Goal: Communication & Community: Answer question/provide support

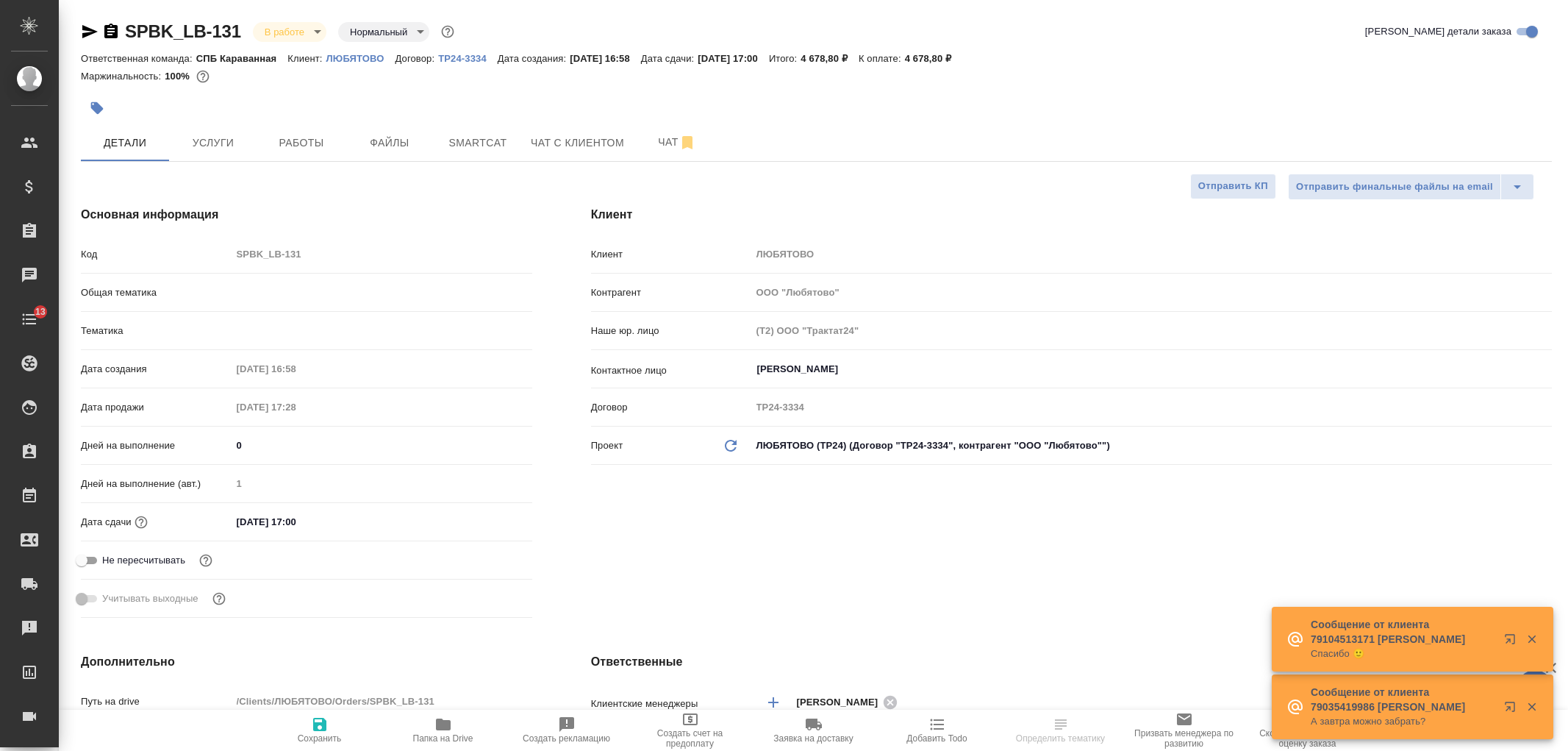
select select "RU"
type input "Сергеева Анастасия"
type input "Технический"
type input "Сеитов Павел"
select select "RU"
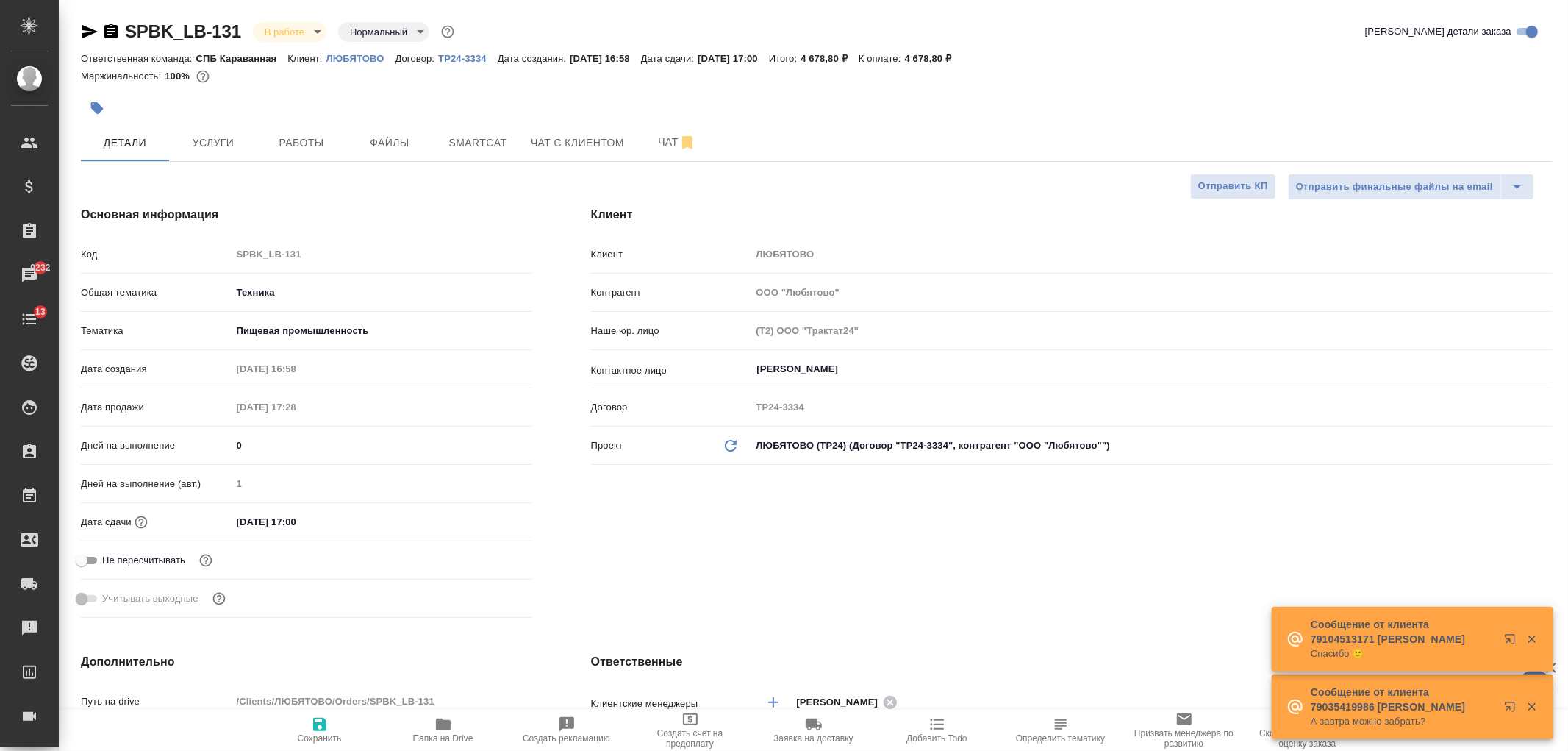
type textarea "x"
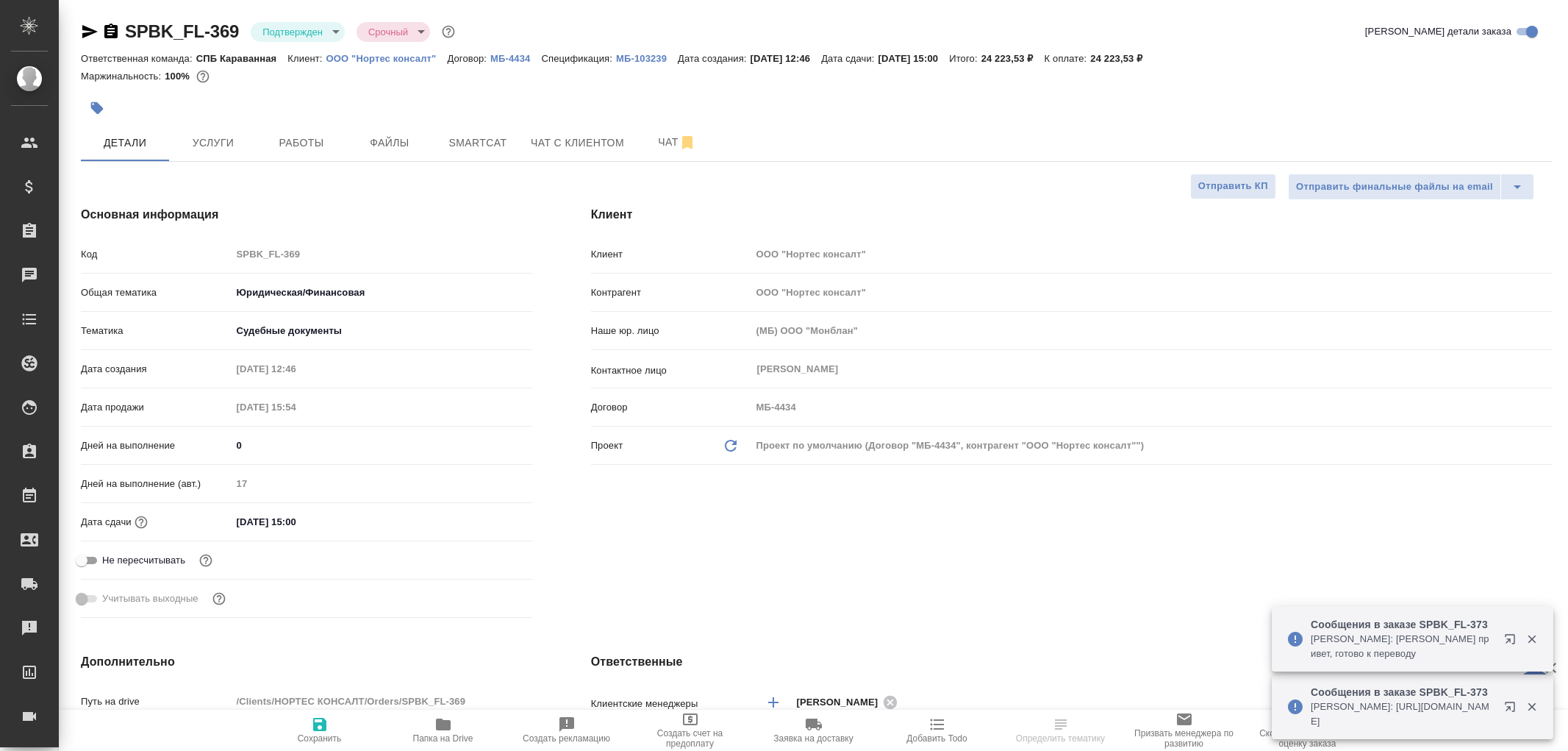
select select "RU"
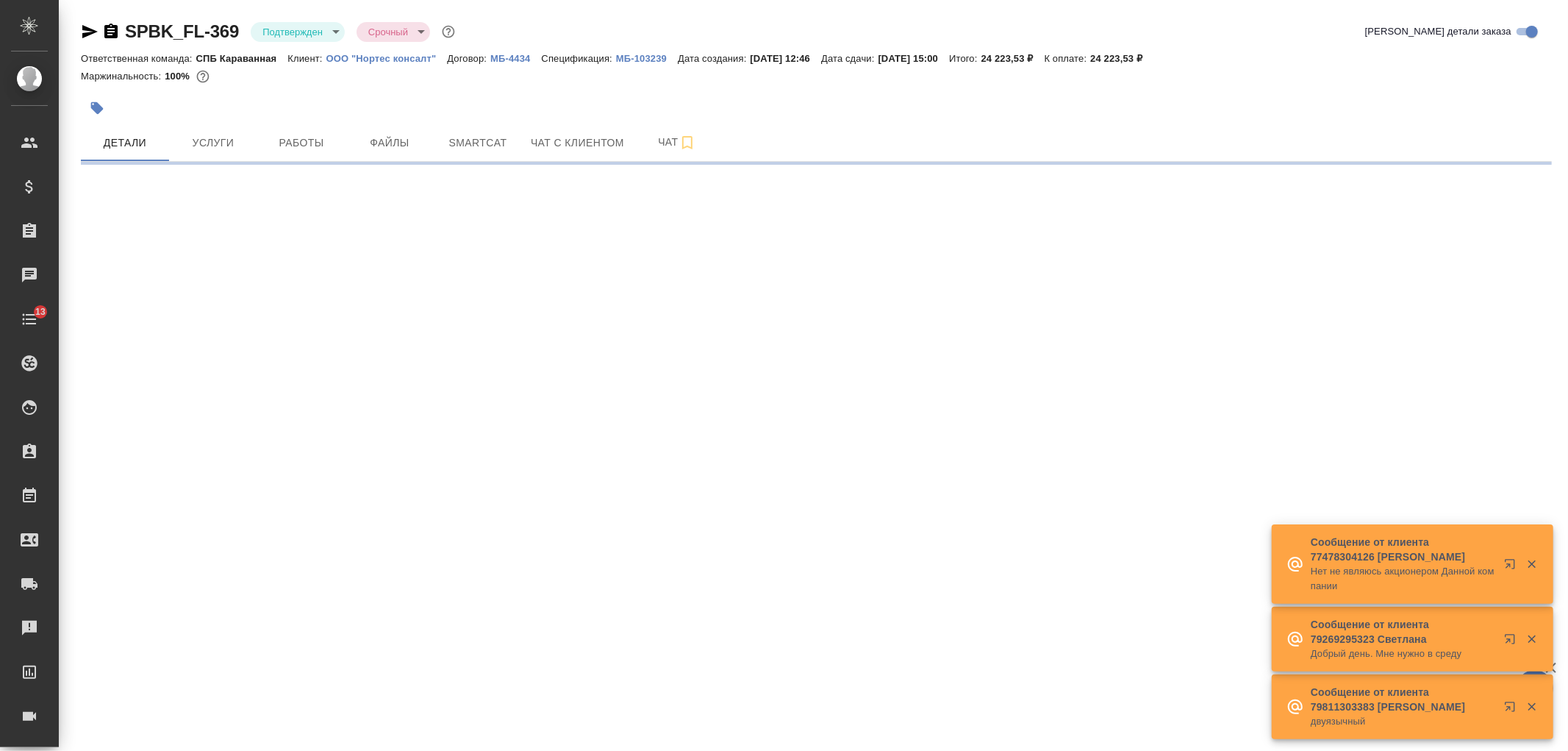
select select "RU"
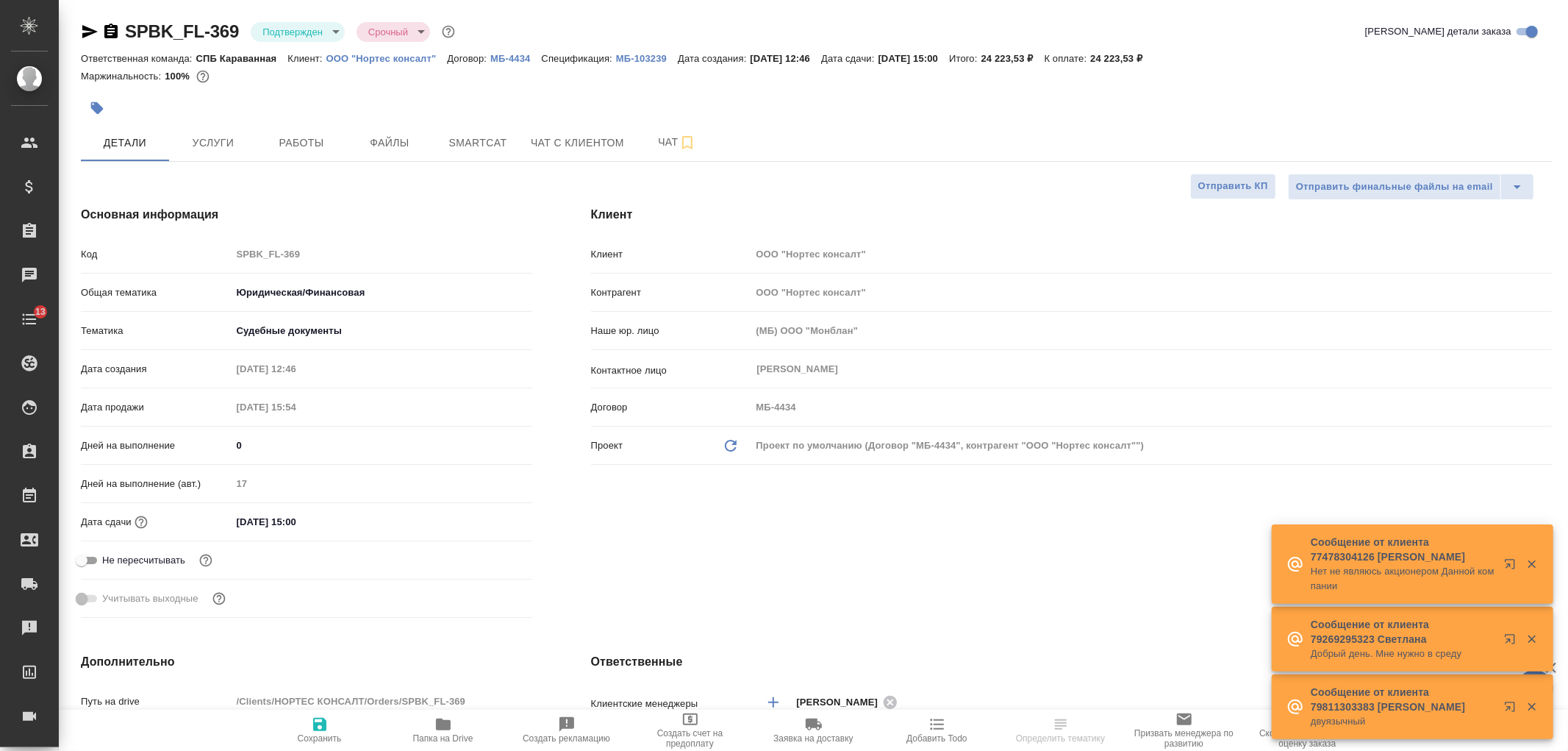
type textarea "x"
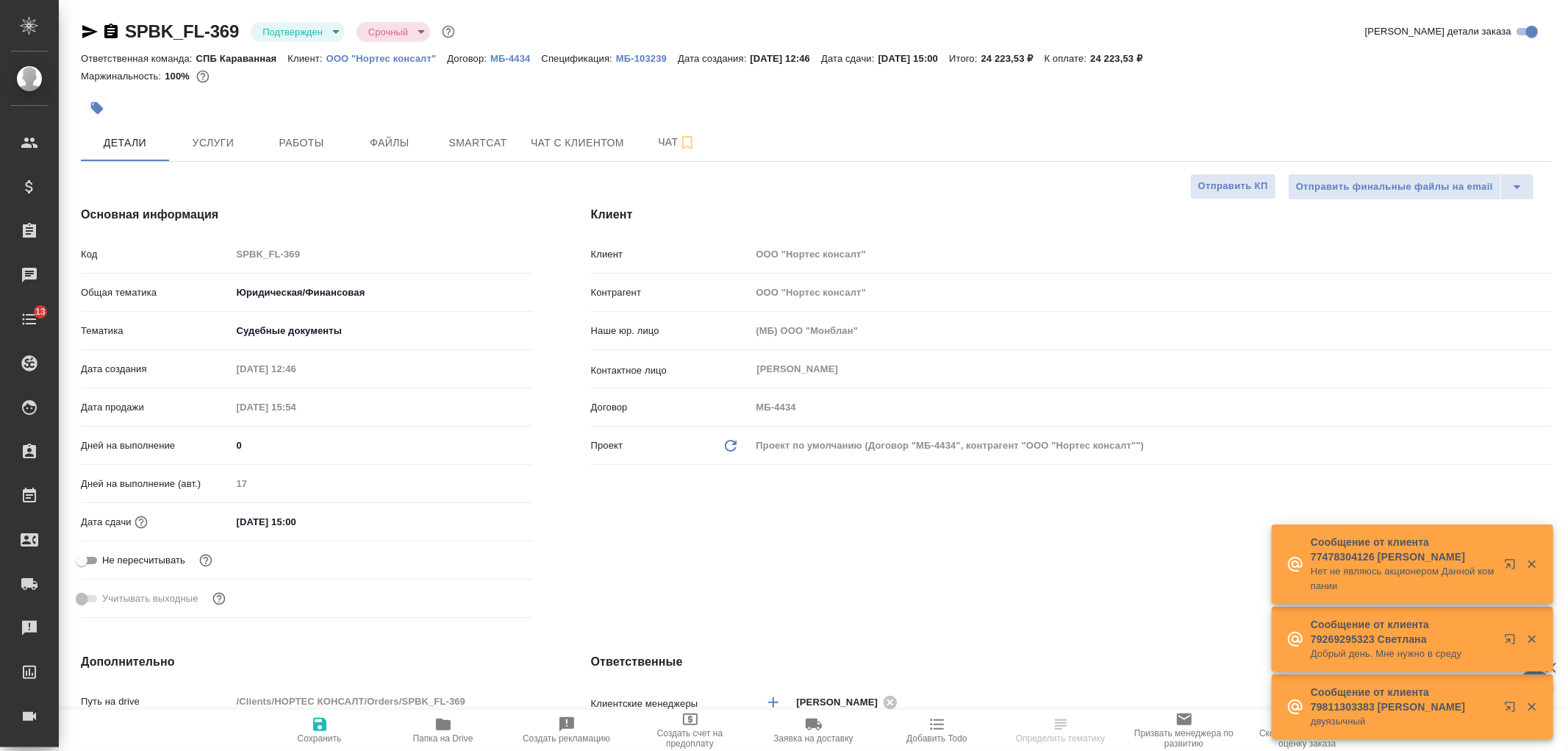
type textarea "x"
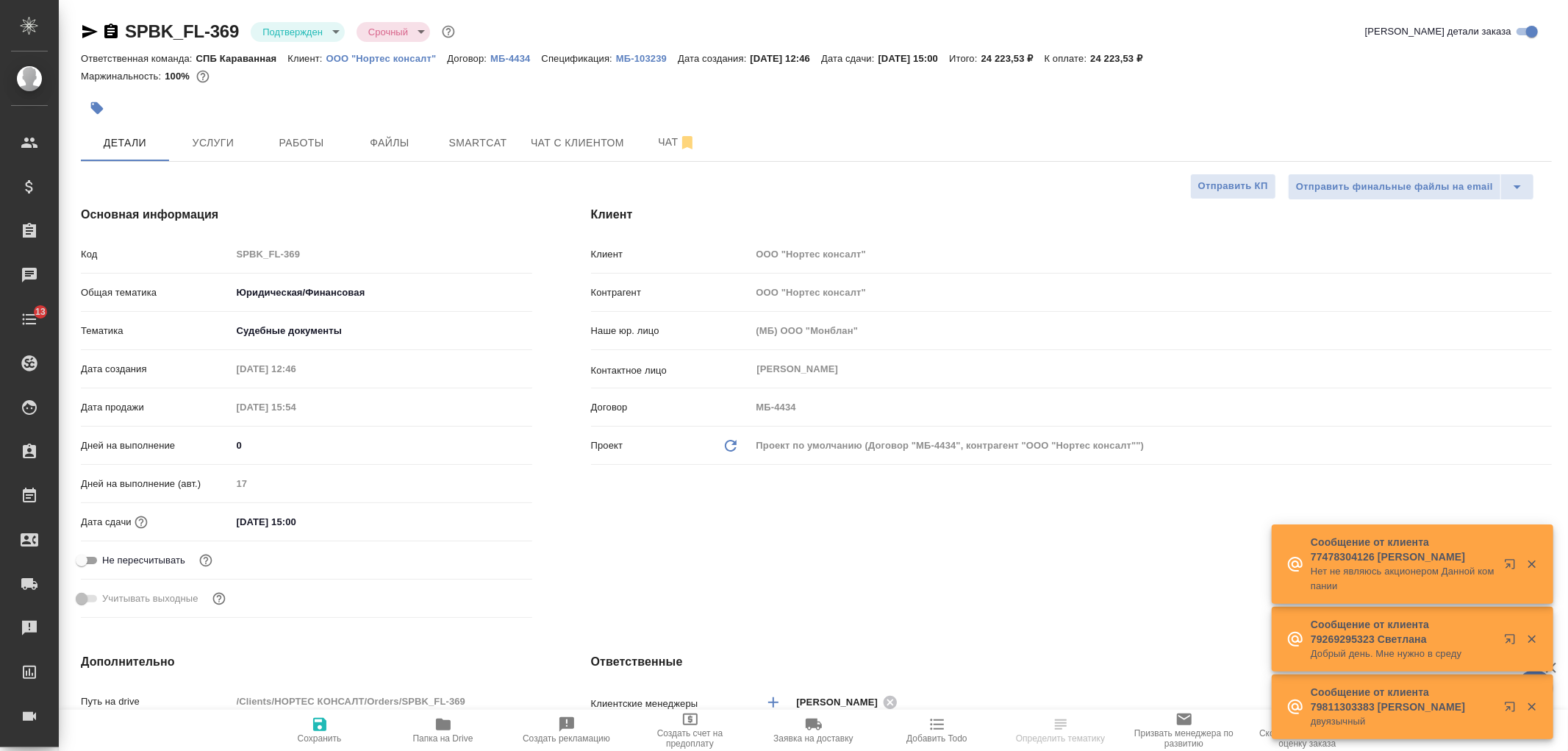
type textarea "x"
select select "RU"
type textarea "x"
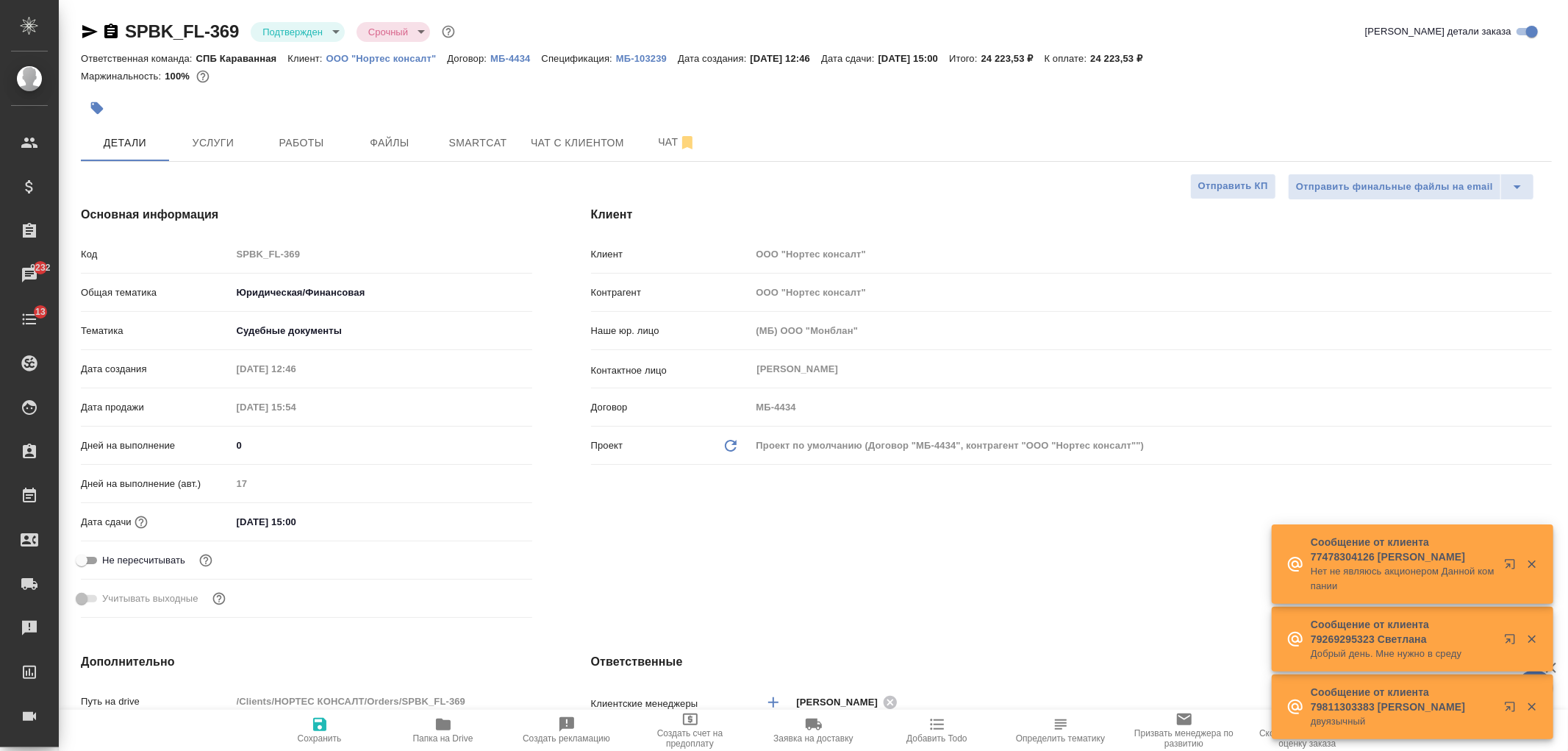
type textarea "x"
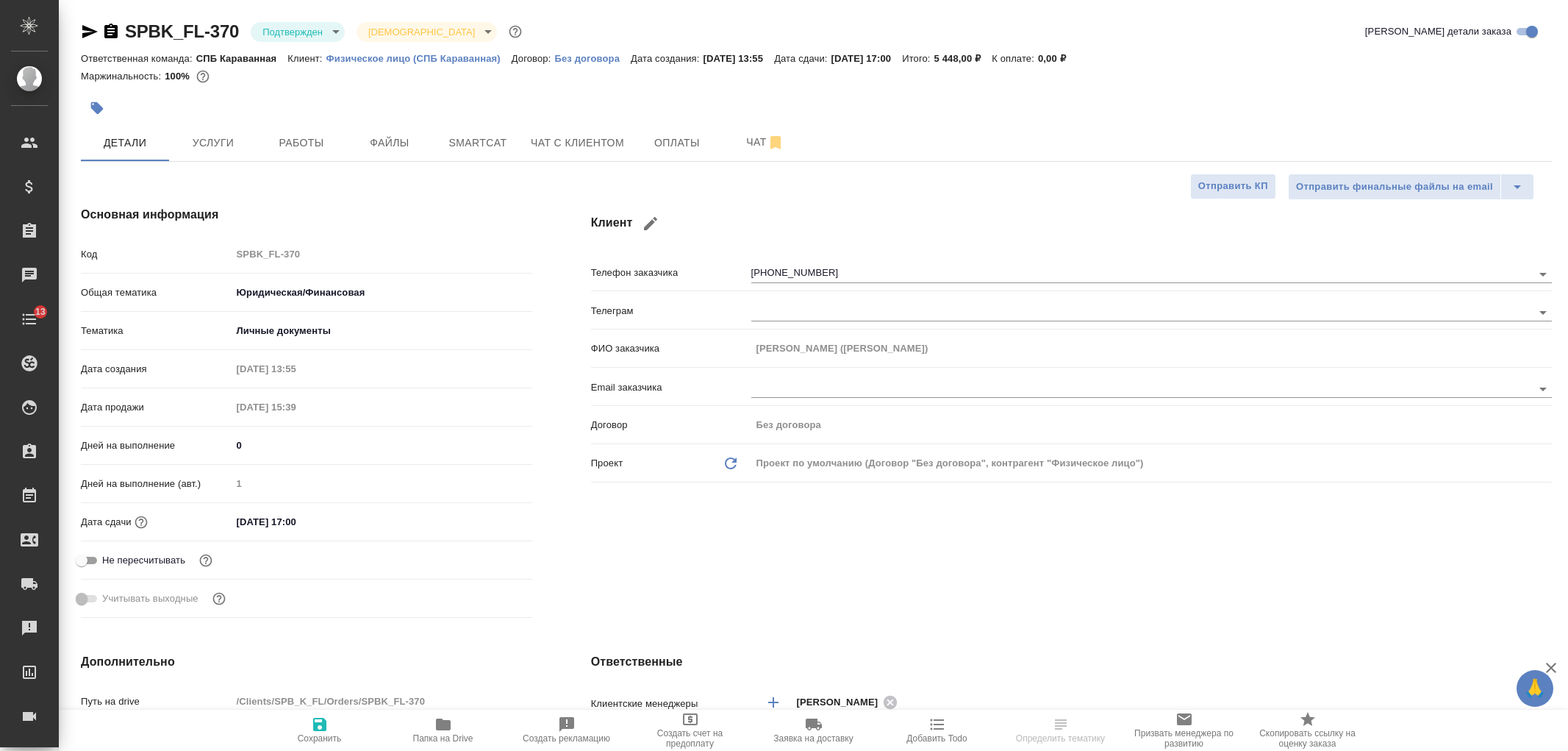
select select "RU"
click at [180, 155] on button "Услуги" at bounding box center [214, 142] width 88 height 37
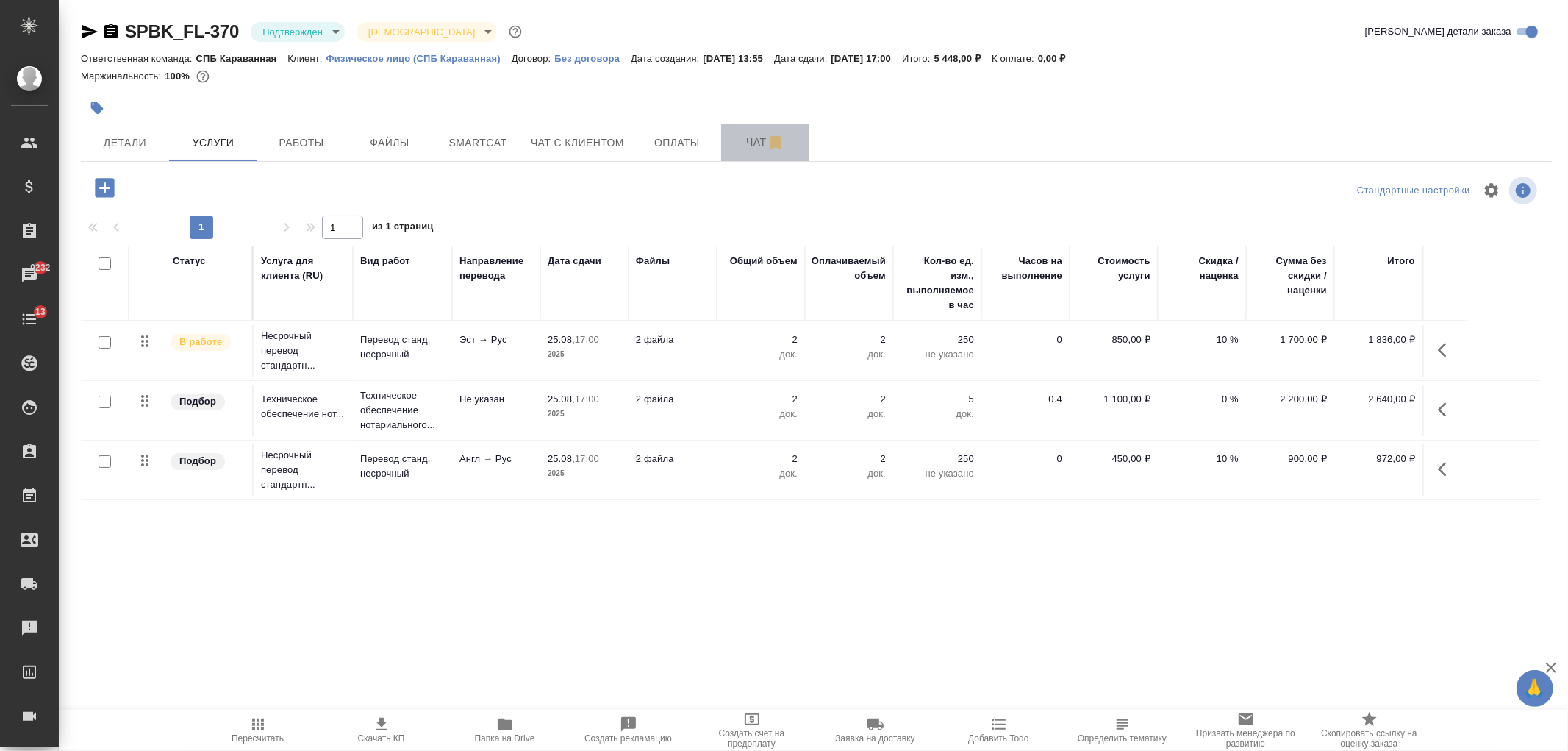
click at [730, 146] on span "Чат" at bounding box center [765, 142] width 71 height 19
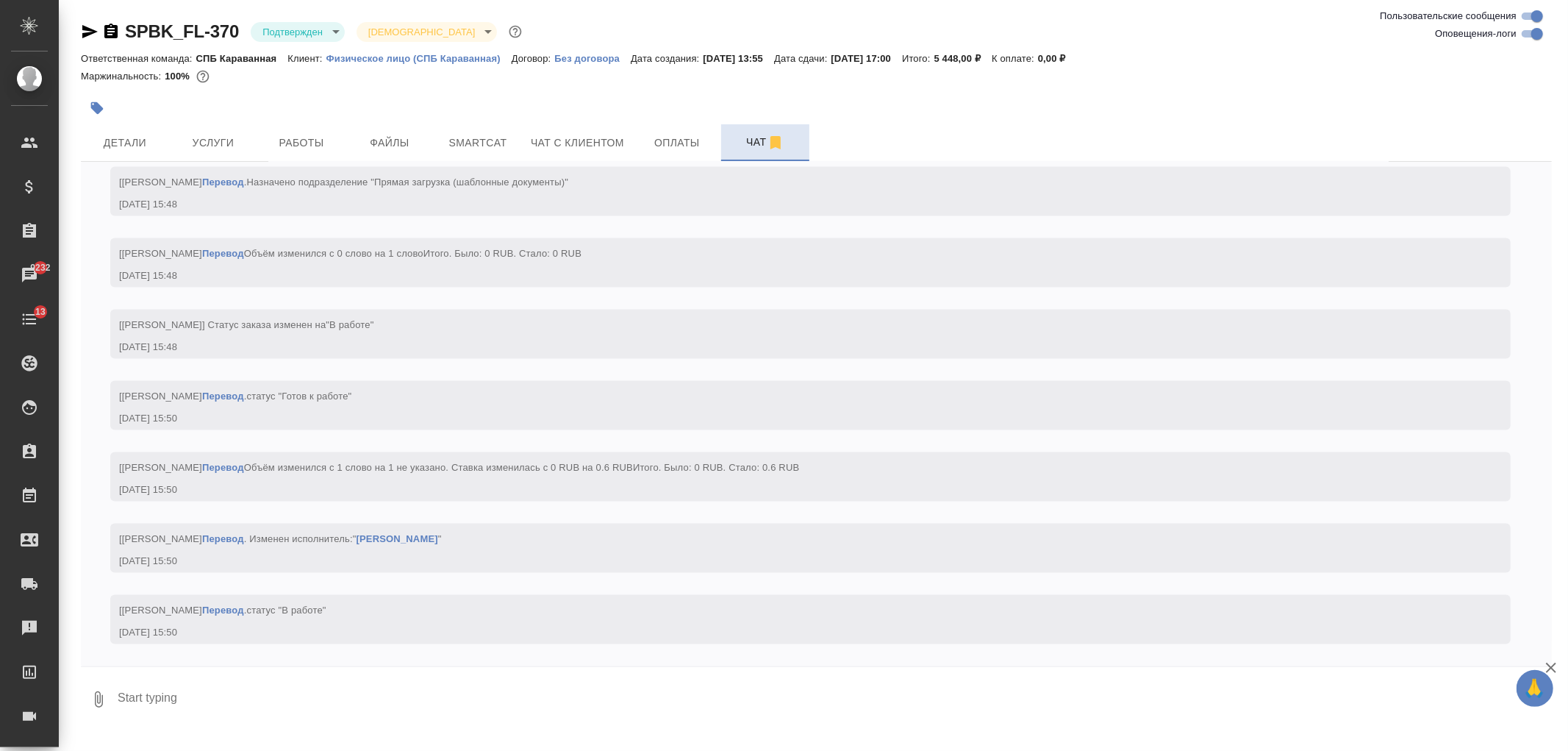
scroll to position [1822, 0]
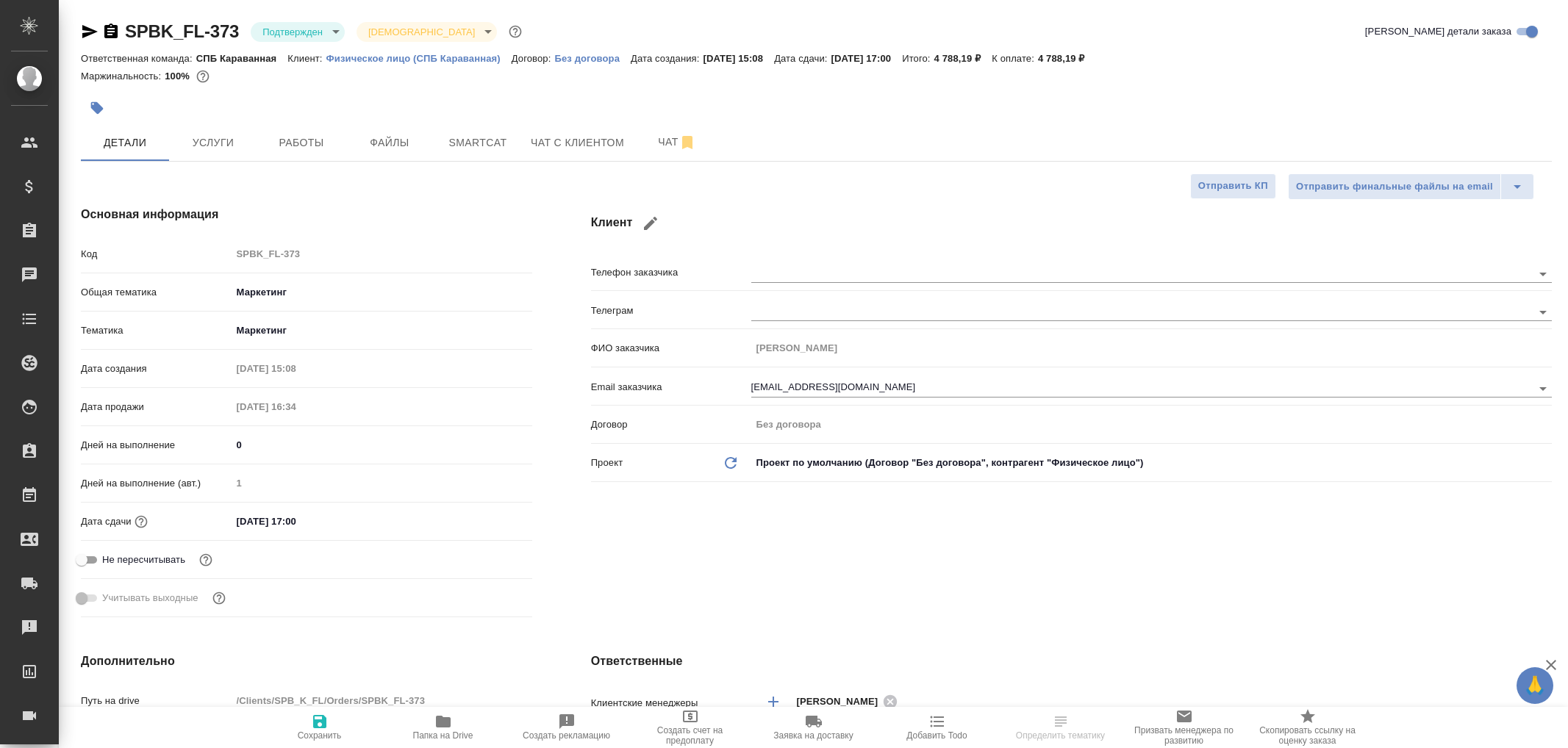
select select "RU"
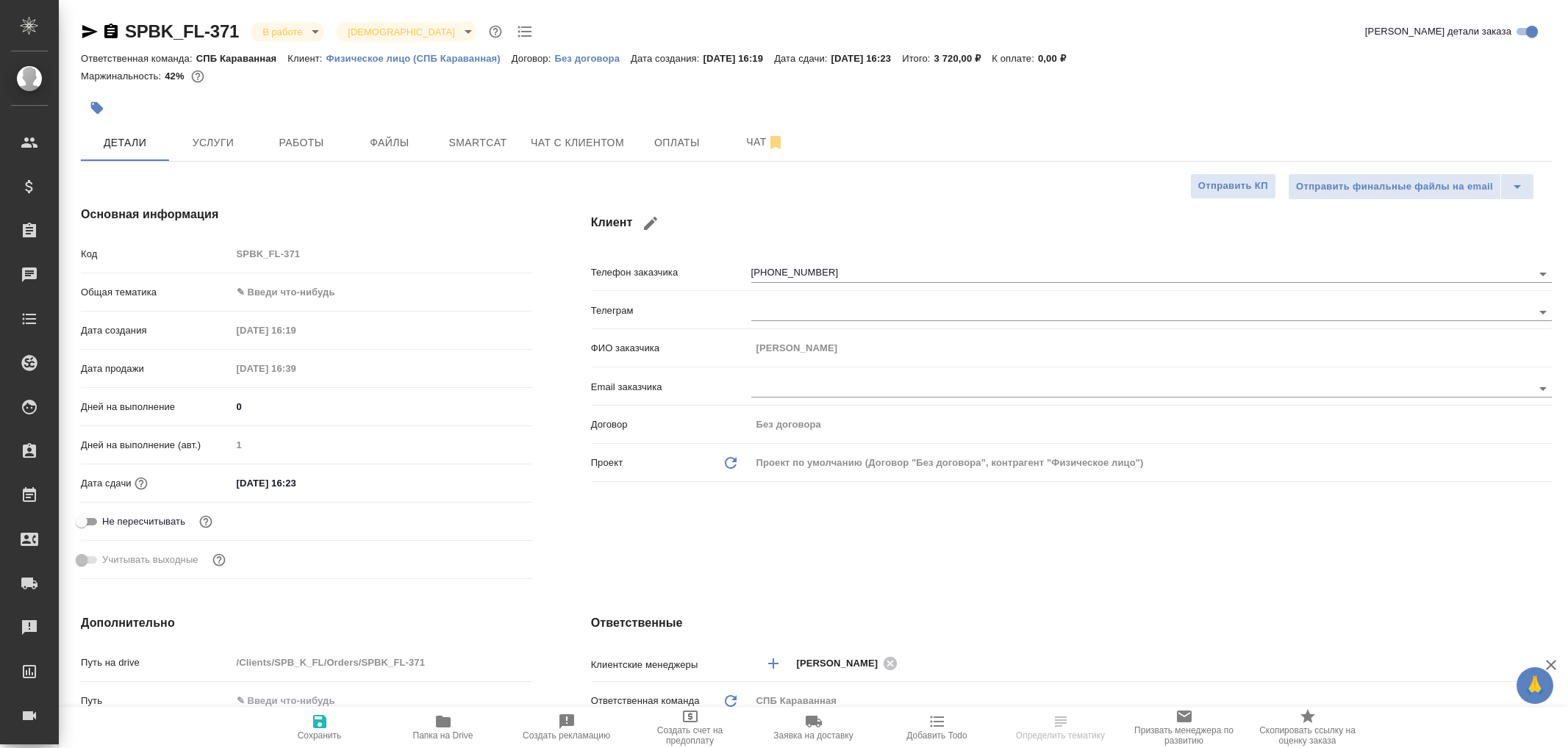
select select "RU"
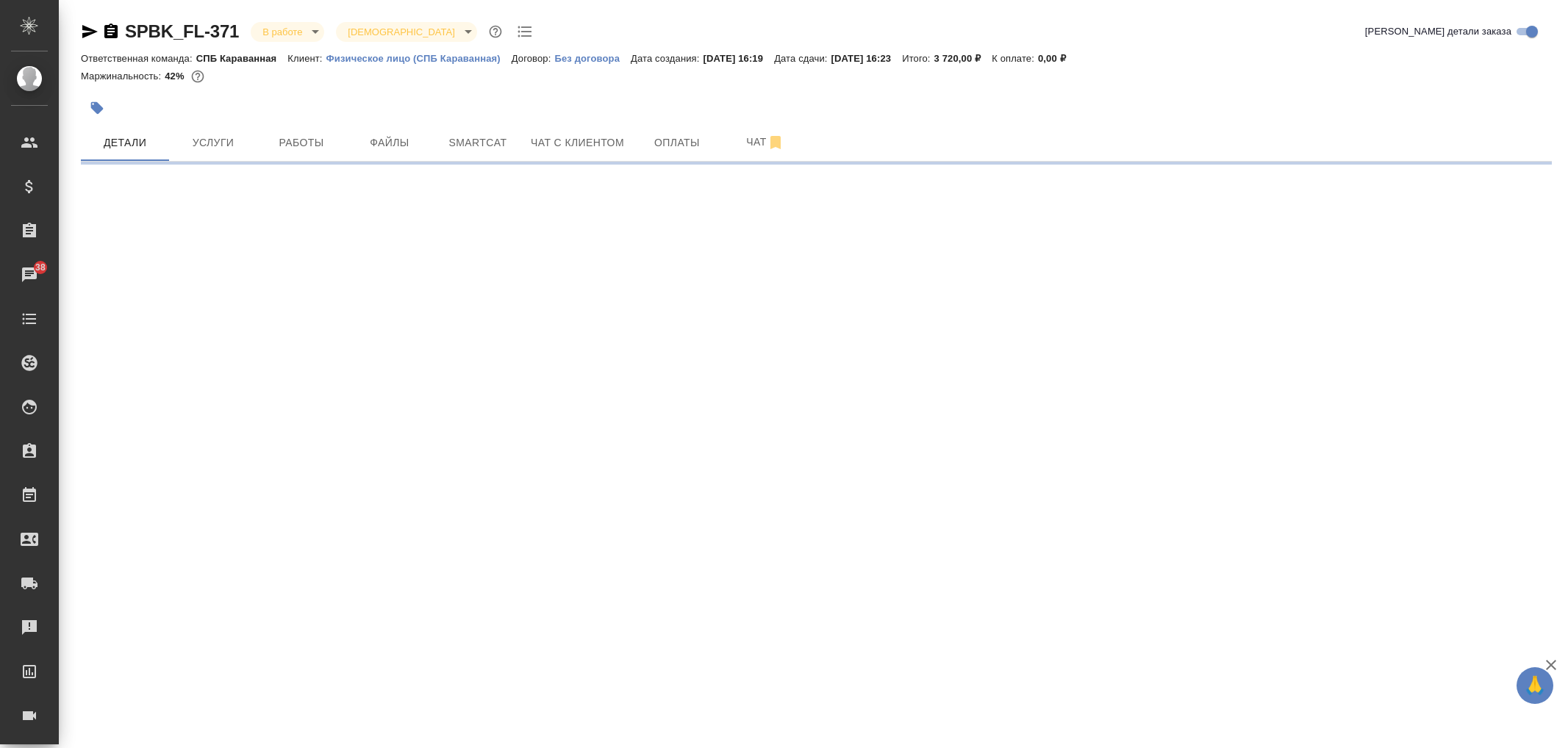
select select "RU"
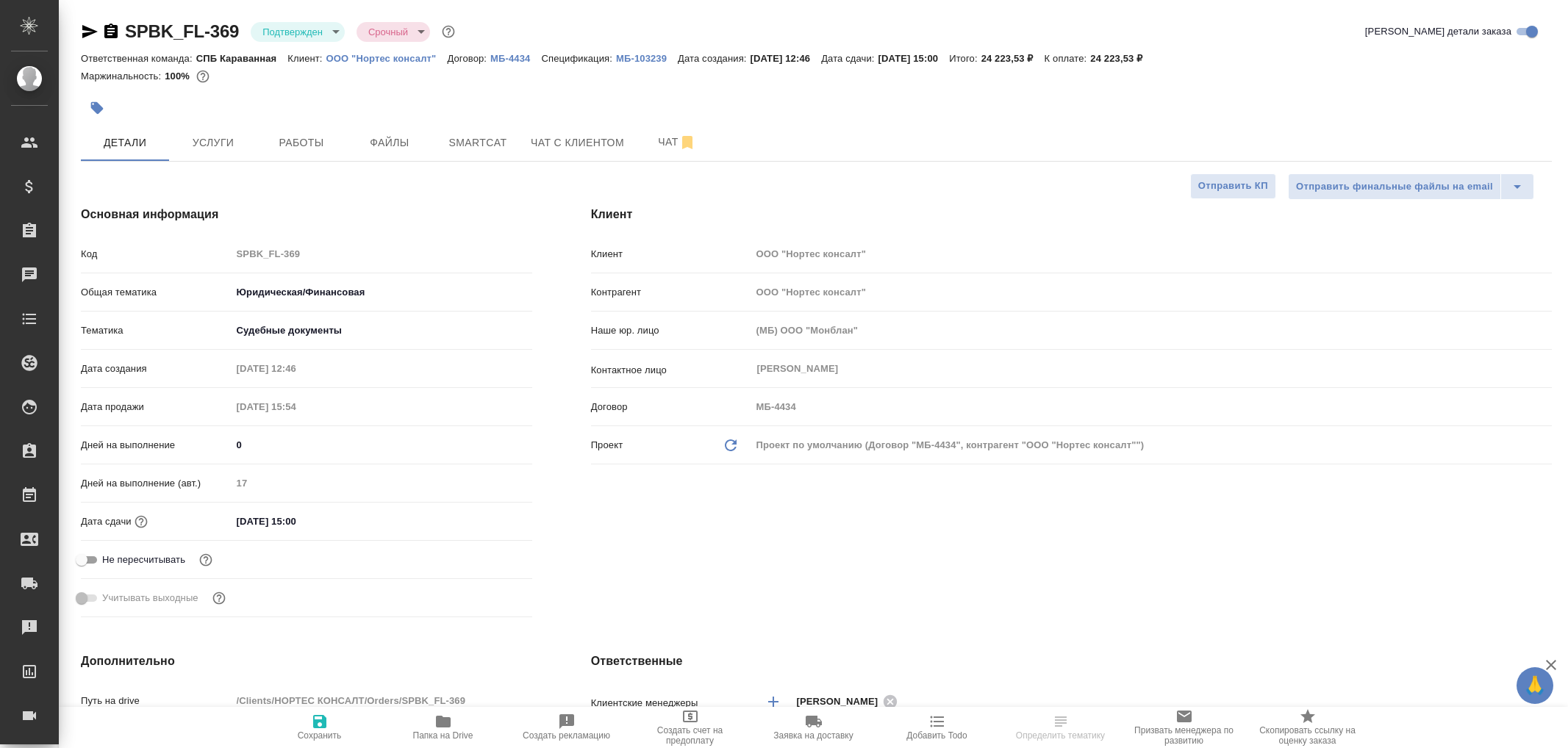
select select "RU"
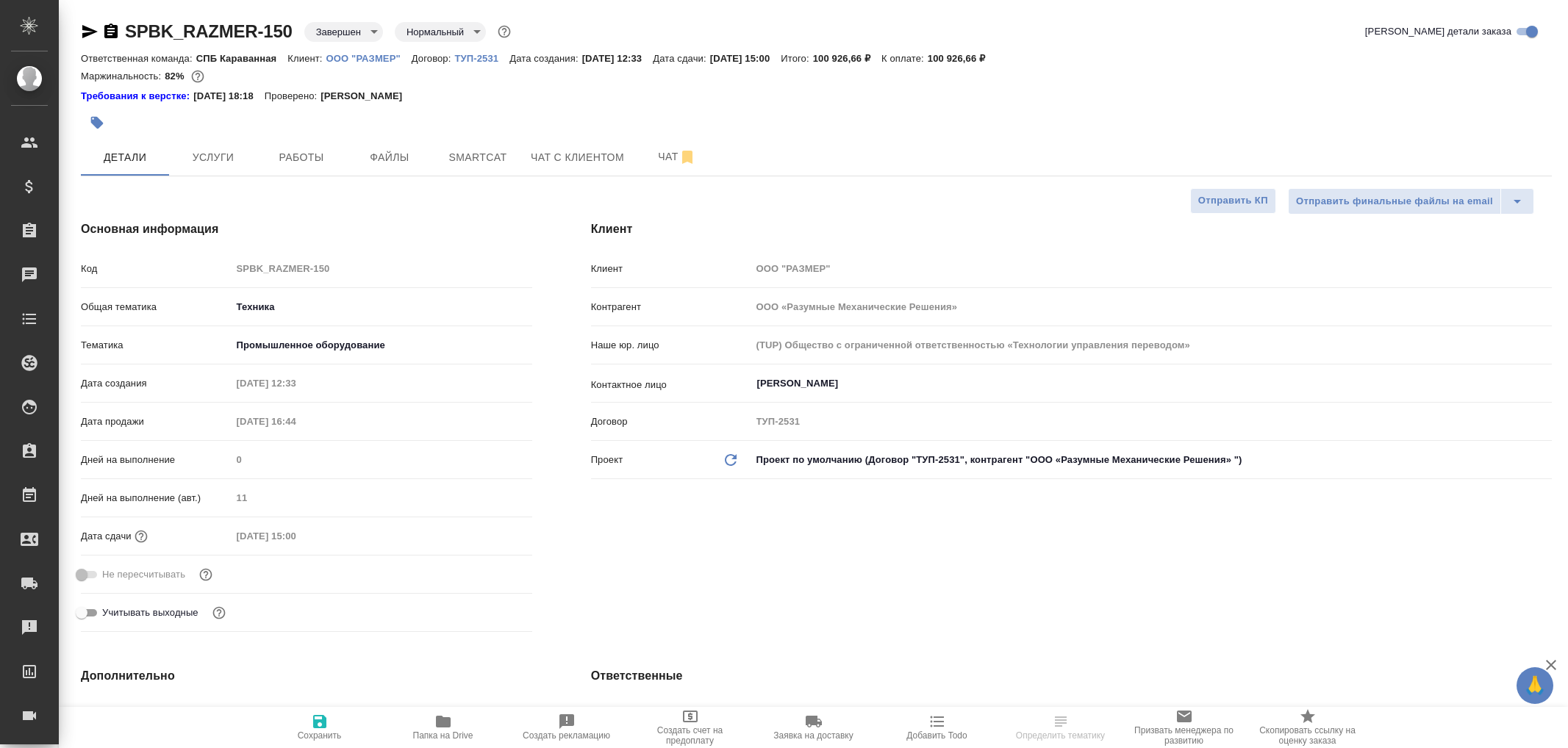
select select "RU"
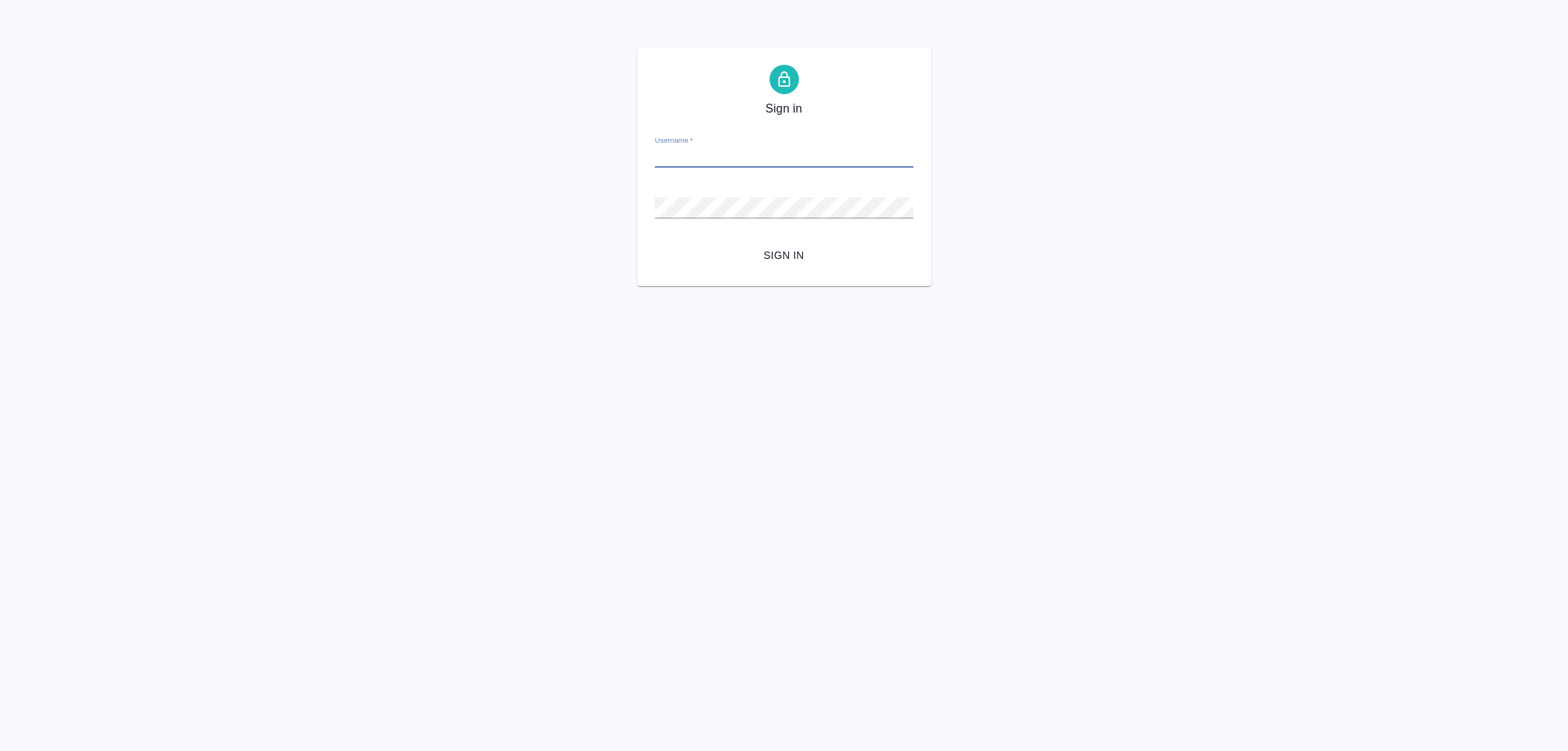
click at [694, 147] on input "Username   *" at bounding box center [784, 157] width 259 height 21
type input "[EMAIL_ADDRESS][DOMAIN_NAME]"
click at [709, 218] on form "Username   * [EMAIL_ADDRESS][DOMAIN_NAME] Password   * urlPath   * /Order/68a87…" at bounding box center [784, 196] width 259 height 145
click at [700, 196] on div "Password   *" at bounding box center [784, 201] width 259 height 32
click at [655, 242] on button "Sign in" at bounding box center [784, 255] width 259 height 27
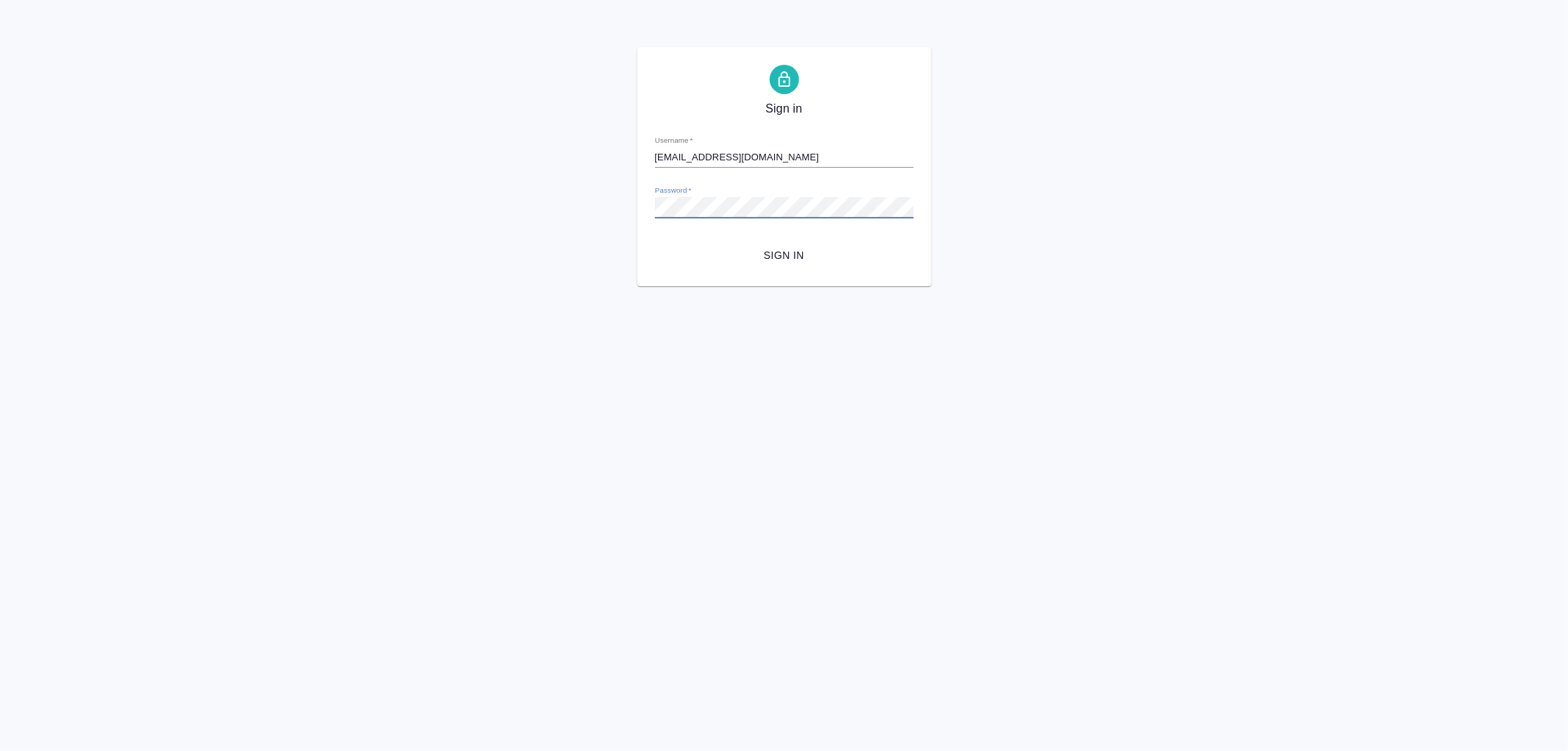
click at [544, 187] on div "Sign in Username   * arina.ivanova@awatera.com Password   * urlPath   * /Order/…" at bounding box center [784, 167] width 1568 height 239
click at [655, 242] on button "Sign in" at bounding box center [784, 255] width 259 height 27
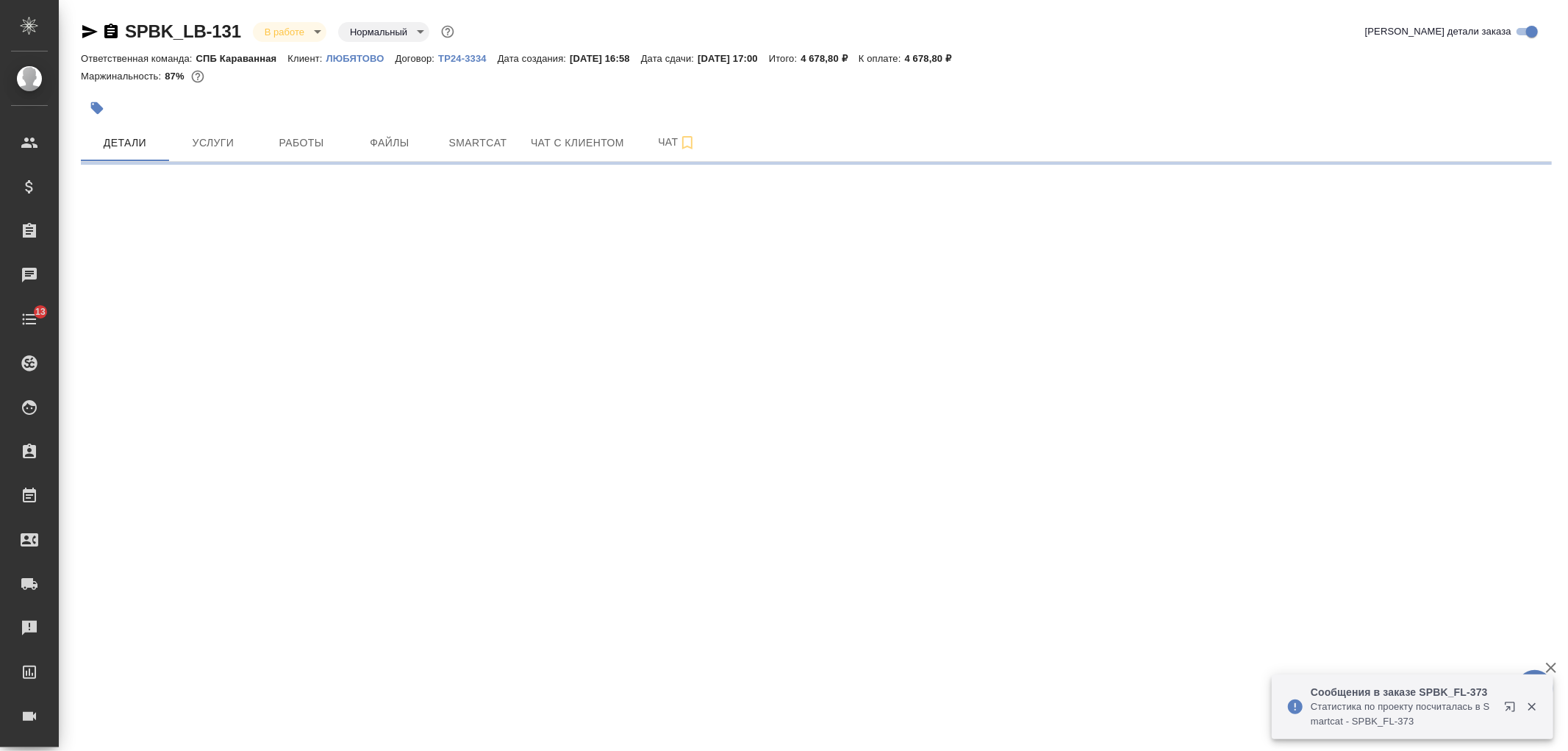
select select "RU"
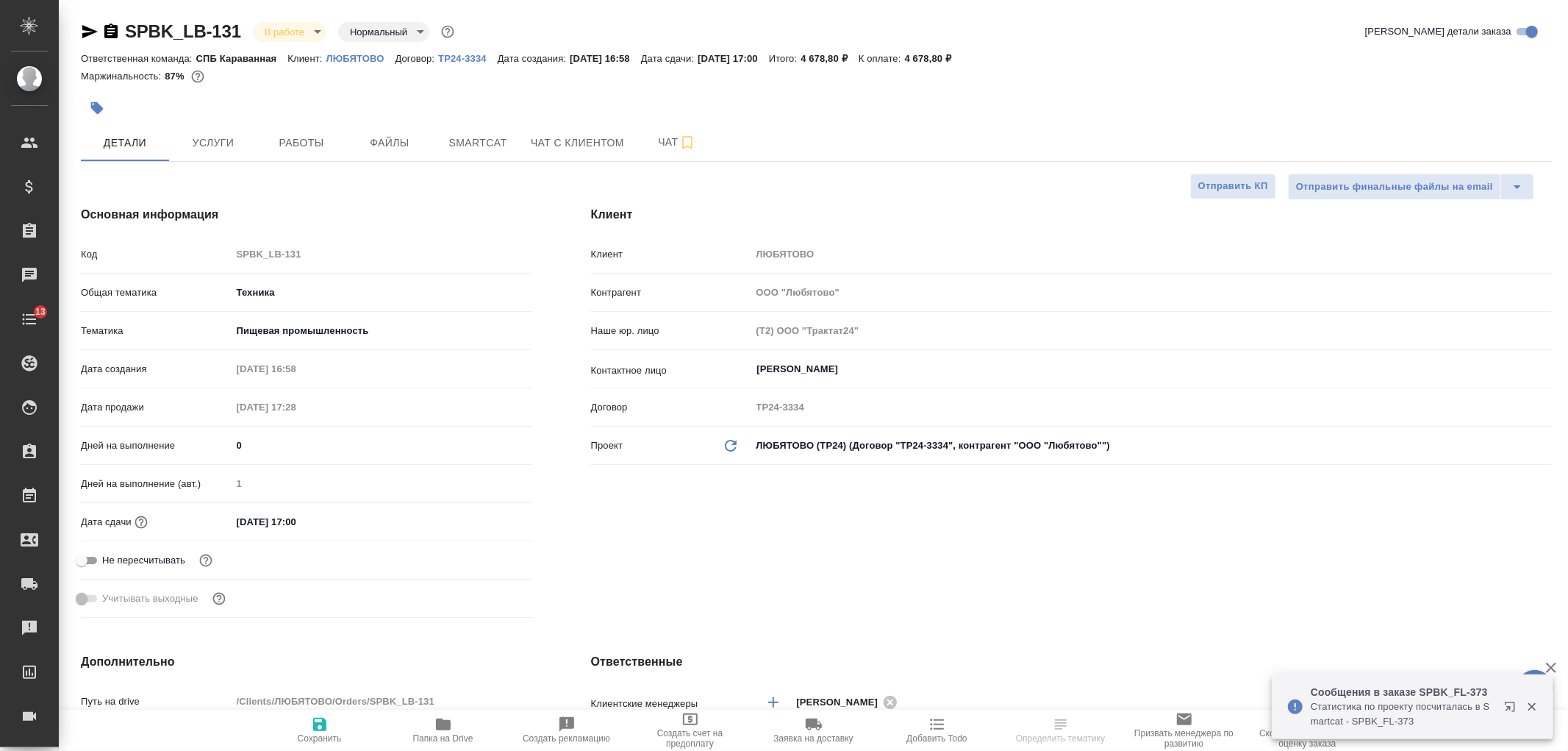
type textarea "x"
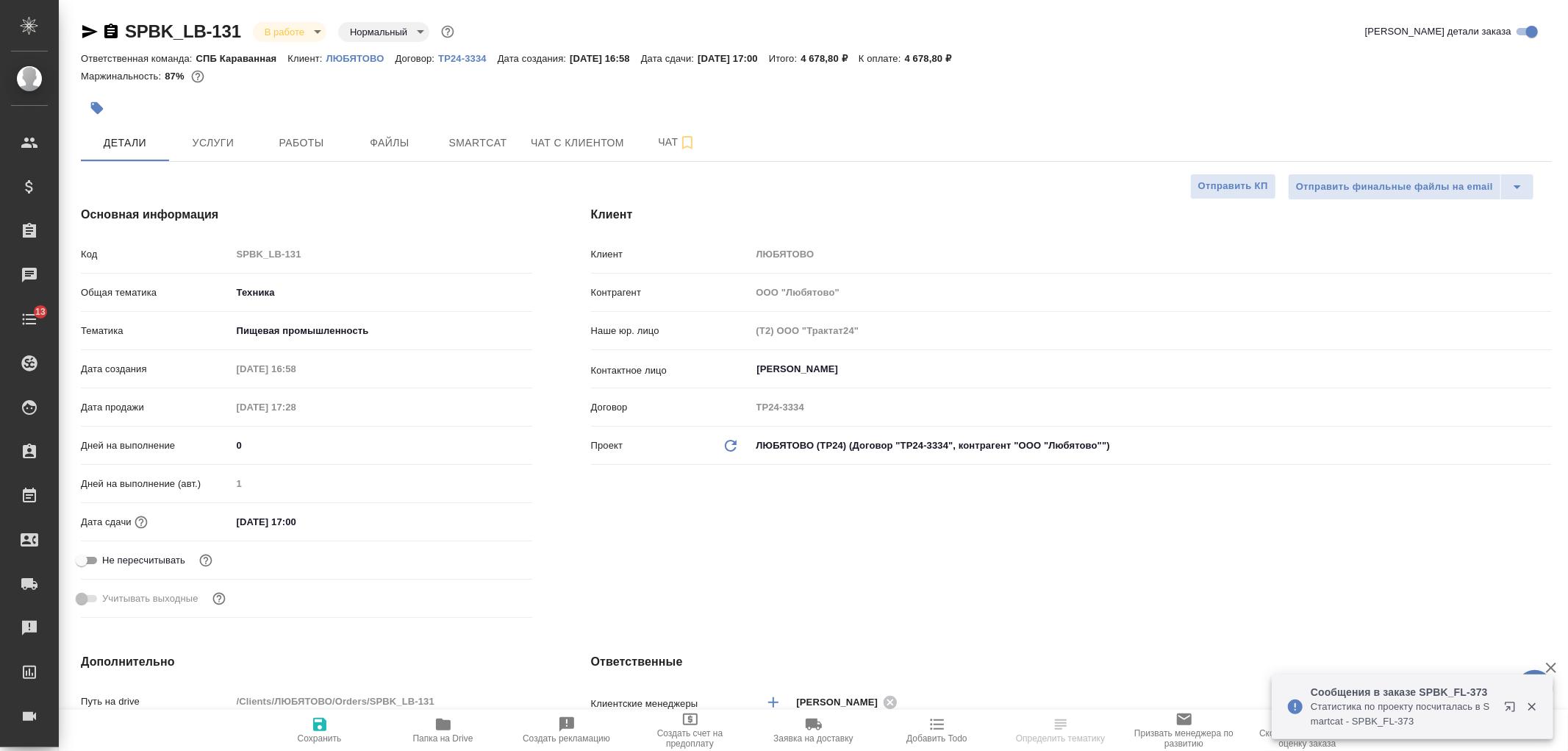
type textarea "x"
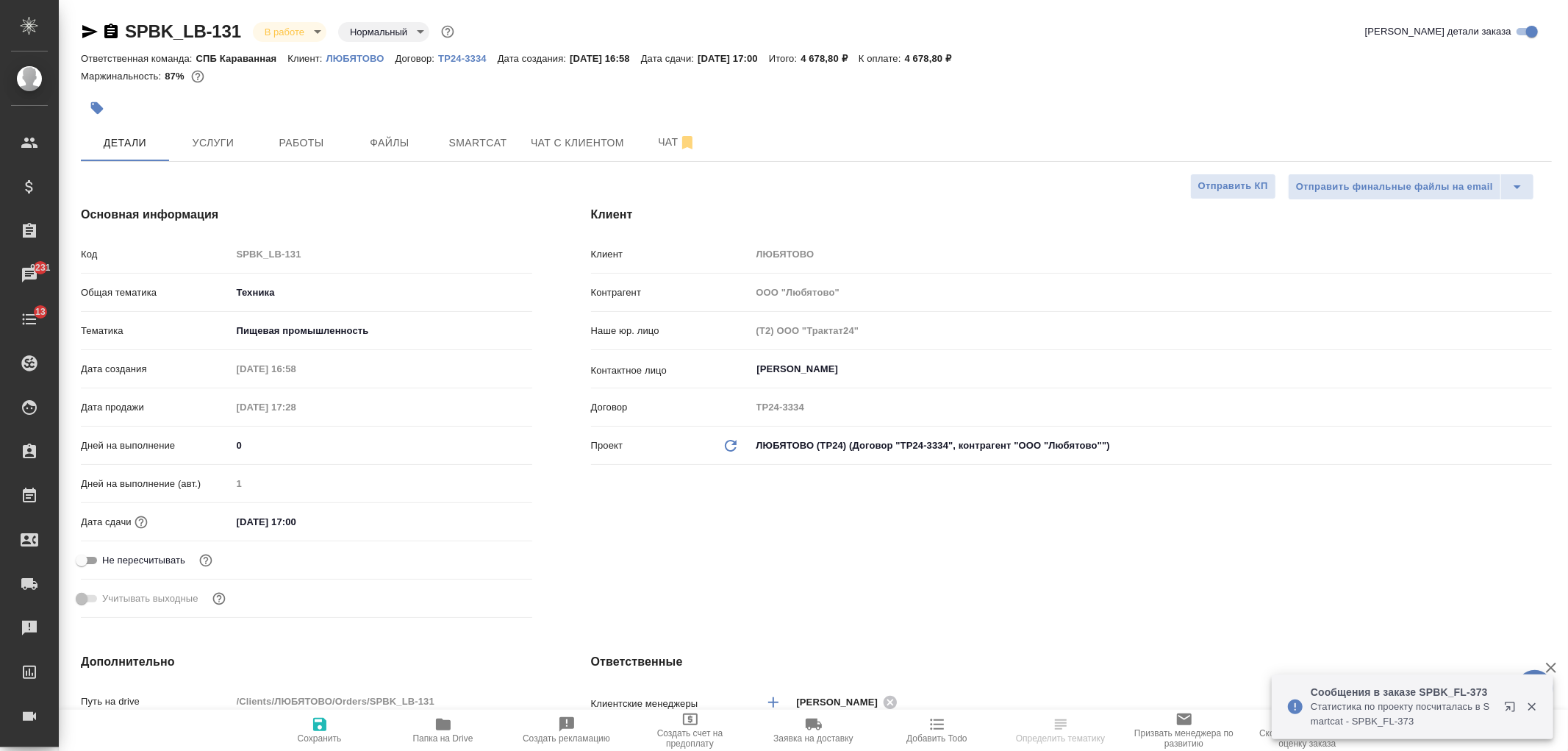
type textarea "x"
select select "RU"
type textarea "x"
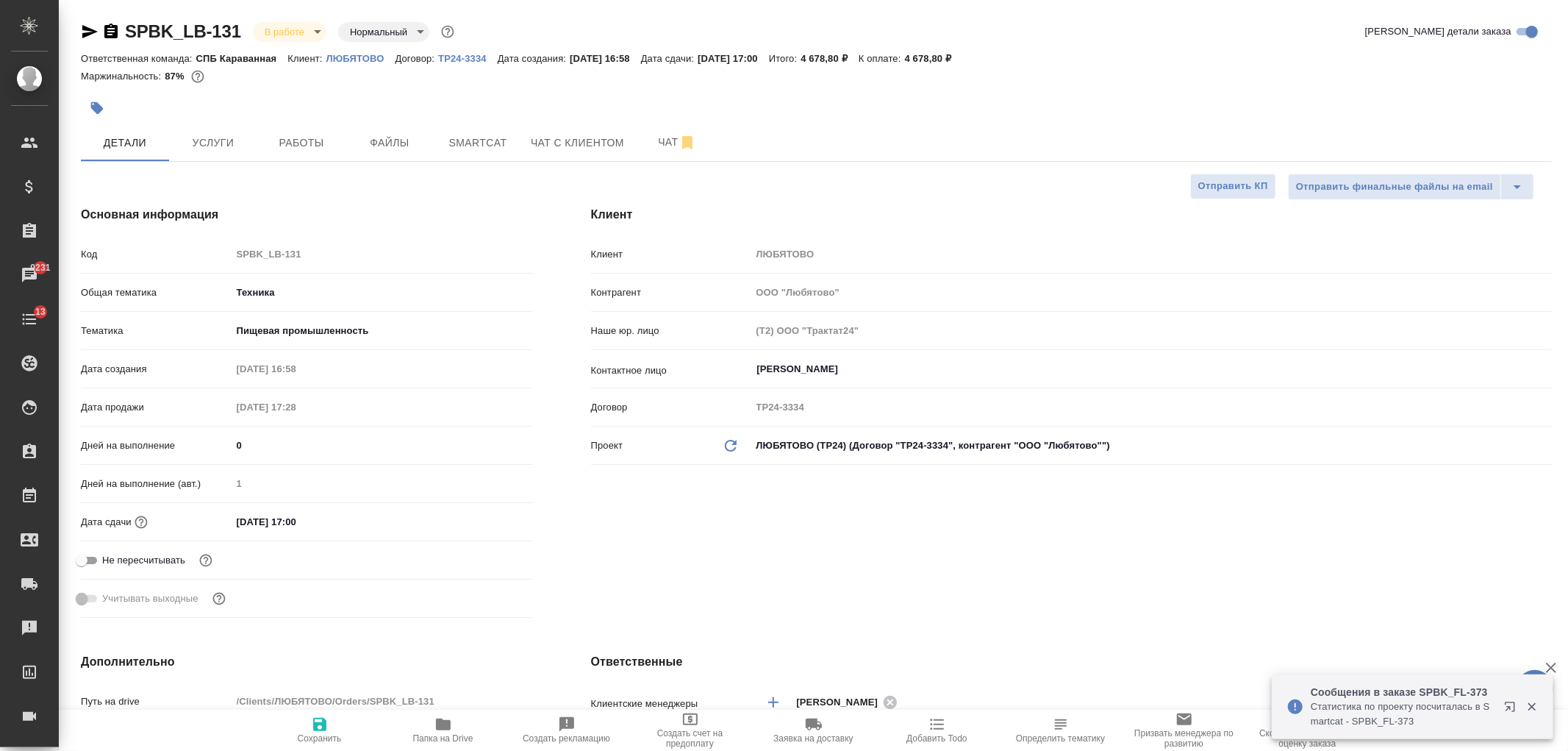
type textarea "x"
click at [582, 153] on button "Чат с клиентом" at bounding box center [578, 142] width 111 height 37
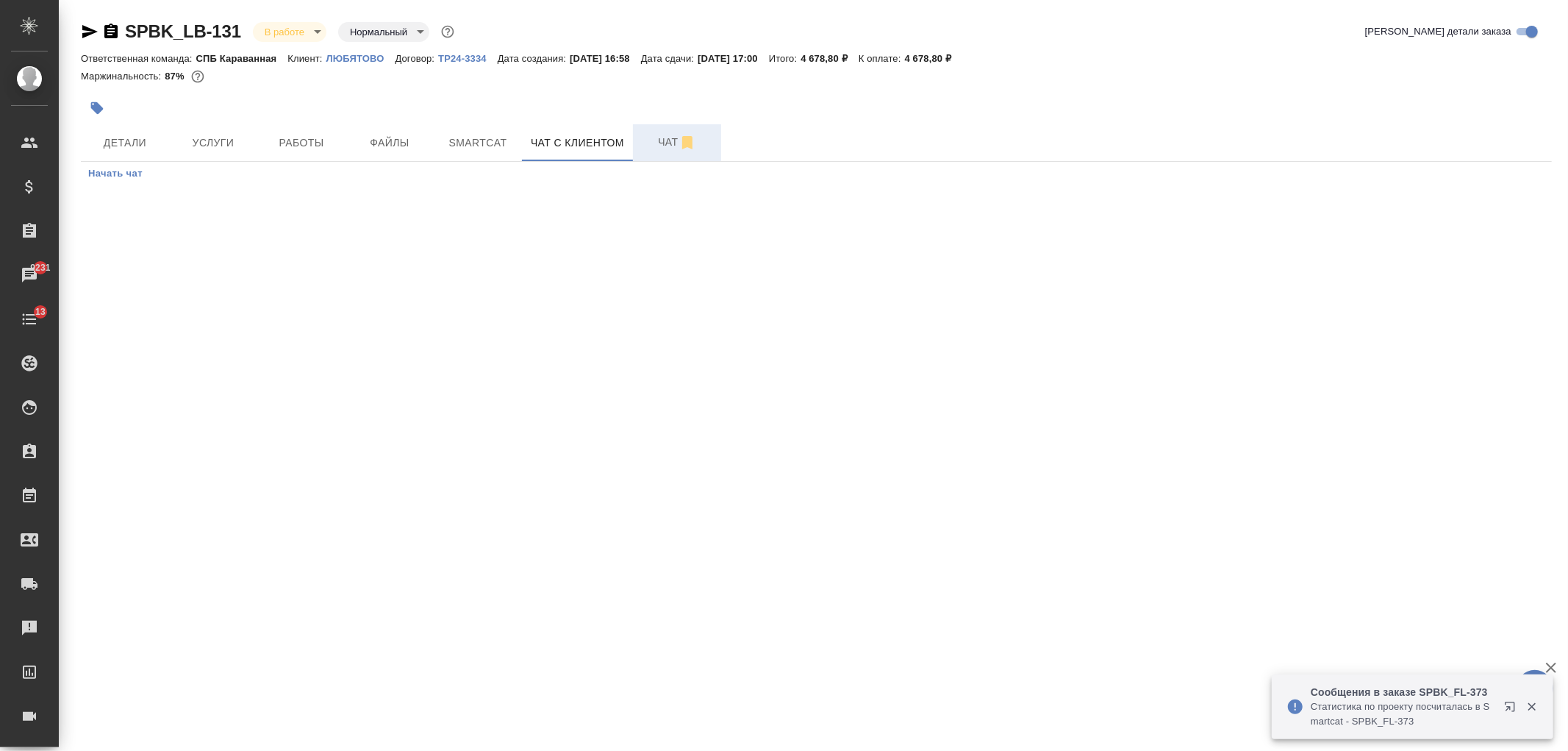
click at [651, 152] on button "Чат" at bounding box center [677, 142] width 88 height 37
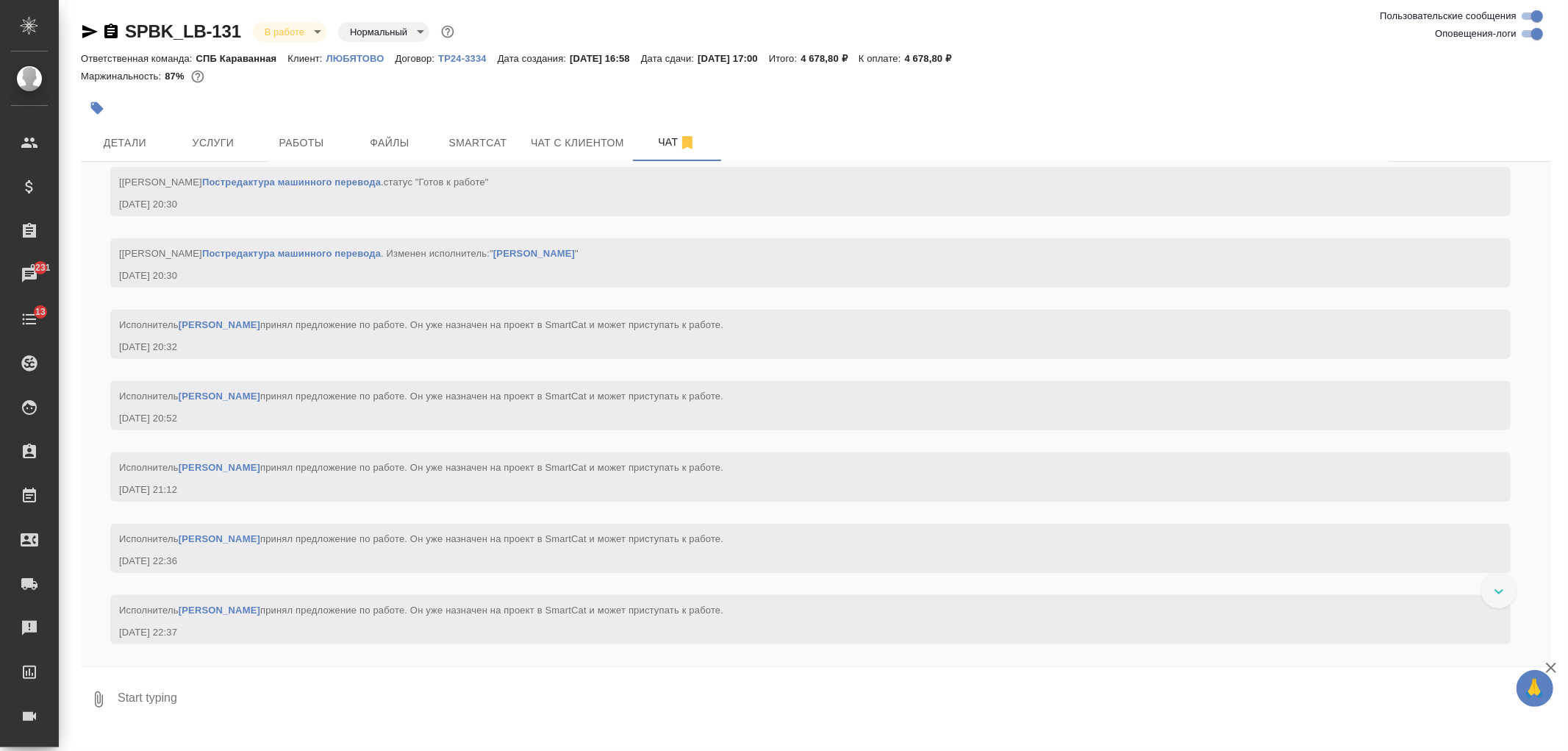
scroll to position [6144, 0]
click at [129, 136] on span "Детали" at bounding box center [124, 143] width 71 height 19
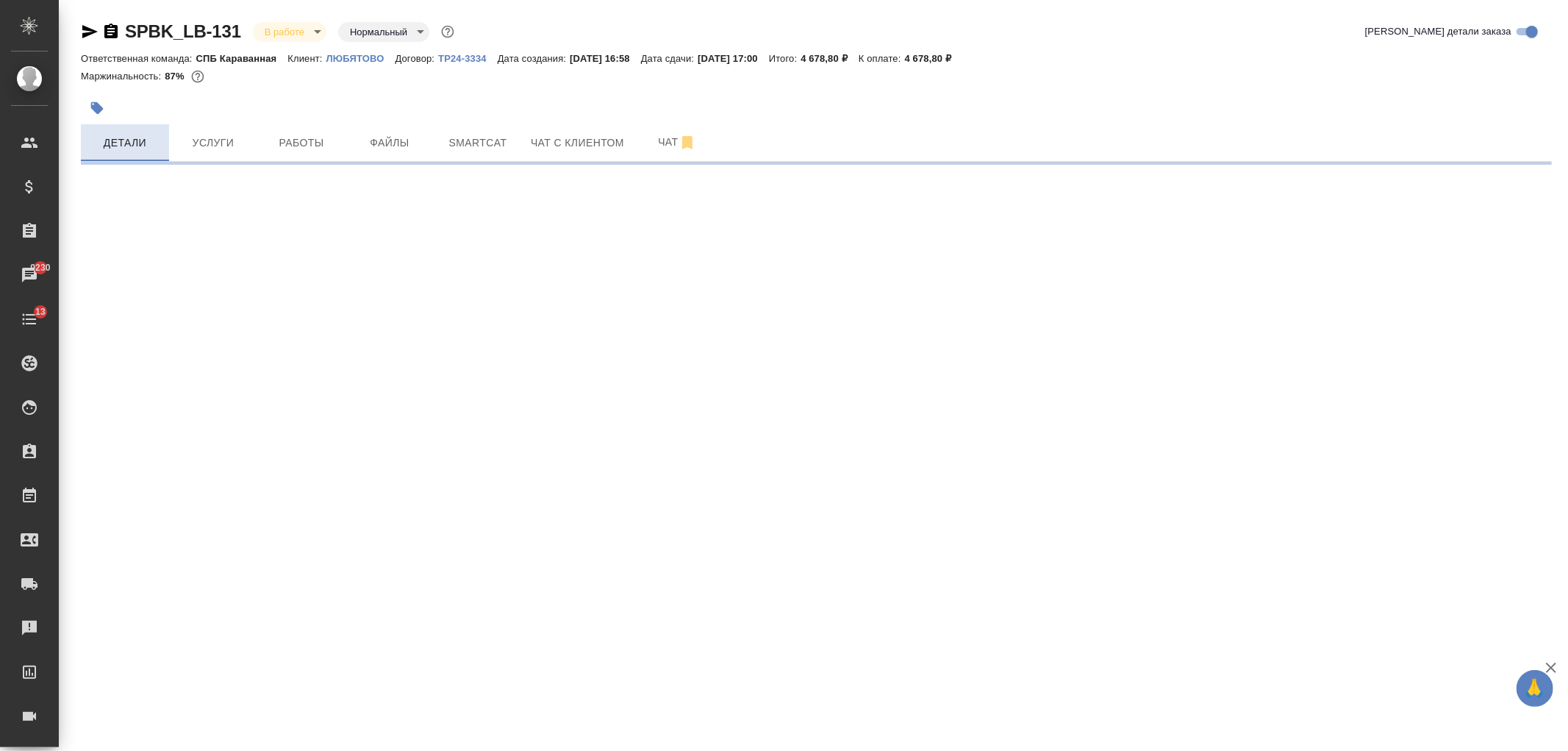
select select "RU"
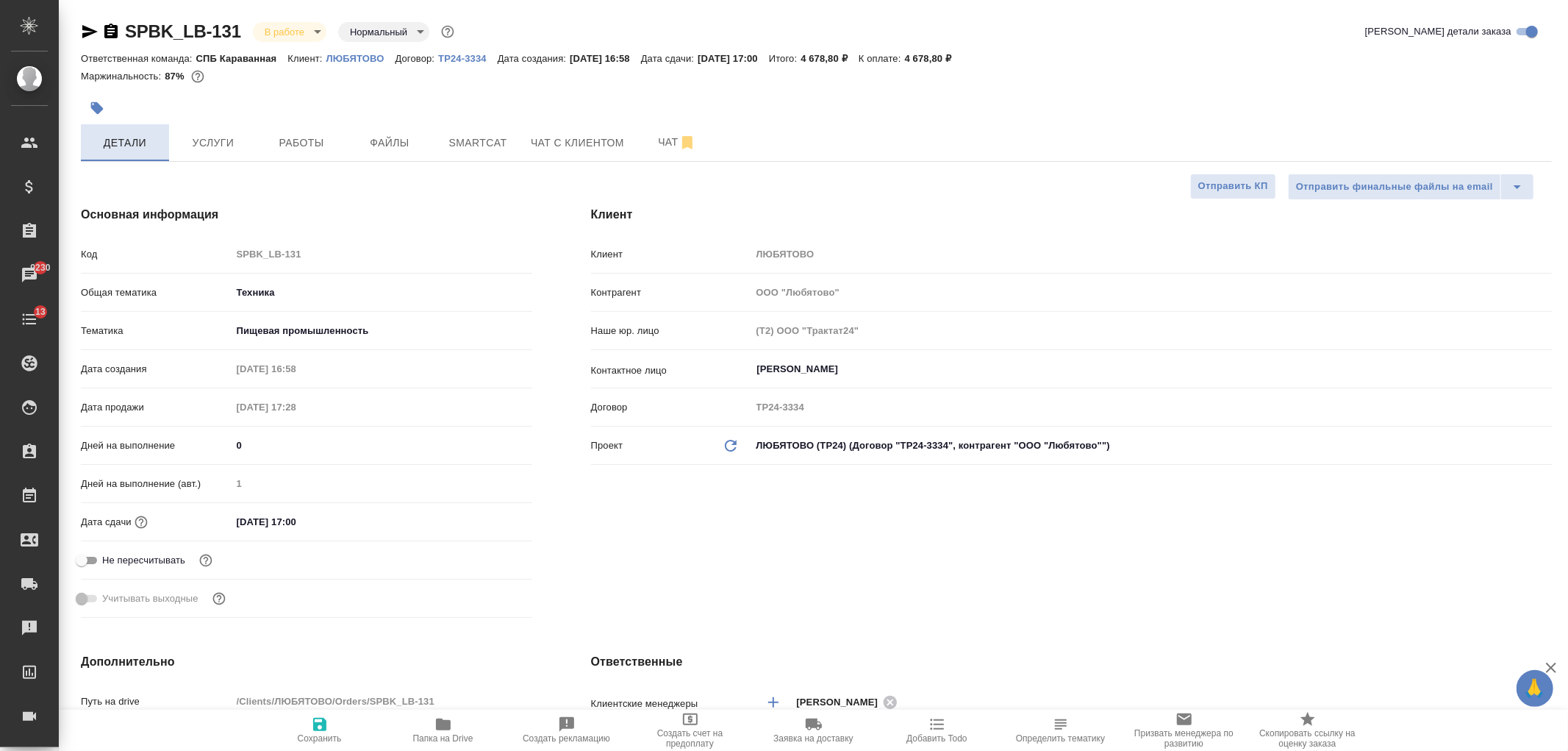
type textarea "x"
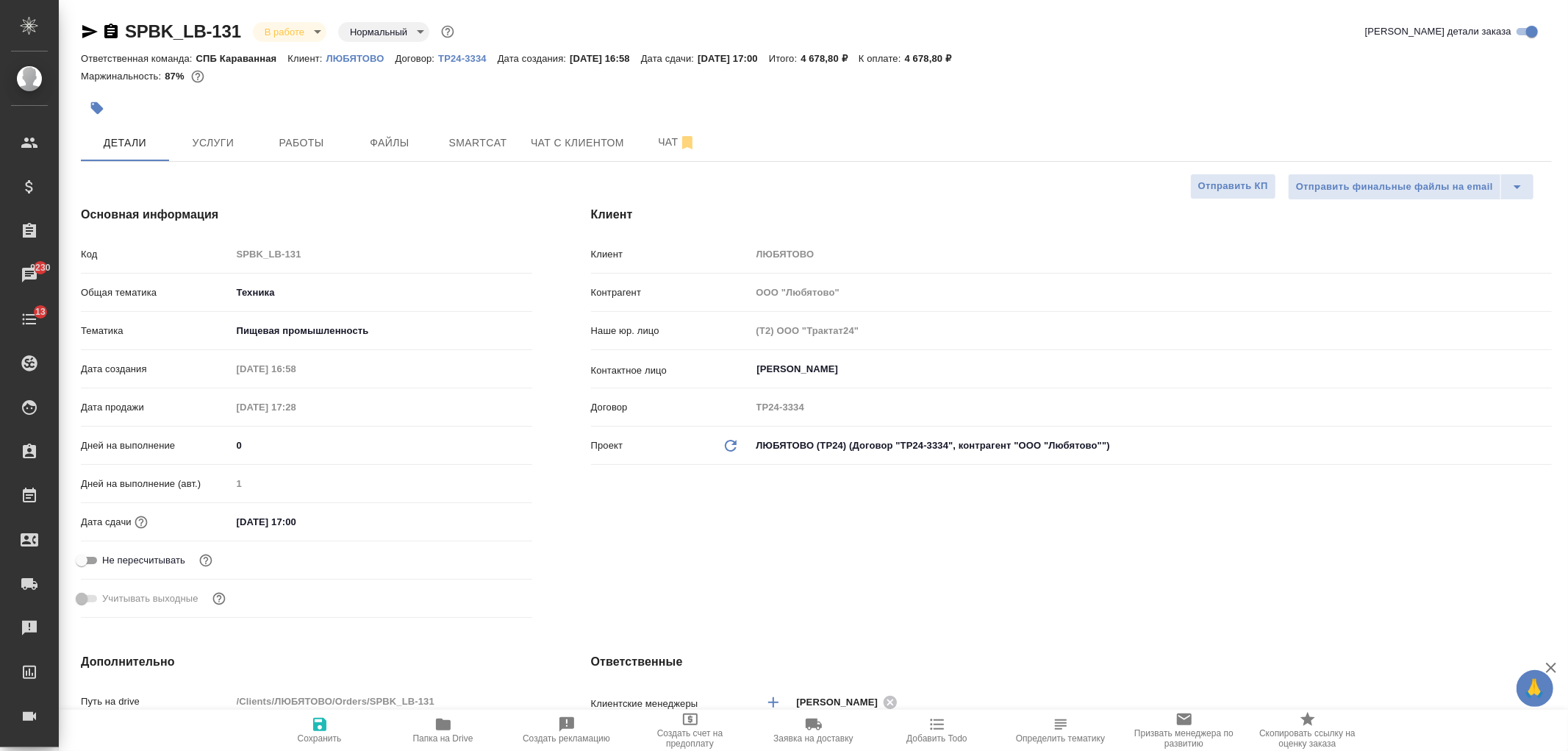
type textarea "x"
click at [1567, 162] on div "SPBK_LB-131 В работе inProgress Нормальный normal Кратко детали заказа Ответств…" at bounding box center [814, 759] width 1509 height 1520
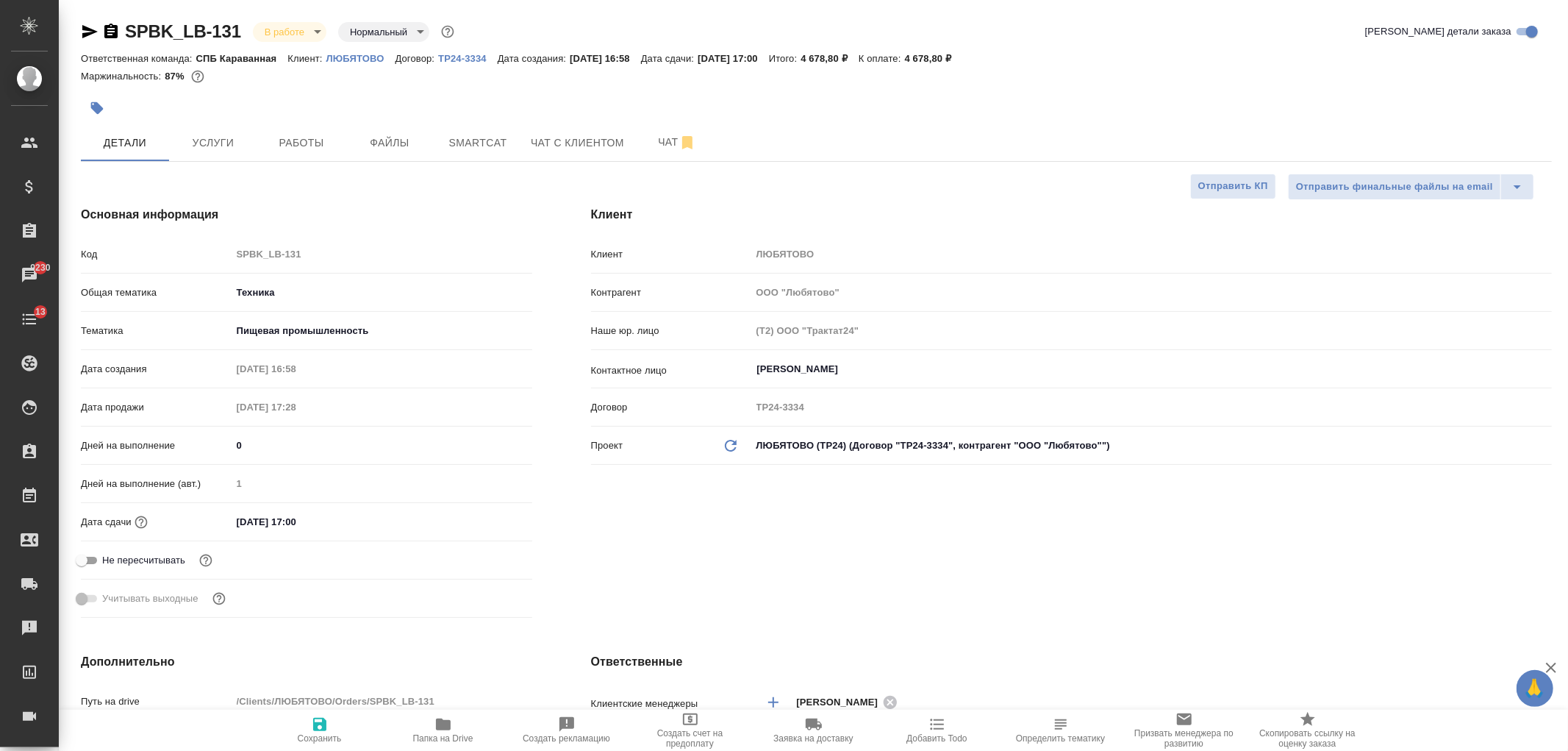
click at [1165, 592] on div "Клиент Клиент ЛЮБЯТОВО Контрагент ООО "Любятово" Наше юр. лицо (Т2) ООО "Тракта…" at bounding box center [1071, 415] width 1020 height 476
type textarea "x"
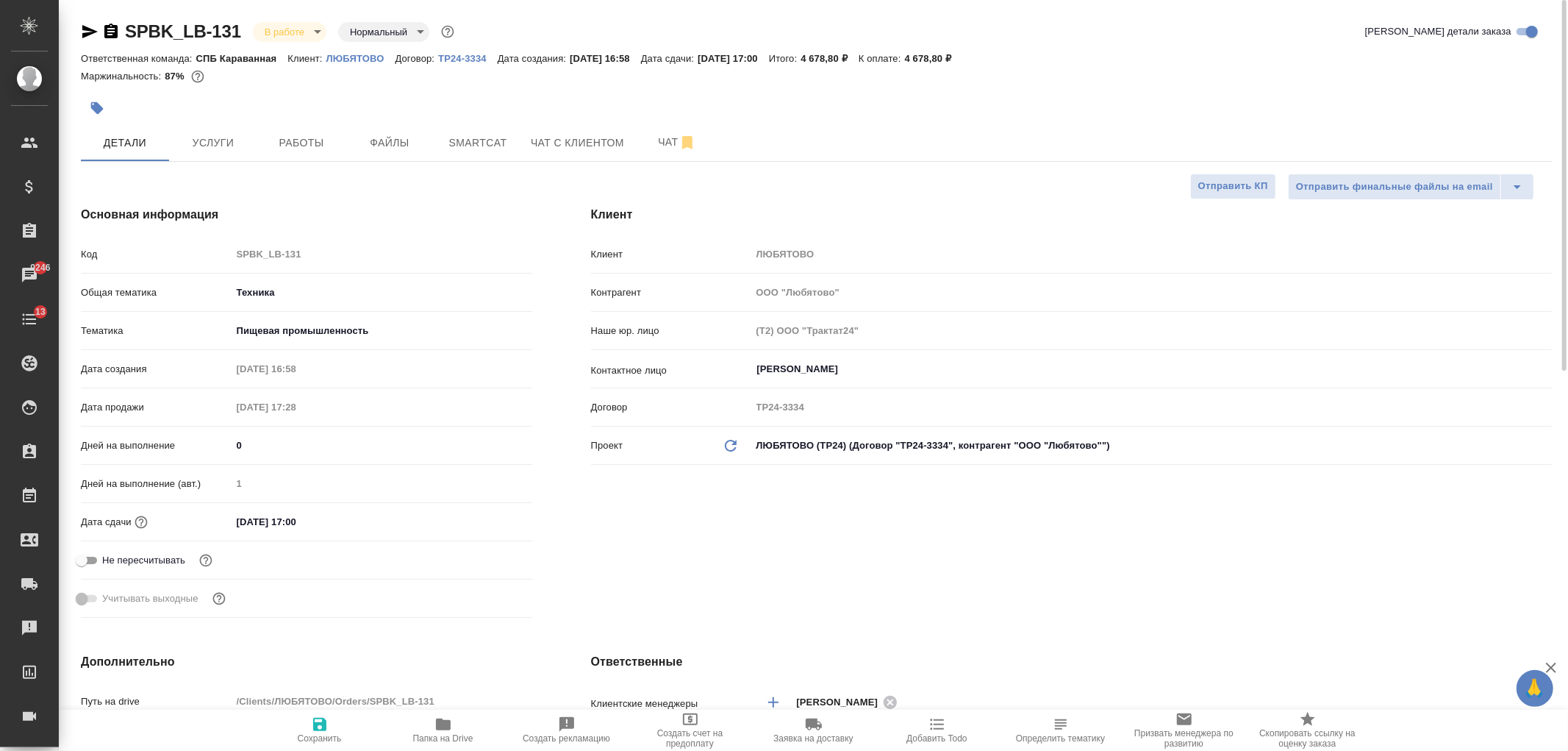
type textarea "x"
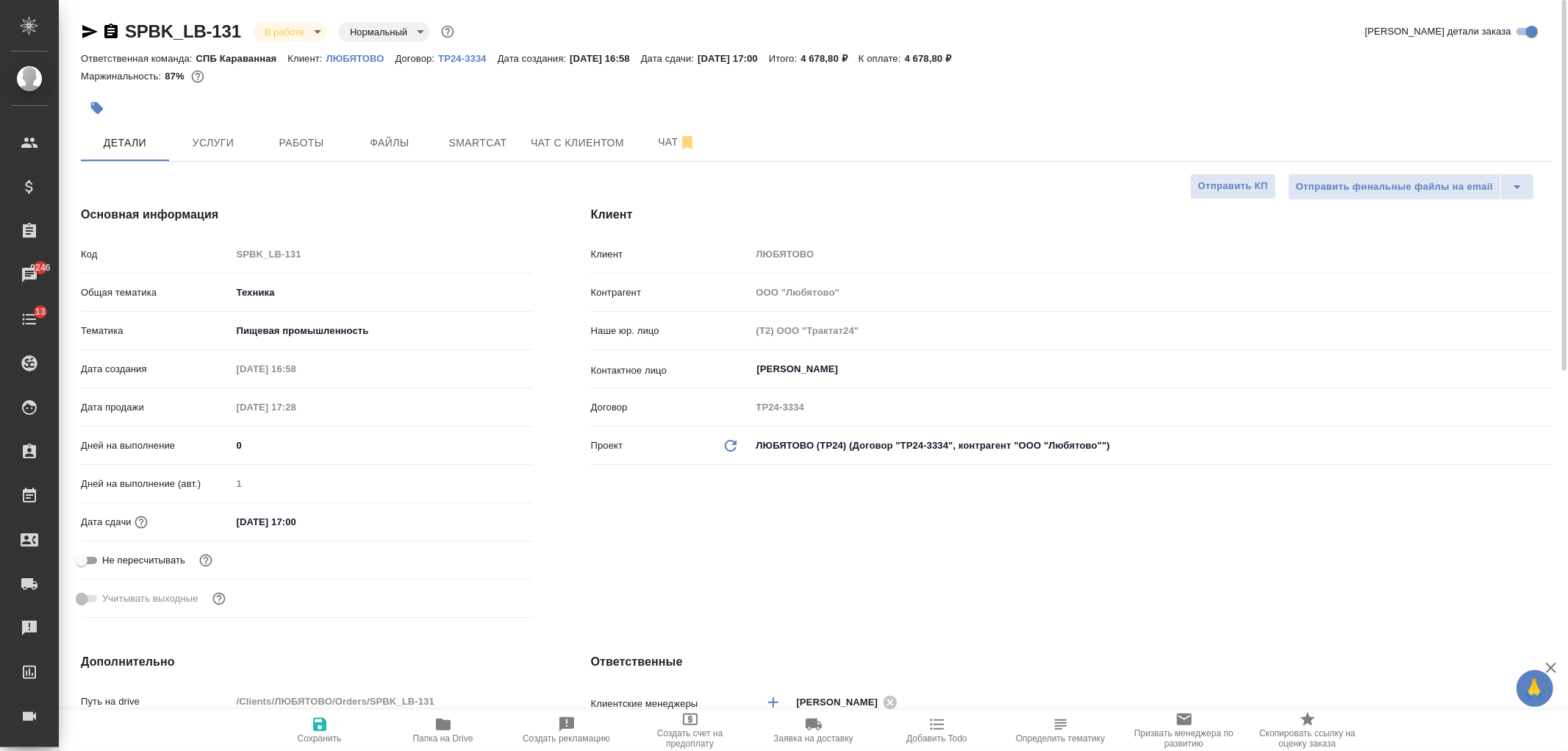
type textarea "x"
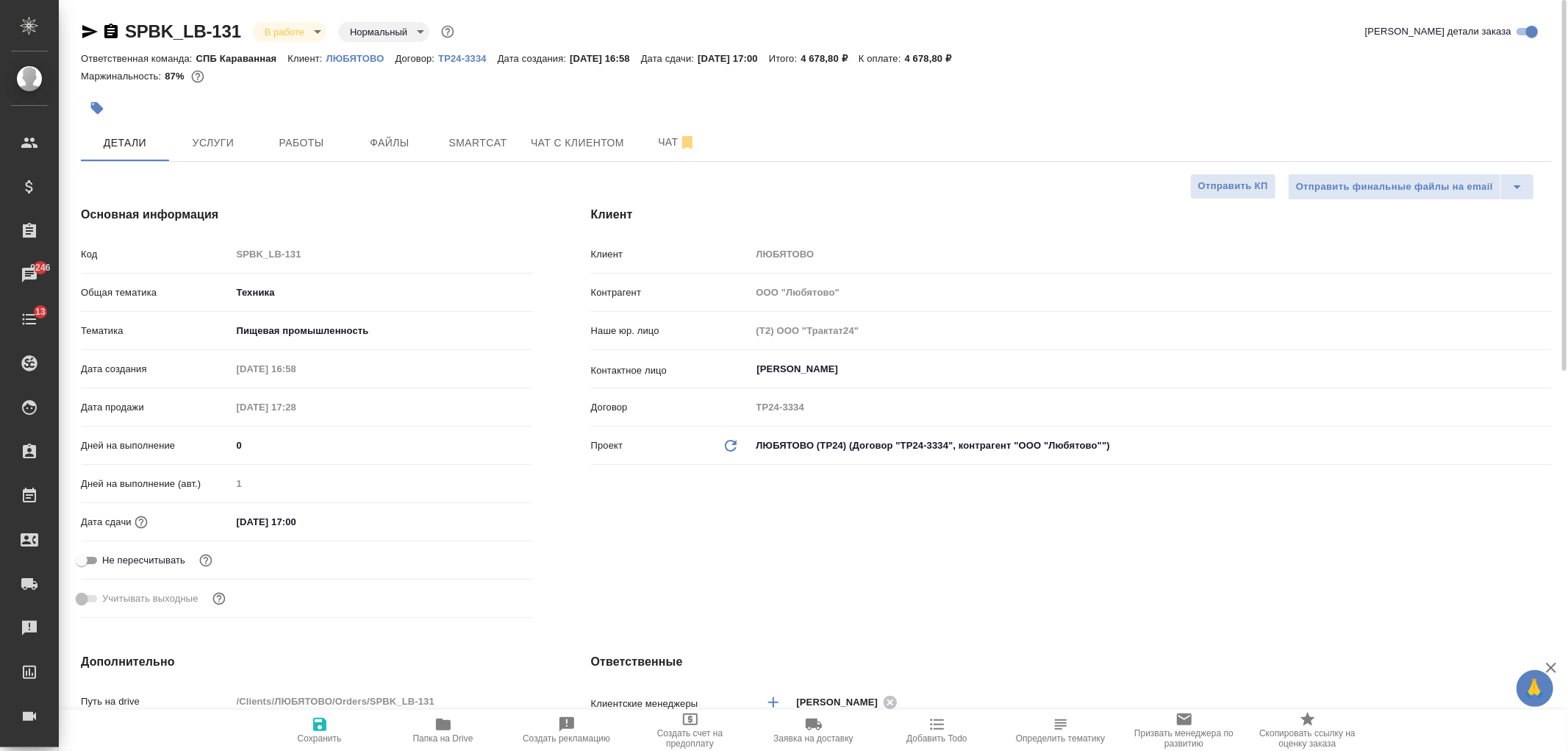
type textarea "x"
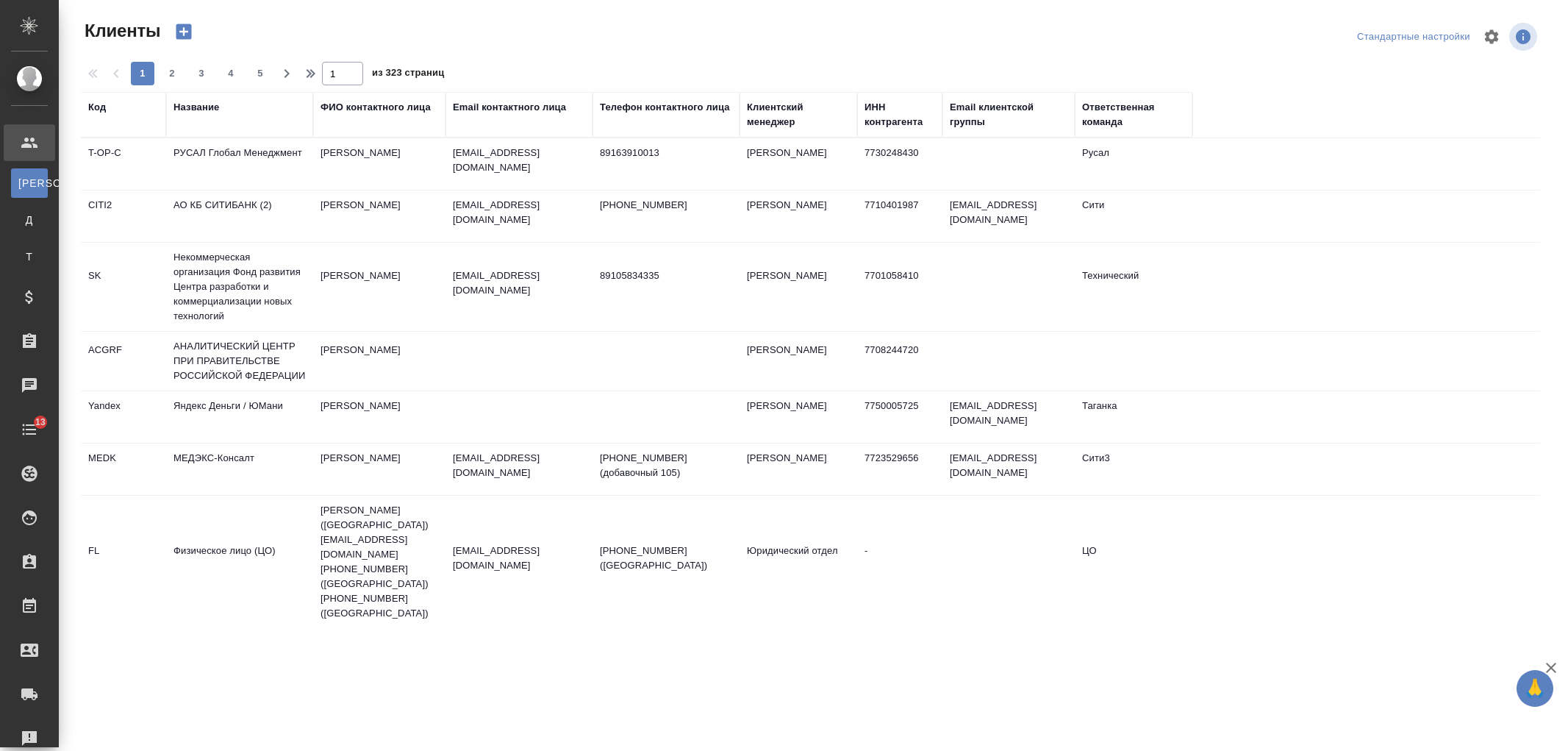
select select "RU"
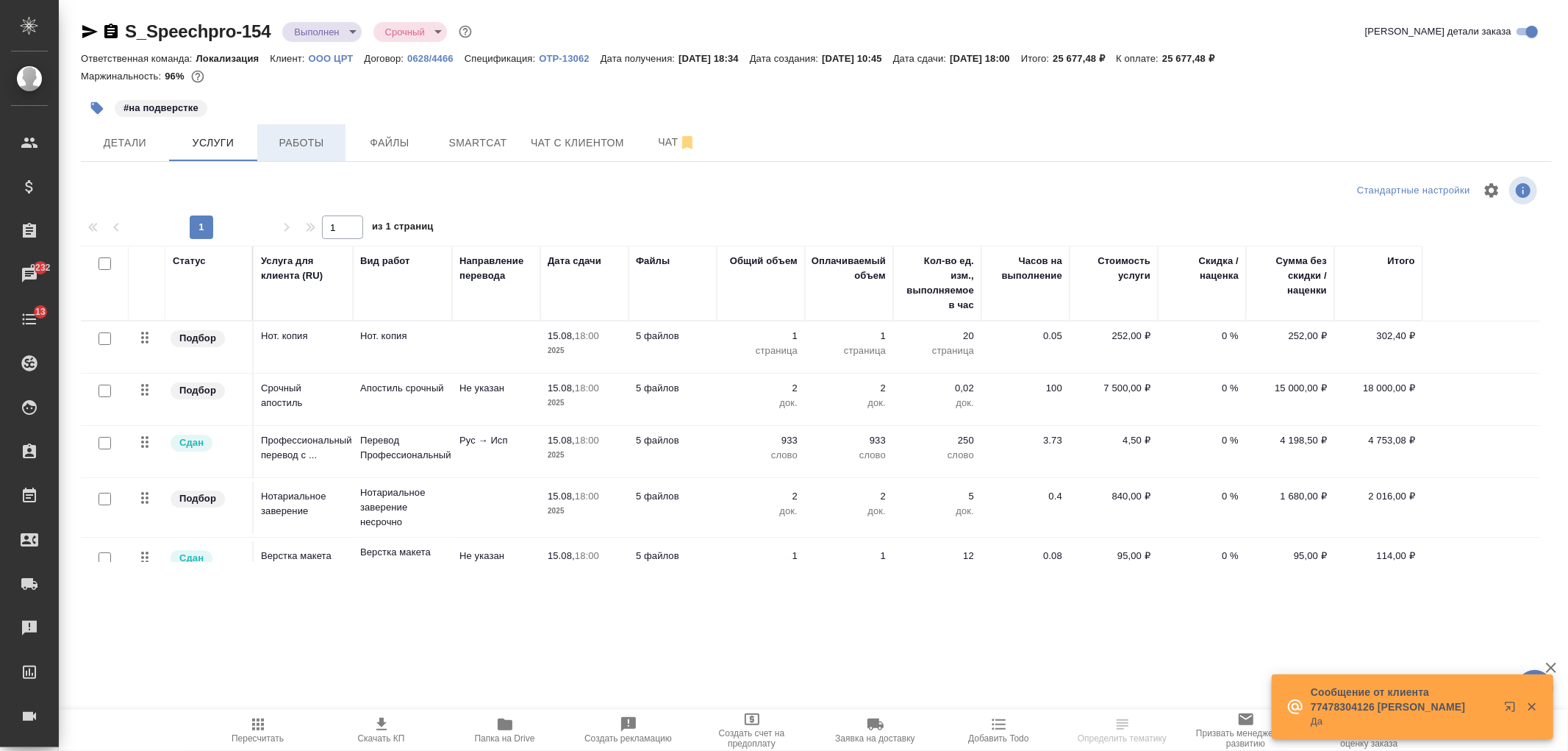
click at [318, 147] on span "Работы" at bounding box center [301, 143] width 71 height 19
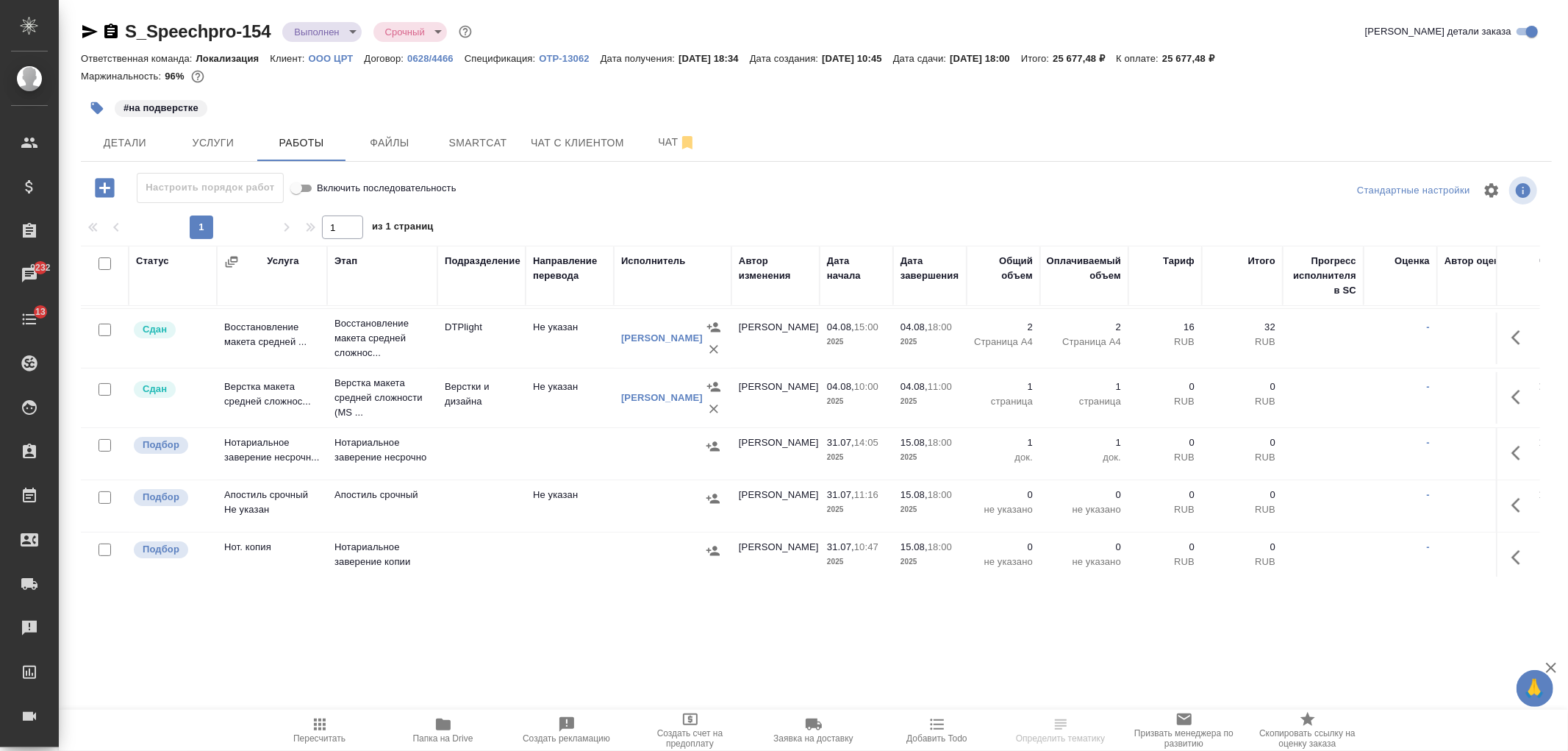
scroll to position [257, 0]
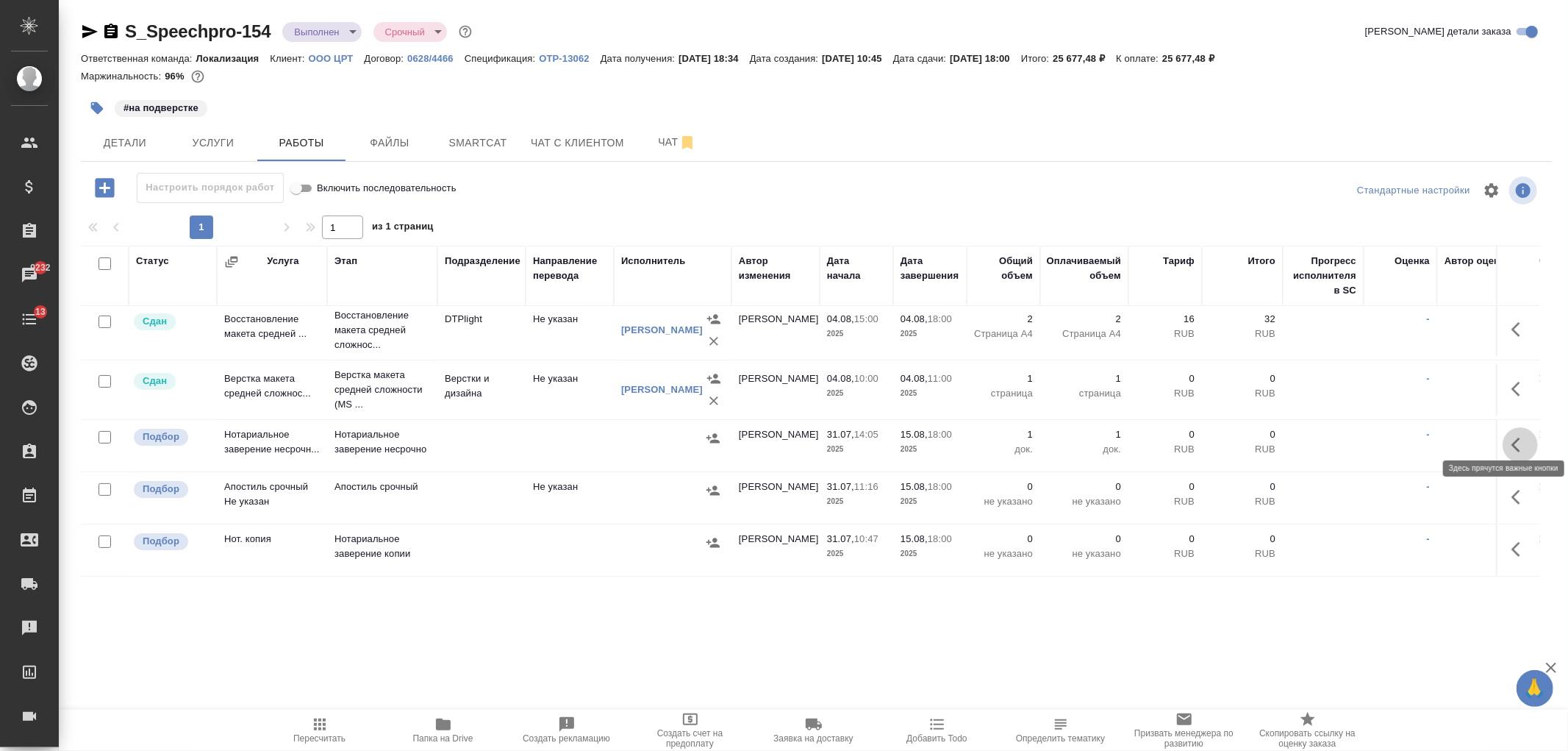
click at [1512, 436] on icon "button" at bounding box center [1520, 444] width 18 height 18
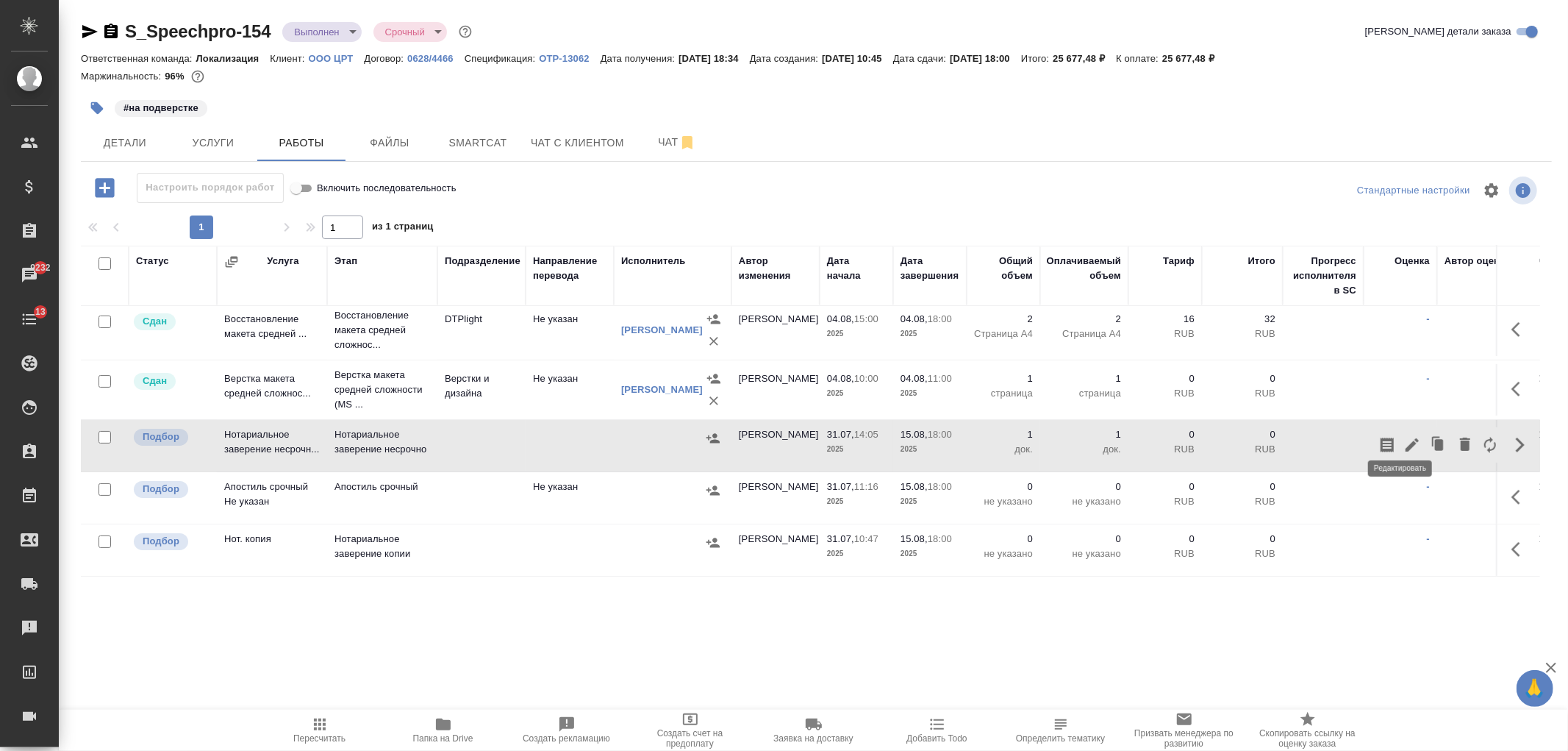
click at [1400, 437] on button "button" at bounding box center [1412, 445] width 25 height 36
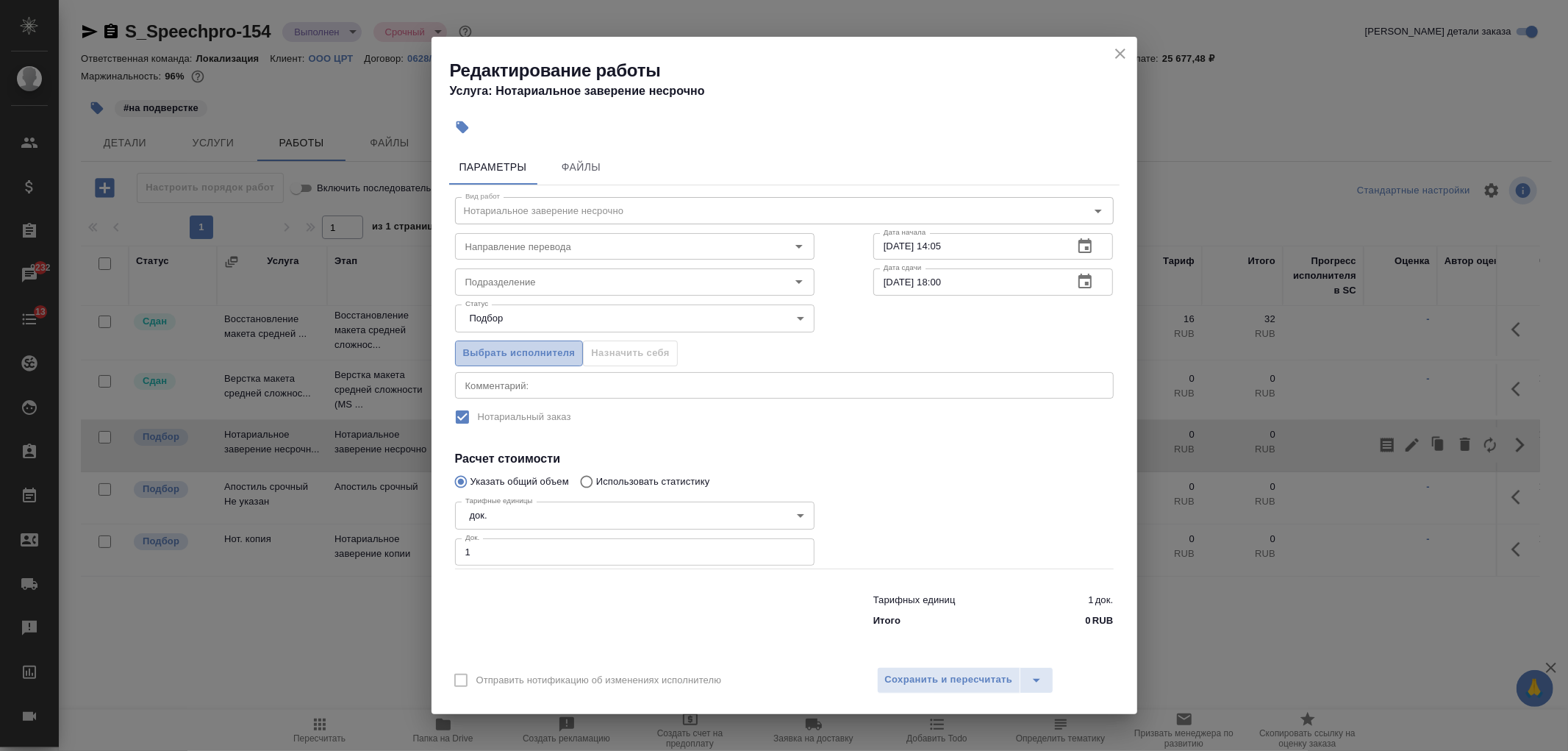
click at [544, 348] on span "Выбрать исполнителя" at bounding box center [519, 353] width 113 height 17
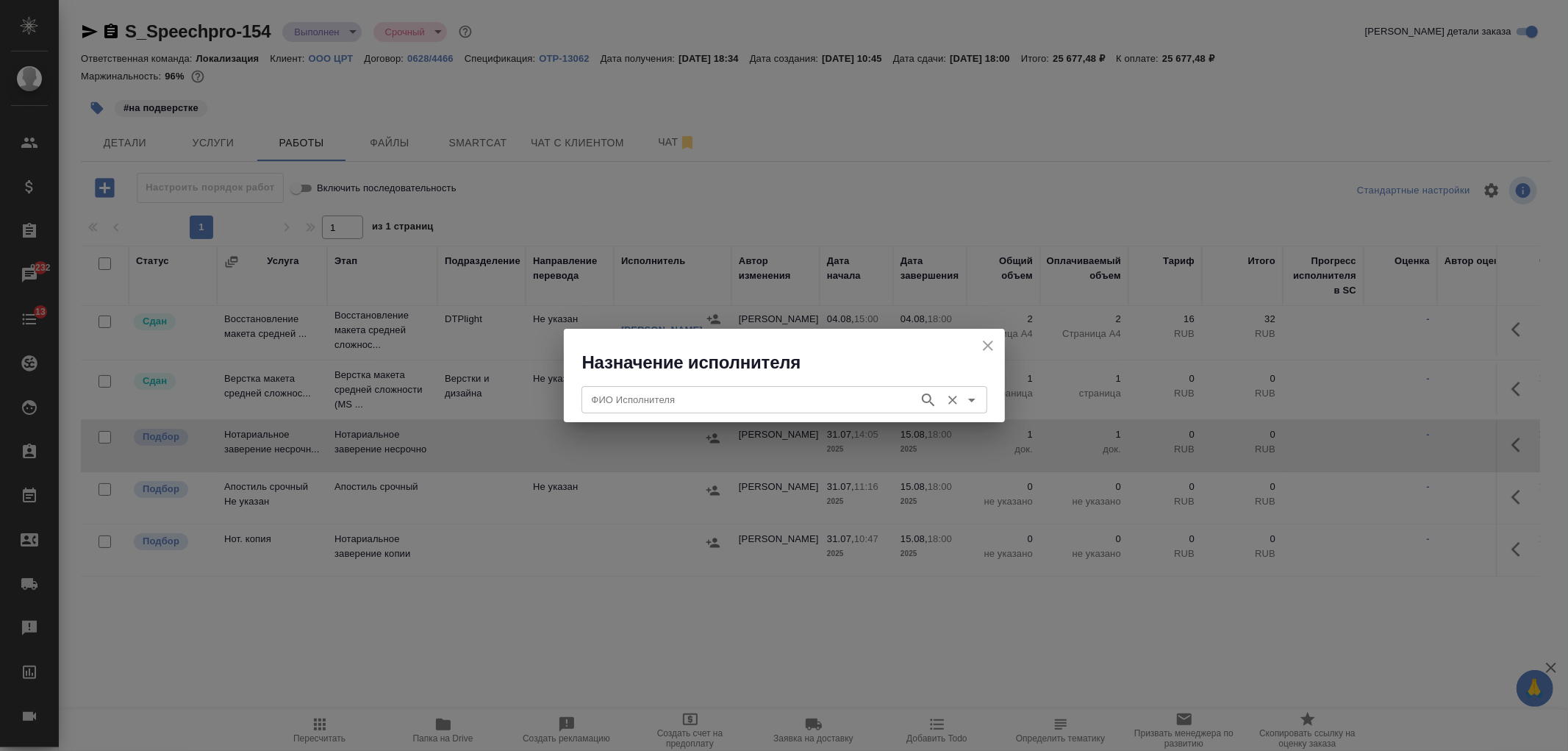
click at [689, 410] on div "ФИО Исполнителя" at bounding box center [784, 399] width 405 height 26
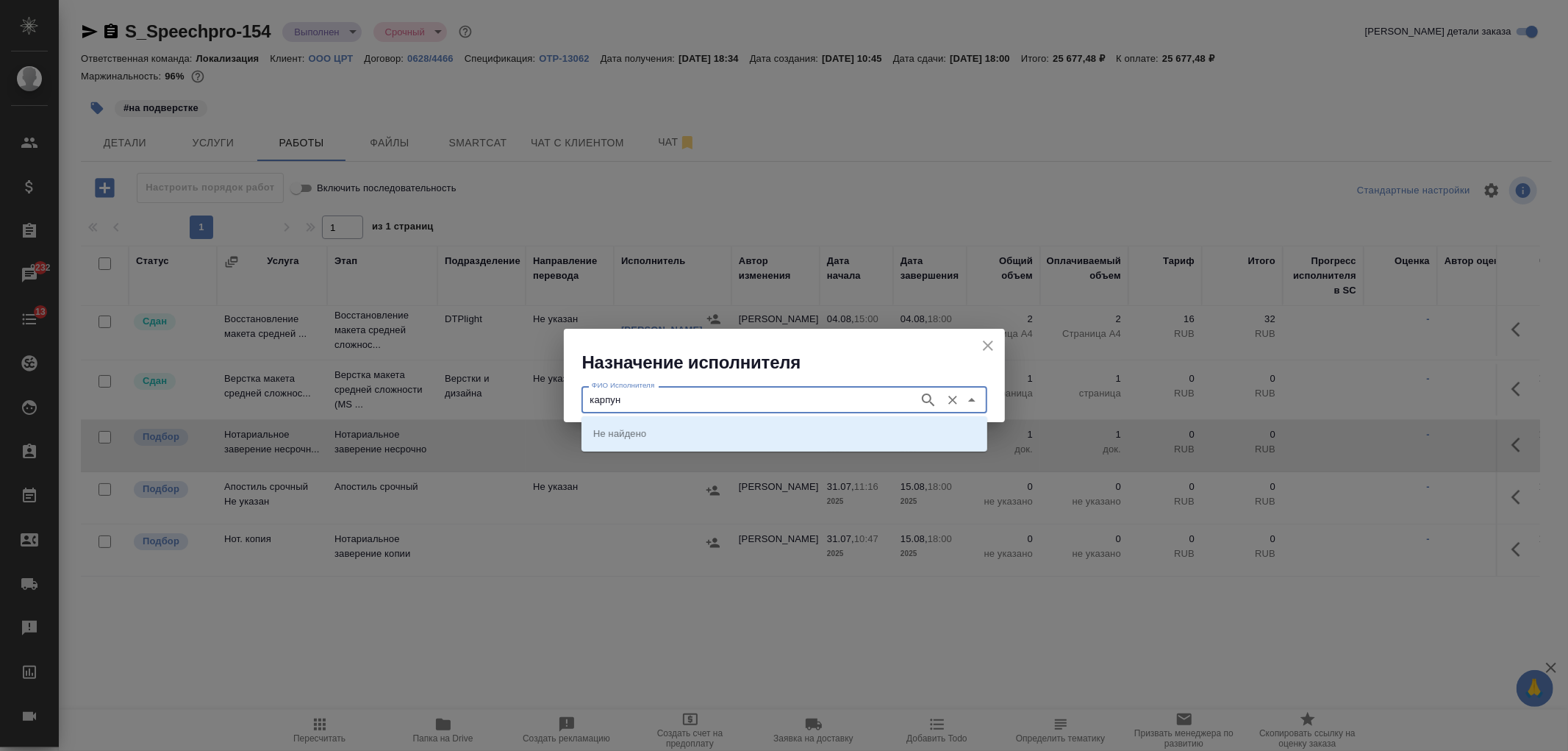
type input "карпун"
click at [673, 439] on p "НОТАРИУС Карпунина Ольга Васильевна" at bounding box center [633, 433] width 80 height 15
type input "НОТАРИУС Карпунина Ольга Васильевна"
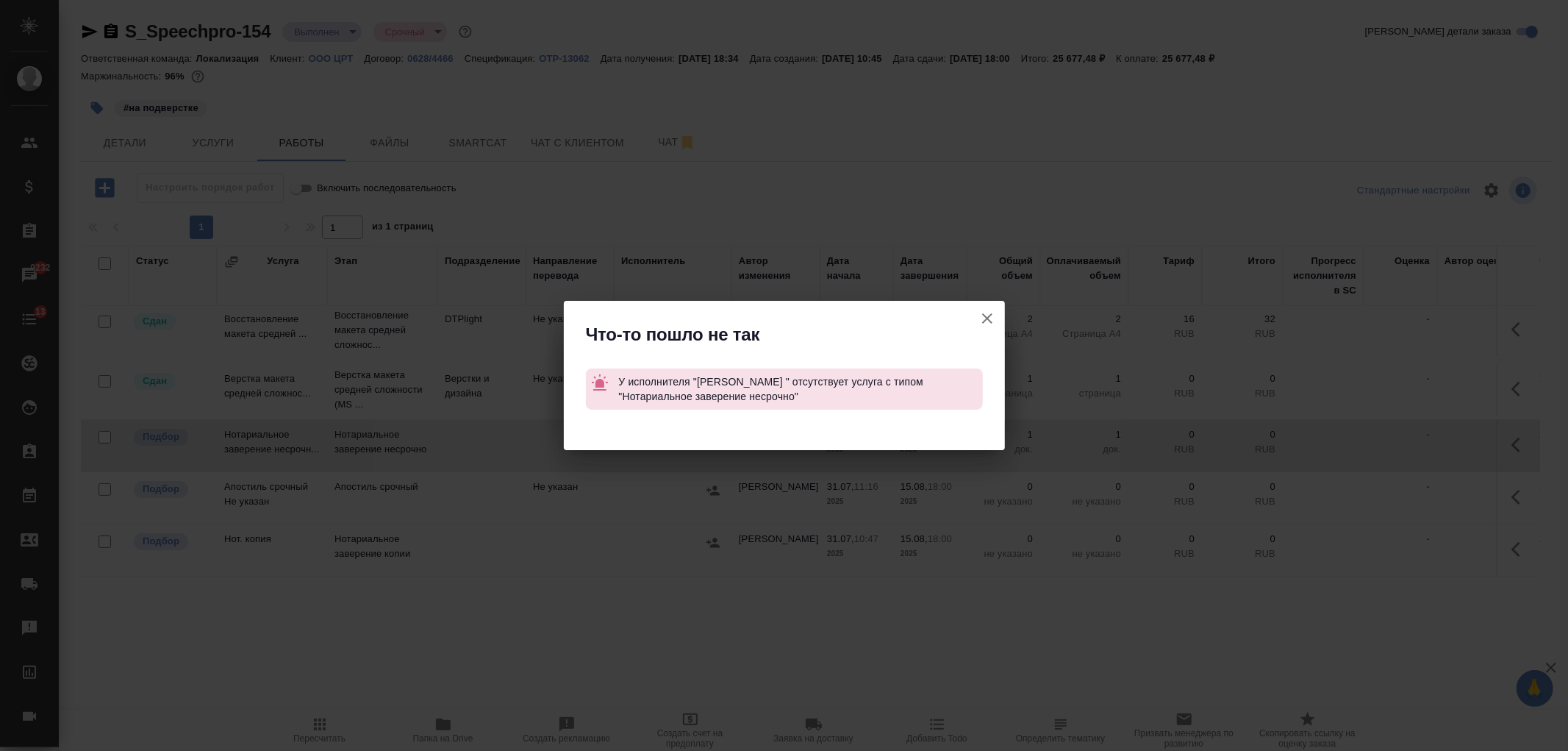
click at [988, 299] on div "Что-то пошло не так У исполнителя "НОТАРИУС Карпунина Ольга Васильевна " отсутс…" at bounding box center [784, 376] width 1568 height 751
click at [978, 314] on icon "button" at bounding box center [987, 318] width 18 height 18
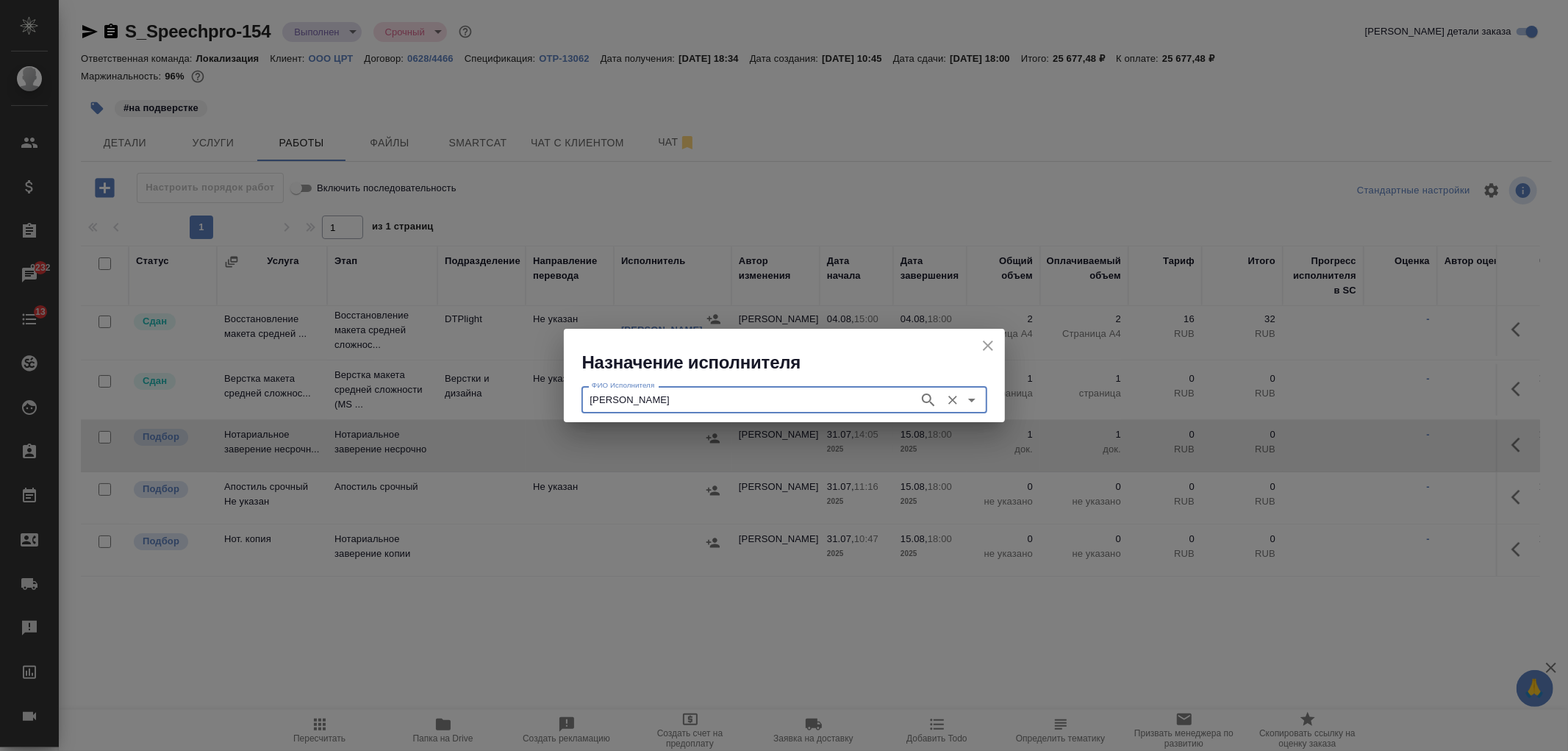
click at [985, 344] on icon "close" at bounding box center [988, 345] width 10 height 10
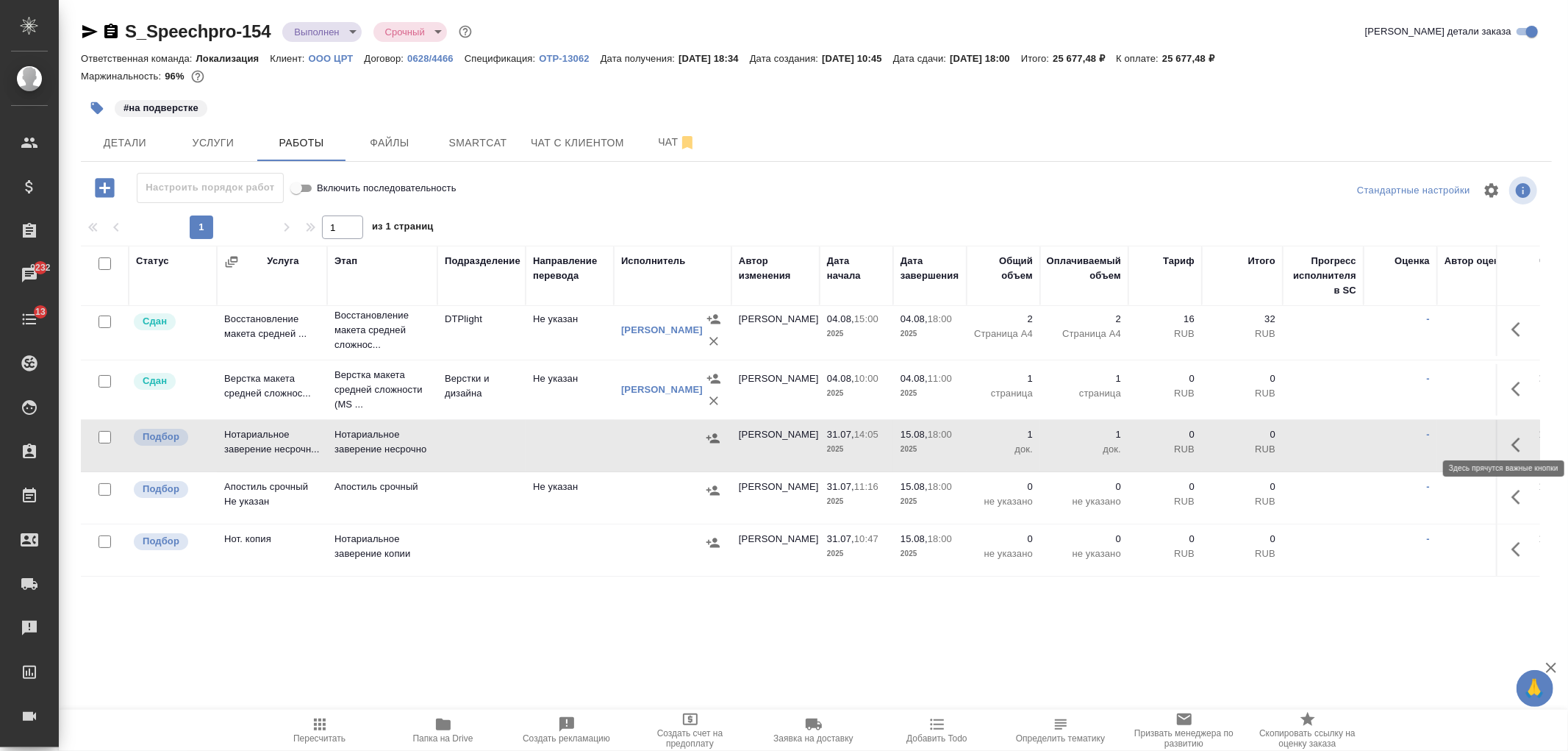
click at [1512, 436] on icon "button" at bounding box center [1520, 444] width 18 height 18
click at [510, 439] on td at bounding box center [482, 445] width 88 height 52
click at [1512, 543] on icon "button" at bounding box center [1520, 549] width 18 height 18
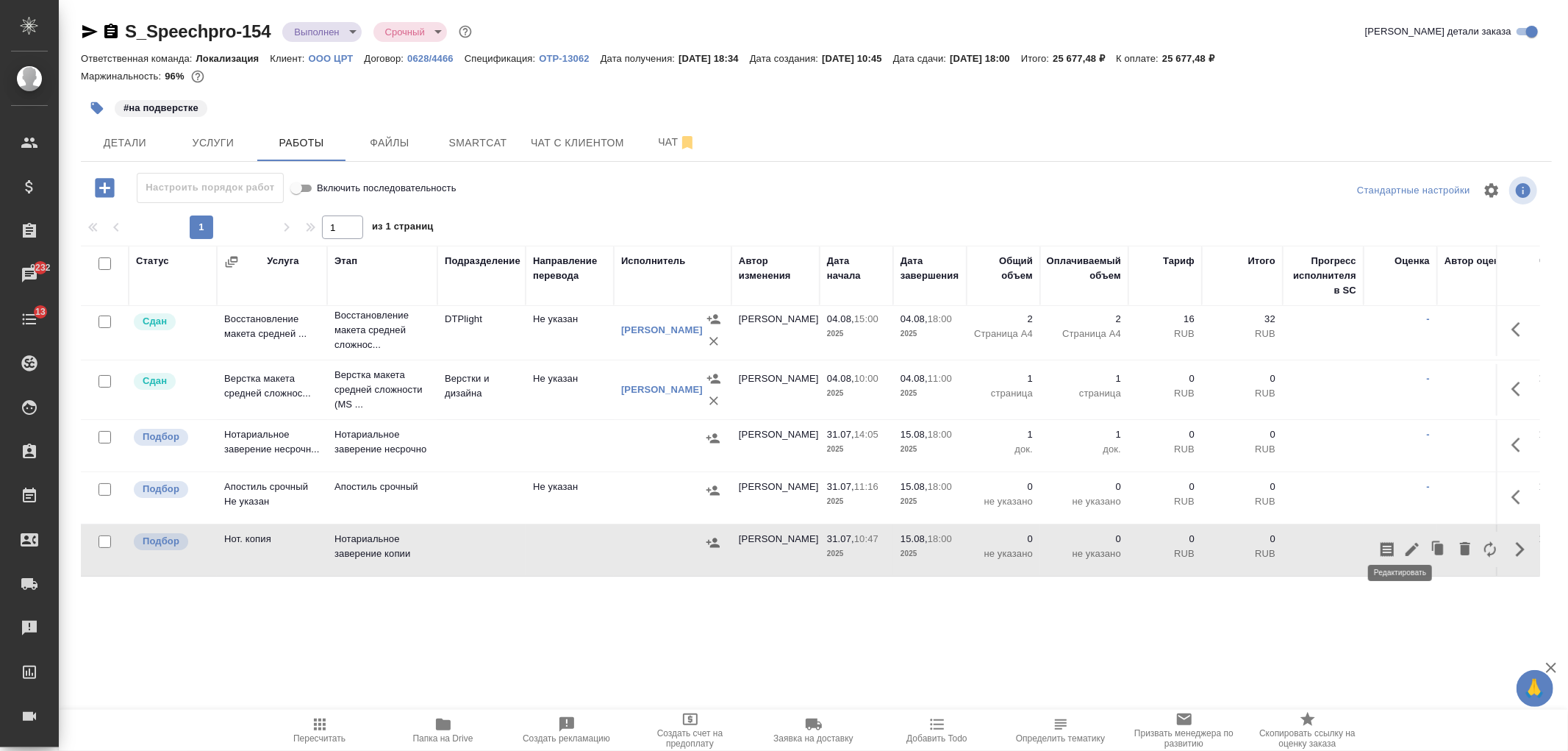
click at [1403, 540] on icon "button" at bounding box center [1412, 549] width 18 height 18
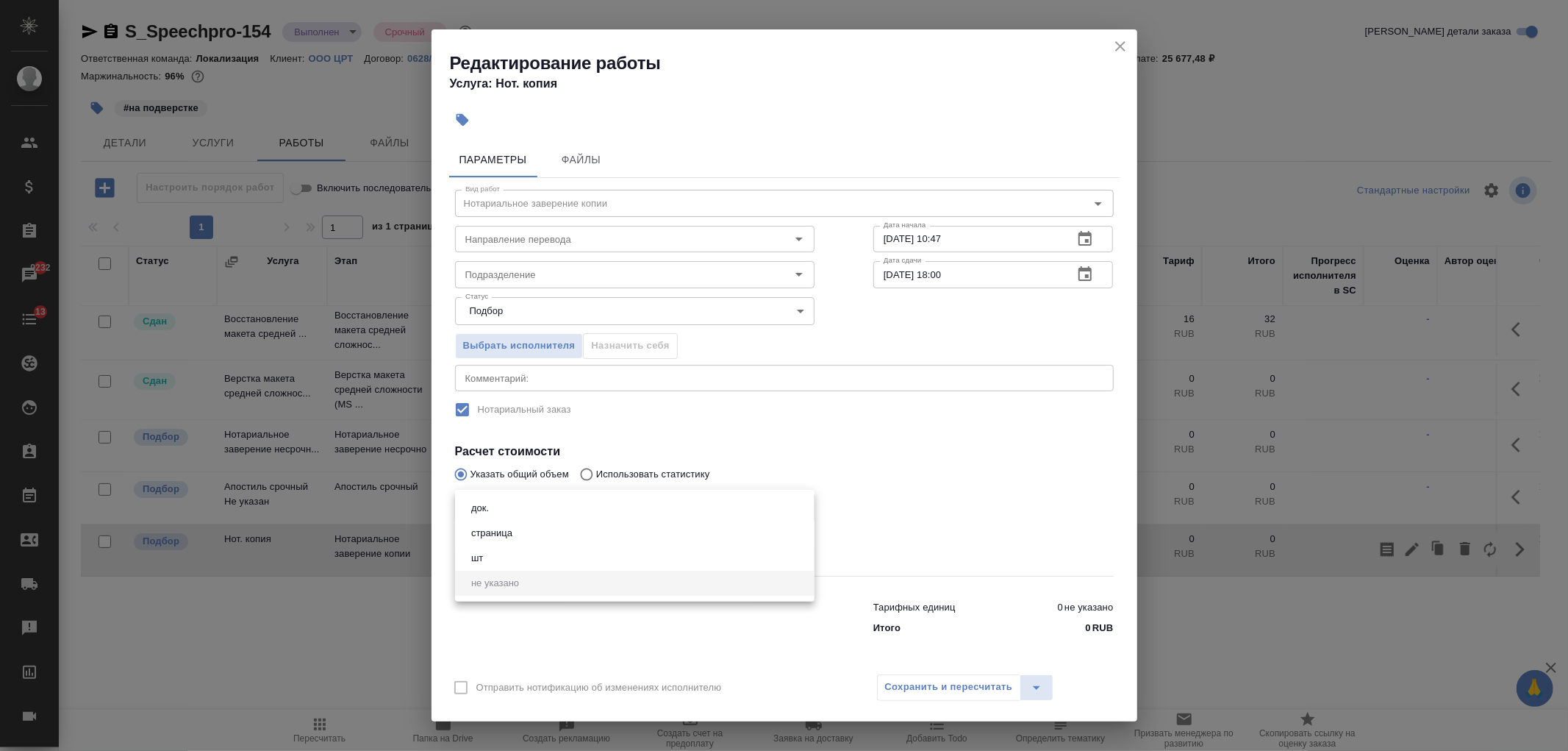
drag, startPoint x: 532, startPoint y: 500, endPoint x: 528, endPoint y: 512, distance: 12.6
click at [533, 503] on body "🙏 .cls-1 fill:#fff; AWATERA Ivanova Arina Клиенты Спецификации Заказы 9232 Чаты…" at bounding box center [784, 376] width 1568 height 751
click at [524, 510] on li "док." at bounding box center [635, 508] width 359 height 25
type input "5a8b1489cc6b4906c91bfd8b"
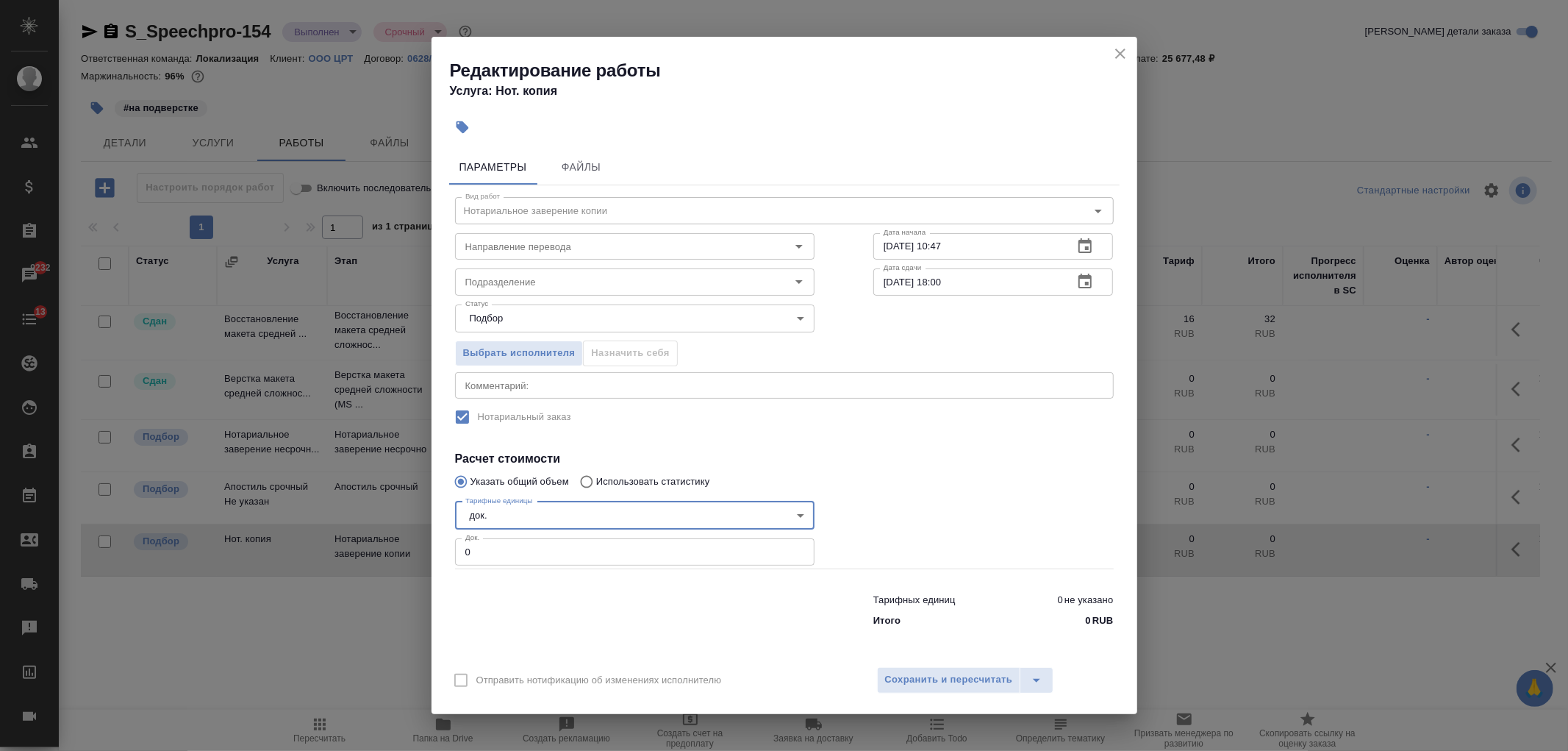
click at [522, 547] on input "0" at bounding box center [635, 551] width 359 height 26
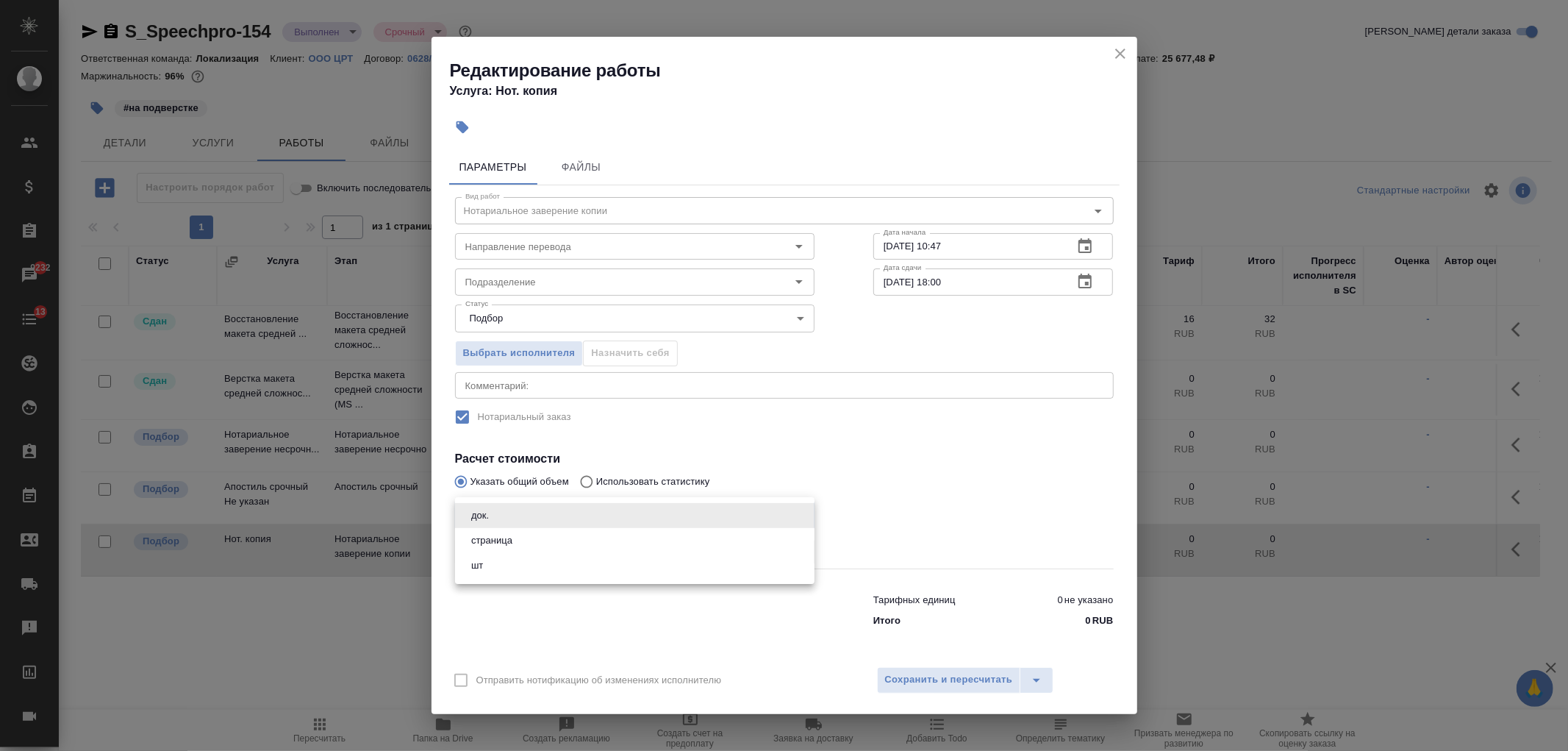
click at [523, 504] on body "🙏 .cls-1 fill:#fff; AWATERA Ivanova Arina Клиенты Спецификации Заказы 9232 Чаты…" at bounding box center [784, 376] width 1568 height 751
click at [524, 539] on li "страница" at bounding box center [635, 540] width 359 height 25
type input "5a8b1489cc6b4906c91bfdb2"
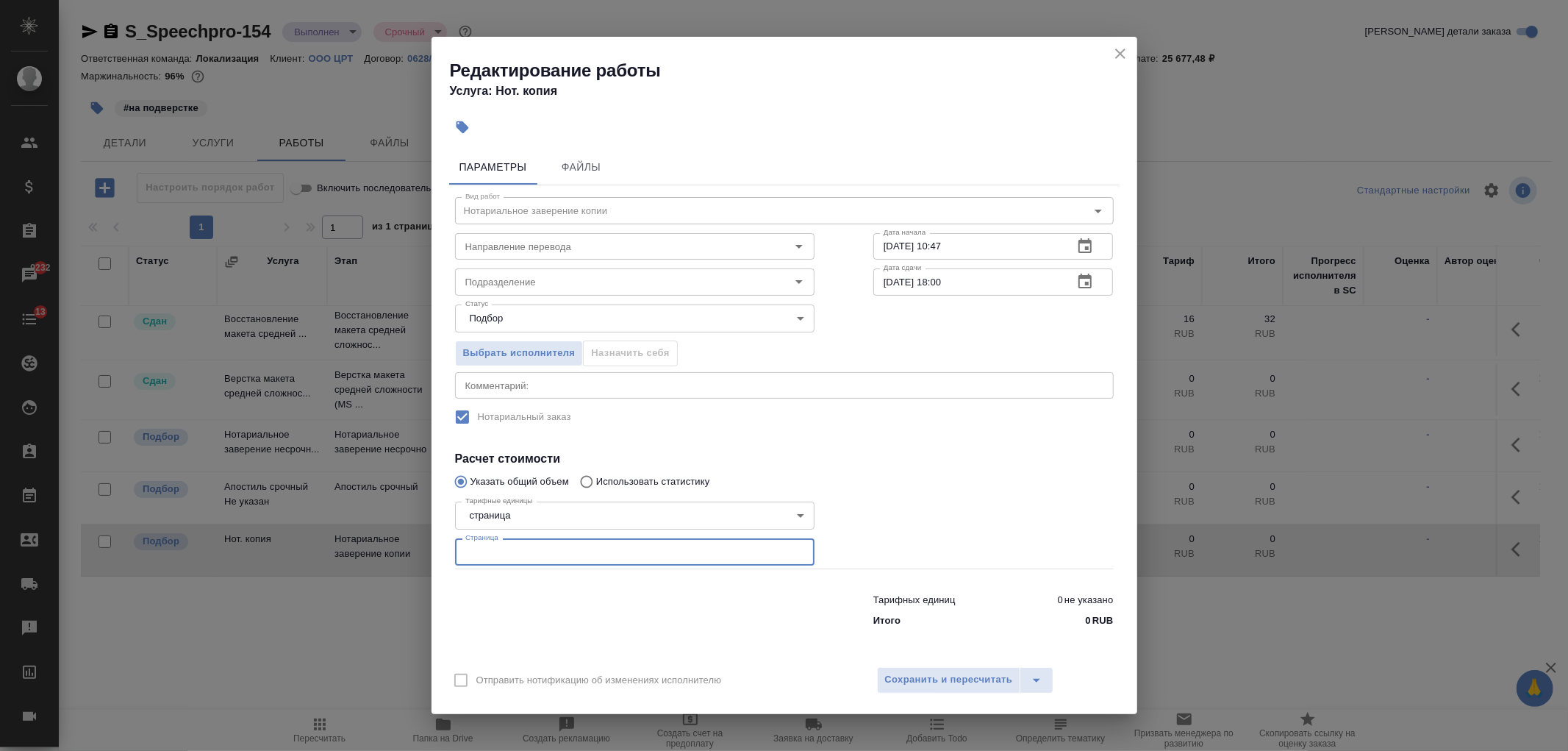
click at [501, 551] on input "number" at bounding box center [635, 551] width 359 height 26
type input "1"
click at [933, 682] on span "Сохранить и пересчитать" at bounding box center [949, 679] width 128 height 17
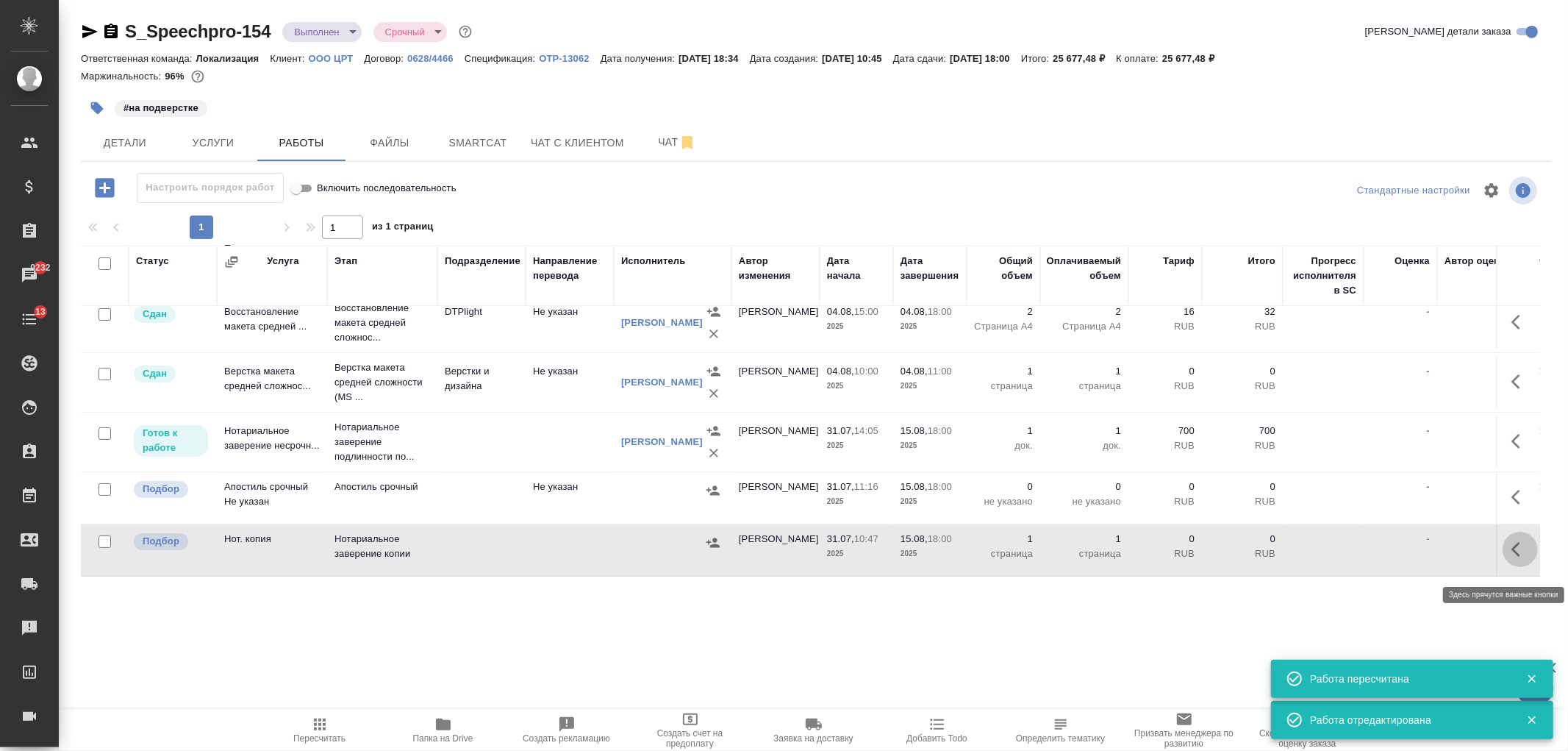
click at [1504, 547] on button "button" at bounding box center [1520, 550] width 36 height 36
click at [1405, 543] on icon "button" at bounding box center [1412, 550] width 13 height 13
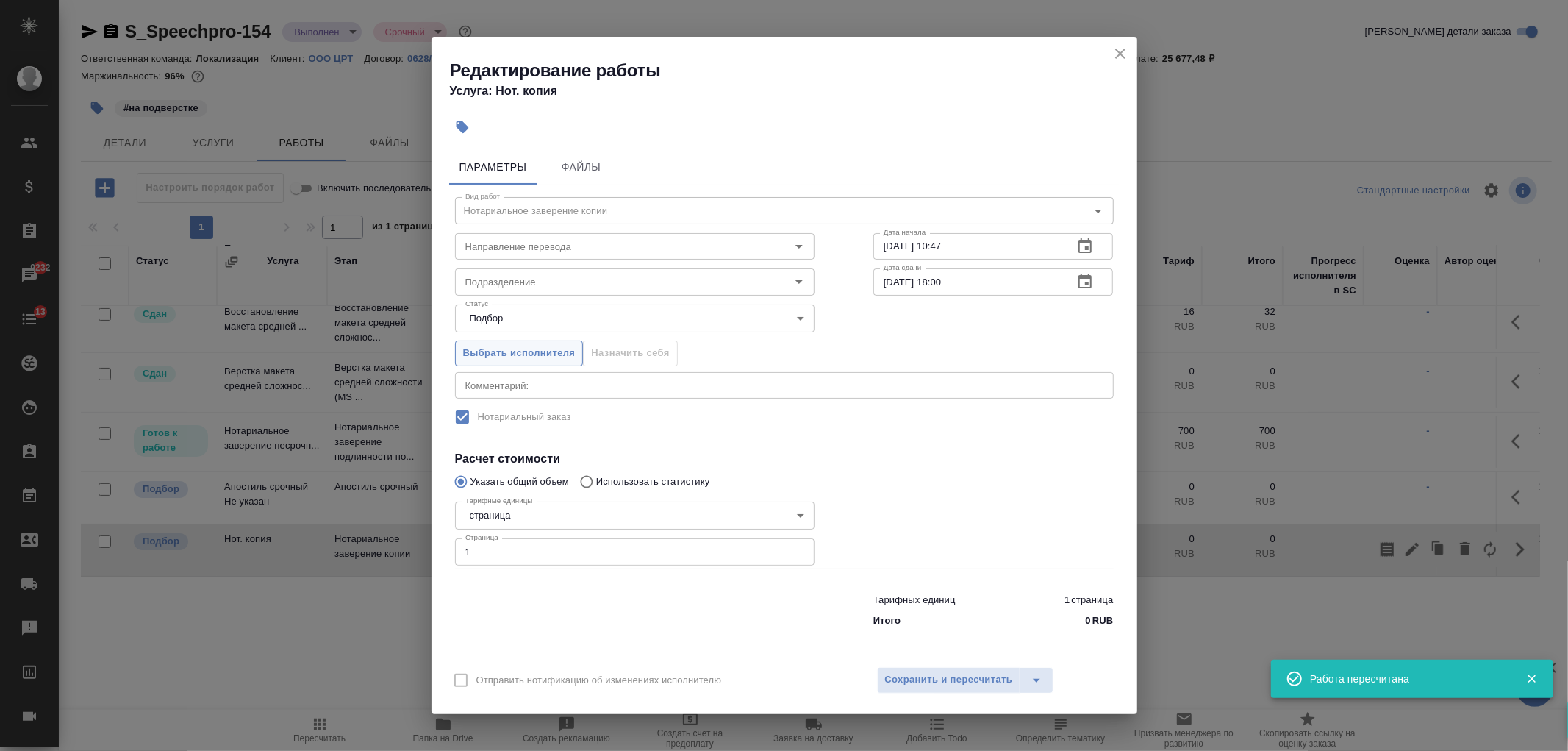
click at [496, 352] on span "Выбрать исполнителя" at bounding box center [519, 353] width 113 height 17
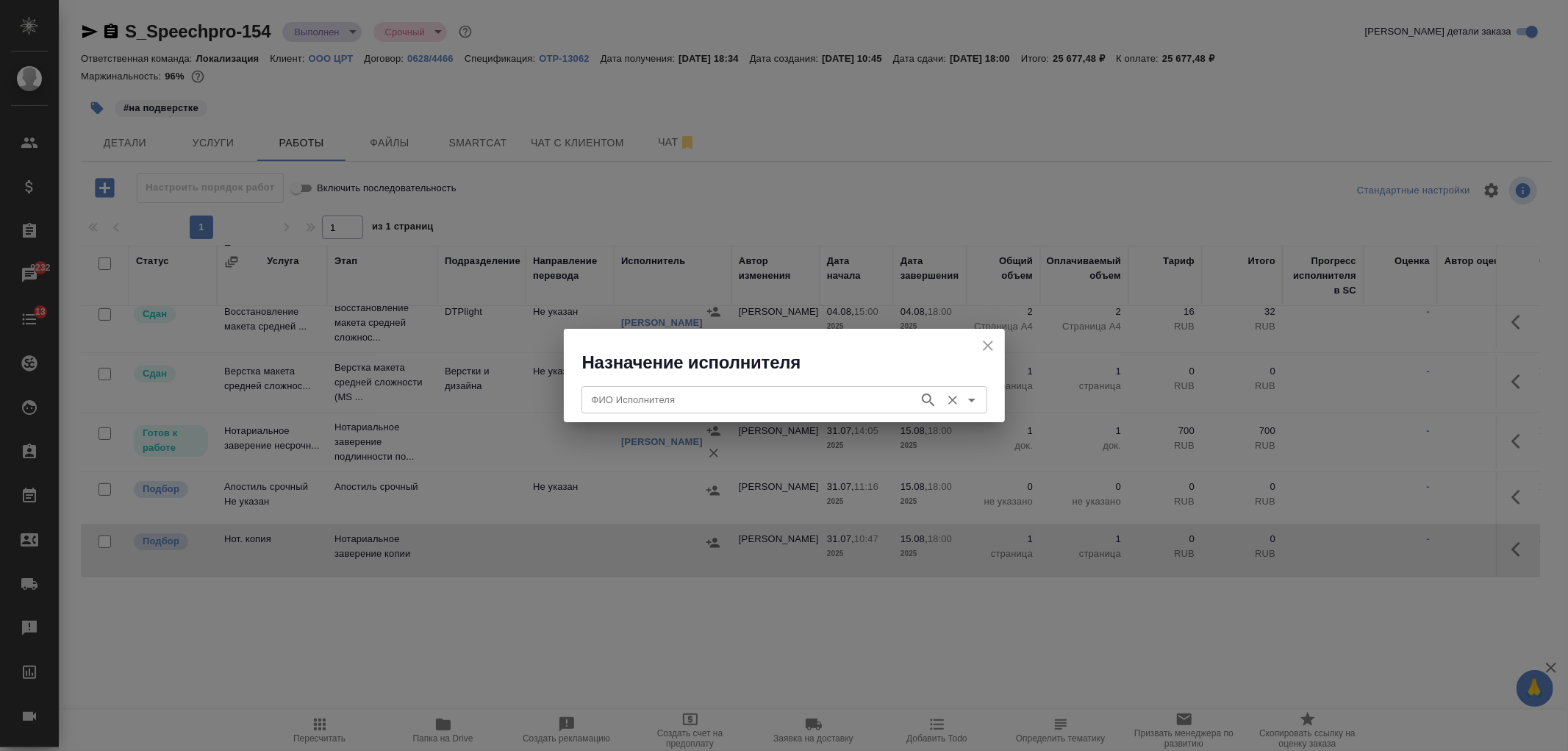
click at [669, 395] on input "ФИО Исполнителя" at bounding box center [749, 399] width 325 height 18
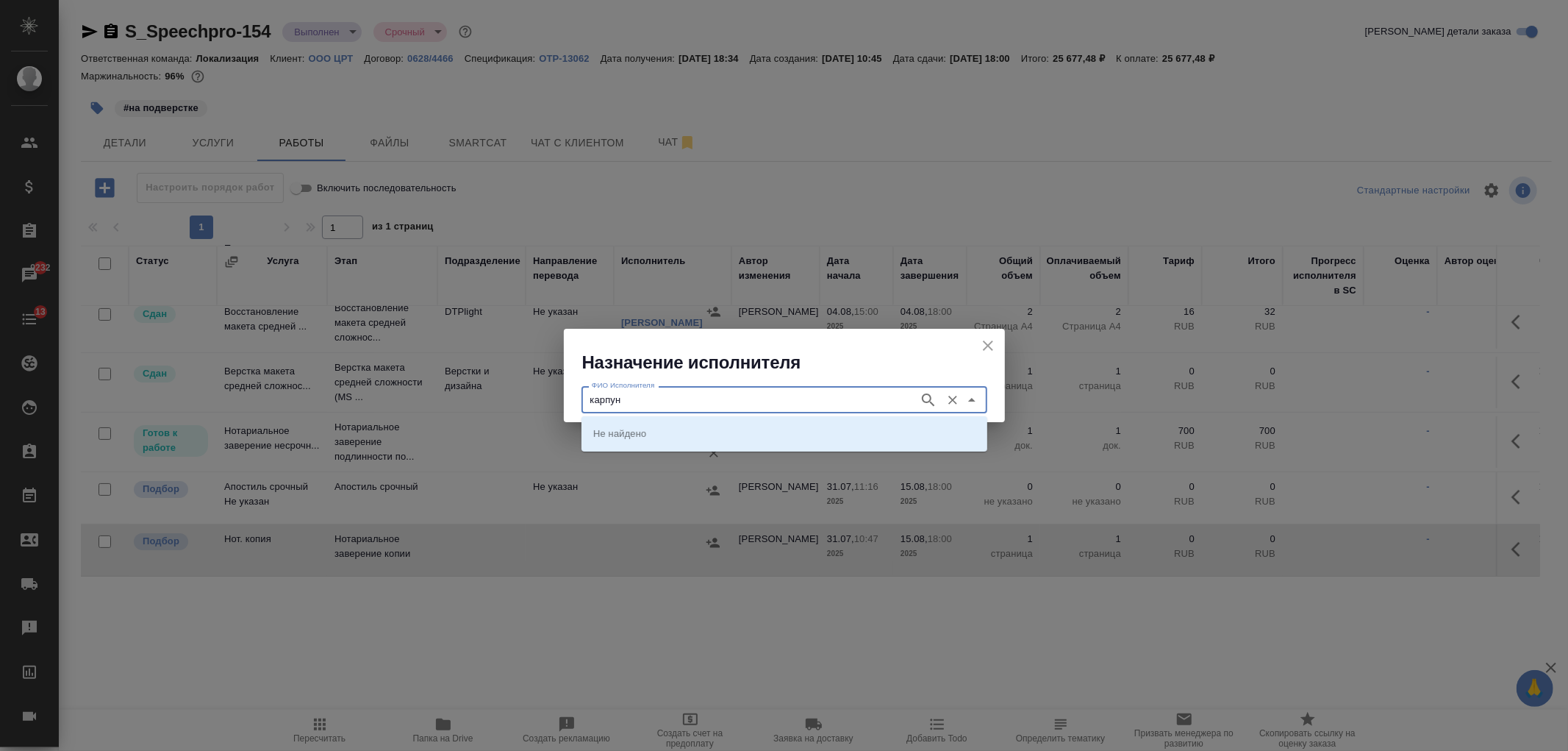
type input "карпун"
click at [671, 407] on input "ФИО Исполнителя" at bounding box center [749, 399] width 325 height 18
click at [673, 436] on p "НОТАРИУС Карпунина Ольга Васильевна" at bounding box center [633, 433] width 80 height 15
type input "НОТАРИУС Карпунина Ольга Васильевна"
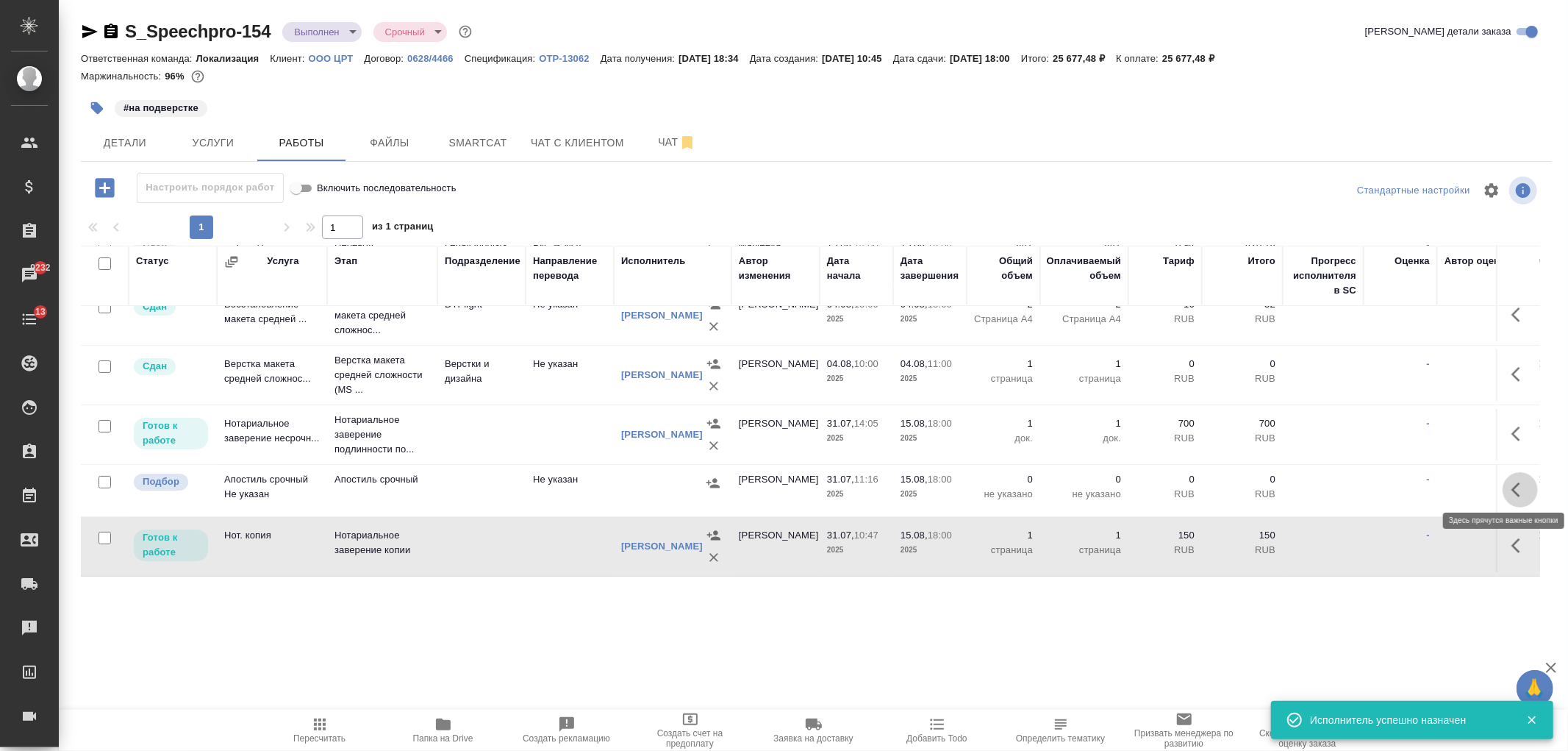
click at [1512, 487] on icon "button" at bounding box center [1520, 489] width 18 height 18
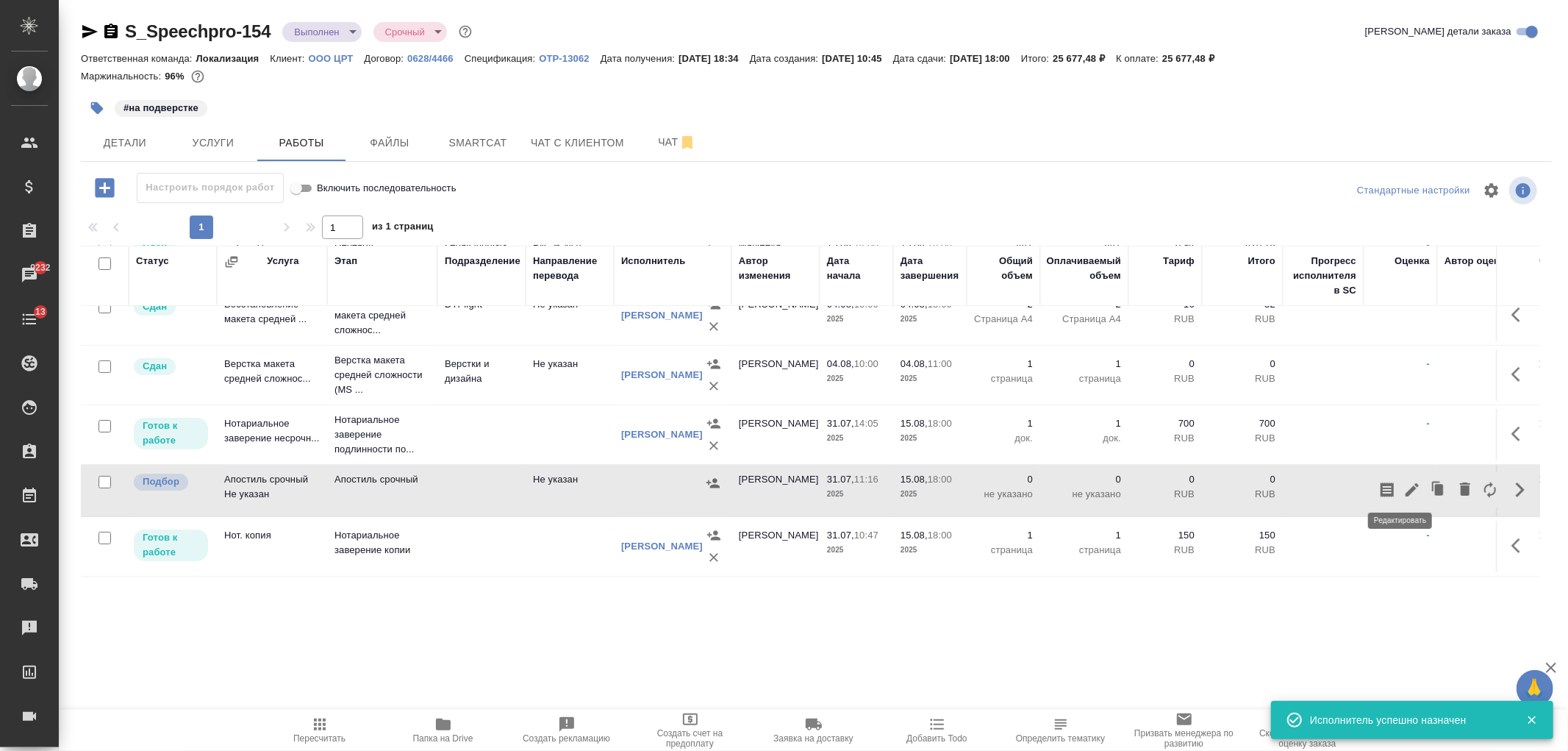
click at [1405, 487] on icon "button" at bounding box center [1412, 489] width 13 height 13
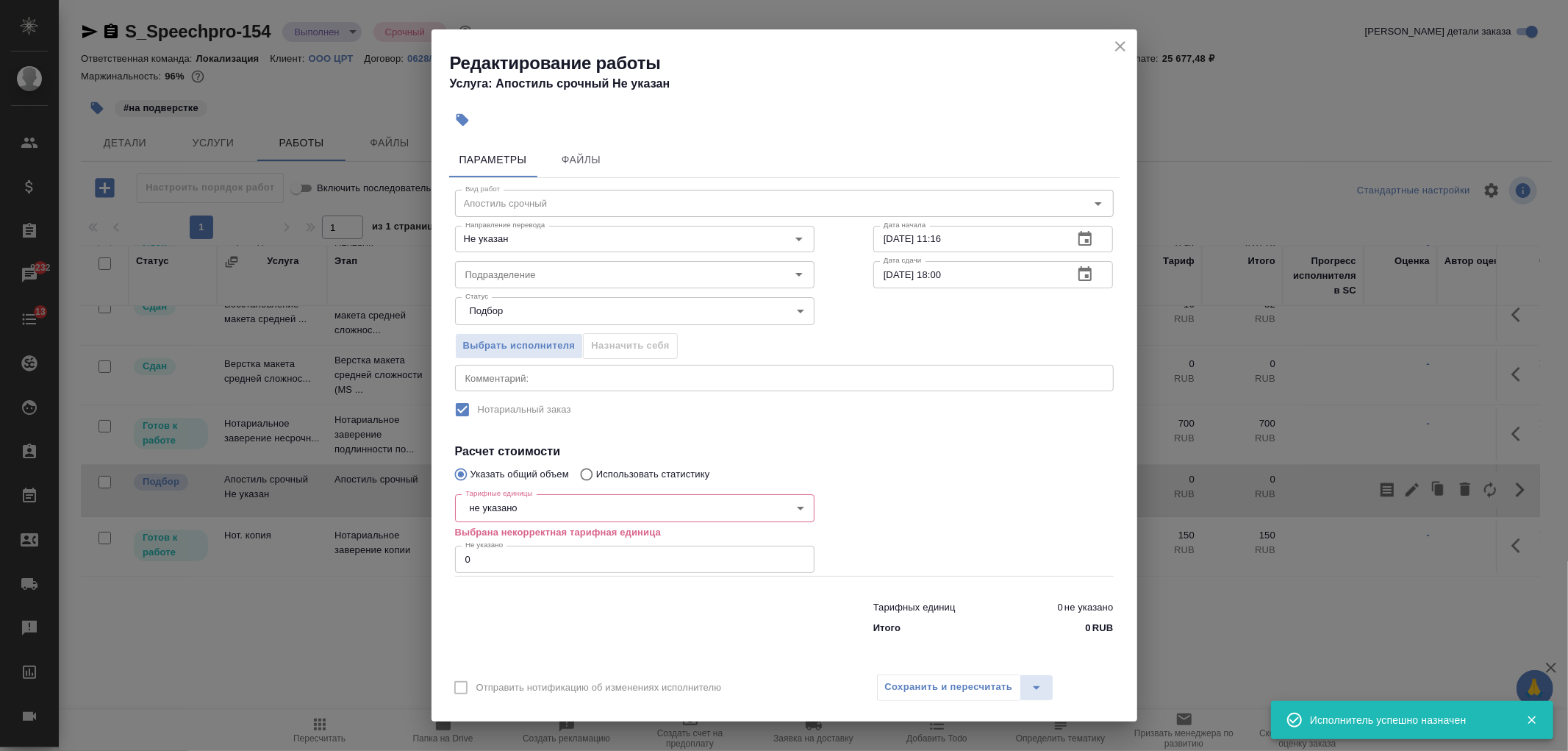
click at [545, 510] on body "🙏 .cls-1 fill:#fff; AWATERA Ivanova Arina Клиенты Спецификации Заказы 9232 Чаты…" at bounding box center [784, 376] width 1568 height 751
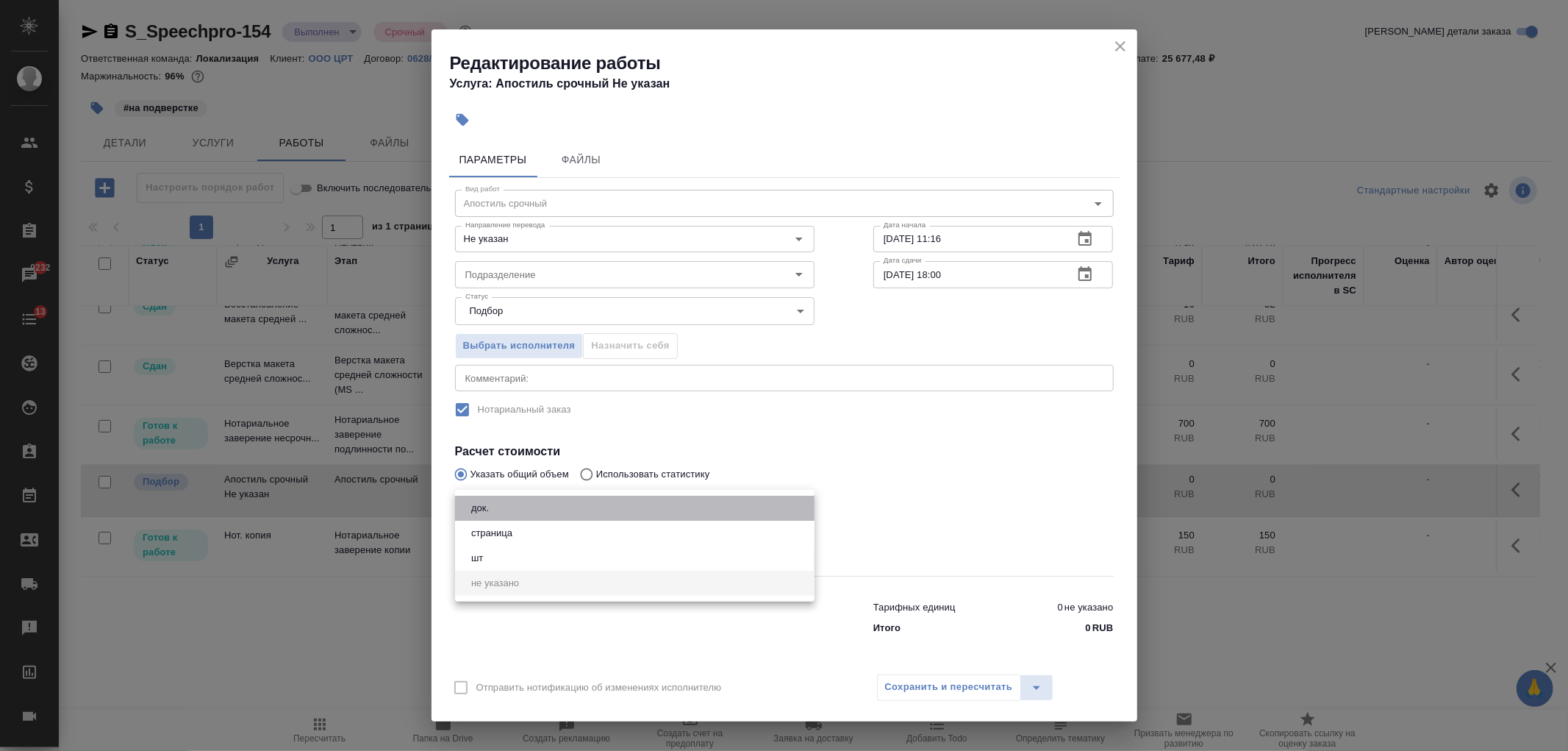
click at [496, 508] on li "док." at bounding box center [635, 508] width 359 height 25
type input "5a8b1489cc6b4906c91bfd8b"
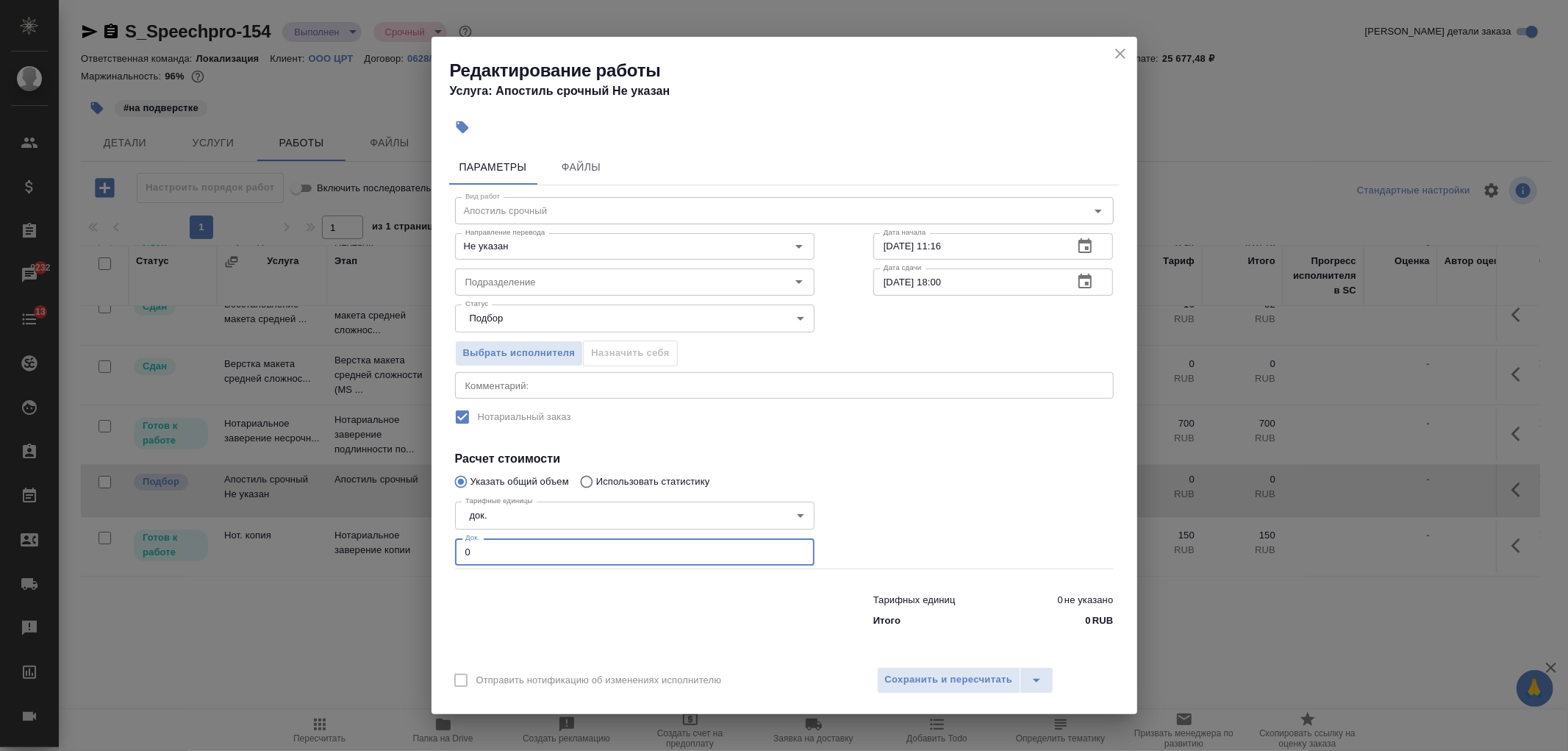
click at [480, 549] on input "0" at bounding box center [635, 551] width 359 height 26
type input "2"
click at [990, 679] on span "Сохранить и пересчитать" at bounding box center [949, 679] width 128 height 17
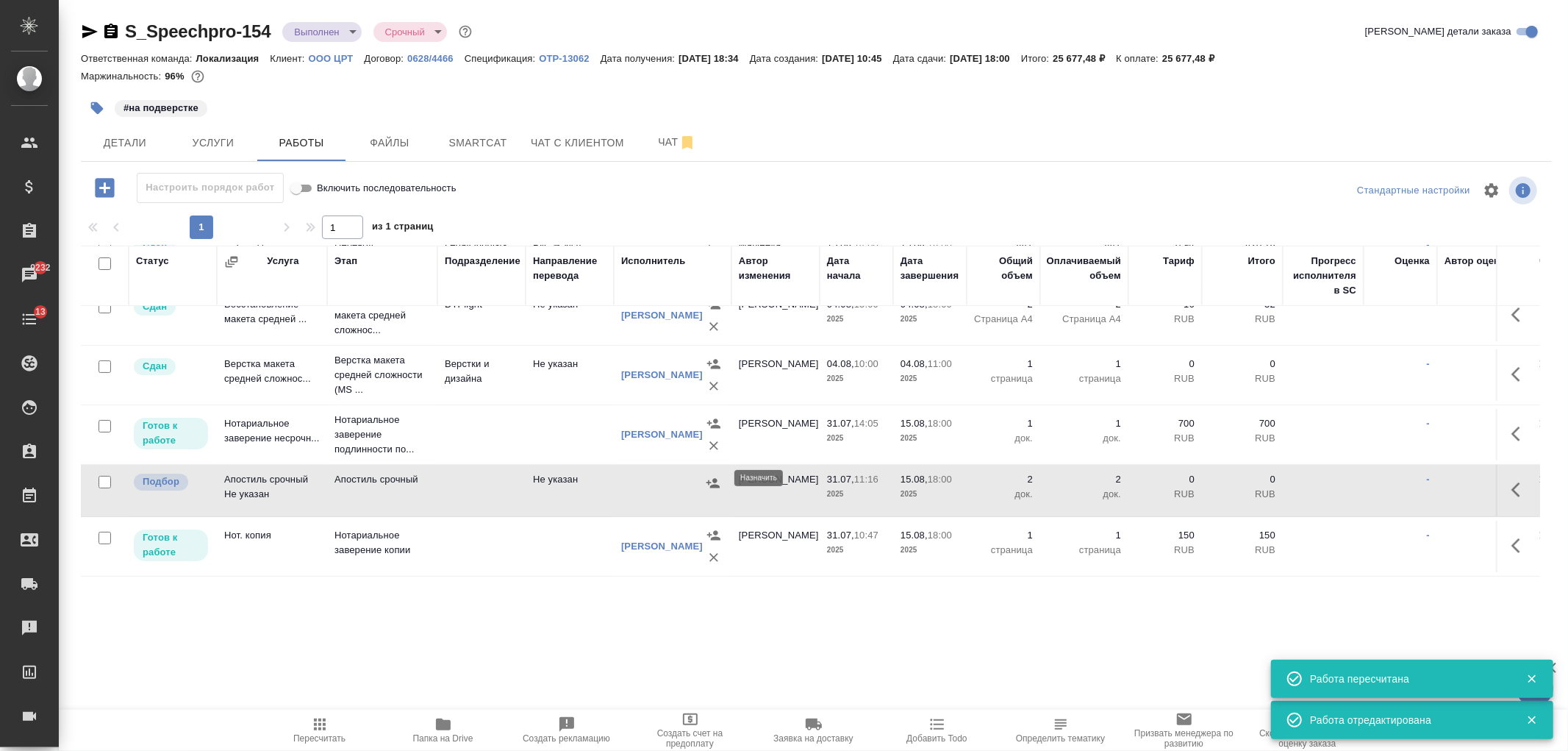
click at [715, 479] on icon "button" at bounding box center [713, 483] width 13 height 9
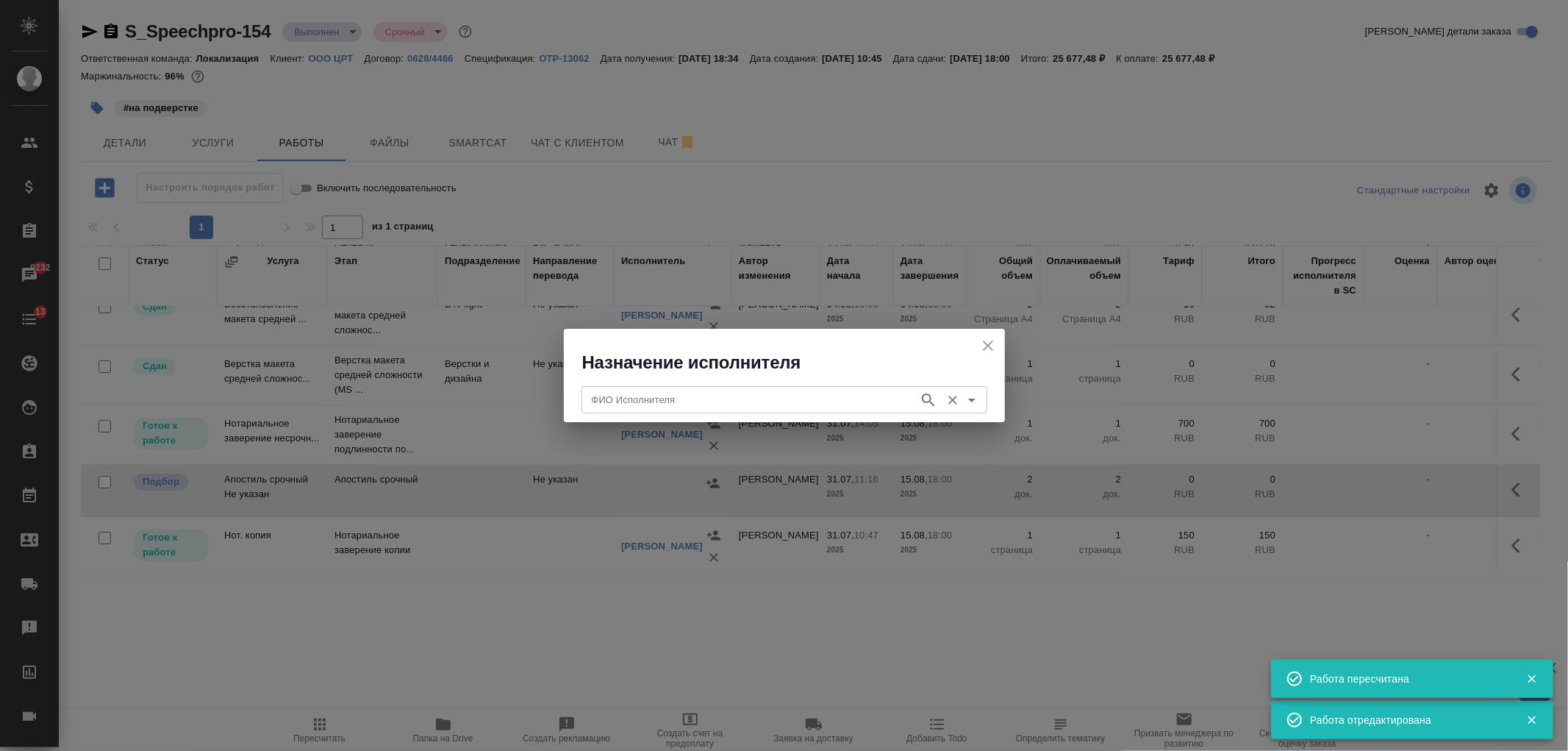
click at [674, 399] on input "ФИО Исполнителя" at bounding box center [749, 399] width 325 height 18
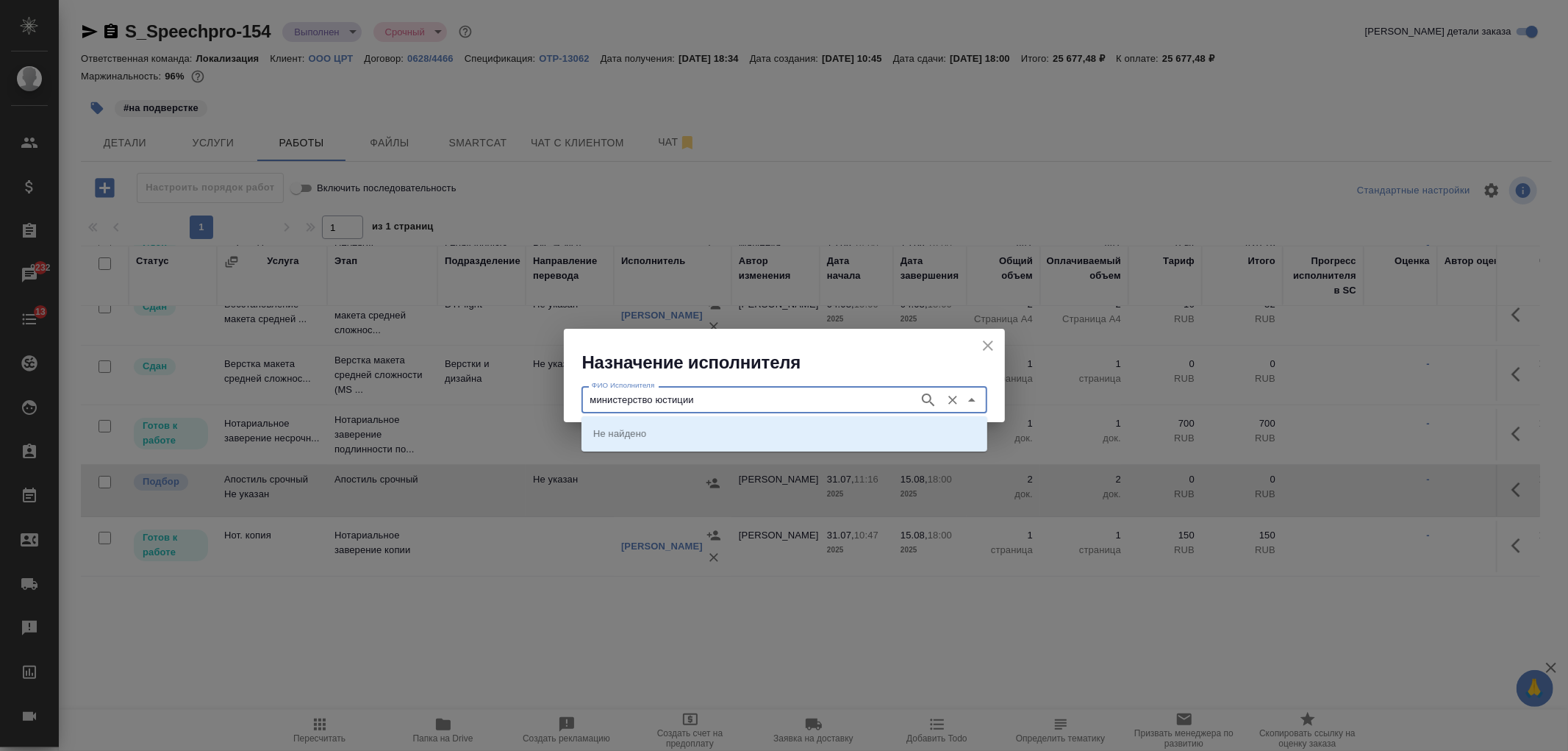
type input "министерство юстиции"
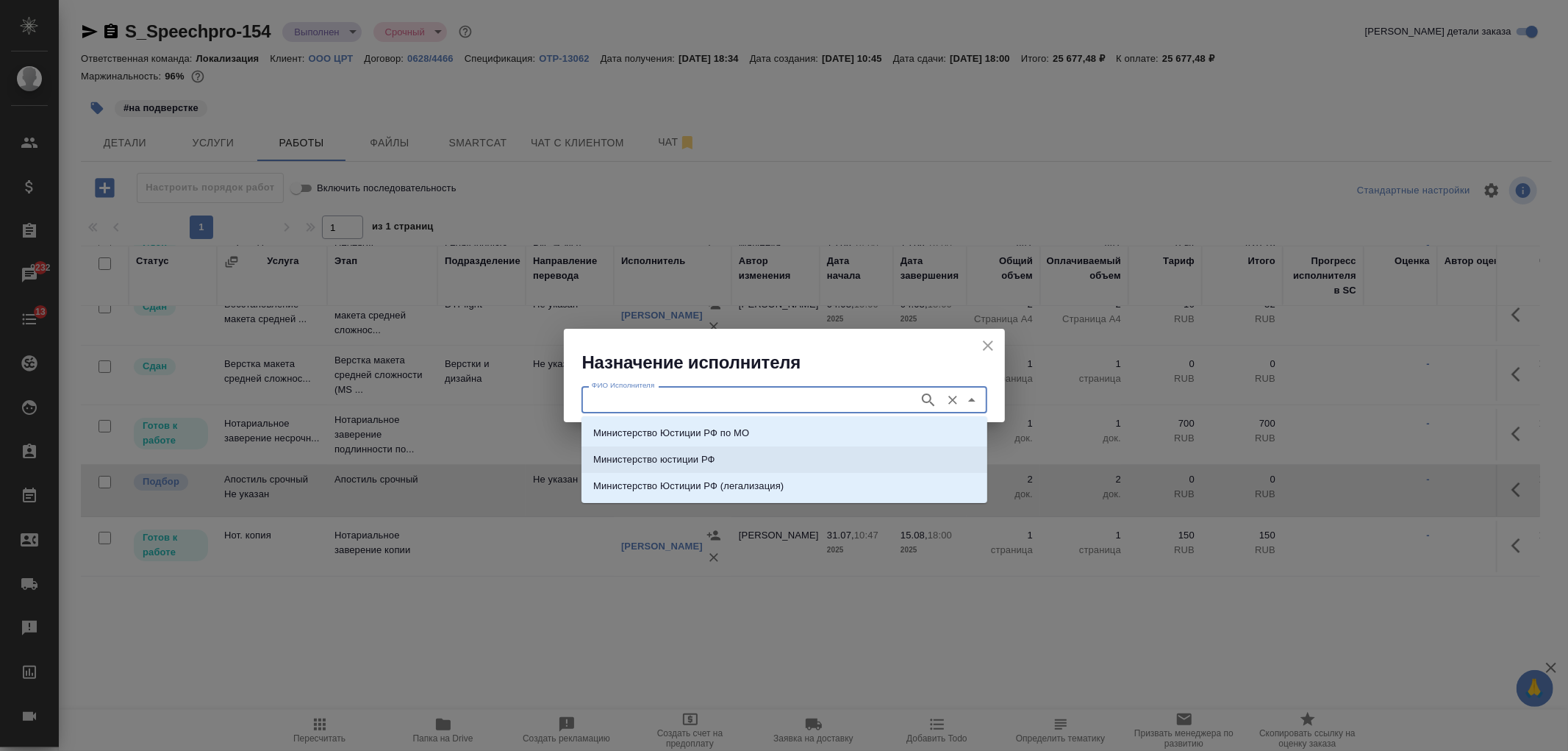
click at [812, 453] on li "Министерство юстиции РФ" at bounding box center [784, 459] width 405 height 26
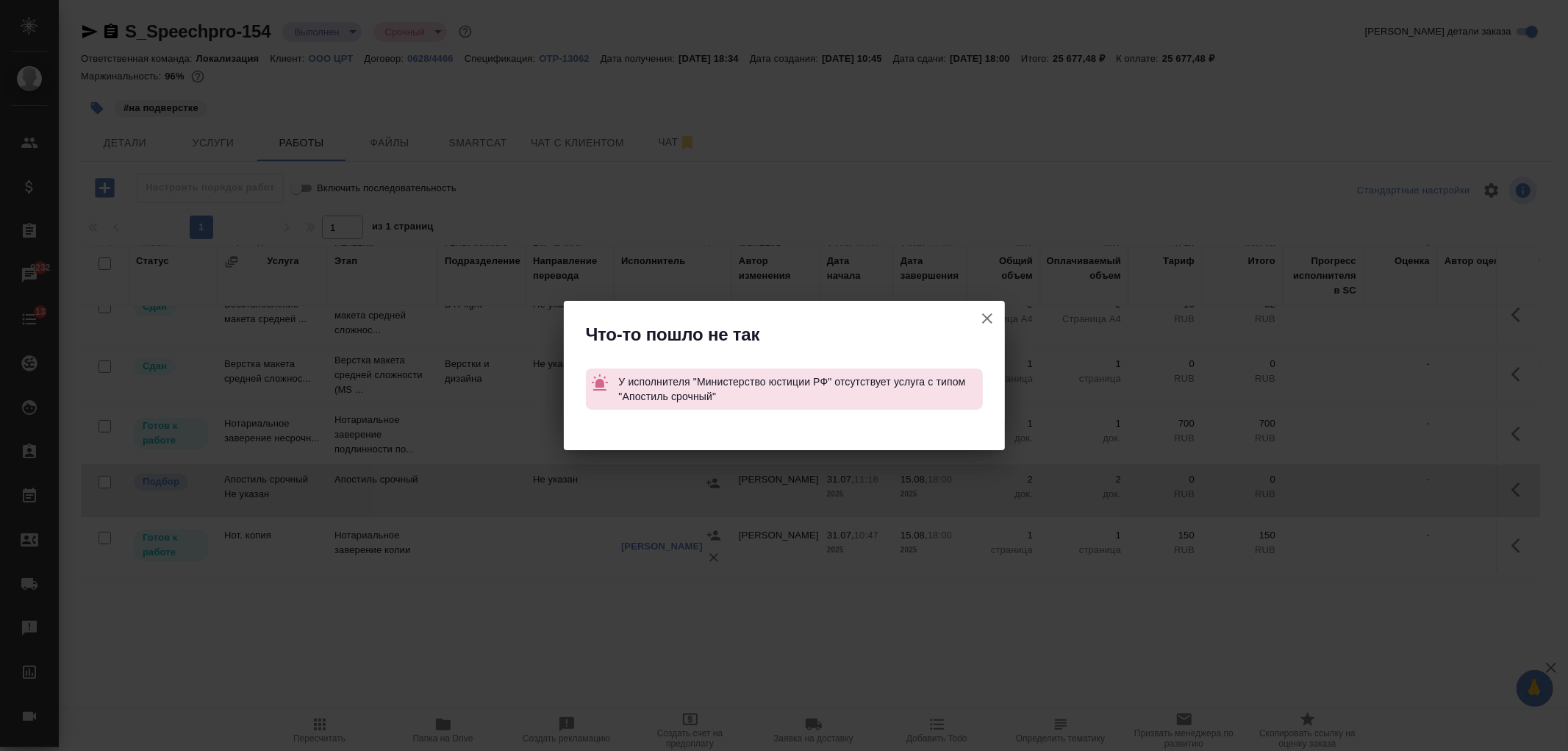
click at [983, 316] on icon "button" at bounding box center [987, 318] width 18 height 18
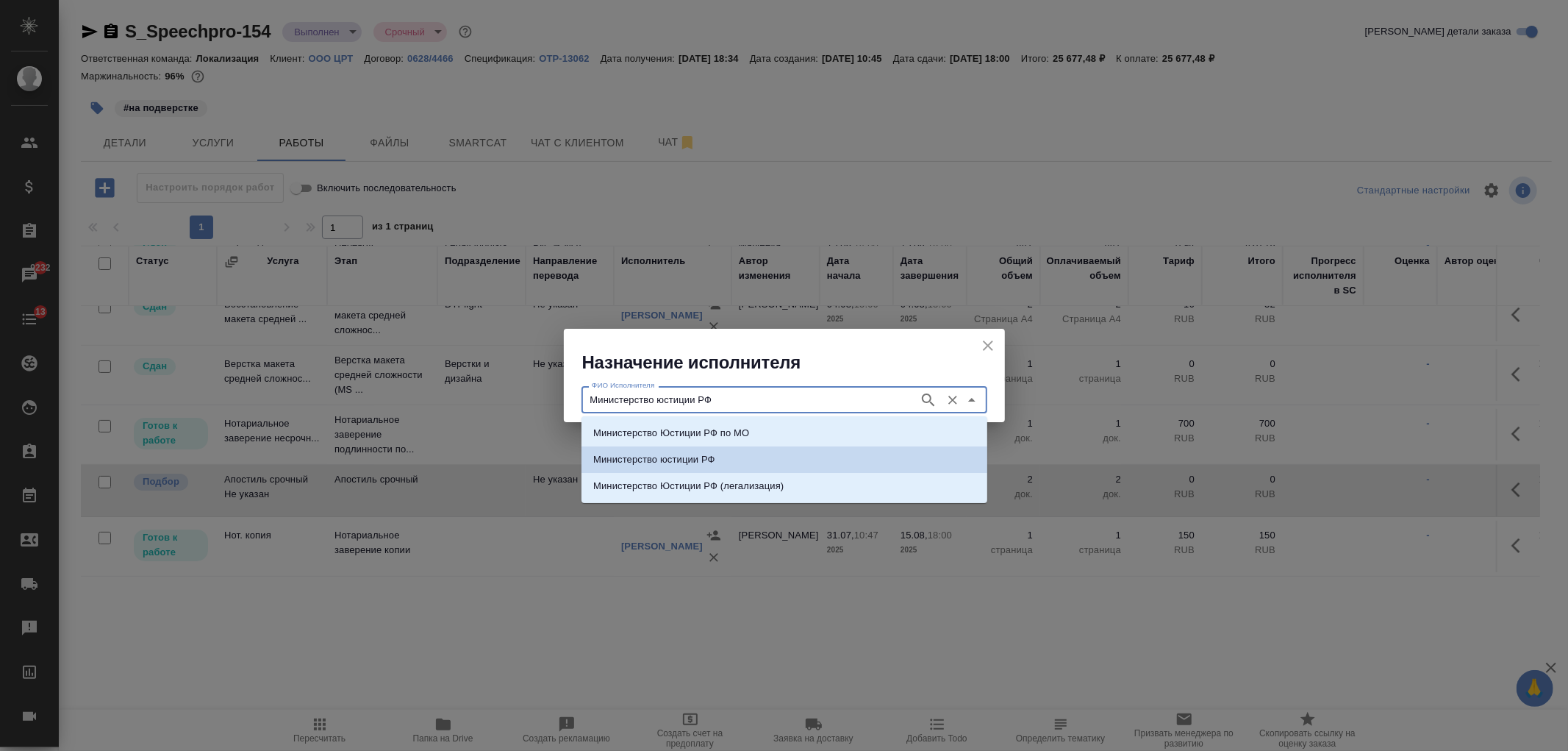
click at [799, 393] on input "Министерство юстиции РФ" at bounding box center [749, 399] width 325 height 18
click at [773, 436] on li "Министерство Юстиции РФ по МО" at bounding box center [784, 433] width 405 height 26
type input "Министерство Юстиции РФ по МО"
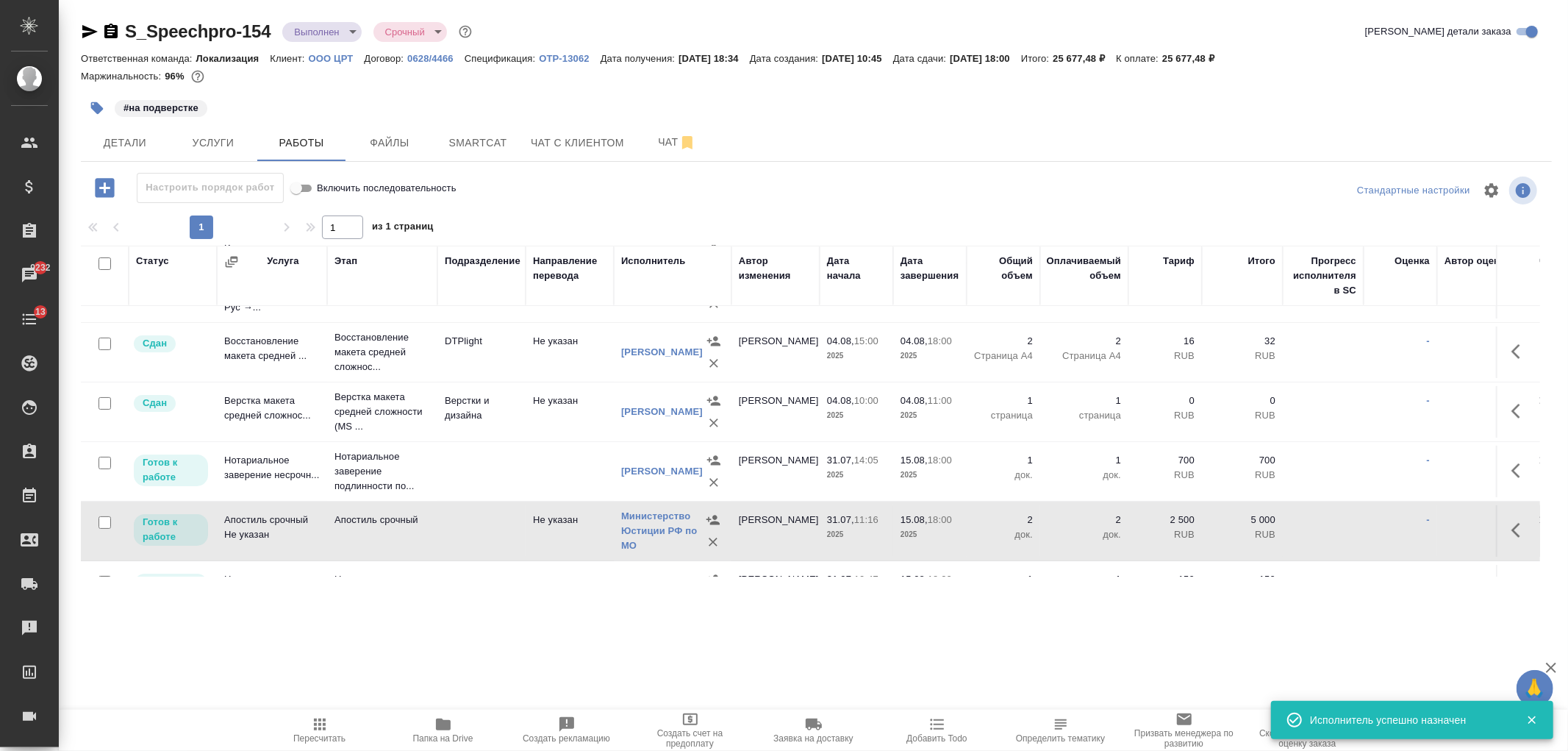
scroll to position [309, 0]
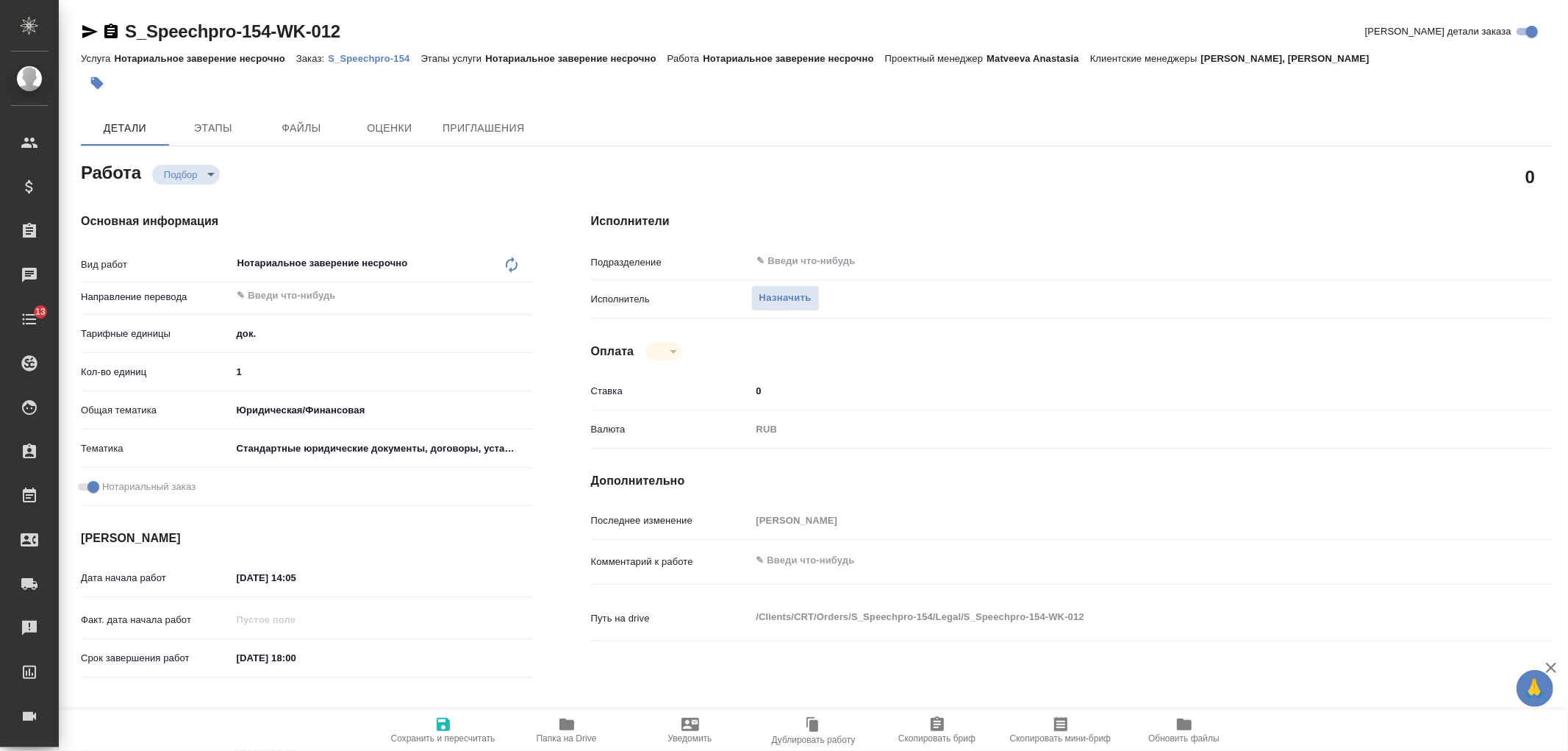
type textarea "x"
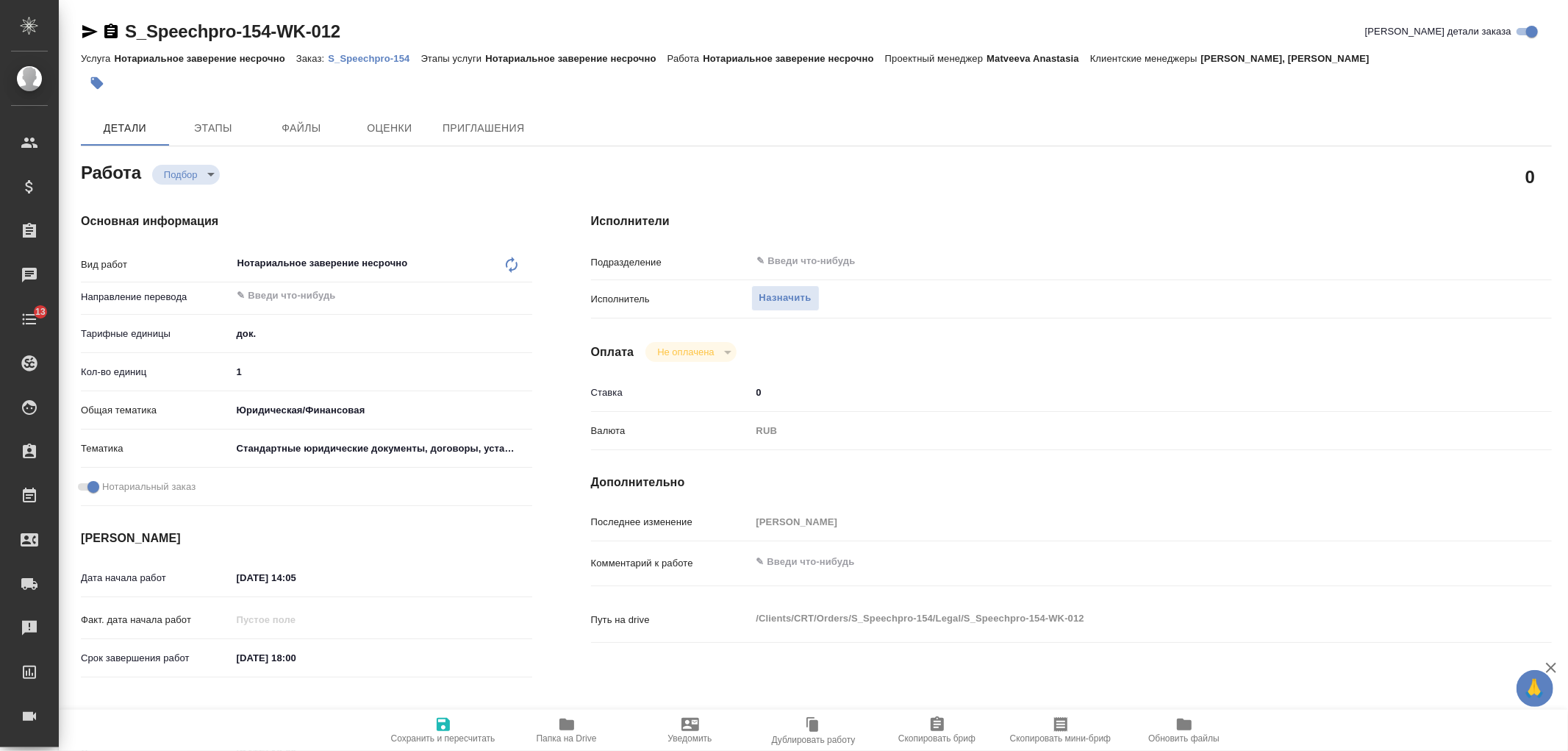
type textarea "x"
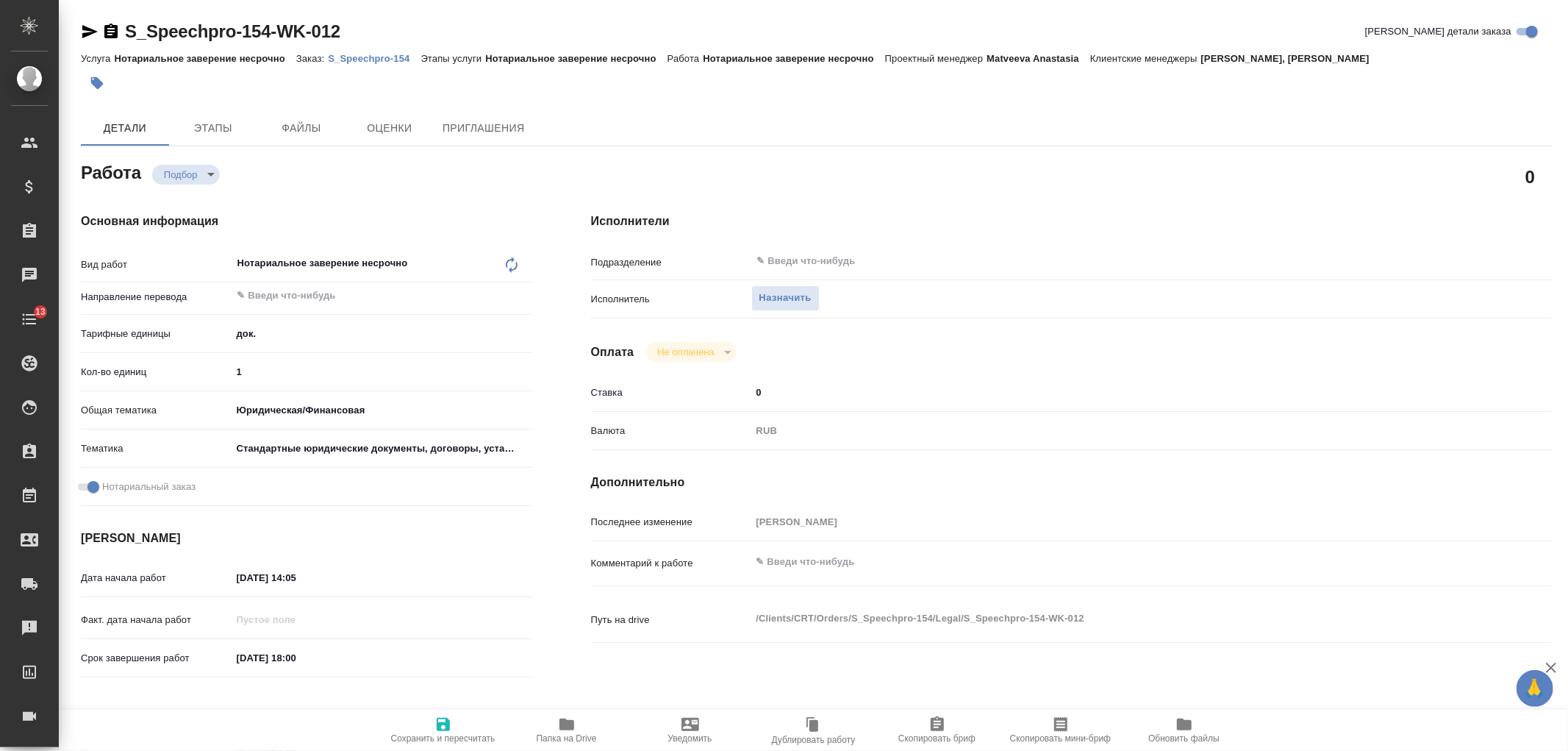
type textarea "x"
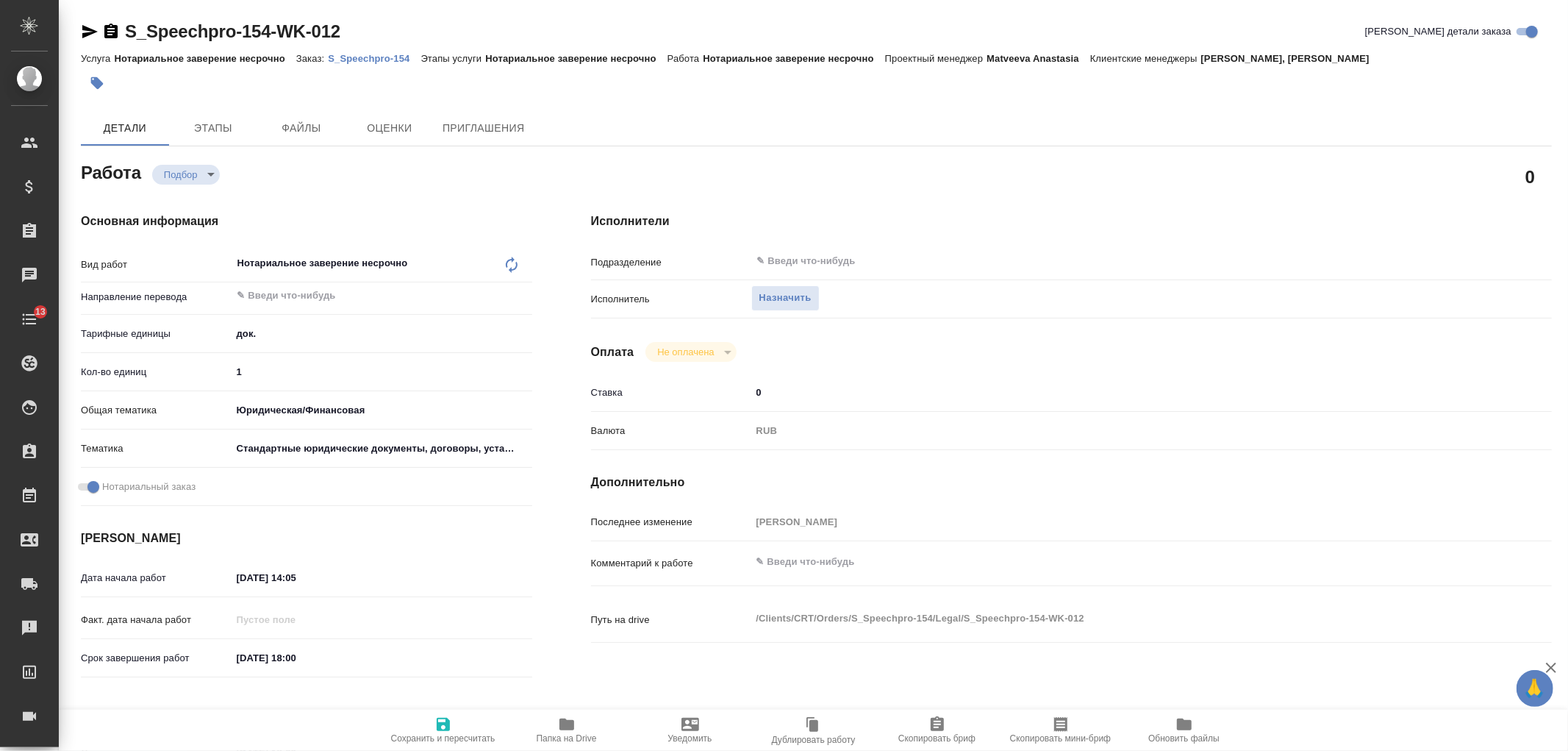
type textarea "x"
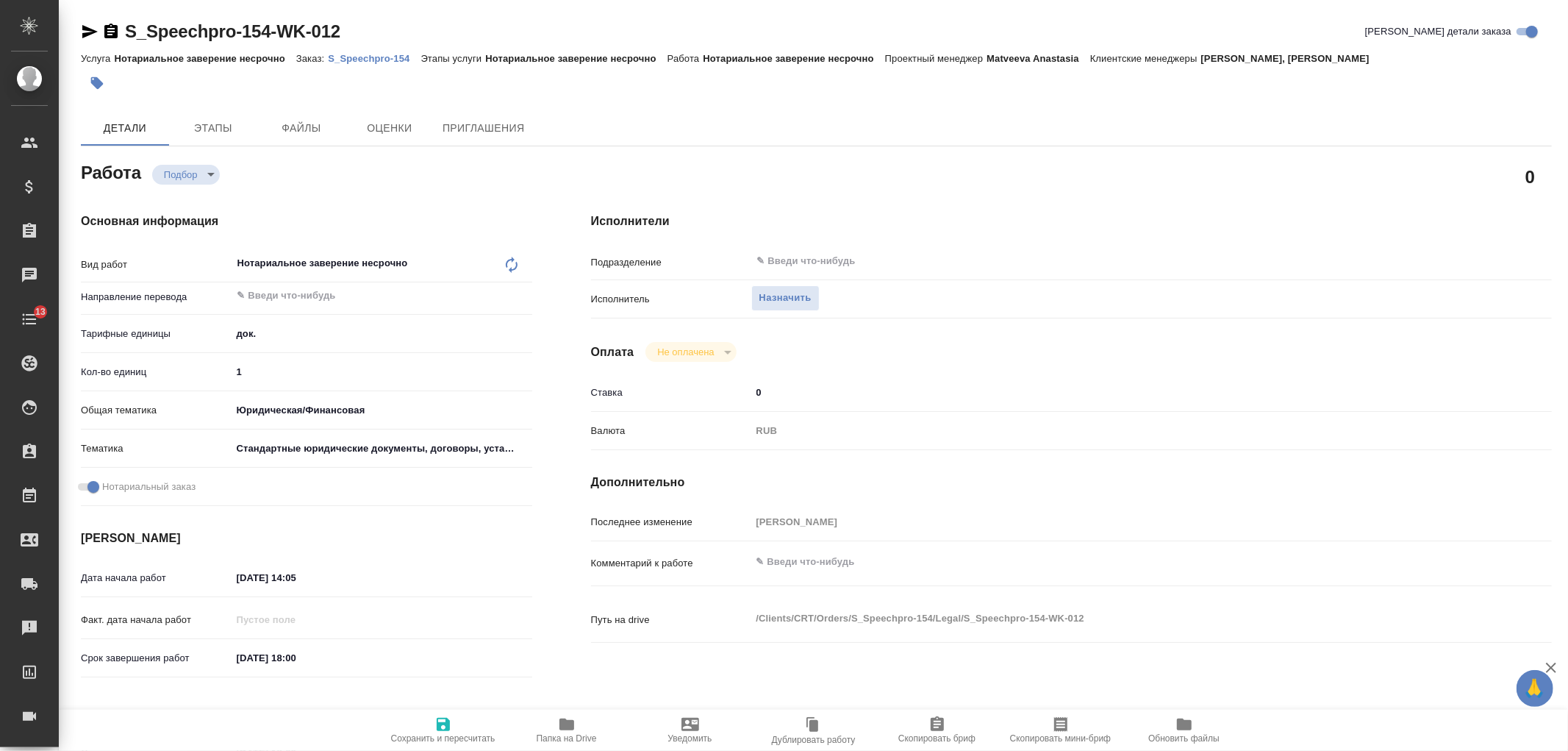
type textarea "x"
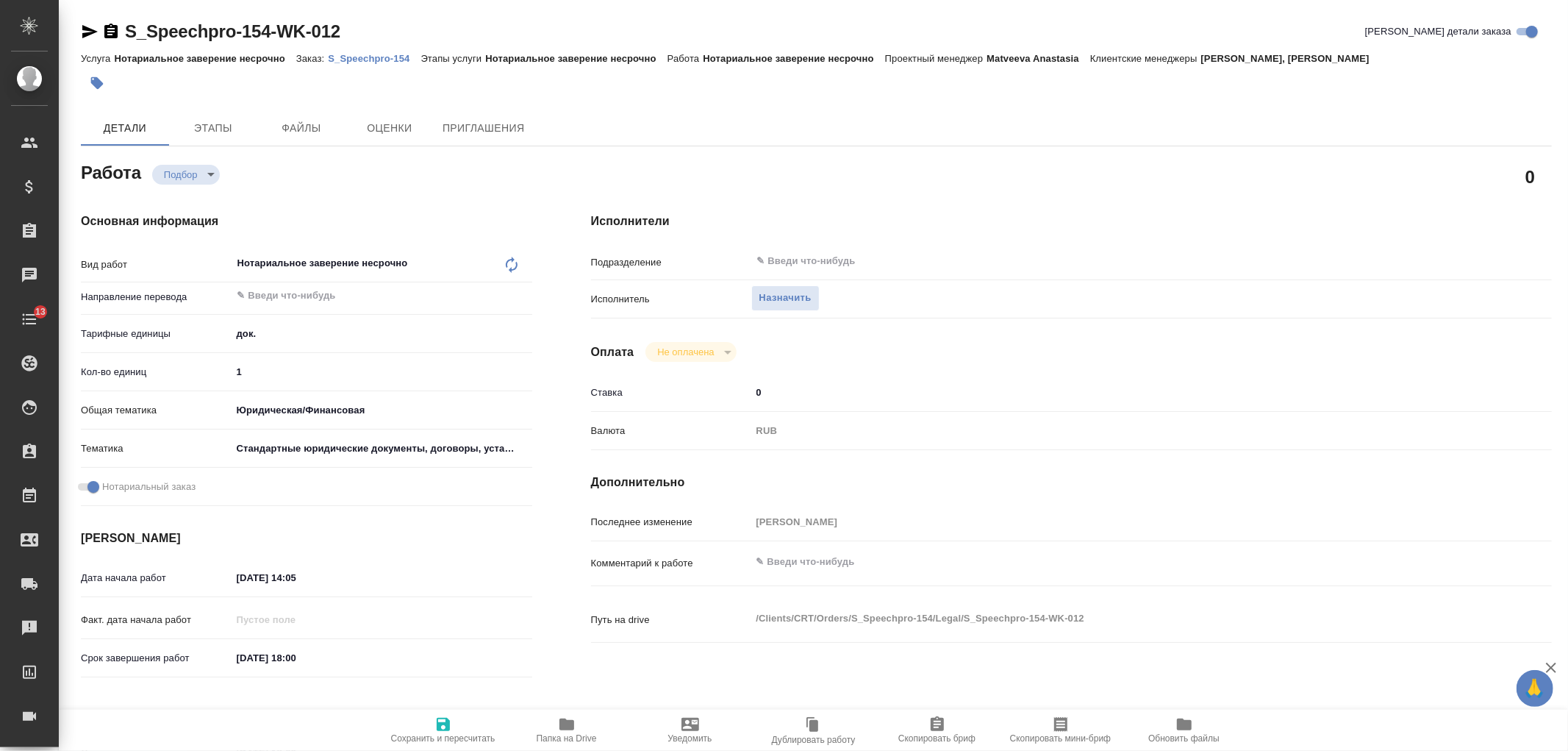
click at [295, 264] on div "Нотариальное заверение несрочно x ​" at bounding box center [367, 264] width 271 height 34
type textarea "x"
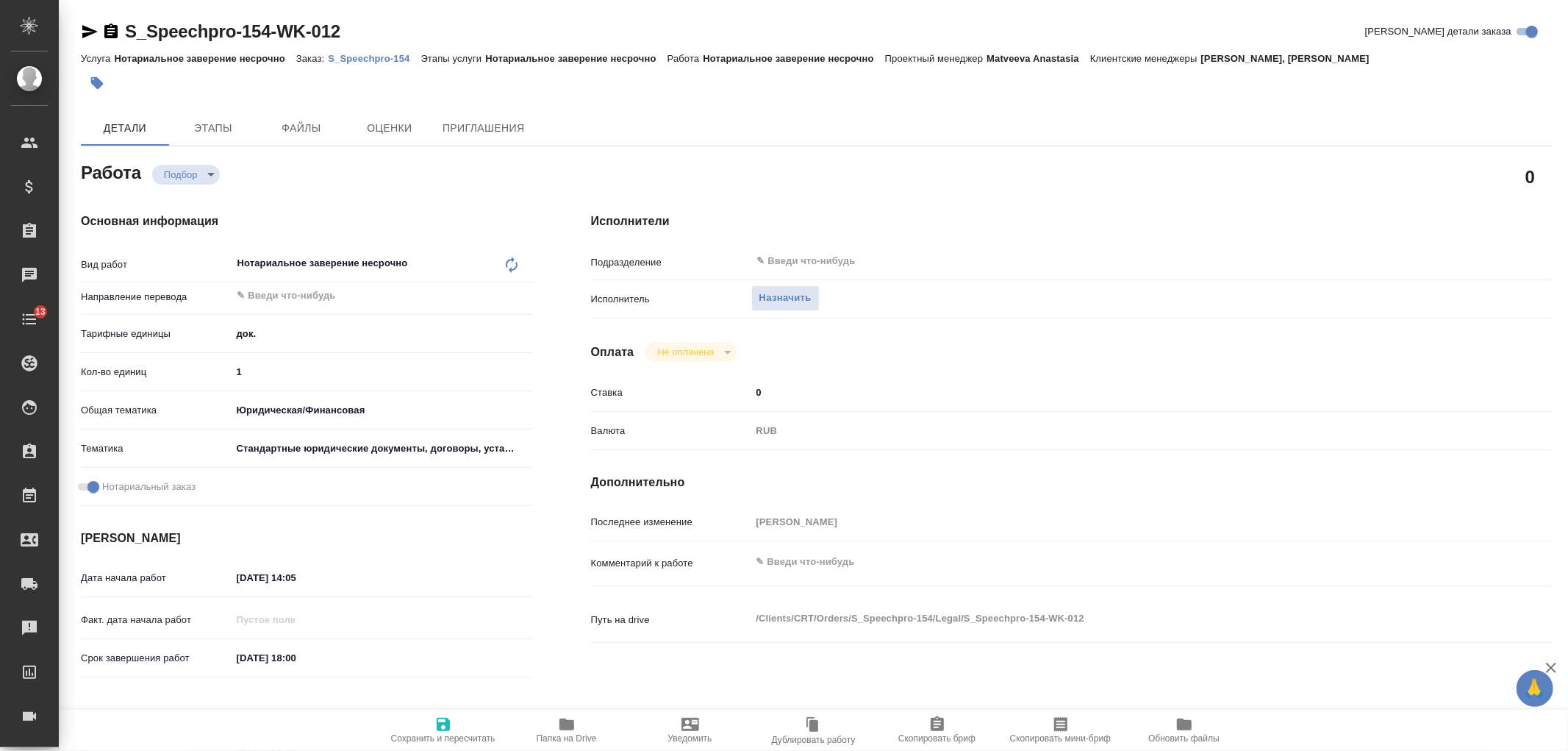
type textarea "x"
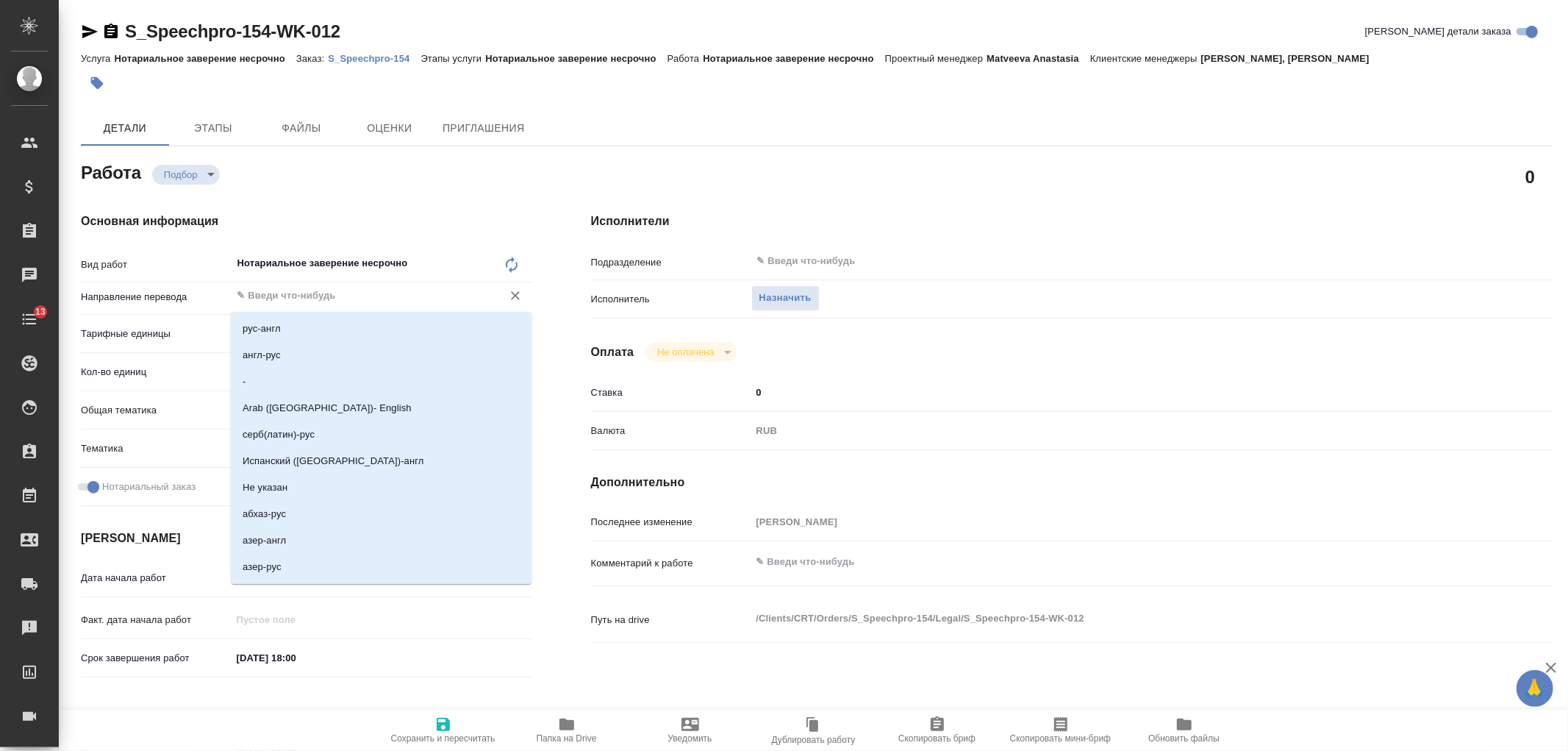
click at [347, 296] on input "text" at bounding box center [357, 296] width 243 height 18
click at [368, 254] on div "Нотариальное заверение несрочно x ​" at bounding box center [367, 264] width 271 height 34
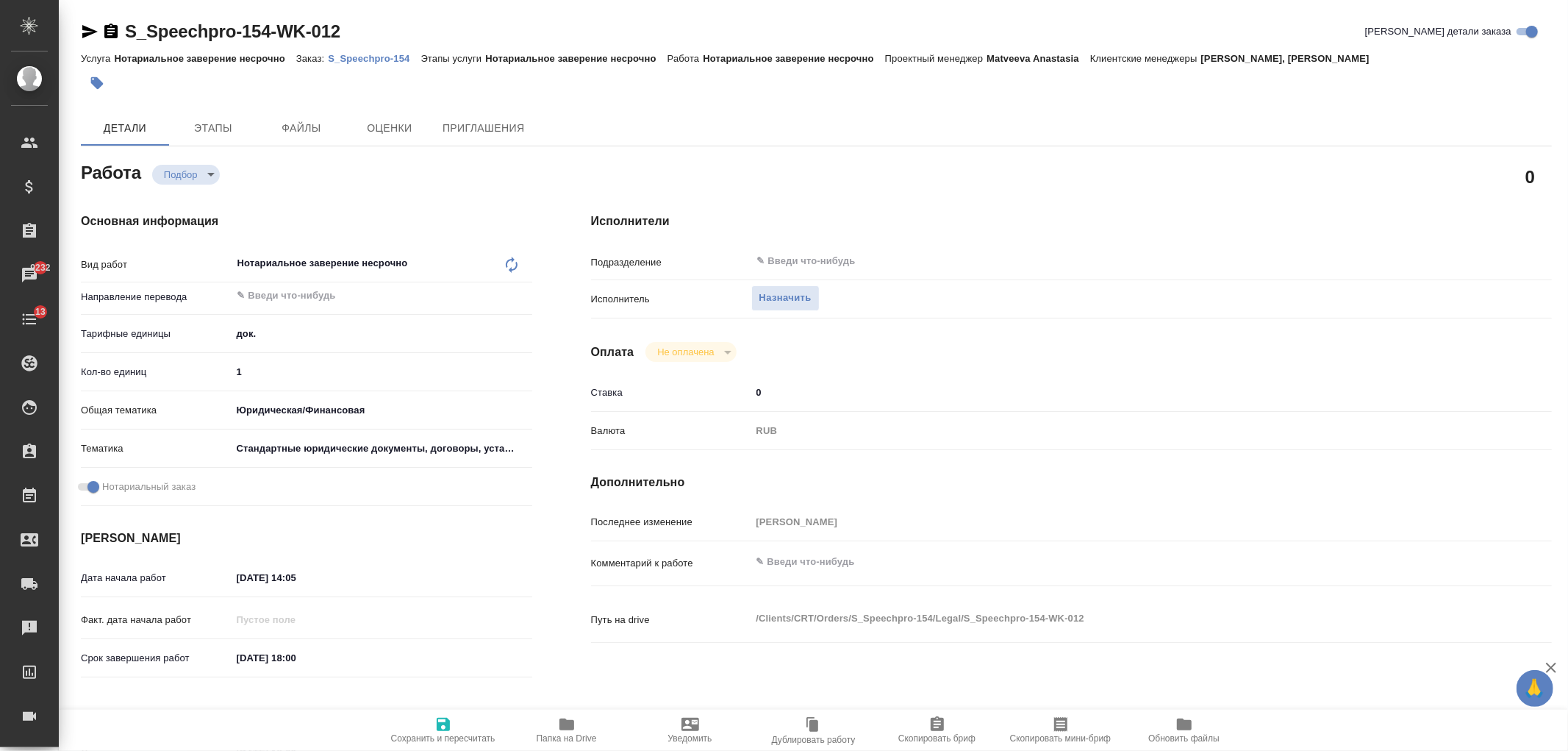
click at [513, 257] on icon at bounding box center [511, 264] width 18 height 18
type textarea "x"
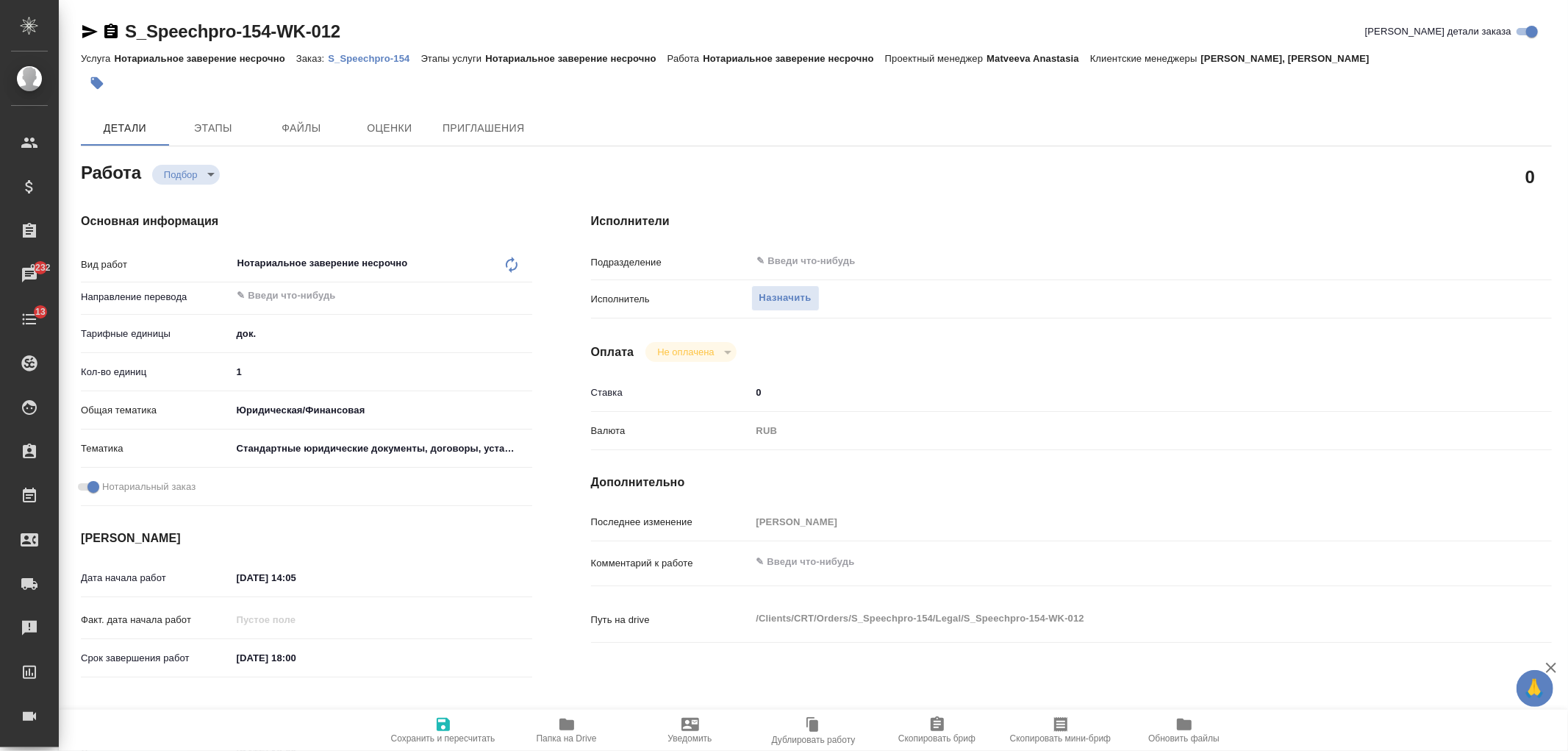
type textarea "x"
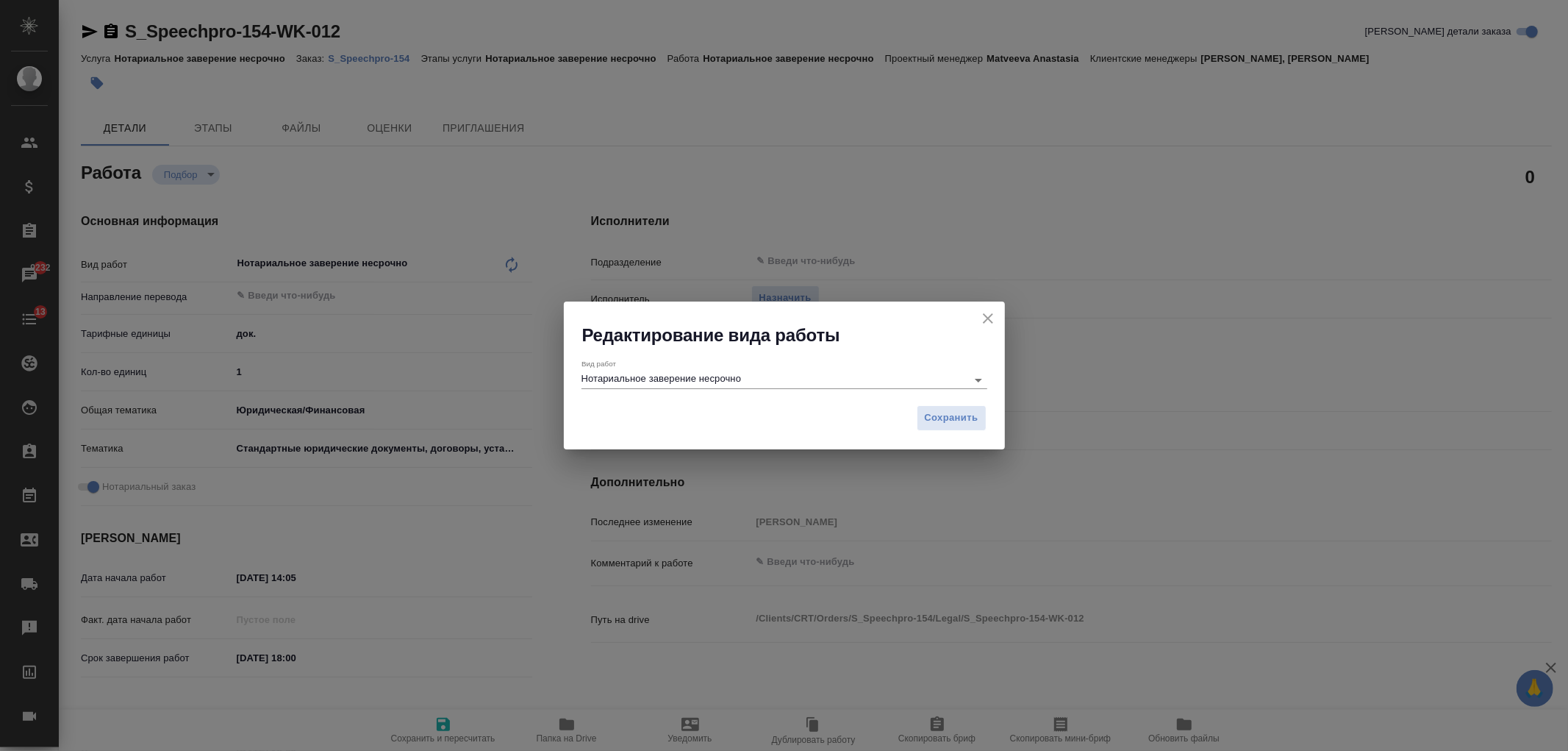
click at [774, 376] on input "Нотариальное заверение несрочно" at bounding box center [770, 379] width 378 height 18
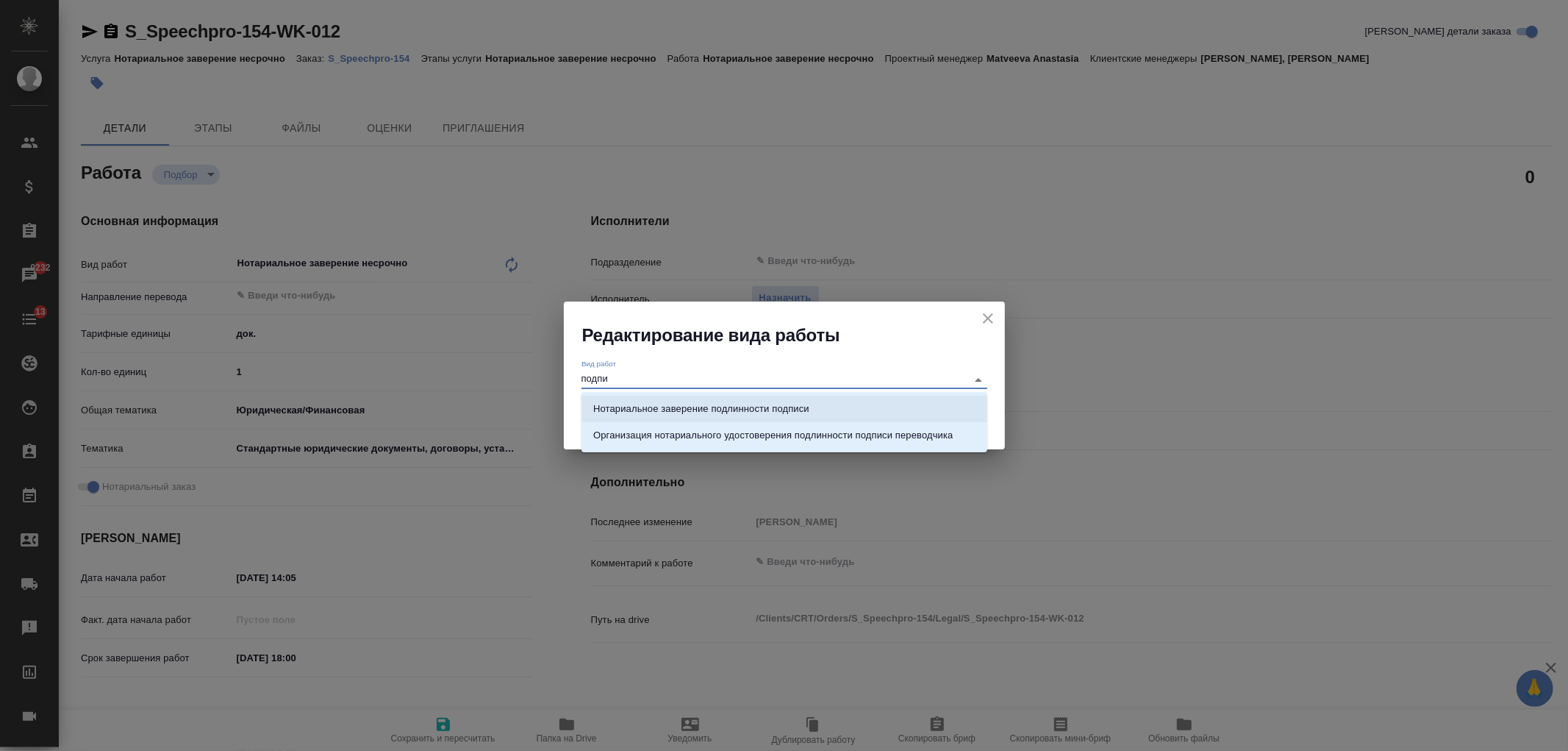
click at [776, 407] on p "Нотариальное заверение подлинности подписи" at bounding box center [702, 409] width 216 height 15
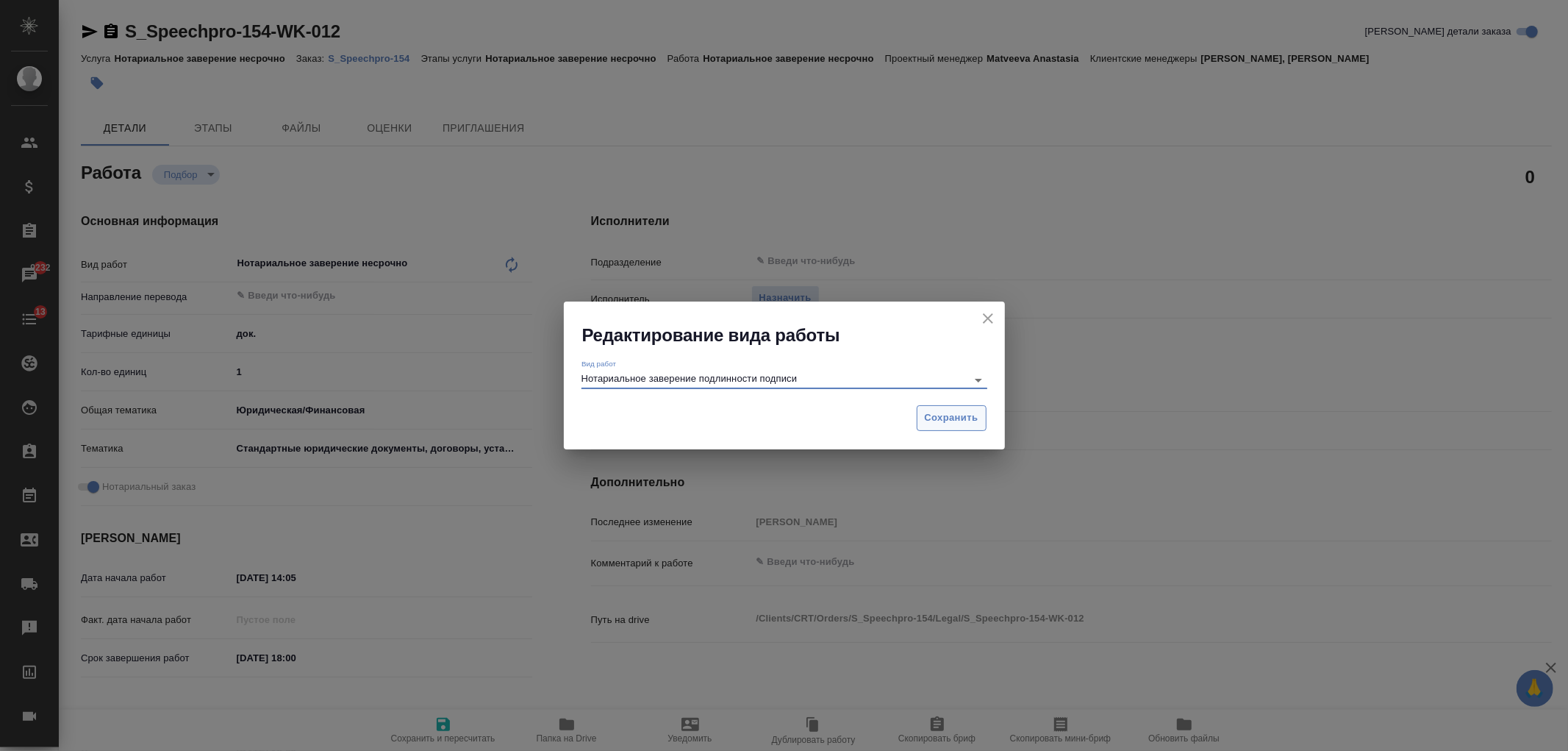
type input "Нотариальное заверение подлинности подписи"
click at [969, 427] on button "Сохранить" at bounding box center [951, 418] width 70 height 25
type textarea "x"
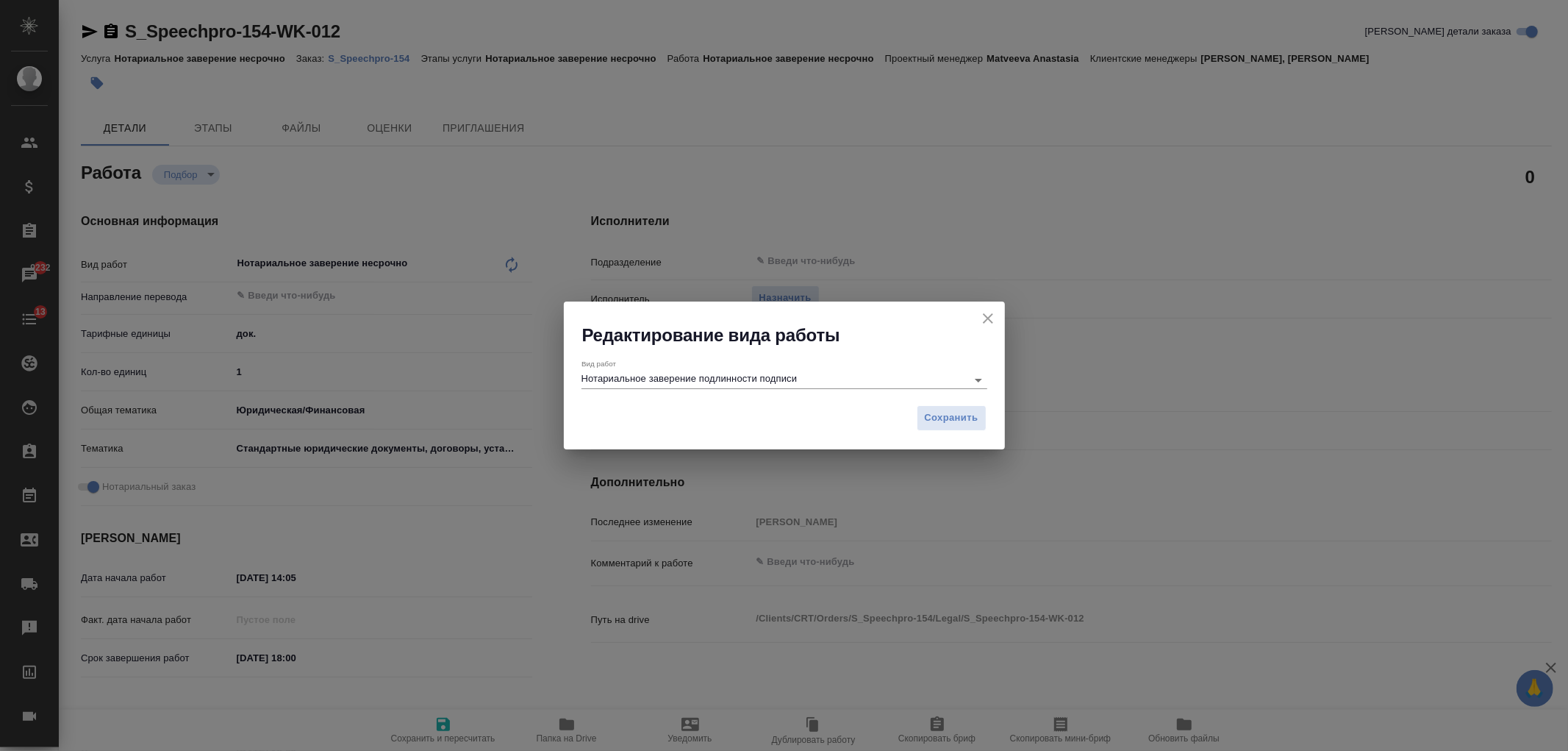
type textarea "x"
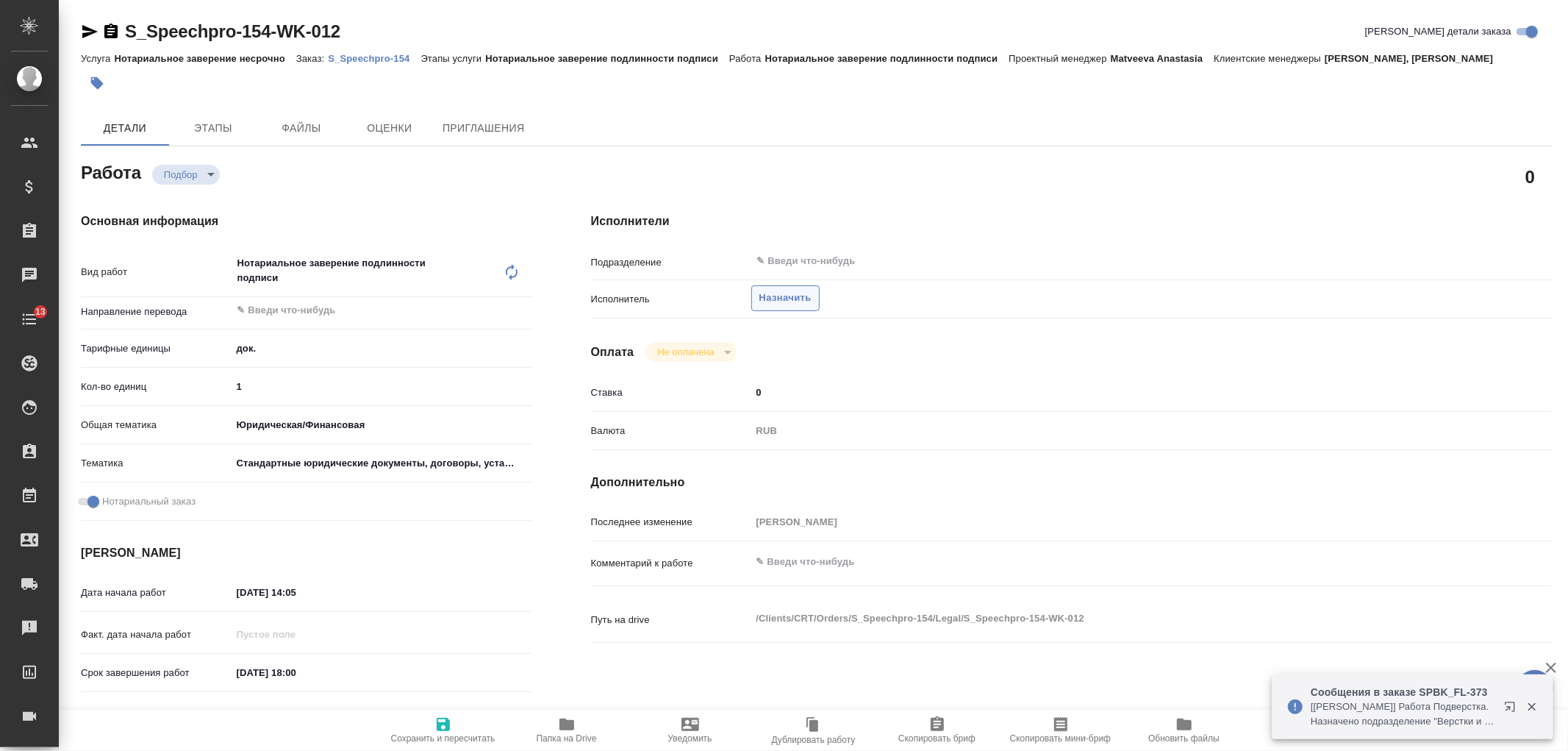
type textarea "x"
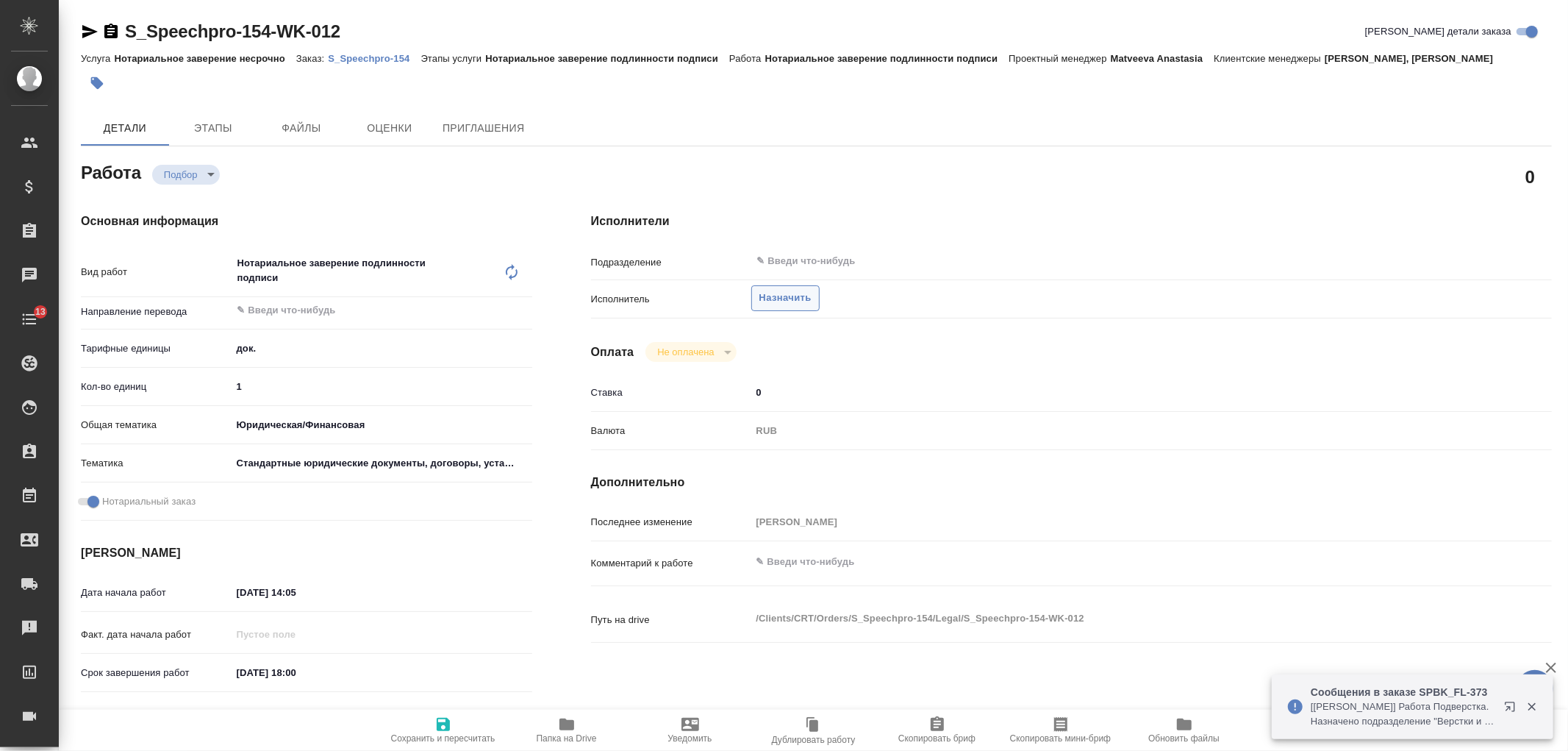
type textarea "x"
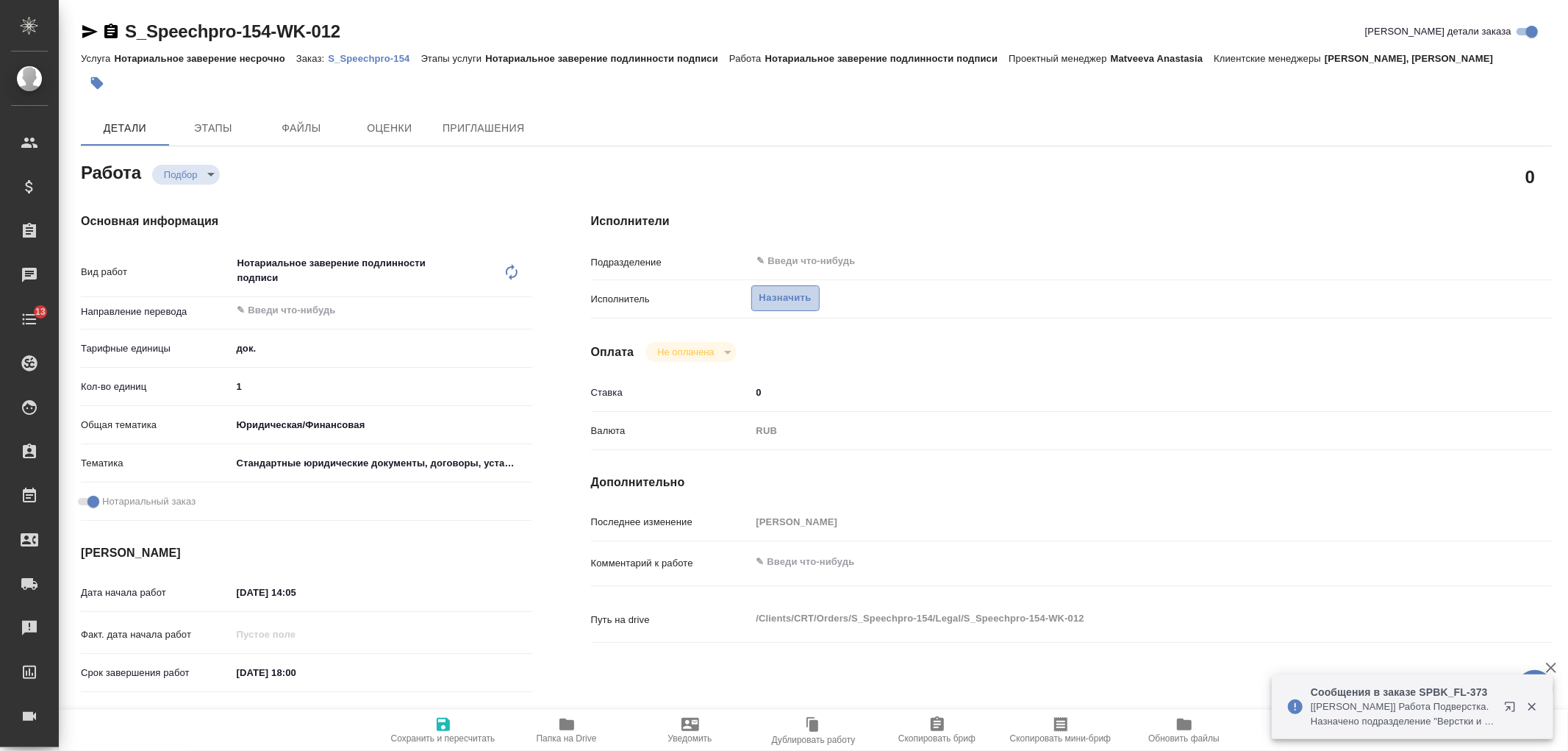
click at [798, 300] on span "Назначить" at bounding box center [784, 298] width 52 height 17
type textarea "x"
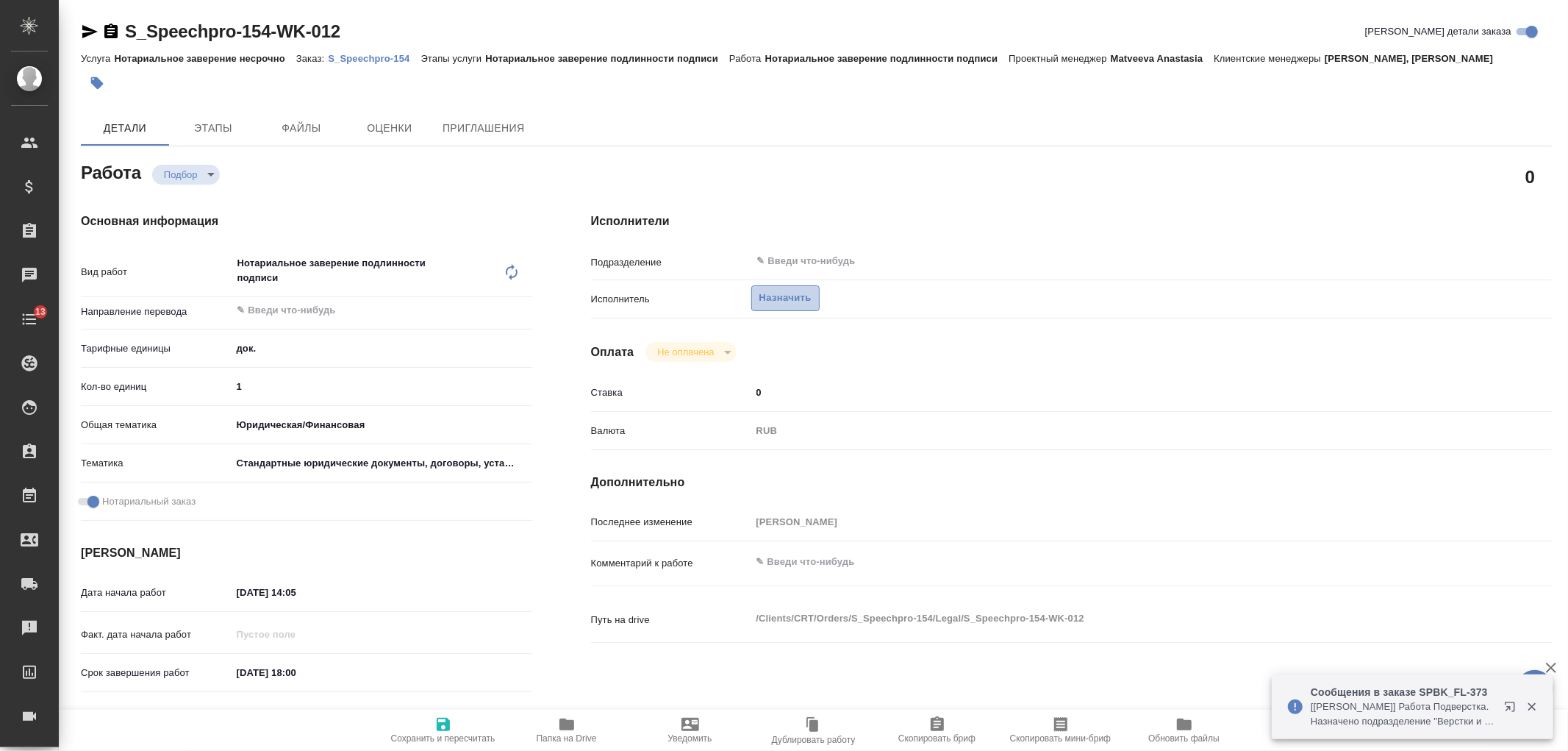
type textarea "x"
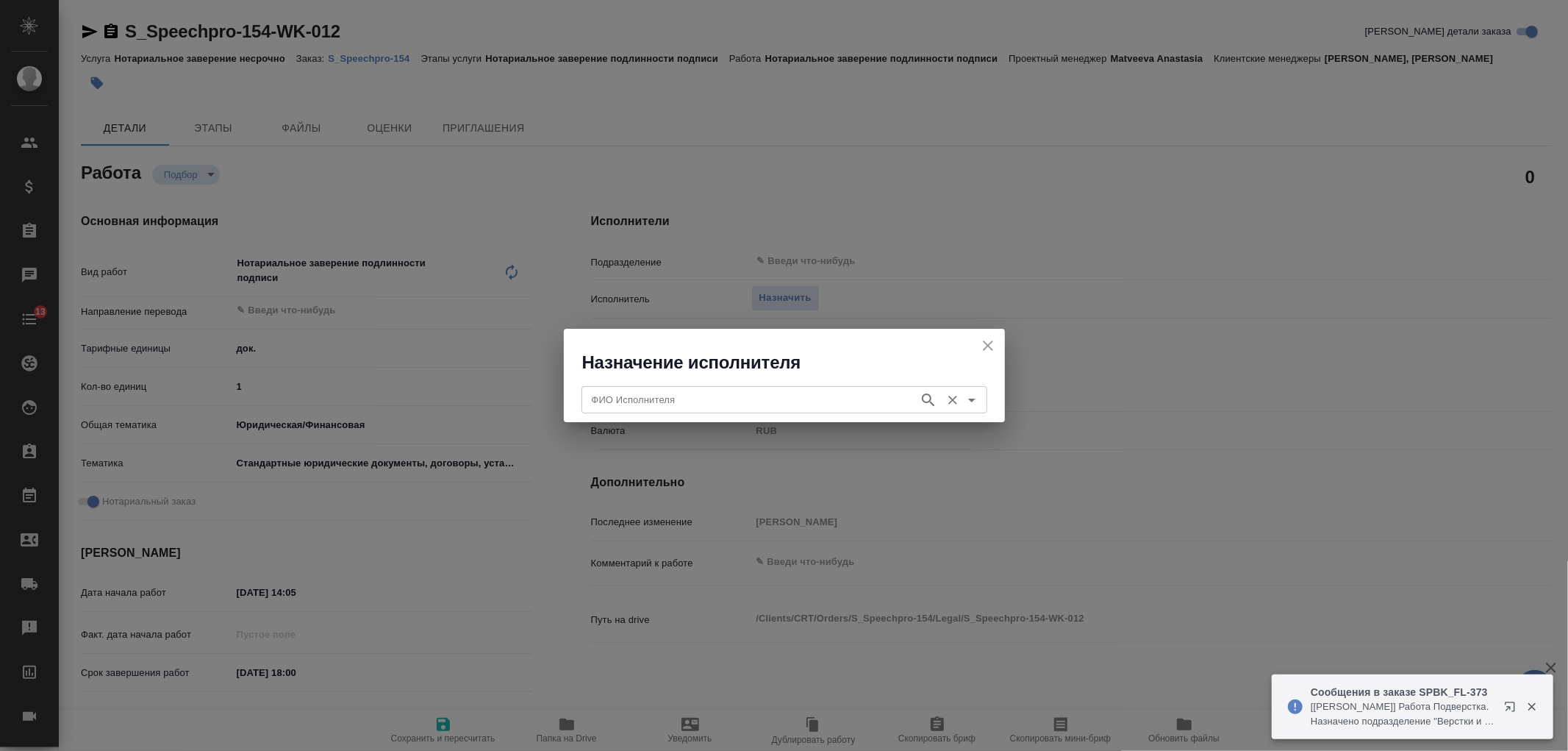
type textarea "x"
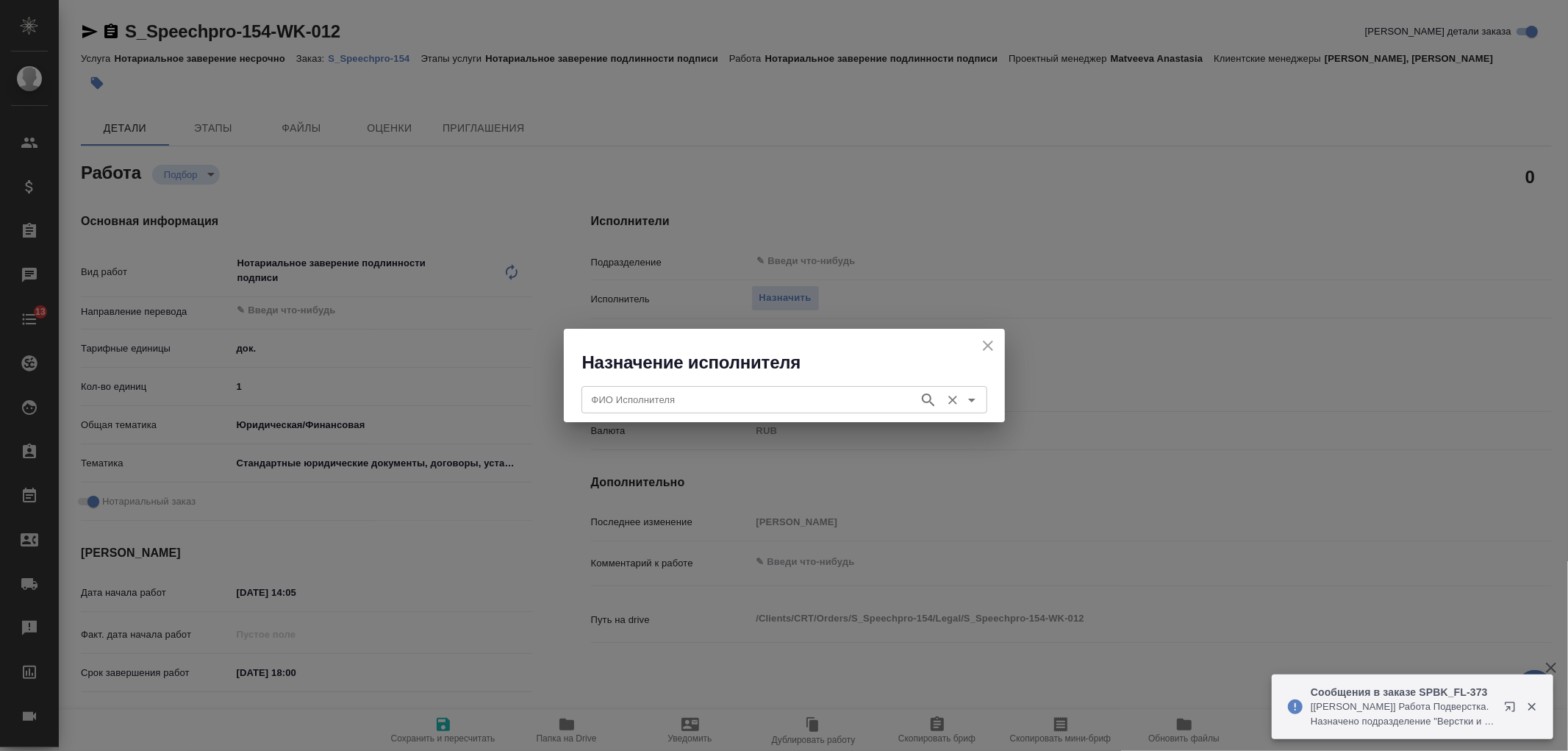
click at [633, 391] on input "ФИО Исполнителя" at bounding box center [749, 399] width 325 height 18
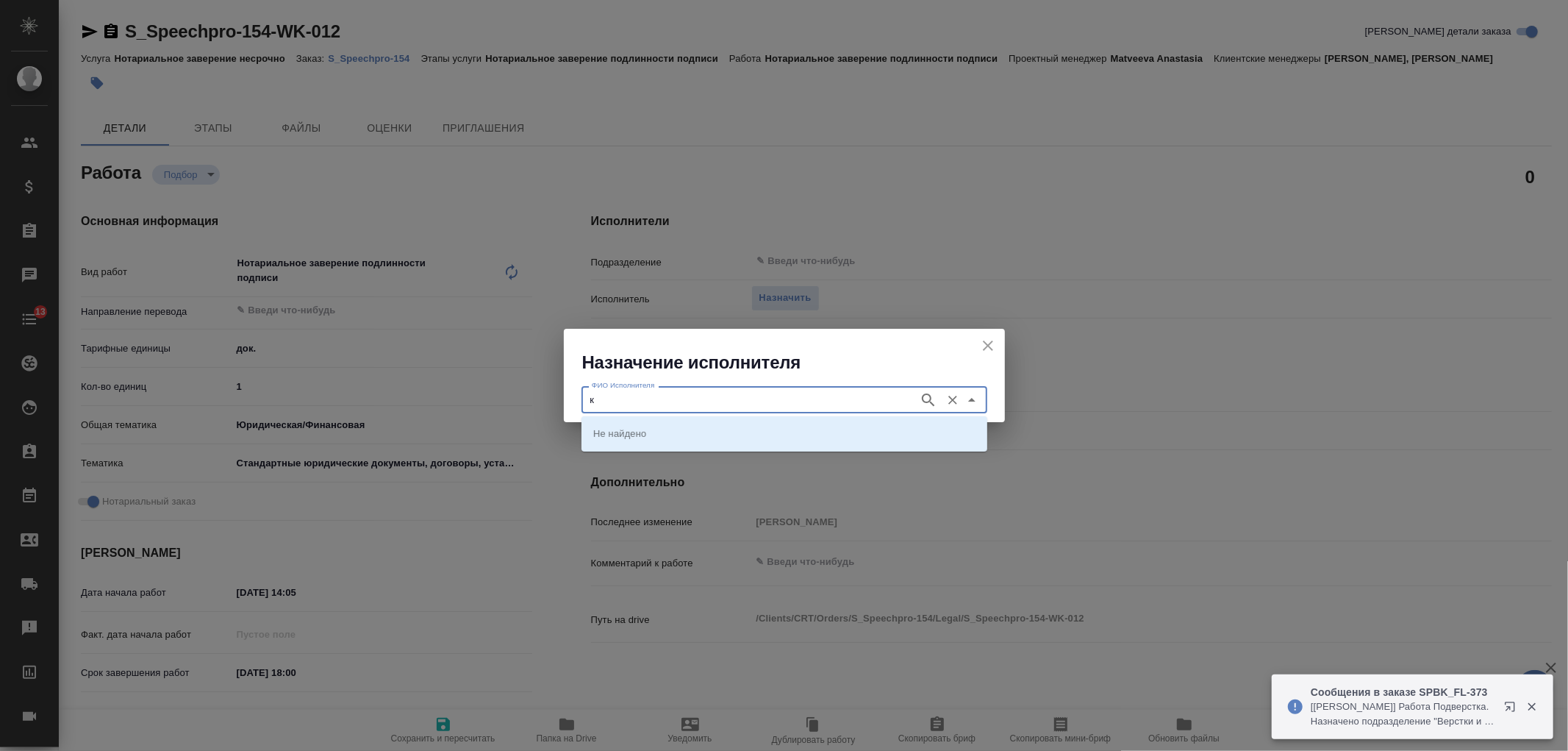
type input "ка"
type textarea "x"
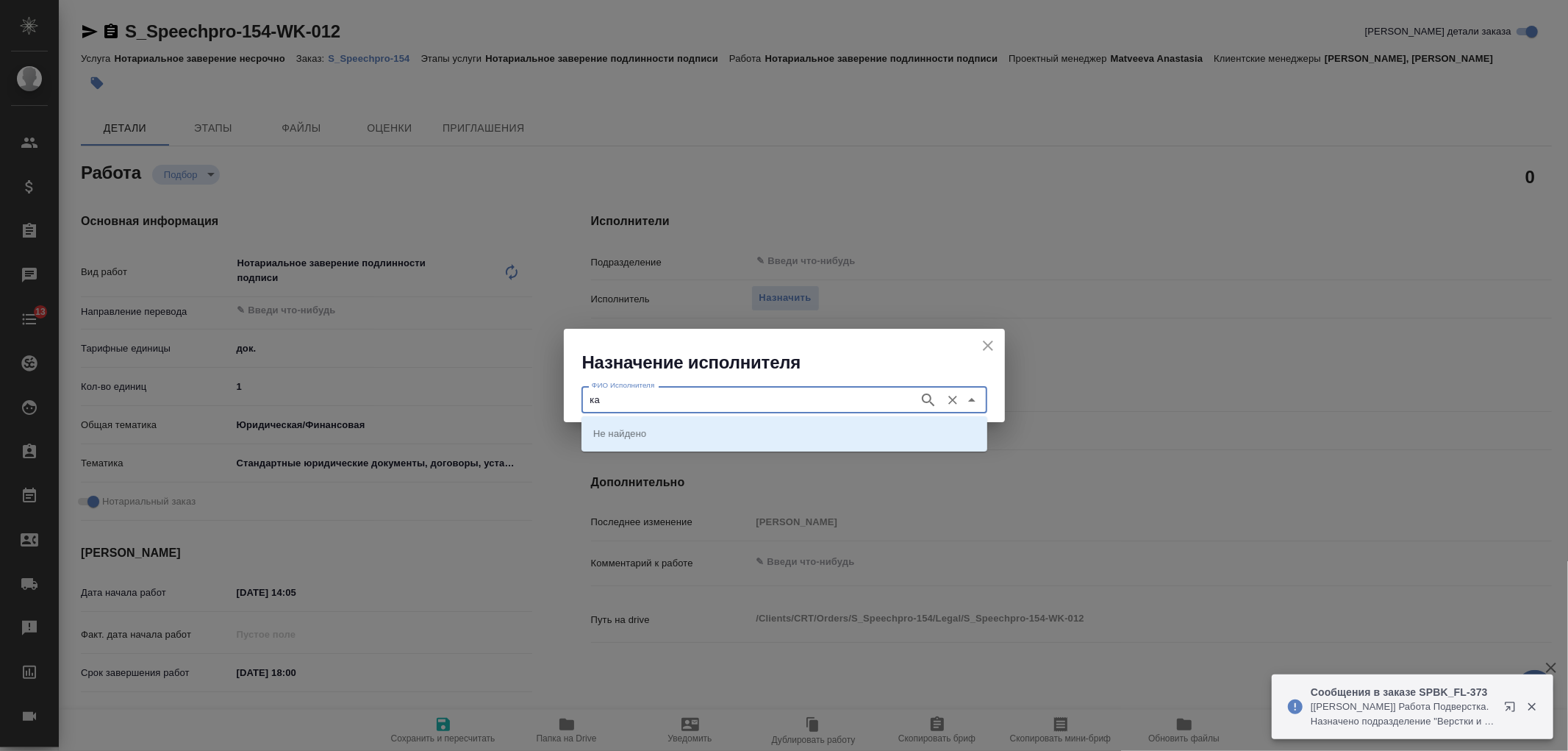
type textarea "x"
type input "п"
type input "карп"
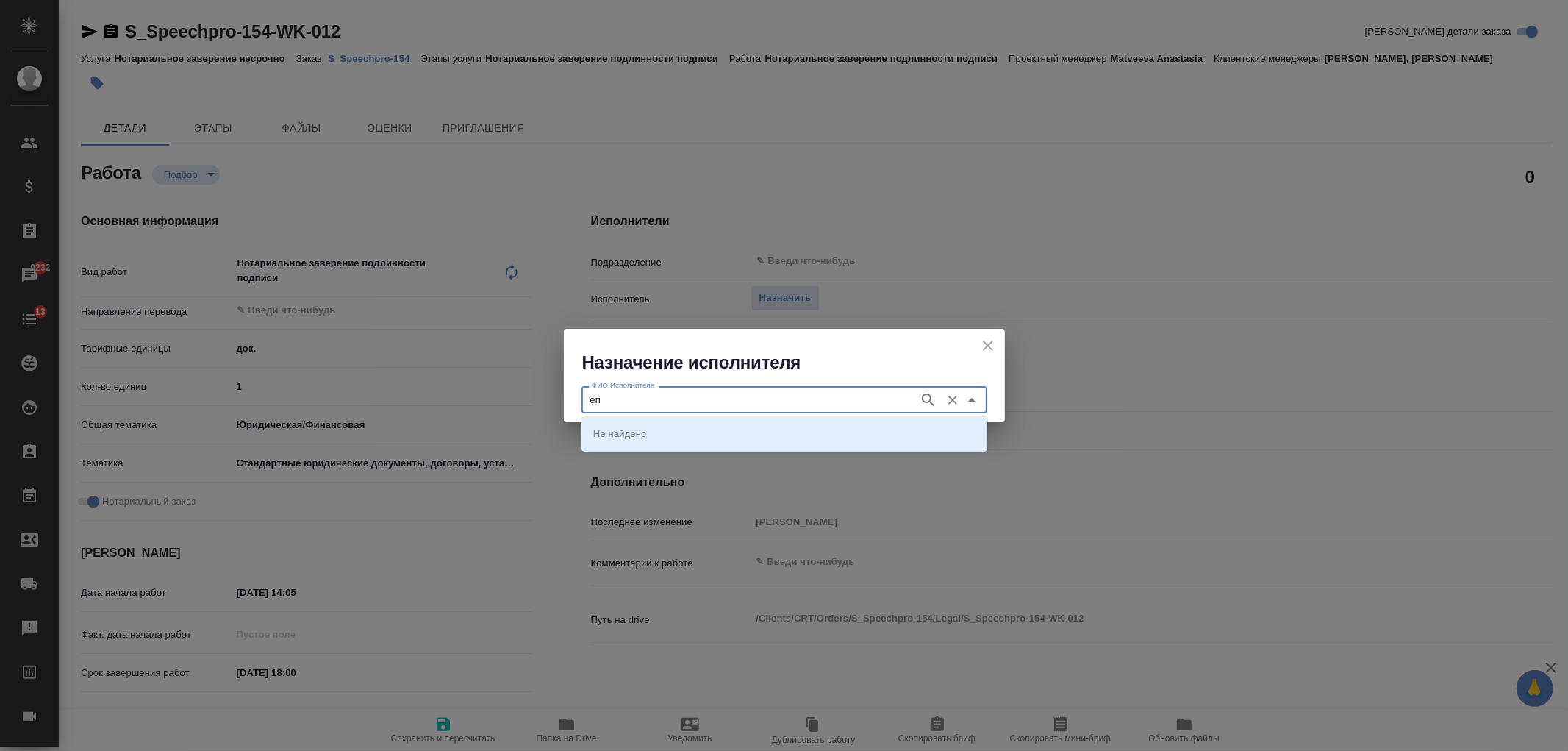
type input "е"
click at [628, 426] on p "НОТАРИУС Карпунина Ольга Васильевна" at bounding box center [633, 433] width 80 height 15
type input "НОТАРИУС Карпунина Ольга Васильевна"
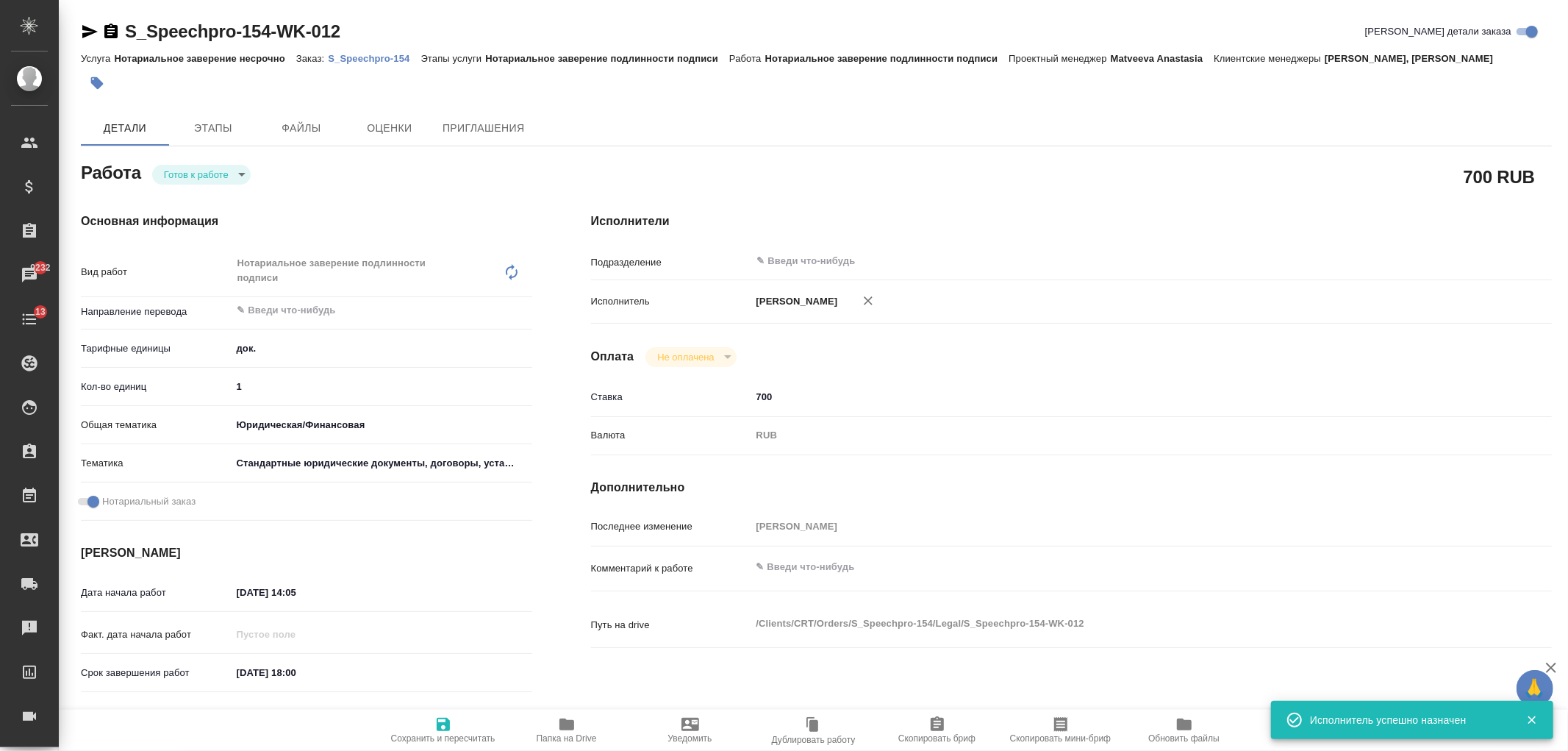
type textarea "x"
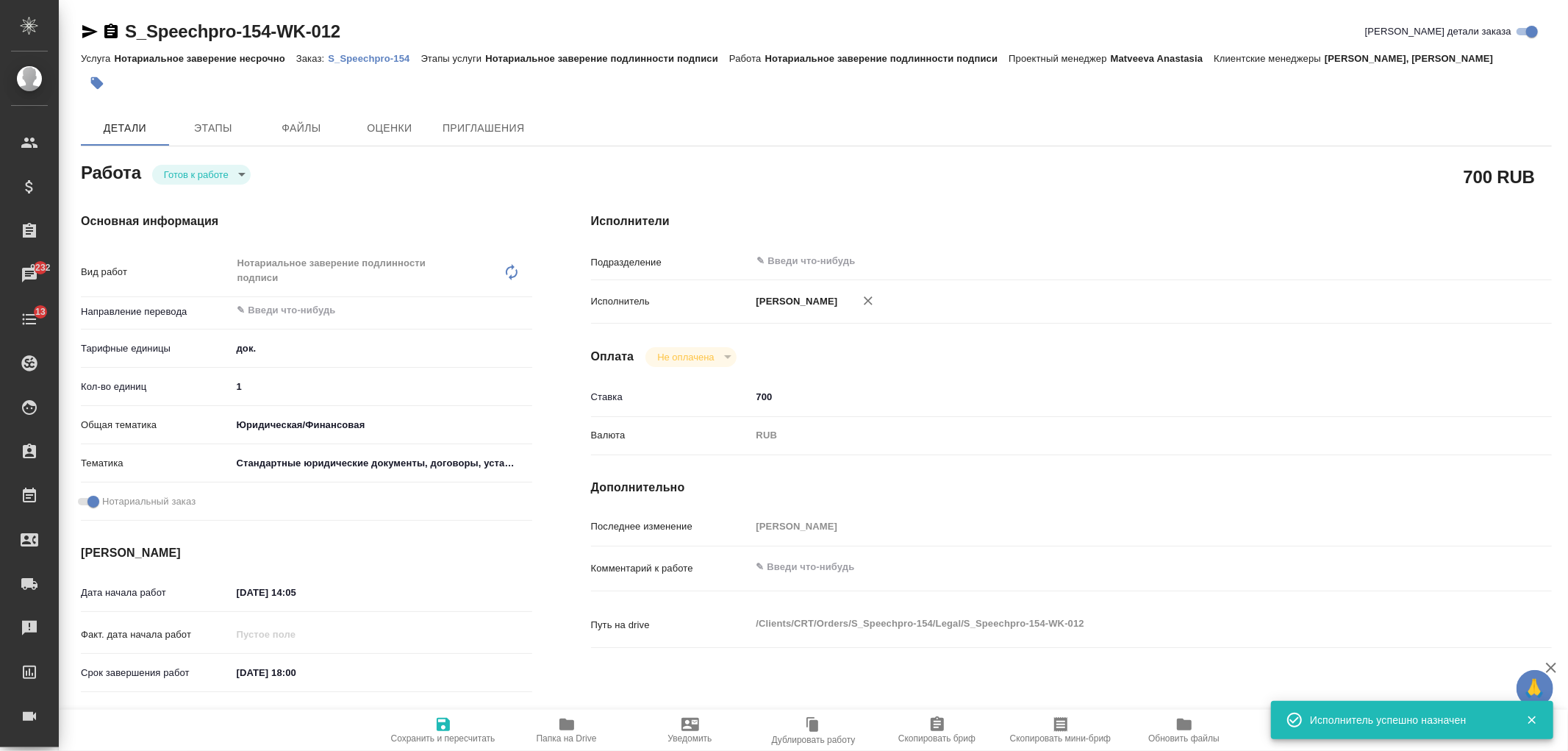
type textarea "x"
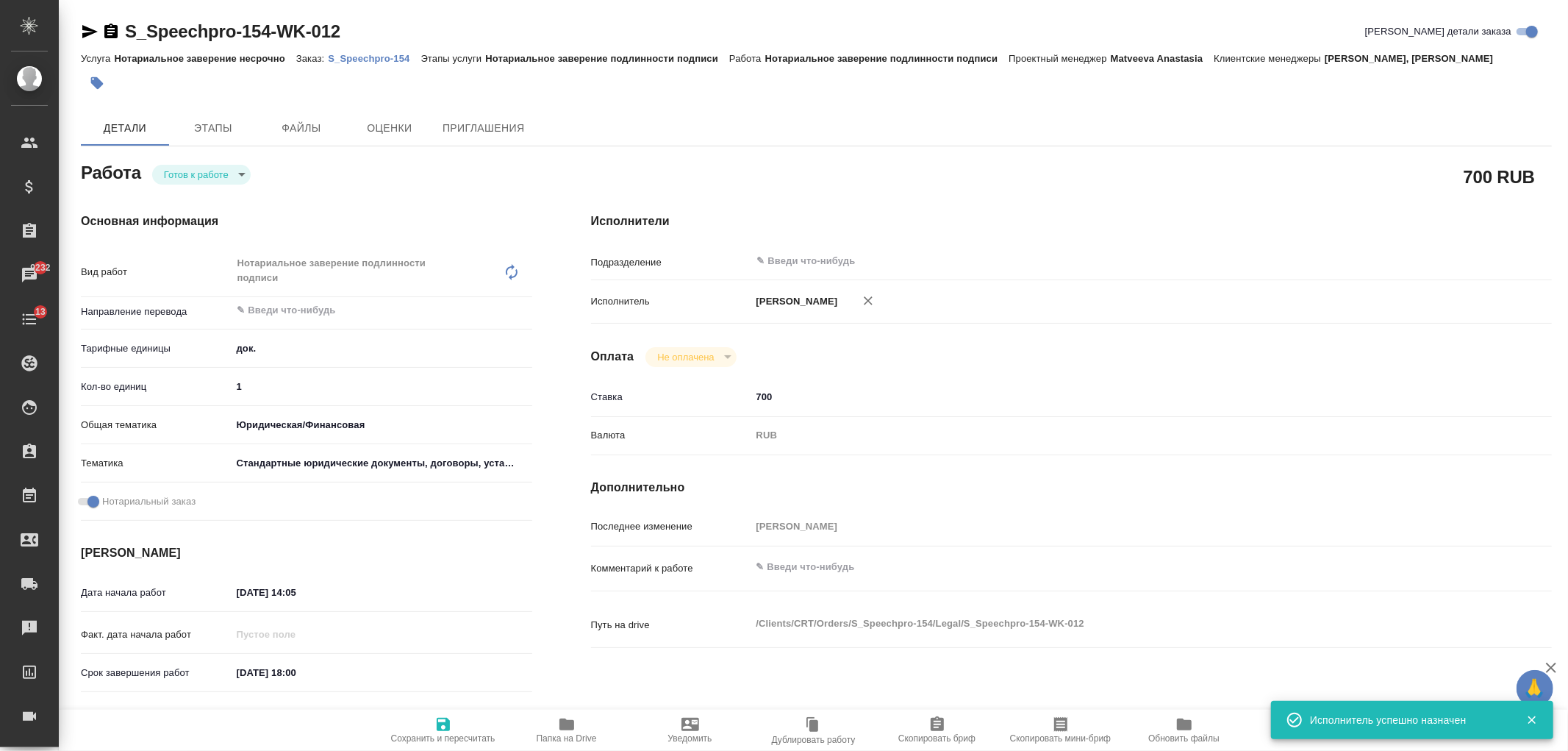
type textarea "x"
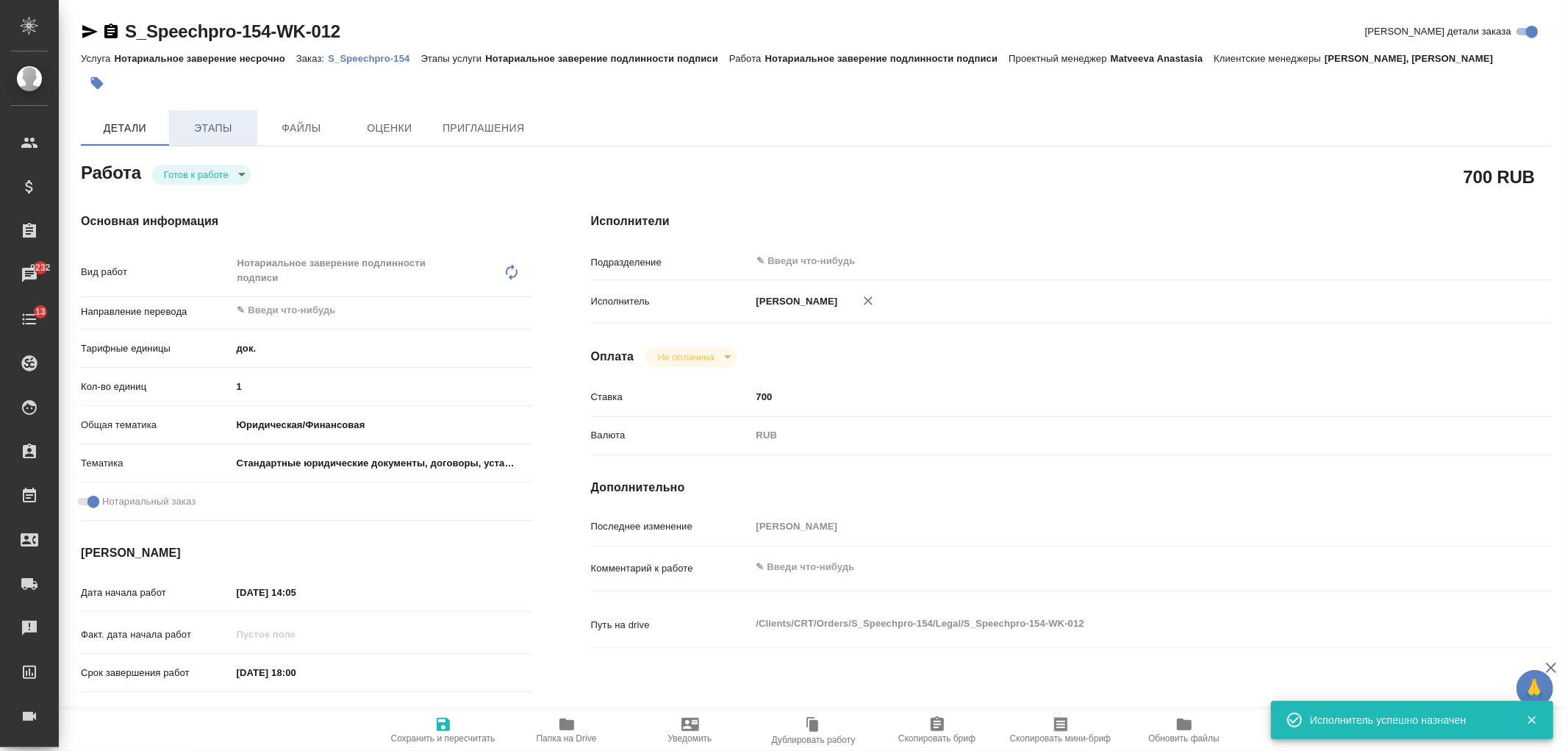
type textarea "x"
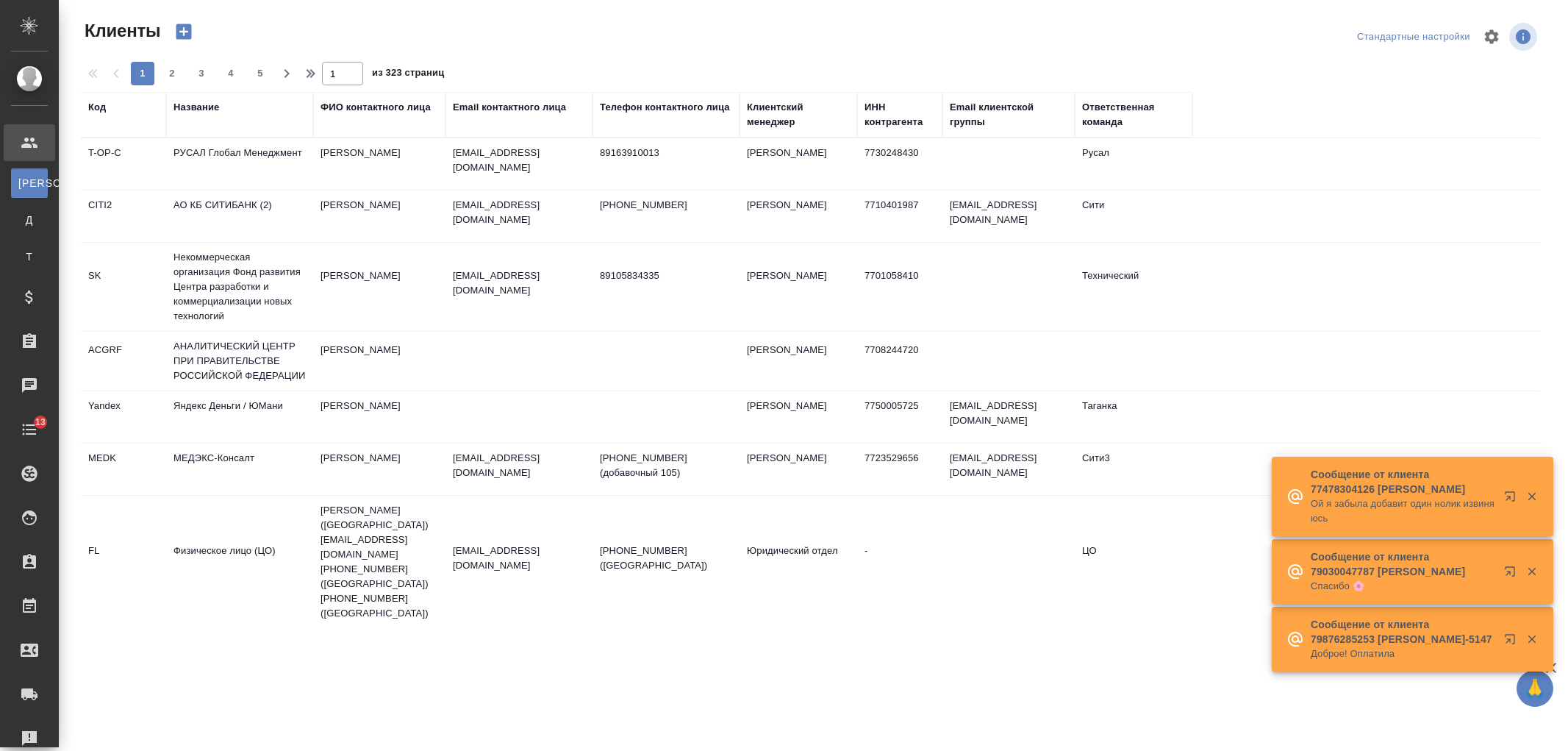
select select "RU"
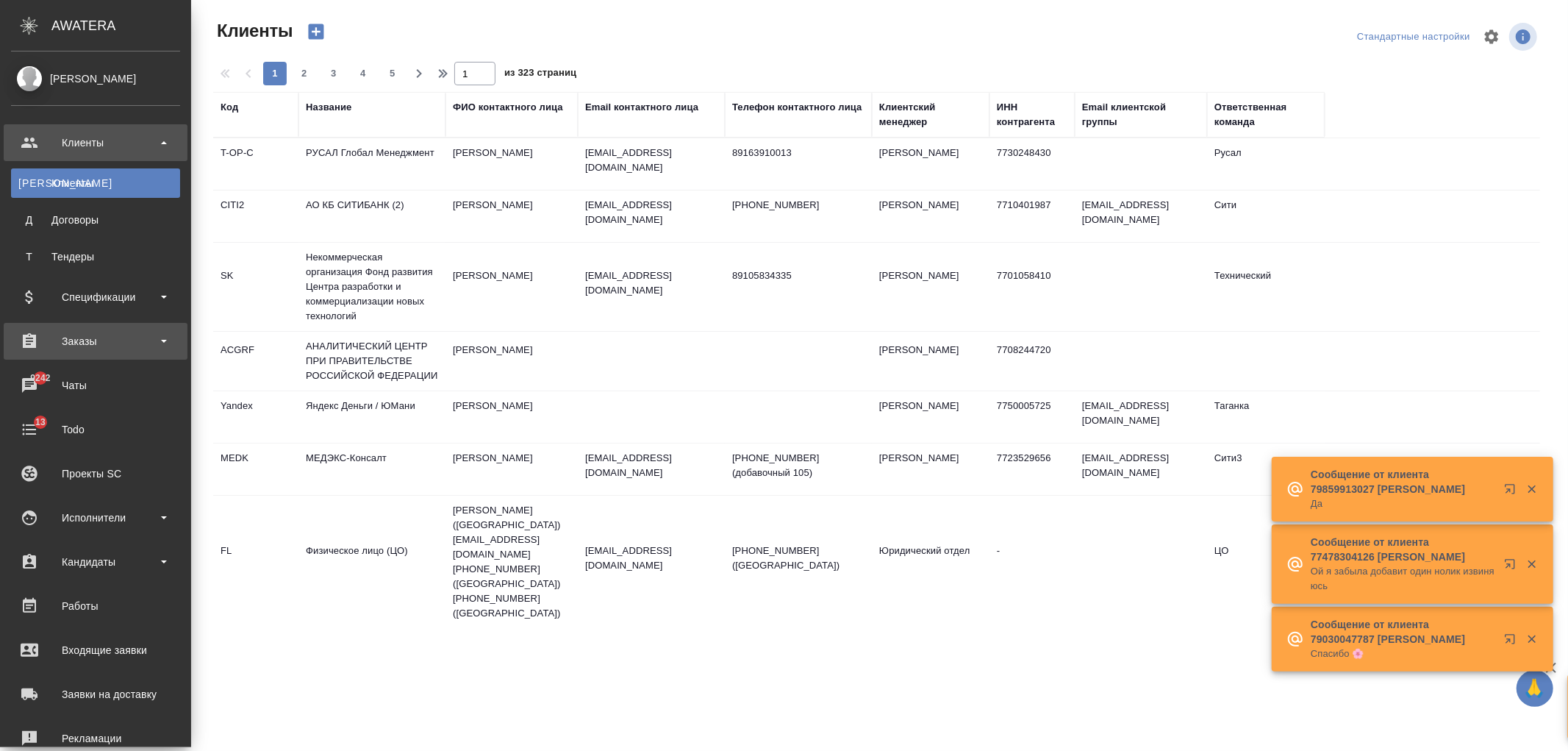
click at [141, 343] on div "Заказы" at bounding box center [96, 341] width 169 height 22
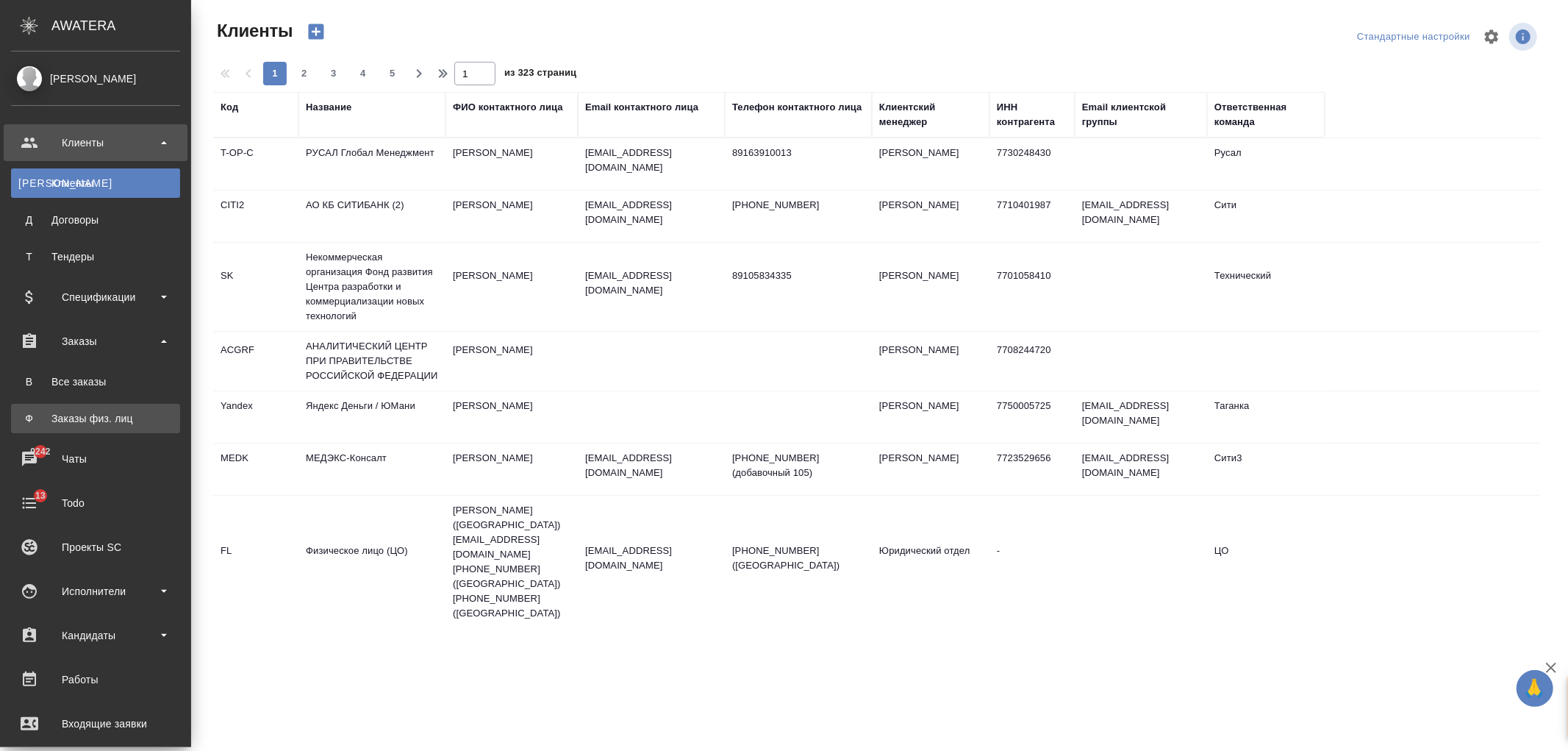
click at [137, 418] on div "Заказы физ. лиц" at bounding box center [96, 419] width 154 height 15
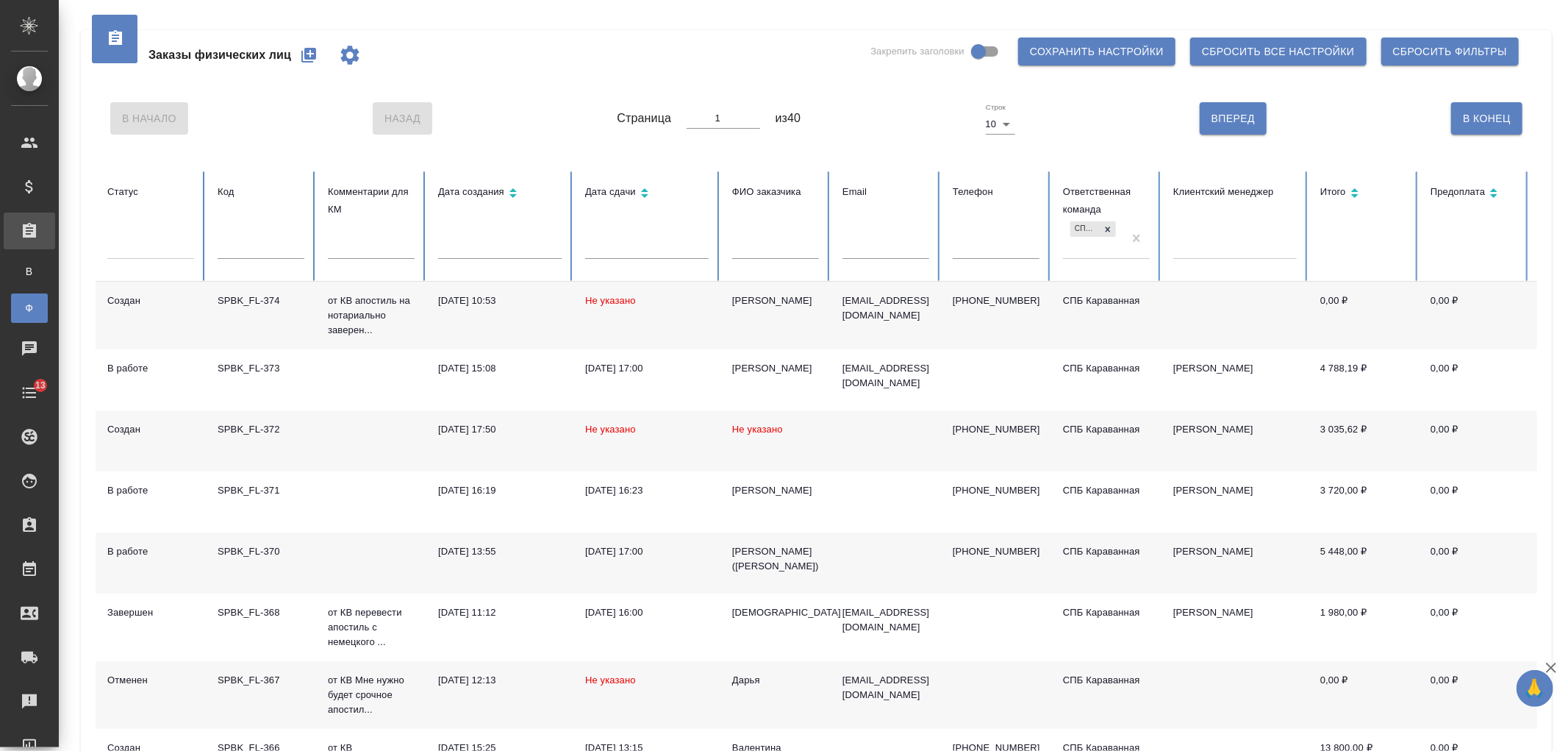
click at [314, 55] on icon "button" at bounding box center [309, 56] width 15 height 15
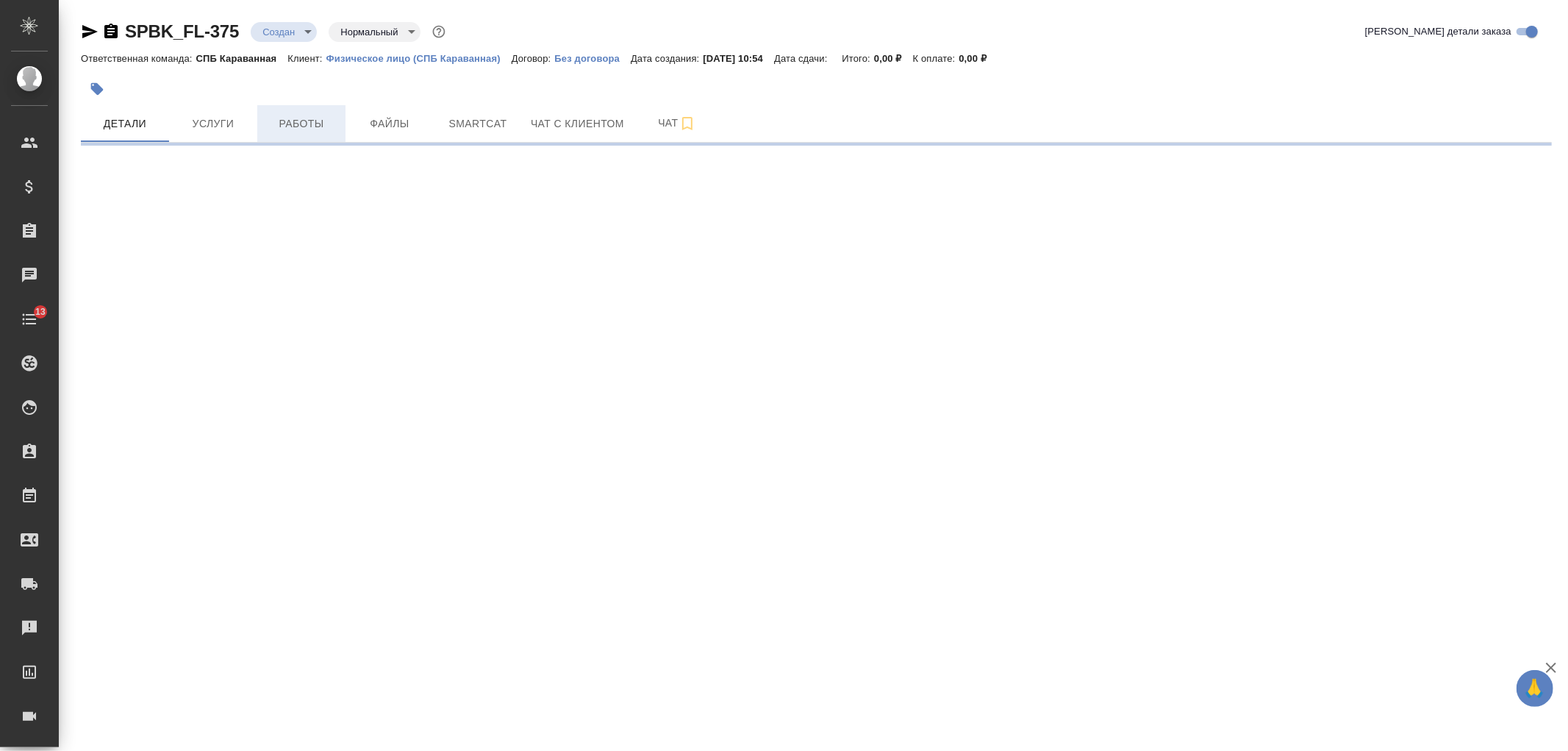
select select "RU"
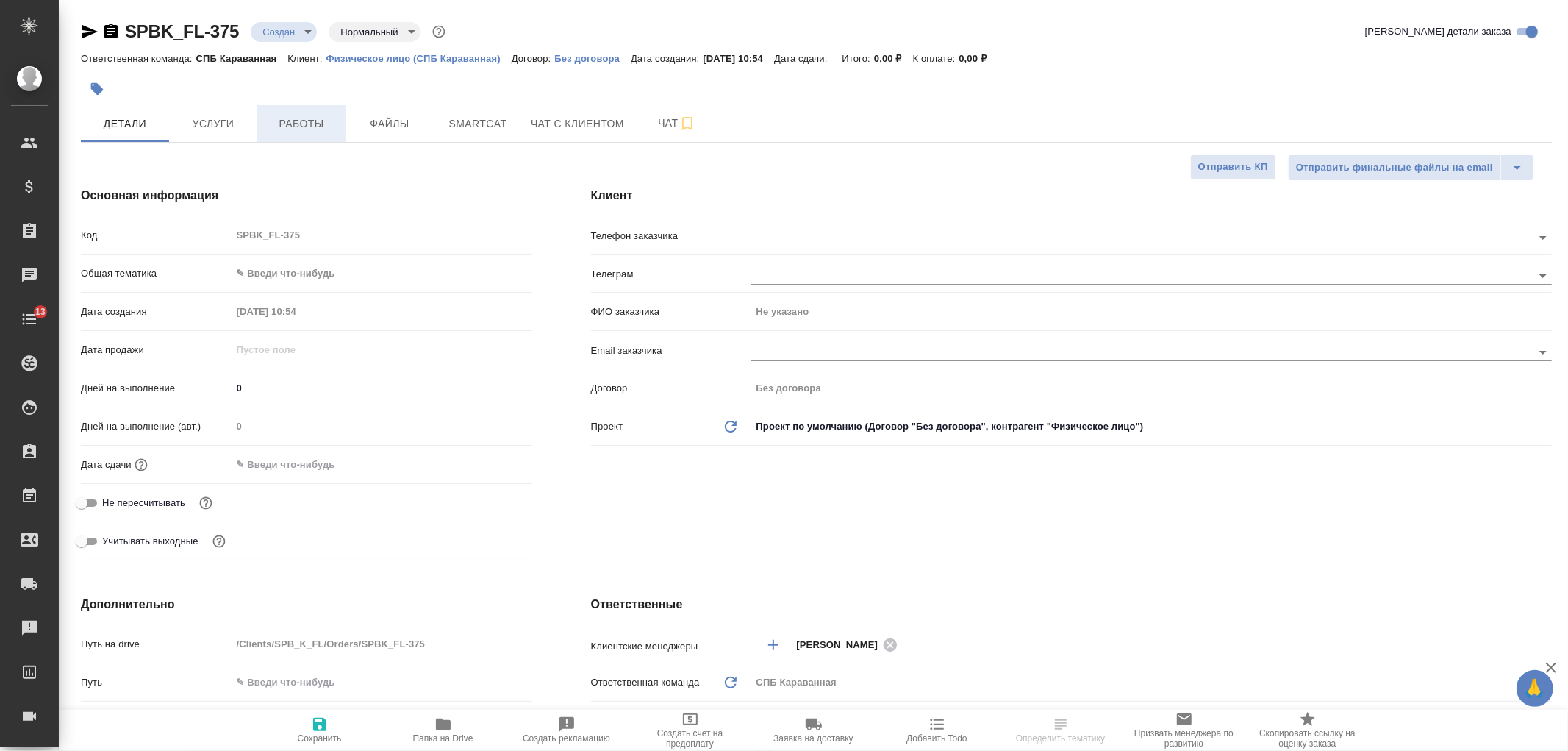
type textarea "x"
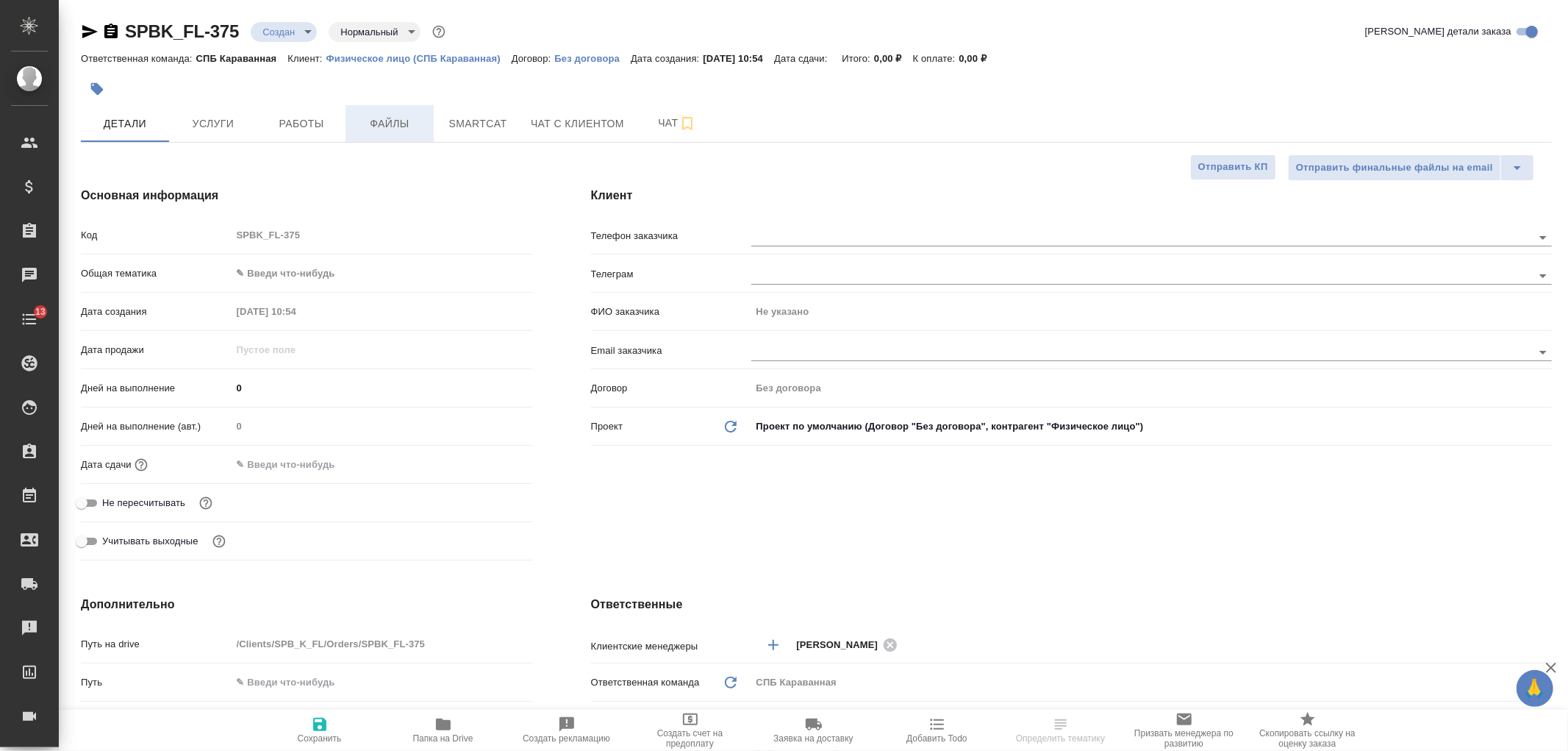
type textarea "x"
click at [792, 232] on input "text" at bounding box center [1117, 236] width 732 height 18
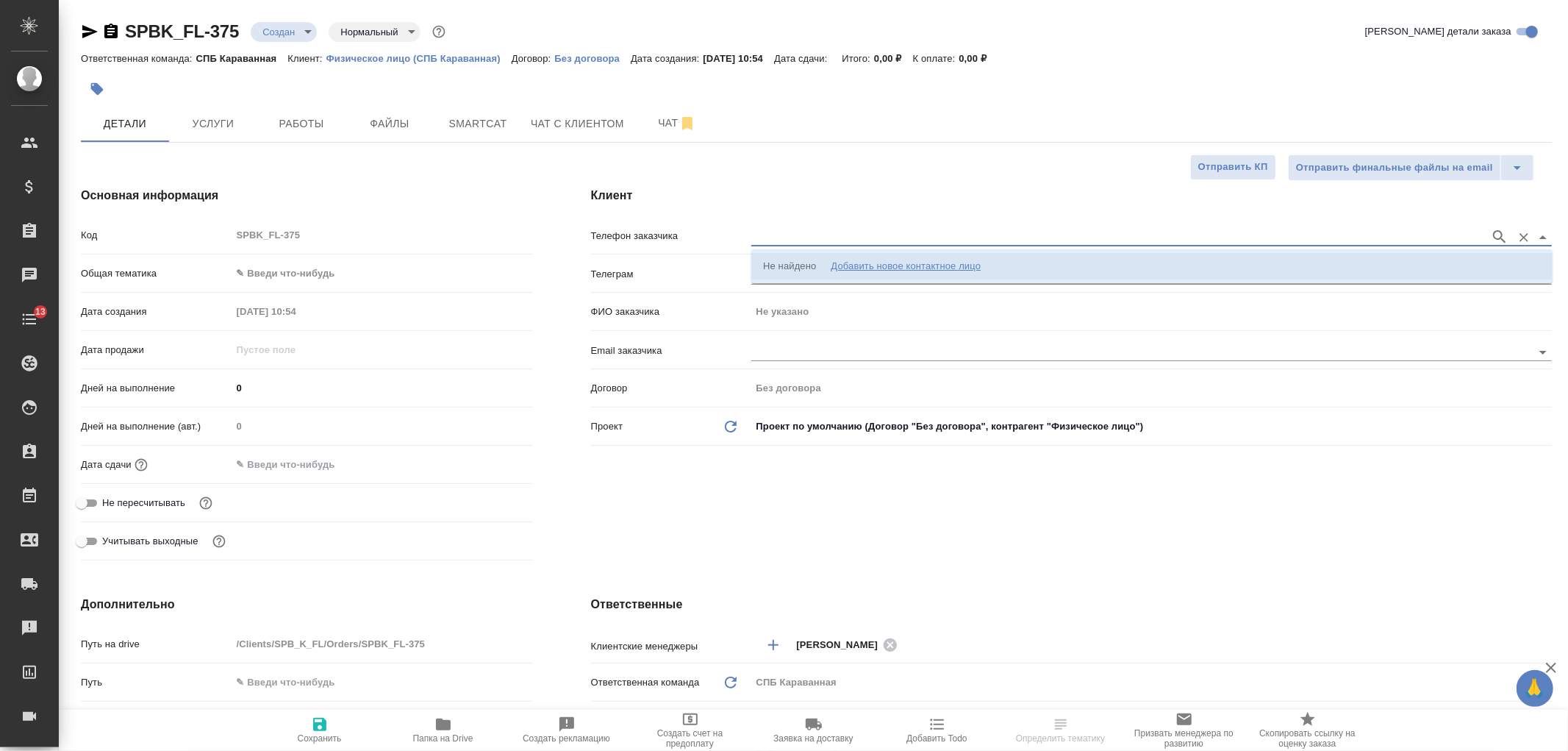
click at [774, 261] on div "Не найдено" at bounding box center [789, 266] width 53 height 15
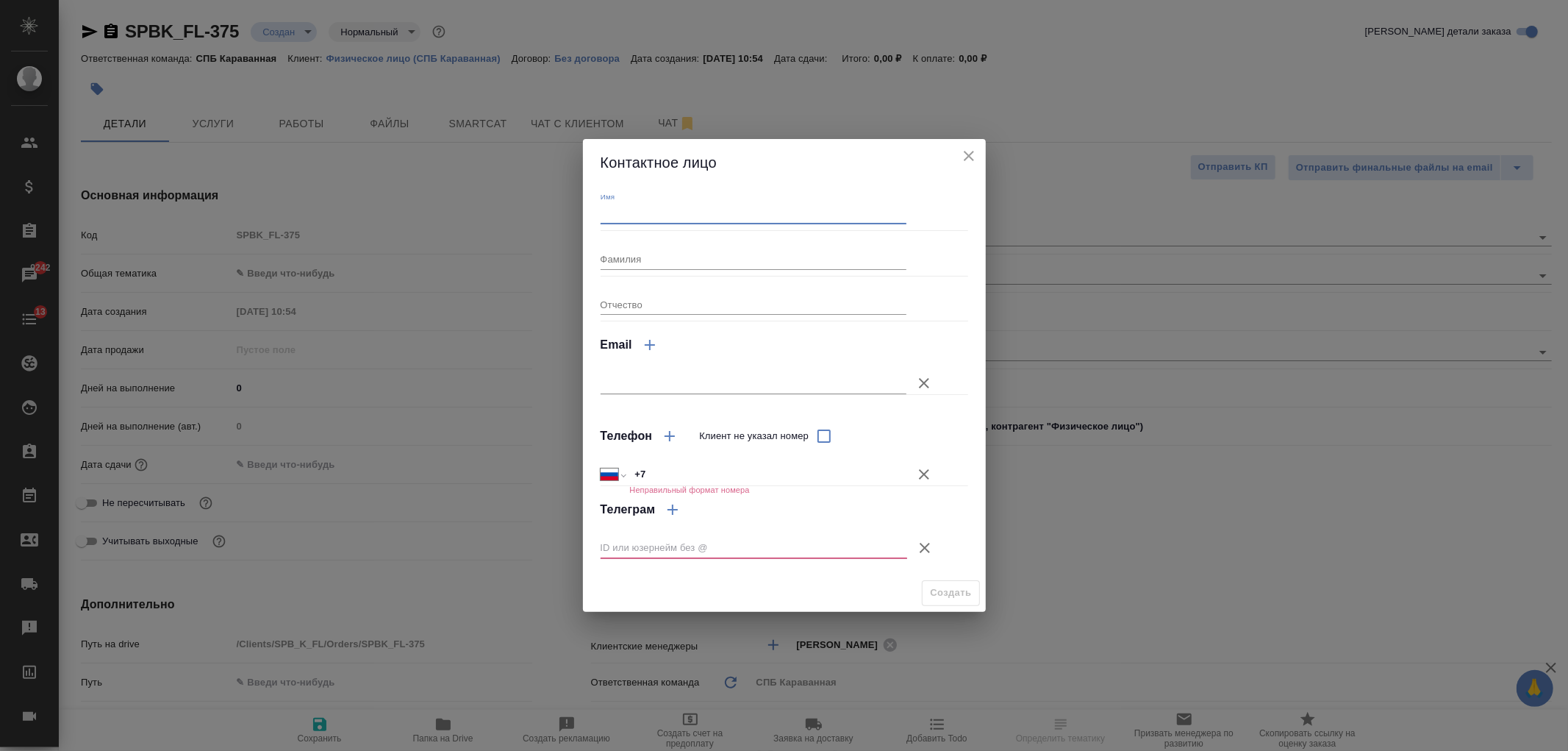
click at [640, 210] on input "Имя" at bounding box center [753, 214] width 307 height 21
type input "[PERSON_NAME]"
click at [680, 473] on input "+7" at bounding box center [768, 474] width 277 height 22
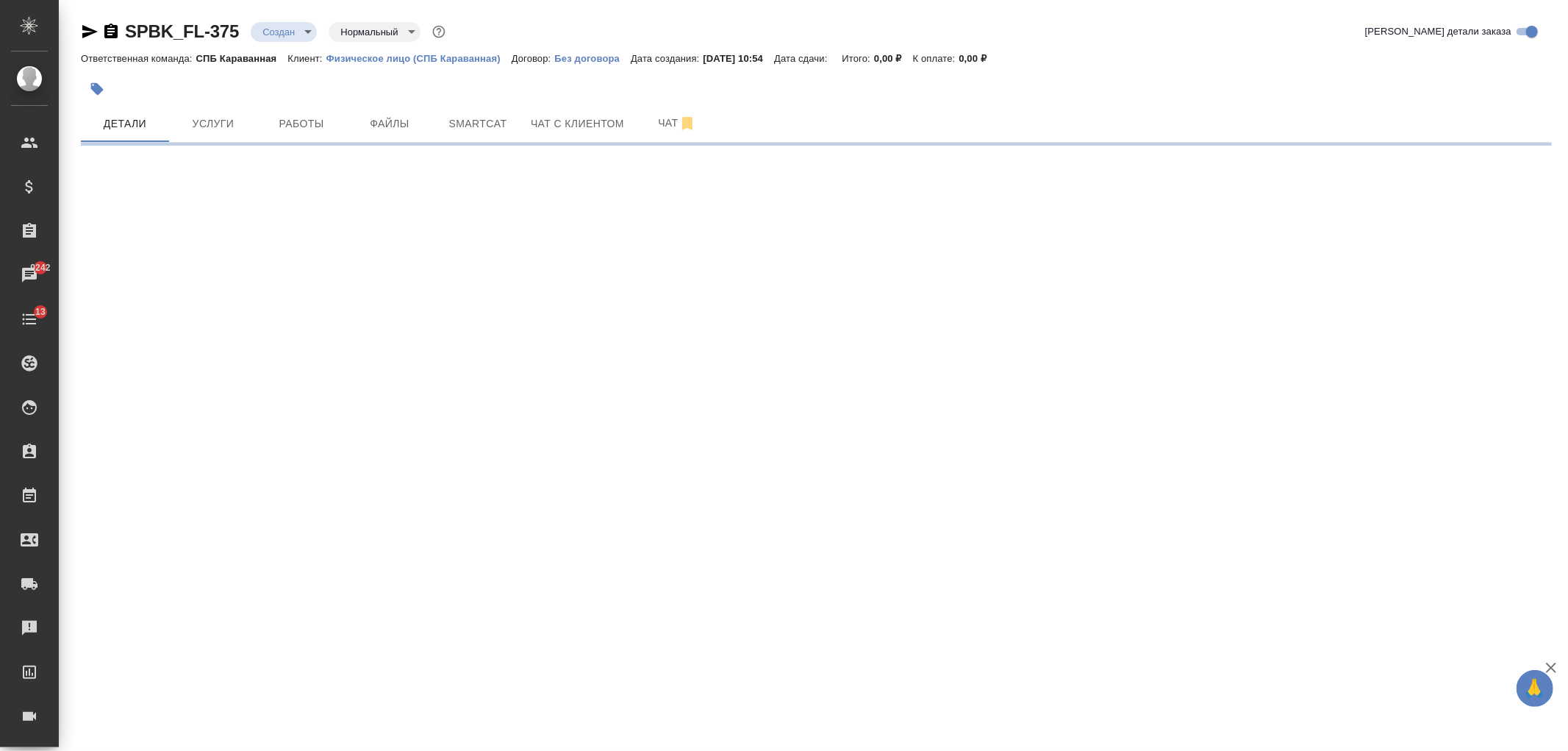
select select "RU"
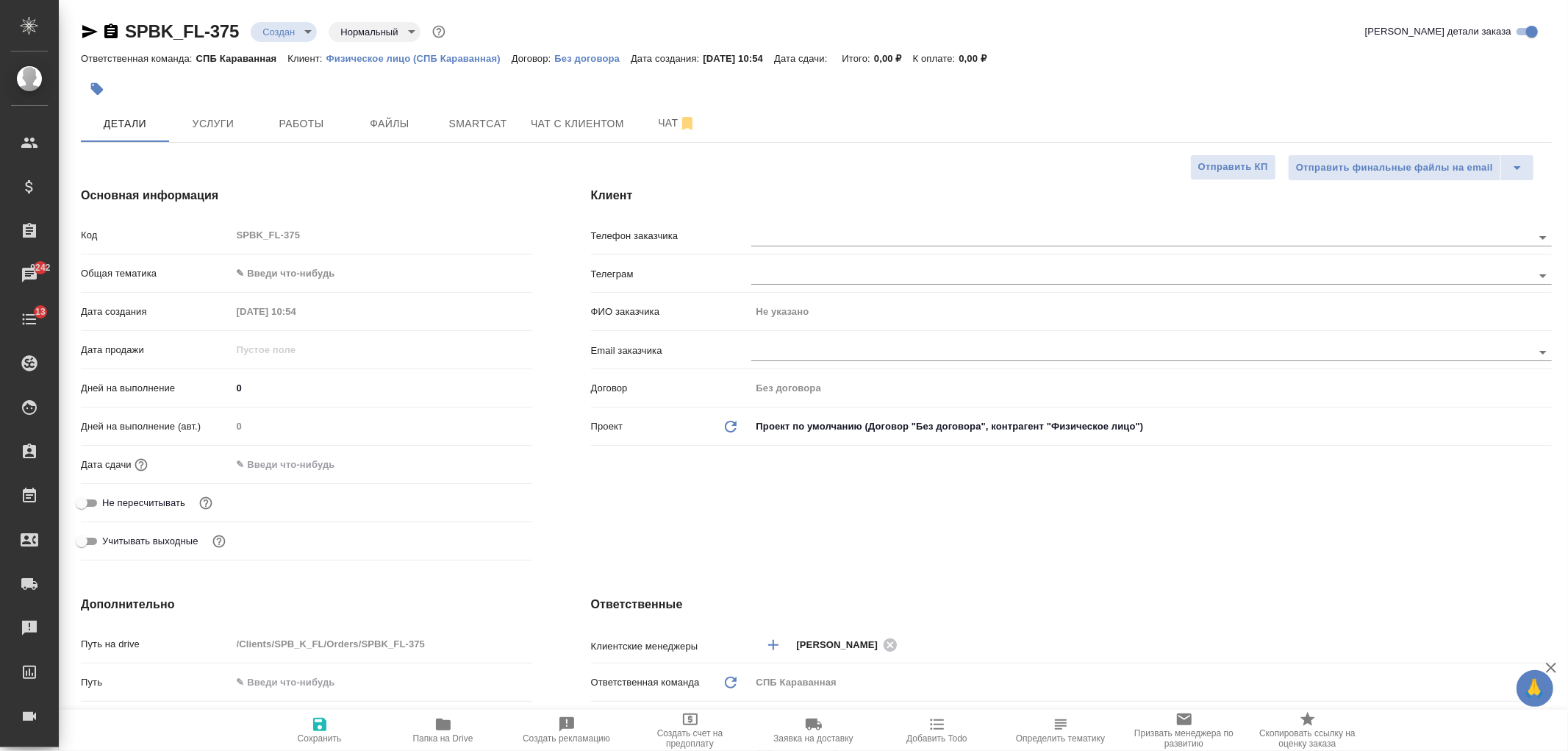
type textarea "x"
click at [784, 248] on div at bounding box center [1151, 235] width 800 height 27
click at [758, 233] on input "text" at bounding box center [1117, 236] width 732 height 18
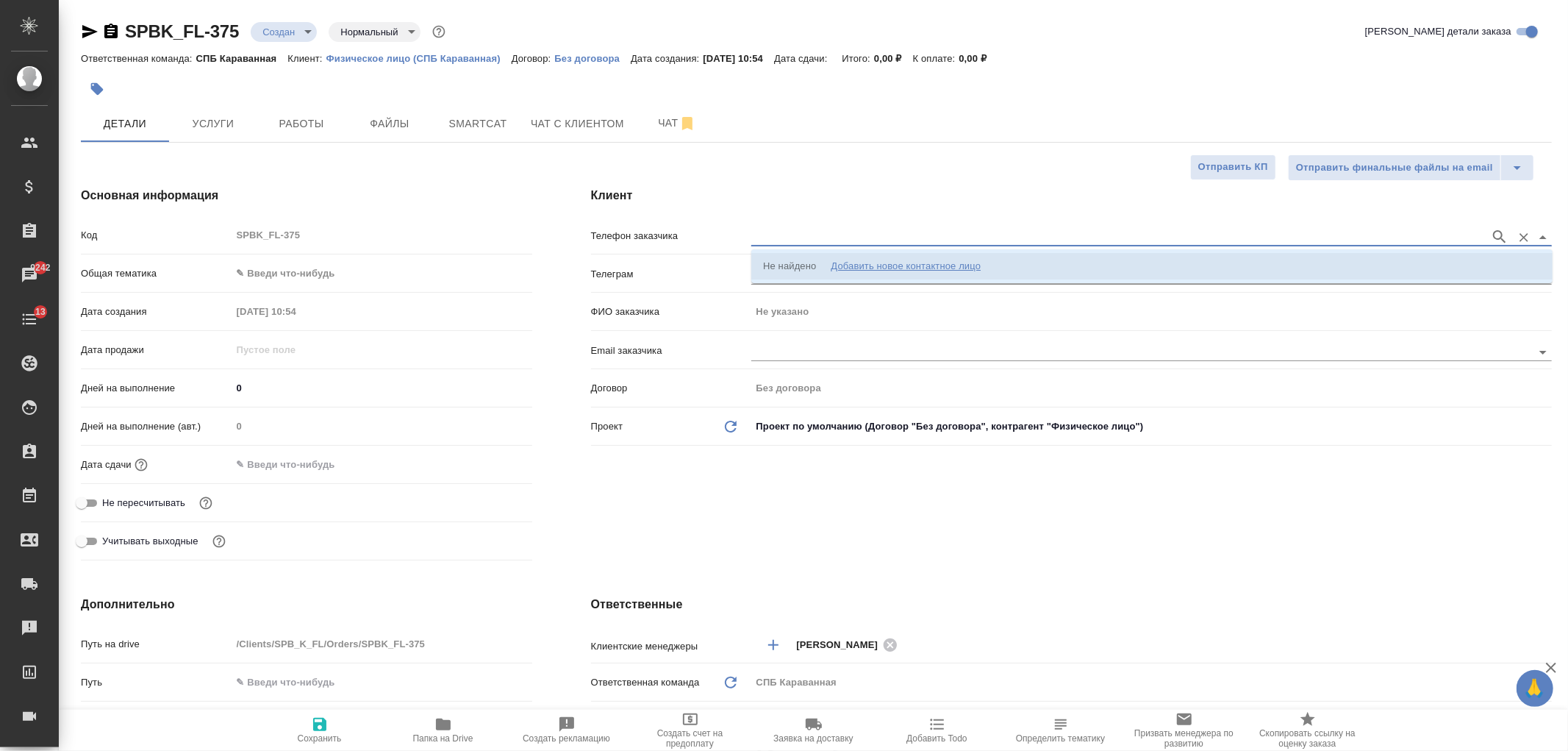
click at [782, 269] on div "Не найдено" at bounding box center [789, 266] width 53 height 15
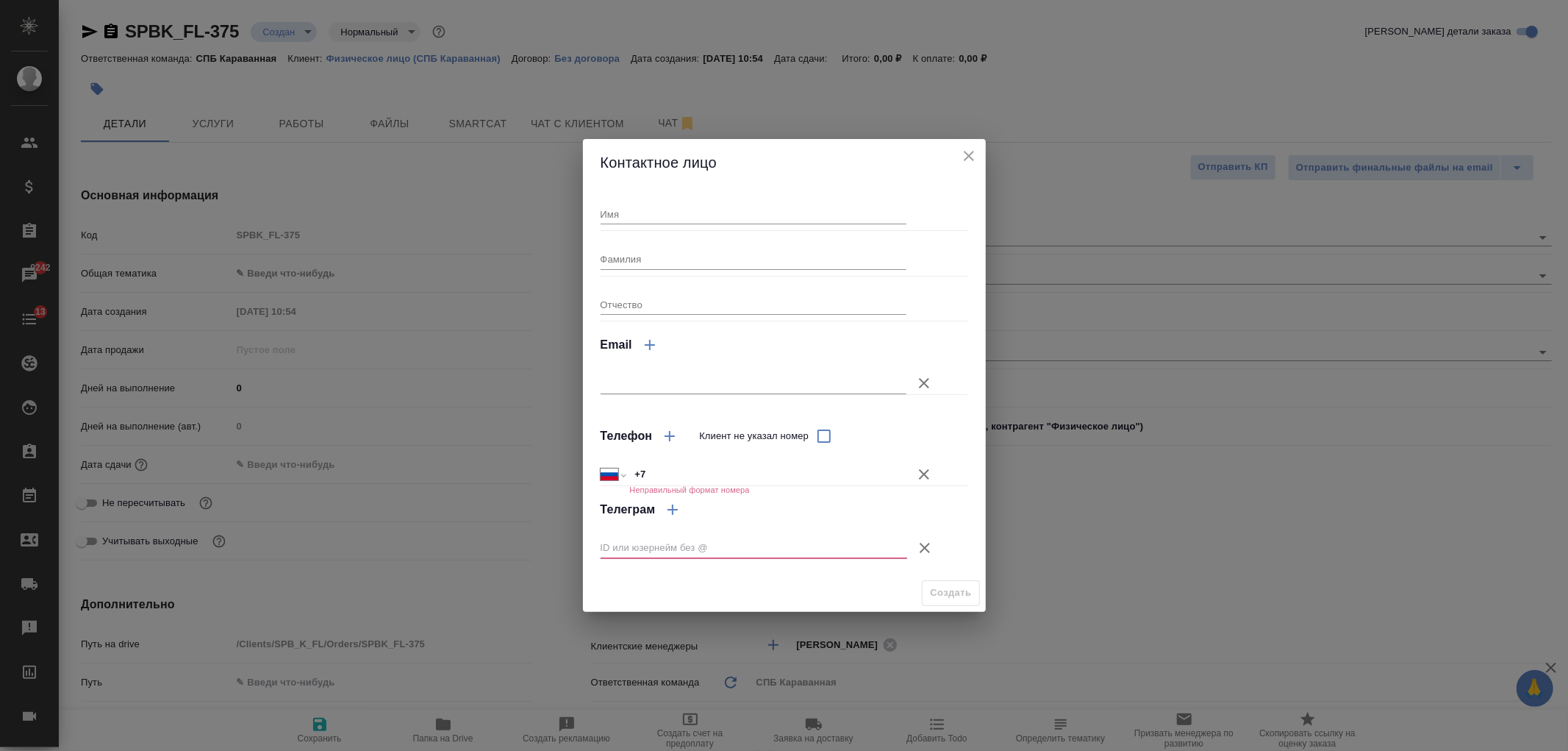
click at [667, 461] on div "Международный [GEOGRAPHIC_DATA] [GEOGRAPHIC_DATA] [GEOGRAPHIC_DATA] [GEOGRAPHIC…" at bounding box center [784, 466] width 368 height 25
click at [671, 474] on input "+7" at bounding box center [768, 474] width 276 height 22
type input "[PHONE_NUMBER]"
click at [719, 206] on input "Имя" at bounding box center [753, 214] width 307 height 21
type input "[PERSON_NAME]"
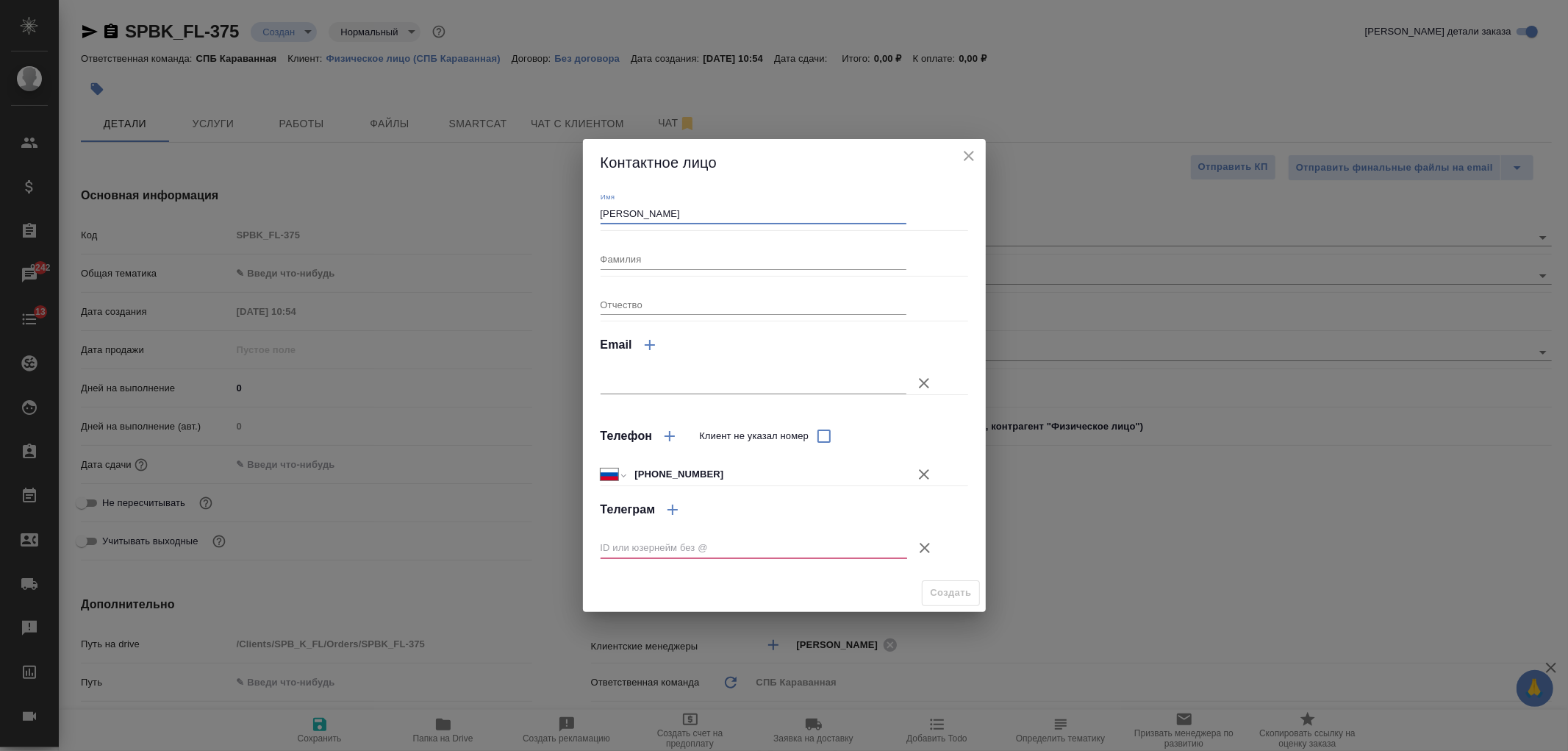
click at [930, 544] on icon "button" at bounding box center [925, 548] width 18 height 18
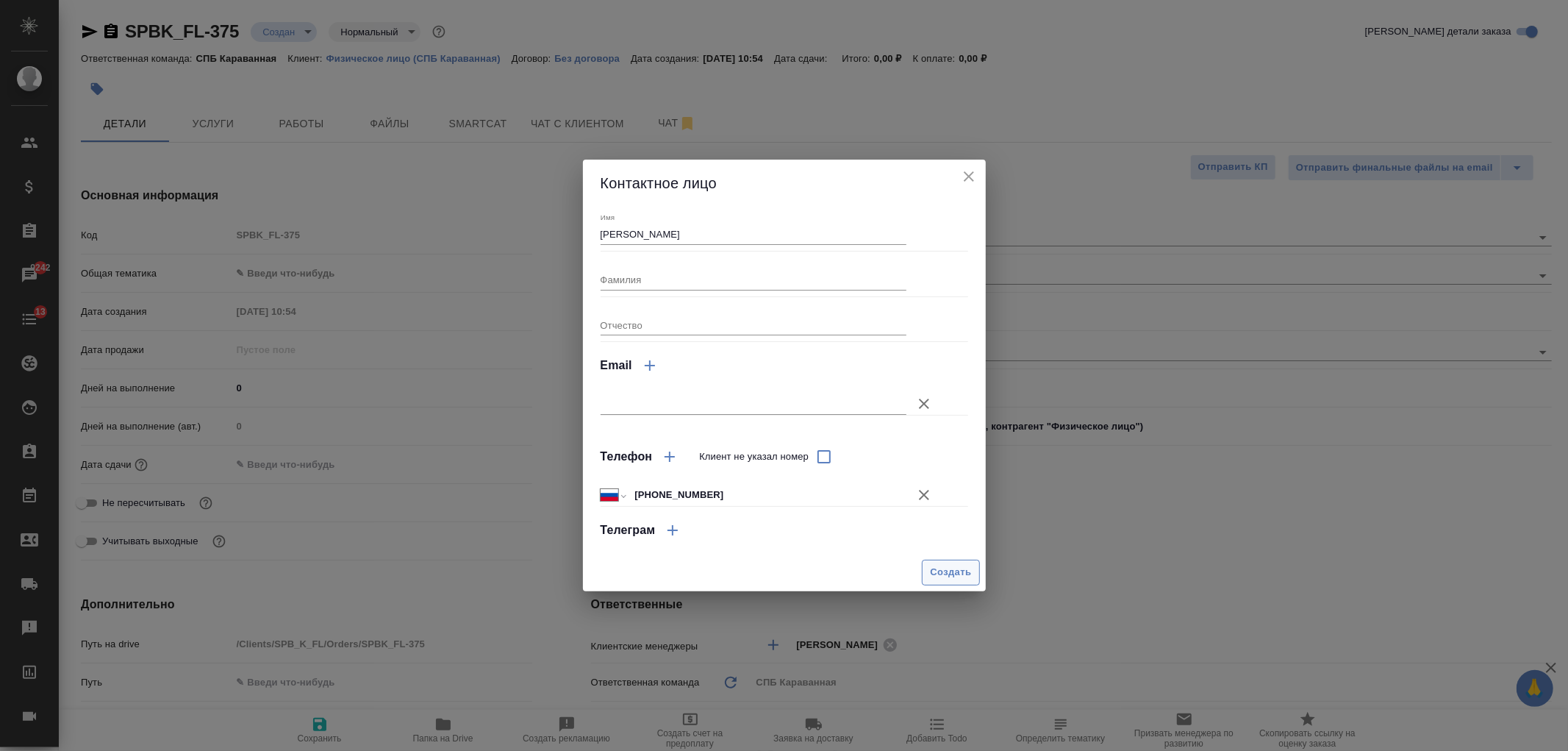
click at [939, 569] on span "Создать" at bounding box center [950, 572] width 41 height 17
type textarea "x"
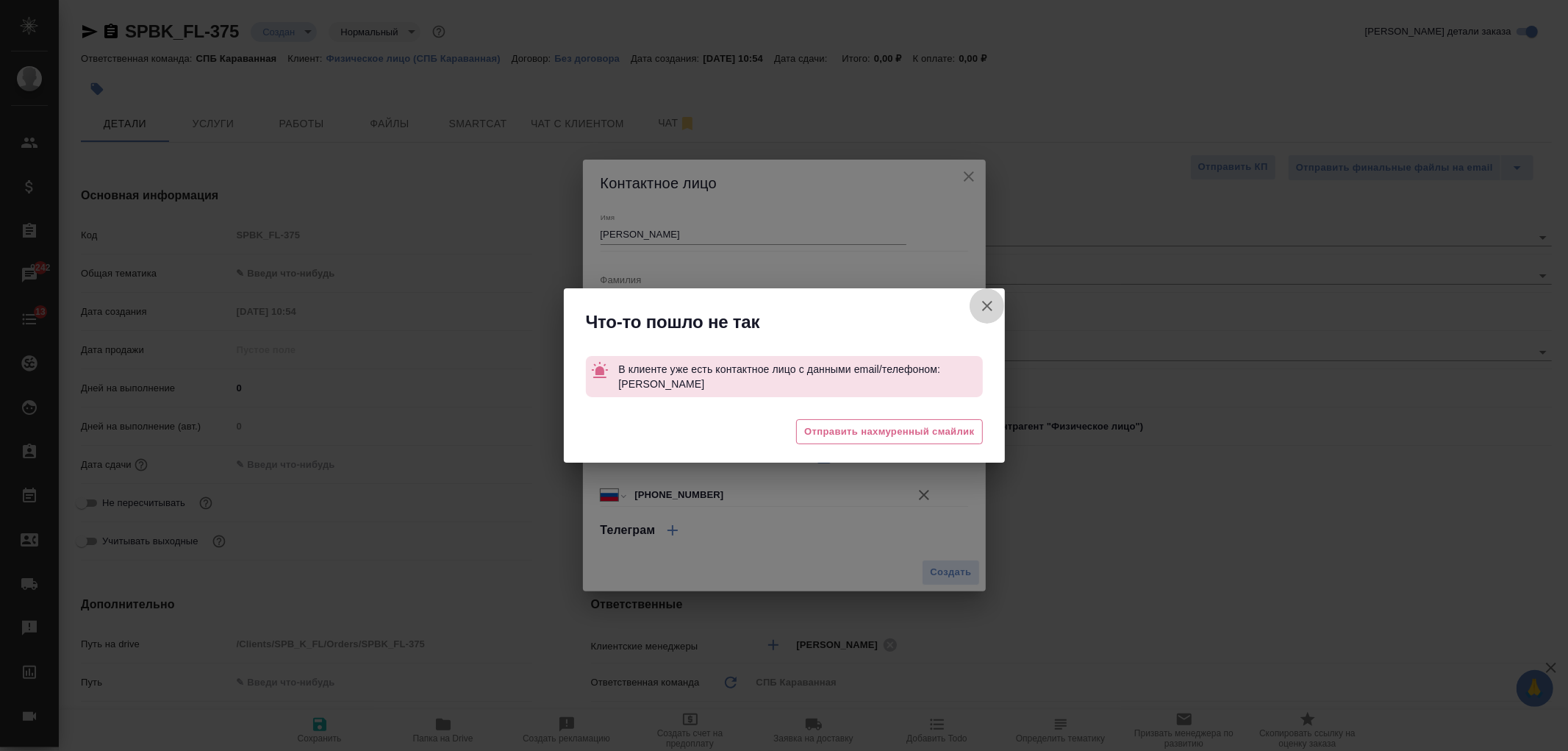
click at [989, 298] on icon "button" at bounding box center [987, 306] width 18 height 18
type textarea "x"
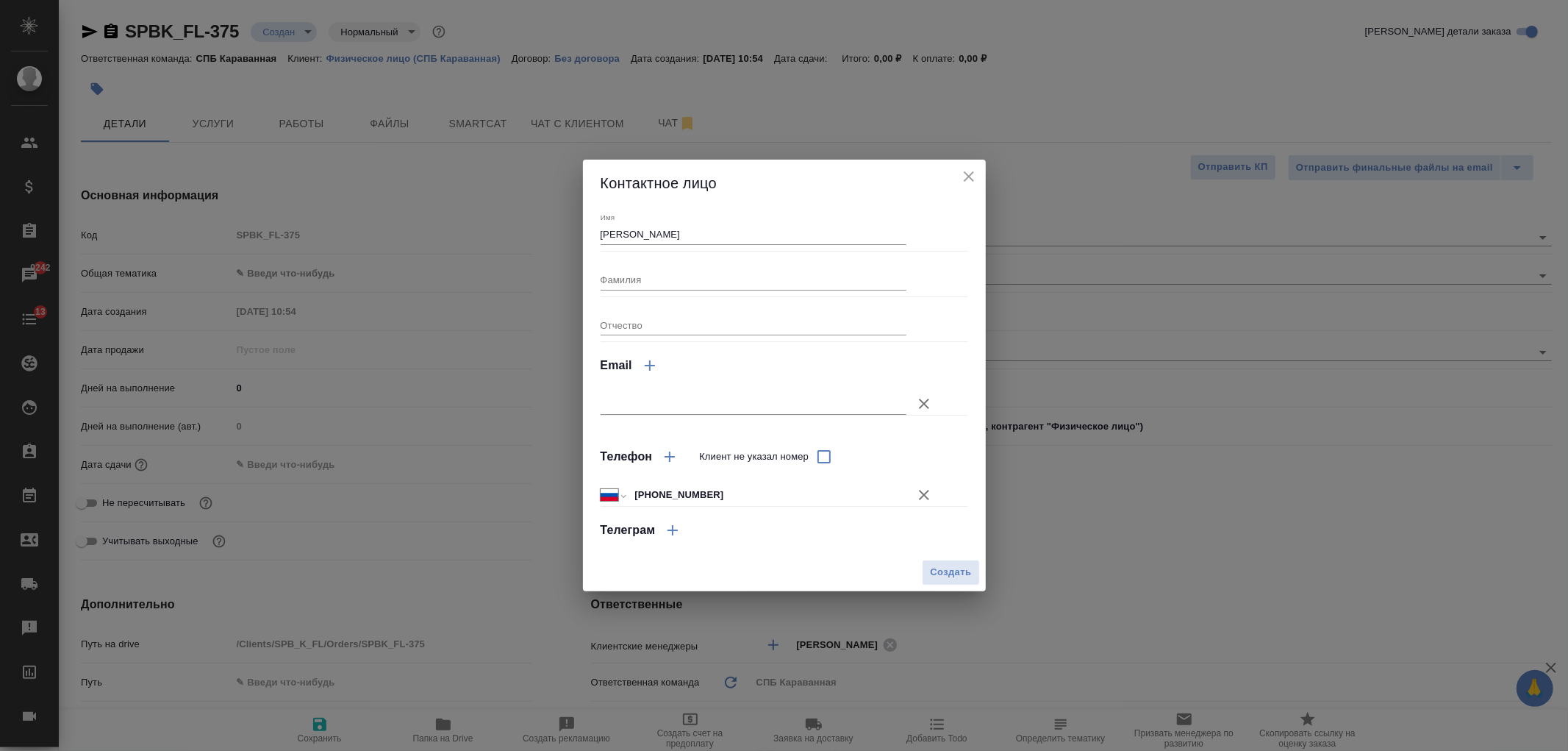
click at [968, 173] on icon "close" at bounding box center [969, 176] width 18 height 18
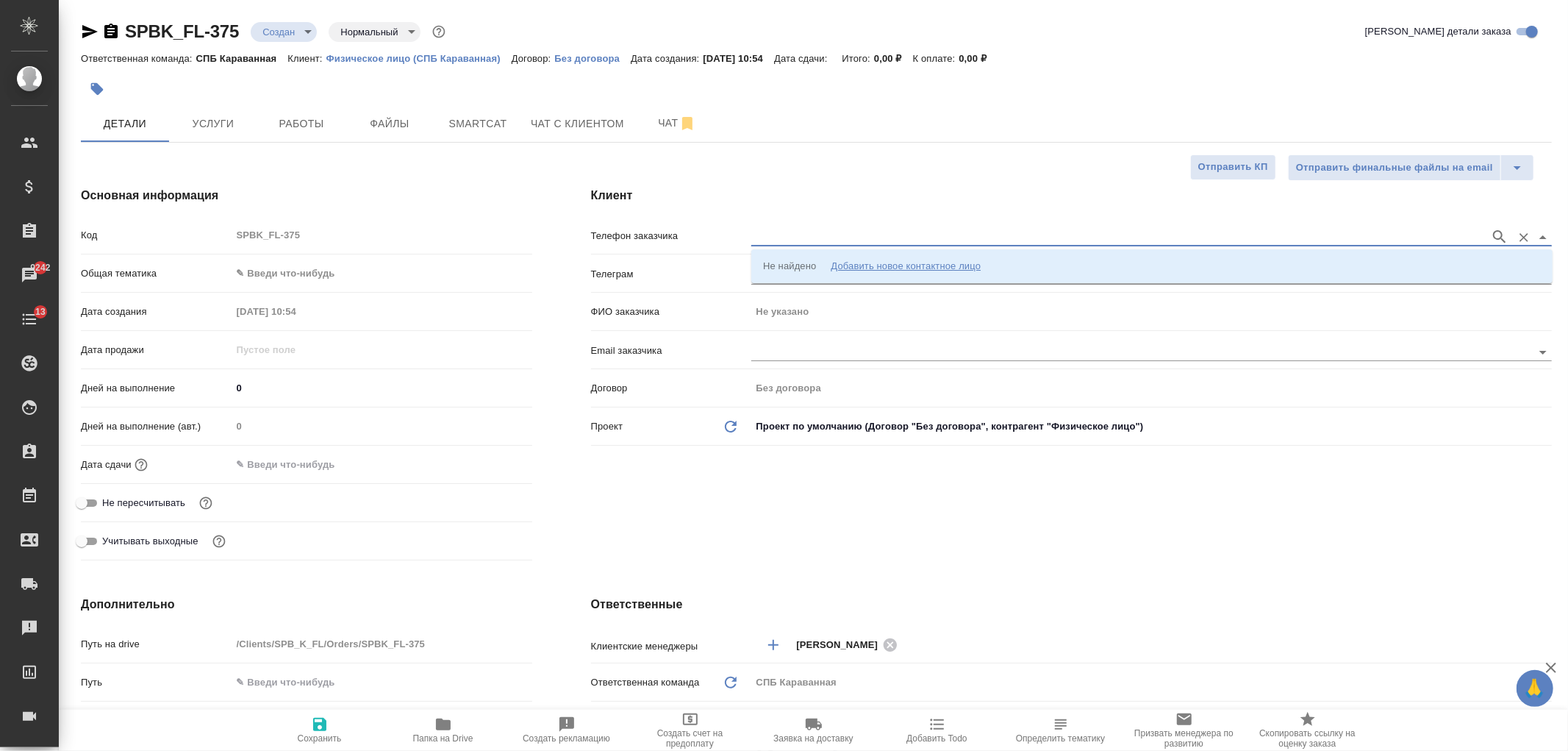
click at [794, 231] on input "text" at bounding box center [1117, 236] width 732 height 18
type input "9"
type input "[PHONE_NUMBER]"
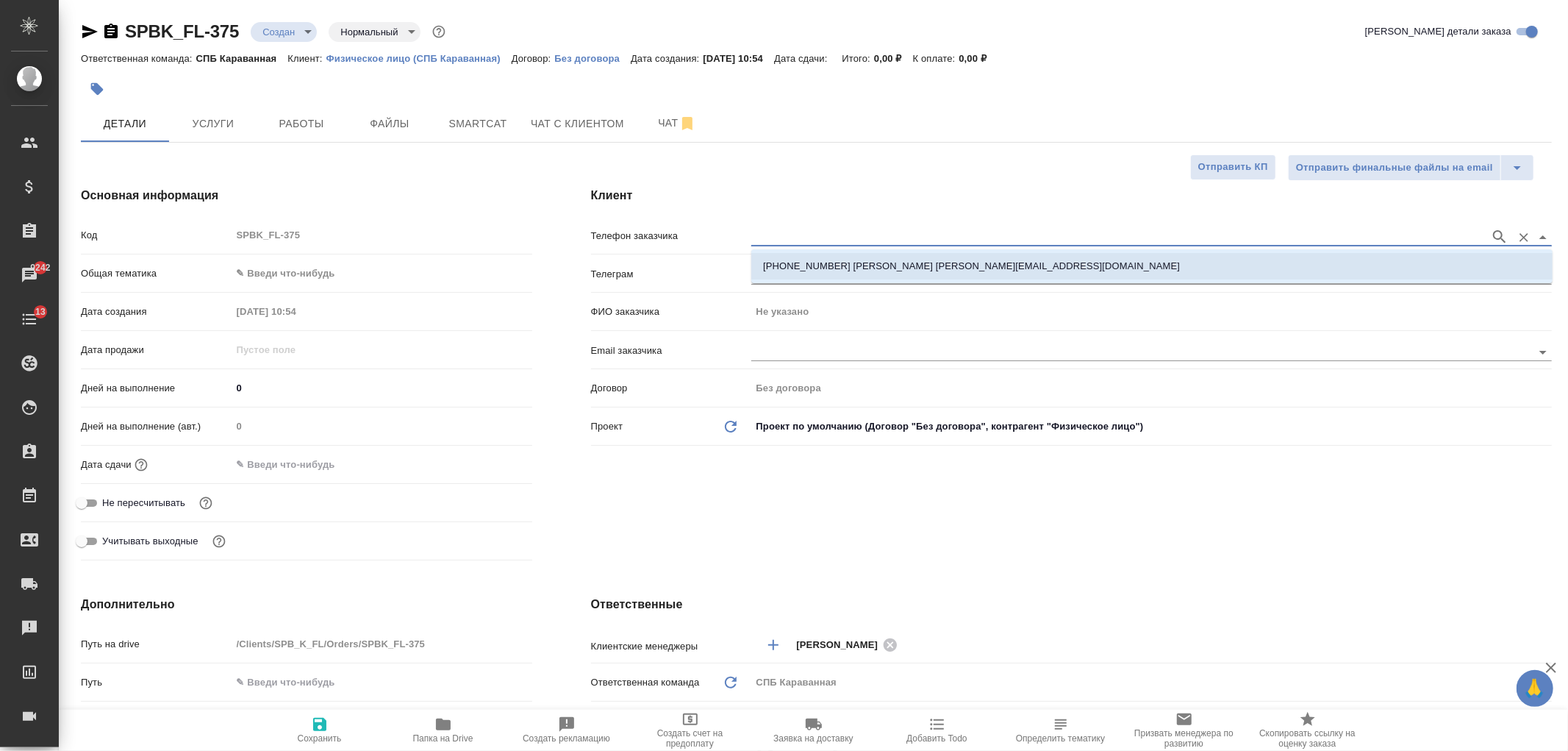
click at [794, 264] on p "[PHONE_NUMBER] [PERSON_NAME] [PERSON_NAME][EMAIL_ADDRESS][DOMAIN_NAME]" at bounding box center [971, 266] width 417 height 15
type input "[PHONE_NUMBER] [PERSON_NAME] [PERSON_NAME][EMAIL_ADDRESS][DOMAIN_NAME]"
type input "[PERSON_NAME]"
type textarea "x"
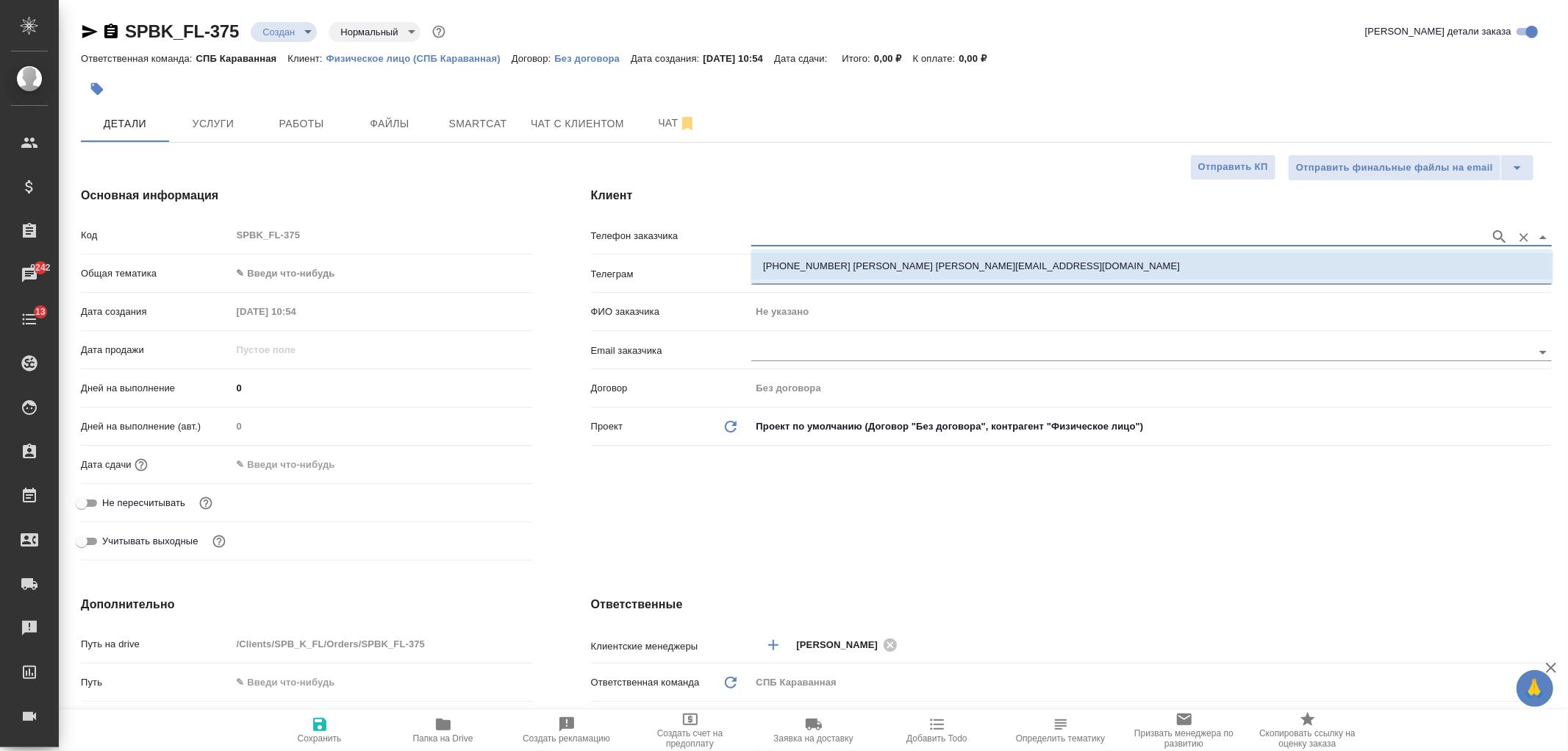
type textarea "x"
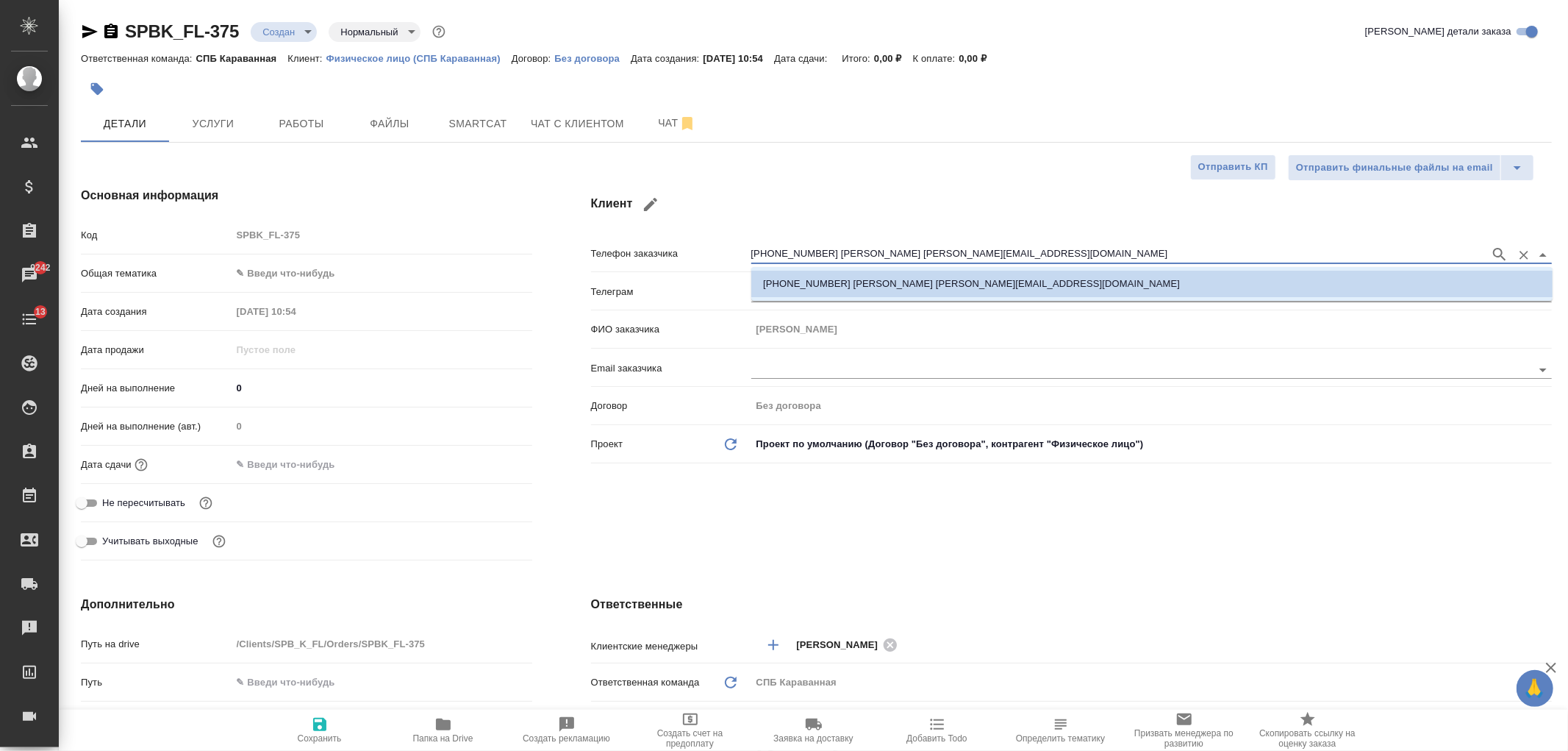
drag, startPoint x: 954, startPoint y: 252, endPoint x: 819, endPoint y: 251, distance: 135.0
click at [819, 251] on input "[PHONE_NUMBER] [PERSON_NAME] [PERSON_NAME][EMAIL_ADDRESS][DOMAIN_NAME]" at bounding box center [1117, 254] width 732 height 18
type input "[PHONE_NUMBER]"
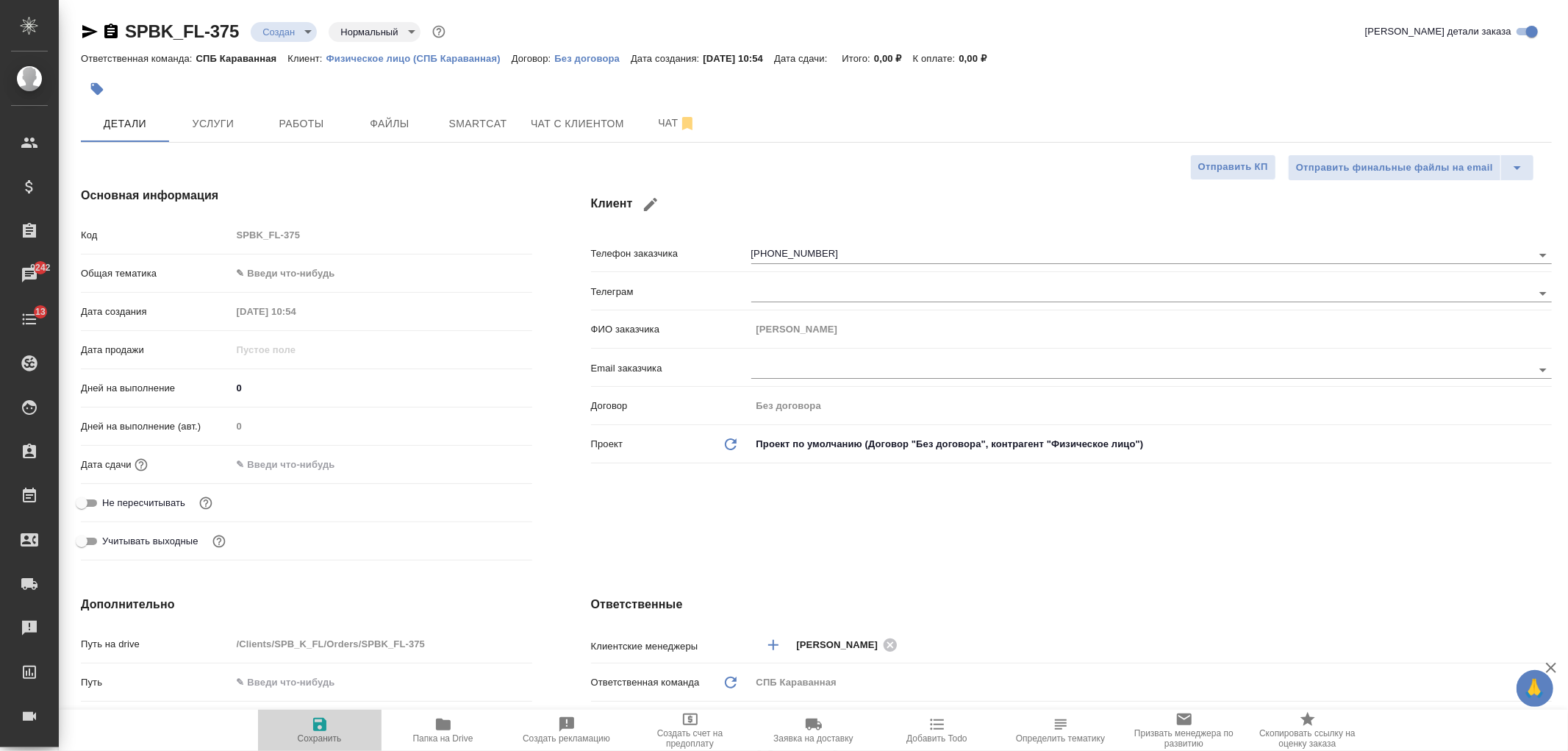
click at [328, 730] on icon "button" at bounding box center [320, 724] width 18 height 18
type textarea "x"
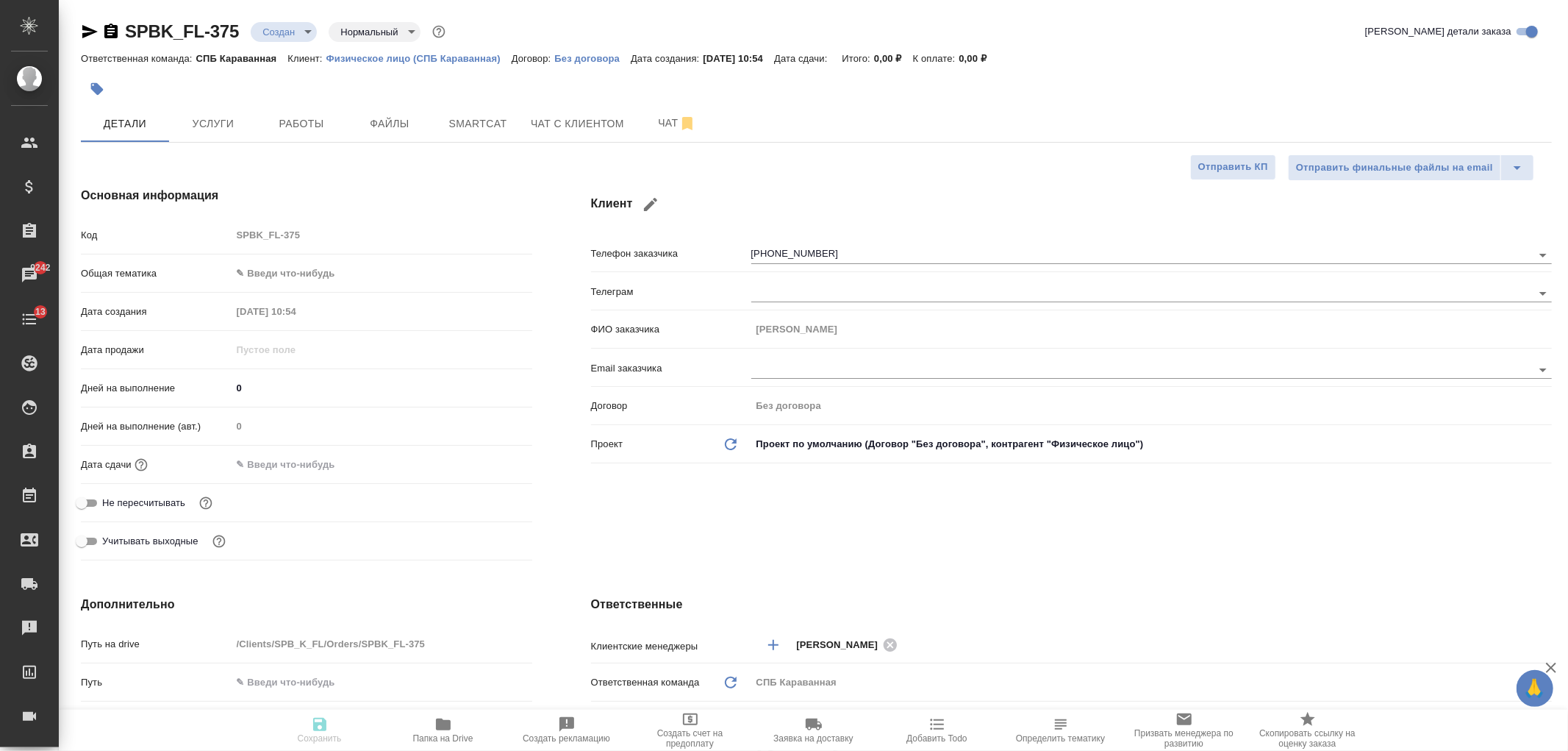
type textarea "x"
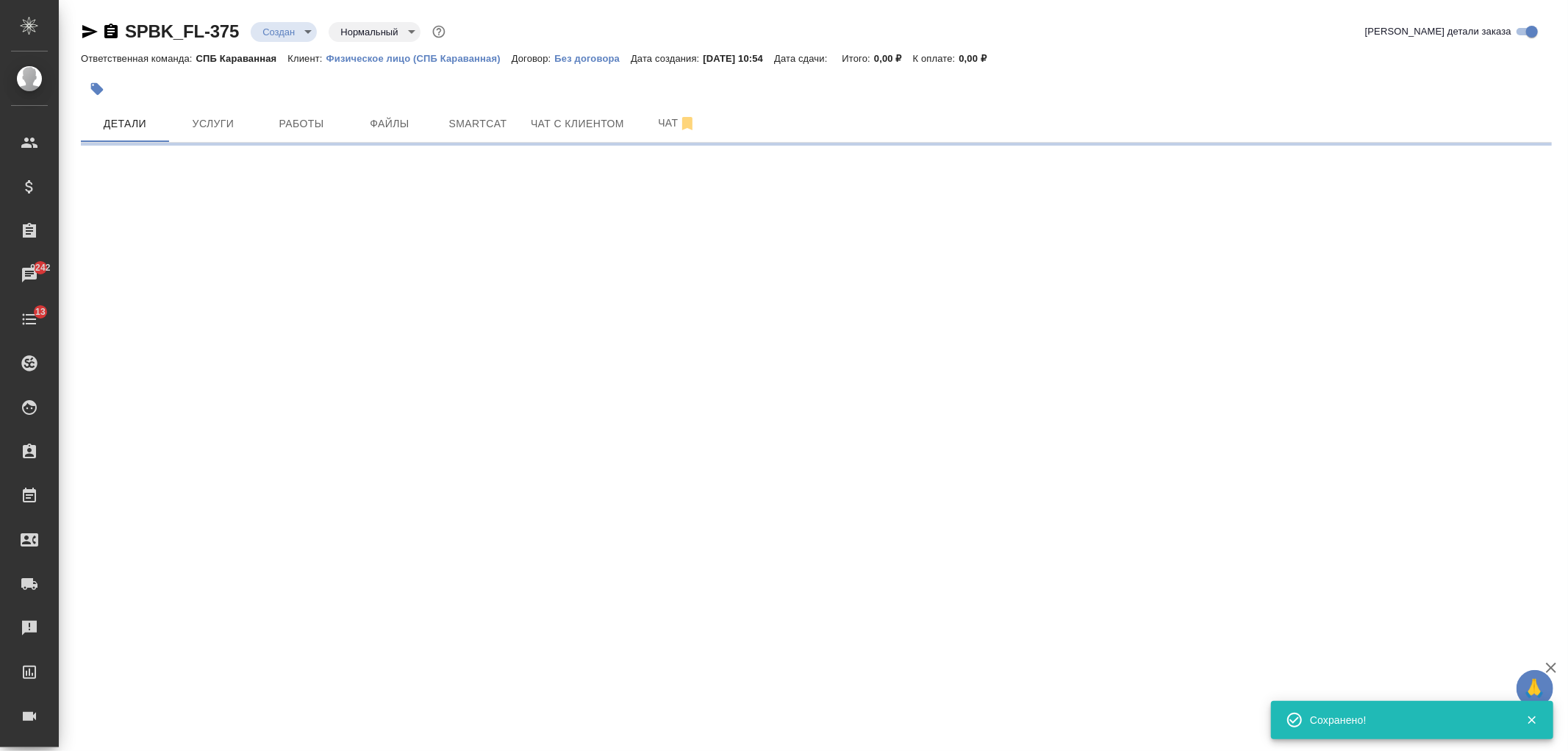
type input "holyTrinity"
select select "RU"
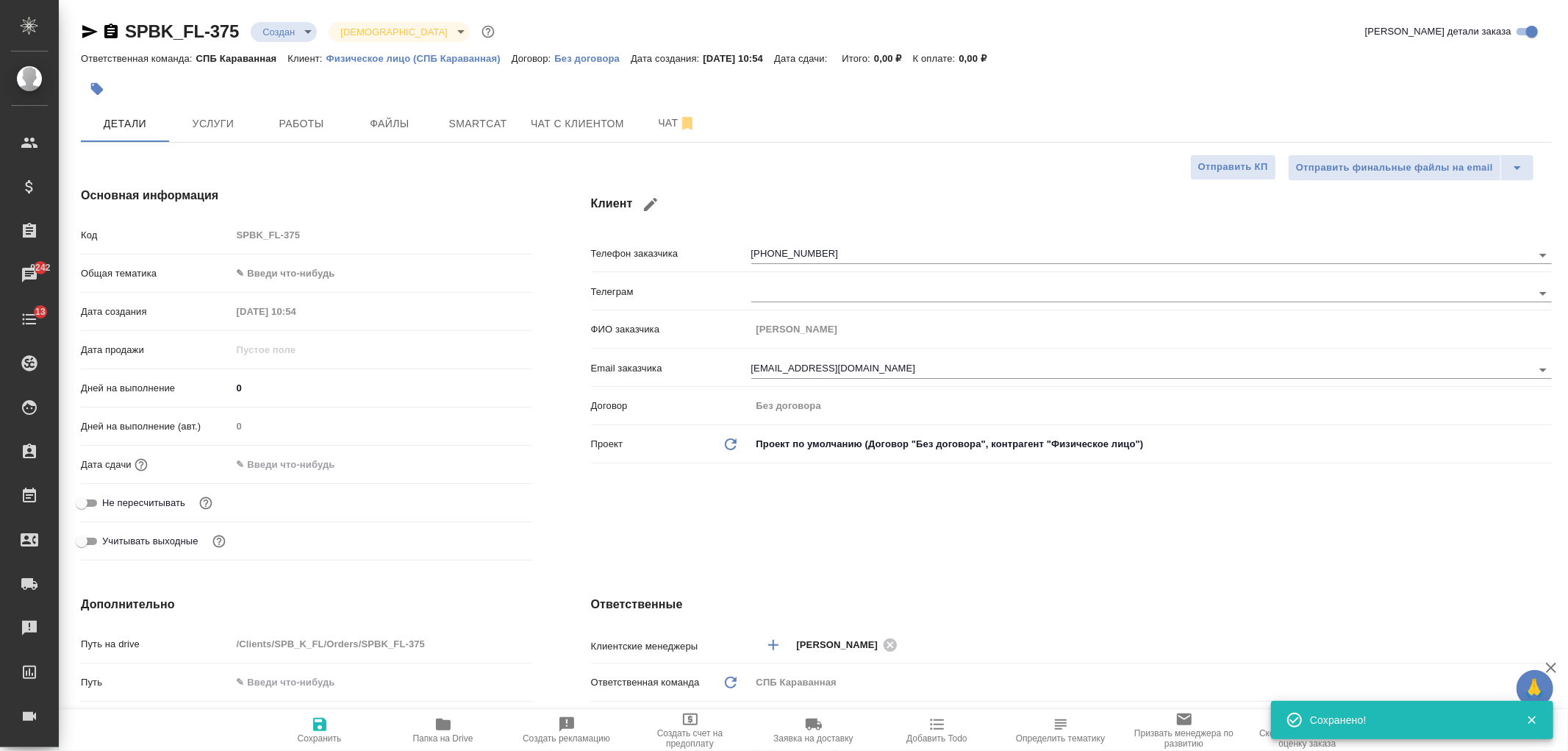
type textarea "x"
click at [574, 120] on span "Чат с клиентом" at bounding box center [577, 124] width 93 height 19
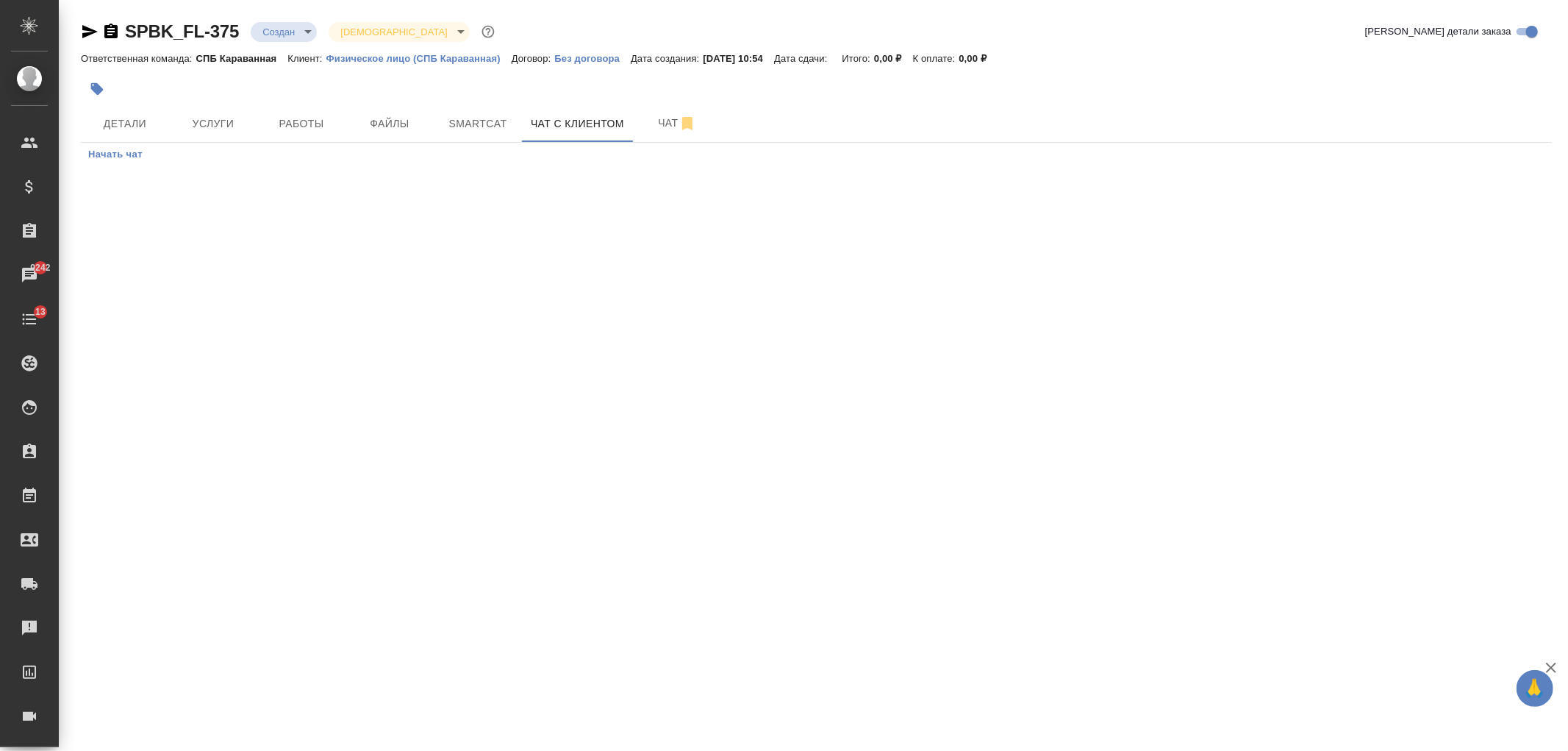
click at [120, 156] on span "Начать чат" at bounding box center [116, 155] width 55 height 17
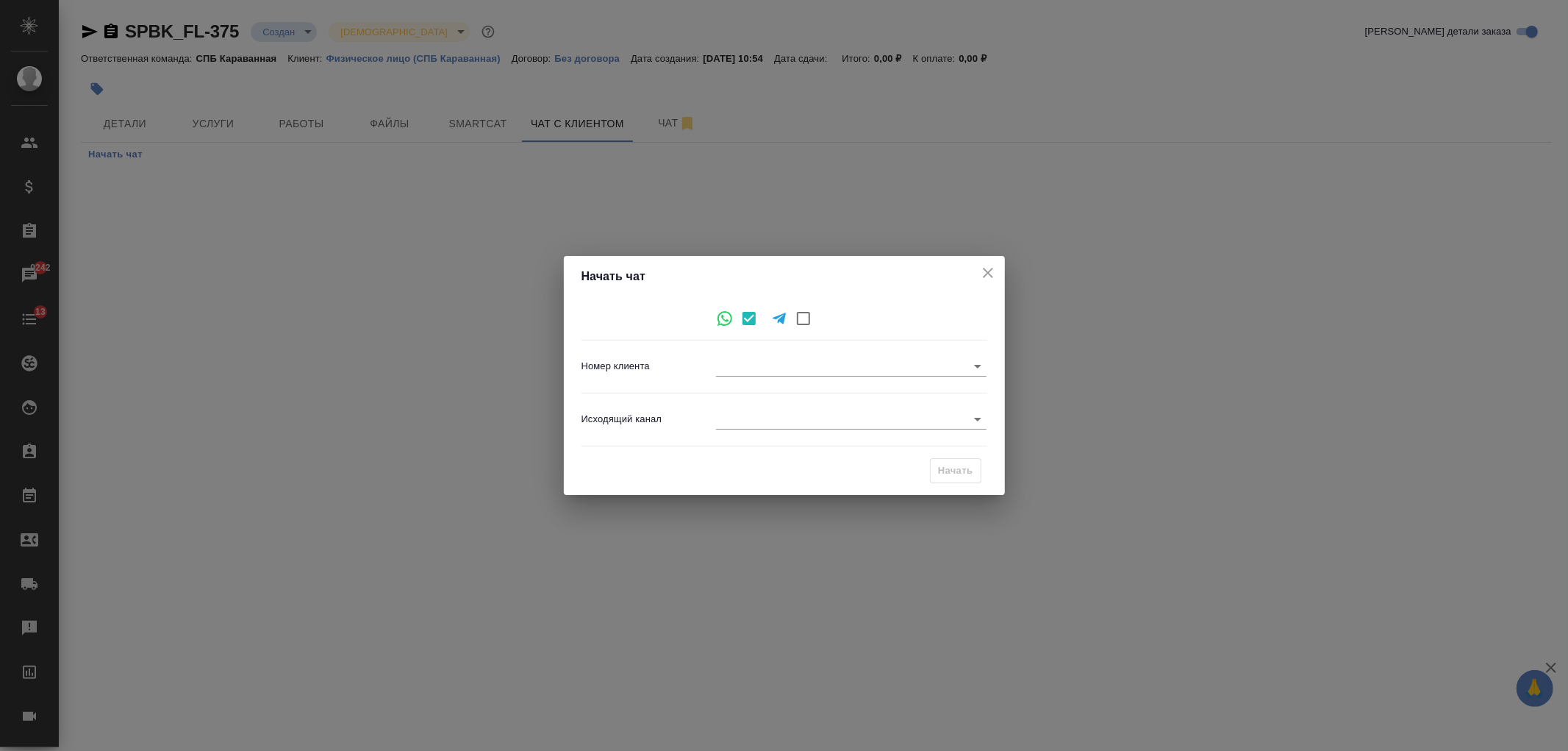
type input "dc53a73e38538c6e403acc91"
click at [772, 413] on body "🙏 .cls-1 fill:#fff; AWATERA [PERSON_NAME] Спецификации Заказы 9242 Чаты 13 Todo…" at bounding box center [784, 376] width 1568 height 751
click at [760, 419] on li "Awatera" at bounding box center [852, 419] width 271 height 24
type input "2"
click at [954, 470] on span "Начать" at bounding box center [956, 471] width 36 height 17
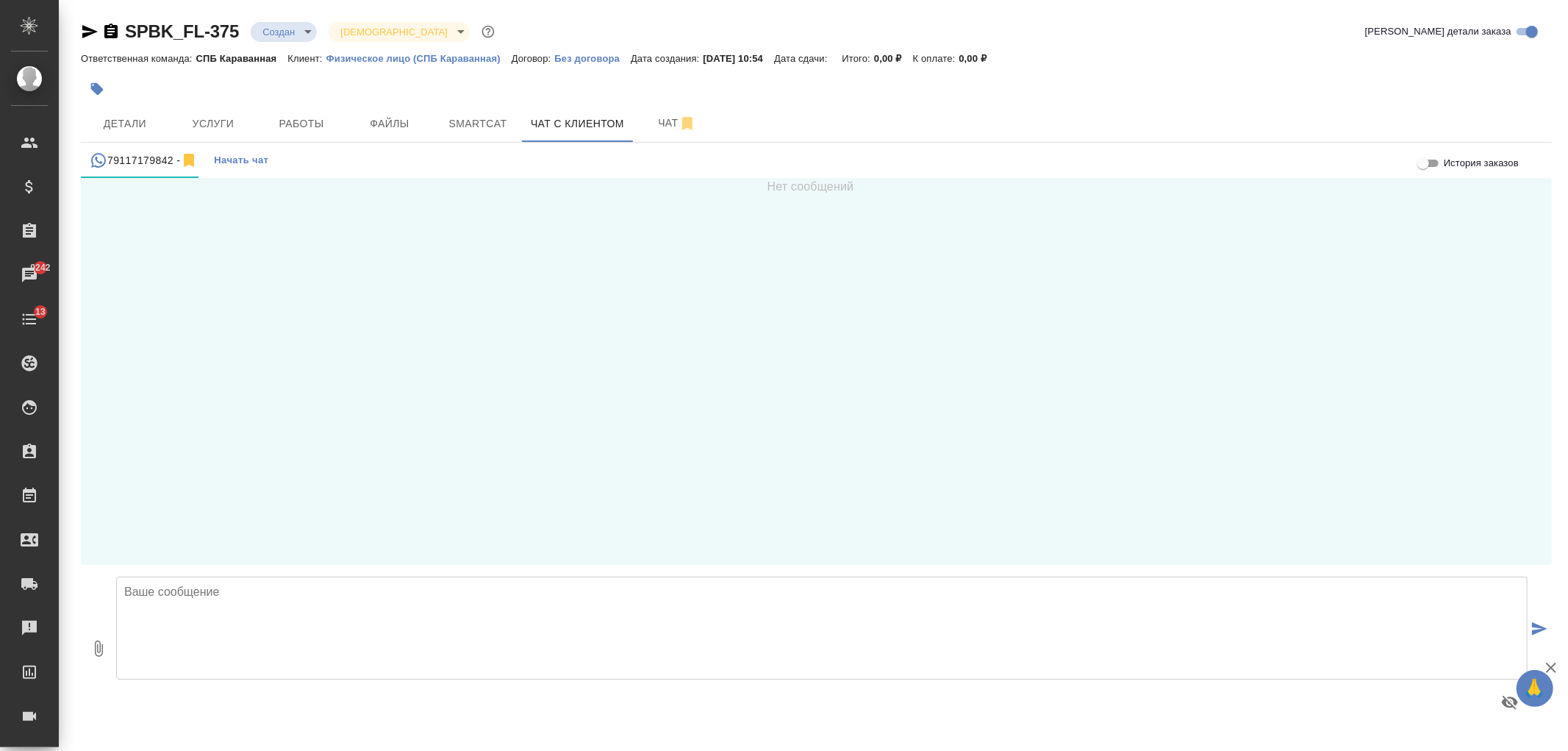
click at [262, 612] on textarea at bounding box center [821, 628] width 1411 height 103
type textarea "[PERSON_NAME], в продолжение нашего разговора"
click at [1434, 164] on input "История заказов" at bounding box center [1423, 163] width 53 height 18
checkbox input "true"
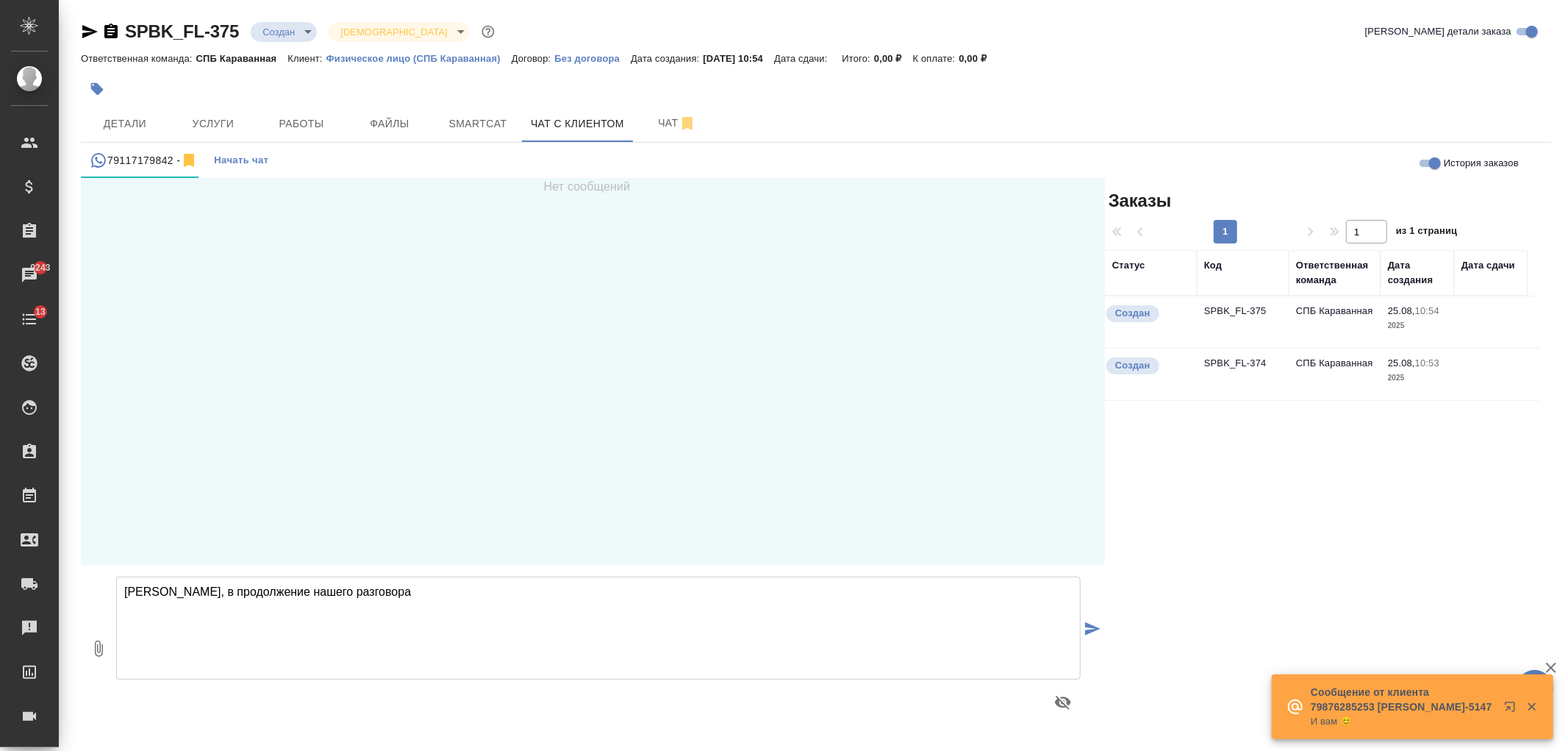
click at [1321, 385] on td "СПБ Караванная" at bounding box center [1335, 374] width 92 height 52
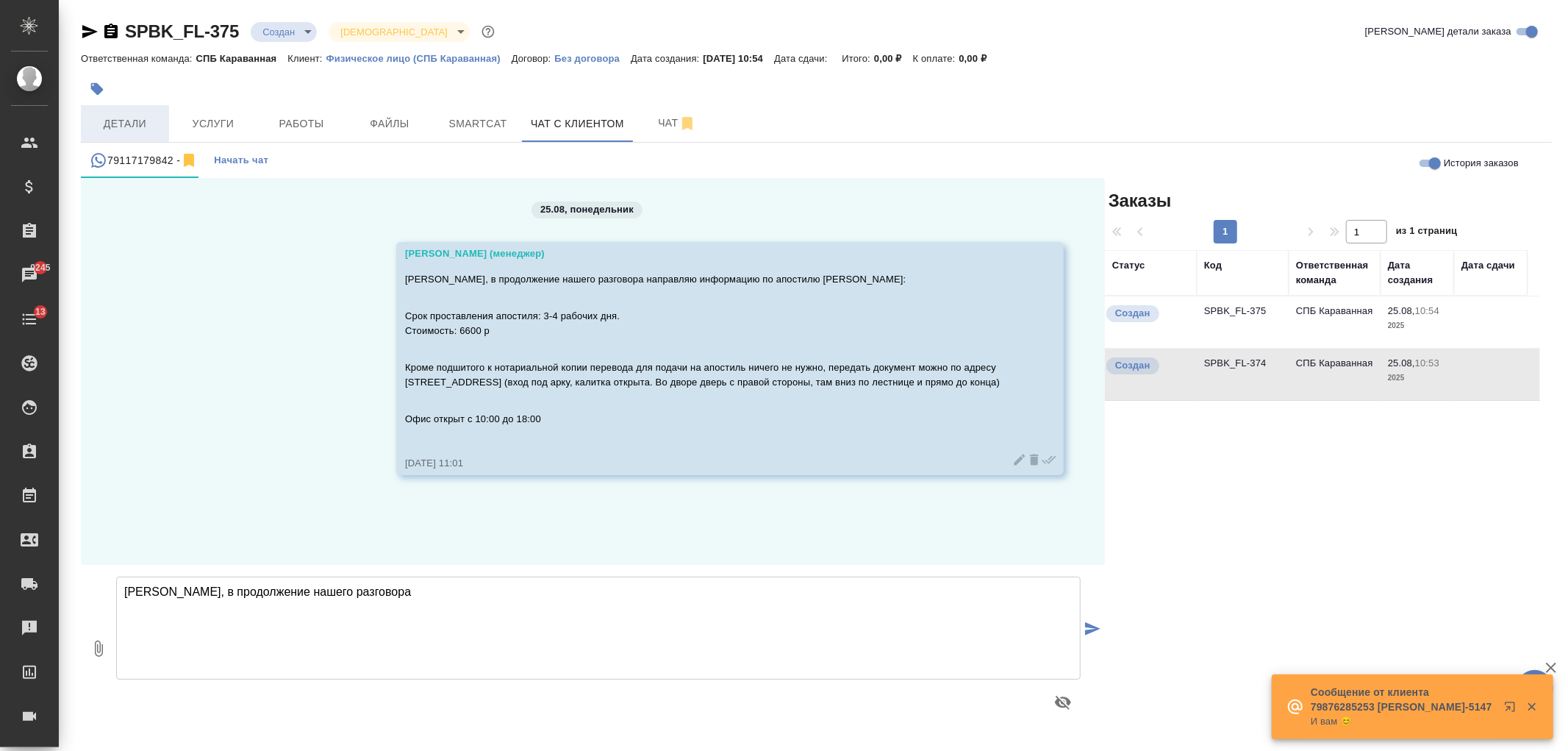
click at [138, 120] on span "Детали" at bounding box center [124, 124] width 71 height 19
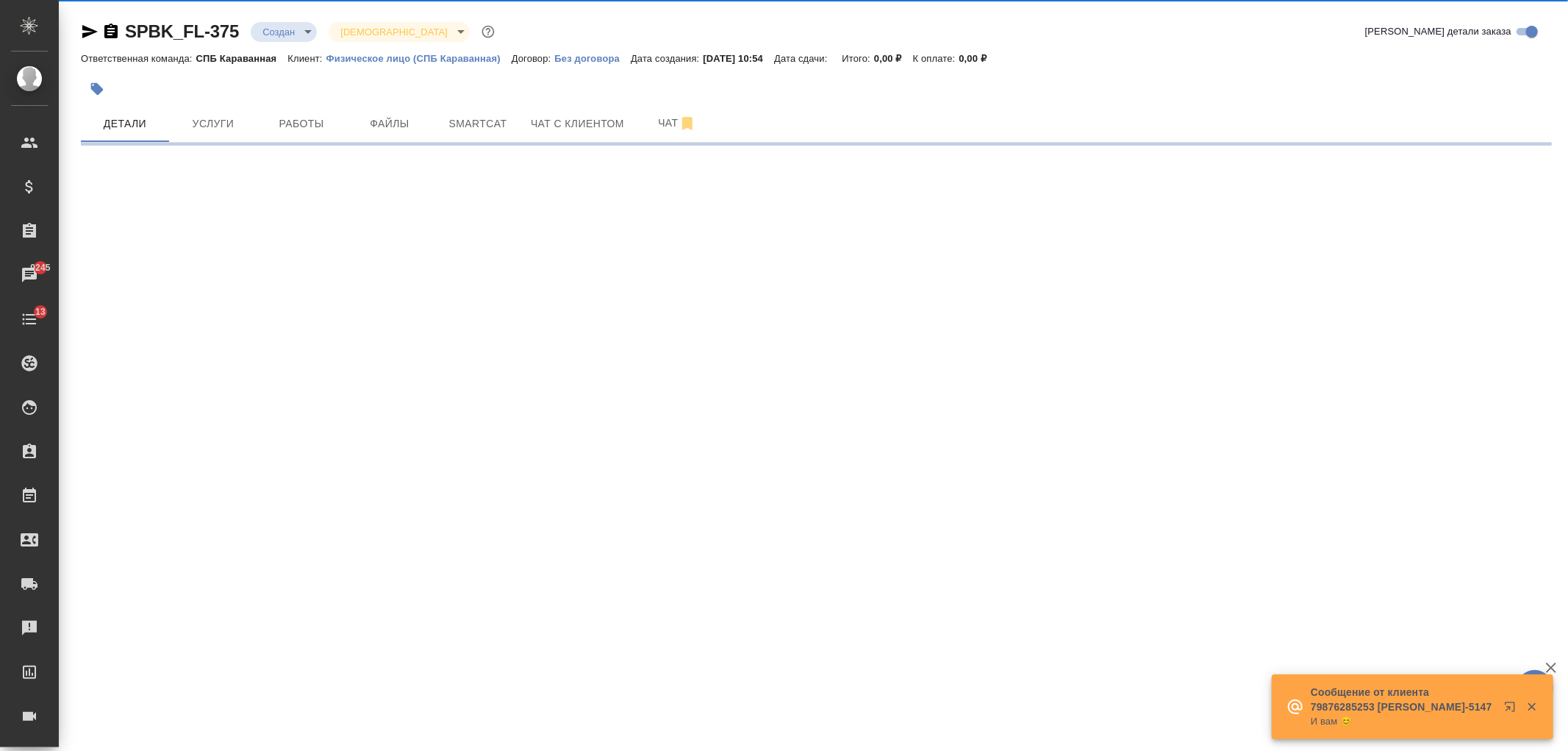
select select "RU"
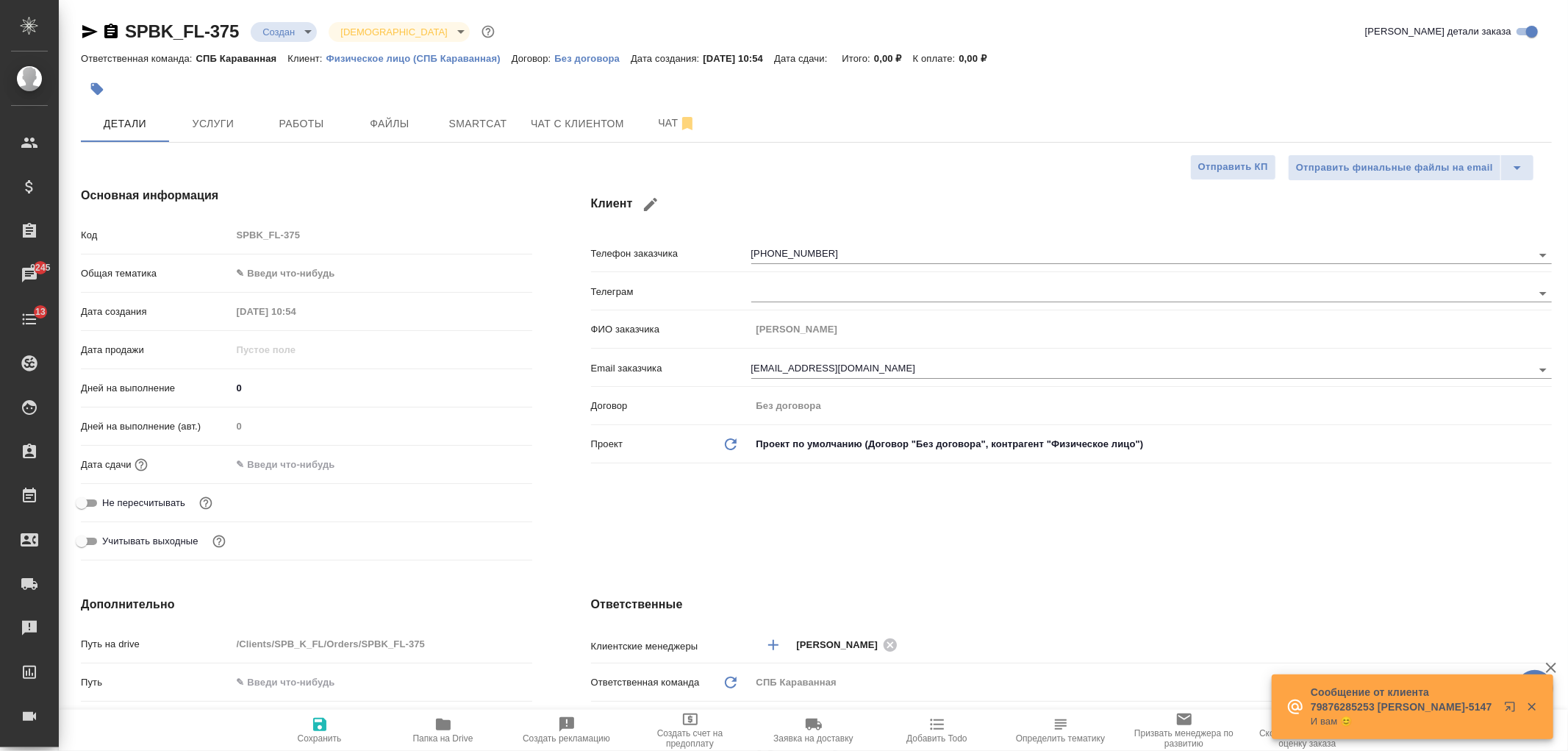
type textarea "x"
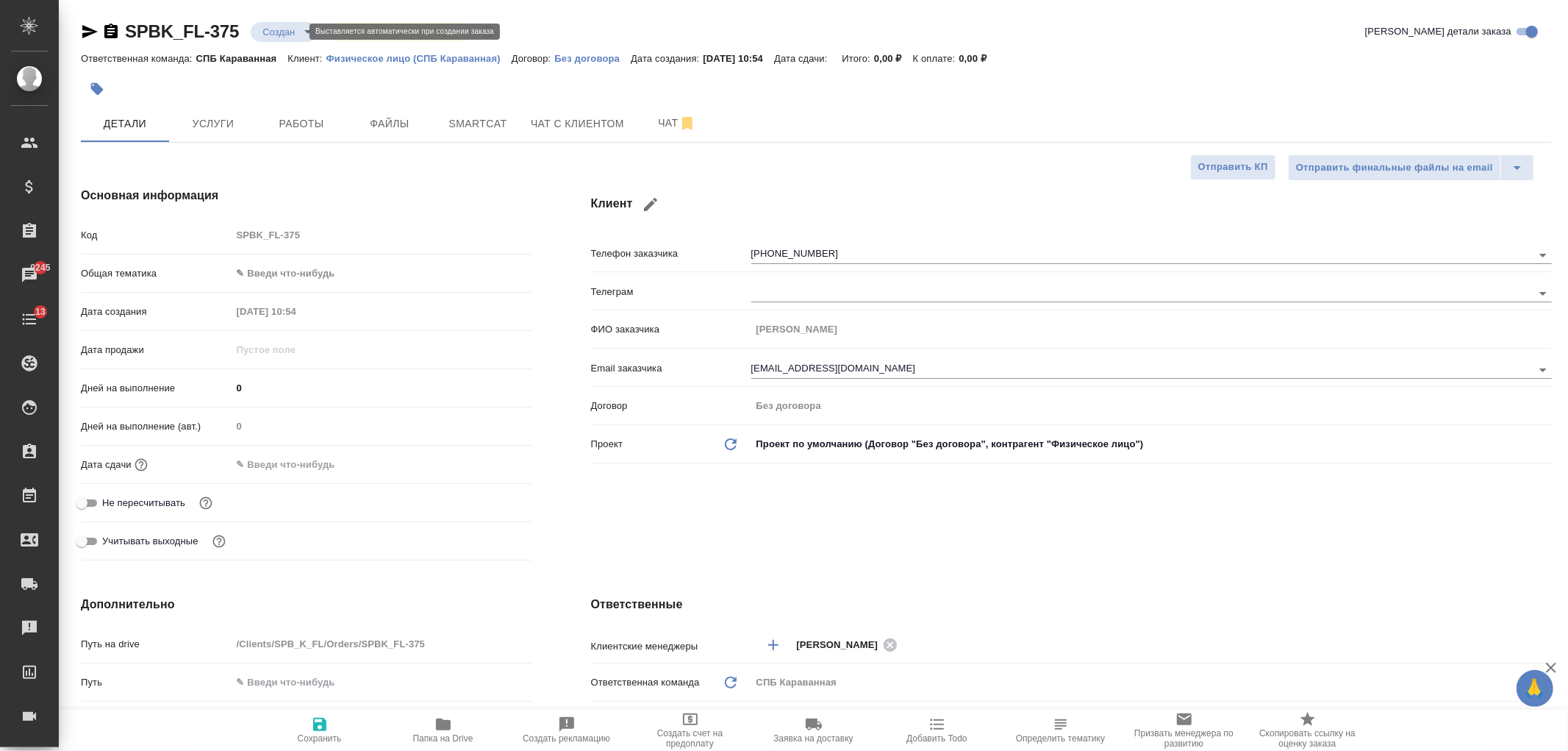
click at [294, 25] on body "🙏 .cls-1 fill:#fff; AWATERA [PERSON_NAME] Спецификации Заказы 9245 Чаты 13 Todo…" at bounding box center [784, 376] width 1568 height 751
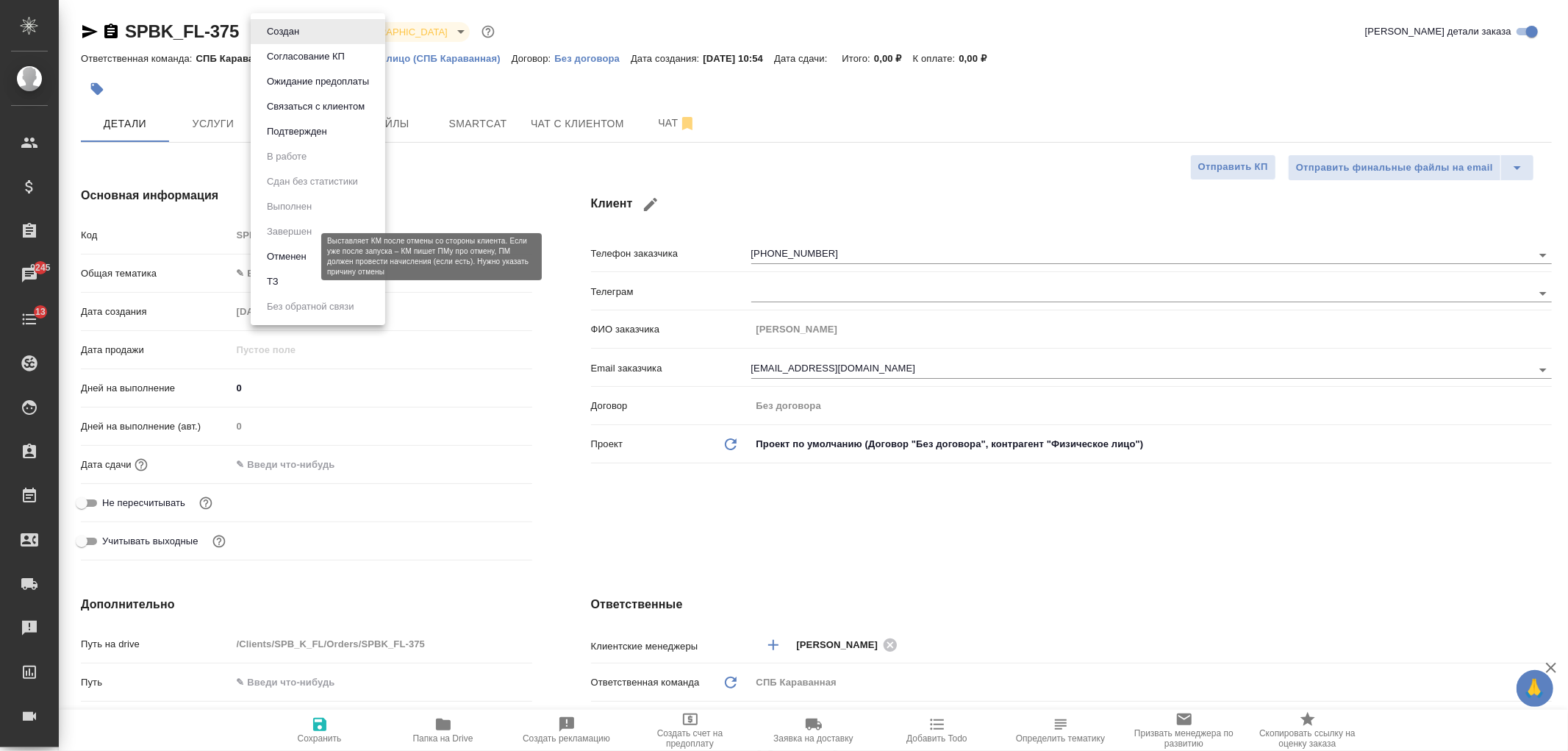
click at [298, 259] on button "Отменен" at bounding box center [287, 256] width 49 height 16
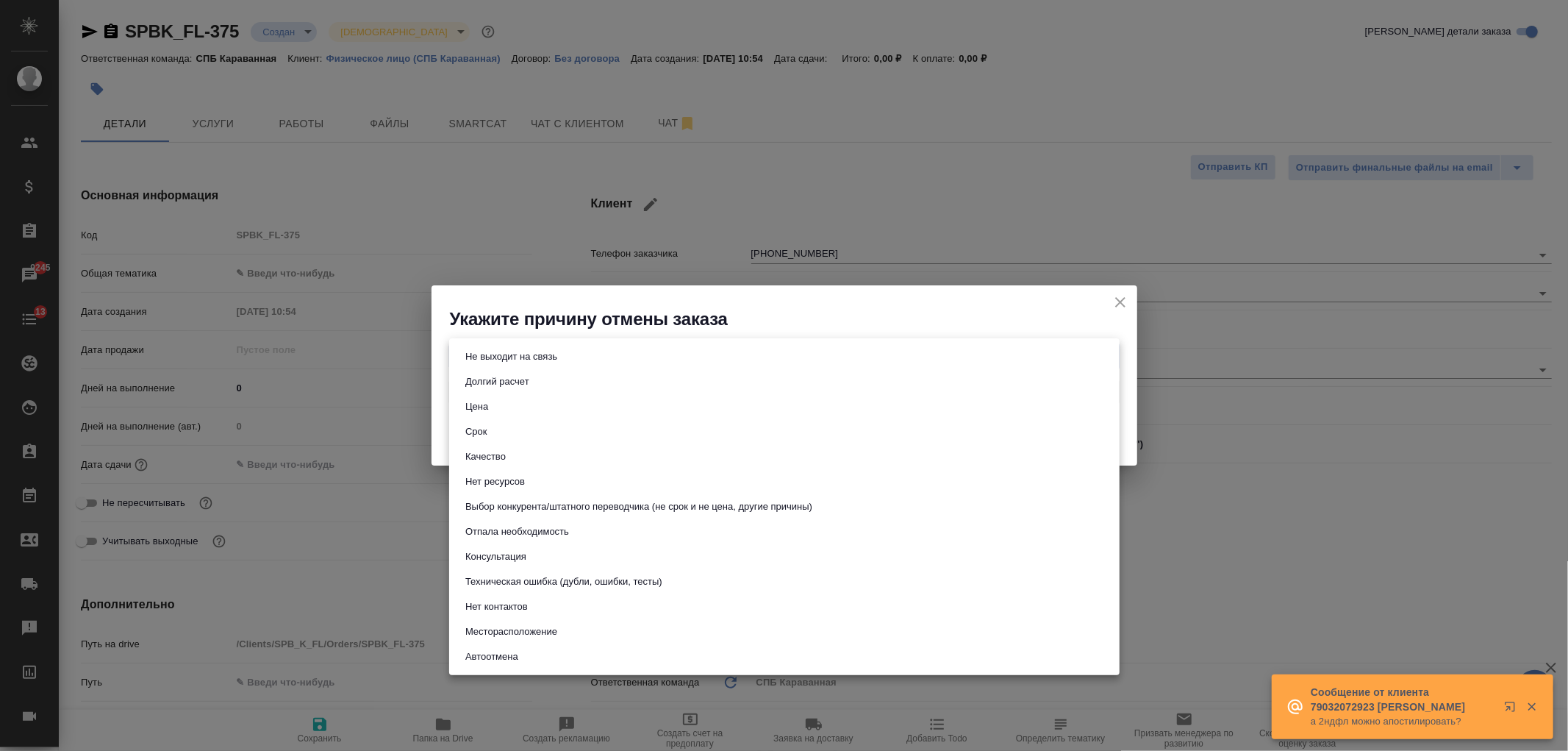
click at [567, 347] on body "🙏 .cls-1 fill:#fff; AWATERA [PERSON_NAME] Спецификации Заказы 9245 Чаты 13 Todo…" at bounding box center [784, 376] width 1568 height 751
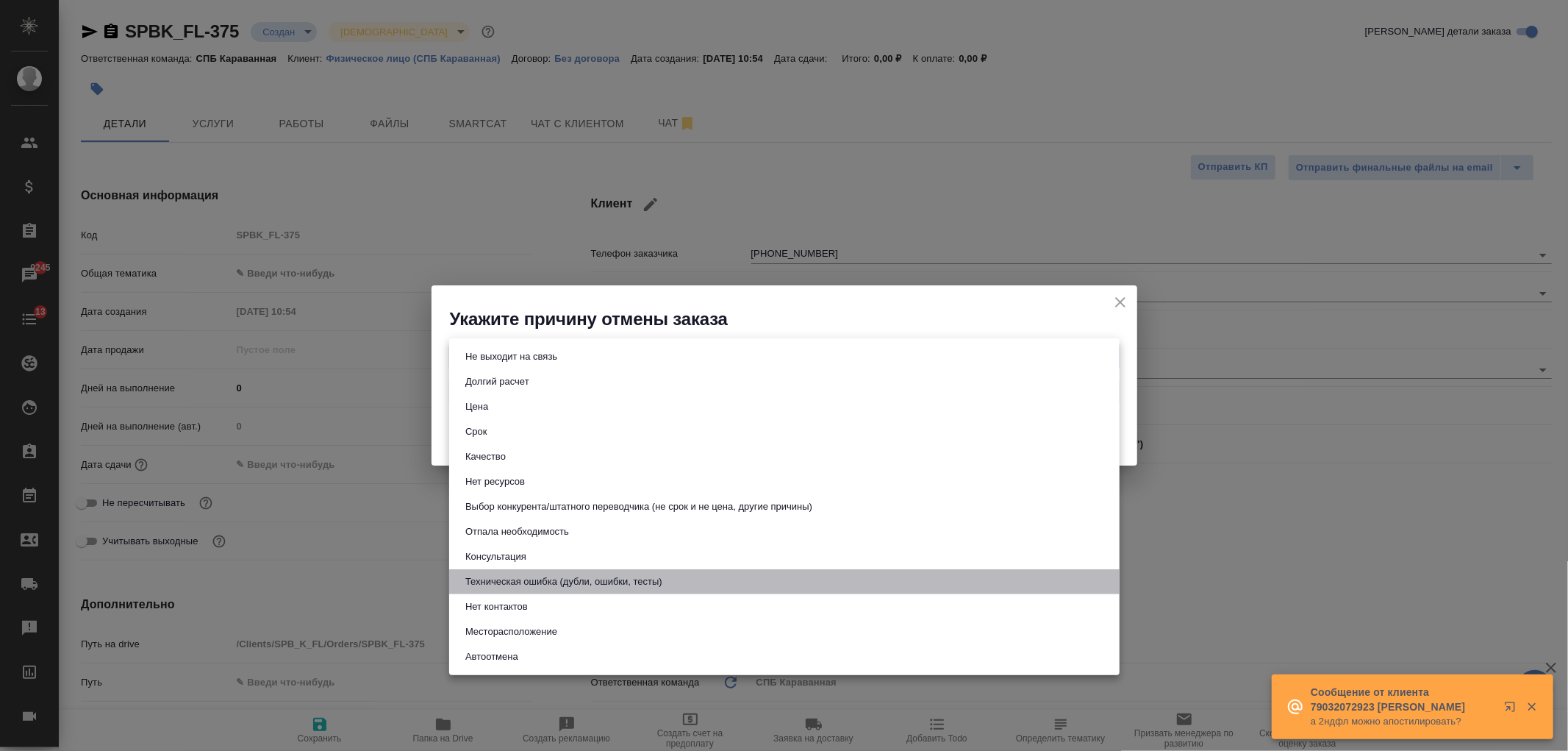
click at [567, 585] on button "Техническая ошибка (дубли, ошибки, тесты)" at bounding box center [563, 582] width 206 height 16
type input "technicalError"
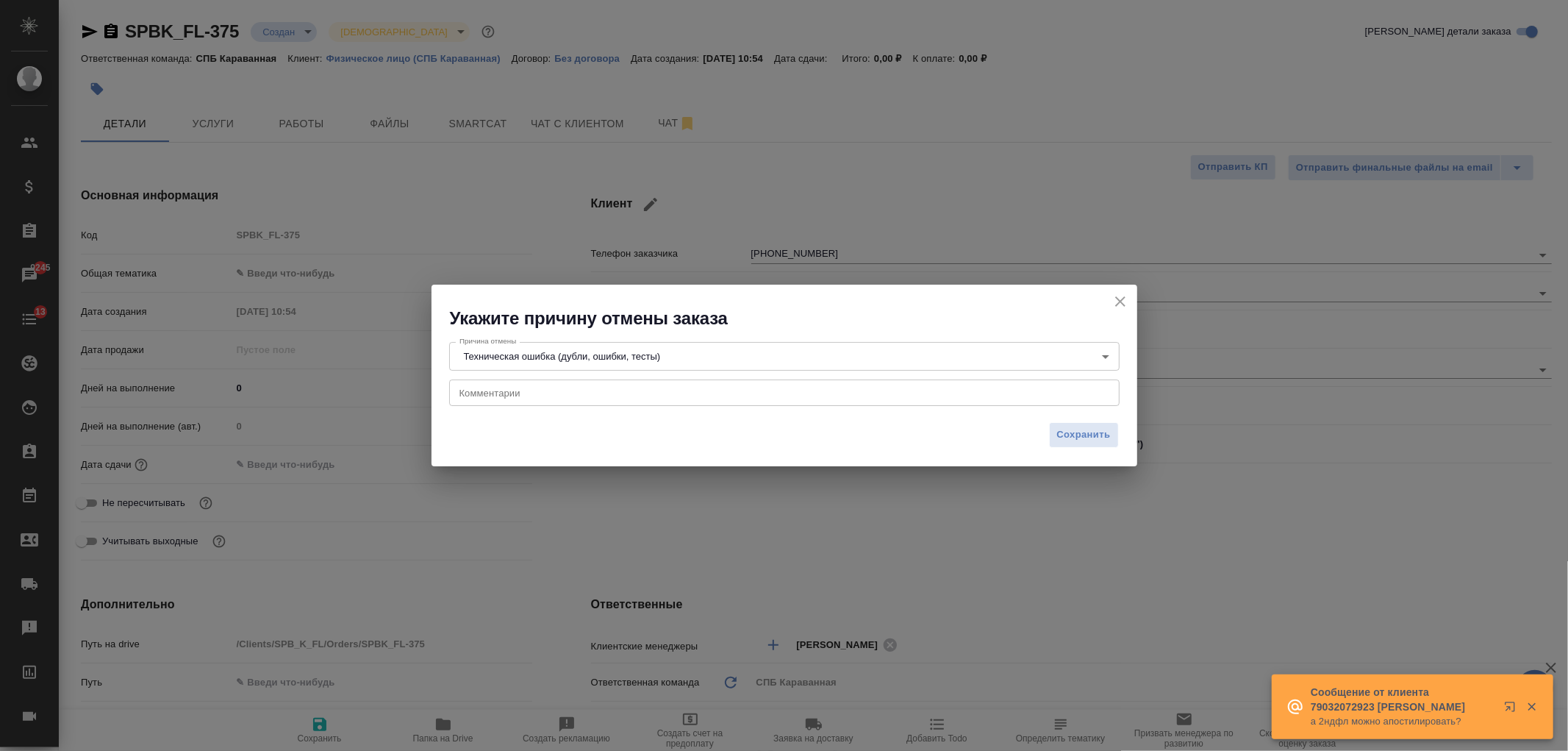
click at [496, 381] on div "x Комментарии" at bounding box center [784, 392] width 671 height 26
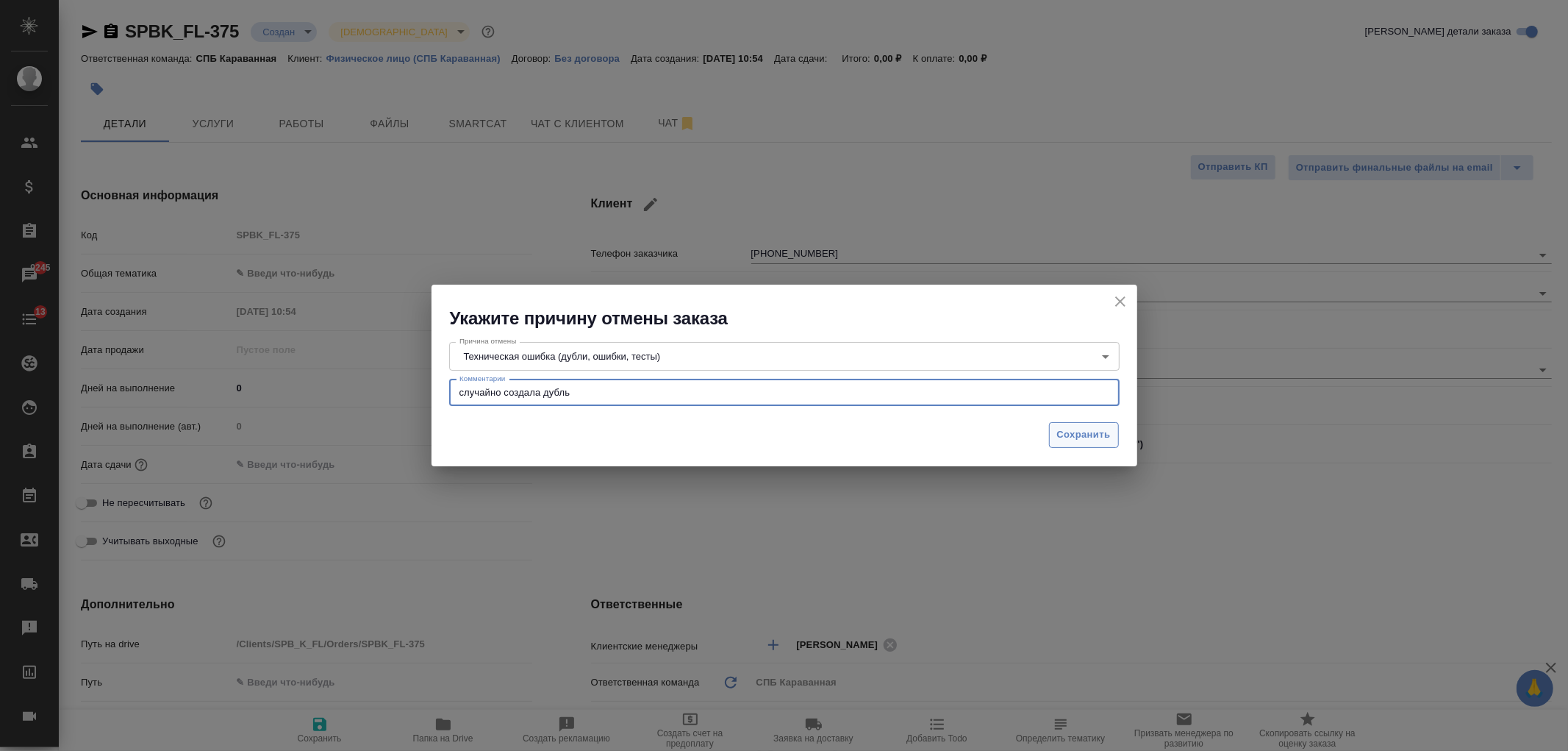
type textarea "случайно создала дубль"
click at [1068, 439] on span "Сохранить" at bounding box center [1084, 435] width 54 height 17
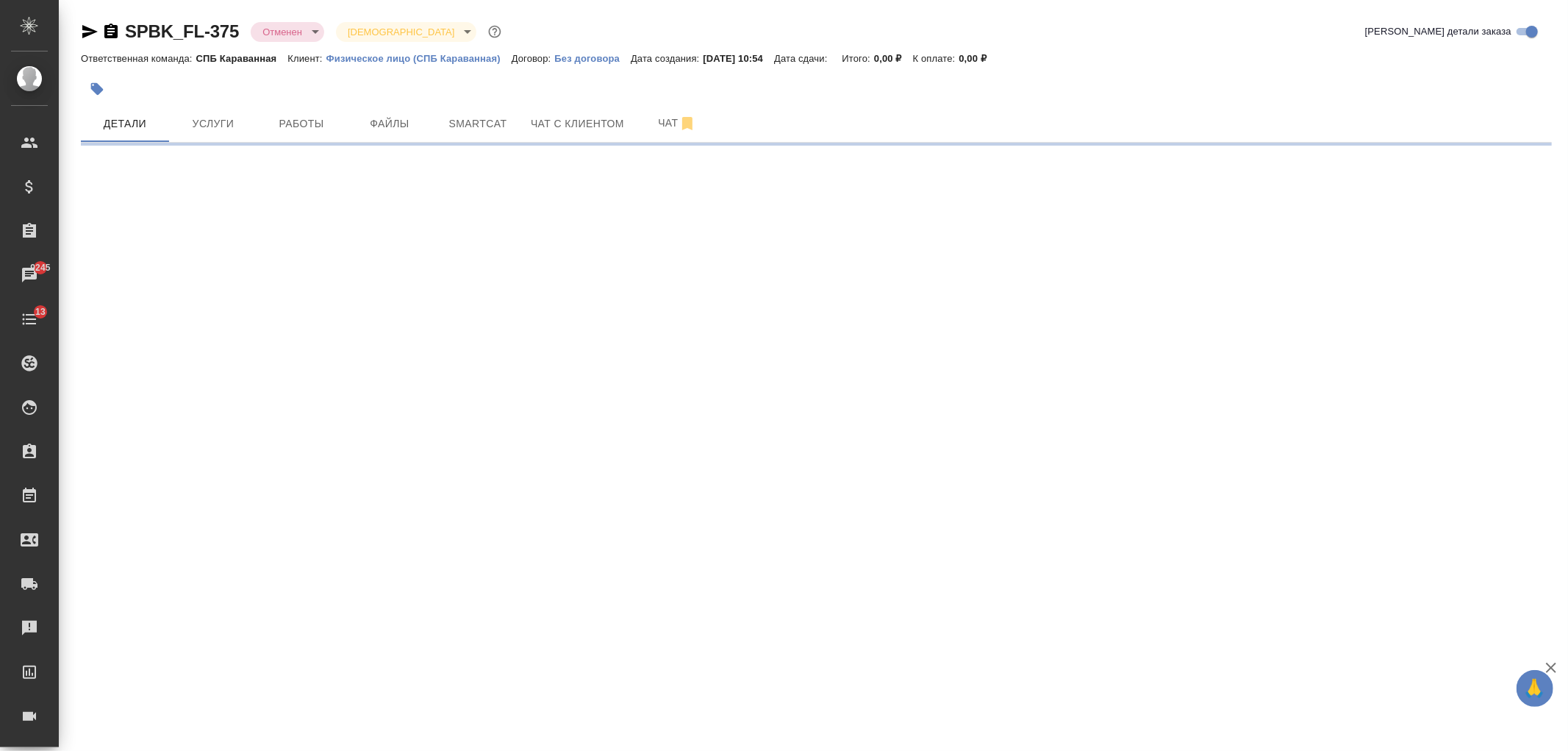
select select "RU"
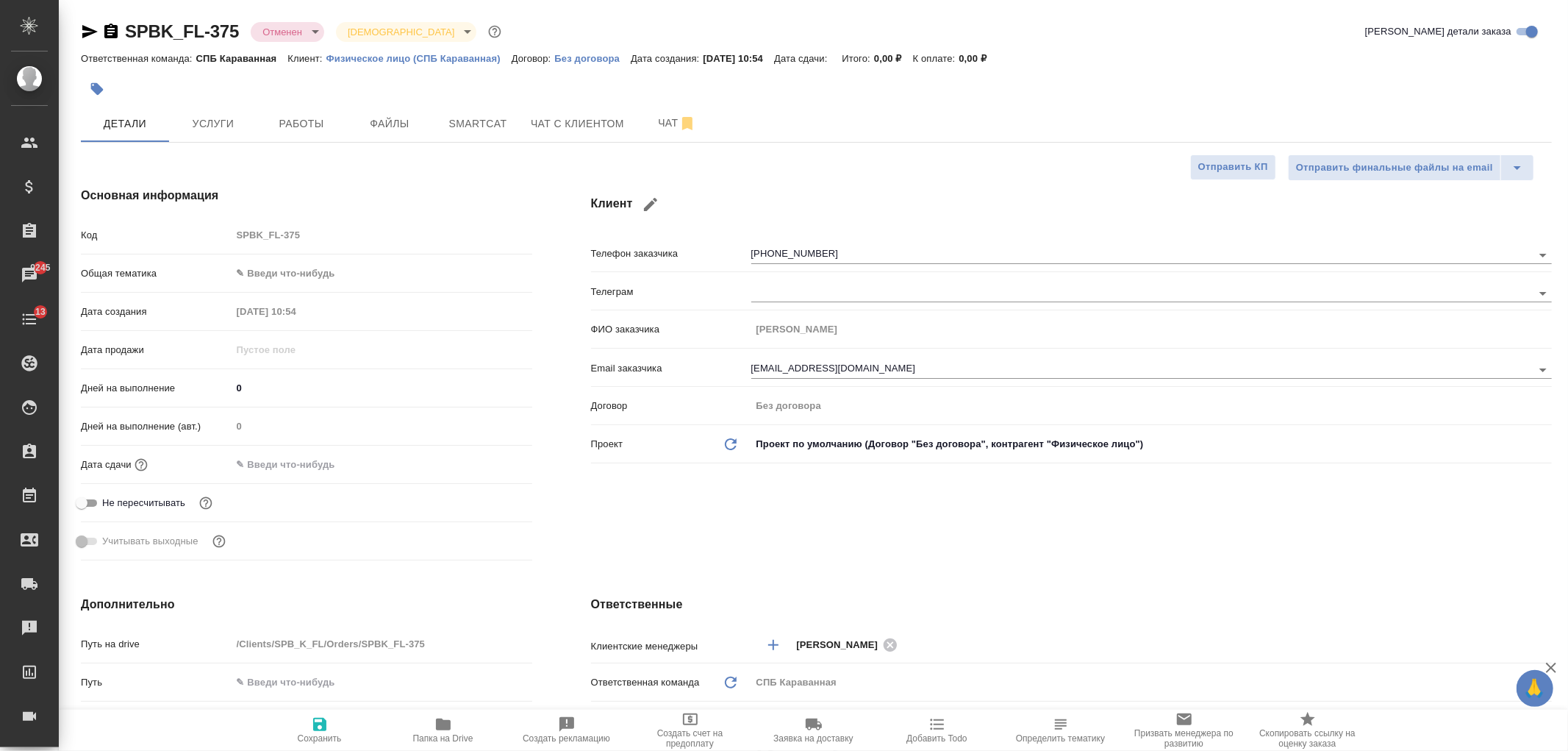
type textarea "x"
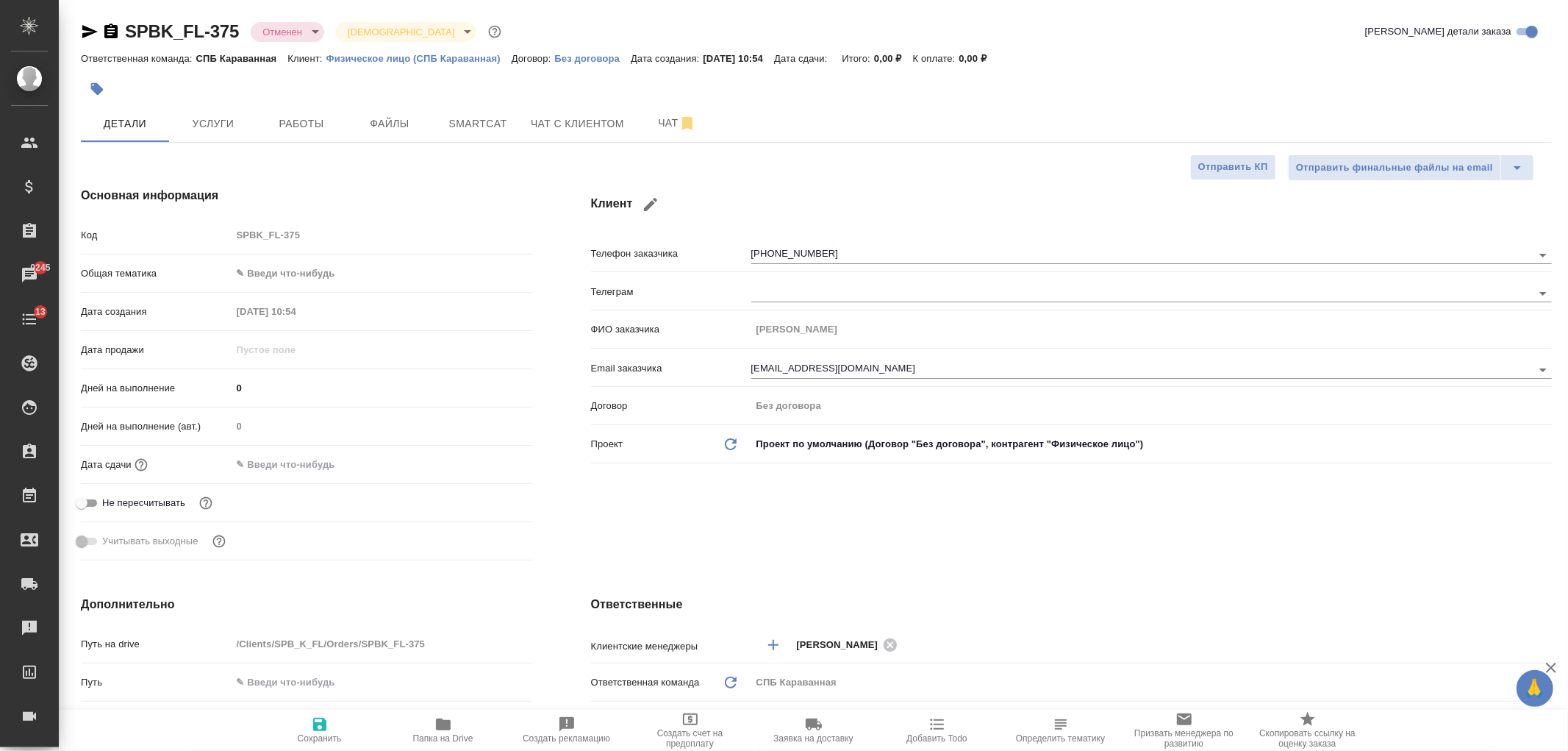
type textarea "x"
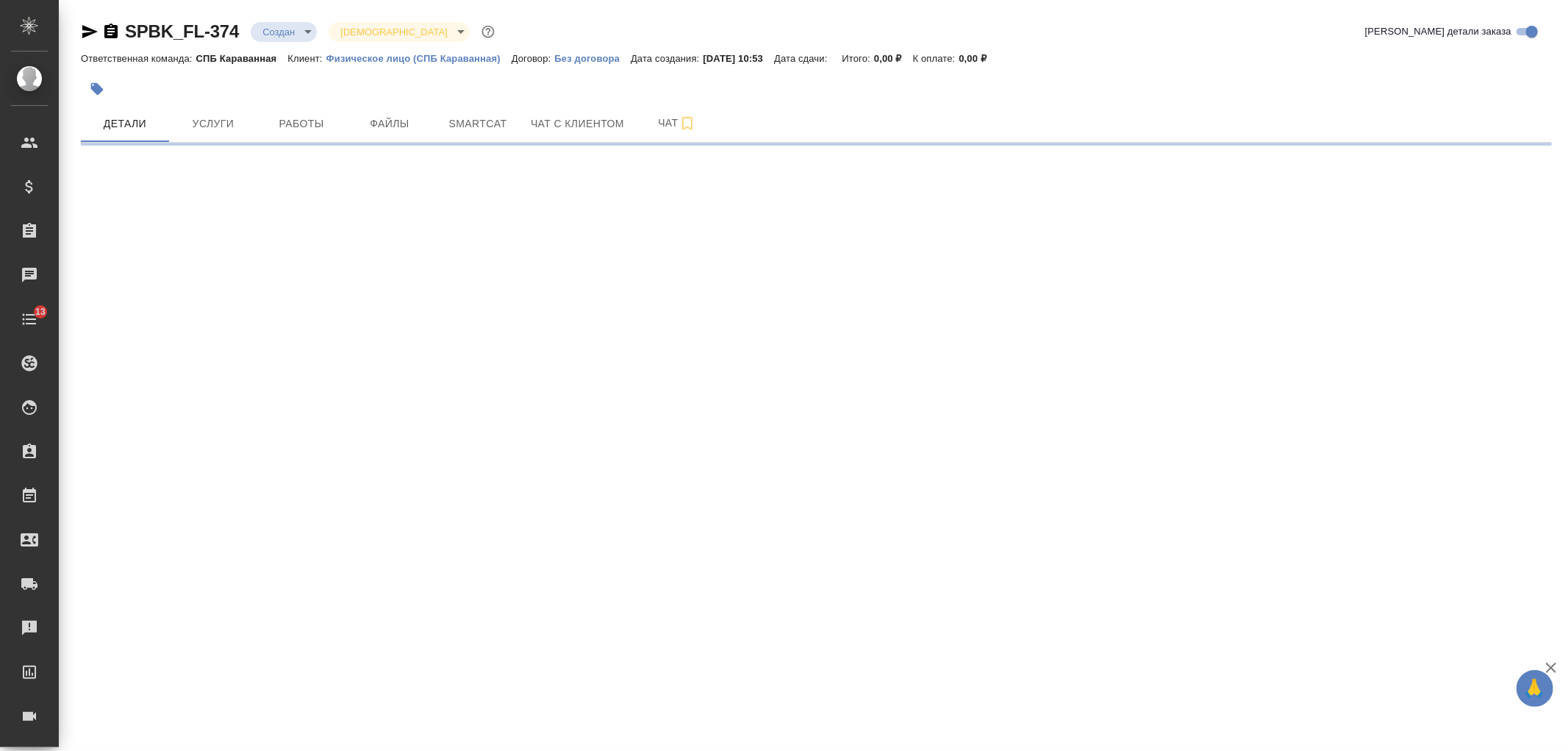
select select "RU"
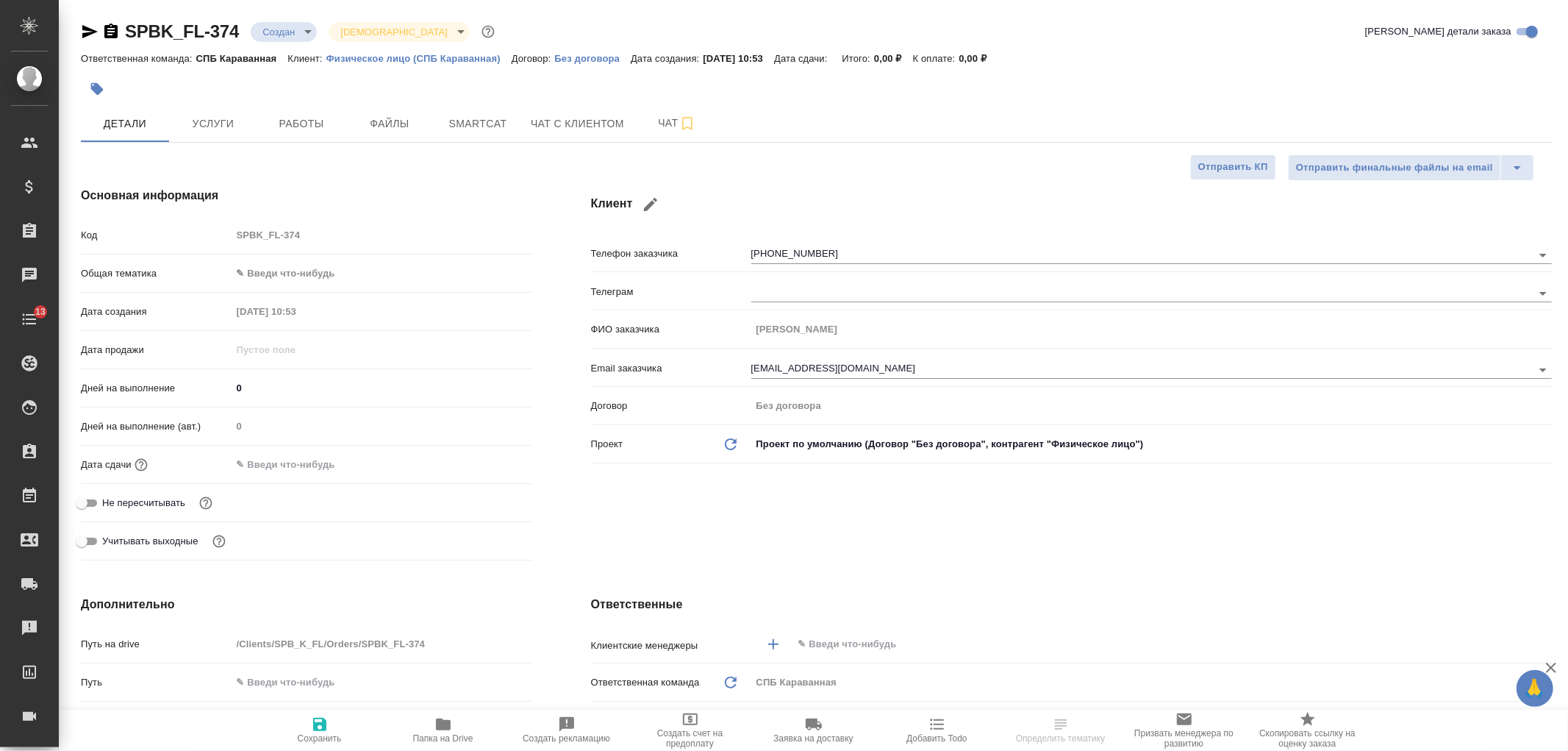
type textarea "x"
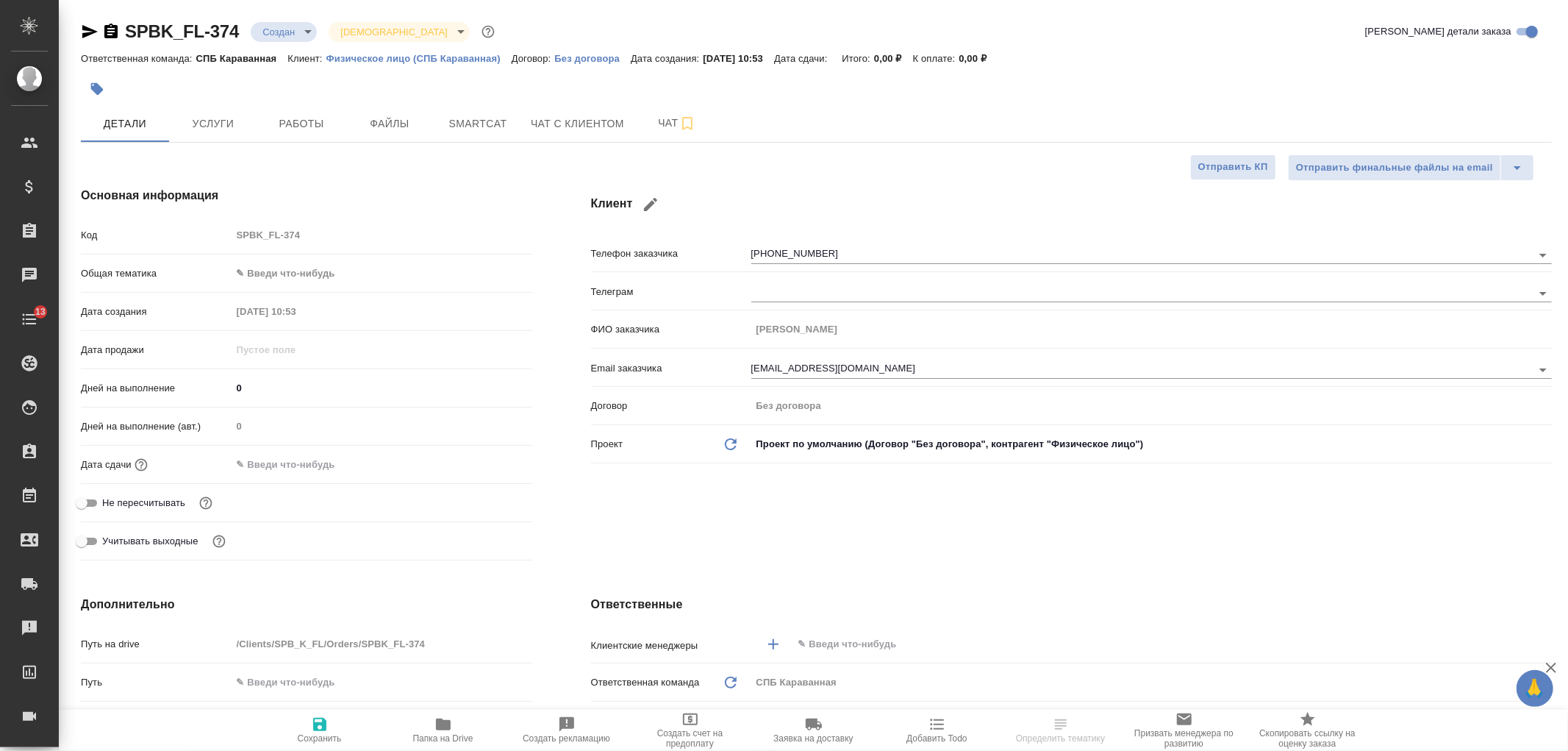
type textarea "x"
click at [1145, 533] on div "Клиент Телефон заказчика [PHONE_NUMBER] Телеграм ФИО заказчика [PERSON_NAME] за…" at bounding box center [1071, 376] width 1020 height 439
click at [577, 135] on button "Чат с клиентом" at bounding box center [578, 123] width 111 height 37
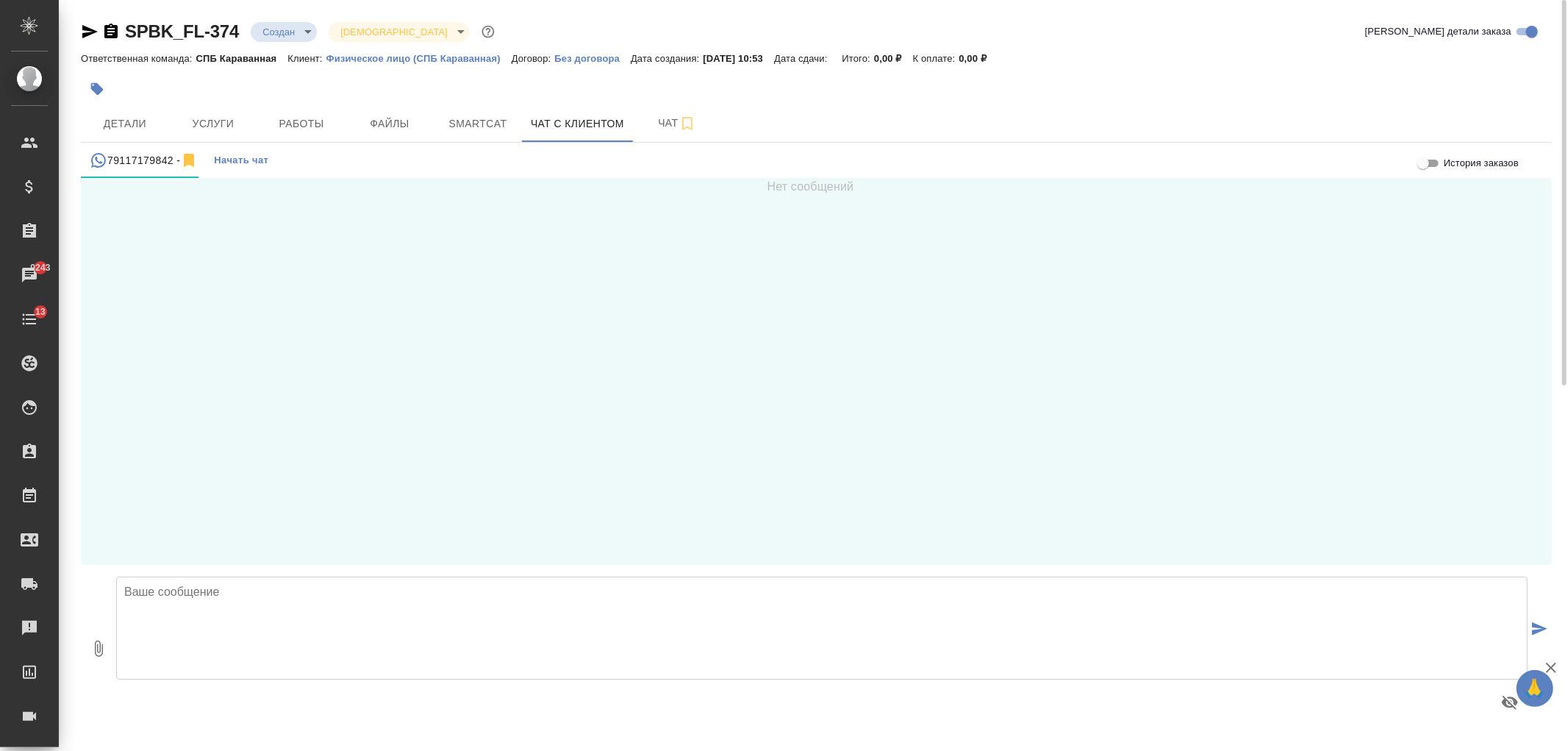
click at [271, 603] on textarea at bounding box center [821, 628] width 1411 height 103
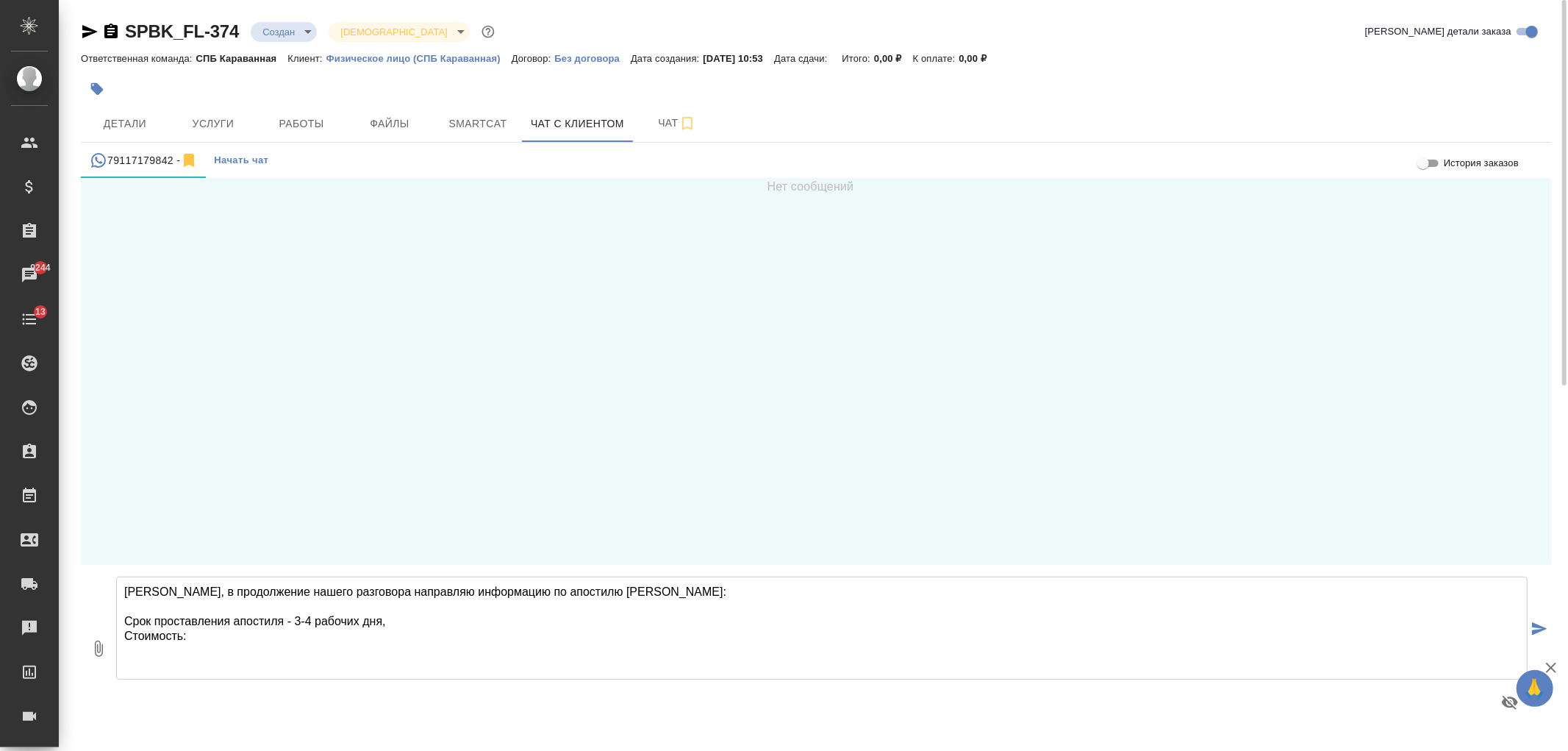
click at [291, 624] on textarea "Александра, в продолжение нашего разговора направляю информацию по апостилю Мин…" at bounding box center [821, 628] width 1411 height 103
click at [223, 642] on textarea "Александра, в продолжение нашего разговора направляю информацию по апостилю Мин…" at bounding box center [821, 628] width 1411 height 103
drag, startPoint x: 443, startPoint y: 667, endPoint x: 170, endPoint y: 684, distance: 273.5
click at [116, 671] on textarea "Александра, в продолжение нашего разговора направляю информацию по апостилю Мин…" at bounding box center [821, 628] width 1411 height 103
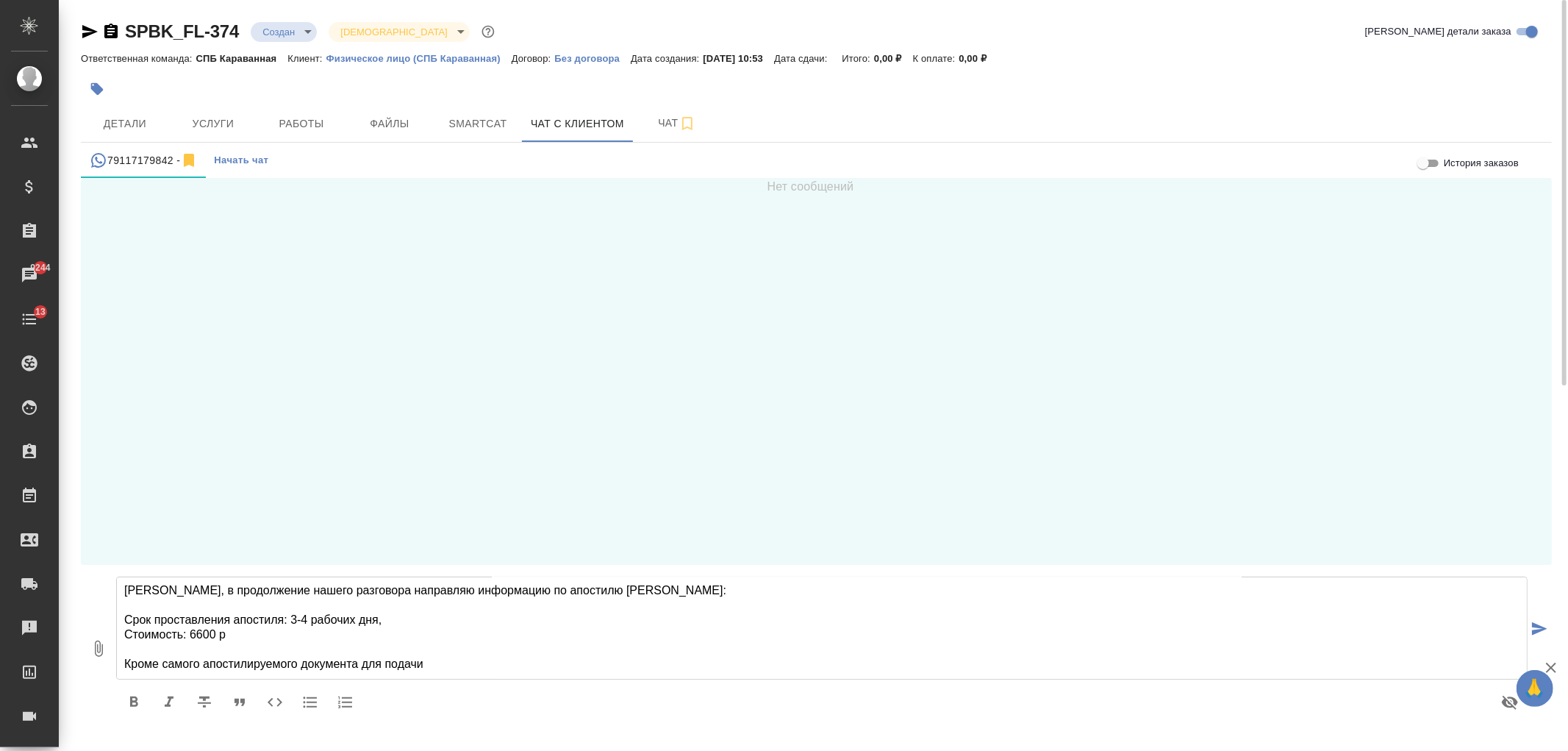
click at [452, 678] on textarea "Александра, в продолжение нашего разговора направляю информацию по апостилю Мин…" at bounding box center [821, 628] width 1411 height 103
paste textarea "подшитого к нотариальной копии перевода для подачи апостиль ничего не нужно, пе…"
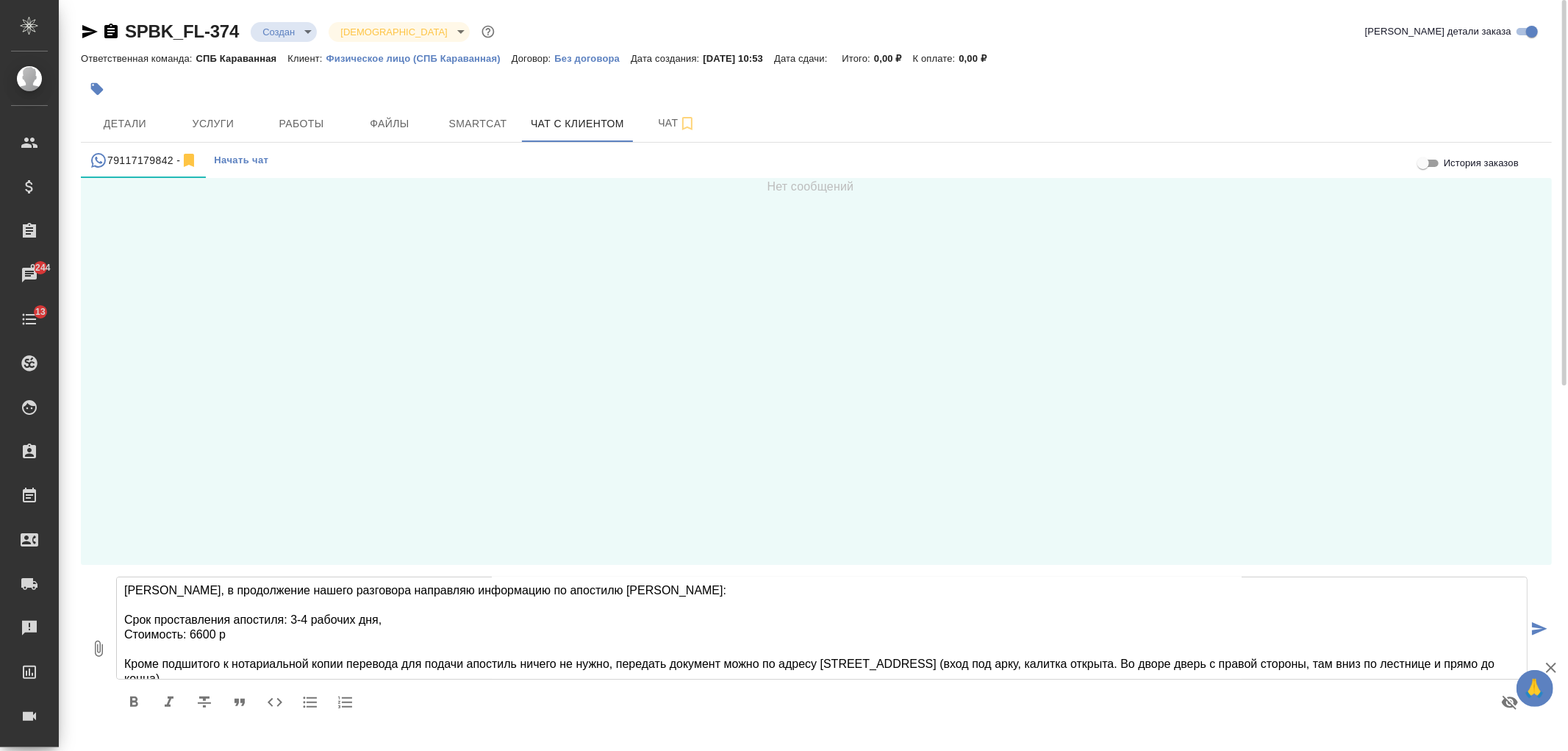
scroll to position [8, 0]
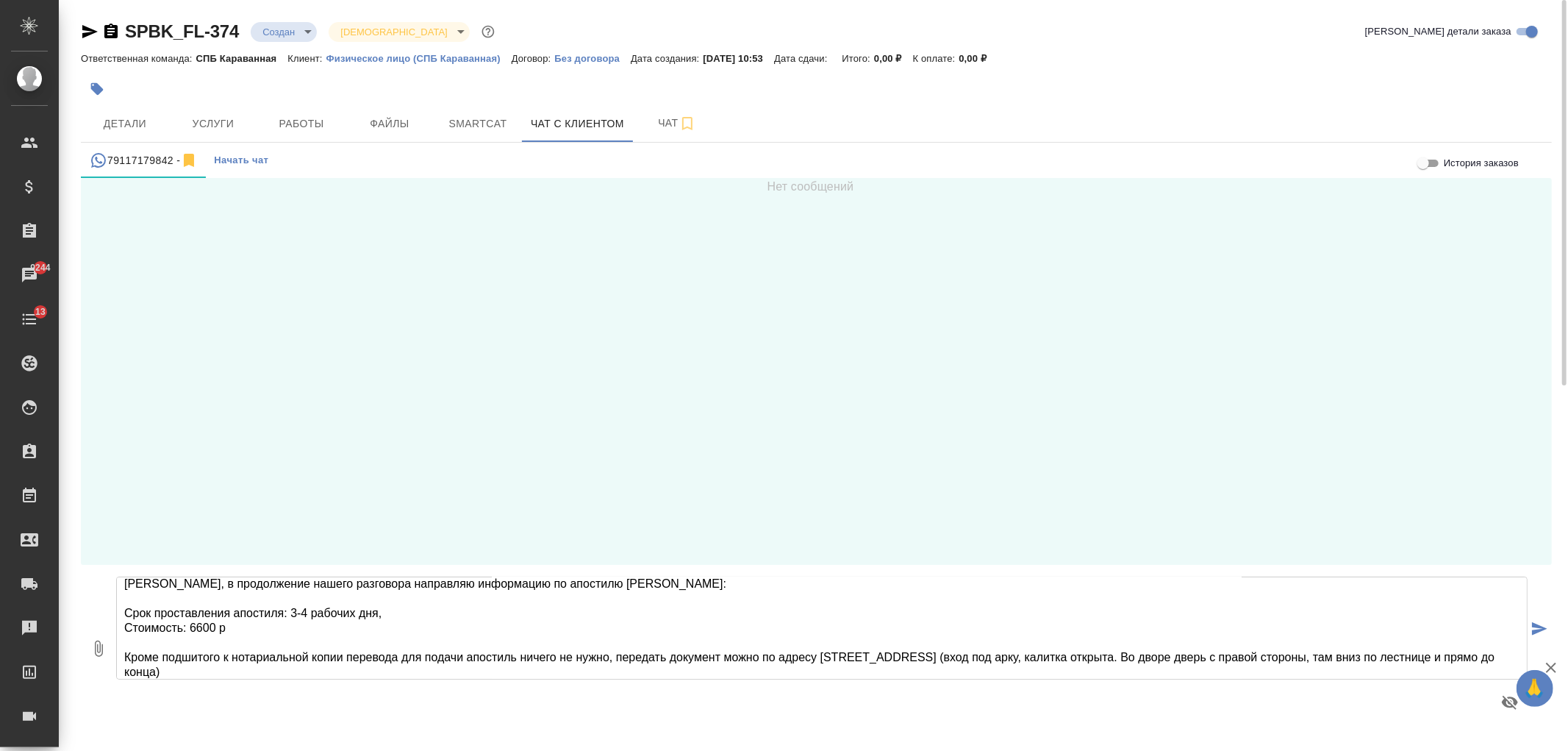
click at [398, 605] on textarea "Александра, в продолжение нашего разговора направляю информацию по апостилю Мин…" at bounding box center [821, 628] width 1411 height 103
click at [437, 634] on textarea "Александра, в продолжение нашего разговора направляю информацию по апостилю Мин…" at bounding box center [821, 628] width 1411 height 103
click at [261, 671] on textarea "Александра, в продолжение нашего разговора направляю информацию по апостилю Мин…" at bounding box center [821, 628] width 1411 height 103
click at [813, 659] on textarea "Александра, в продолжение нашего разговора направляю информацию по апостилю Мин…" at bounding box center [821, 628] width 1411 height 103
click at [817, 658] on textarea "Александра, в продолжение нашего разговора направляю информацию по апостилю Мин…" at bounding box center [821, 628] width 1411 height 103
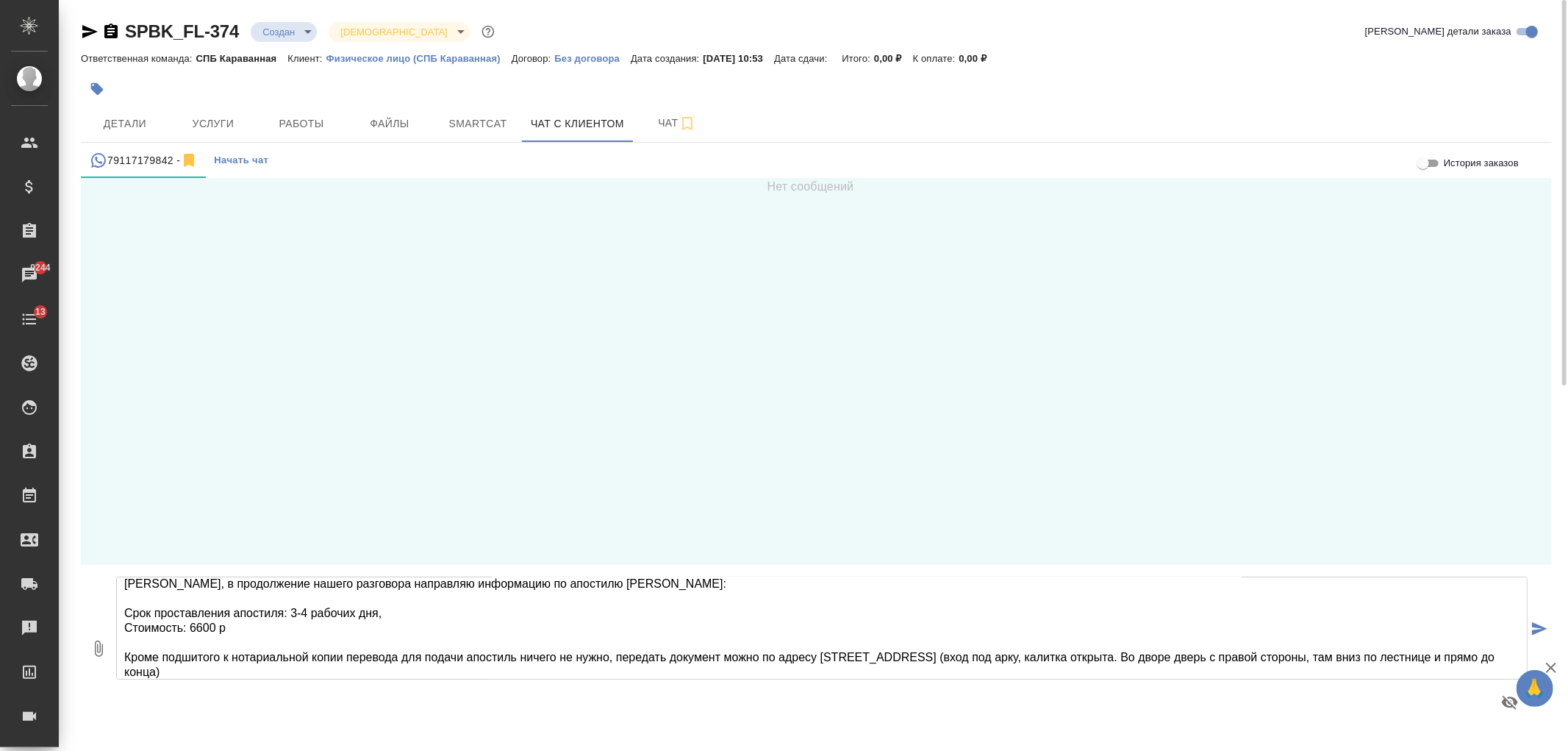
click at [284, 671] on textarea "Александра, в продолжение нашего разговора направляю информацию по апостилю Мин…" at bounding box center [821, 628] width 1411 height 103
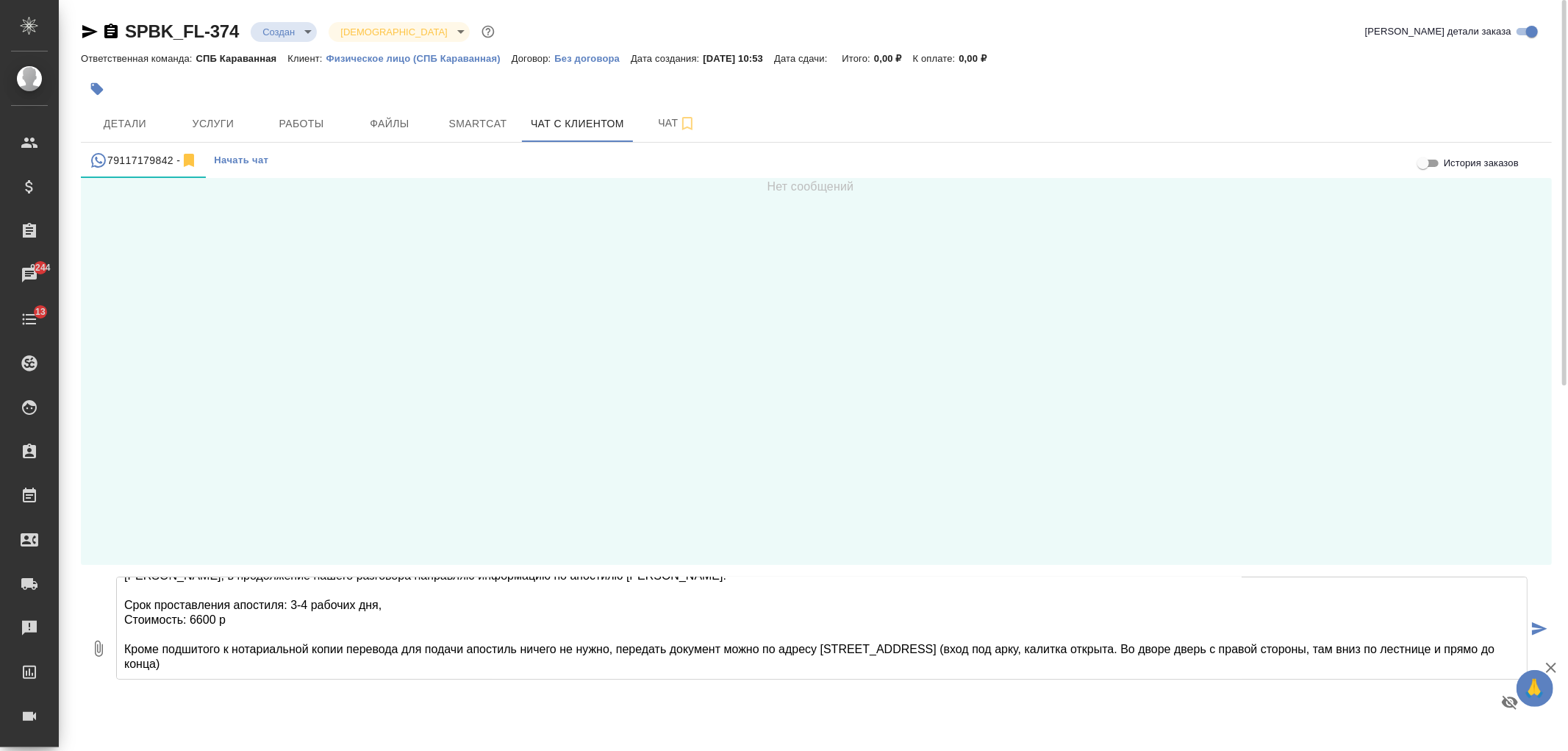
scroll to position [38, 0]
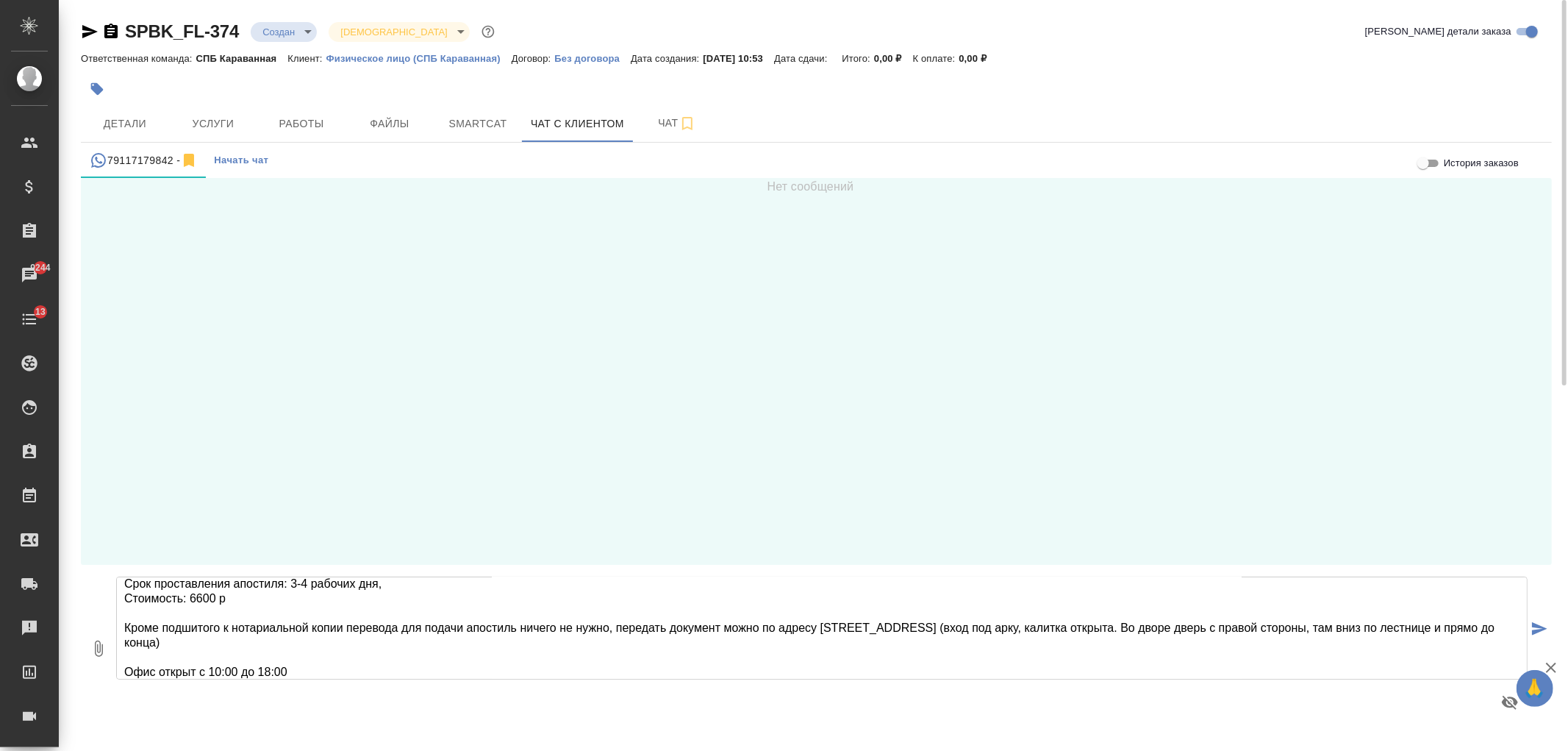
click at [959, 628] on textarea "Александра, в продолжение нашего разговора направляю информацию по апостилю Мин…" at bounding box center [821, 628] width 1411 height 103
click at [957, 628] on textarea "Александра, в продолжение нашего разговора направляю информацию по апостилю Мин…" at bounding box center [821, 628] width 1411 height 103
click at [300, 667] on textarea "Александра, в продолжение нашего разговора направляю информацию по апостилю Мин…" at bounding box center [821, 628] width 1411 height 103
click at [320, 604] on textarea "Александра, в продолжение нашего разговора направляю информацию по апостилю Мин…" at bounding box center [821, 628] width 1411 height 103
click at [406, 585] on textarea "Александра, в продолжение нашего разговора направляю информацию по апостилю Мин…" at bounding box center [821, 628] width 1411 height 103
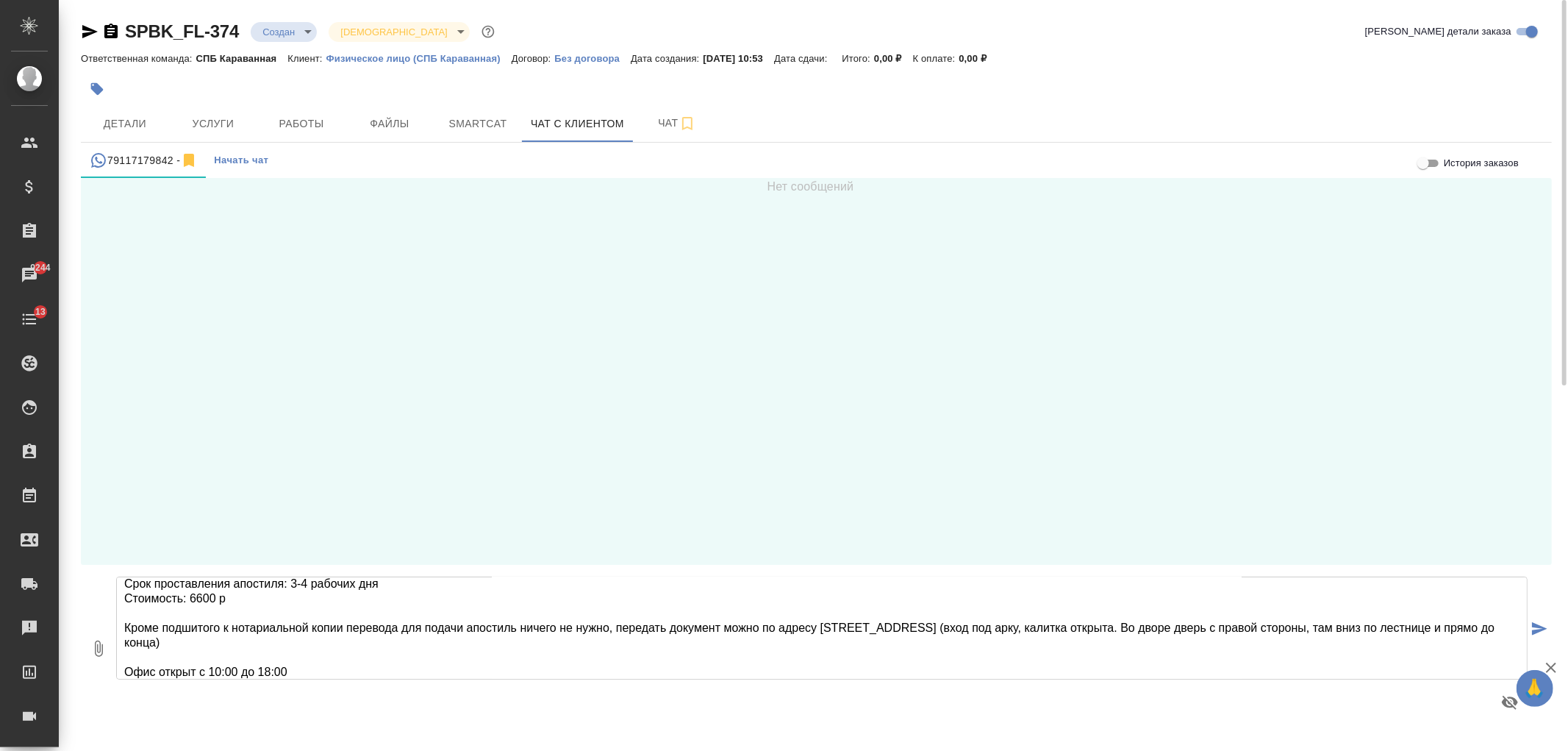
scroll to position [37, 0]
click at [338, 673] on textarea "Александра, в продолжение нашего разговора направляю информацию по апостилю Мин…" at bounding box center [821, 628] width 1411 height 103
click at [466, 628] on textarea "Александра, в продолжение нашего разговора направляю информацию по апостилю Мин…" at bounding box center [821, 628] width 1411 height 103
click at [335, 675] on textarea "Александра, в продолжение нашего разговора направляю информацию по апостилю Мин…" at bounding box center [821, 628] width 1411 height 103
type textarea "Александра, в продолжение нашего разговора направляю информацию по апостилю Мин…"
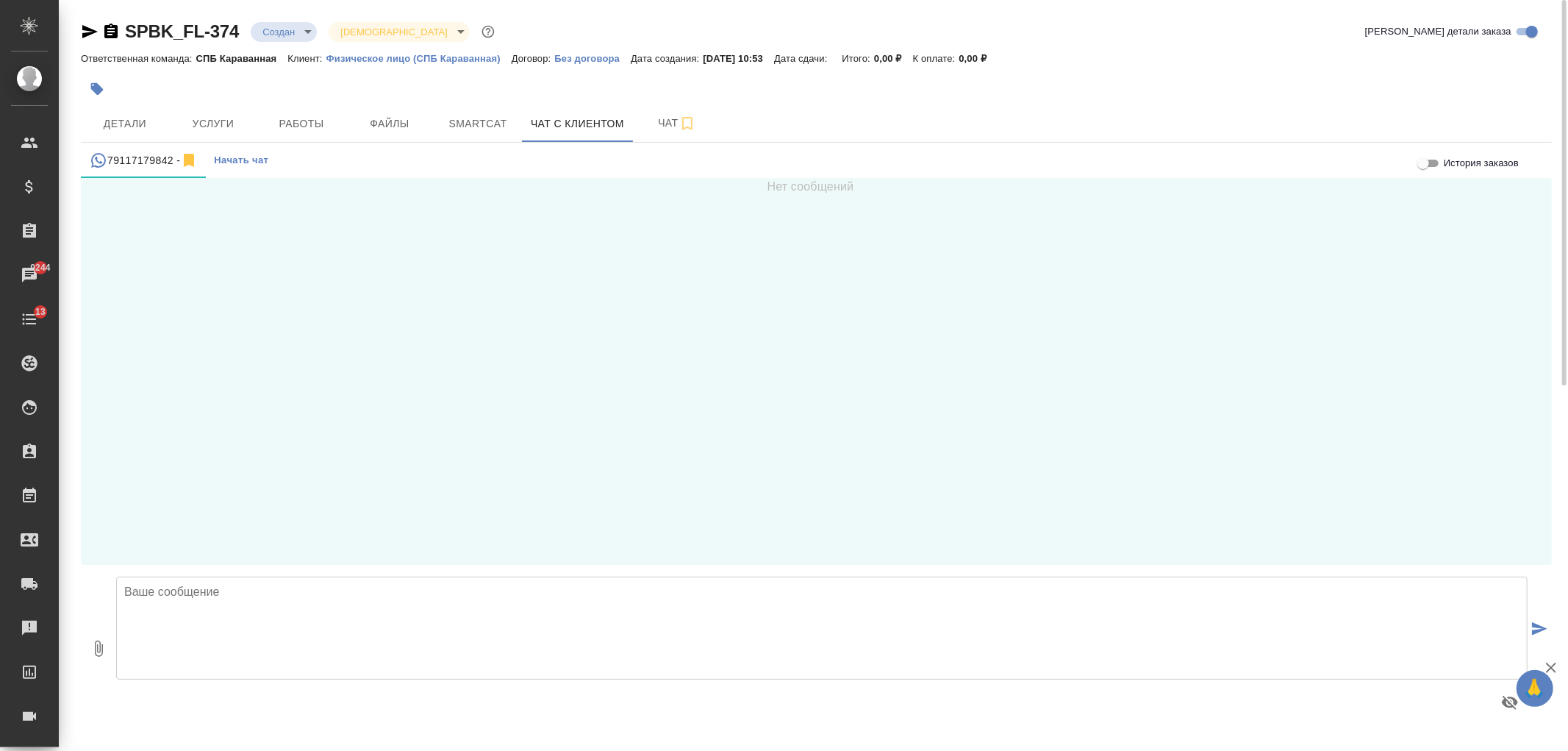
scroll to position [0, 0]
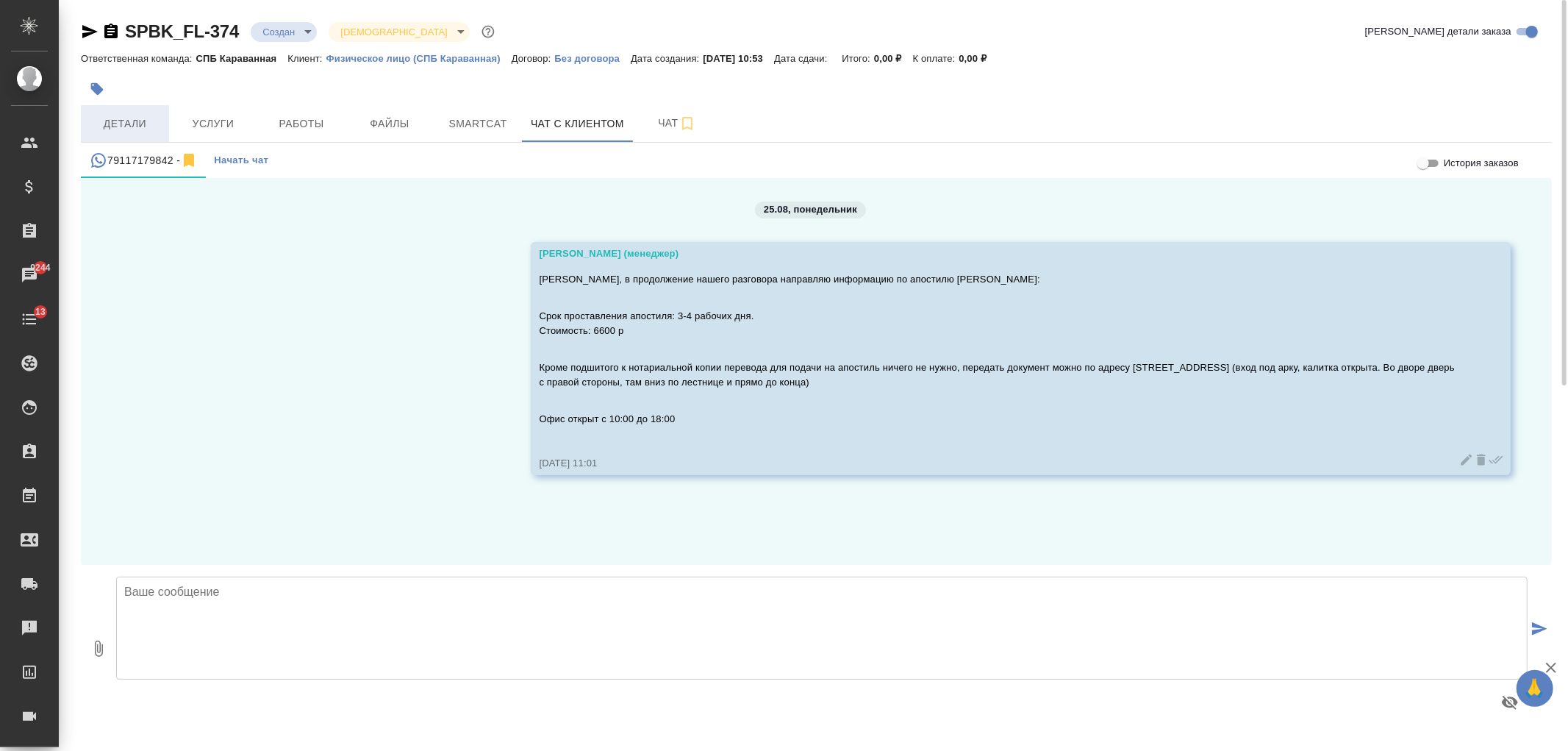
click at [113, 130] on span "Детали" at bounding box center [124, 124] width 71 height 19
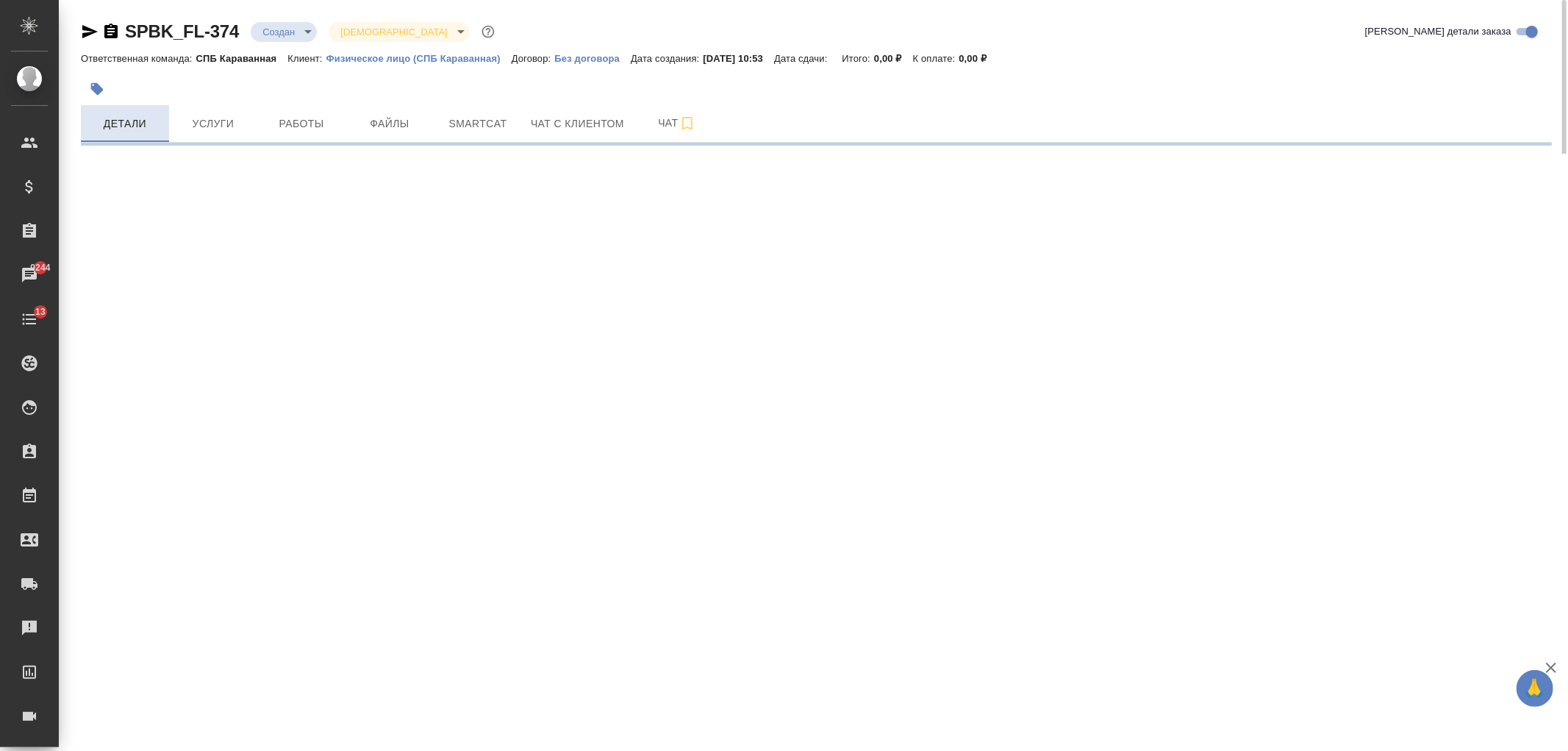
select select "RU"
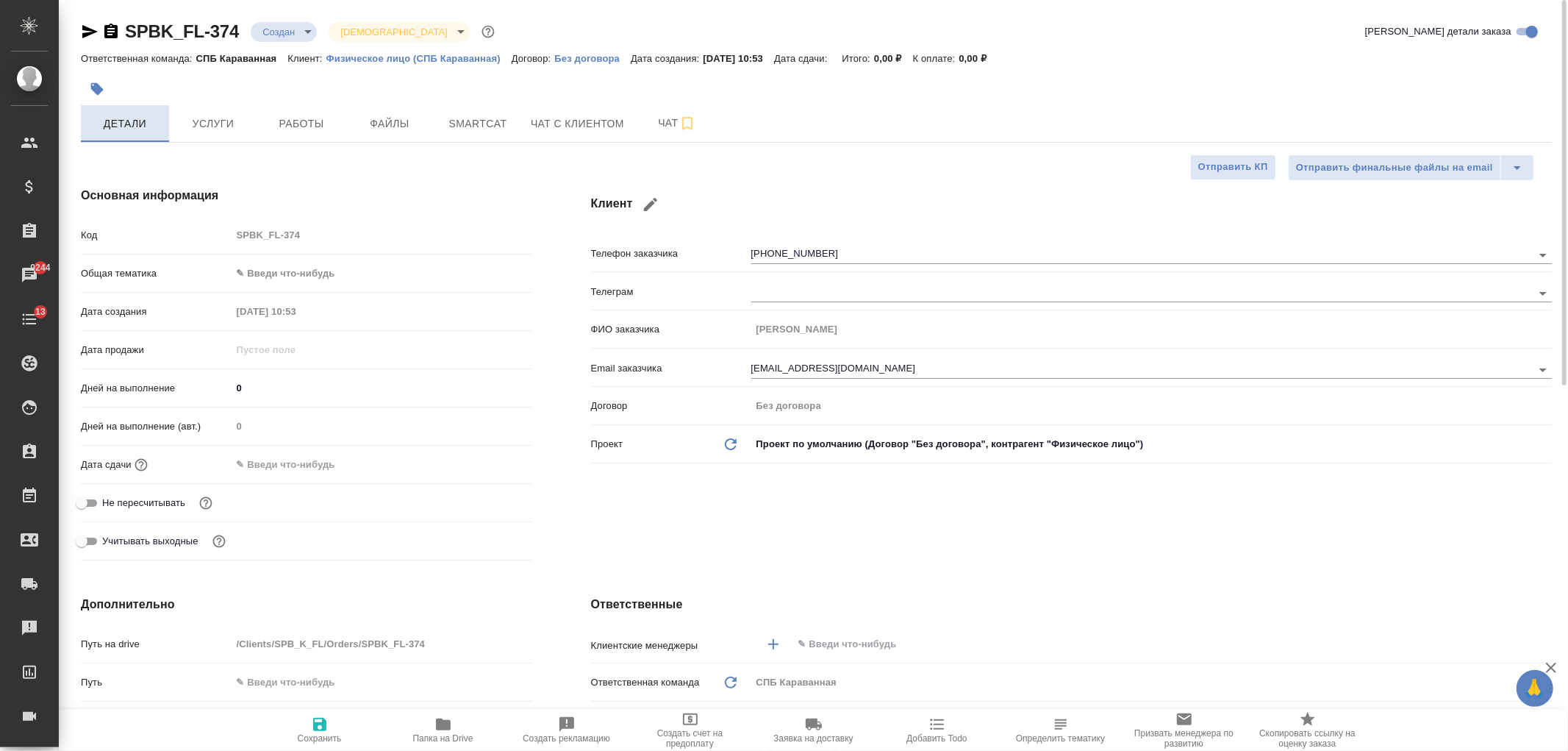
type textarea "x"
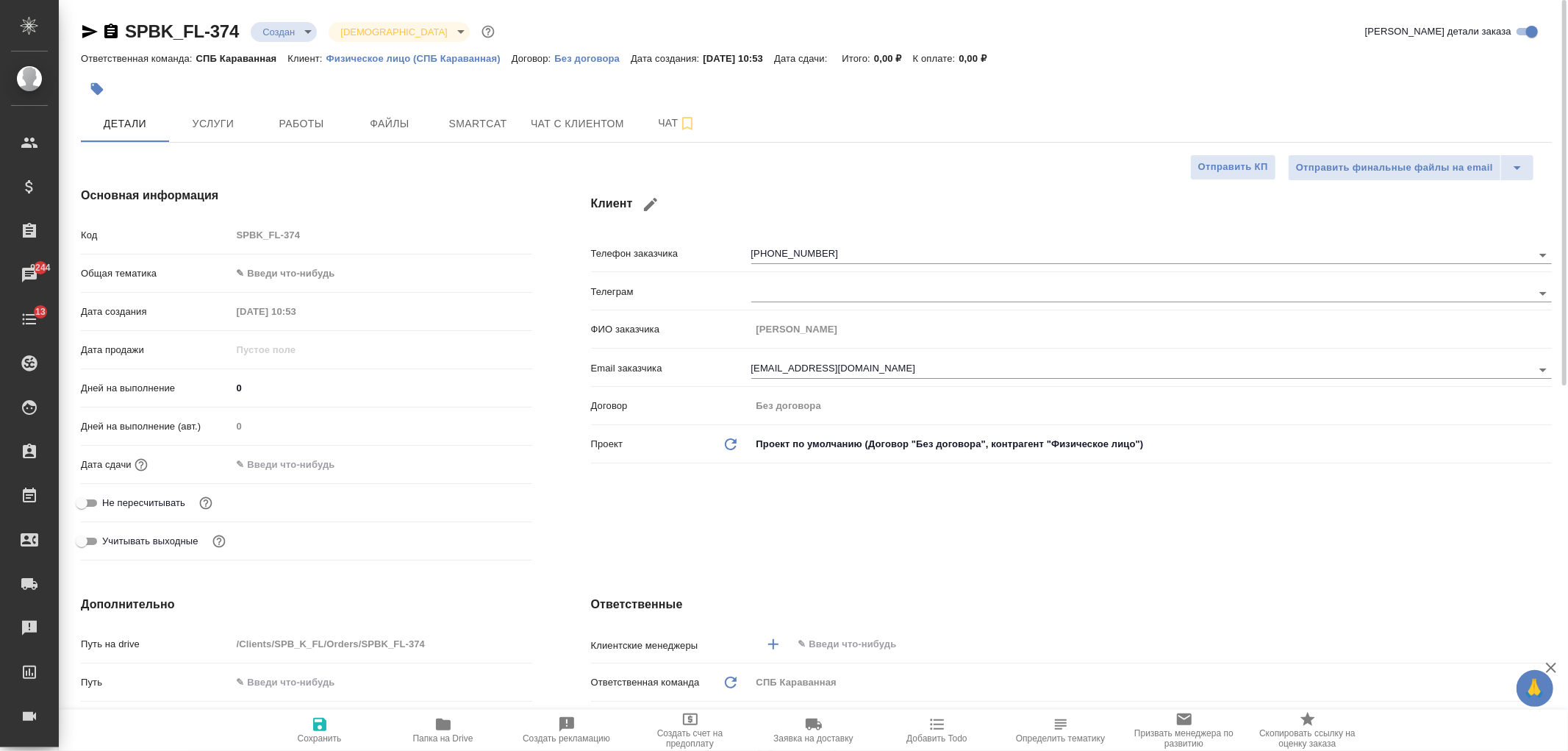
type textarea "x"
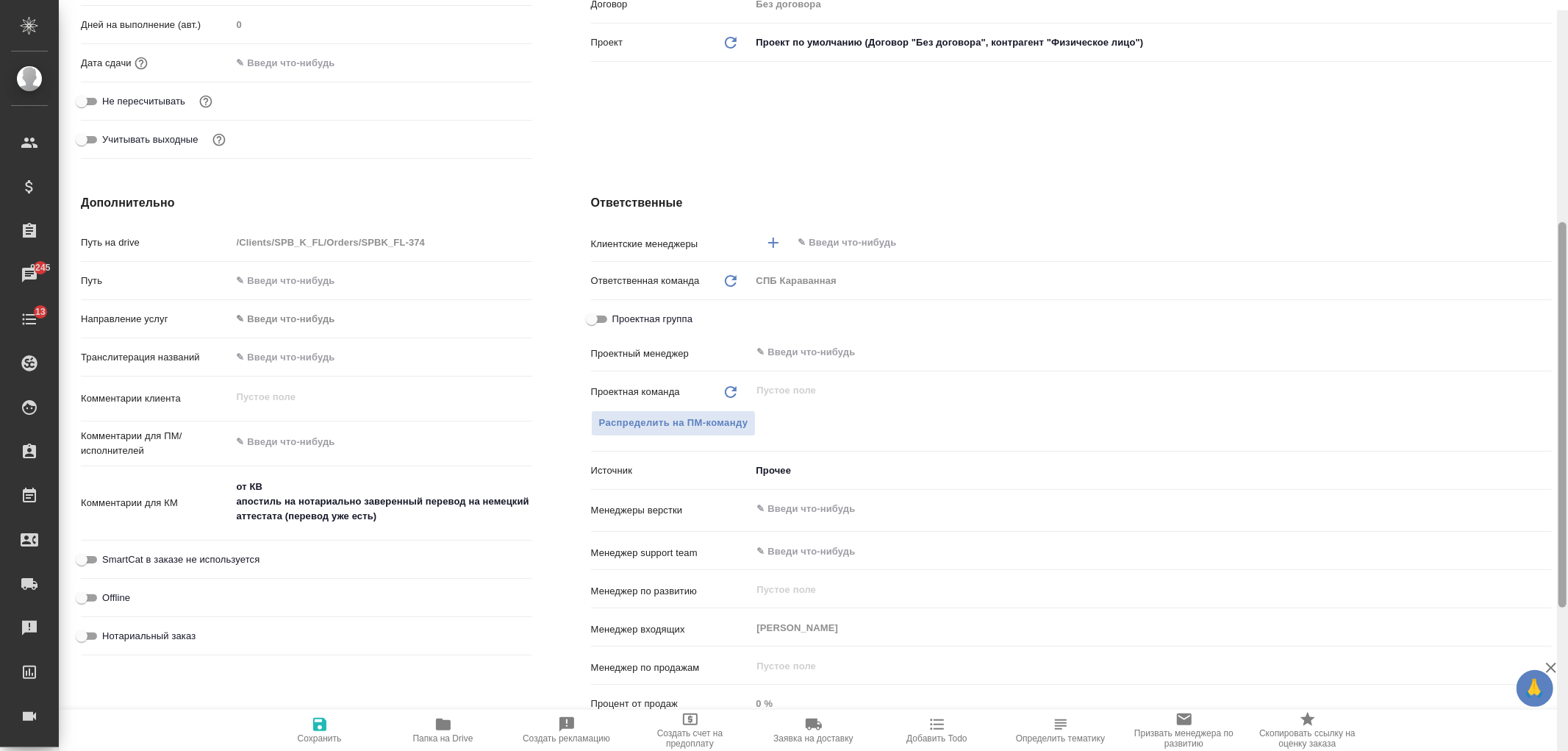
scroll to position [412, 0]
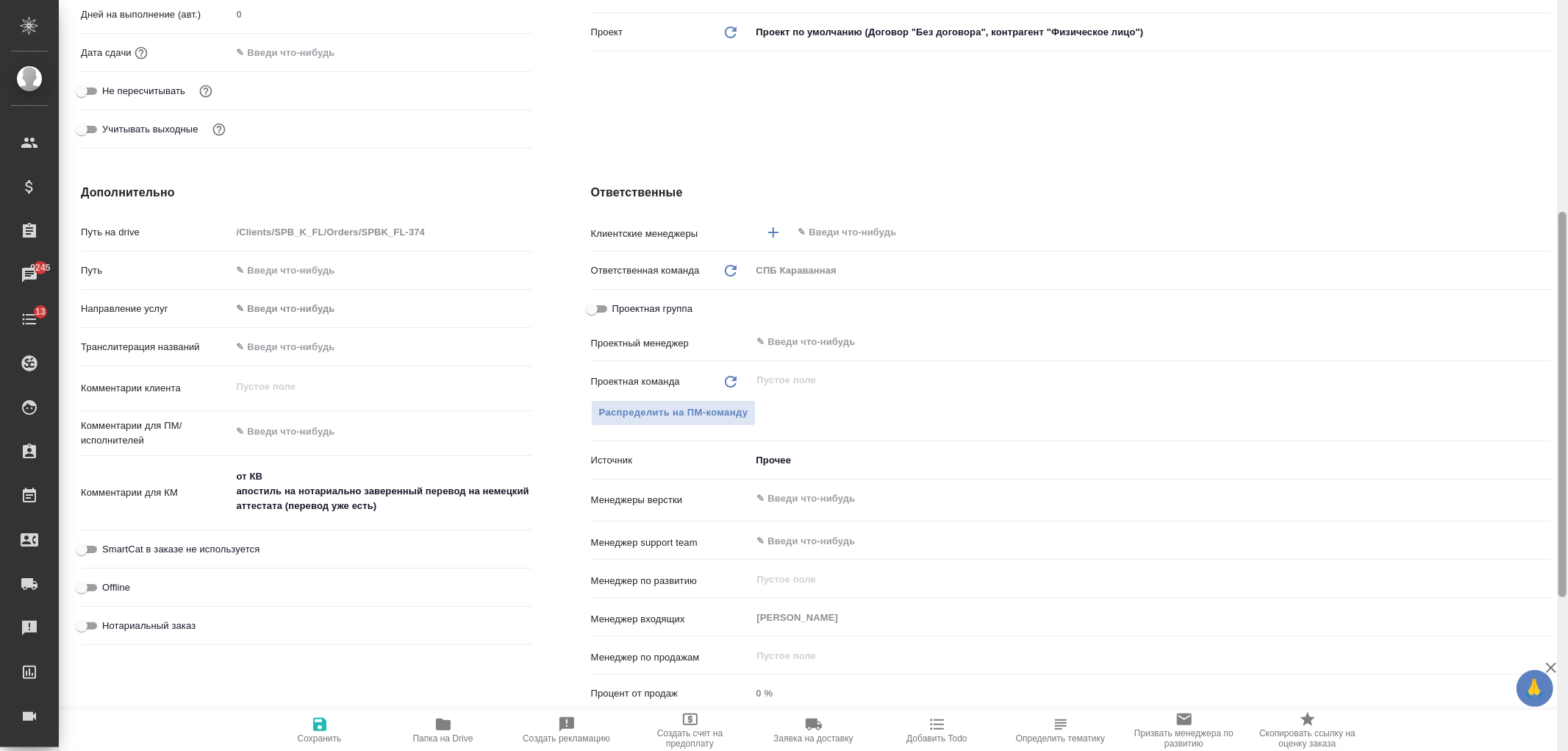
drag, startPoint x: 1565, startPoint y: 186, endPoint x: 1567, endPoint y: 399, distance: 213.0
click at [1567, 399] on div at bounding box center [1562, 376] width 11 height 751
click at [848, 228] on input "text" at bounding box center [1147, 232] width 701 height 18
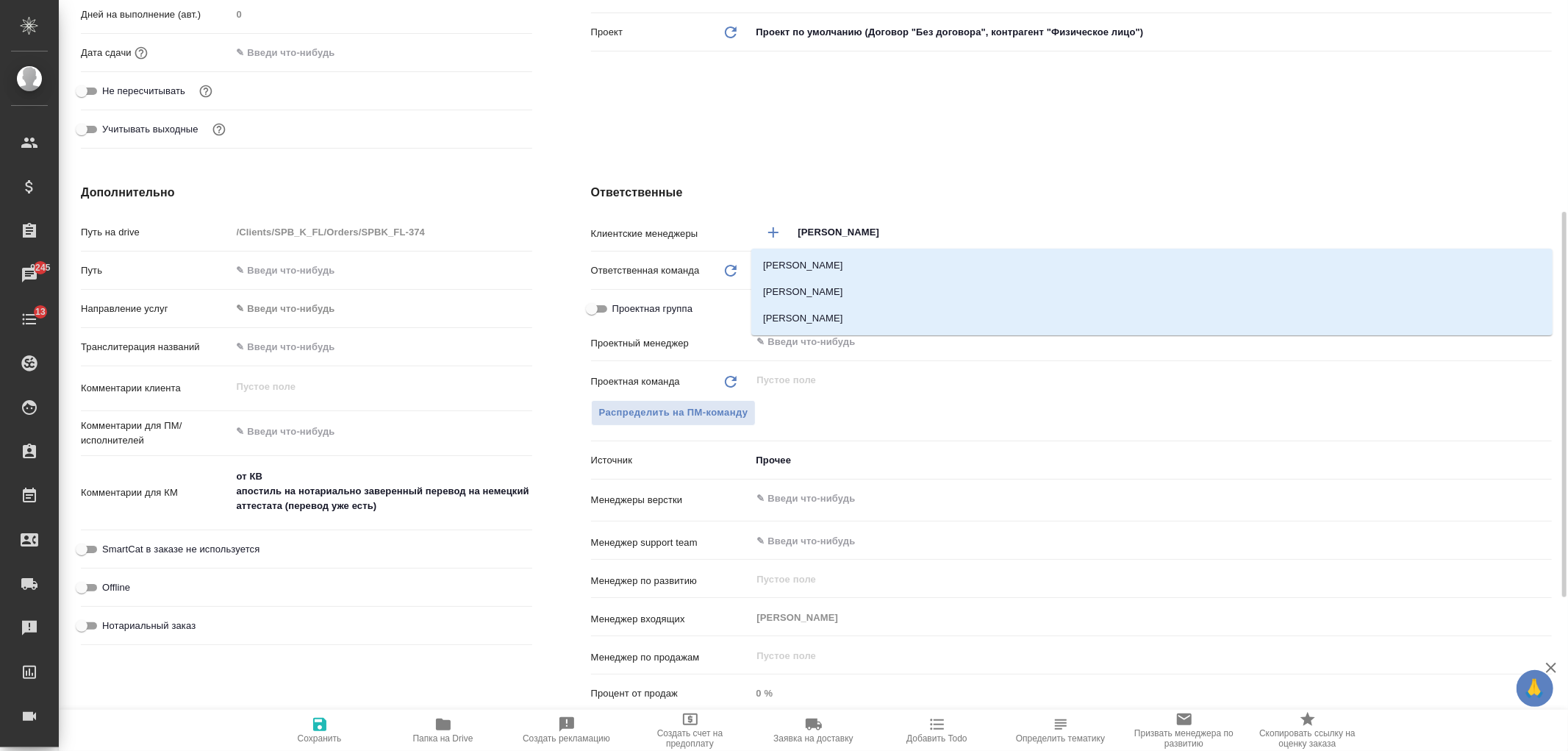
type input "Ивано"
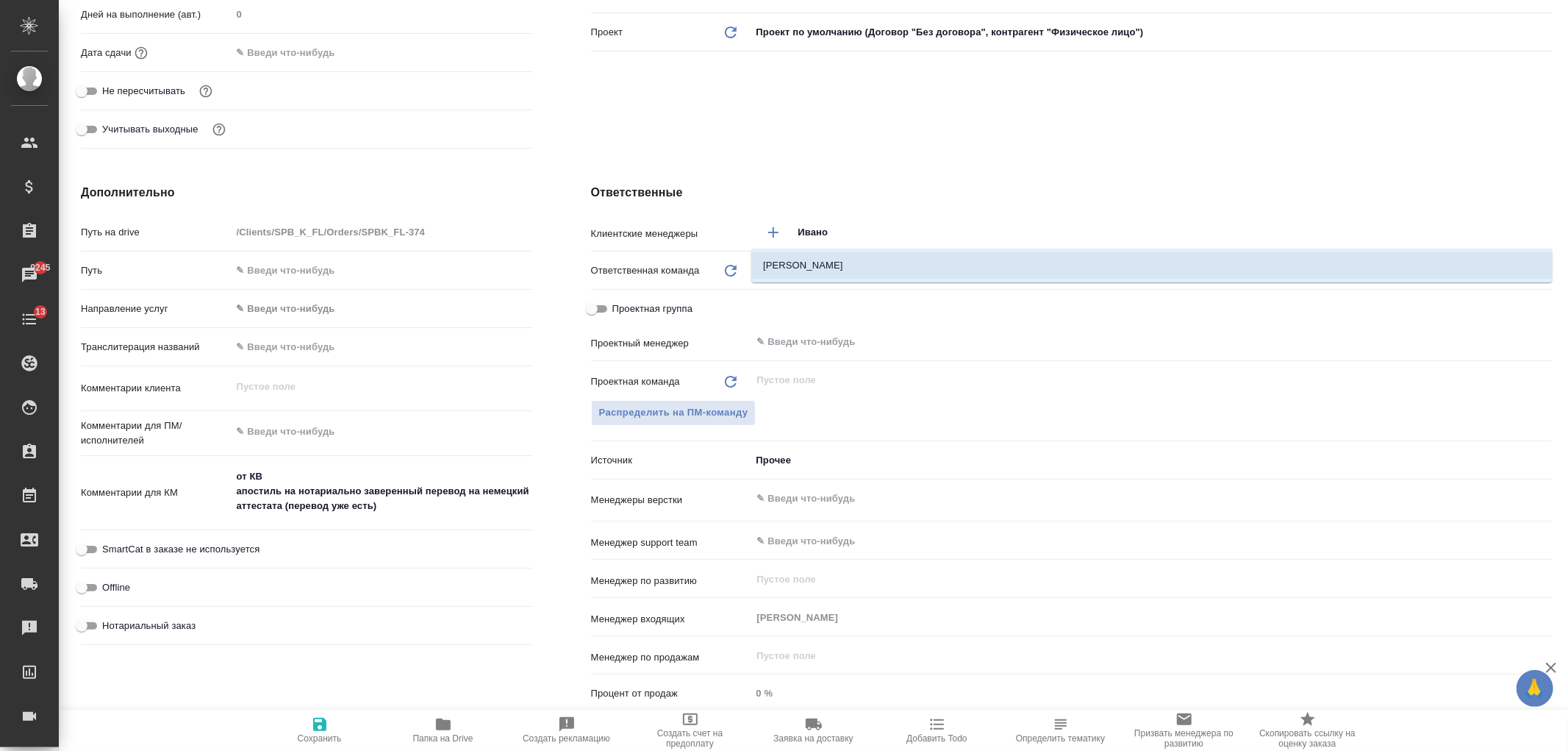
click at [826, 263] on li "[PERSON_NAME]" at bounding box center [1152, 265] width 801 height 26
type textarea "x"
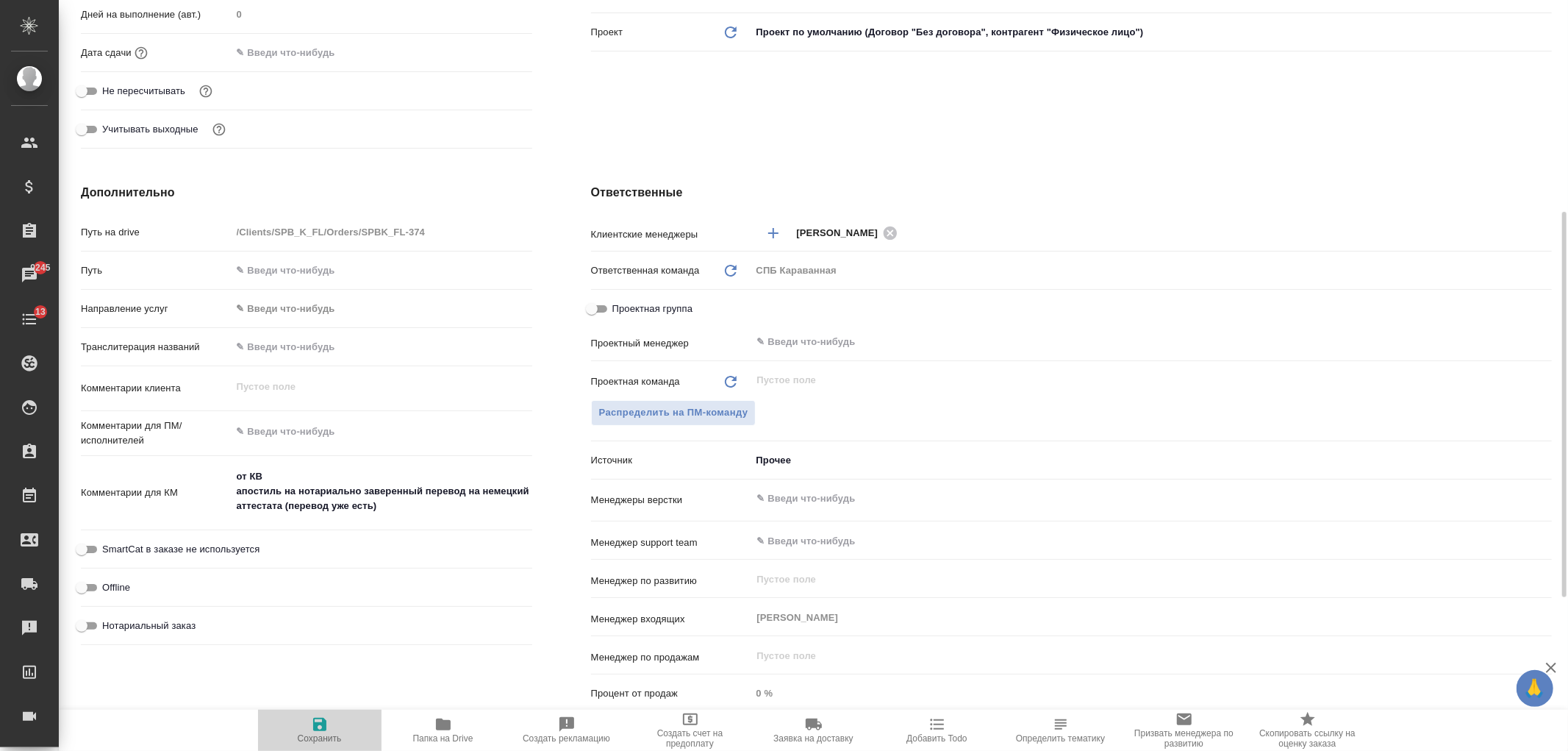
click at [318, 725] on icon "button" at bounding box center [320, 725] width 13 height 13
type textarea "x"
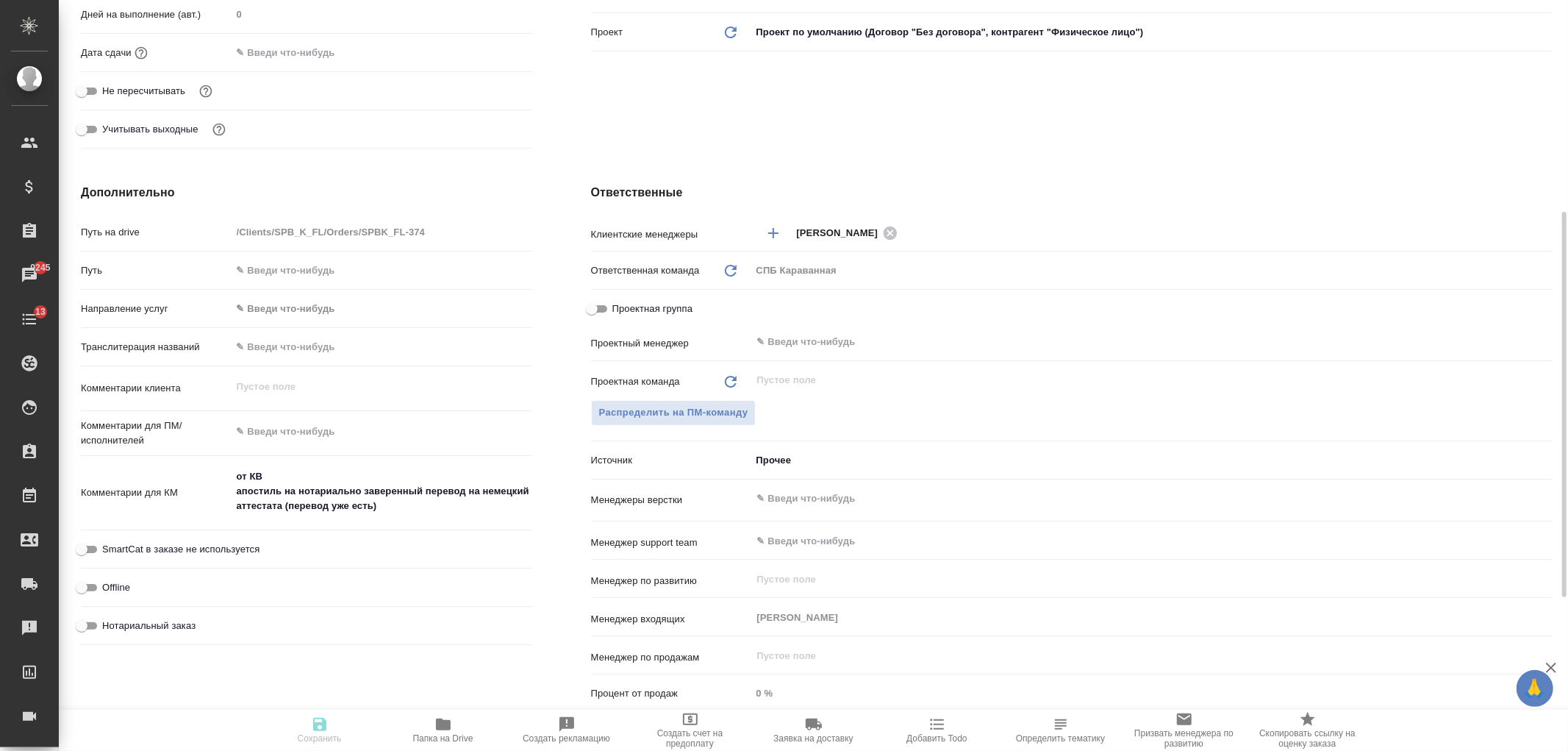
type textarea "x"
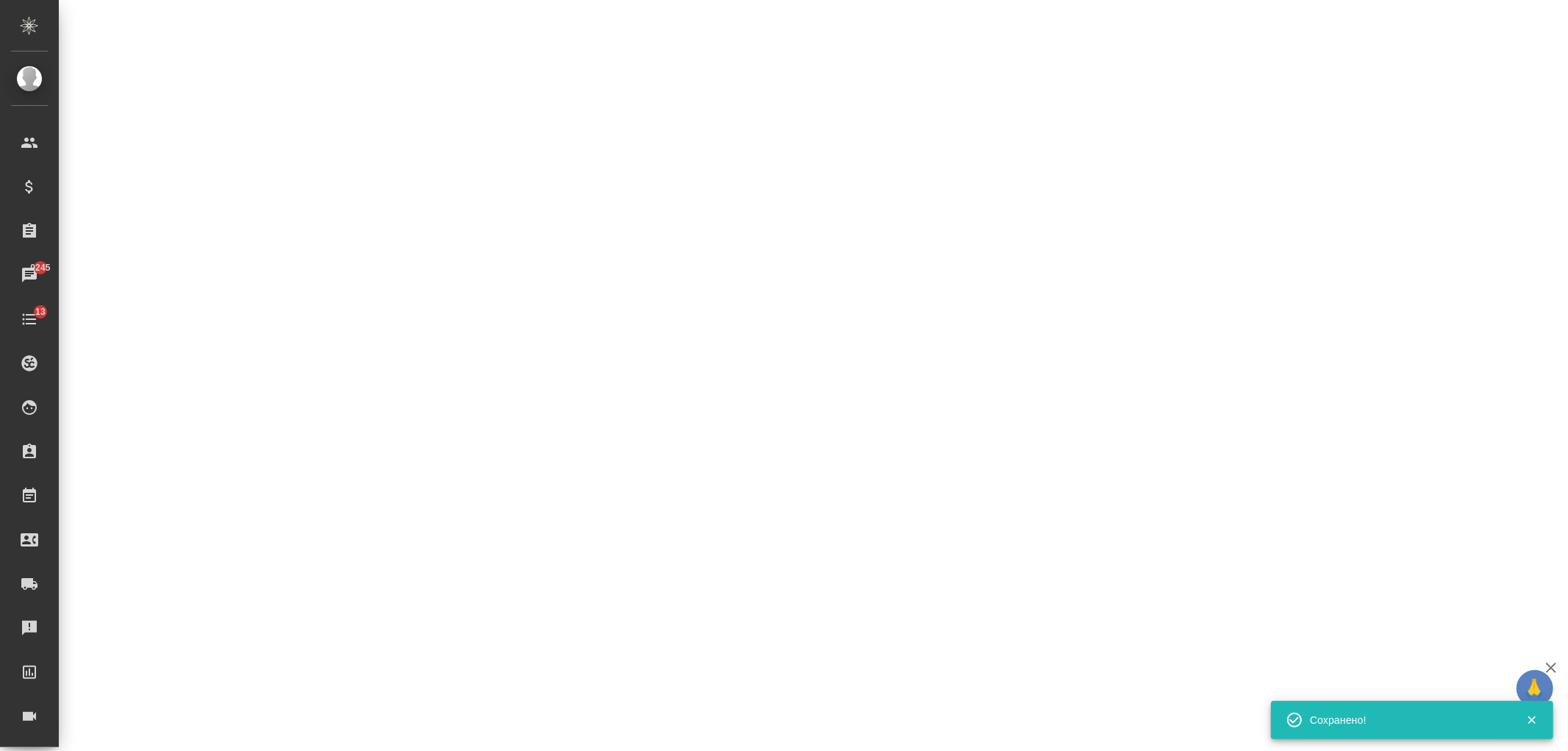
select select "RU"
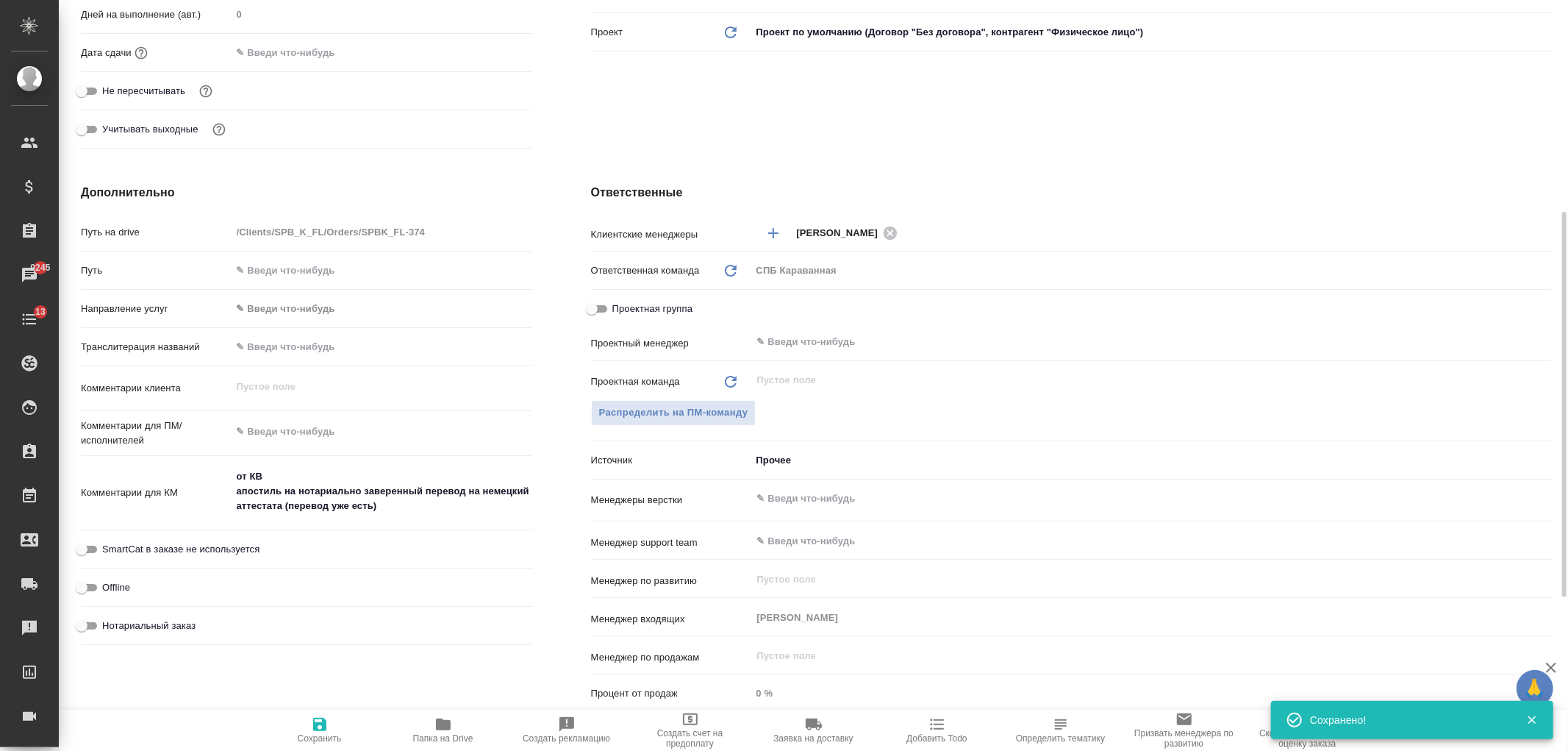
type textarea "x"
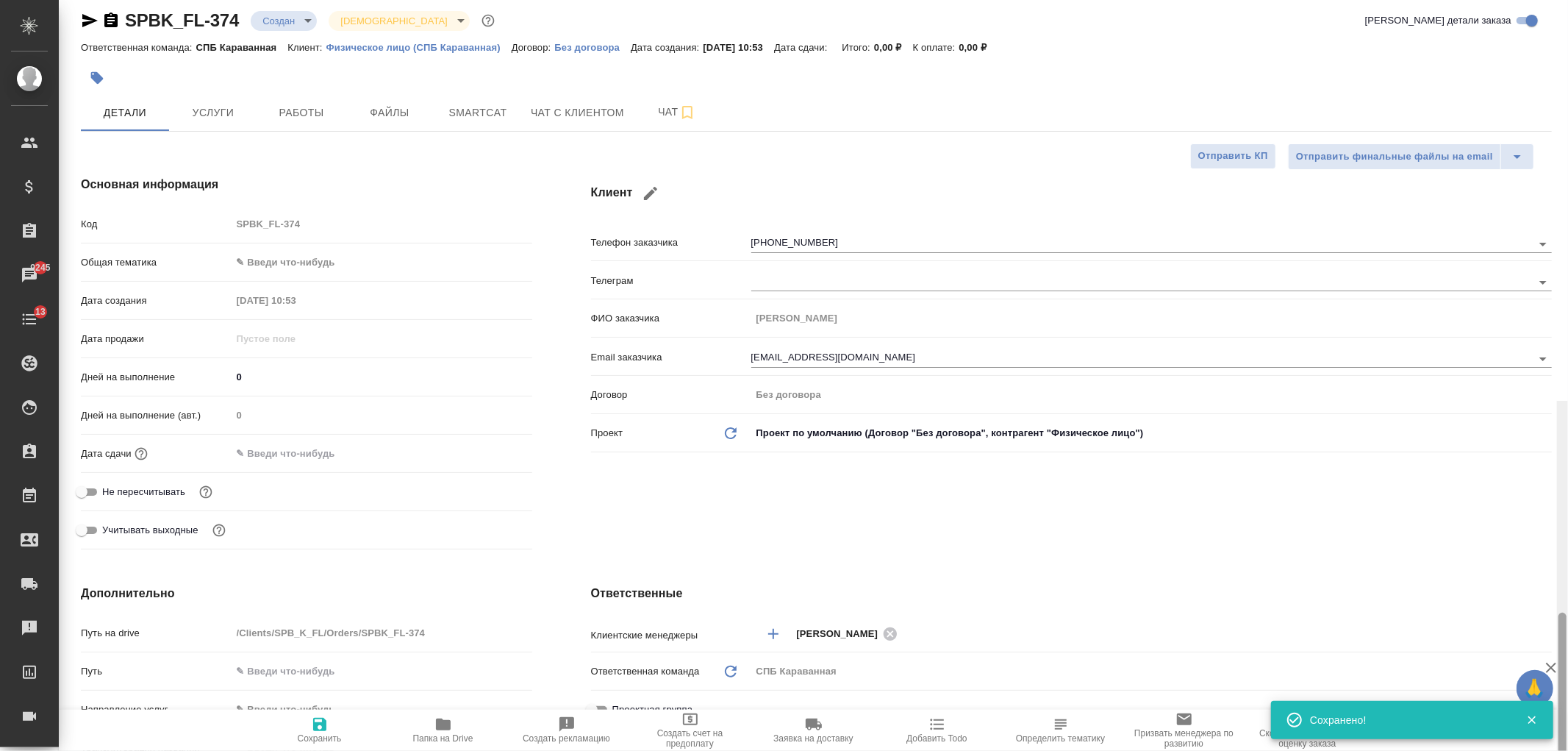
scroll to position [0, 0]
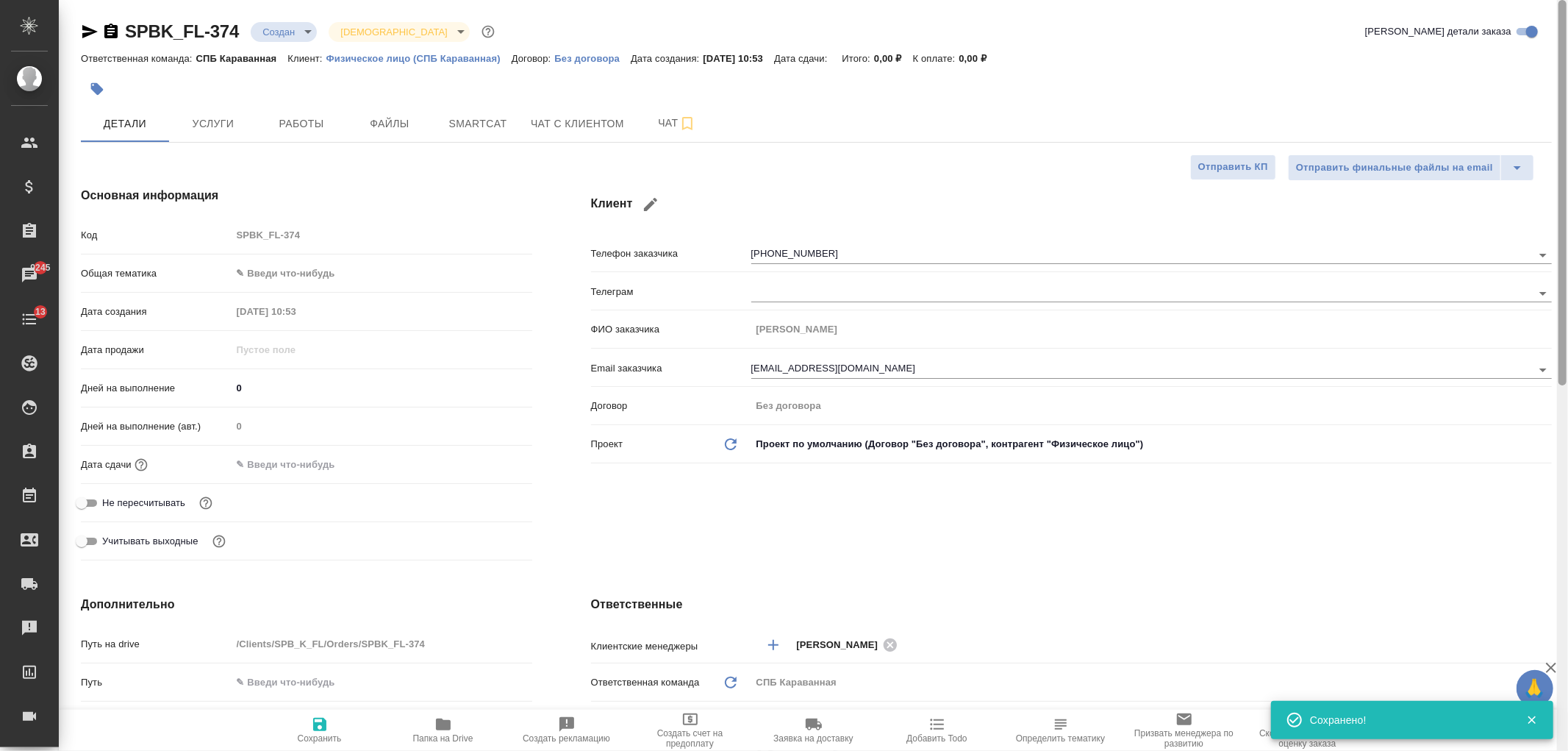
drag, startPoint x: 1559, startPoint y: 526, endPoint x: 1529, endPoint y: 93, distance: 434.0
click at [1536, 104] on div "SPBK_FL-374 Создан new Святая троица holyTrinity Кратко детали заказа Ответстве…" at bounding box center [814, 376] width 1509 height 751
type textarea "x"
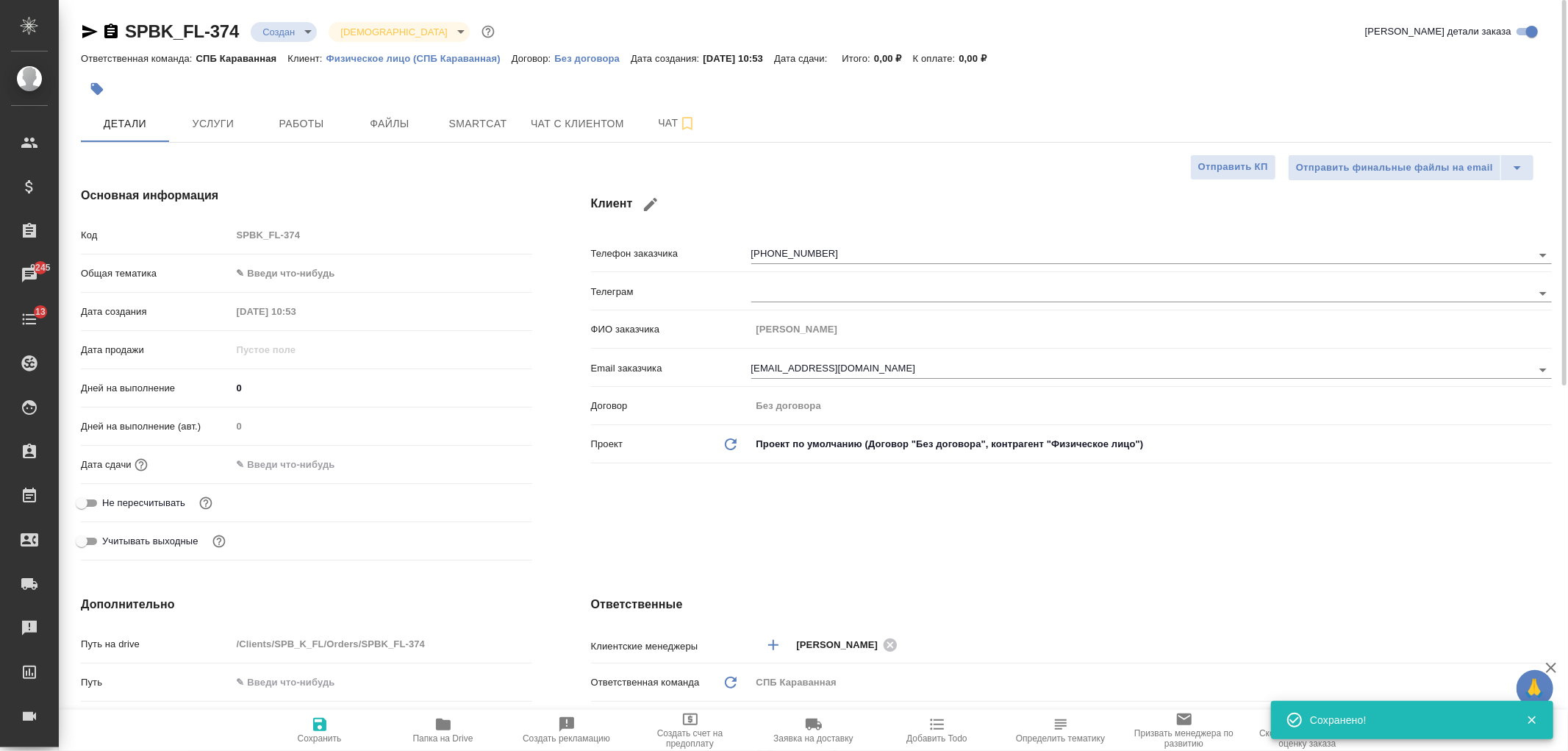
type textarea "x"
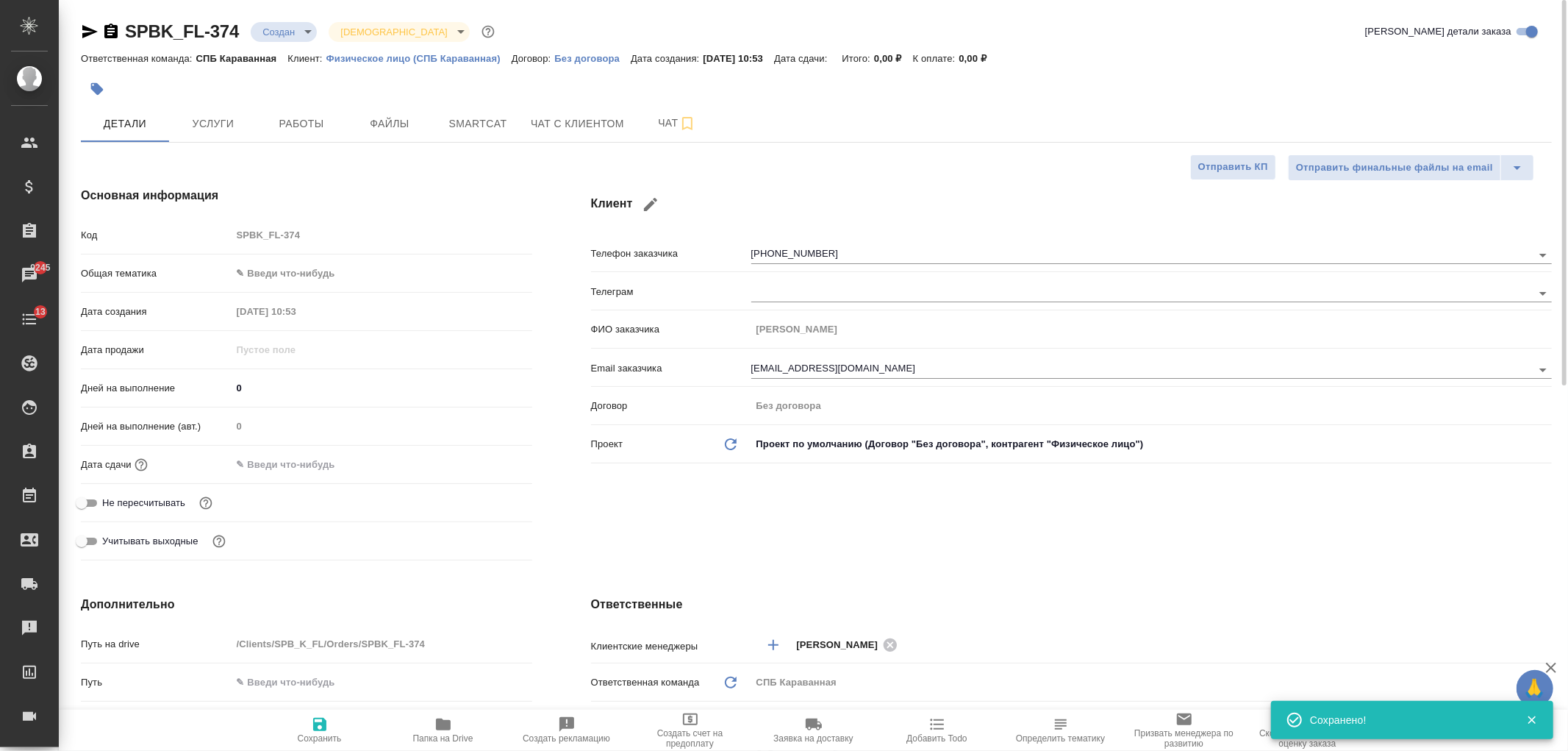
type textarea "x"
click at [540, 126] on span "Чат с клиентом" at bounding box center [577, 124] width 93 height 19
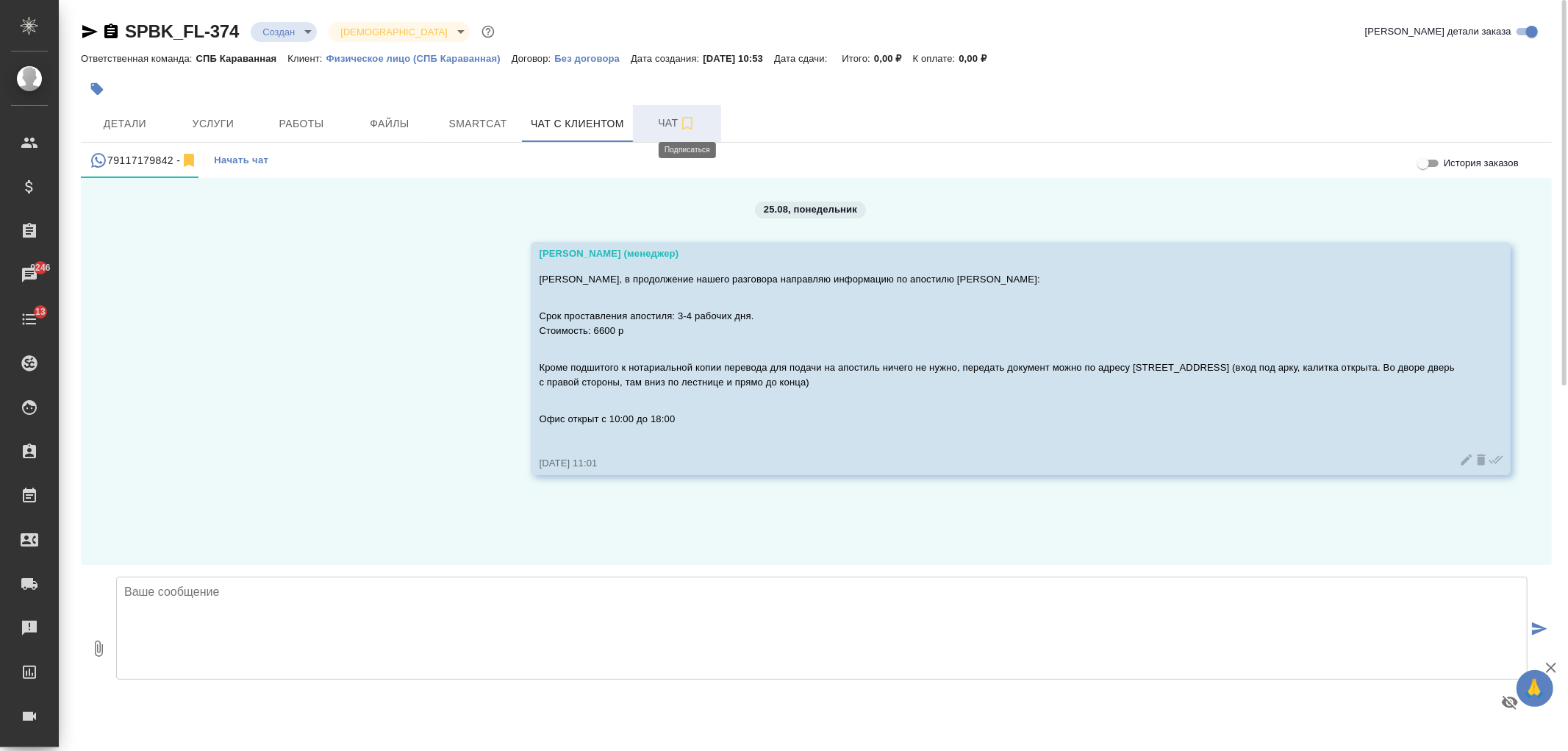
click at [684, 122] on icon "button" at bounding box center [687, 123] width 18 height 18
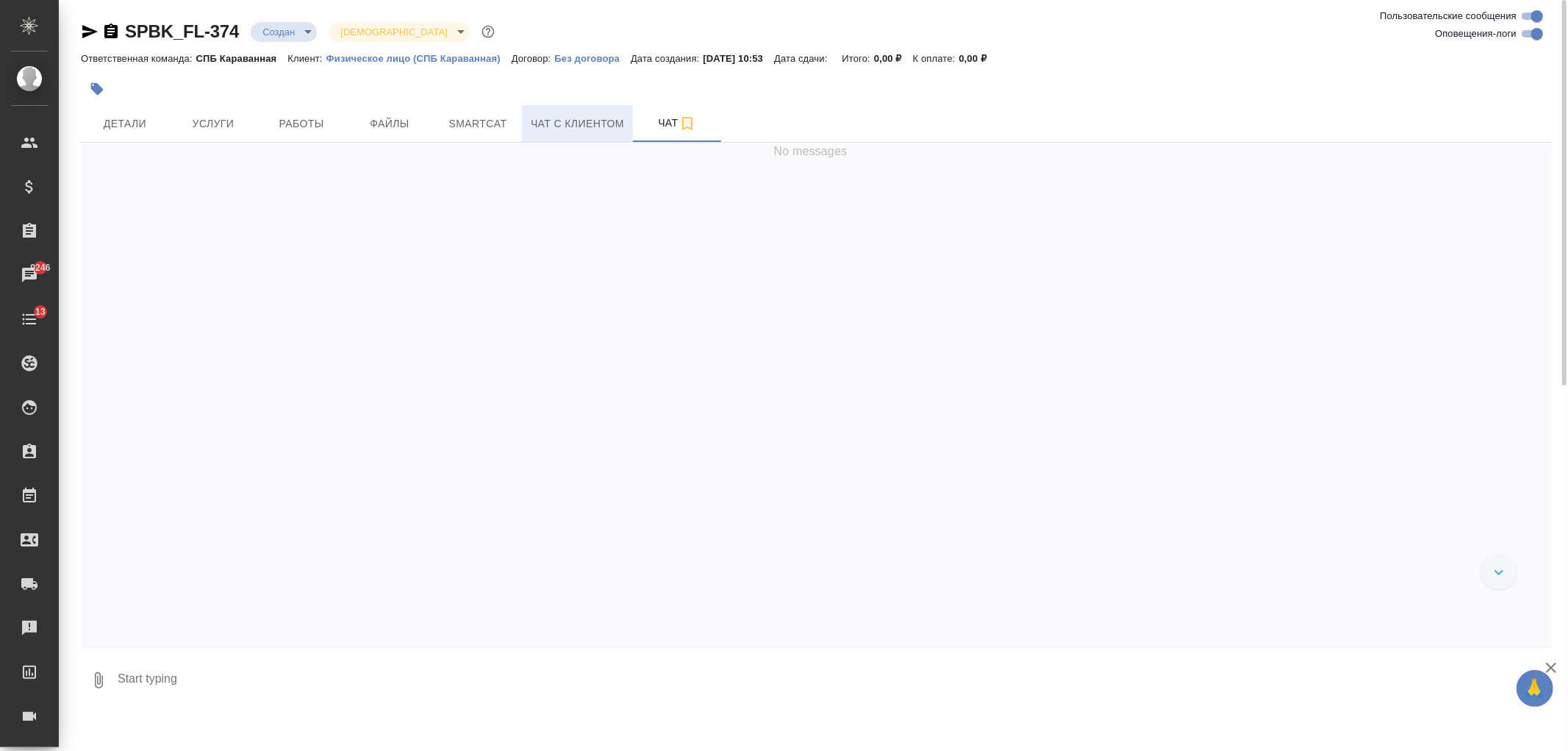
click at [588, 134] on button "Чат с клиентом" at bounding box center [578, 123] width 111 height 37
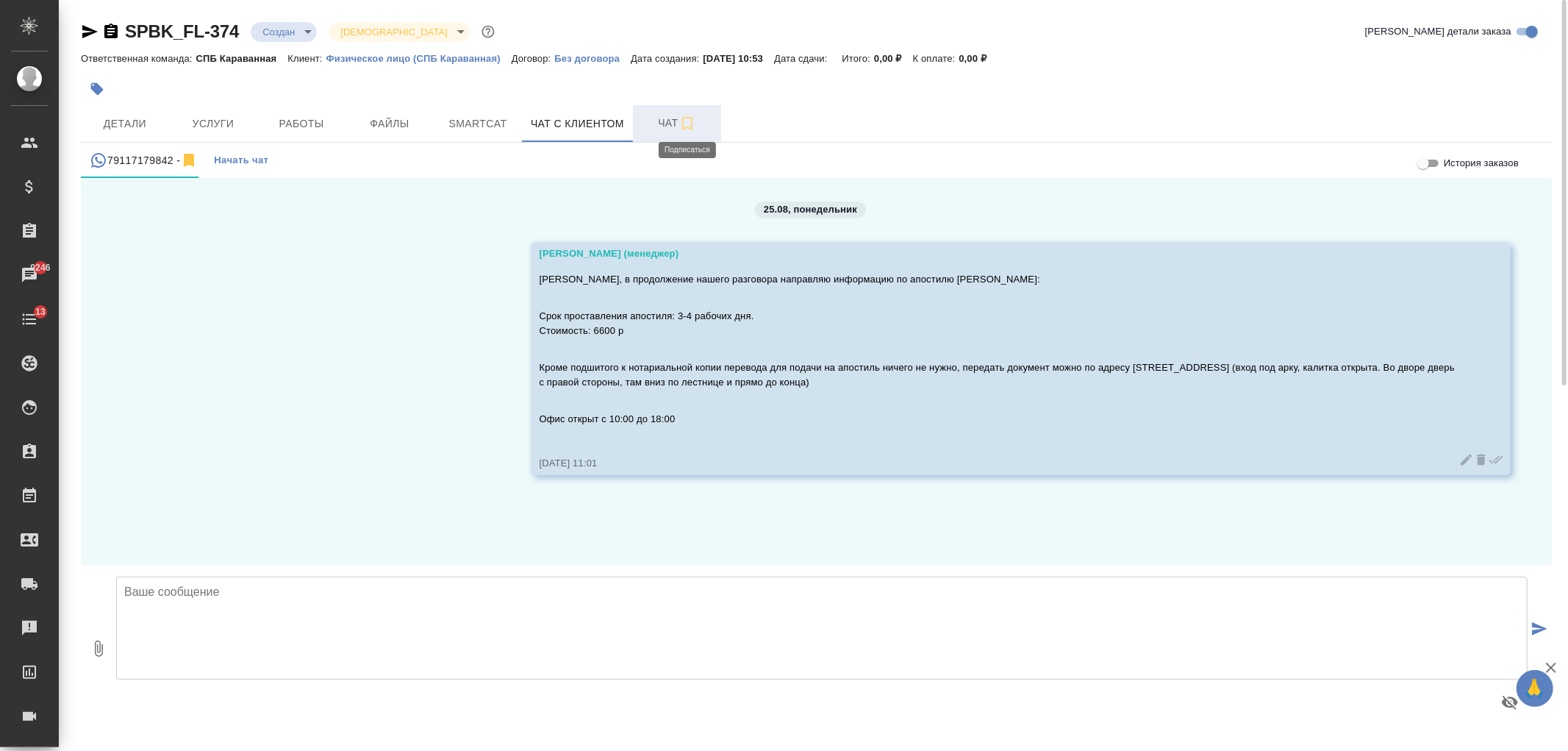
click at [688, 123] on icon "button" at bounding box center [687, 123] width 18 height 18
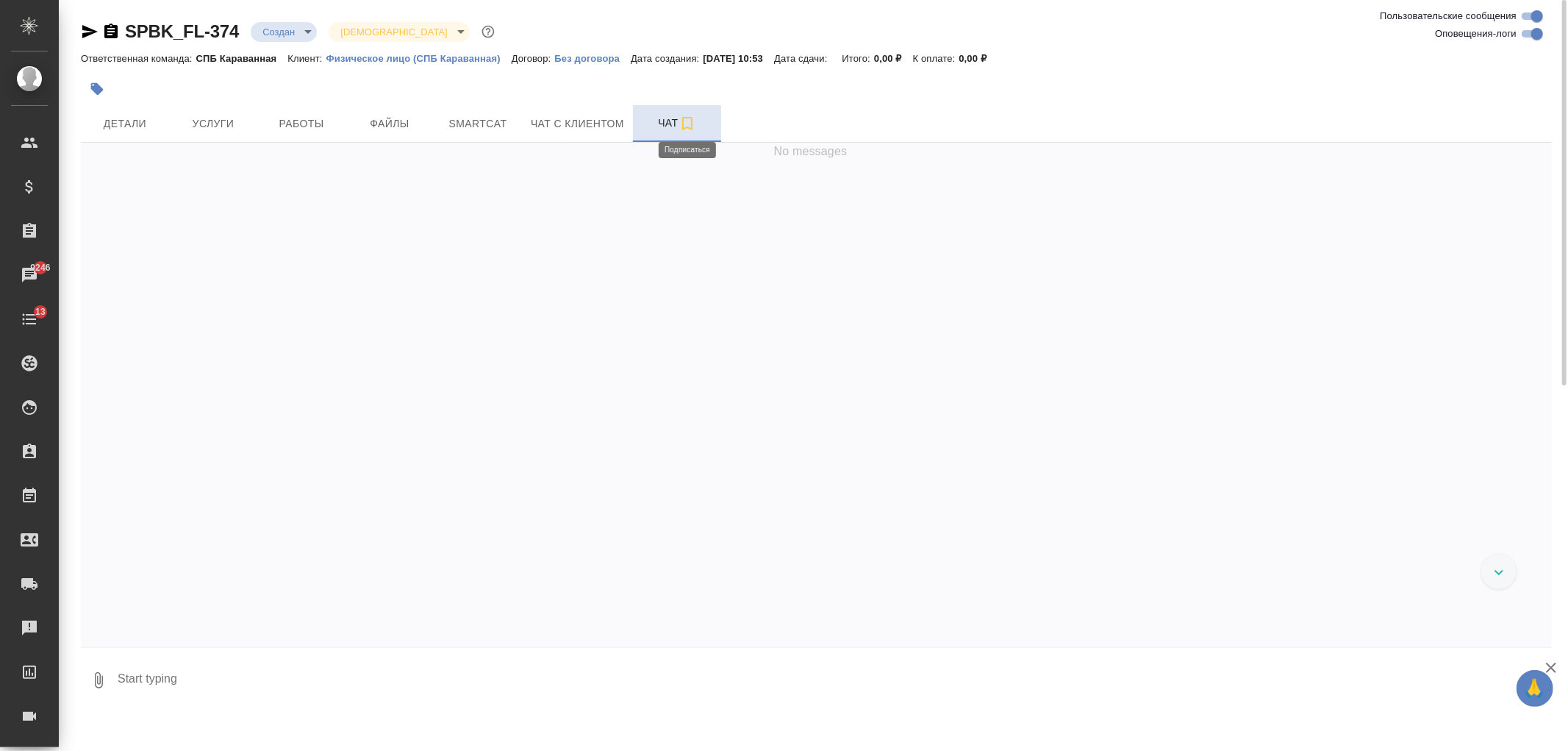
click at [688, 123] on icon "button" at bounding box center [687, 123] width 18 height 18
click at [685, 121] on icon "button" at bounding box center [687, 123] width 18 height 18
click at [545, 108] on button "Чат с клиентом" at bounding box center [578, 123] width 111 height 37
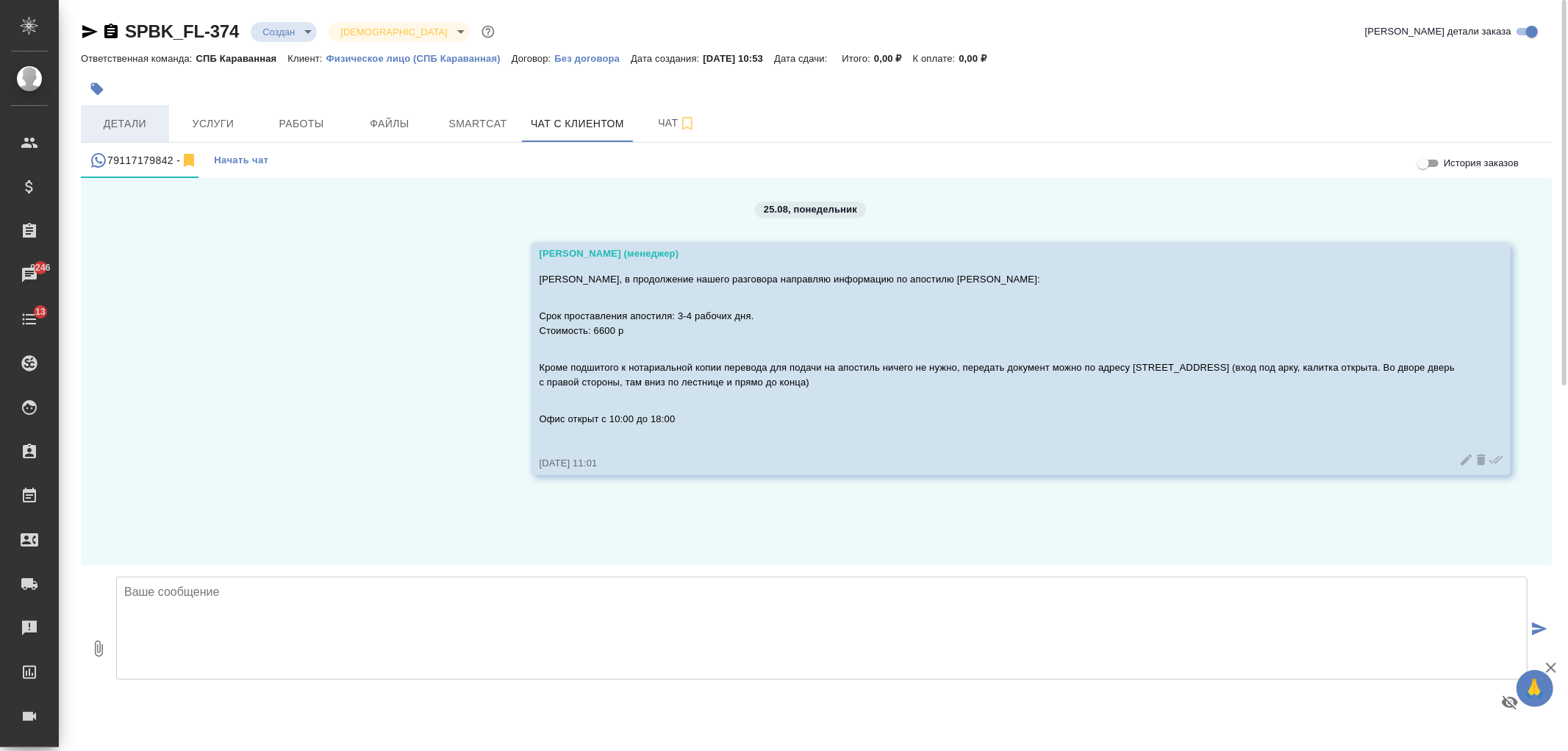
click at [105, 122] on span "Детали" at bounding box center [124, 124] width 71 height 19
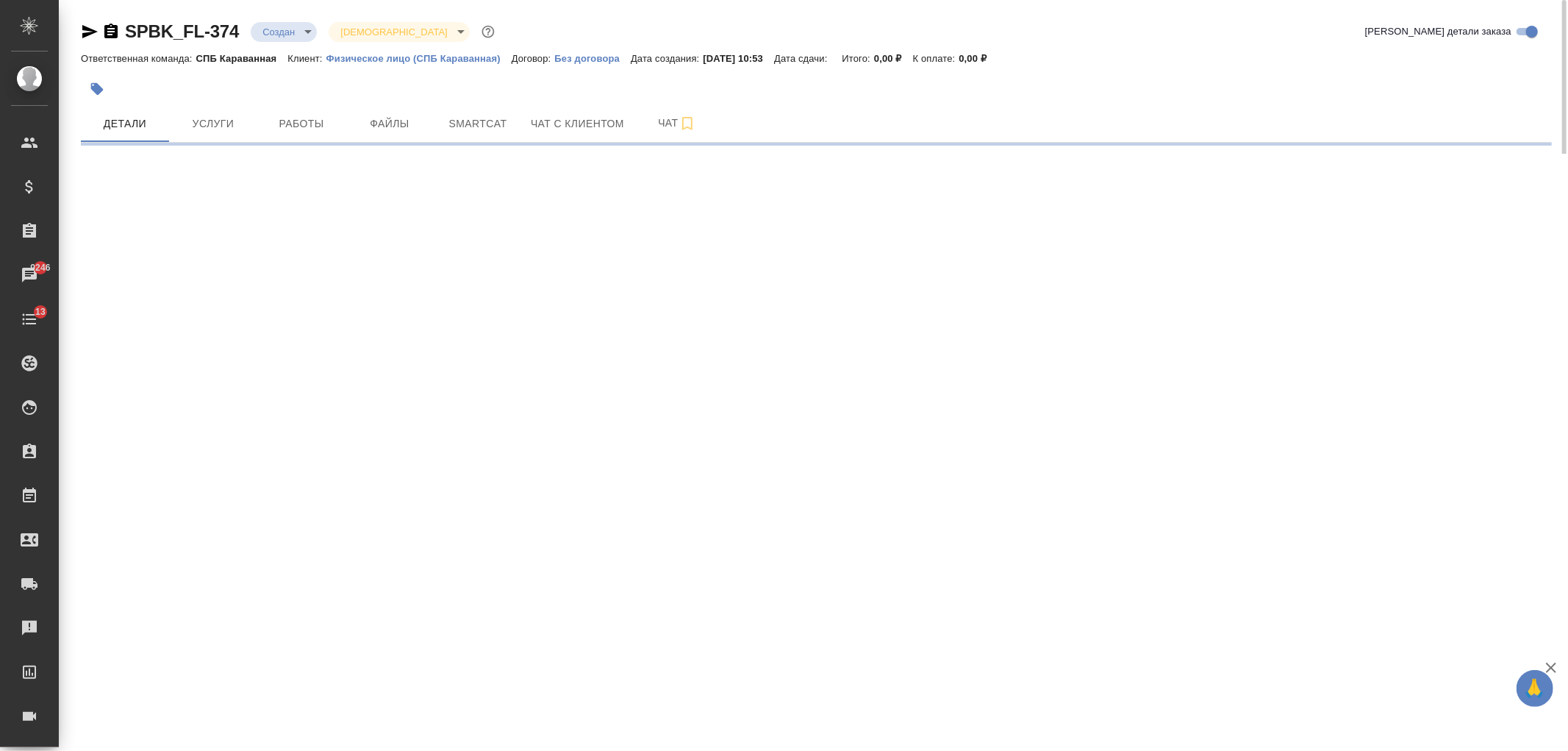
select select "RU"
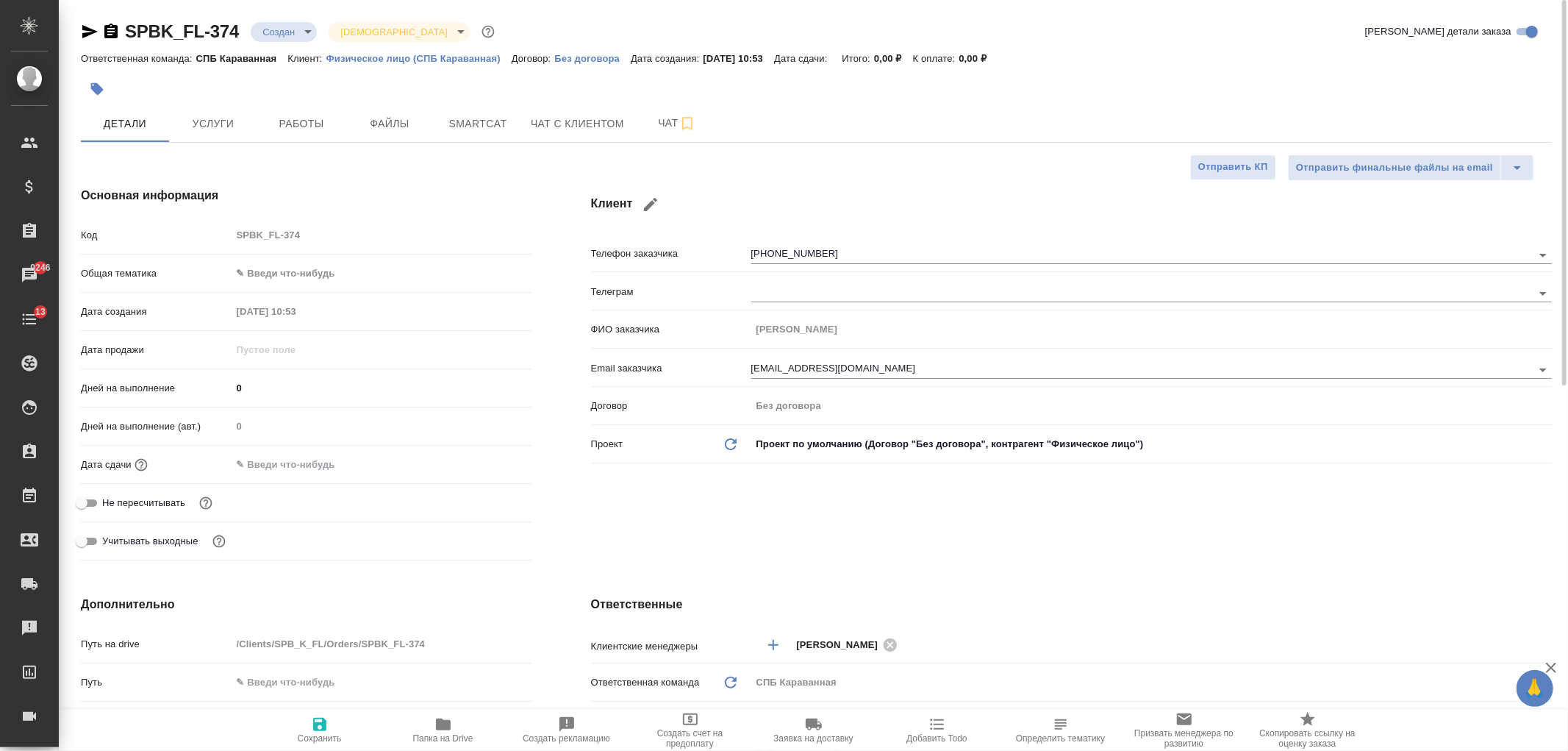
type textarea "x"
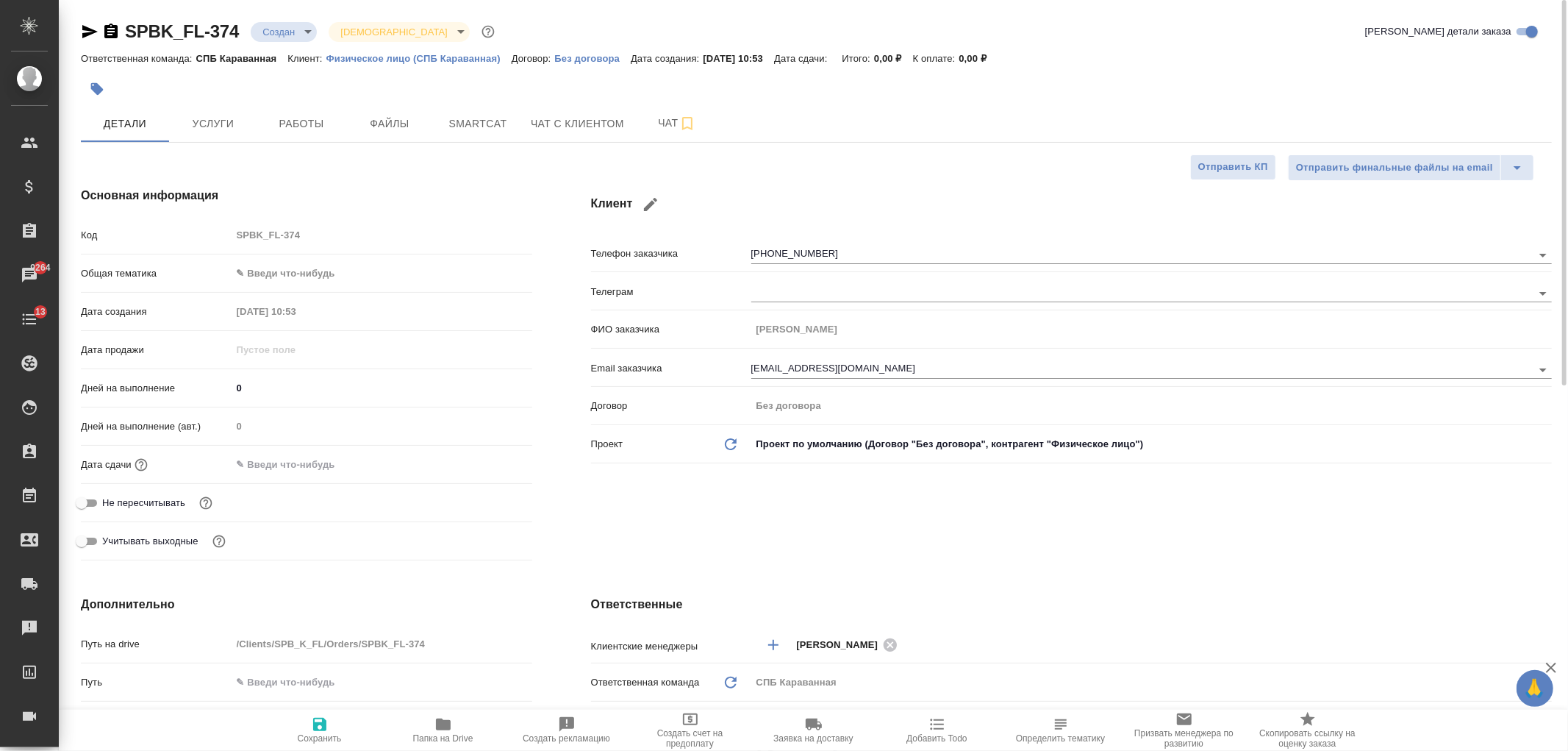
type textarea "x"
click at [562, 130] on span "Чат с клиентом" at bounding box center [577, 124] width 93 height 19
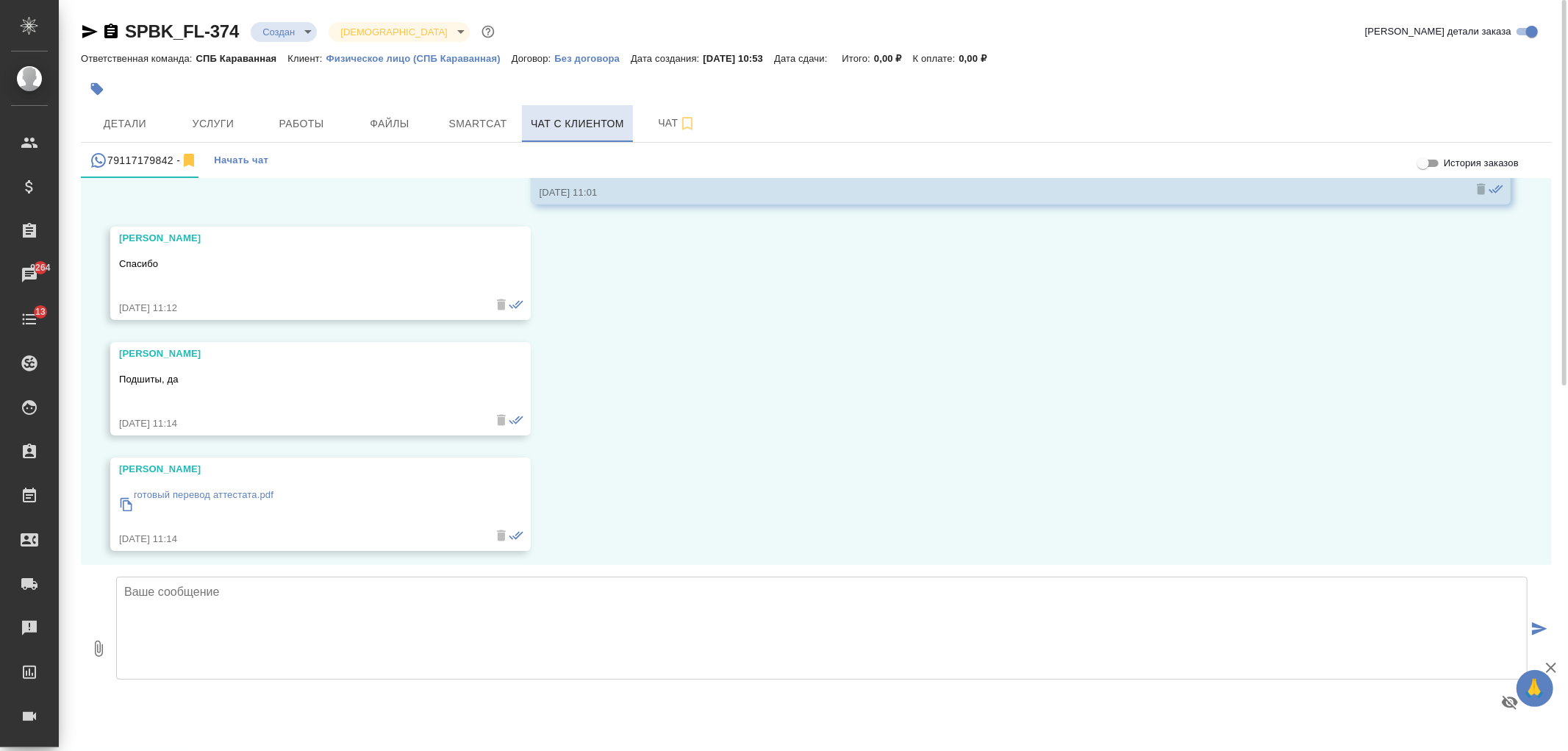
scroll to position [278, 0]
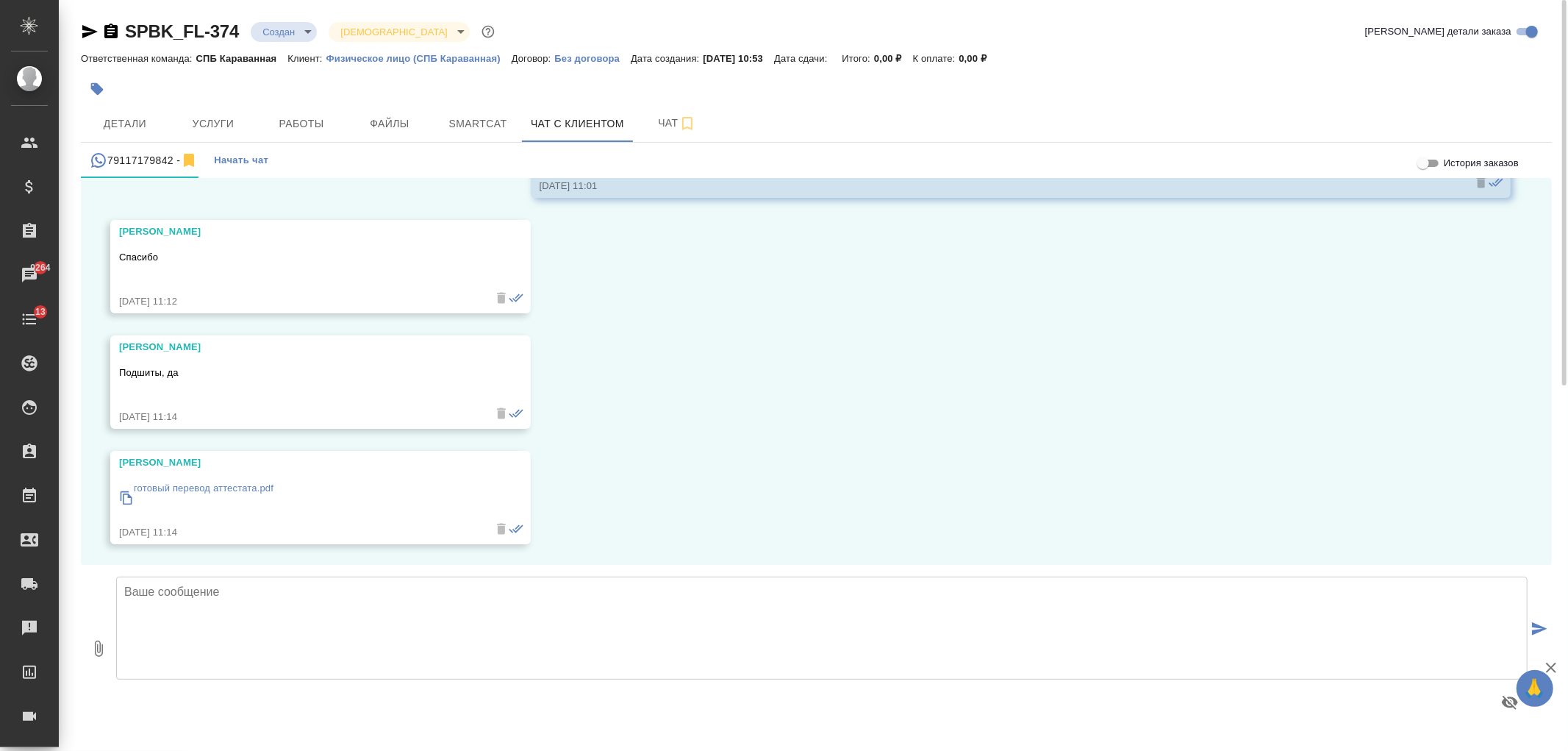
click at [195, 490] on p "готовый перевод аттестата.pdf" at bounding box center [203, 488] width 139 height 15
click at [248, 617] on textarea at bounding box center [821, 628] width 1411 height 103
type textarea "Александра, в документе нет свидетельства верности копии"
click at [89, 663] on button "0" at bounding box center [99, 647] width 36 height 167
type input "C:\fakepath\doc01463720250825114222.pdf"
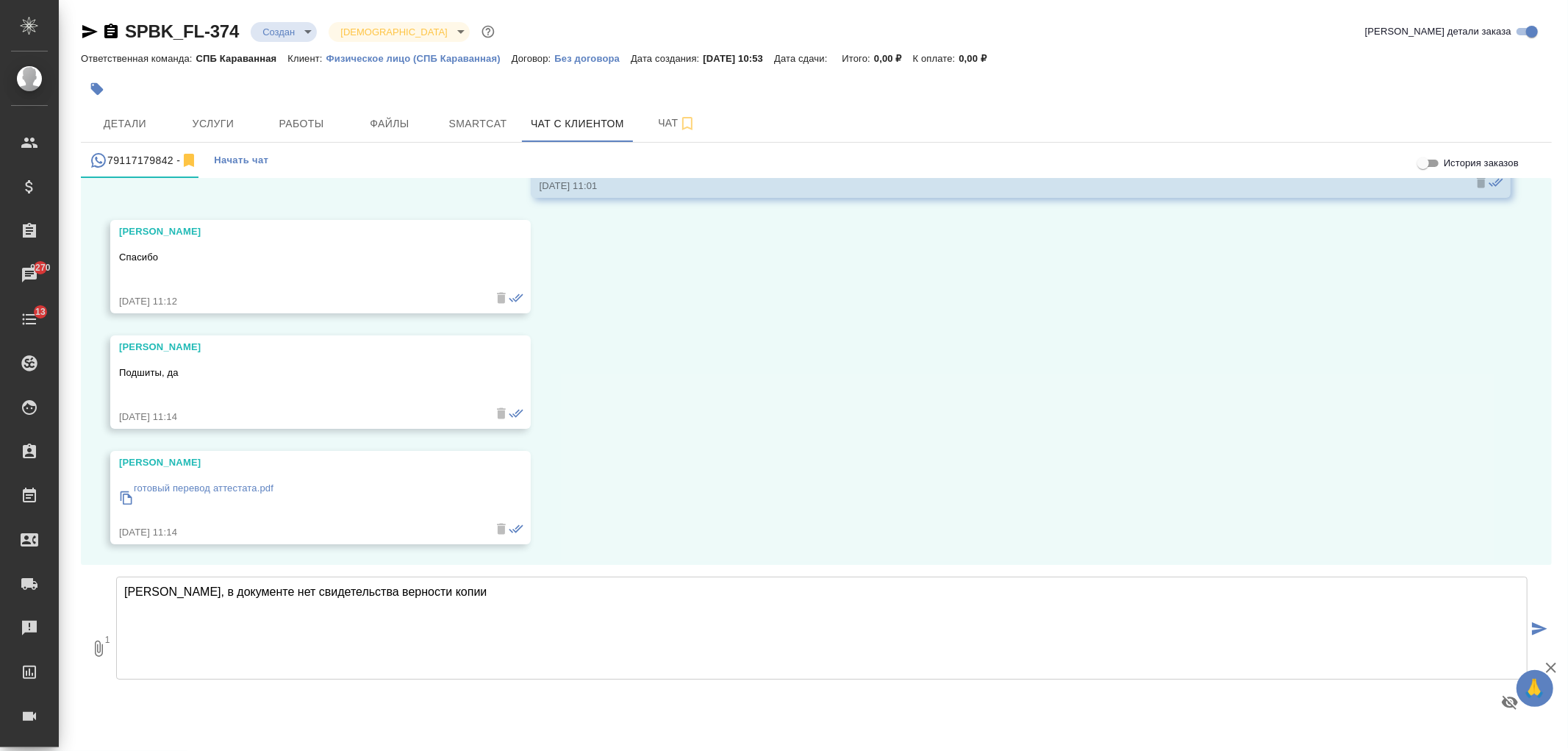
click at [515, 612] on textarea "Александра, в документе нет свидетельства верности копии" at bounding box center [821, 628] width 1411 height 103
click at [622, 620] on textarea "Александра, в документе нет свидетельства верности копии (пример прилагаю)" at bounding box center [821, 628] width 1411 height 103
drag, startPoint x: 368, startPoint y: 593, endPoint x: 267, endPoint y: 598, distance: 101.1
click at [267, 598] on textarea "Александра, в документе нет свидетельства верности копии (пример прилагаю). Есл…" at bounding box center [821, 628] width 1411 height 103
click at [860, 604] on textarea "Александра, в документе отсутствует свидетельство верности копии (пример прилаг…" at bounding box center [821, 628] width 1411 height 103
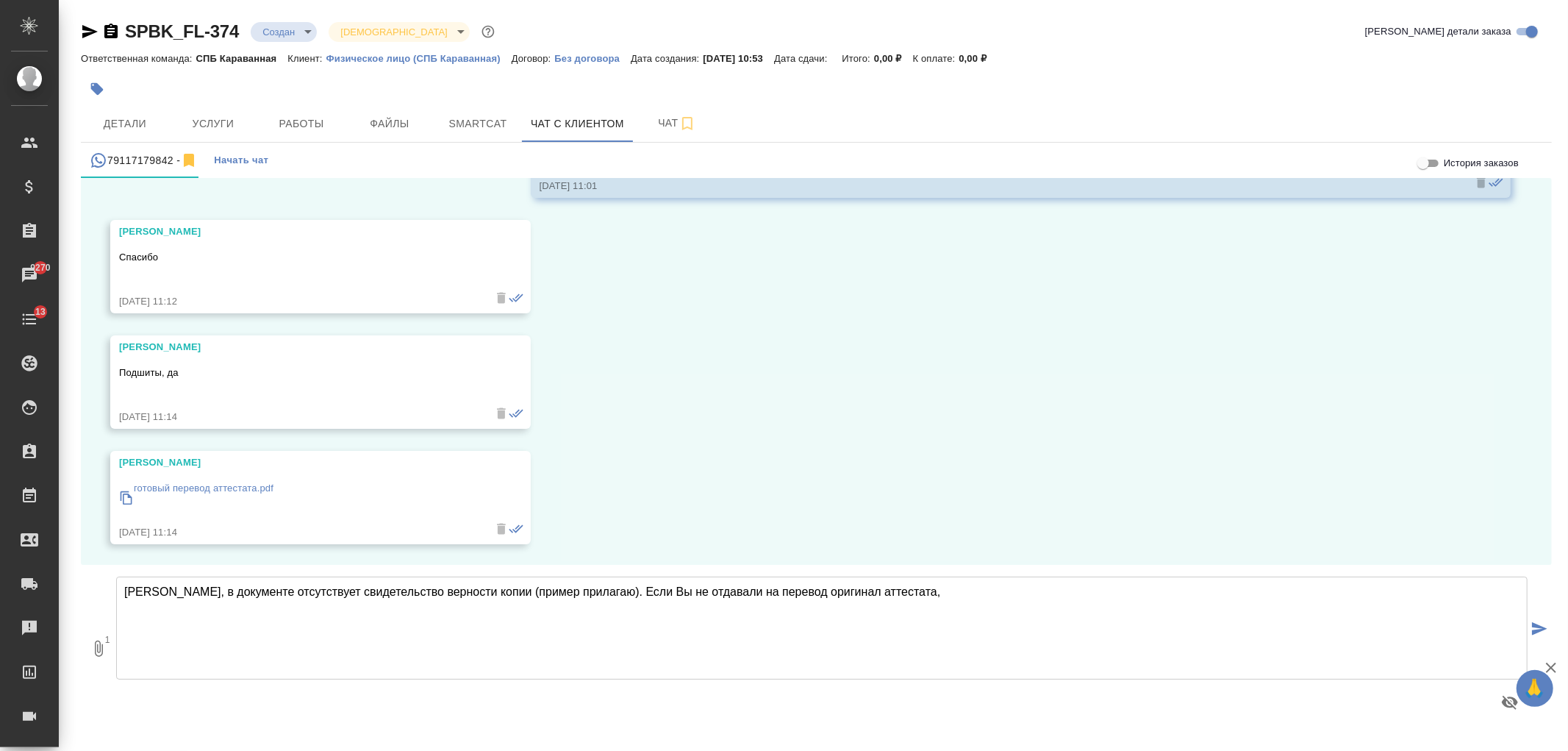
click at [975, 607] on textarea "Александра, в документе отсутствует свидетельство верности копии (пример прилаг…" at bounding box center [821, 628] width 1411 height 103
click at [981, 599] on textarea "Александра, в документе отсутствует свидетельство верности копии (пример прилаг…" at bounding box center [821, 628] width 1411 height 103
drag, startPoint x: 613, startPoint y: 593, endPoint x: 1057, endPoint y: 592, distance: 444.0
click at [1059, 591] on textarea "Александра, в документе отсутствует свидетельство верности копии (пример прилаг…" at bounding box center [821, 628] width 1411 height 103
click at [1056, 593] on textarea "Александра, в документе отсутствует свидетельство верности копии (пример прилаг…" at bounding box center [821, 628] width 1411 height 103
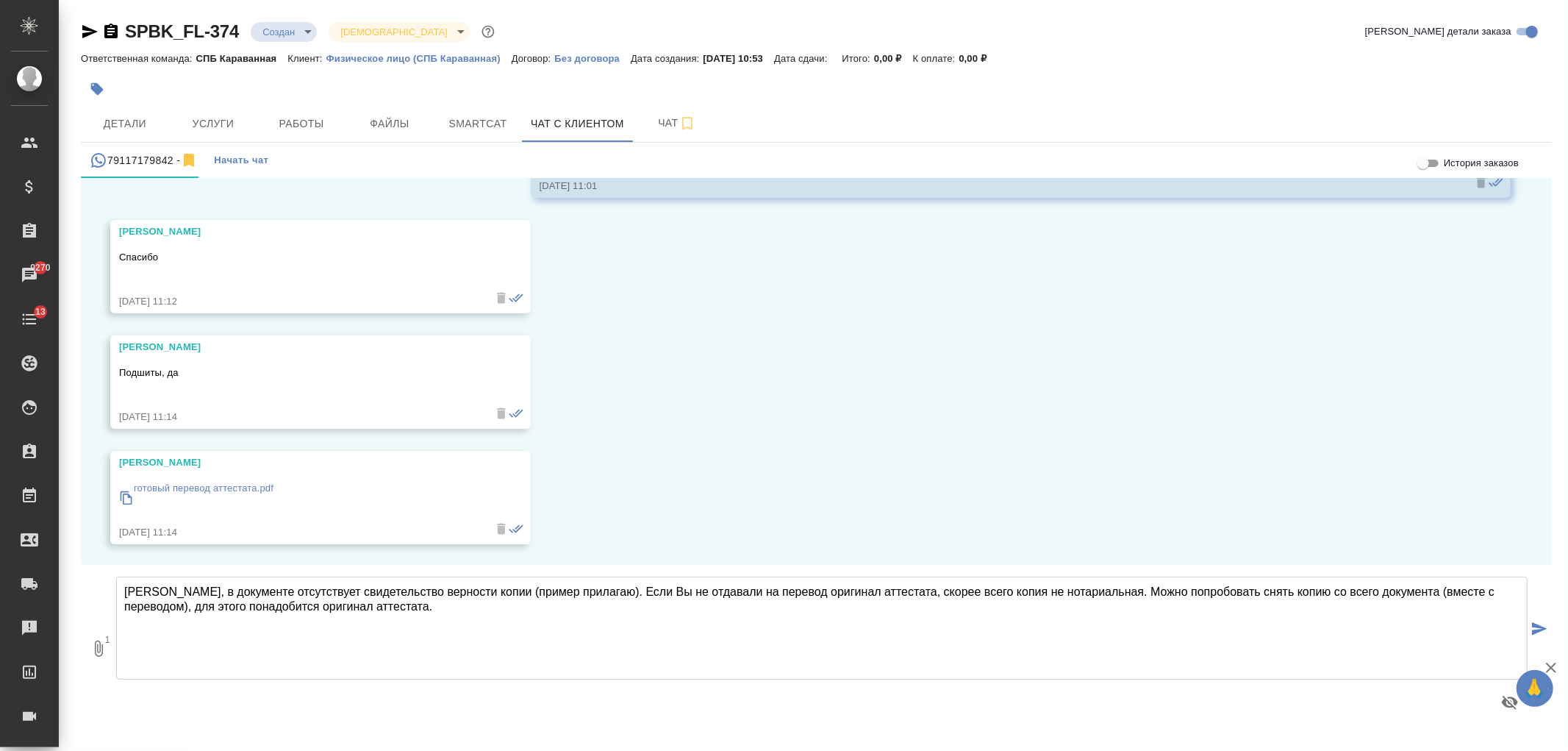
drag, startPoint x: 1117, startPoint y: 596, endPoint x: 613, endPoint y: 592, distance: 504.0
click at [613, 592] on textarea "Александра, в документе отсутствует свидетельство верности копии (пример прилаг…" at bounding box center [821, 628] width 1411 height 103
click at [762, 584] on textarea "Александра, в документе отсутствует свидетельство верности копии (пример прилаг…" at bounding box center [821, 628] width 1411 height 103
click at [1392, 599] on textarea "Александра, в документе отсутствует свидетельство верности копии (пример прилаг…" at bounding box center [821, 628] width 1411 height 103
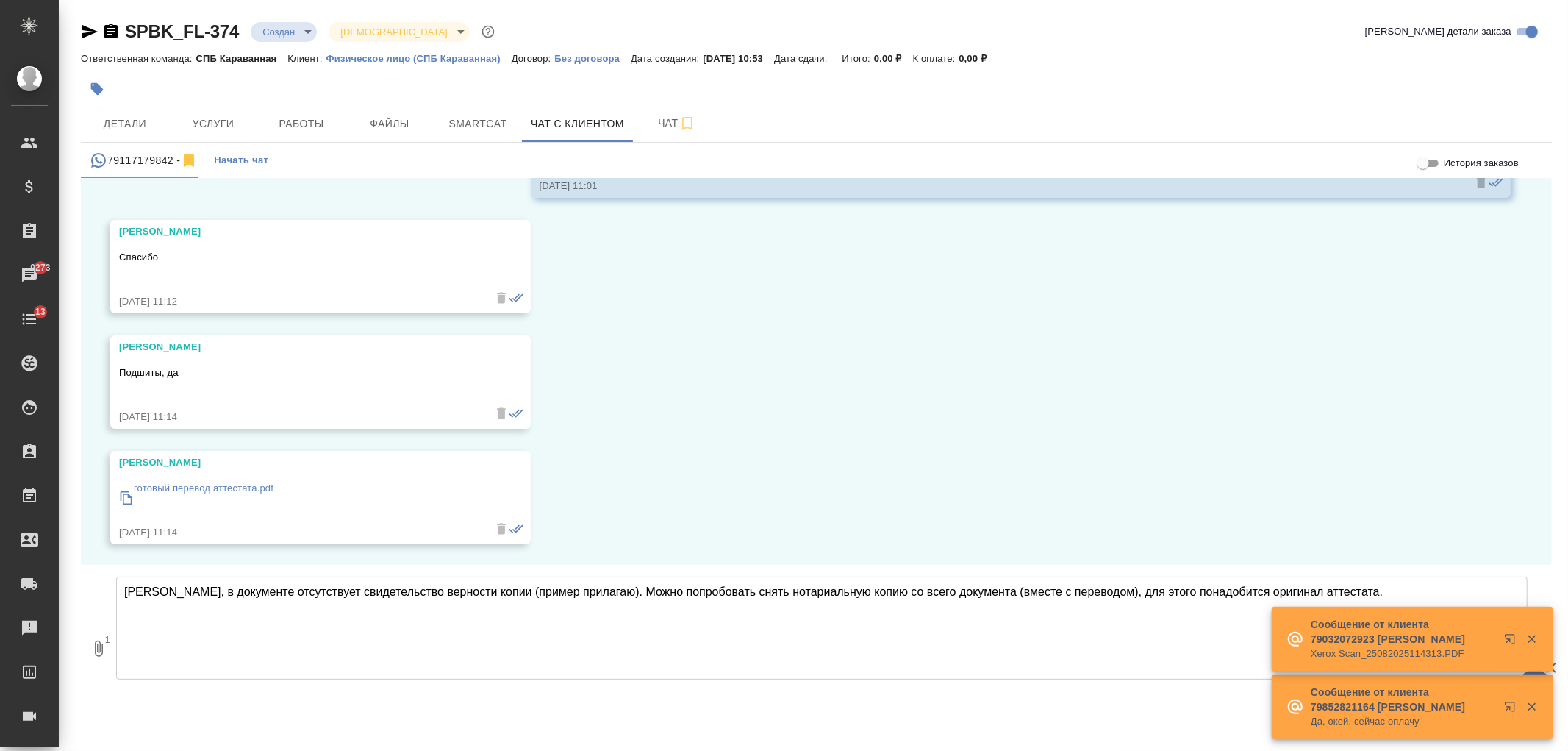
click at [1380, 589] on textarea "Александра, в документе отсутствует свидетельство верности копии (пример прилаг…" at bounding box center [821, 628] width 1411 height 103
click at [934, 606] on textarea "Александра, в документе отсутствует свидетельство верности копии (пример прилаг…" at bounding box center [821, 628] width 1411 height 103
click at [1384, 589] on textarea "Александра, в документе отсутствует свидетельство верности копии (пример прилаг…" at bounding box center [821, 628] width 1411 height 103
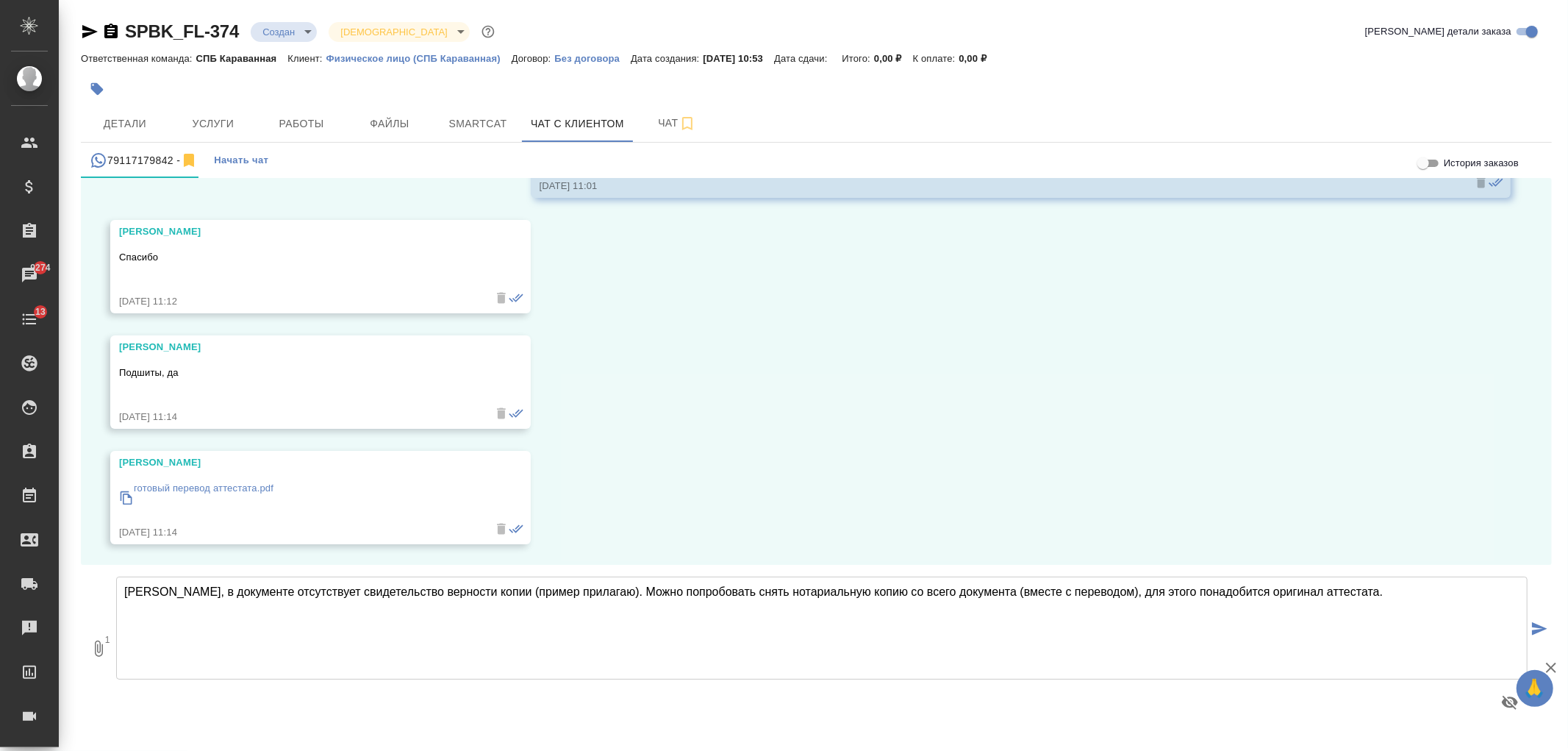
type textarea "Александра, в документе отсутствует свидетельство верности копии (пример прилаг…"
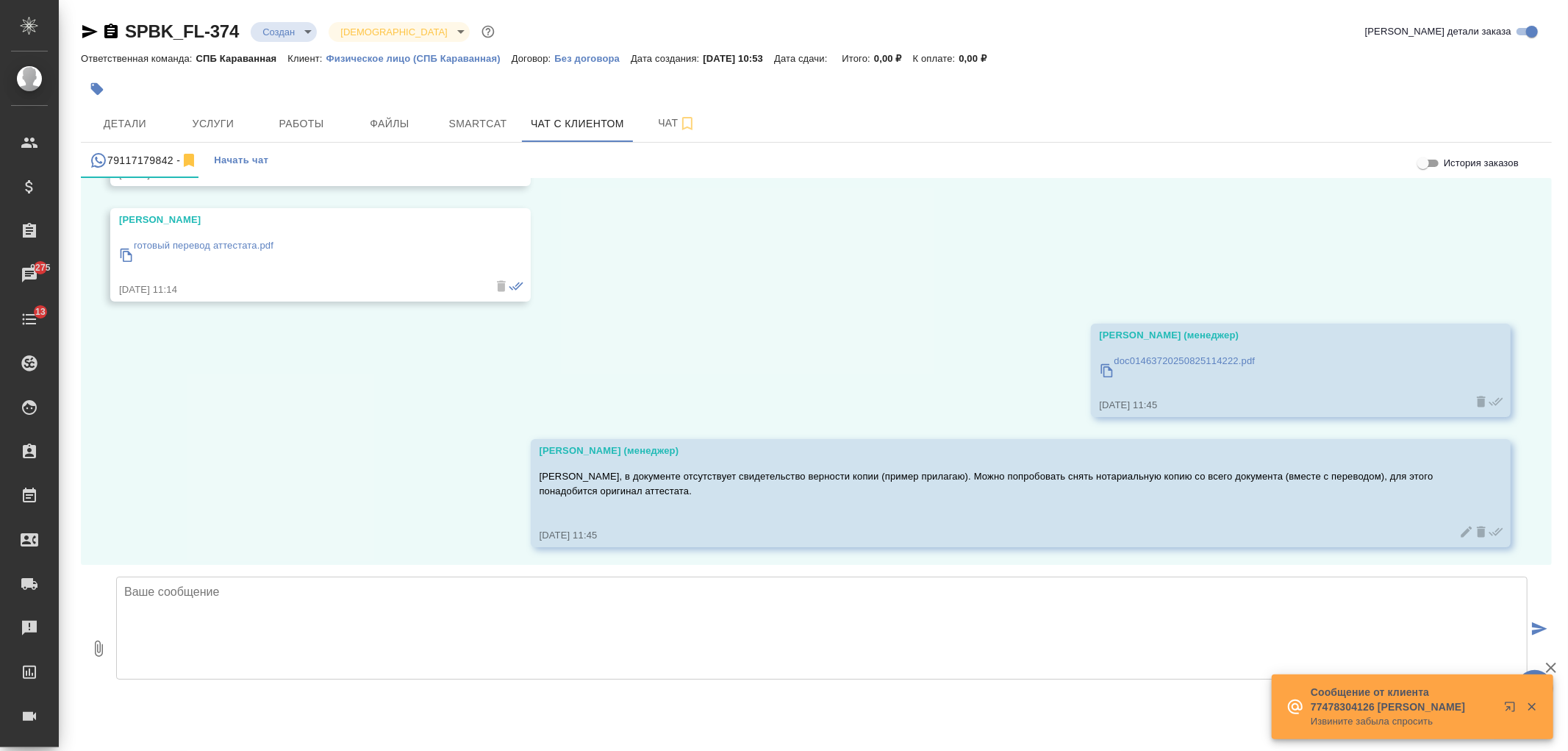
scroll to position [523, 0]
click at [560, 672] on textarea at bounding box center [821, 628] width 1411 height 103
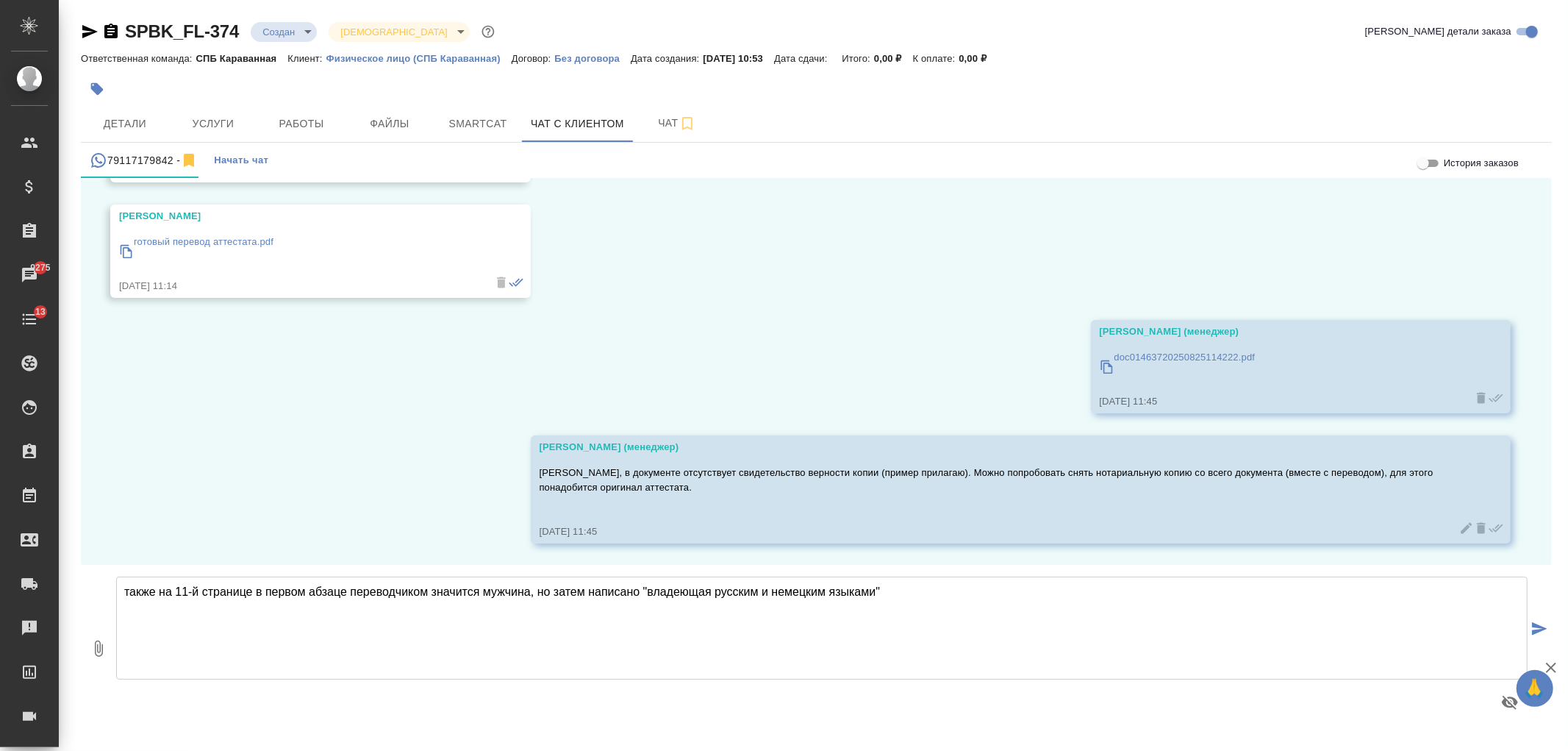
click at [705, 591] on textarea "также на 11-й странице в первом абзаце переводчиком значится мужчина, но затем …" at bounding box center [821, 628] width 1411 height 103
click at [699, 592] on textarea "также на 11-й странице в первом абзаце переводчиком значится мужчина, но затем …" at bounding box center [821, 628] width 1411 height 103
drag, startPoint x: 698, startPoint y: 594, endPoint x: 711, endPoint y: 594, distance: 13.0
click at [711, 594] on textarea "также на 11-й странице в первом абзаце переводчиком значится мужчина, но затем …" at bounding box center [821, 628] width 1411 height 103
click at [921, 606] on textarea "также на 11-й странице в первом абзаце переводчиком значится мужчина, но затем …" at bounding box center [821, 628] width 1411 height 103
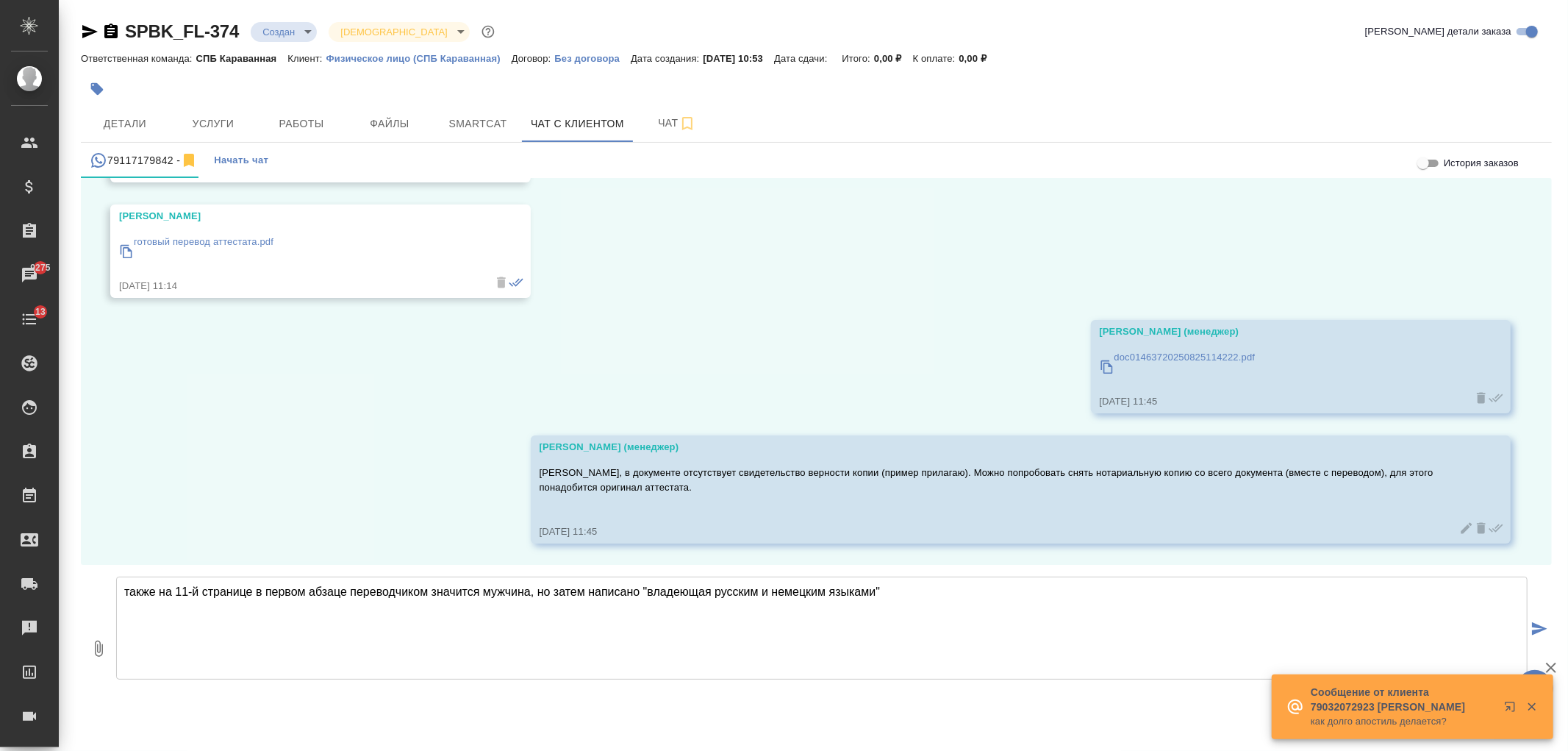
type textarea "также на 11-й странице в первом абзаце переводчиком значится мужчина, но затем …"
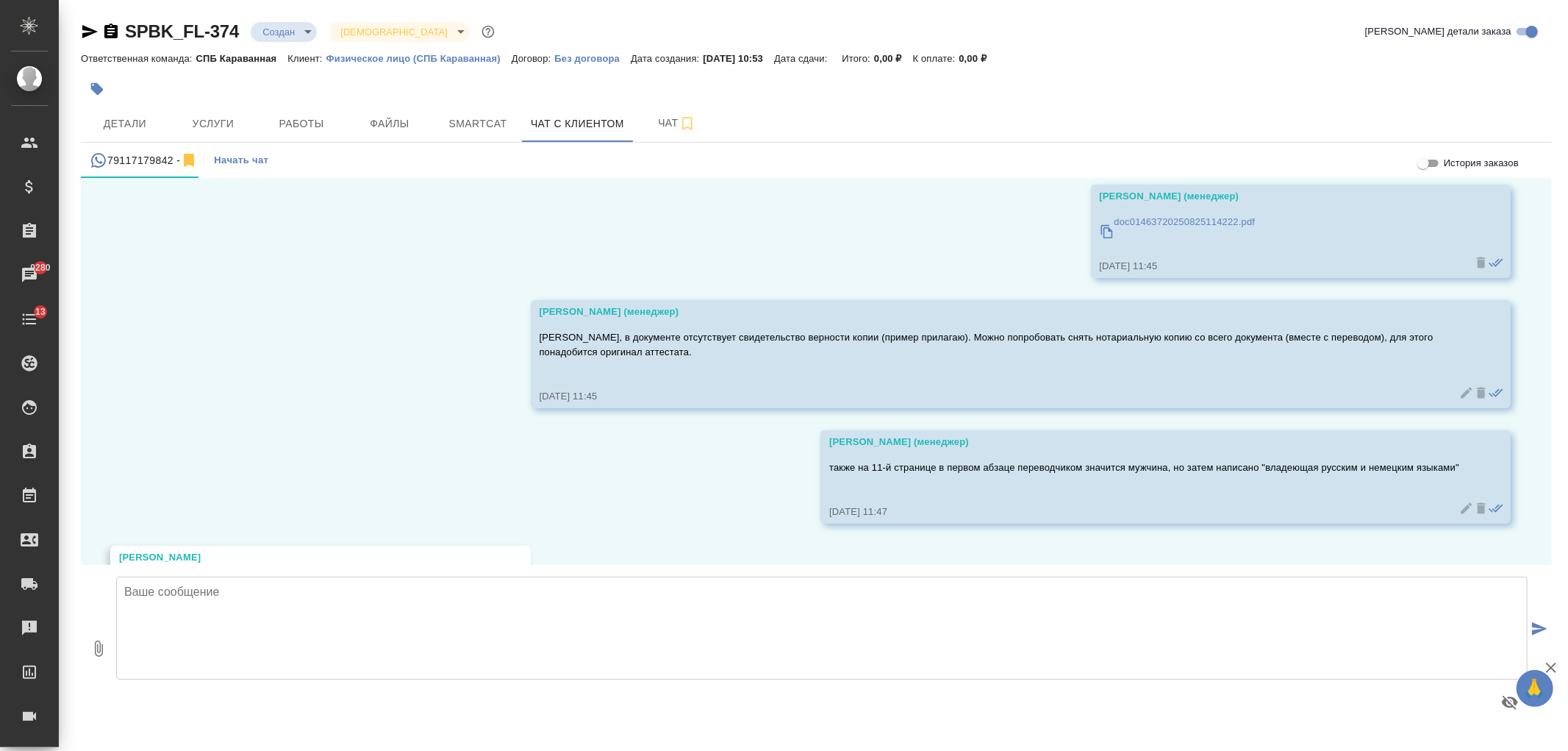
scroll to position [870, 0]
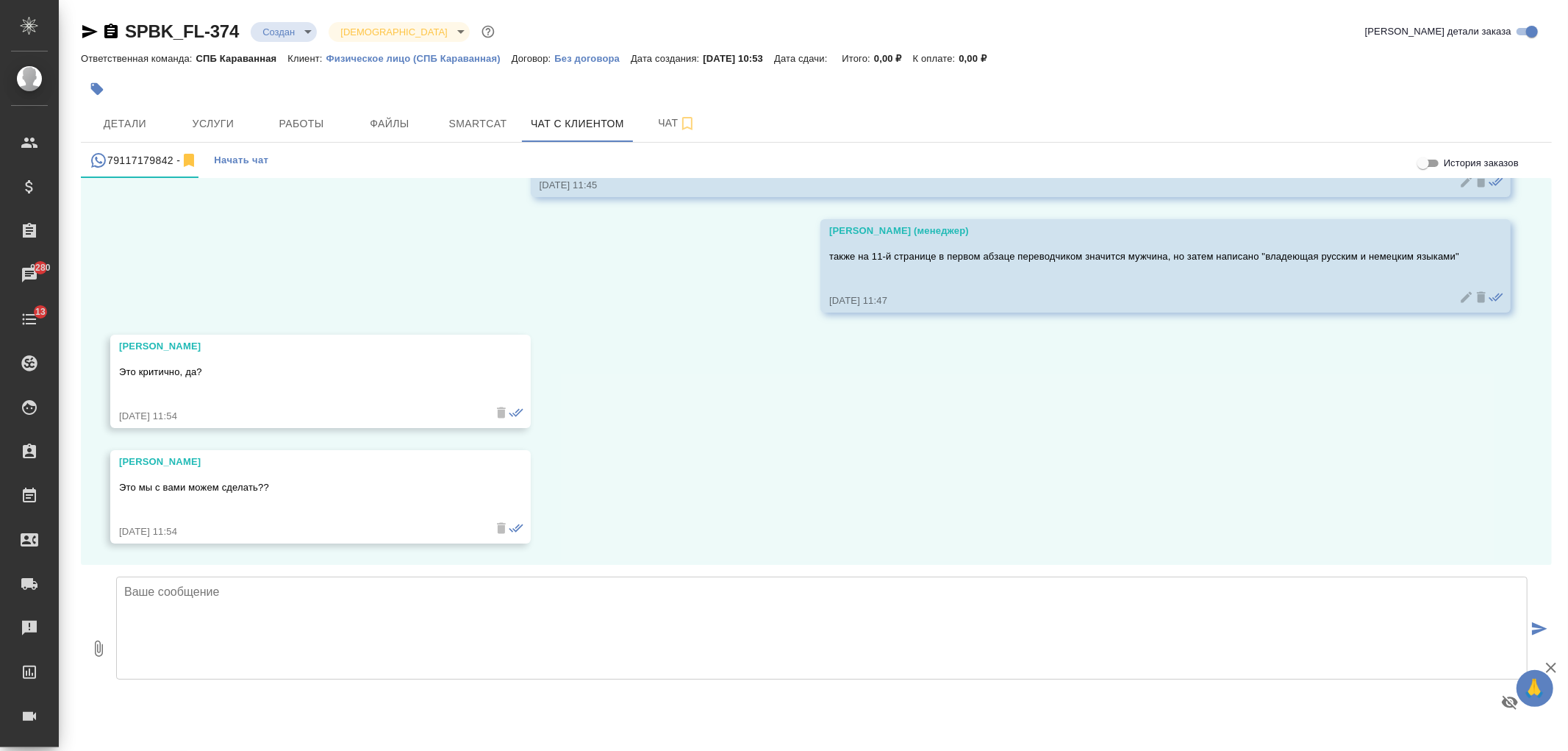
click at [373, 625] on textarea at bounding box center [821, 628] width 1411 height 103
type textarea "Про подпись переводчика не могу сказать, могут придраться, могут не заметить,"
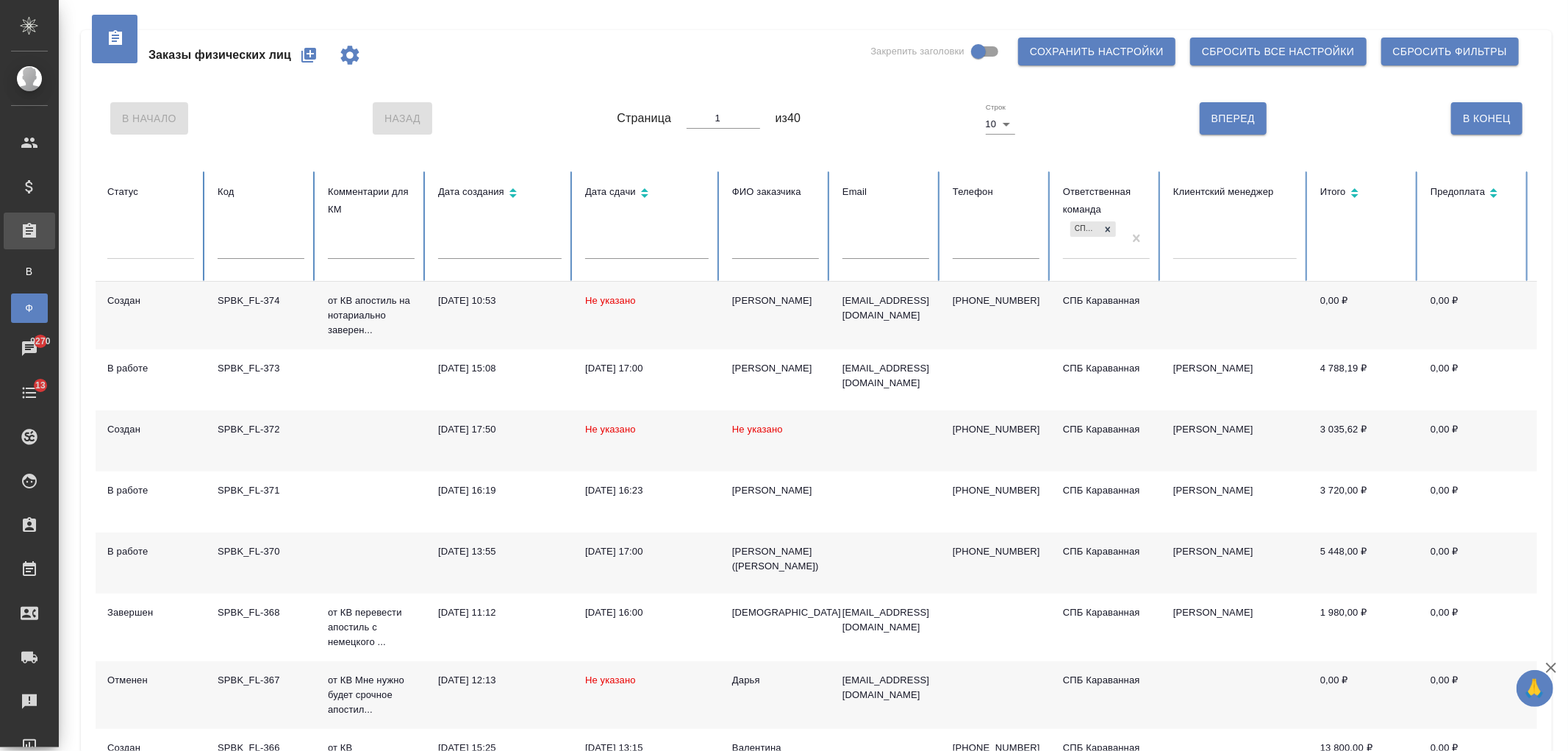
click at [886, 554] on td at bounding box center [885, 563] width 110 height 61
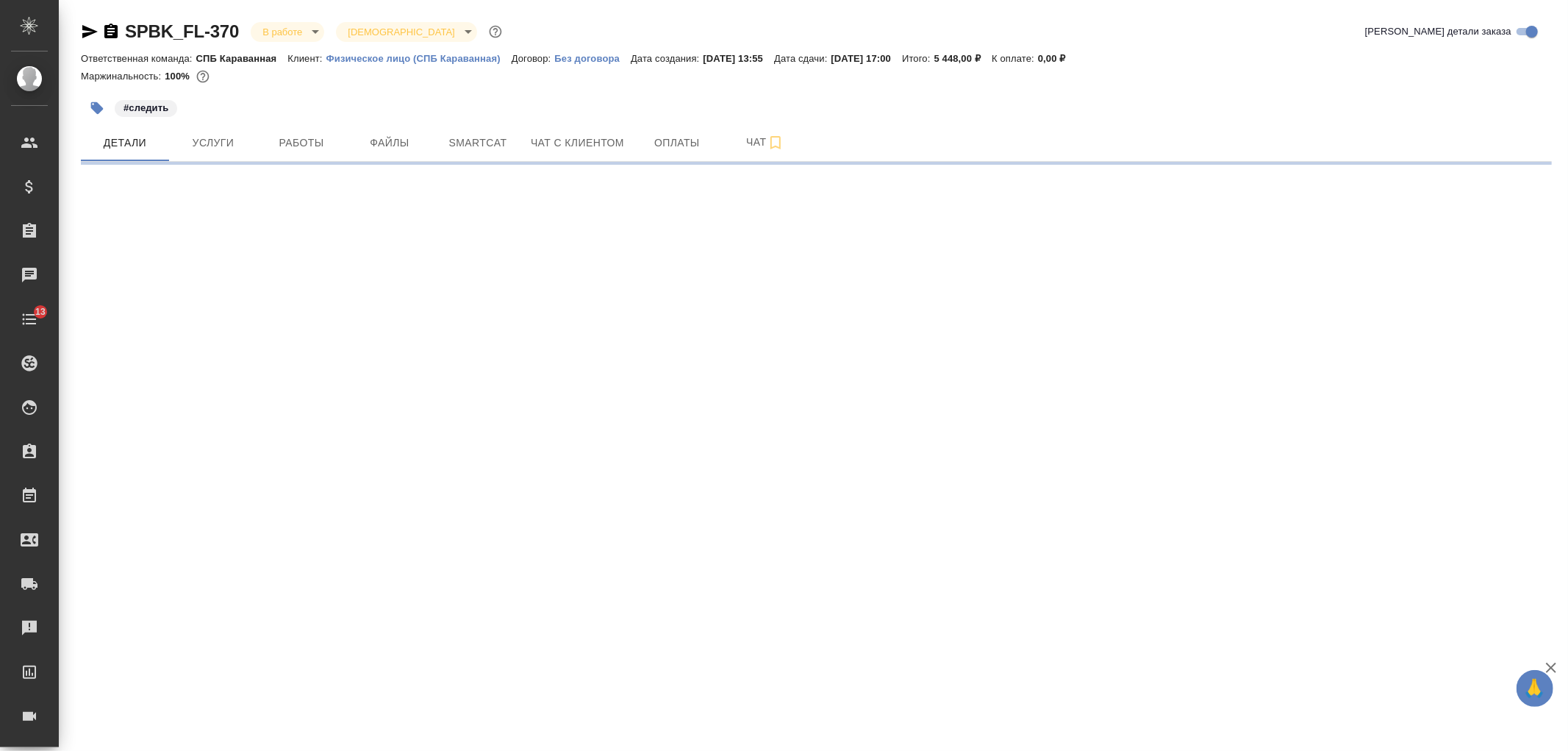
select select "RU"
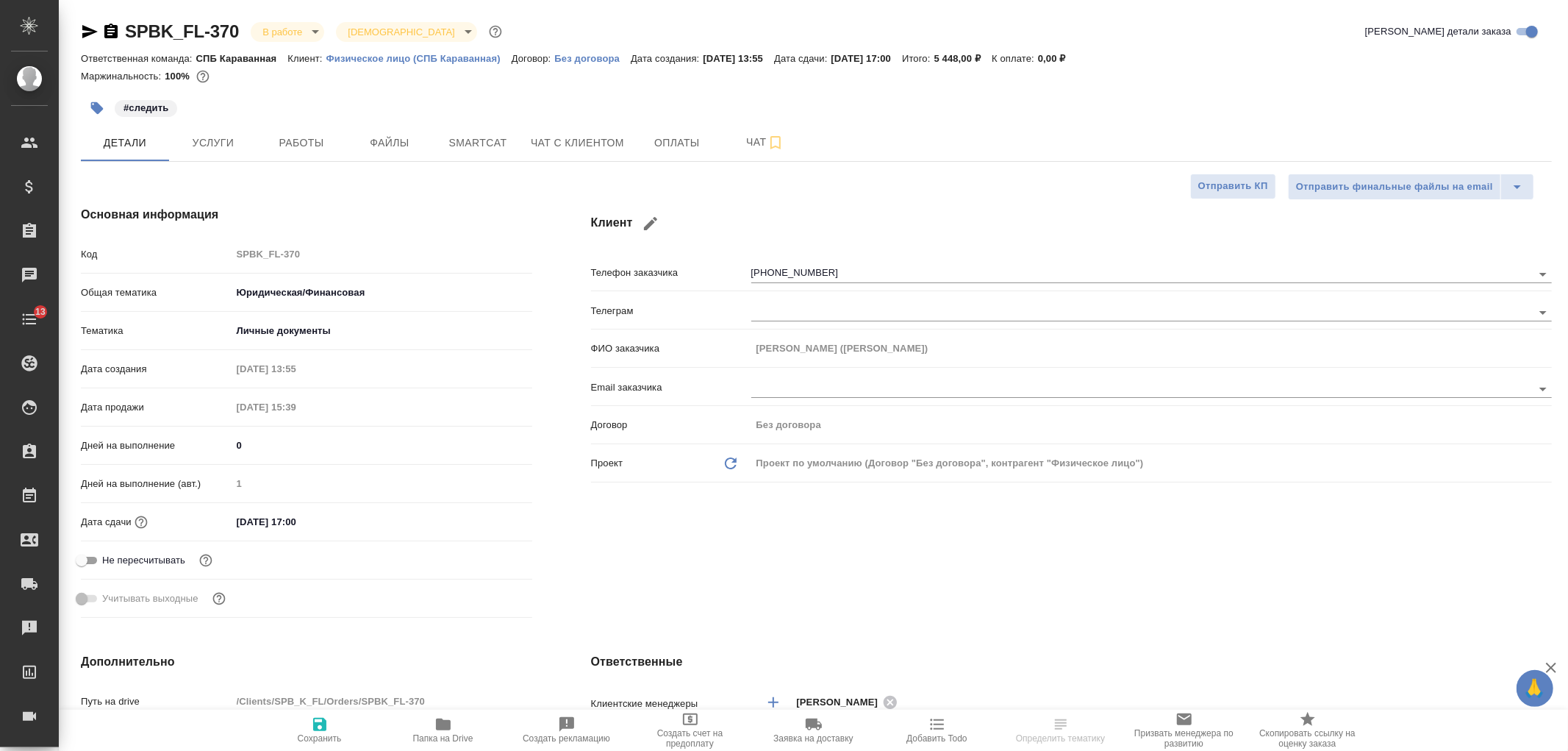
type textarea "x"
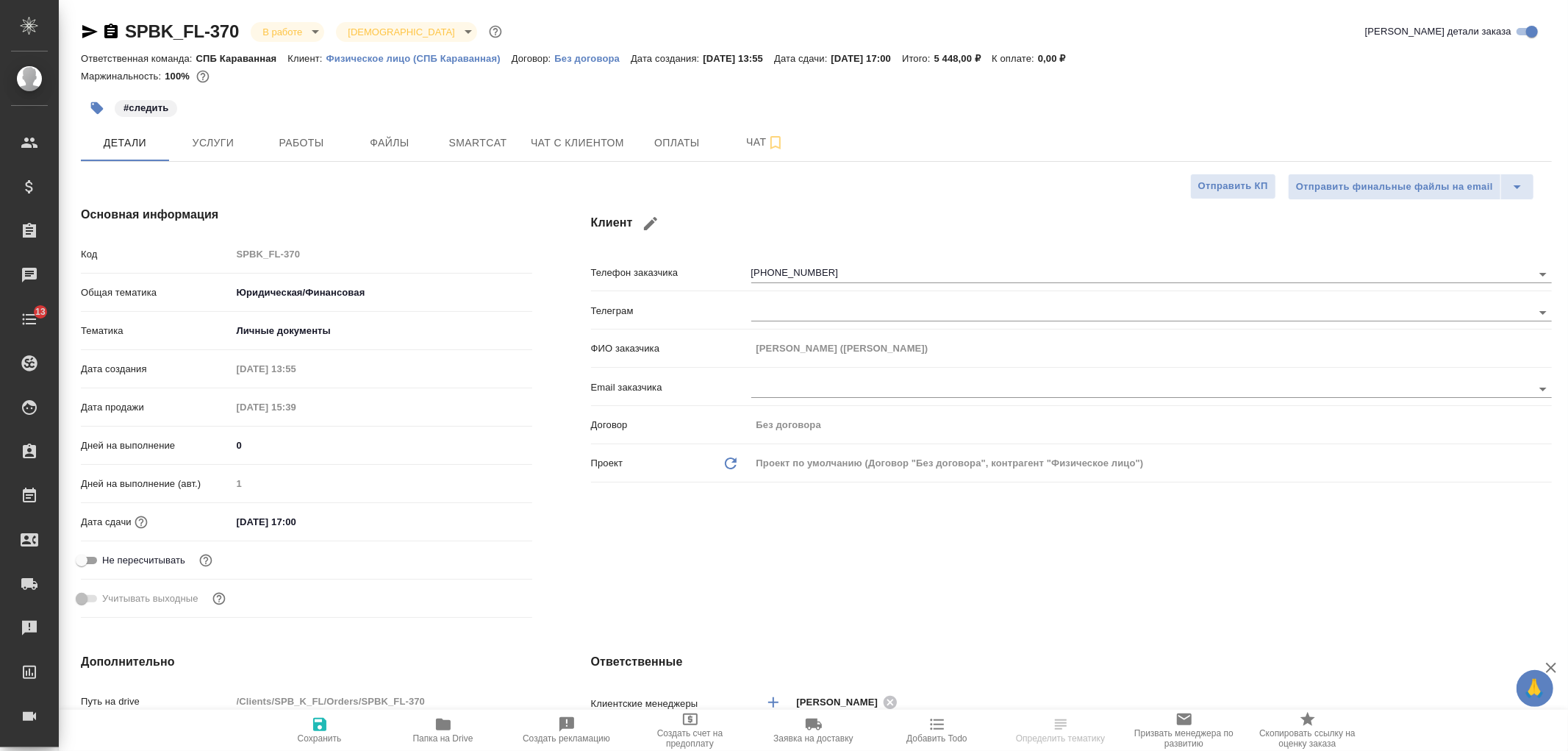
type textarea "x"
type input "Тарабановская Анастасия"
click at [1000, 547] on div "Клиент Телефон заказчика +79531500526 Телеграм ФИО заказчика Ирина Тюрина (Лари…" at bounding box center [1071, 415] width 1020 height 476
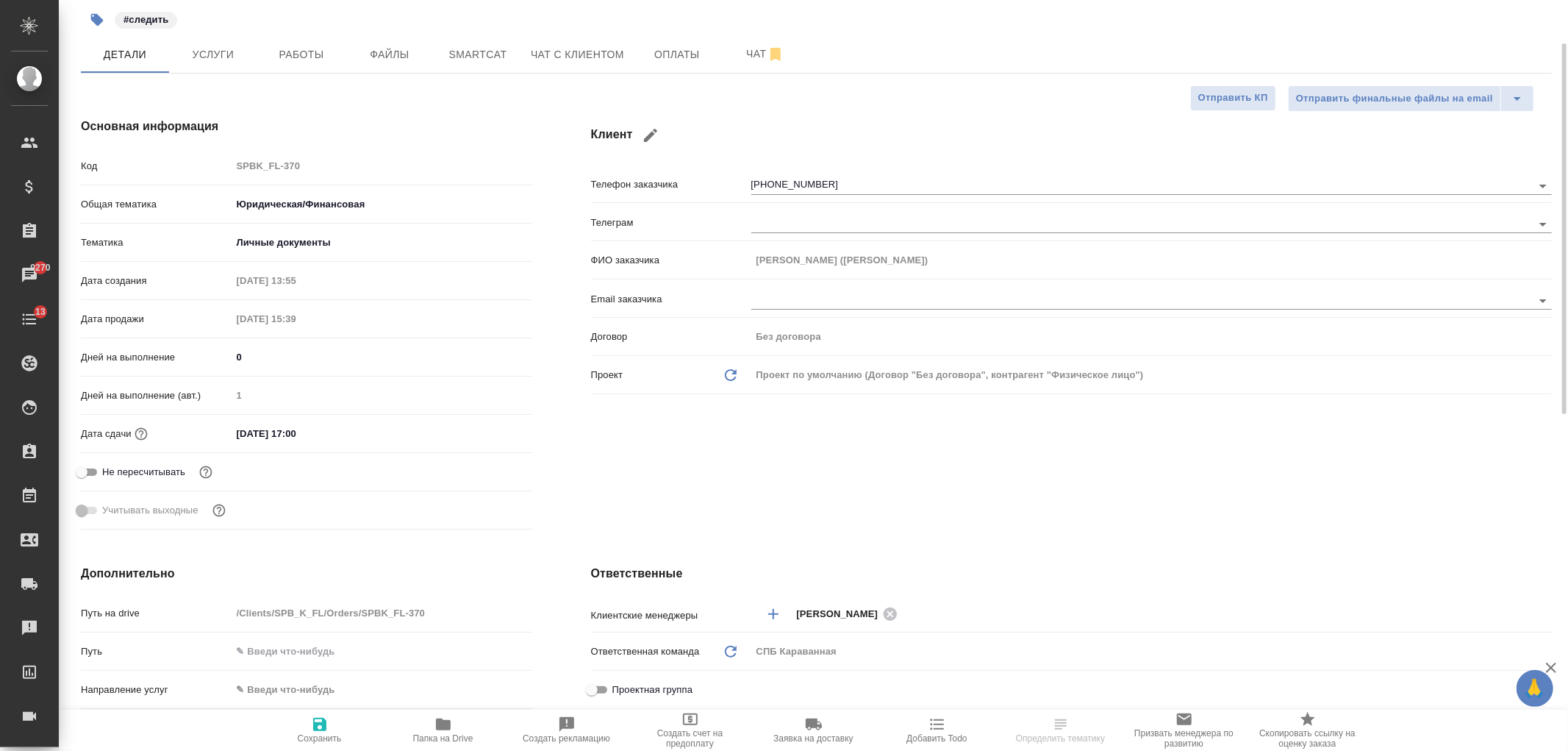
scroll to position [110, 0]
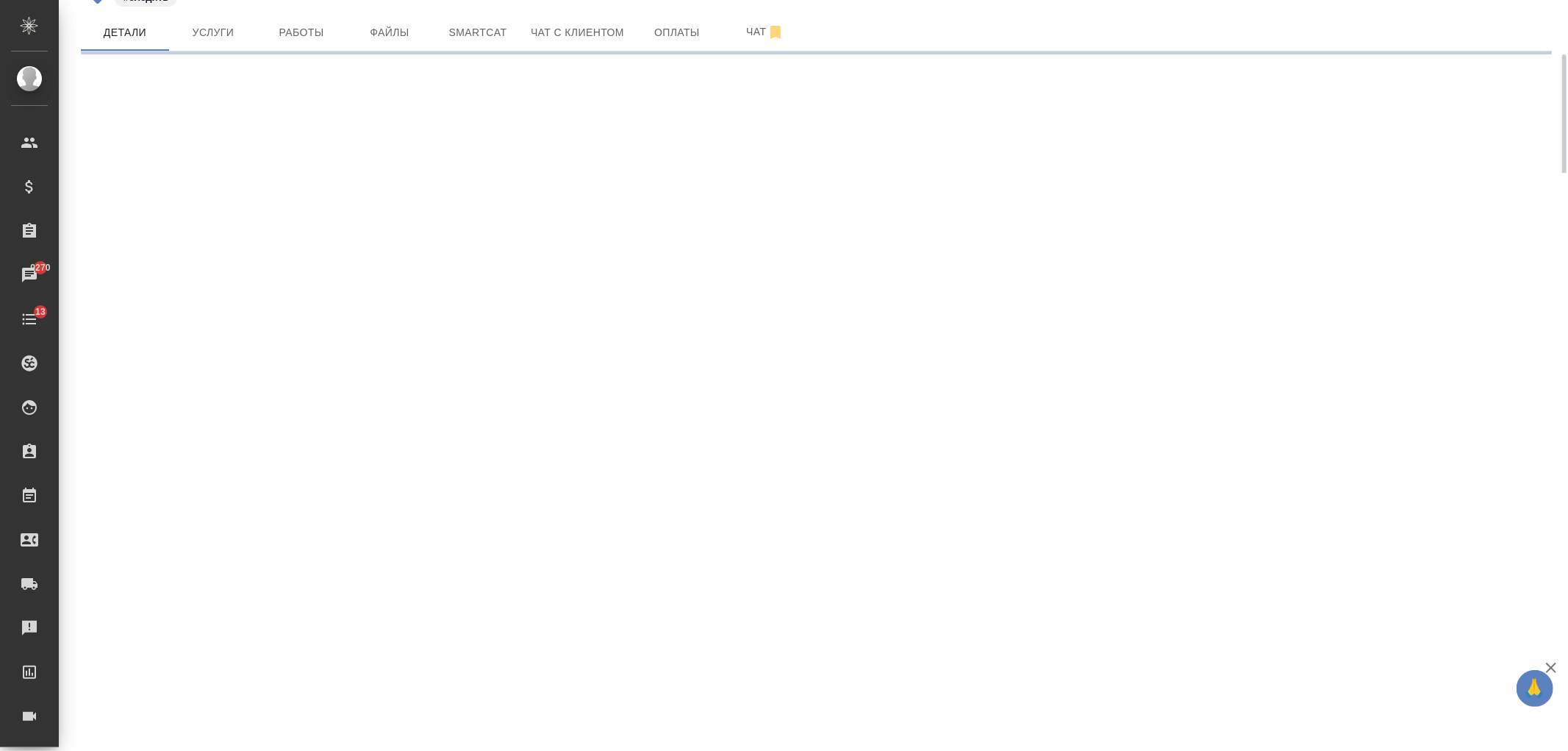
select select "RU"
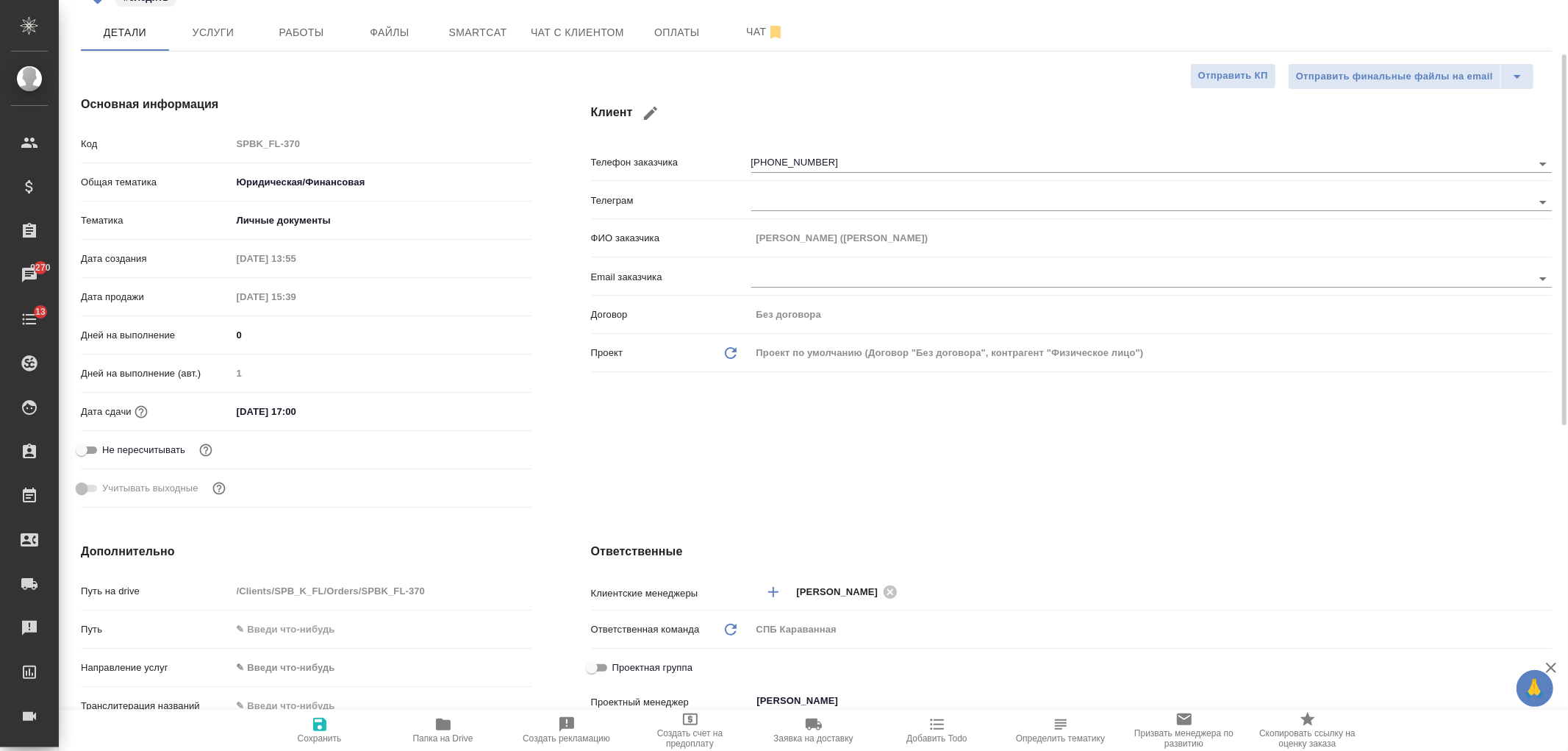
type textarea "x"
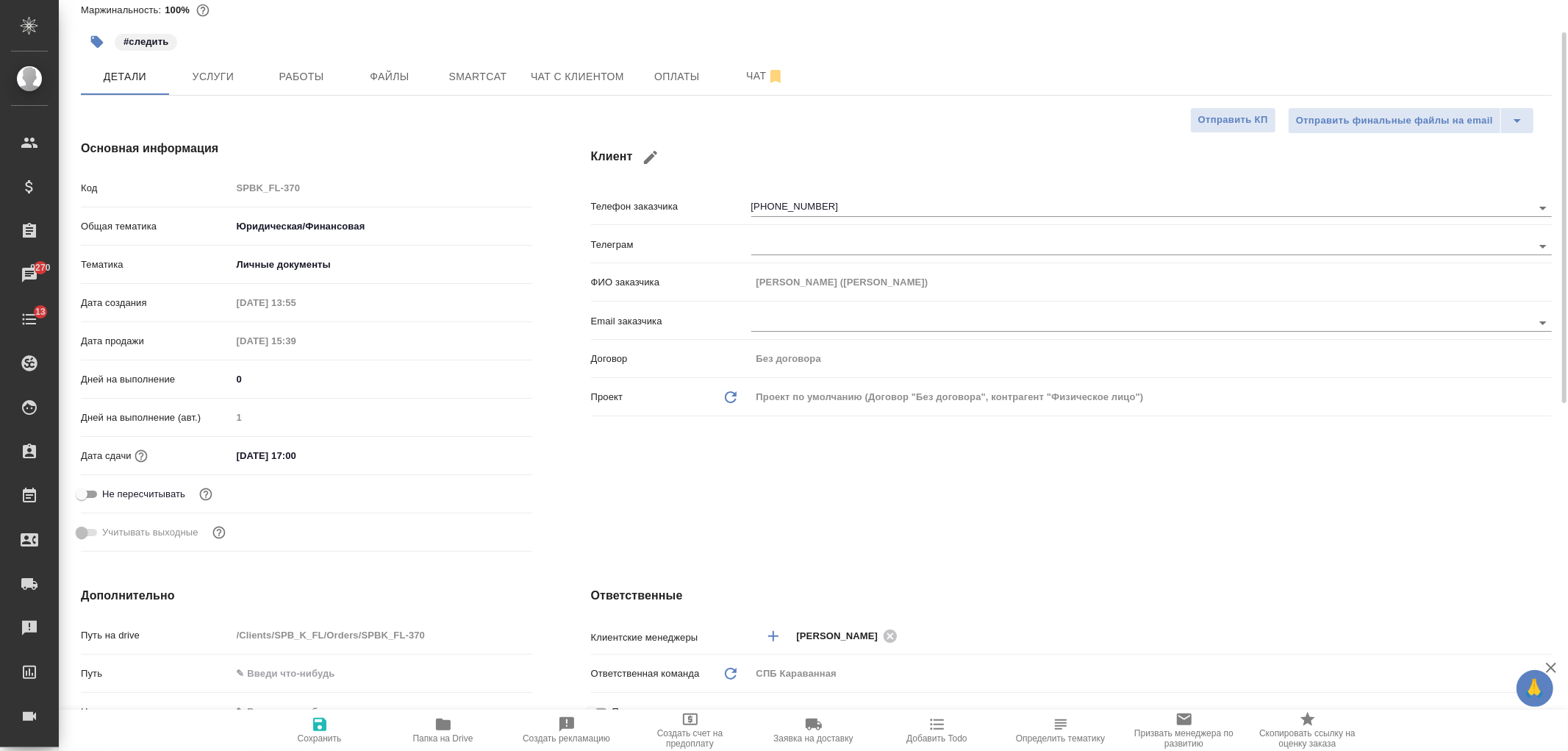
scroll to position [0, 0]
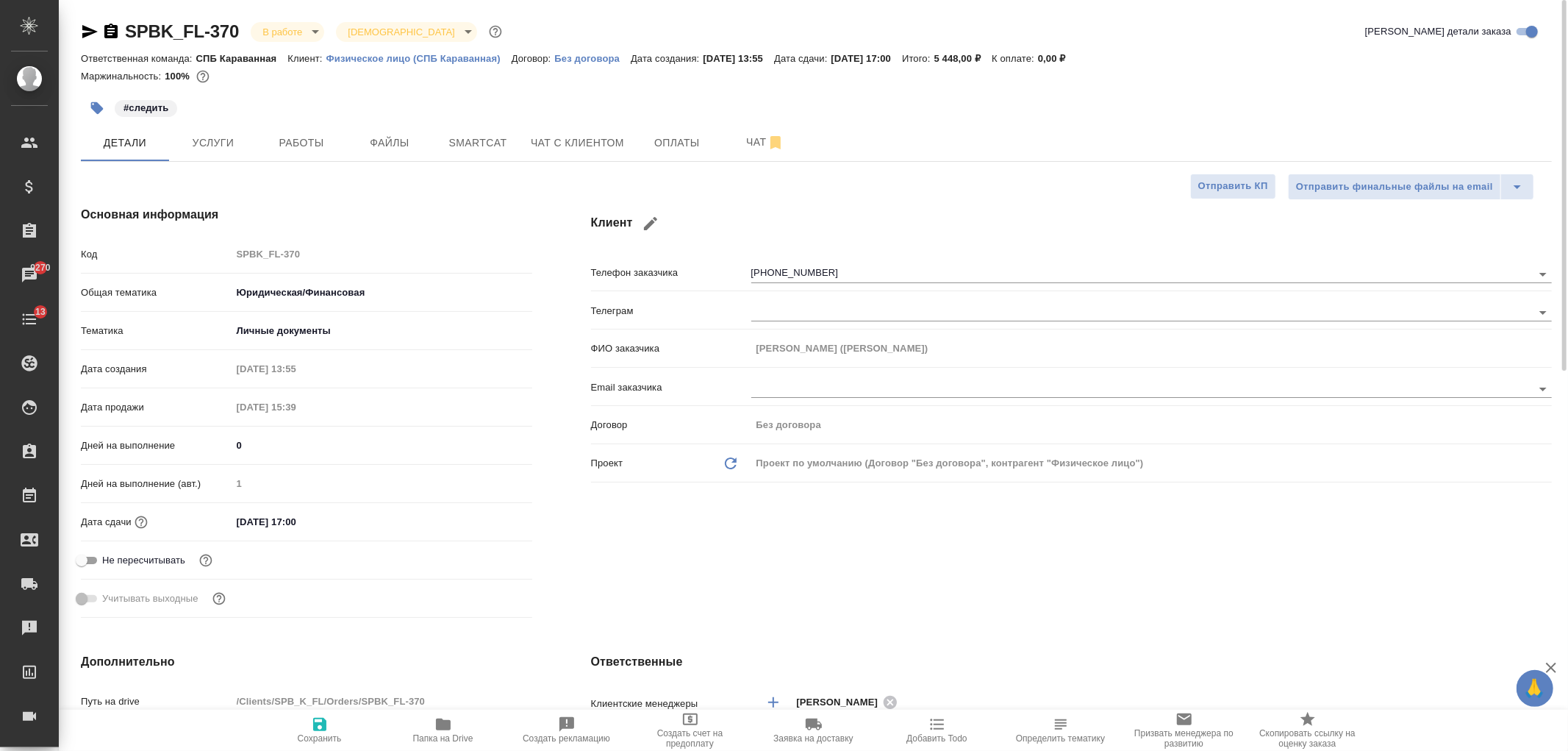
type textarea "x"
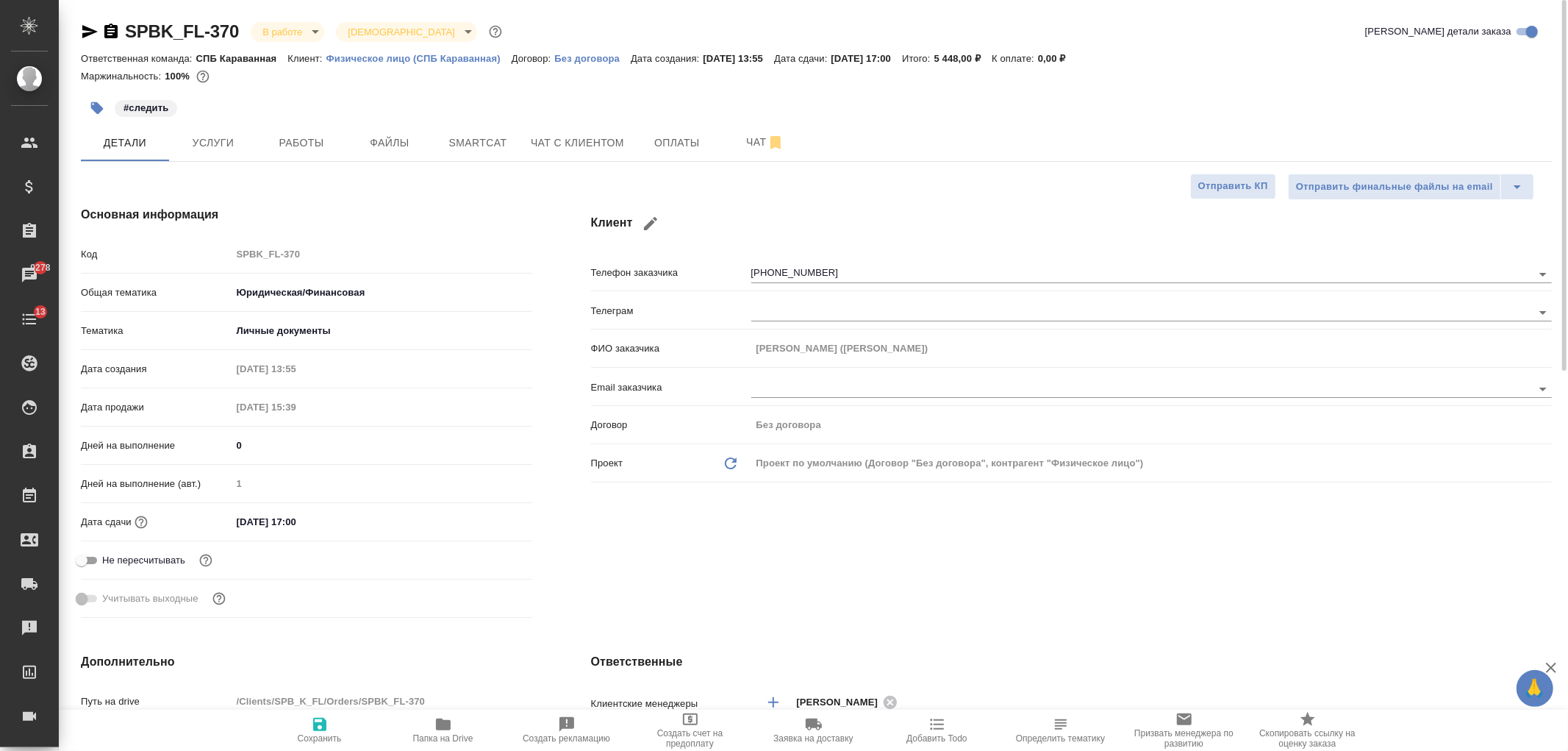
type textarea "x"
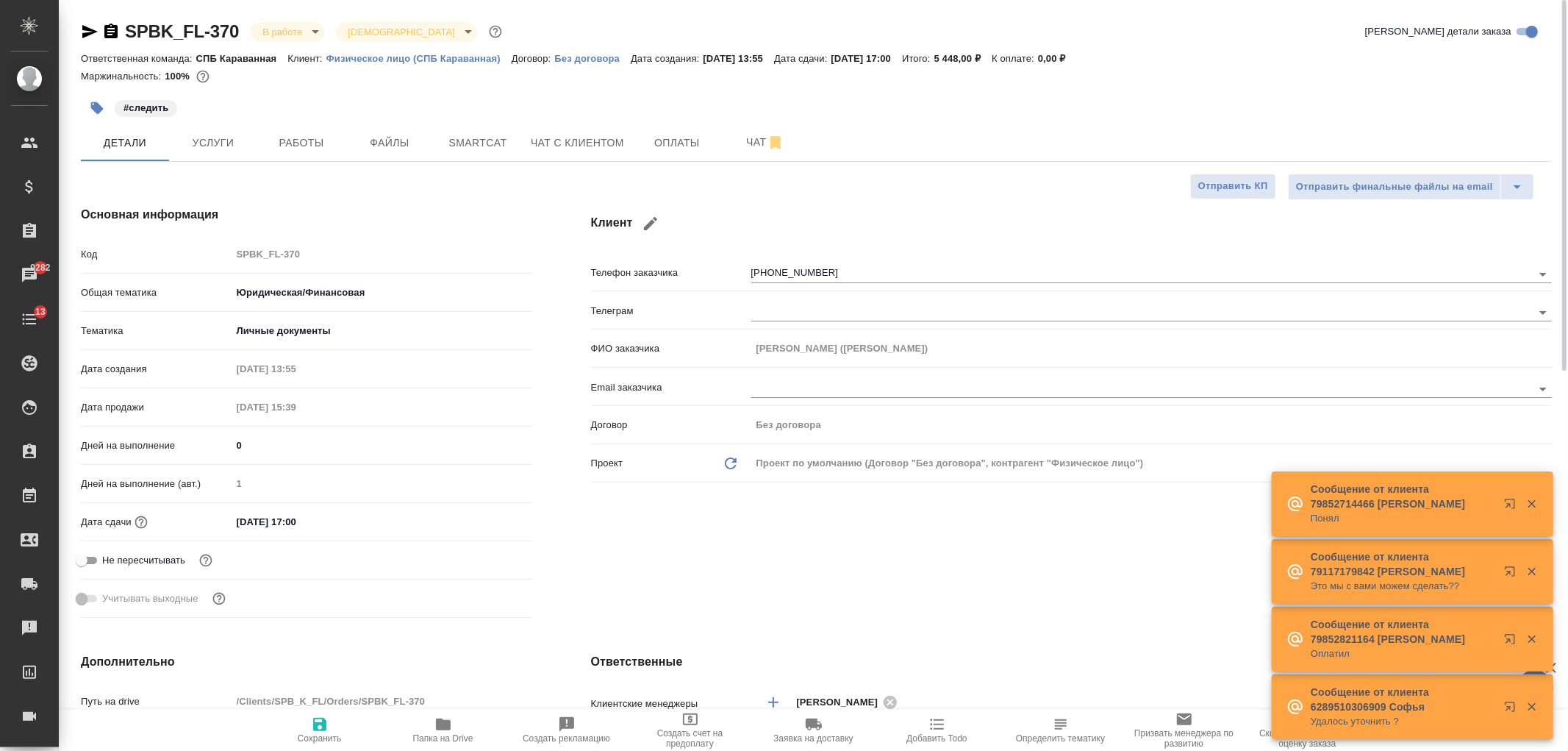
type textarea "x"
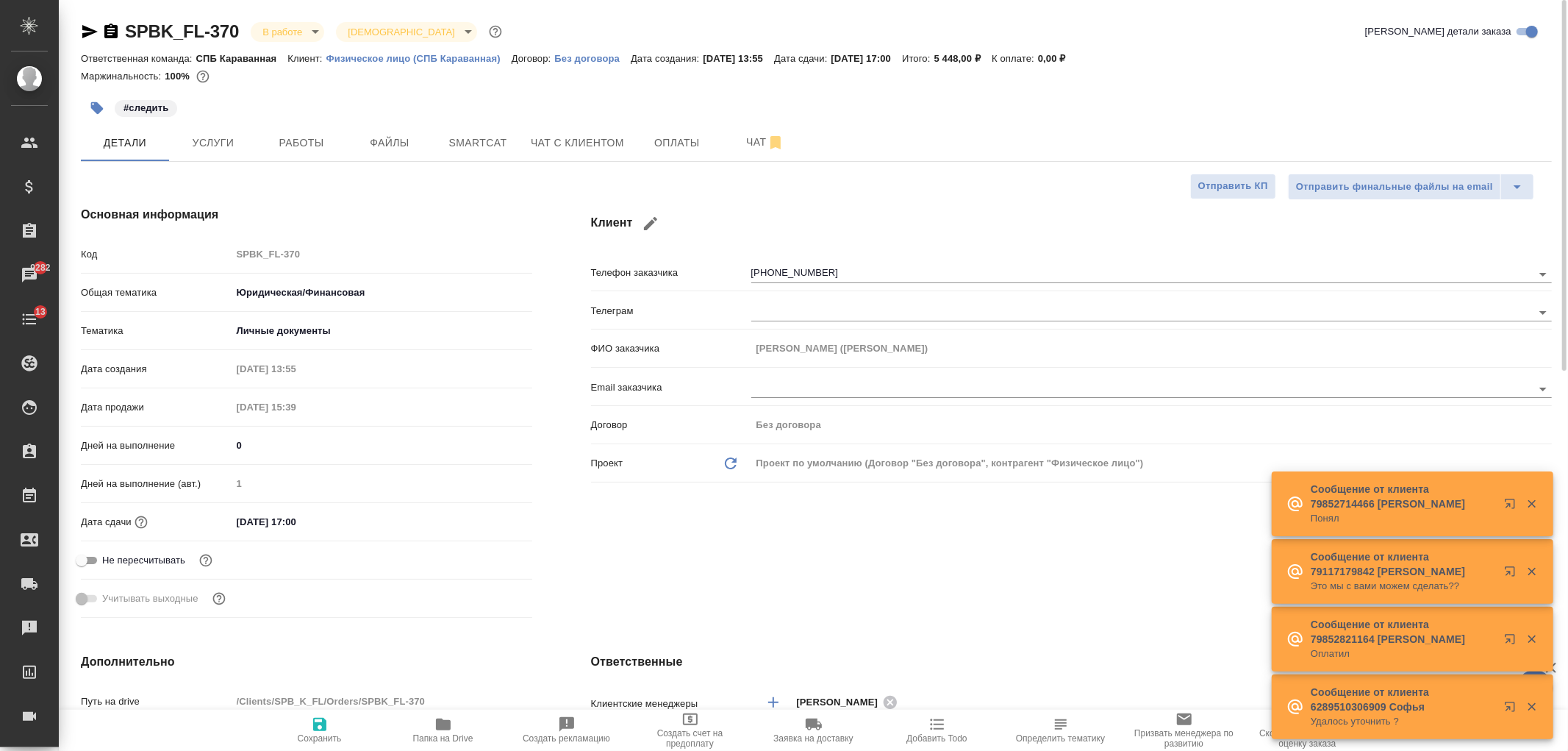
type textarea "x"
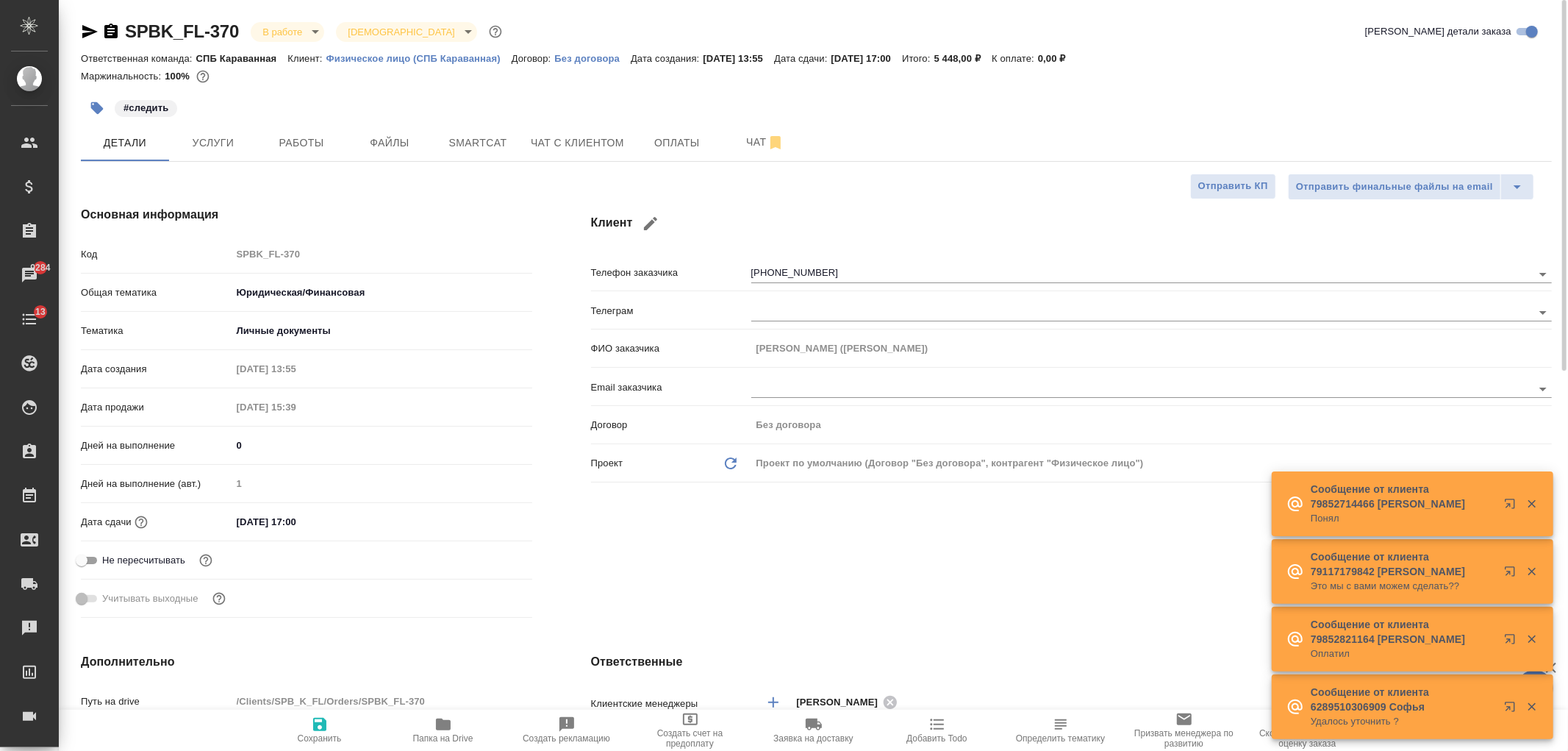
type textarea "x"
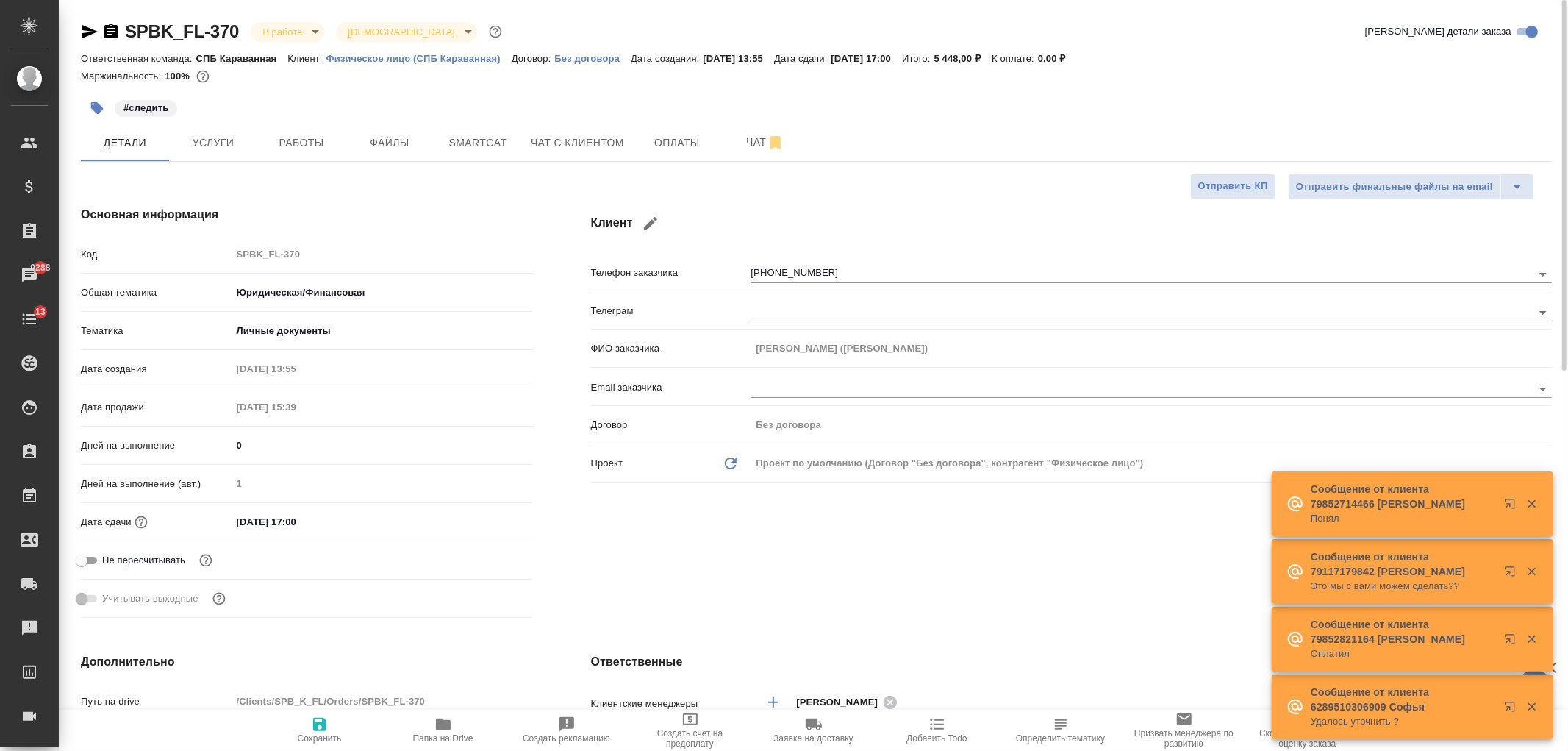
type textarea "x"
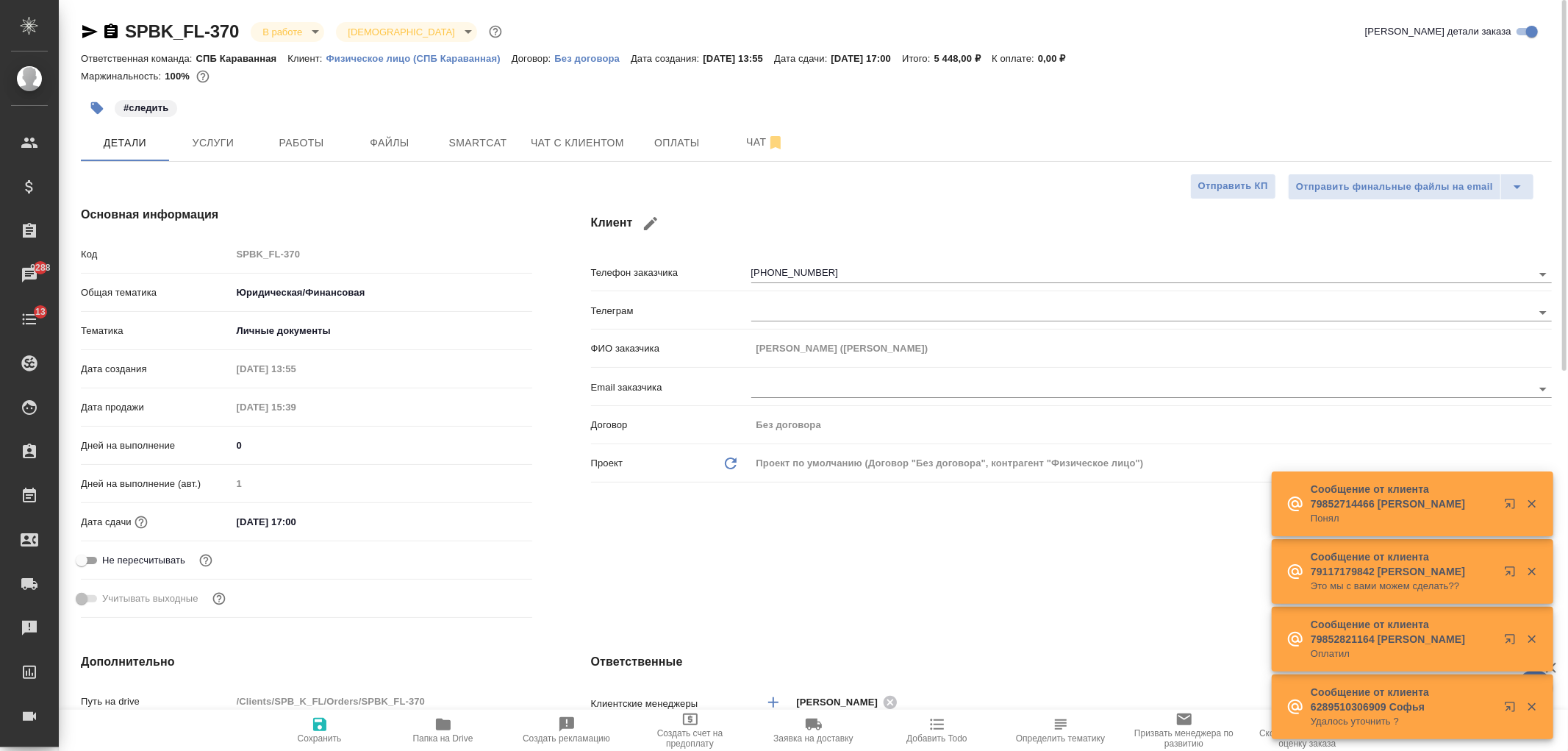
type textarea "x"
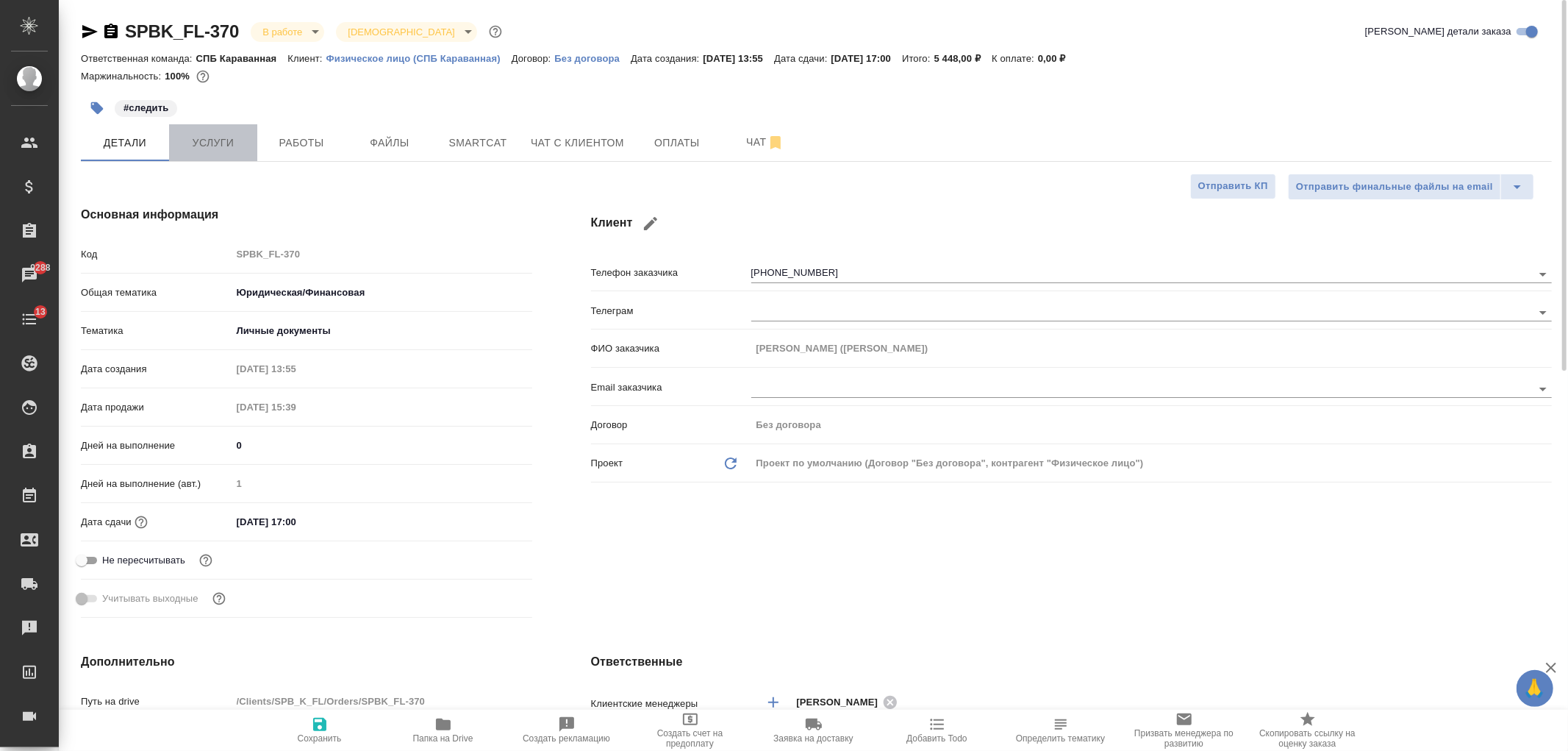
click at [247, 147] on span "Услуги" at bounding box center [213, 143] width 71 height 19
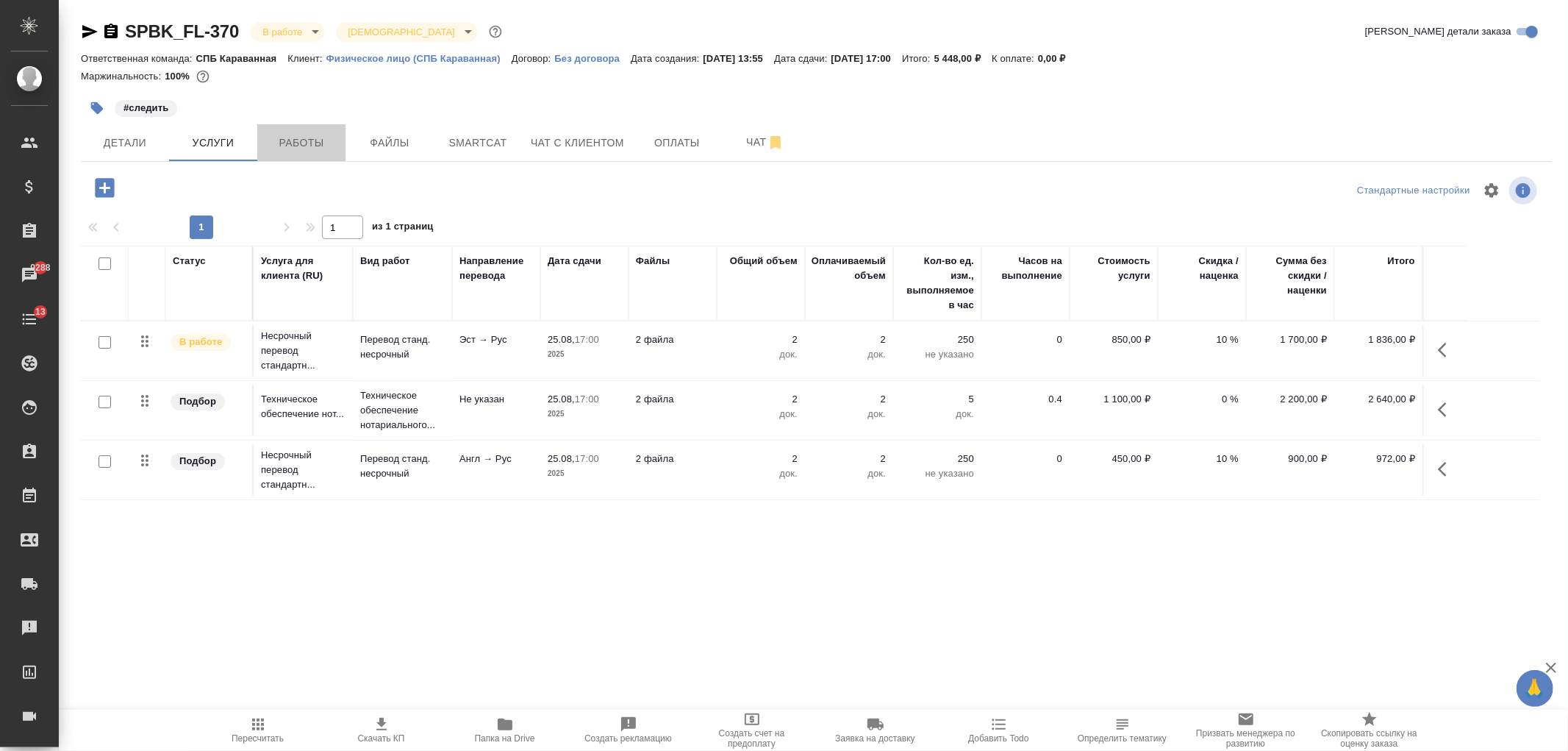
click at [320, 144] on span "Работы" at bounding box center [301, 143] width 71 height 19
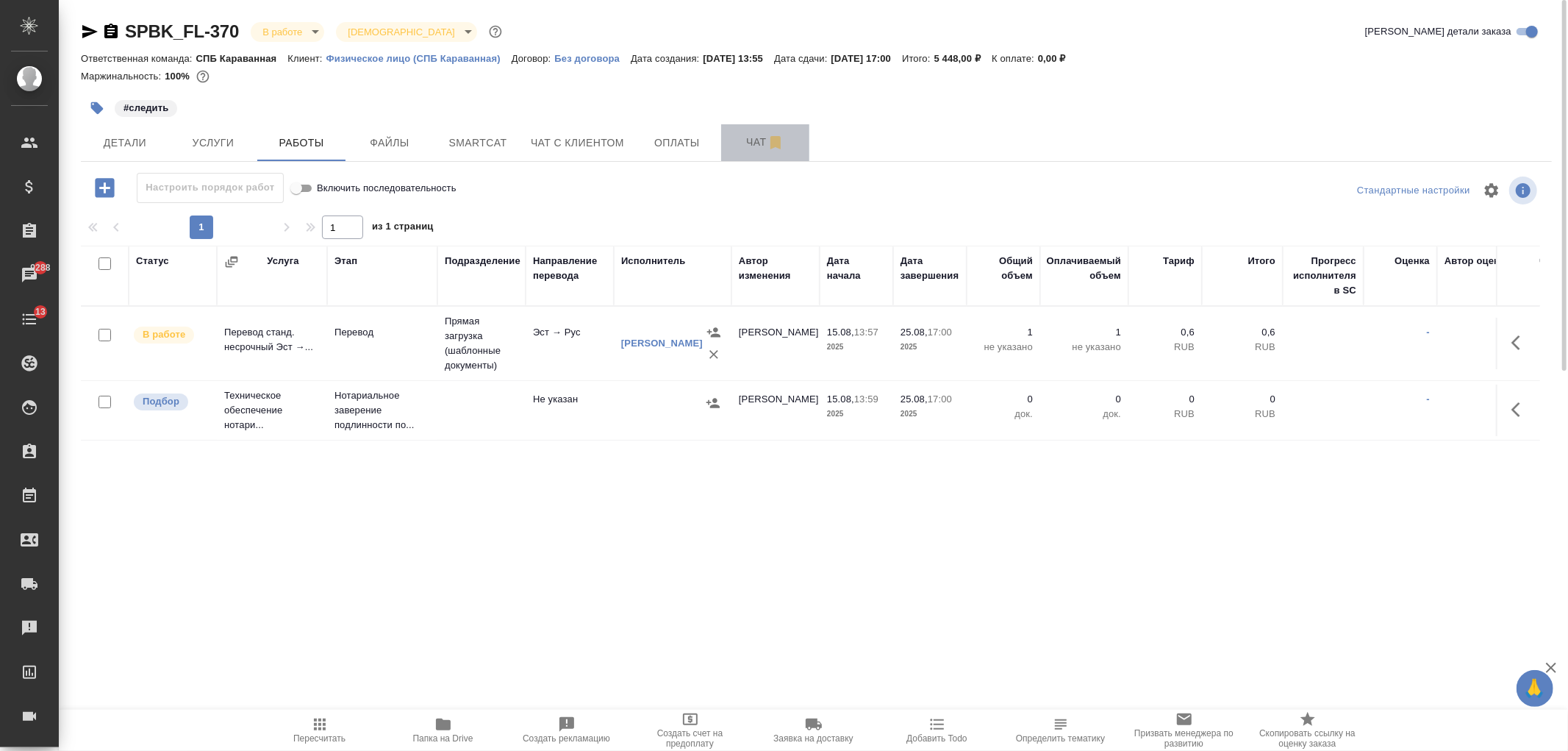
click at [745, 150] on span "Чат" at bounding box center [765, 142] width 71 height 19
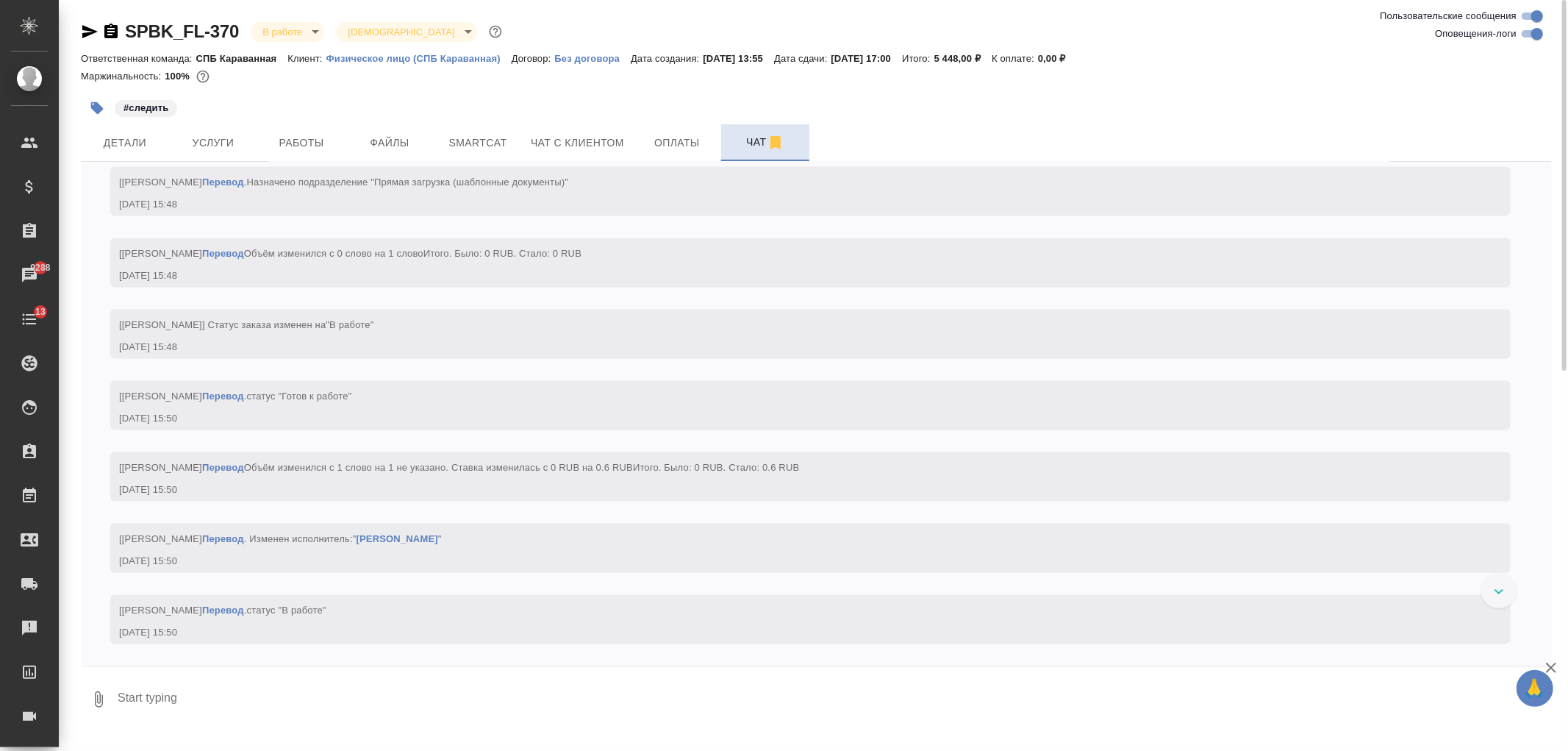
scroll to position [1822, 0]
click at [248, 128] on button "Услуги" at bounding box center [214, 142] width 88 height 37
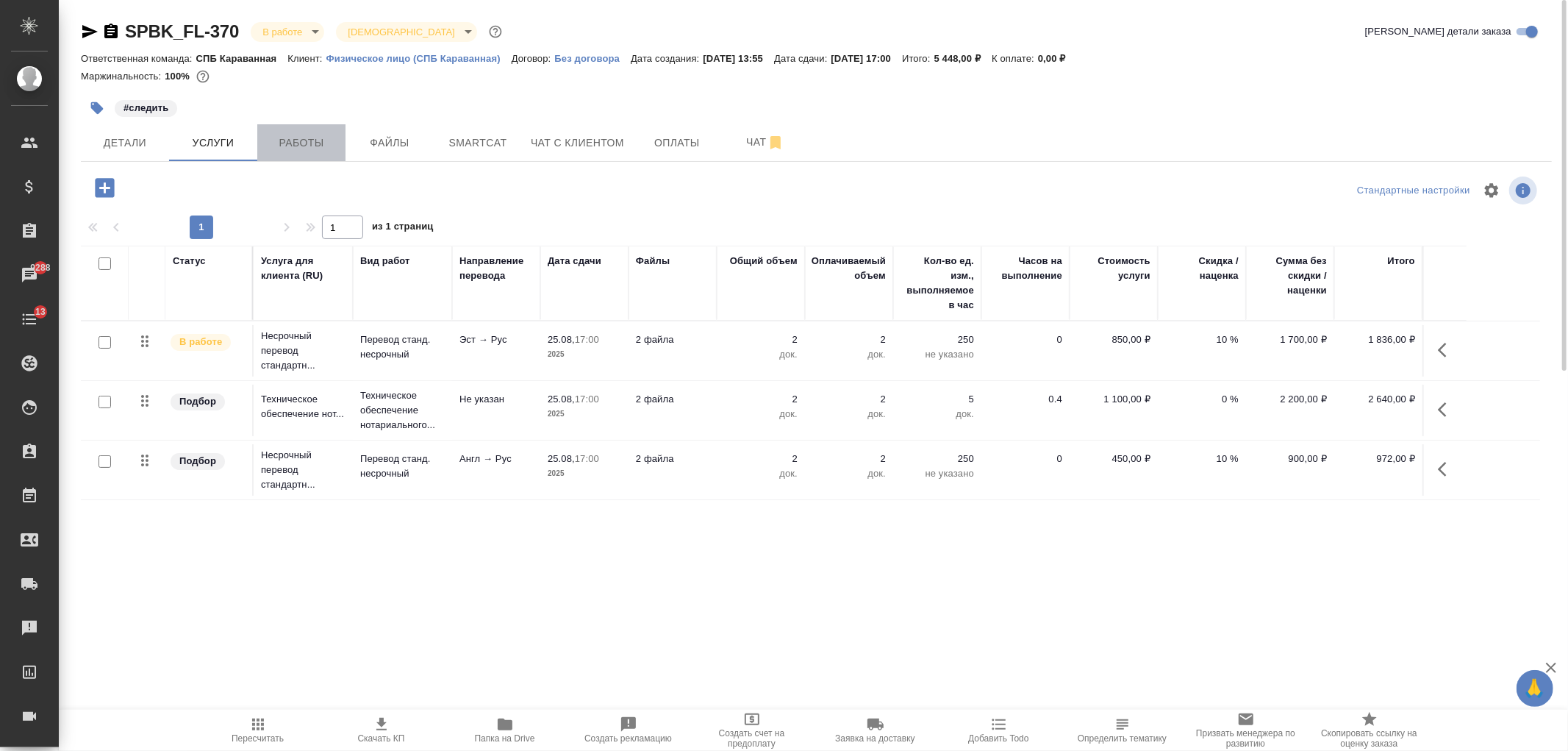
click at [287, 136] on span "Работы" at bounding box center [301, 143] width 71 height 19
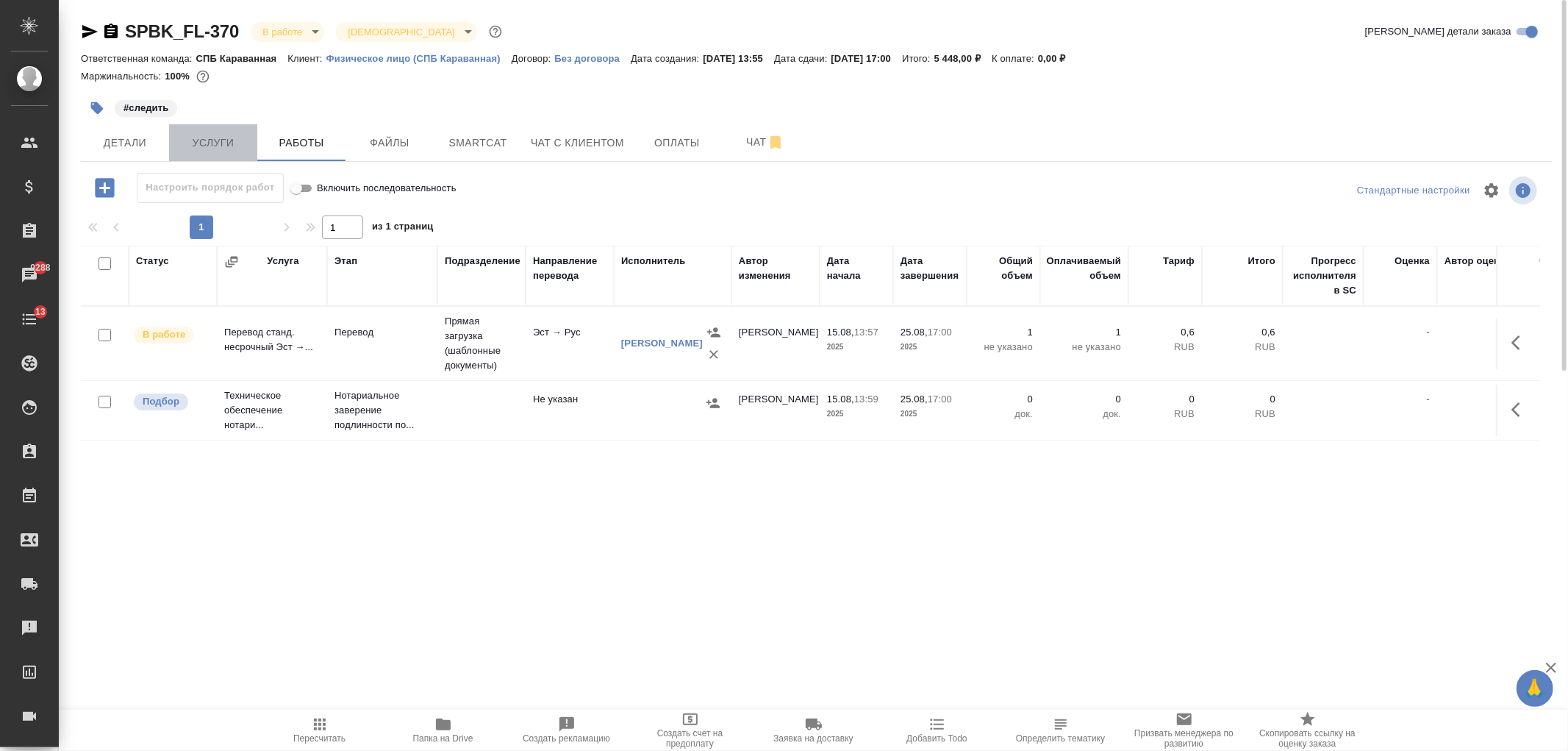
click at [225, 133] on button "Услуги" at bounding box center [214, 142] width 88 height 37
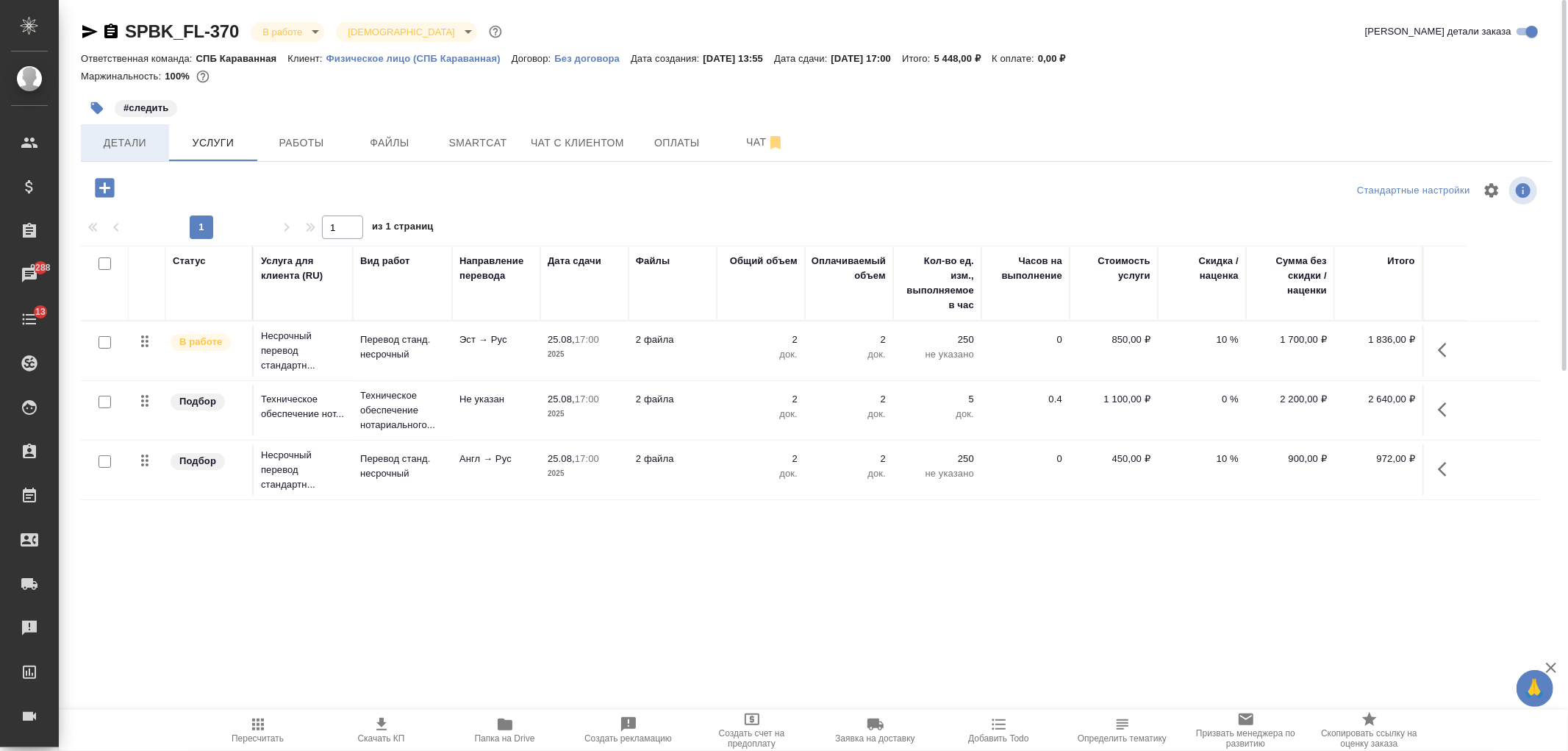
click at [129, 124] on button "Детали" at bounding box center [125, 142] width 88 height 37
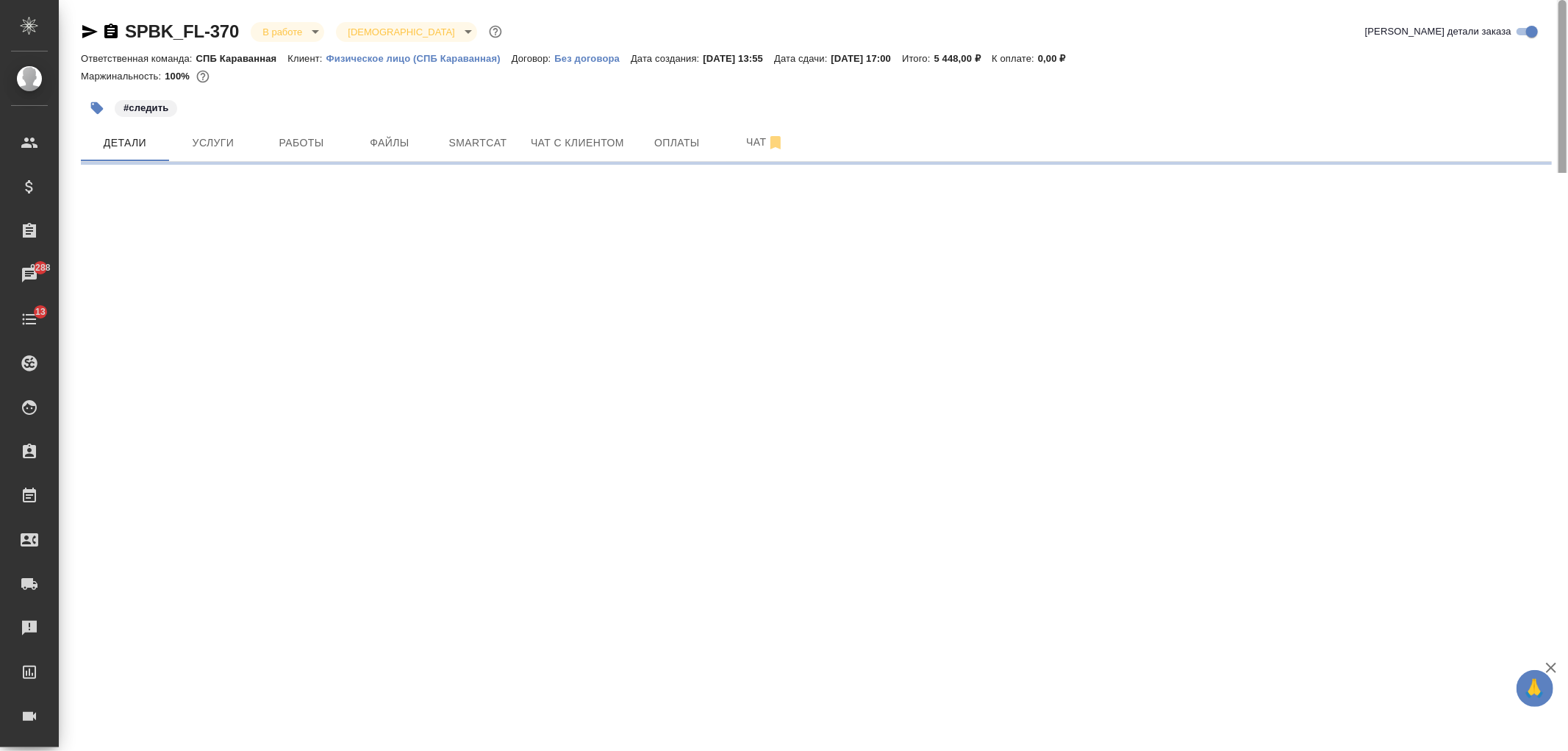
select select "RU"
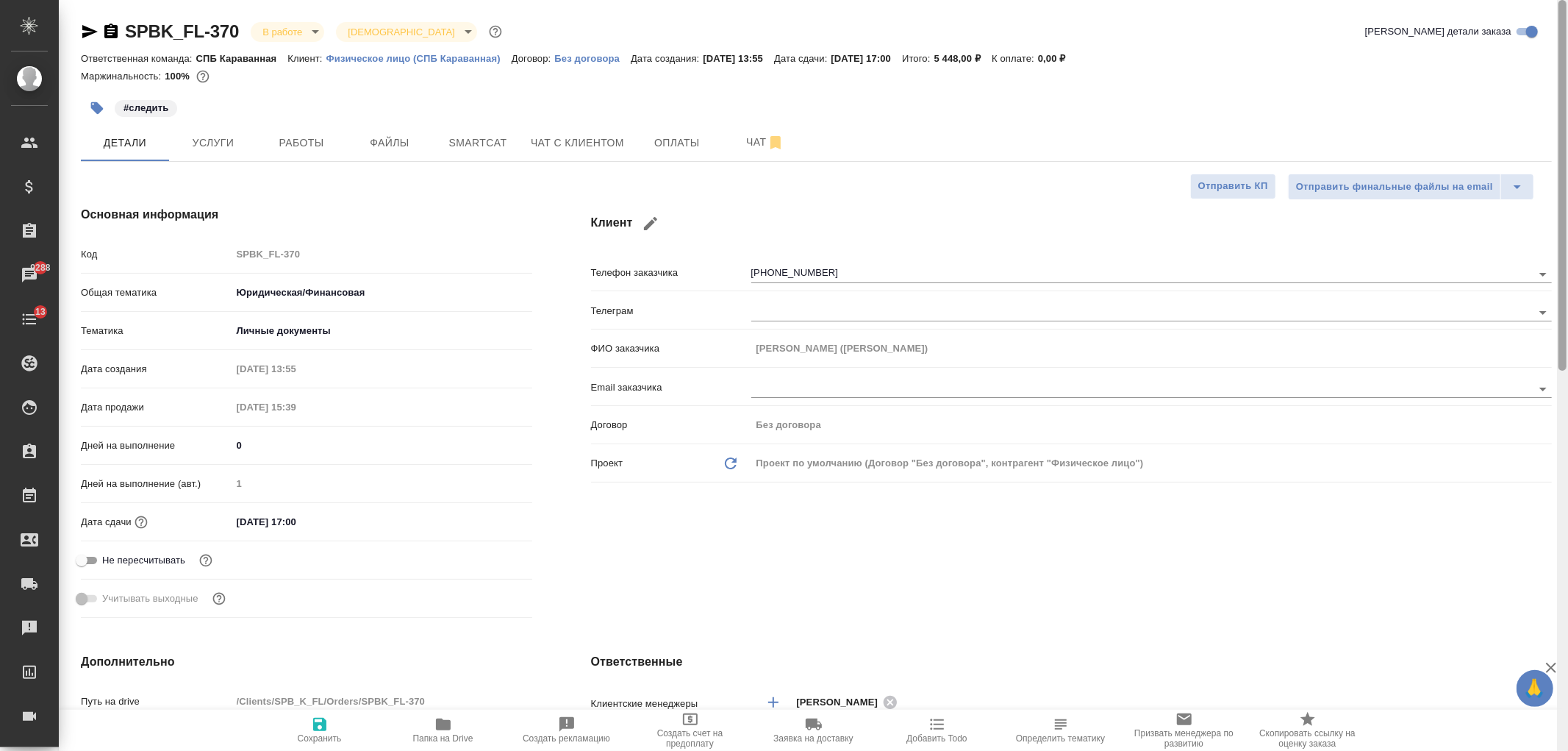
type textarea "x"
click at [1133, 589] on div "Клиент Телефон заказчика +79531500526 Телеграм ФИО заказчика Ирина Тюрина (Лари…" at bounding box center [1071, 415] width 1020 height 476
click at [288, 134] on span "Работы" at bounding box center [301, 143] width 71 height 19
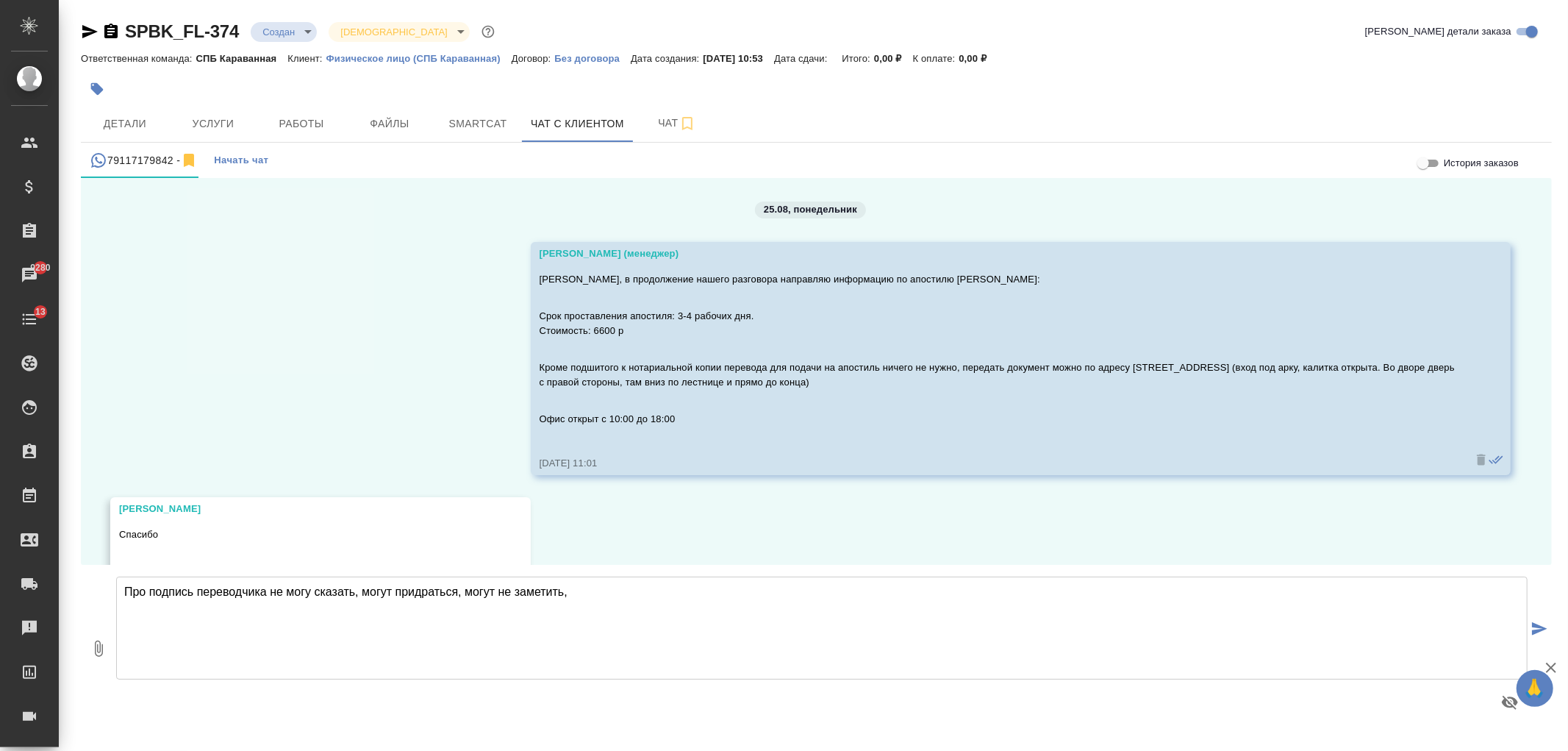
scroll to position [870, 0]
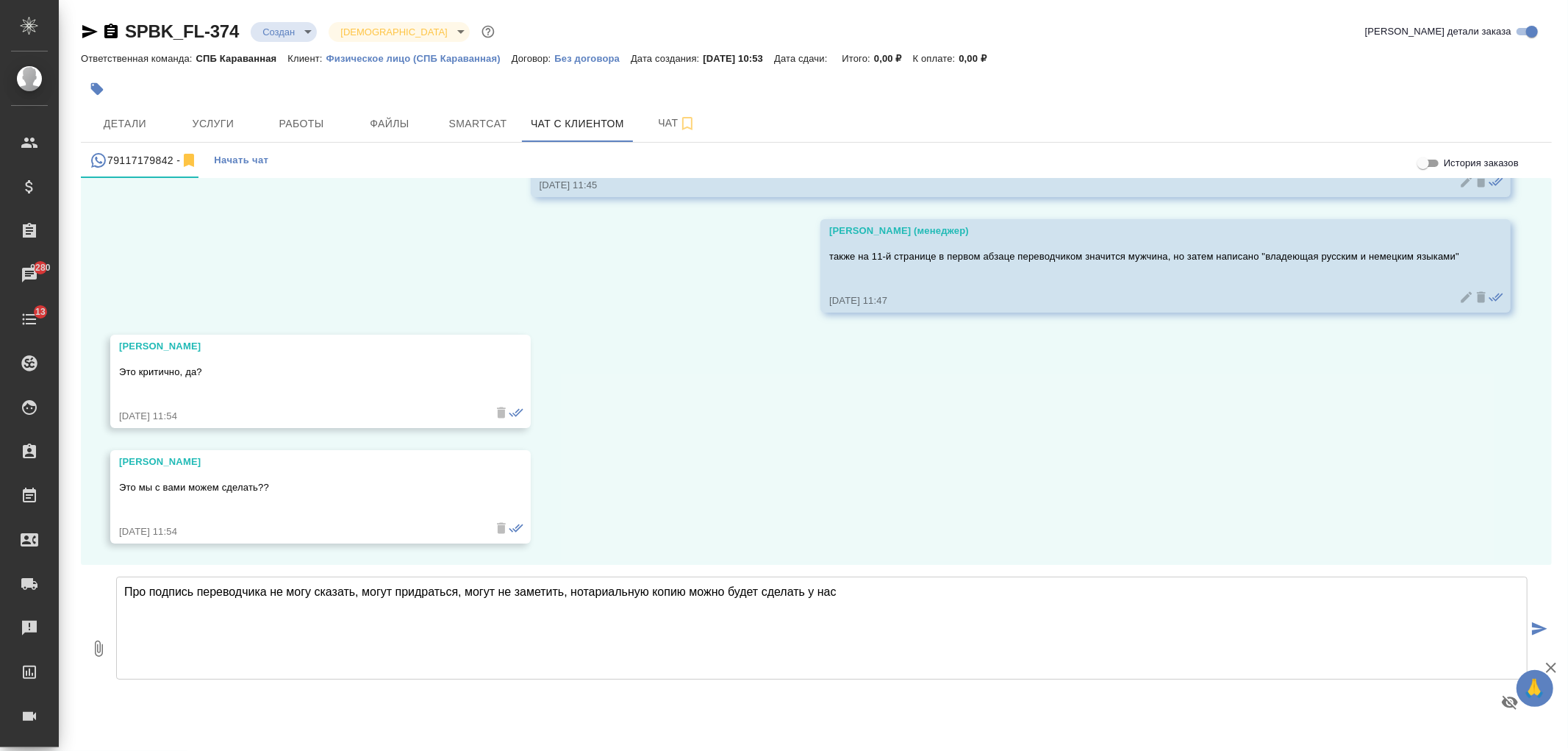
type textarea "Про подпись переводчика не могу сказать, могут придраться, могут не заметить, н…"
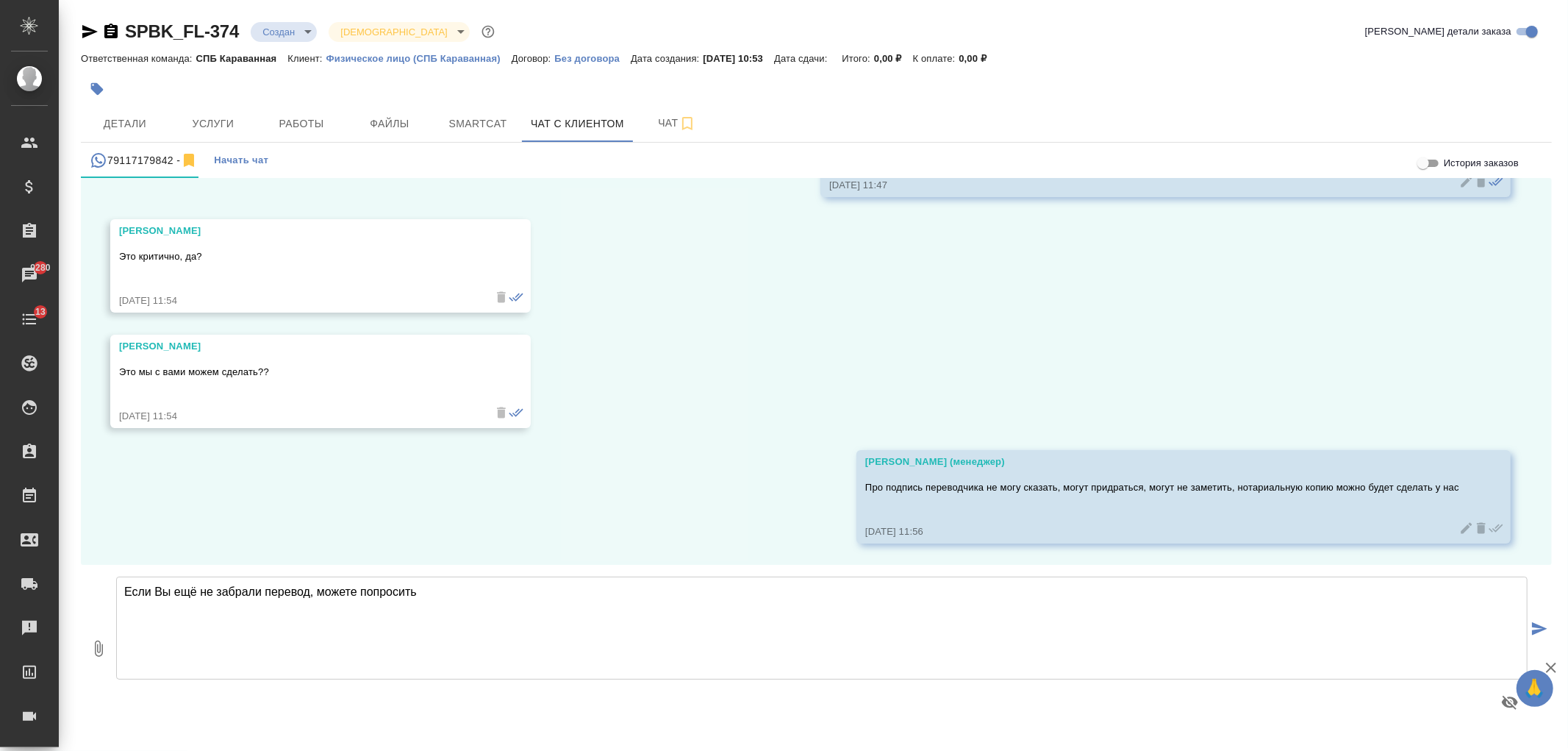
type textarea "Если Вы ещё не забрали перевод, можете попросить"
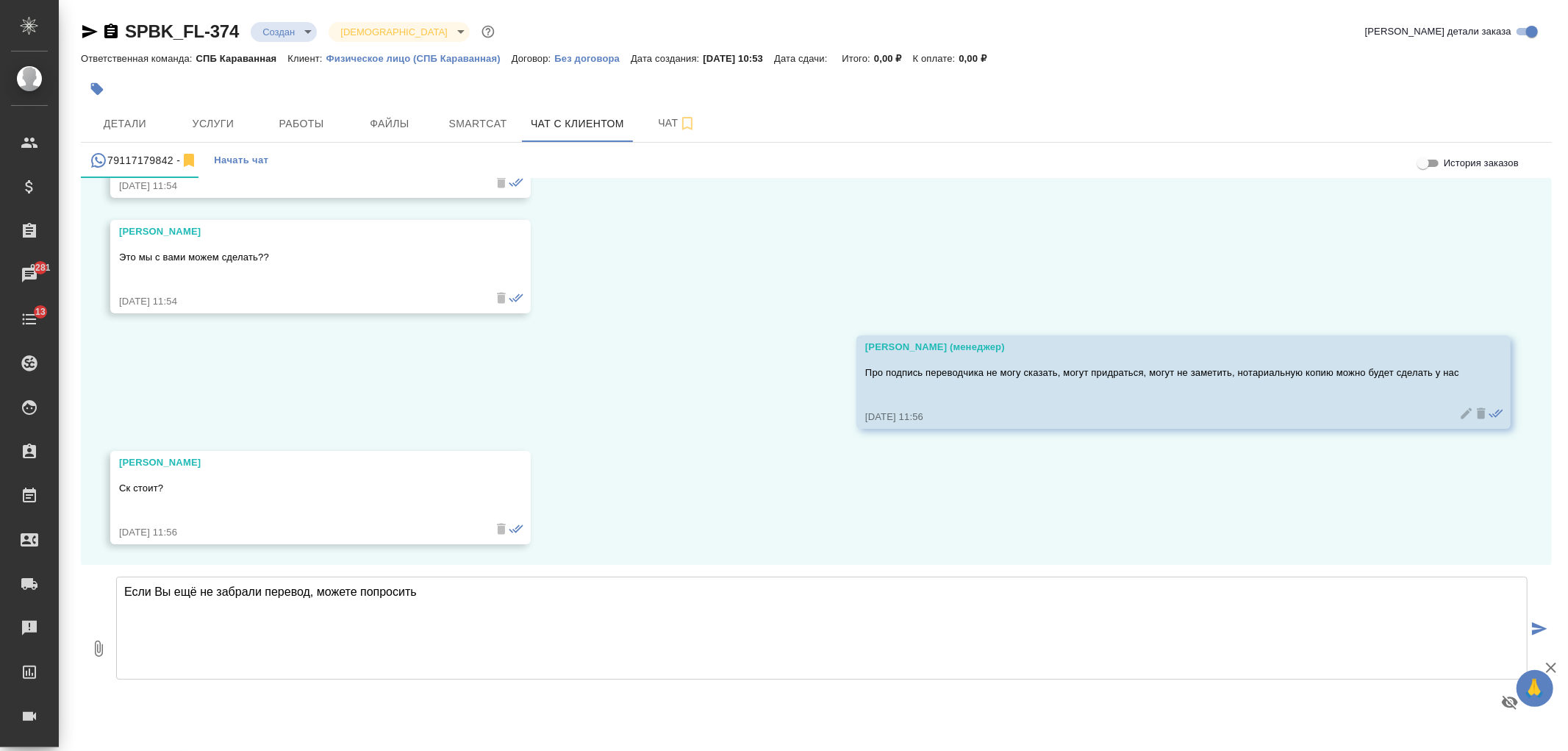
drag, startPoint x: 443, startPoint y: 598, endPoint x: 116, endPoint y: 604, distance: 327.1
click at [116, 604] on textarea "Если Вы ещё не забрали перевод, можете попросить" at bounding box center [821, 628] width 1411 height 103
type textarea "2"
click at [245, 593] on textarea "150 р/страница" at bounding box center [821, 628] width 1411 height 103
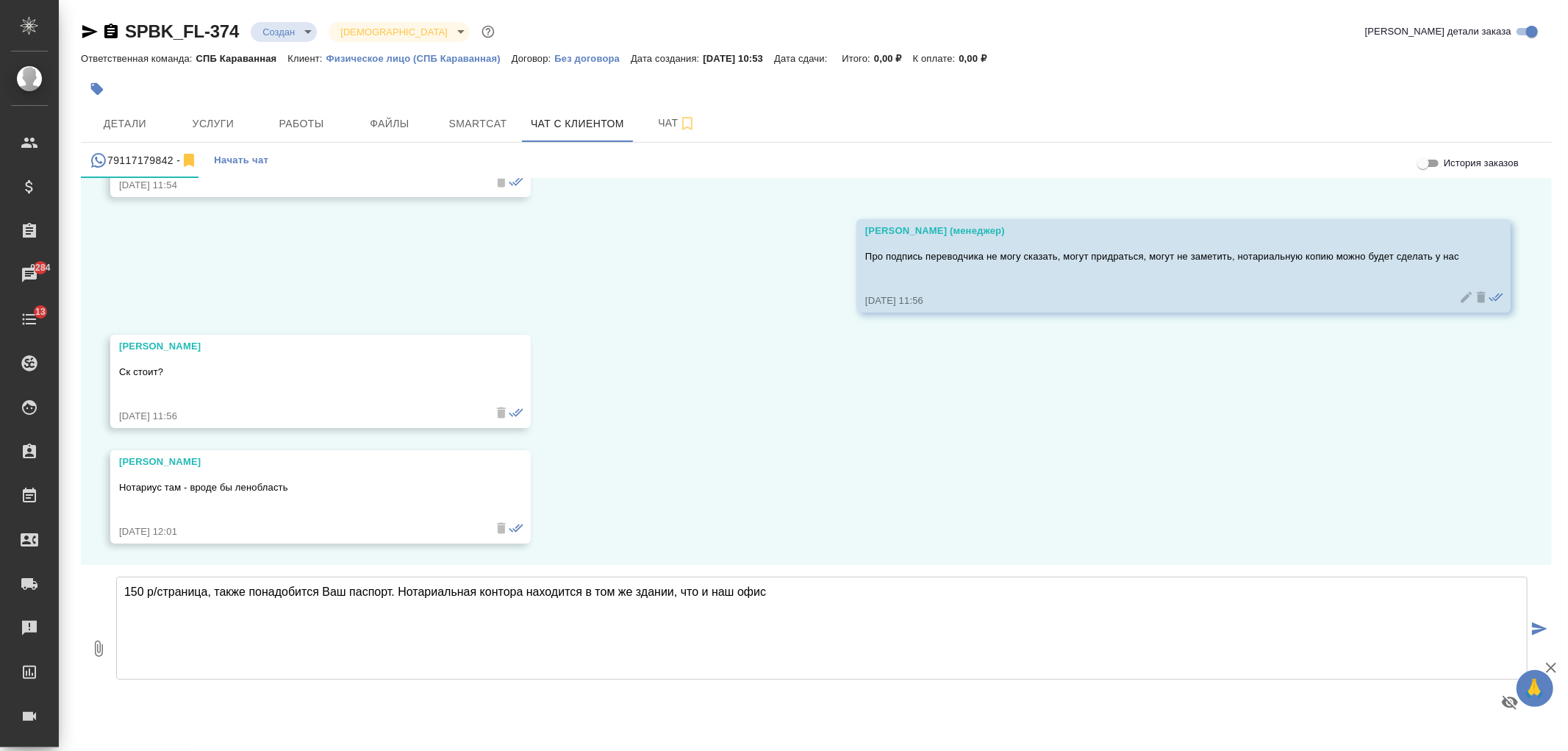
click at [799, 594] on textarea "150 р/страница, также понадобится Ваш паспорт. Нотариальная контора находится в…" at bounding box center [821, 628] width 1411 height 103
type textarea "150 р/страница, также понадобится Ваш паспорт. Нотариальная контора находится в…"
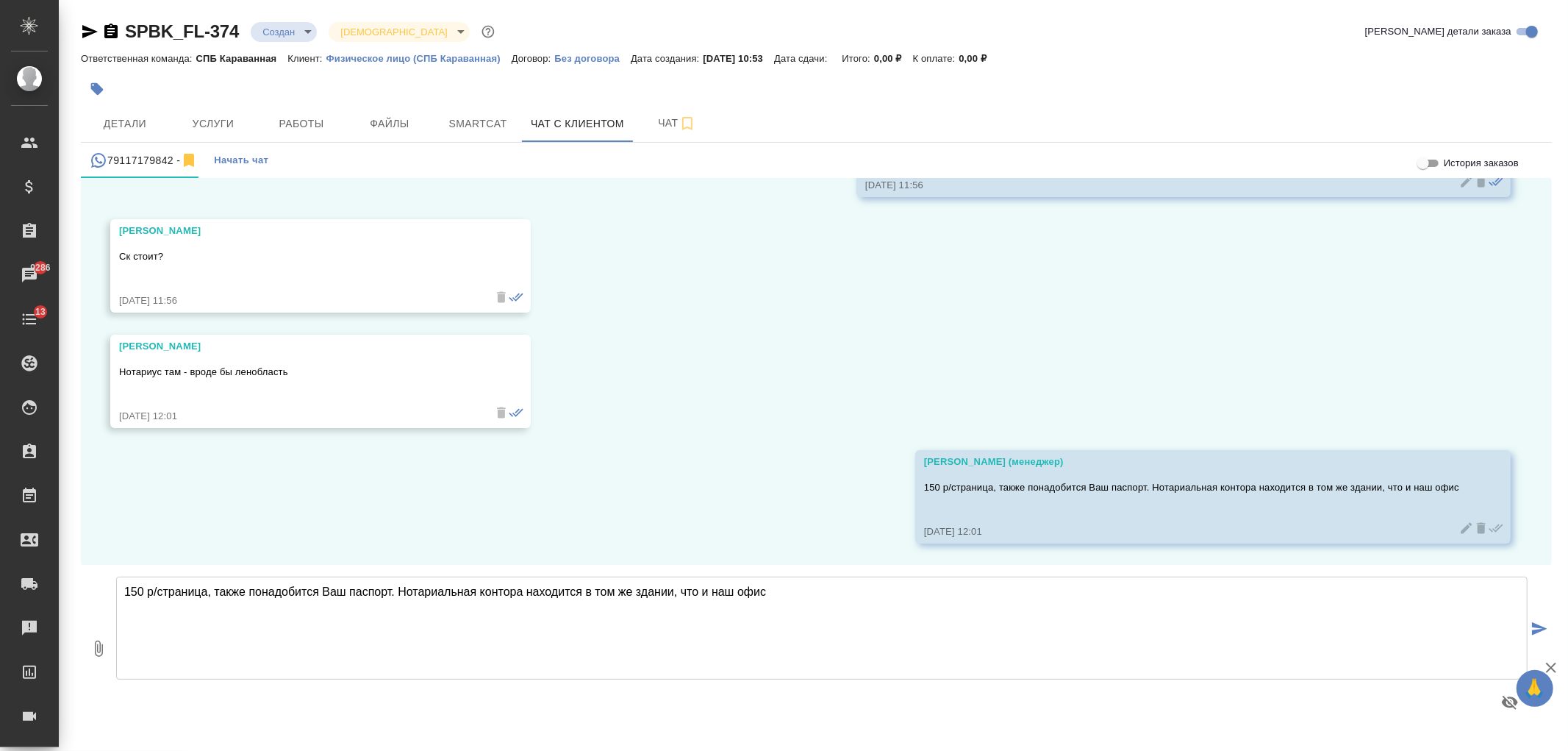
click at [799, 594] on textarea "150 р/страница, также понадобится Ваш паспорт. Нотариальная контора находится в…" at bounding box center [821, 628] width 1411 height 103
type textarea "[PERSON_NAME]"
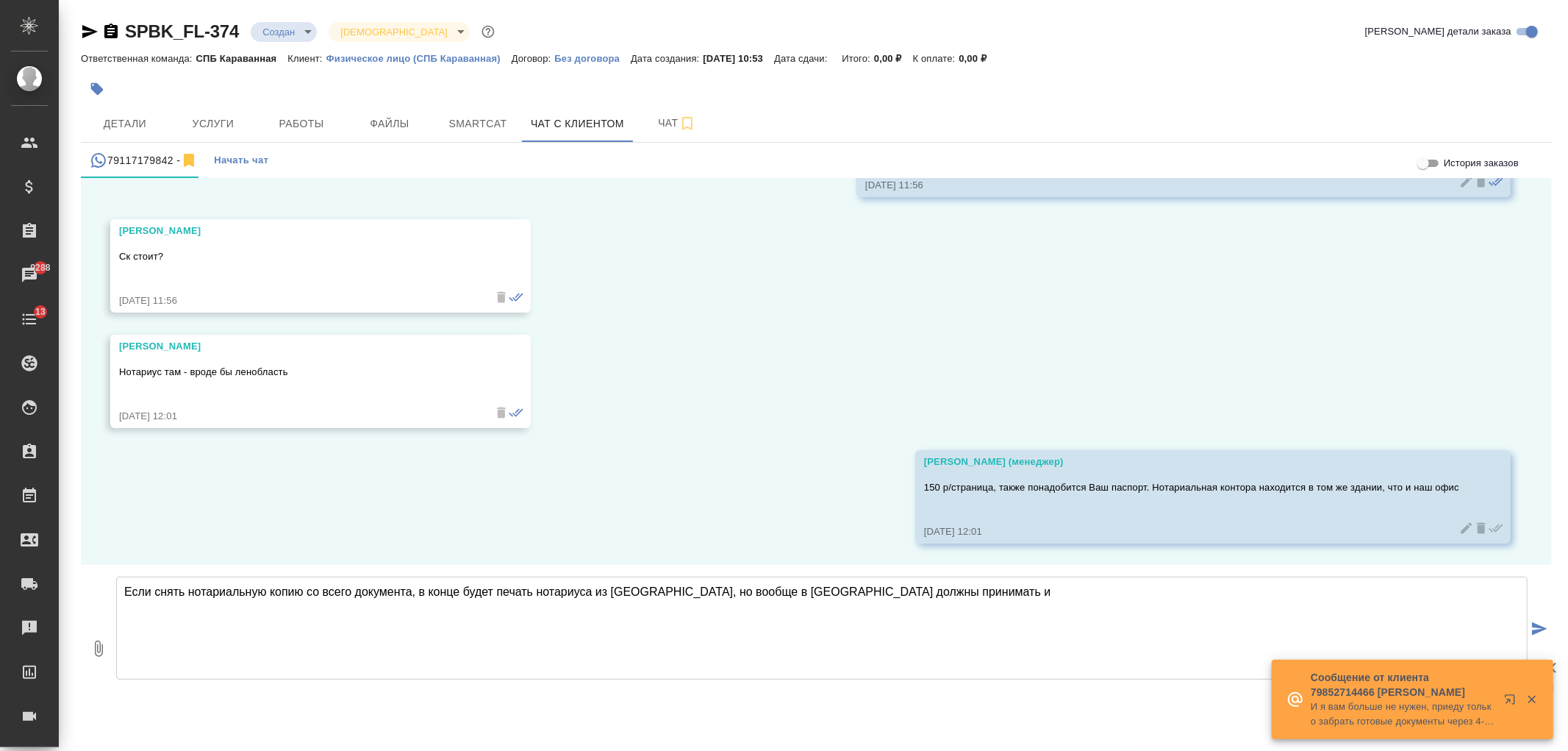
click at [980, 612] on textarea "Если снять нотариальную копию со всего документа, в конце будет печать нотариус…" at bounding box center [821, 628] width 1411 height 103
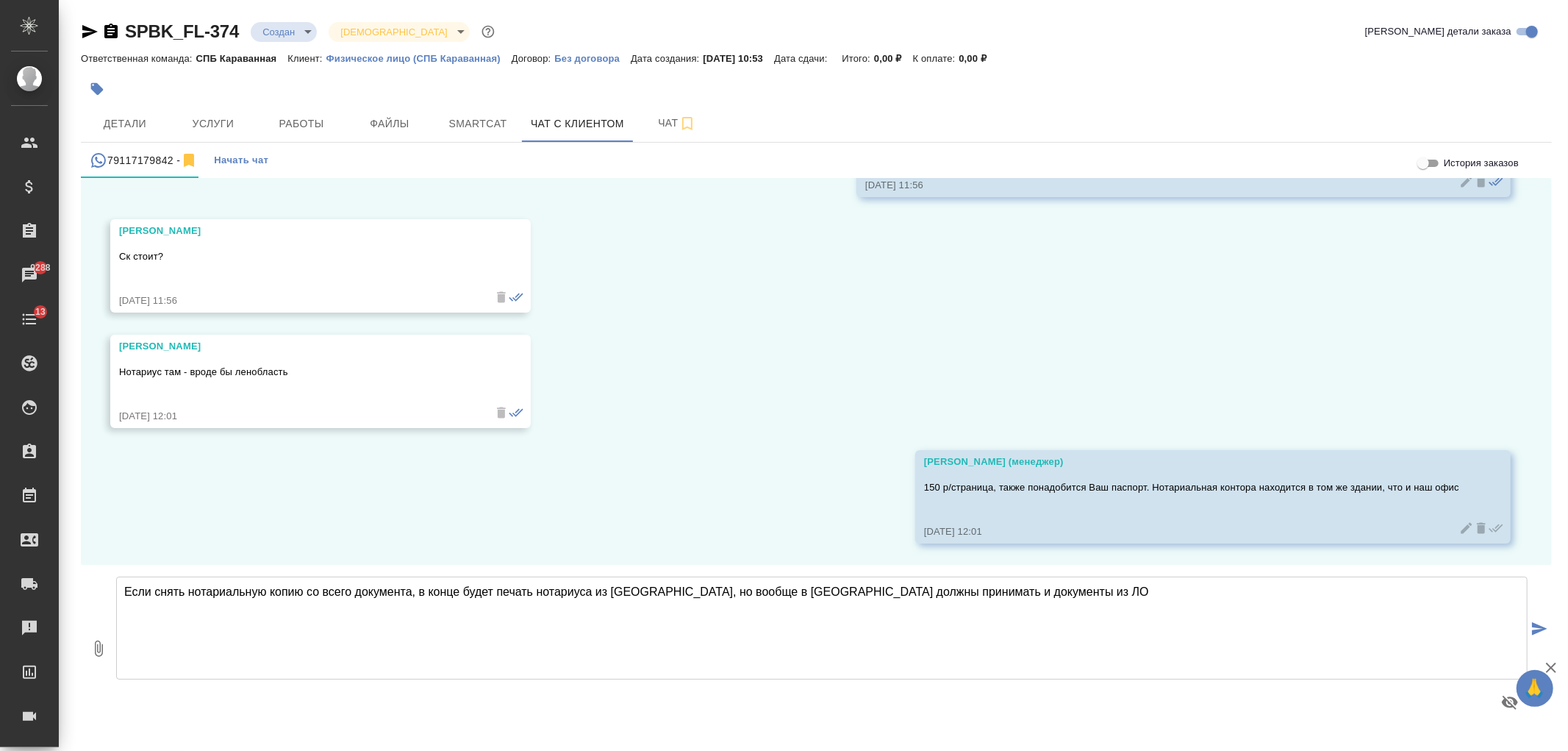
drag, startPoint x: 695, startPoint y: 590, endPoint x: 671, endPoint y: 598, distance: 25.3
click at [671, 598] on textarea "Если снять нотариальную копию со всего документа, в конце будет печать нотариус…" at bounding box center [821, 628] width 1411 height 103
click at [697, 591] on textarea "Если снять нотариальную копию со всего документа, в конце будет печать нотариус…" at bounding box center [821, 628] width 1411 height 103
drag, startPoint x: 701, startPoint y: 591, endPoint x: 656, endPoint y: 589, distance: 45.0
click at [656, 589] on textarea "Если снять нотариальную копию со всего документа, в конце будет печать нотариус…" at bounding box center [821, 628] width 1411 height 103
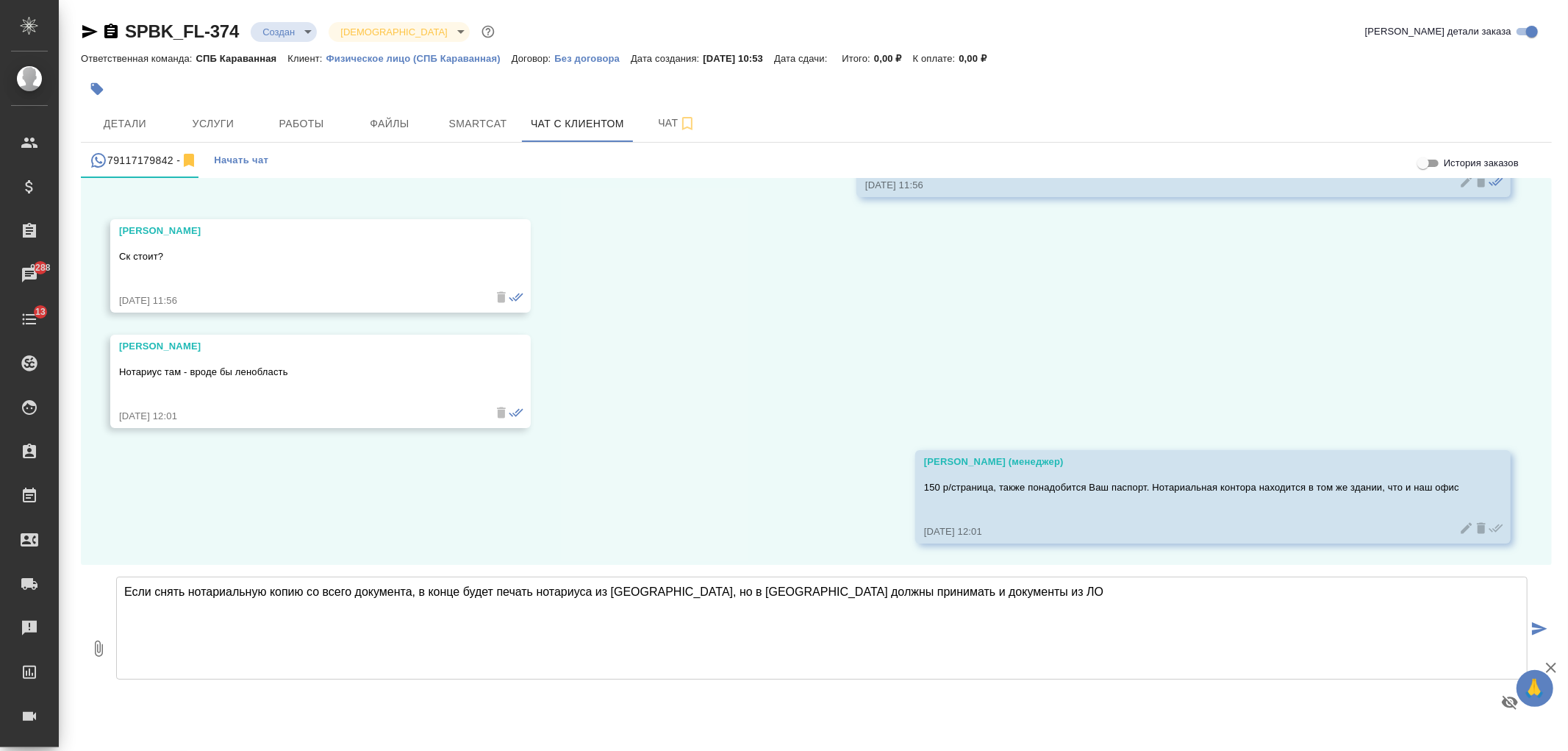
drag, startPoint x: 956, startPoint y: 597, endPoint x: 660, endPoint y: 598, distance: 296.0
click at [660, 598] on textarea "Если снять нотариальную копию со всего документа, в конце будет печать нотариус…" at bounding box center [821, 628] width 1411 height 103
type textarea "Если снять нотариальную копию со всего документа, в конце будет печать нотариус…"
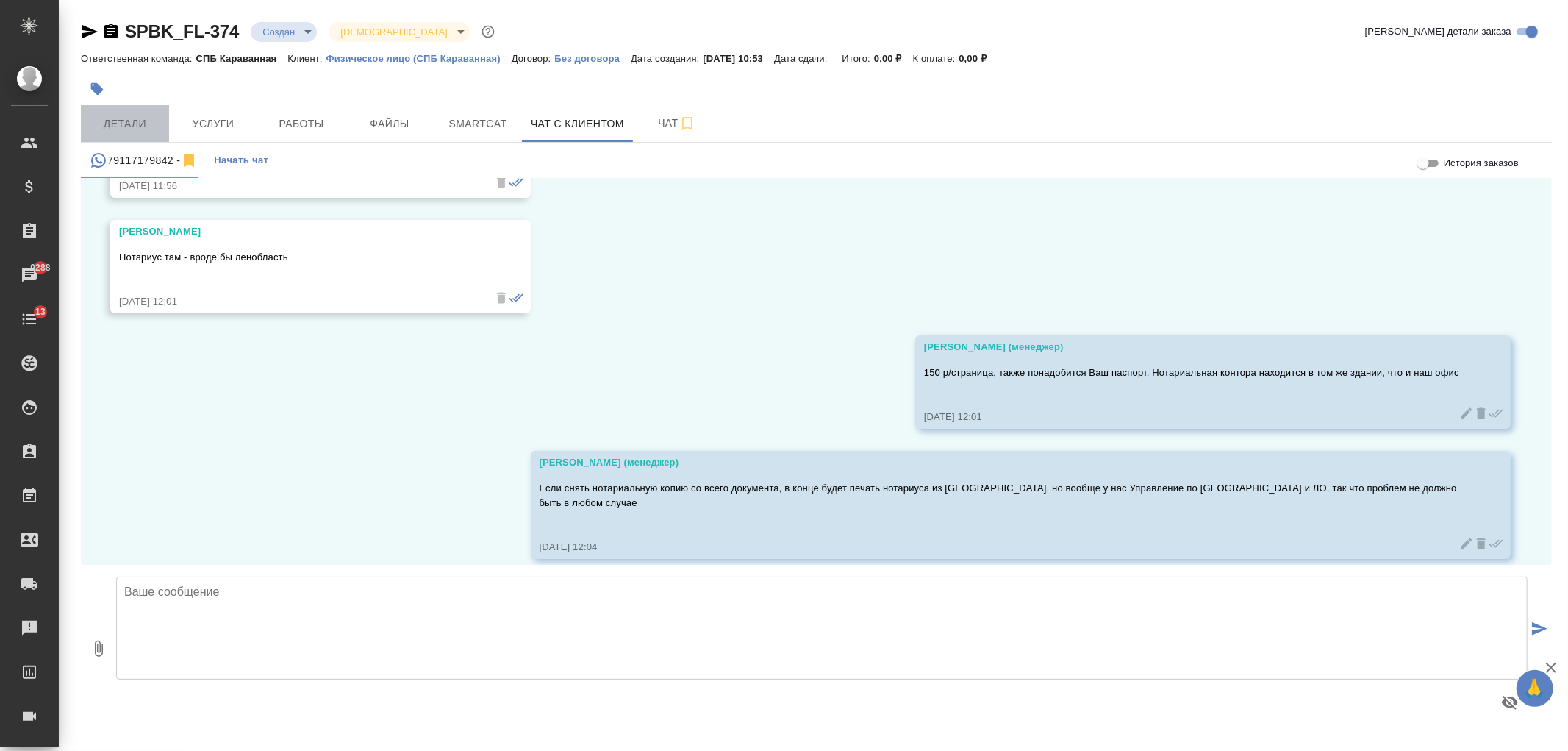
click at [119, 113] on button "Детали" at bounding box center [125, 123] width 88 height 37
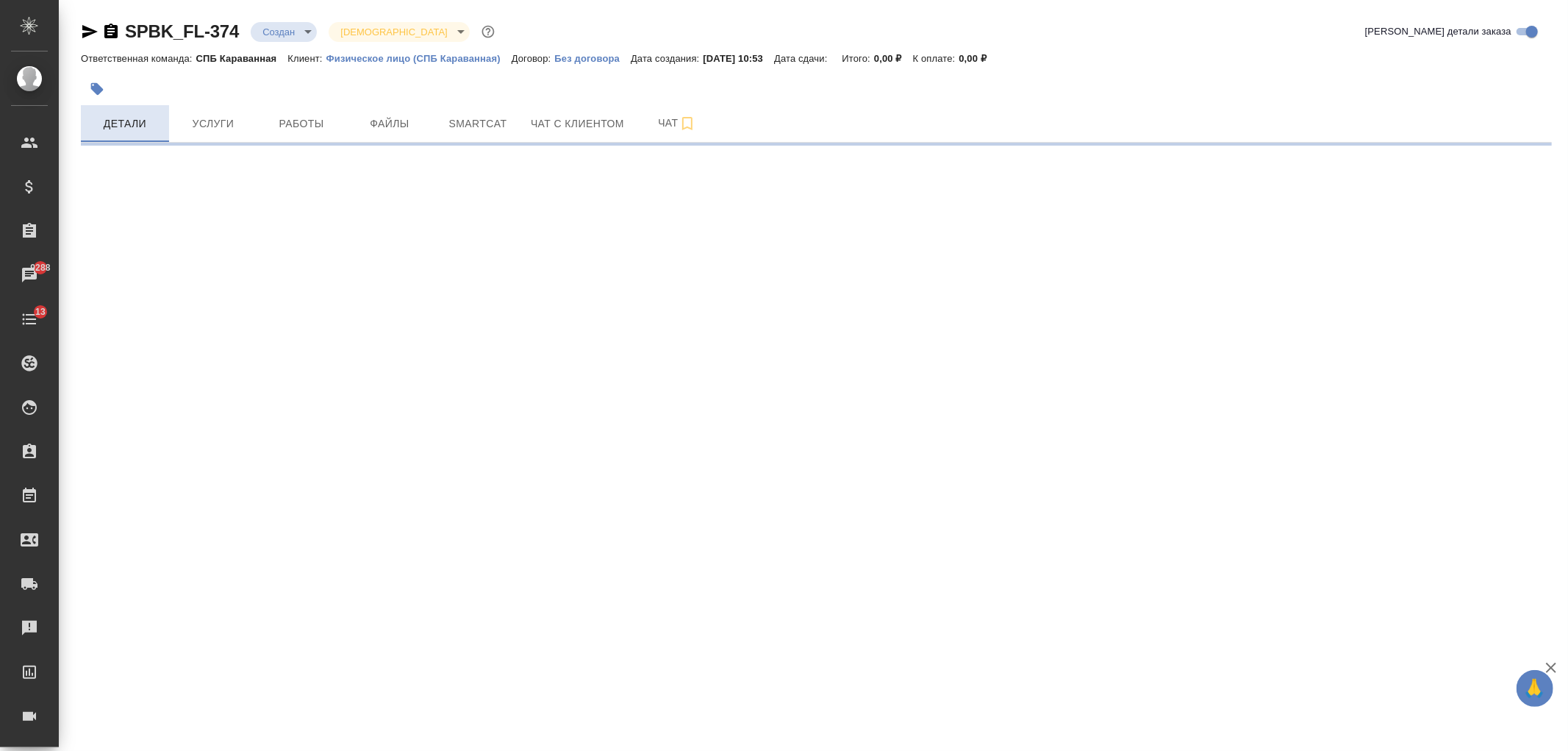
select select "RU"
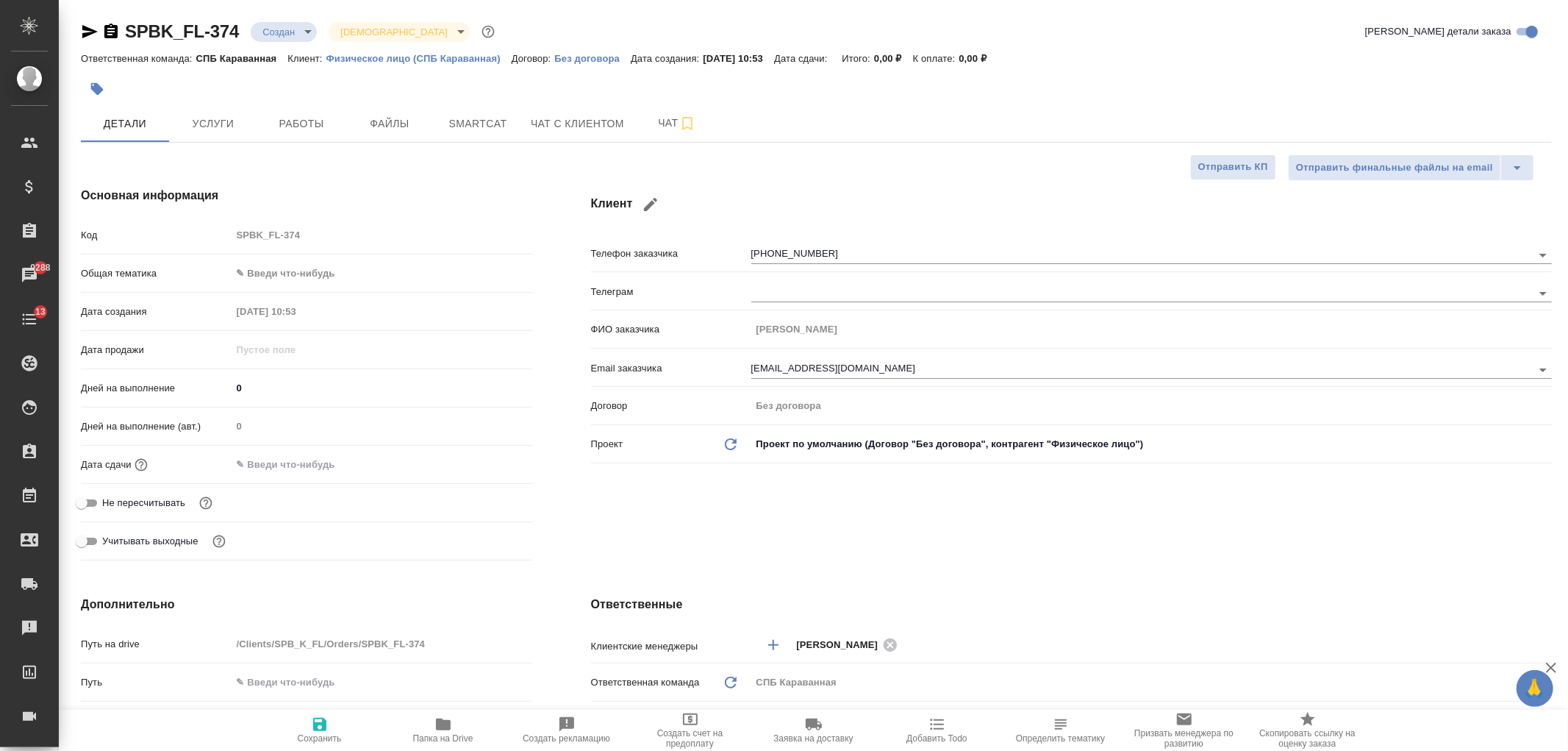
type textarea "x"
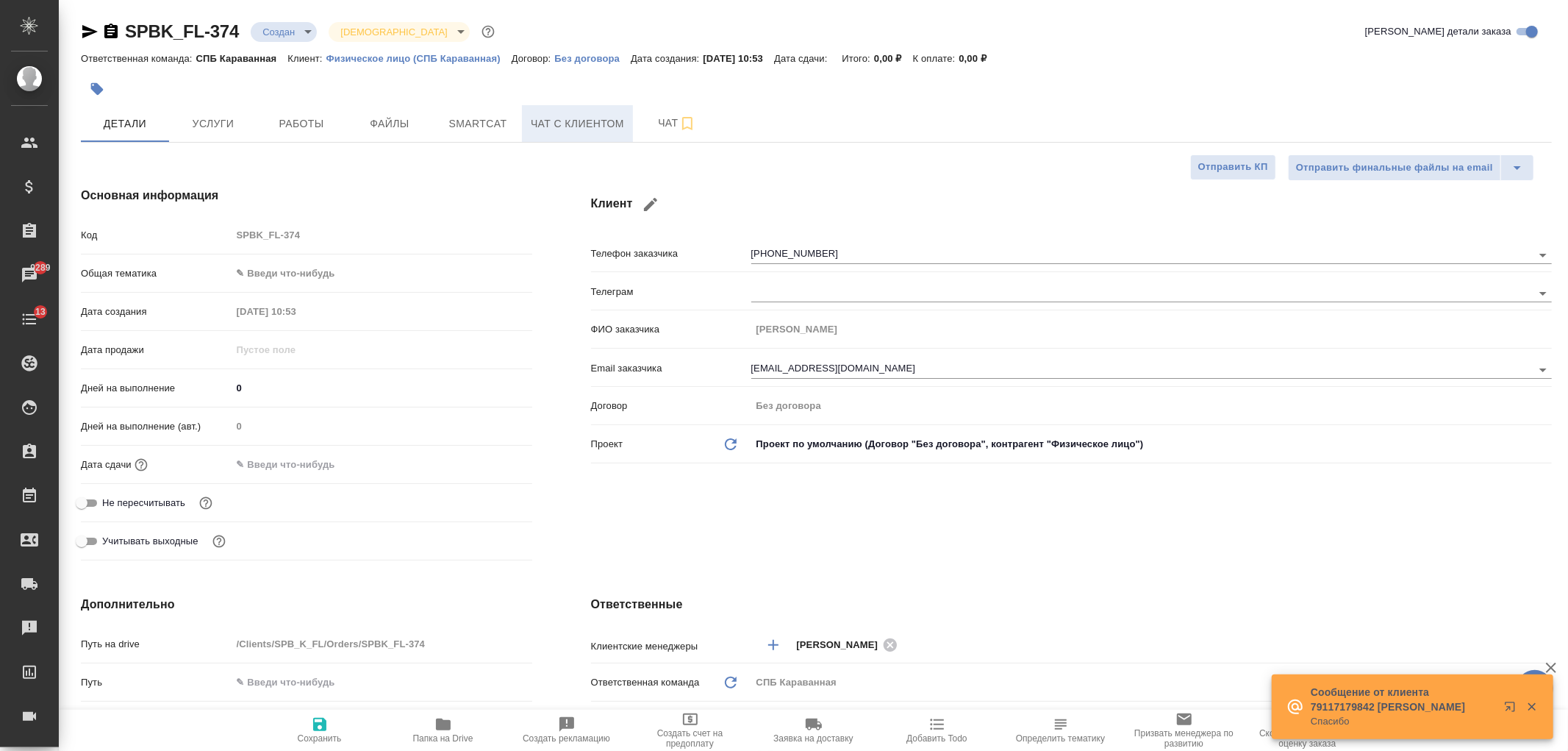
click at [547, 122] on span "Чат с клиентом" at bounding box center [577, 124] width 93 height 19
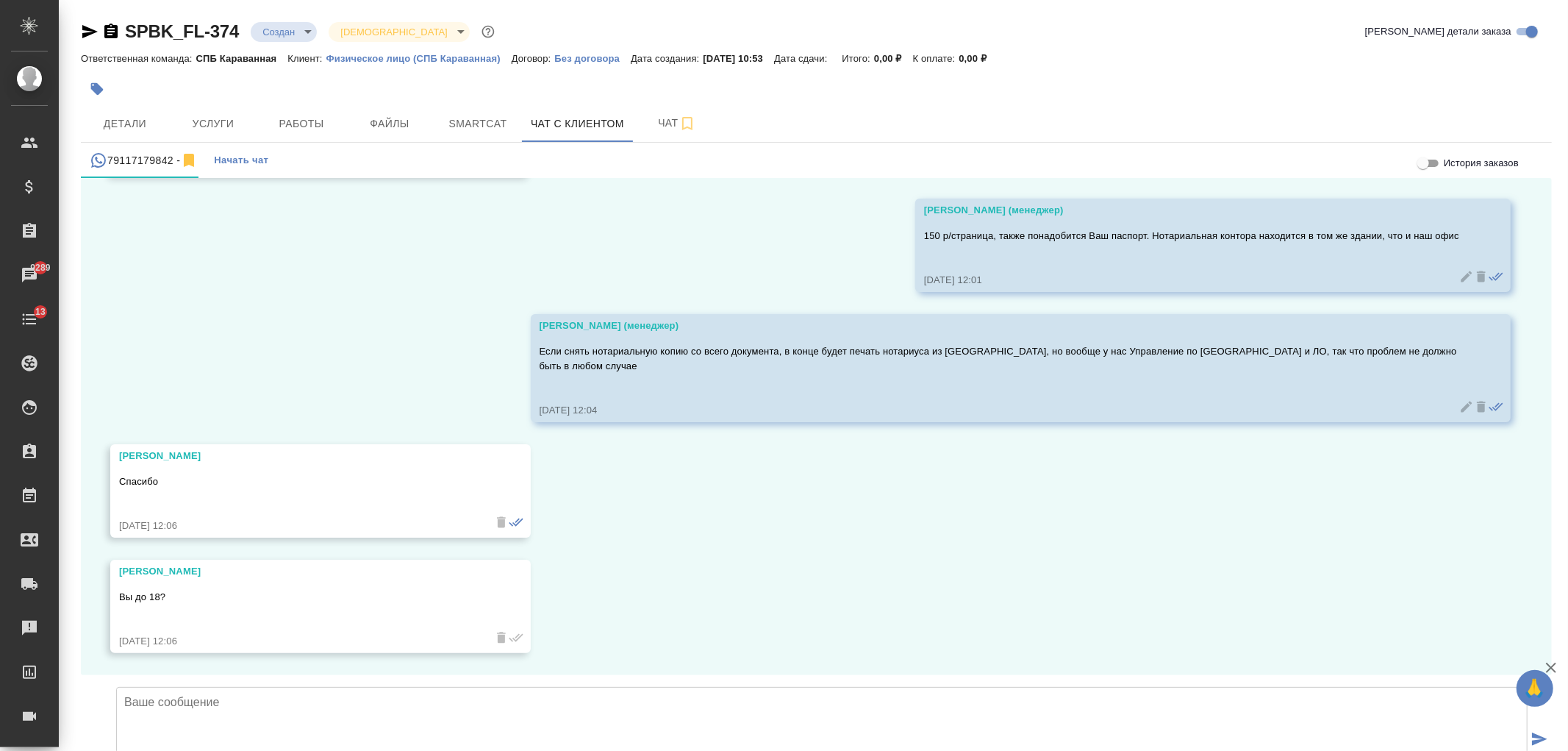
scroll to position [1678, 0]
click at [276, 687] on textarea at bounding box center [821, 738] width 1411 height 103
type textarea "Да"
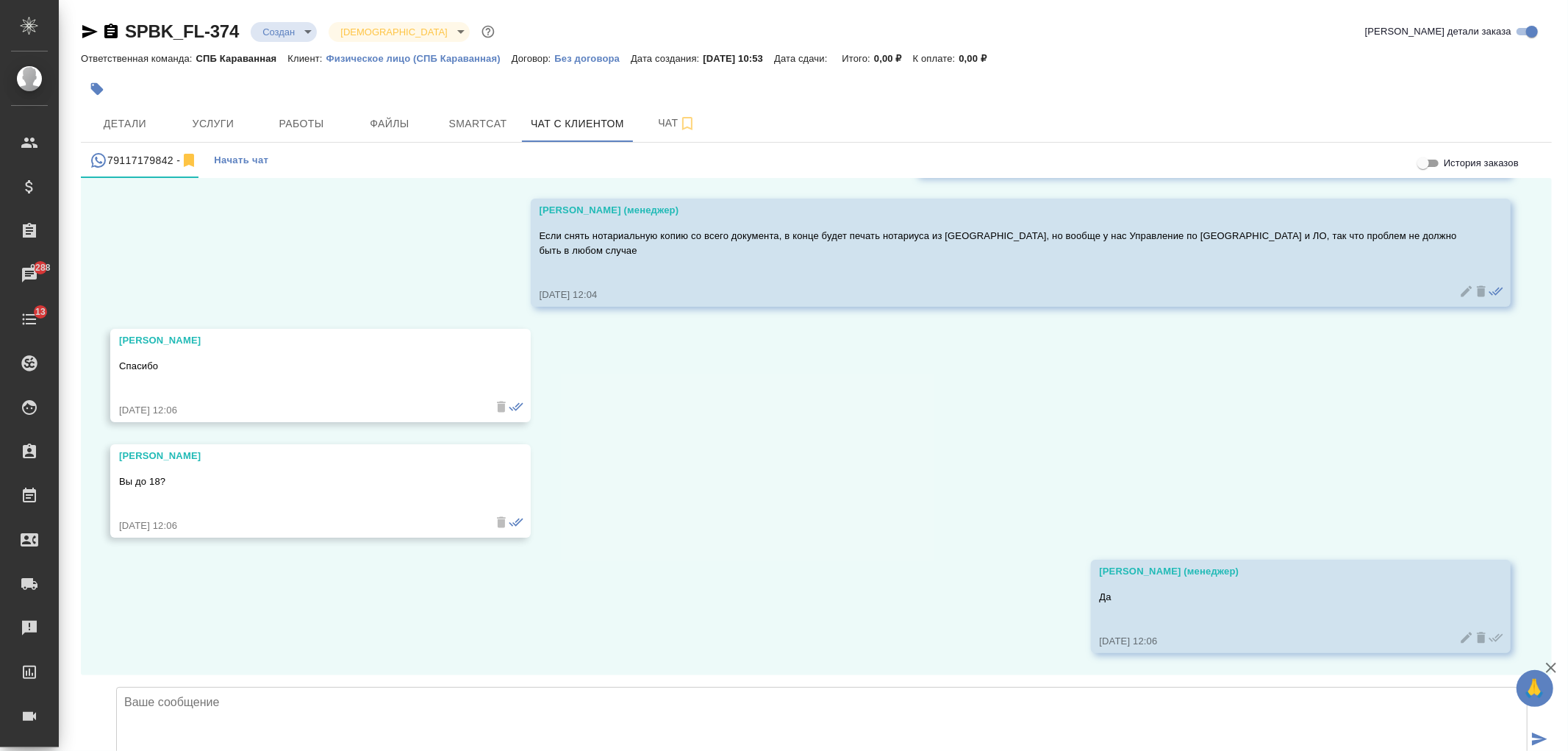
scroll to position [1793, 0]
click at [108, 130] on span "Детали" at bounding box center [124, 124] width 71 height 19
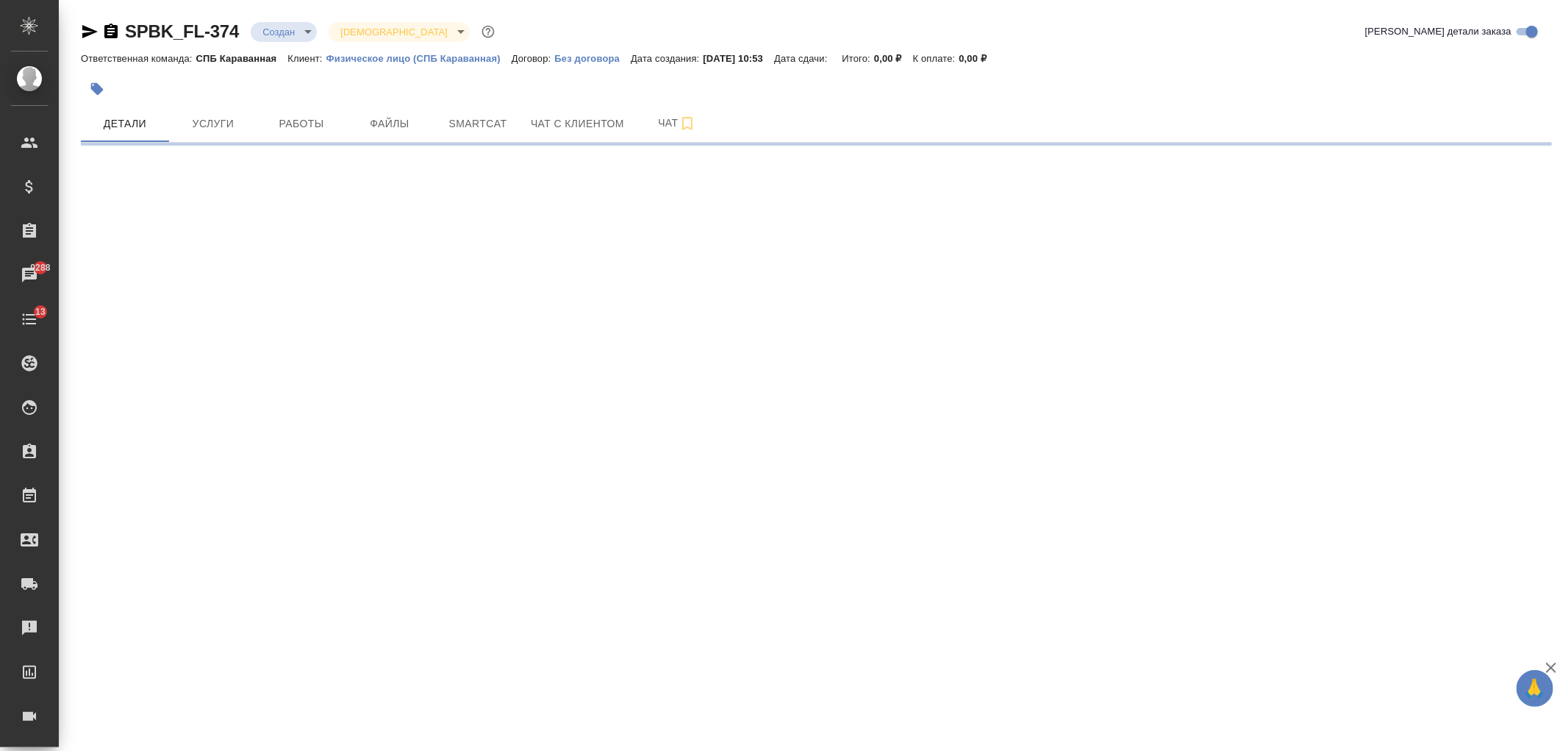
select select "RU"
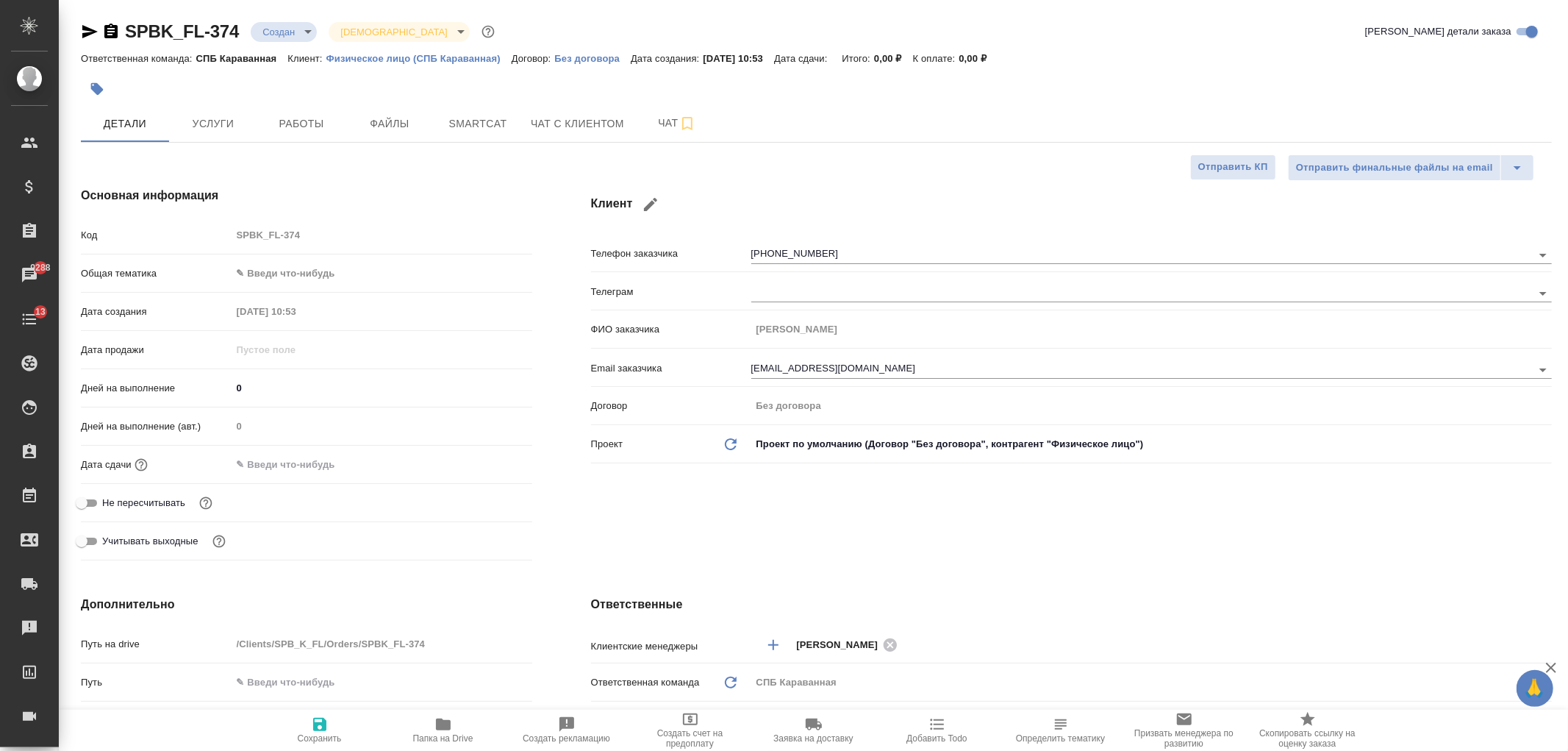
type textarea "x"
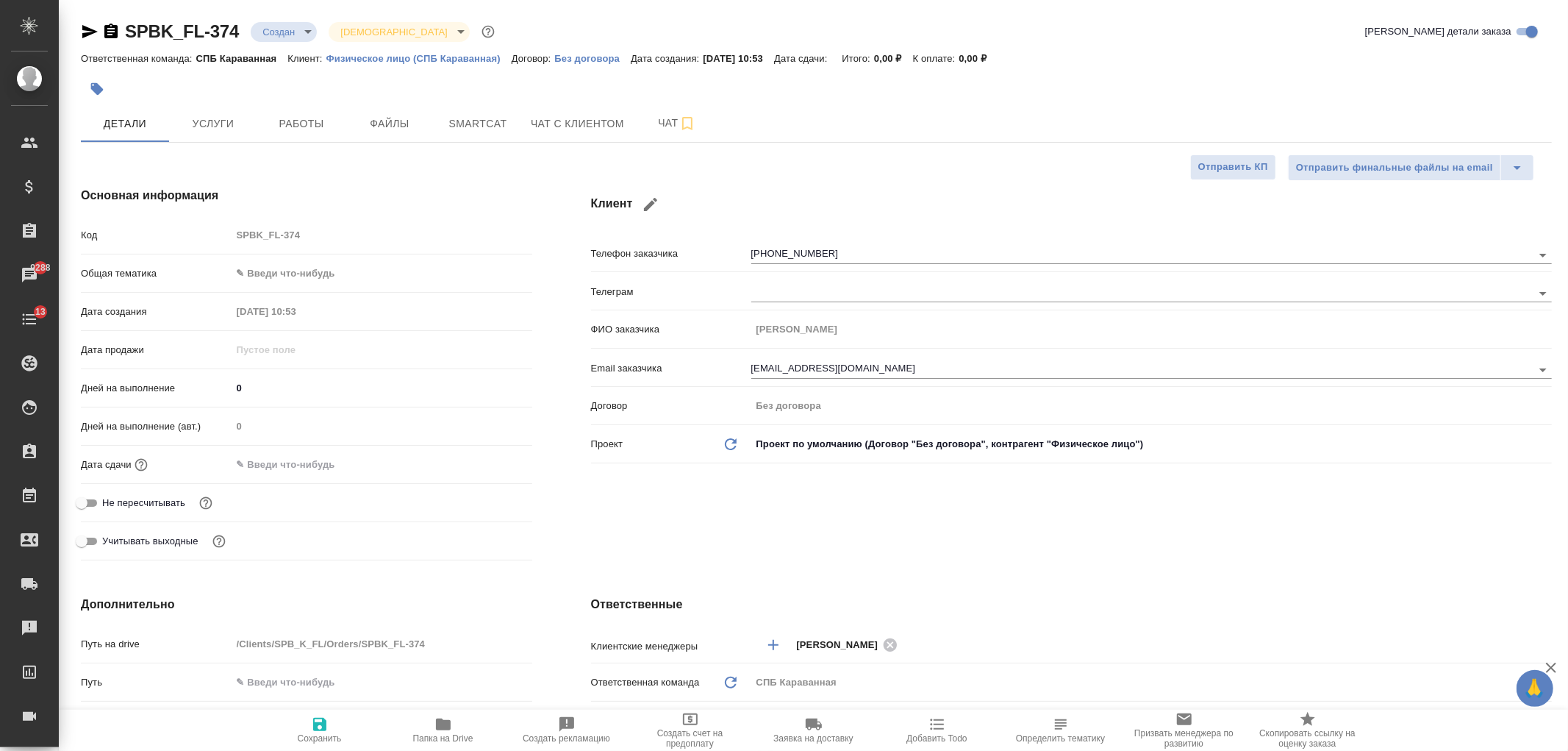
type textarea "x"
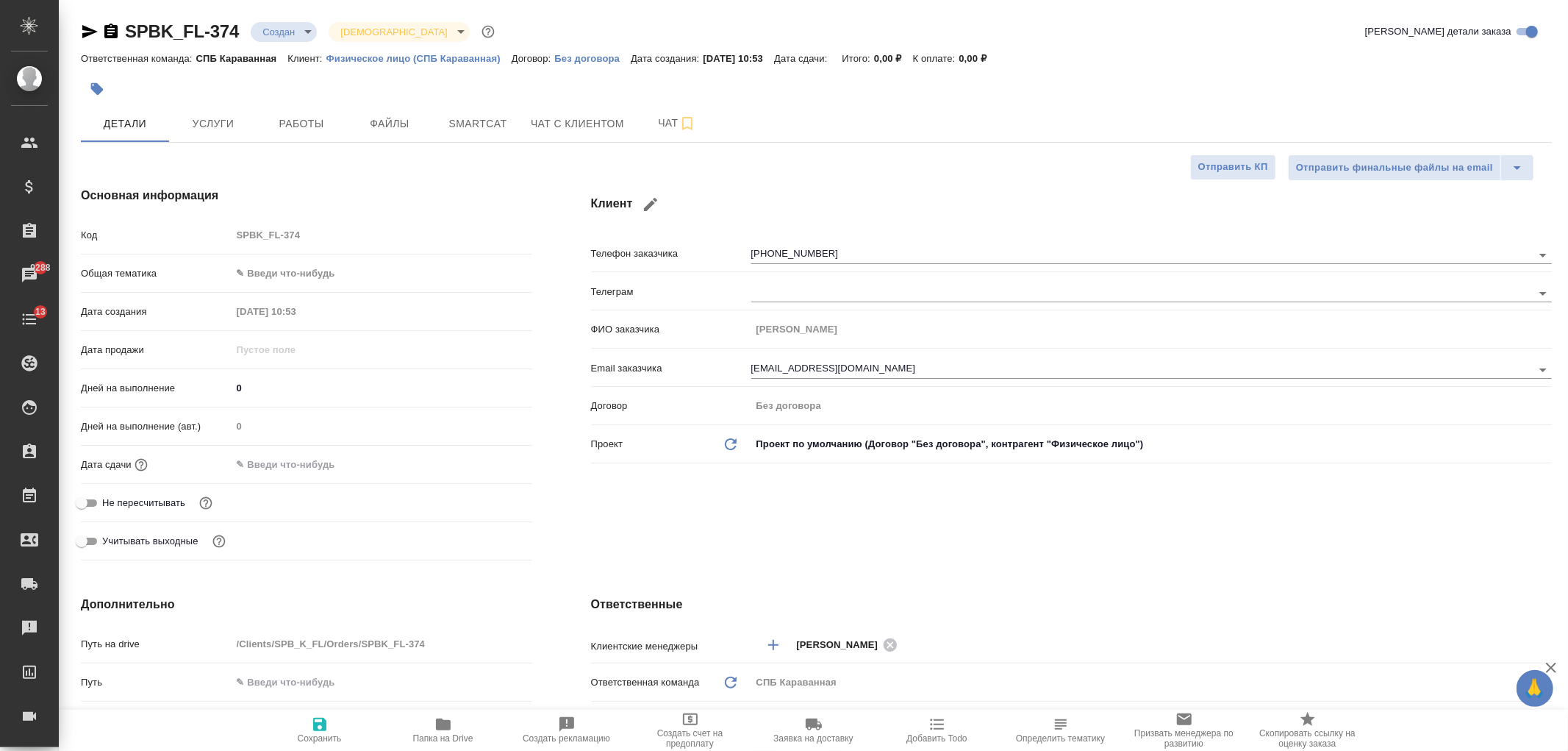
type textarea "x"
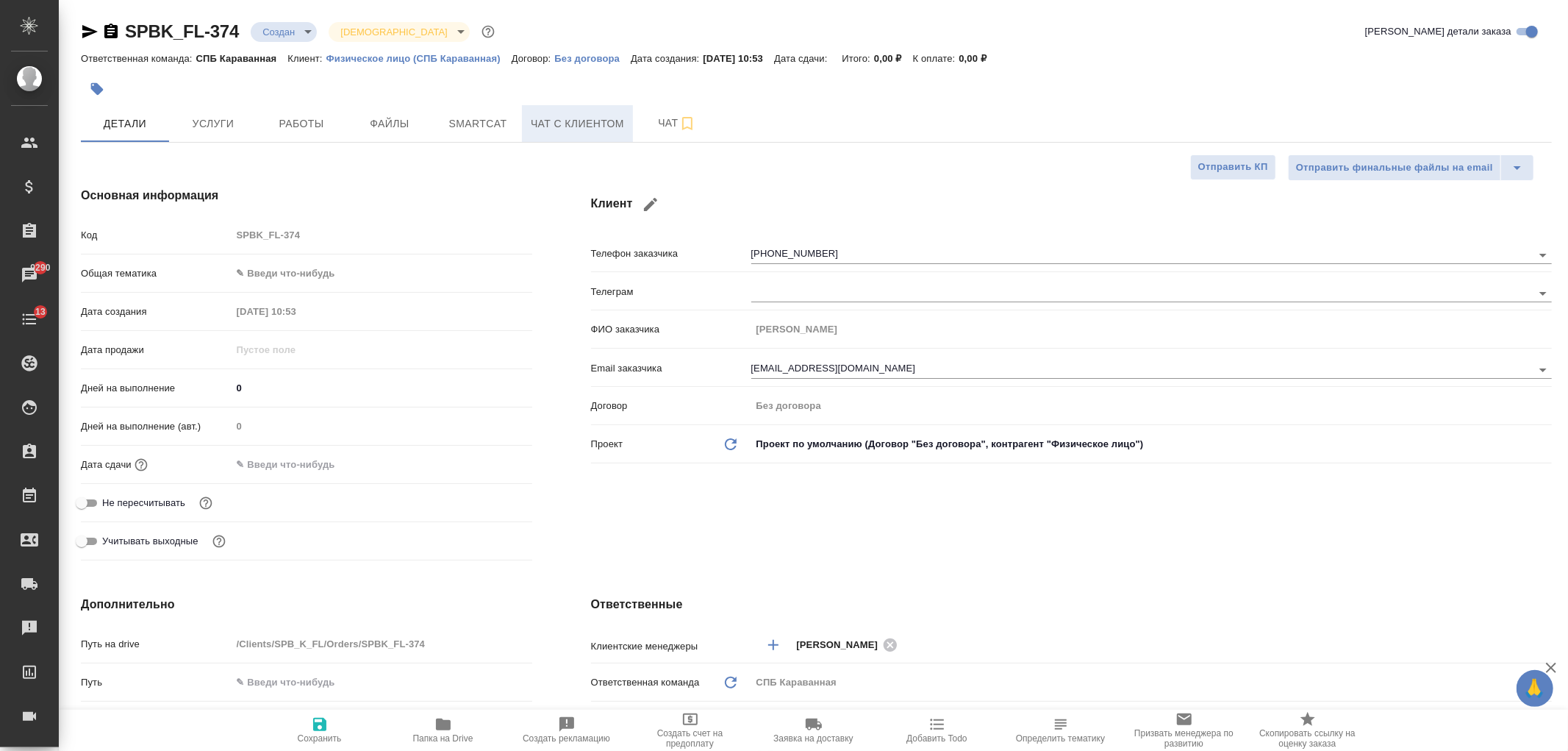
click at [582, 138] on button "Чат с клиентом" at bounding box center [578, 123] width 111 height 37
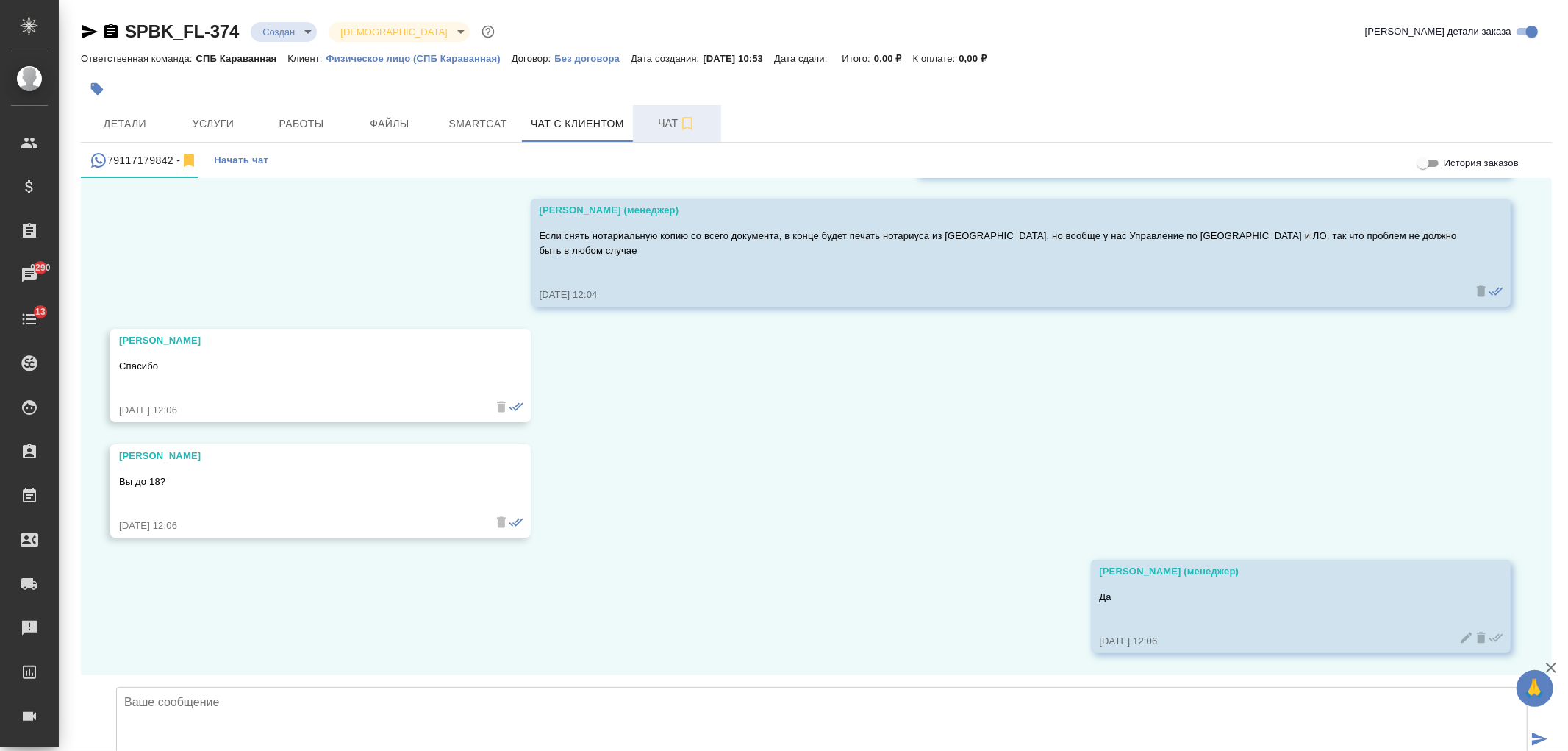
scroll to position [1793, 0]
click at [686, 125] on icon "button" at bounding box center [687, 123] width 18 height 18
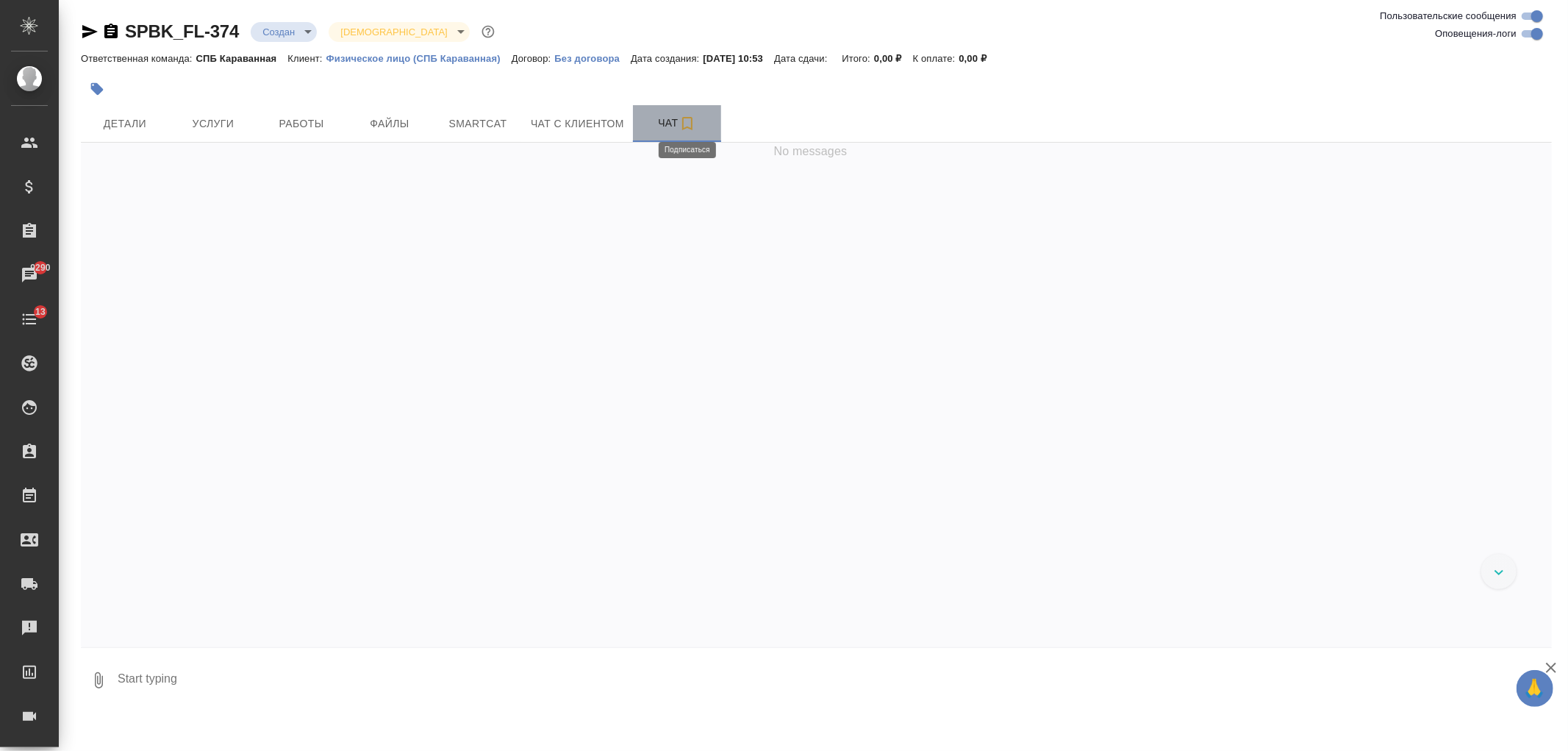
click at [686, 123] on icon "button" at bounding box center [687, 123] width 18 height 18
click at [563, 116] on span "Чат с клиентом" at bounding box center [577, 124] width 93 height 19
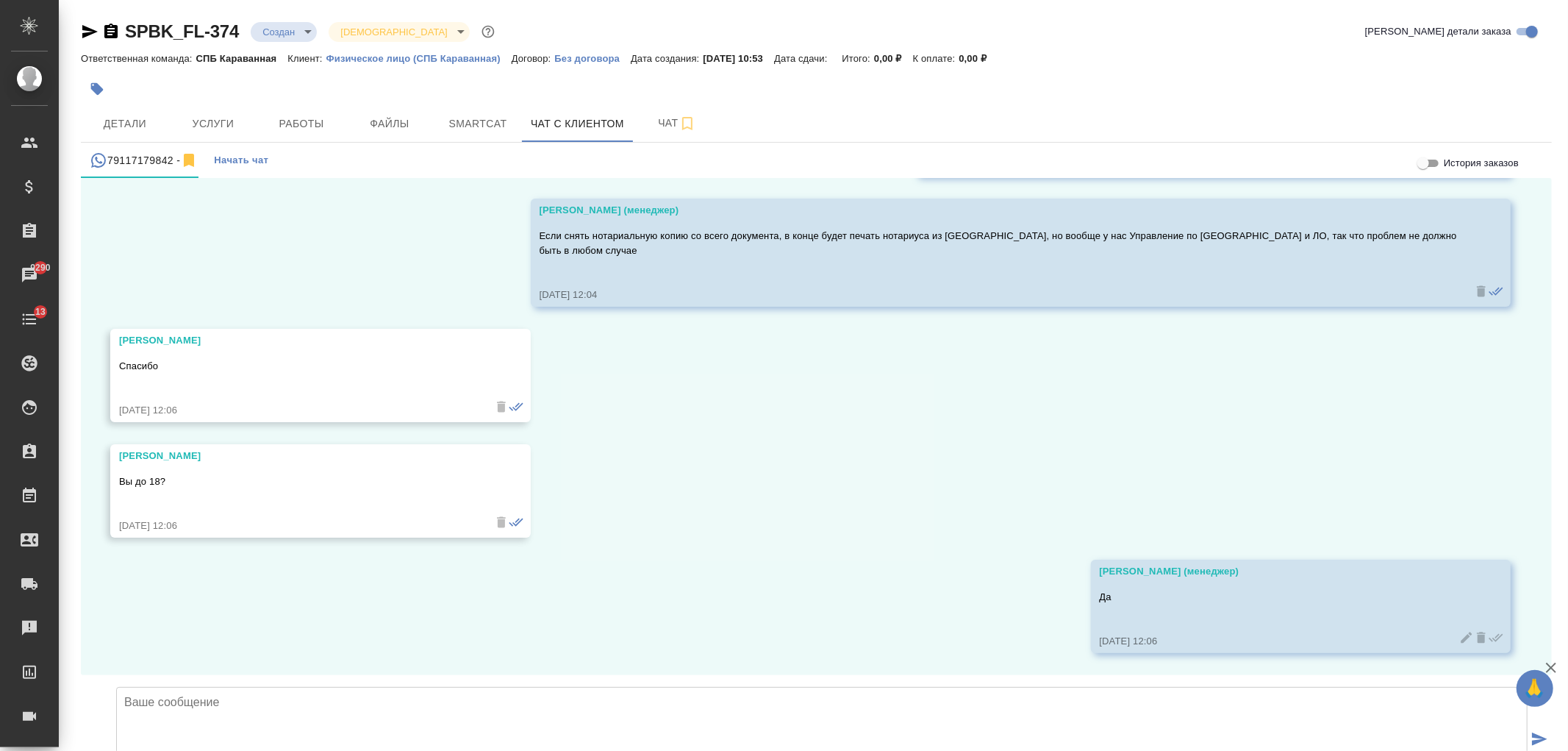
scroll to position [1793, 0]
click at [128, 129] on span "Детали" at bounding box center [124, 124] width 71 height 19
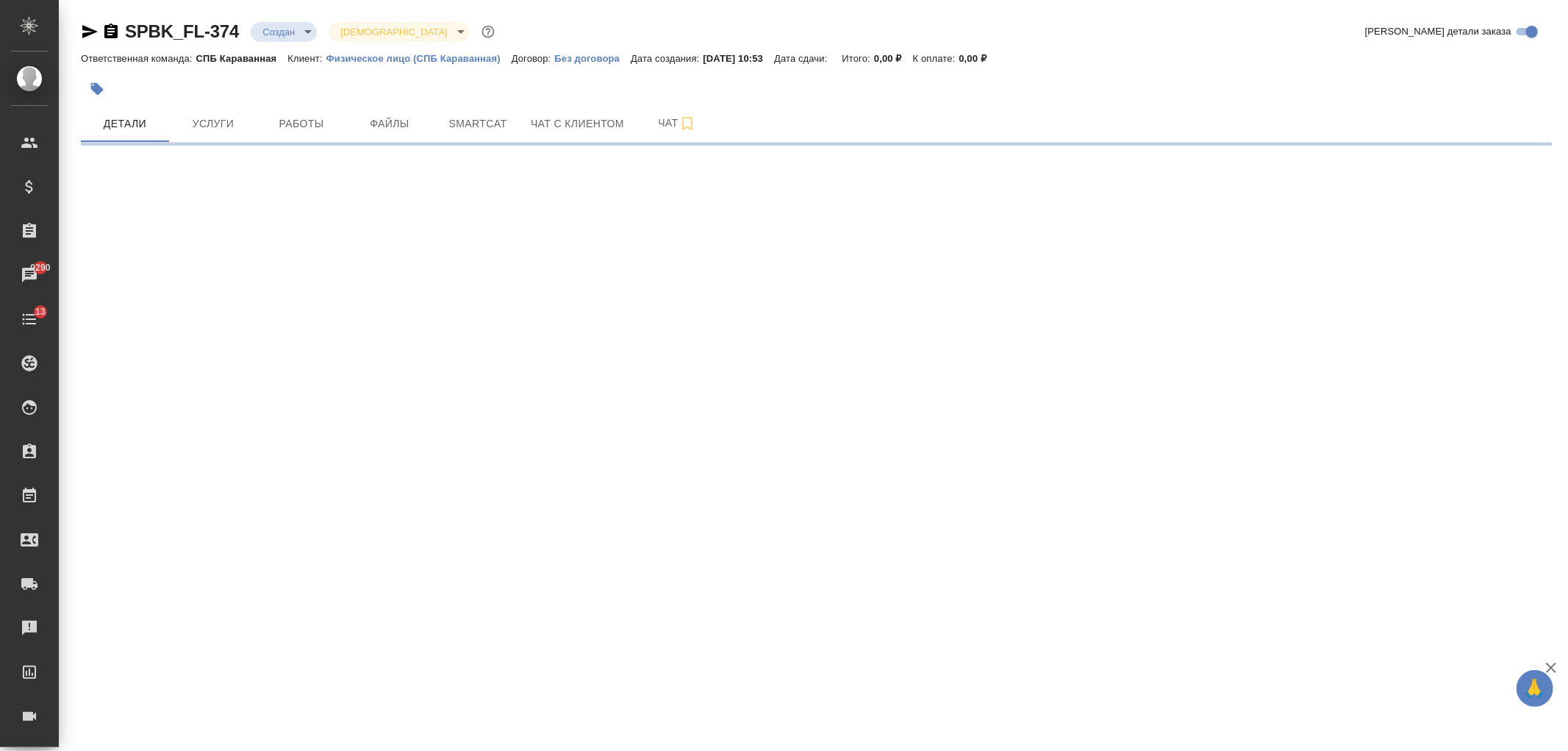
select select "RU"
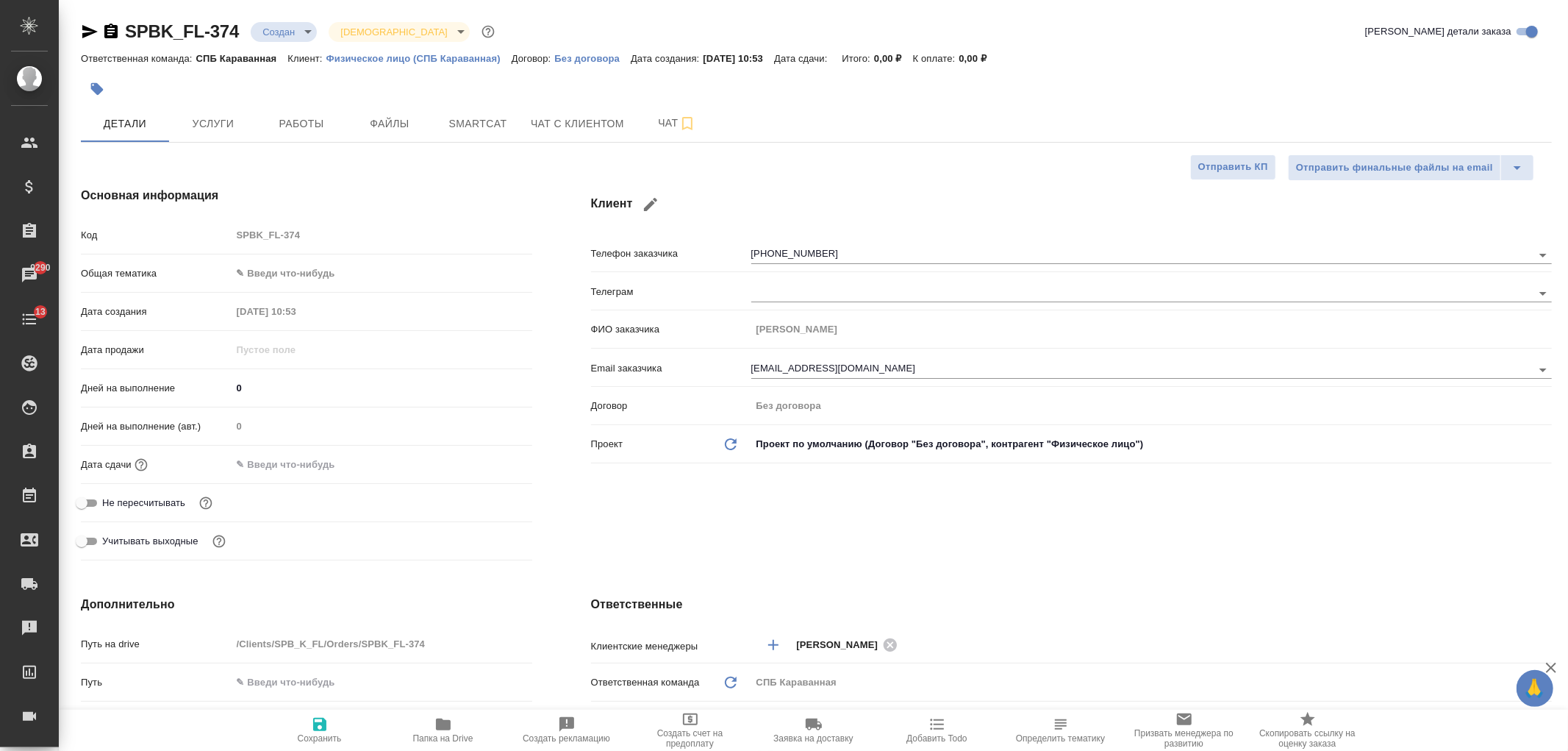
type textarea "x"
click at [553, 122] on span "Чат с клиентом" at bounding box center [577, 124] width 93 height 19
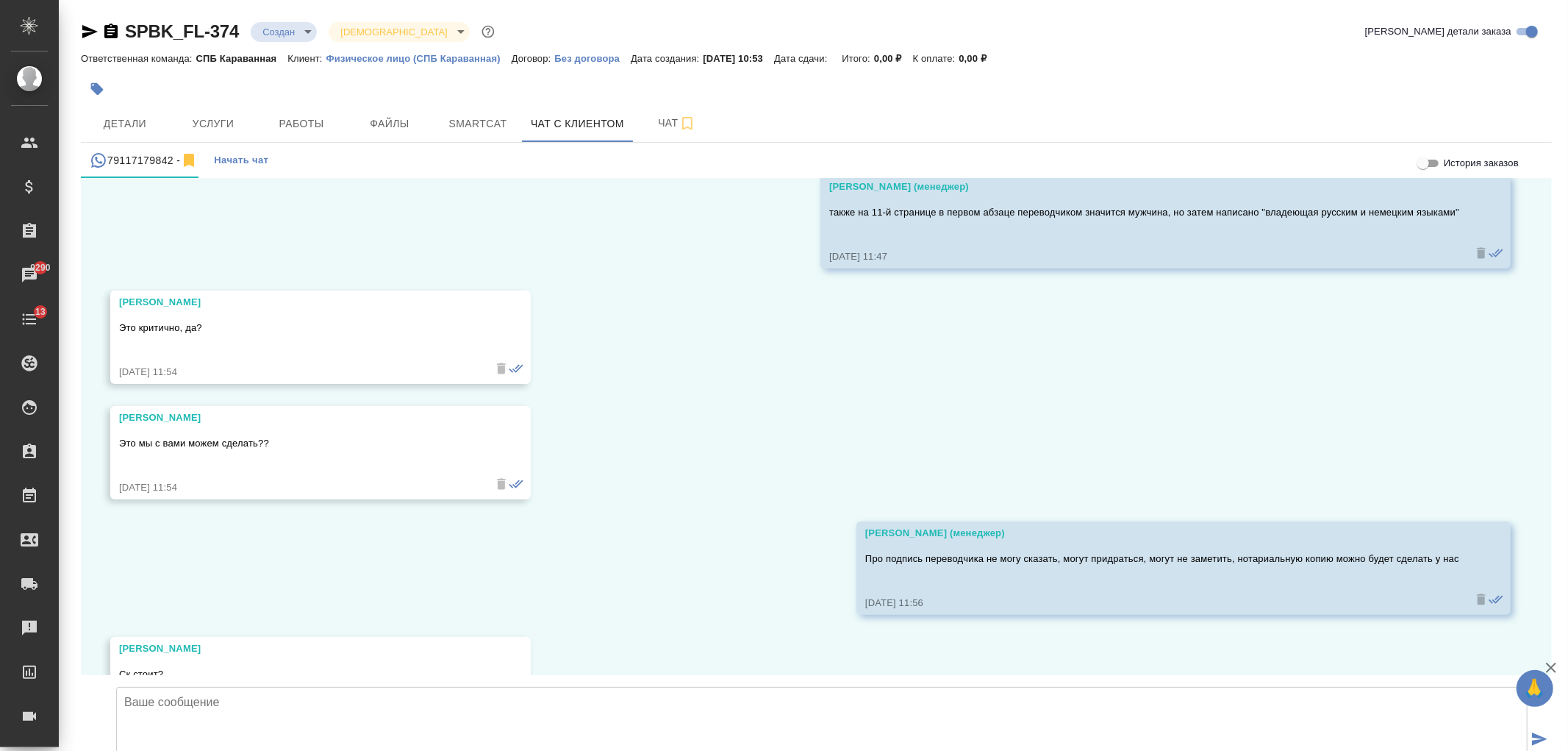
scroll to position [1793, 0]
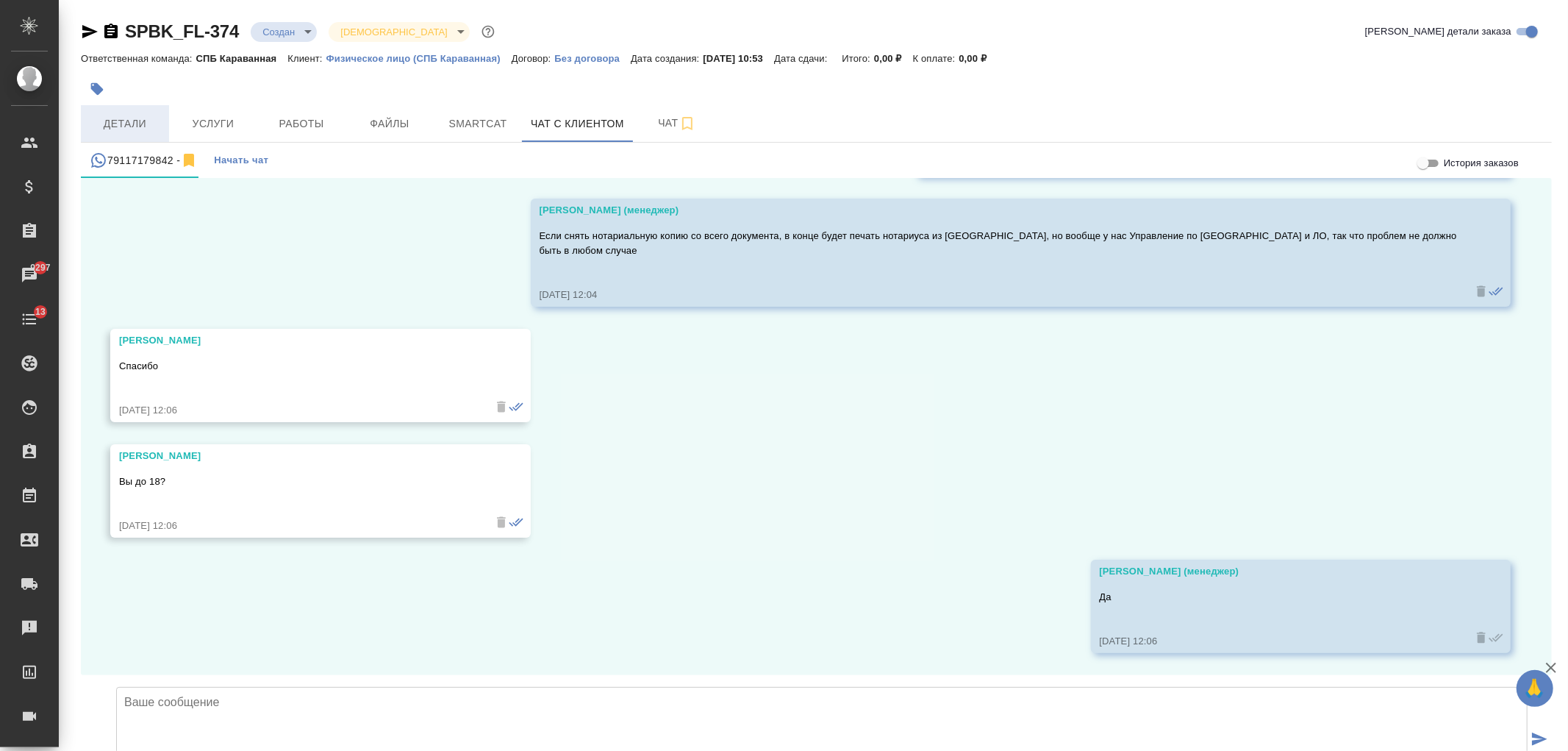
click at [145, 119] on span "Детали" at bounding box center [124, 124] width 71 height 19
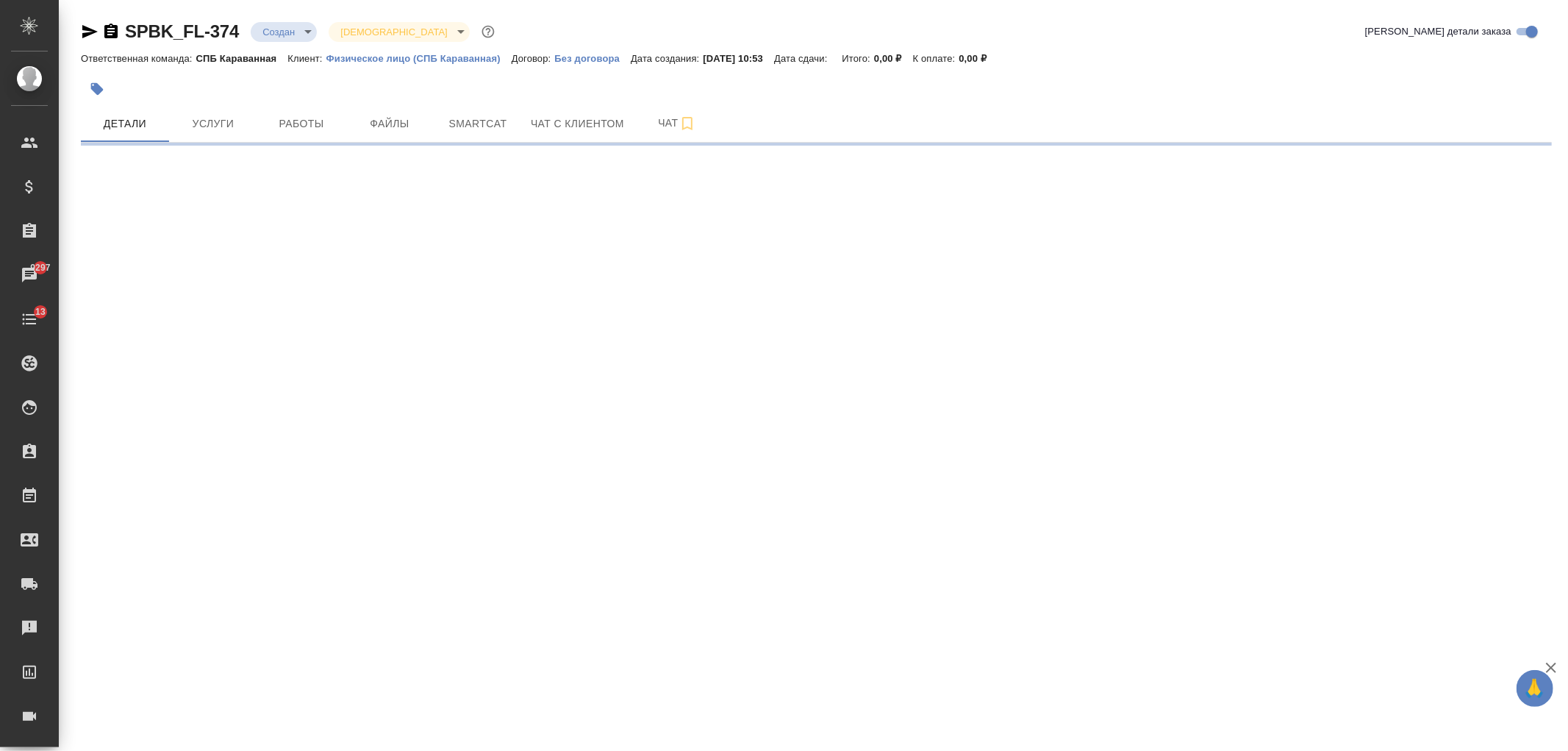
select select "RU"
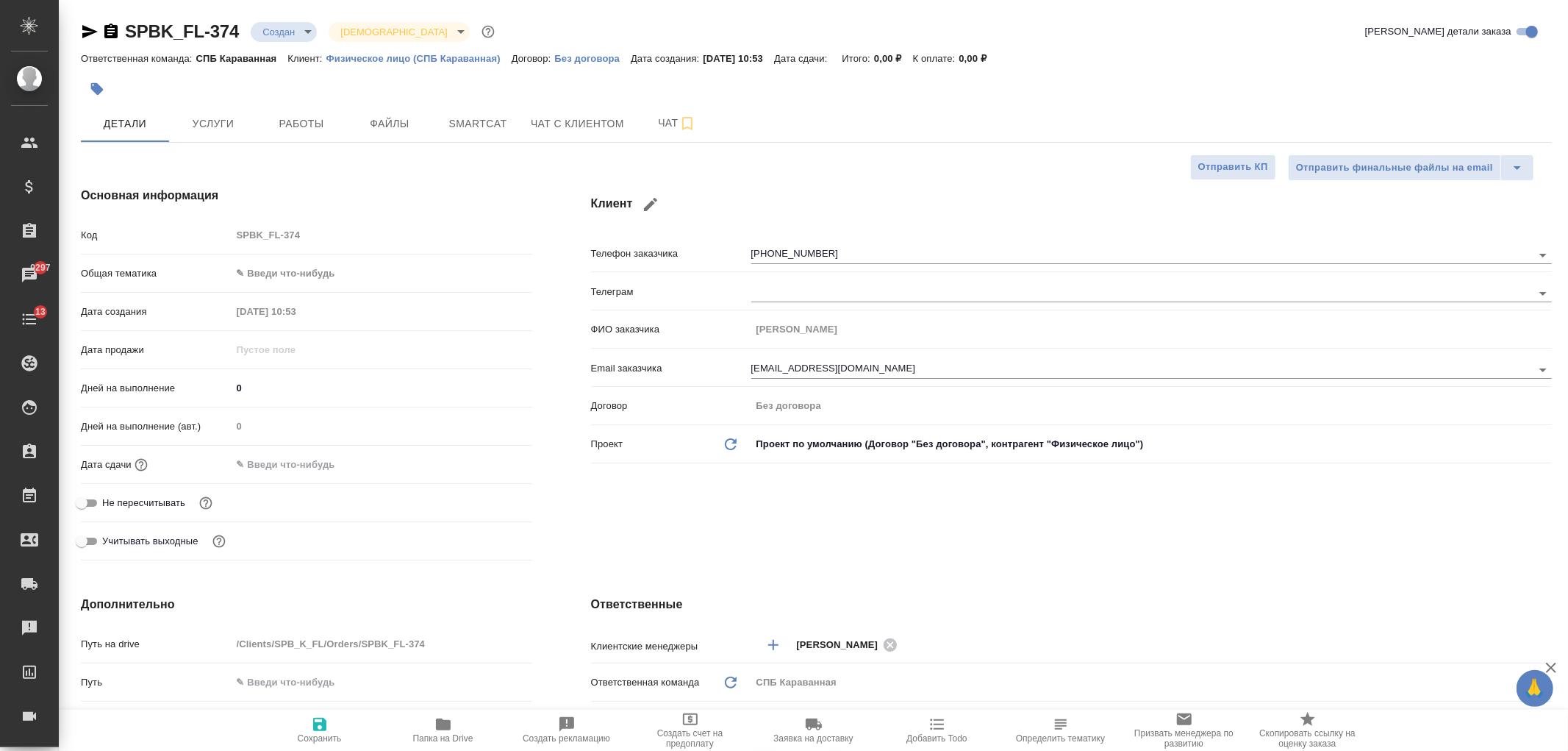
type textarea "x"
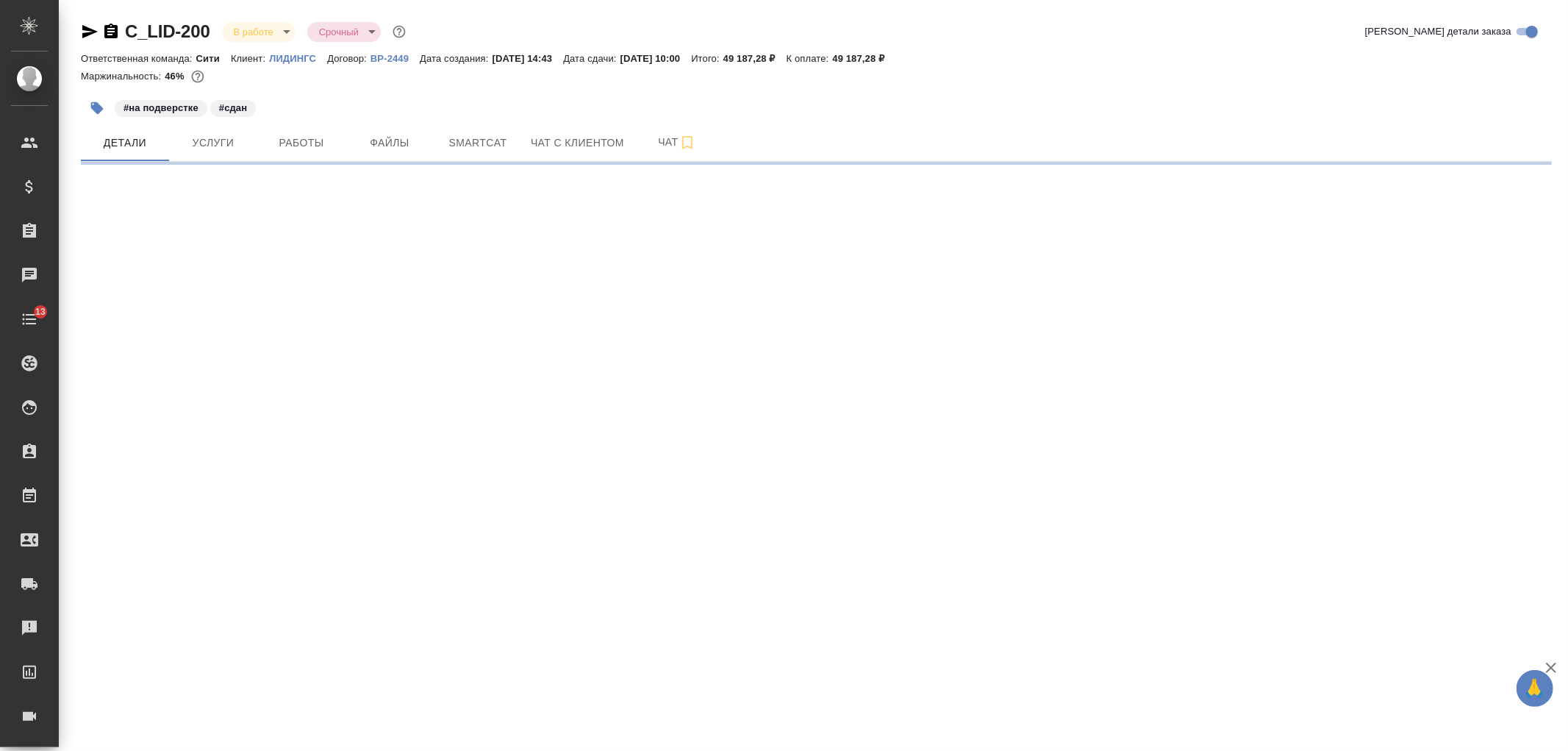
select select "RU"
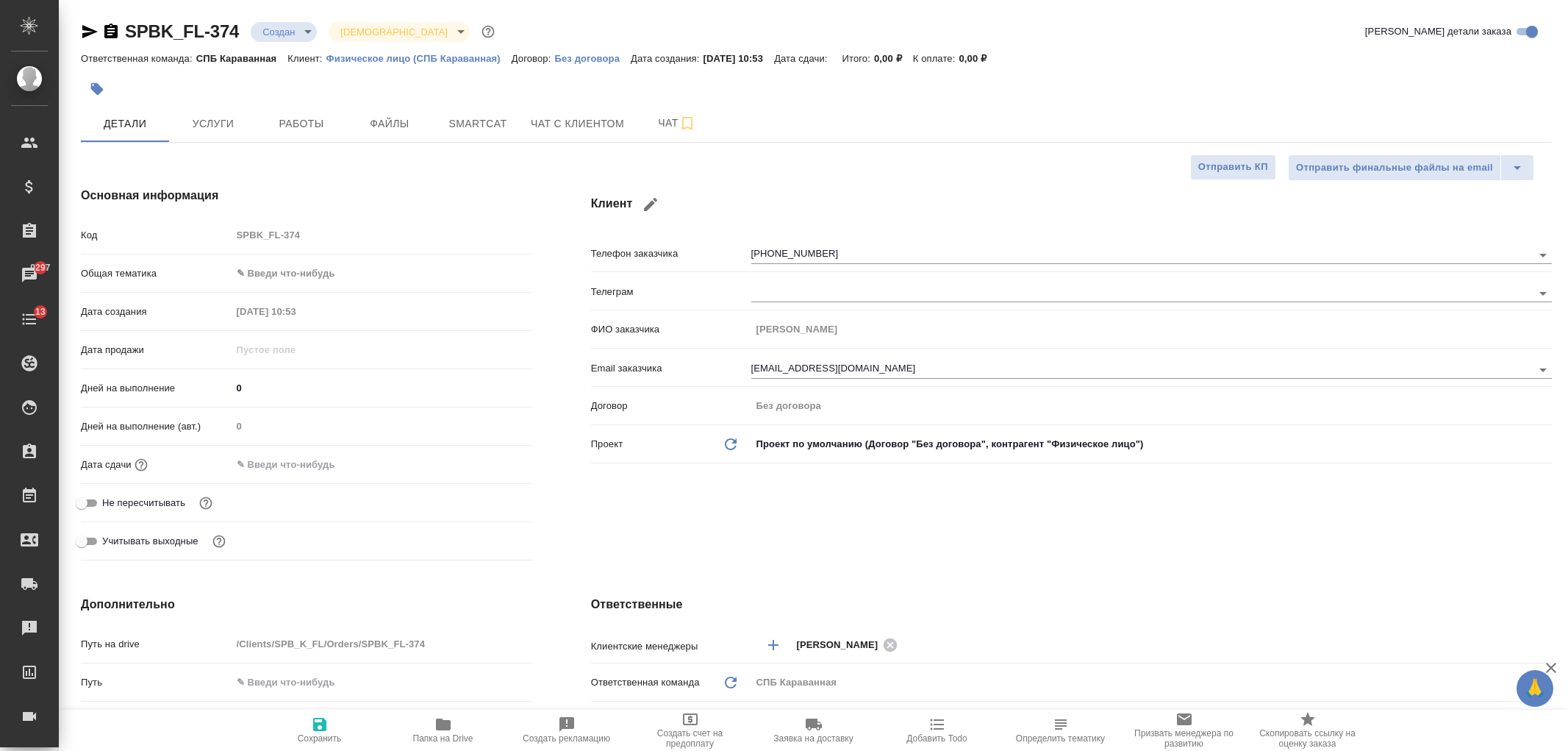
select select "RU"
click at [574, 125] on span "Чат с клиентом" at bounding box center [577, 124] width 93 height 19
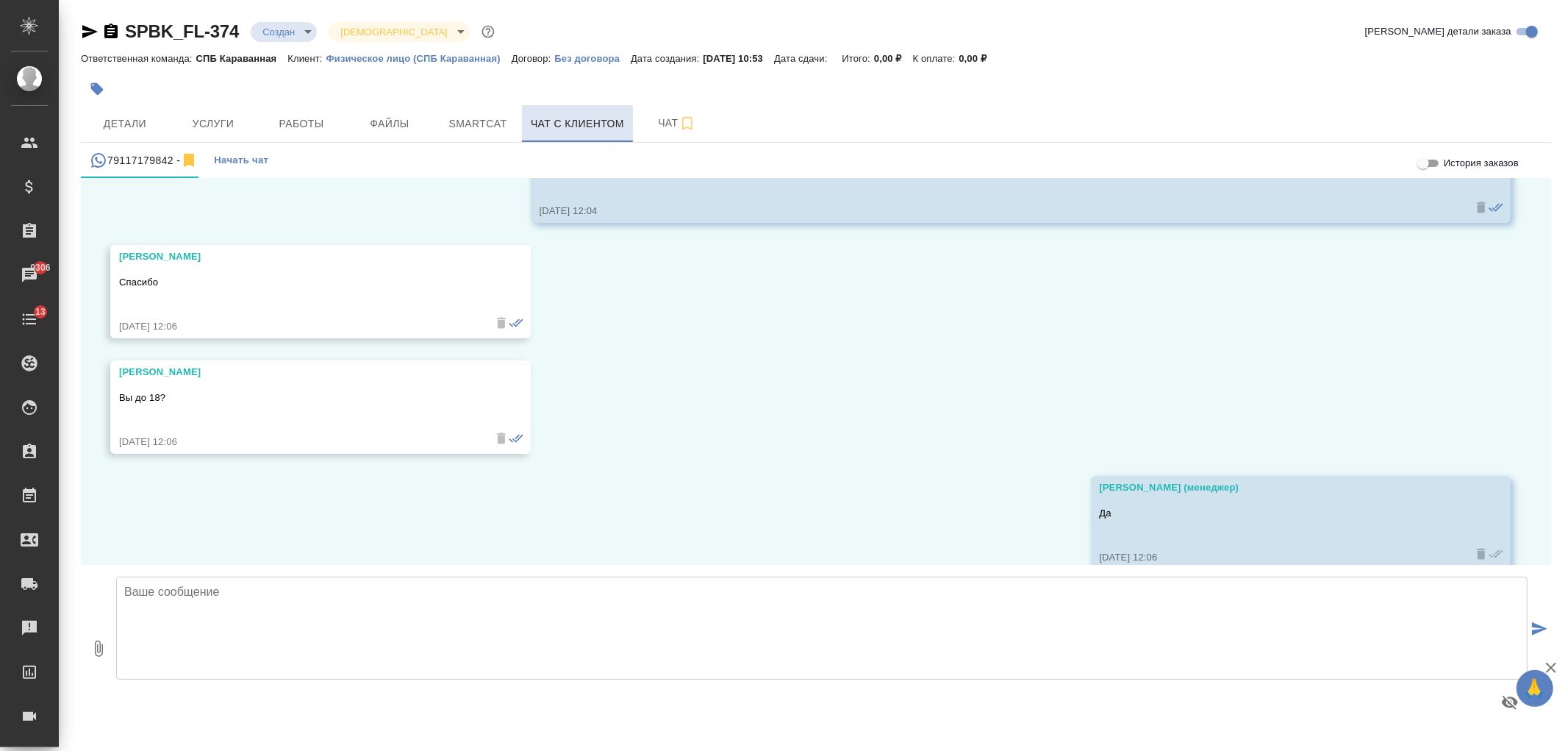
scroll to position [1793, 0]
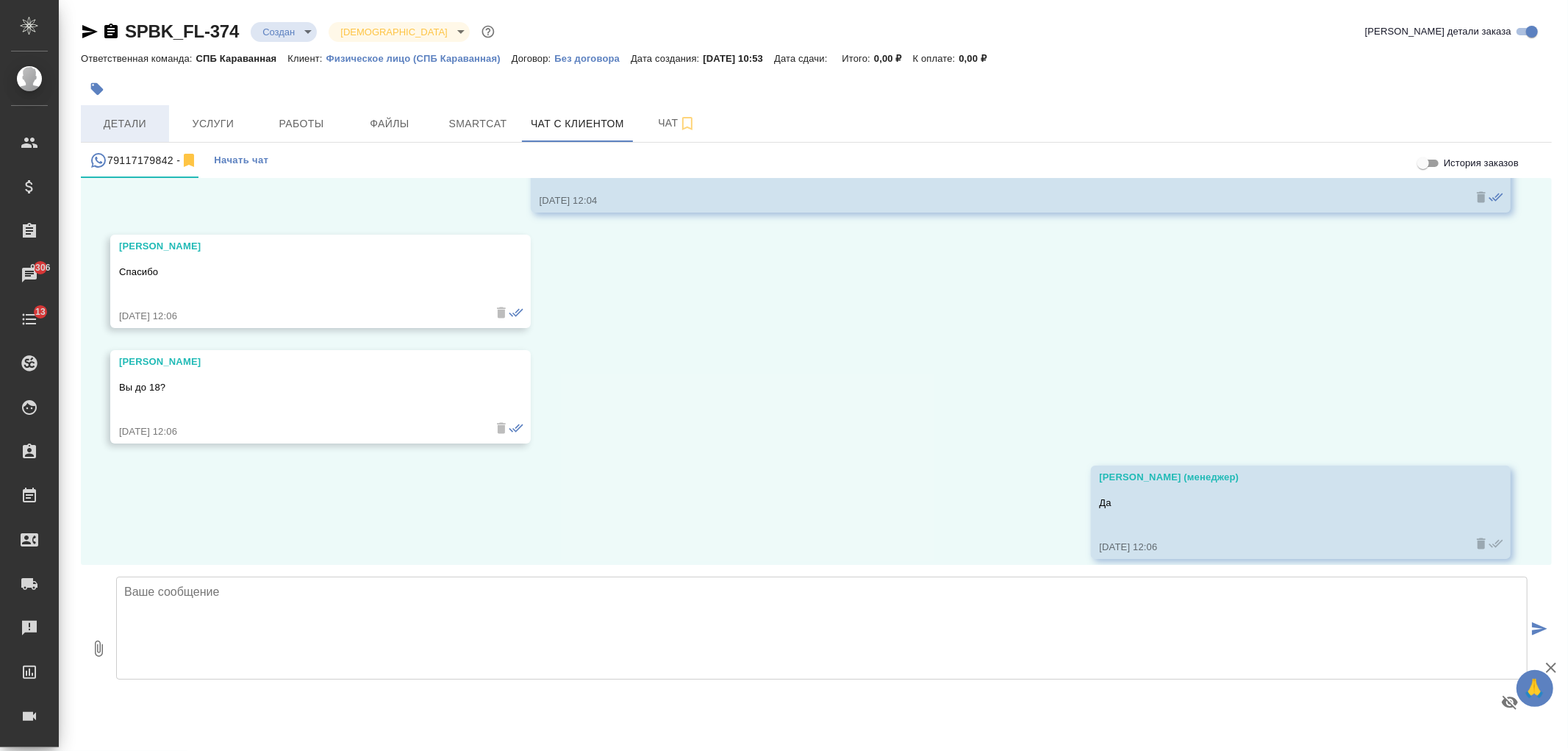
click at [126, 116] on span "Детали" at bounding box center [124, 124] width 71 height 19
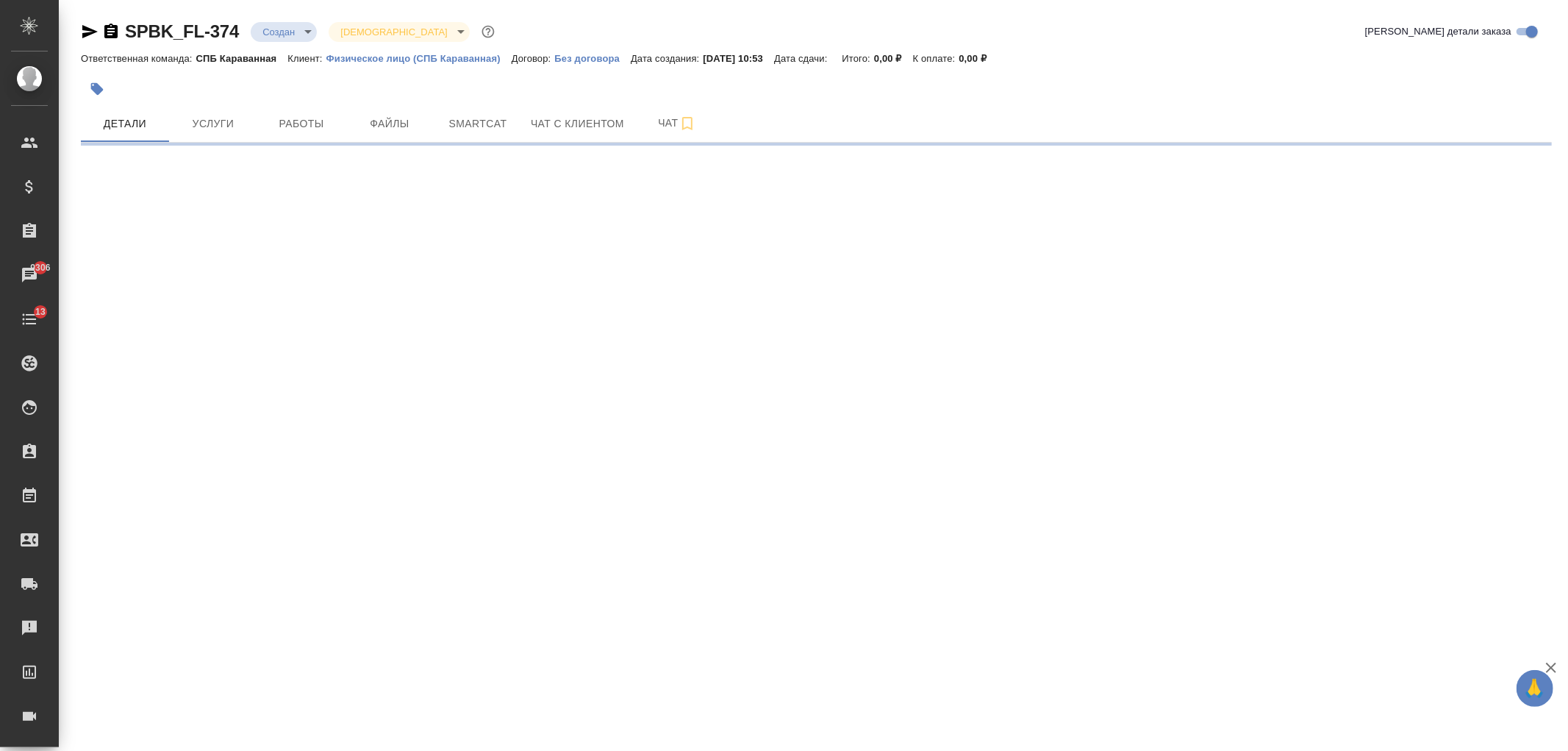
select select "RU"
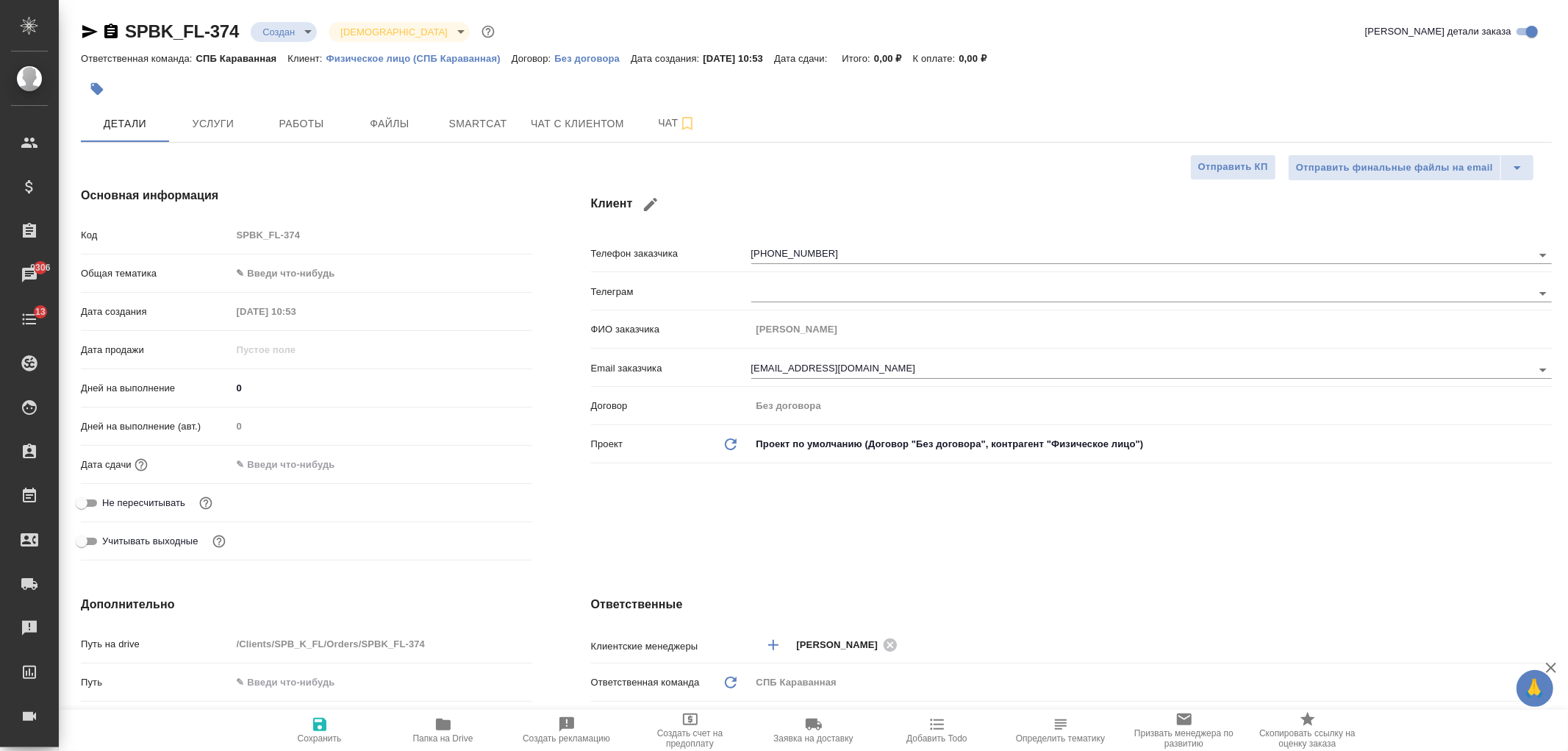
type textarea "x"
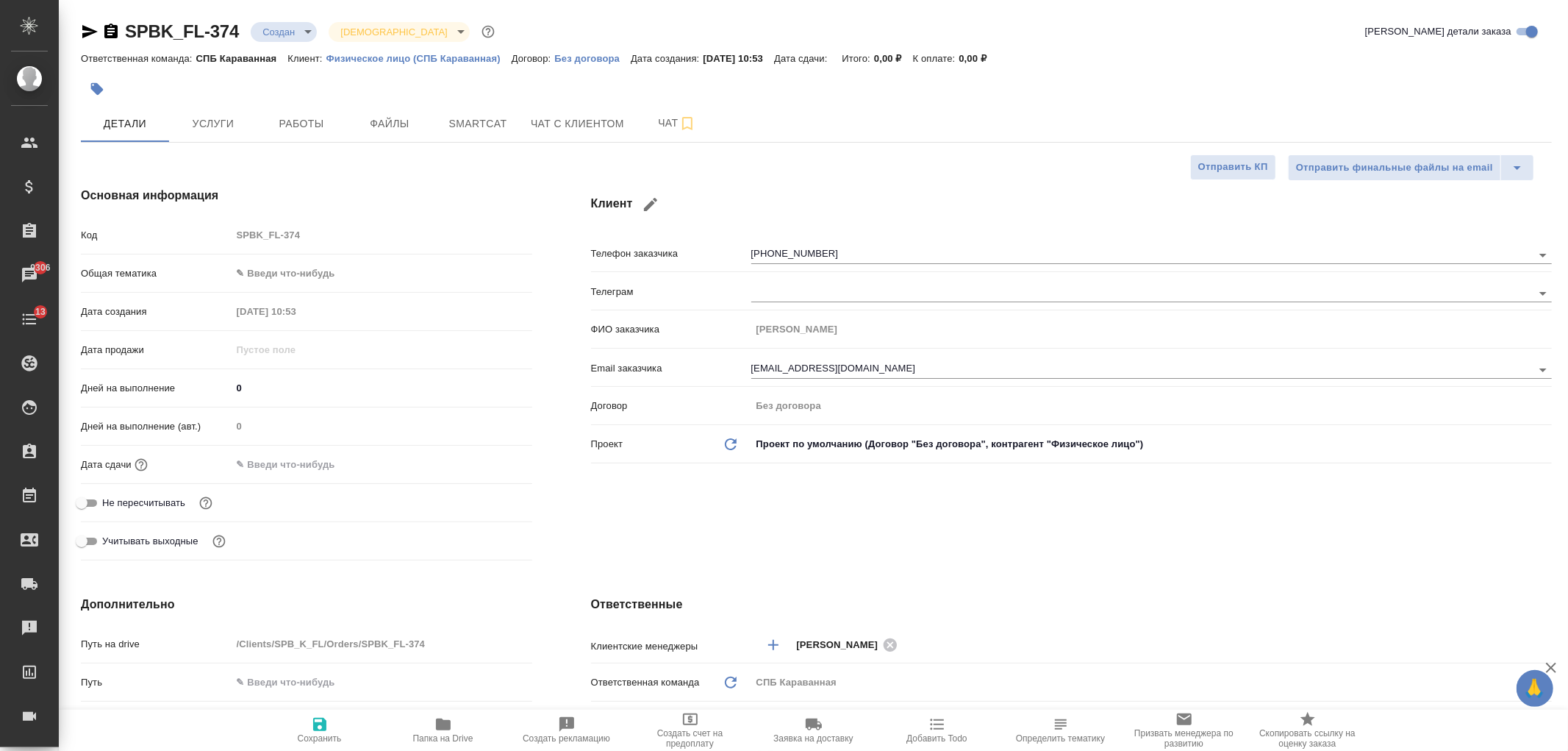
type textarea "x"
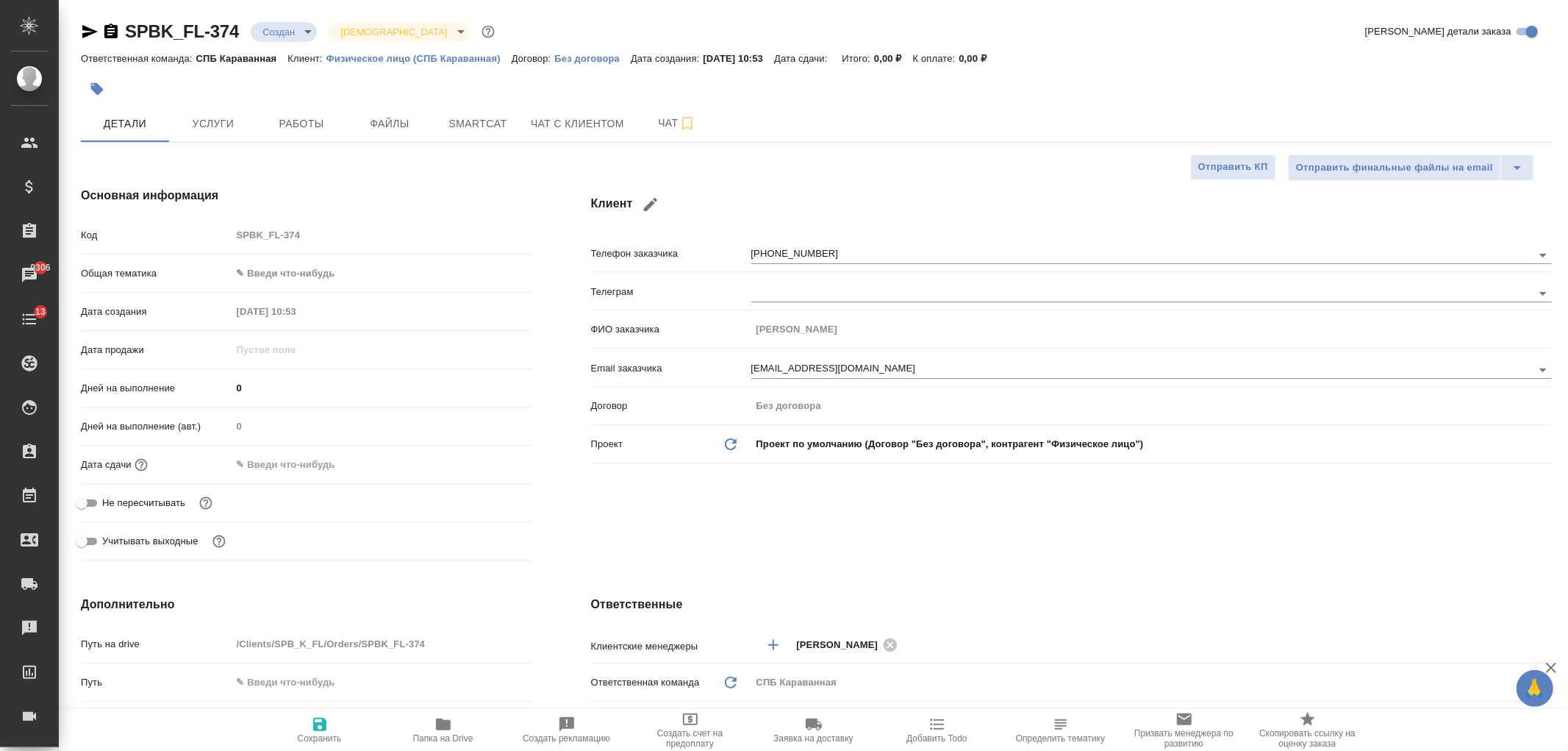
type textarea "x"
click at [572, 135] on button "Чат с клиентом" at bounding box center [578, 123] width 111 height 37
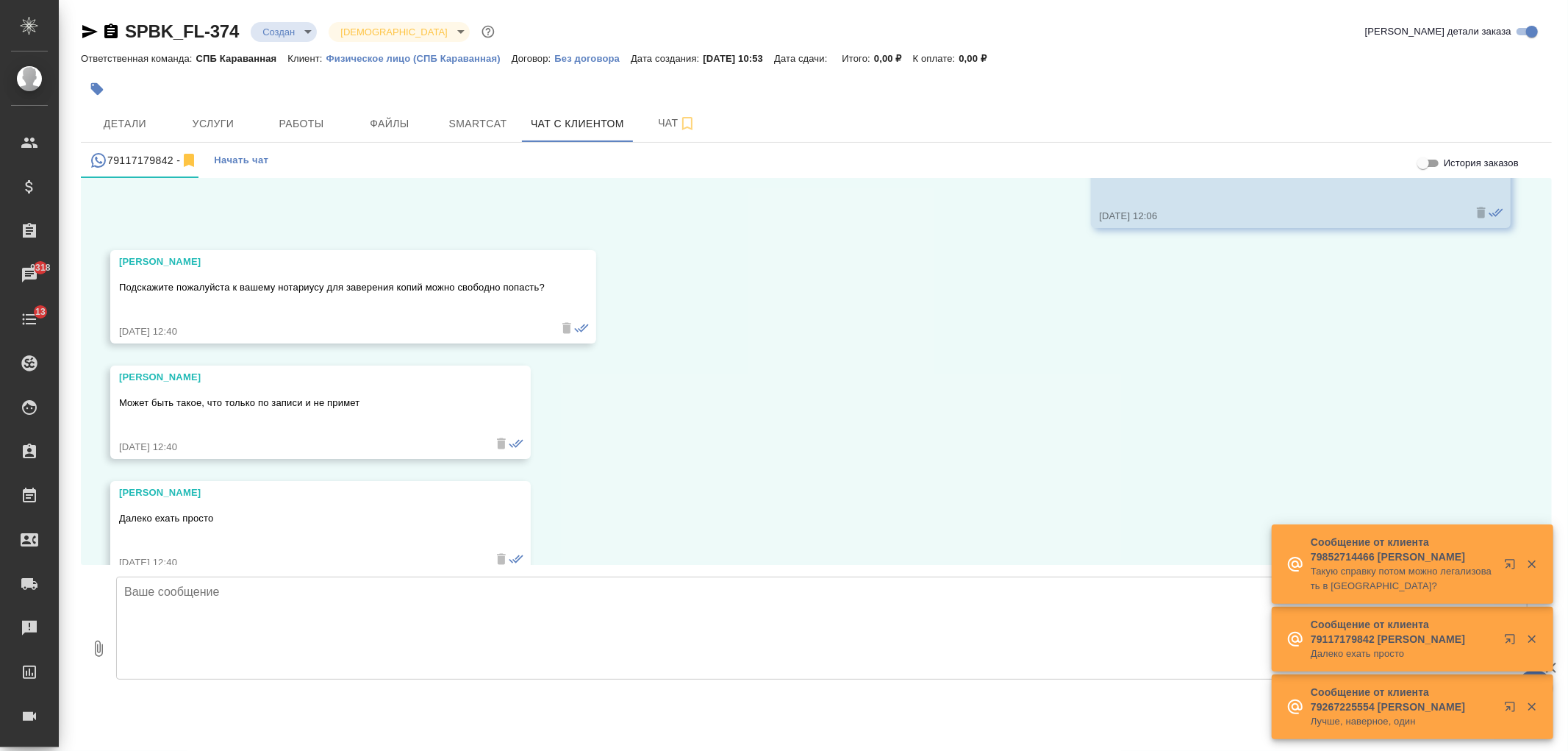
scroll to position [2140, 0]
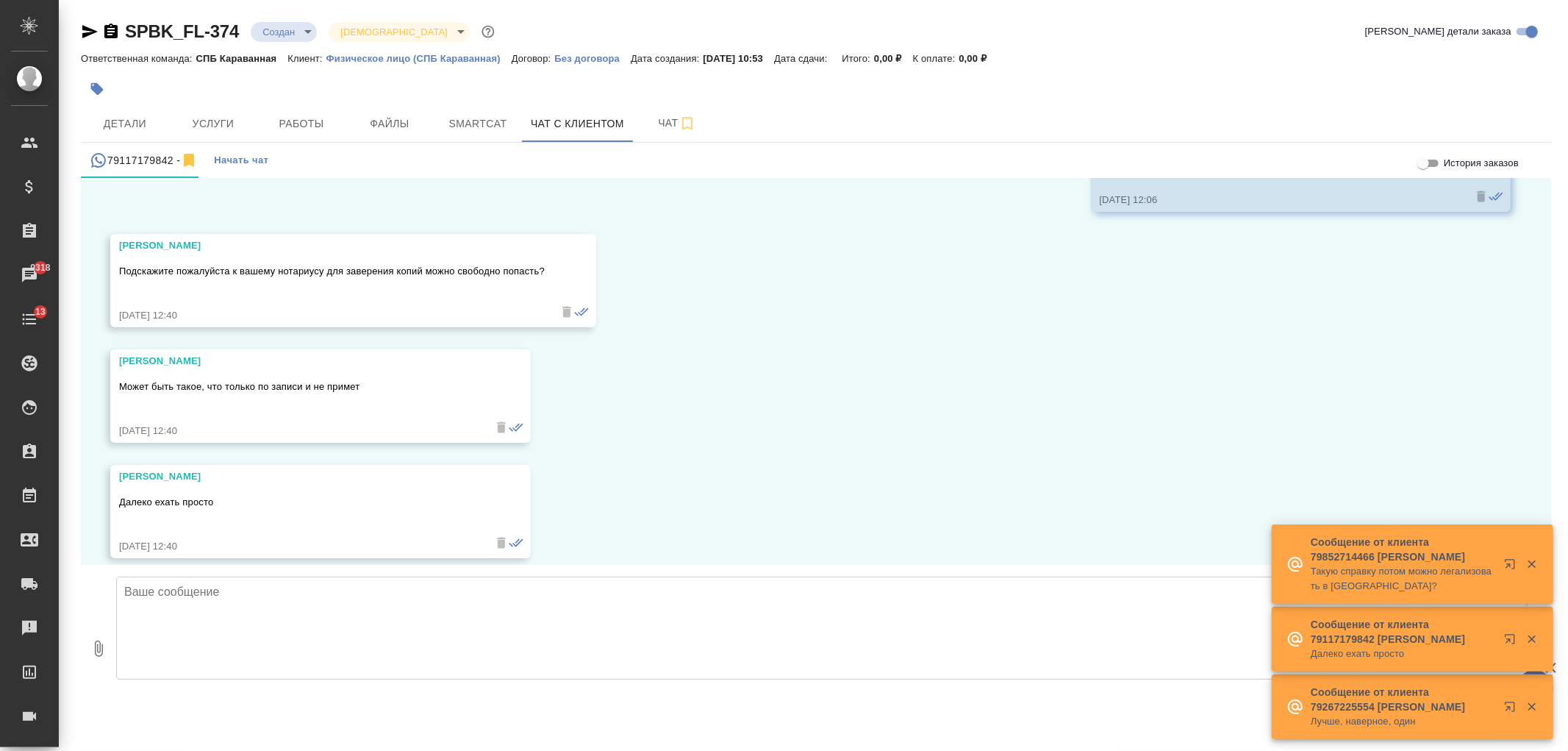
click at [366, 604] on textarea at bounding box center [821, 628] width 1411 height 103
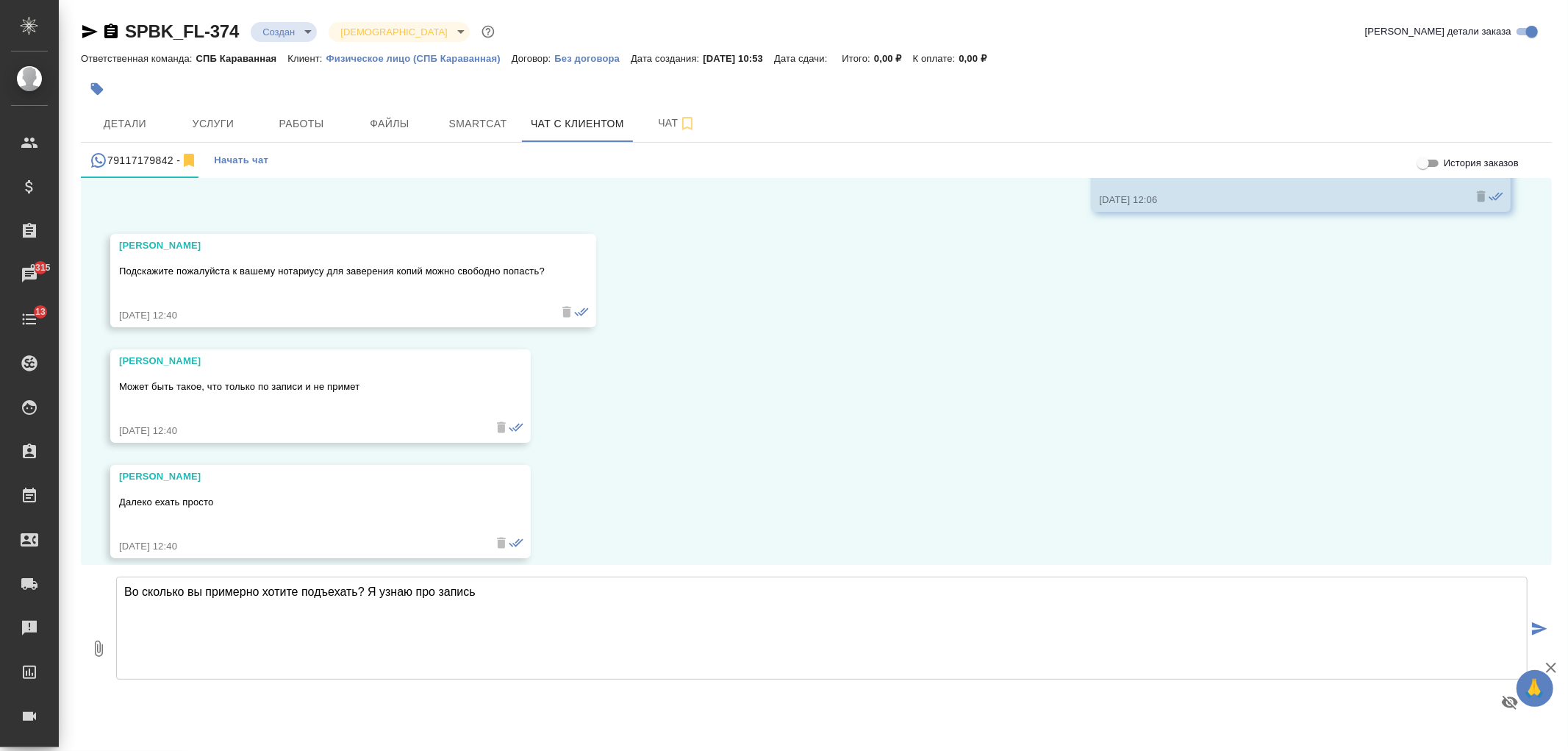
type textarea "Во сколько вы примерно хотите подъехать? Я узнаю про запись"
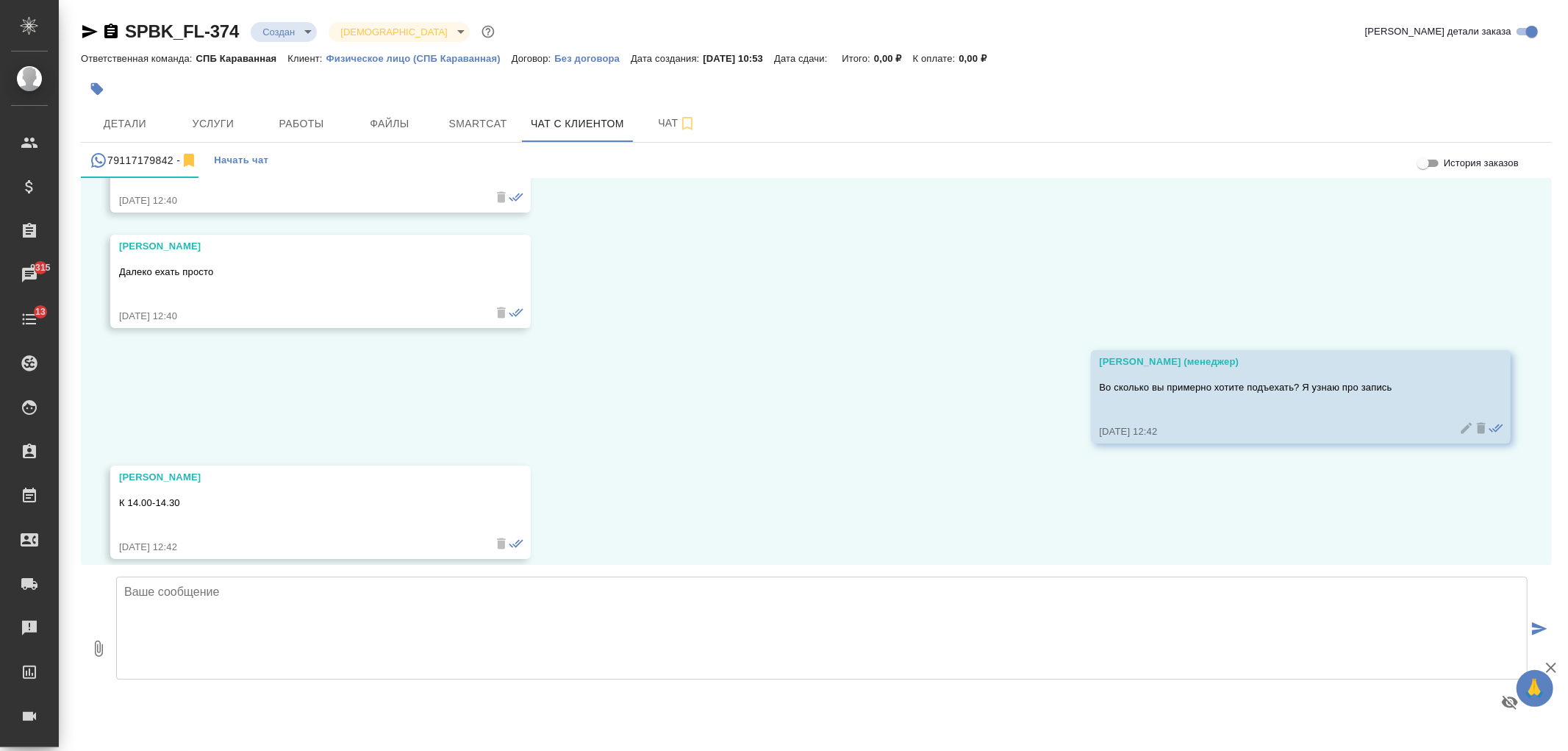
scroll to position [2486, 0]
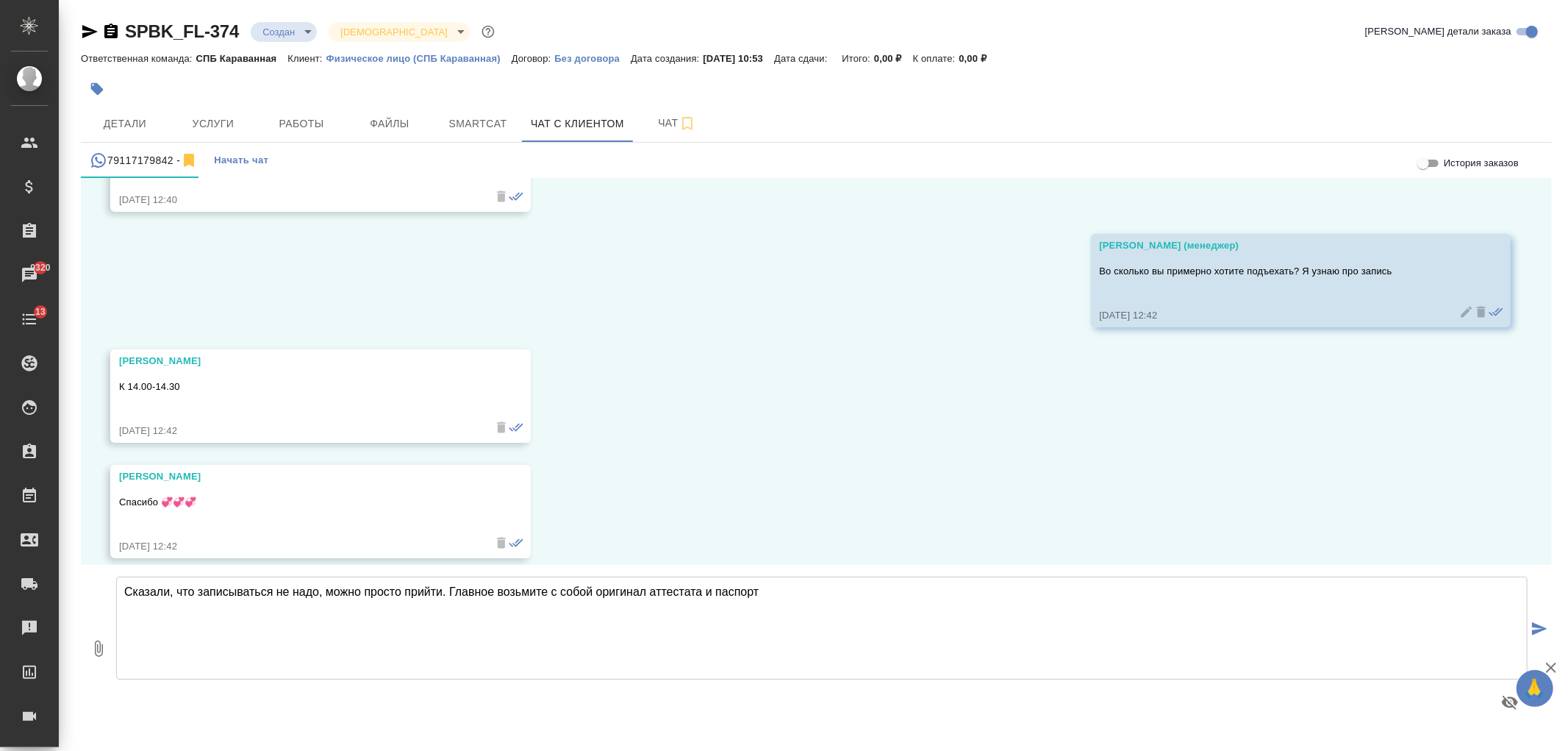
click at [842, 590] on textarea "Сказали, что записываться не надо, можно просто прийти. Главное возьмите с собо…" at bounding box center [821, 628] width 1411 height 103
click at [443, 596] on textarea "Сказали, что записываться не надо, можно просто прийти. Главное возьмите с собо…" at bounding box center [821, 628] width 1411 height 103
click at [867, 614] on textarea "Сказали, что записываться не надо, можно просто прийти. Главное возьмите с собо…" at bounding box center [821, 628] width 1411 height 103
type textarea "Сказали, что записываться не надо, можно просто прийти. Главное возьмите с собо…"
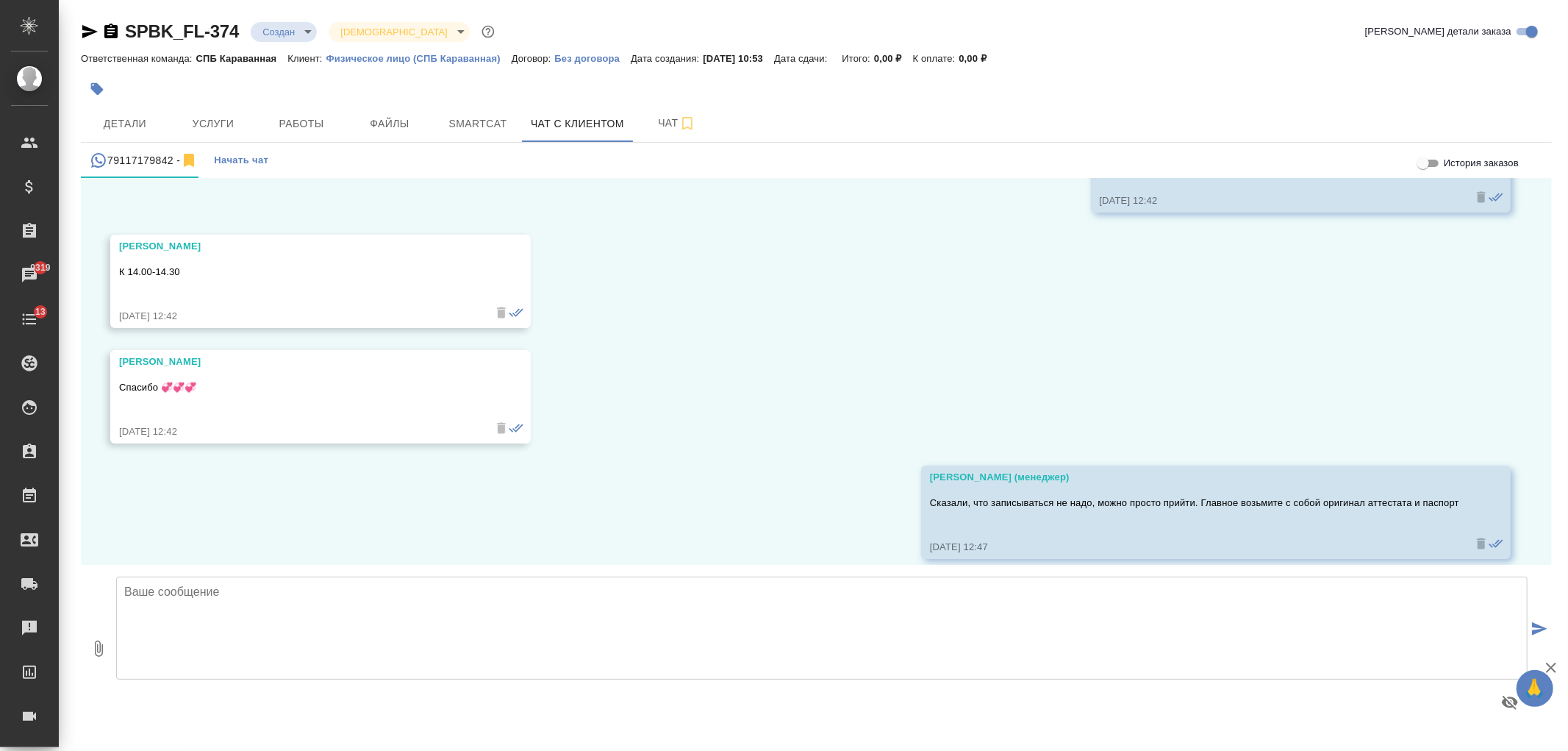
scroll to position [2717, 0]
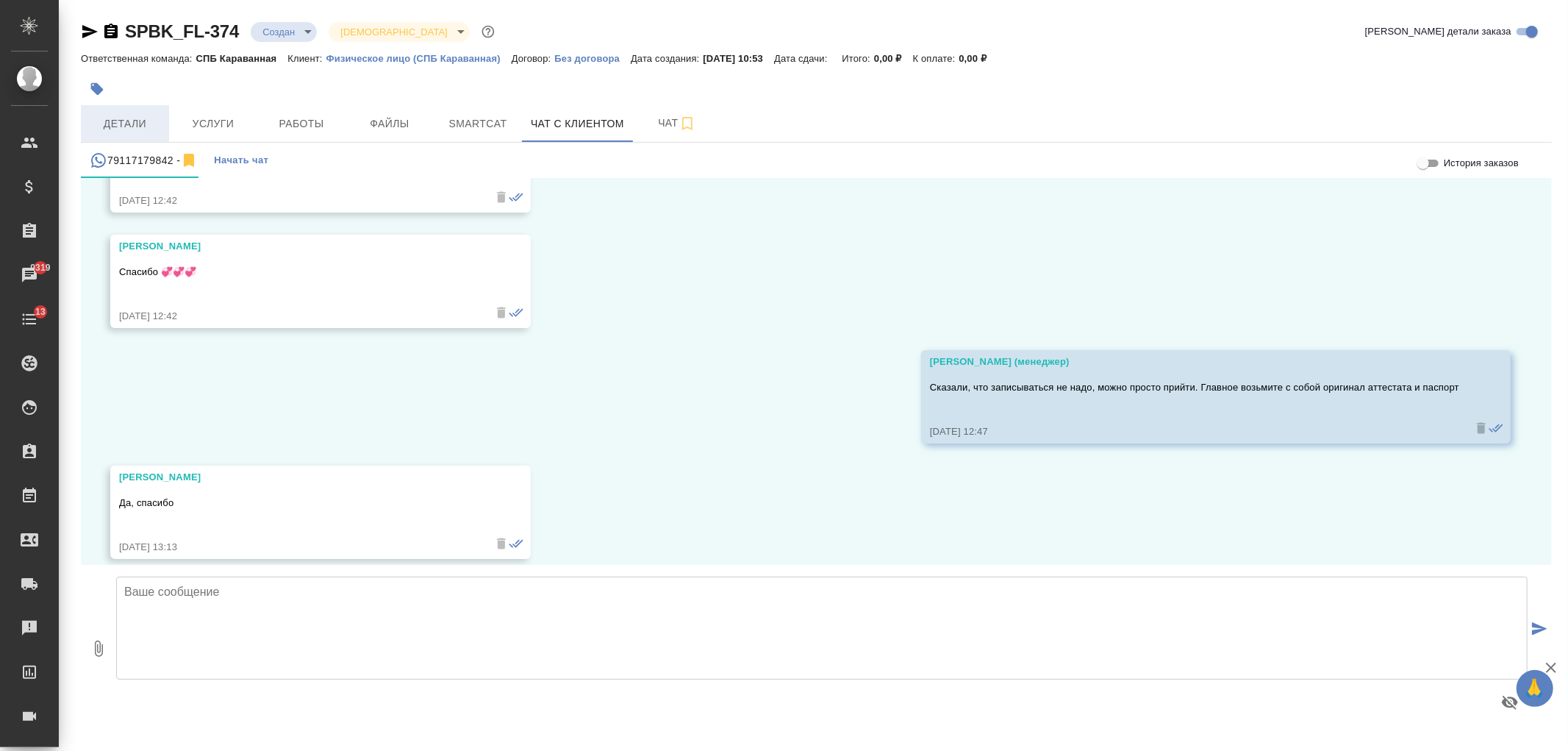
click at [144, 128] on span "Детали" at bounding box center [124, 124] width 71 height 19
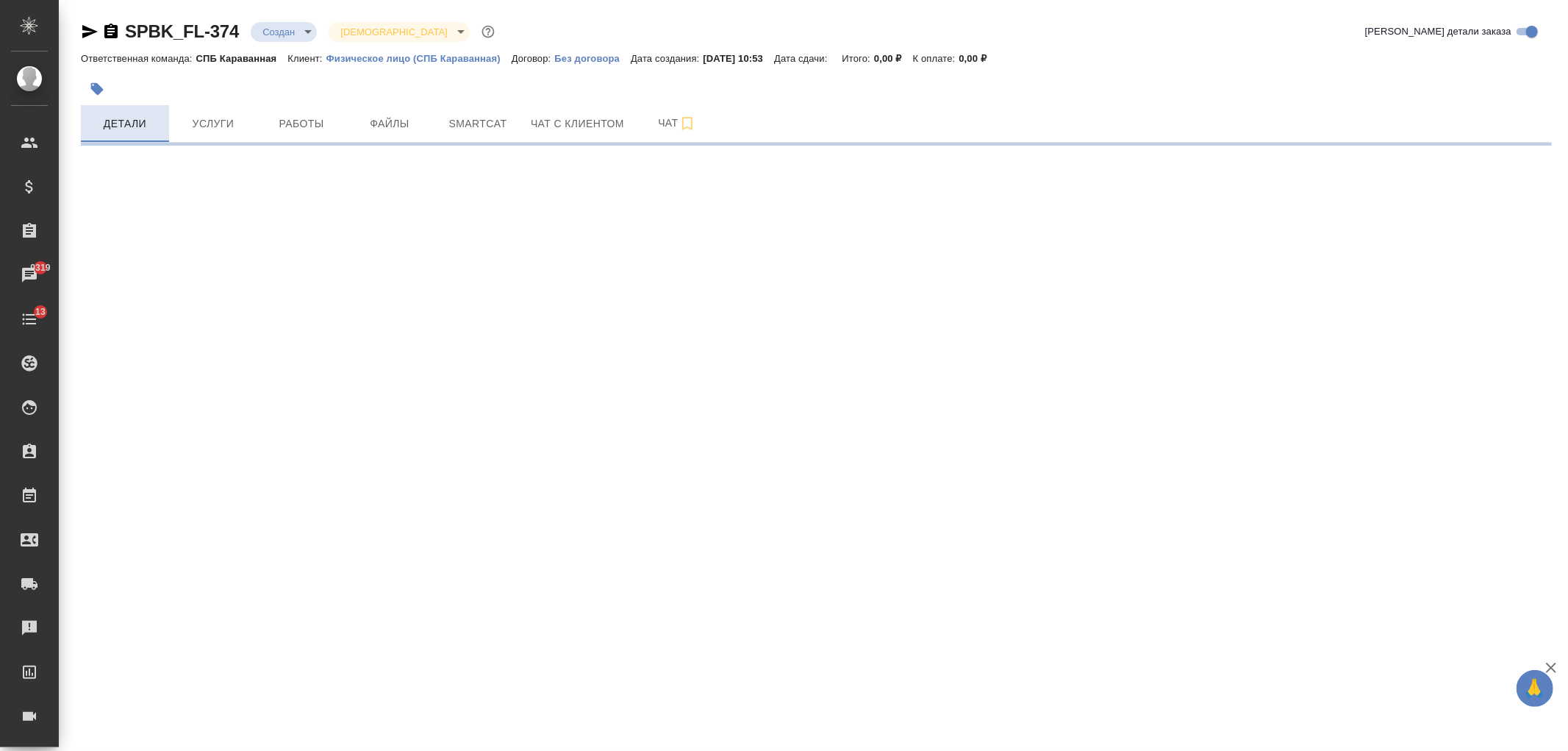
select select "RU"
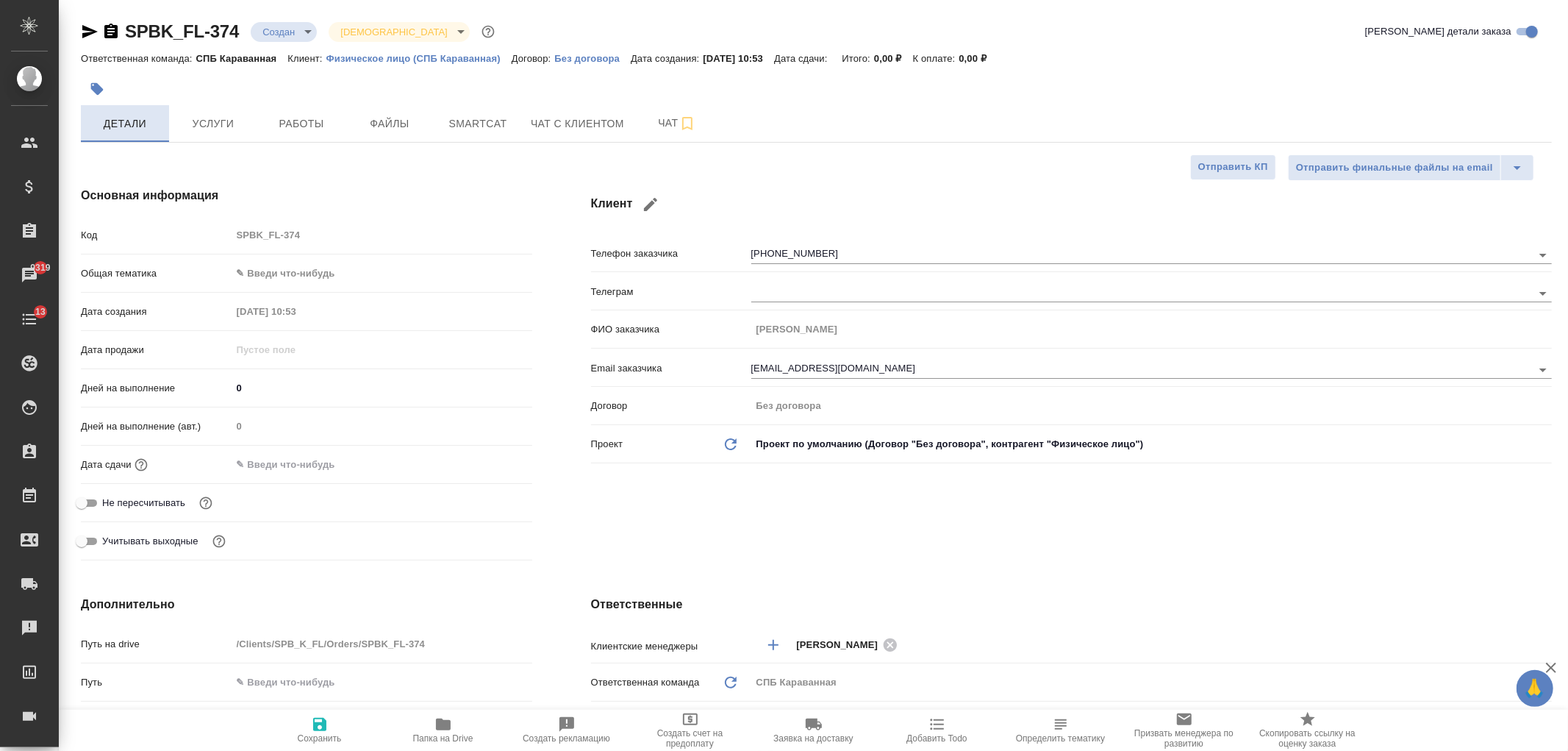
type textarea "x"
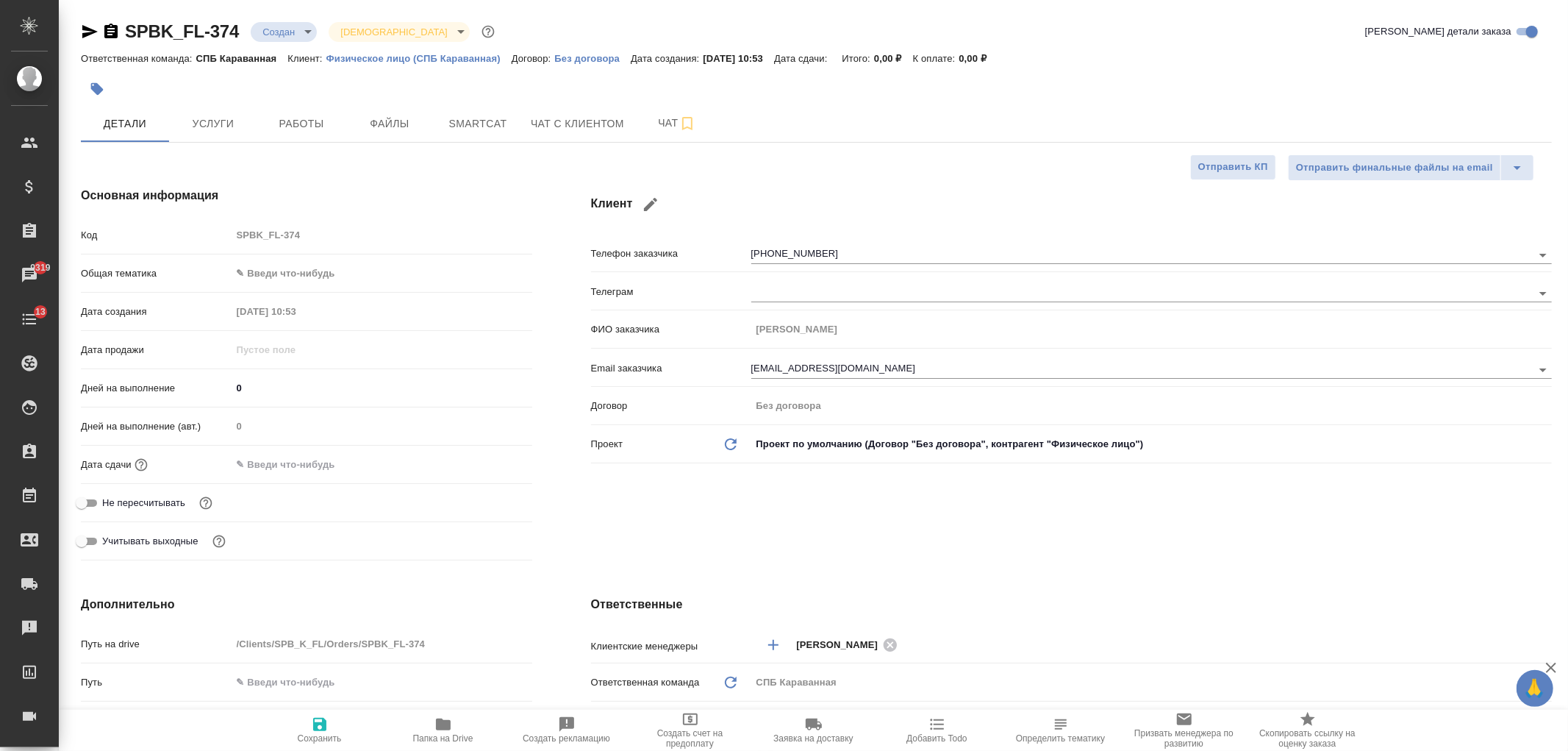
type textarea "x"
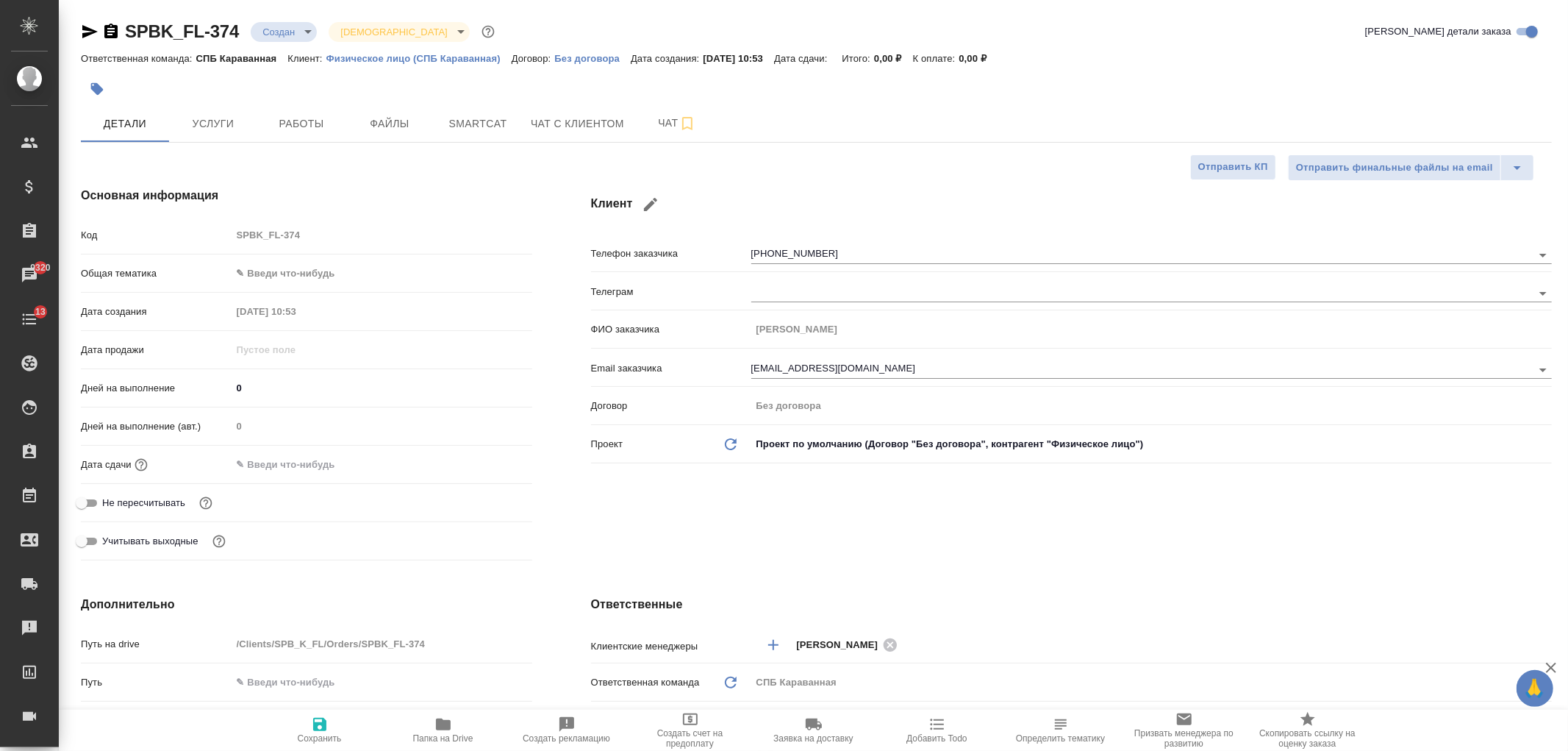
type textarea "x"
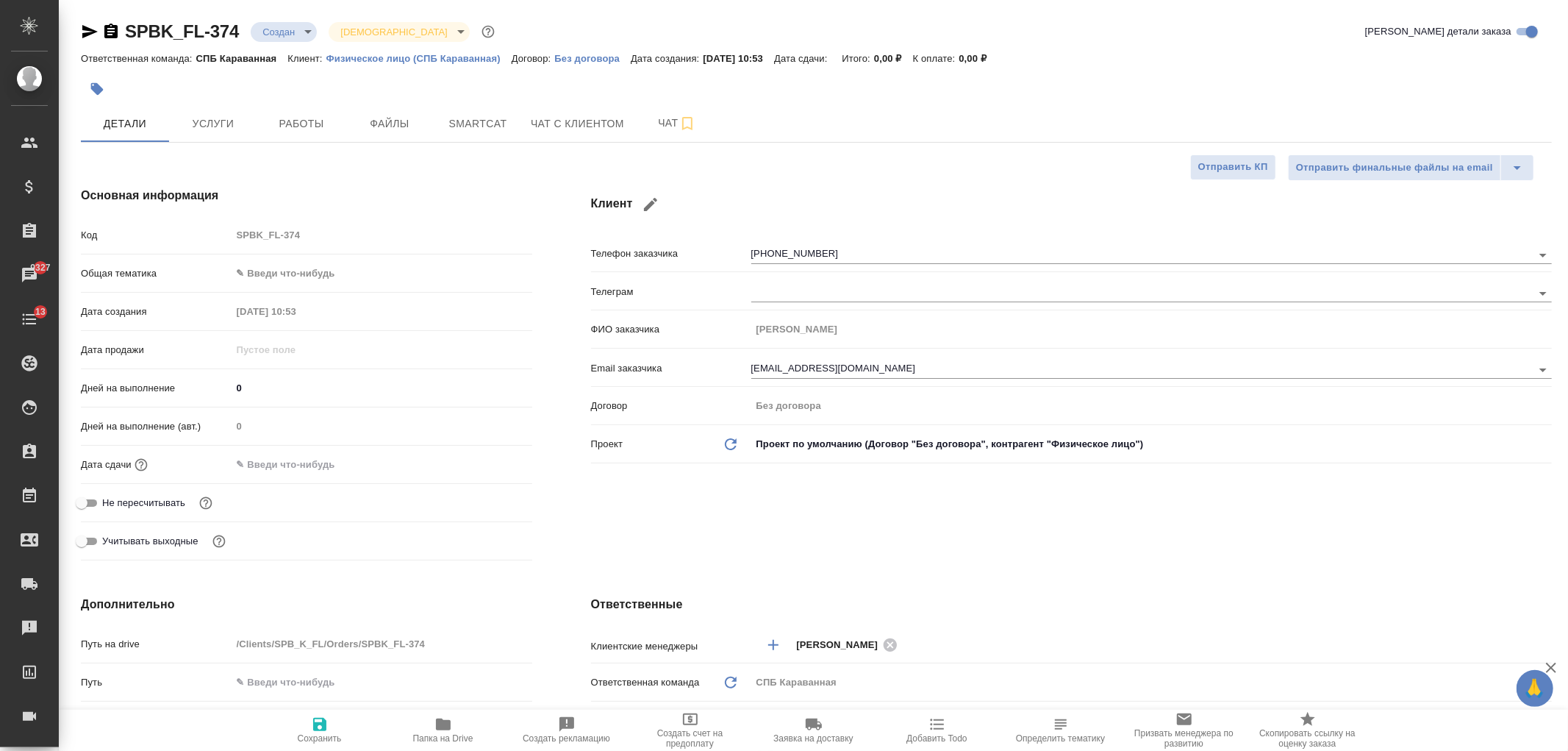
type textarea "x"
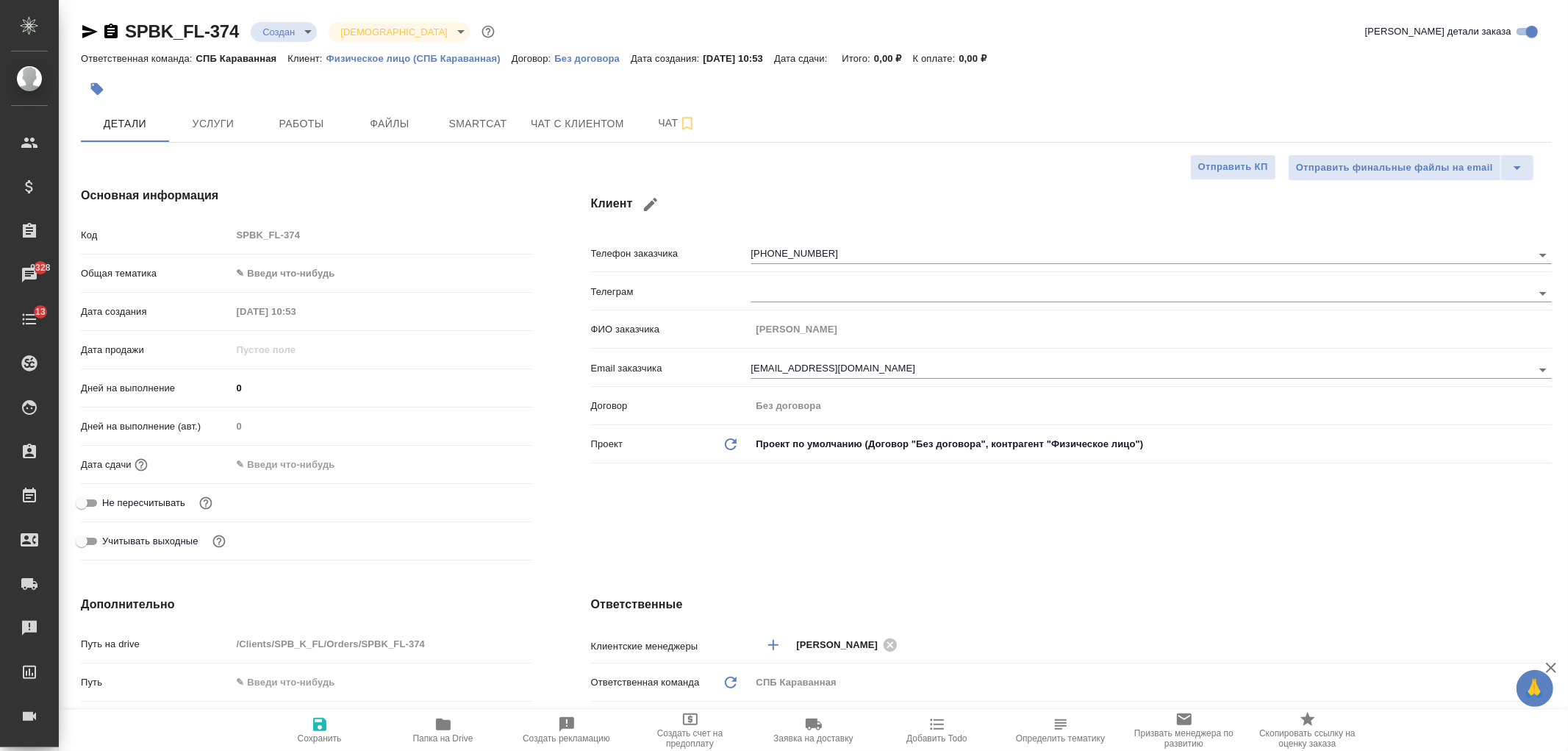
type textarea "x"
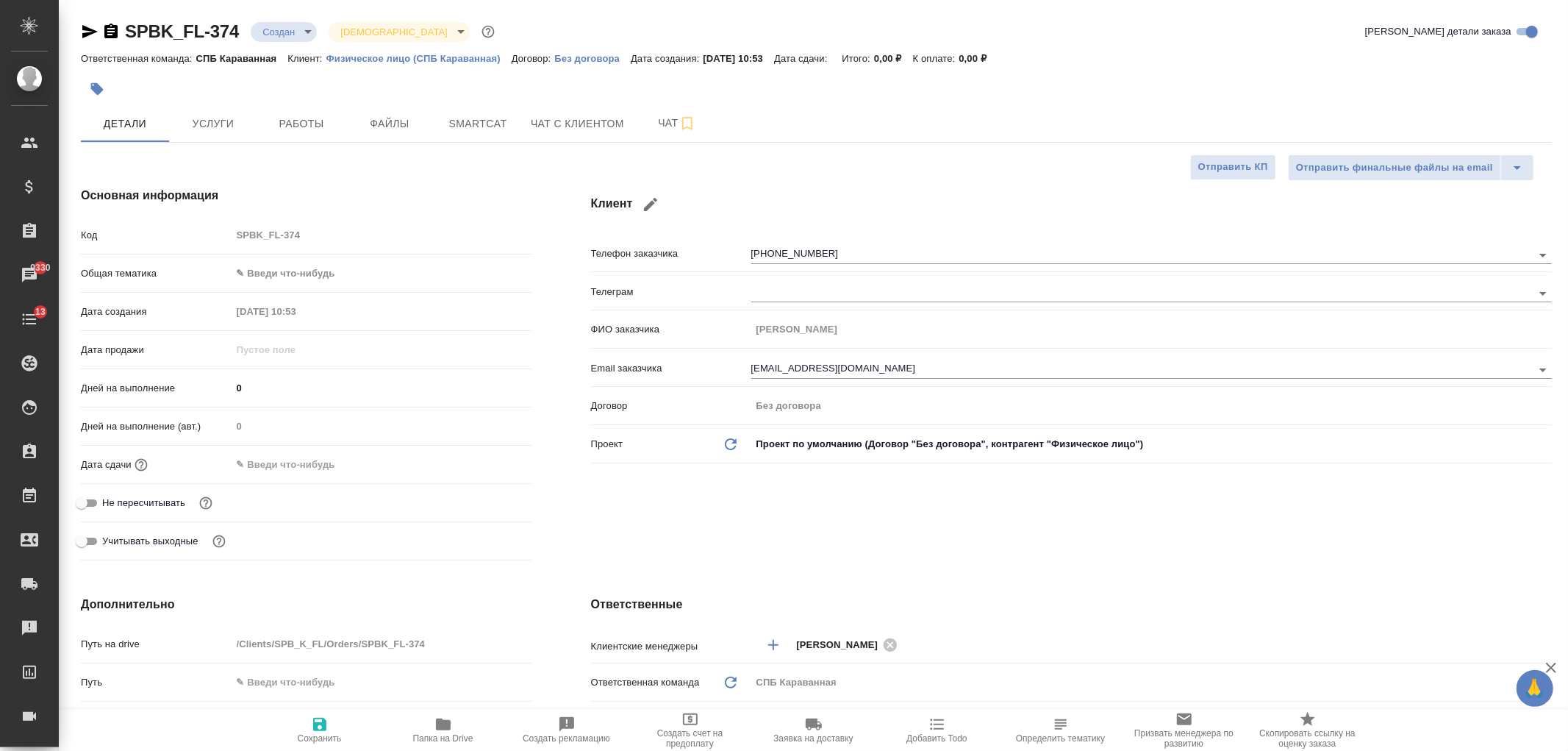
type textarea "x"
click at [604, 122] on span "Чат с клиентом" at bounding box center [577, 124] width 93 height 19
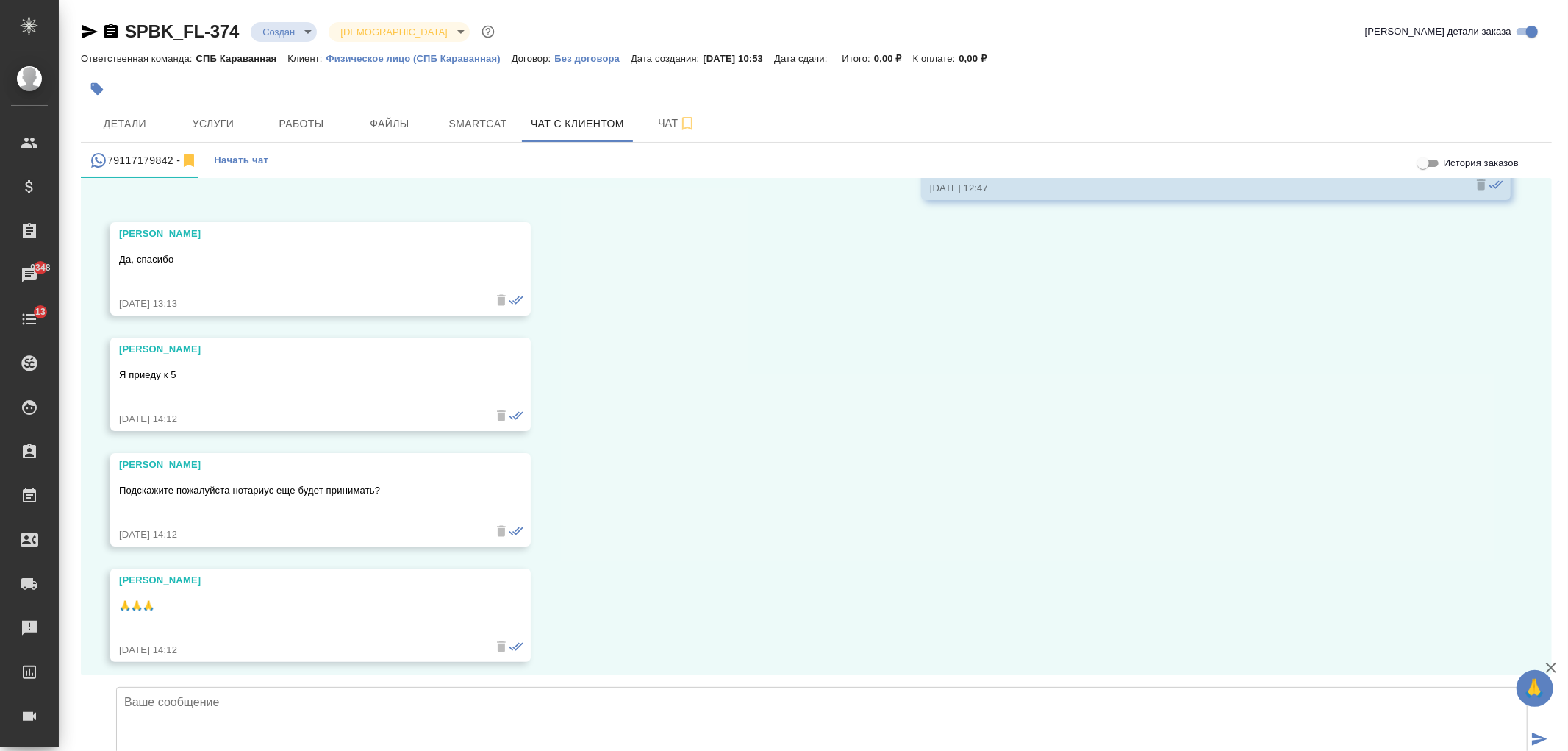
scroll to position [3063, 0]
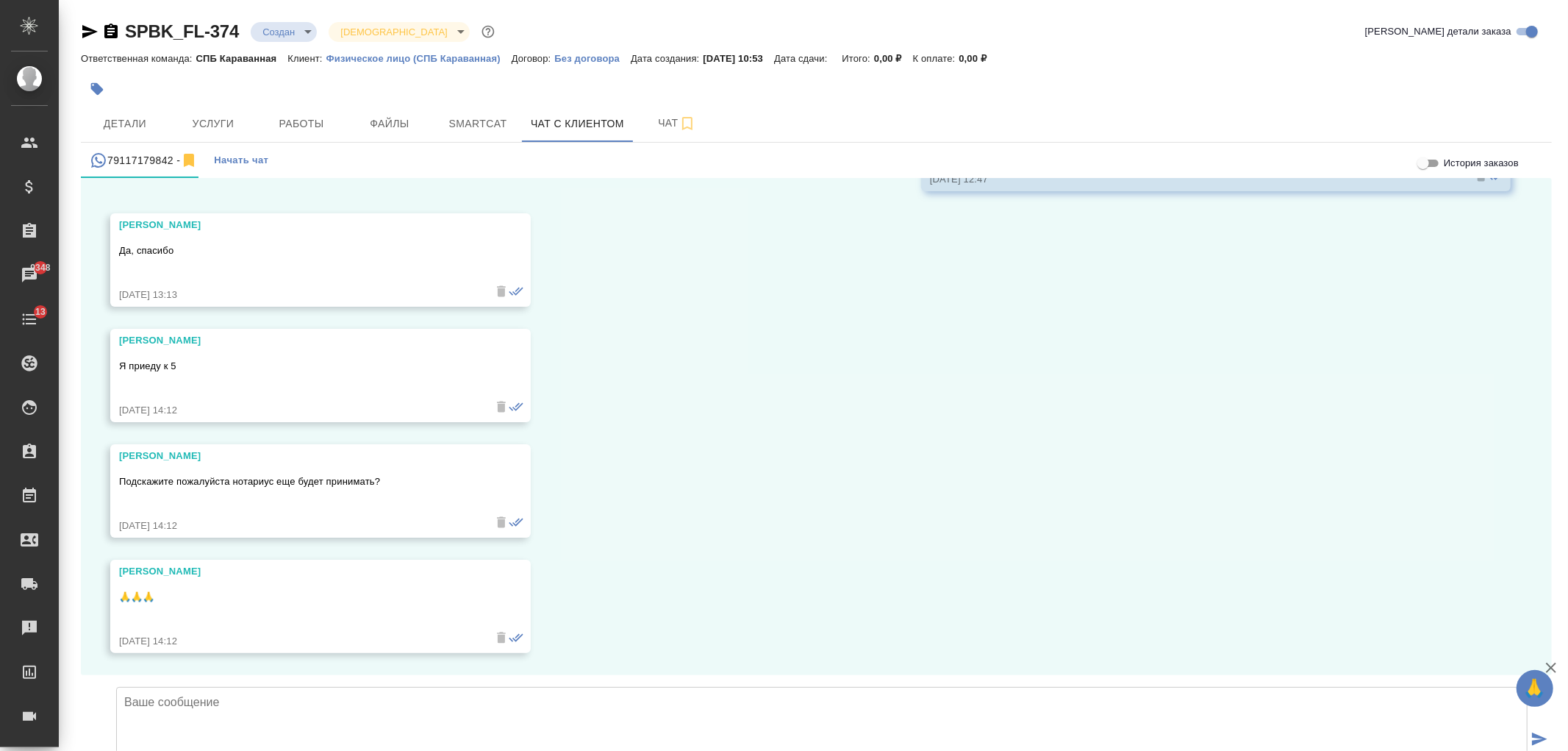
click at [344, 687] on textarea at bounding box center [821, 738] width 1411 height 103
type textarea "L"
type textarea "Да, нотариальная контора открыта до 19 часов"
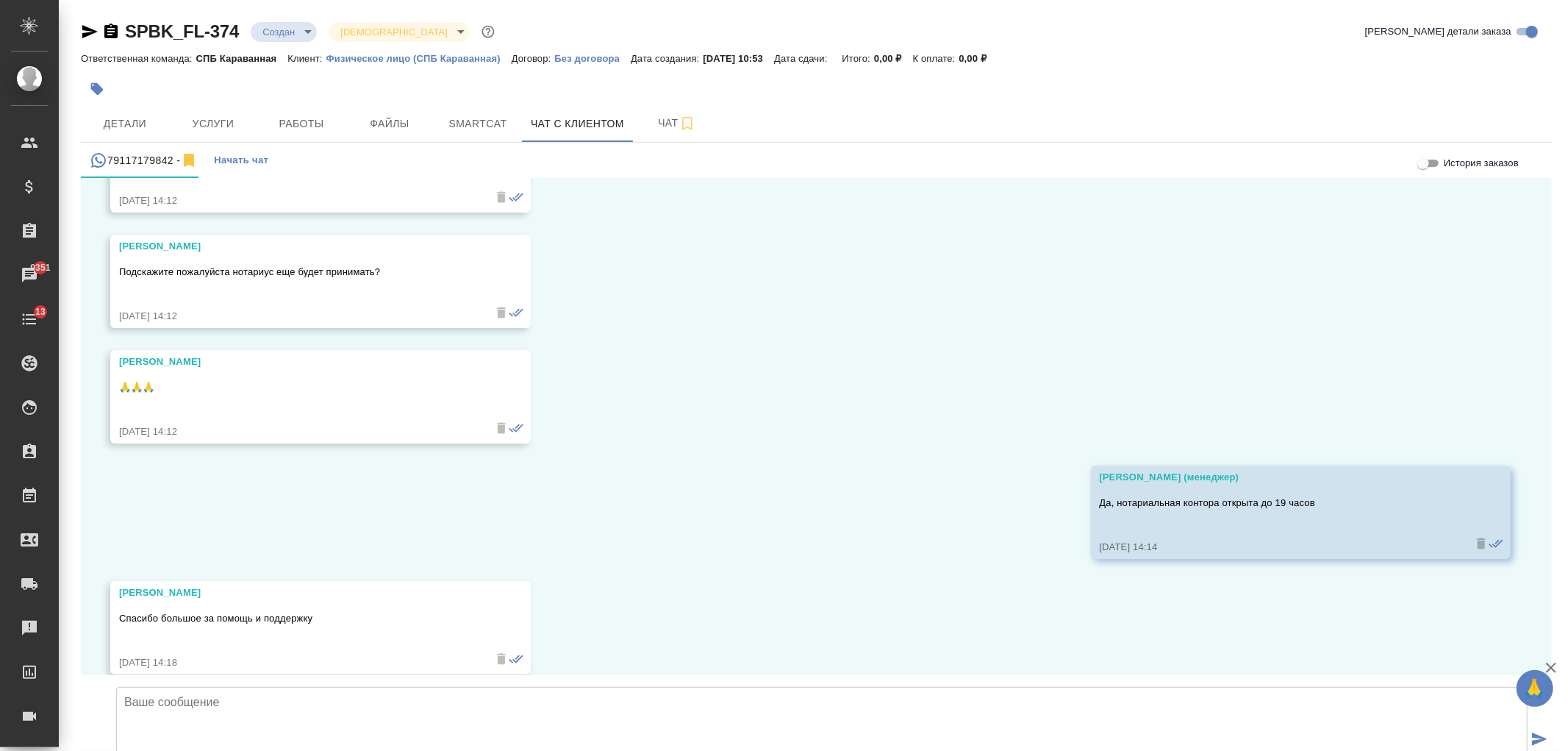
scroll to position [3295, 0]
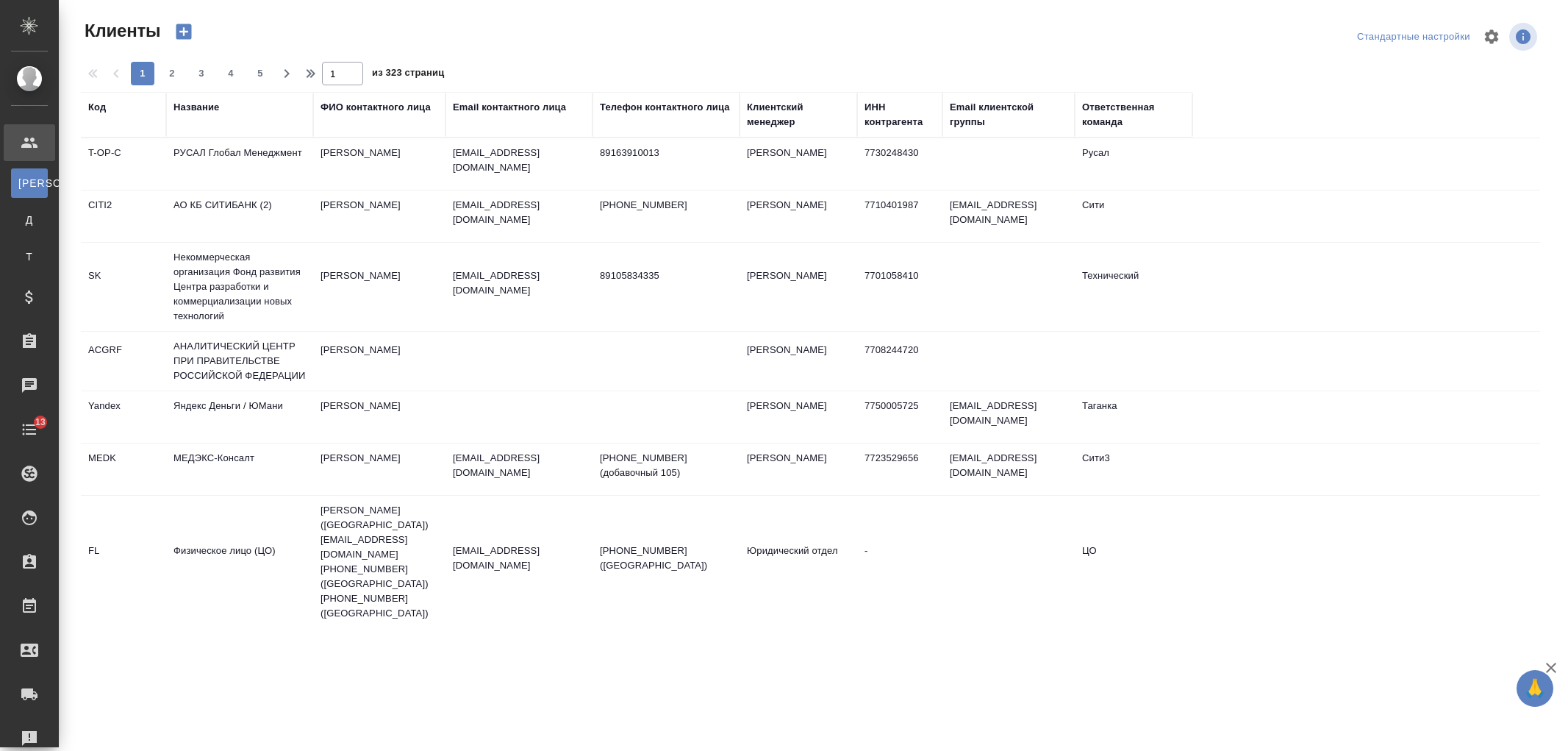
select select "RU"
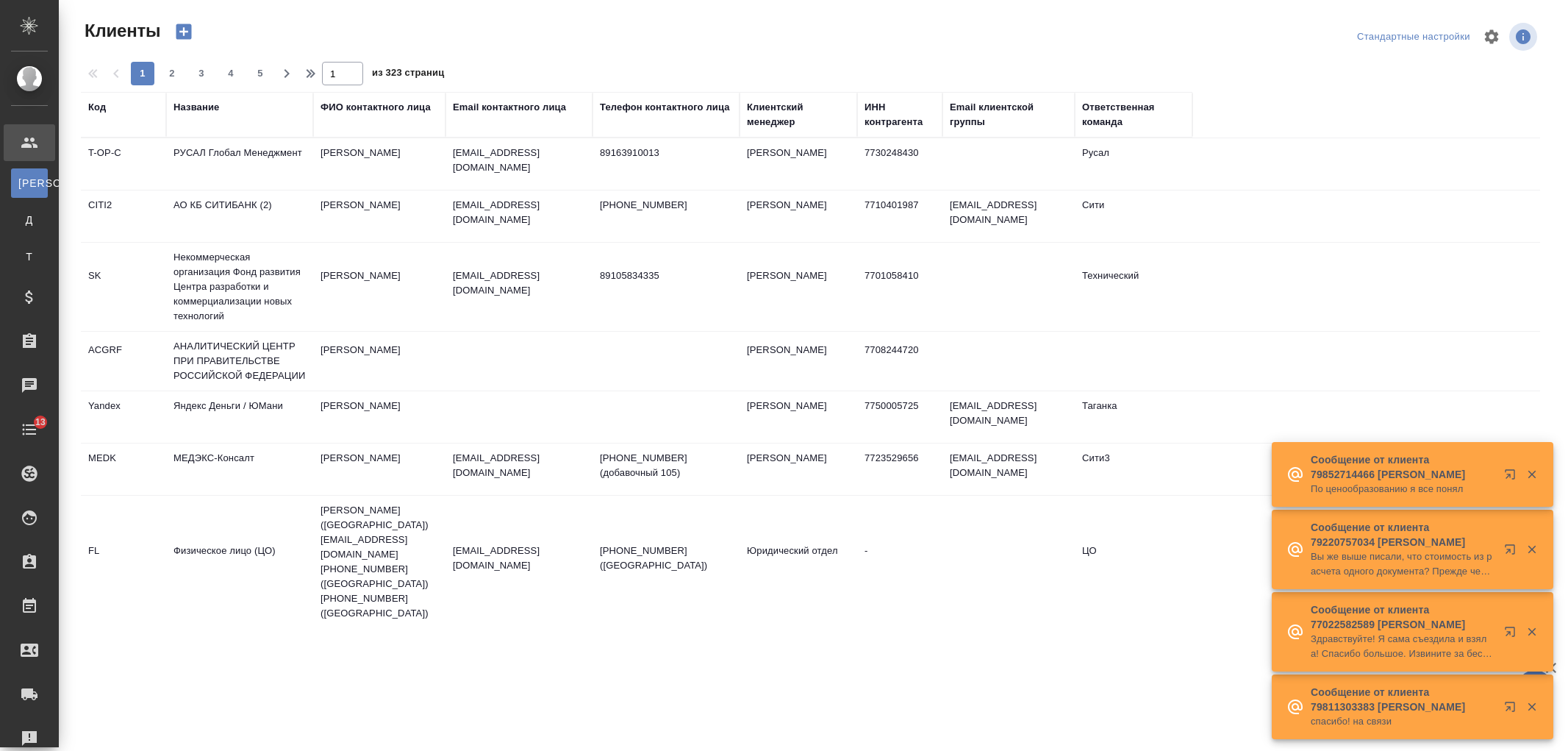
select select "RU"
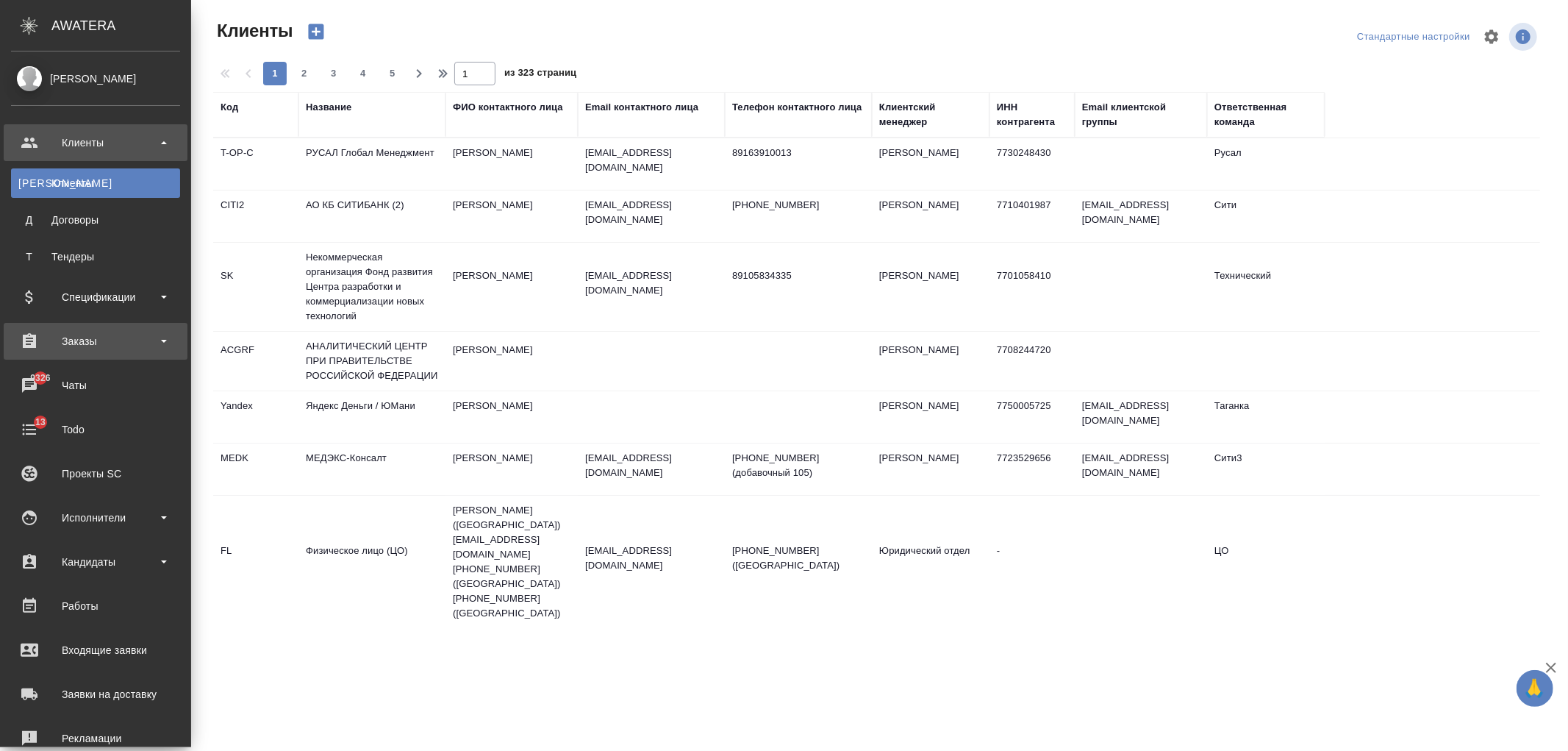
click at [146, 344] on div "Заказы" at bounding box center [96, 341] width 169 height 22
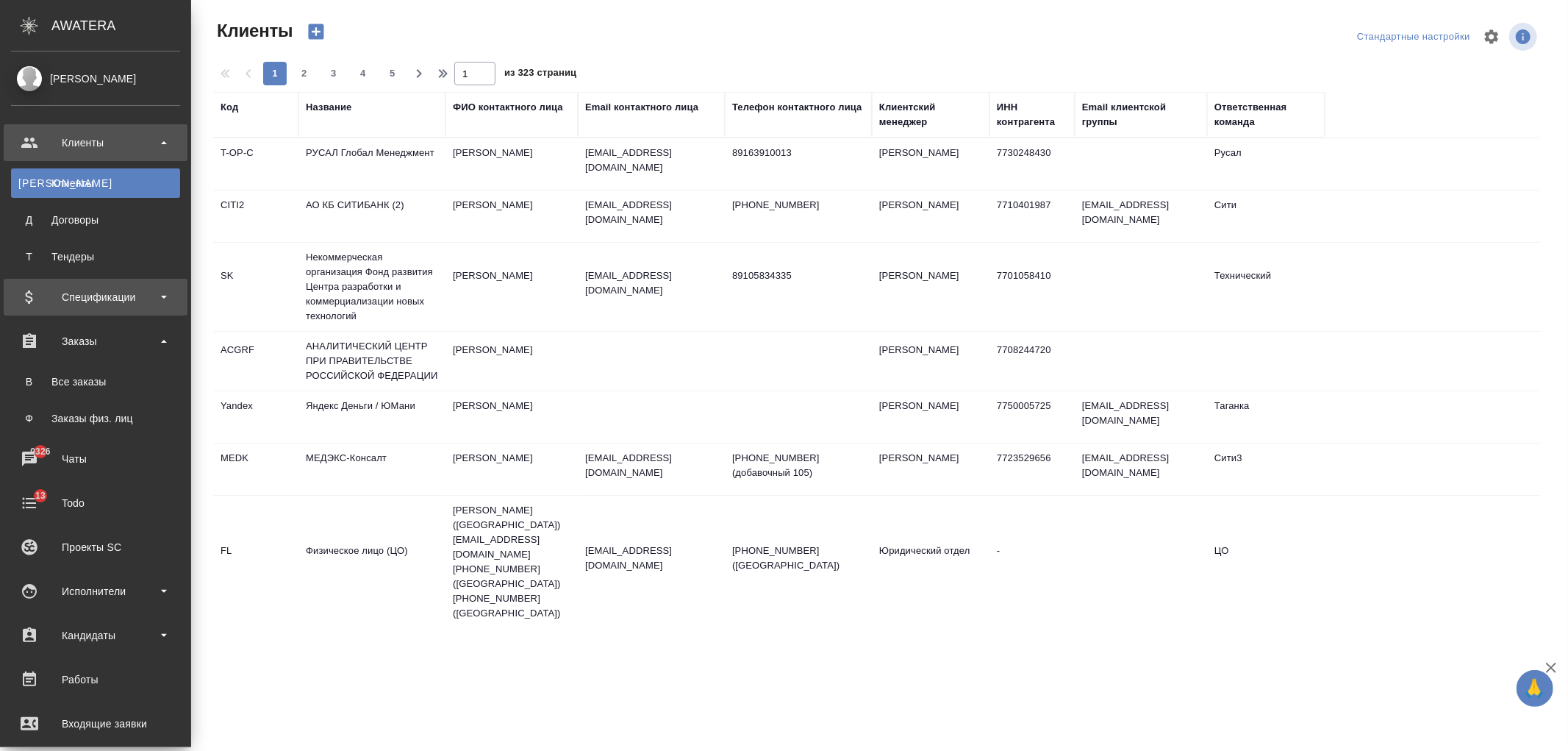
click at [119, 289] on div "Спецификации" at bounding box center [96, 296] width 169 height 22
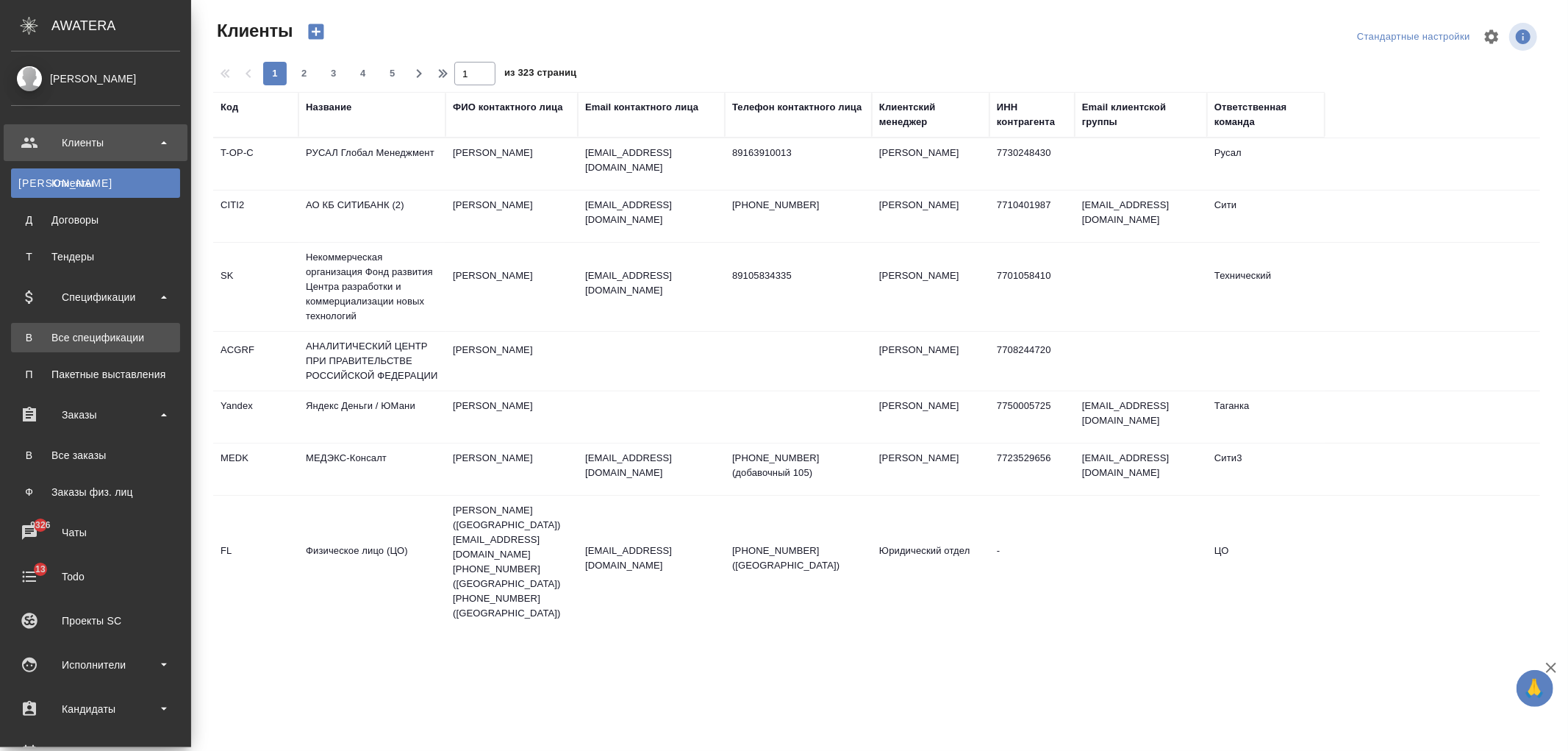
click at [131, 331] on div "Все спецификации" at bounding box center [96, 338] width 154 height 15
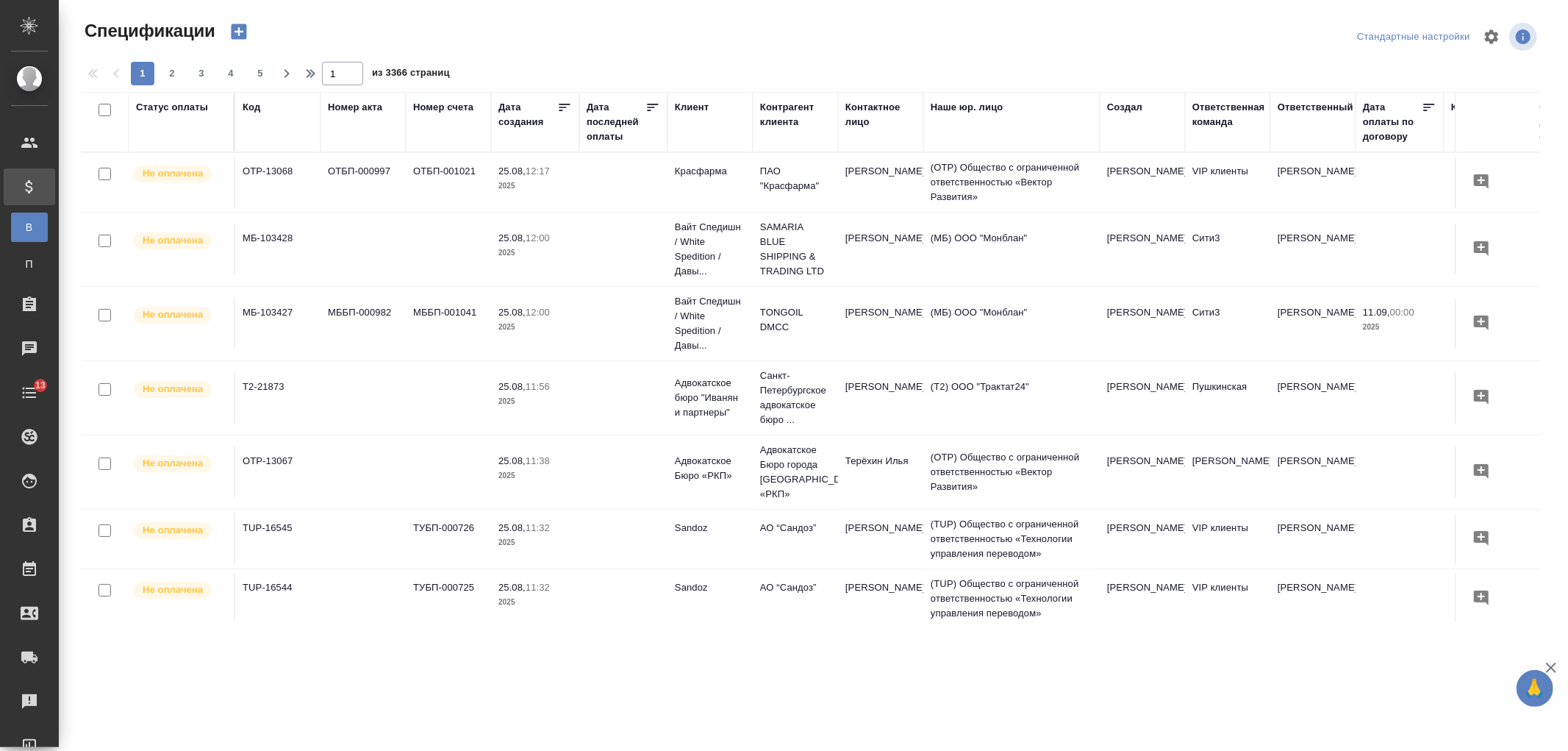
click at [688, 106] on div "Клиент" at bounding box center [691, 107] width 34 height 15
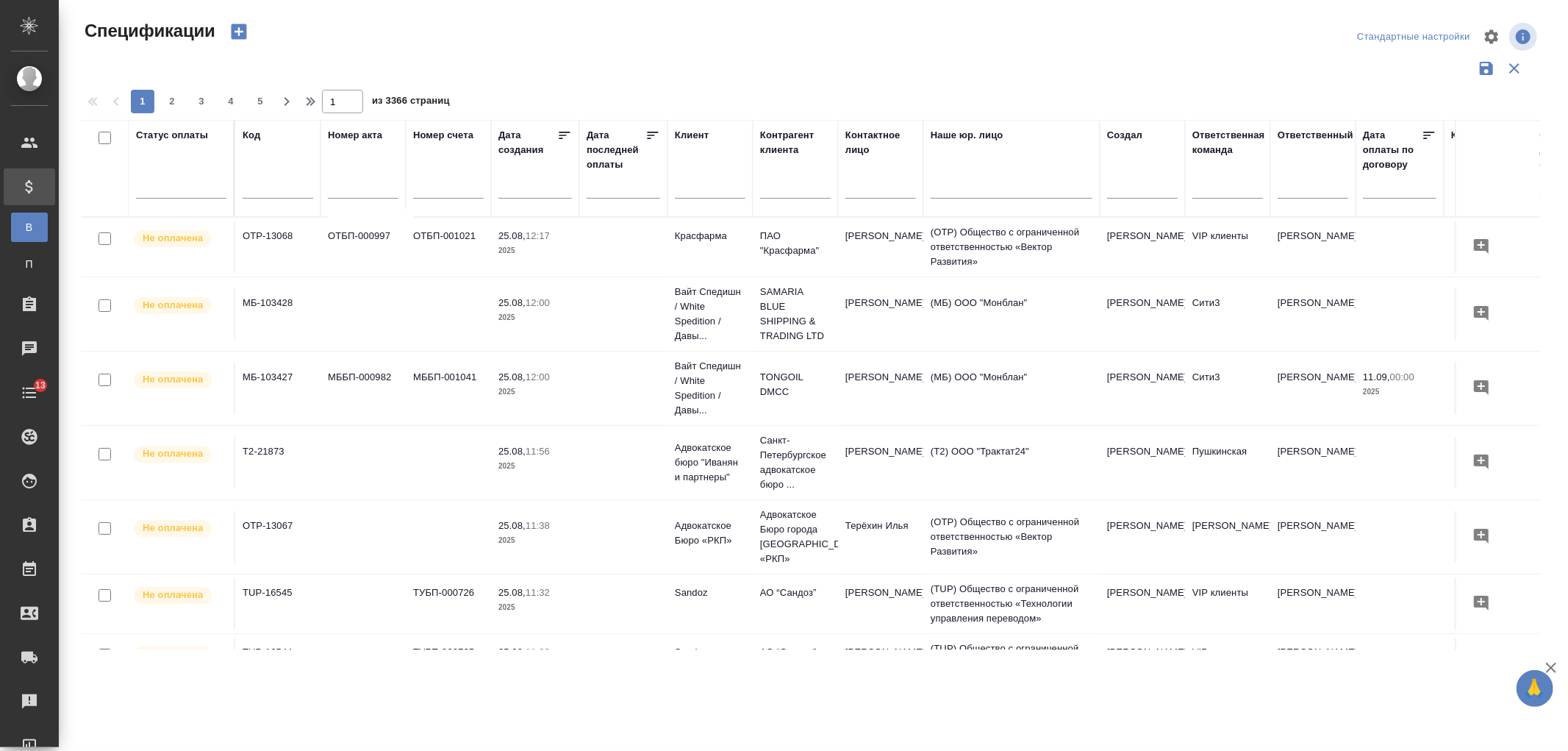
click at [699, 190] on input "text" at bounding box center [709, 189] width 71 height 19
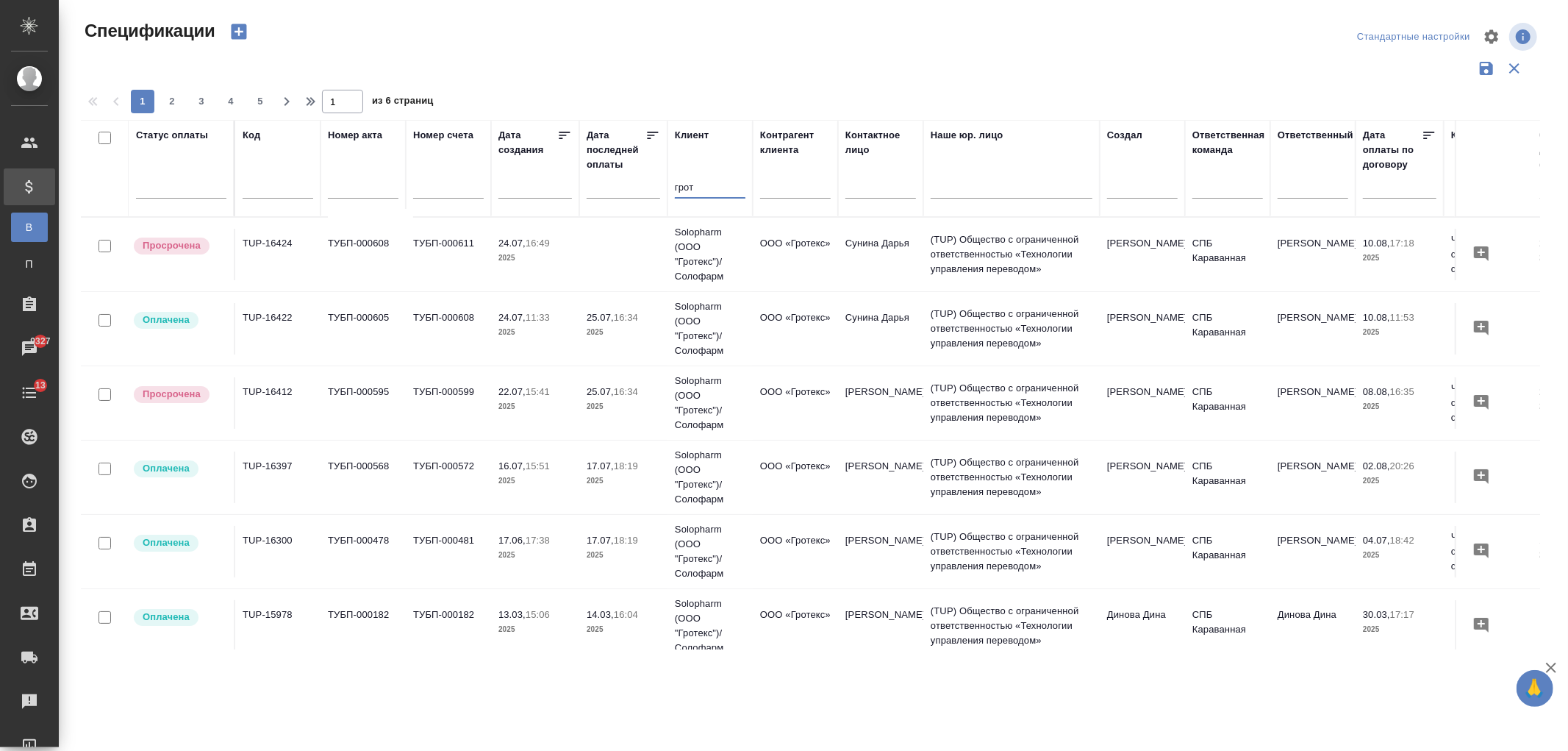
type input "грот"
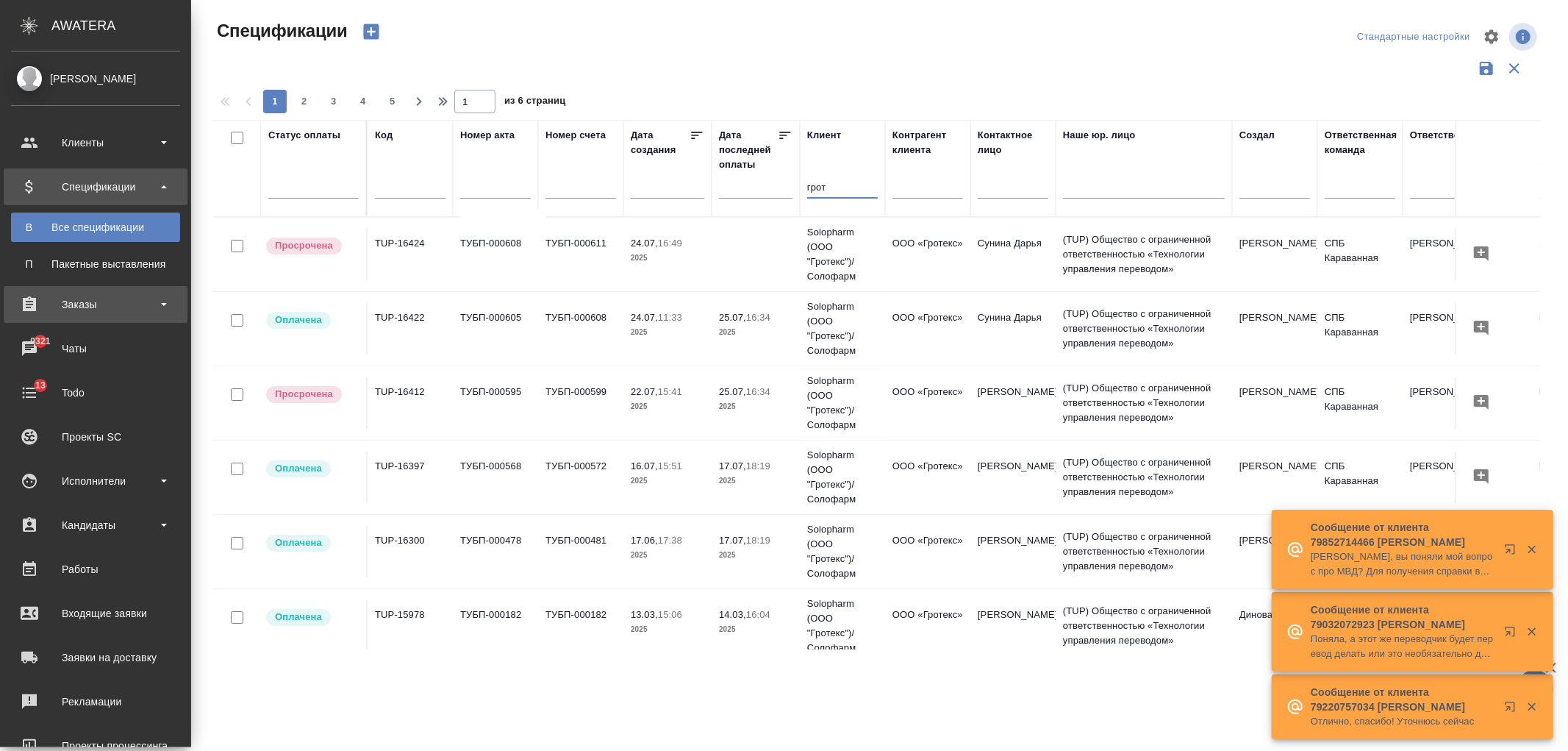
click at [104, 312] on div "Заказы" at bounding box center [96, 304] width 169 height 22
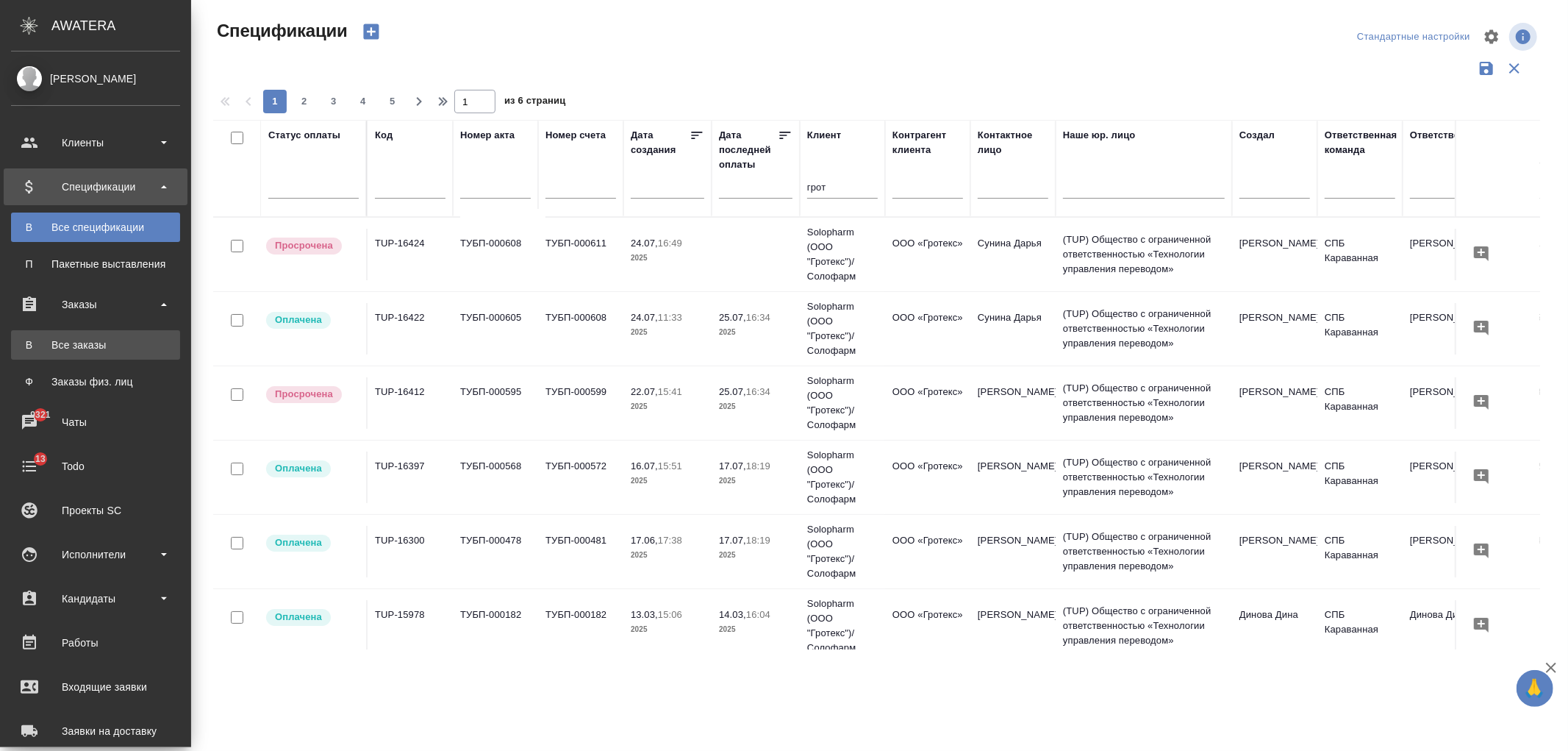
click at [134, 354] on link "В Все заказы" at bounding box center [96, 344] width 169 height 29
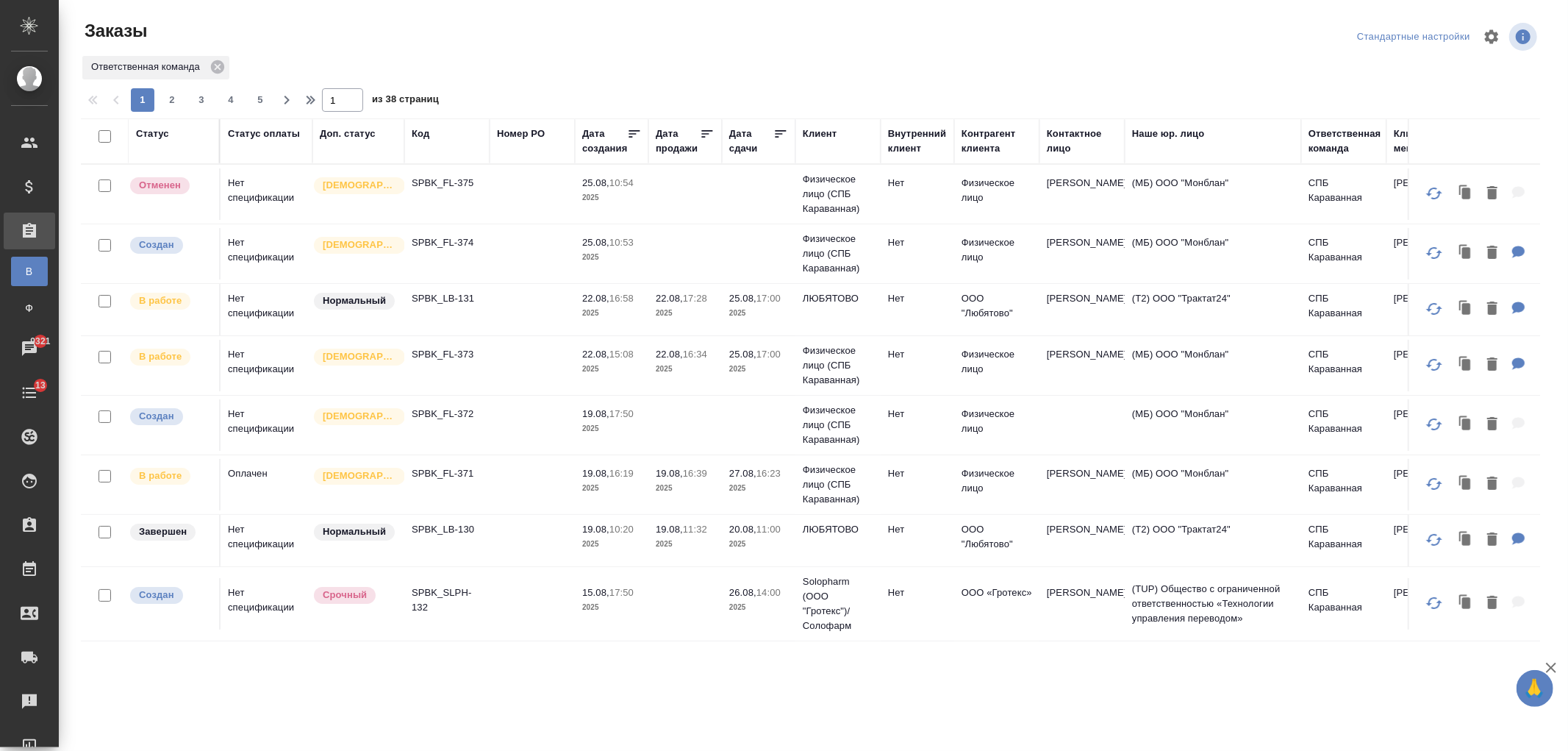
click at [516, 248] on td at bounding box center [531, 253] width 86 height 52
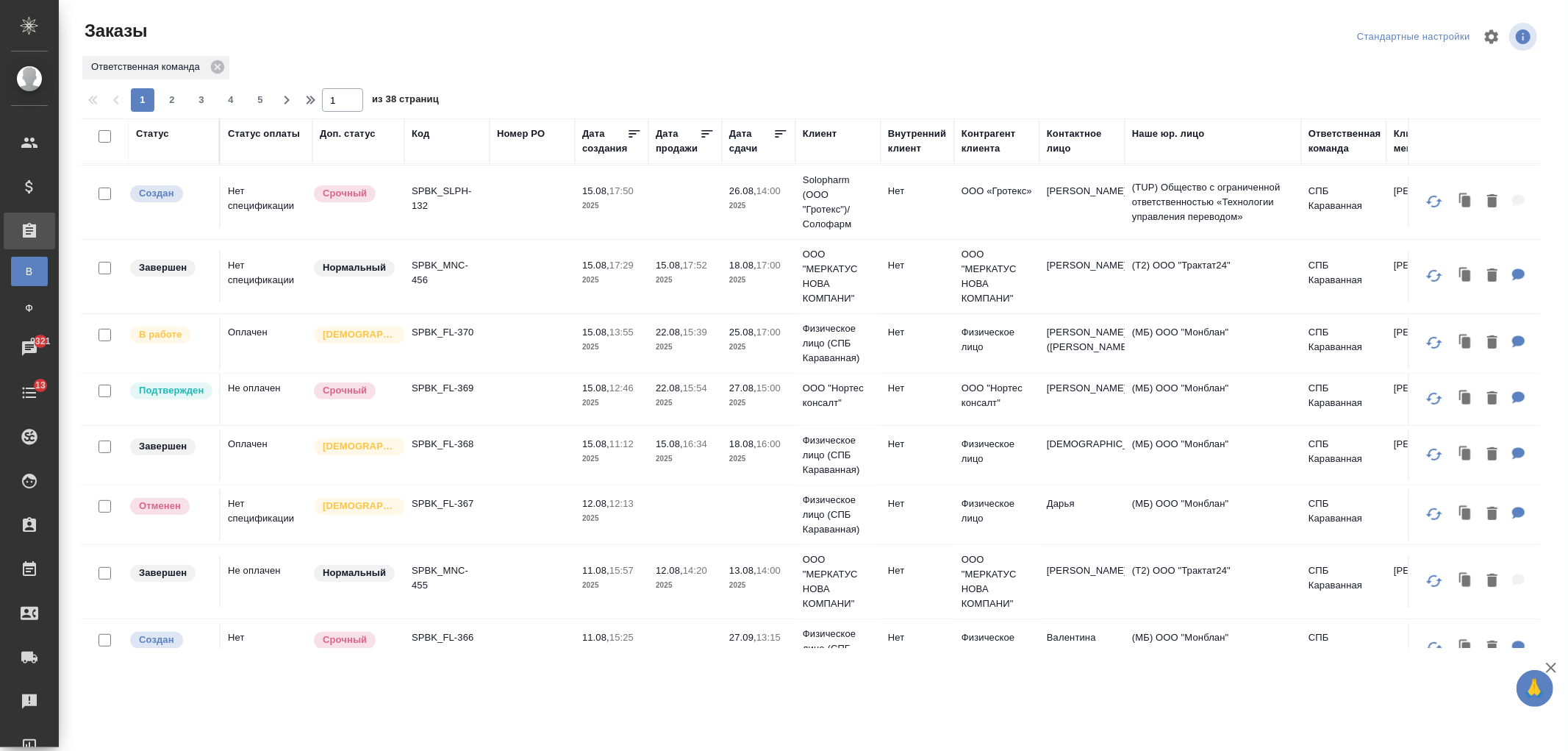
scroll to position [439, 0]
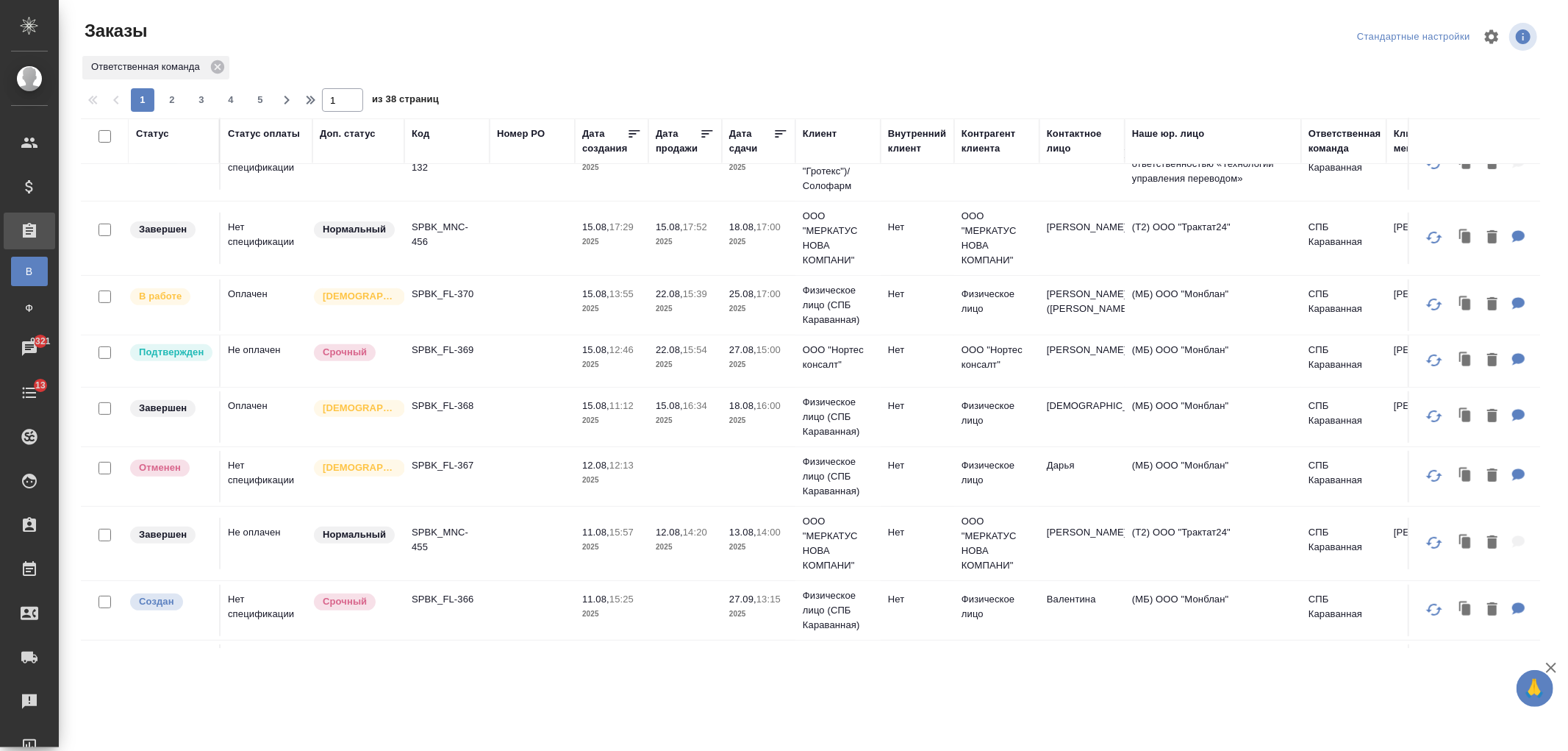
click at [696, 372] on p "2025" at bounding box center [685, 365] width 59 height 15
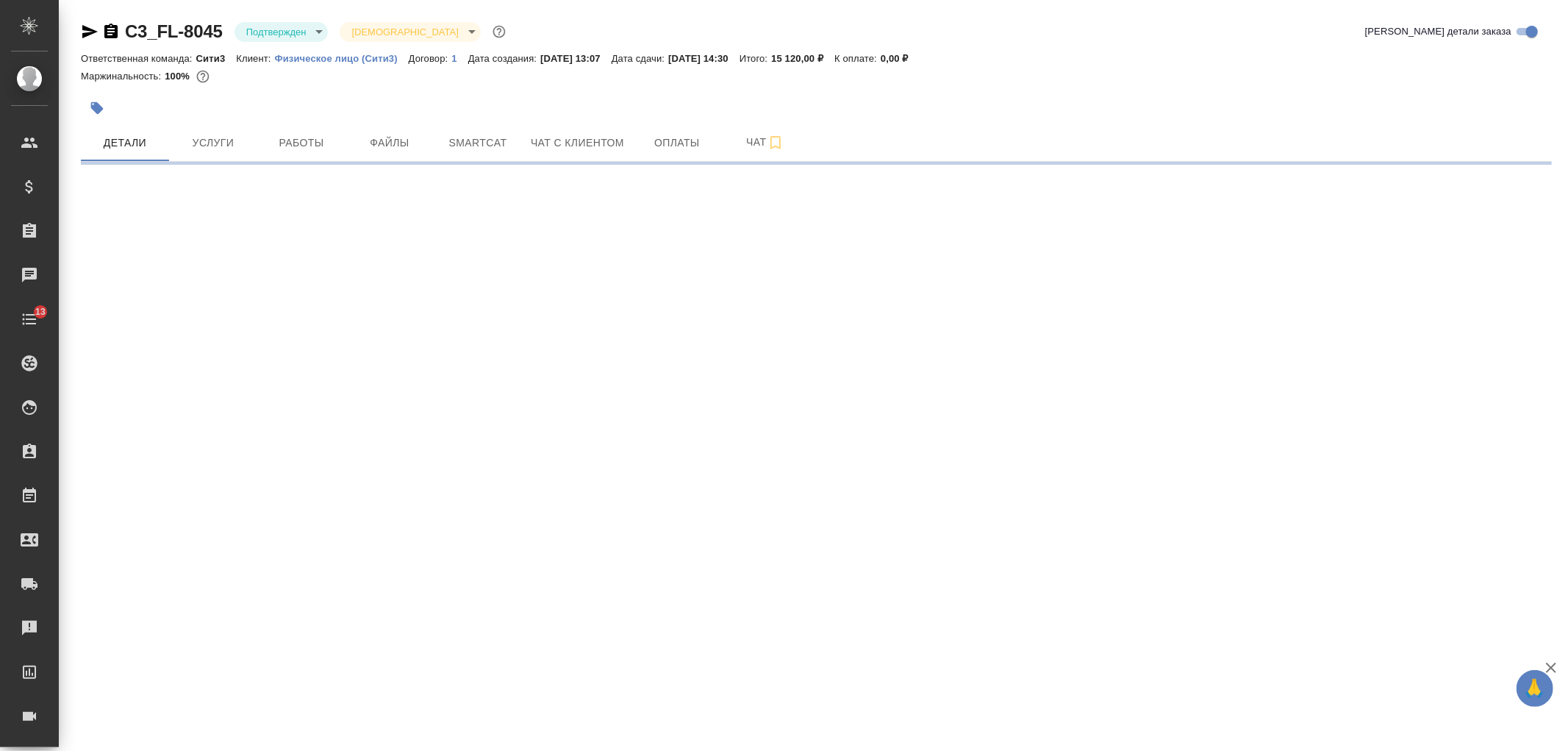
select select "RU"
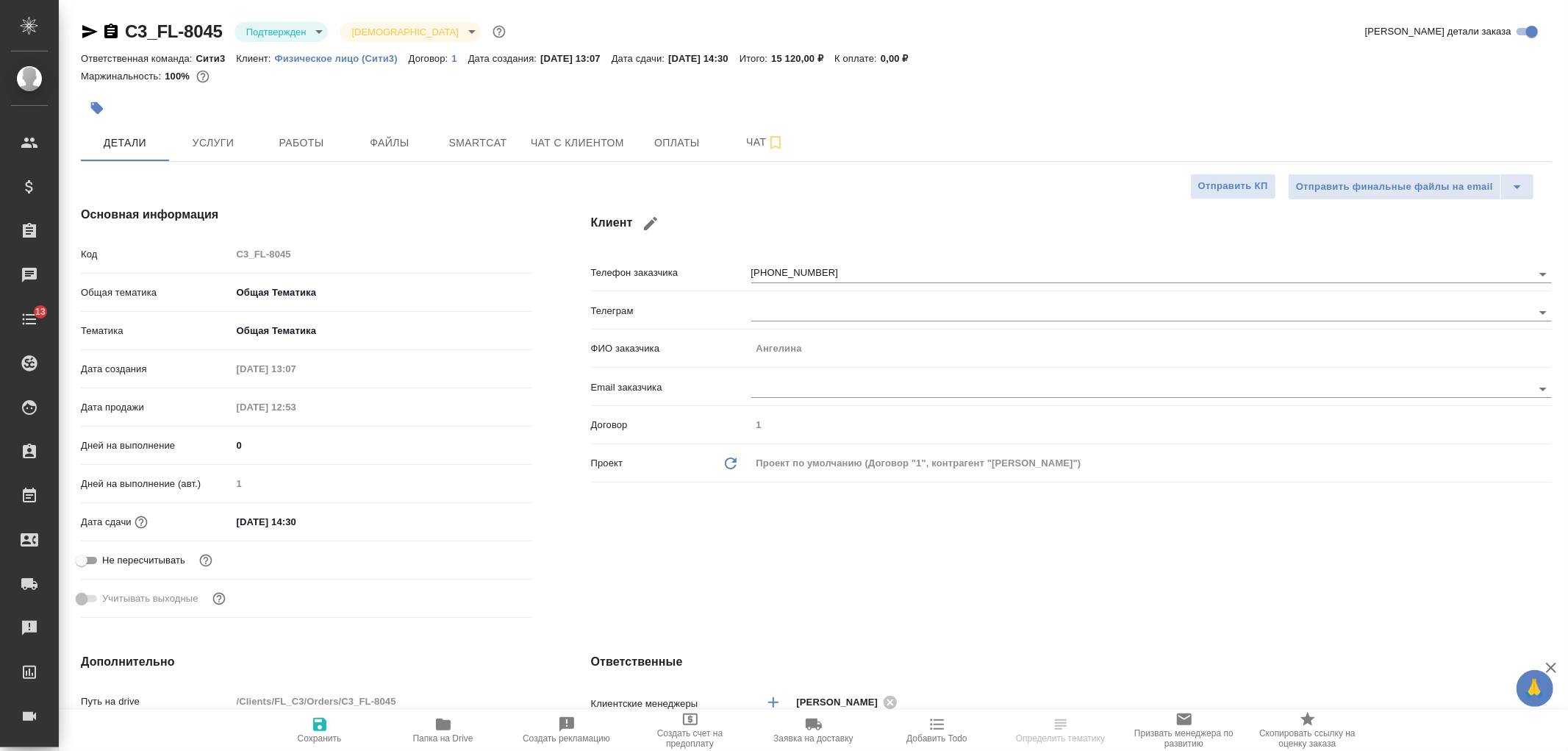
type textarea "x"
click at [1567, 228] on div "Клиент Телефон заказчика +79811303383 Телеграм ФИО заказчика Ангелина Email зак…" at bounding box center [1071, 415] width 1020 height 476
click at [996, 598] on div "Клиент Телефон заказчика +79811303383 Телеграм ФИО заказчика Ангелина Email зак…" at bounding box center [1071, 415] width 1020 height 476
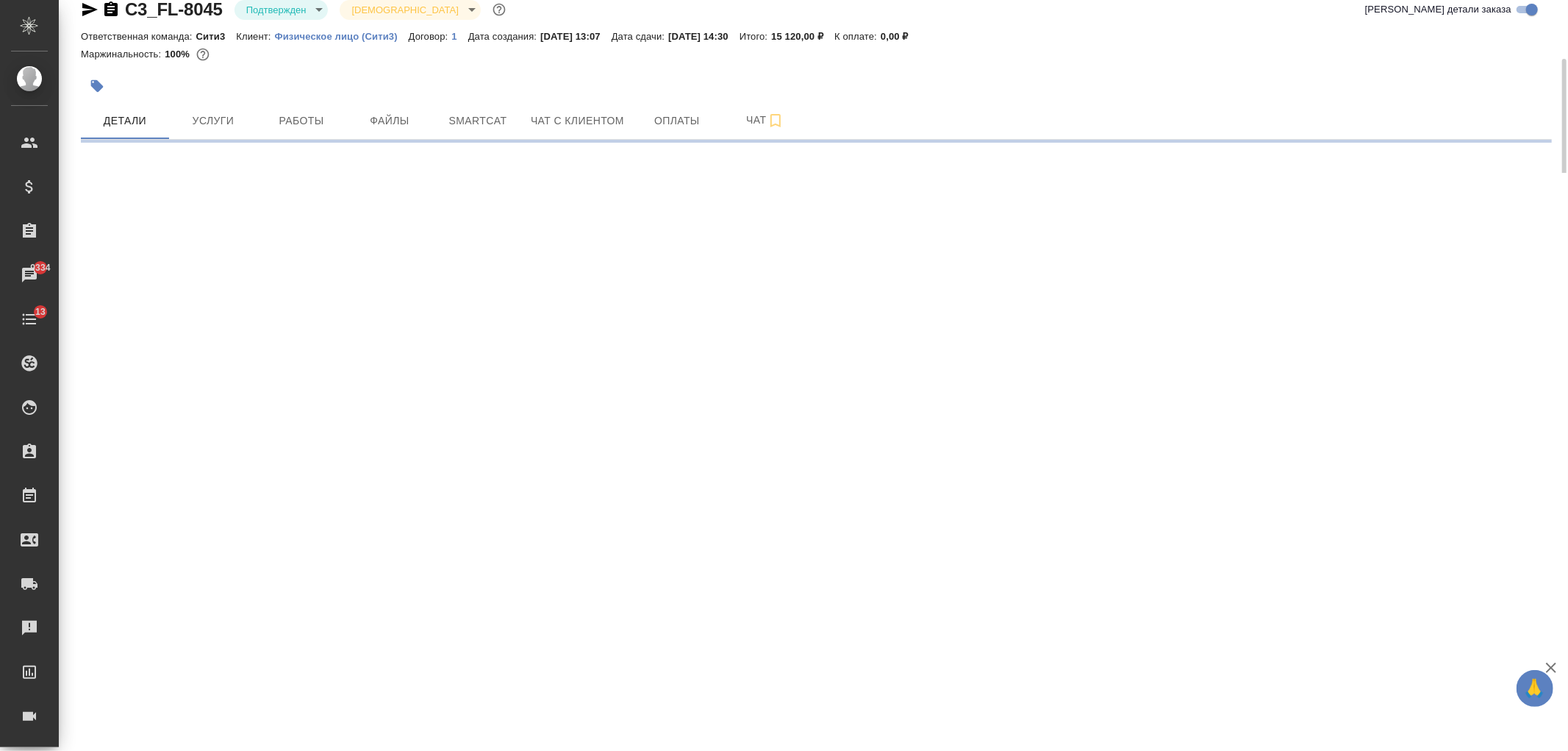
scroll to position [45, 0]
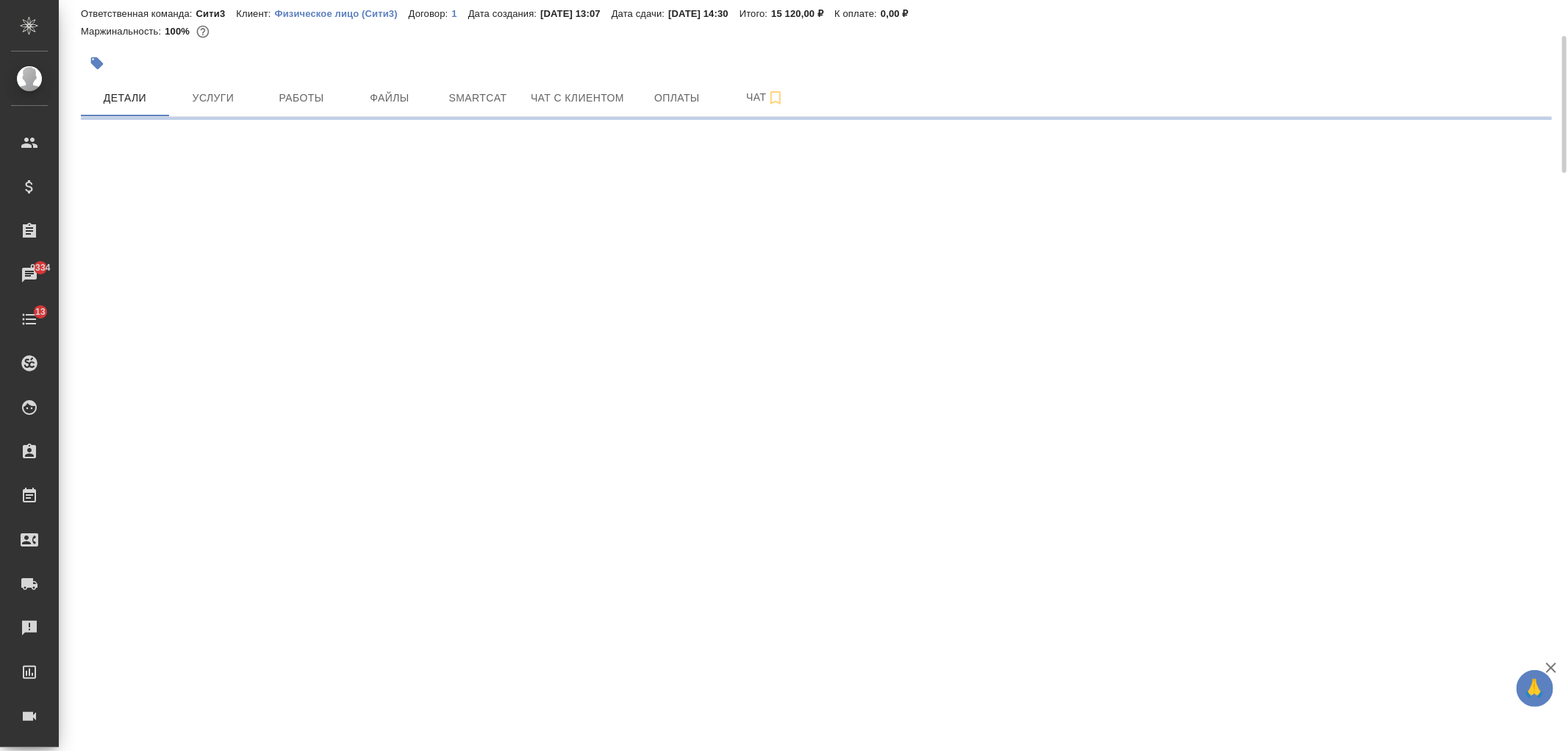
select select "RU"
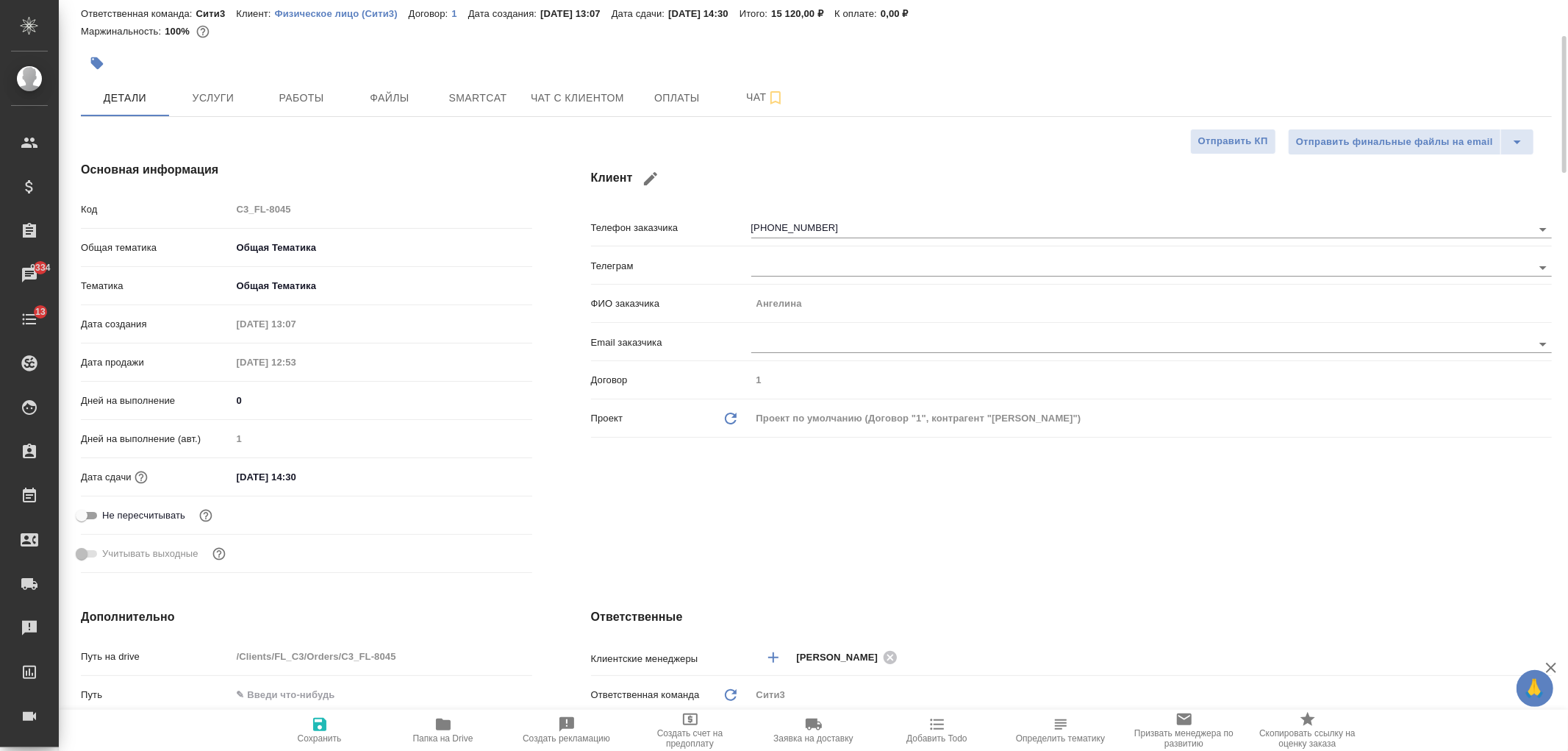
type textarea "x"
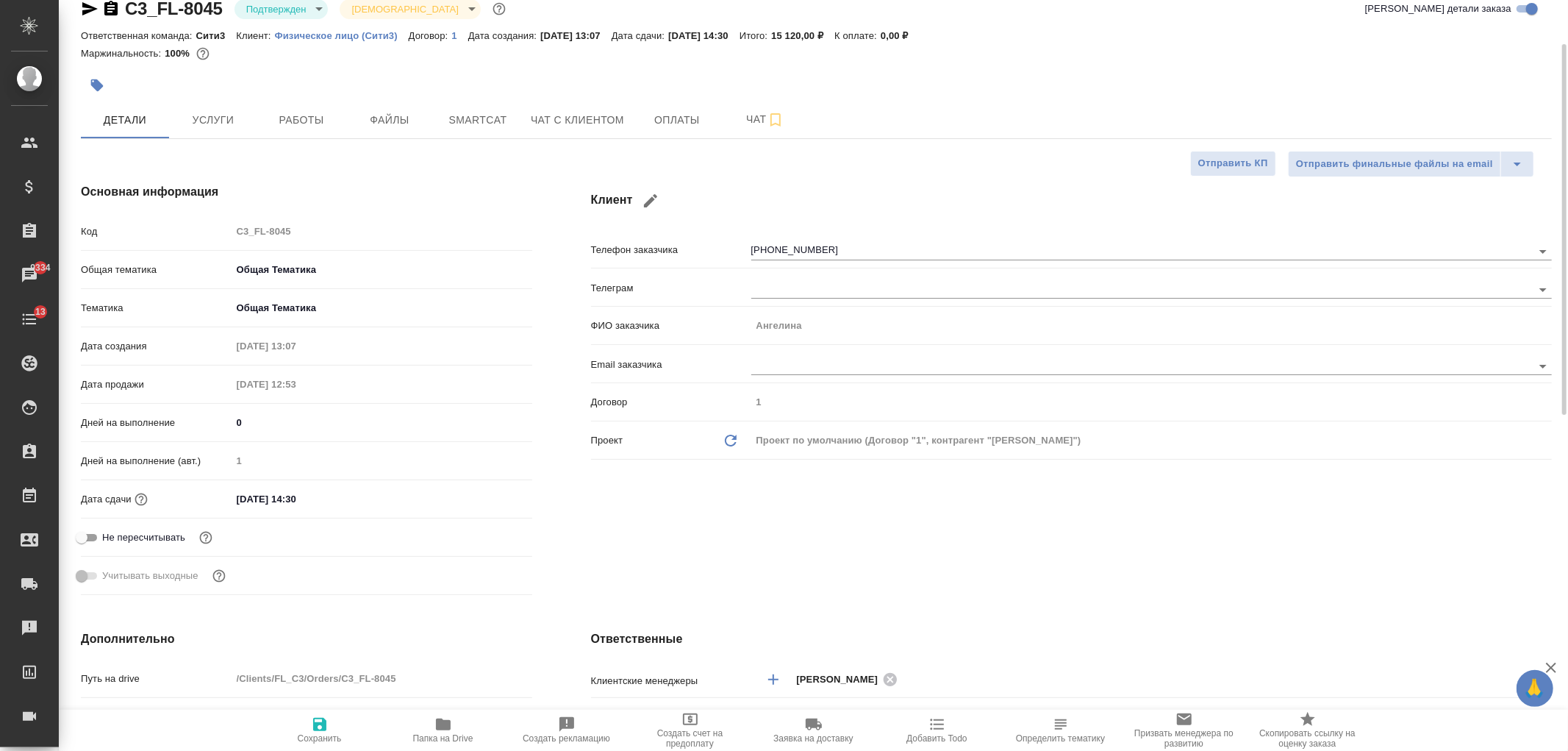
scroll to position [0, 0]
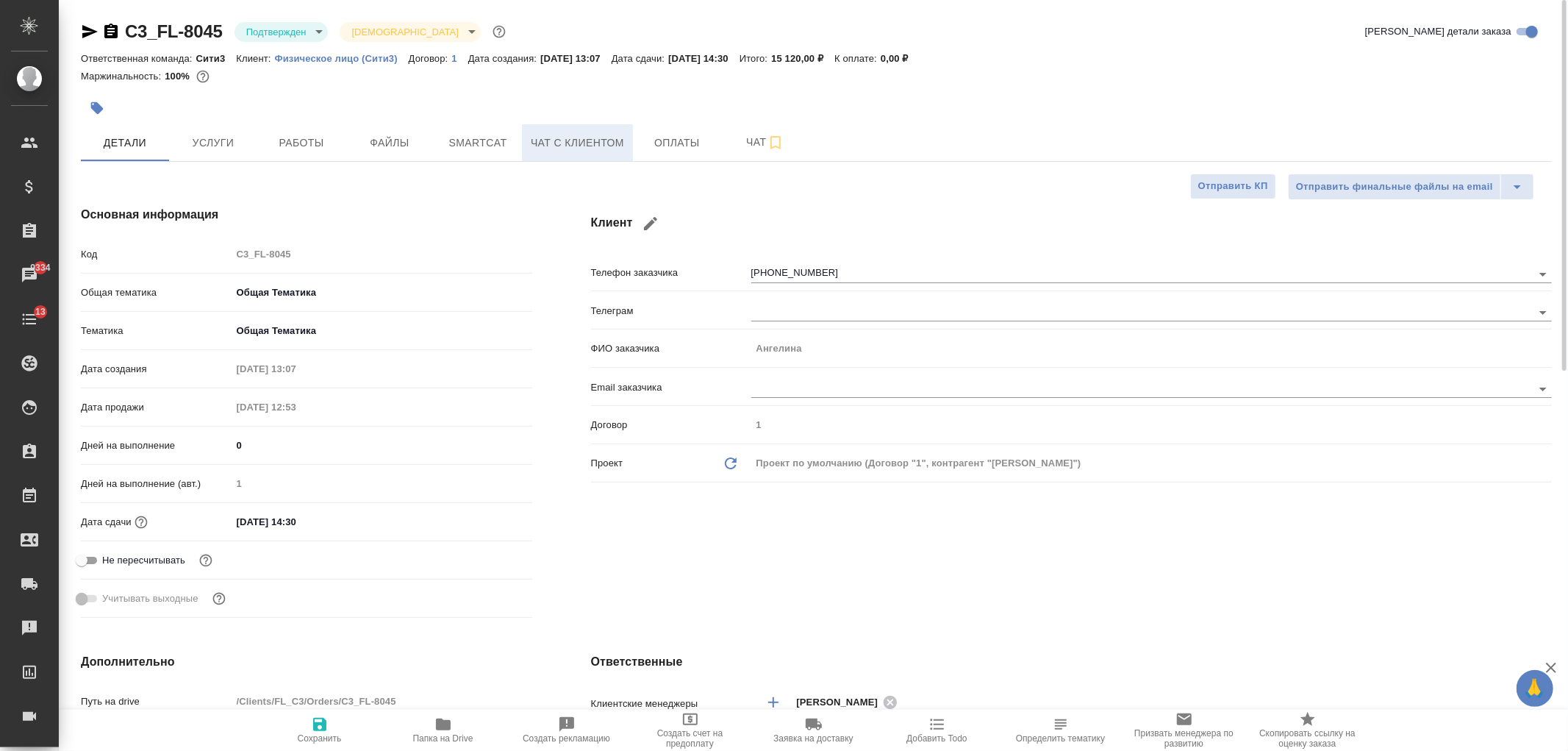
click at [605, 144] on span "Чат с клиентом" at bounding box center [577, 143] width 93 height 19
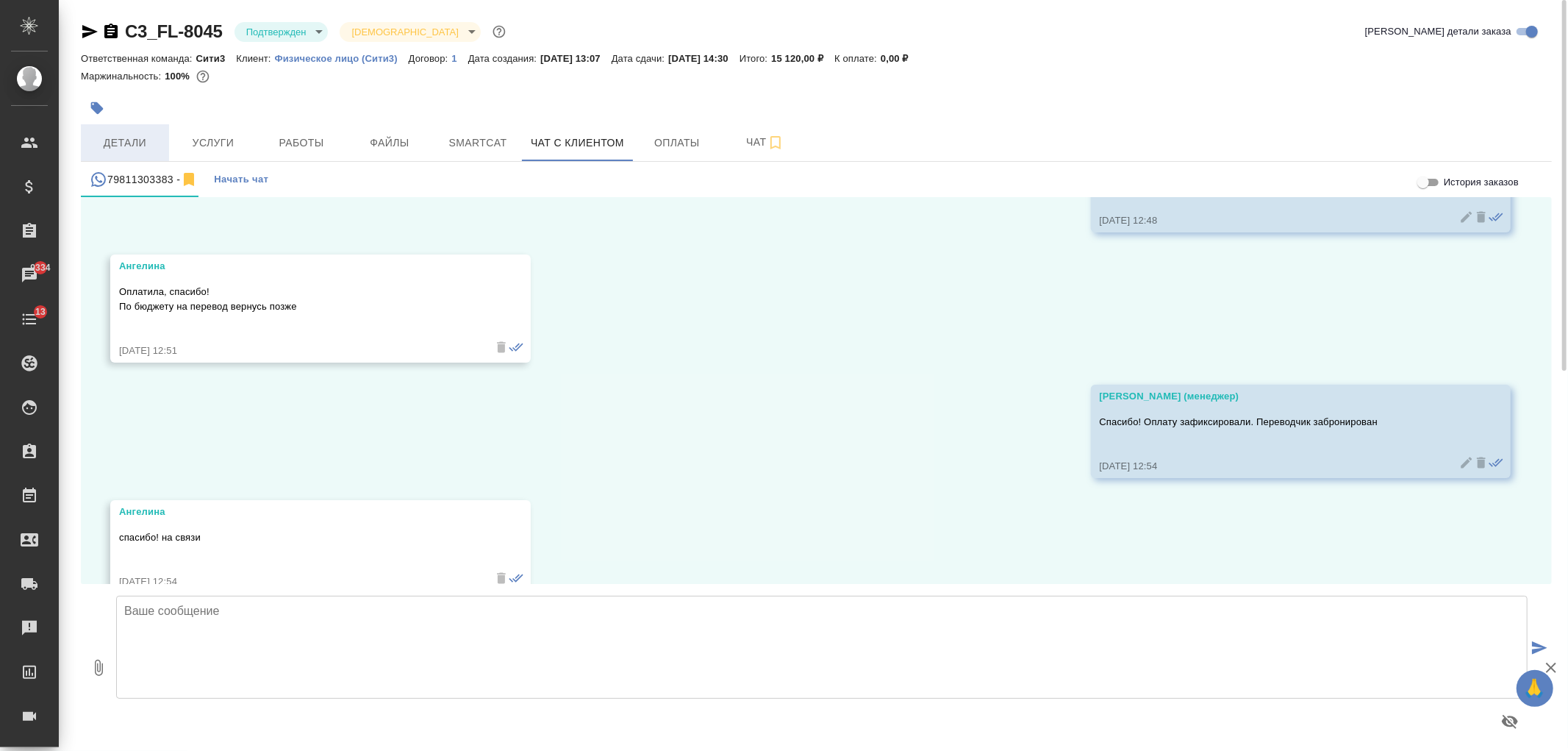
scroll to position [5398, 0]
click at [730, 141] on span "Чат" at bounding box center [765, 142] width 71 height 19
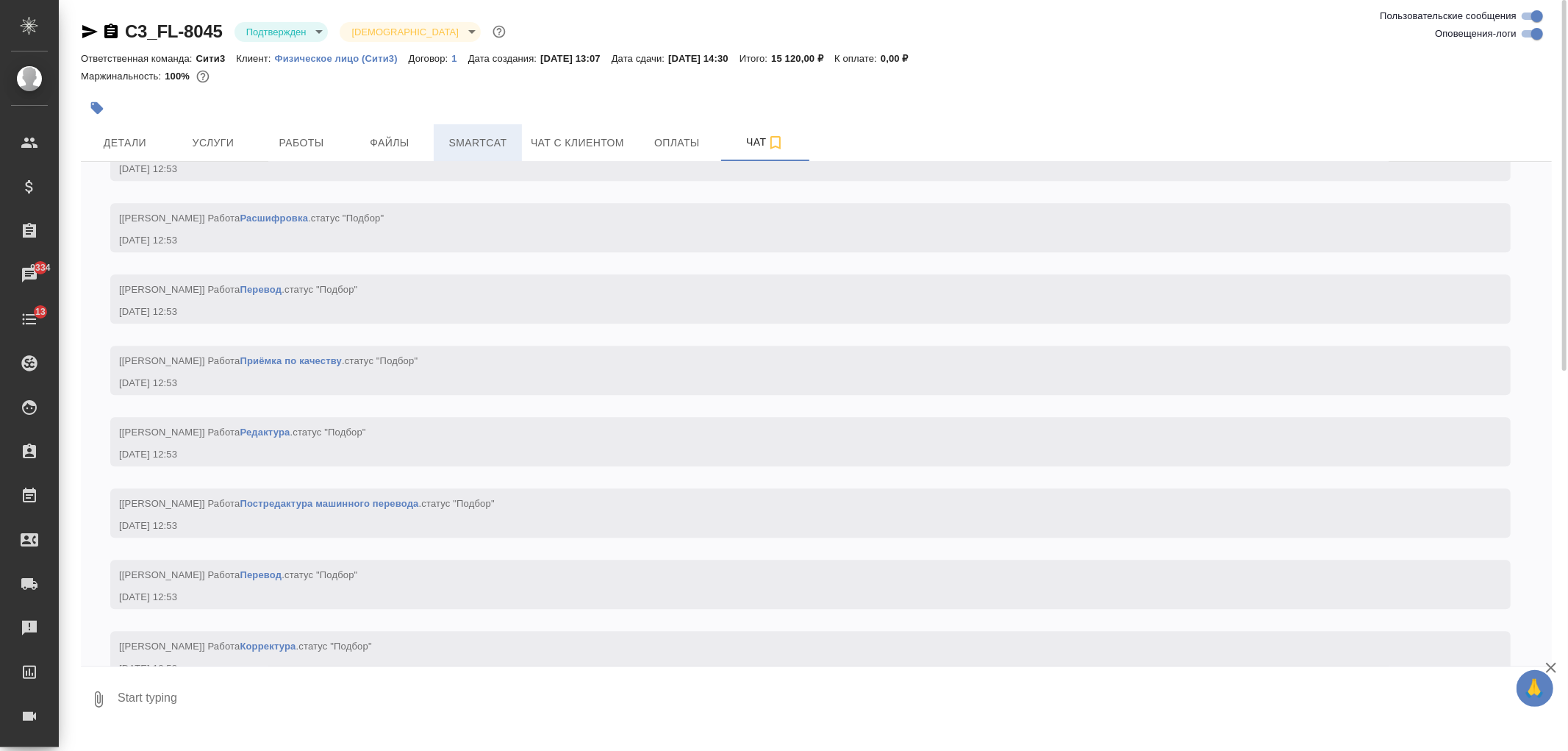
scroll to position [7983, 0]
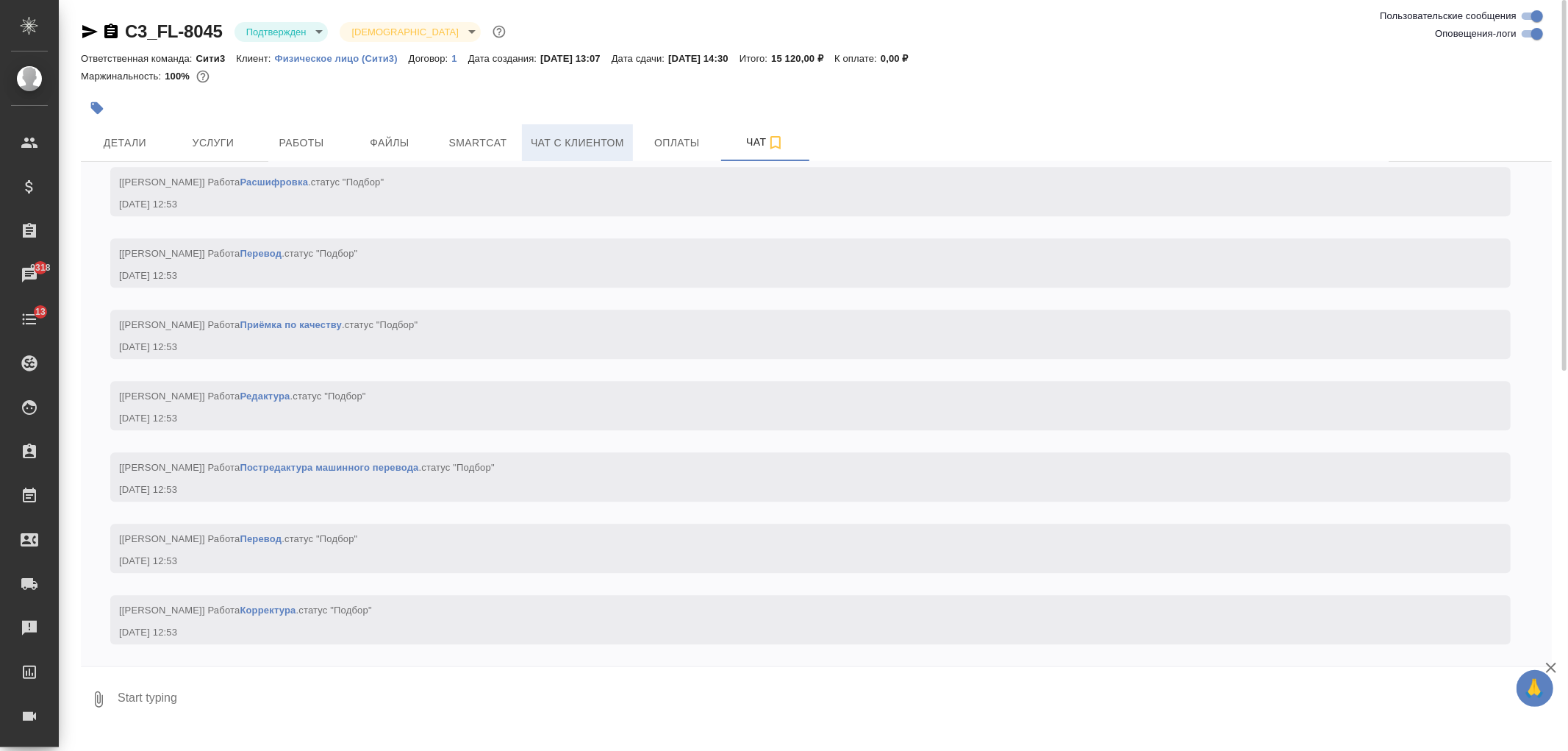
click at [617, 135] on span "Чат с клиентом" at bounding box center [577, 143] width 93 height 19
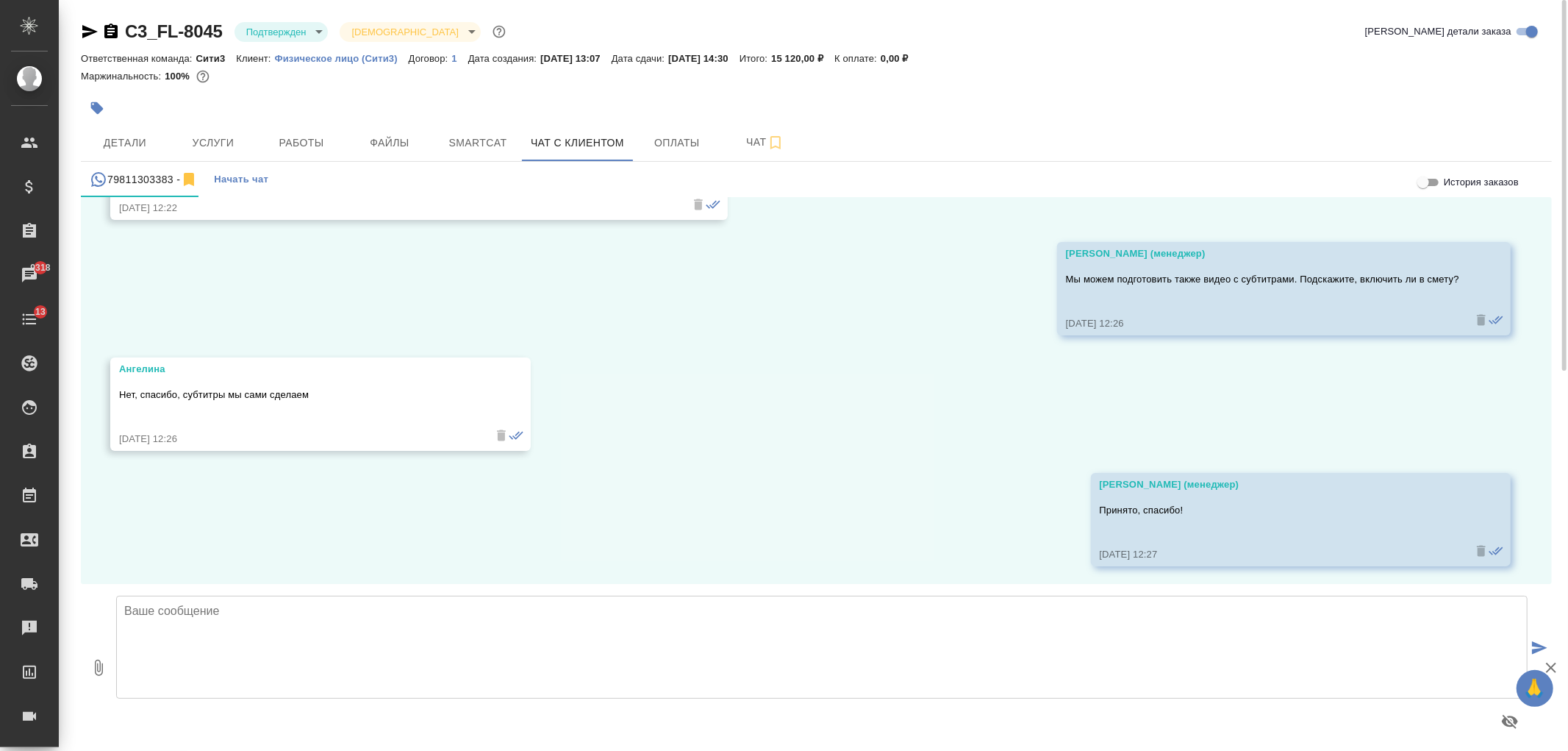
scroll to position [4118, 0]
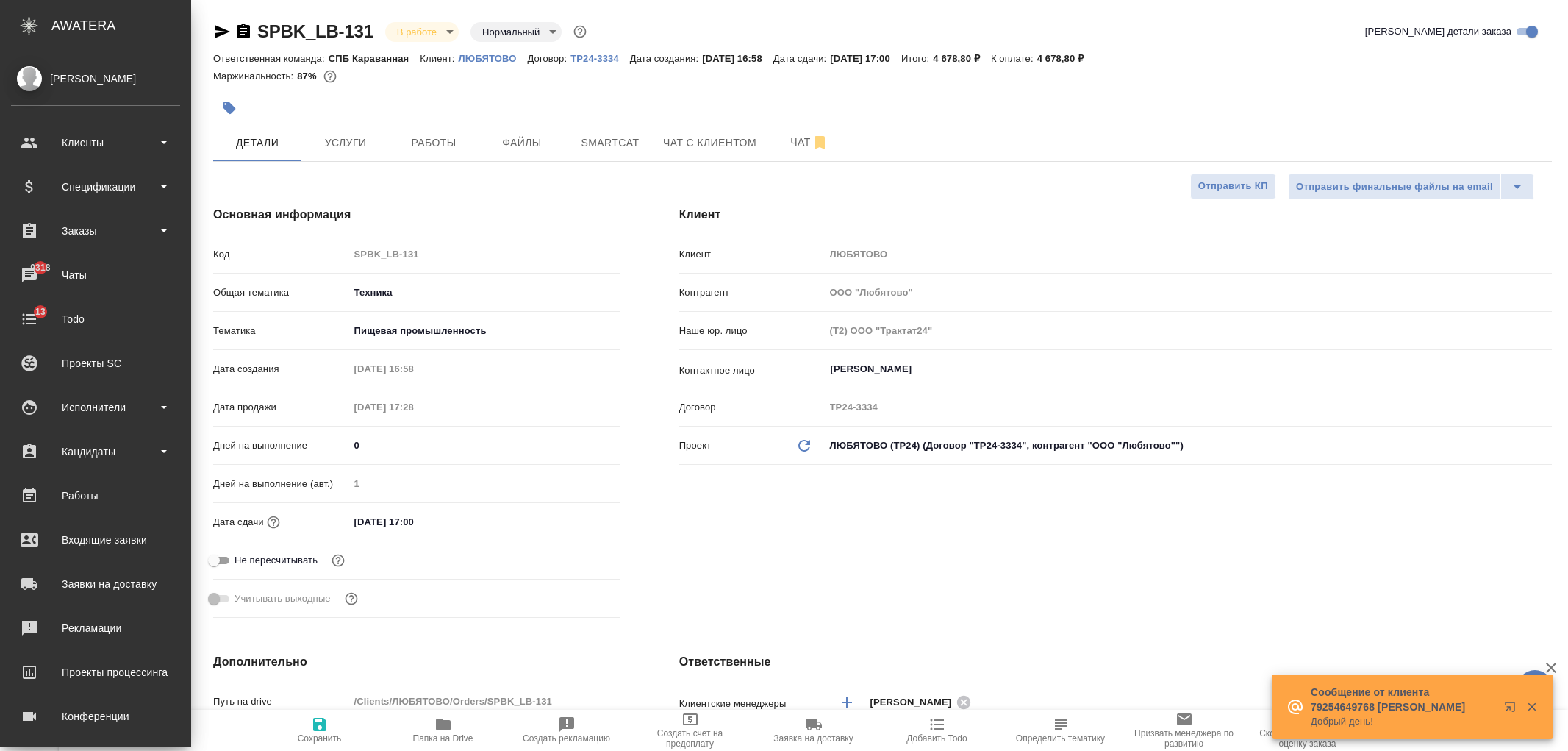
select select "RU"
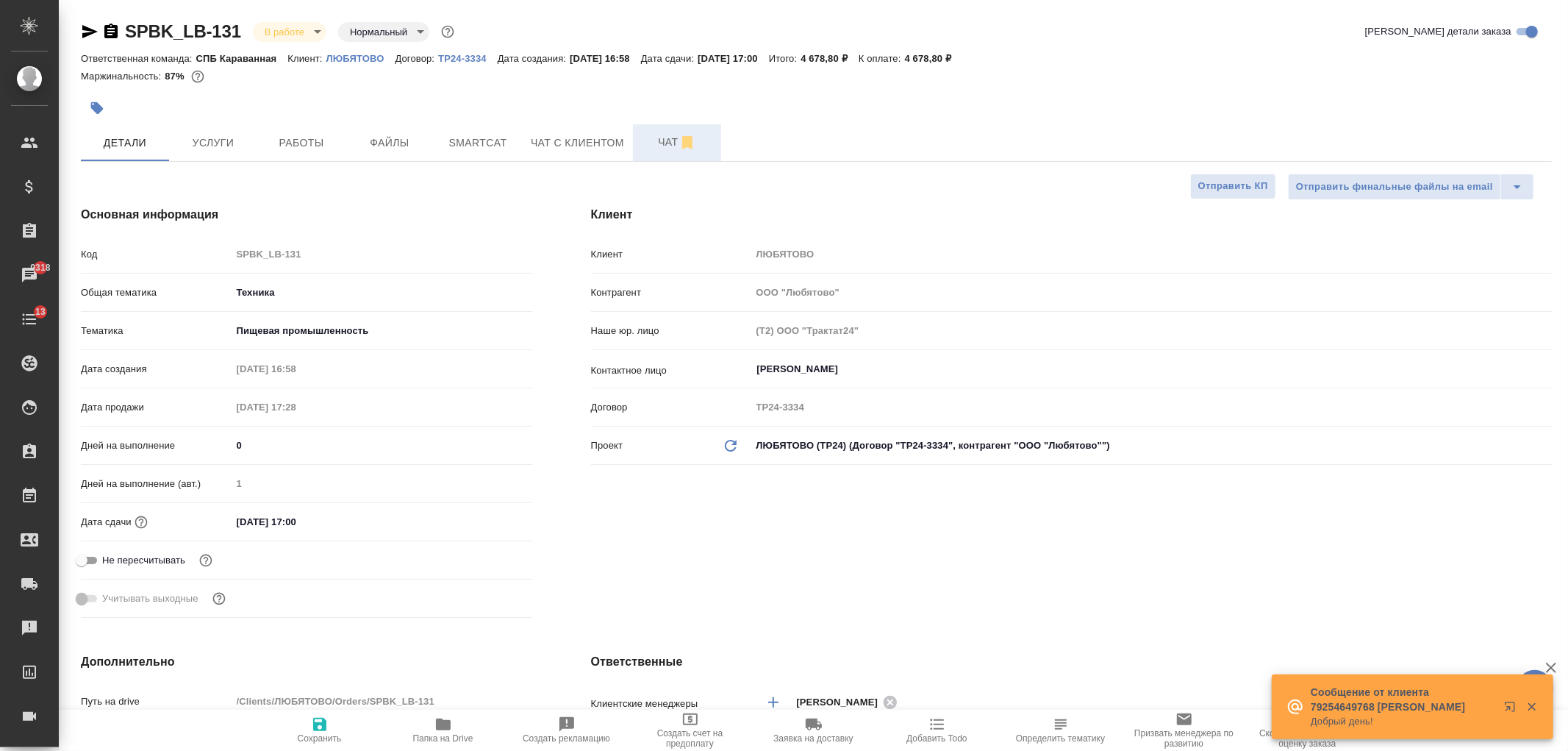
click at [648, 146] on span "Чат" at bounding box center [676, 142] width 71 height 19
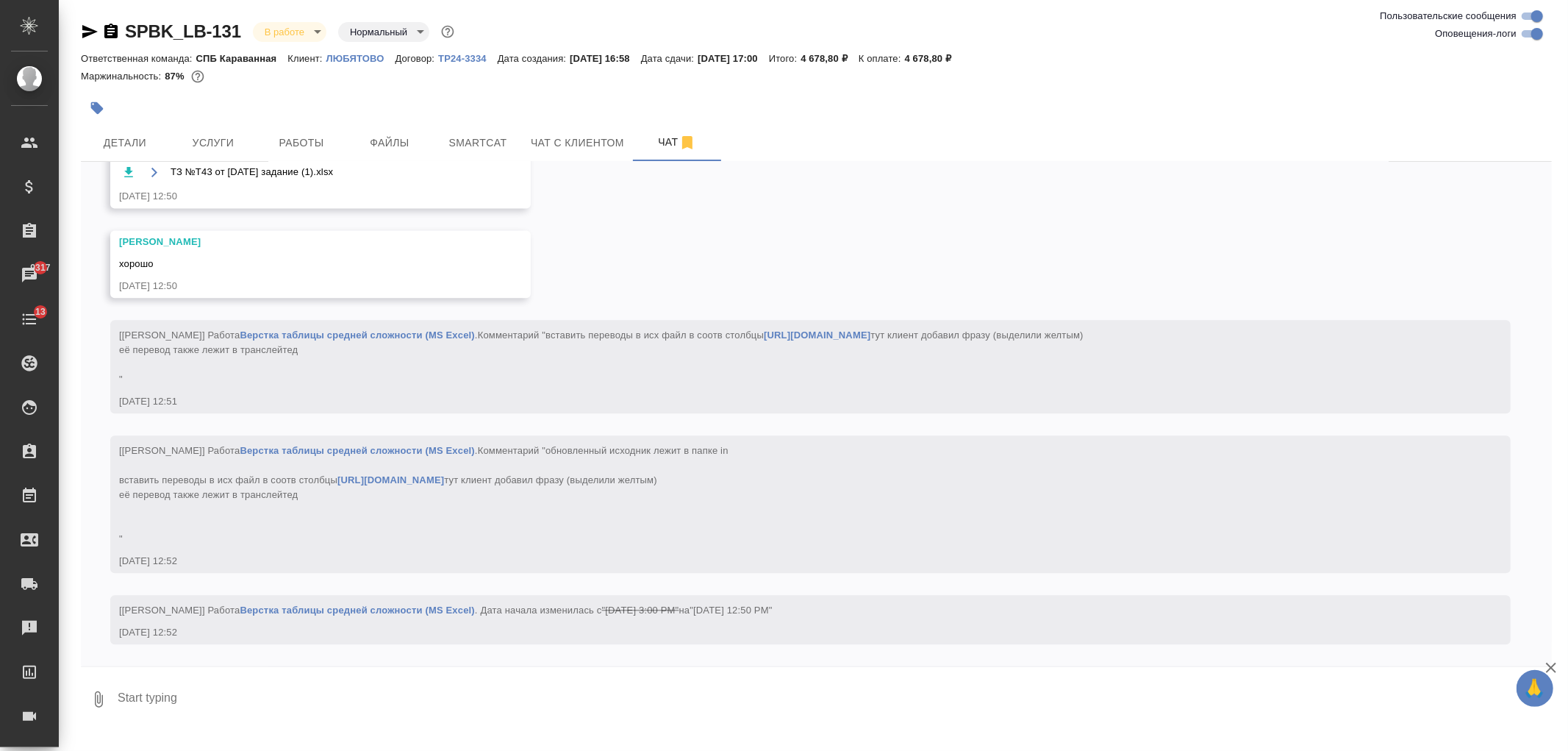
scroll to position [7774, 0]
click at [149, 139] on span "Детали" at bounding box center [124, 143] width 71 height 19
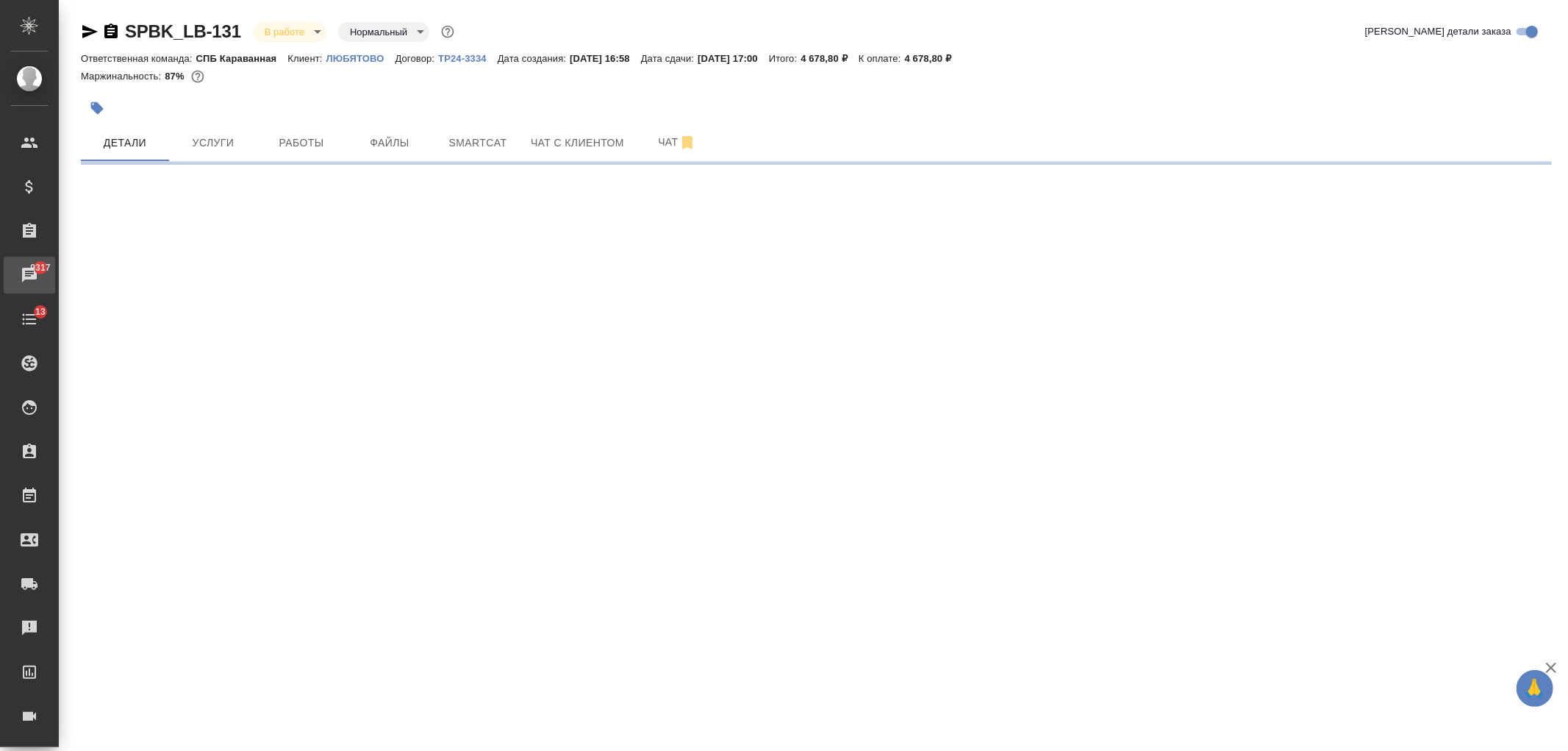
select select "RU"
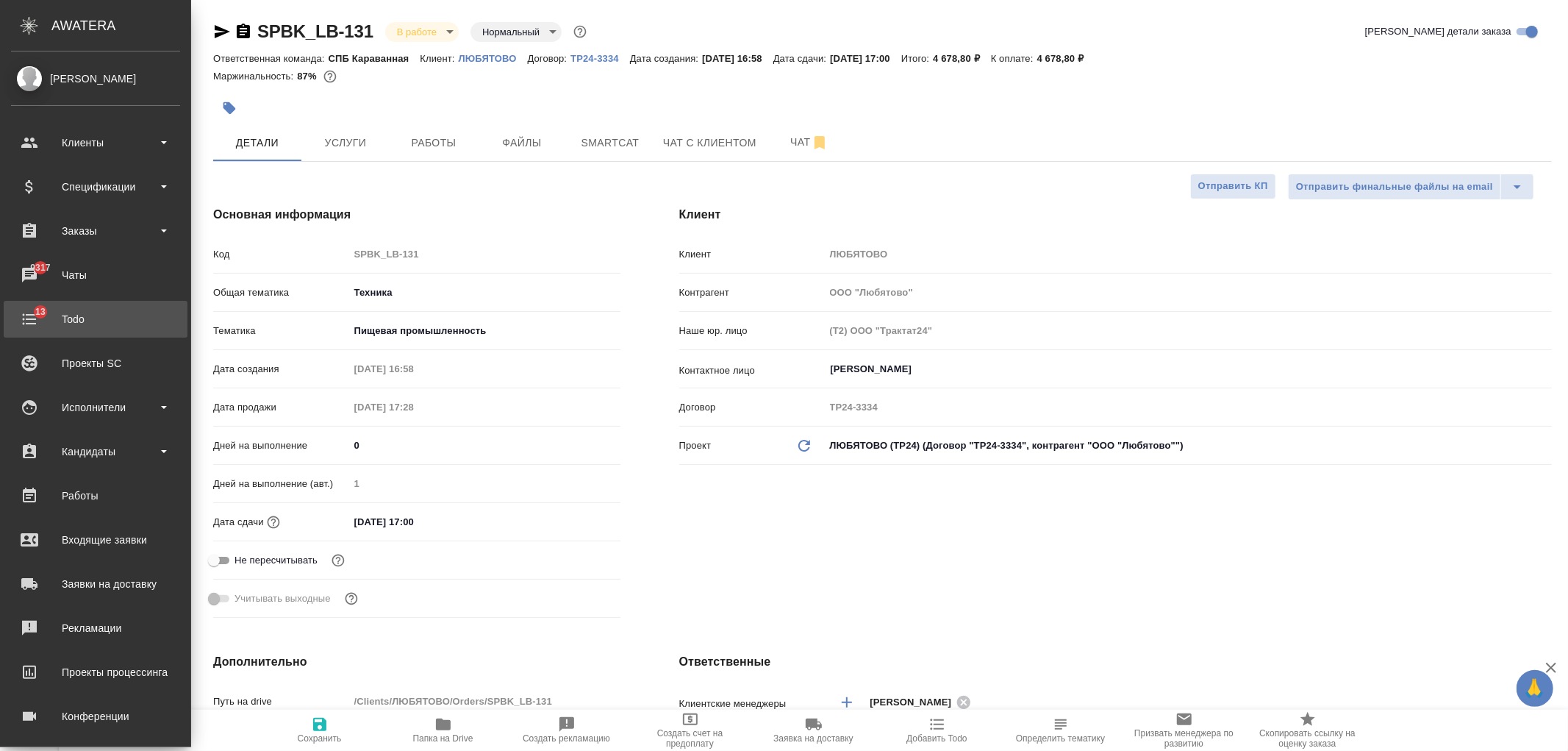
type textarea "x"
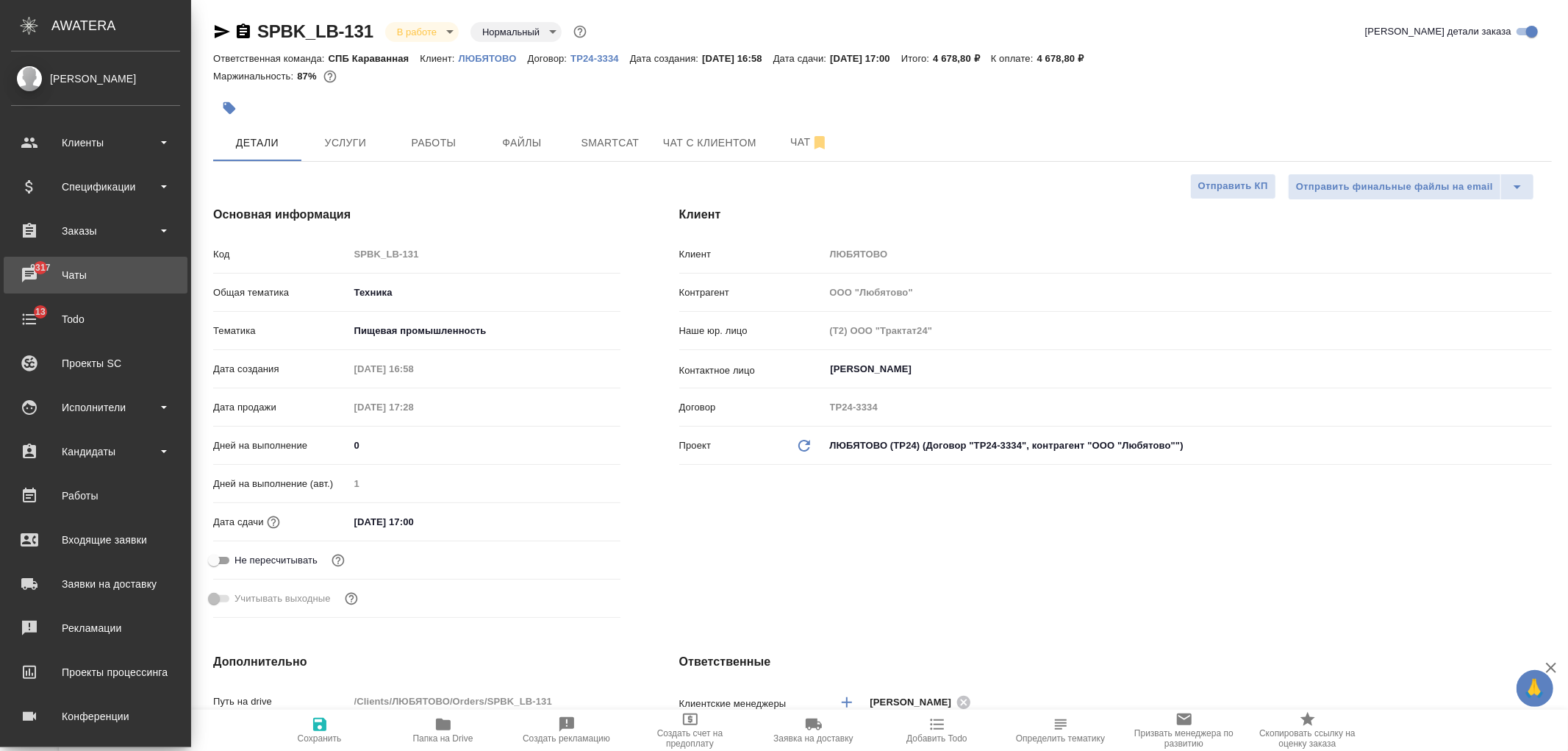
click at [147, 281] on div "Чаты" at bounding box center [96, 275] width 169 height 22
type textarea "x"
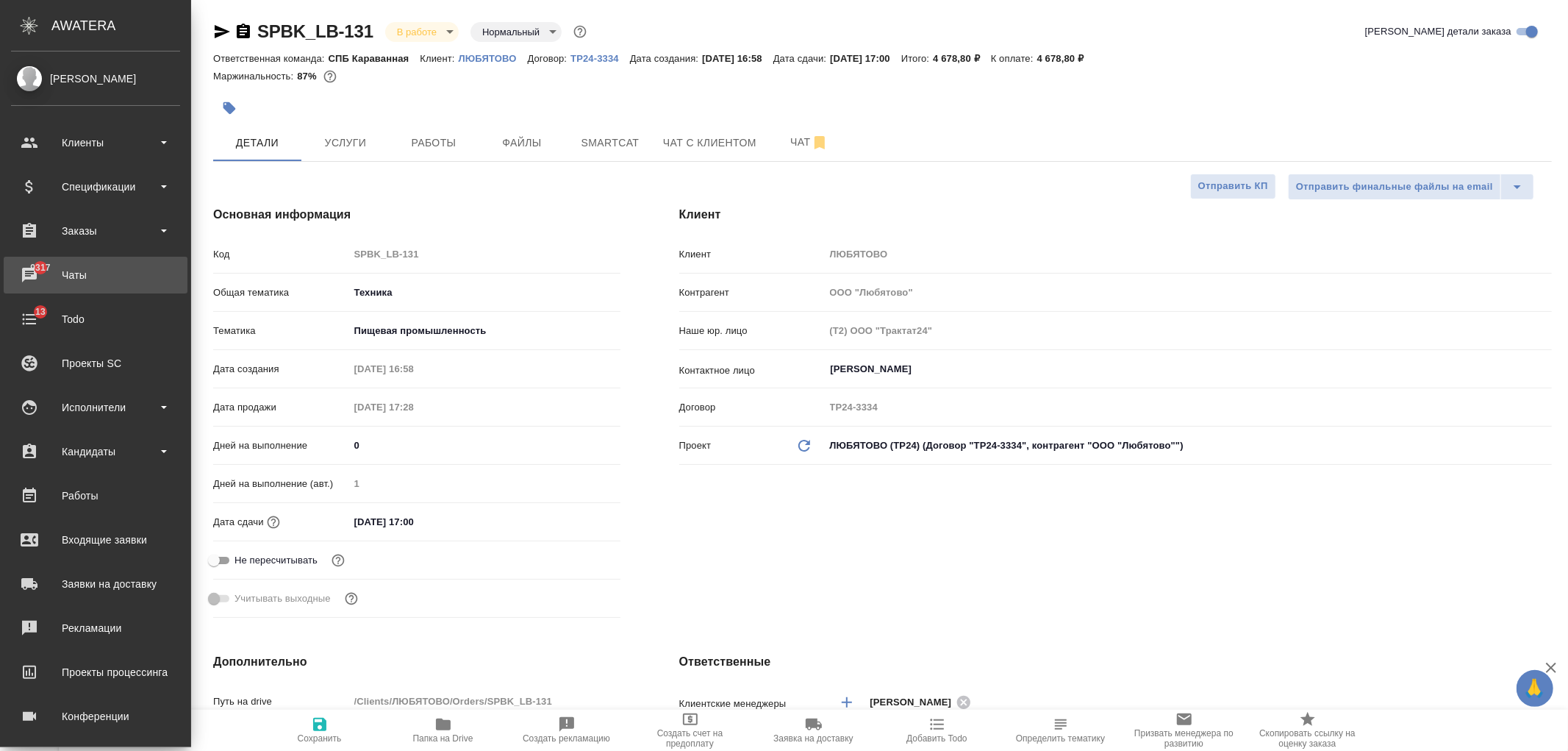
type textarea "x"
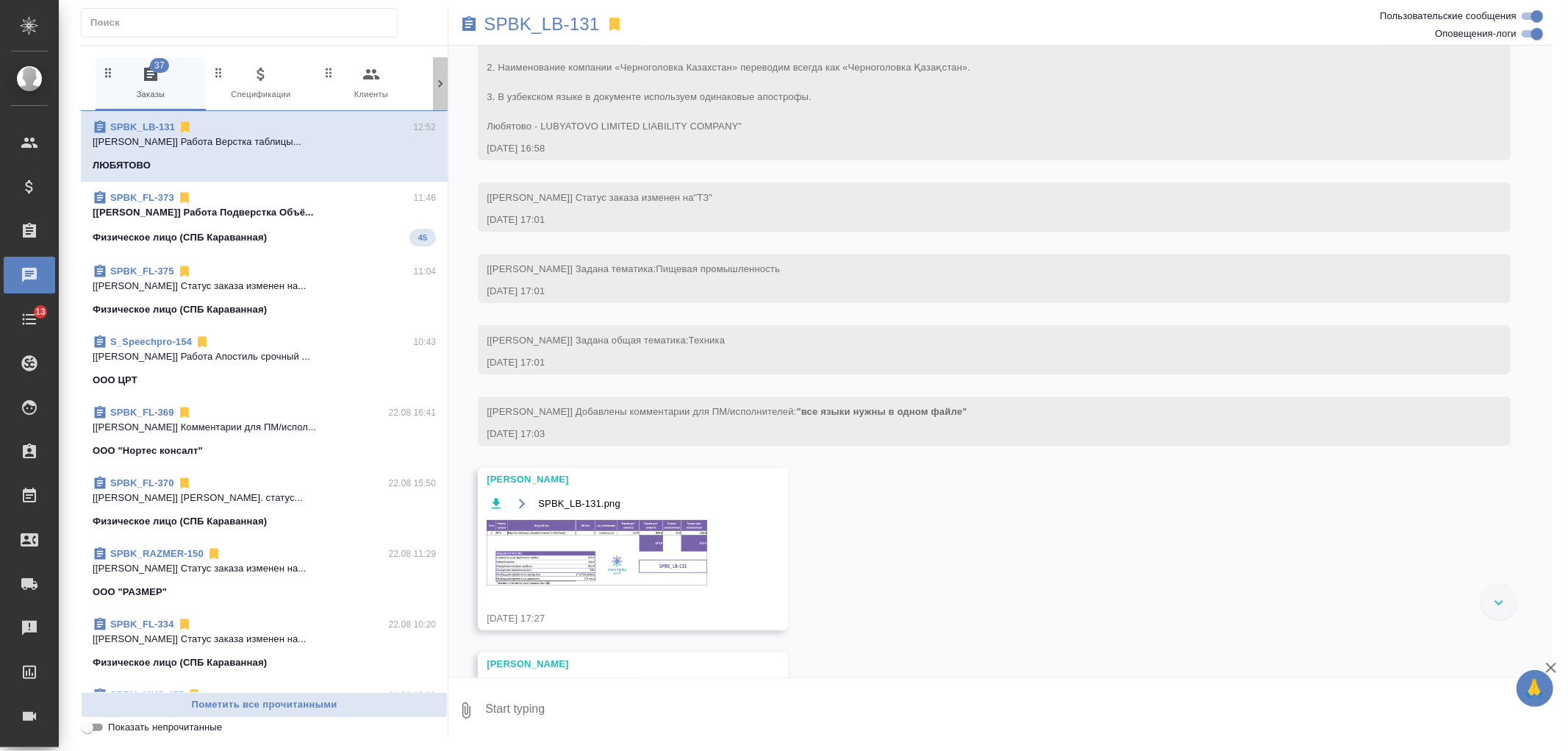
click at [434, 82] on icon at bounding box center [440, 84] width 15 height 15
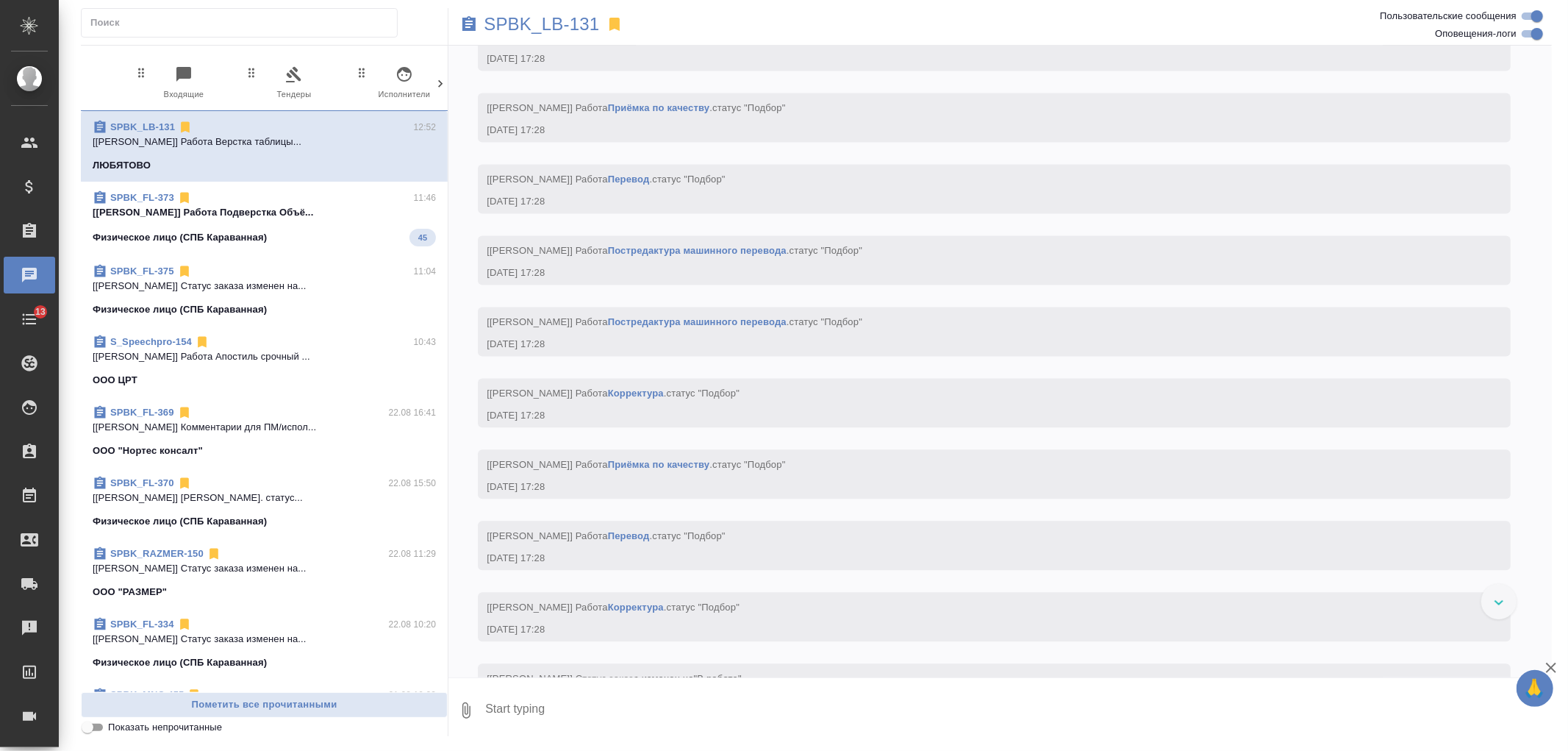
scroll to position [0, 337]
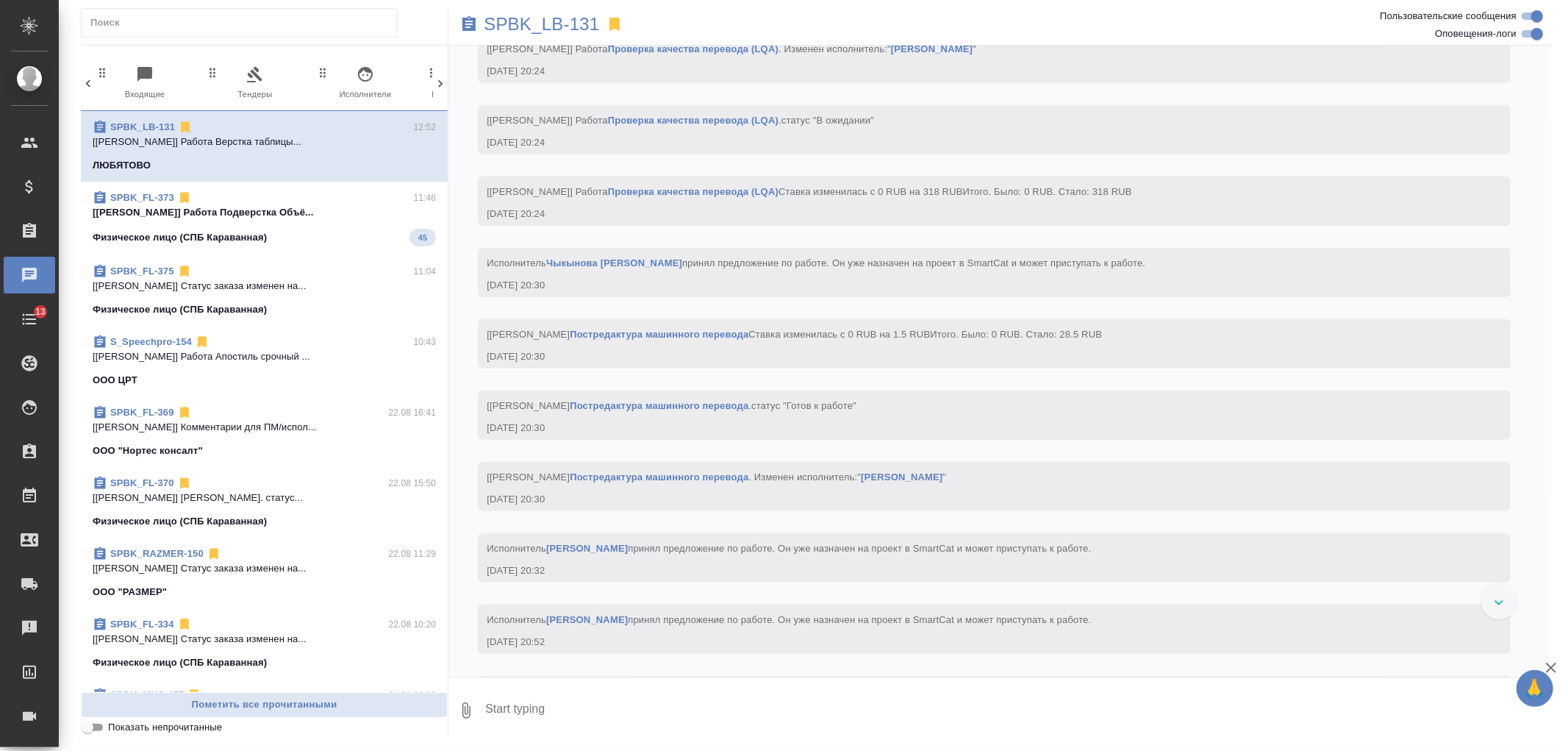
click at [434, 82] on icon at bounding box center [440, 84] width 15 height 15
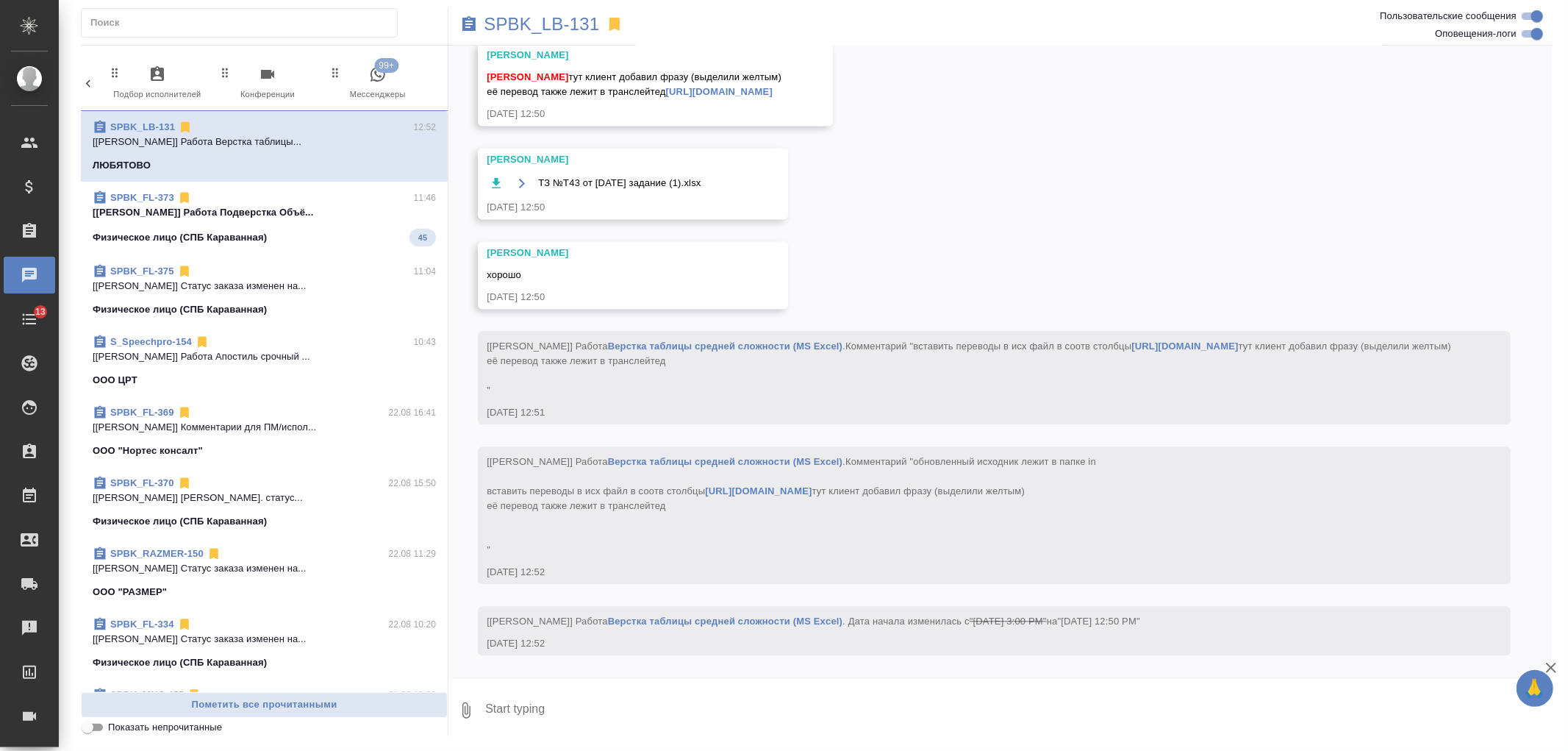
scroll to position [7660, 0]
click at [385, 86] on span "99+ Мессенджеры" at bounding box center [377, 84] width 99 height 36
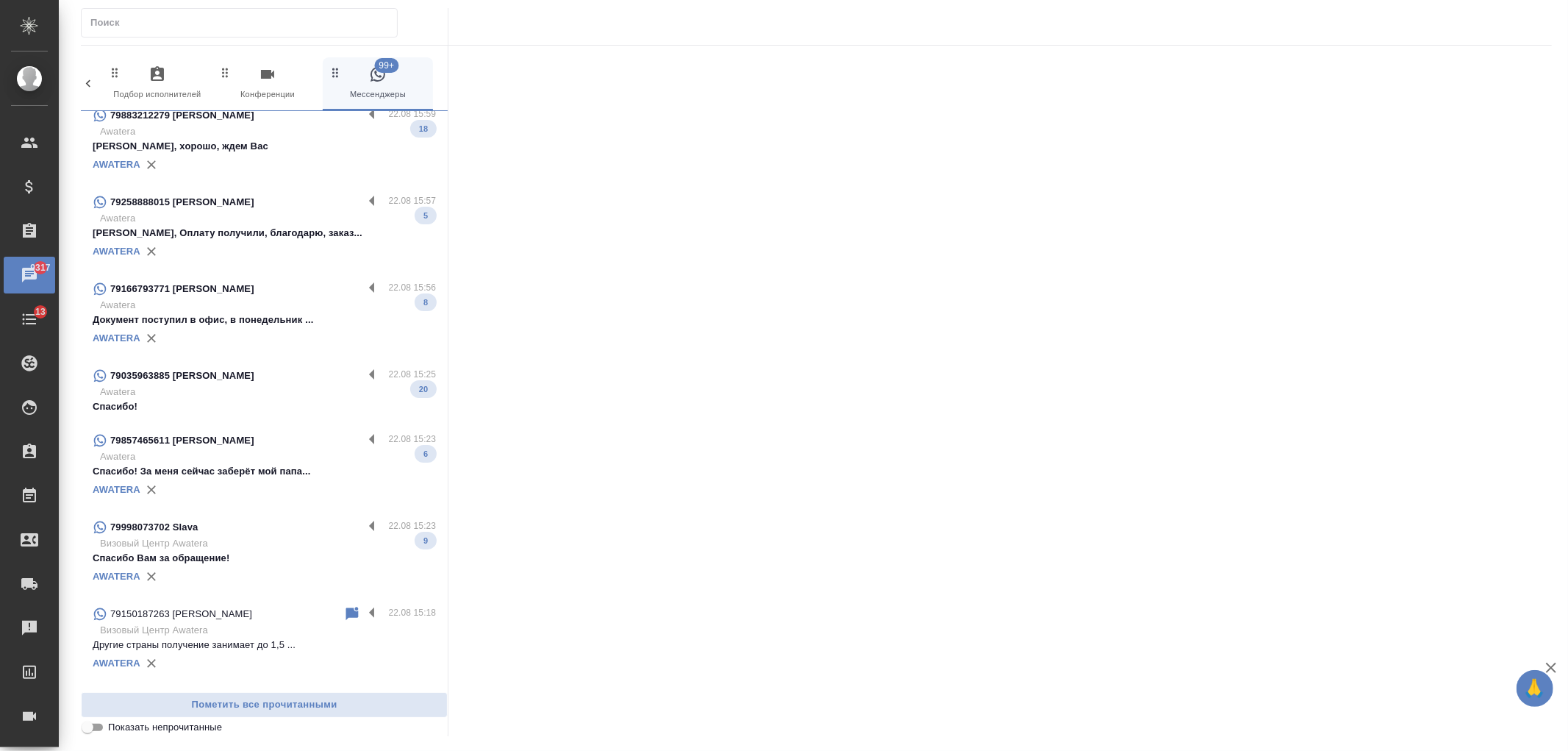
scroll to position [3508, 0]
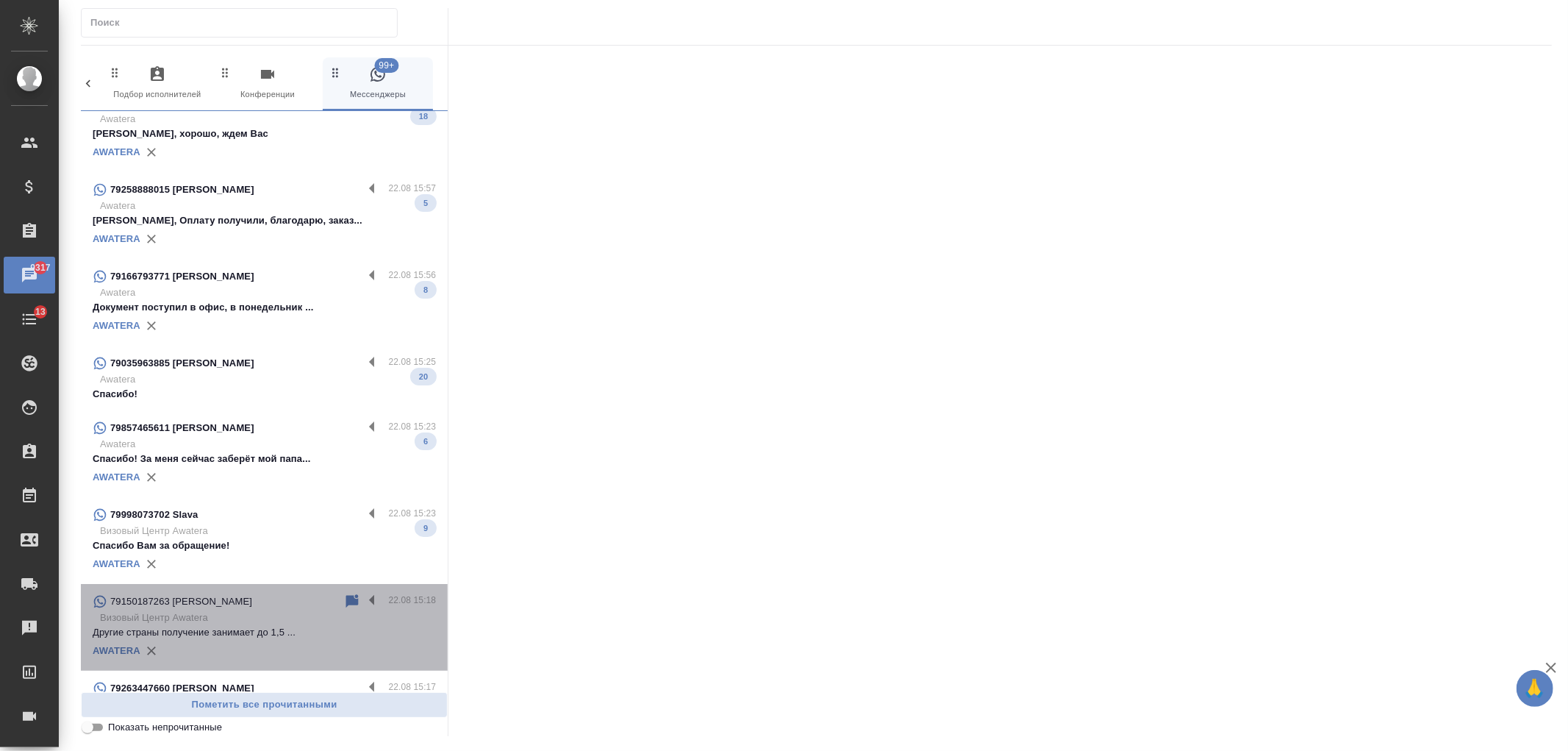
click at [277, 593] on div "79150187263 Валерий" at bounding box center [217, 601] width 250 height 18
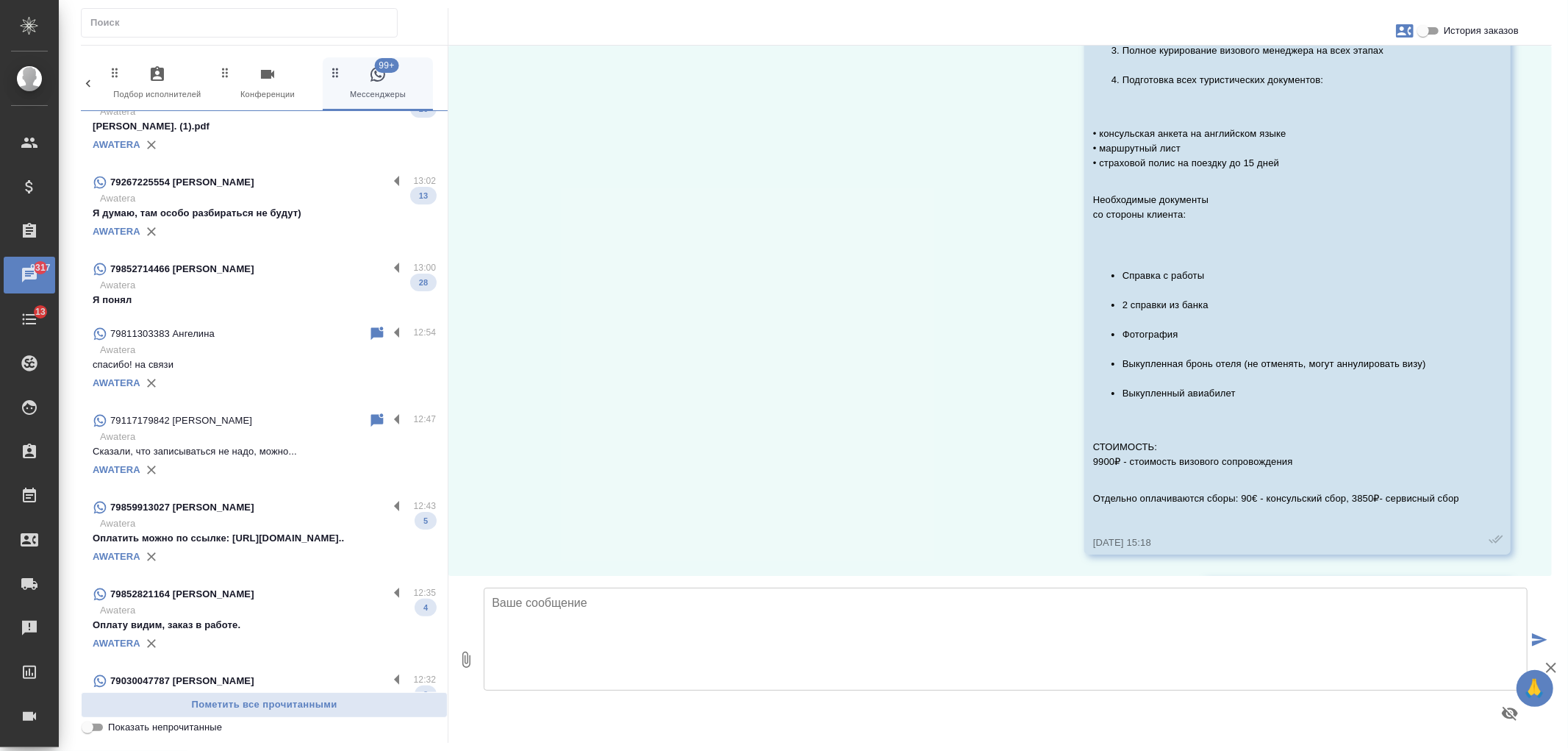
scroll to position [0, 0]
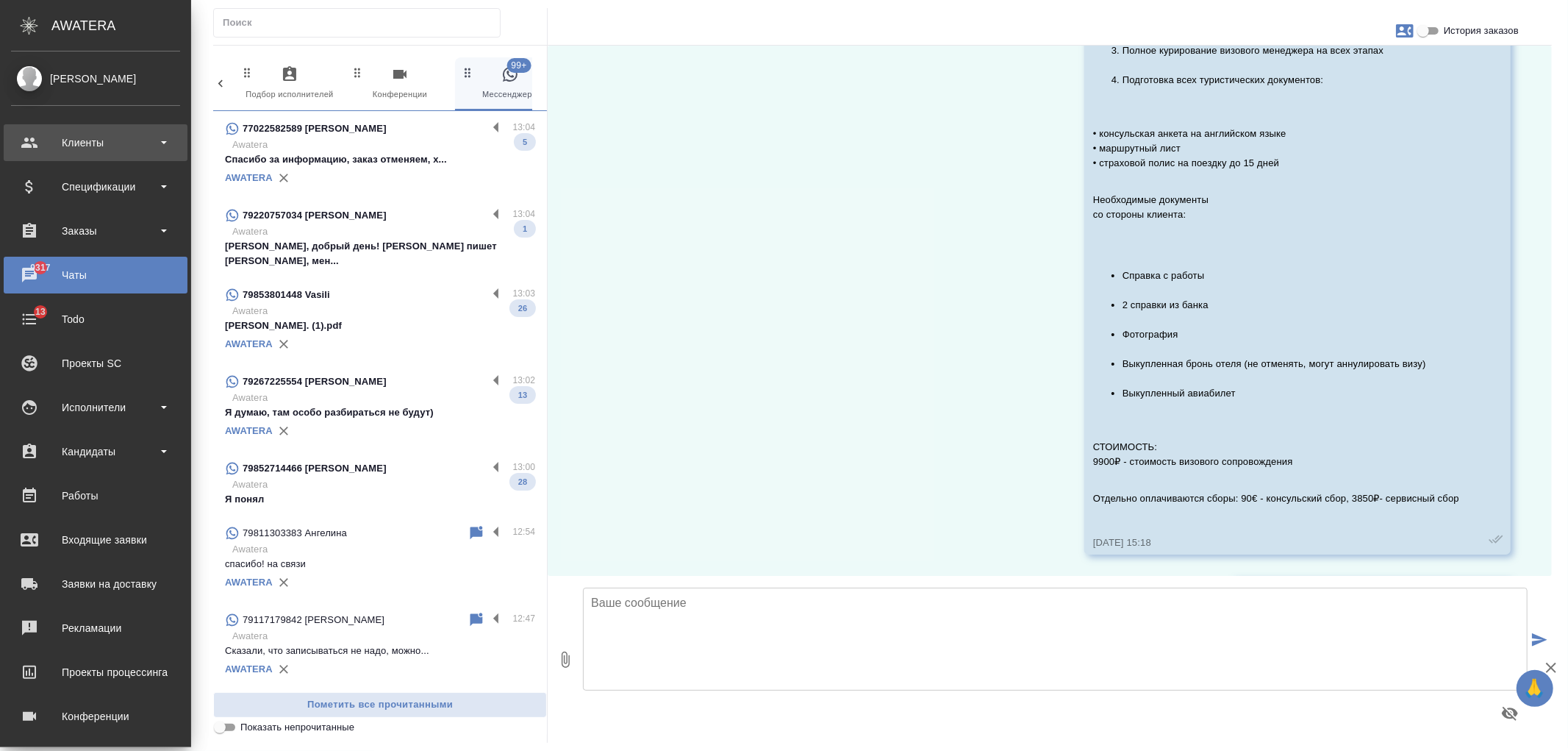
click at [16, 147] on div "Клиенты" at bounding box center [96, 142] width 169 height 22
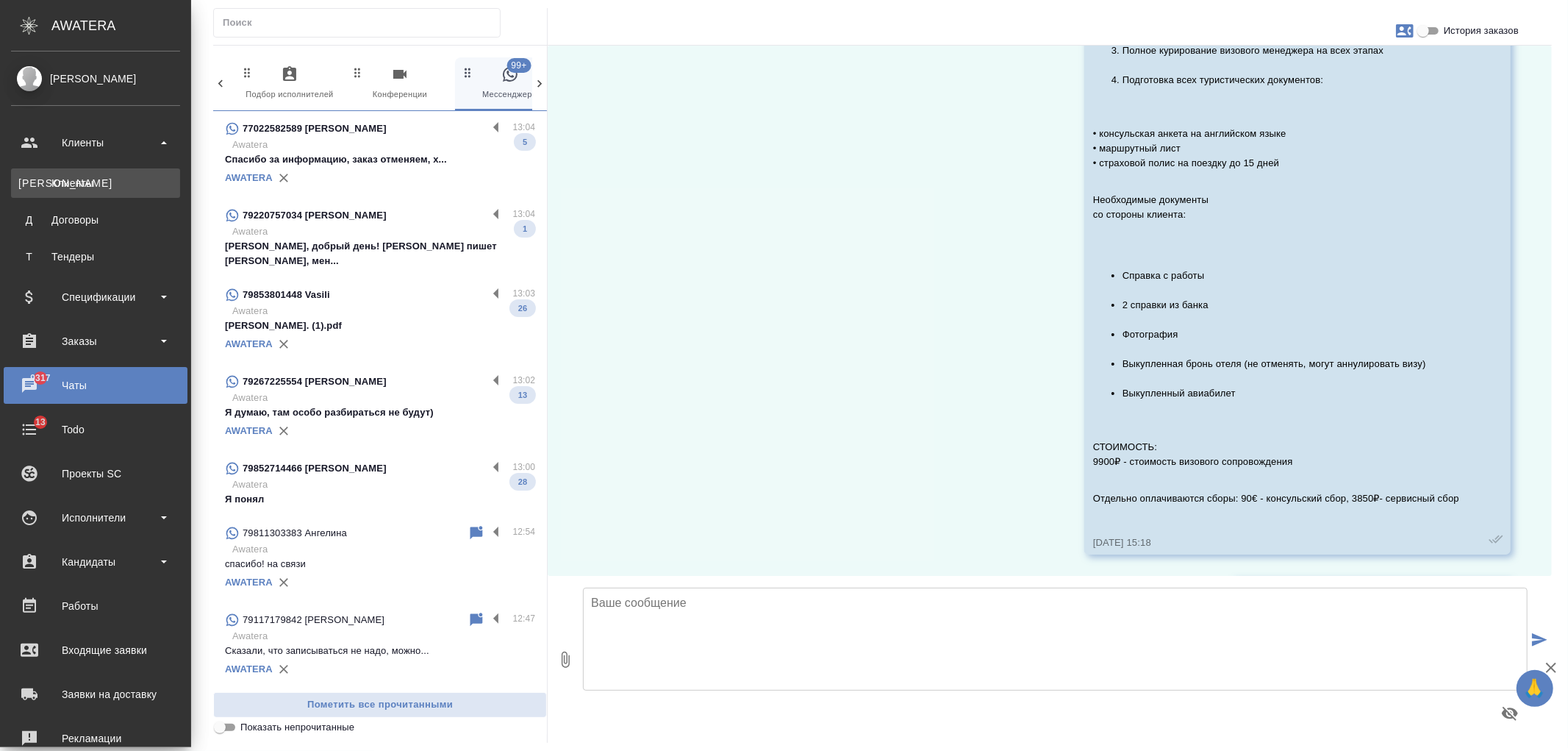
click at [79, 184] on div "Клиенты" at bounding box center [96, 184] width 154 height 15
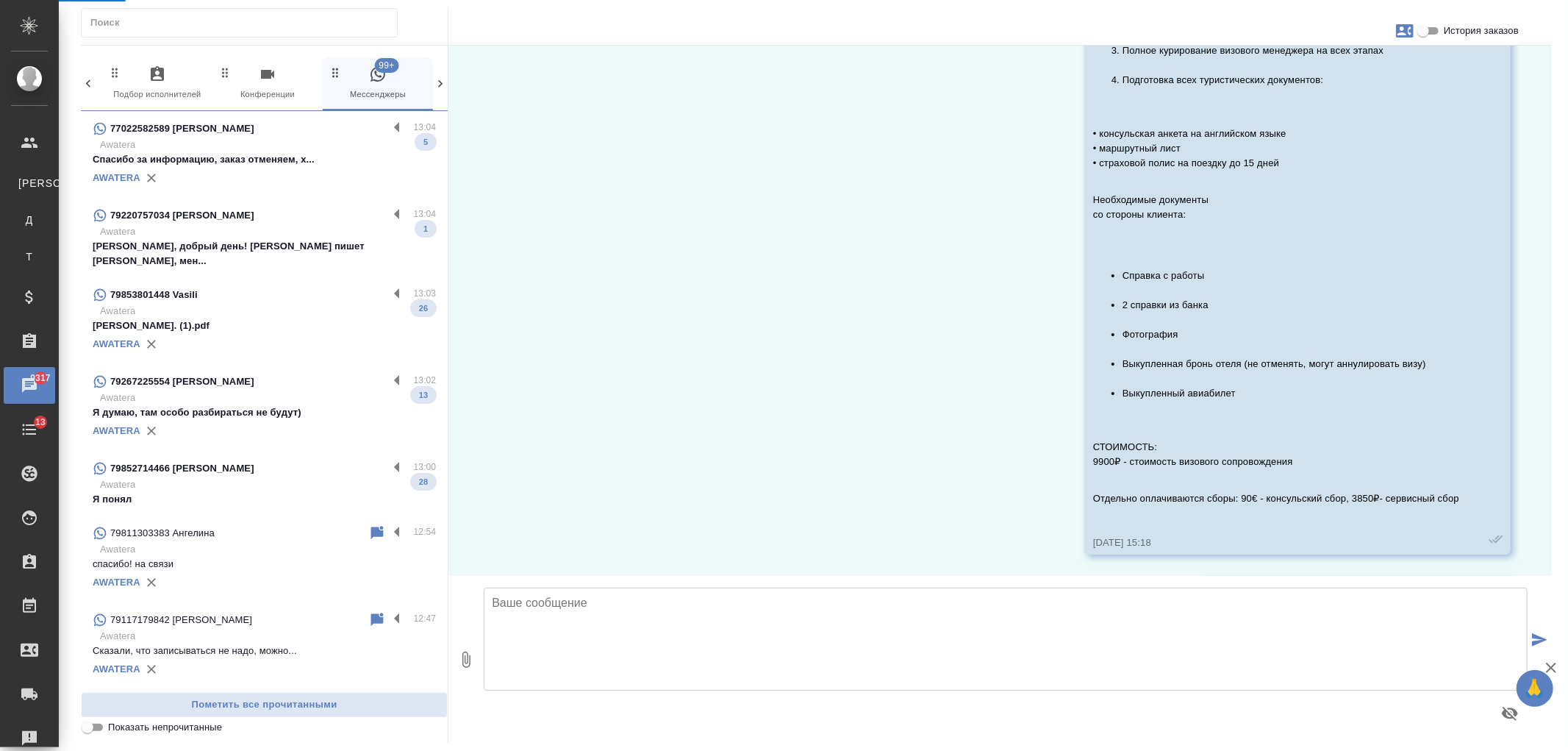
select select "RU"
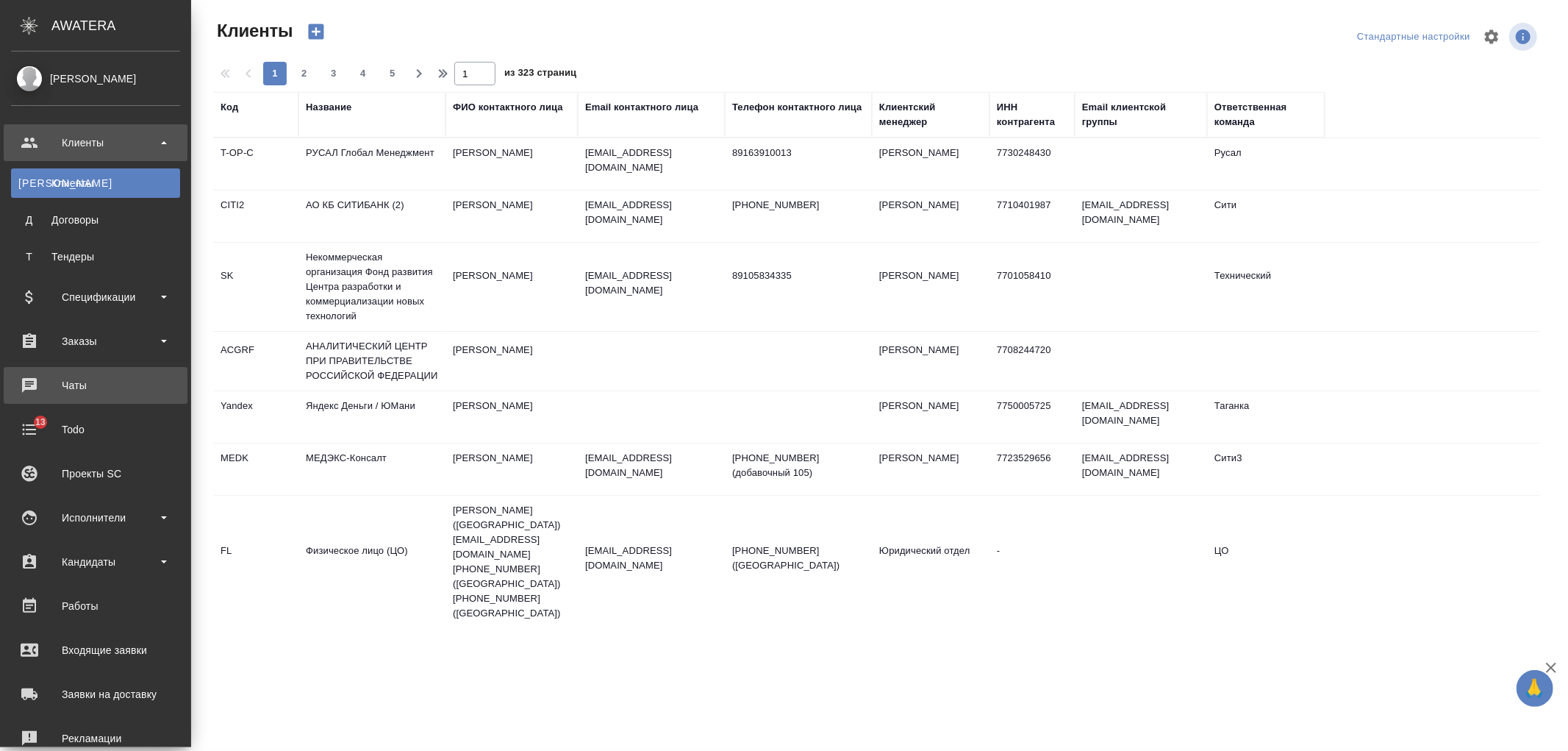
click at [106, 388] on div "Чаты" at bounding box center [96, 385] width 169 height 22
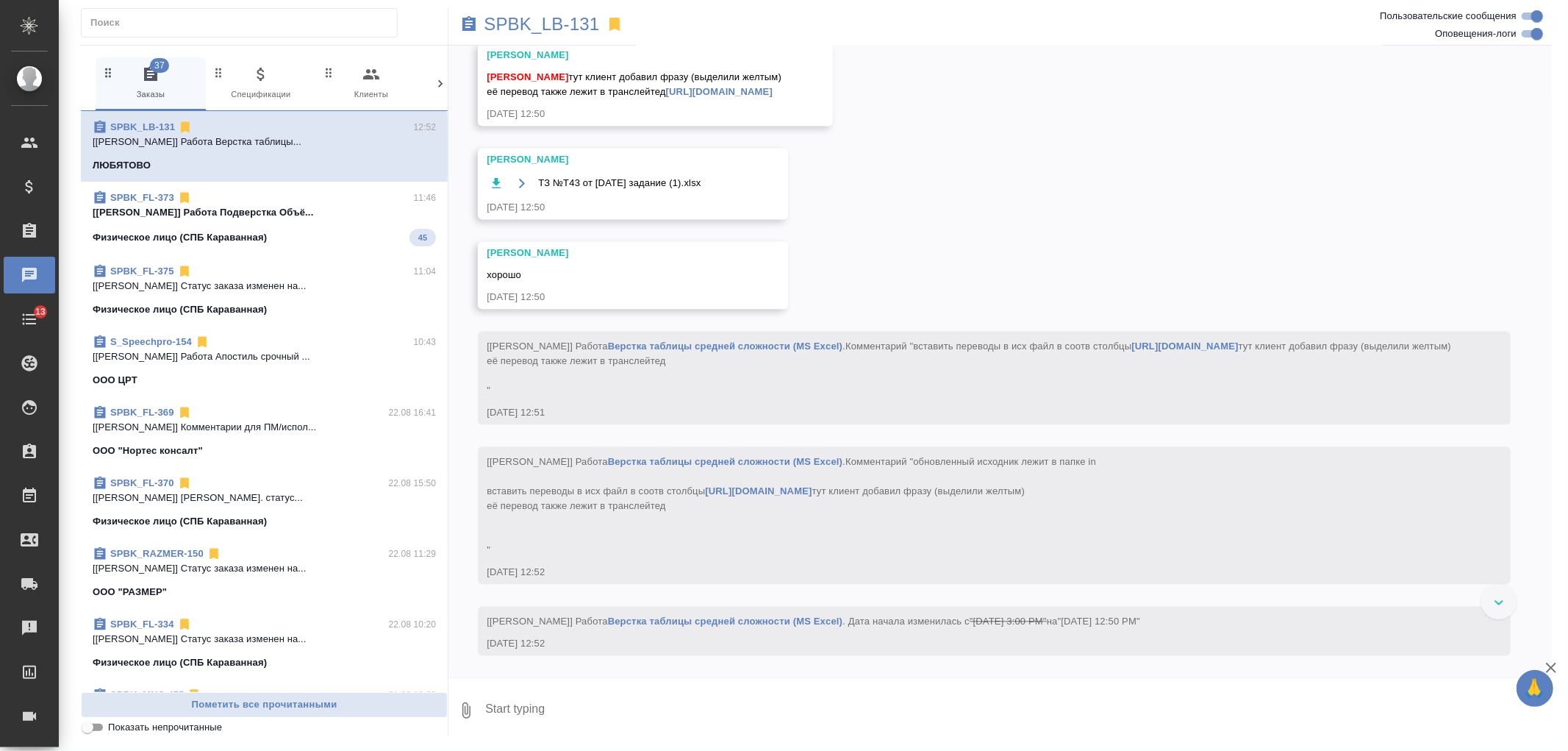
scroll to position [7660, 0]
click at [436, 85] on icon at bounding box center [440, 84] width 15 height 15
click at [381, 97] on span "99+ Мессенджеры" at bounding box center [377, 84] width 99 height 36
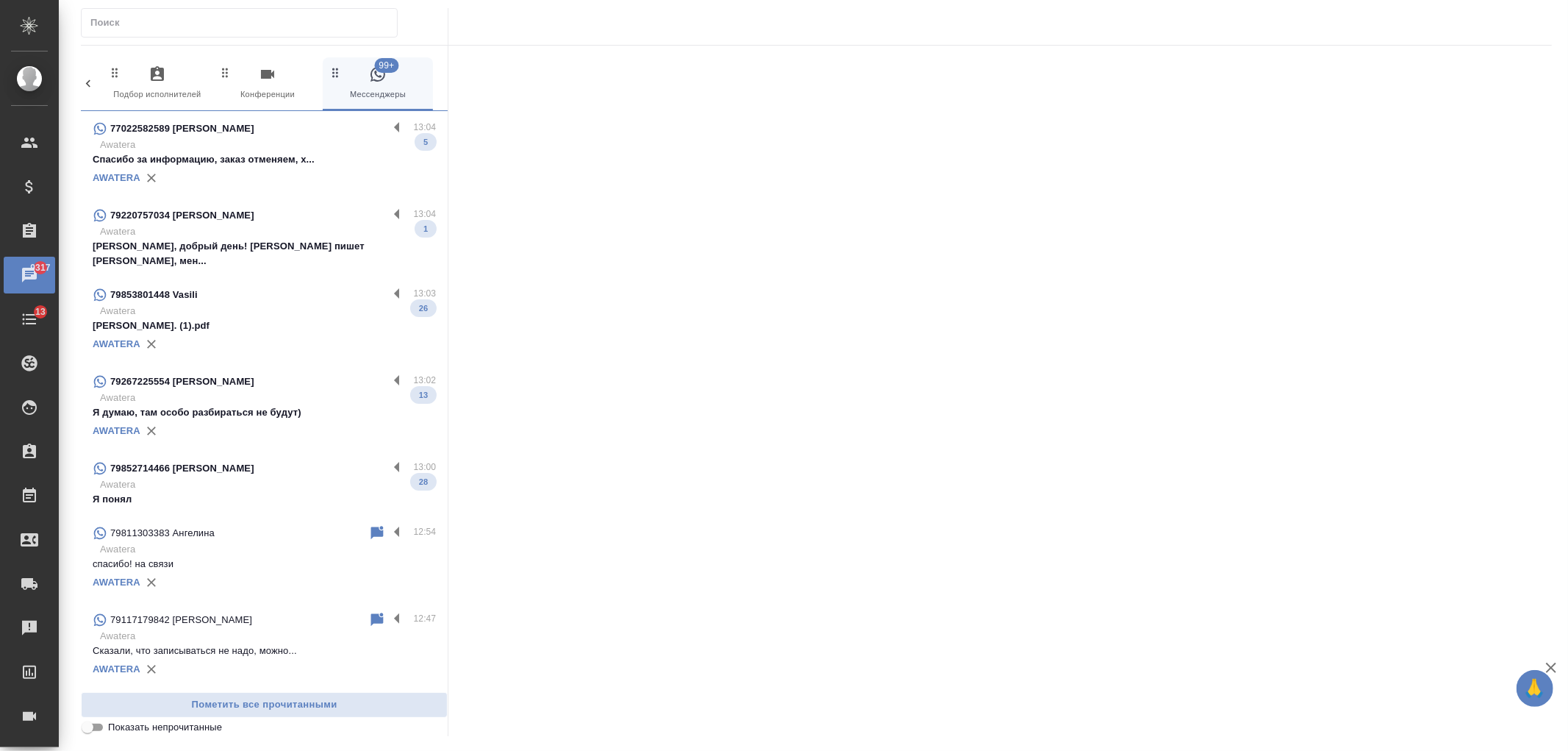
click at [322, 177] on div "AWATERA" at bounding box center [263, 177] width 343 height 22
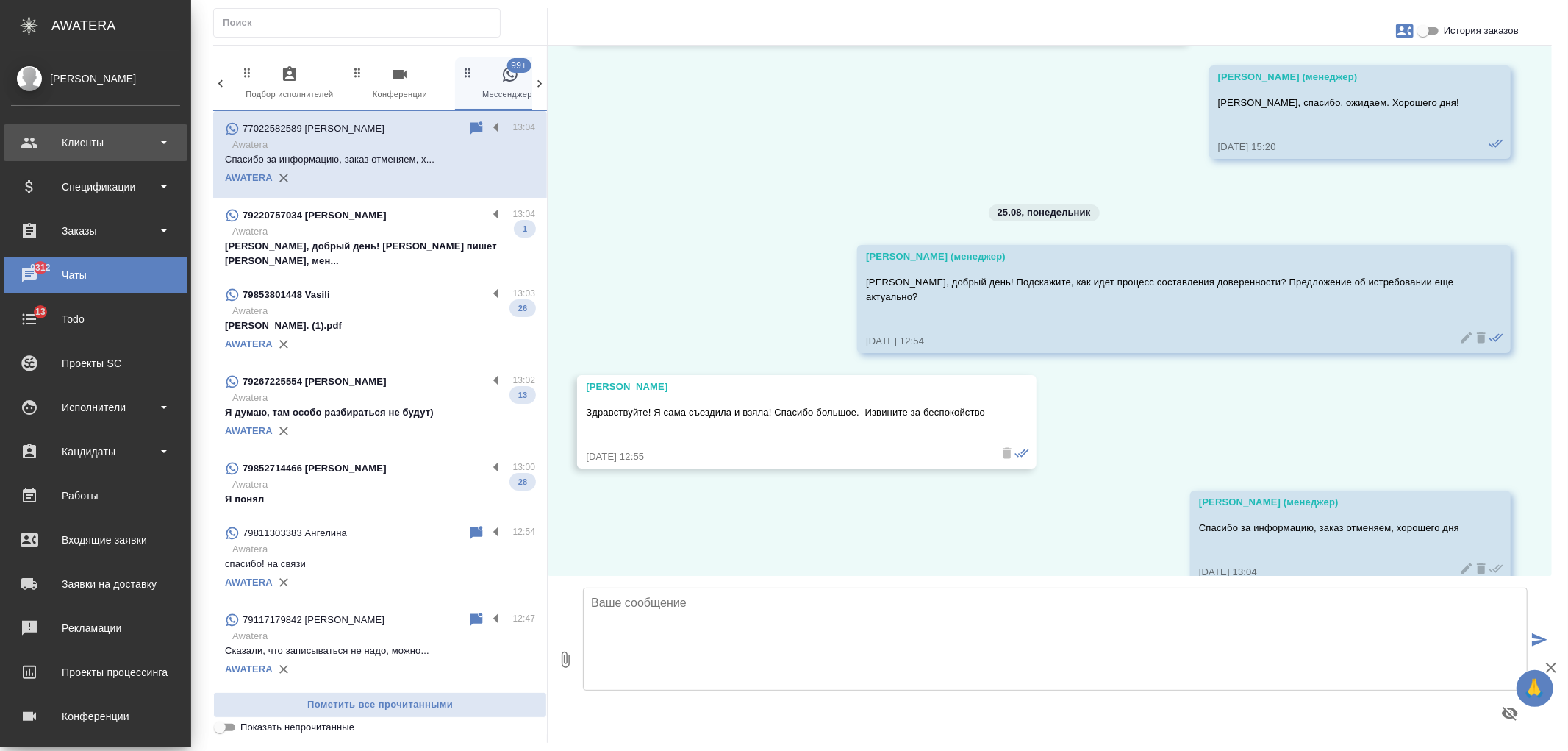
scroll to position [1291, 0]
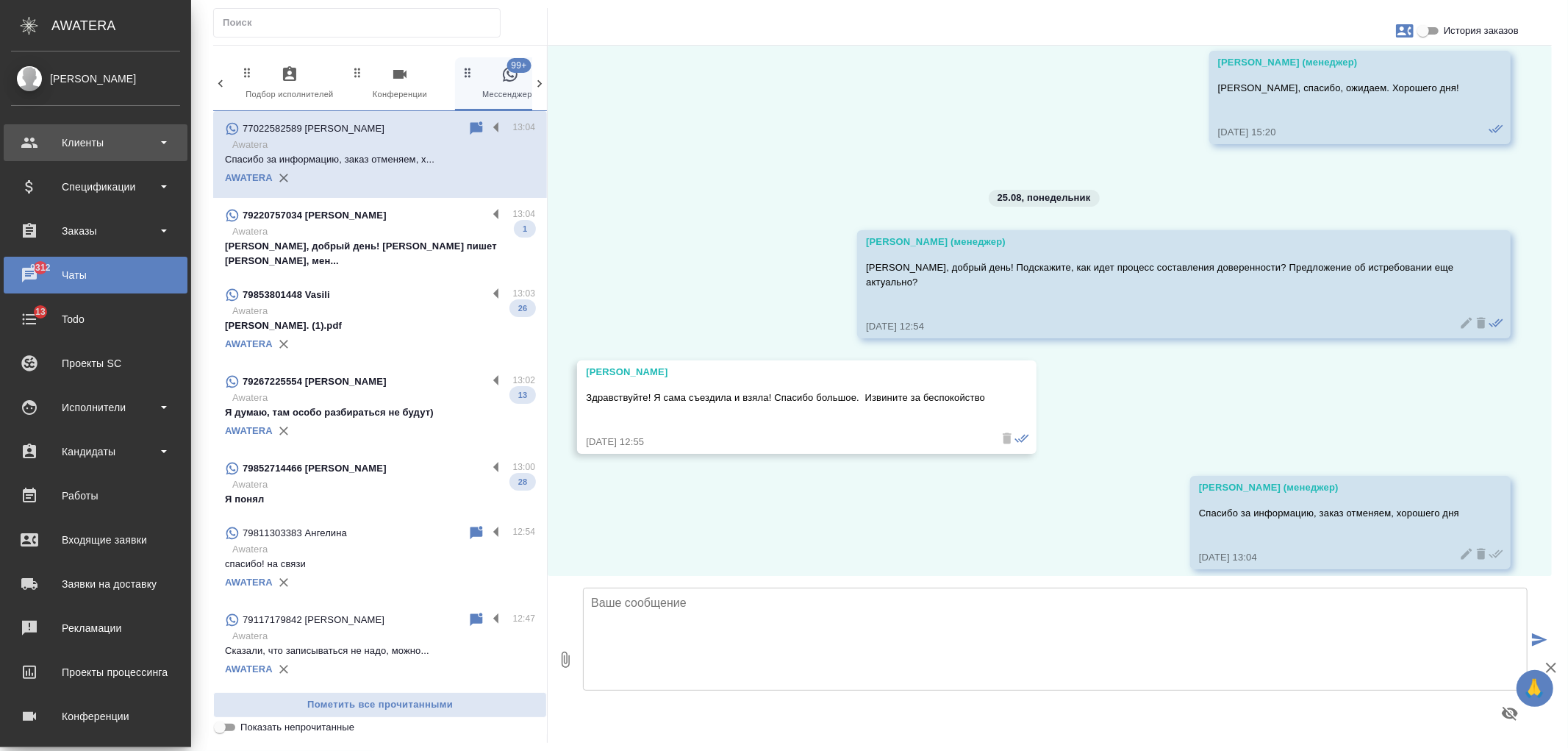
click at [69, 149] on div "Клиенты" at bounding box center [96, 142] width 169 height 22
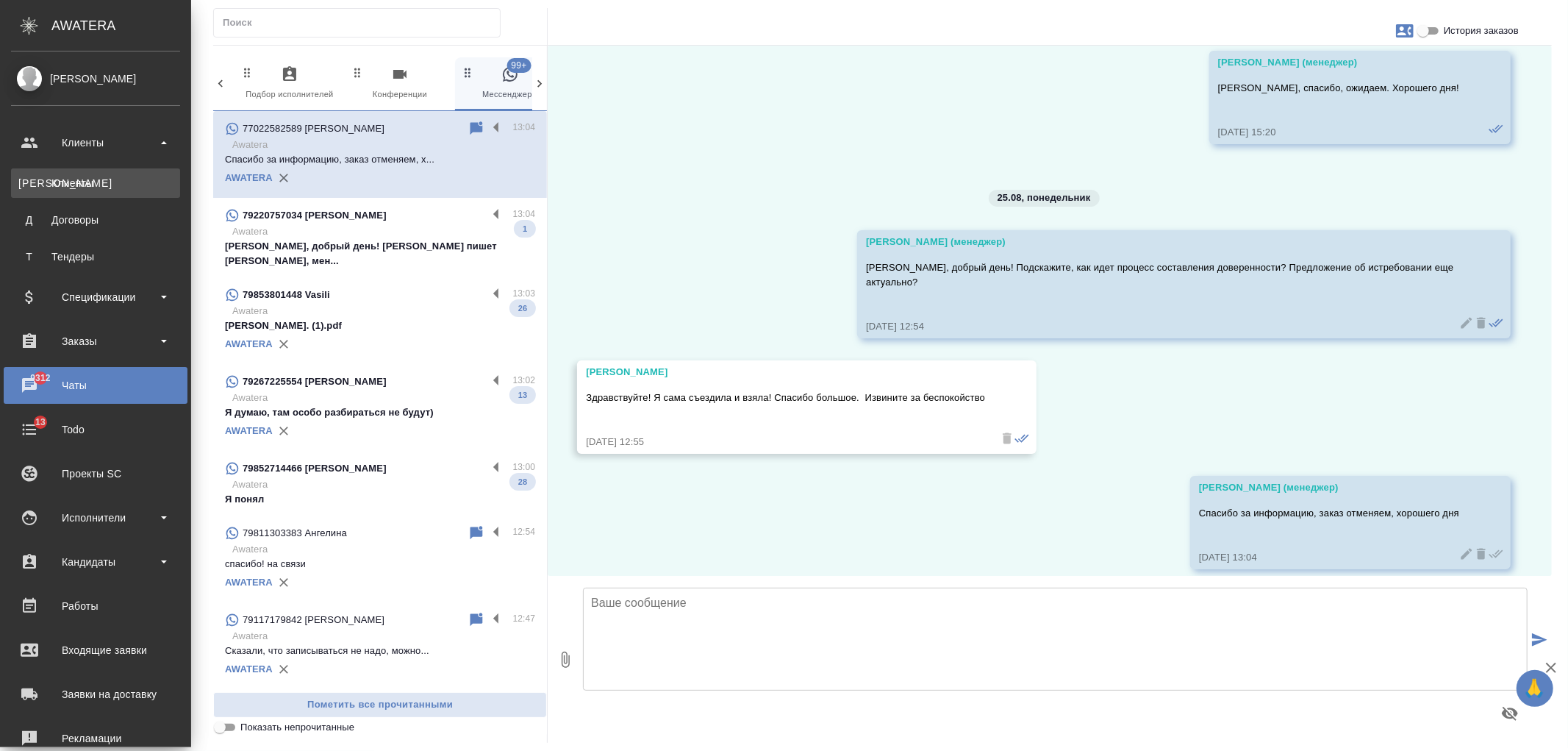
click at [86, 180] on div "Клиенты" at bounding box center [96, 184] width 154 height 15
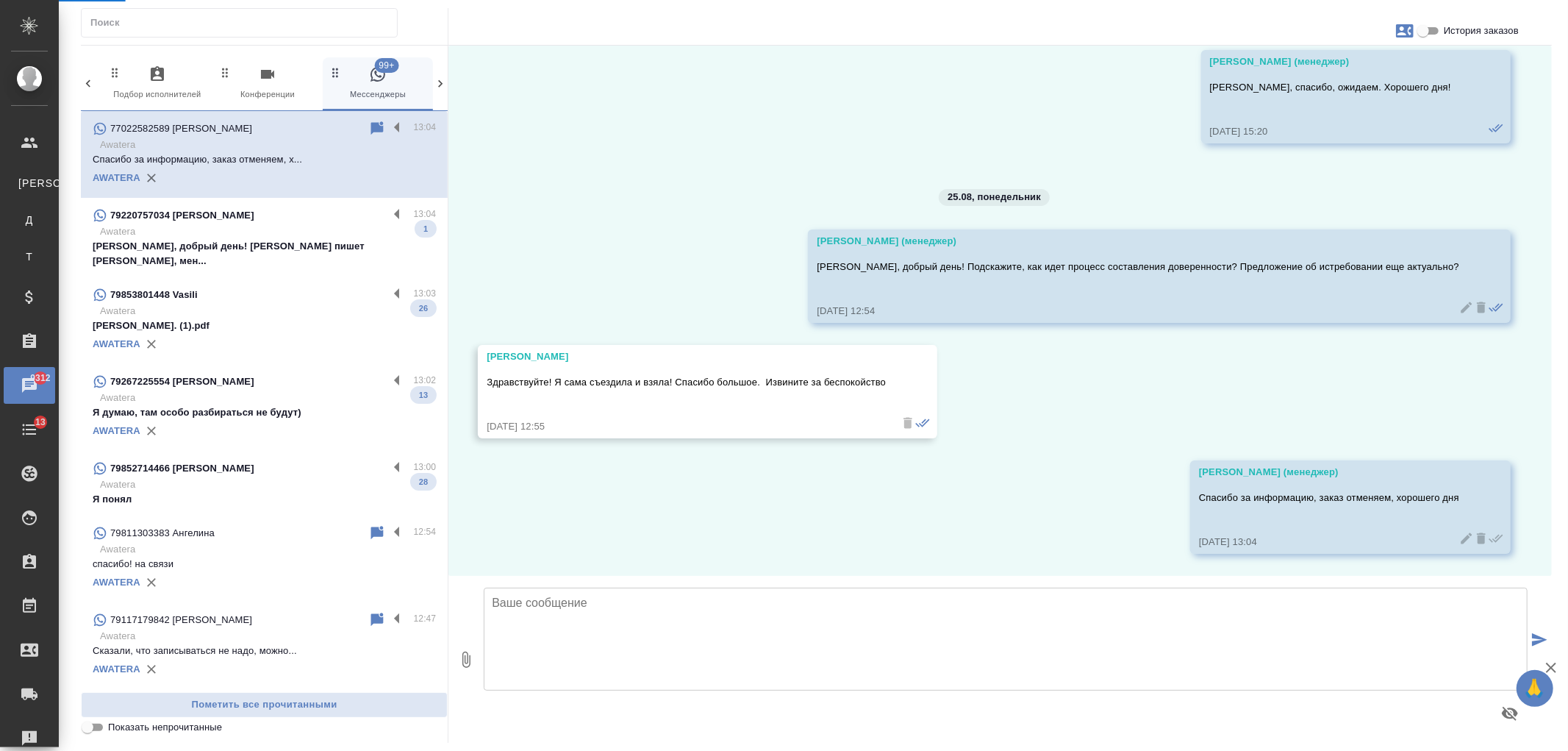
scroll to position [1277, 0]
select select "RU"
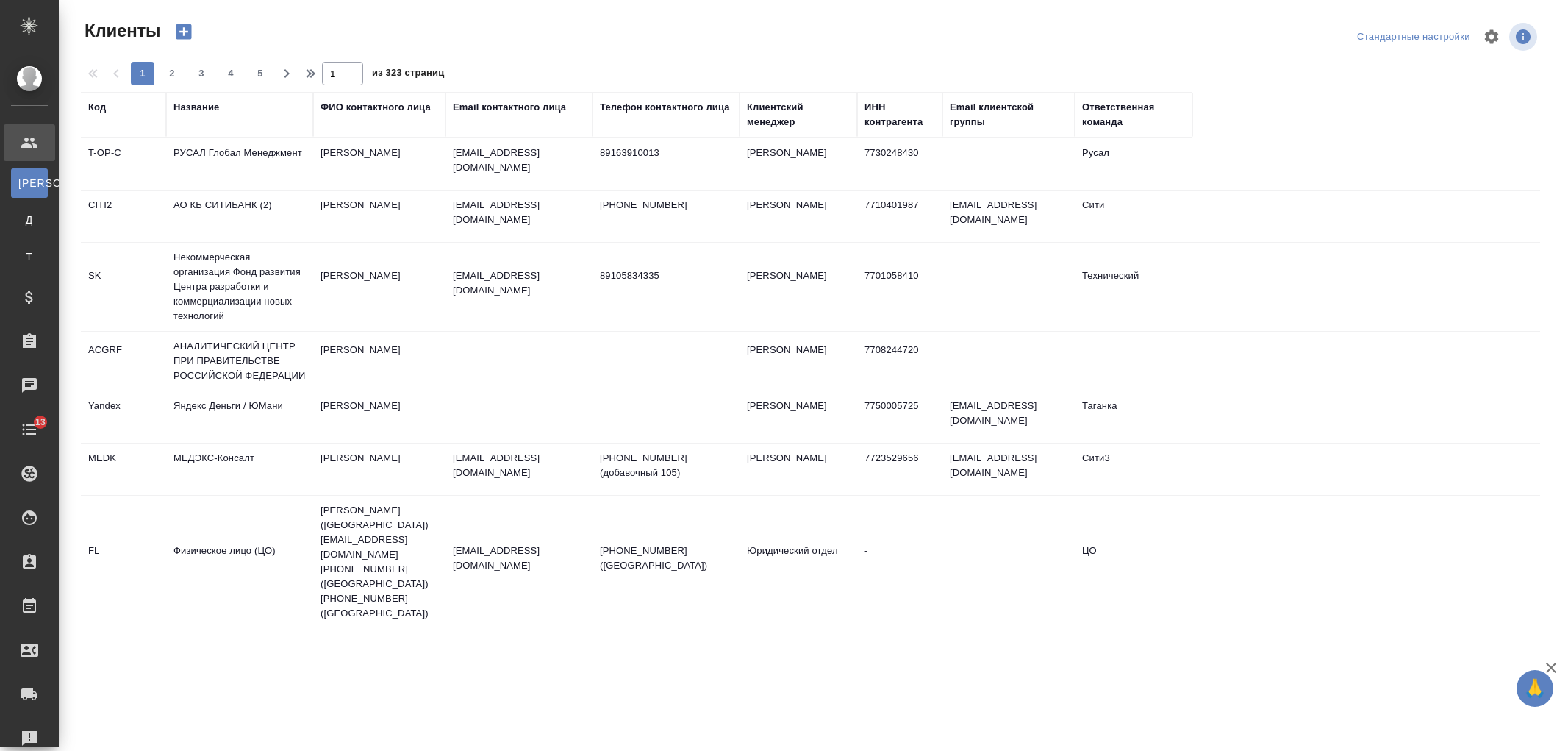
select select "RU"
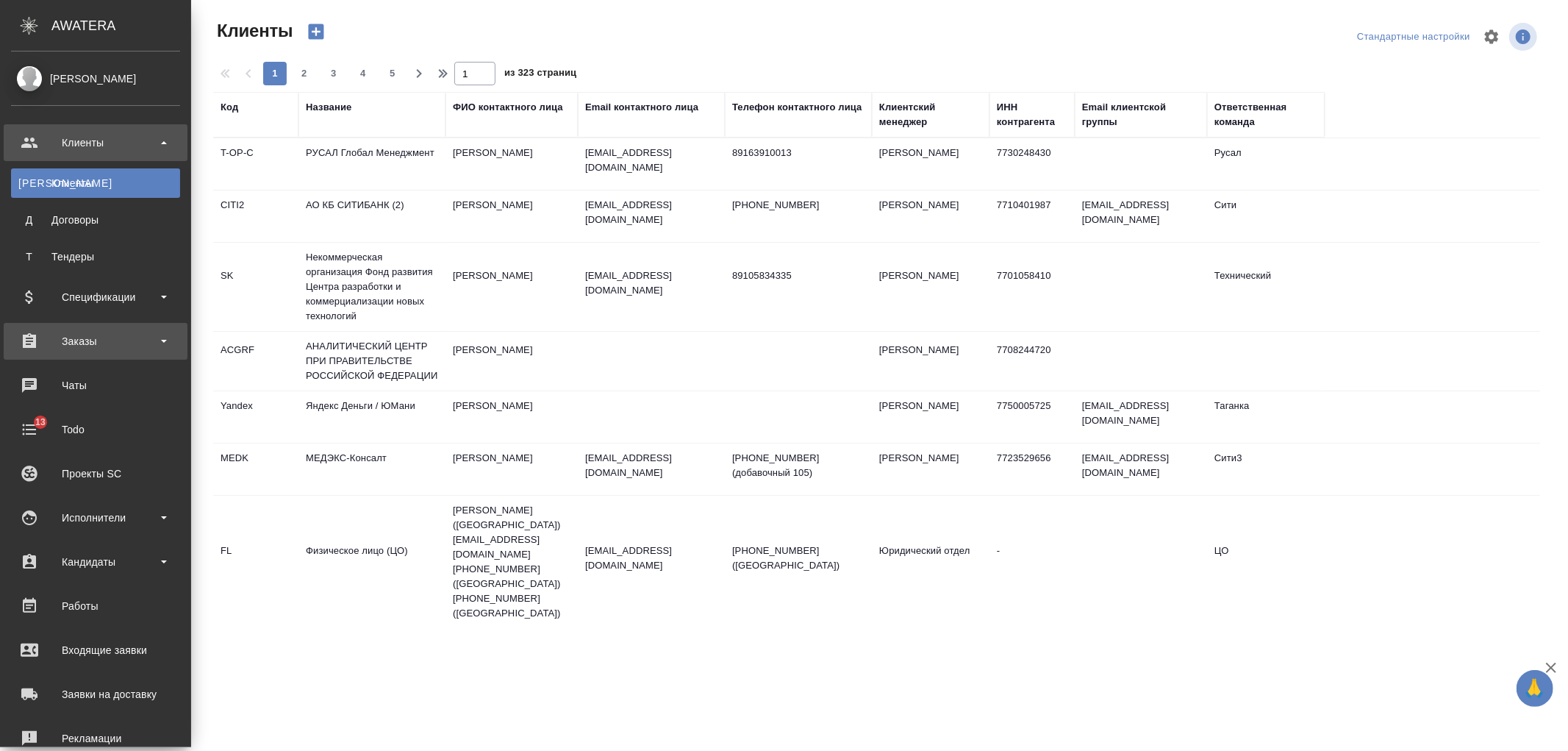
click at [133, 342] on div "Заказы" at bounding box center [96, 341] width 169 height 22
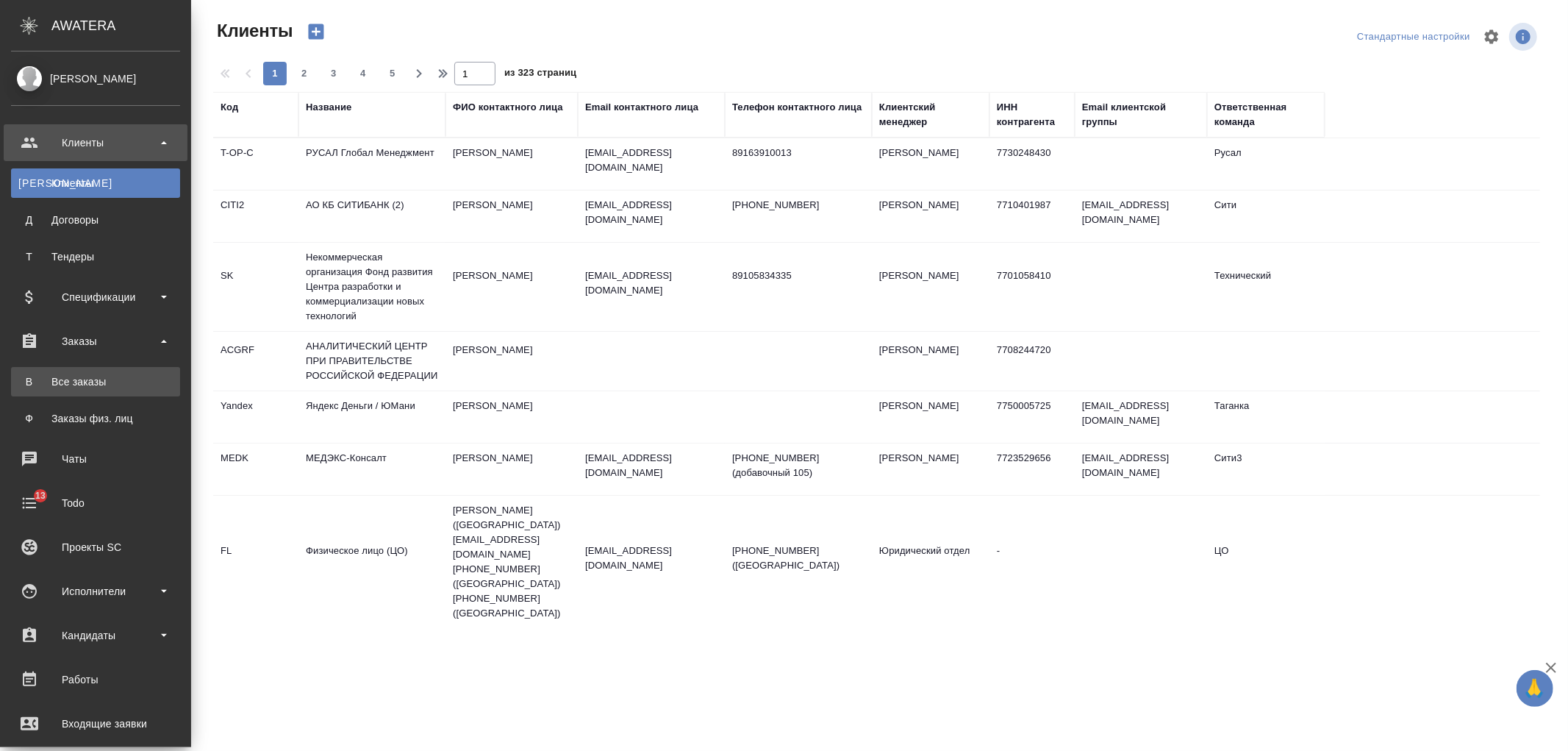
click at [130, 368] on link "В Все заказы" at bounding box center [96, 381] width 169 height 29
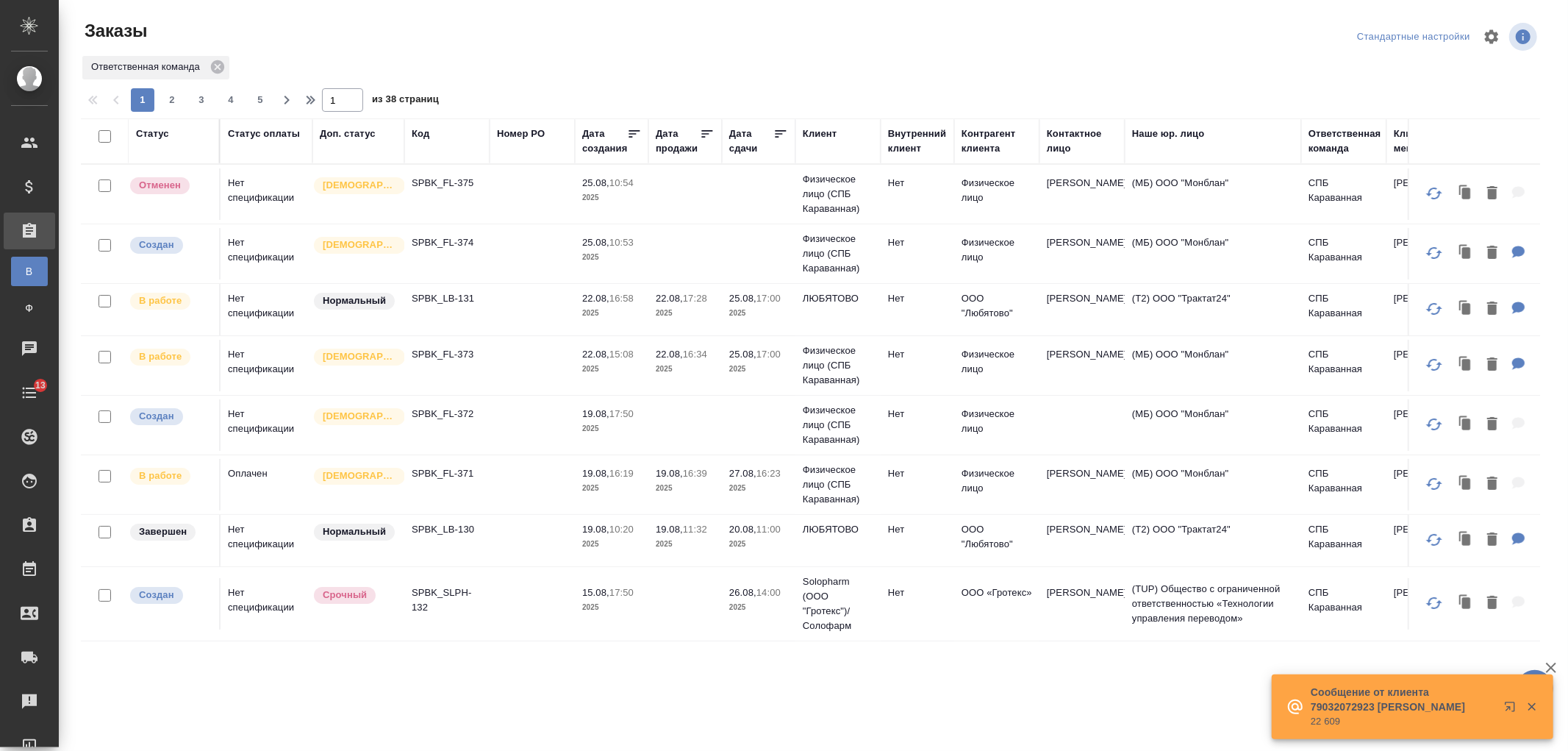
scroll to position [24, 0]
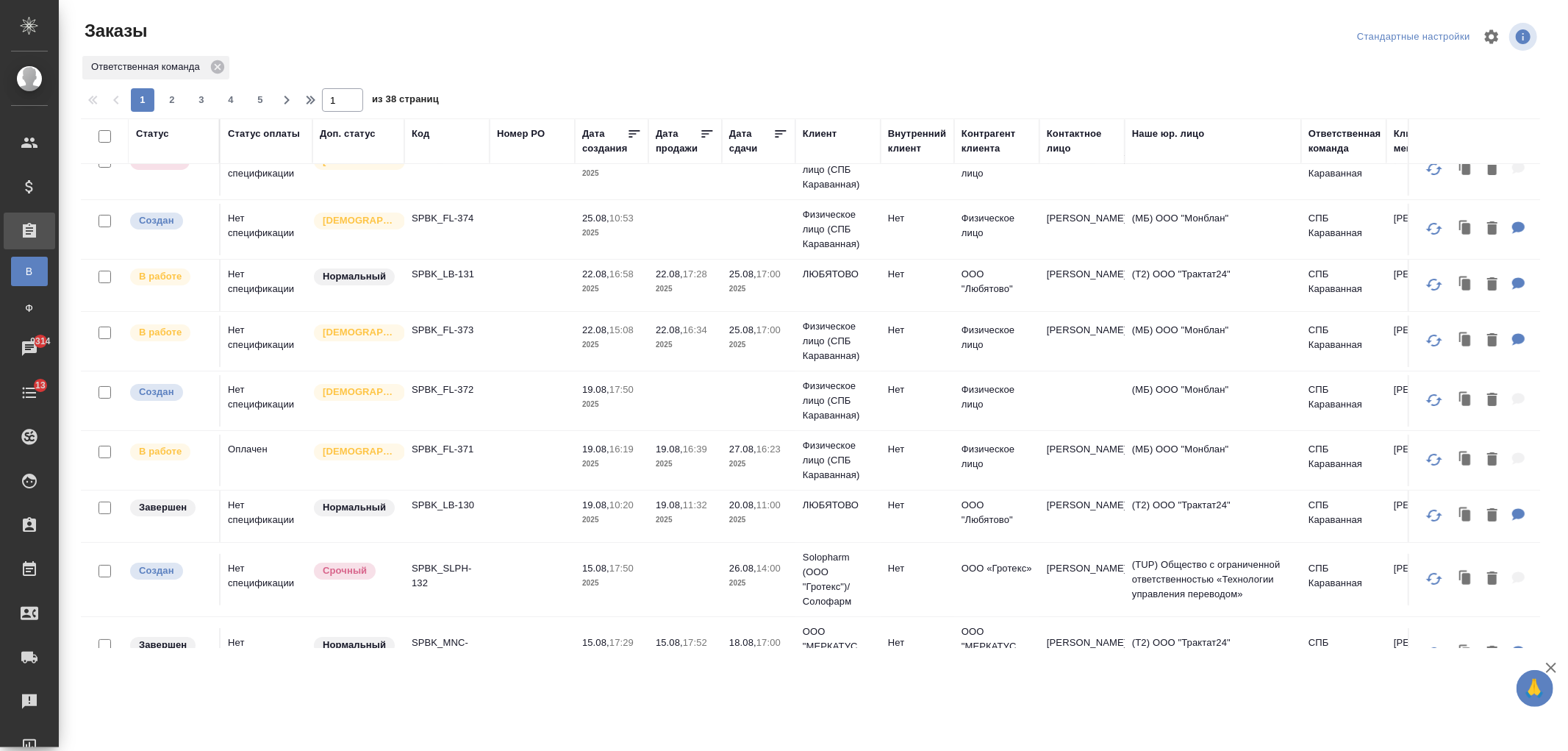
click at [1327, 136] on div "Ответственная команда" at bounding box center [1344, 140] width 72 height 29
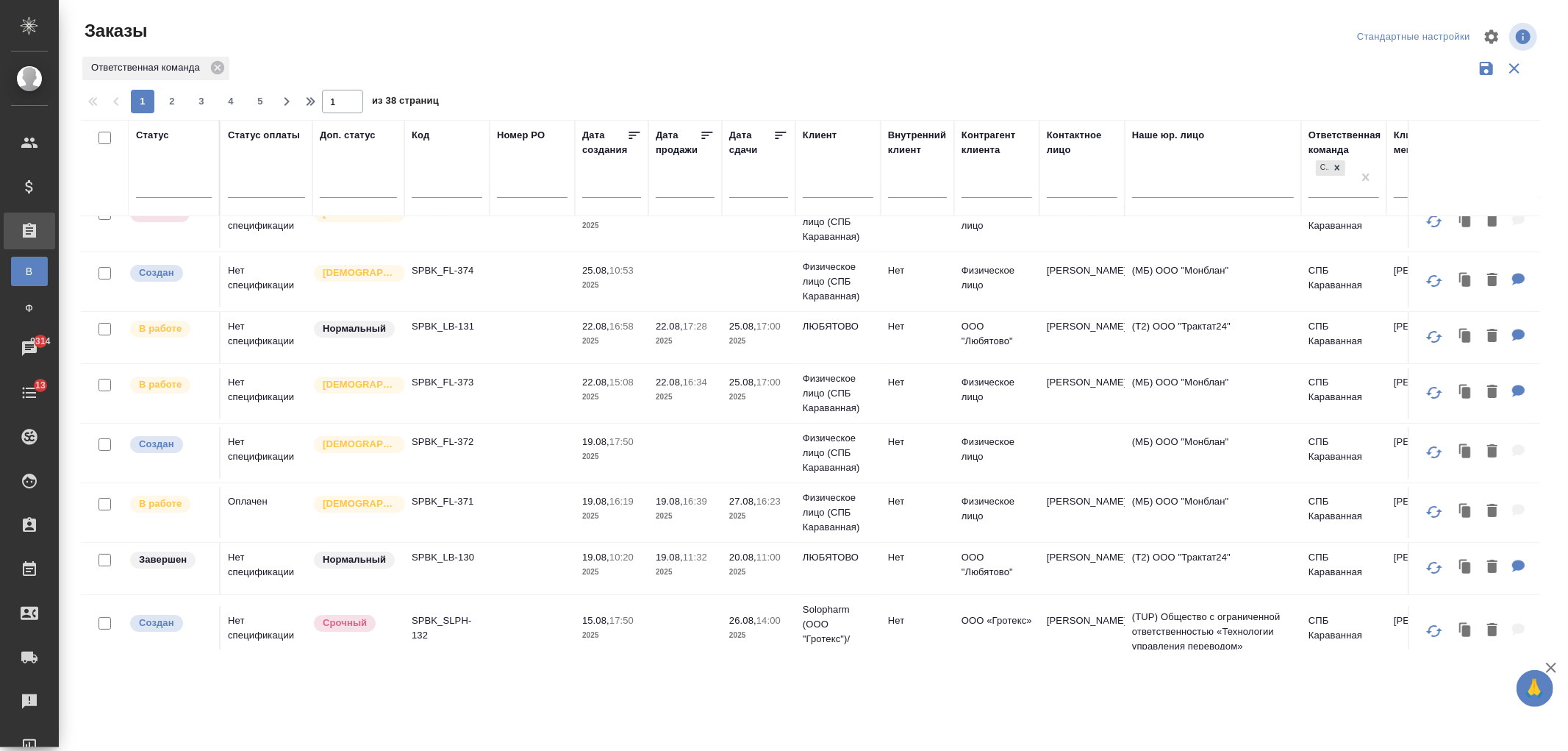
click at [512, 395] on td at bounding box center [531, 393] width 86 height 52
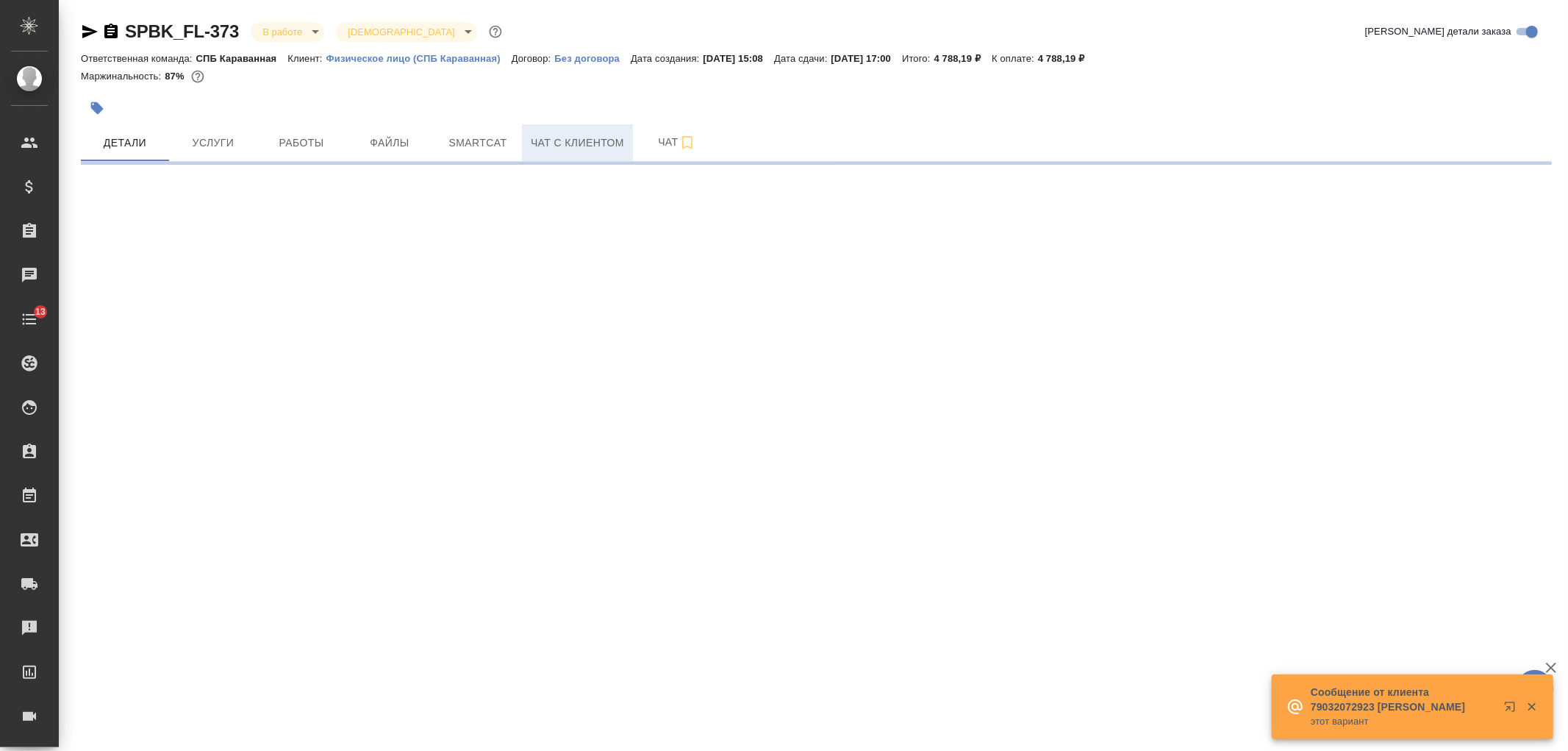
select select "RU"
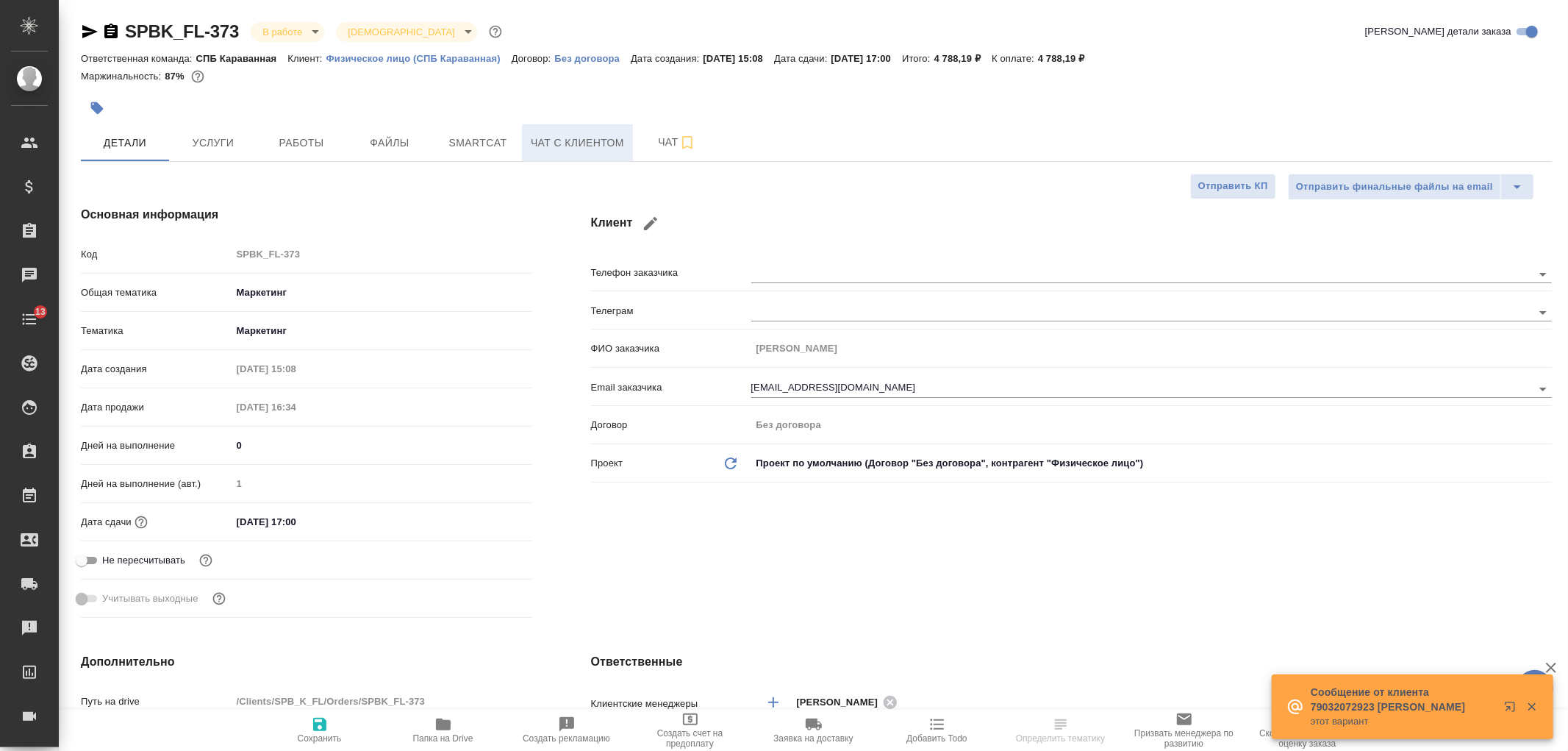
type textarea "x"
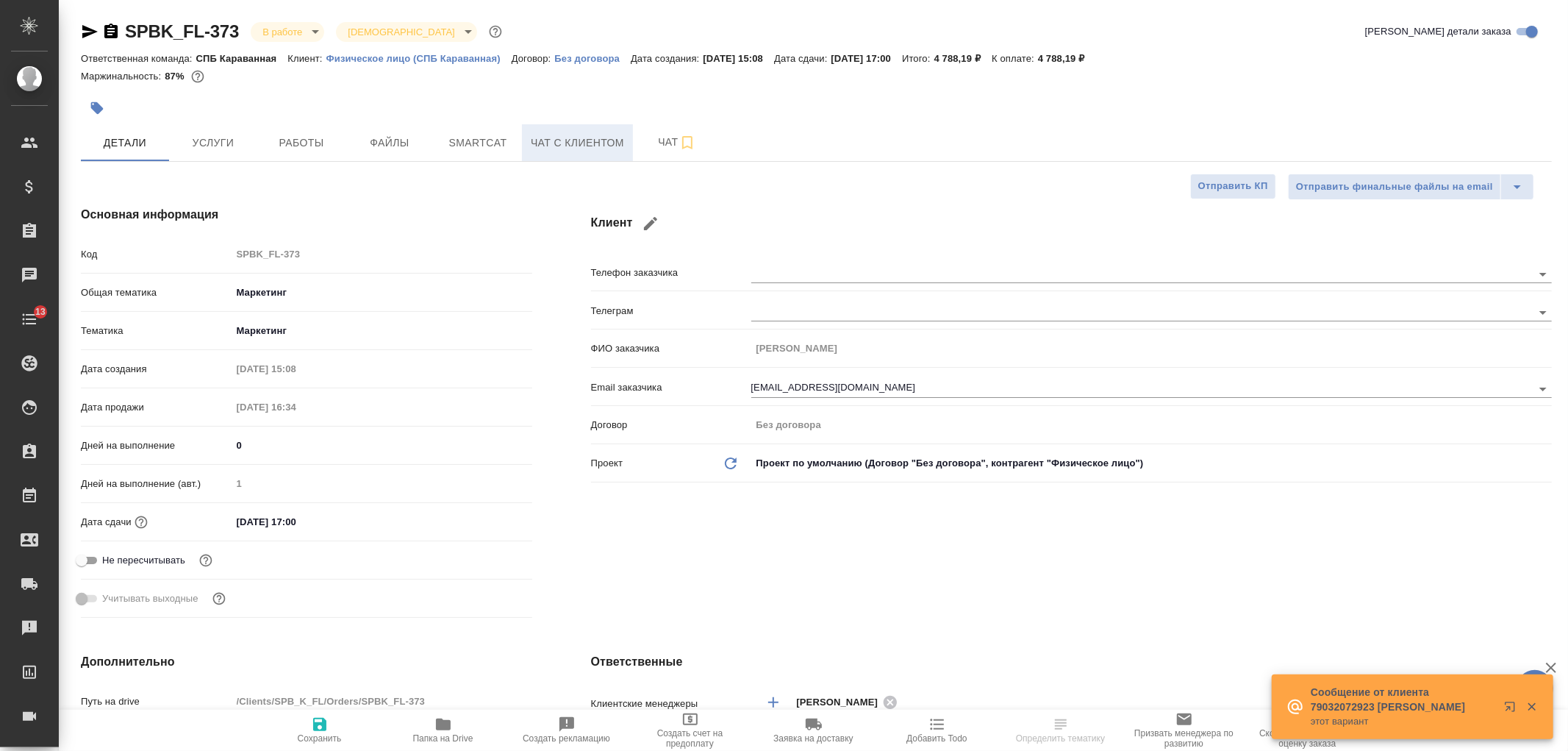
type textarea "x"
click at [563, 143] on span "Чат с клиентом" at bounding box center [577, 143] width 93 height 19
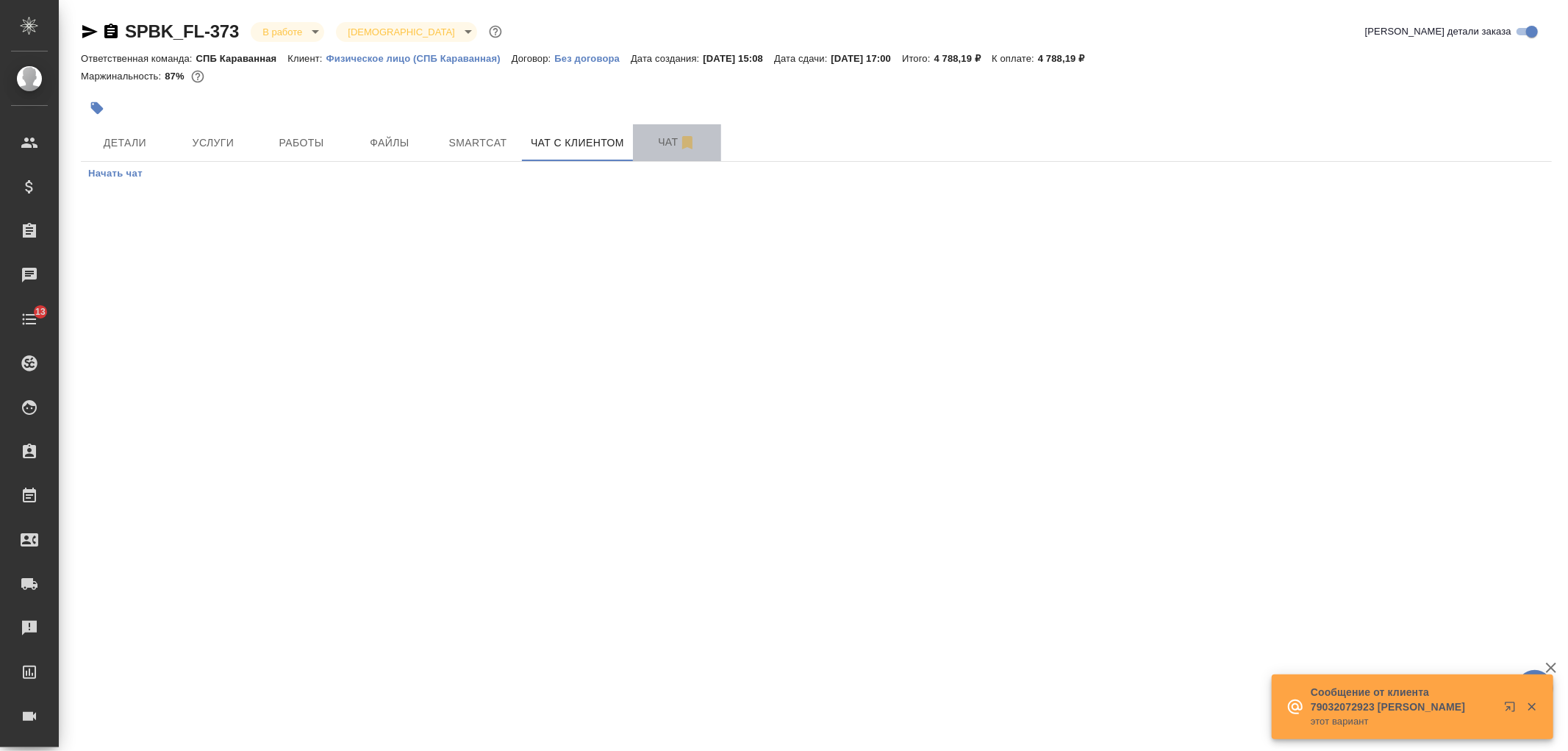
click at [640, 160] on button "Чат" at bounding box center [677, 142] width 88 height 37
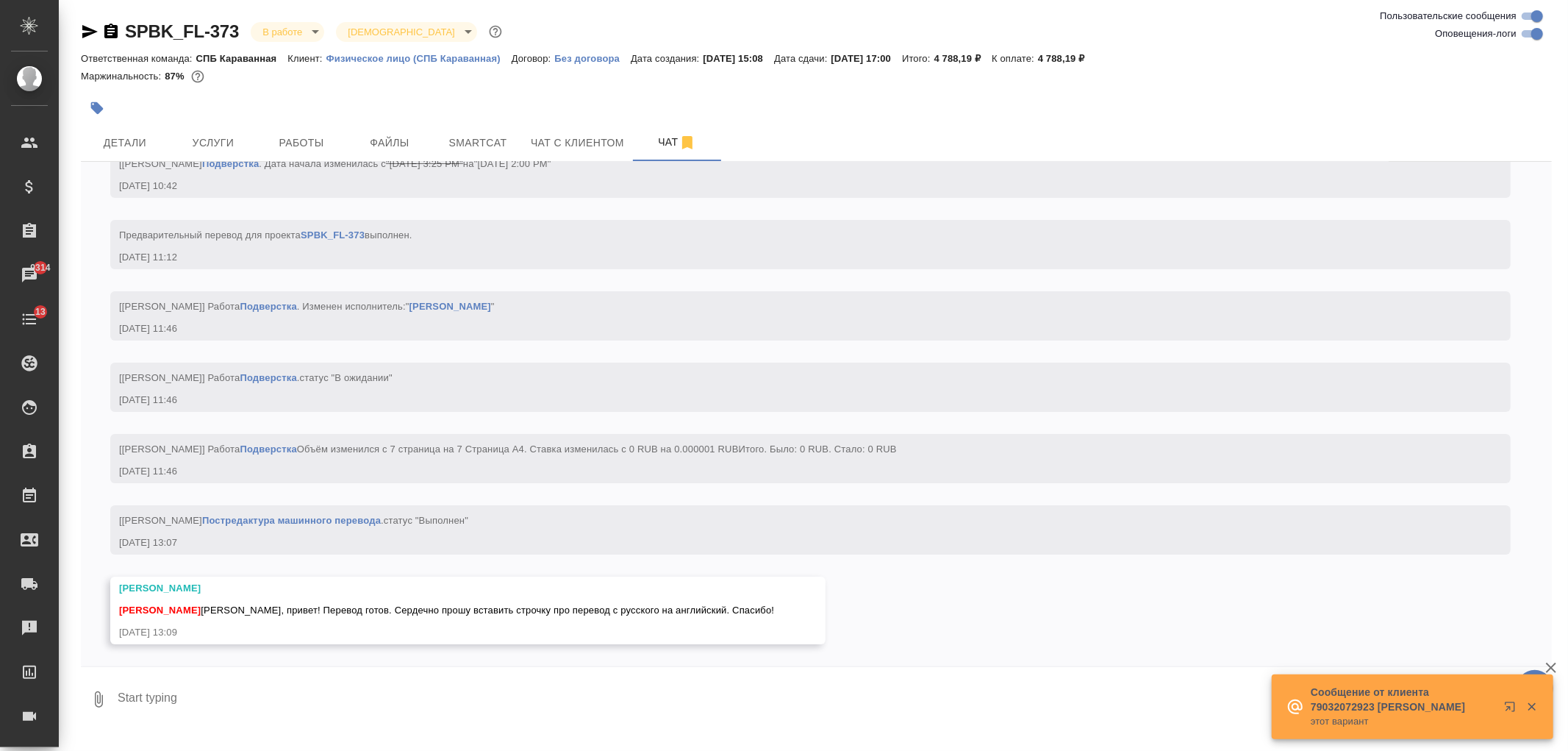
scroll to position [4866, 0]
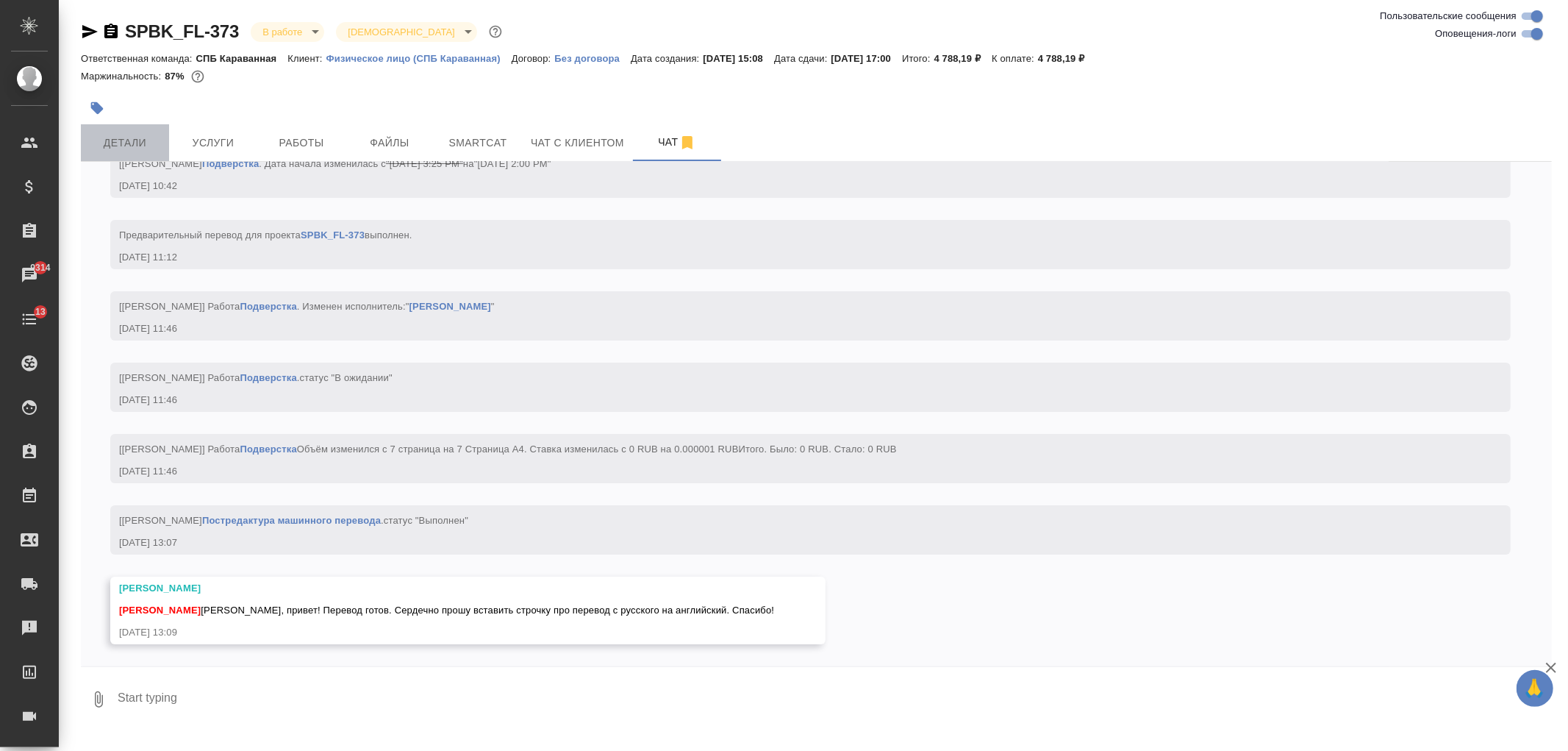
click at [134, 130] on button "Детали" at bounding box center [125, 142] width 88 height 37
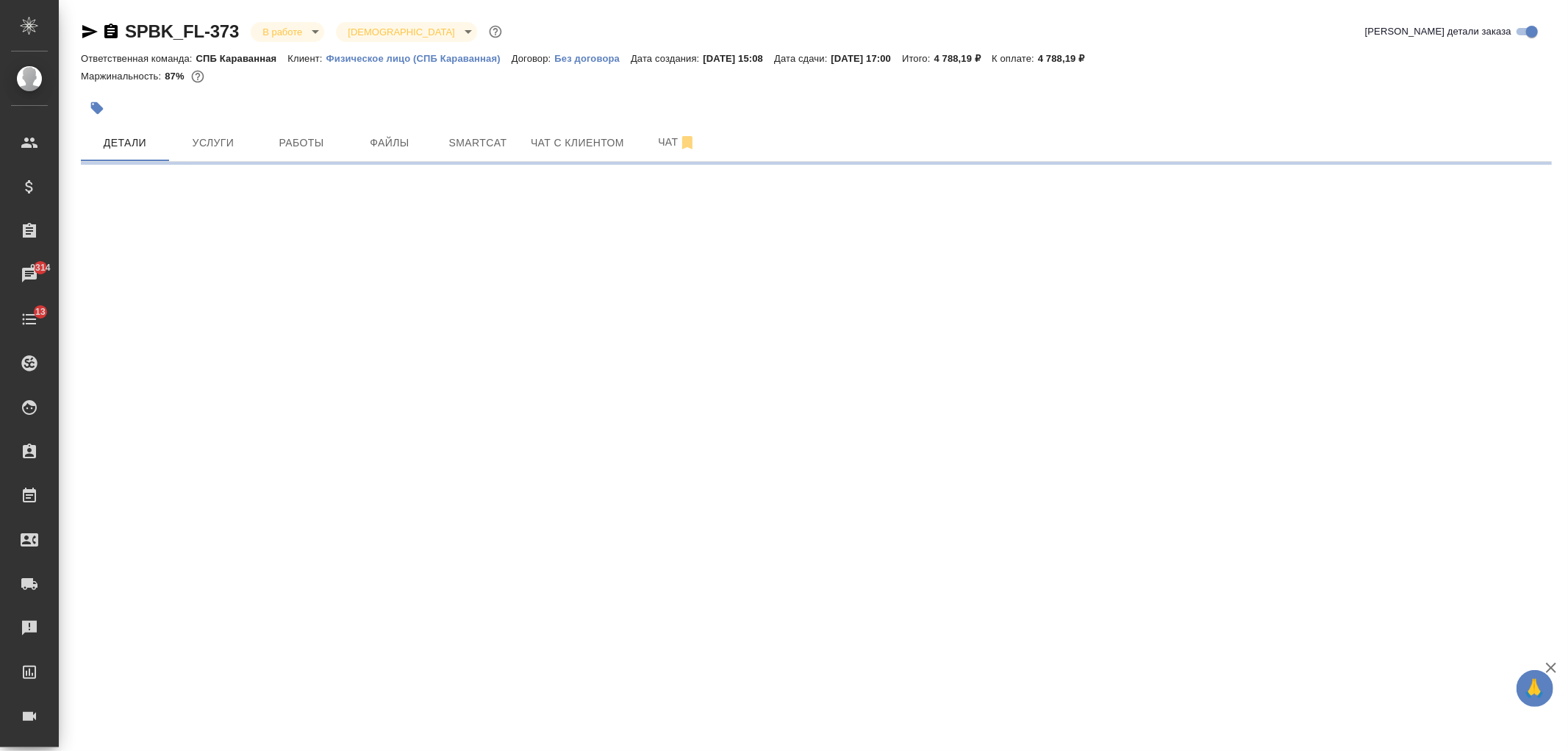
select select "RU"
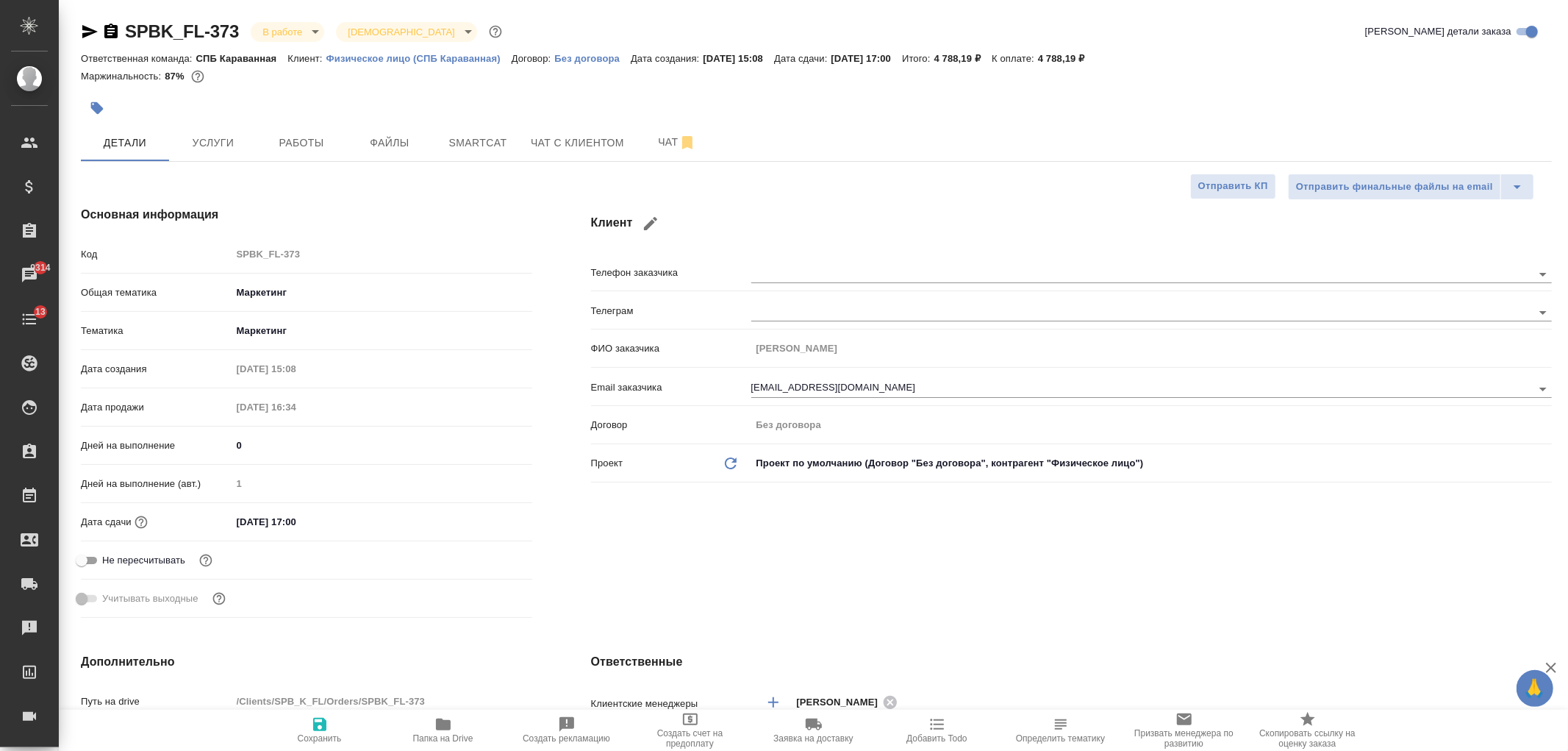
type textarea "x"
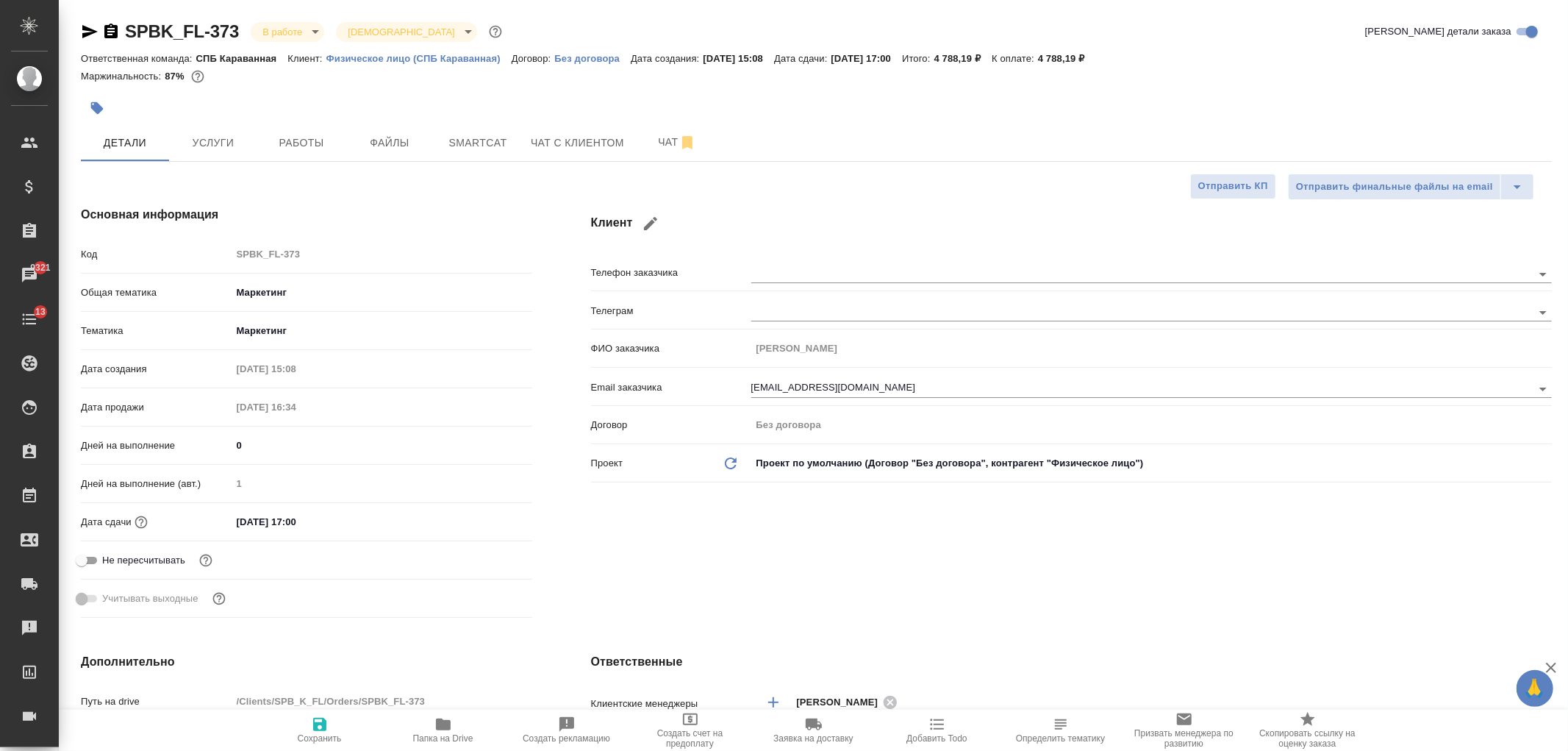
type textarea "x"
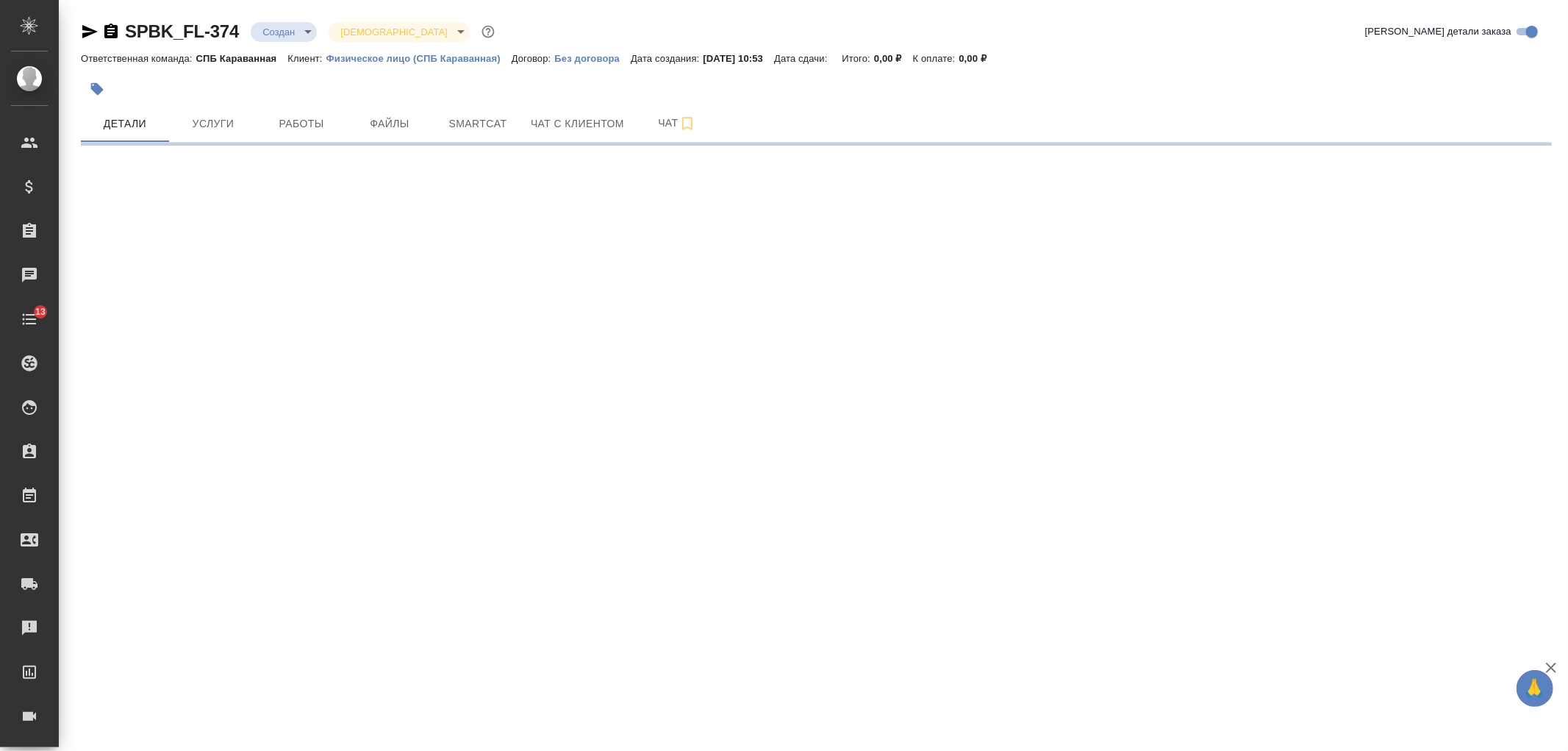
select select "RU"
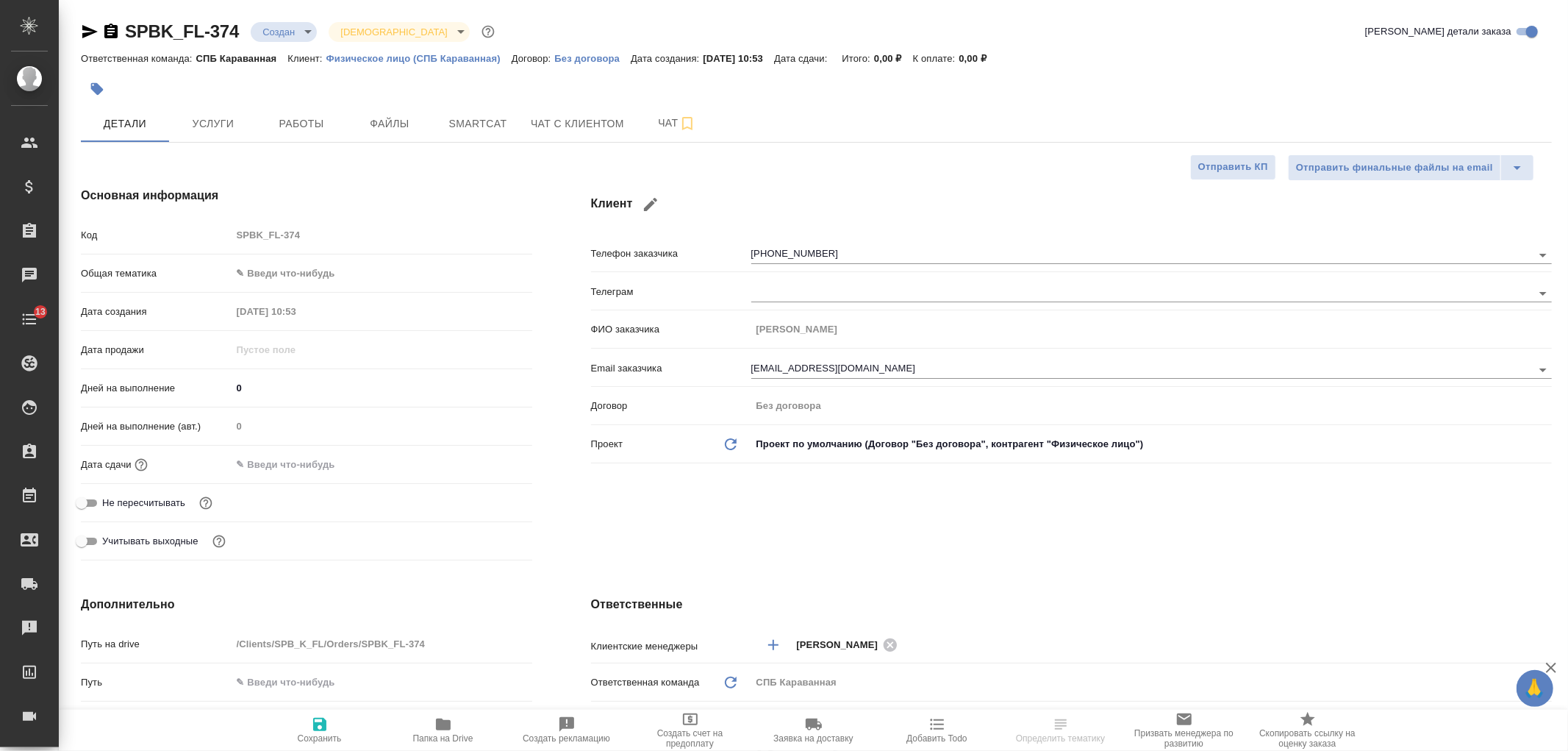
type textarea "x"
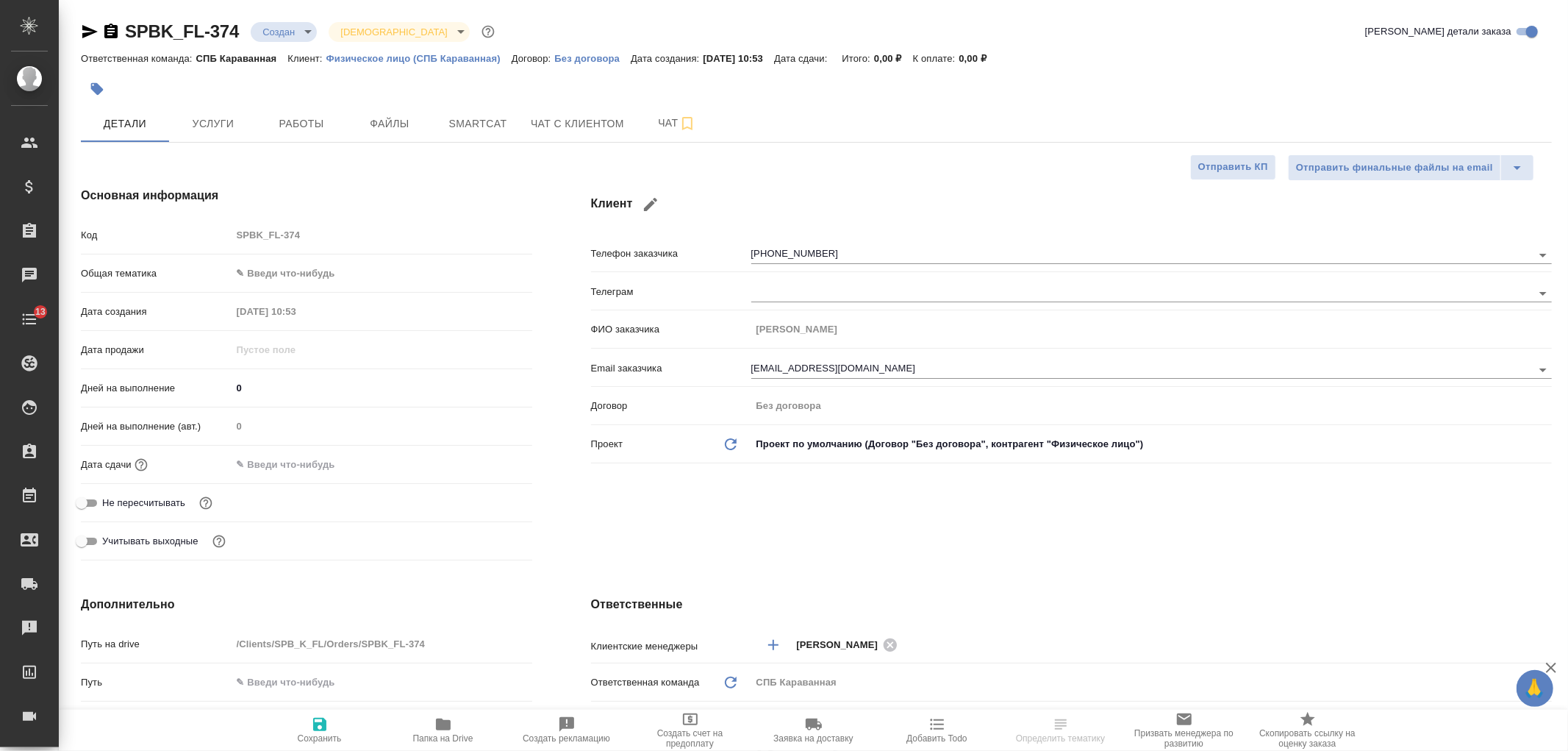
type textarea "x"
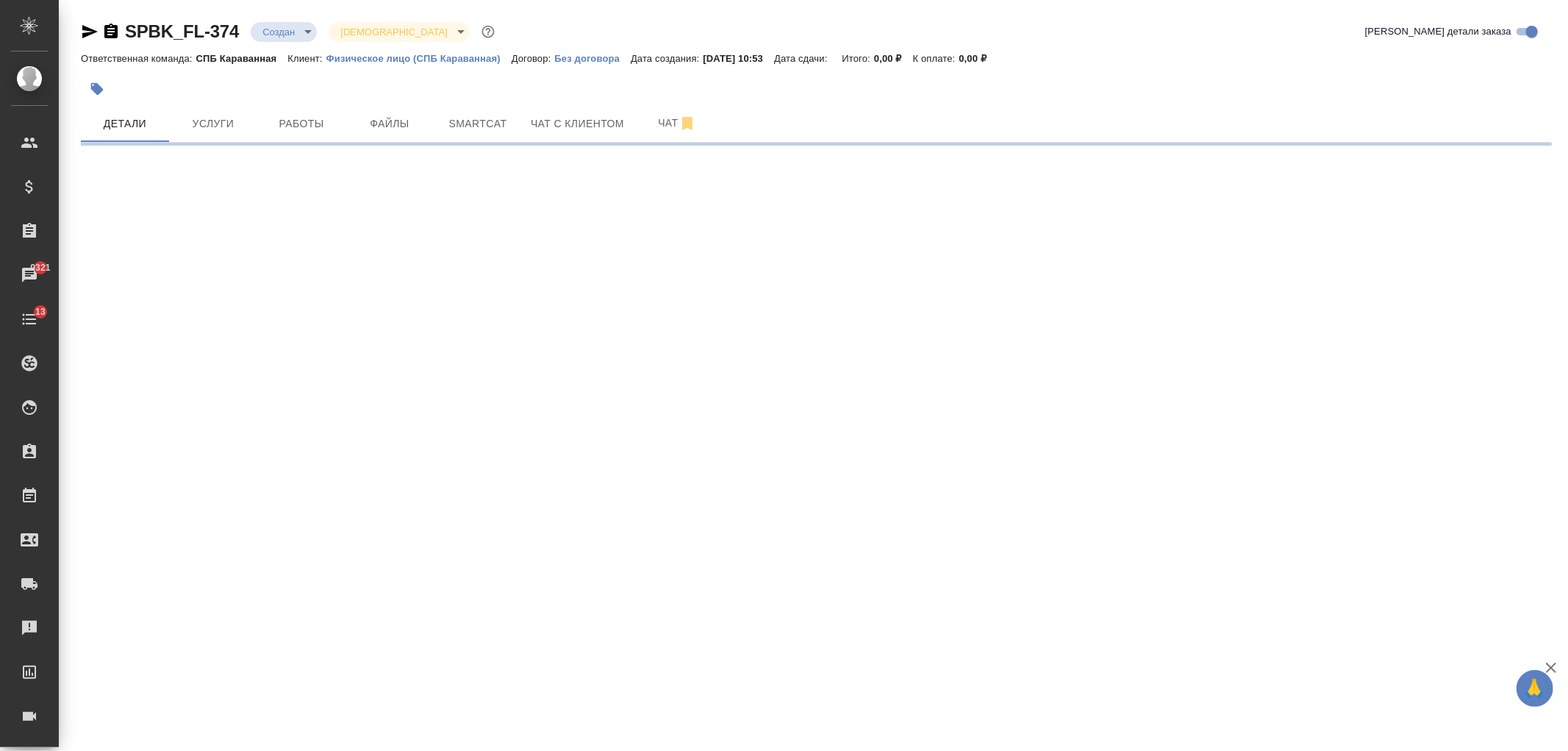
select select "RU"
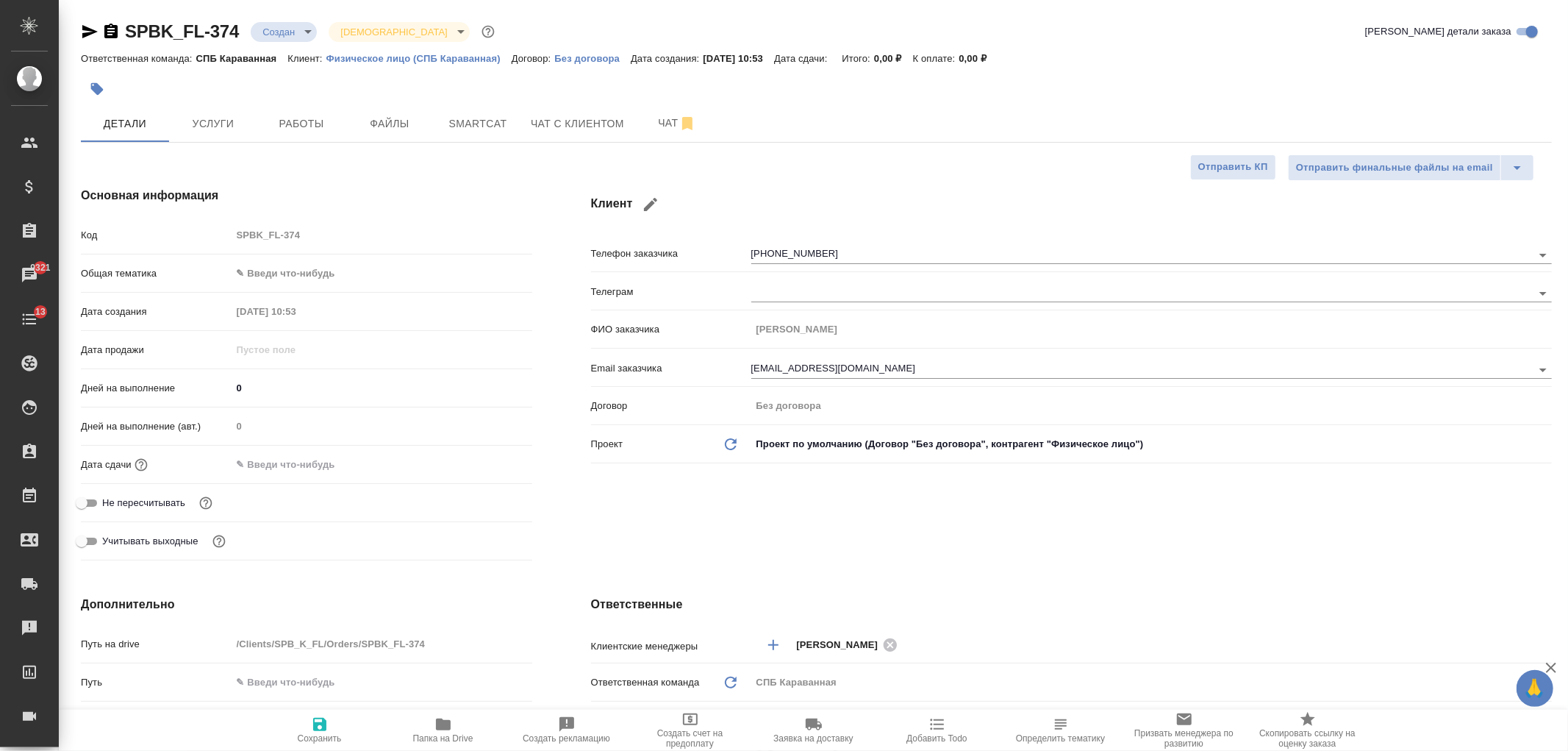
type textarea "x"
click at [237, 126] on span "Услуги" at bounding box center [213, 124] width 71 height 19
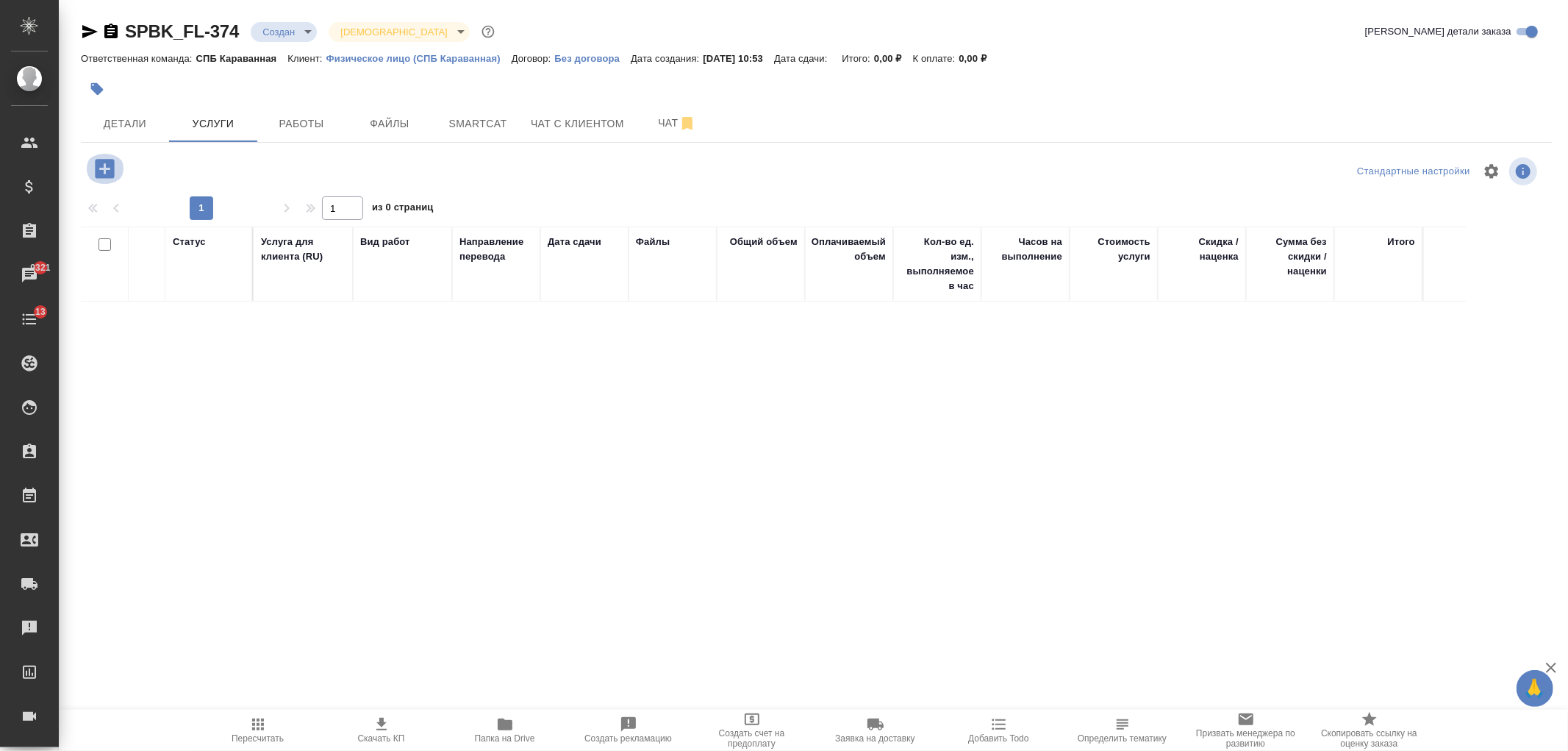
click at [103, 165] on icon "button" at bounding box center [104, 168] width 25 height 25
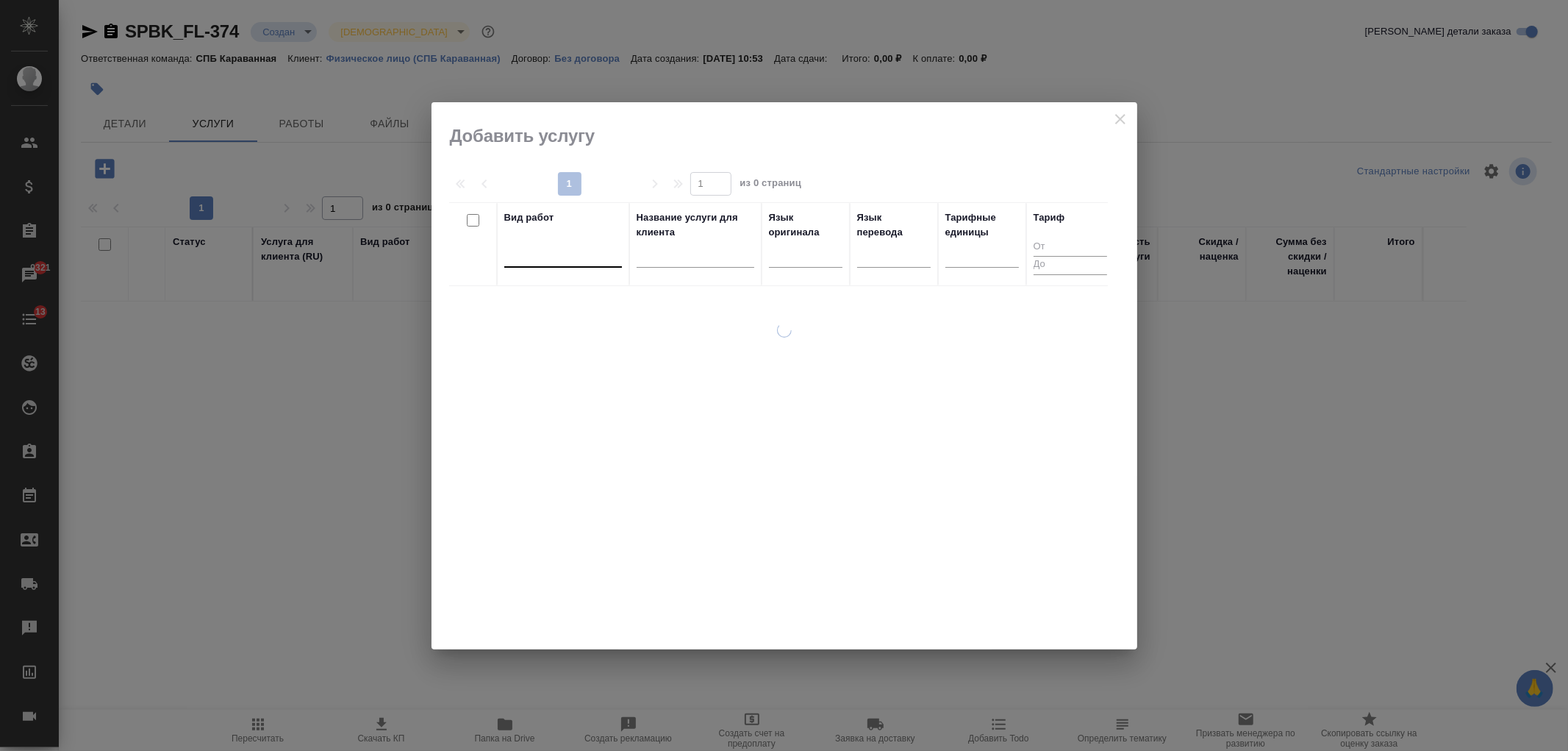
click at [571, 261] on div at bounding box center [562, 252] width 118 height 22
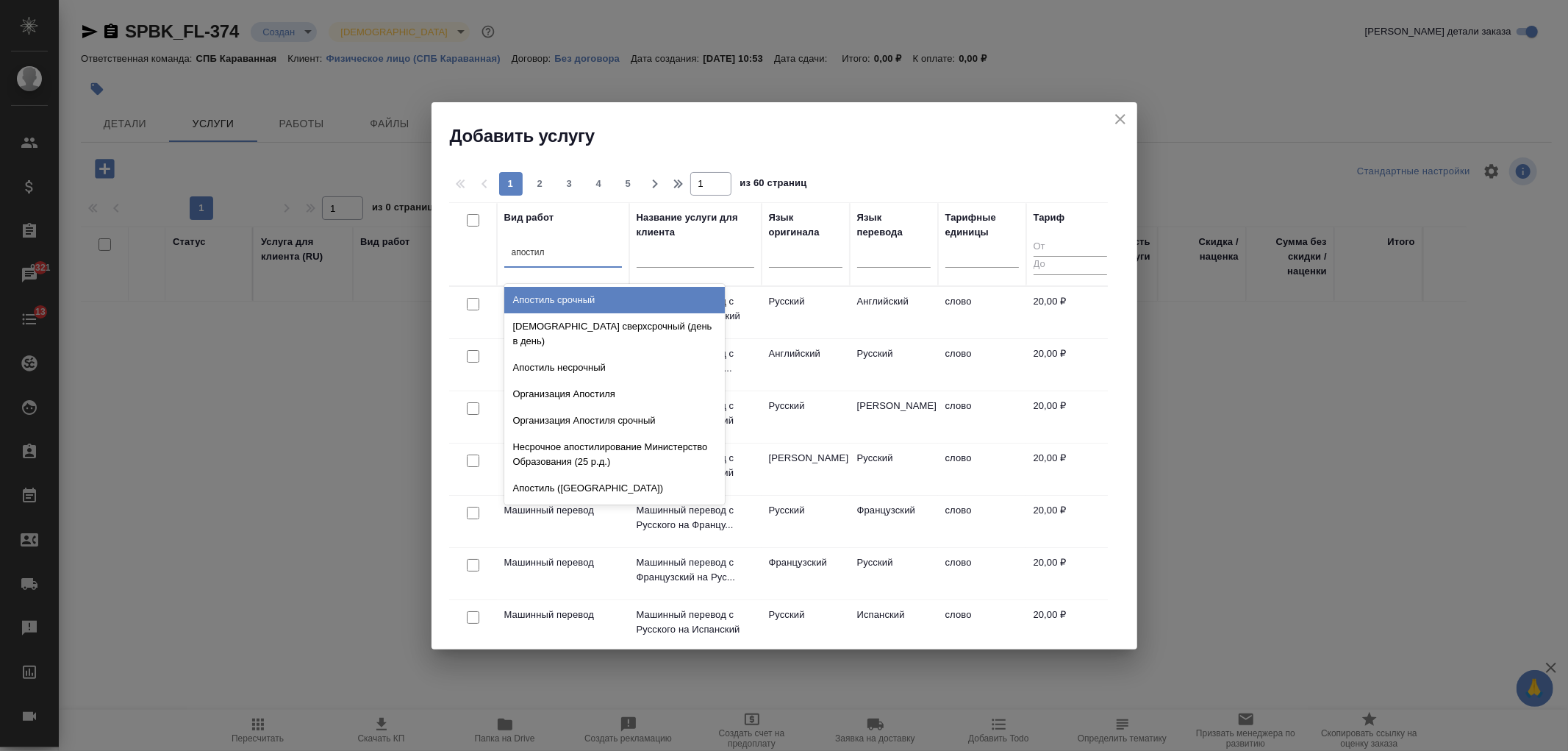
type input "апостиль"
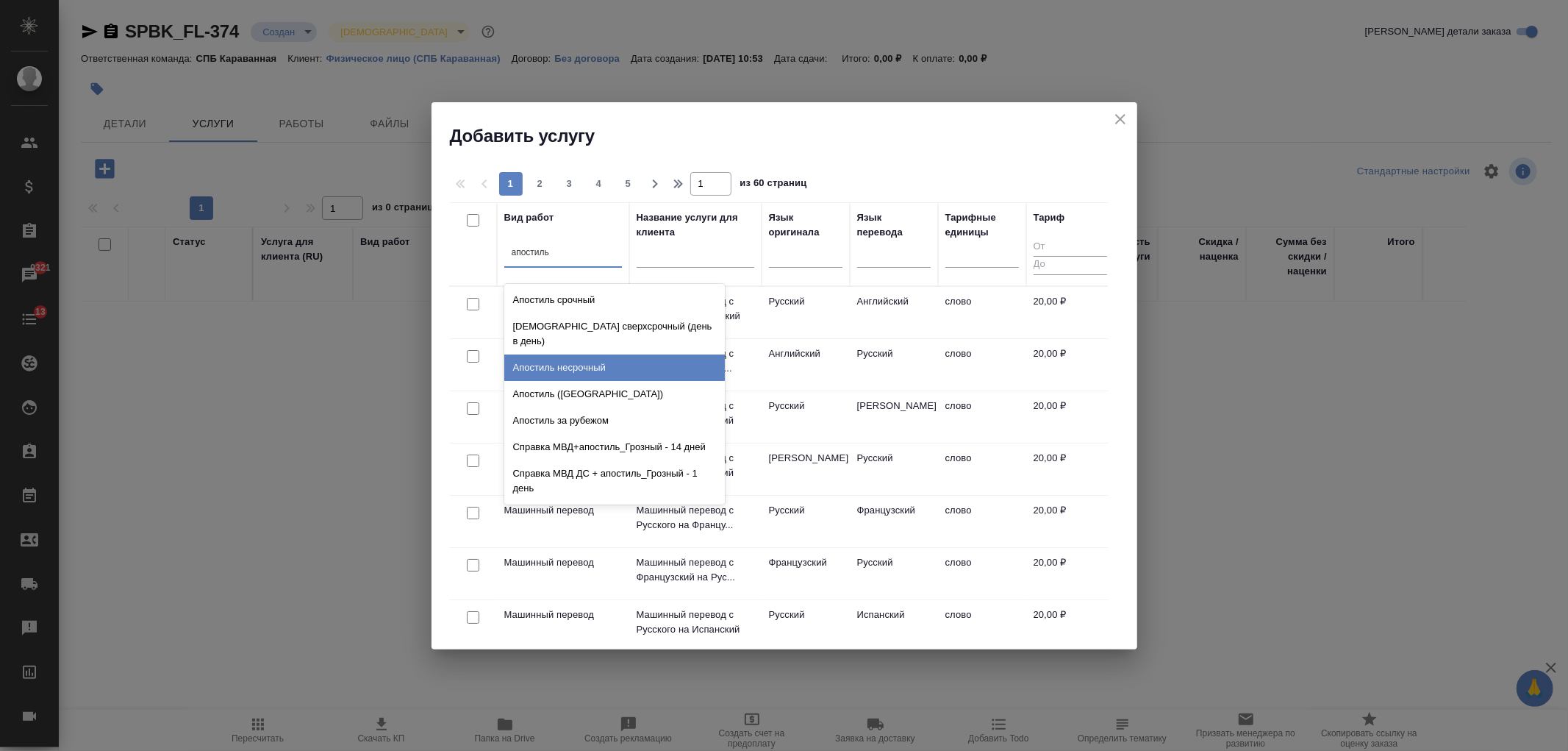
click at [597, 360] on div "Апостиль несрочный" at bounding box center [614, 368] width 220 height 26
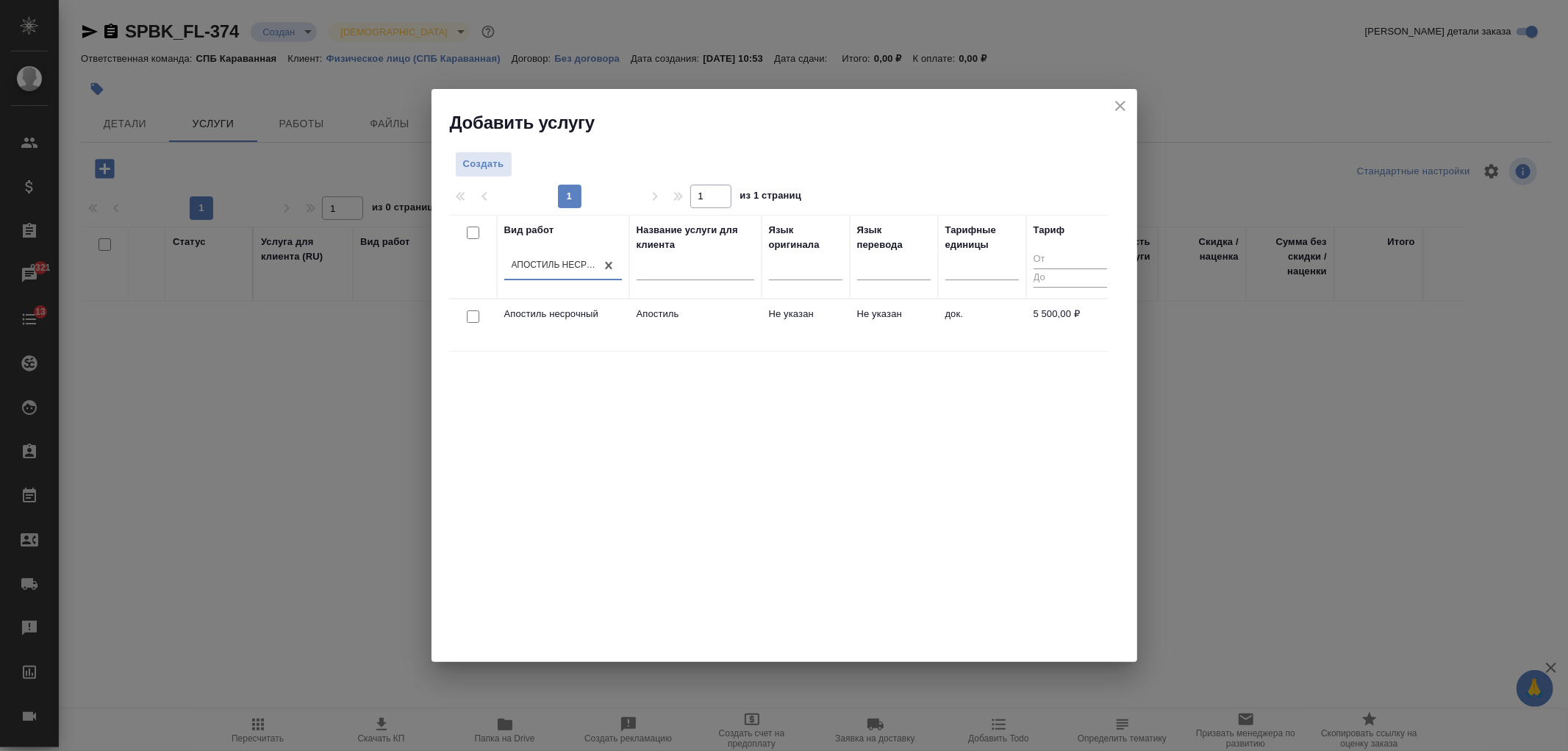
click at [469, 318] on input "checkbox" at bounding box center [472, 316] width 12 height 12
checkbox input "true"
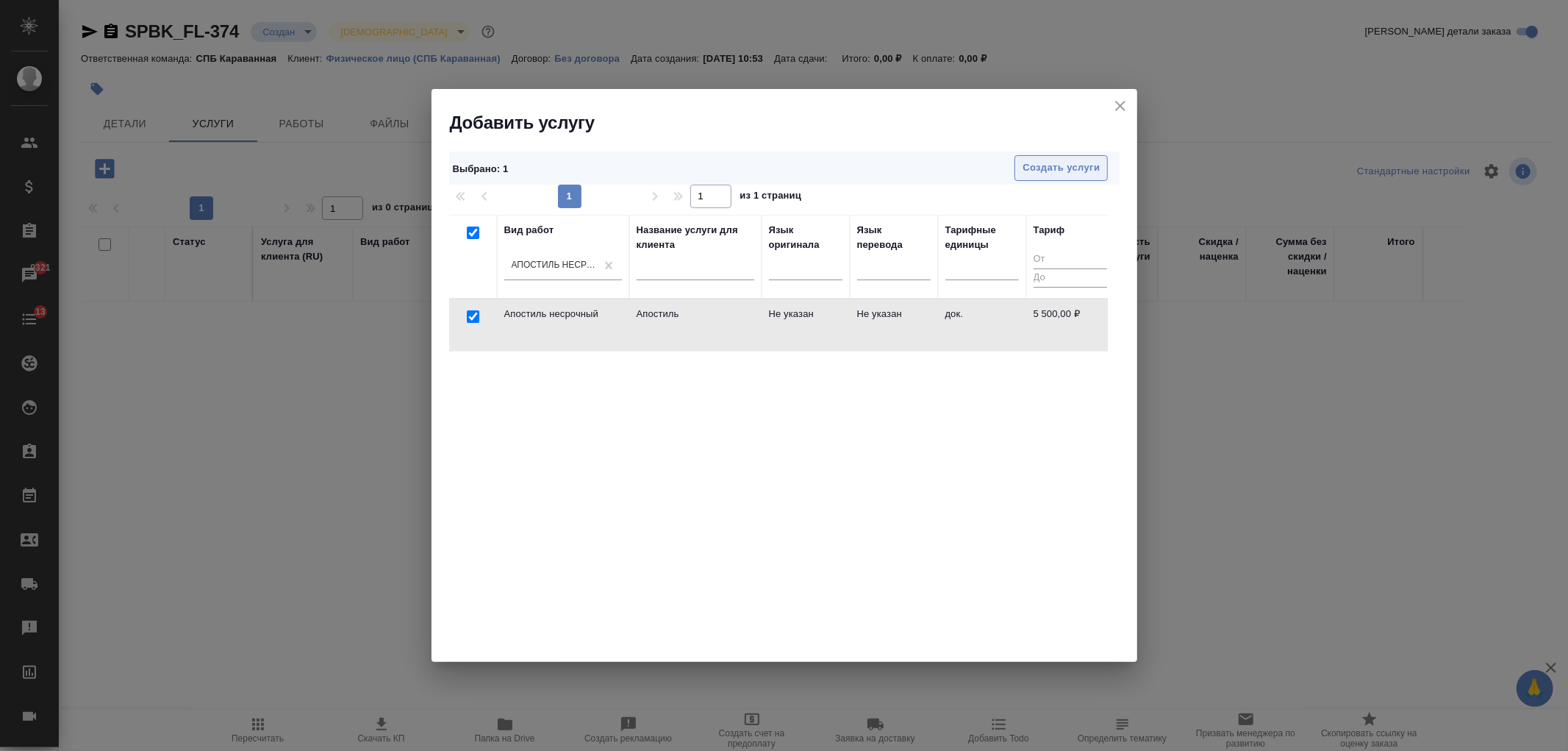
click at [1085, 163] on span "Создать услуги" at bounding box center [1061, 168] width 77 height 17
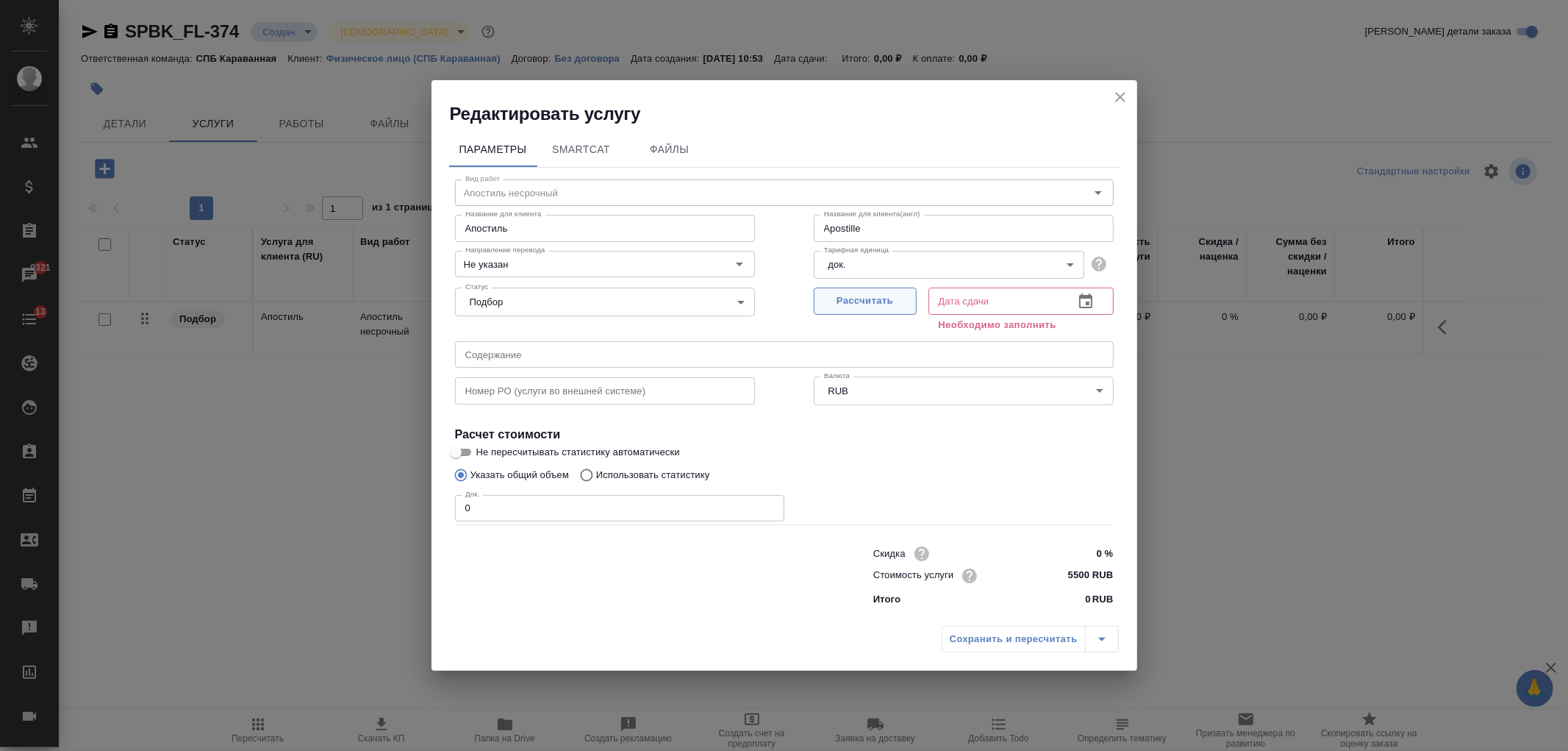
click at [849, 290] on button "Рассчитать" at bounding box center [864, 301] width 103 height 27
type input "Apostille"
type input "25.08.2025 13:21"
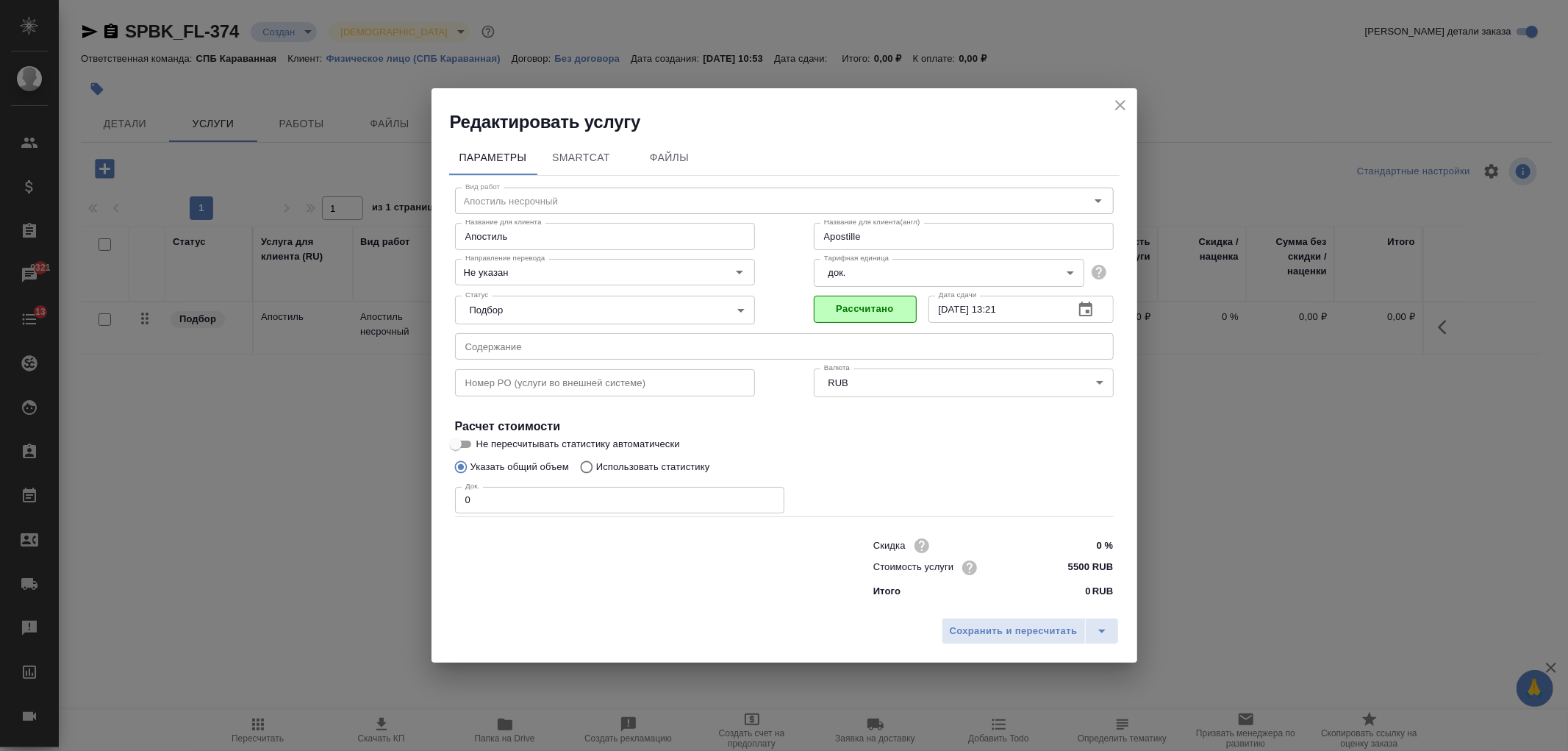
click at [510, 504] on input "0" at bounding box center [620, 500] width 329 height 26
type input "Apostille"
type input "1"
type input "Apostille"
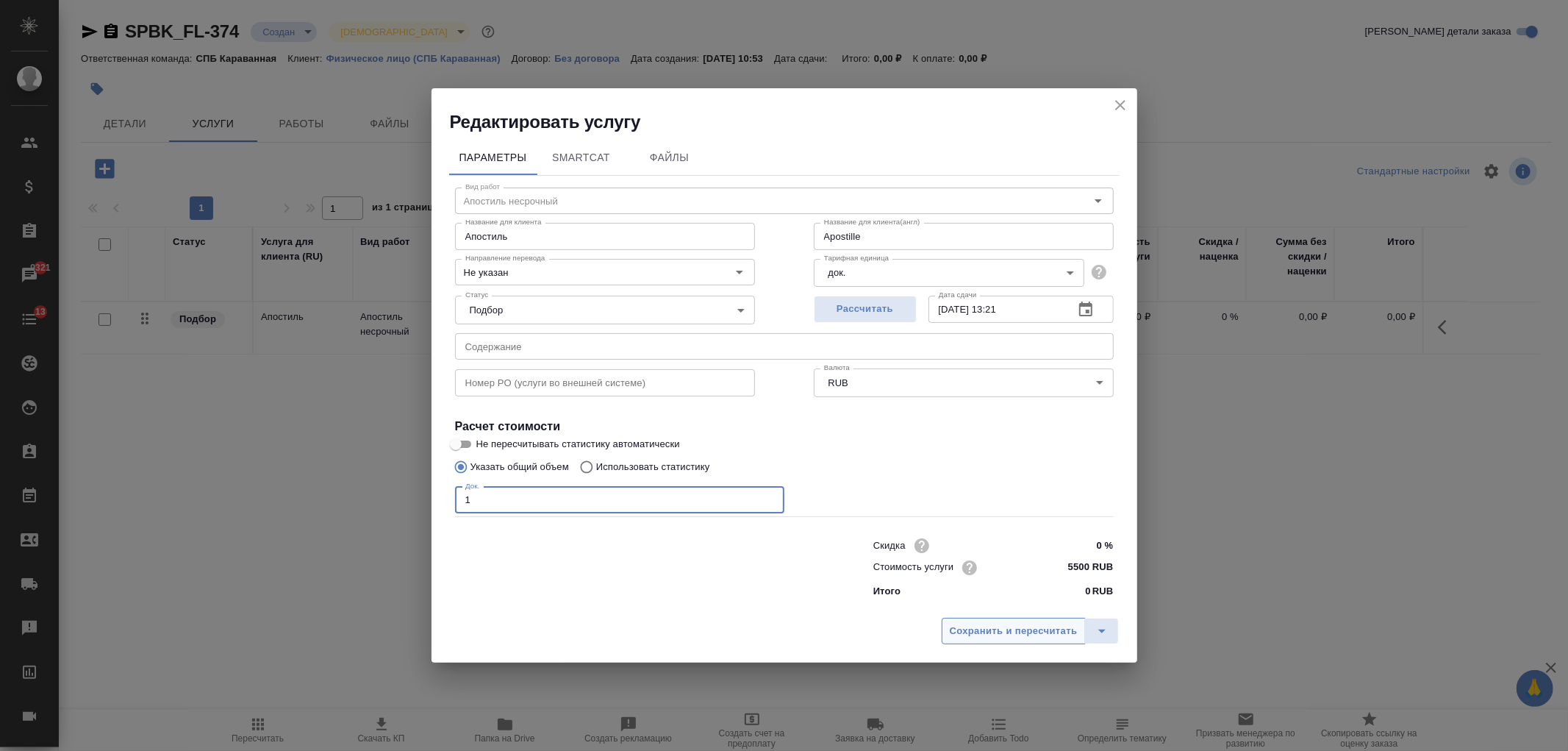
type input "1"
click at [974, 623] on span "Сохранить и пересчитать" at bounding box center [1014, 631] width 128 height 17
type input "Apostille"
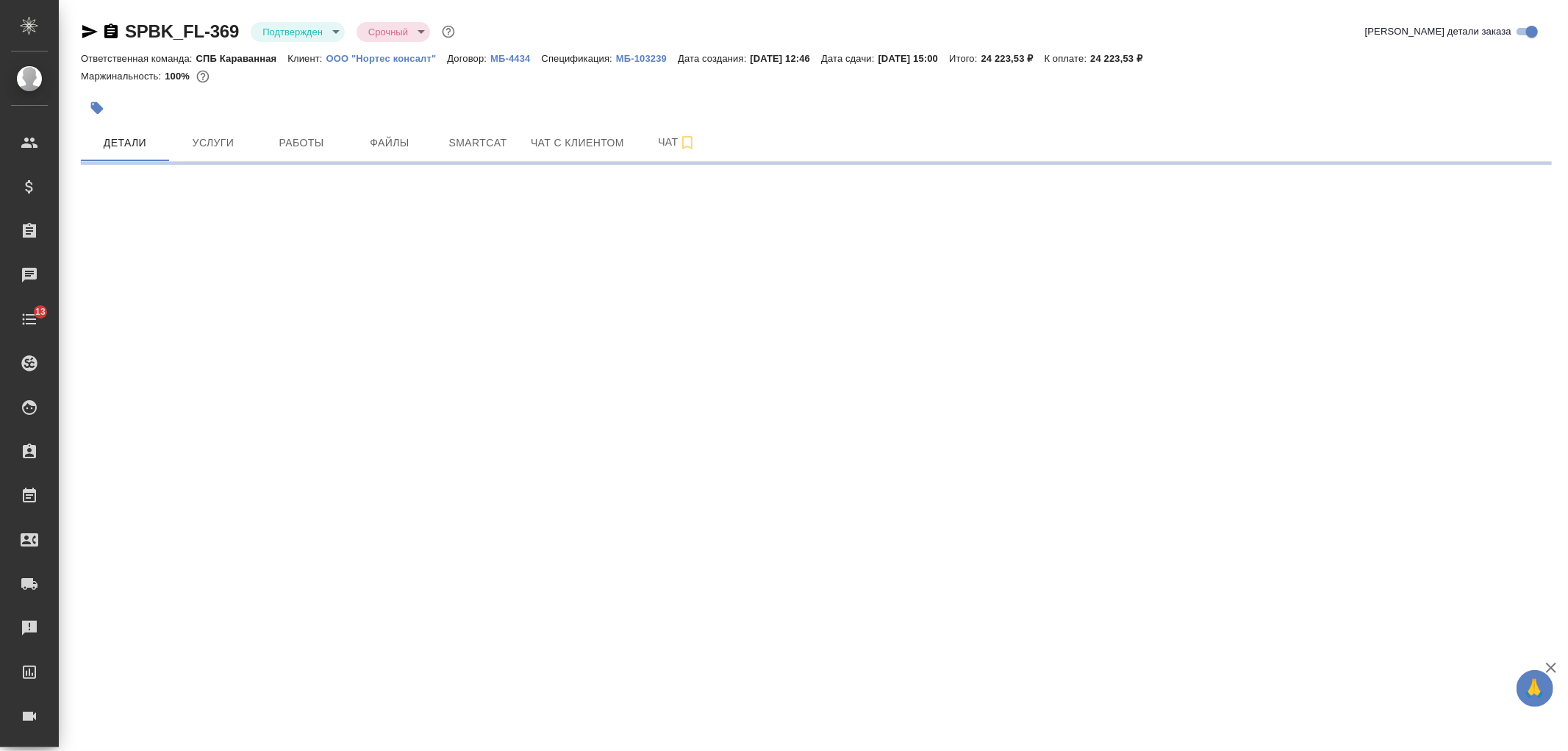
select select "RU"
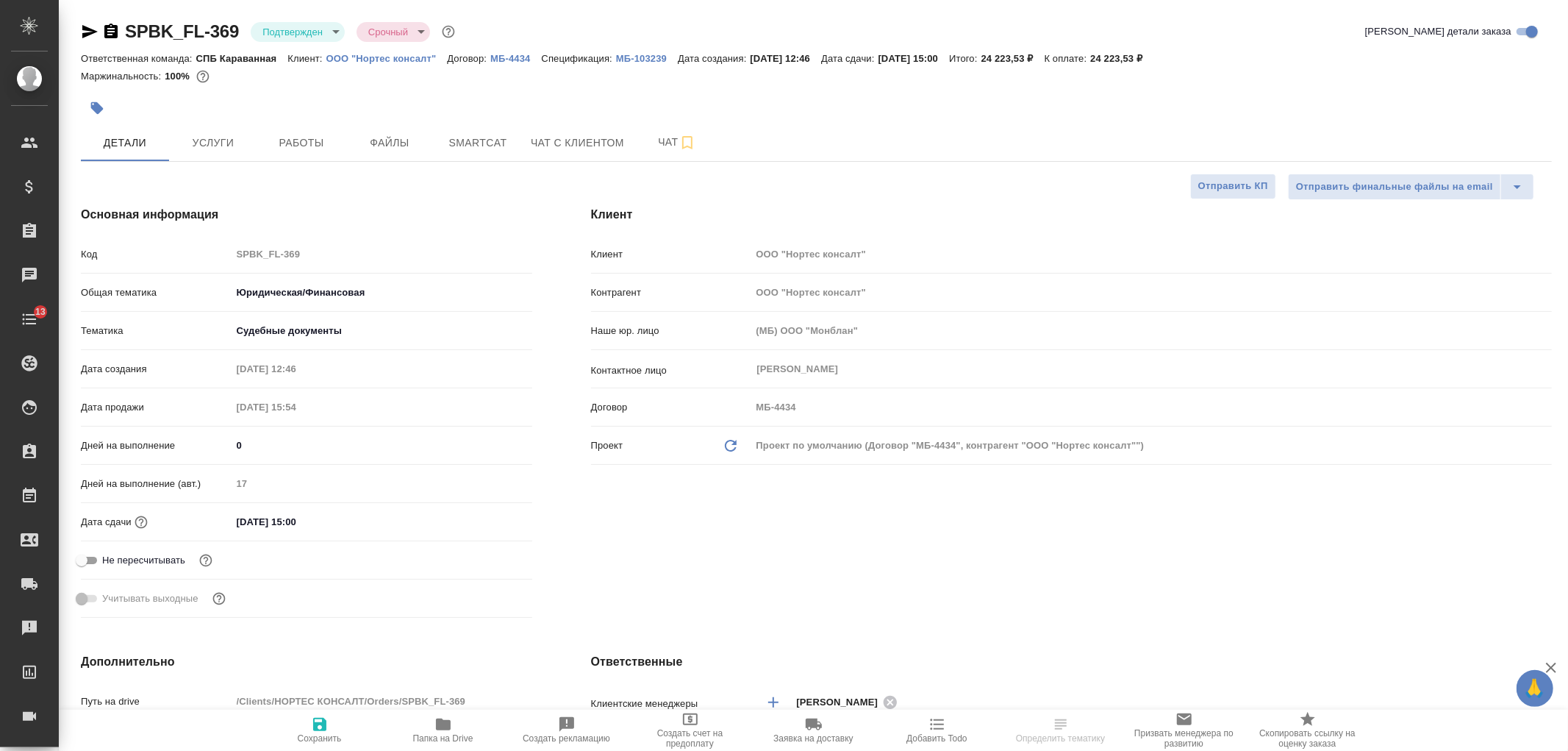
type textarea "x"
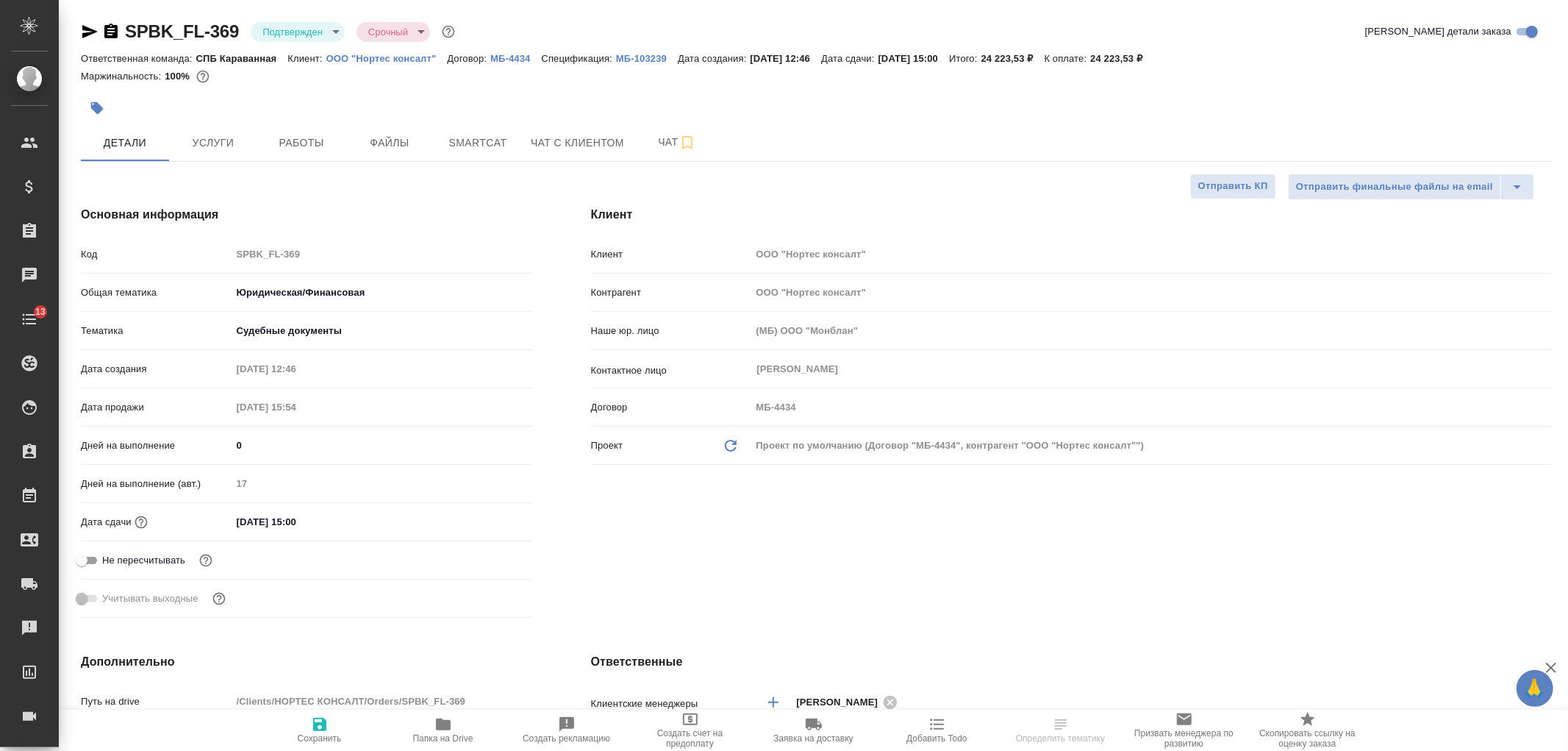
type textarea "x"
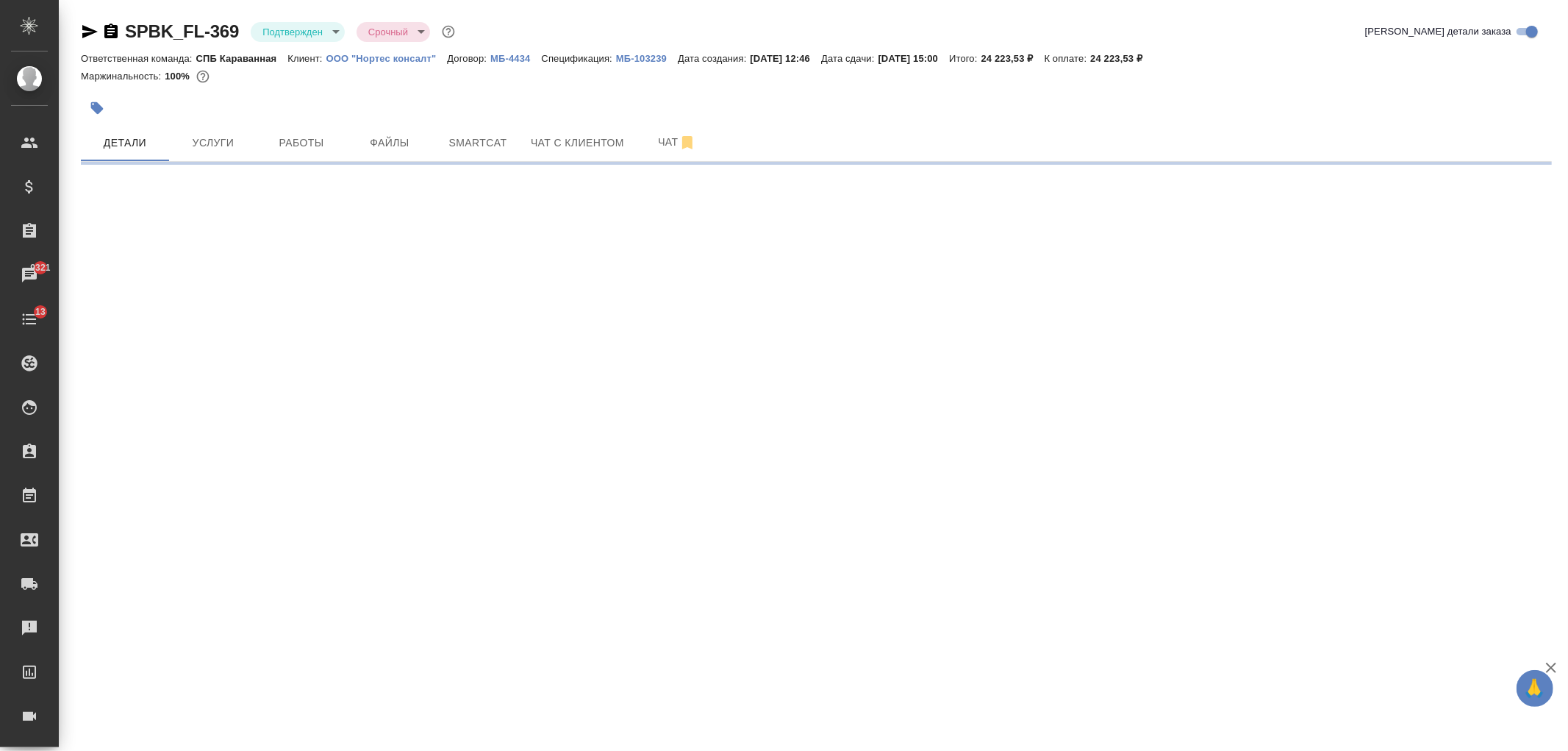
select select "RU"
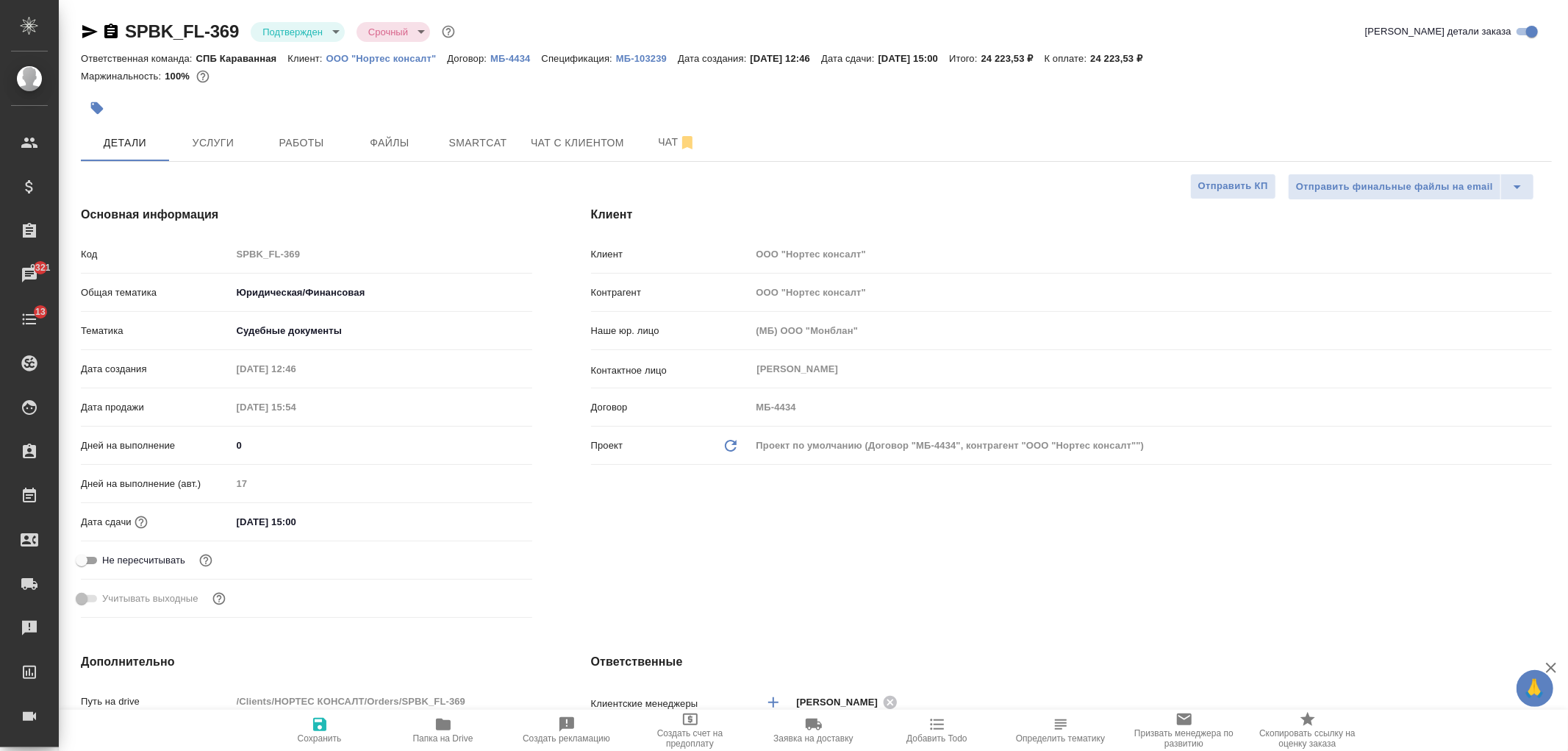
type textarea "x"
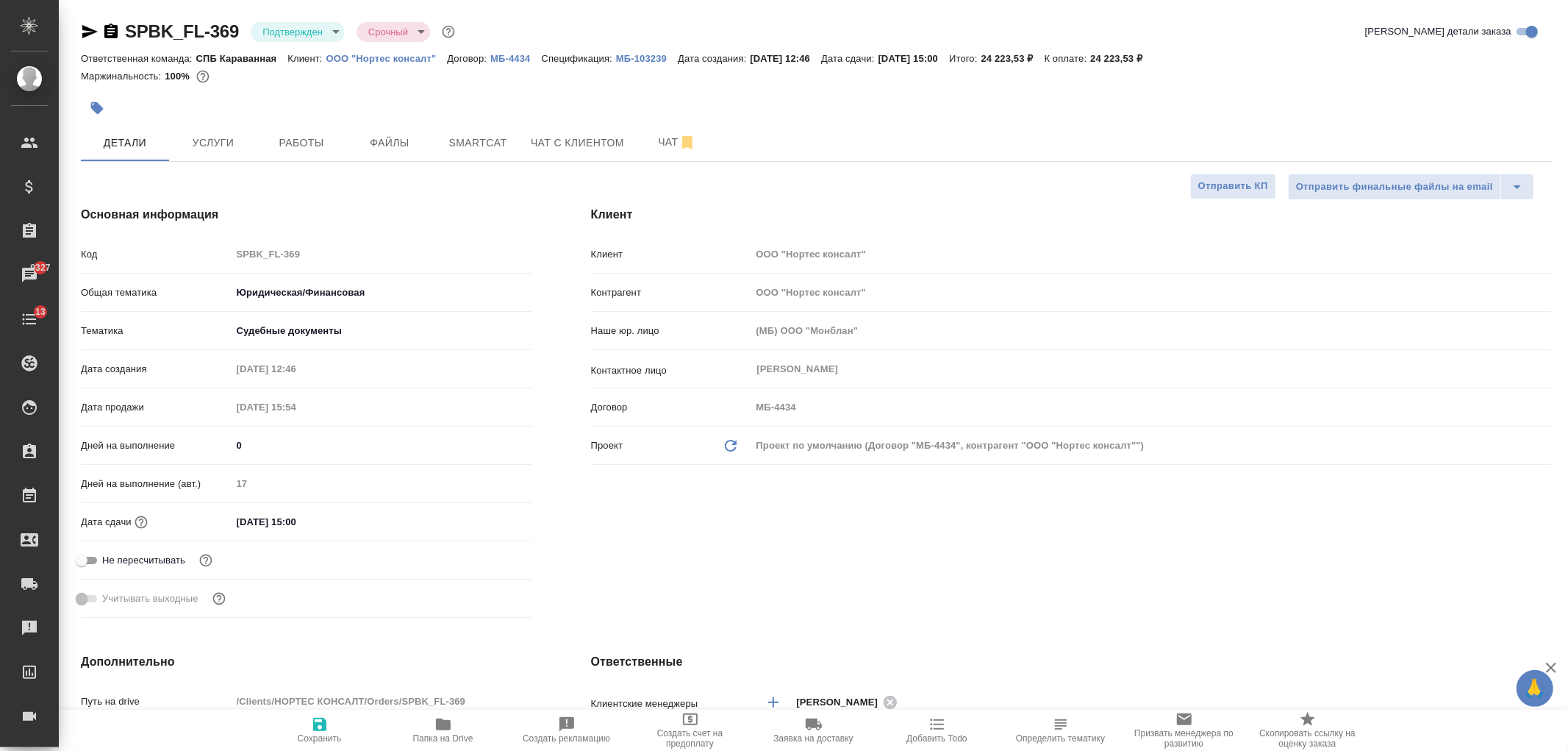
type textarea "x"
click at [290, 143] on span "Работы" at bounding box center [301, 143] width 71 height 19
type textarea "x"
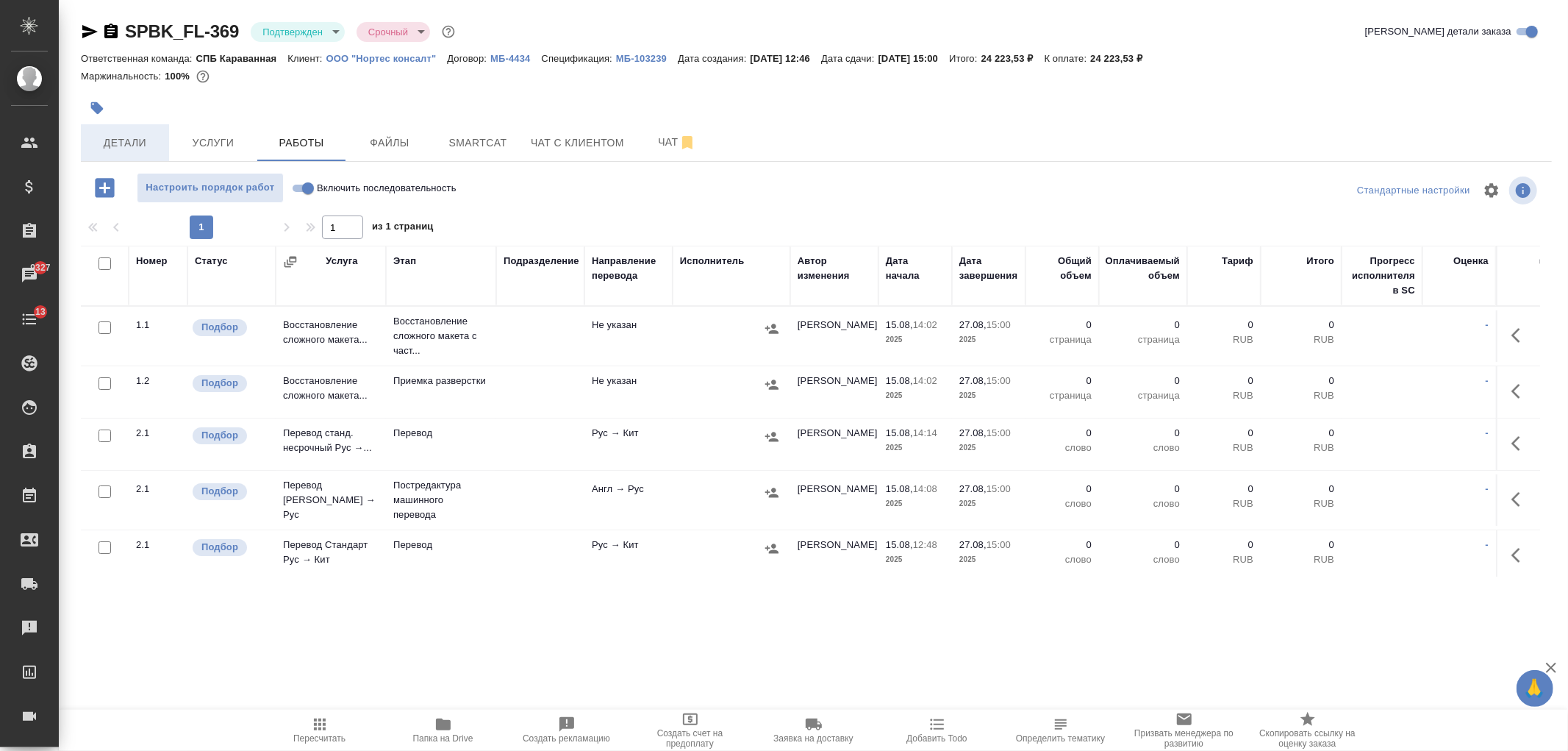
click at [134, 143] on span "Детали" at bounding box center [124, 143] width 71 height 19
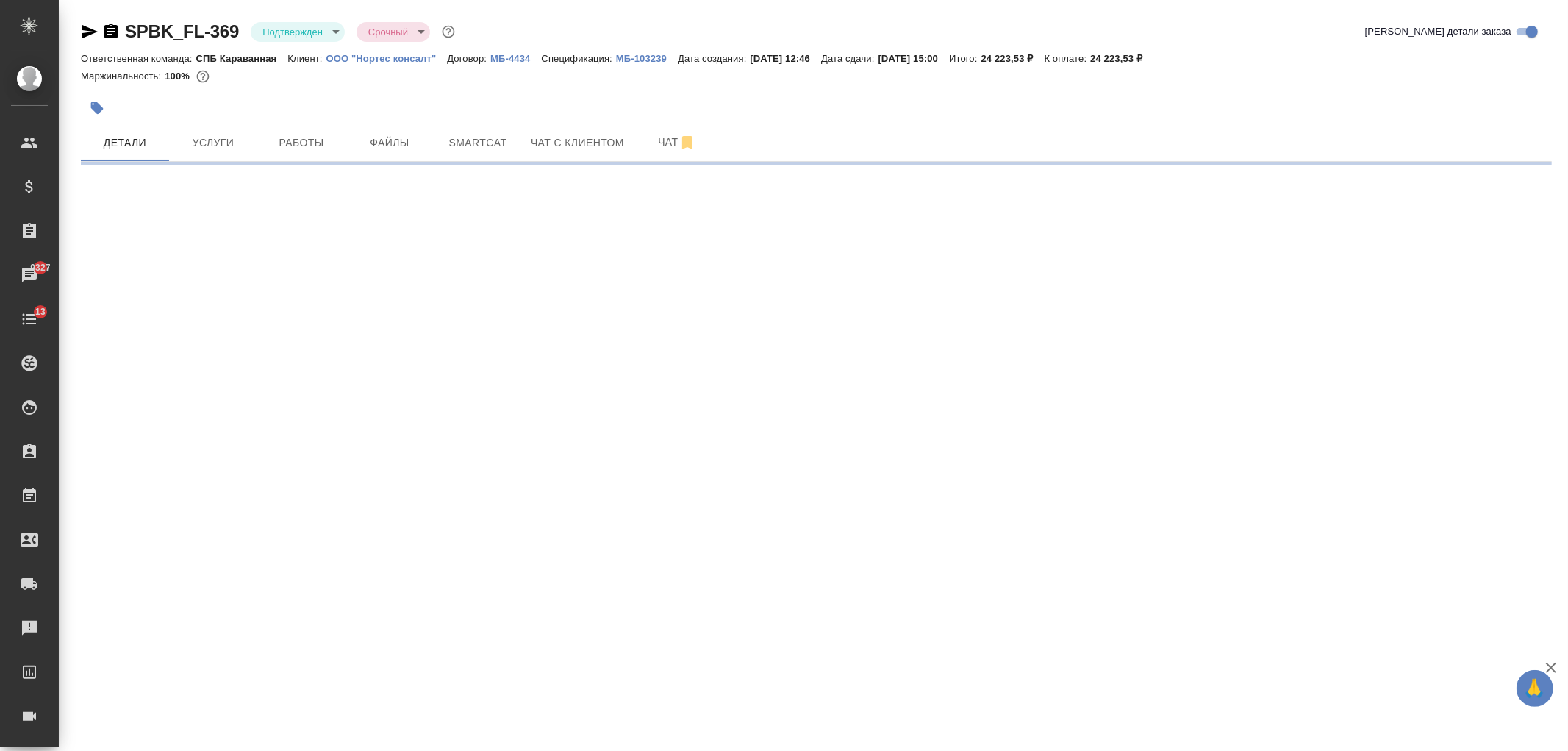
select select "RU"
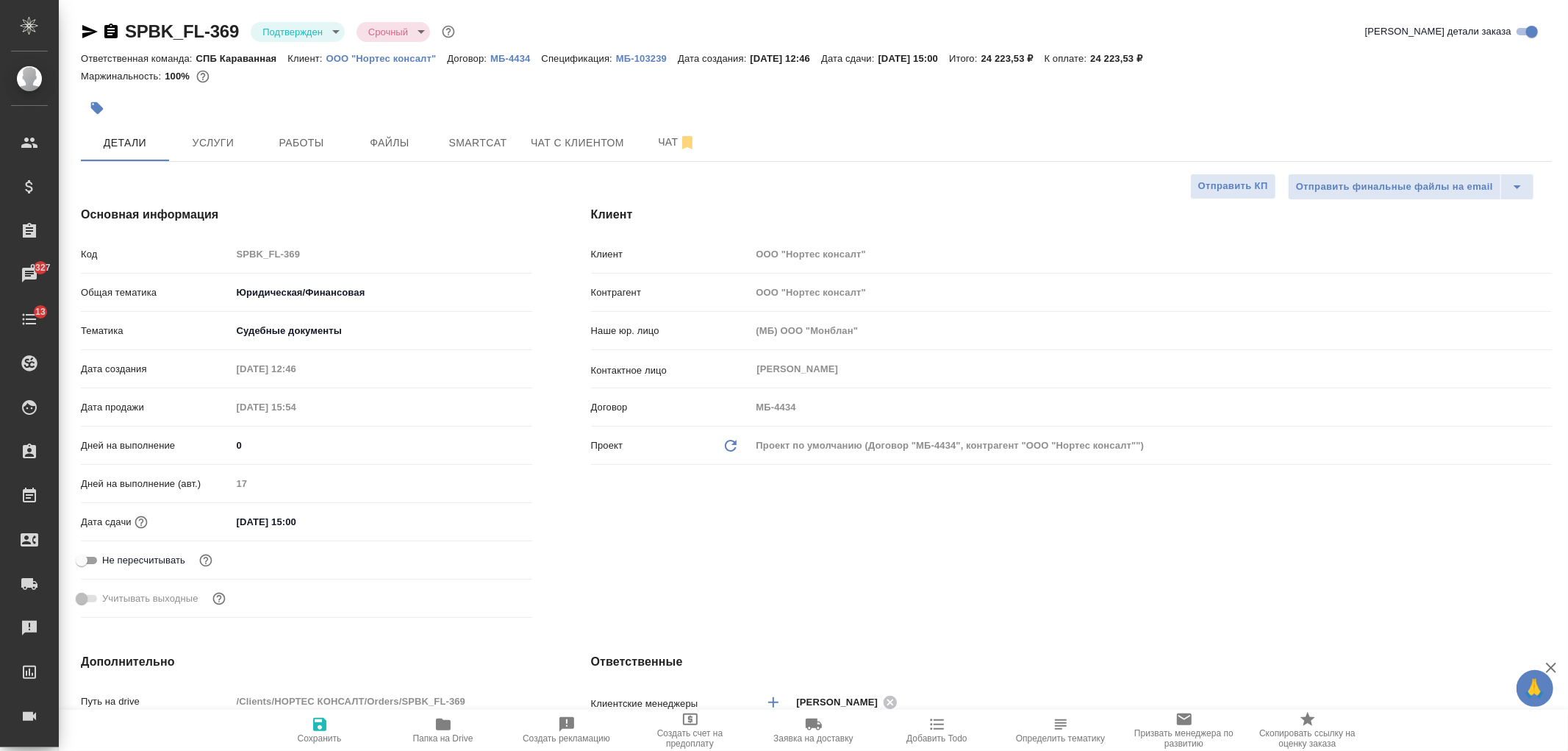
type textarea "x"
click at [960, 570] on div "Клиент Клиент ООО "Нортес консалт" Контрагент ООО "Нортес консалт" Наше юр. лиц…" at bounding box center [1071, 415] width 1020 height 476
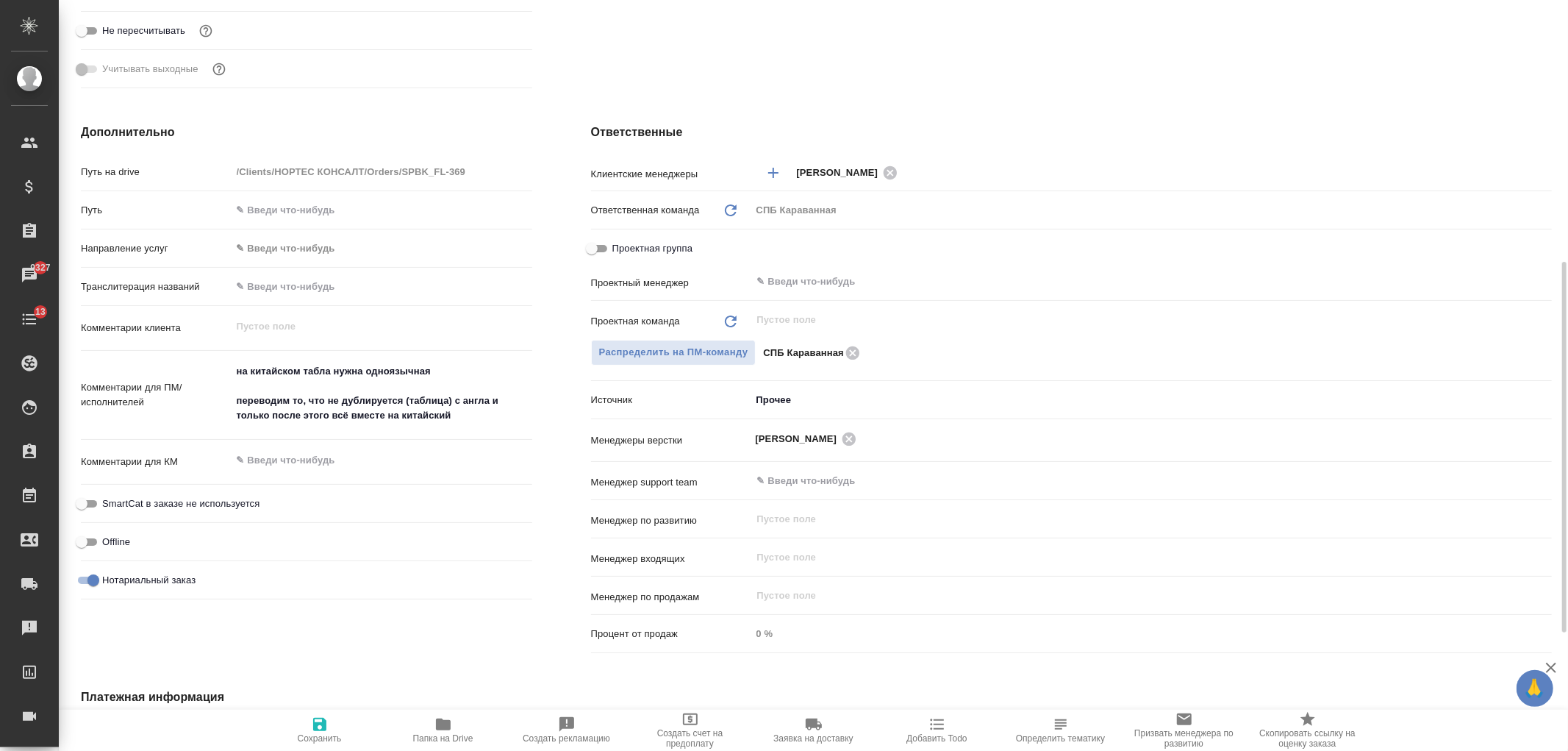
scroll to position [551, 0]
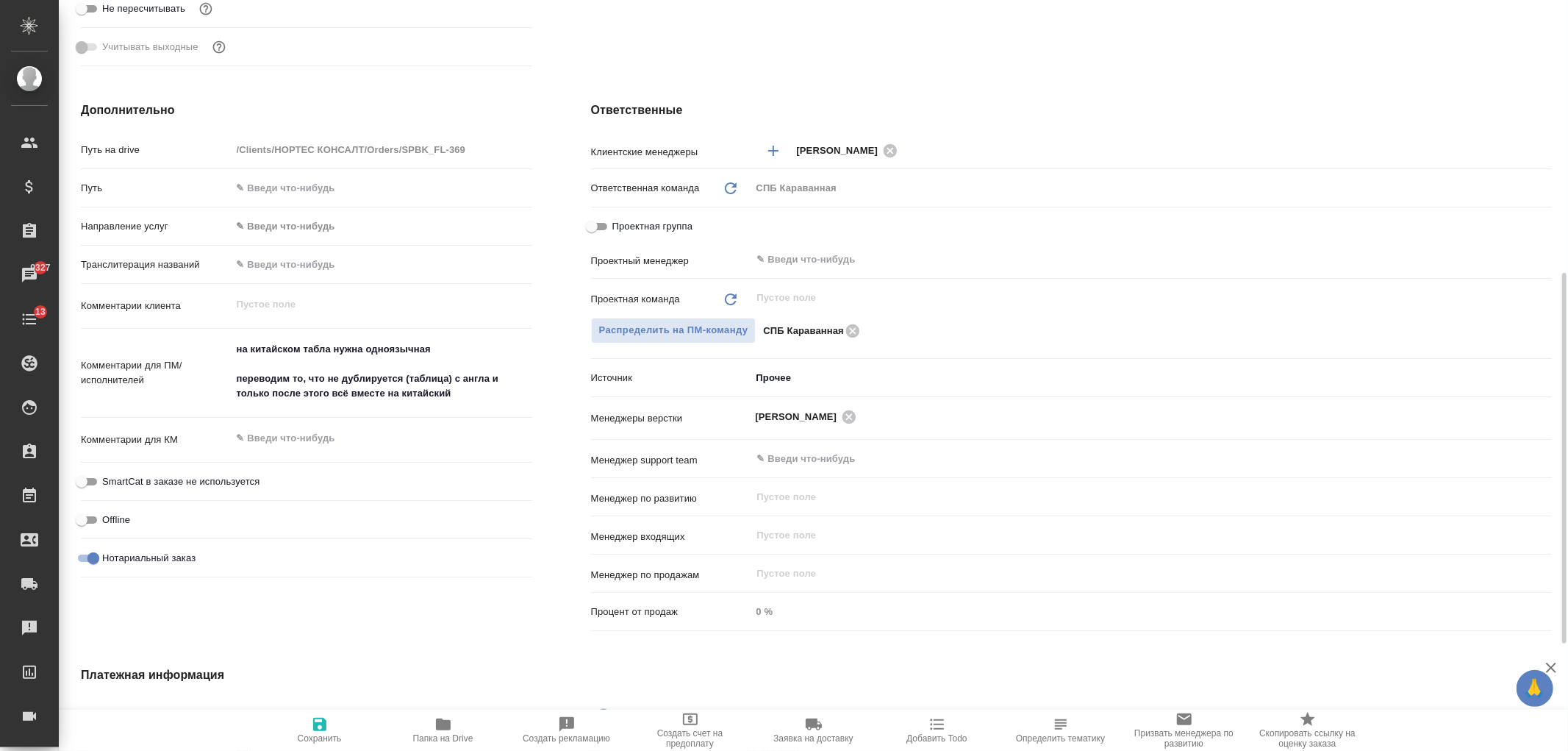
type textarea "x"
click at [473, 399] on textarea "на китайском табла нужна одноязычная переводим то, что не дублируется (таблица)…" at bounding box center [382, 372] width 299 height 69
type textarea "на китайском табла нужна одноязычная переводим то, что не дублируется (таблица)…"
type textarea "x"
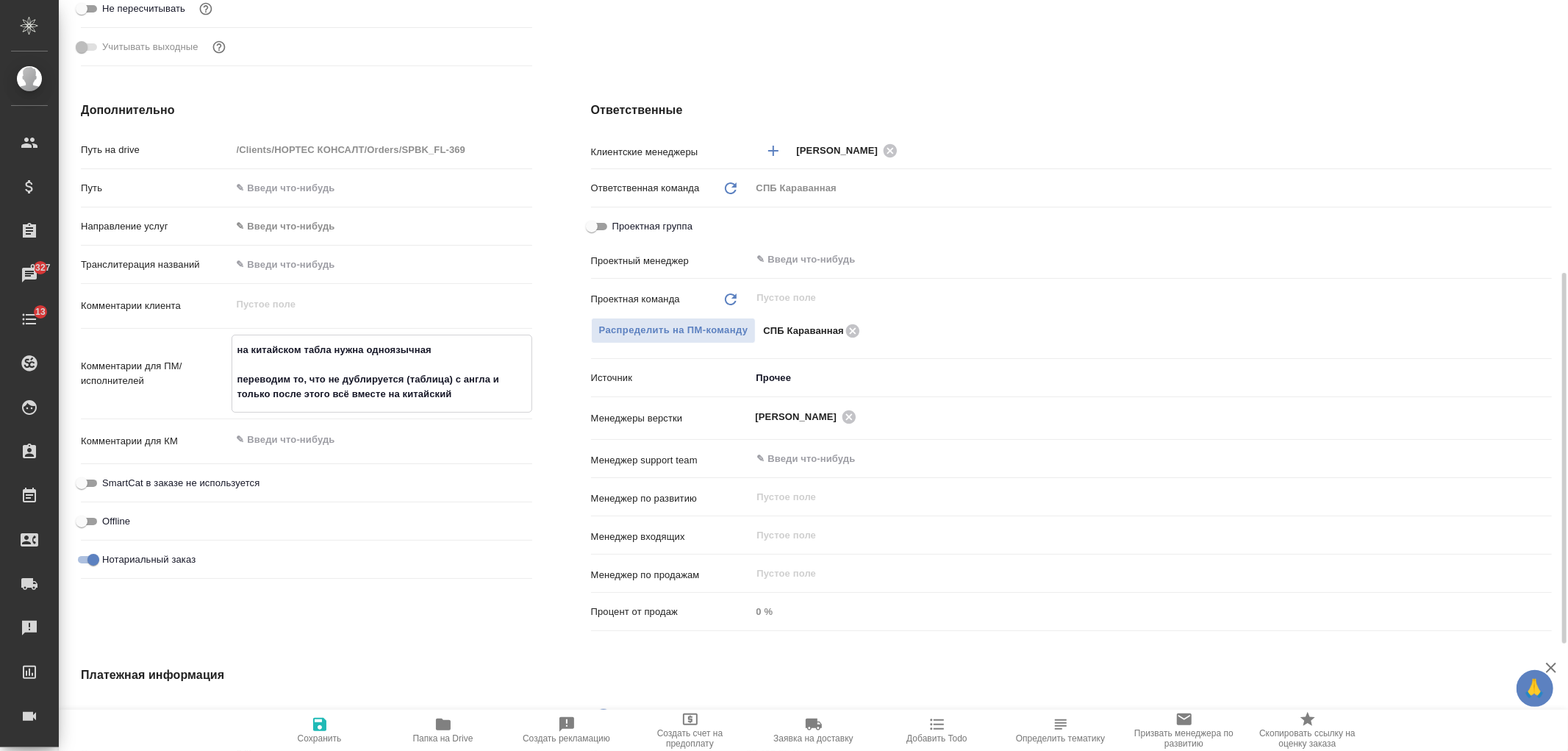
type textarea "x"
type textarea "на китайском табла нужна одноязычная переводим то, что не дублируется (таблица)…"
type textarea "x"
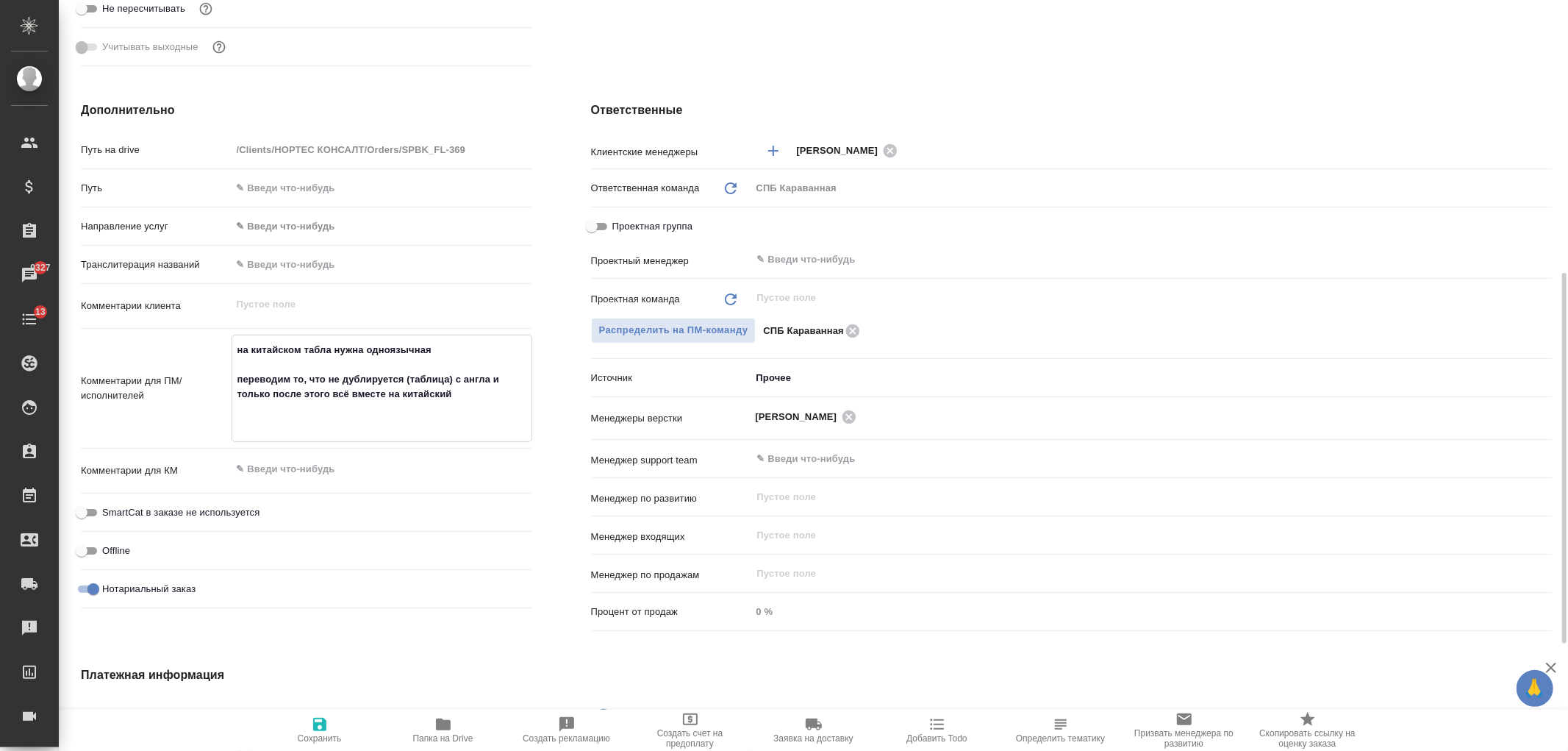
type textarea "на китайском табла нужна одноязычная переводим то, что не дублируется (таблица)…"
type textarea "x"
type textarea "на китайском табла нужна одноязычная переводим то, что не дублируется (таблица)…"
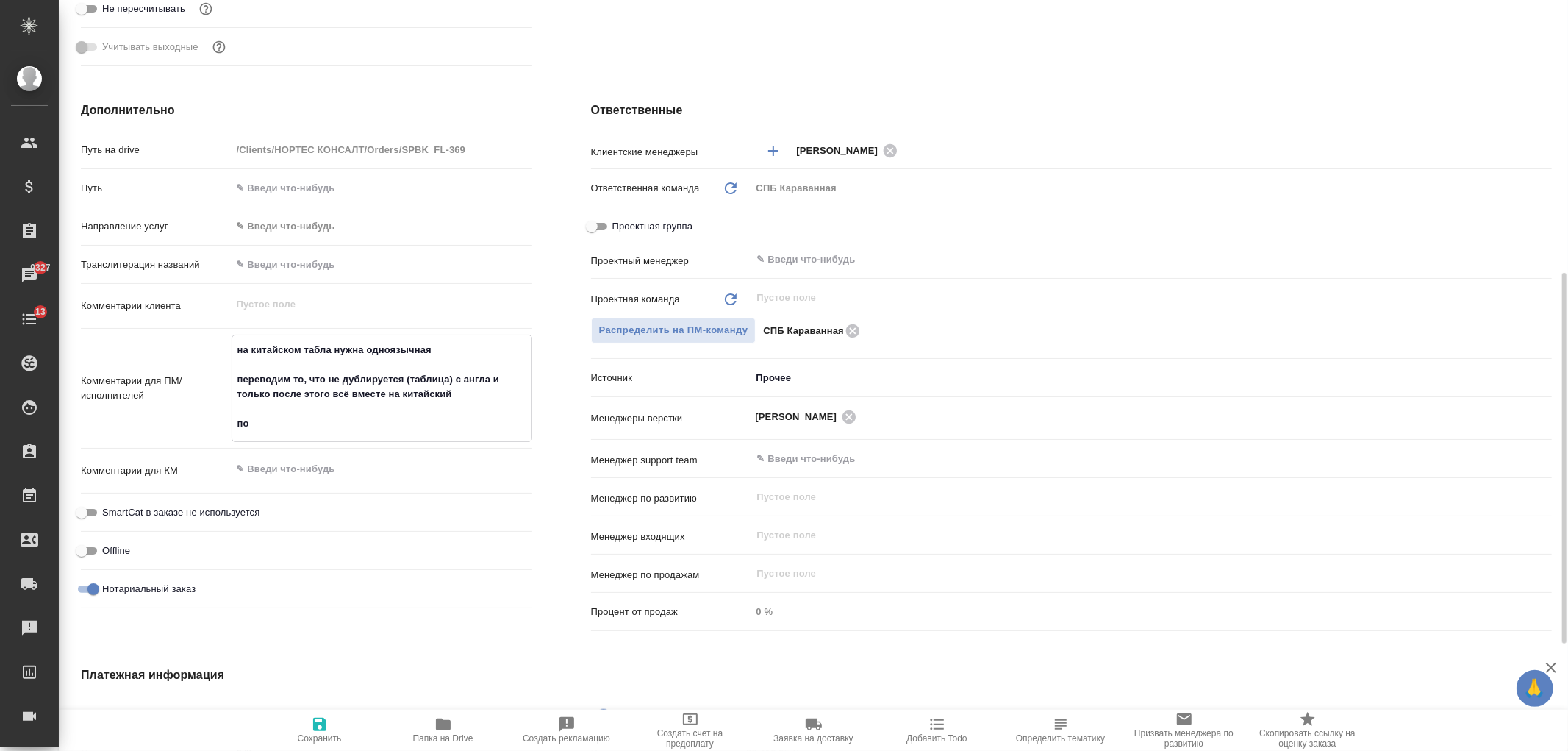
type textarea "x"
type textarea "на китайском табла нужна одноязычная переводим то, что не дублируется (таблица)…"
type textarea "x"
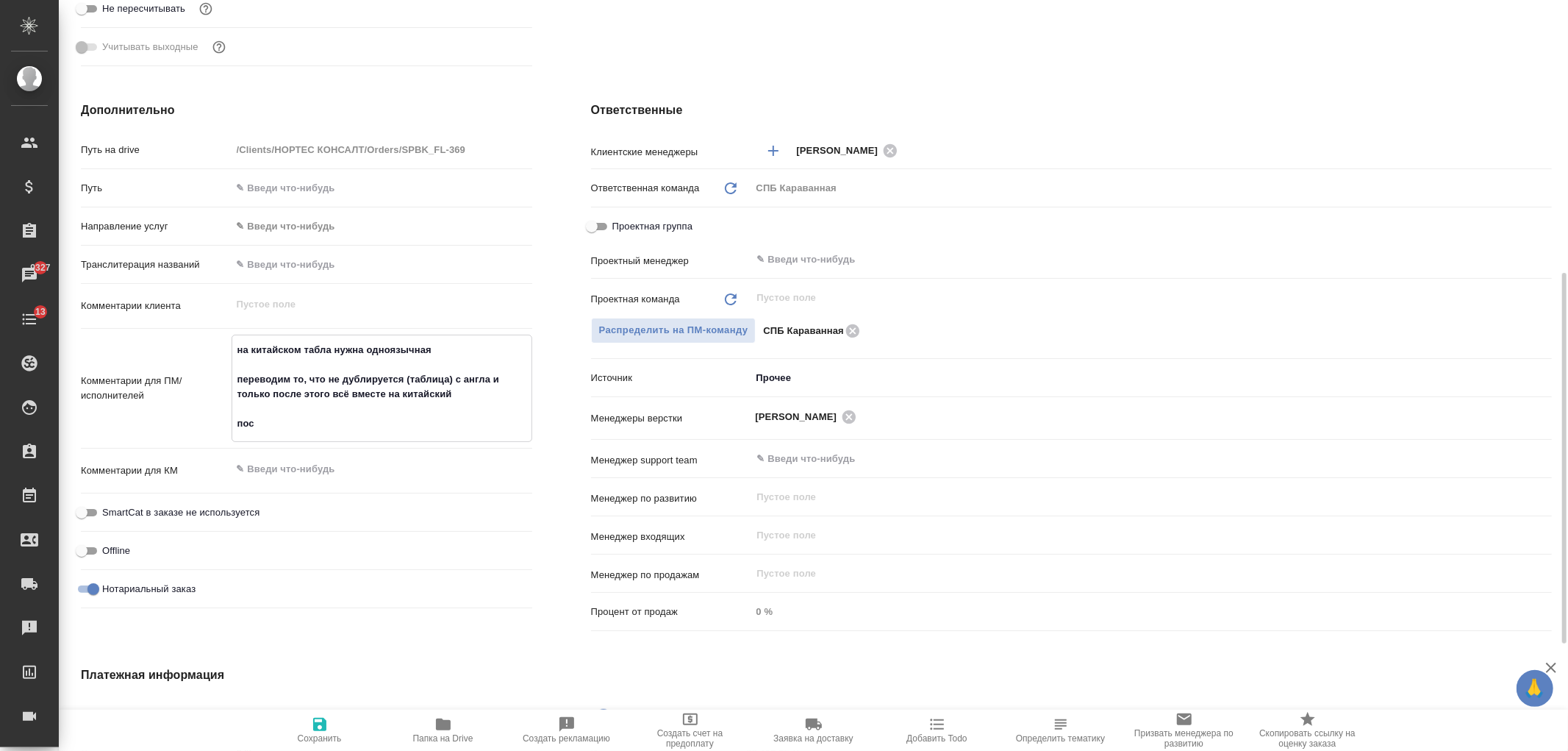
type textarea "x"
type textarea "на китайском табла нужна одноязычная переводим то, что не дублируется (таблица)…"
type textarea "x"
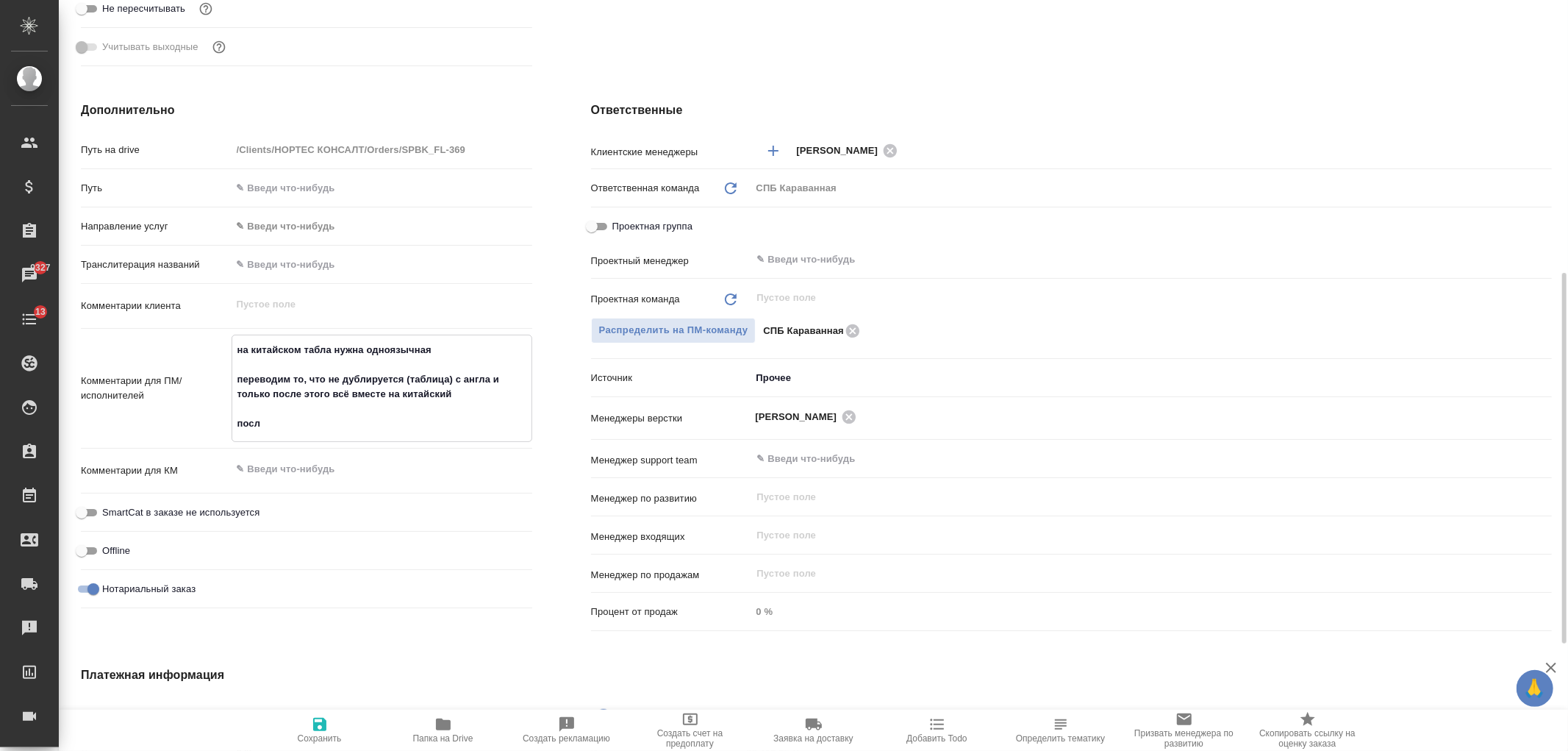
type textarea "x"
type textarea "на китайском табла нужна одноязычная переводим то, что не дублируется (таблица)…"
type textarea "x"
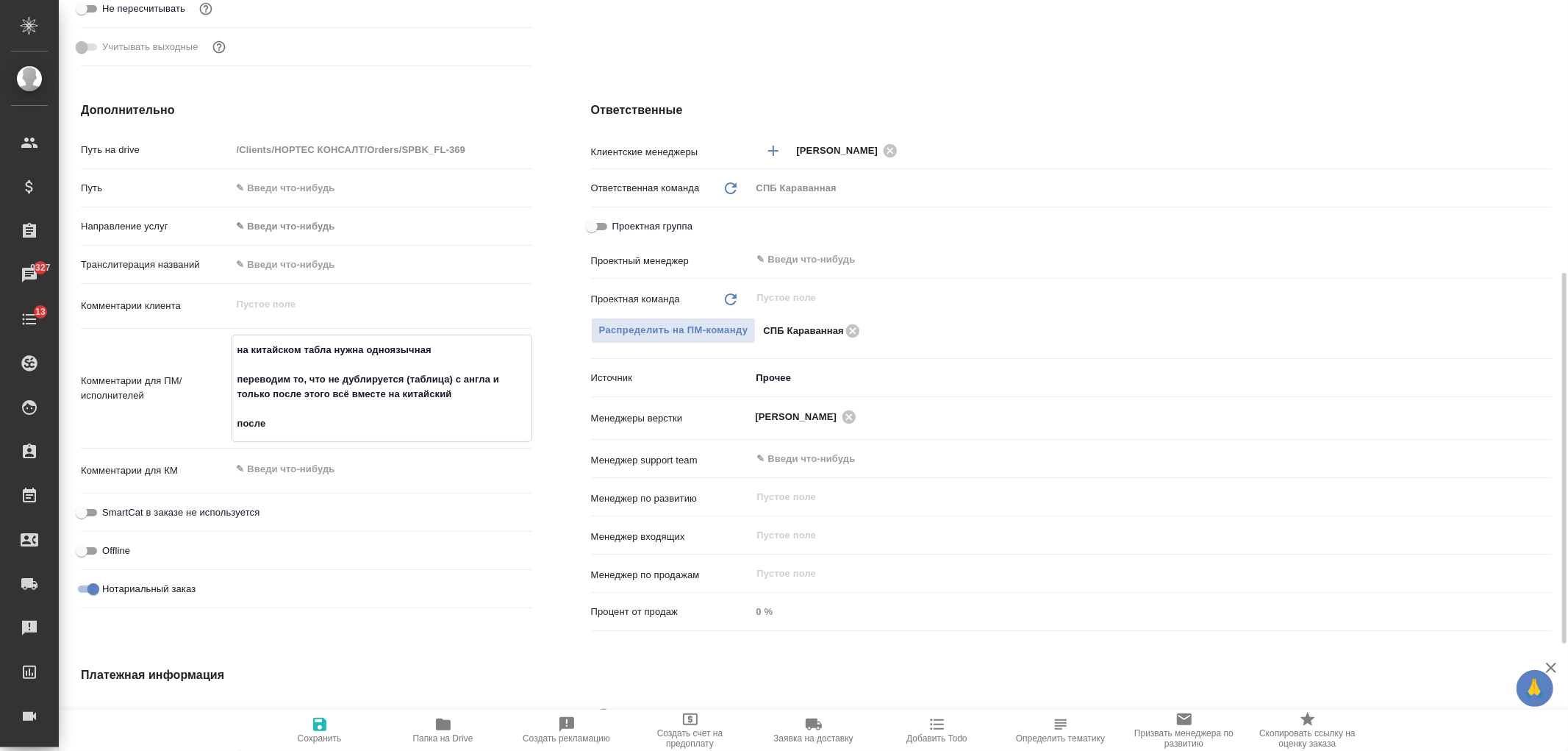
type textarea "на китайском табла нужна одноязычная переводим то, что не дублируется (таблица)…"
type textarea "x"
type textarea "на китайском табла нужна одноязычная переводим то, что не дублируется (таблица)…"
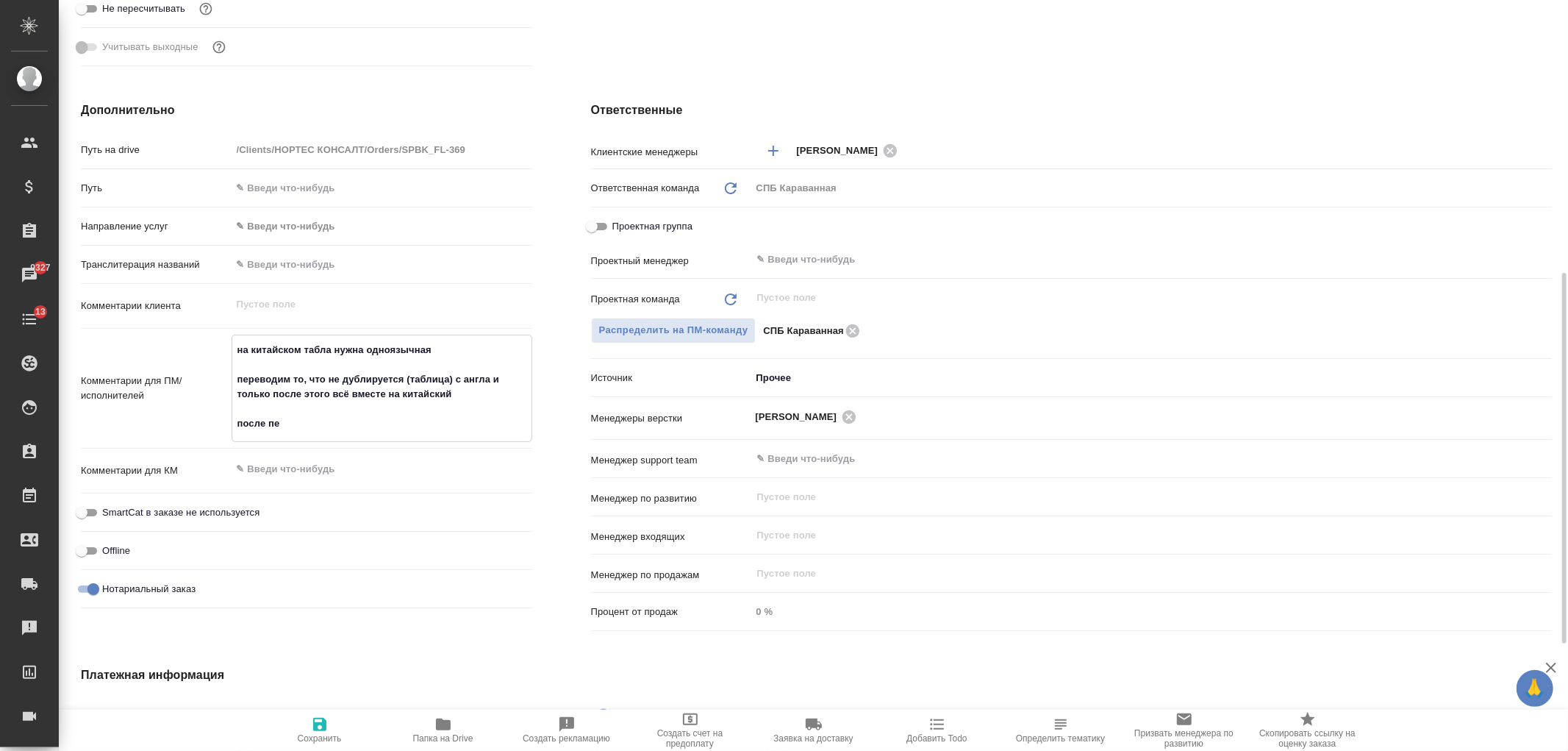
type textarea "x"
type textarea "на китайском табла нужна одноязычная переводим то, что не дублируется (таблица)…"
type textarea "x"
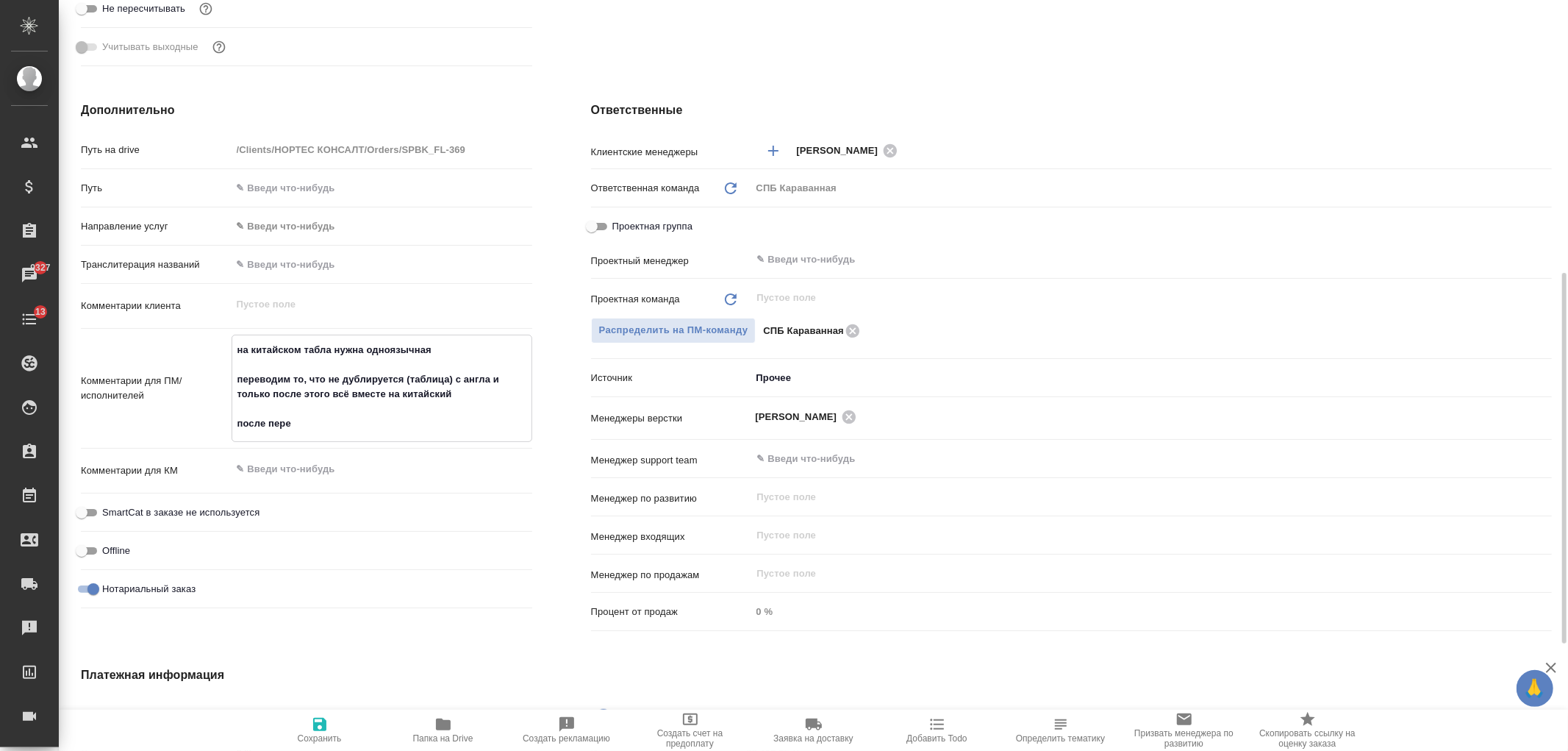
type textarea "x"
type textarea "на китайском табла нужна одноязычная переводим то, что не дублируется (таблица)…"
type textarea "x"
type textarea "на китайском табла нужна одноязычная переводим то, что не дублируется (таблица)…"
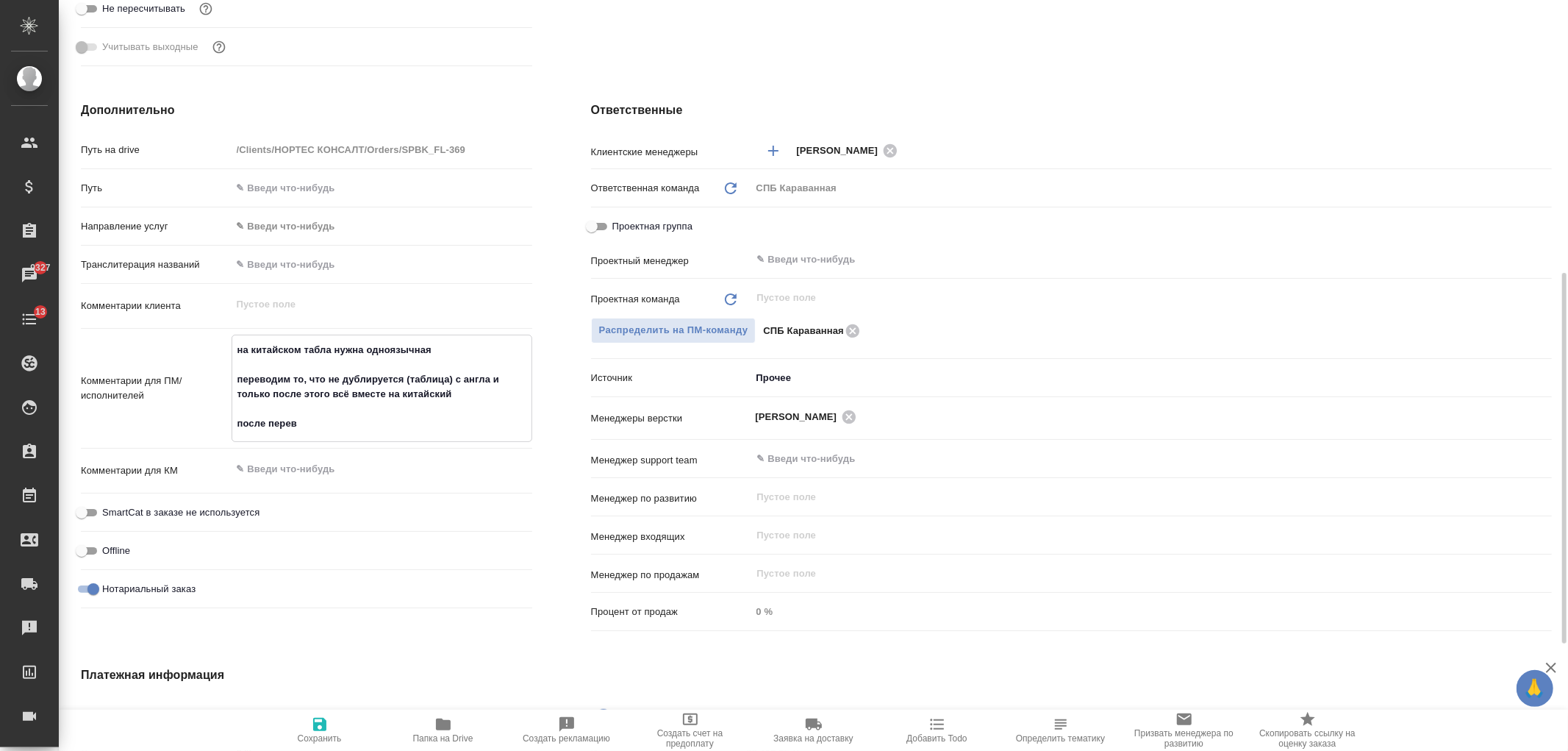
type textarea "x"
type textarea "на китайском табла нужна одноязычная переводим то, что не дублируется (таблица)…"
type textarea "x"
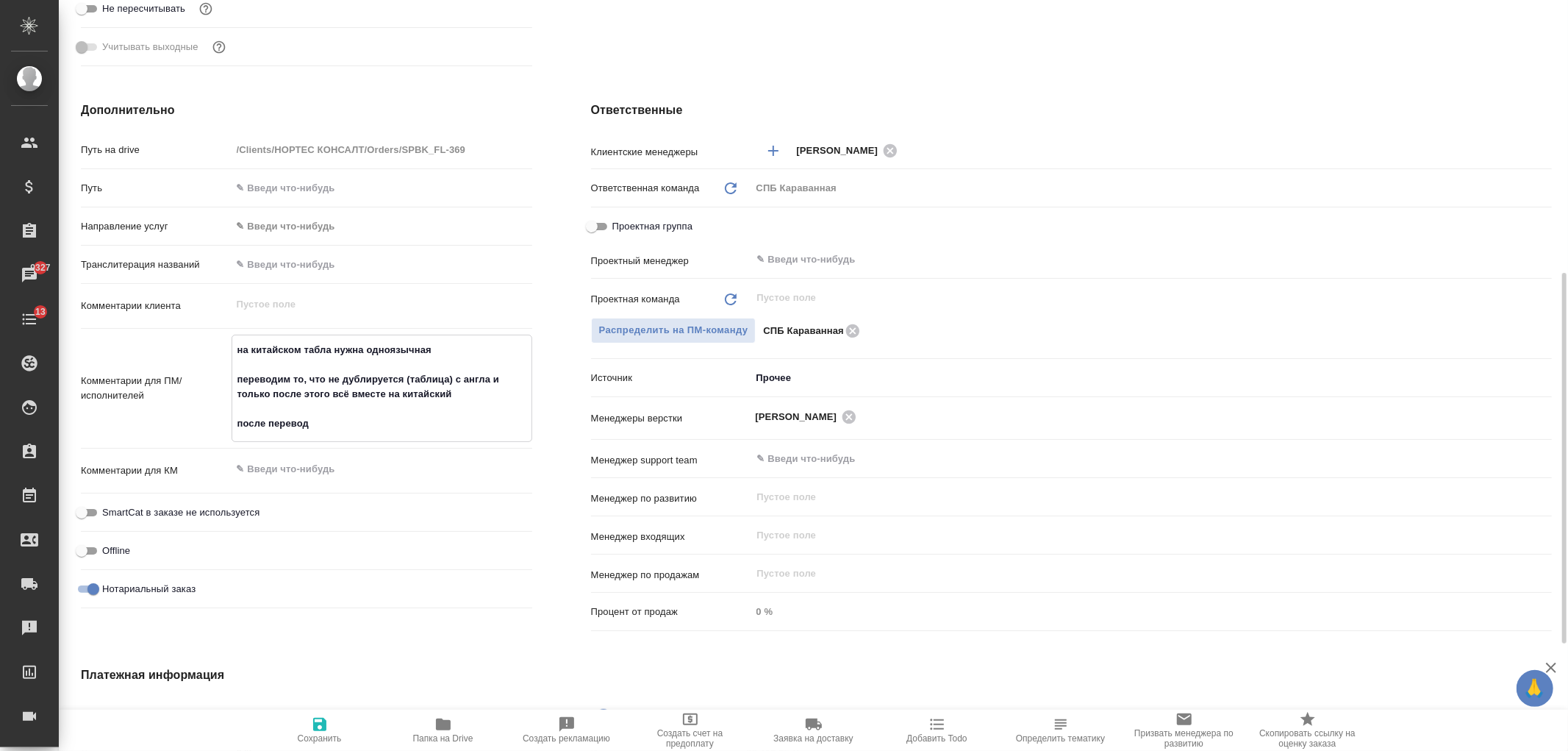
type textarea "x"
type textarea "на китайском табла нужна одноязычная переводим то, что не дублируется (таблица)…"
type textarea "x"
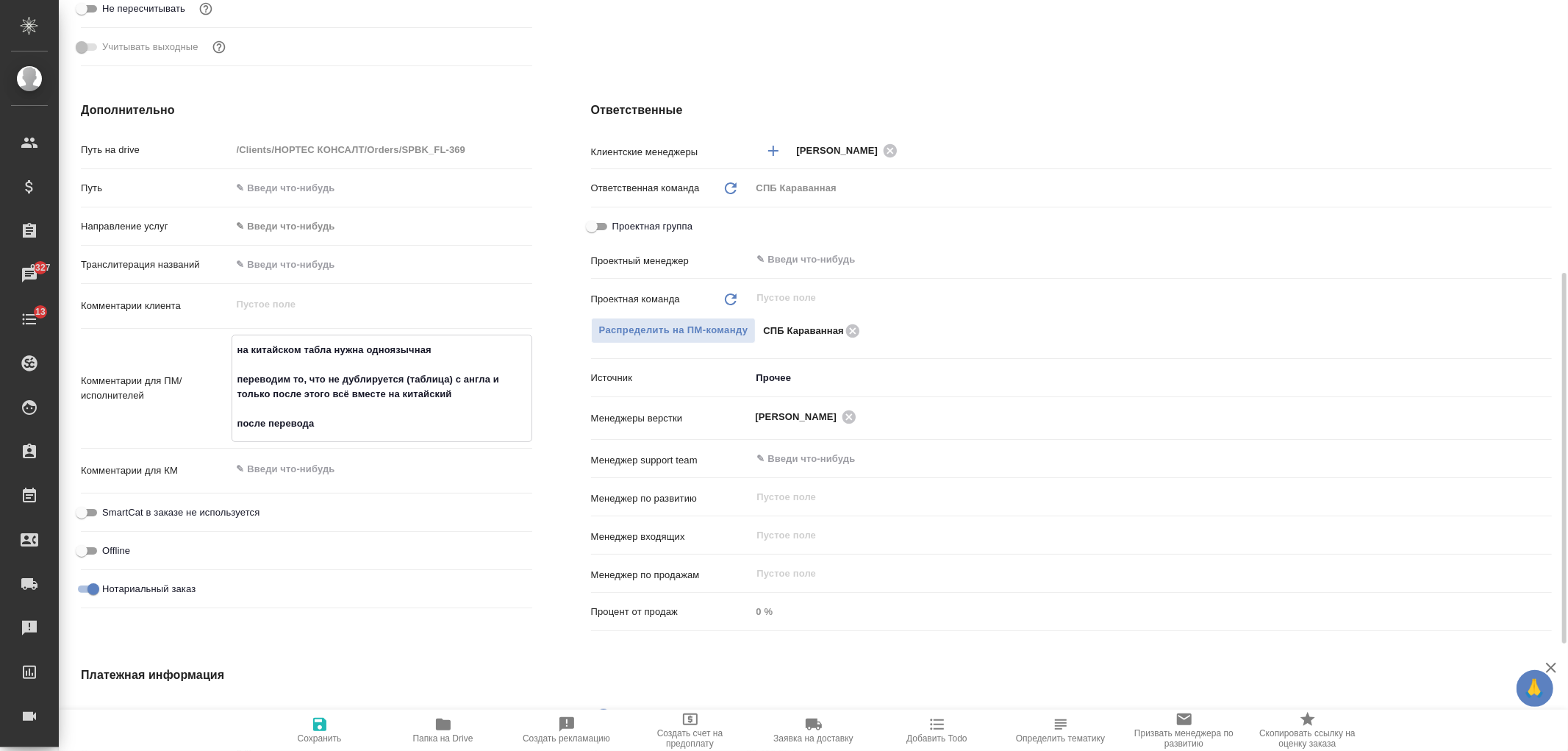
type textarea "на китайском табла нужна одноязычная переводим то, что не дублируется (таблица)…"
type textarea "x"
type textarea "на китайском табла нужна одноязычная переводим то, что не дублируется (таблица)…"
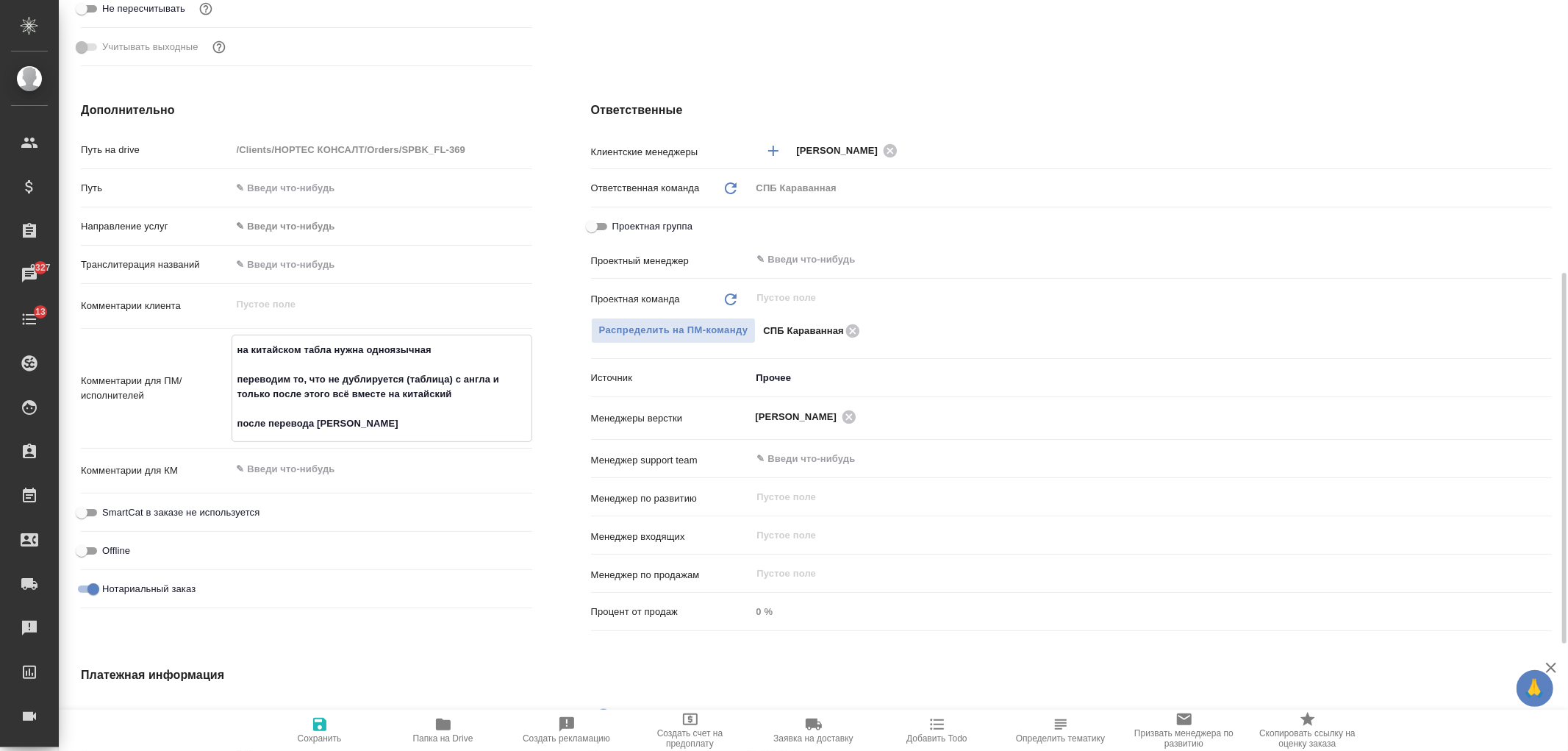
type textarea "x"
type textarea "на китайском табла нужна одноязычная переводим то, что не дублируется (таблица)…"
type textarea "x"
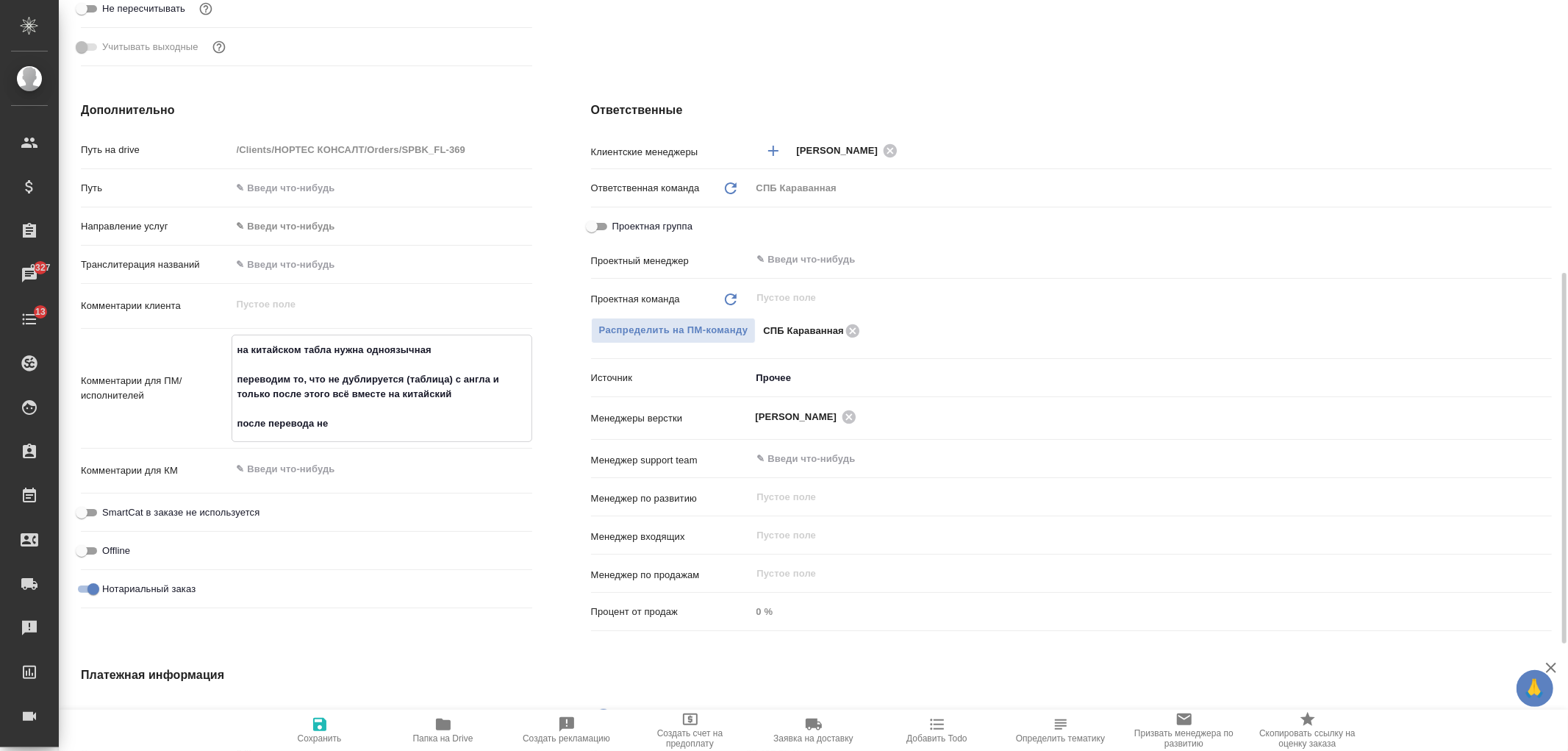
type textarea "x"
type textarea "на китайском табла нужна одноязычная переводим то, что не дублируется (таблица)…"
type textarea "x"
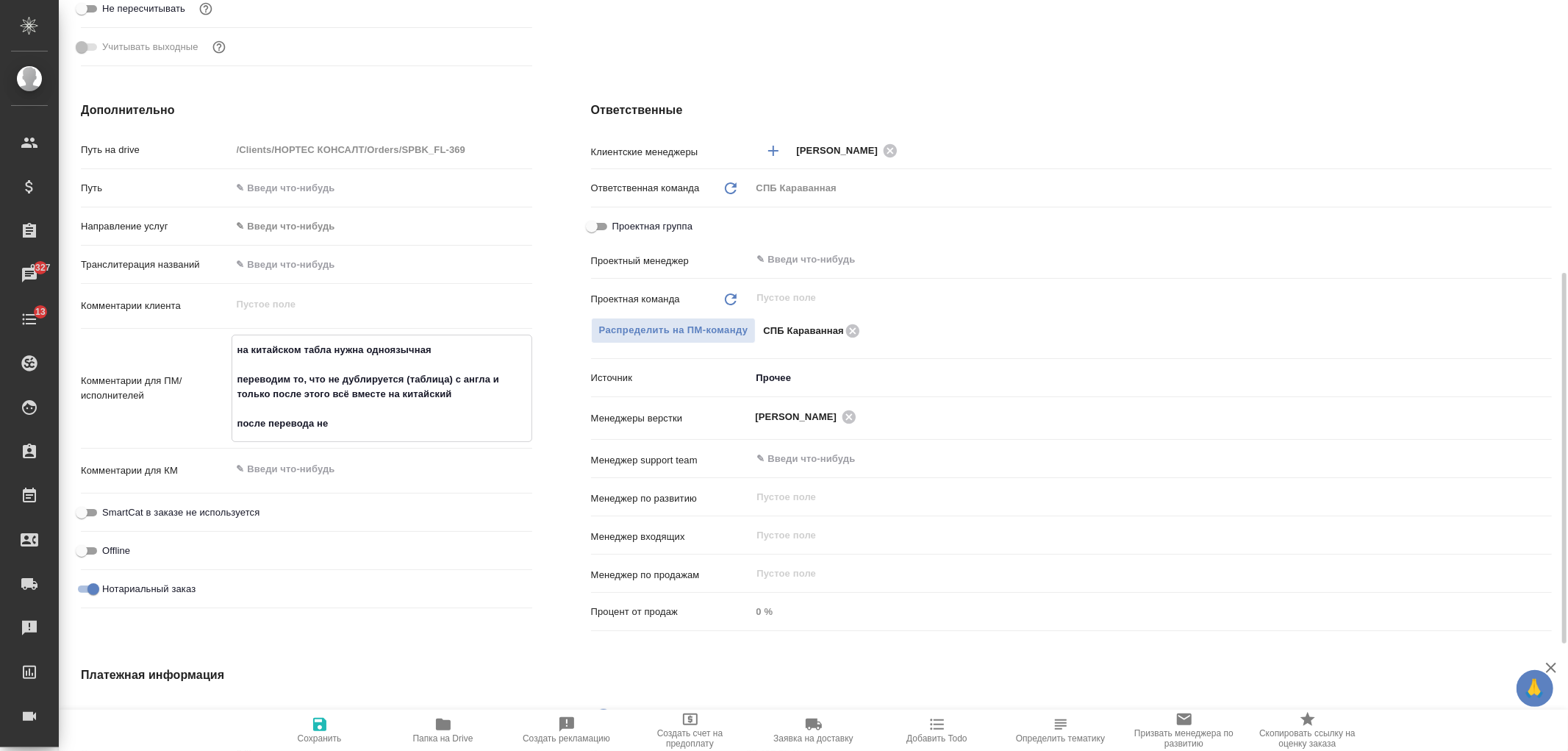
type textarea "x"
type textarea "на китайском табла нужна одноязычная переводим то, что не дублируется (таблица)…"
type textarea "x"
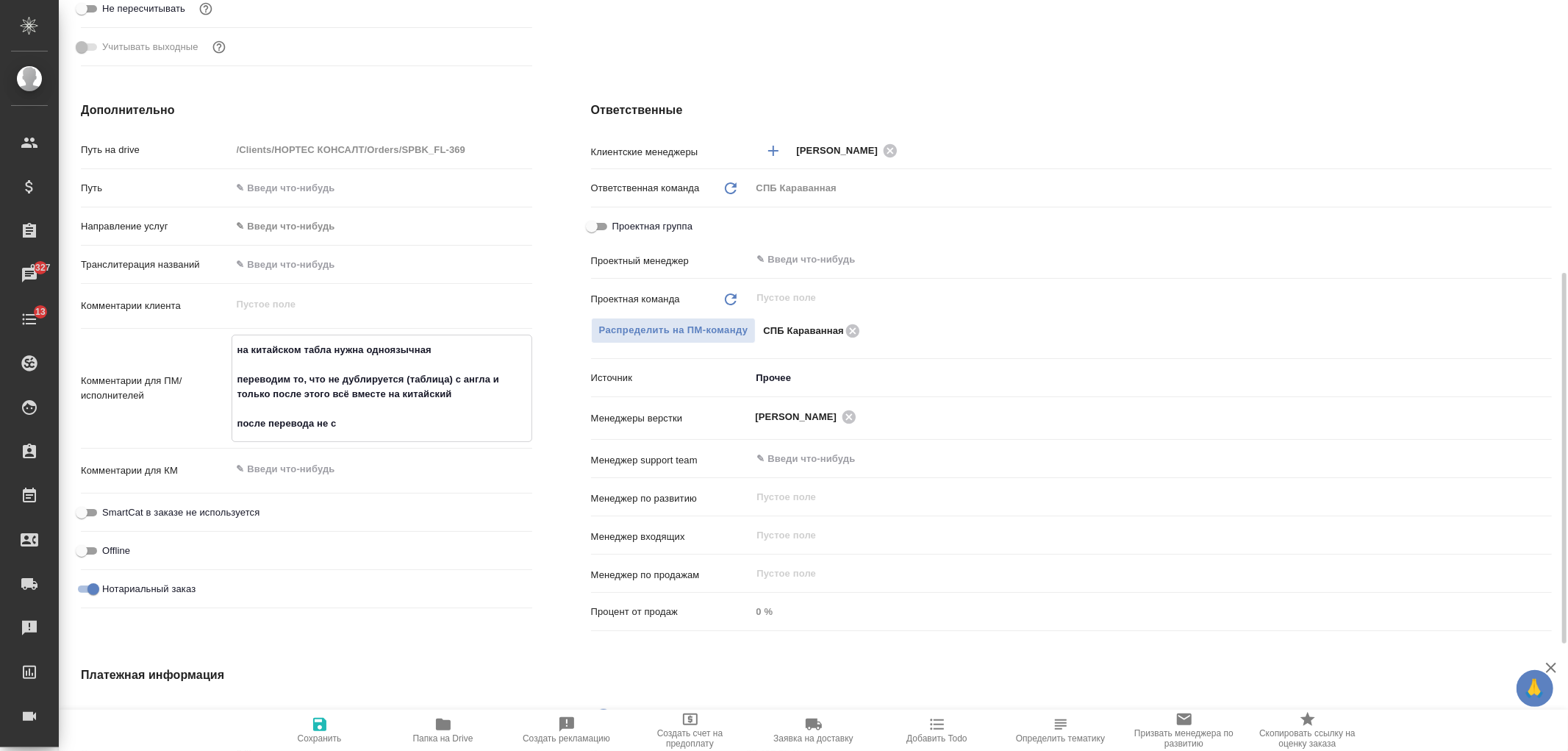
type textarea "на китайском табла нужна одноязычная переводим то, что не дублируется (таблица)…"
type textarea "x"
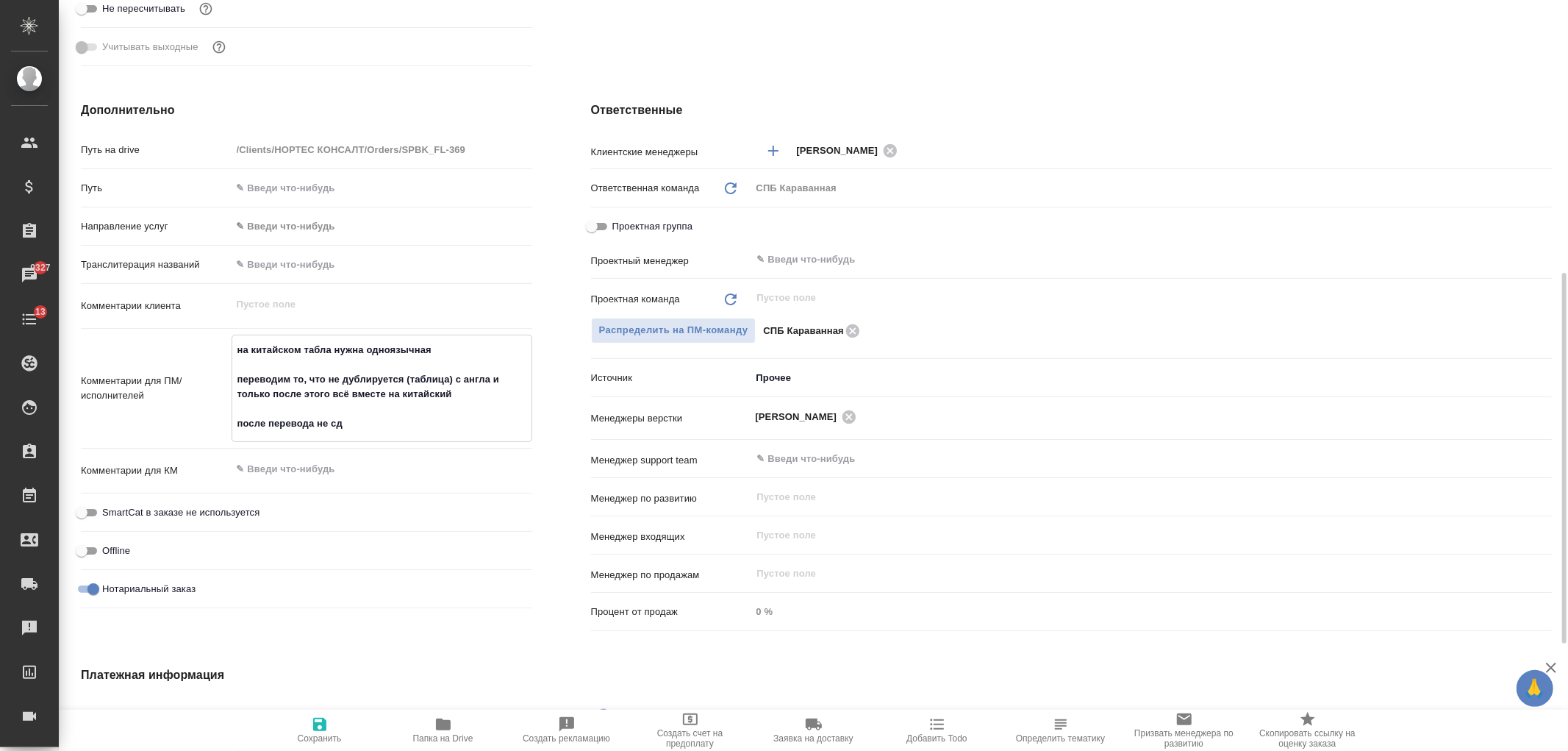
type textarea "на китайском табла нужна одноязычная переводим то, что не дублируется (таблица)…"
type textarea "x"
type textarea "на китайском табла нужна одноязычная переводим то, что не дублируется (таблица)…"
type textarea "x"
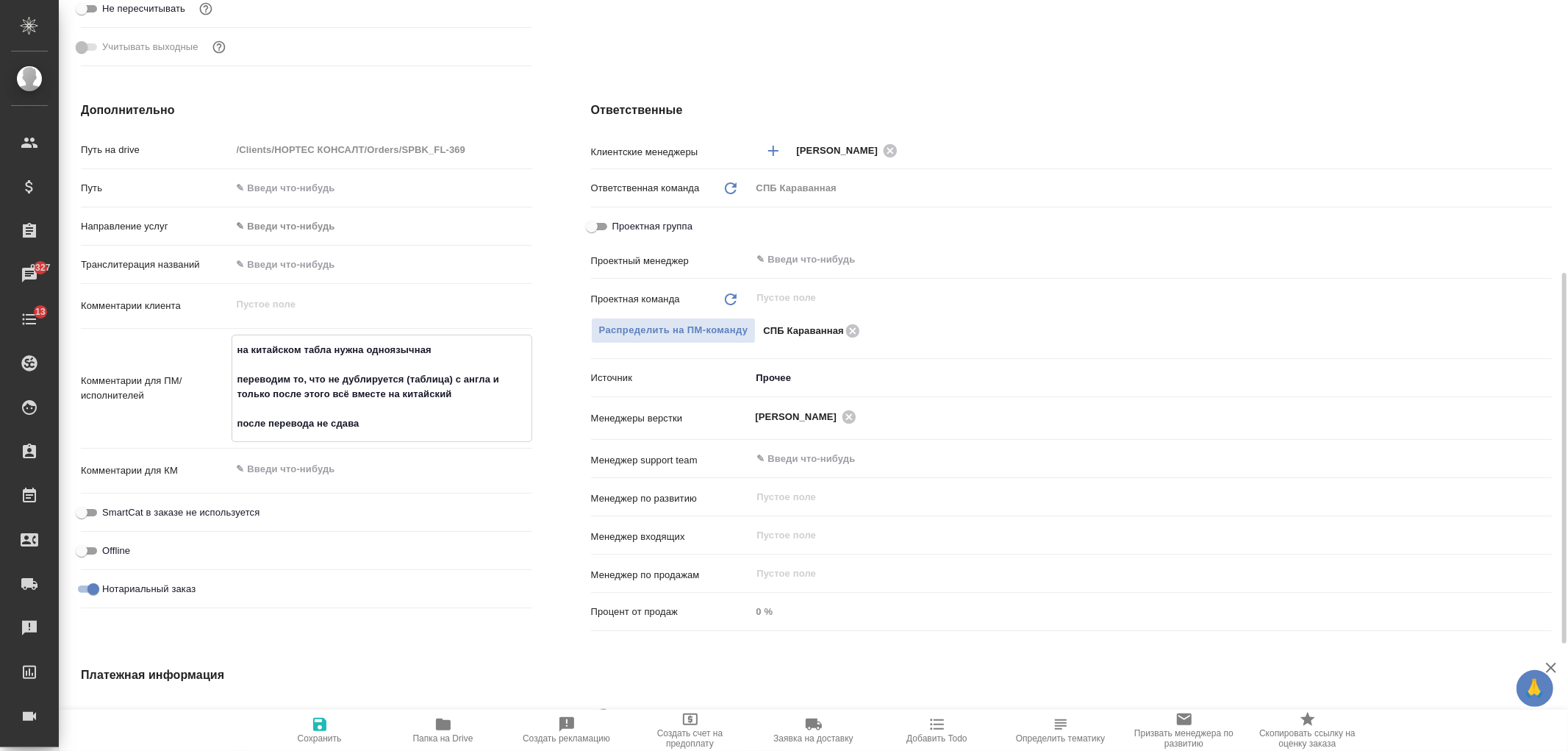
type textarea "x"
type textarea "на китайском табла нужна одноязычная переводим то, что не дублируется (таблица)…"
type textarea "x"
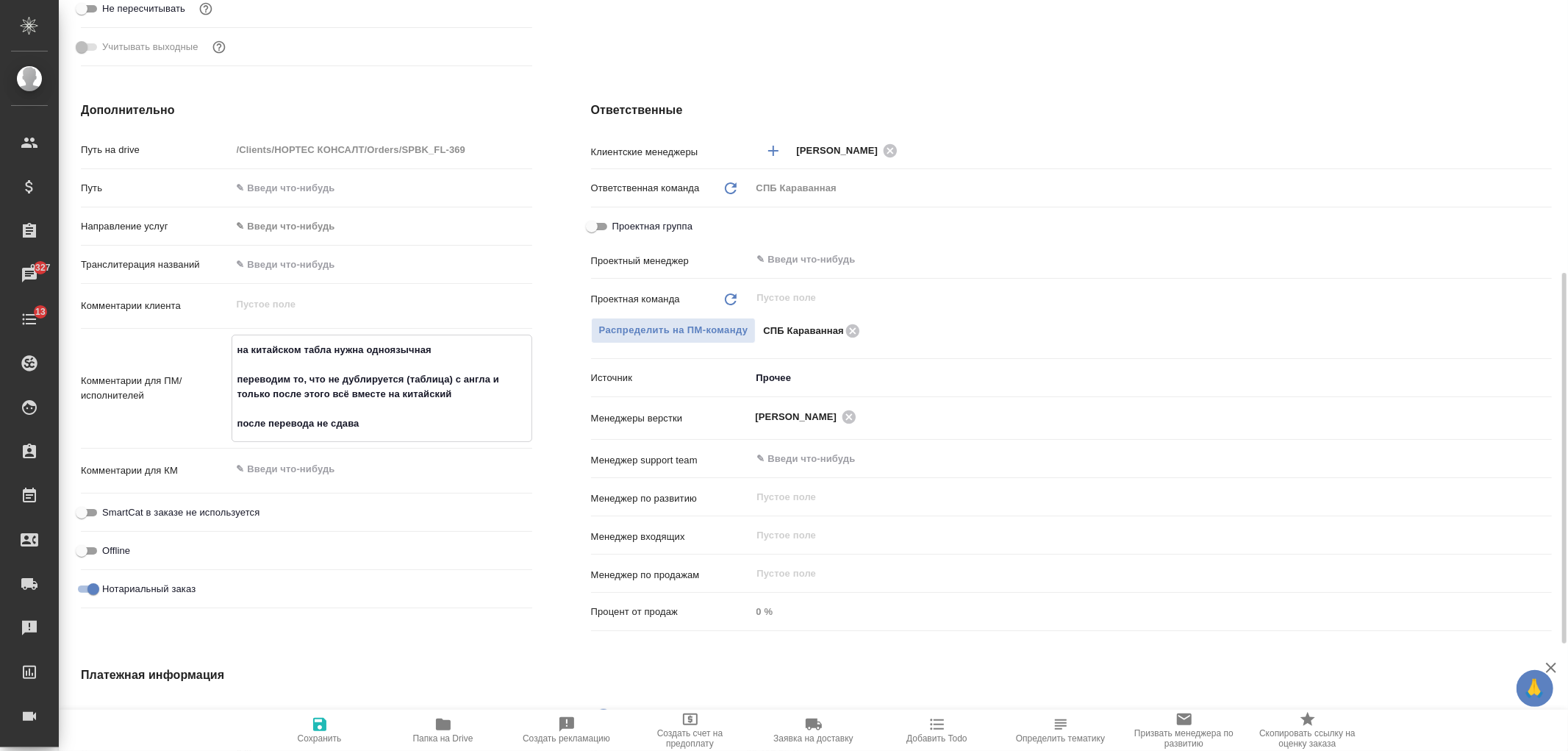
type textarea "x"
type textarea "на китайском табла нужна одноязычная переводим то, что не дублируется (таблица)…"
type textarea "x"
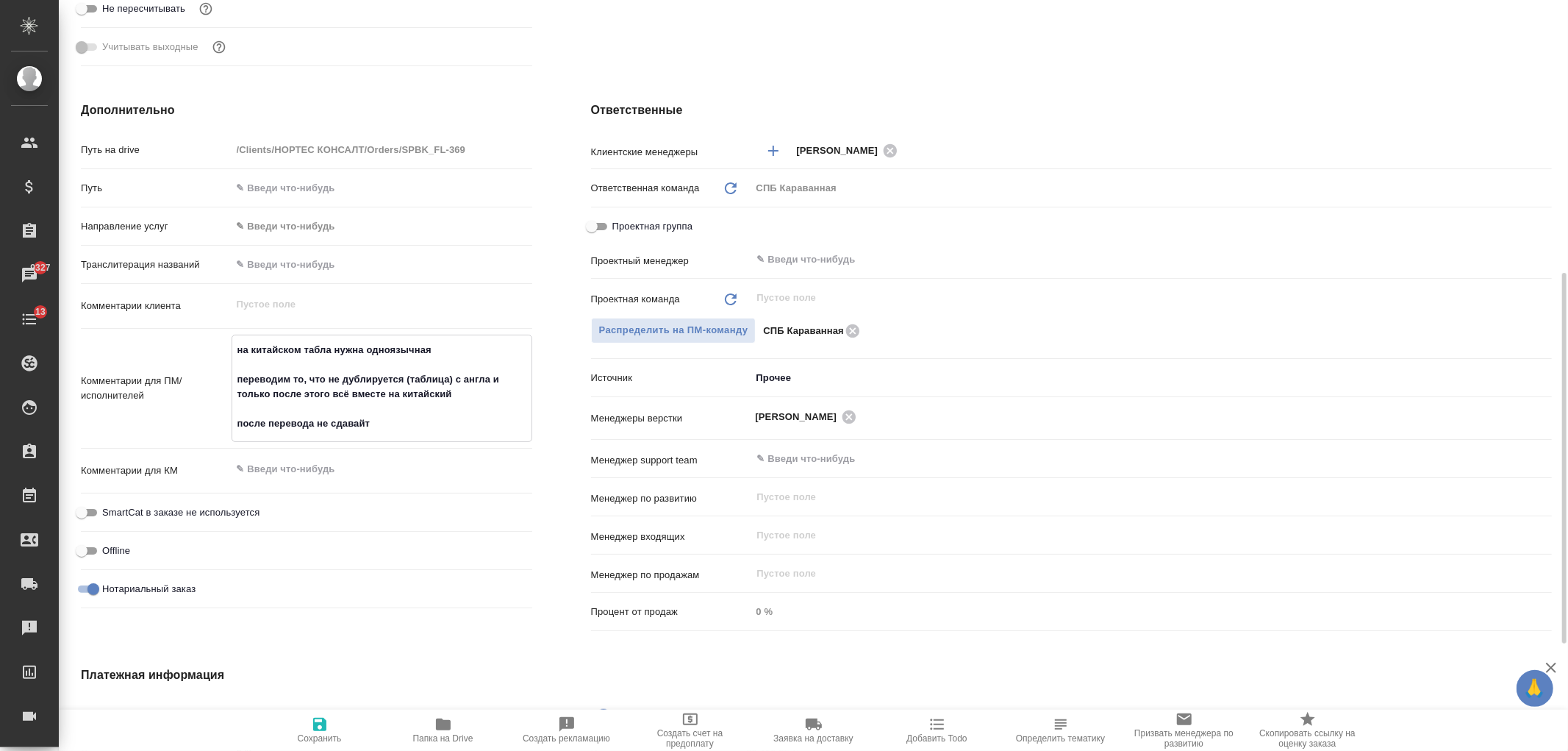
type textarea "на китайском табла нужна одноязычная переводим то, что не дублируется (таблица)…"
type textarea "x"
type textarea "на китайском табла нужна одноязычная переводим то, что не дублируется (таблица)…"
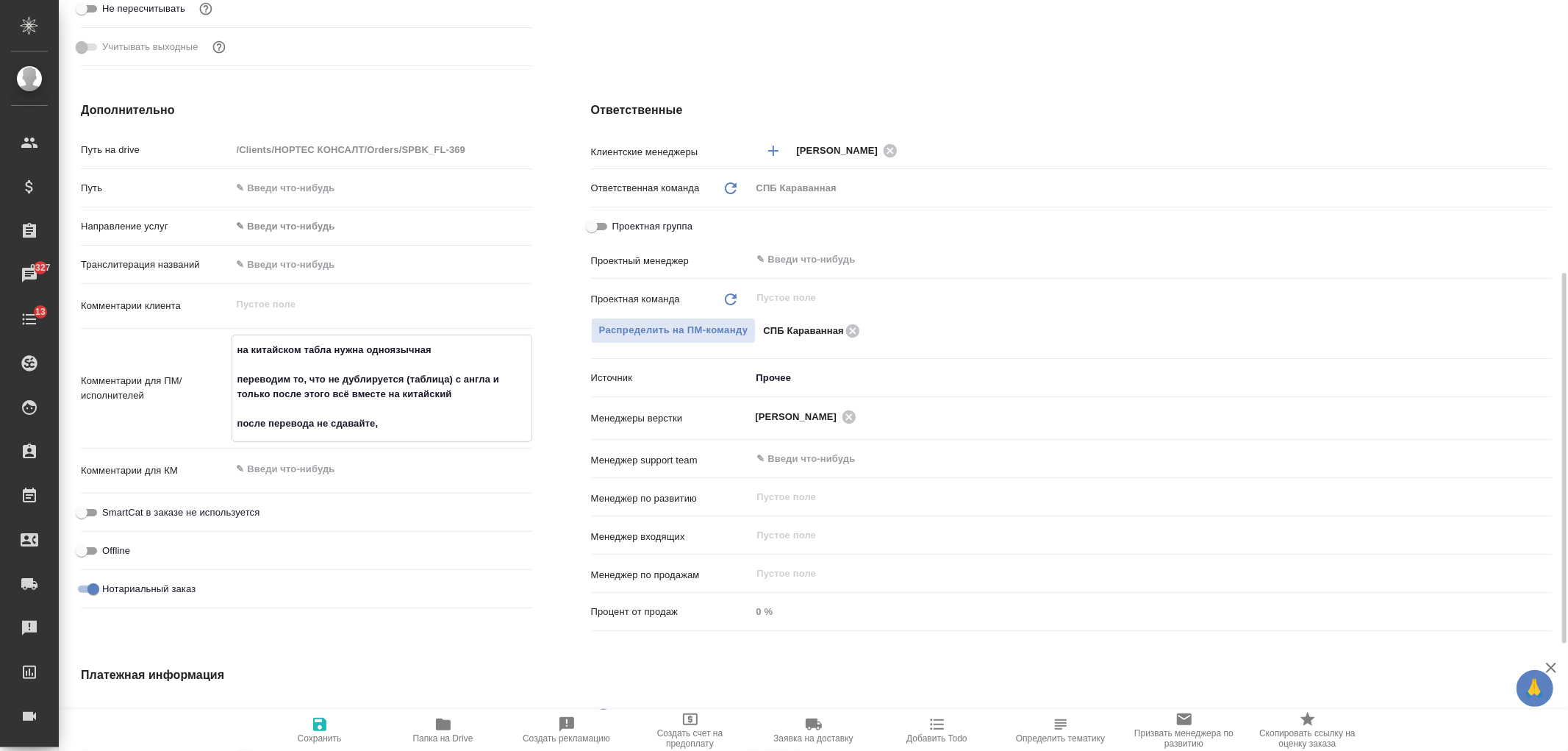
type textarea "x"
type textarea "на китайском табла нужна одноязычная переводим то, что не дублируется (таблица)…"
type textarea "x"
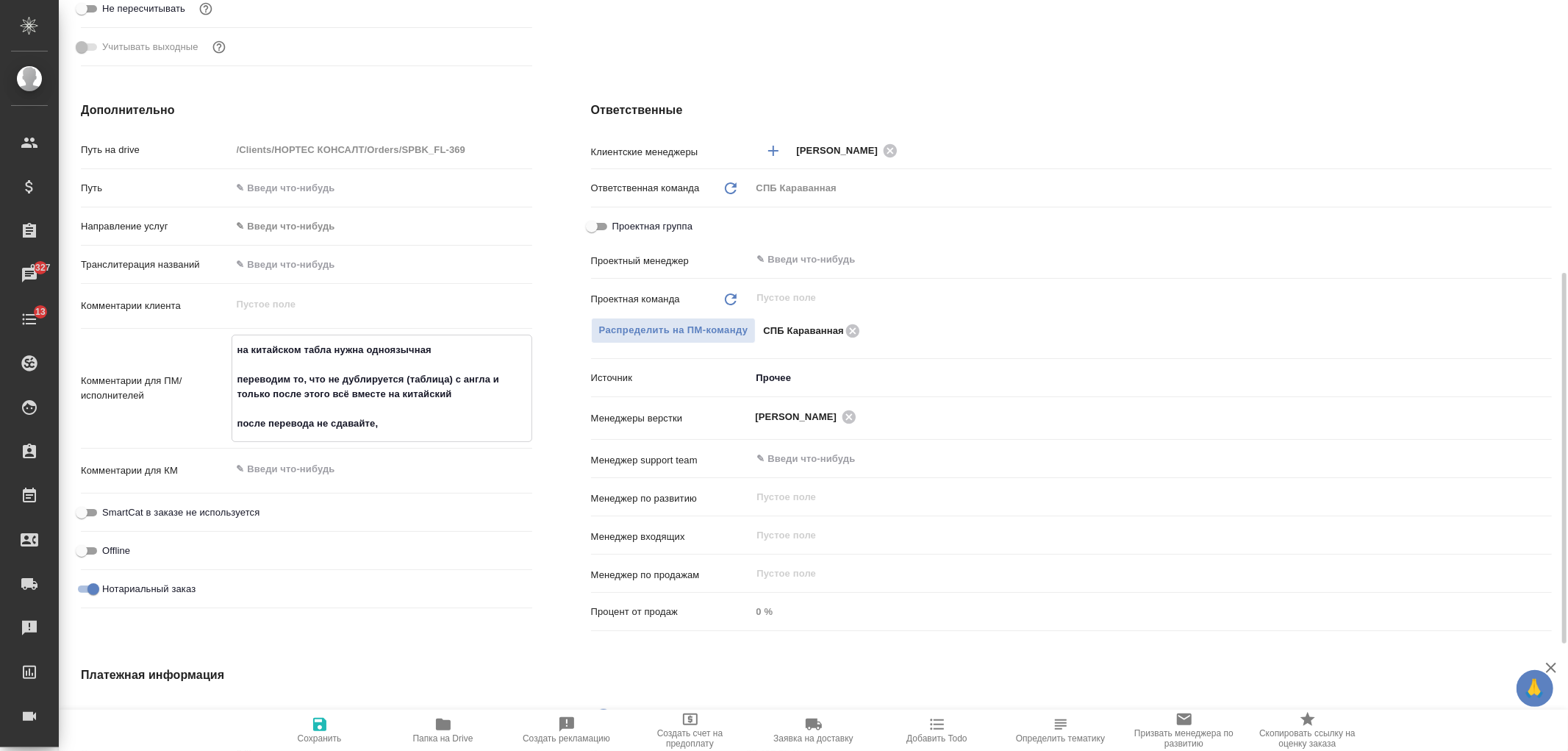
type textarea "x"
type textarea "на китайском табла нужна одноязычная переводим то, что не дублируется (таблица)…"
type textarea "x"
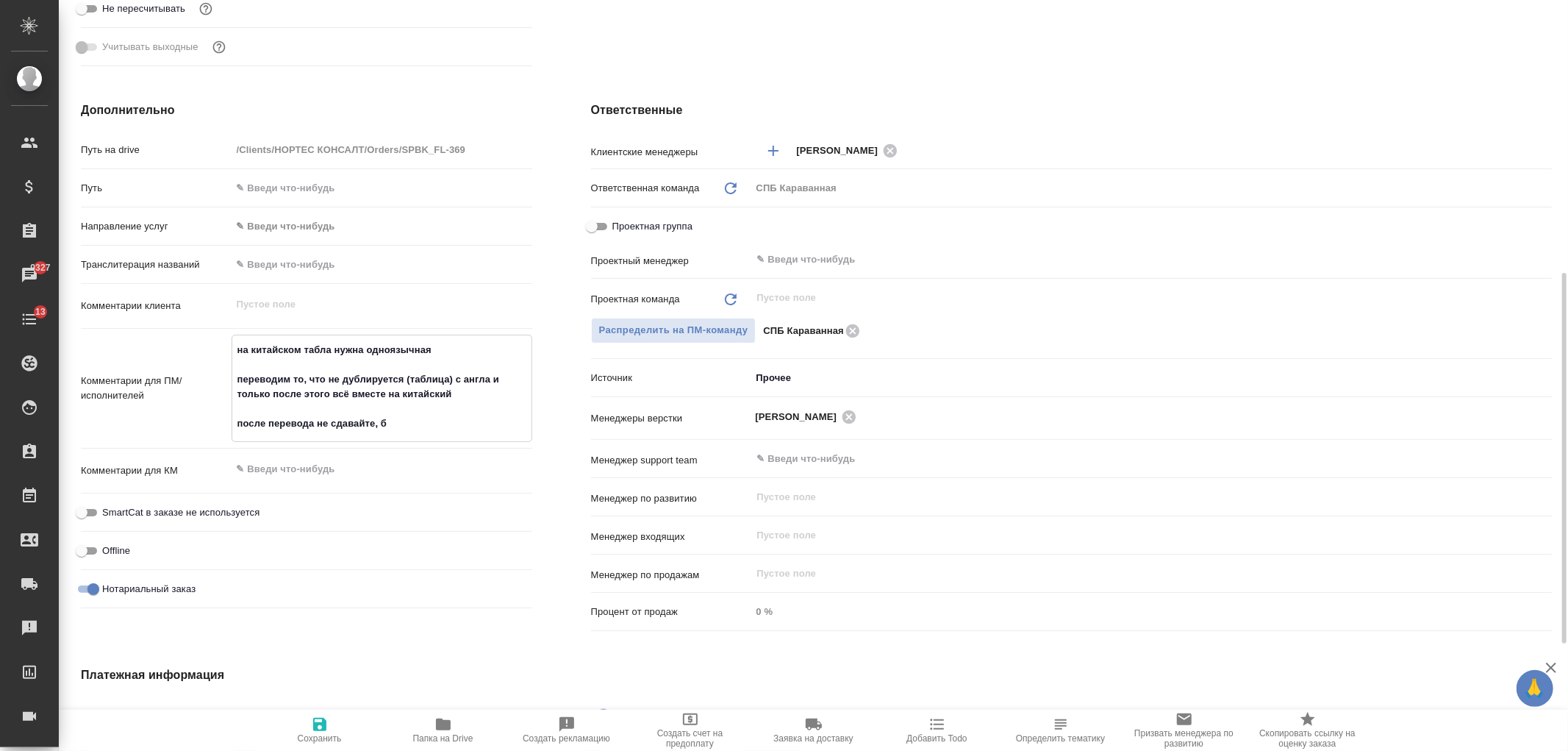
type textarea "x"
type textarea "на китайском табла нужна одноязычная переводим то, что не дублируется (таблица)…"
type textarea "x"
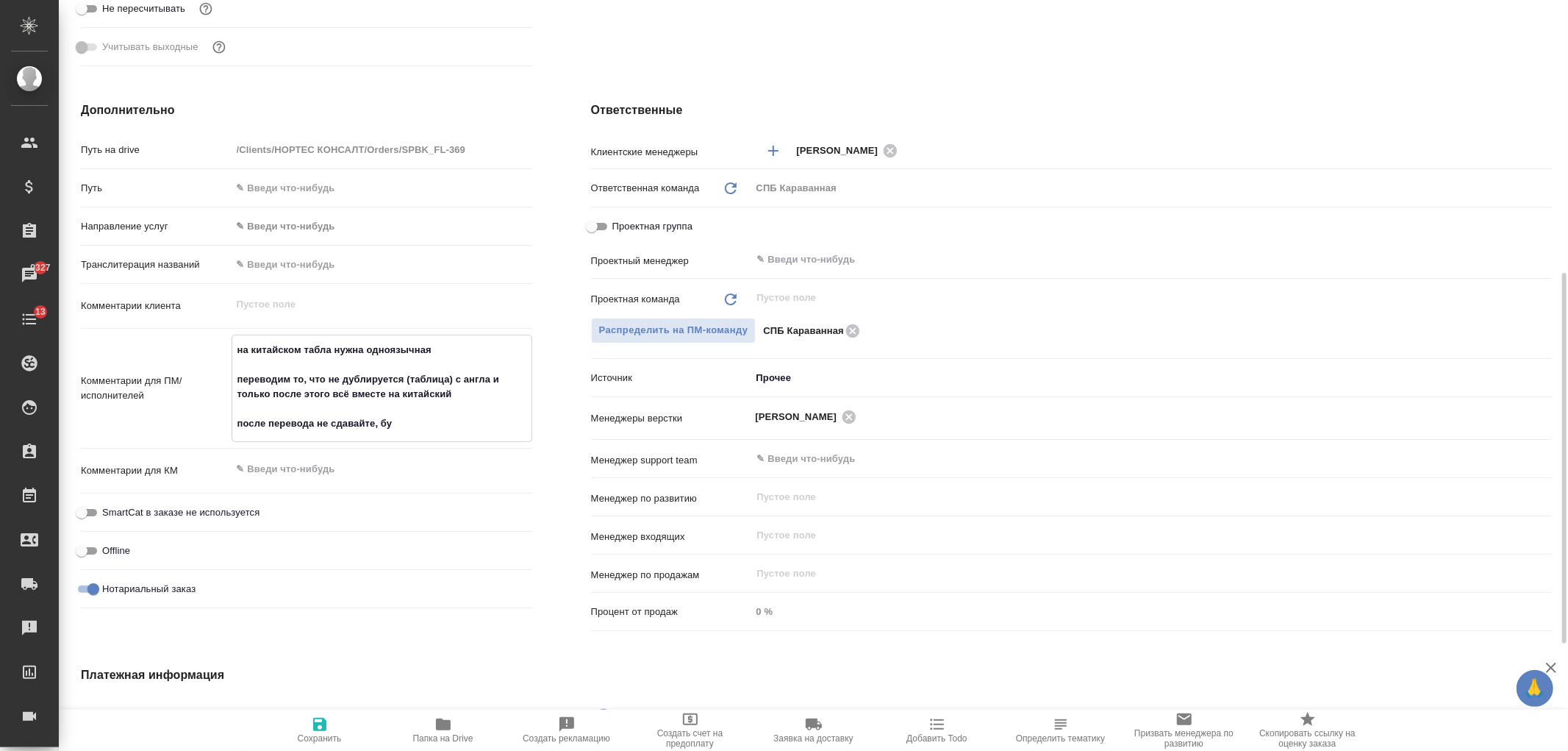
type textarea "на китайском табла нужна одноязычная переводим то, что не дублируется (таблица)…"
type textarea "x"
type textarea "на китайском табла нужна одноязычная переводим то, что не дублируется (таблица)…"
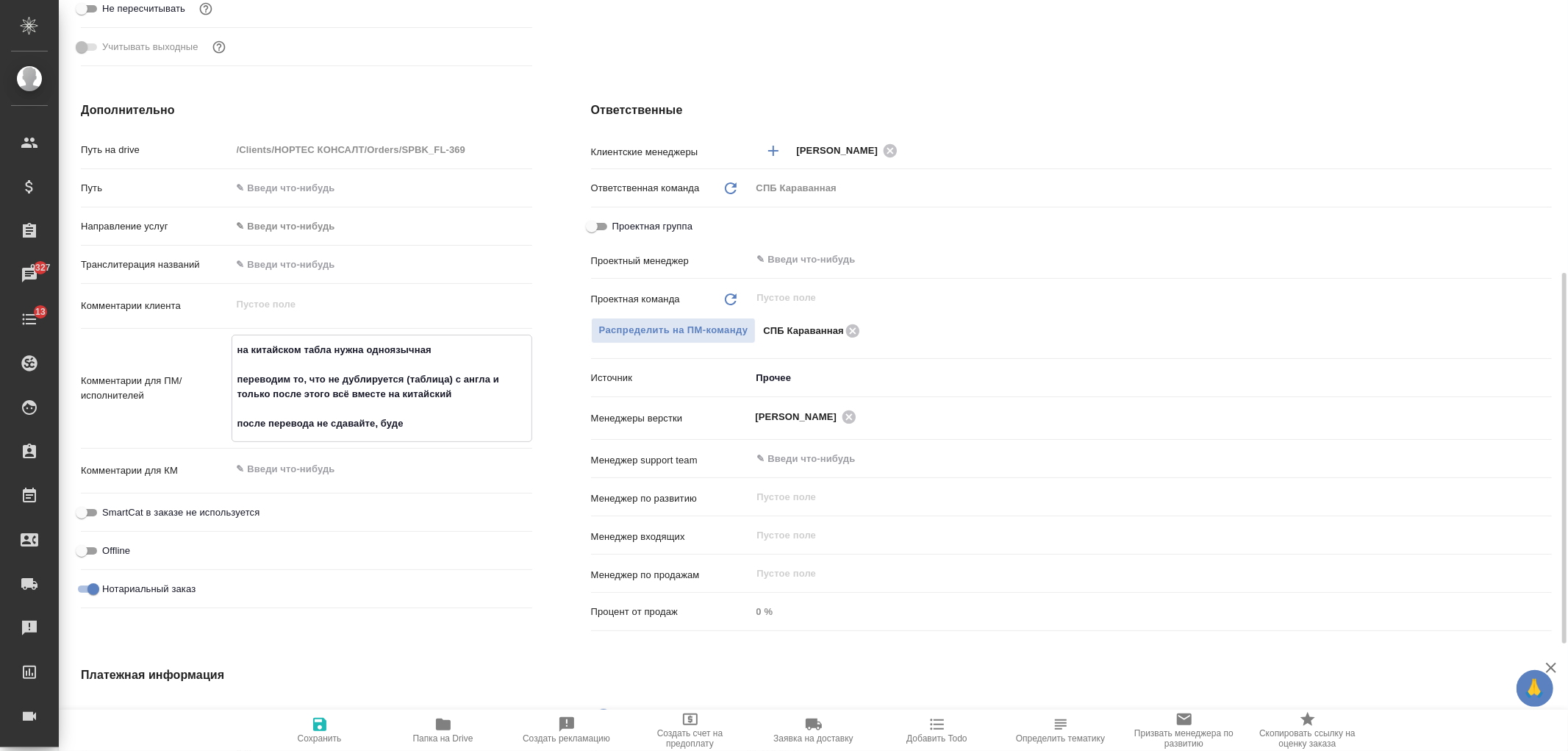
type textarea "x"
type textarea "на китайском табла нужна одноязычная переводим то, что не дублируется (таблица)…"
type textarea "x"
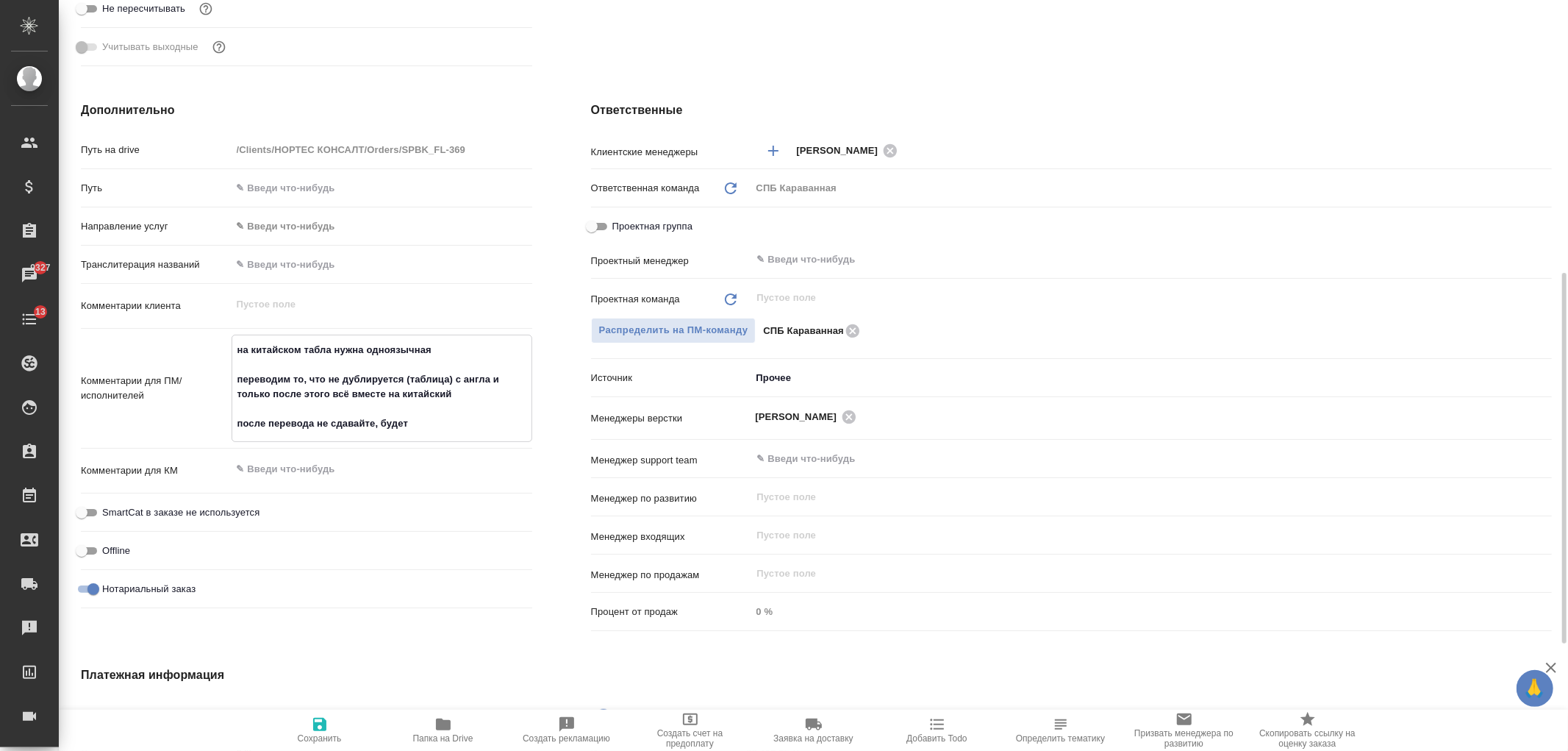
type textarea "x"
type textarea "на китайском табла нужна одноязычная переводим то, что не дублируется (таблица)…"
type textarea "x"
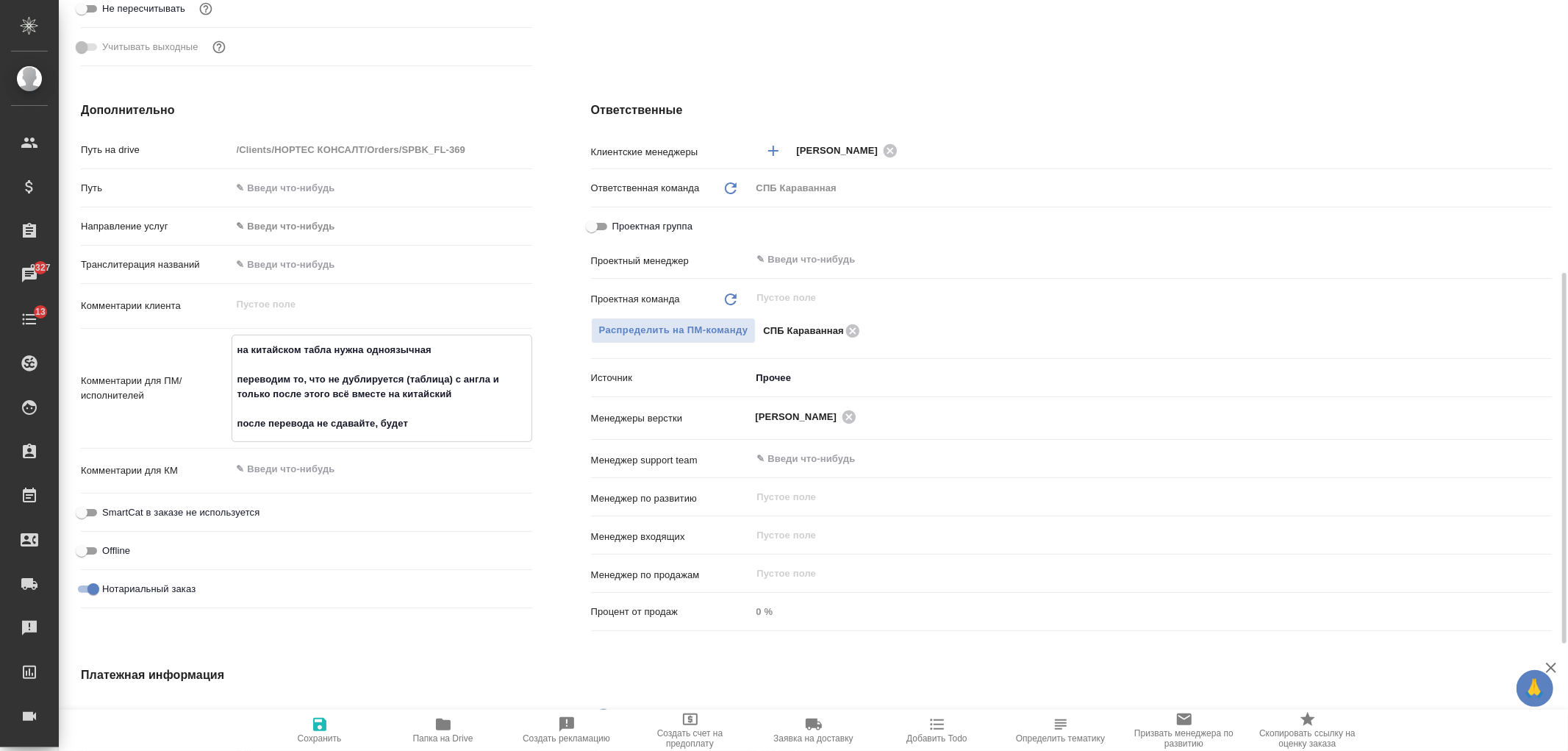
type textarea "x"
type textarea "на китайском табла нужна одноязычная переводим то, что не дублируется (таблица)…"
type textarea "x"
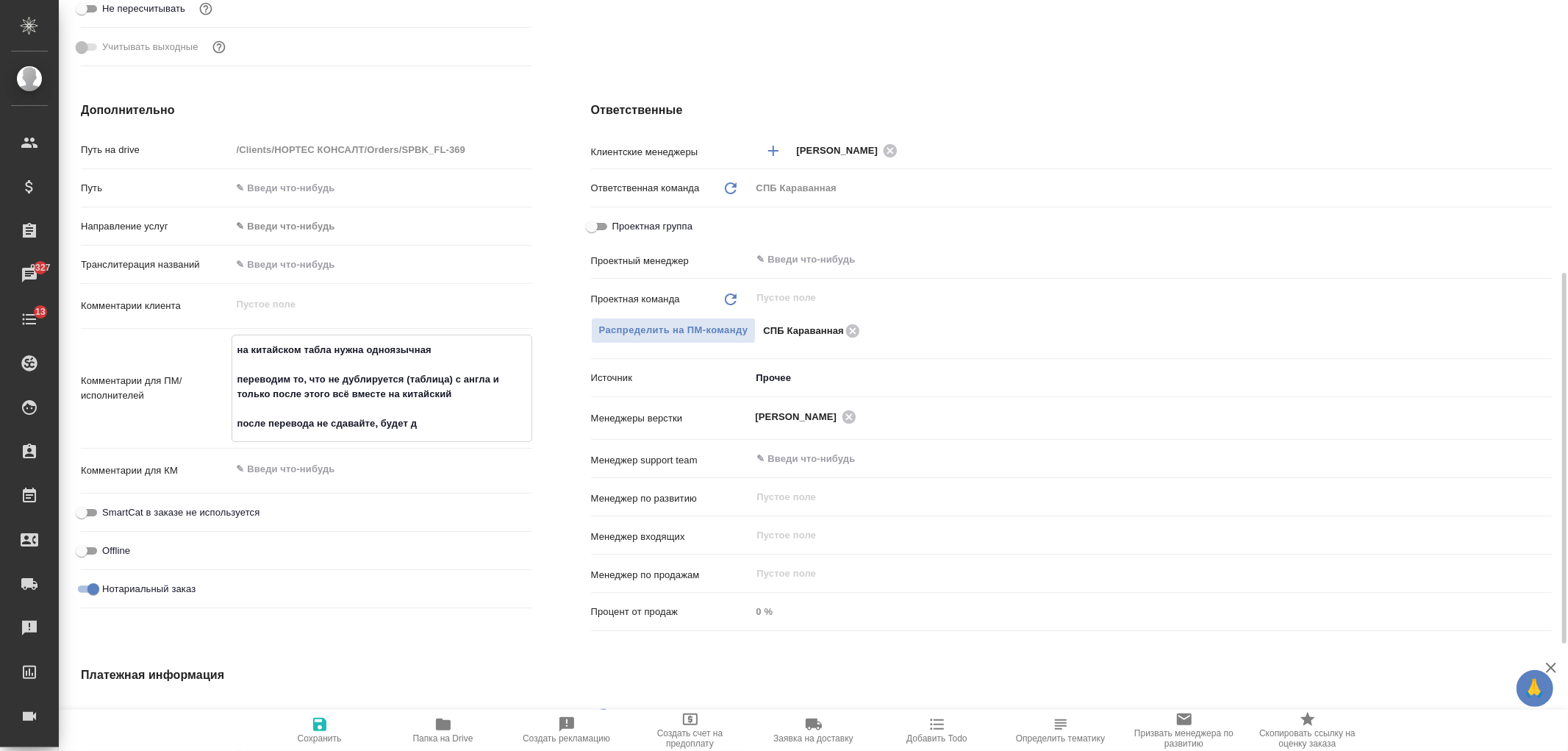
type textarea "на китайском табла нужна одноязычная переводим то, что не дублируется (таблица)…"
type textarea "x"
type textarea "на китайском табла нужна одноязычная переводим то, что не дублируется (таблица)…"
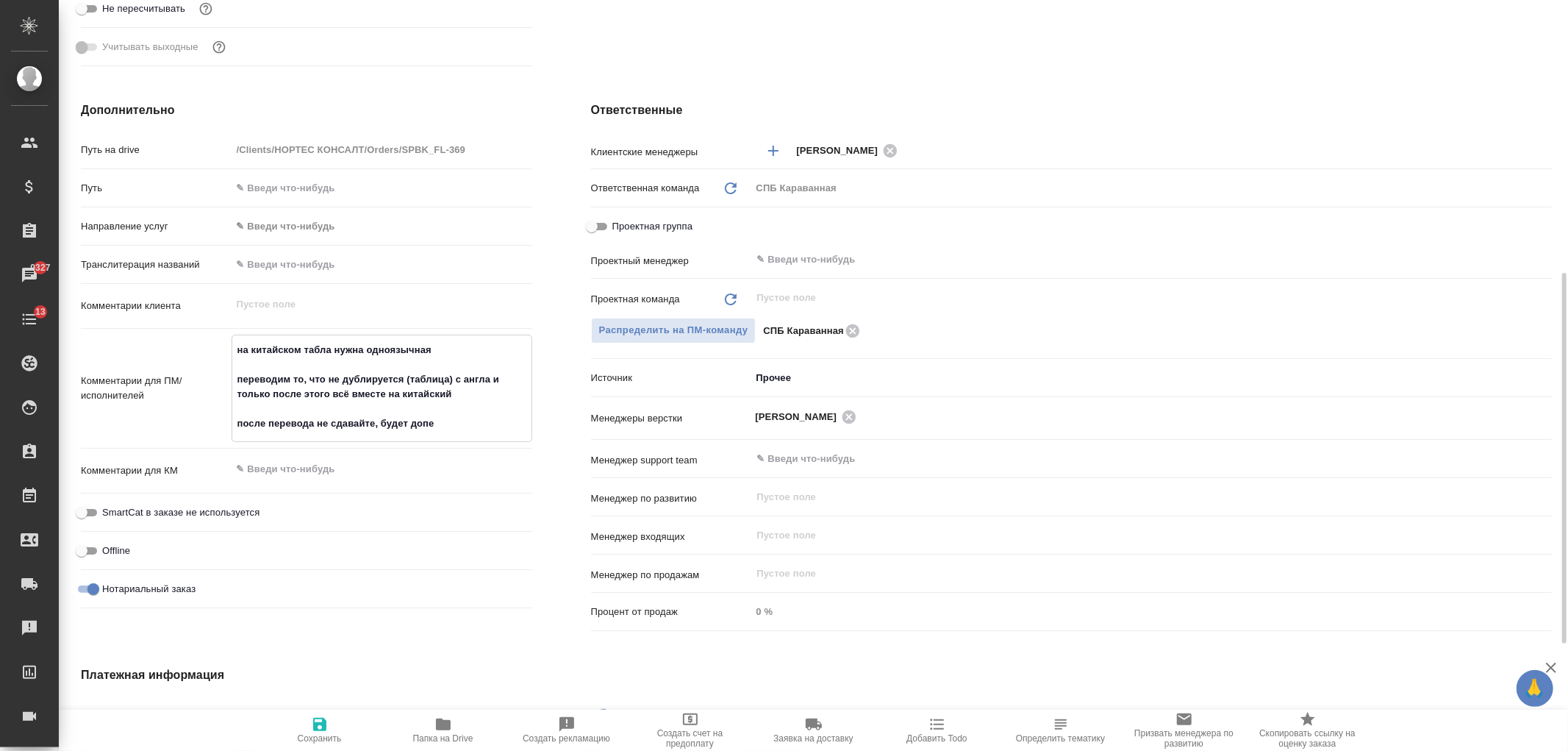
type textarea "x"
type textarea "на китайском табла нужна одноязычная переводим то, что не дублируется (таблица)…"
type textarea "x"
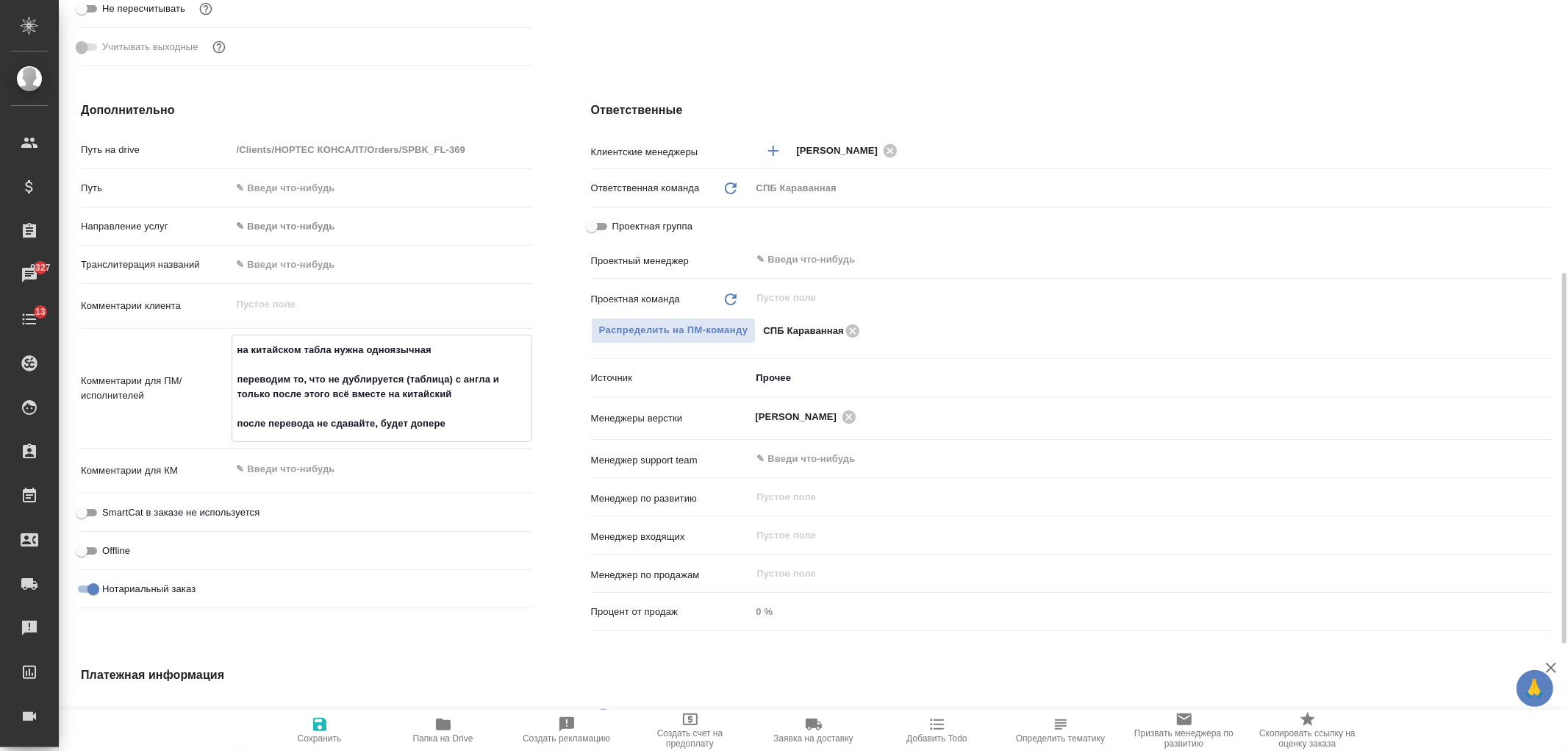
type textarea "x"
type textarea "на китайском табла нужна одноязычная переводим то, что не дублируется (таблица)…"
type textarea "x"
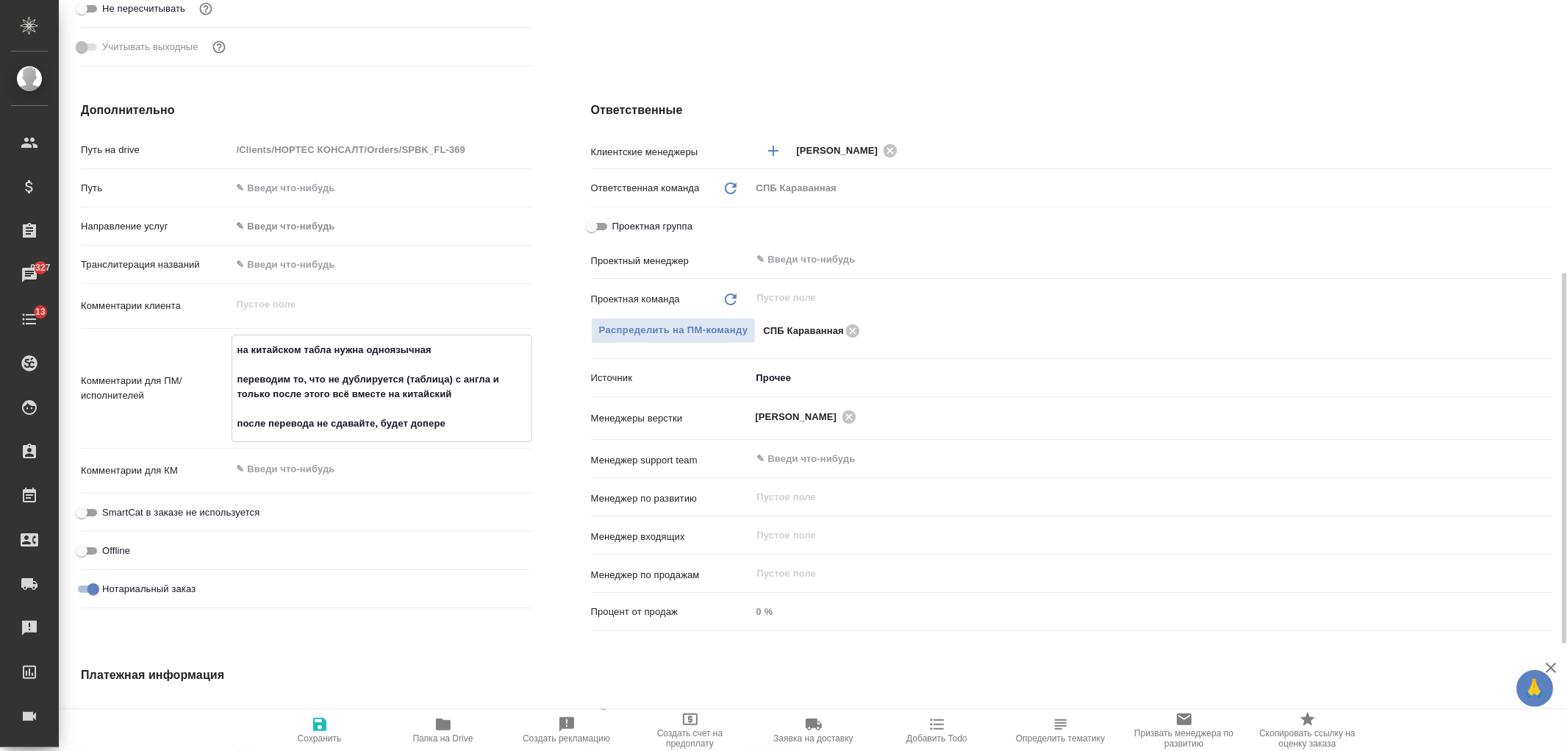
type textarea "x"
type textarea "на китайском табла нужна одноязычная переводим то, что не дублируется (таблица)…"
type textarea "x"
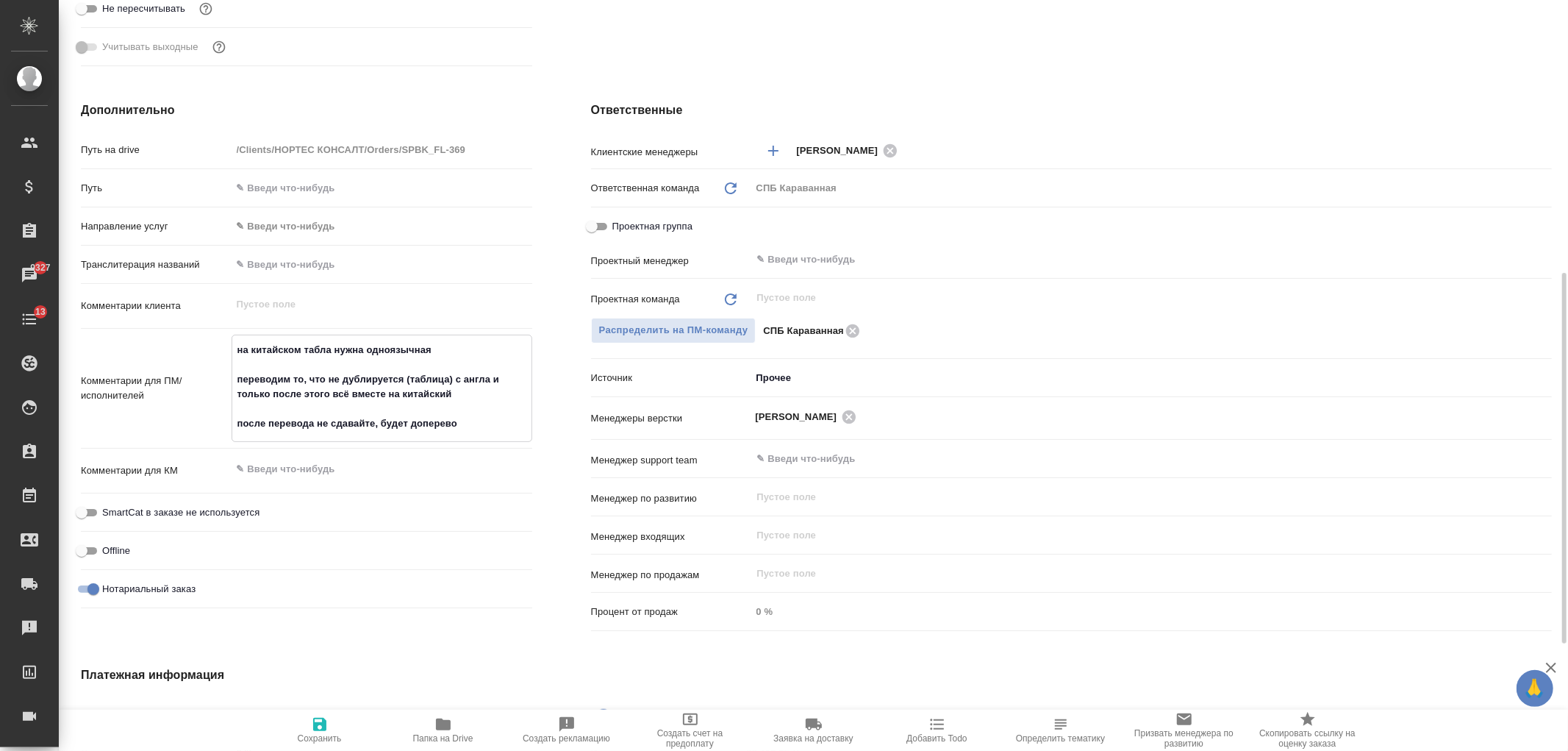
type textarea "на китайском табла нужна одноязычная переводим то, что не дублируется (таблица)…"
type textarea "x"
type textarea "на китайском табла нужна одноязычная переводим то, что не дублируется (таблица)…"
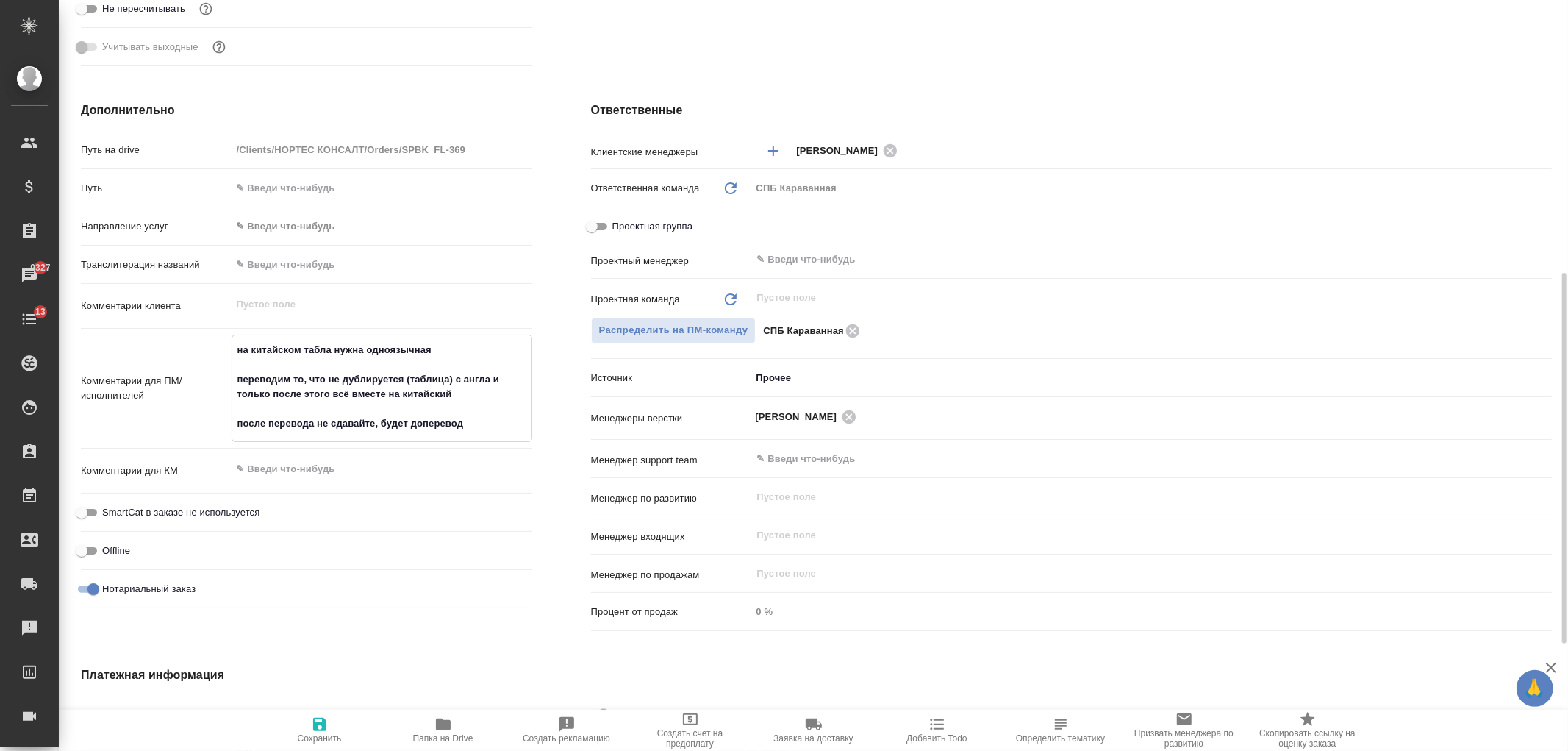
type textarea "x"
type textarea "на китайском табла нужна одноязычная переводим то, что не дублируется (таблица)…"
type textarea "x"
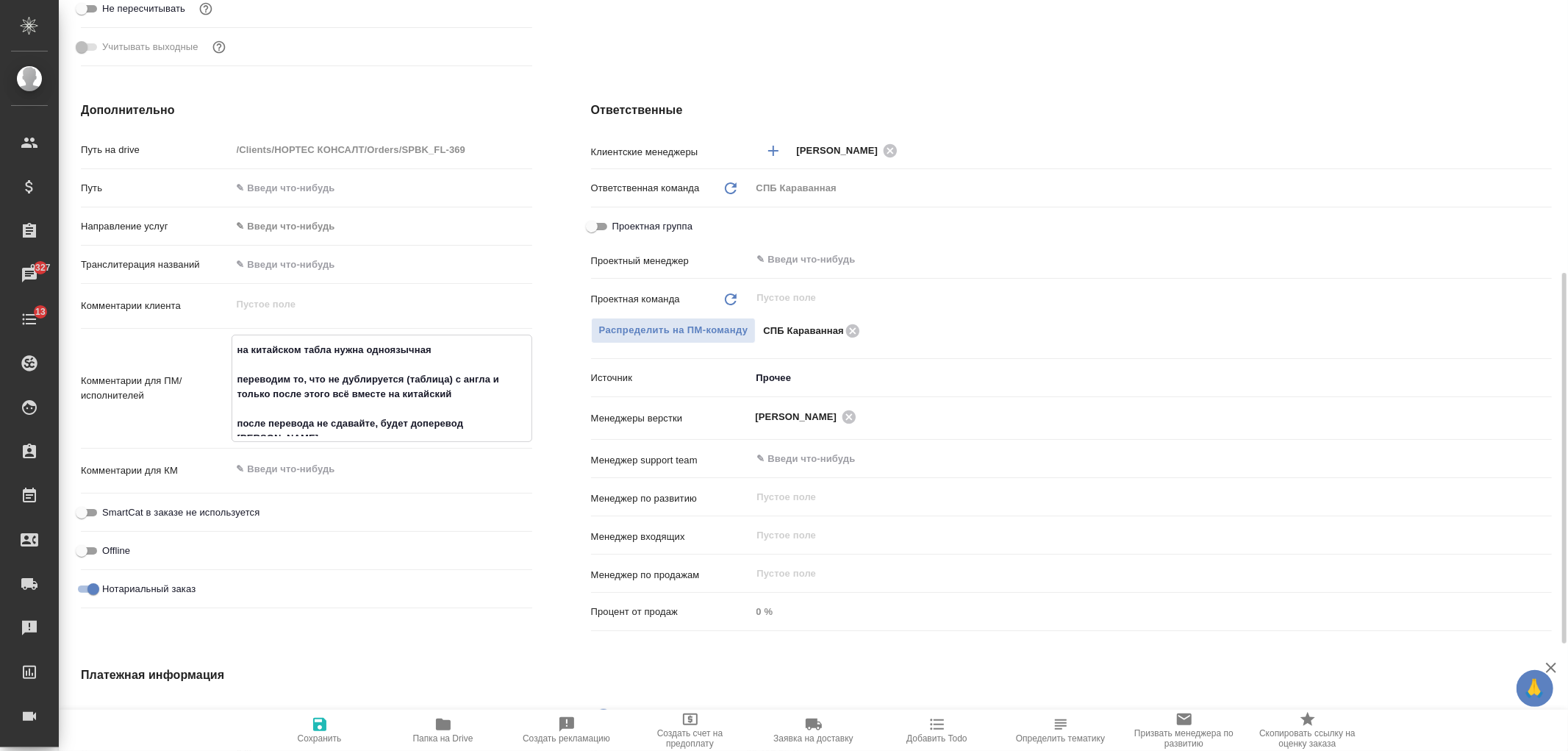
type textarea "x"
type textarea "на китайском табла нужна одноязычная переводим то, что не дублируется (таблица)…"
type textarea "x"
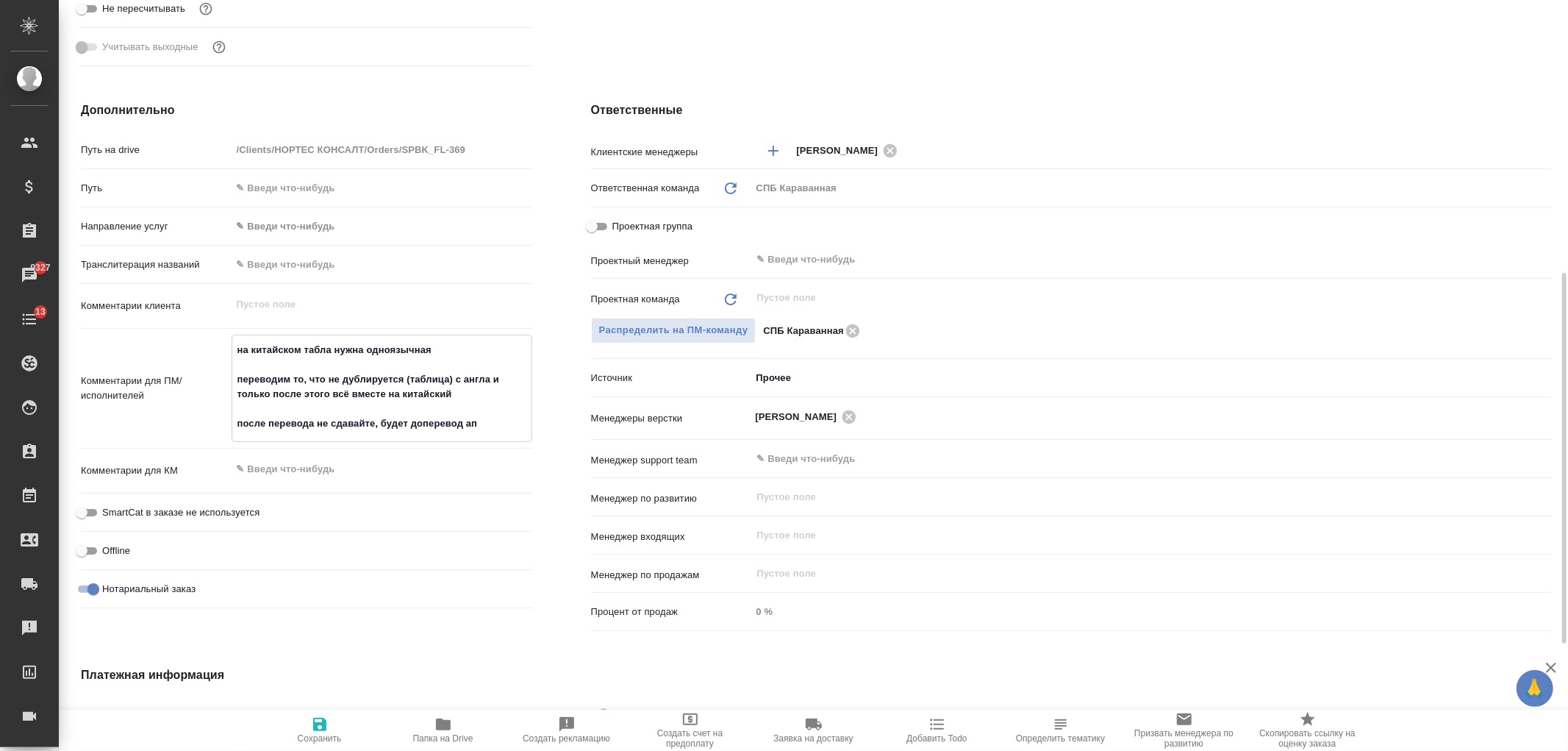
type textarea "x"
type textarea "на китайском табла нужна одноязычная переводим то, что не дублируется (таблица)…"
type textarea "x"
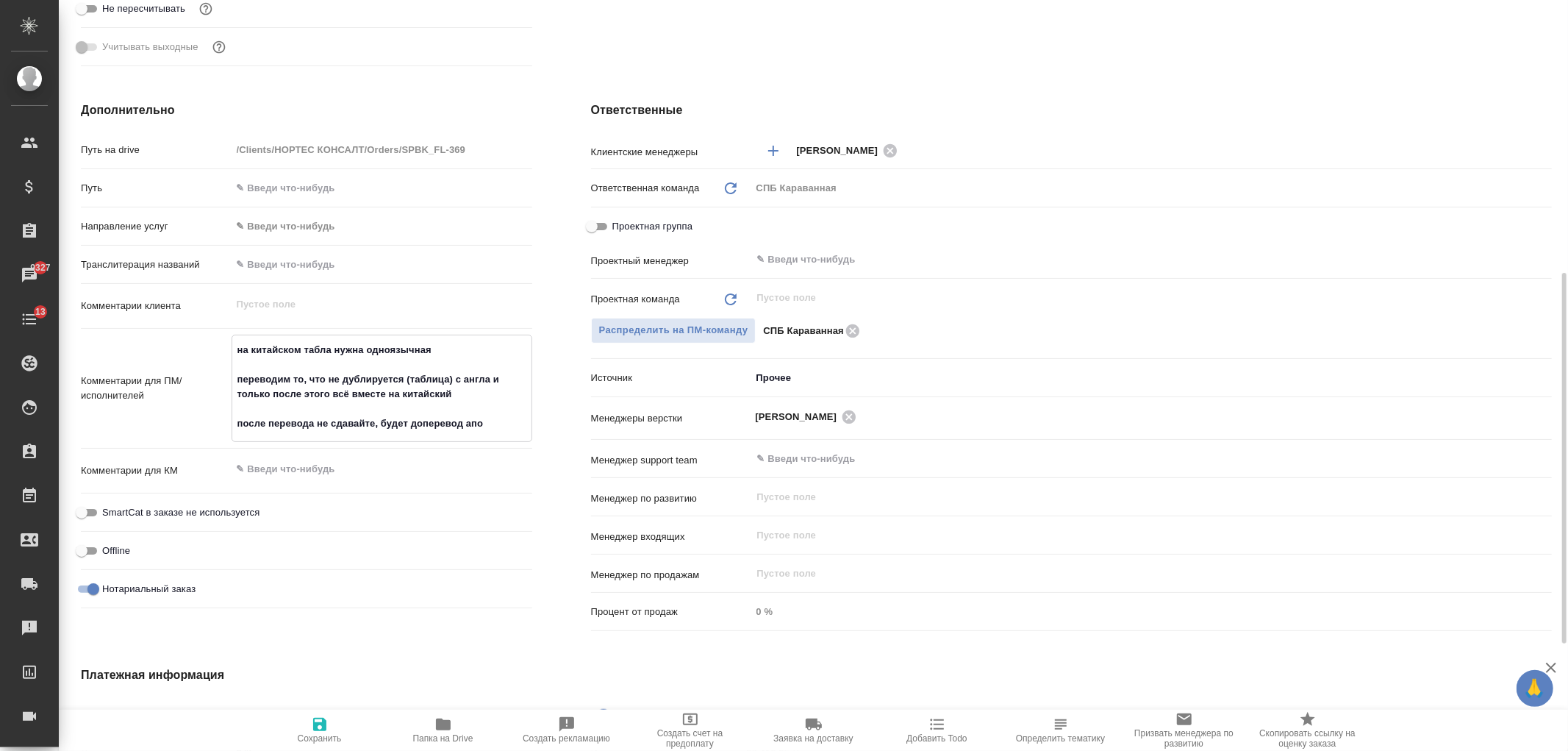
type textarea "на китайском табла нужна одноязычная переводим то, что не дублируется (таблица)…"
type textarea "x"
click at [321, 728] on icon "button" at bounding box center [320, 724] width 18 height 18
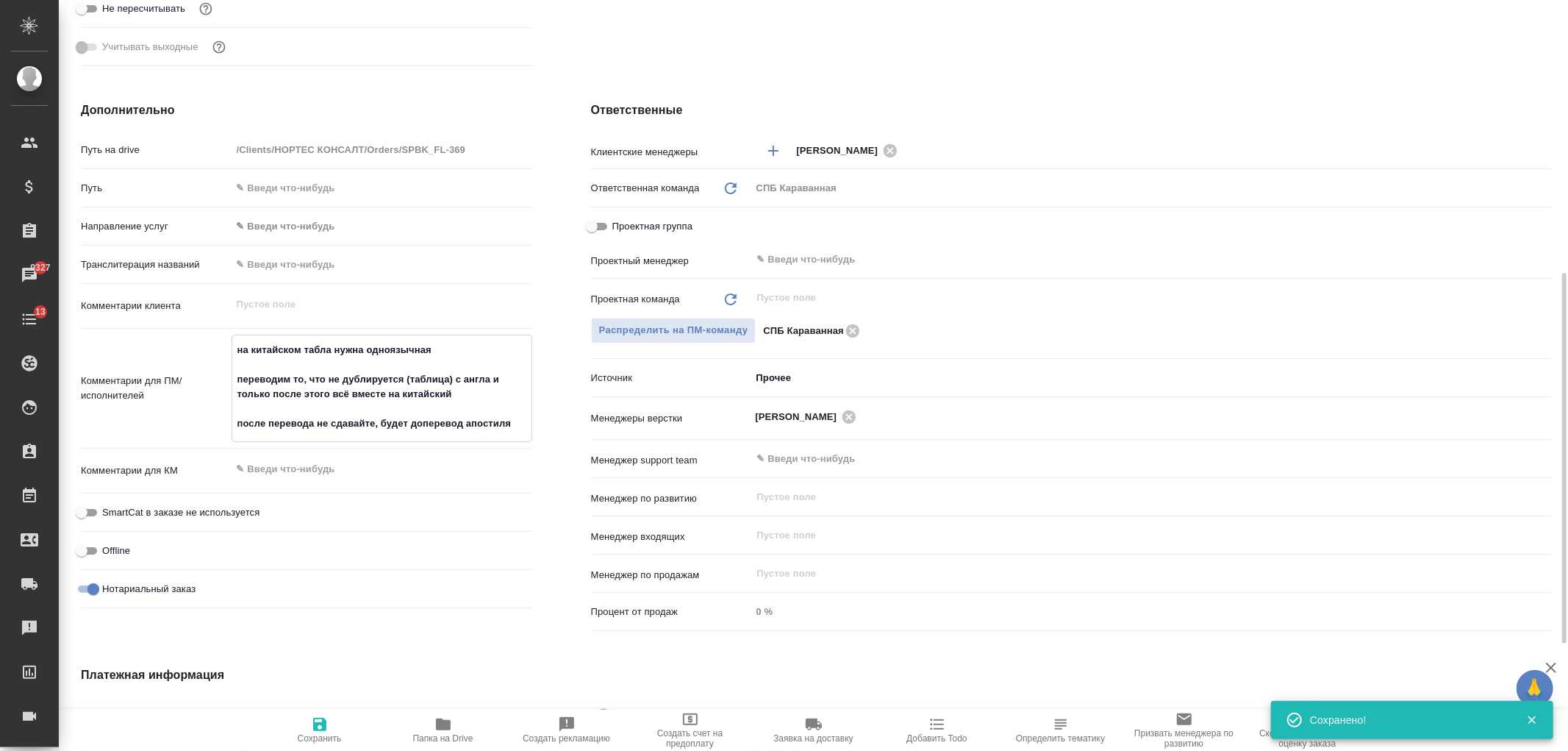
click at [524, 419] on textarea "на китайском табла нужна одноязычная переводим то, что не дублируется (таблица)…" at bounding box center [382, 387] width 299 height 99
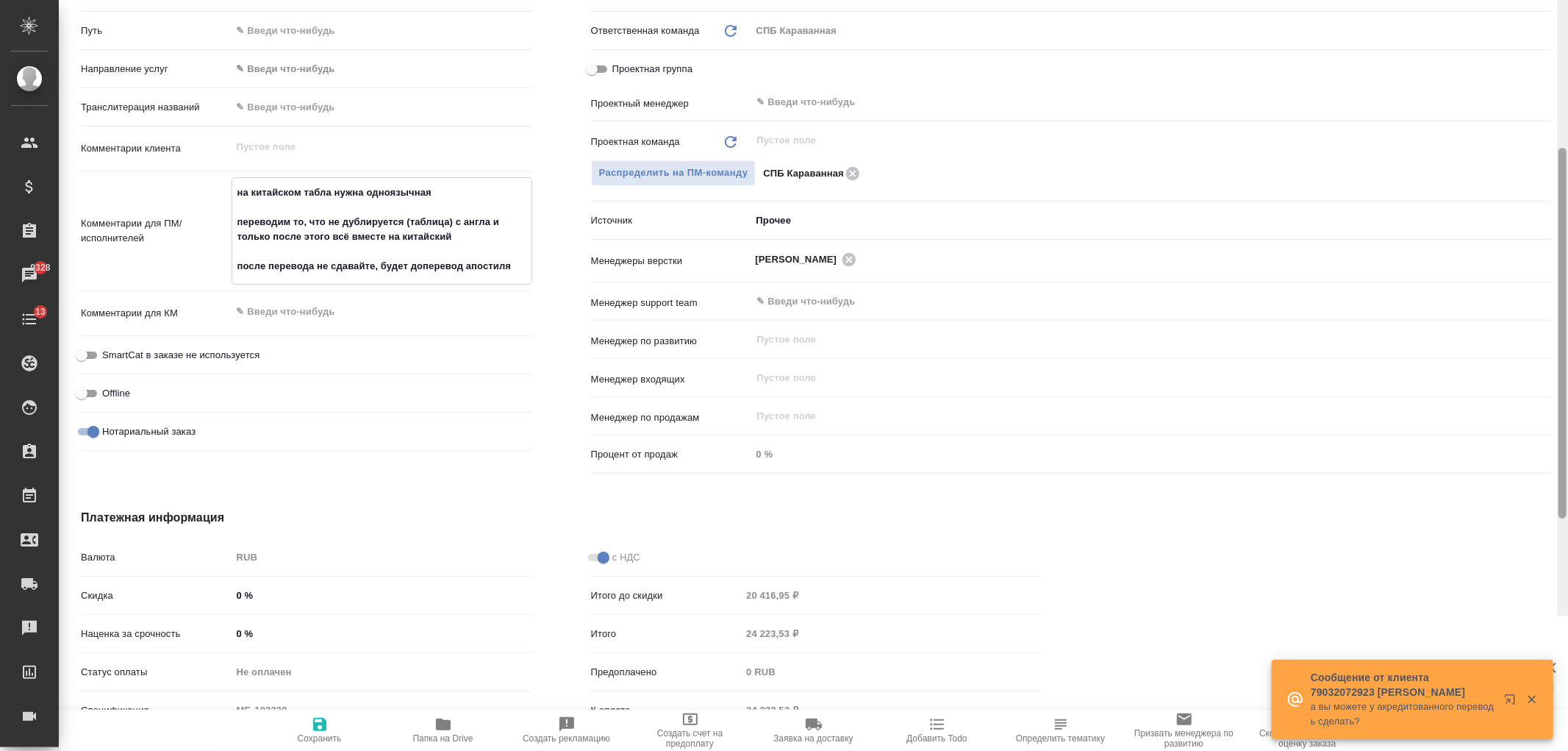
scroll to position [715, 0]
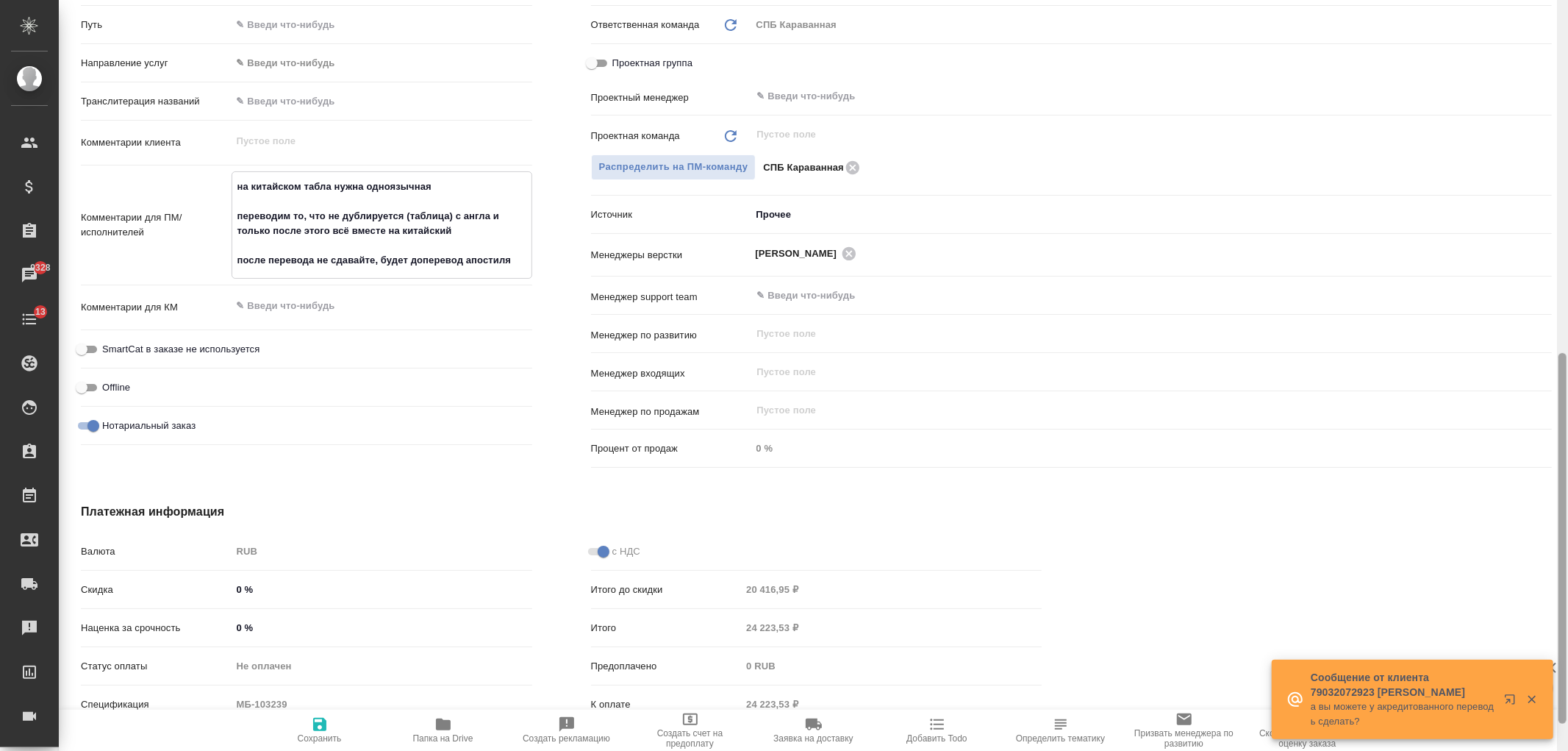
drag, startPoint x: 1561, startPoint y: 509, endPoint x: 1567, endPoint y: 590, distance: 81.2
click at [1567, 590] on div at bounding box center [1562, 376] width 11 height 751
click at [1533, 695] on icon "button" at bounding box center [1531, 699] width 13 height 13
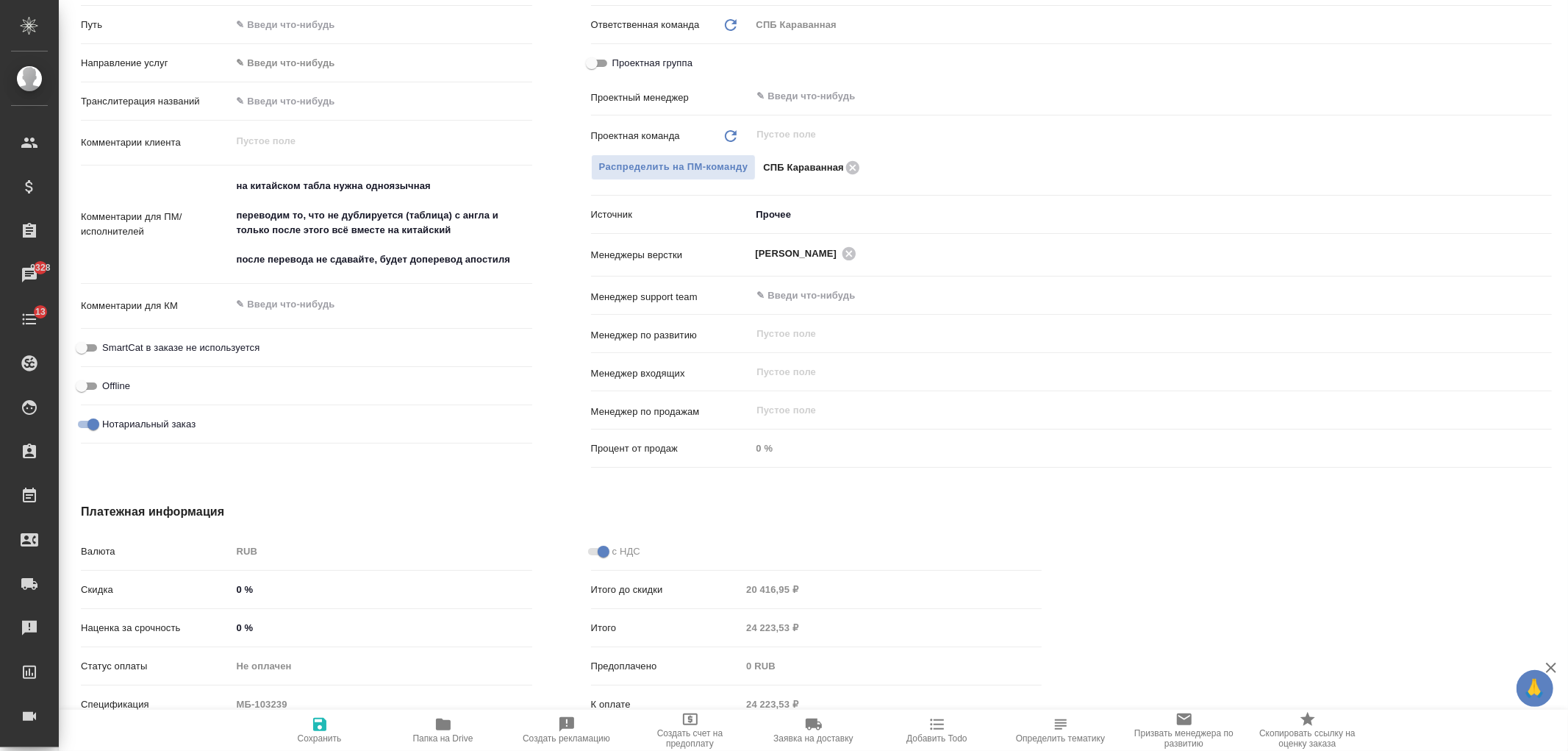
click at [1552, 668] on icon "button" at bounding box center [1550, 667] width 10 height 10
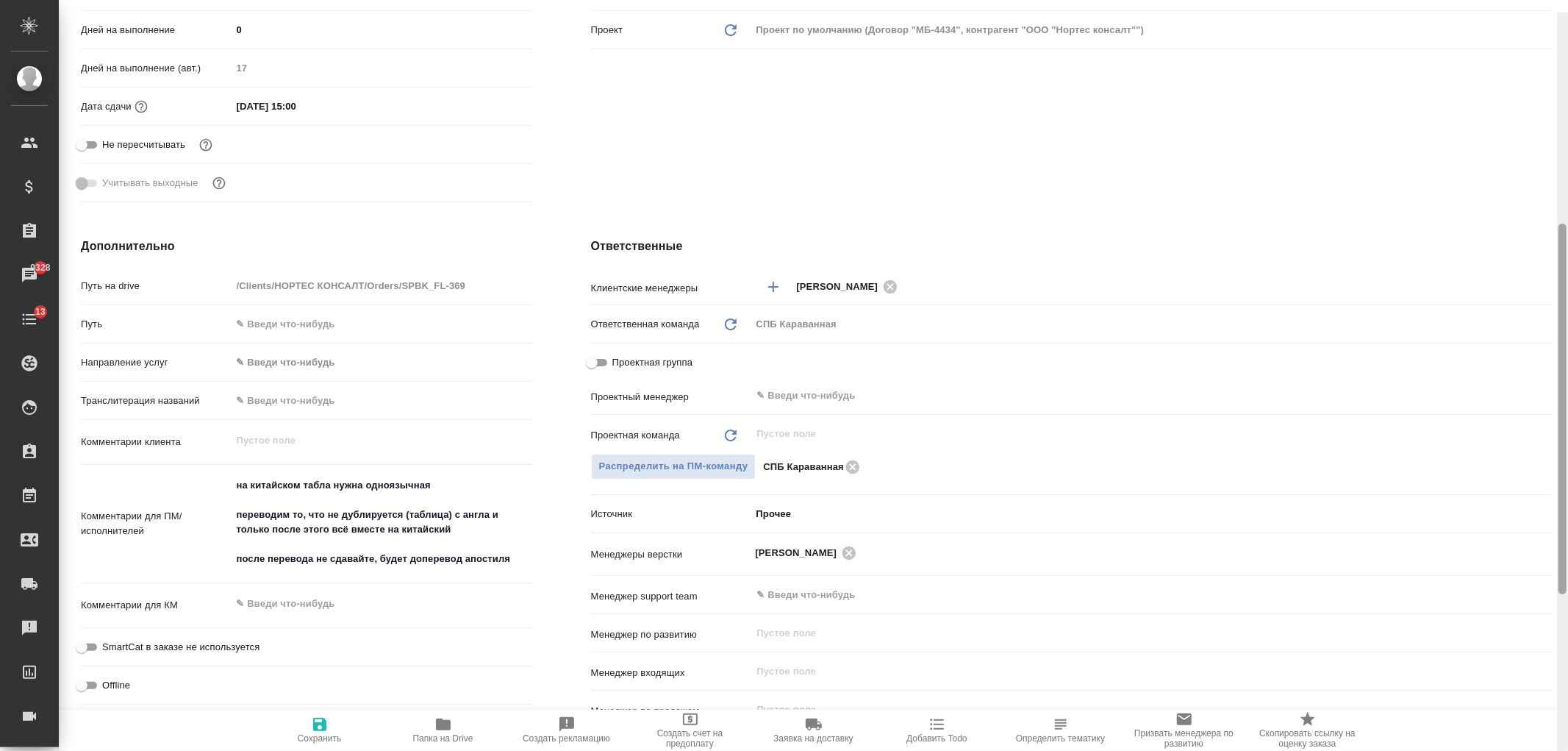
scroll to position [413, 0]
drag, startPoint x: 1560, startPoint y: 505, endPoint x: 1567, endPoint y: 356, distance: 149.2
click at [1567, 356] on div at bounding box center [1562, 376] width 11 height 751
click at [848, 466] on icon at bounding box center [852, 469] width 13 height 13
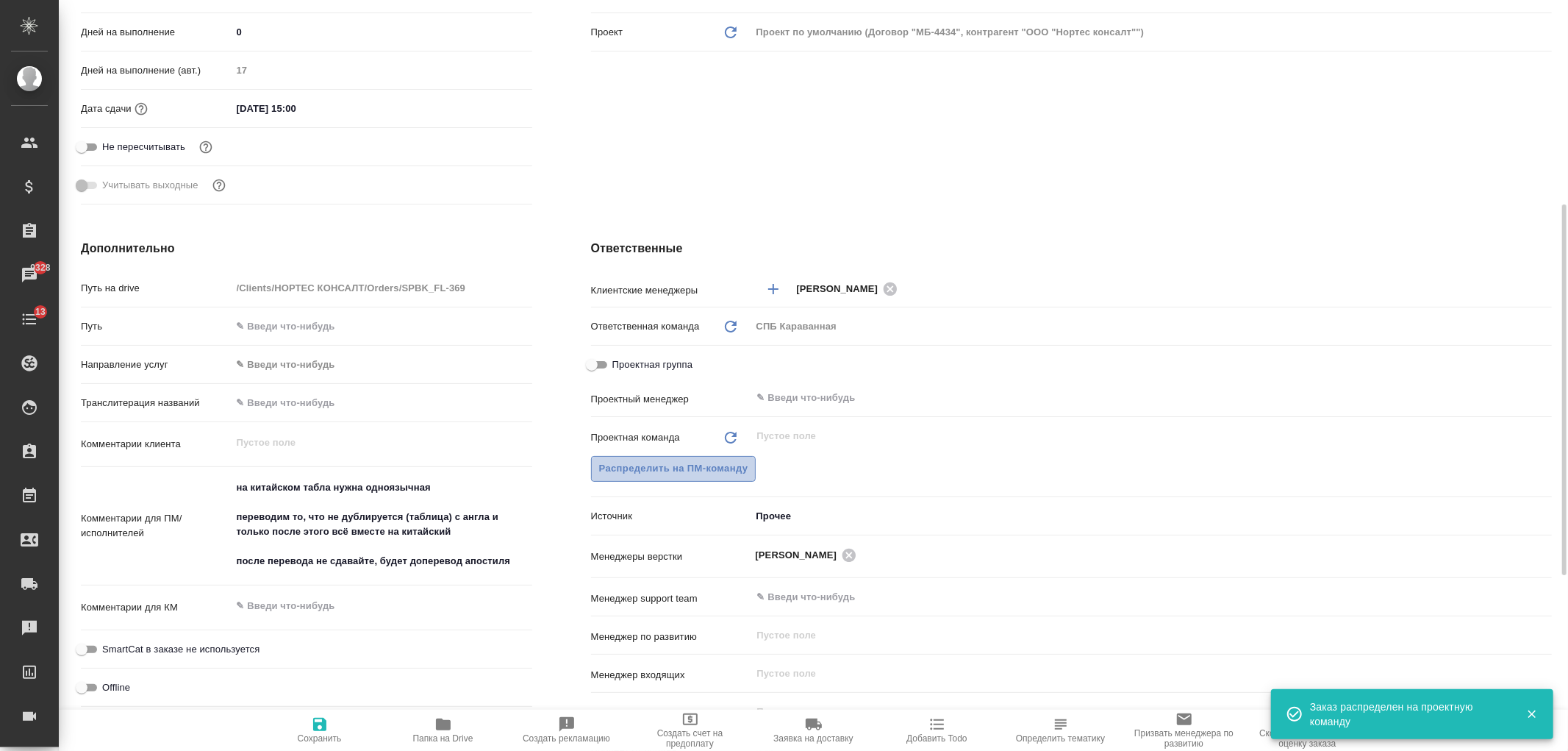
click at [698, 464] on span "Распределить на ПМ-команду" at bounding box center [673, 469] width 150 height 17
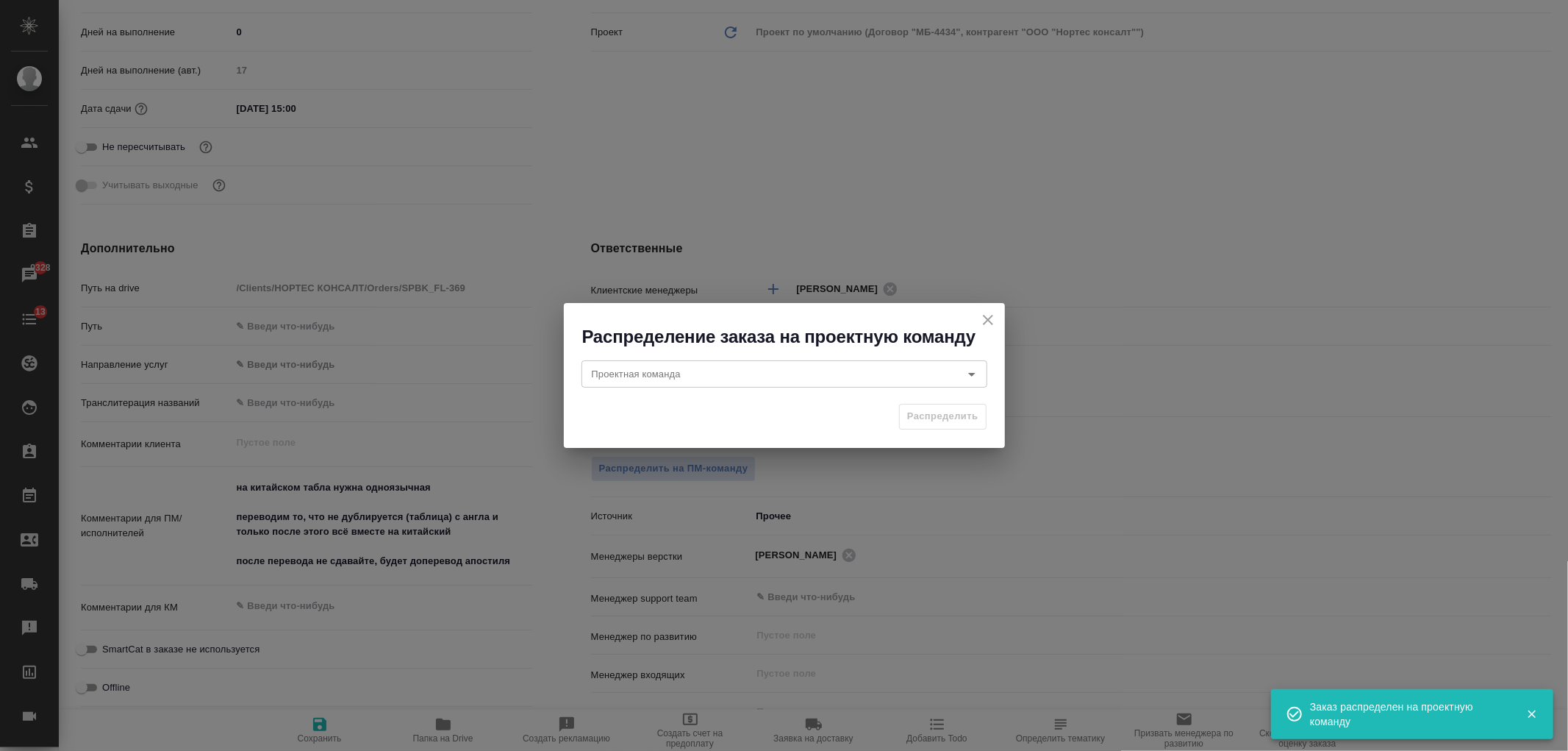
click at [987, 325] on icon "close" at bounding box center [988, 320] width 18 height 18
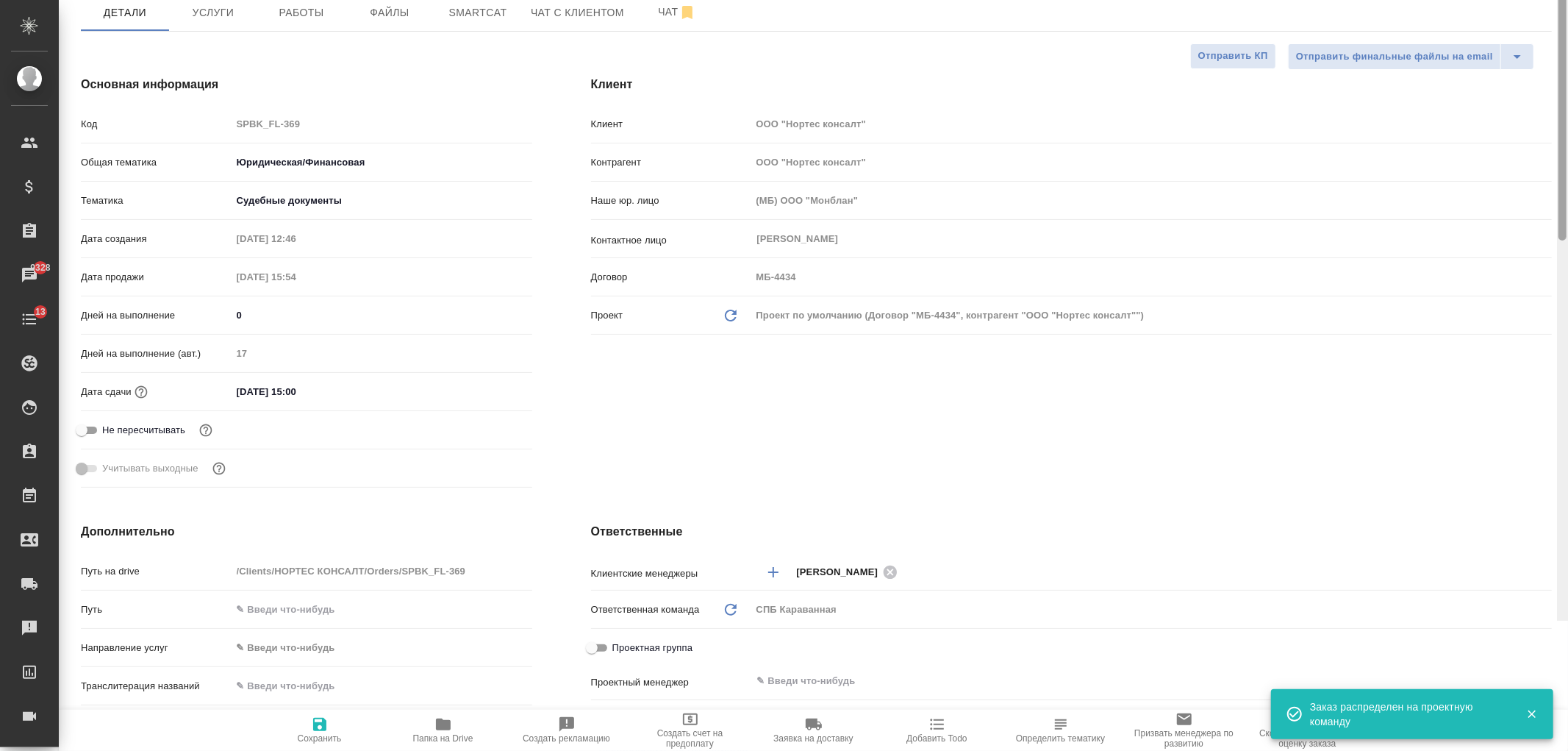
scroll to position [0, 0]
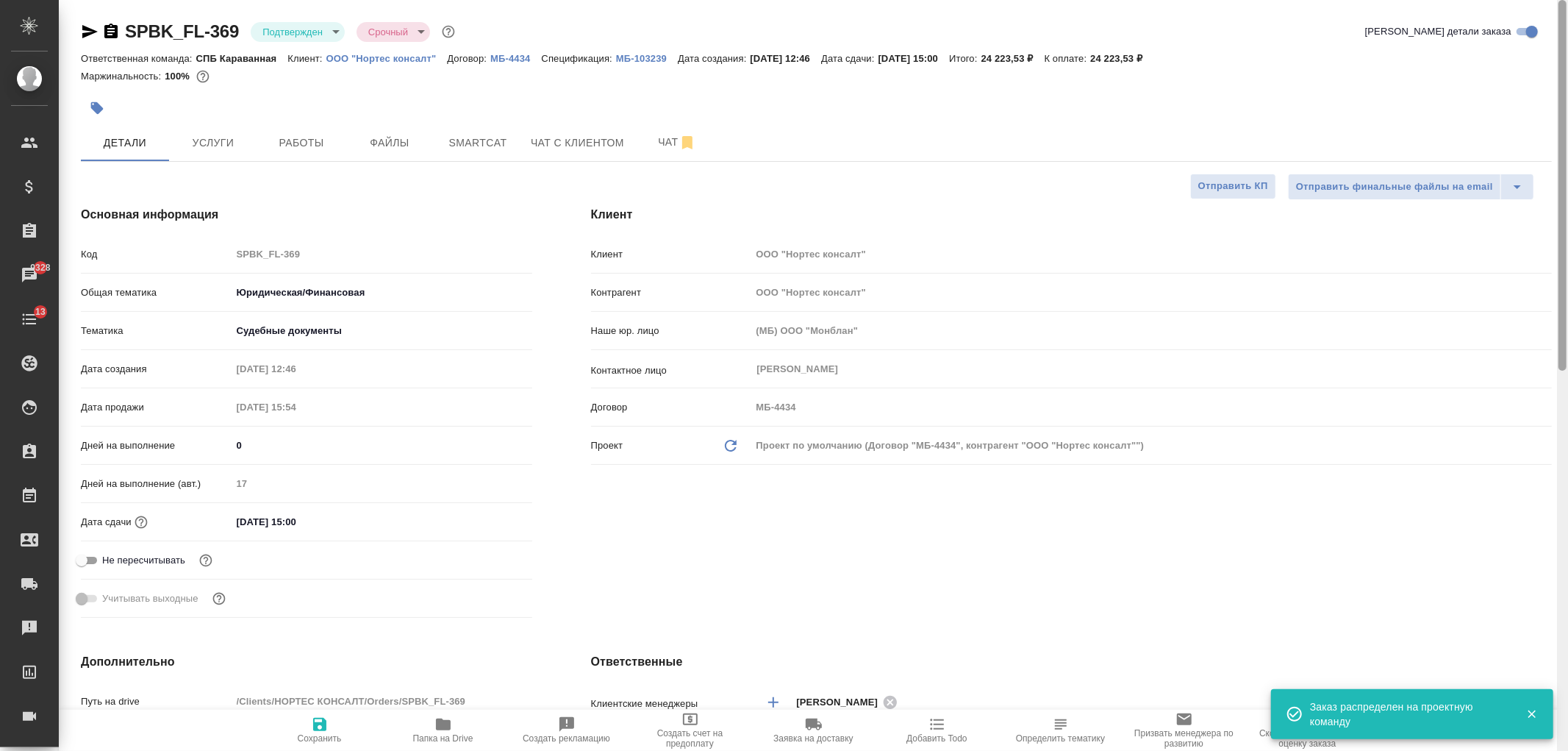
drag, startPoint x: 1566, startPoint y: 439, endPoint x: 1357, endPoint y: 45, distance: 446.0
click at [1559, 89] on div at bounding box center [1562, 185] width 8 height 371
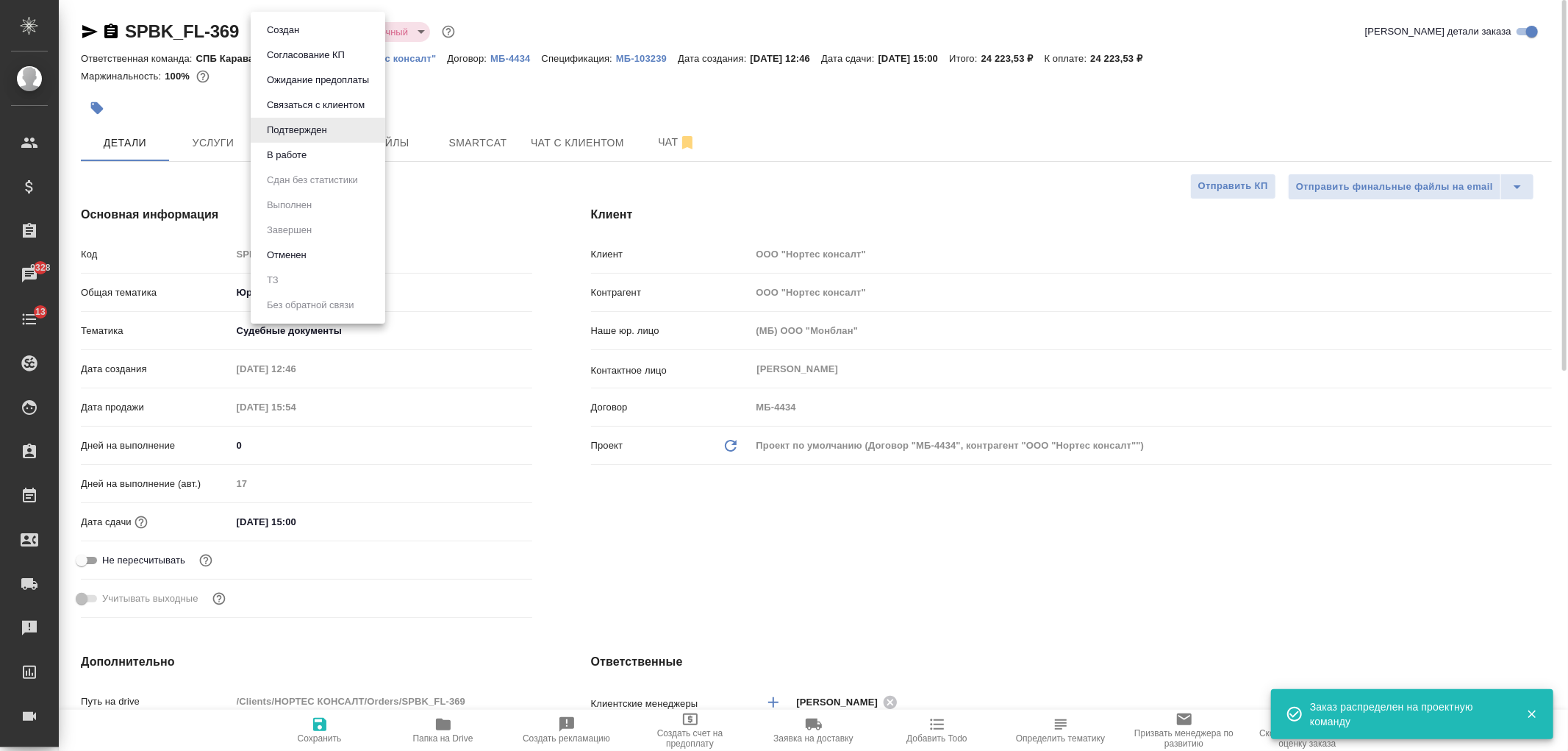
click at [301, 30] on body ".cls-1 fill:#fff; AWATERA Ivanova Arina Клиенты Спецификации Заказы 9328 Чаты 1…" at bounding box center [784, 376] width 1568 height 751
click at [325, 35] on li "Создан" at bounding box center [317, 30] width 135 height 25
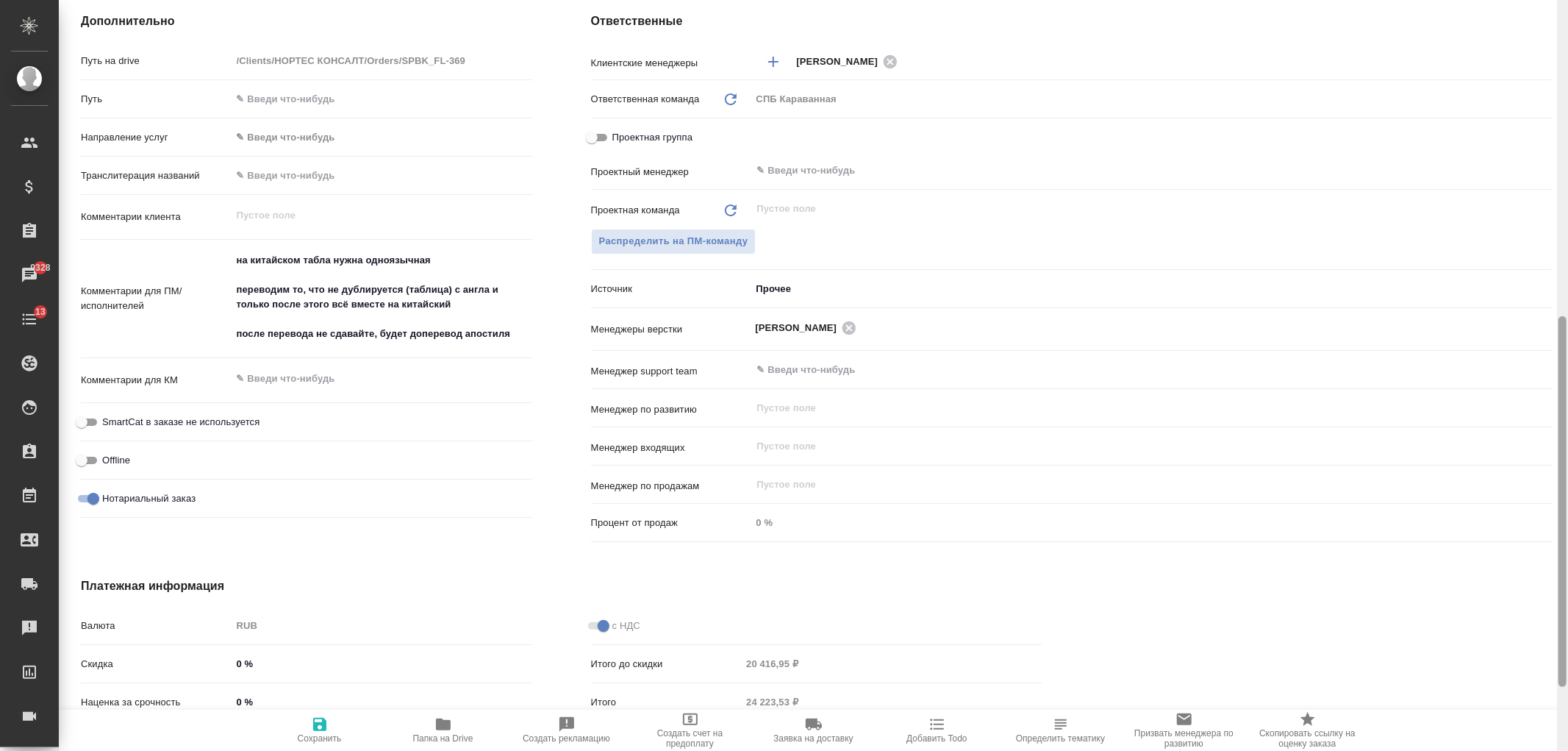
scroll to position [630, 0]
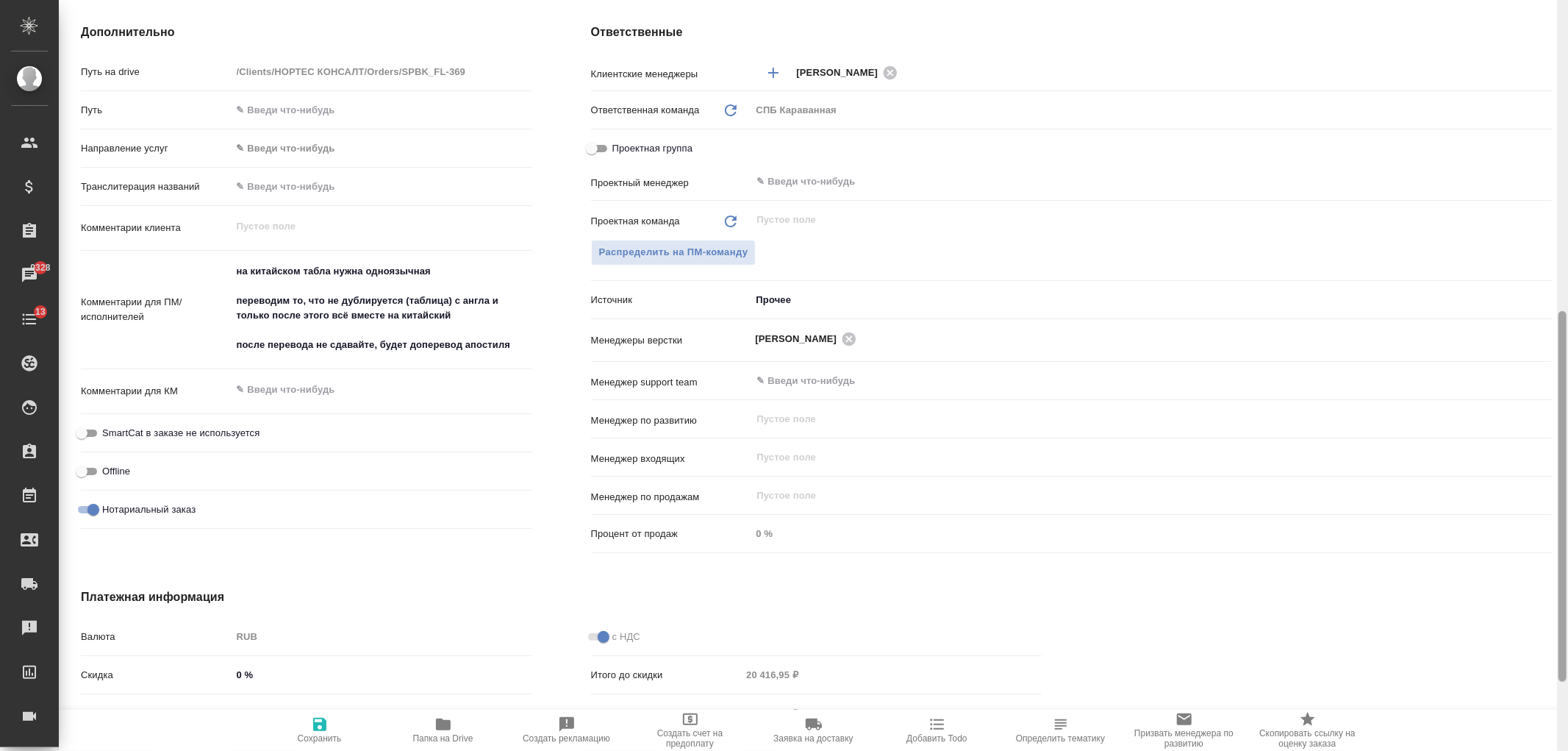
drag, startPoint x: 1559, startPoint y: 140, endPoint x: 1567, endPoint y: 453, distance: 313.1
click at [1567, 453] on div at bounding box center [1562, 376] width 11 height 751
click at [671, 248] on span "Распределить на ПМ-команду" at bounding box center [673, 252] width 150 height 17
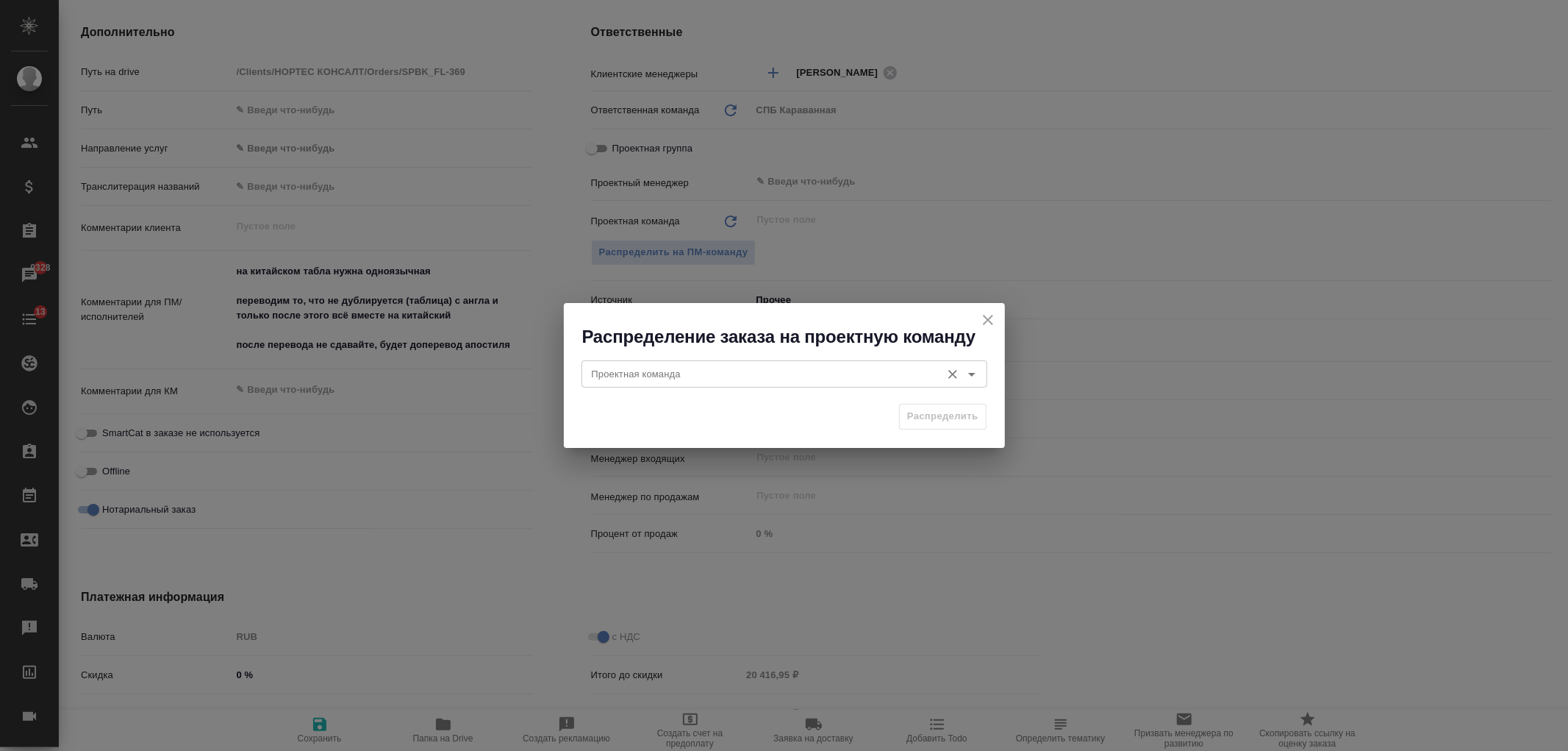
click at [632, 372] on input "Проектная команда" at bounding box center [760, 374] width 348 height 18
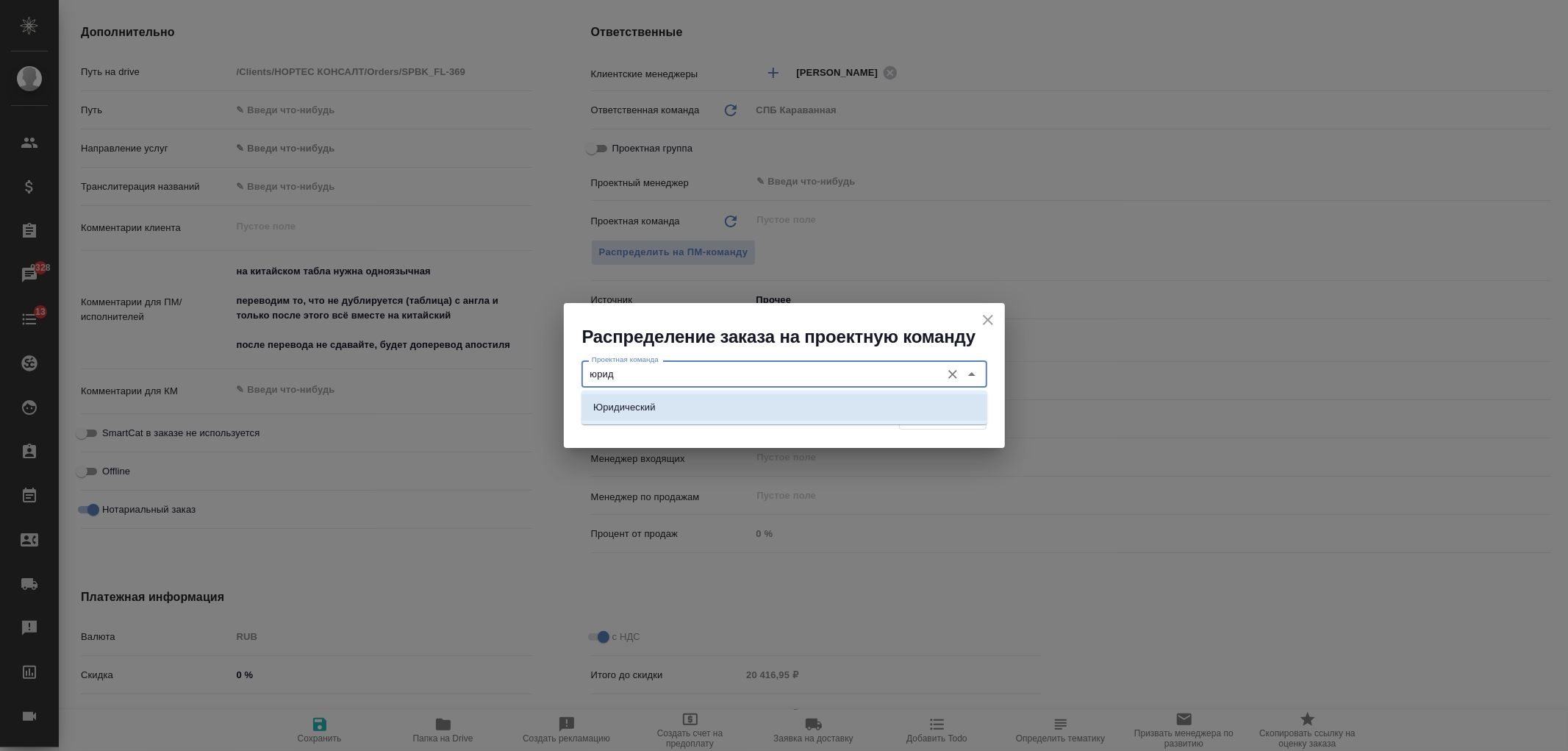
click at [660, 402] on li "Юридический" at bounding box center [784, 407] width 405 height 26
click at [923, 421] on span "Распределить" at bounding box center [942, 417] width 71 height 17
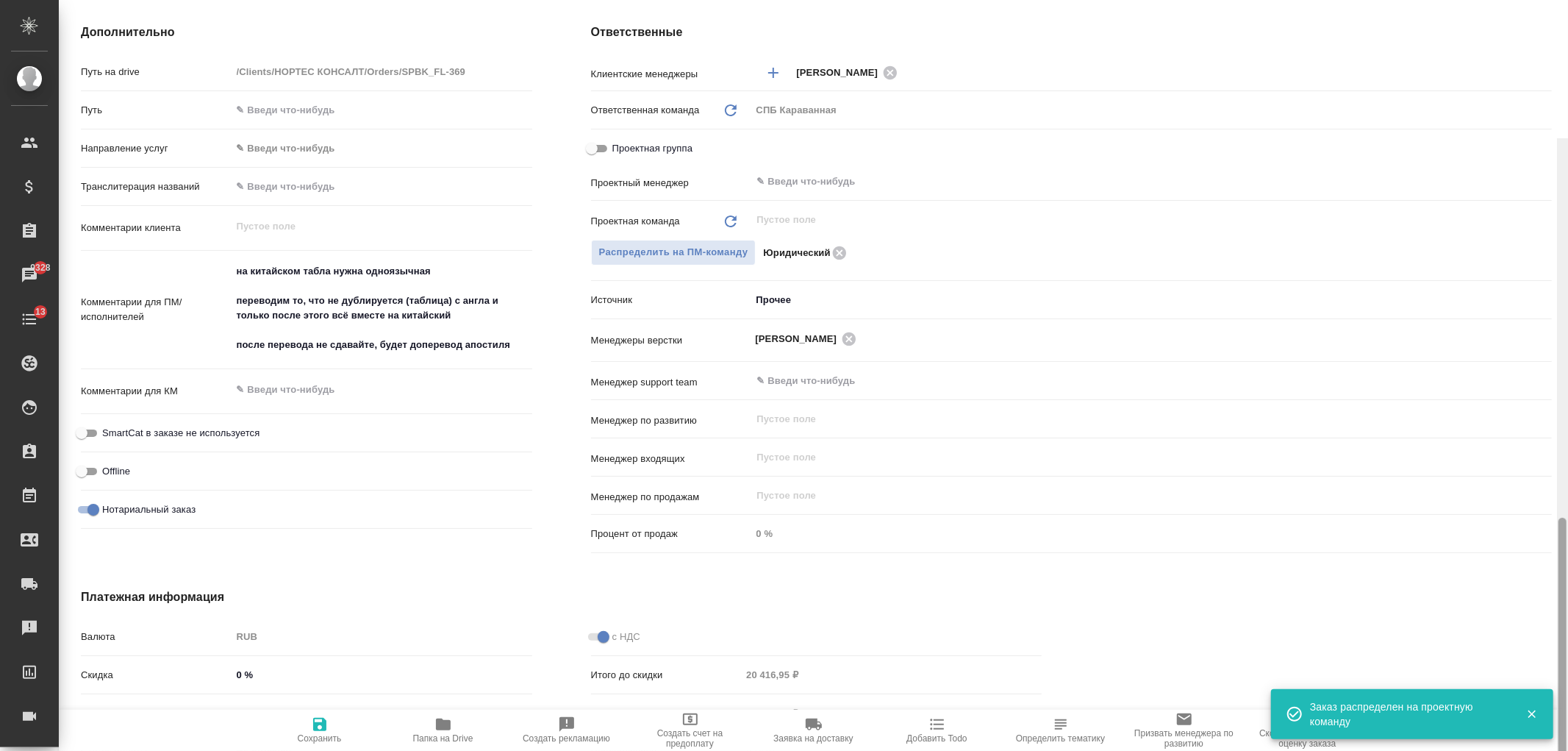
scroll to position [768, 0]
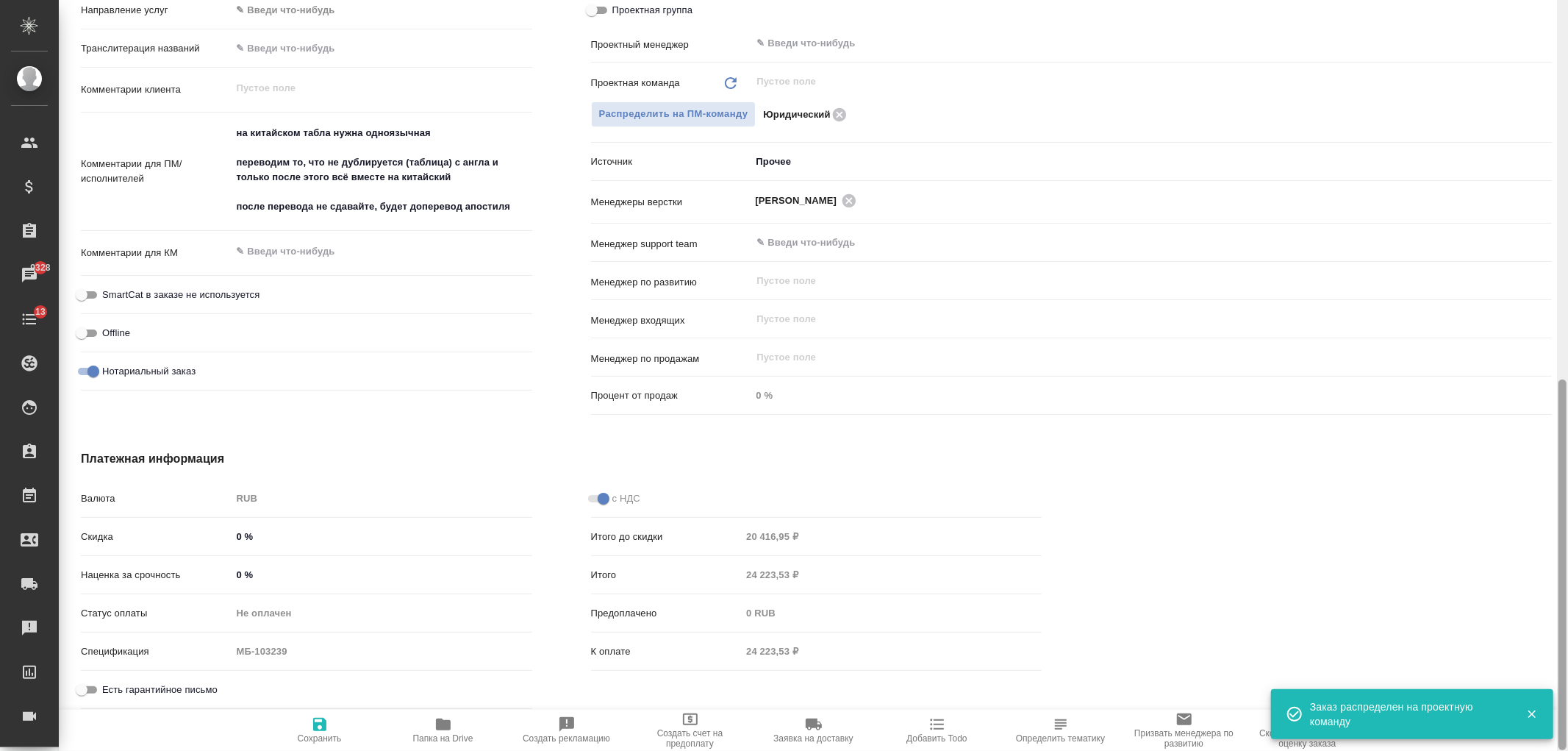
drag, startPoint x: 1567, startPoint y: 416, endPoint x: 1565, endPoint y: 371, distance: 45.0
click at [1565, 371] on div at bounding box center [1562, 376] width 11 height 751
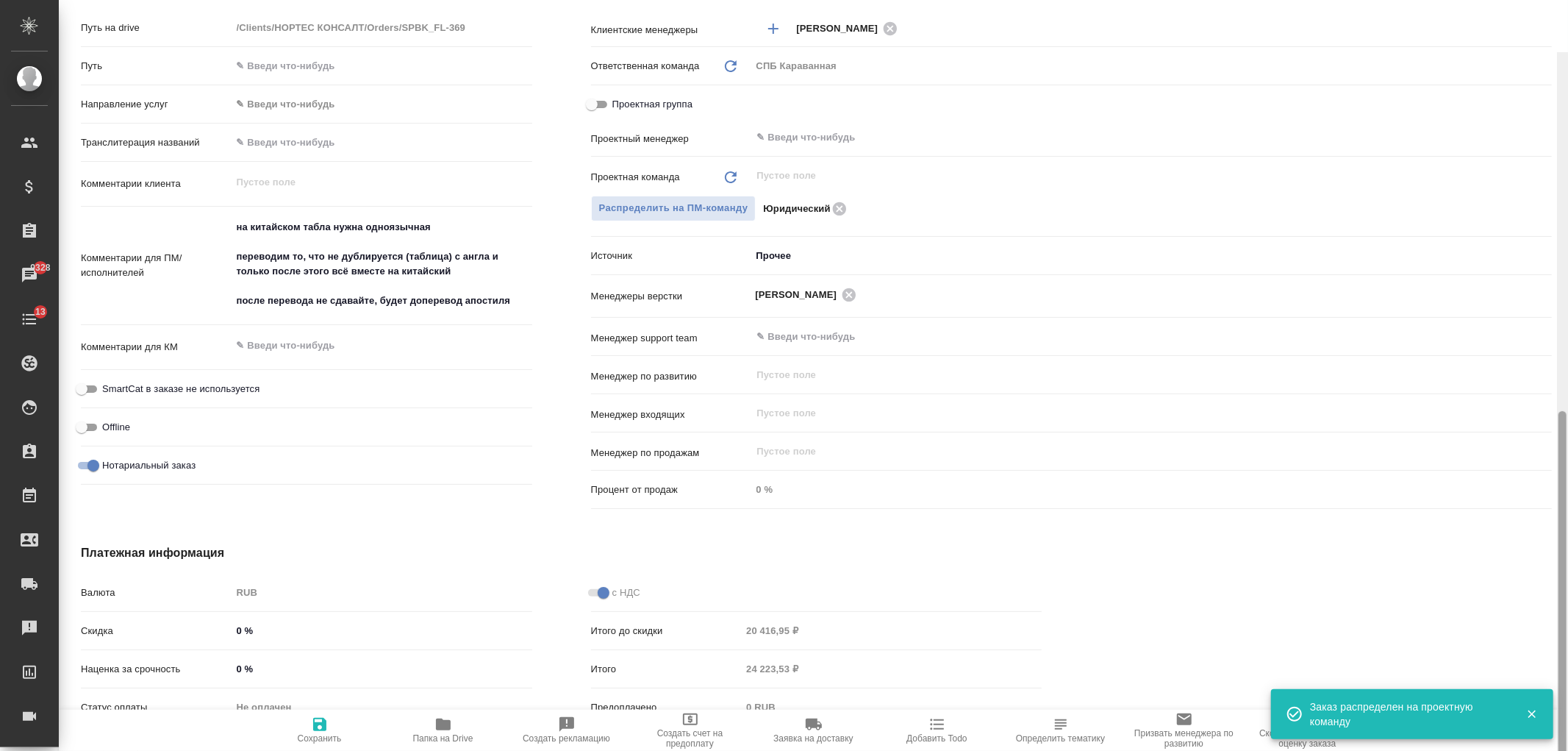
drag, startPoint x: 1560, startPoint y: 438, endPoint x: 1548, endPoint y: 393, distance: 46.6
click at [1565, 411] on div at bounding box center [1562, 597] width 8 height 371
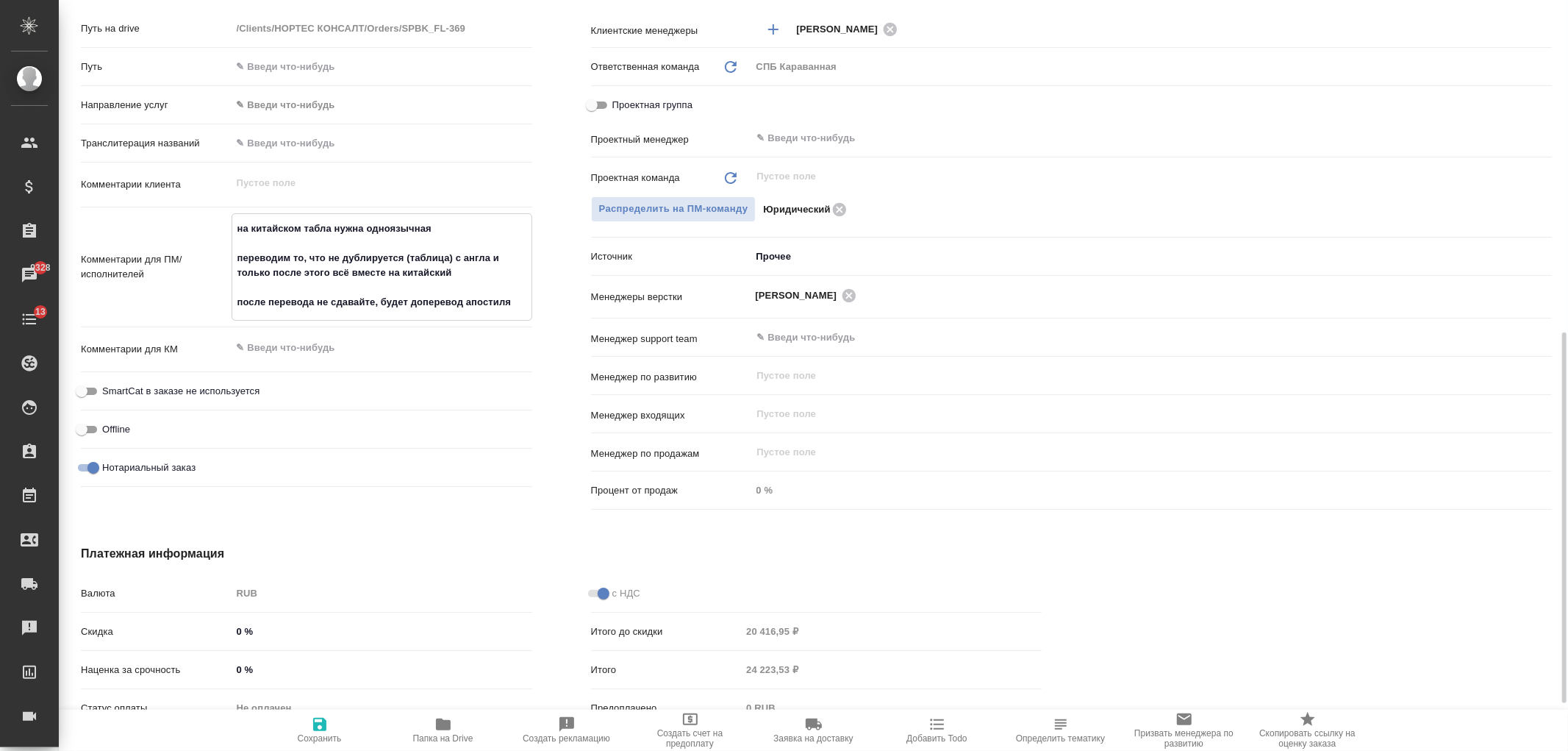
click at [248, 261] on textarea "на китайском табла нужна одноязычная переводим то, что не дублируется (таблица)…" at bounding box center [382, 265] width 299 height 99
click at [446, 269] on textarea "на китайском табла нужна одноязычная переводим то, что не дублируется (таблица)…" at bounding box center [382, 265] width 299 height 99
click at [466, 268] on textarea "на китайском табла нужна одноязычная переводим то, что не дублируется (таблица)…" at bounding box center [382, 265] width 299 height 99
click at [402, 261] on textarea "на китайском табла нужна одноязычная переводим то, что не дублируется (таблица)…" at bounding box center [382, 265] width 299 height 99
click at [447, 269] on textarea "на китайском табла нужна одноязычная переводим то, что не дублируется (таблица)…" at bounding box center [382, 265] width 299 height 99
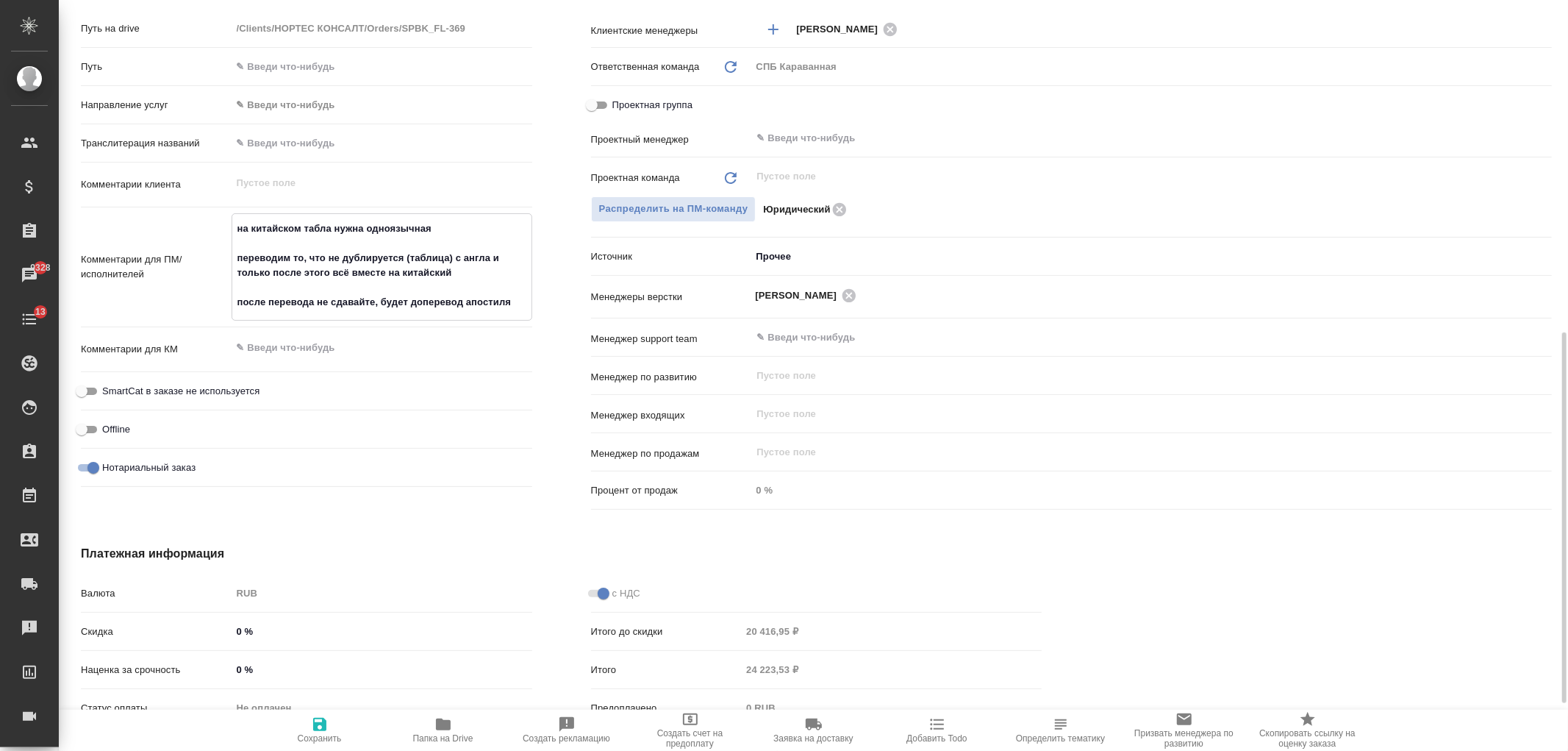
click at [463, 270] on textarea "на китайском табла нужна одноязычная переводим то, что не дублируется (таблица)…" at bounding box center [382, 265] width 299 height 99
click at [489, 254] on textarea "на китайском табла нужна одноязычная переводим то, что не дублируется (таблица)…" at bounding box center [382, 265] width 299 height 99
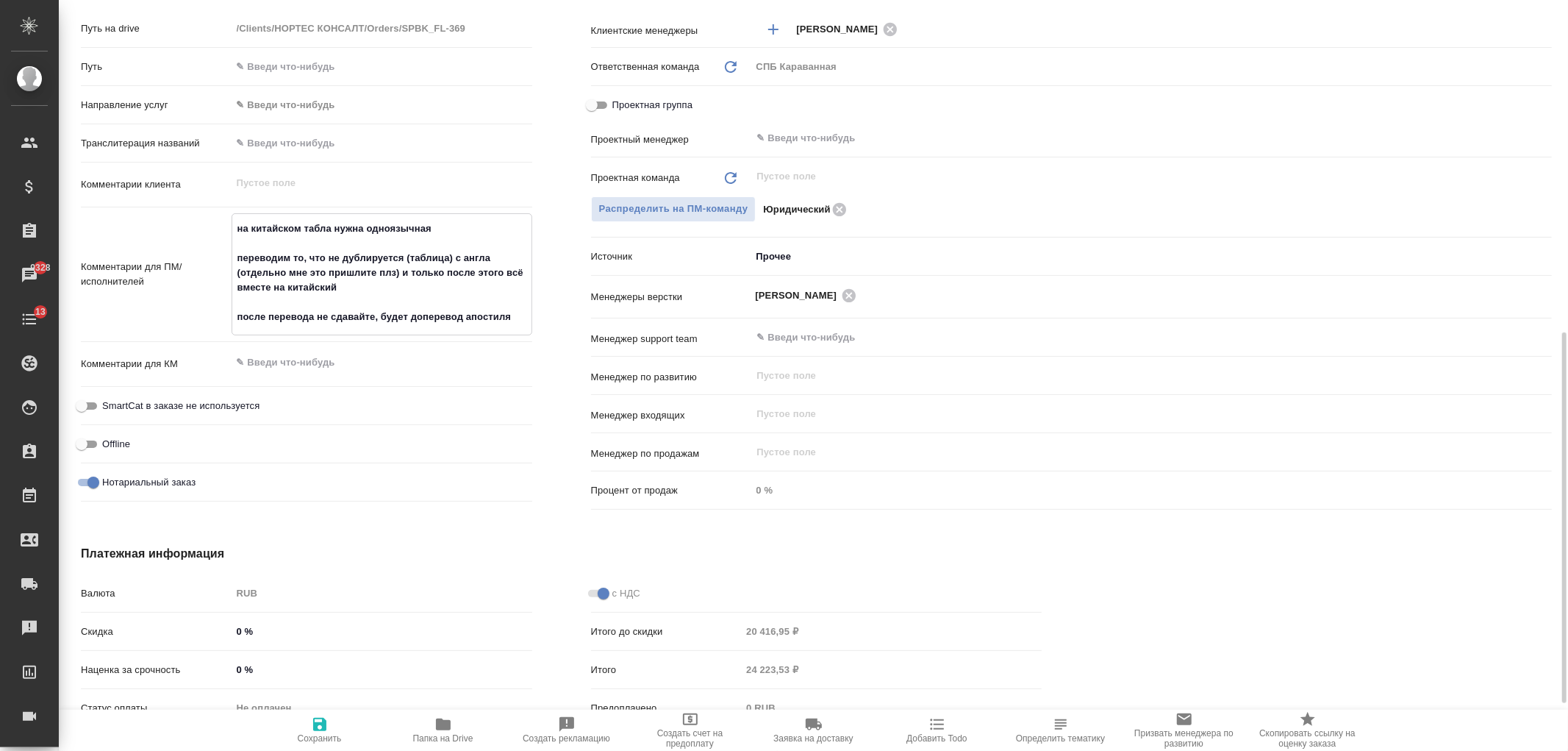
click at [463, 321] on textarea "на китайском табла нужна одноязычная переводим то, что не дублируется (таблица)…" at bounding box center [382, 273] width 299 height 113
click at [526, 314] on textarea "на китайском табла нужна одноязычная переводим то, что не дублируется (таблица)…" at bounding box center [382, 273] width 299 height 113
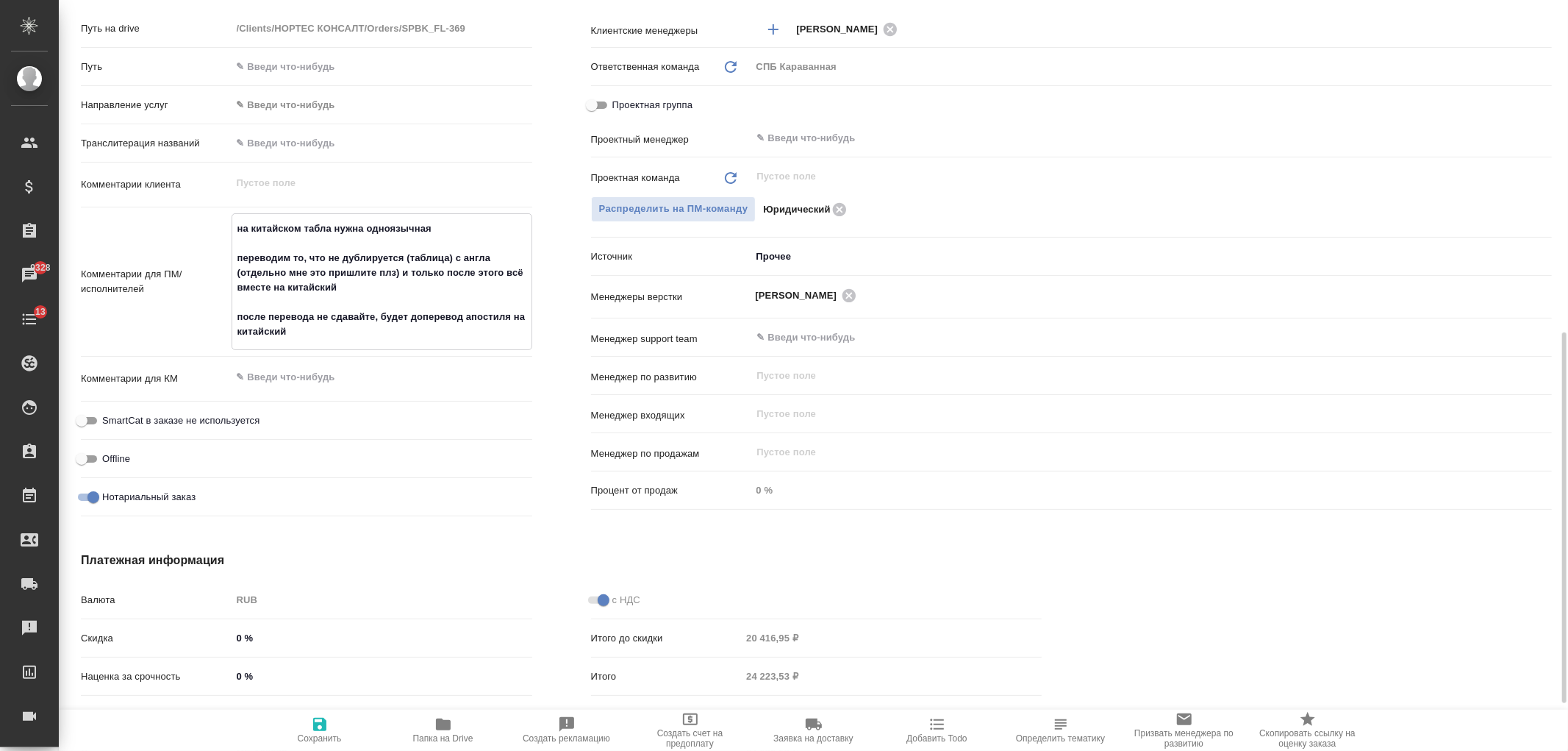
click at [319, 728] on icon "button" at bounding box center [320, 724] width 18 height 18
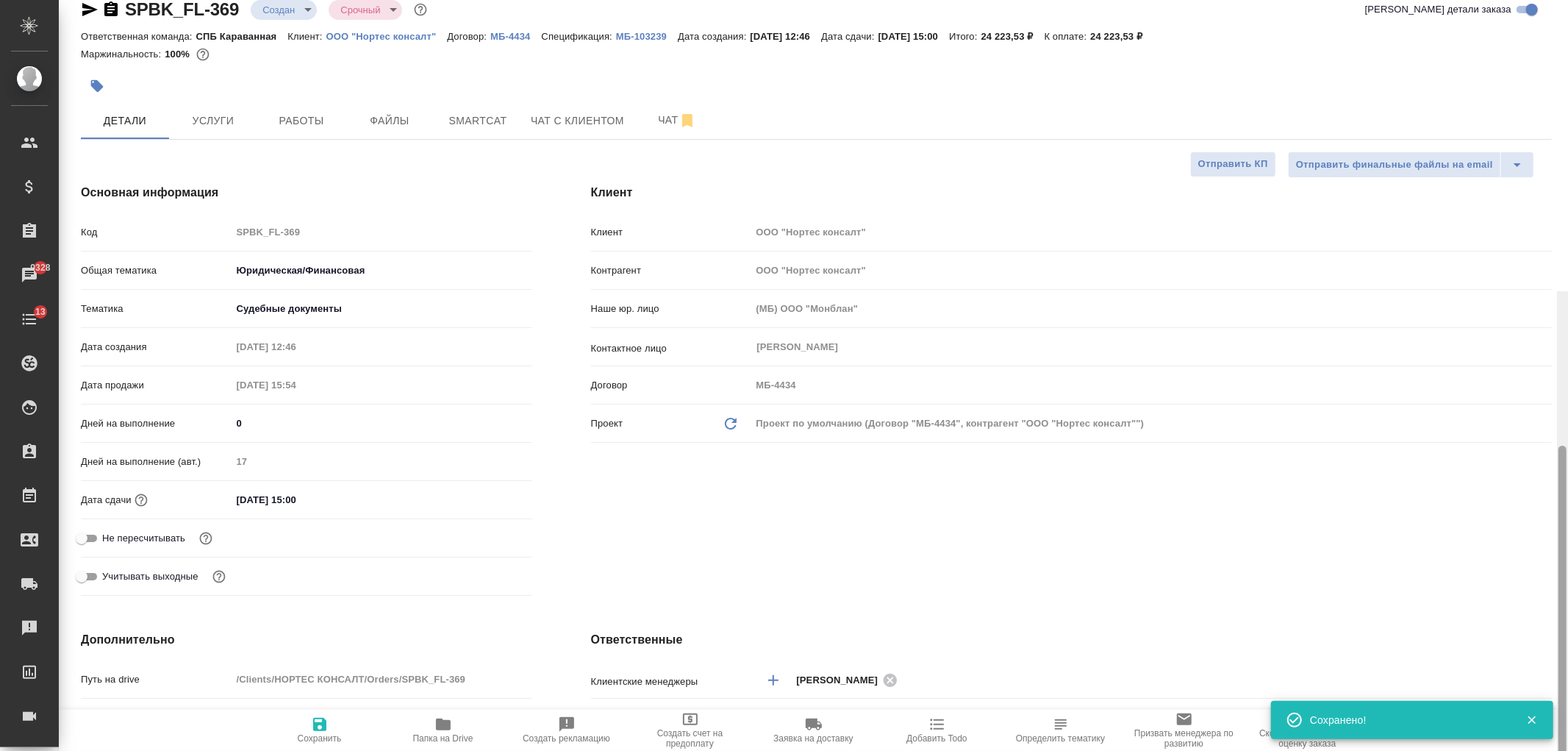
scroll to position [0, 0]
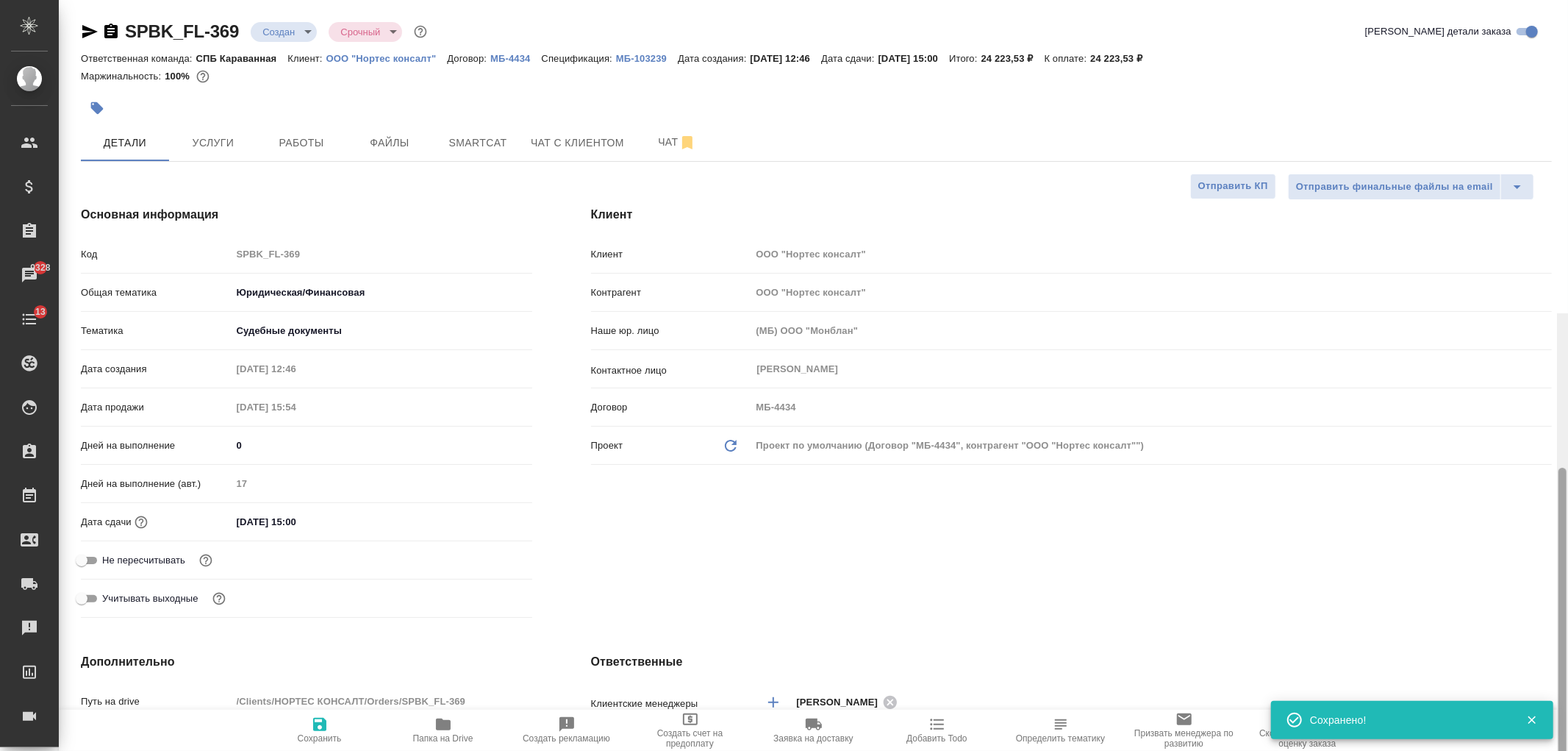
drag, startPoint x: 1561, startPoint y: 528, endPoint x: 1529, endPoint y: 68, distance: 461.1
click at [1549, 81] on div "SPBK_FL-369 Создан new Срочный urgent Кратко детали заказа Ответственная команд…" at bounding box center [814, 376] width 1509 height 751
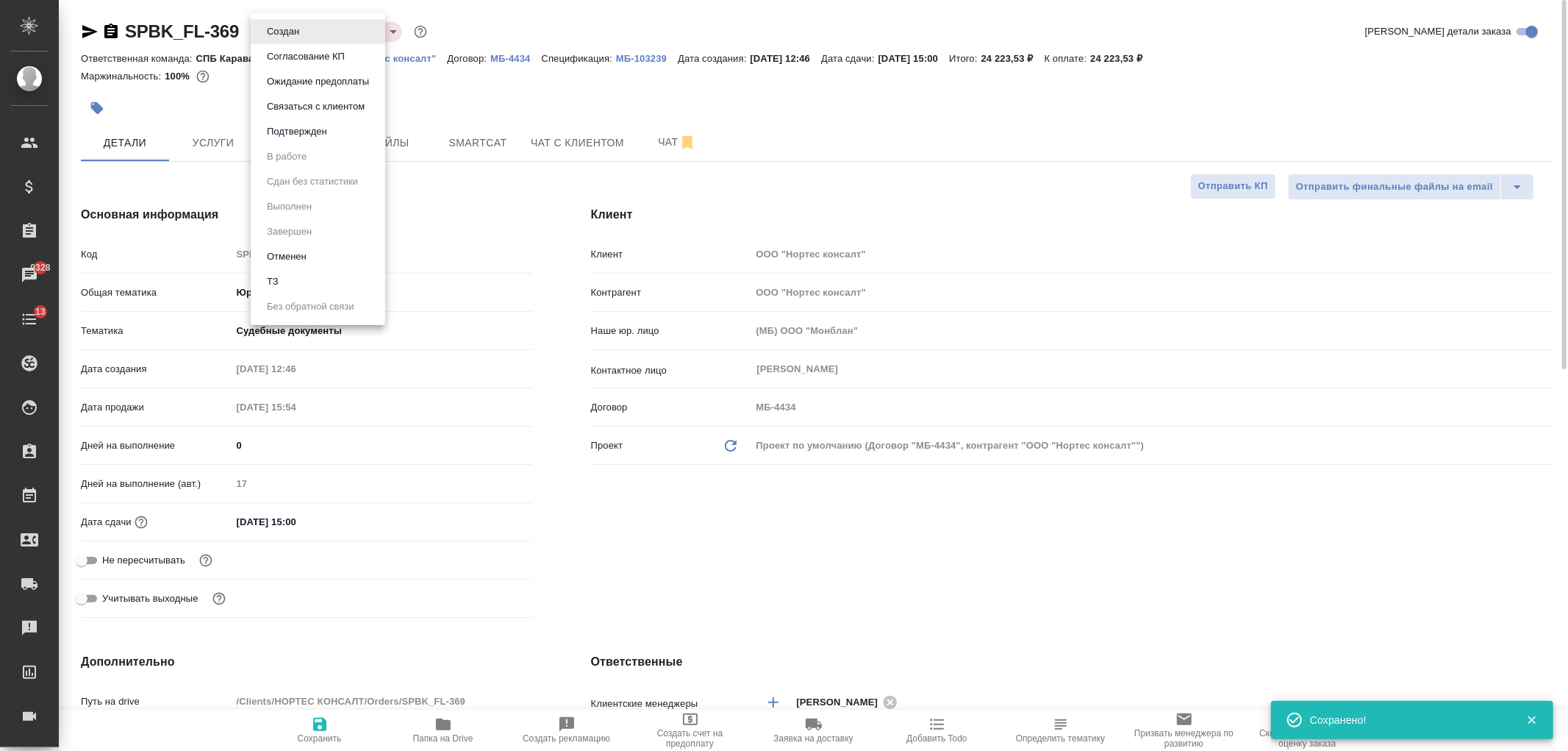
click at [289, 24] on body ".cls-1 fill:#fff; AWATERA Ivanova Arina Клиенты Спецификации Заказы 9328 Чаты 1…" at bounding box center [784, 376] width 1568 height 751
click at [345, 140] on li "Подтвержден" at bounding box center [317, 132] width 135 height 25
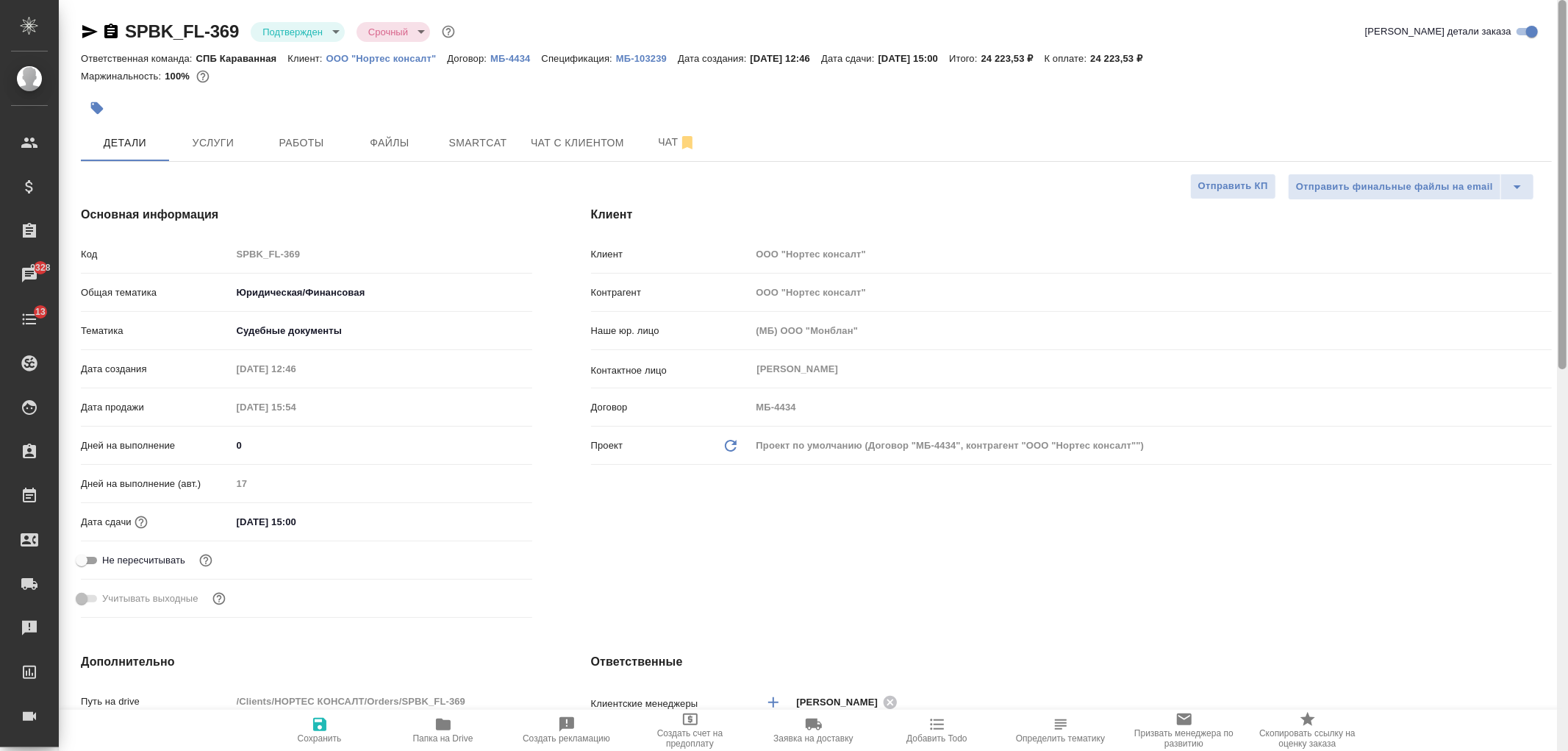
scroll to position [751, 0]
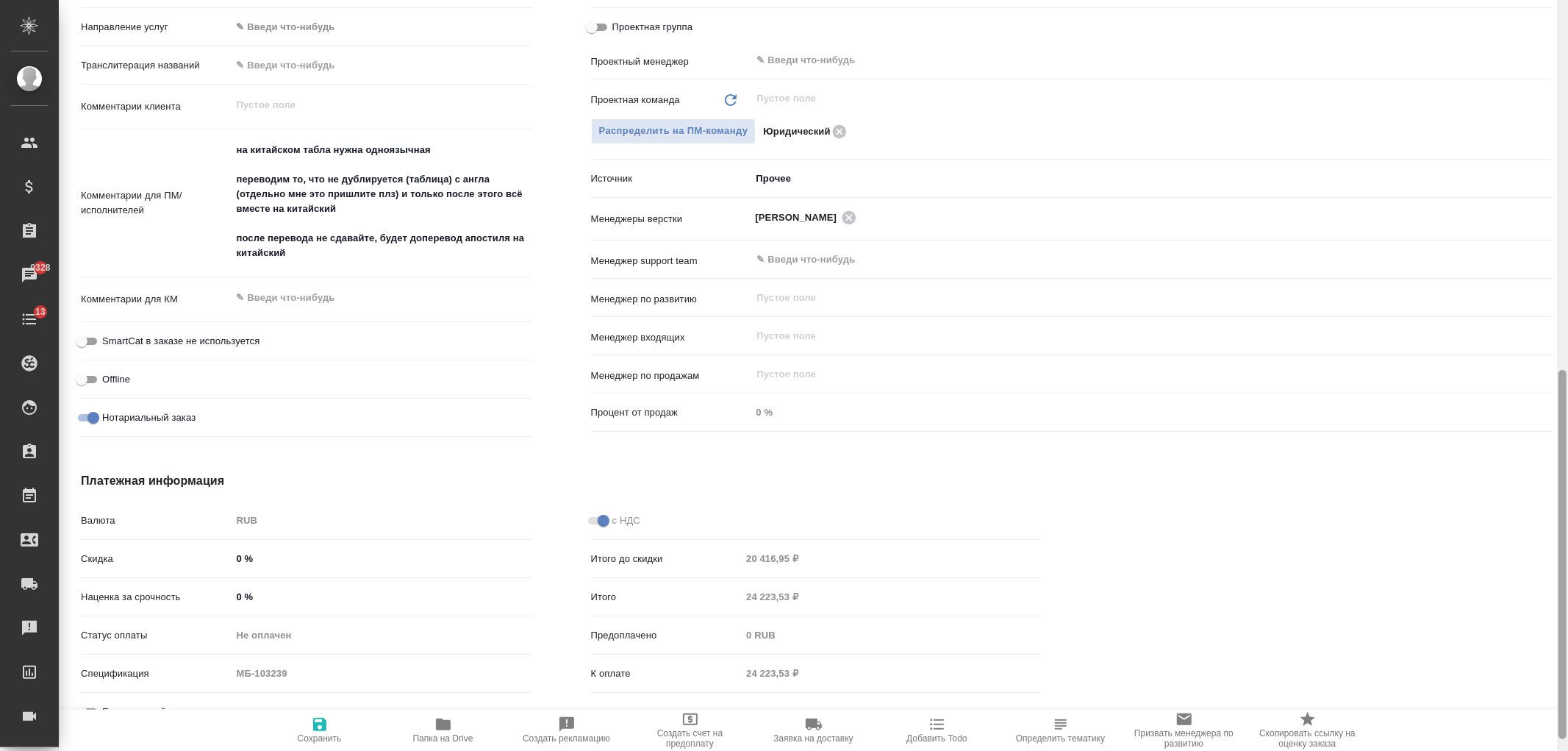
drag, startPoint x: 1567, startPoint y: 140, endPoint x: 1567, endPoint y: 256, distance: 116.0
click at [1567, 256] on div at bounding box center [1562, 376] width 11 height 751
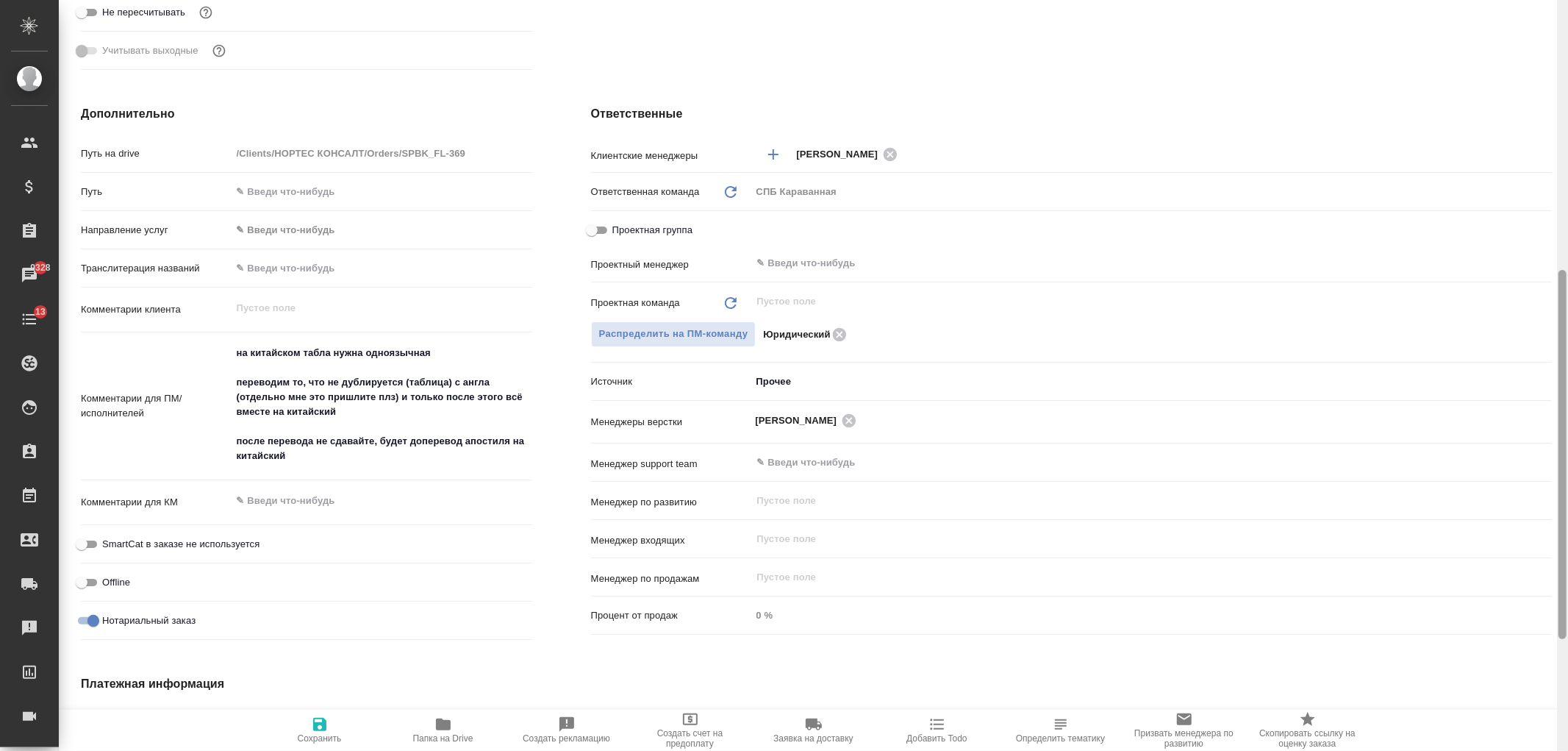
scroll to position [630, 0]
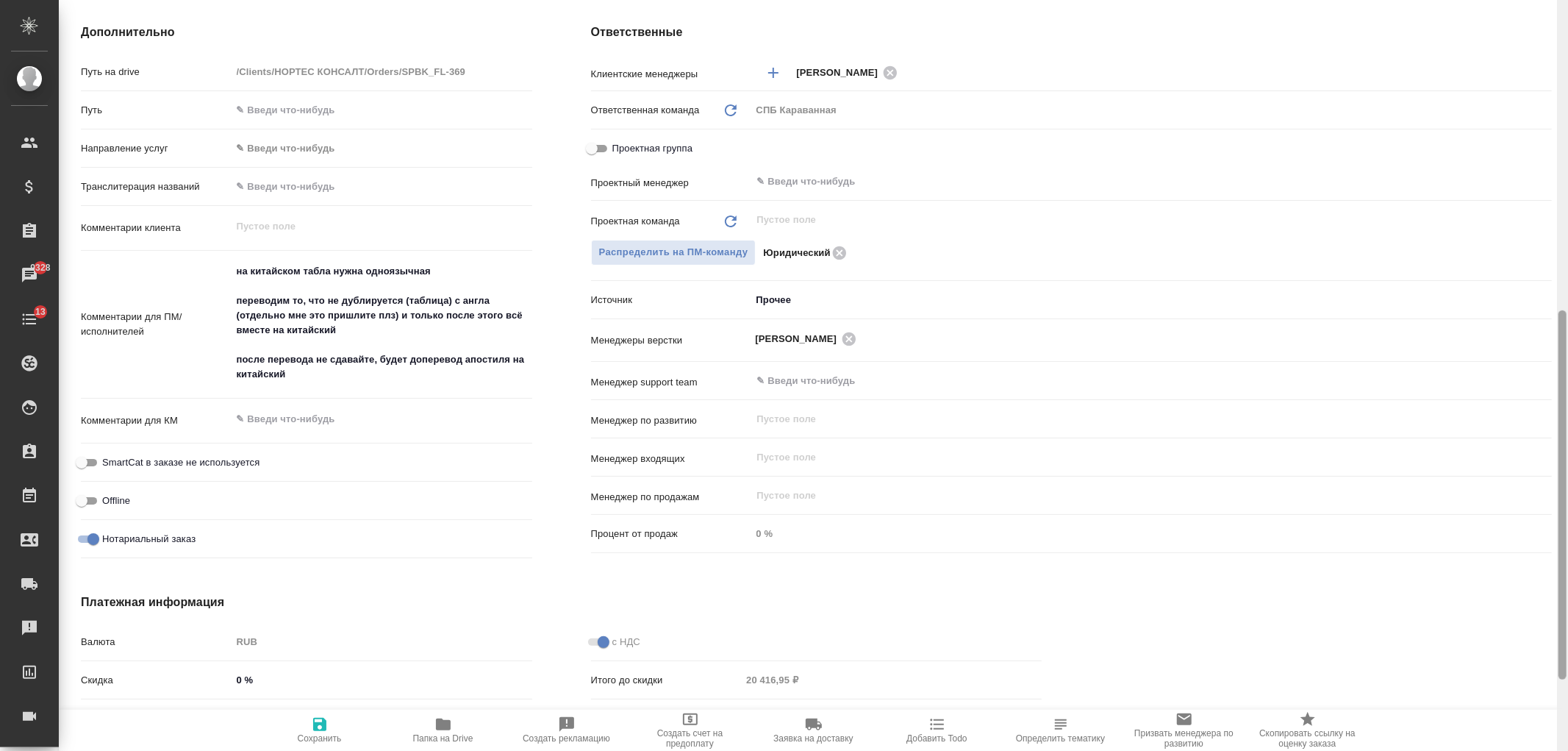
drag, startPoint x: 1561, startPoint y: 412, endPoint x: 1567, endPoint y: 353, distance: 59.3
click at [1567, 353] on div at bounding box center [1562, 376] width 11 height 751
drag, startPoint x: 449, startPoint y: 265, endPoint x: 203, endPoint y: 248, distance: 246.6
click at [203, 248] on div "Путь на drive /Clients/НОРТЕС КОНСАЛТ/Orders/SPBK_FL-369 Путь Направление услуг…" at bounding box center [307, 312] width 451 height 506
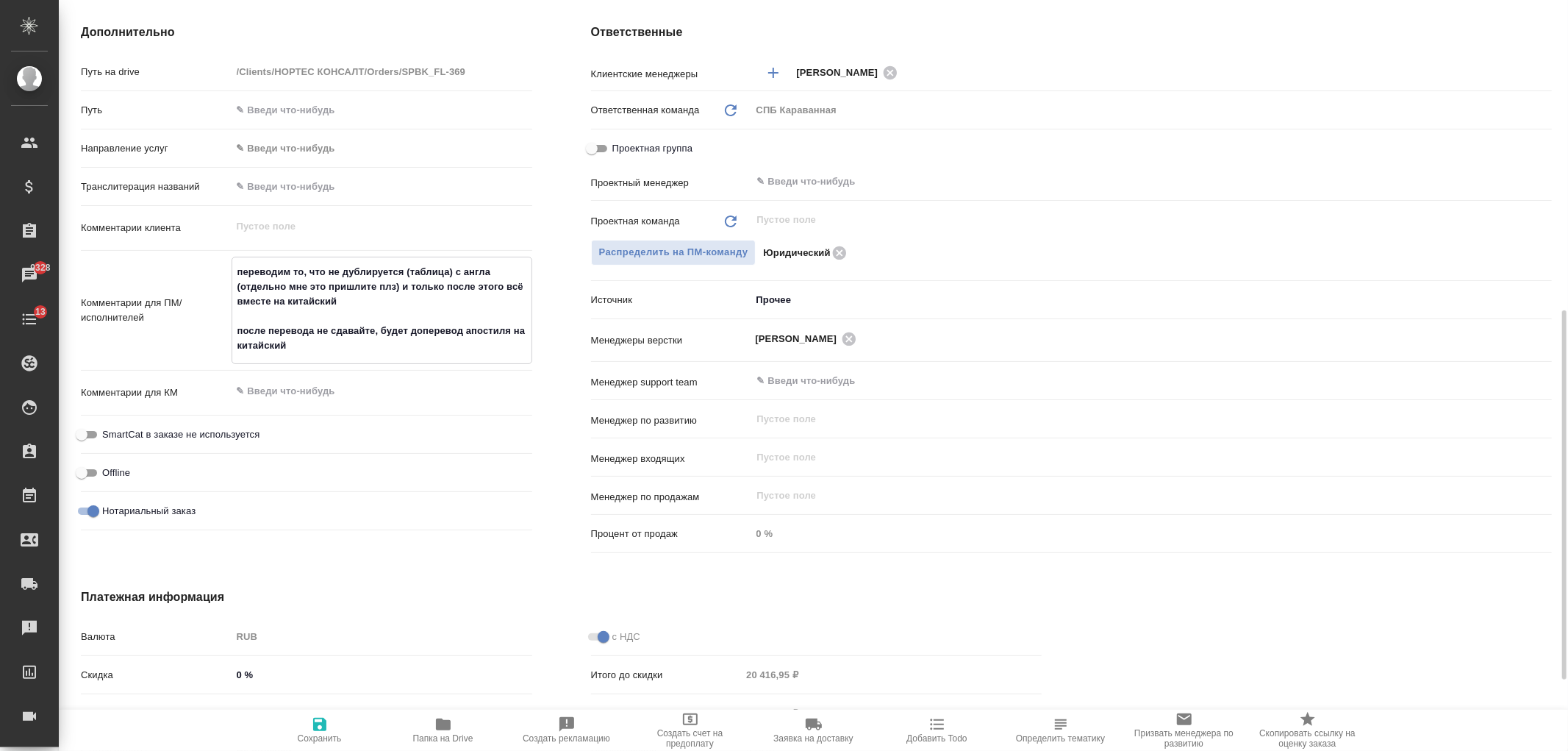
click at [337, 347] on textarea "переводим то, что не дублируется (таблица) с англа (отдельно мне это пришлите п…" at bounding box center [382, 309] width 299 height 99
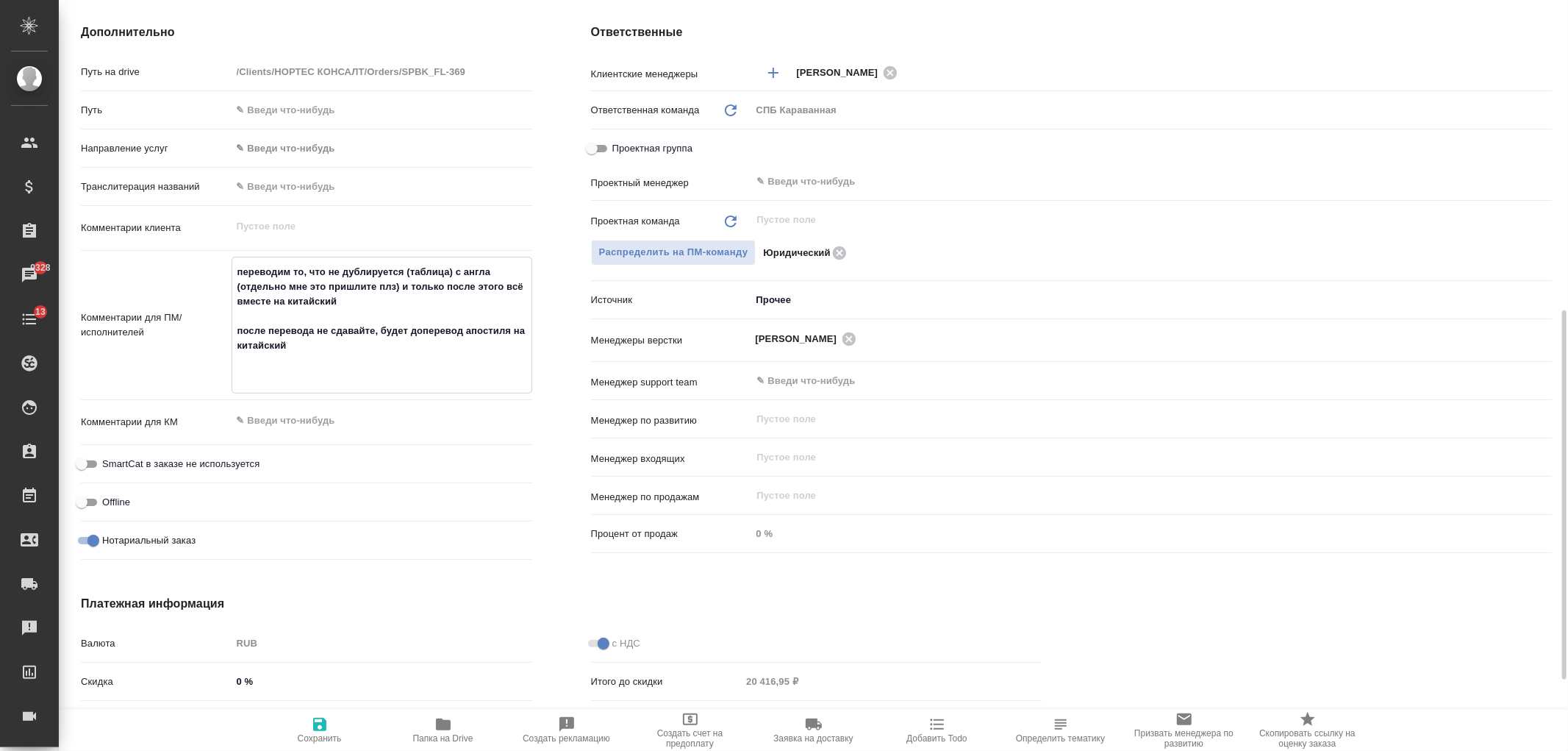
paste textarea "на китайском табла нужна одноязычная"
click at [313, 738] on span "Сохранить" at bounding box center [319, 738] width 44 height 10
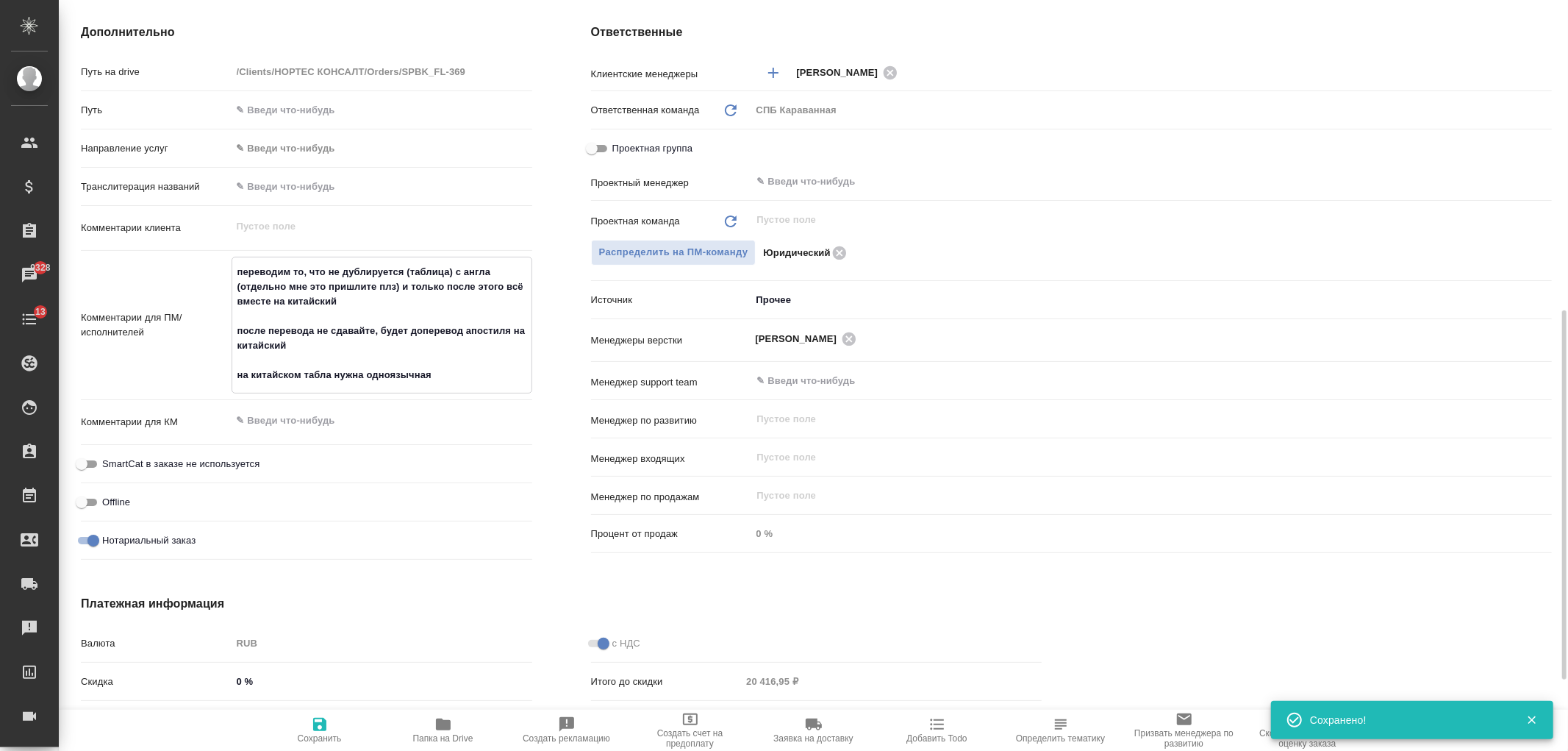
click at [382, 342] on textarea "переводим то, что не дублируется (таблица) с англа (отдельно мне это пришлите п…" at bounding box center [382, 324] width 299 height 128
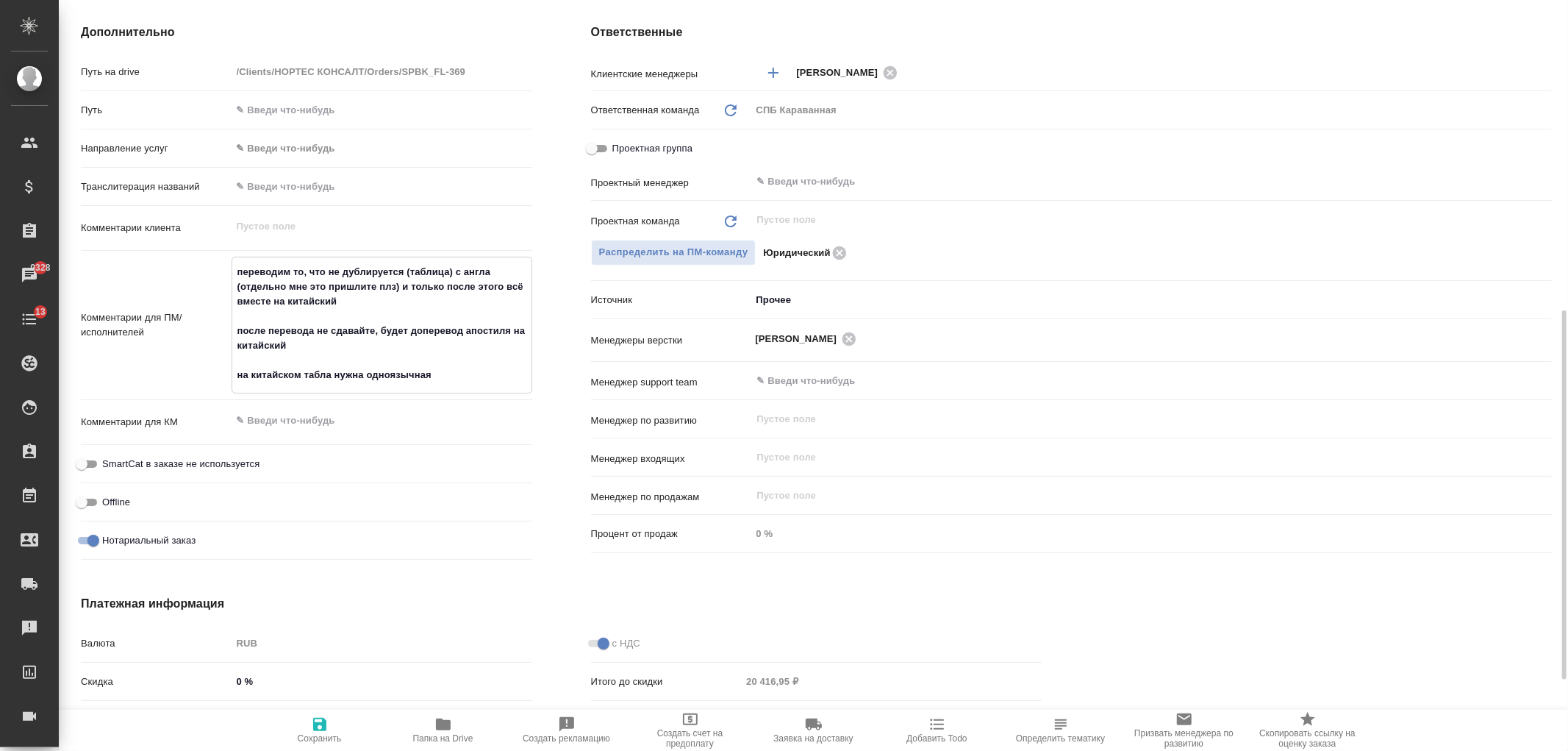
click at [483, 385] on textarea "переводим то, что не дублируется (таблица) с англа (отдельно мне это пришлите п…" at bounding box center [382, 324] width 299 height 128
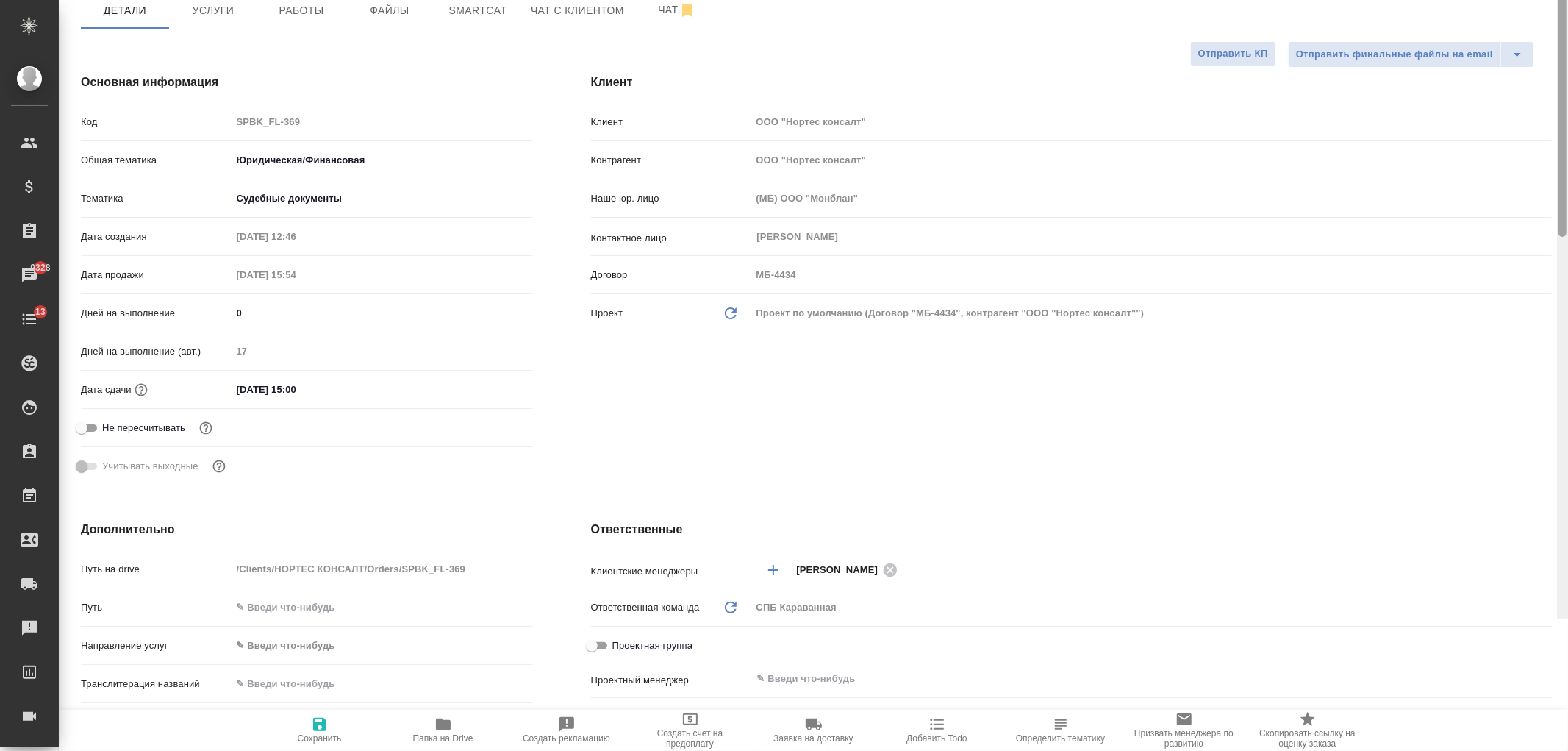
scroll to position [0, 0]
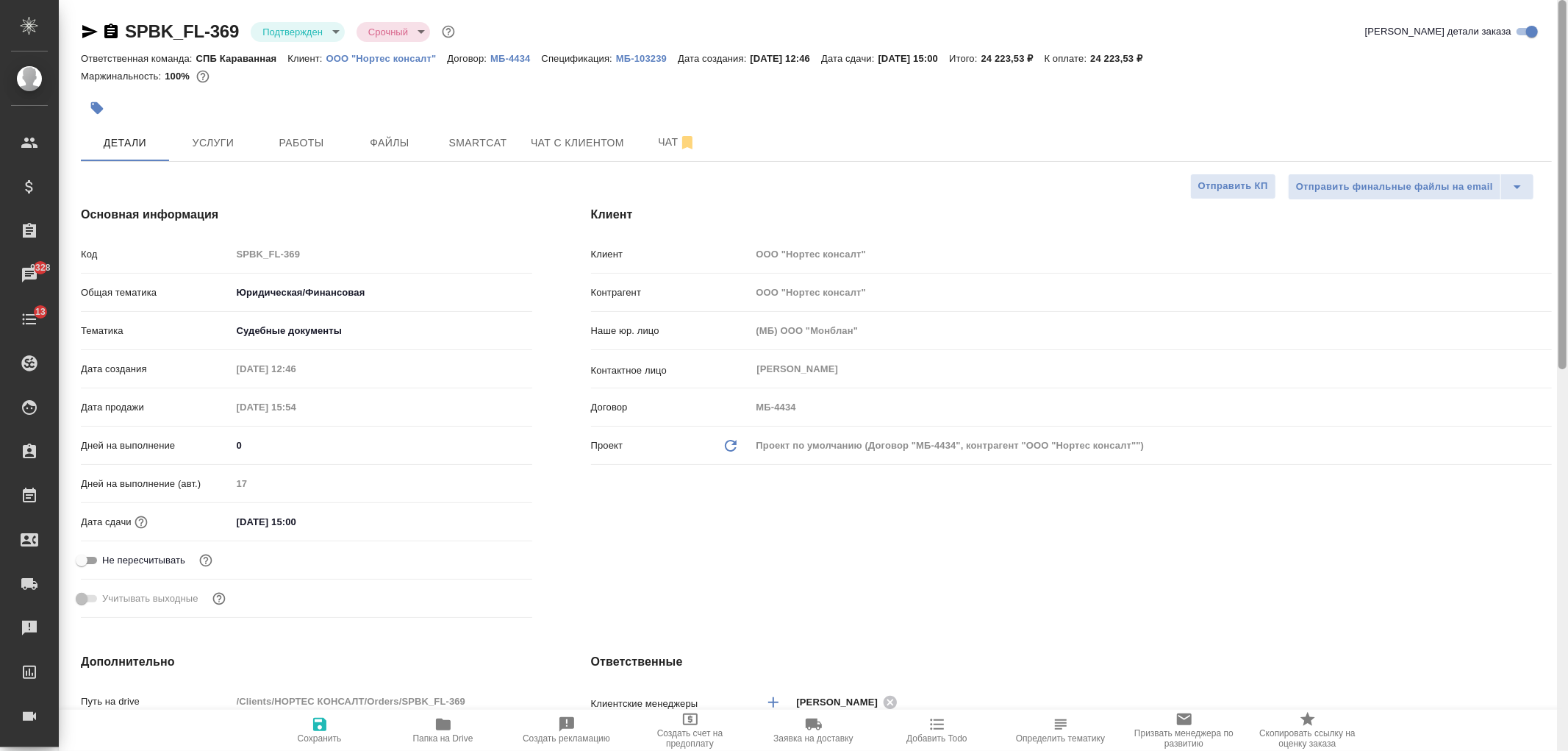
drag, startPoint x: 1560, startPoint y: 449, endPoint x: 1567, endPoint y: 90, distance: 359.1
click at [1567, 90] on div at bounding box center [1562, 376] width 11 height 751
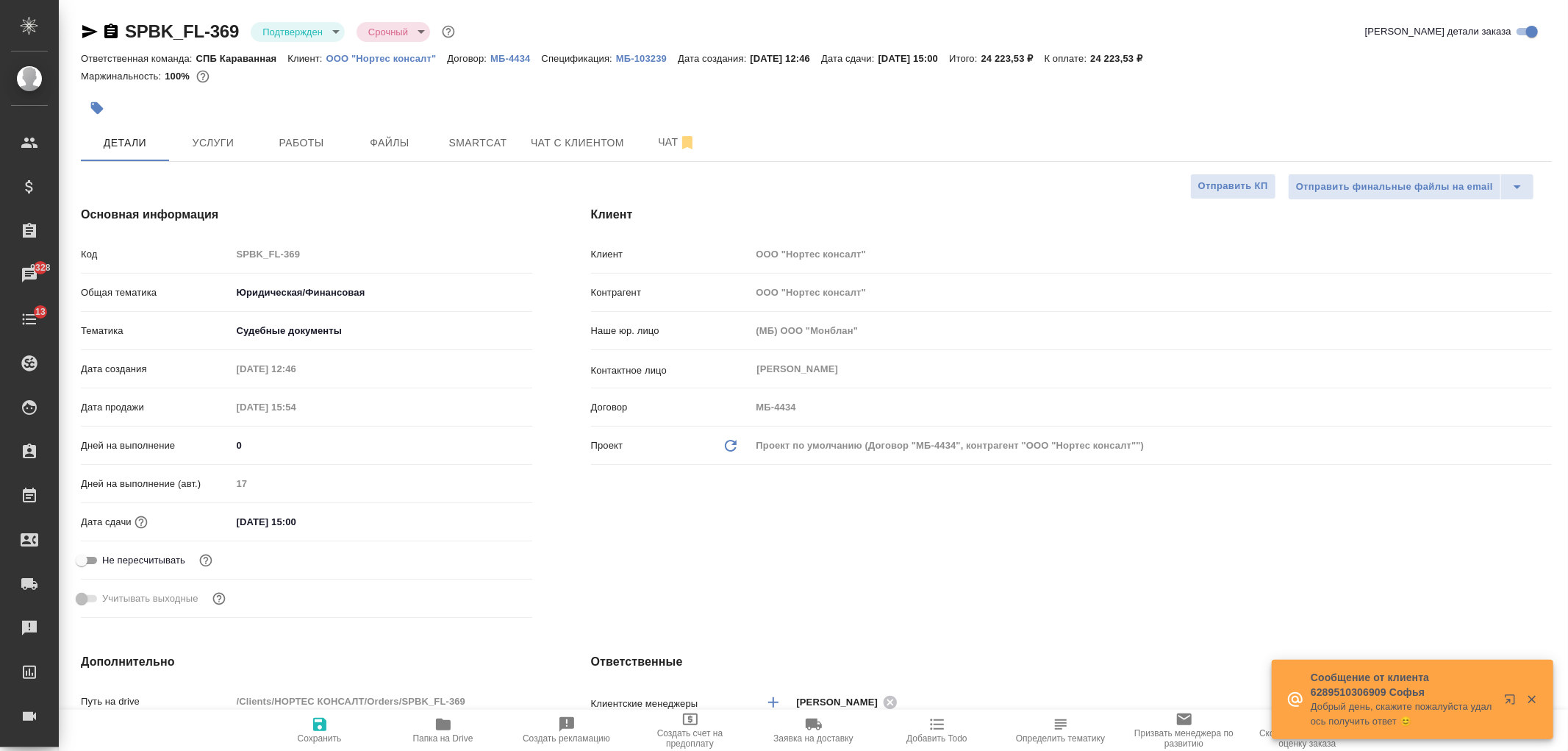
scroll to position [751, 0]
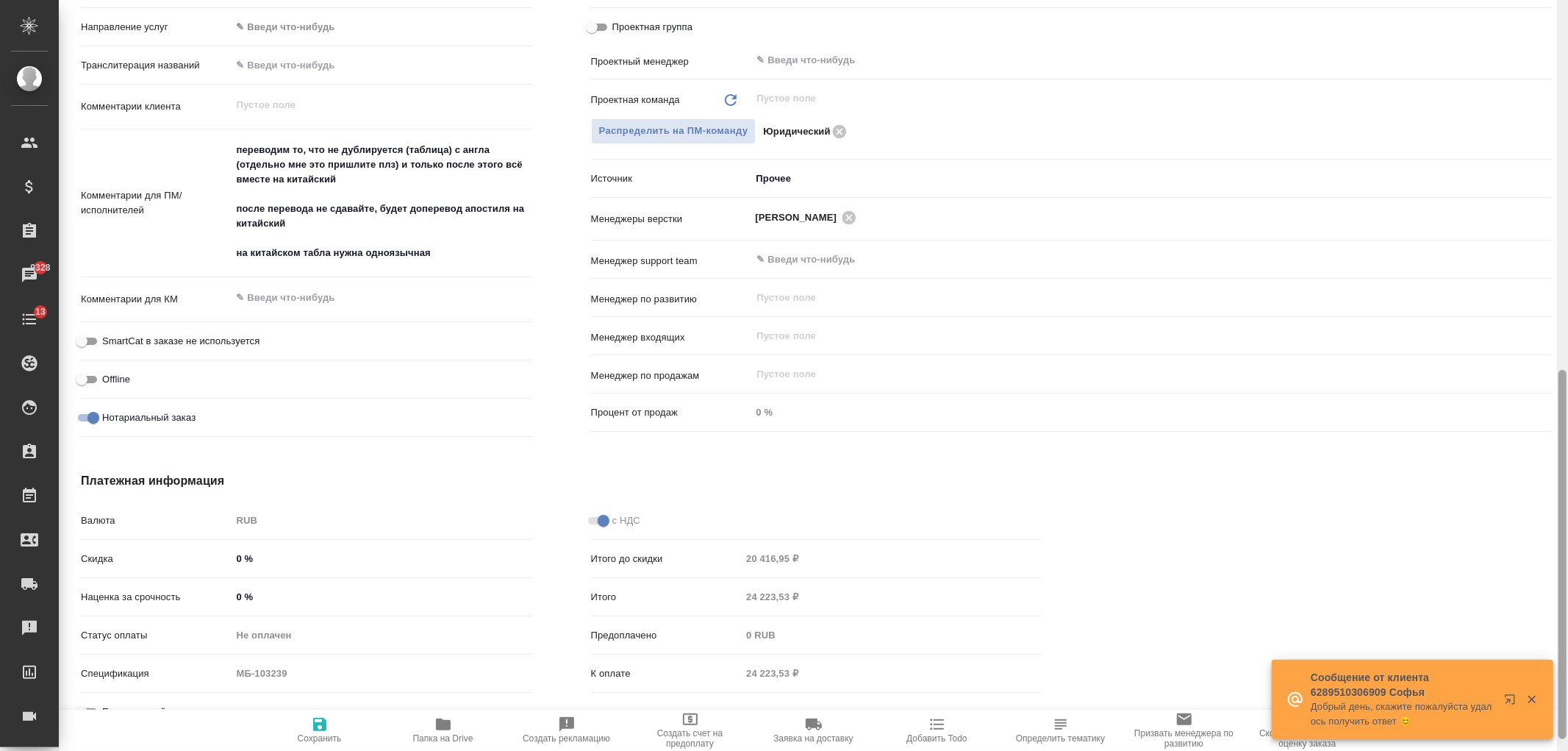
drag, startPoint x: 1567, startPoint y: 146, endPoint x: 1567, endPoint y: 230, distance: 84.0
click at [1567, 230] on div at bounding box center [1562, 376] width 11 height 751
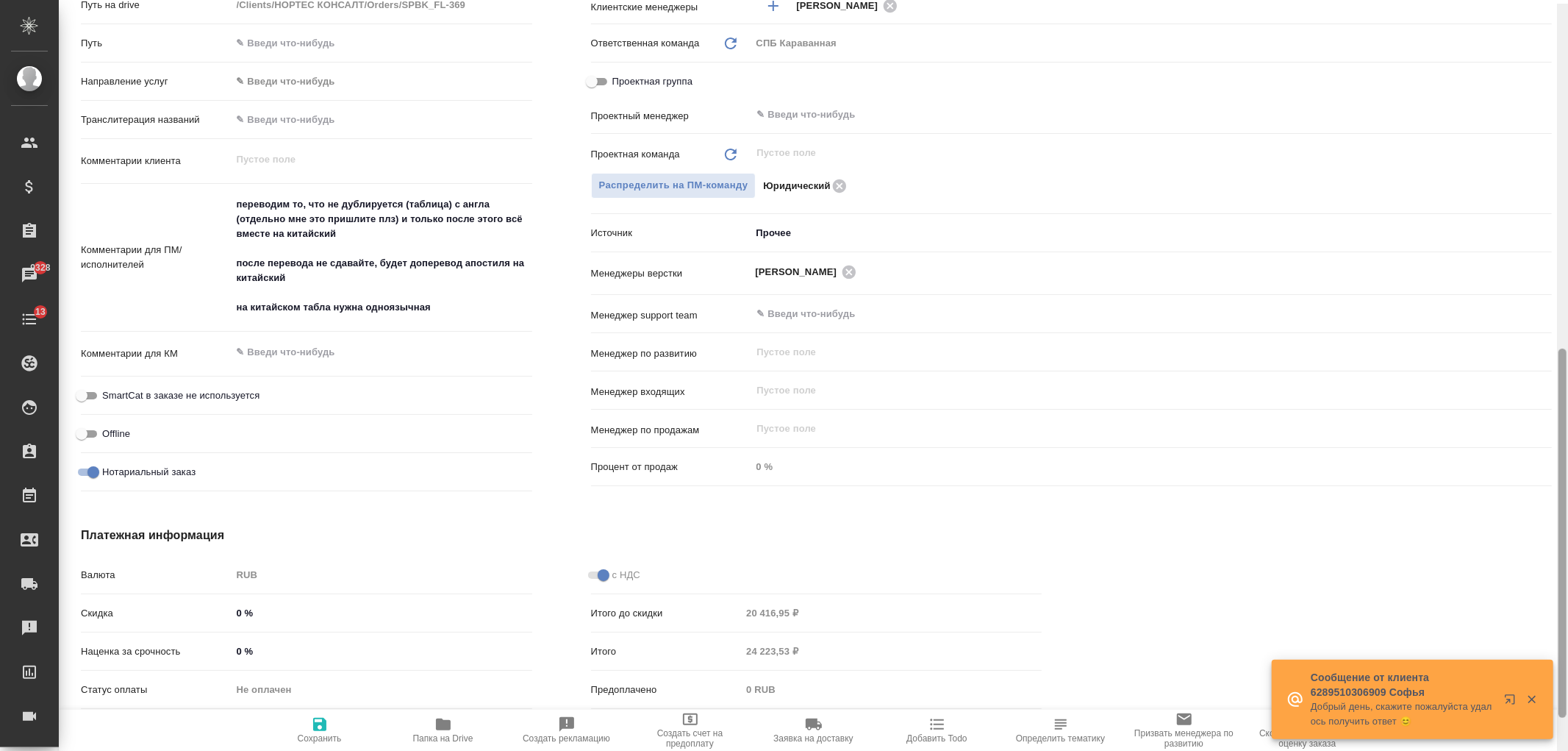
drag, startPoint x: 1566, startPoint y: 406, endPoint x: 1525, endPoint y: 353, distance: 67.0
click at [1567, 378] on div at bounding box center [1562, 379] width 11 height 751
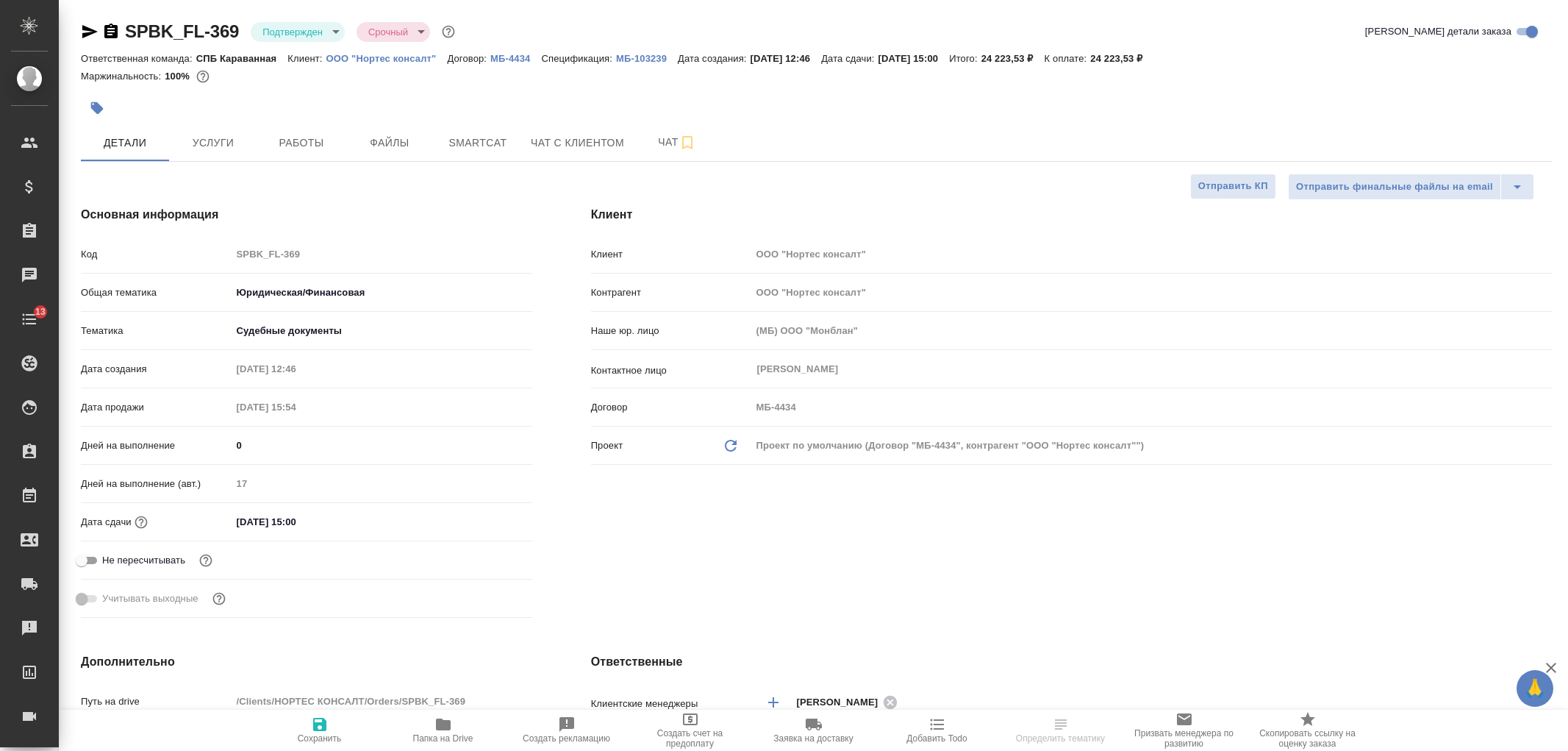
select select "RU"
click at [1567, 135] on div "SPBK_FL-369 Подтвержден confirmed Срочный urgent Кратко детали заказа Ответстве…" at bounding box center [814, 762] width 1509 height 1526
drag, startPoint x: 1567, startPoint y: 334, endPoint x: 1567, endPoint y: 402, distance: 68.0
click at [1567, 402] on div "Клиент Клиент ООО "Нортес консалт" Контрагент ООО "Нортес консалт" Наше юр. лиц…" at bounding box center [1071, 415] width 1020 height 476
click at [1209, 575] on div "Клиент Клиент ООО "Нортес консалт" Контрагент ООО "Нортес консалт" Наше юр. лиц…" at bounding box center [1071, 415] width 1020 height 476
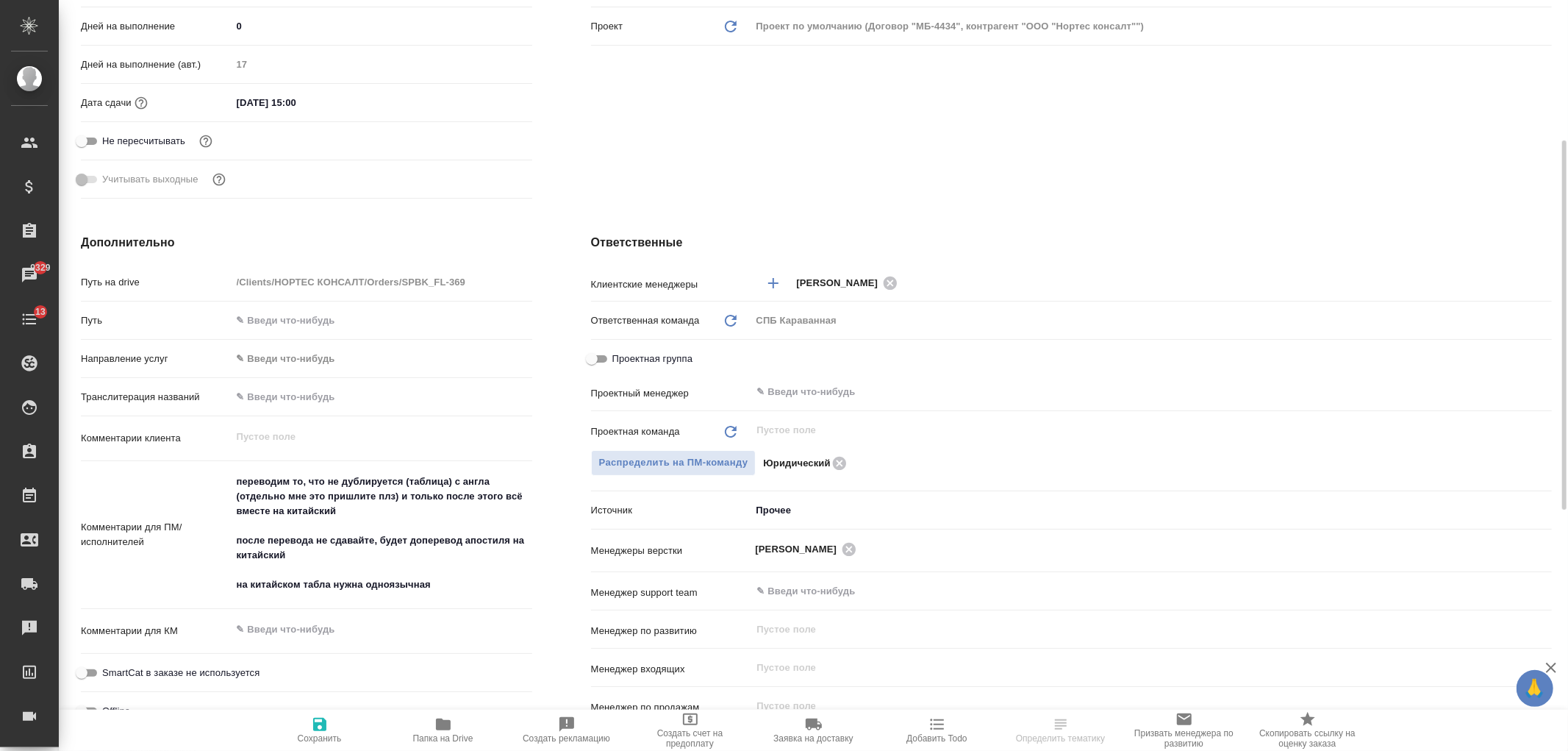
scroll to position [353, 0]
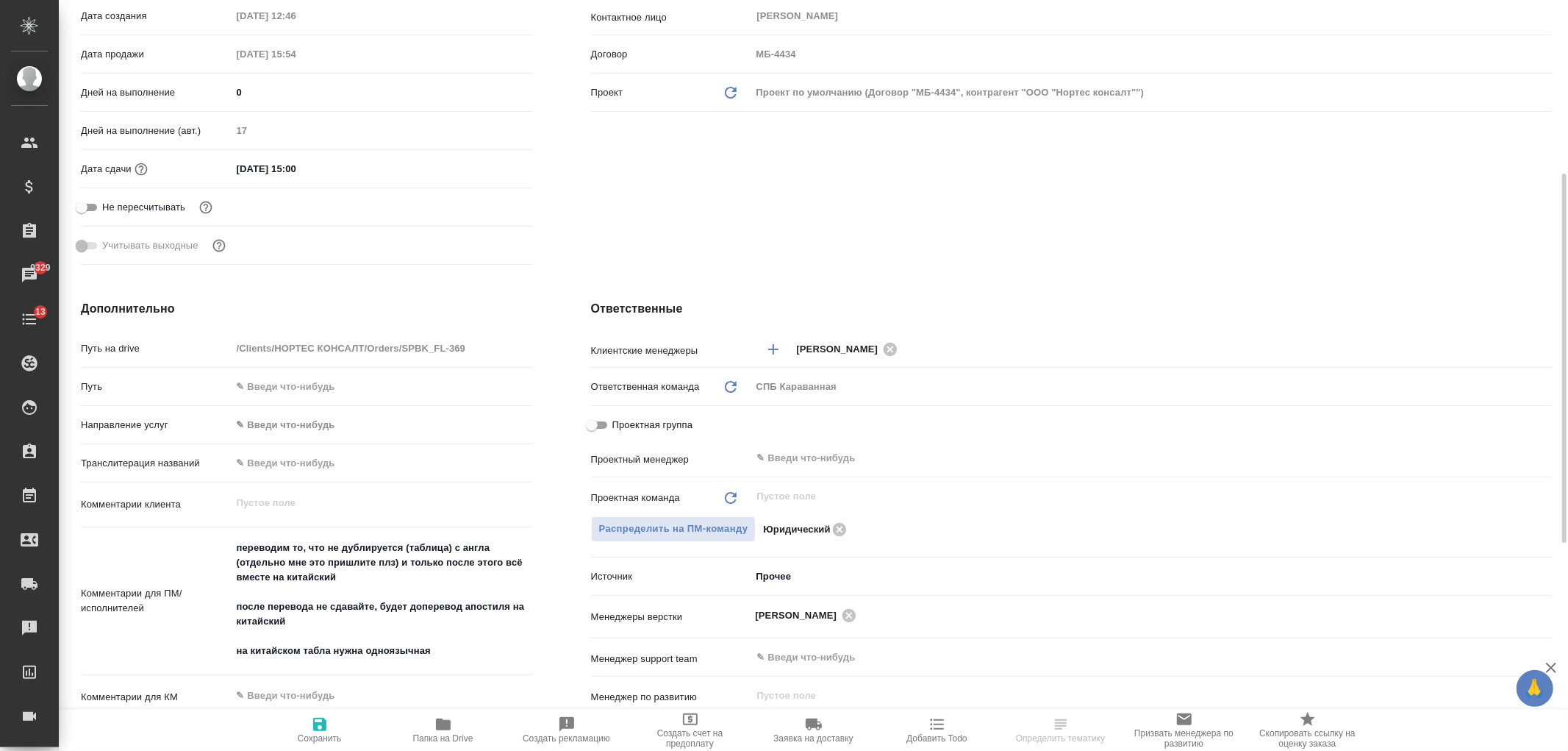
select select "RU"
type textarea "x"
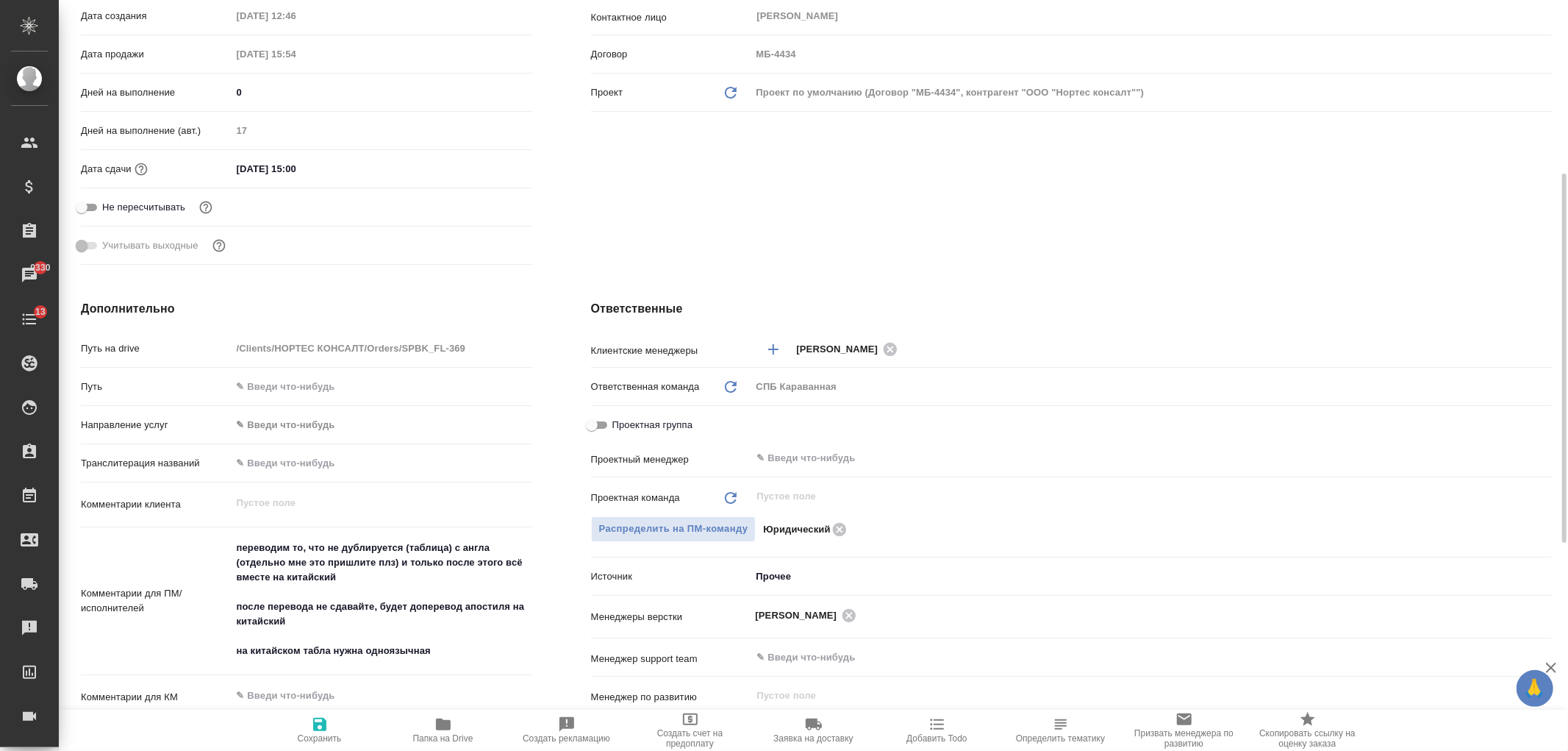
type textarea "x"
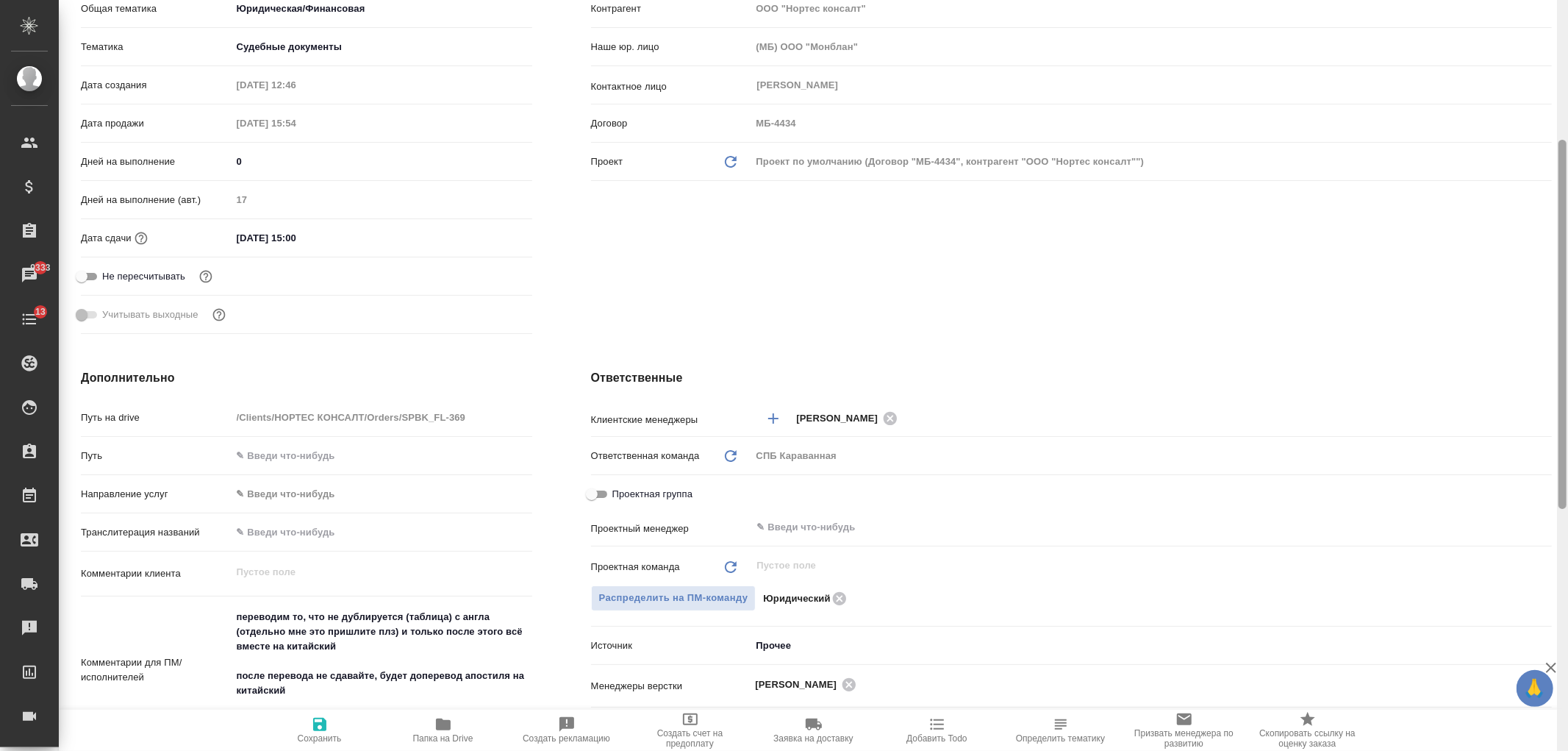
drag, startPoint x: 1561, startPoint y: 405, endPoint x: 1556, endPoint y: 371, distance: 34.4
click at [1557, 371] on div at bounding box center [1562, 376] width 11 height 751
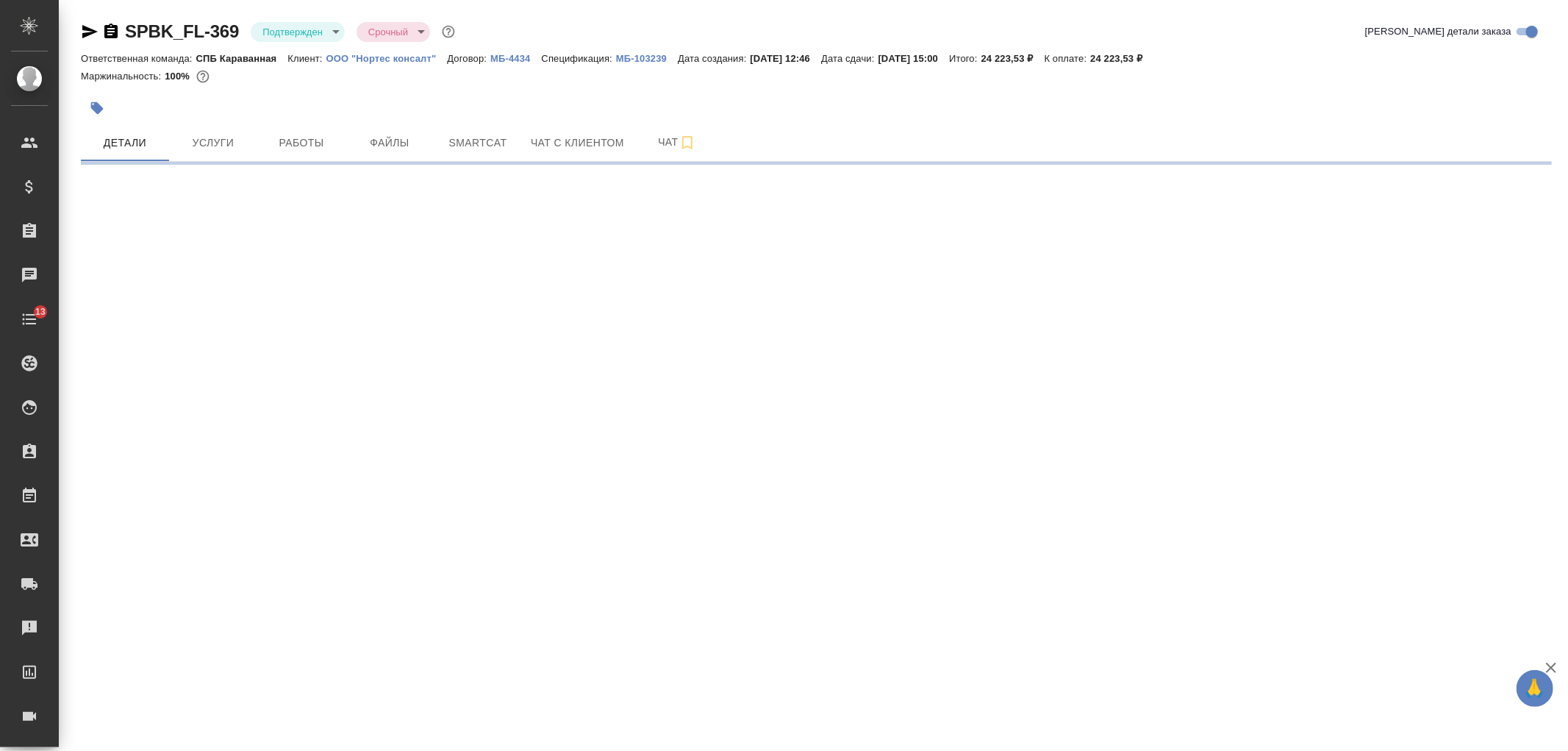
select select "RU"
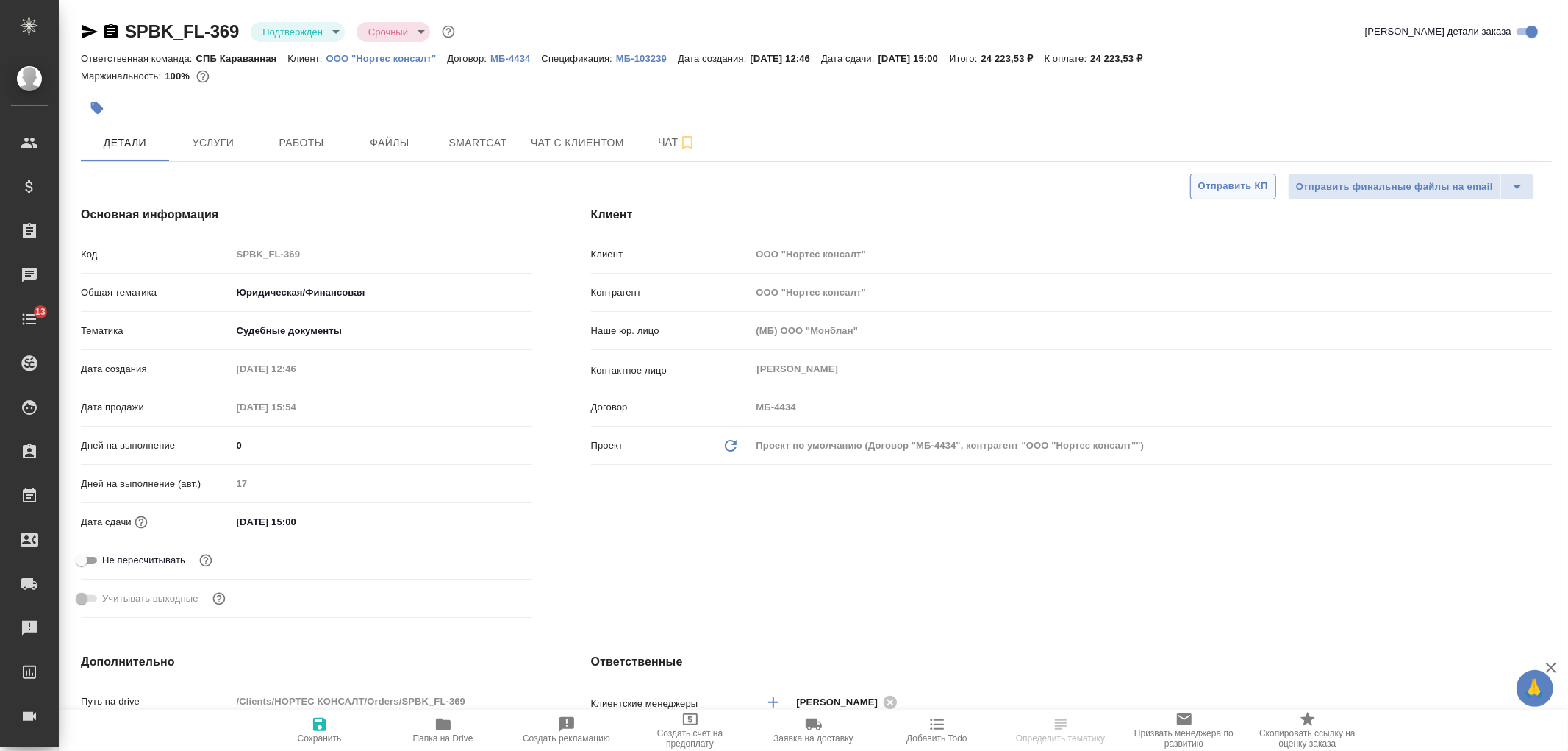
type textarea "x"
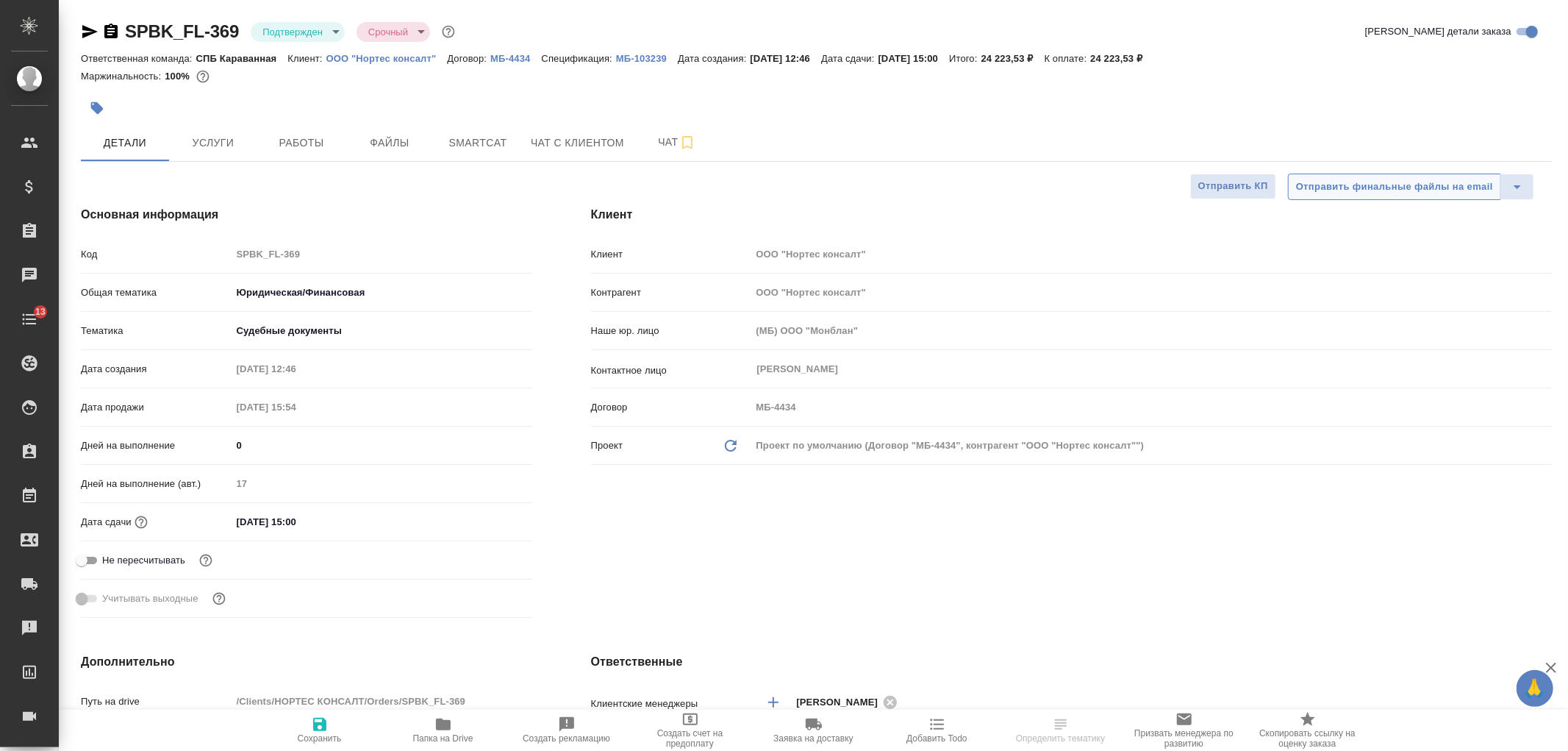
type textarea "x"
drag, startPoint x: 1567, startPoint y: 119, endPoint x: 1567, endPoint y: 142, distance: 23.0
click at [1567, 142] on div "SPBK_FL-369 Подтвержден confirmed Срочный urgent Кратко детали заказа Ответстве…" at bounding box center [814, 762] width 1509 height 1526
click at [1013, 657] on h4 "Ответственные" at bounding box center [1070, 662] width 960 height 18
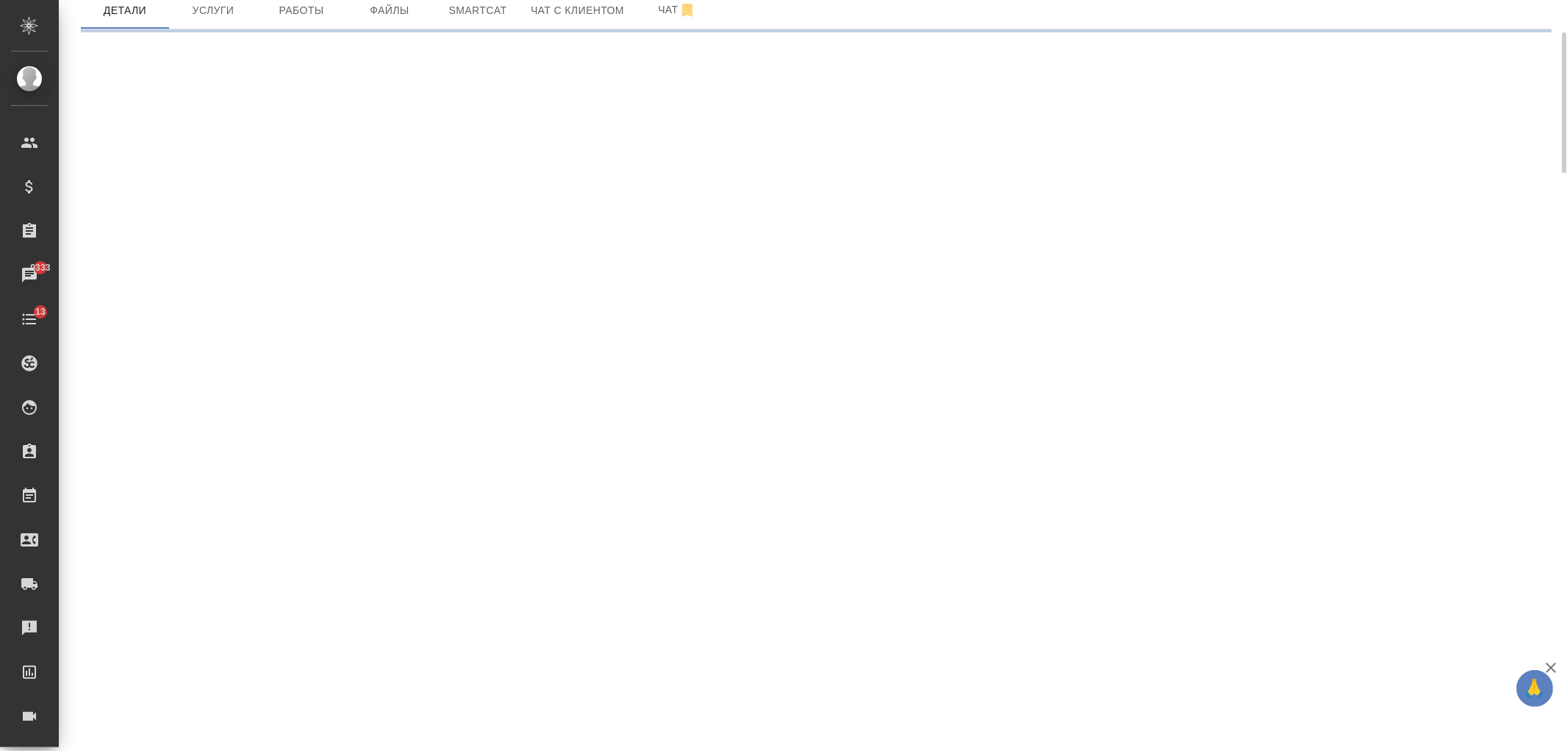
scroll to position [110, 0]
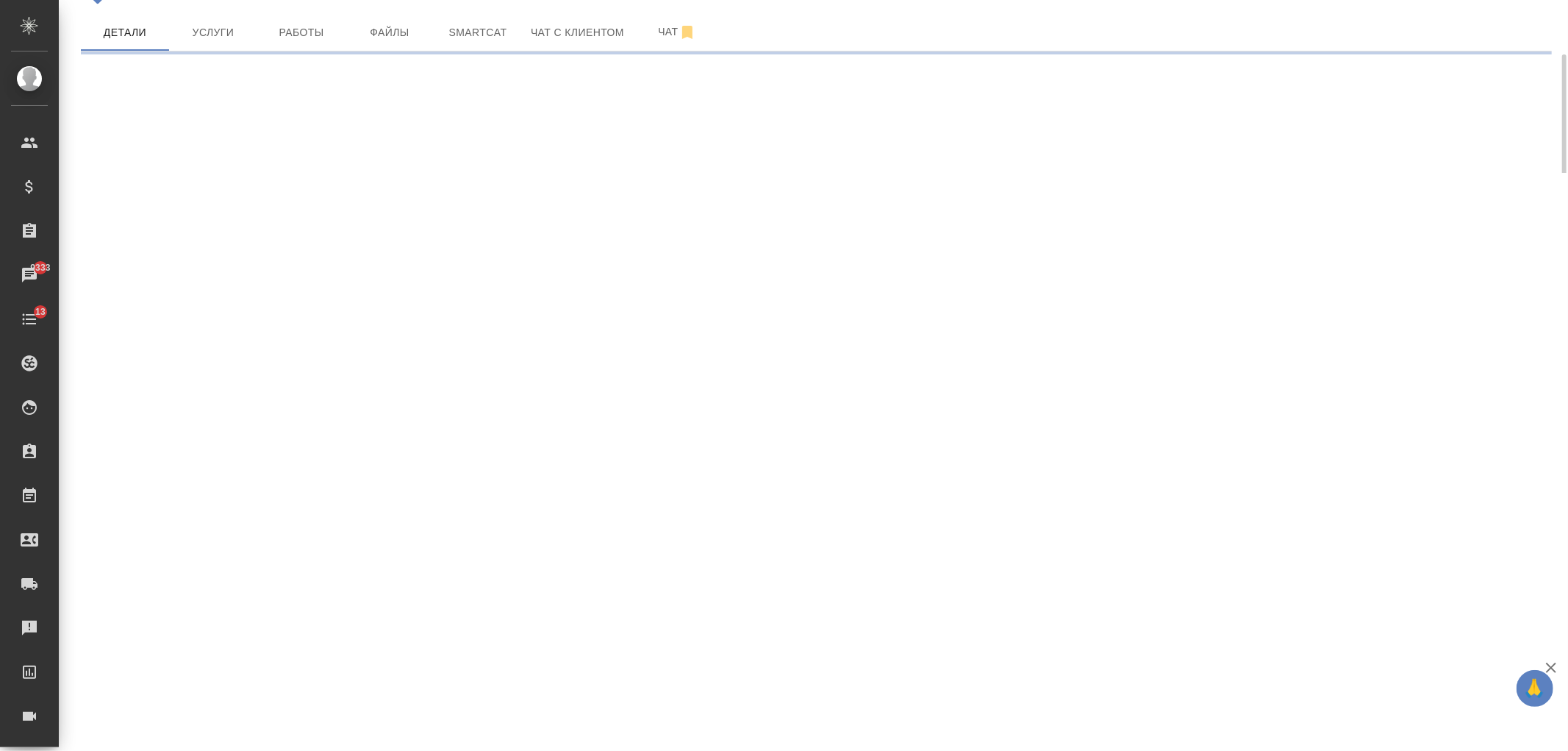
select select "RU"
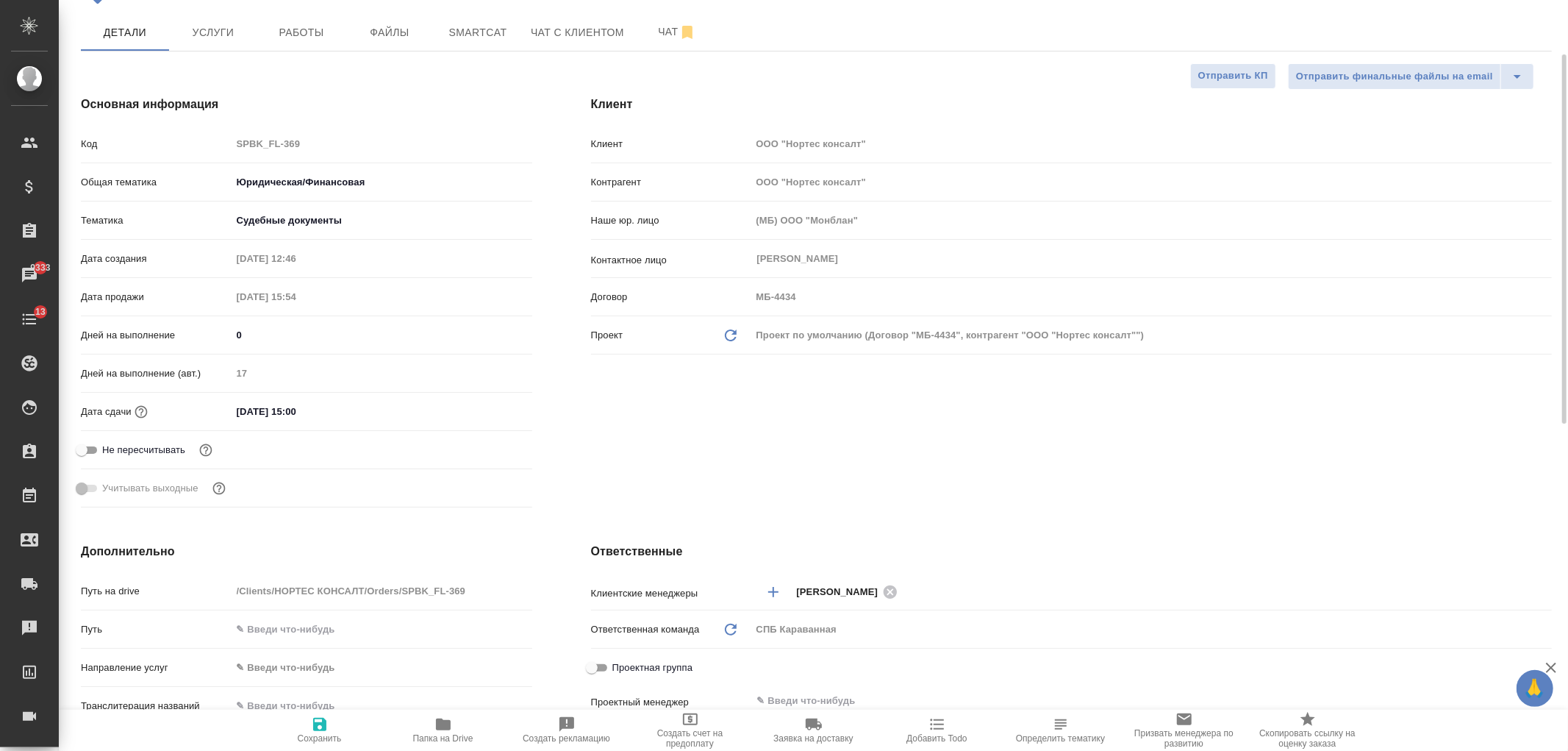
type textarea "x"
click at [698, 458] on div "Клиент Клиент ООО "Нортес консалт" Контрагент ООО "Нортес консалт" Наше юр. лиц…" at bounding box center [1071, 304] width 1020 height 476
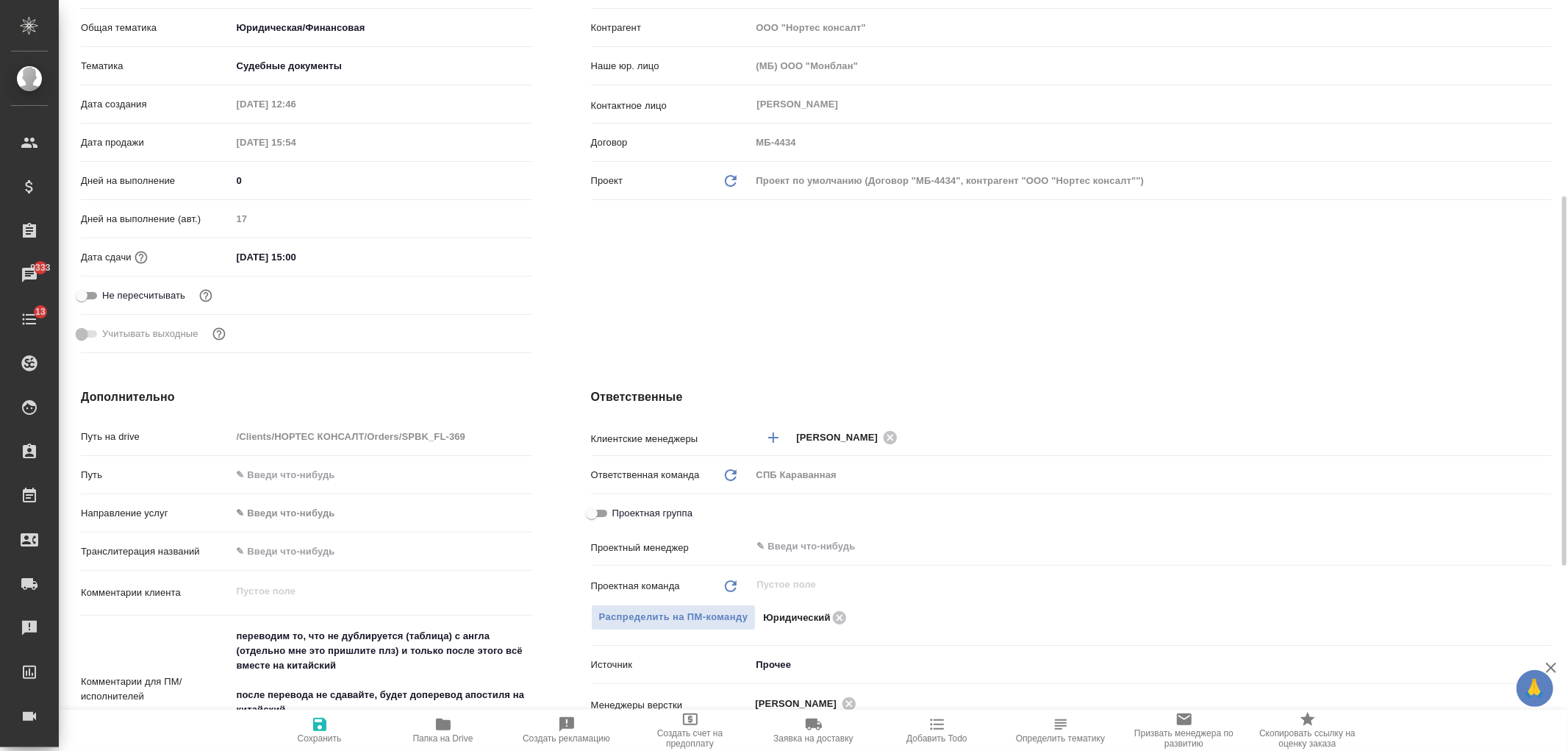
scroll to position [199, 0]
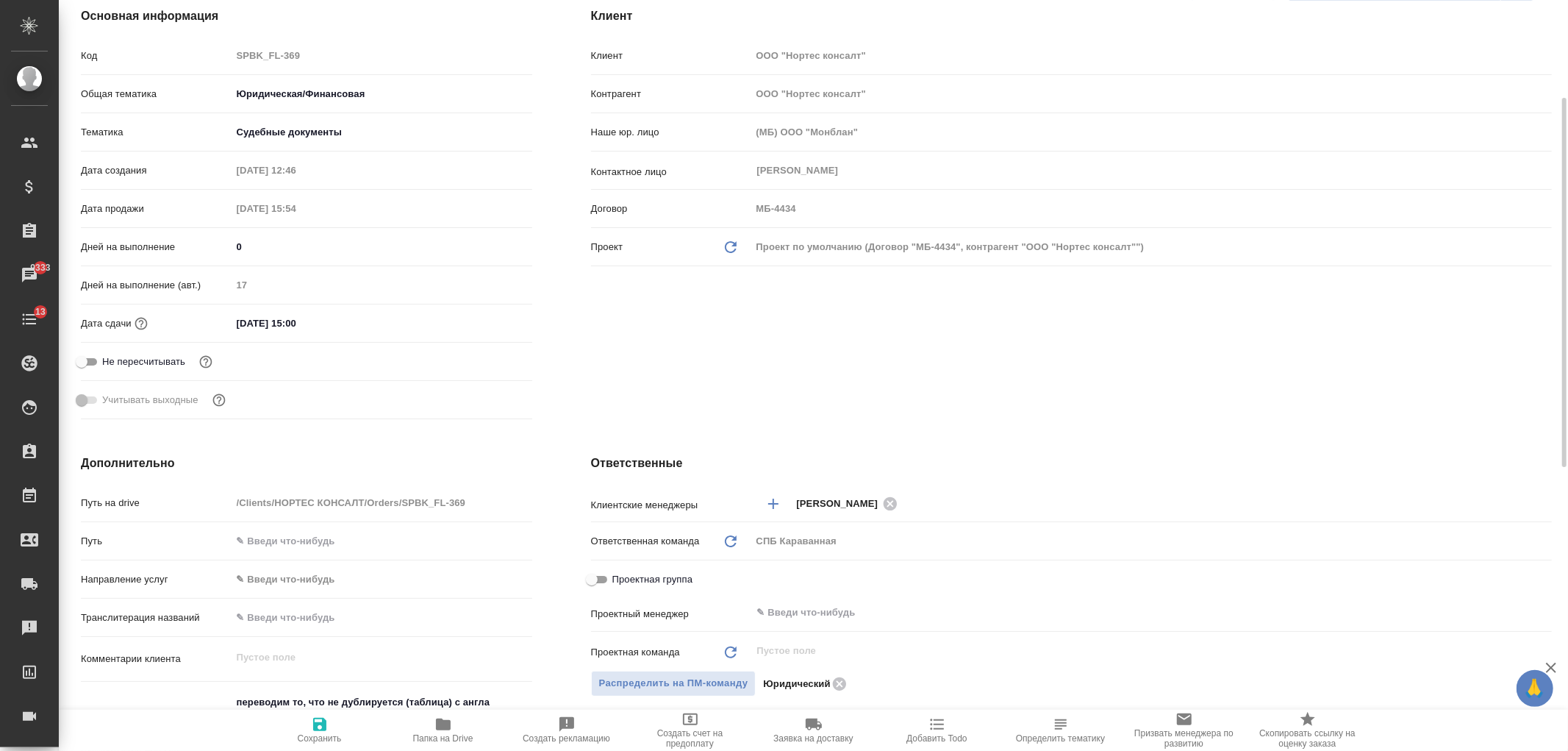
click at [241, 321] on input "[DATE] 15:00" at bounding box center [295, 323] width 129 height 22
click at [489, 325] on icon "button" at bounding box center [489, 322] width 13 height 15
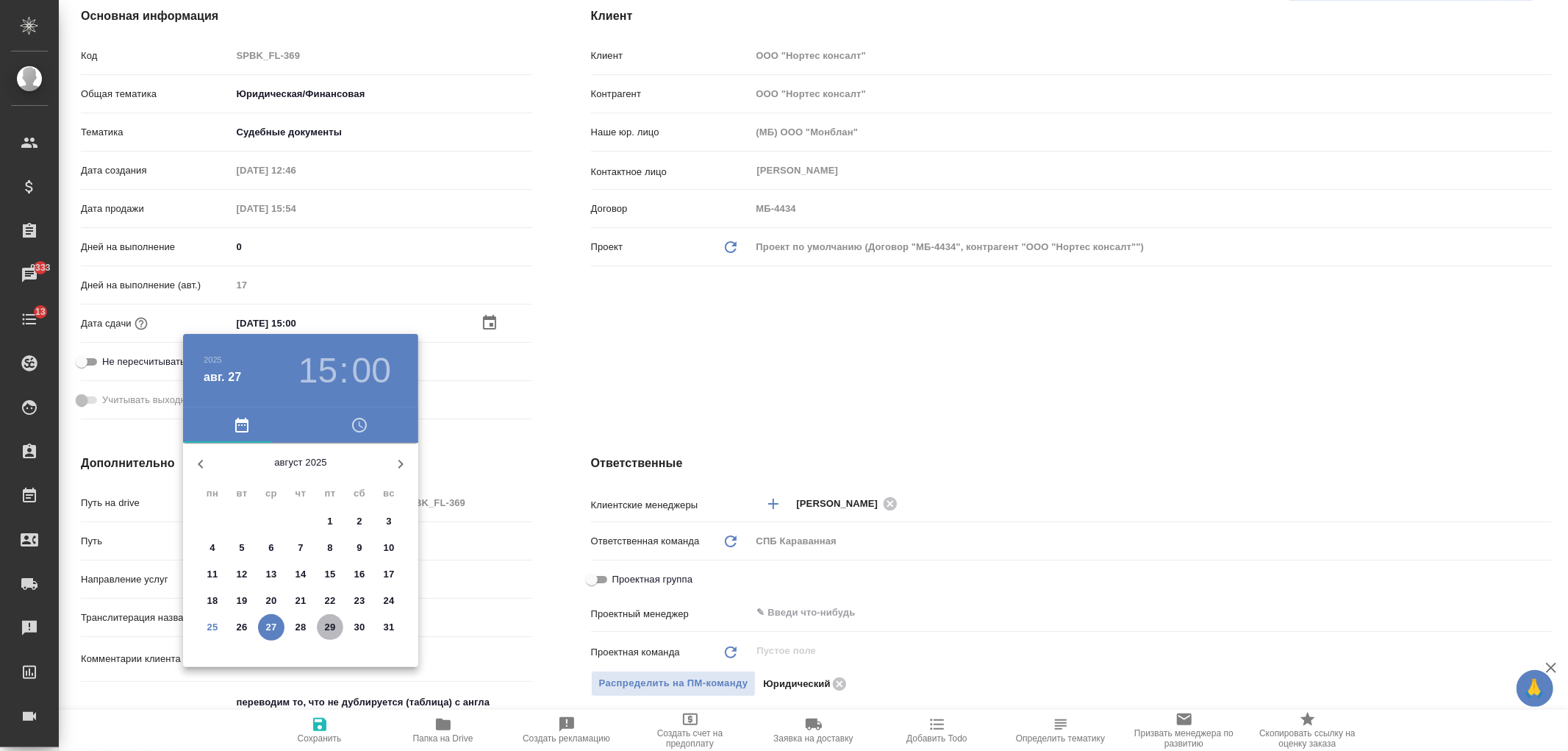
click at [329, 626] on p "29" at bounding box center [330, 628] width 11 height 15
type input "[DATE] 15:00"
type textarea "x"
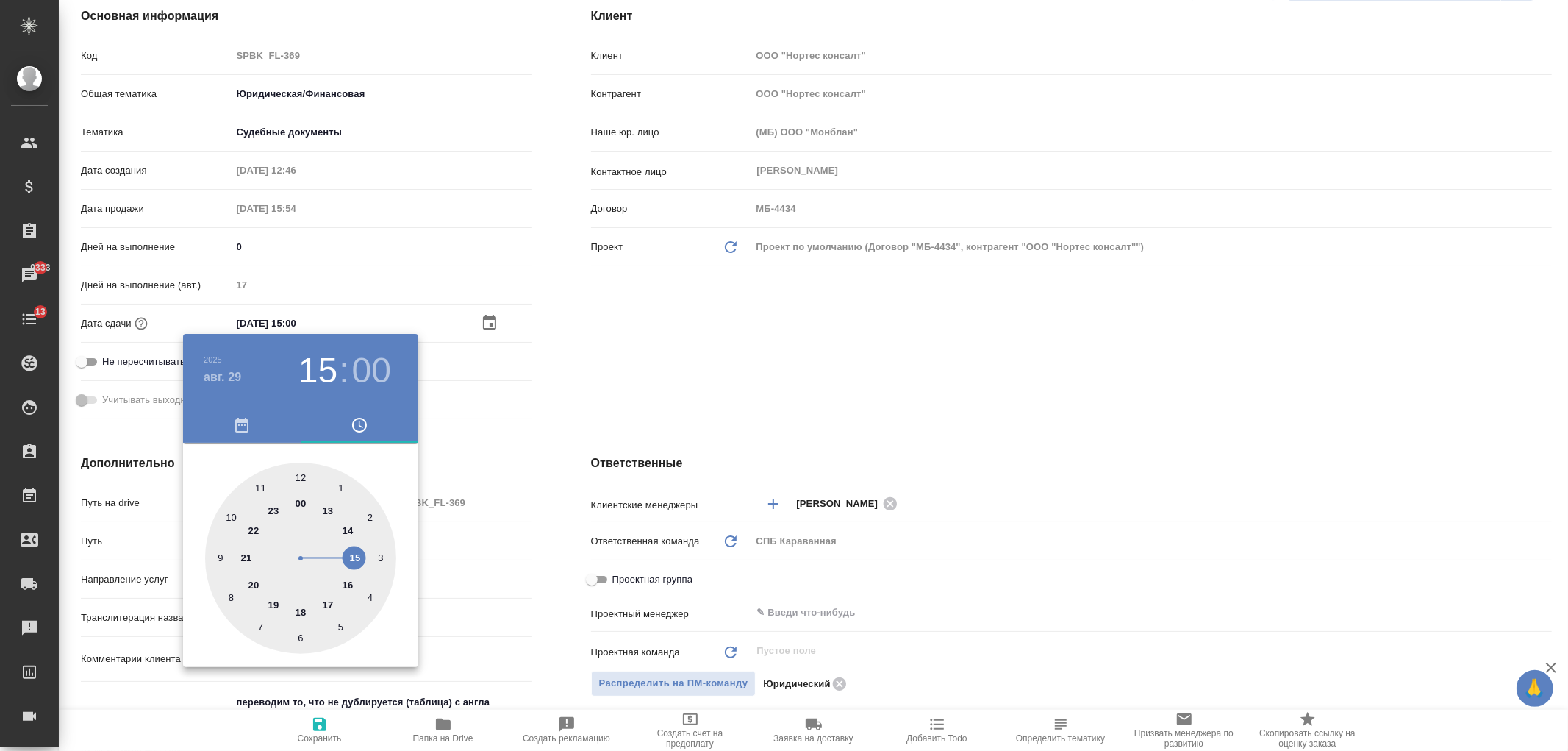
click at [626, 401] on div at bounding box center [784, 376] width 1568 height 751
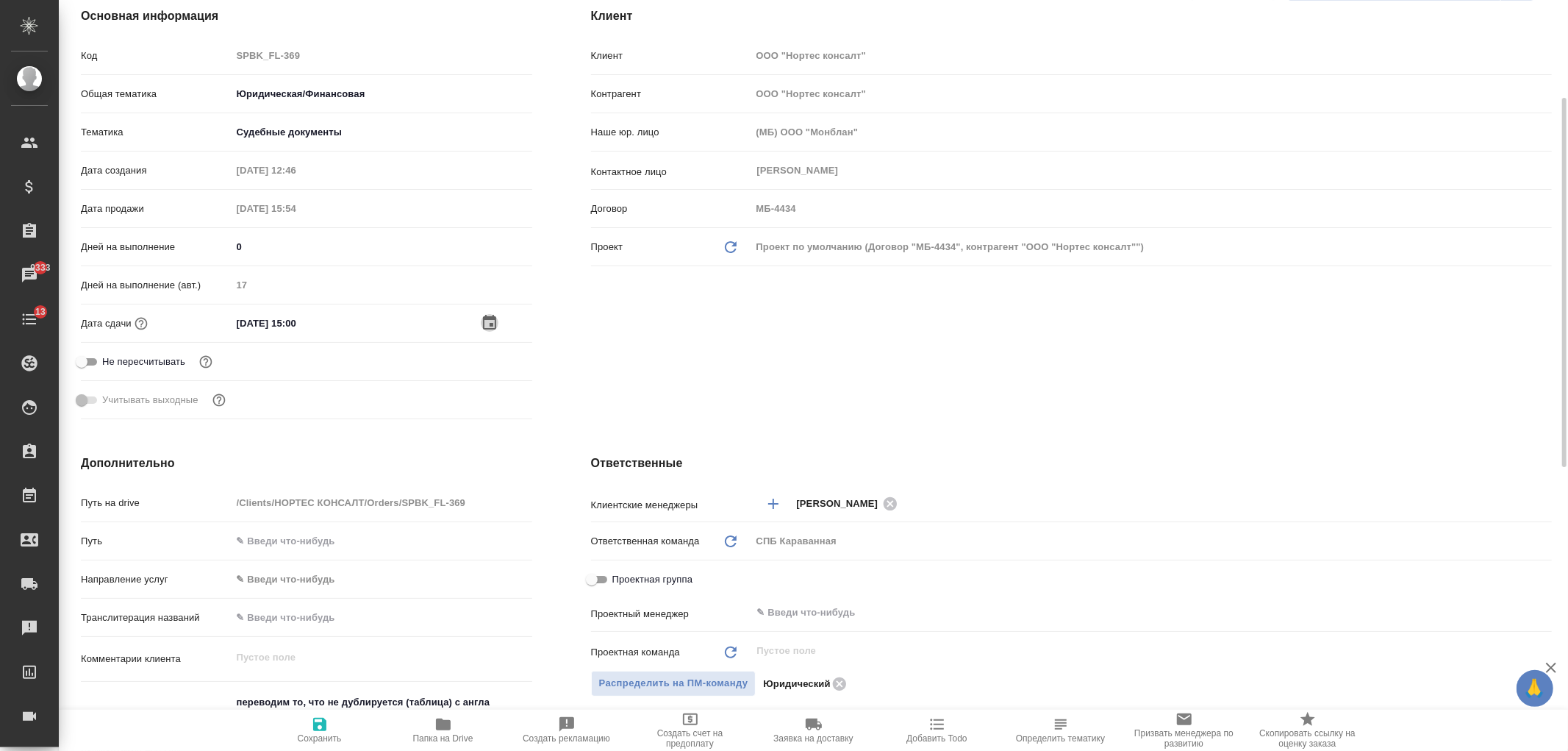
click at [491, 317] on icon "button" at bounding box center [489, 322] width 13 height 15
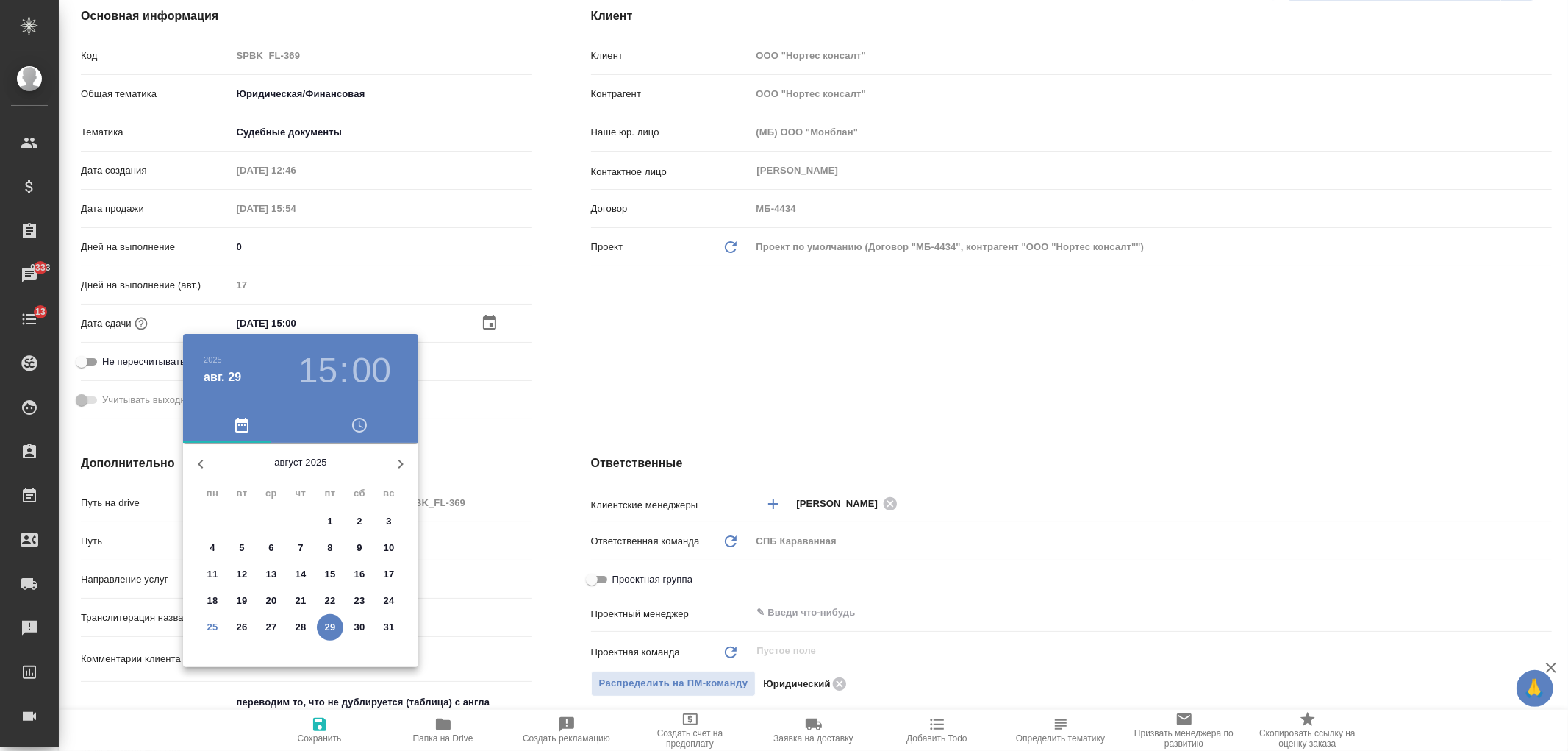
click at [296, 623] on p "28" at bounding box center [301, 628] width 11 height 15
type input "28.08.2025 15:00"
type textarea "x"
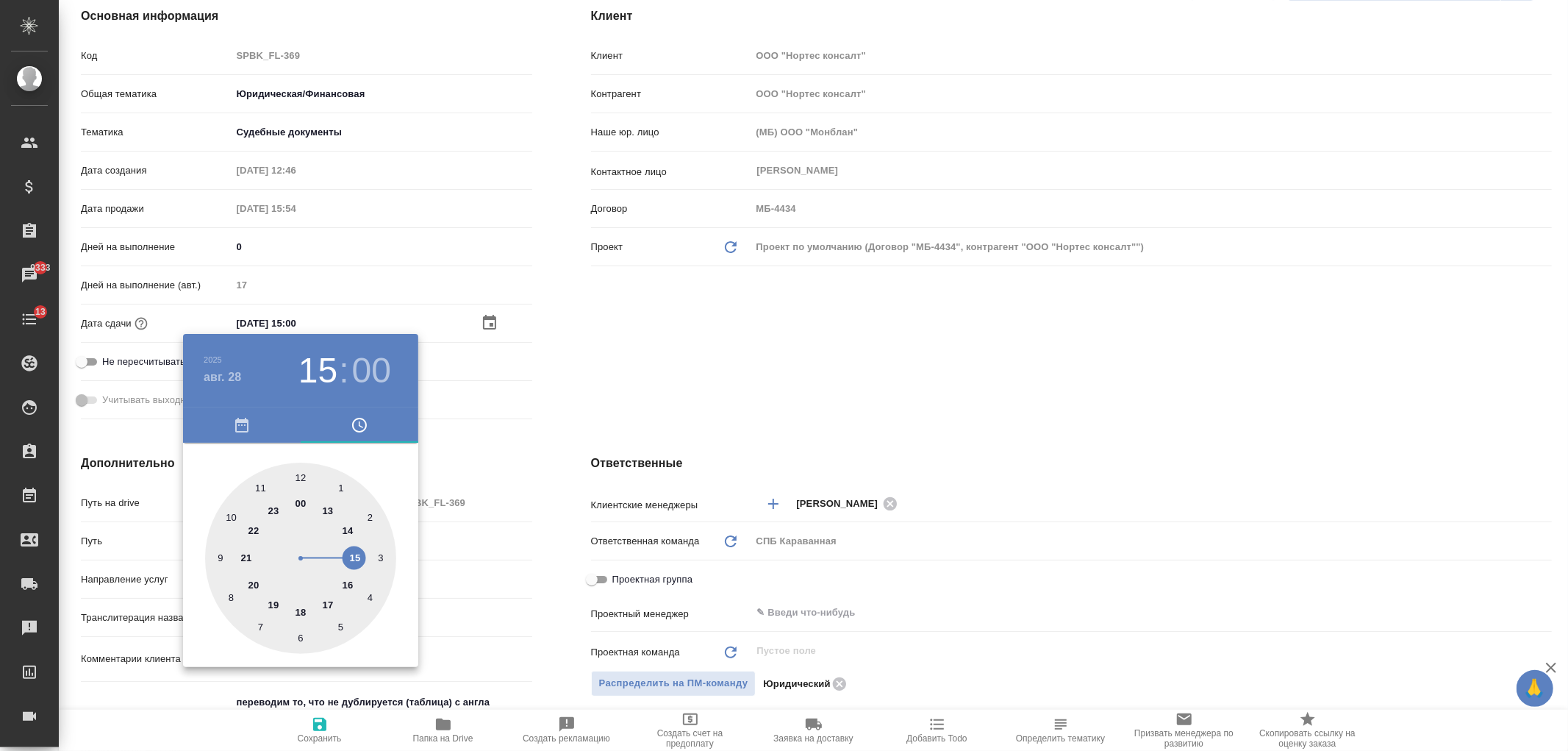
click at [327, 599] on div at bounding box center [300, 558] width 191 height 191
type input "28.08.2025 17:00"
type textarea "x"
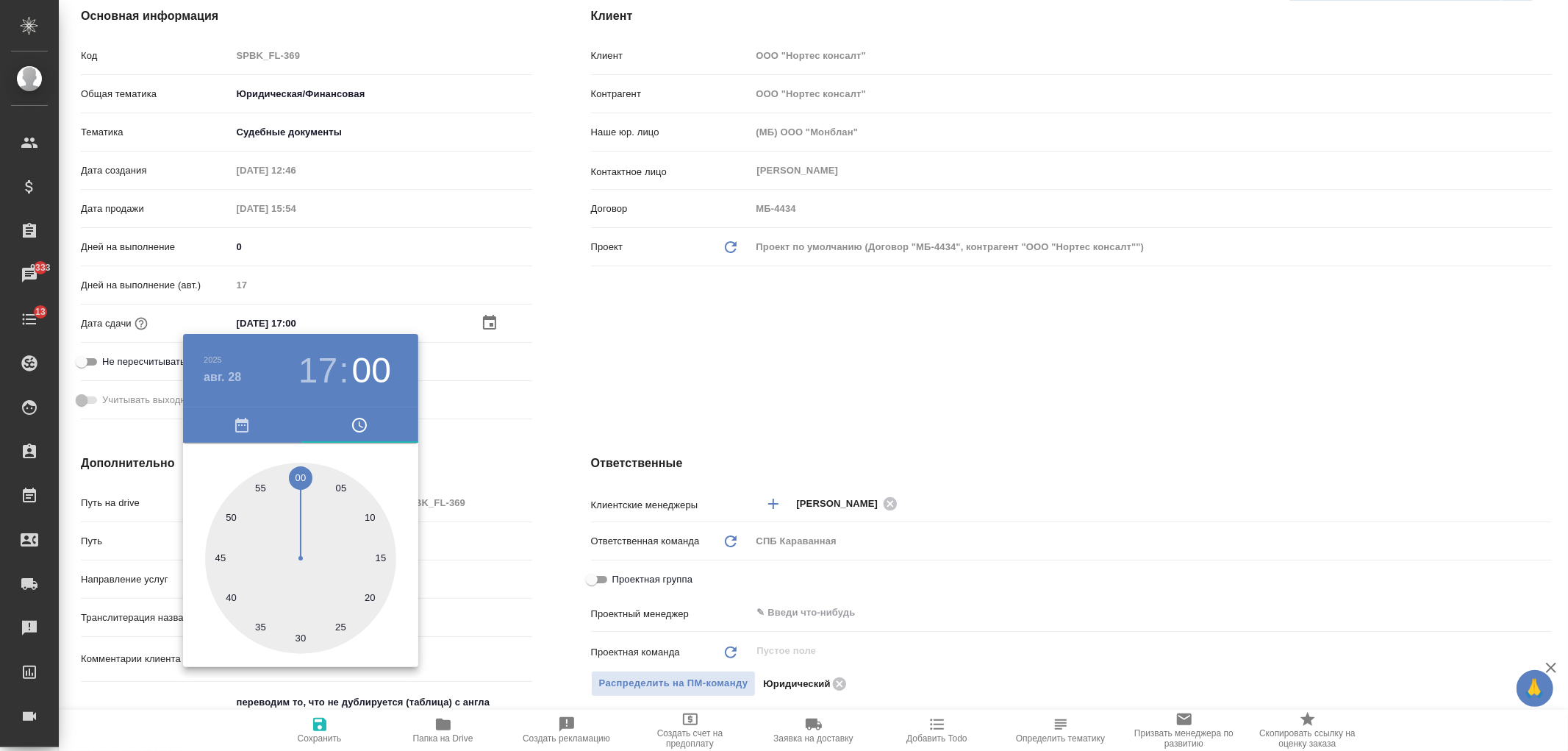
drag, startPoint x: 652, startPoint y: 395, endPoint x: 443, endPoint y: 560, distance: 266.3
click at [653, 395] on div at bounding box center [784, 376] width 1568 height 751
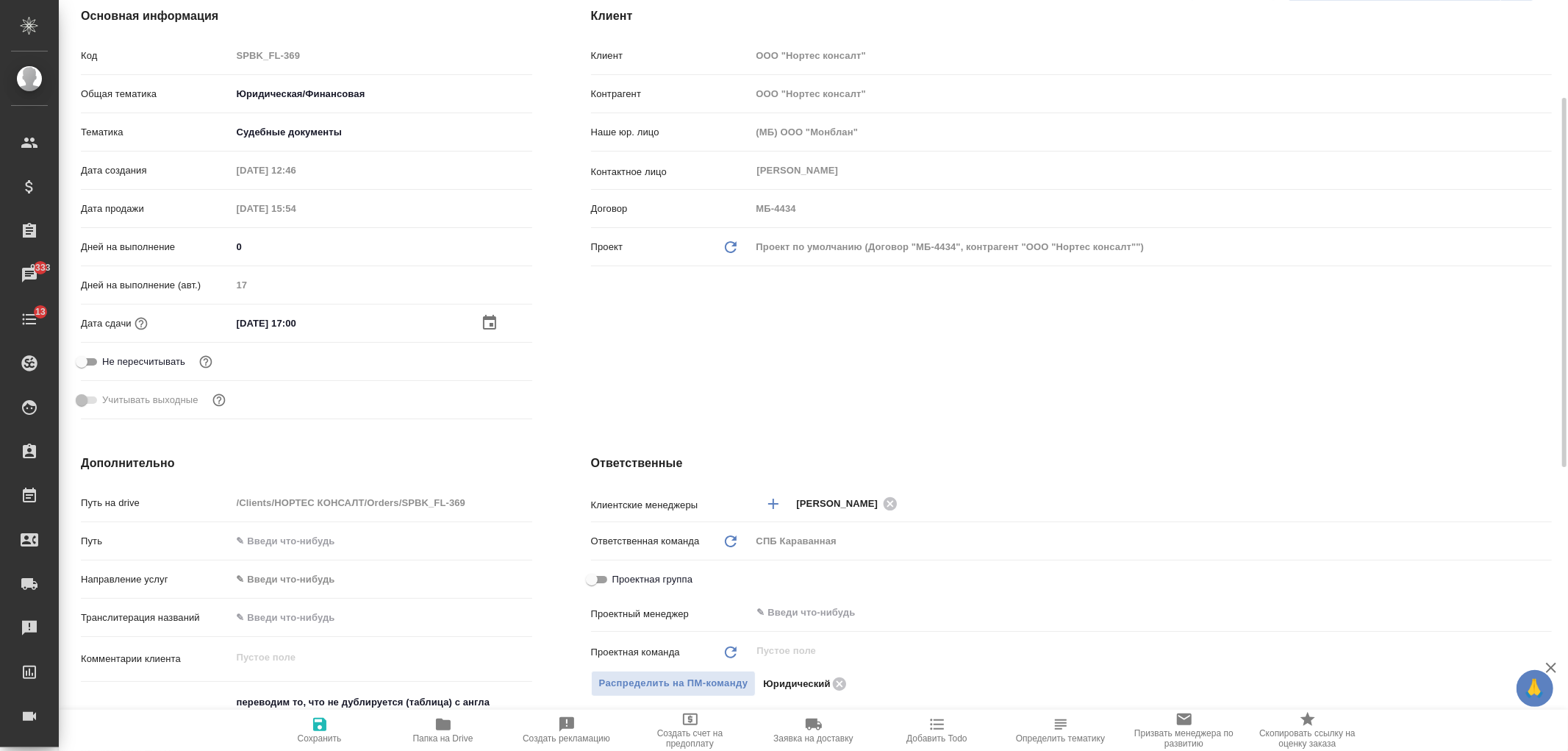
click at [342, 735] on span "Сохранить" at bounding box center [320, 729] width 106 height 28
type textarea "x"
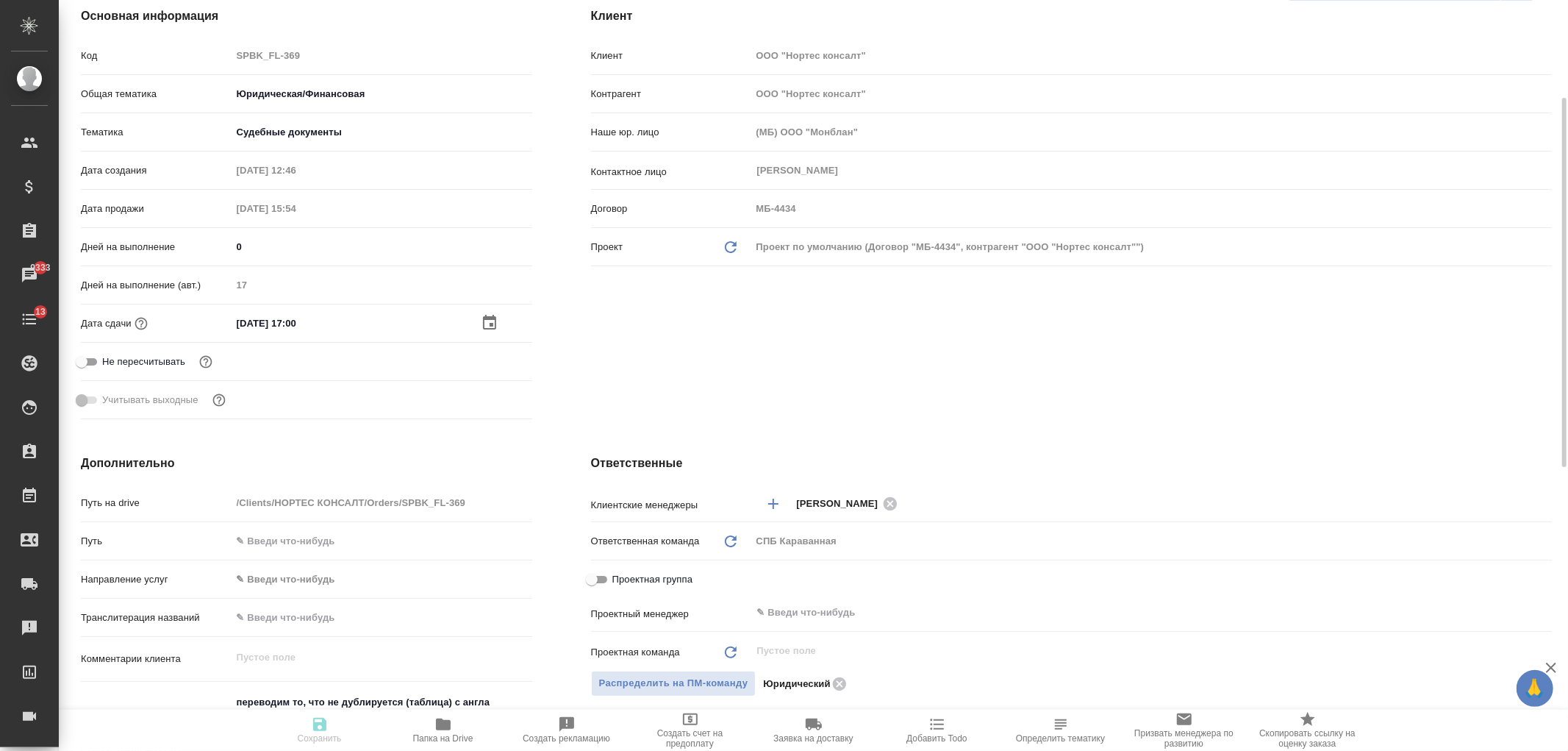
type textarea "x"
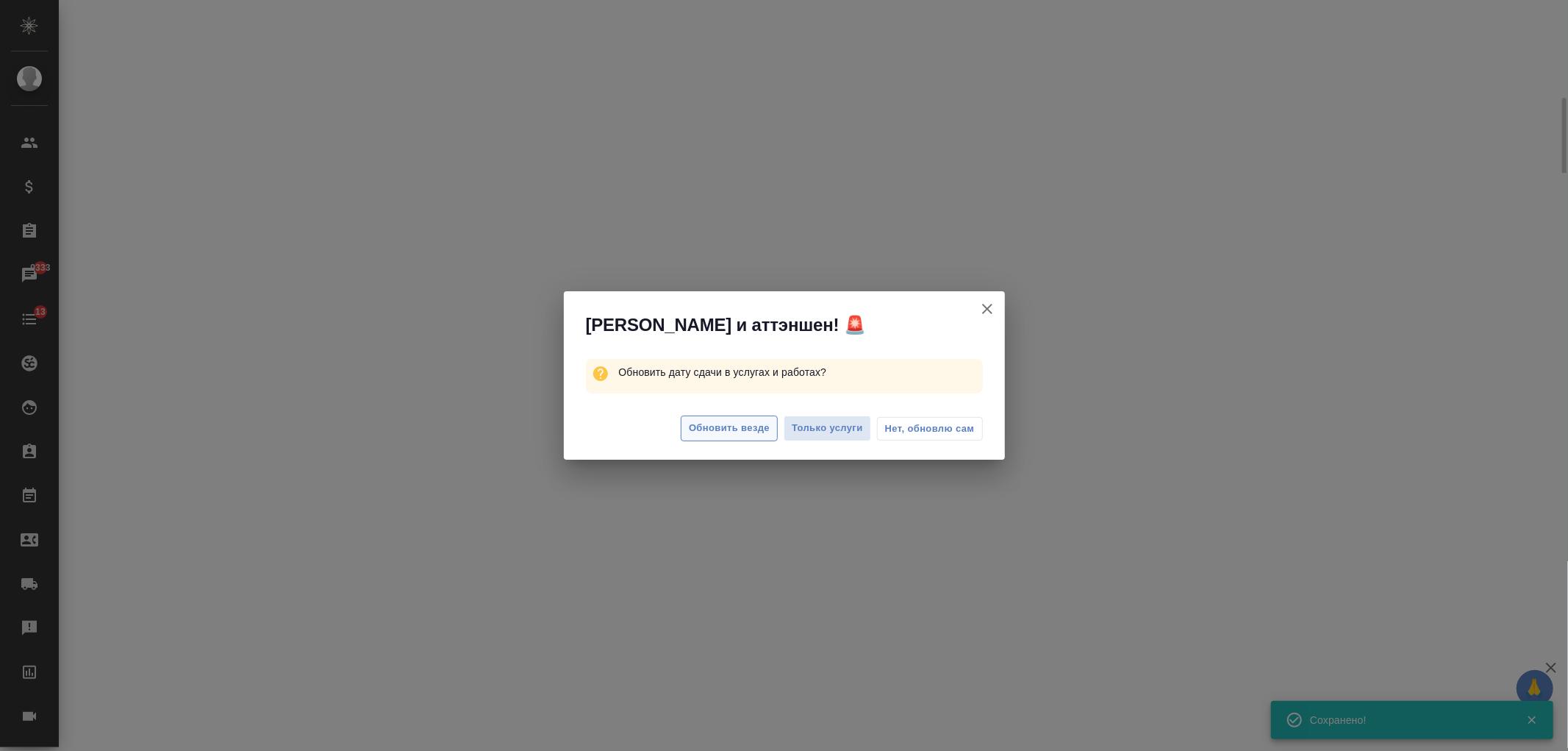
select select "RU"
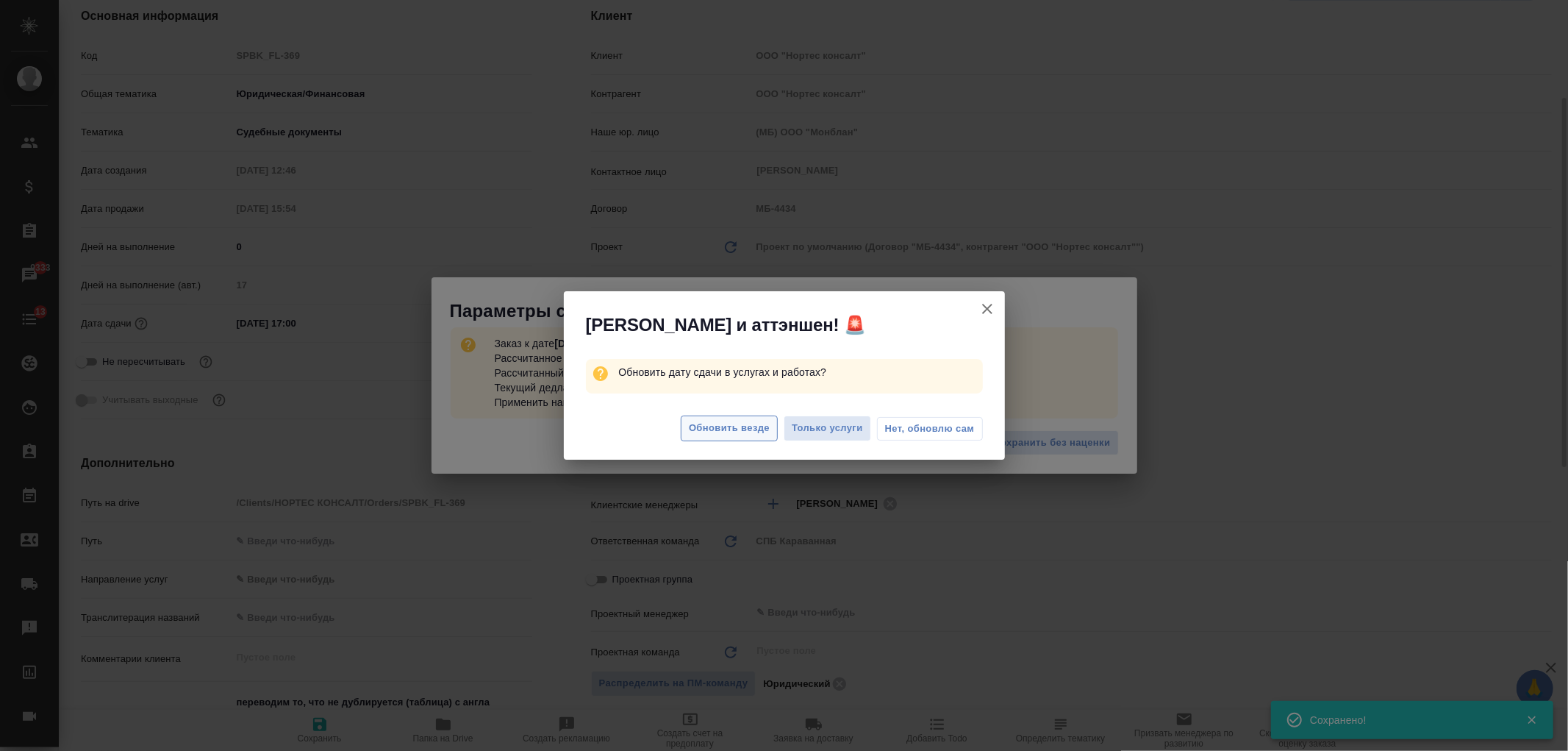
type textarea "x"
click at [729, 429] on span "Обновить везде" at bounding box center [729, 428] width 81 height 17
type textarea "x"
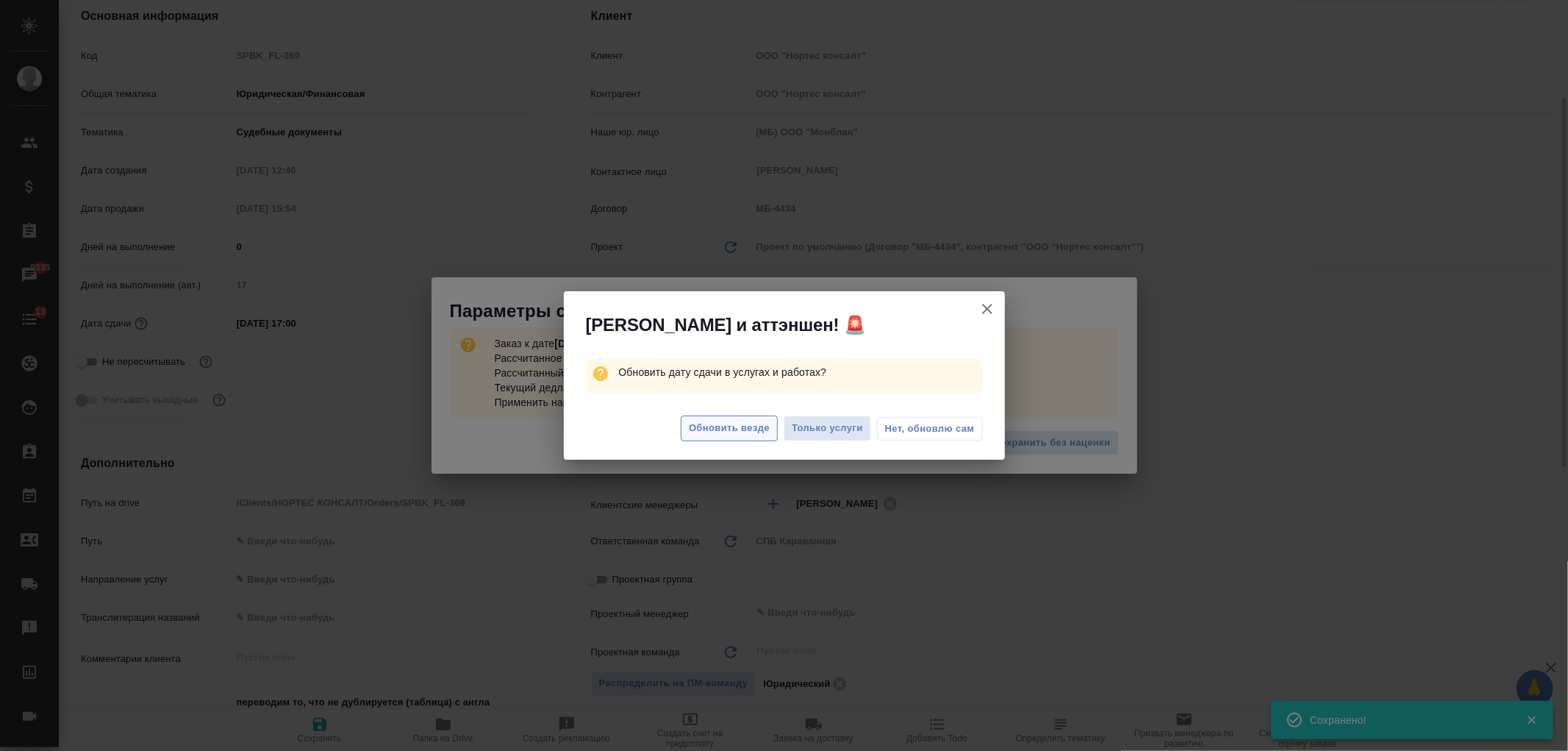
type textarea "x"
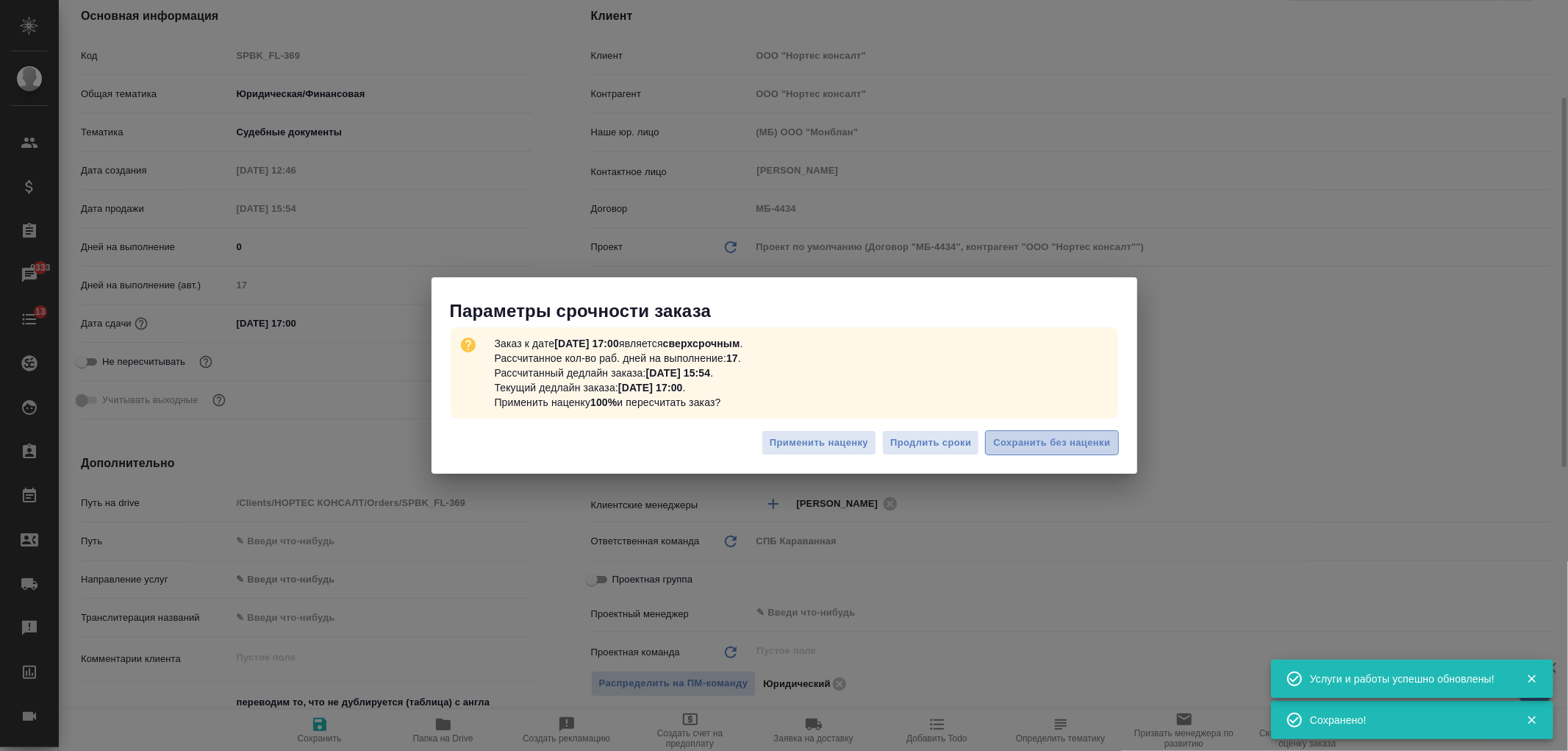
click at [1076, 436] on span "Сохранить без наценки" at bounding box center [1052, 443] width 117 height 17
type textarea "x"
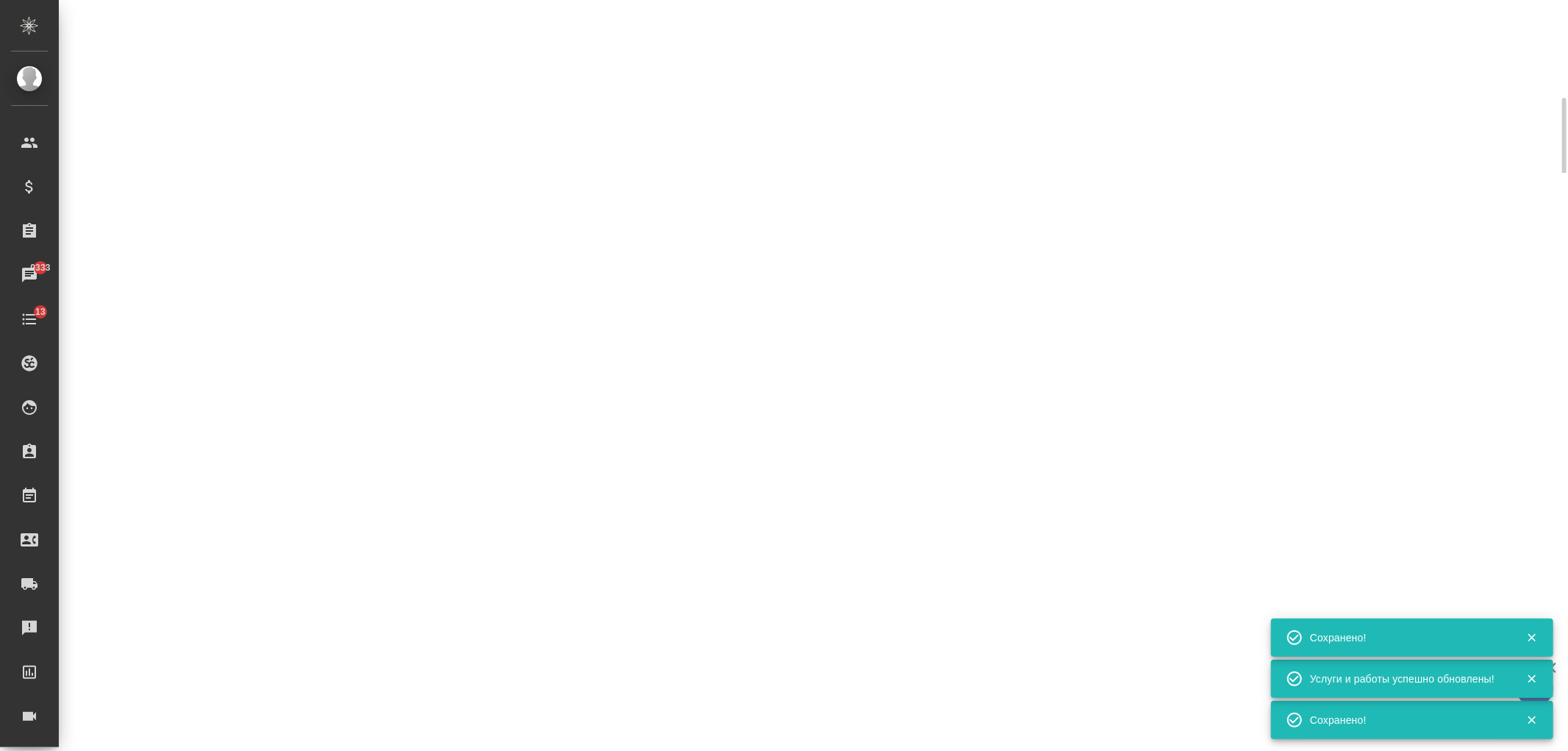
select select "RU"
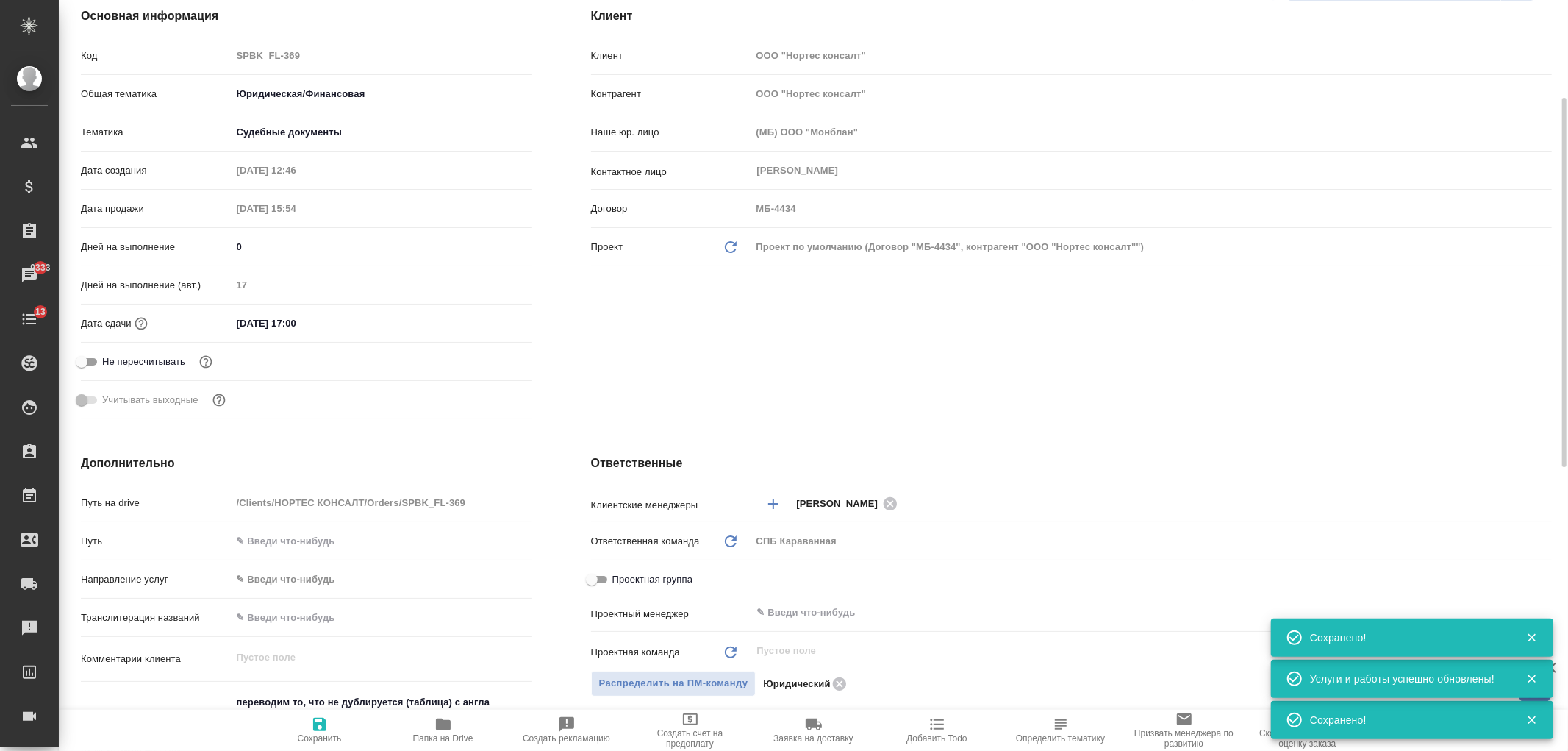
type textarea "x"
click at [986, 394] on div "Клиент Клиент ООО "Нортес консалт" Контрагент ООО "Нортес консалт" Наше юр. лиц…" at bounding box center [1071, 216] width 1020 height 476
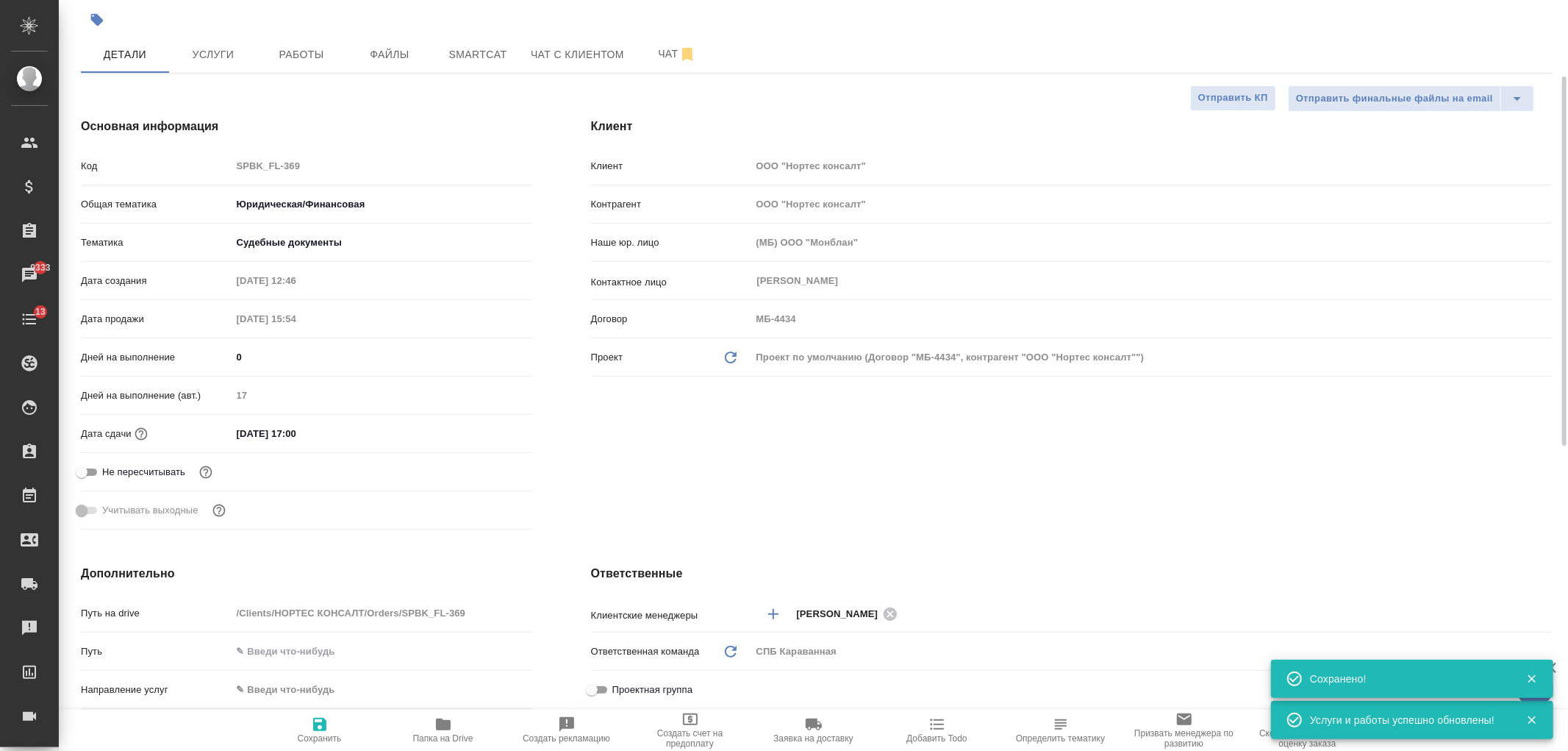
scroll to position [0, 0]
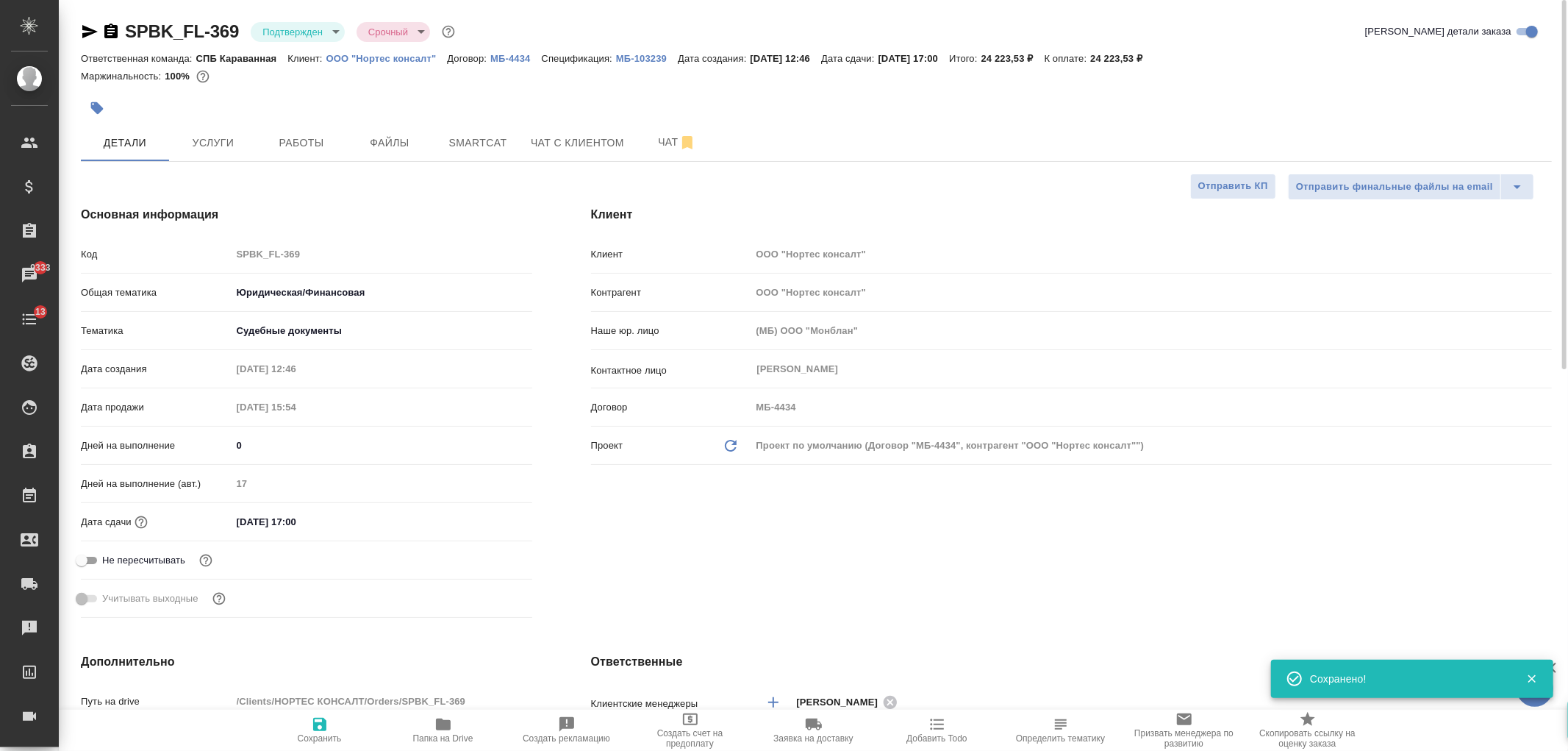
type textarea "x"
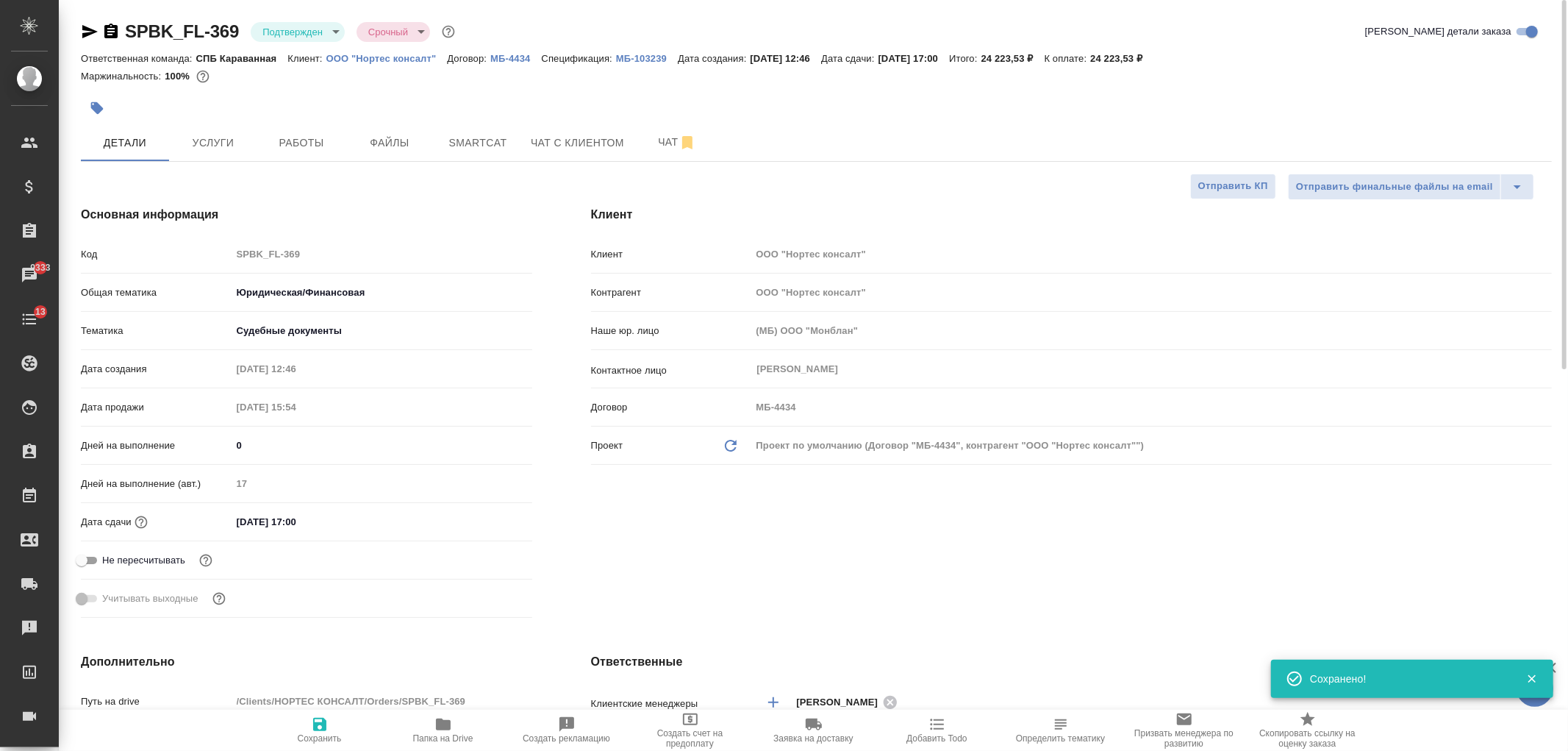
type textarea "x"
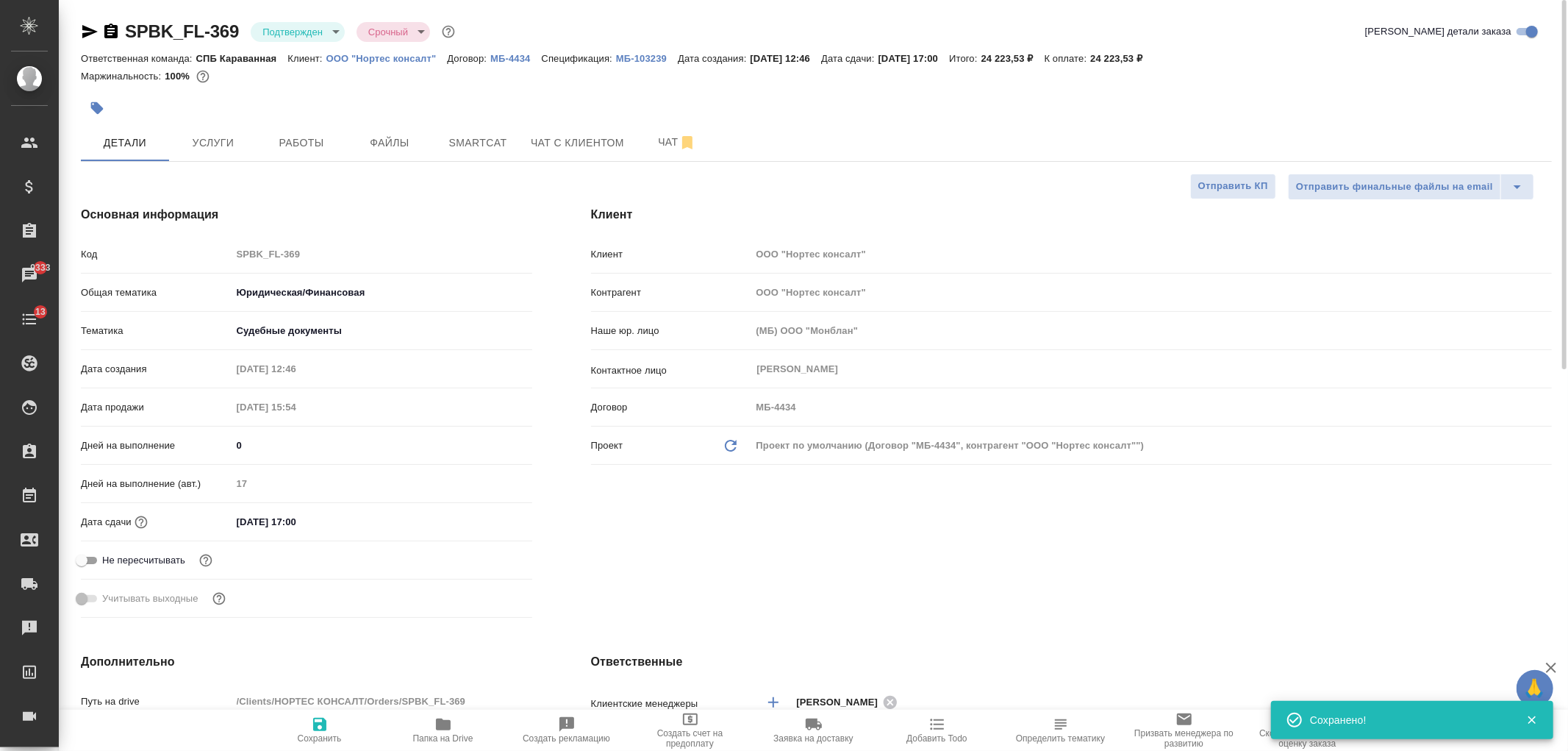
type textarea "x"
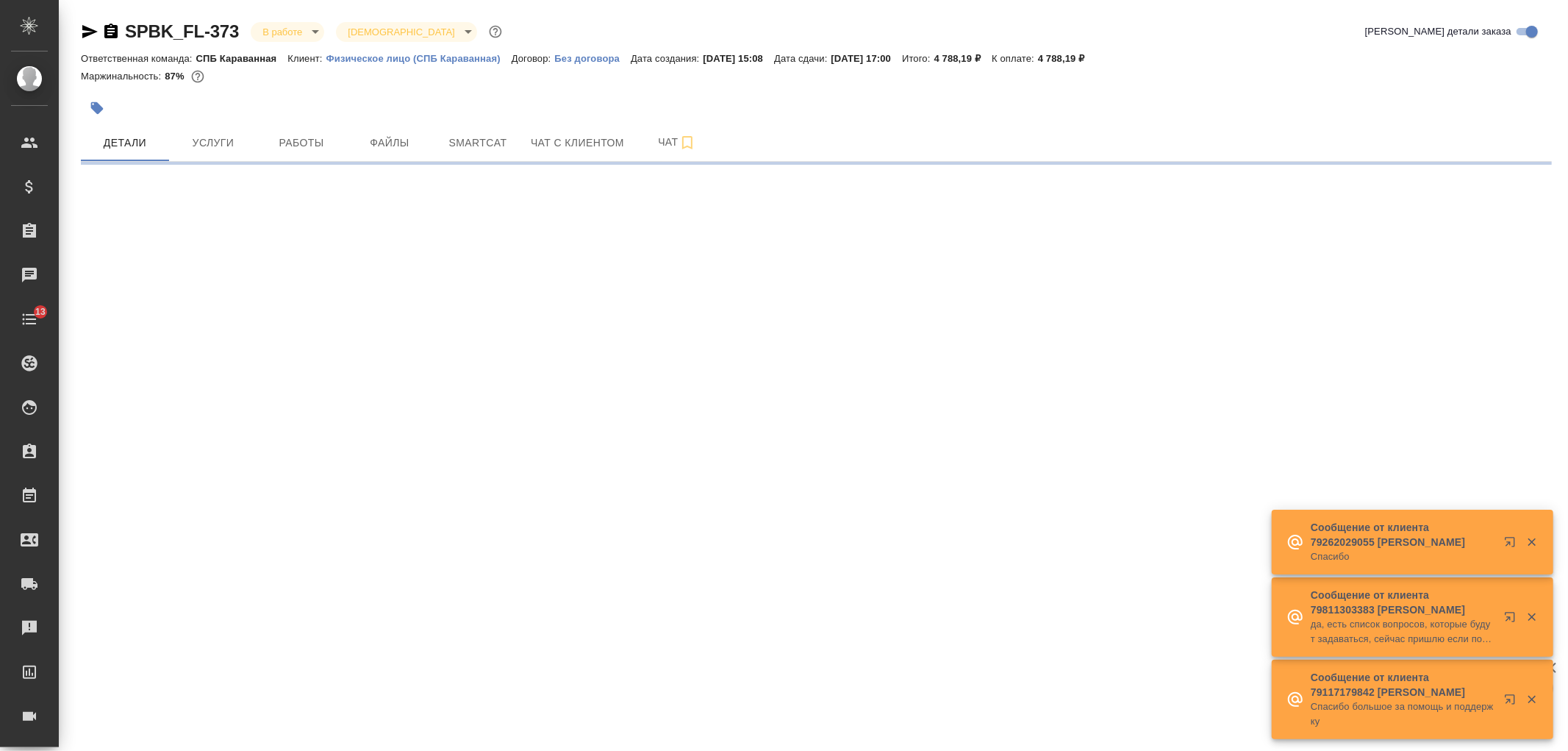
select select "RU"
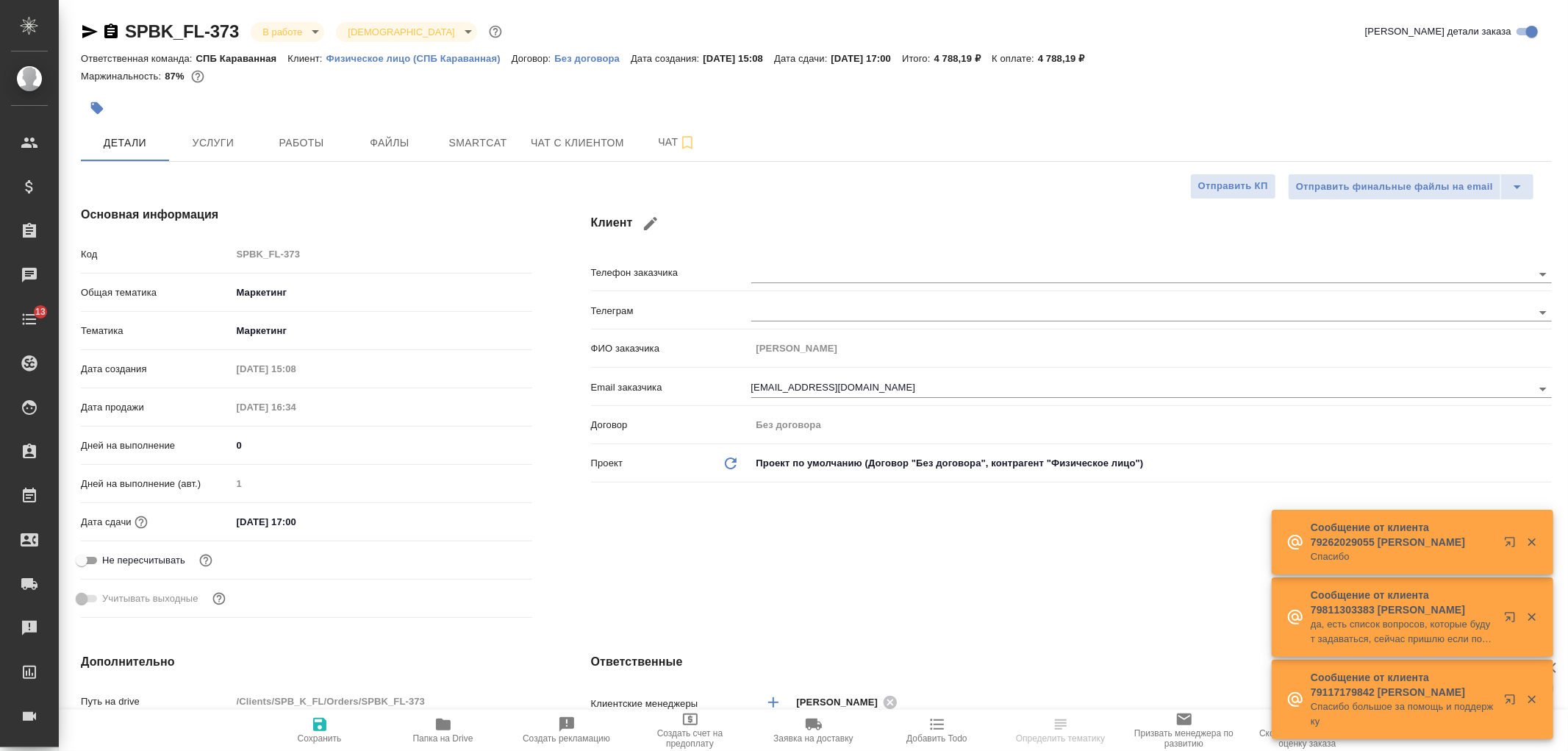
type textarea "x"
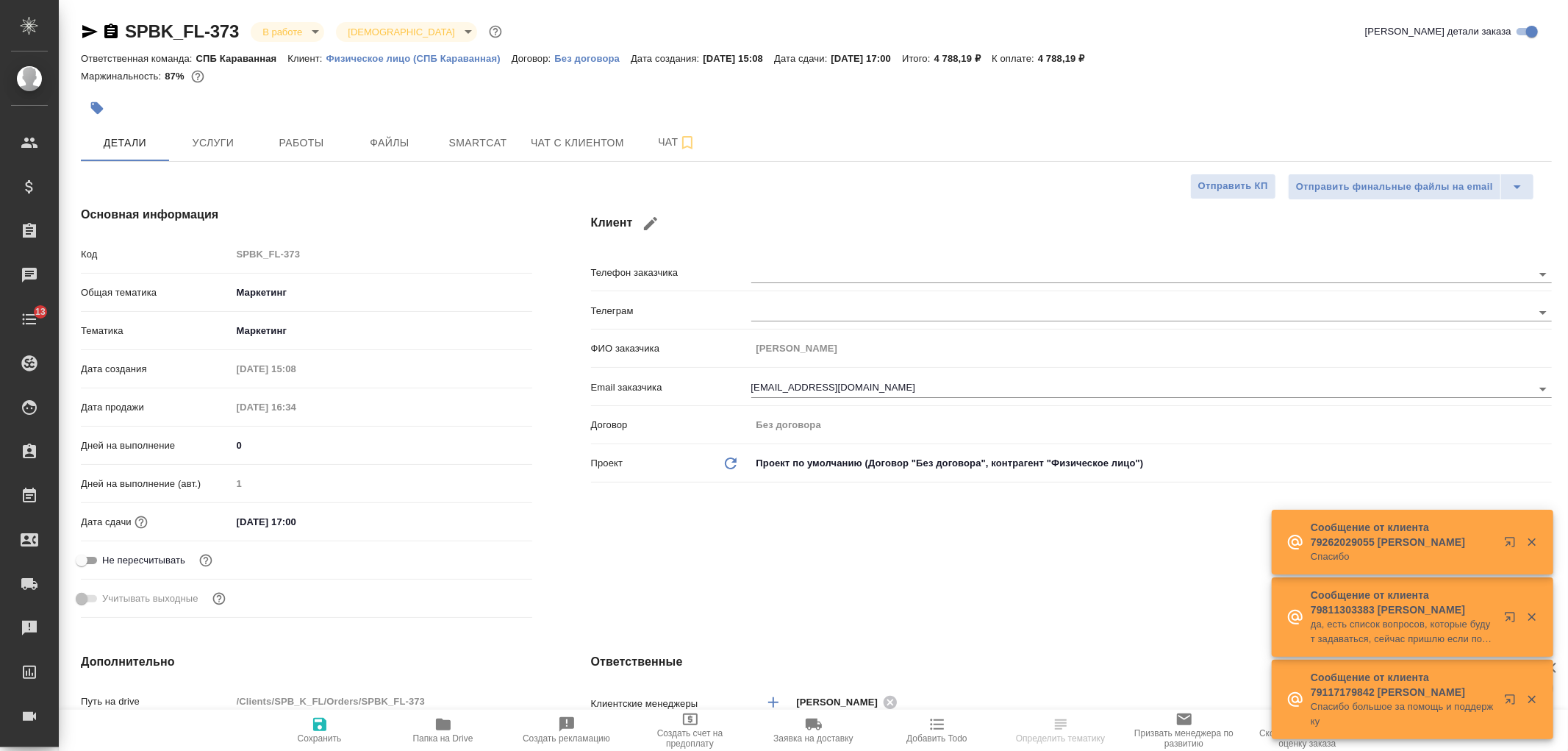
type textarea "x"
type input "[PERSON_NAME]"
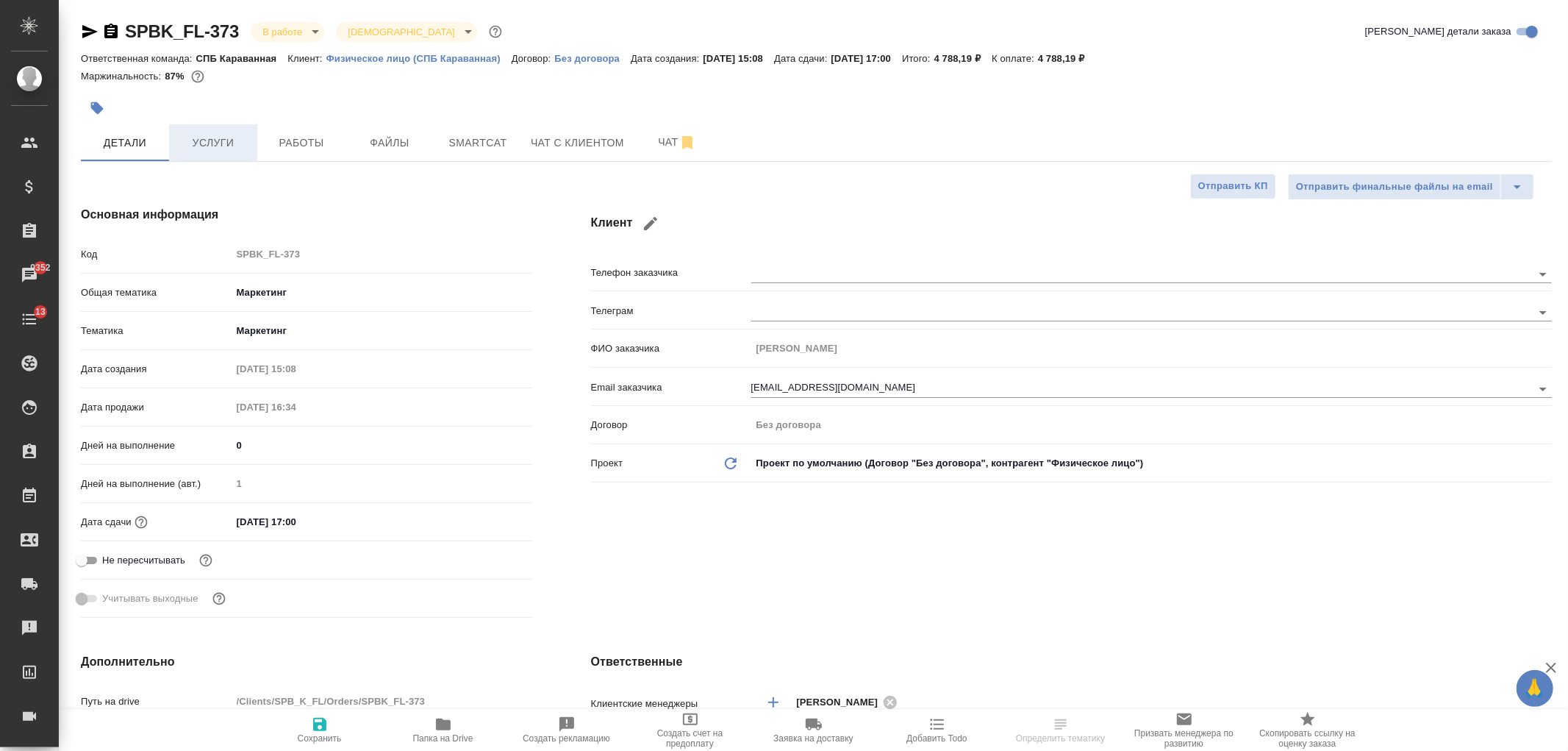
click at [224, 140] on span "Услуги" at bounding box center [213, 143] width 71 height 19
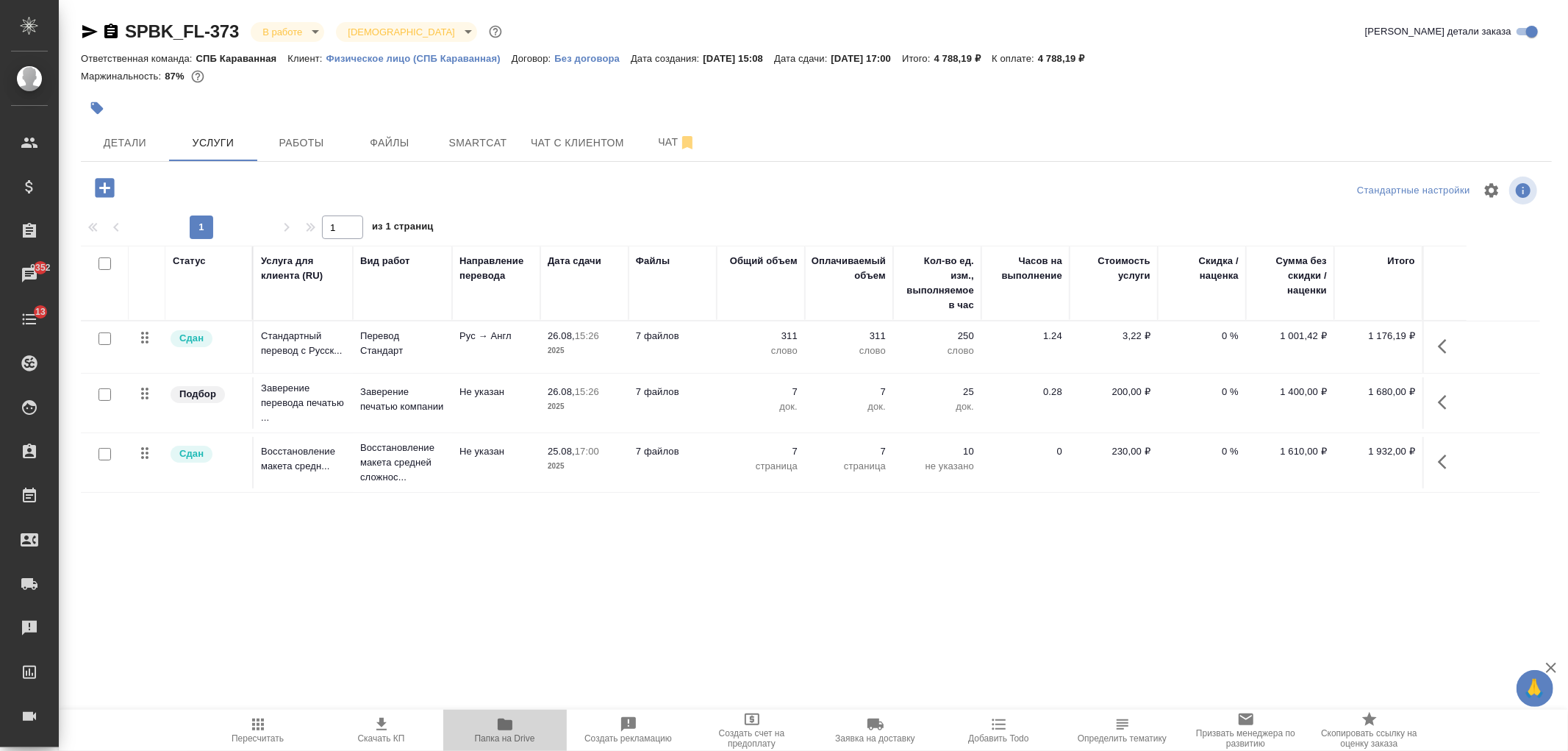
click at [511, 717] on icon "button" at bounding box center [504, 724] width 18 height 18
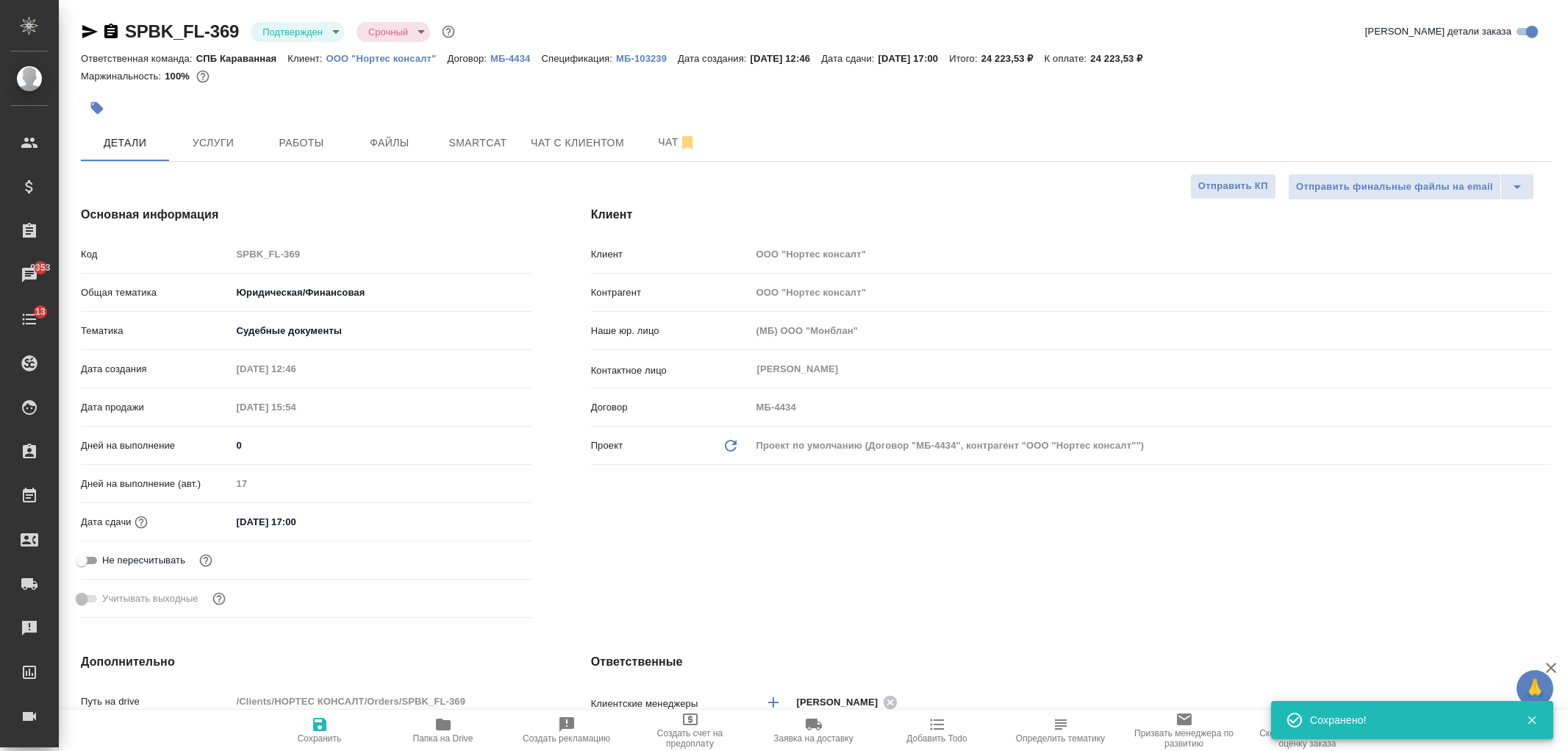
select select "RU"
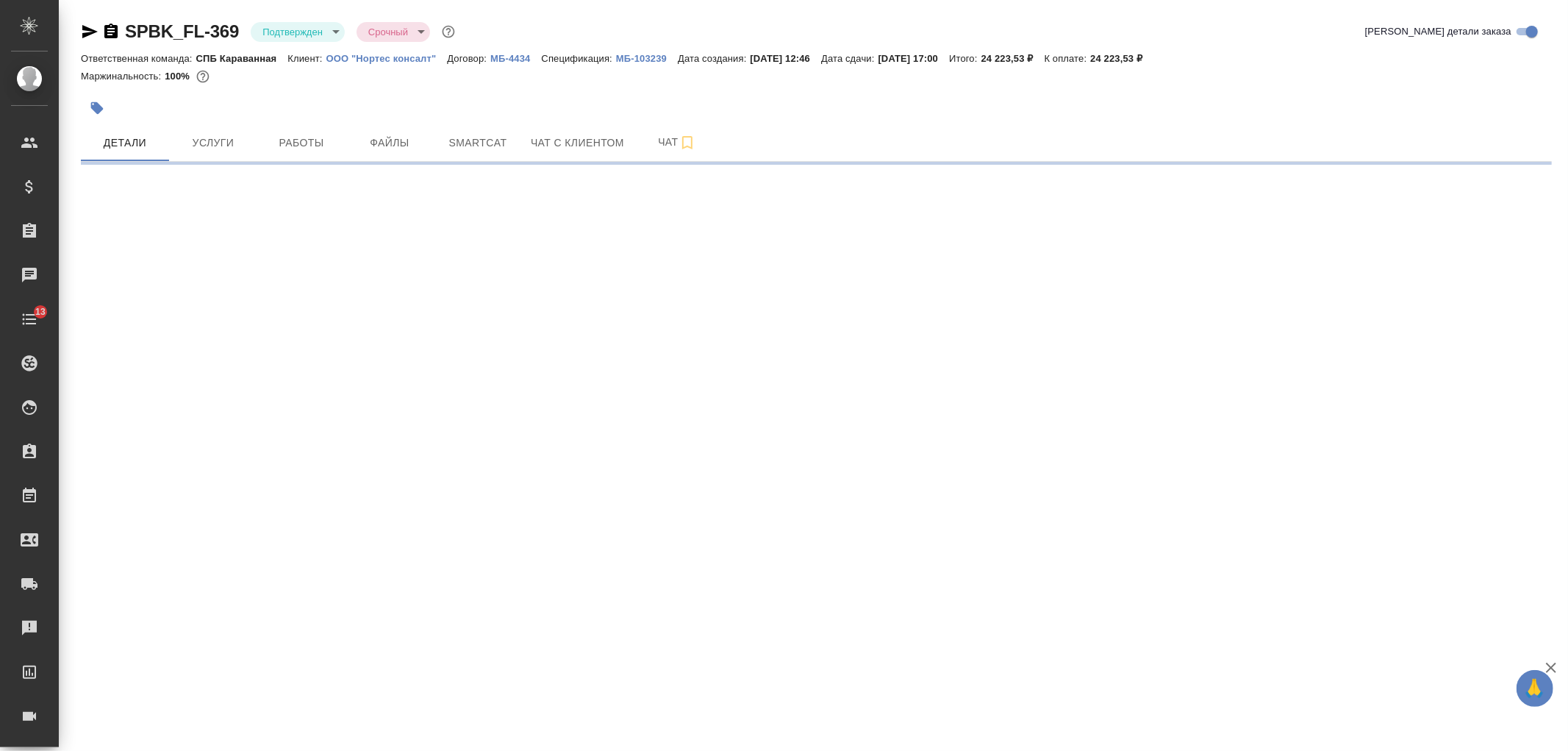
select select "RU"
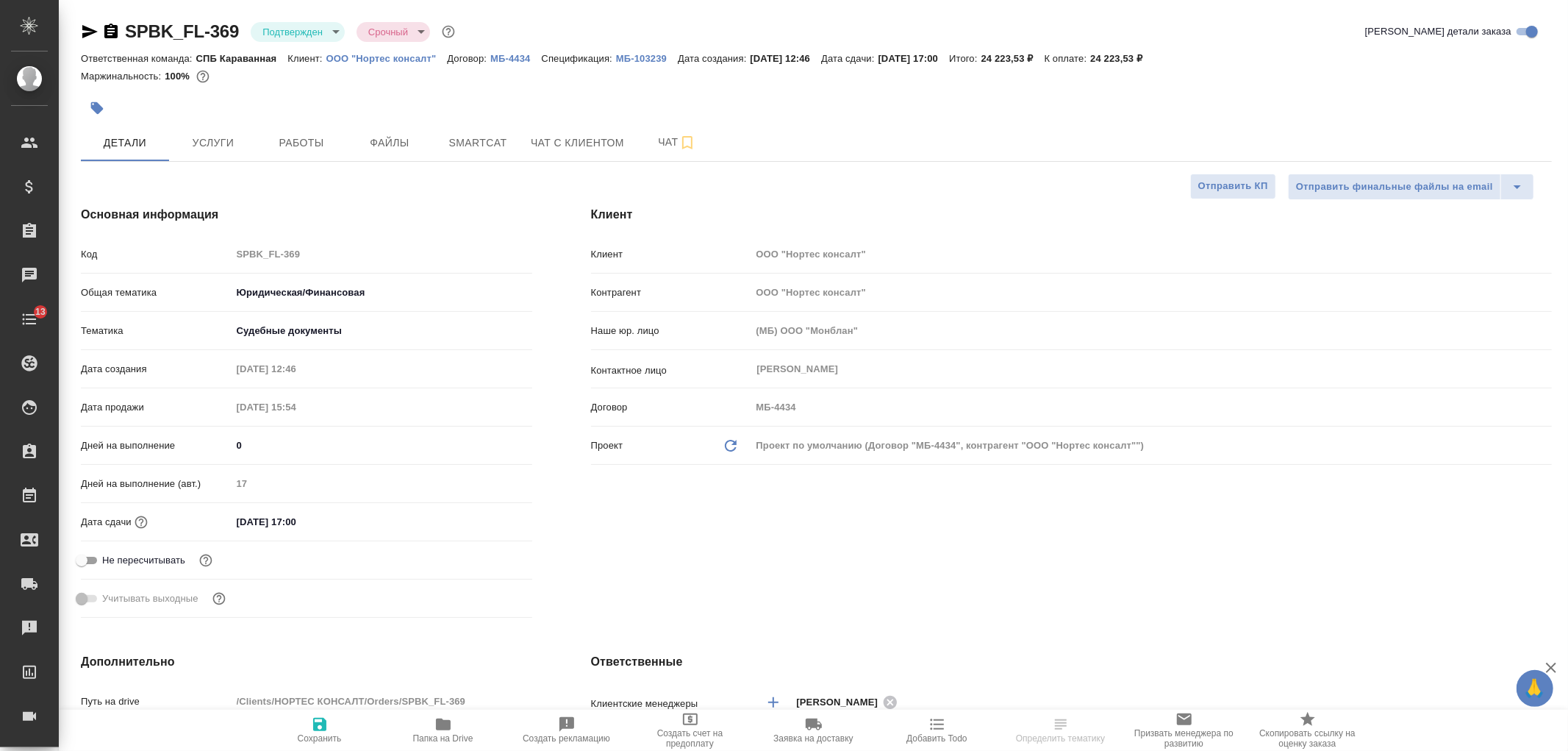
type textarea "x"
click at [943, 571] on div "Клиент Клиент ООО "Нортес консалт" Контрагент ООО "Нортес консалт" Наше юр. лиц…" at bounding box center [1071, 415] width 1020 height 476
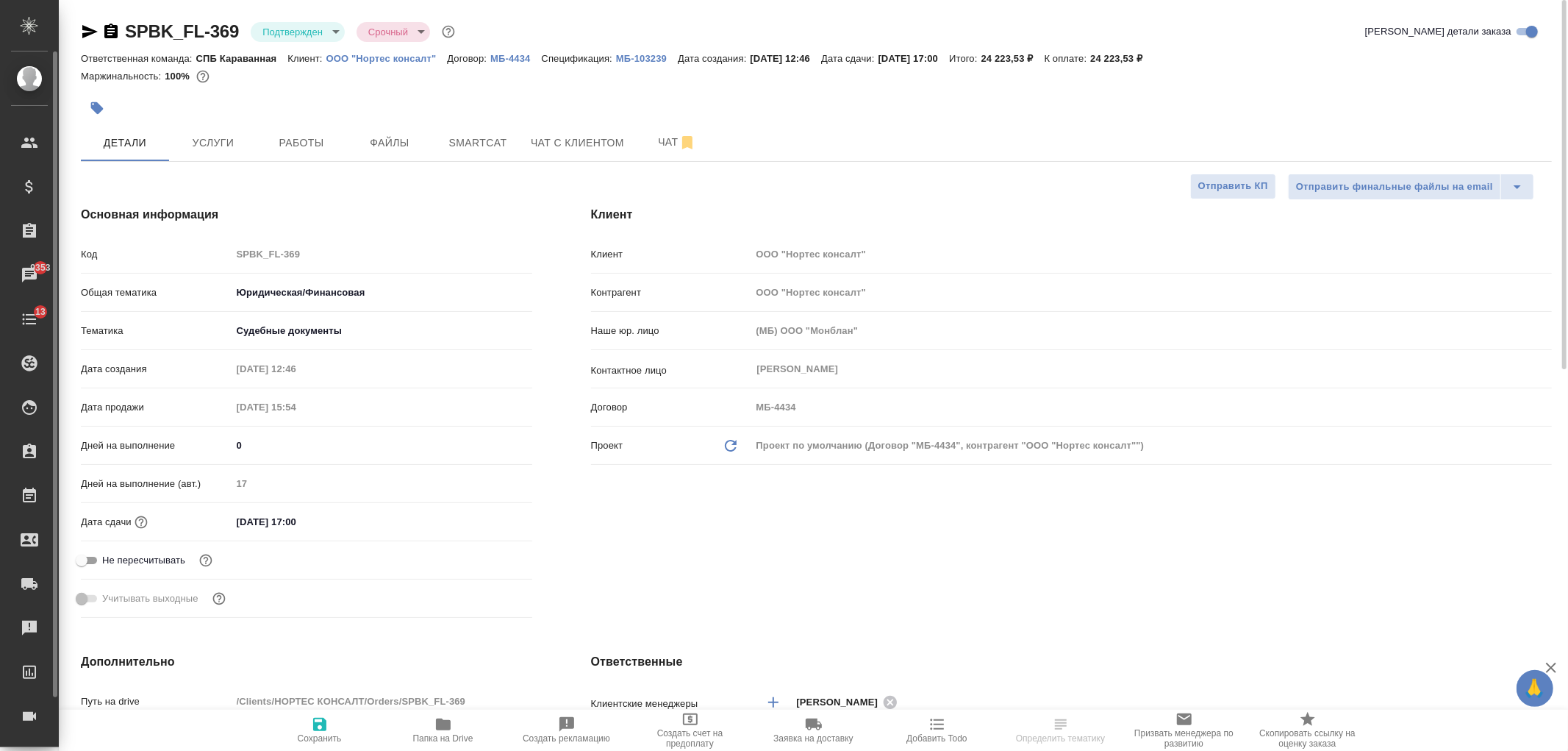
type textarea "x"
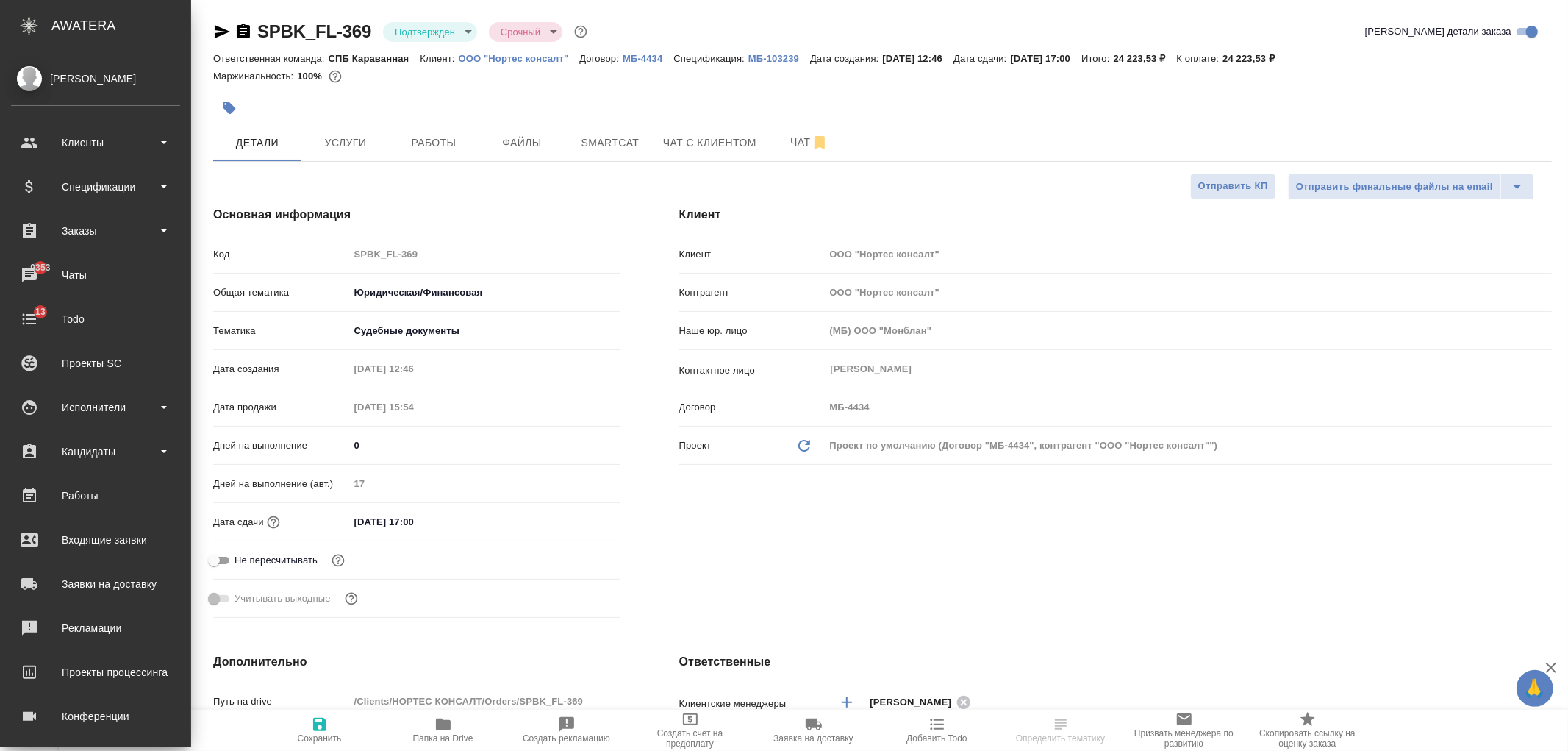
type textarea "x"
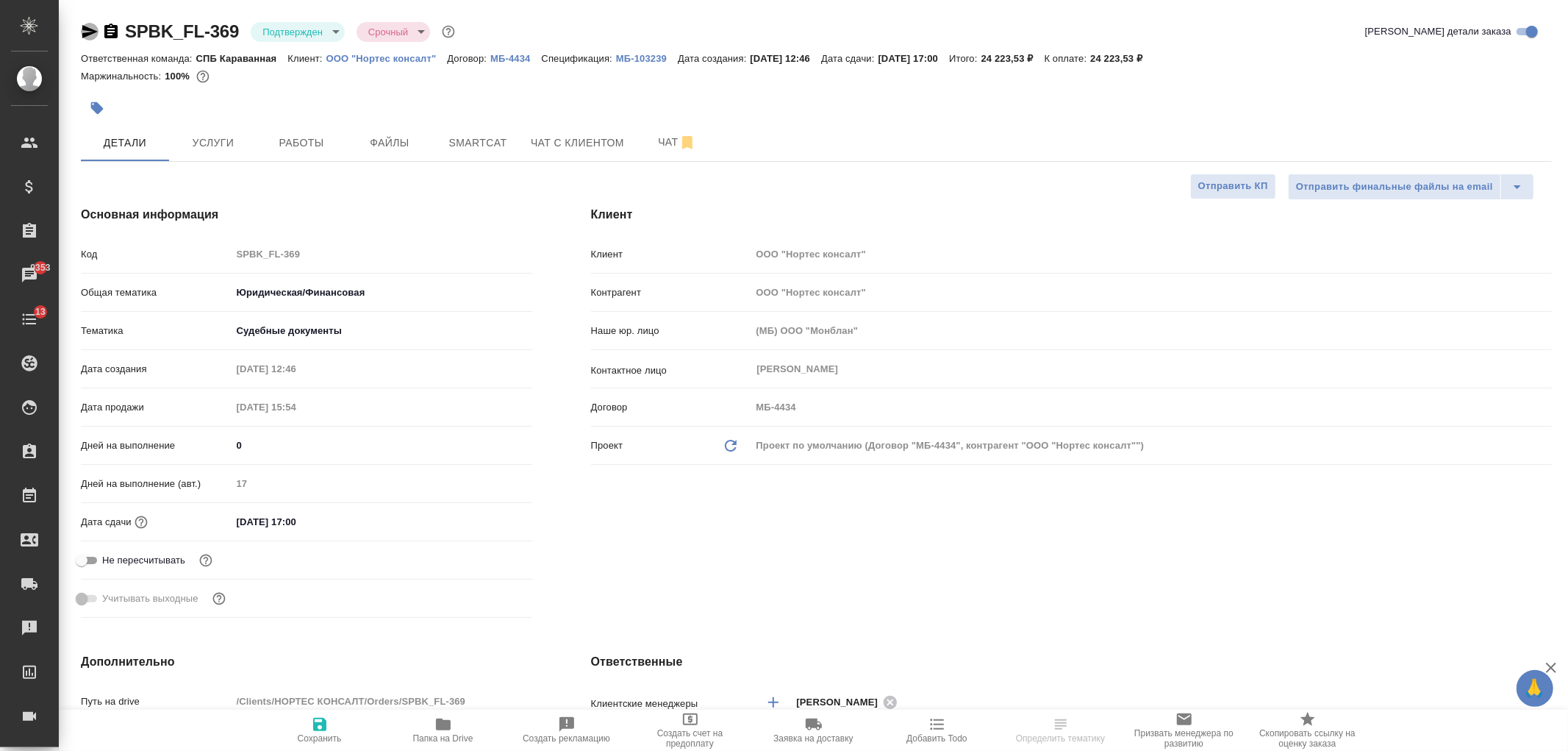
click at [86, 28] on icon "button" at bounding box center [90, 32] width 15 height 13
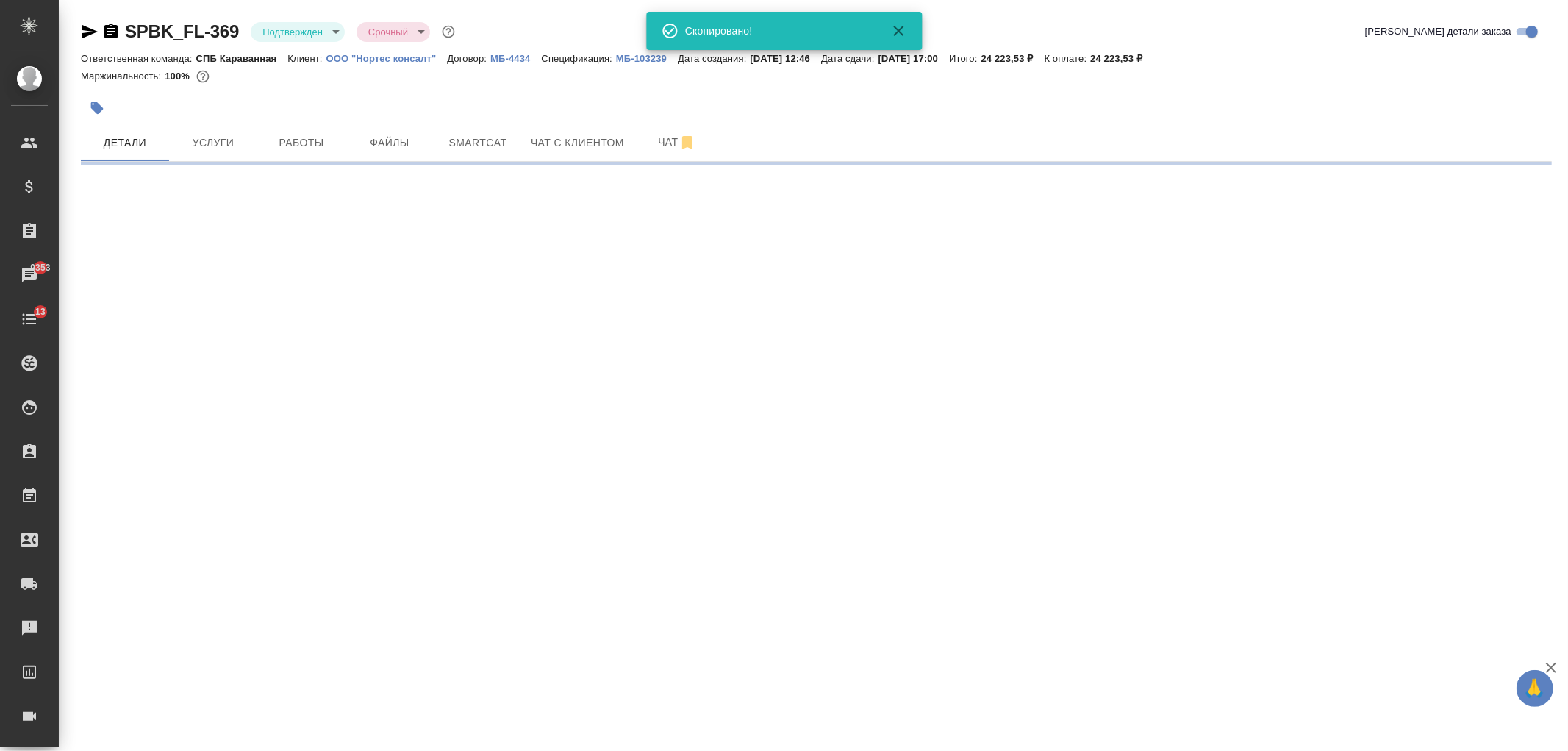
select select "RU"
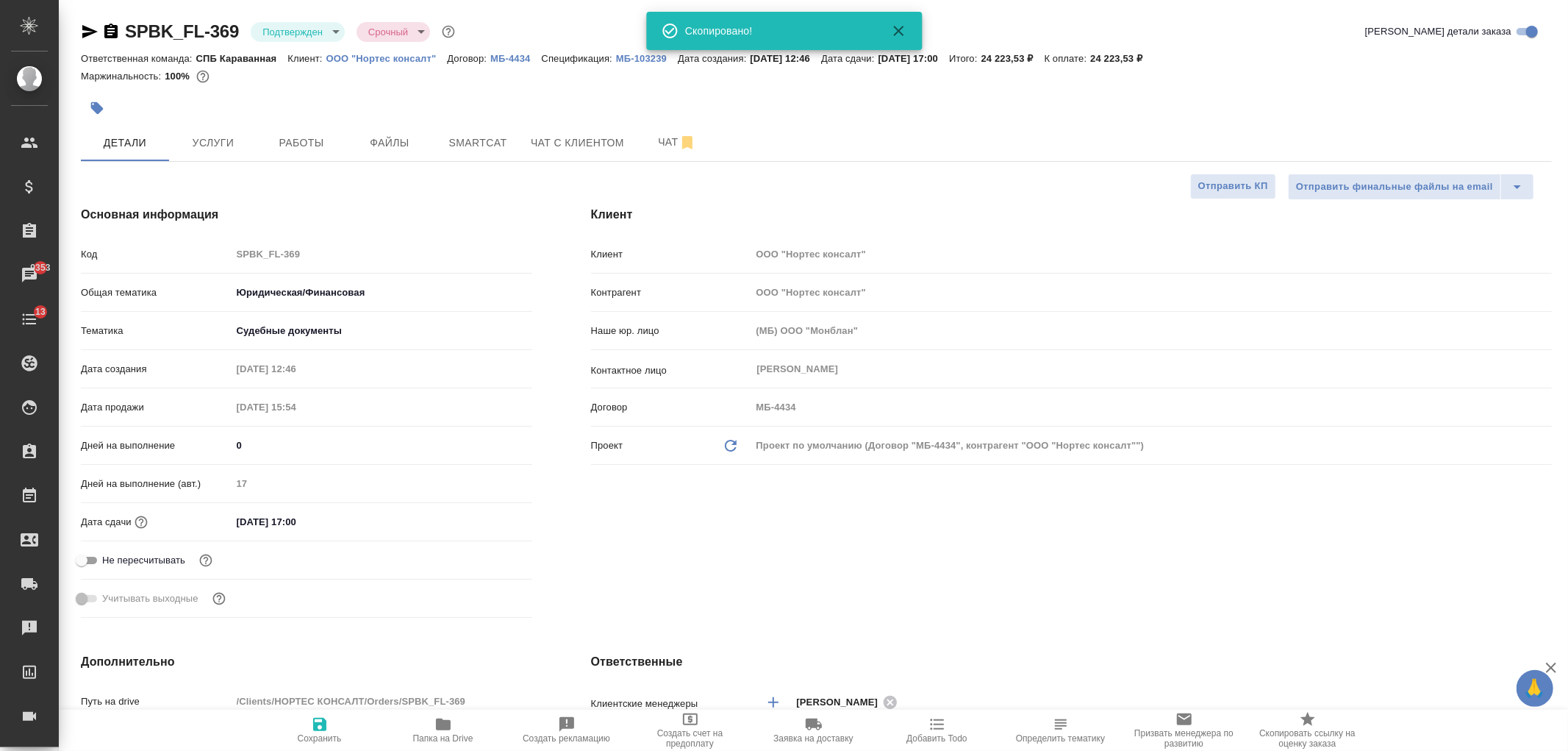
type textarea "x"
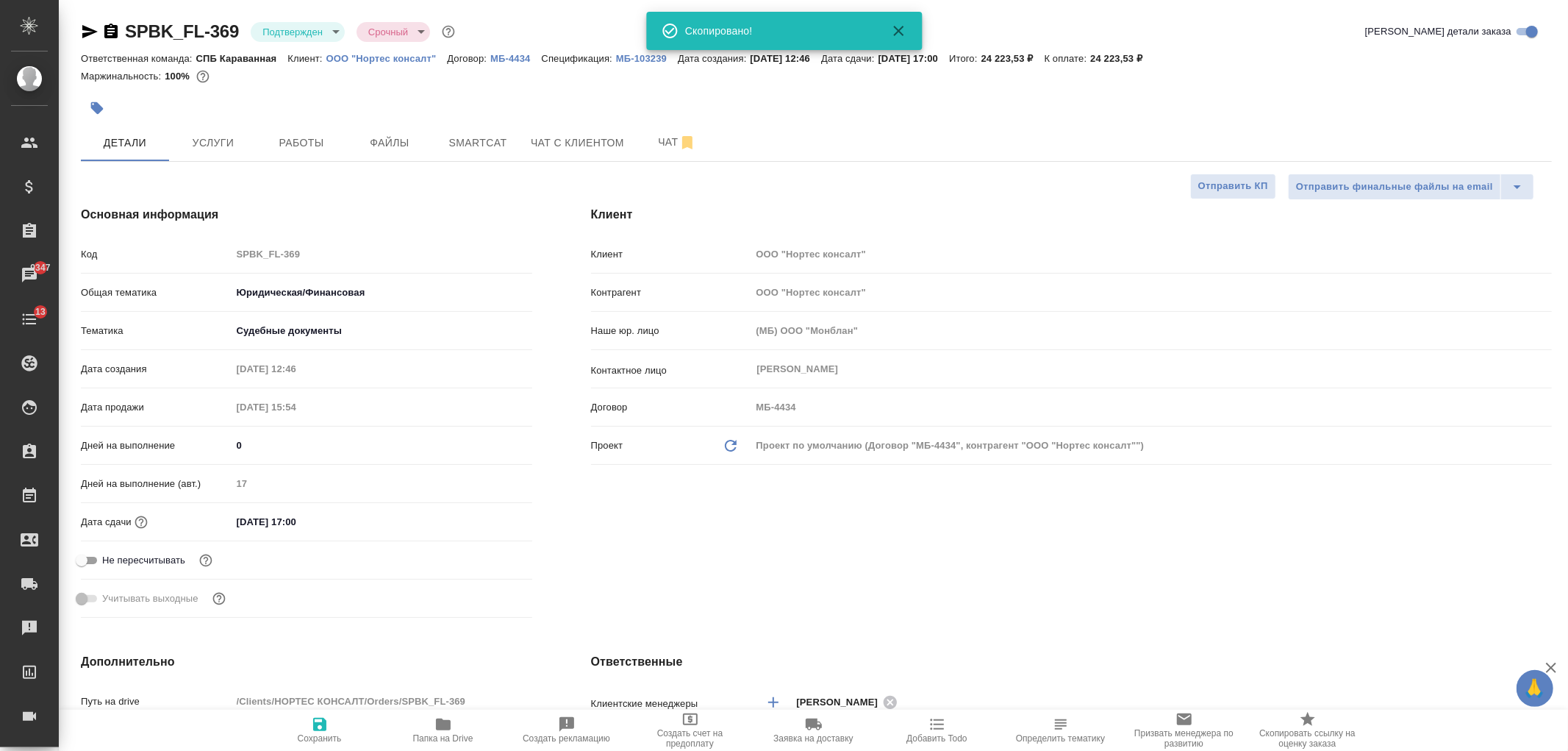
type textarea "x"
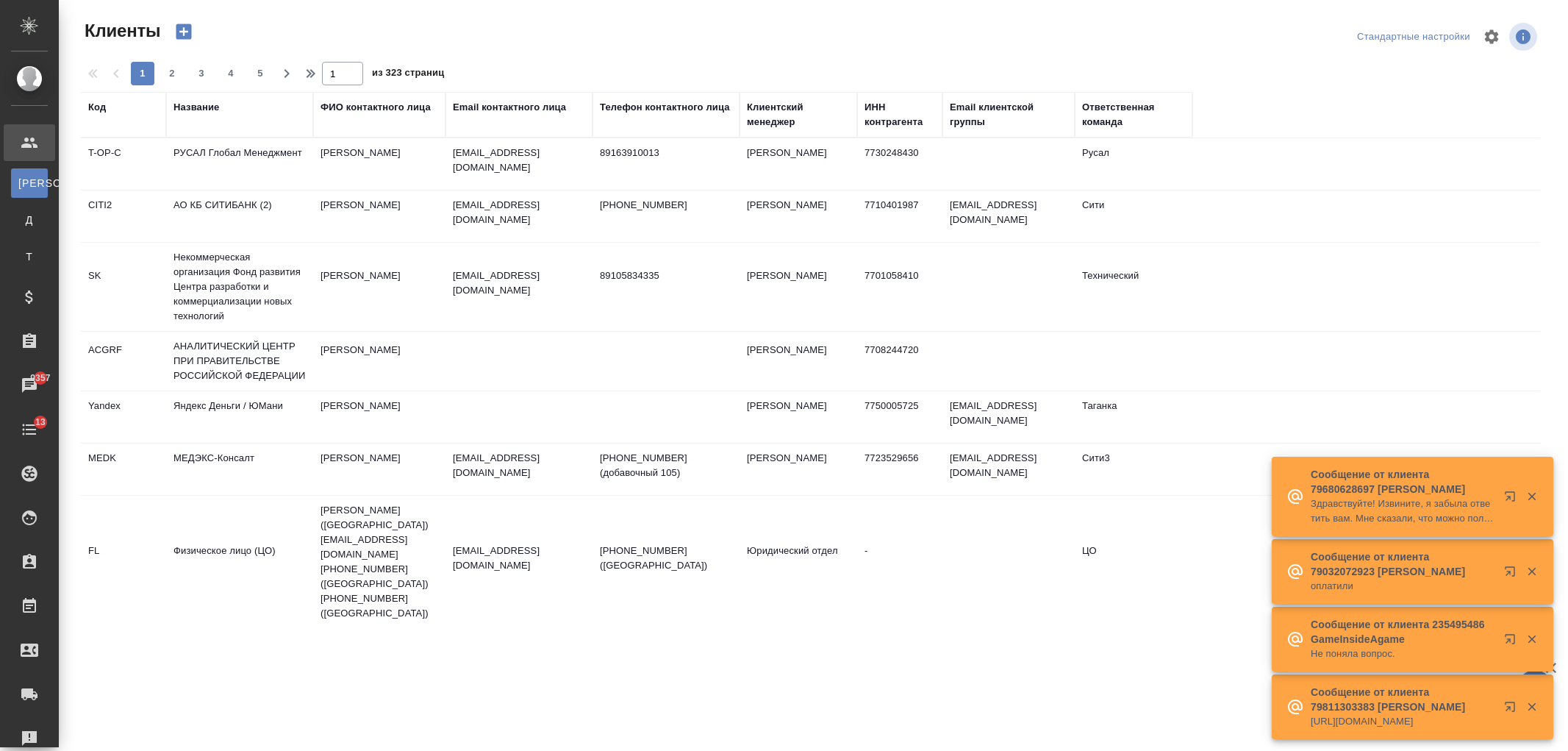
select select "RU"
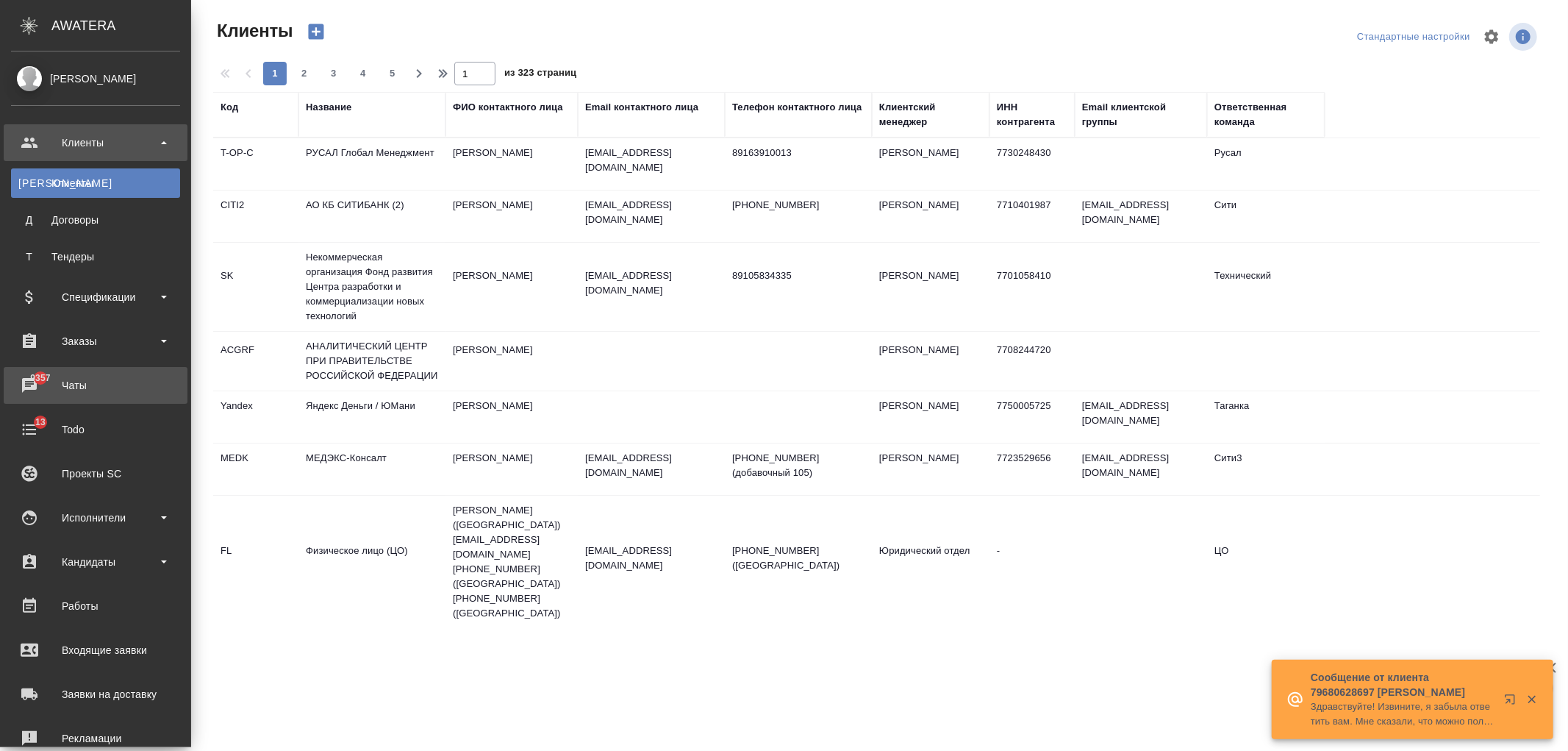
click at [106, 385] on div "Чаты" at bounding box center [96, 385] width 169 height 22
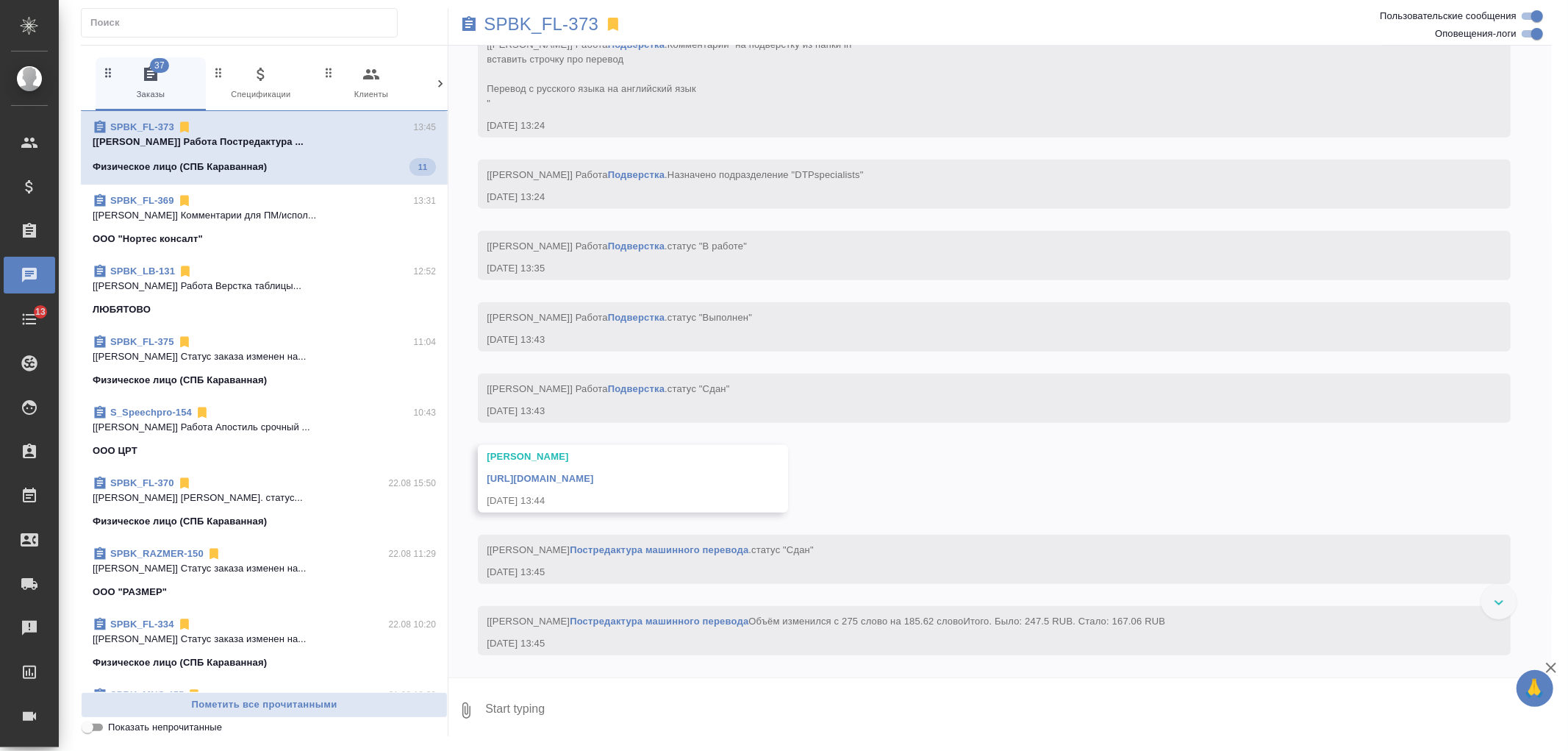
scroll to position [5855, 0]
click at [436, 78] on icon at bounding box center [440, 84] width 15 height 15
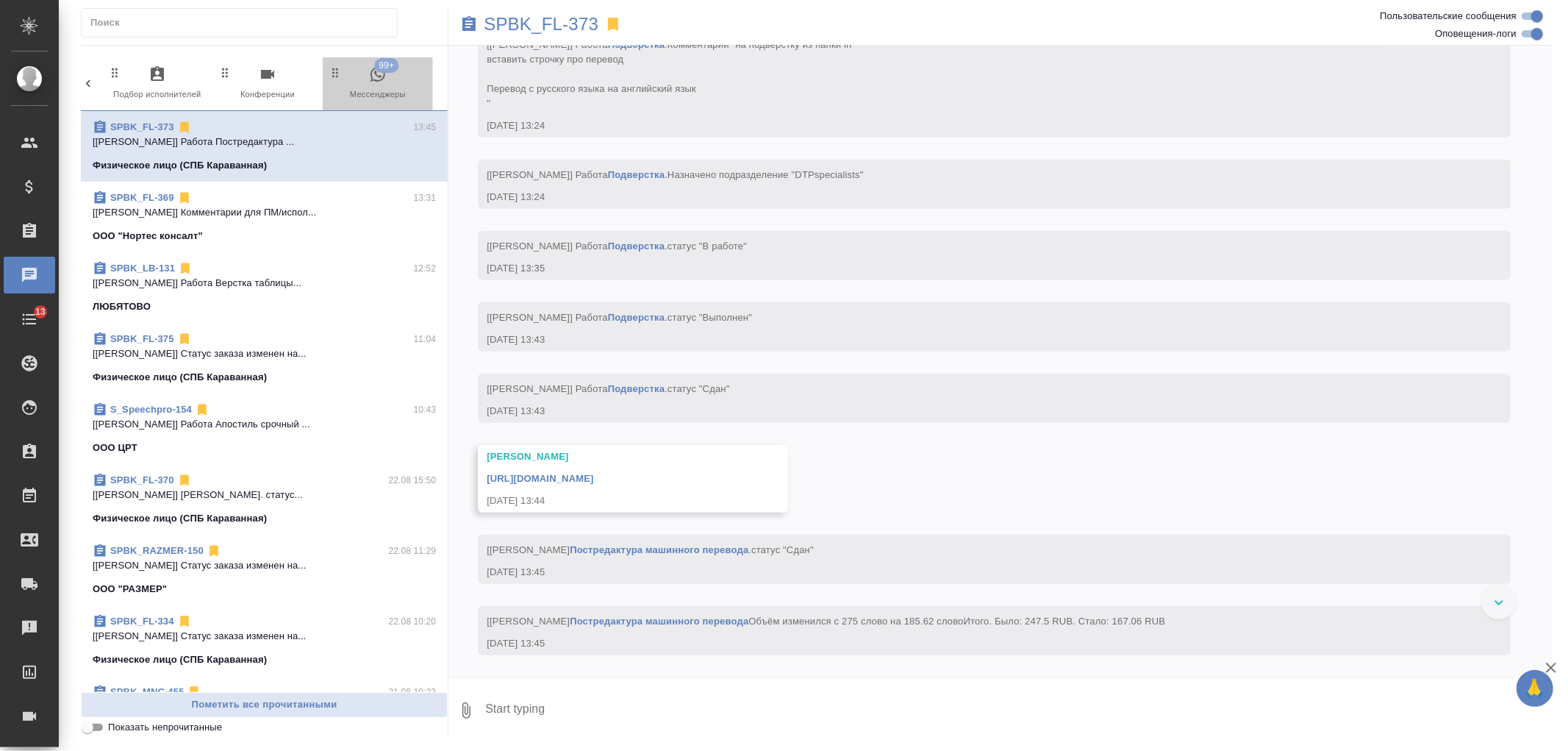
click at [376, 86] on span "99+ Мессенджеры" at bounding box center [377, 84] width 99 height 36
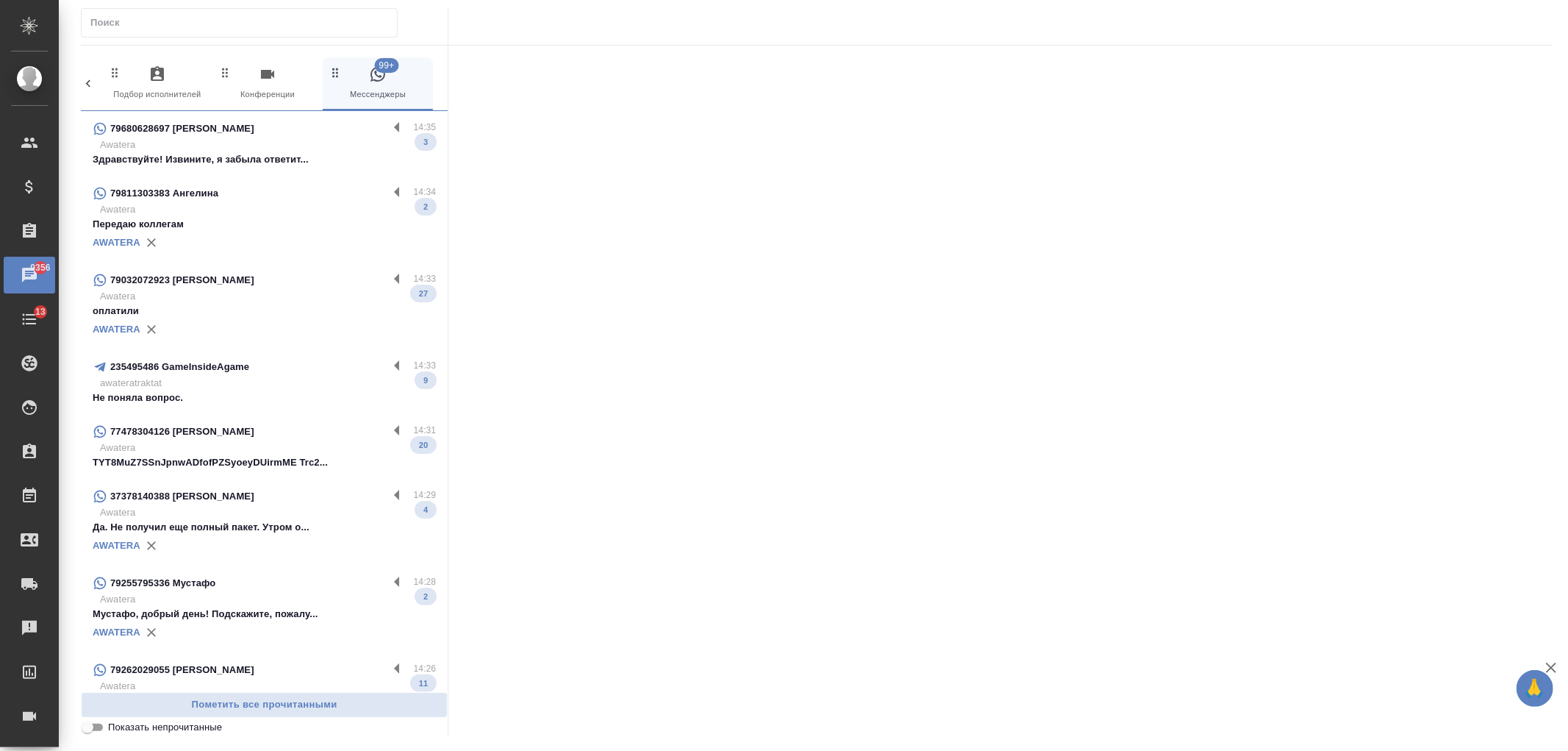
click at [314, 394] on p "Не поняла вопрос." at bounding box center [263, 398] width 343 height 15
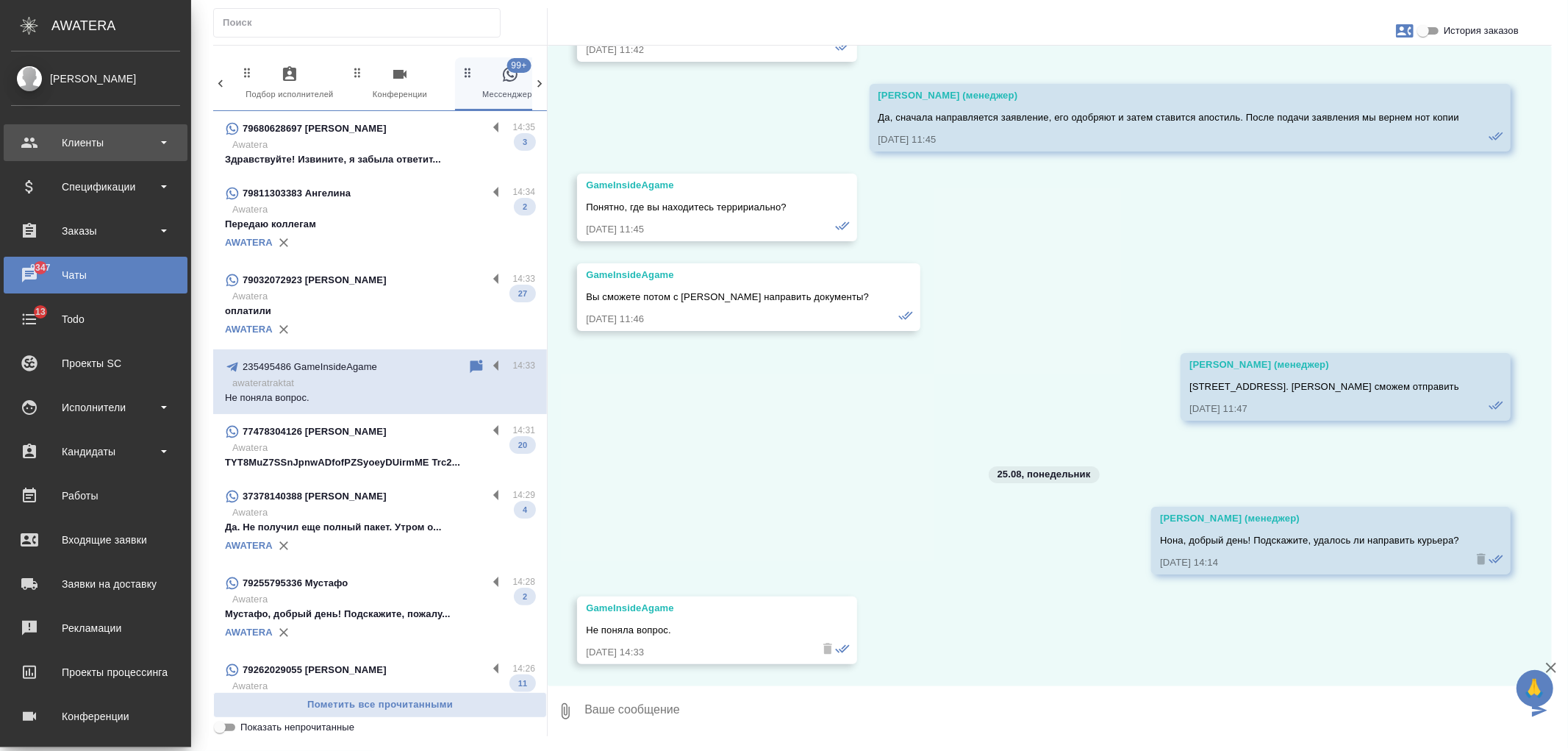
scroll to position [1596, 0]
click at [39, 139] on div "Клиенты" at bounding box center [96, 142] width 169 height 22
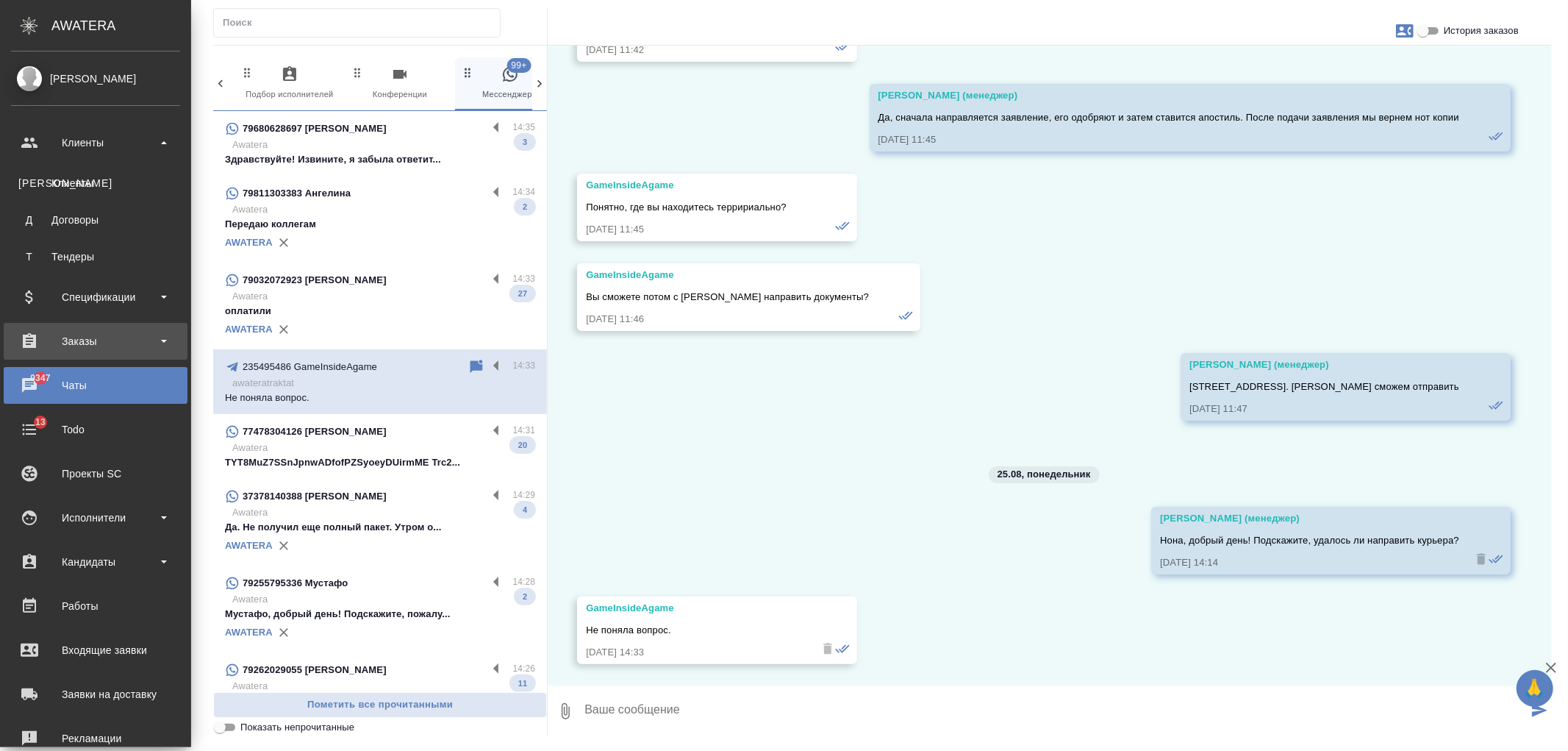
click at [85, 342] on div "Заказы" at bounding box center [96, 341] width 169 height 22
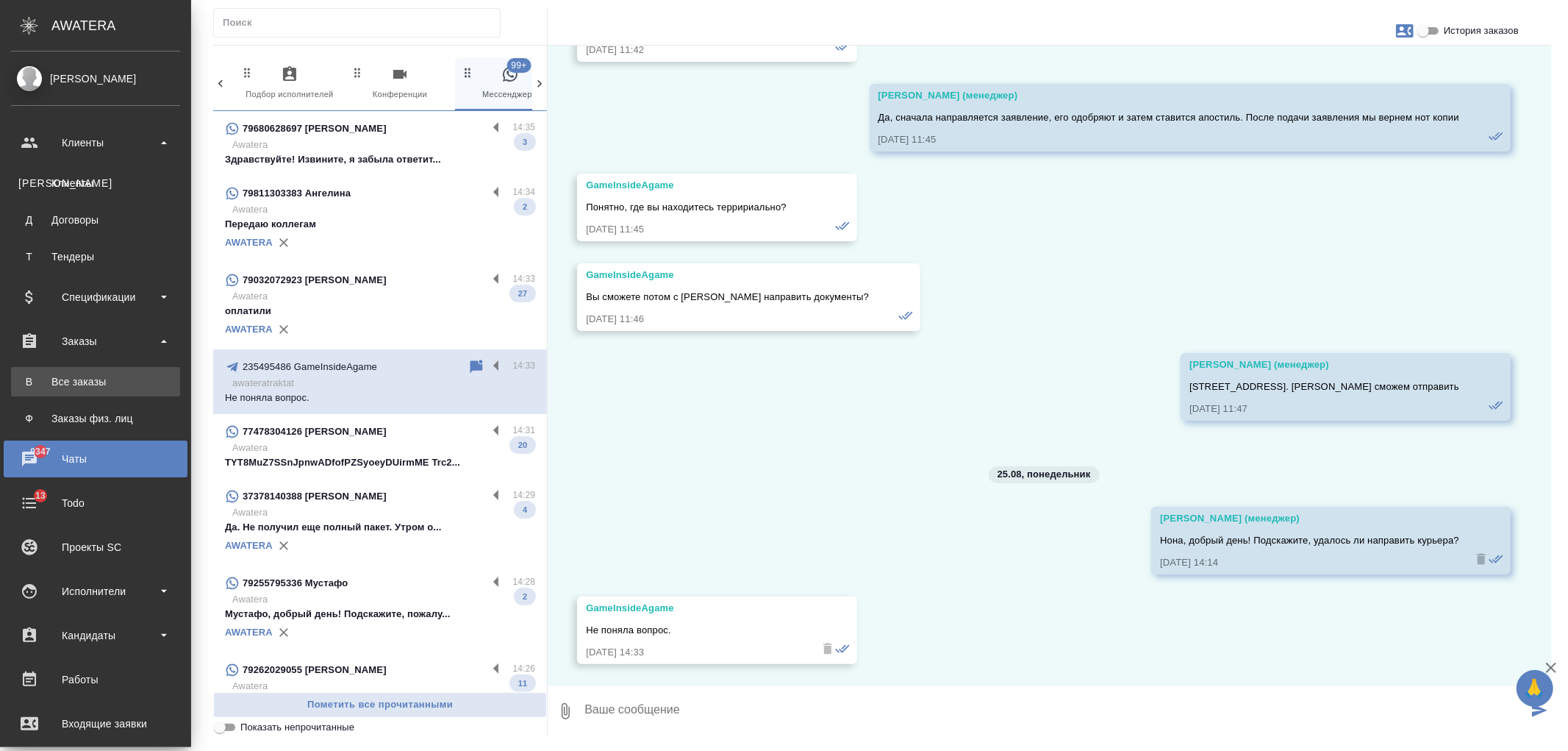
click at [107, 384] on div "Все заказы" at bounding box center [96, 382] width 154 height 15
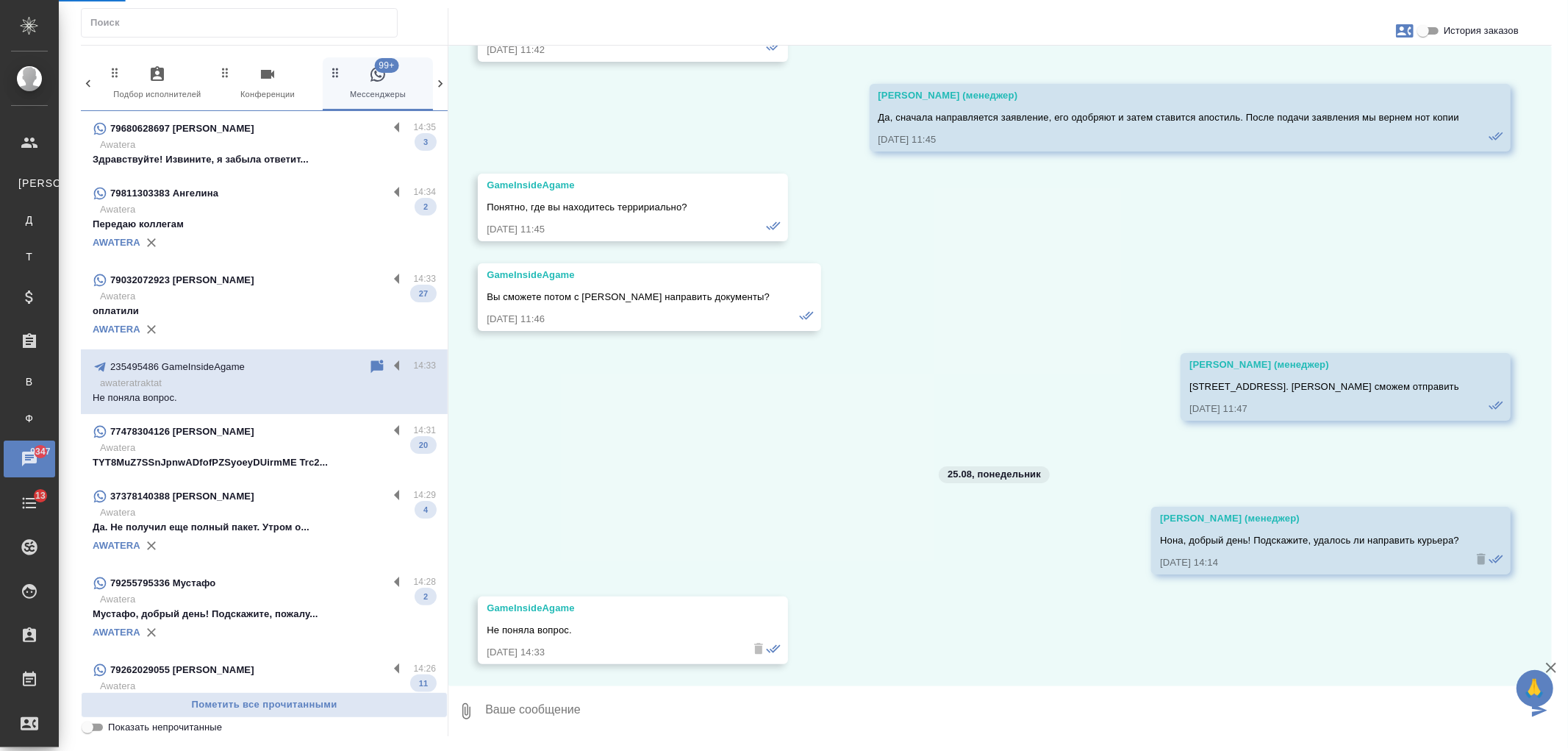
scroll to position [1567, 0]
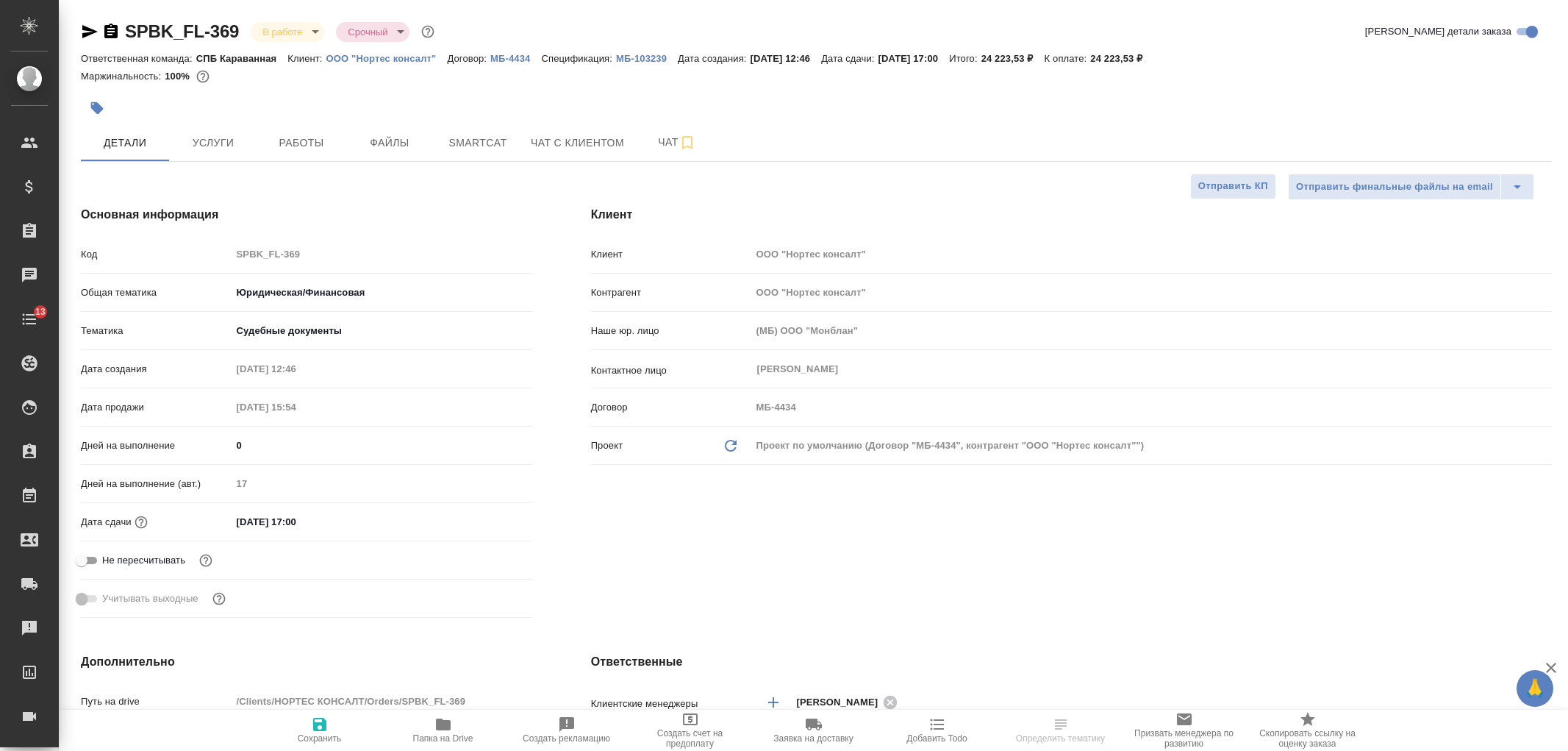
select select "RU"
click at [1104, 583] on div "Клиент Клиент ООО "Нортес консалт" Контрагент ООО "Нортес консалт" Наше юр. лиц…" at bounding box center [1071, 415] width 1020 height 476
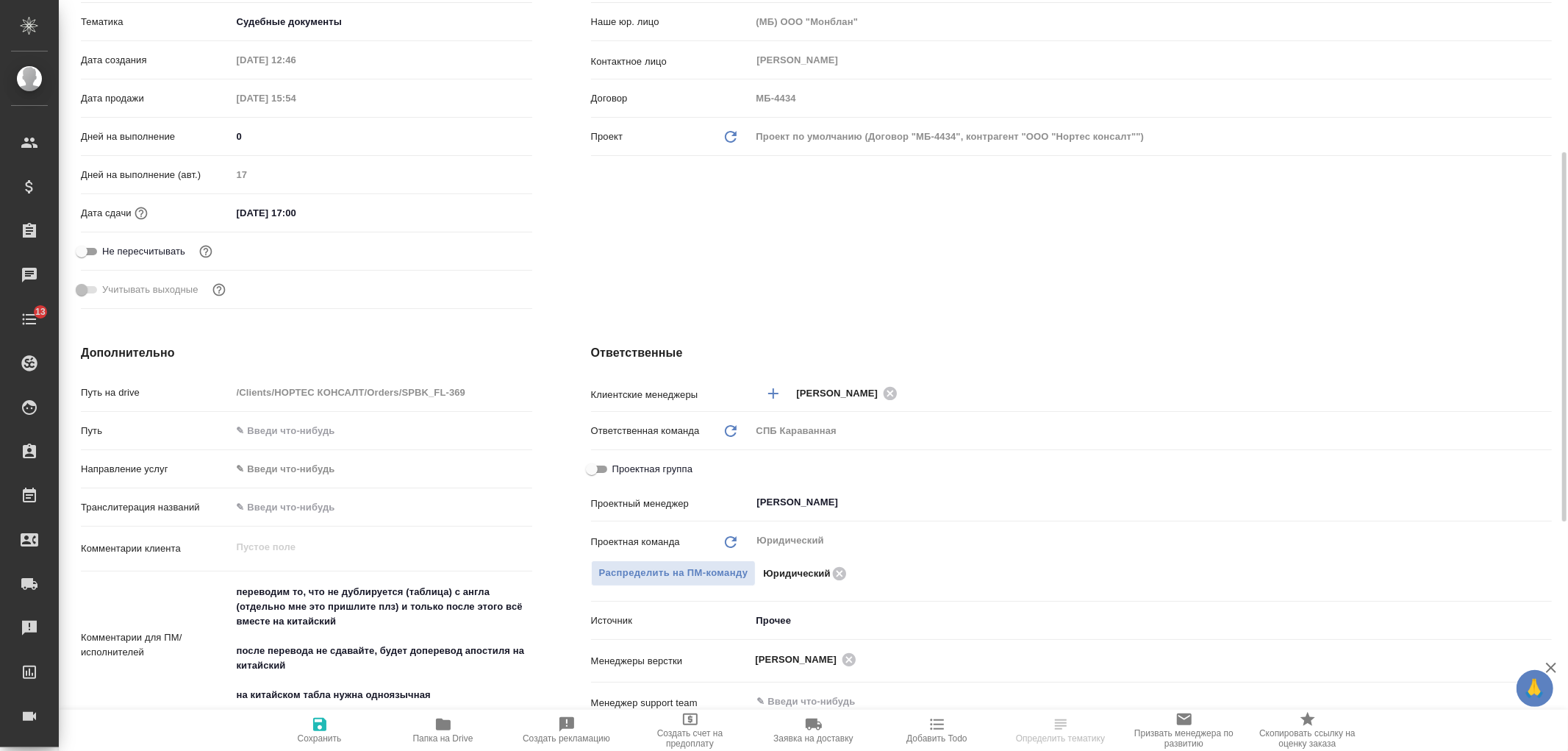
scroll to position [463, 0]
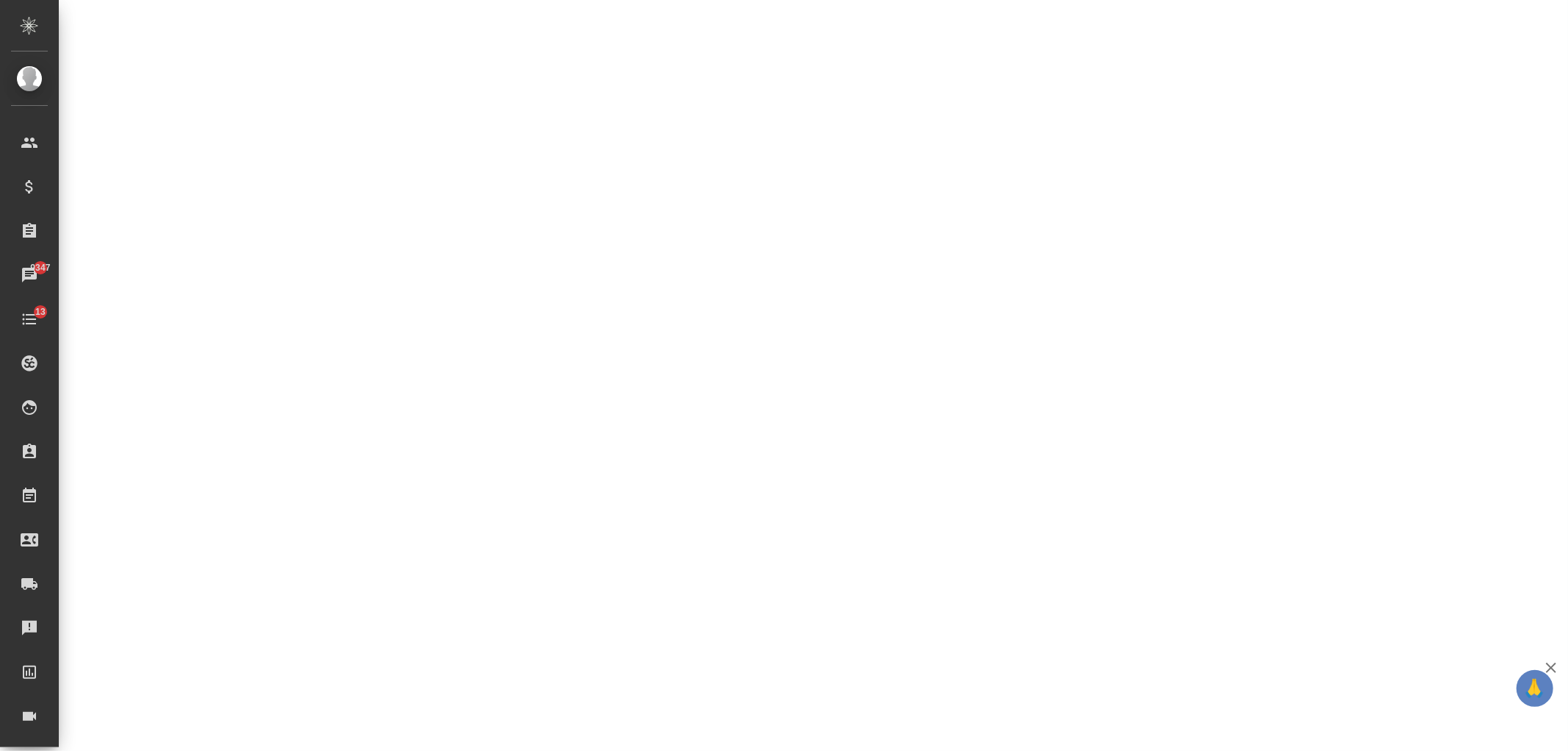
select select "RU"
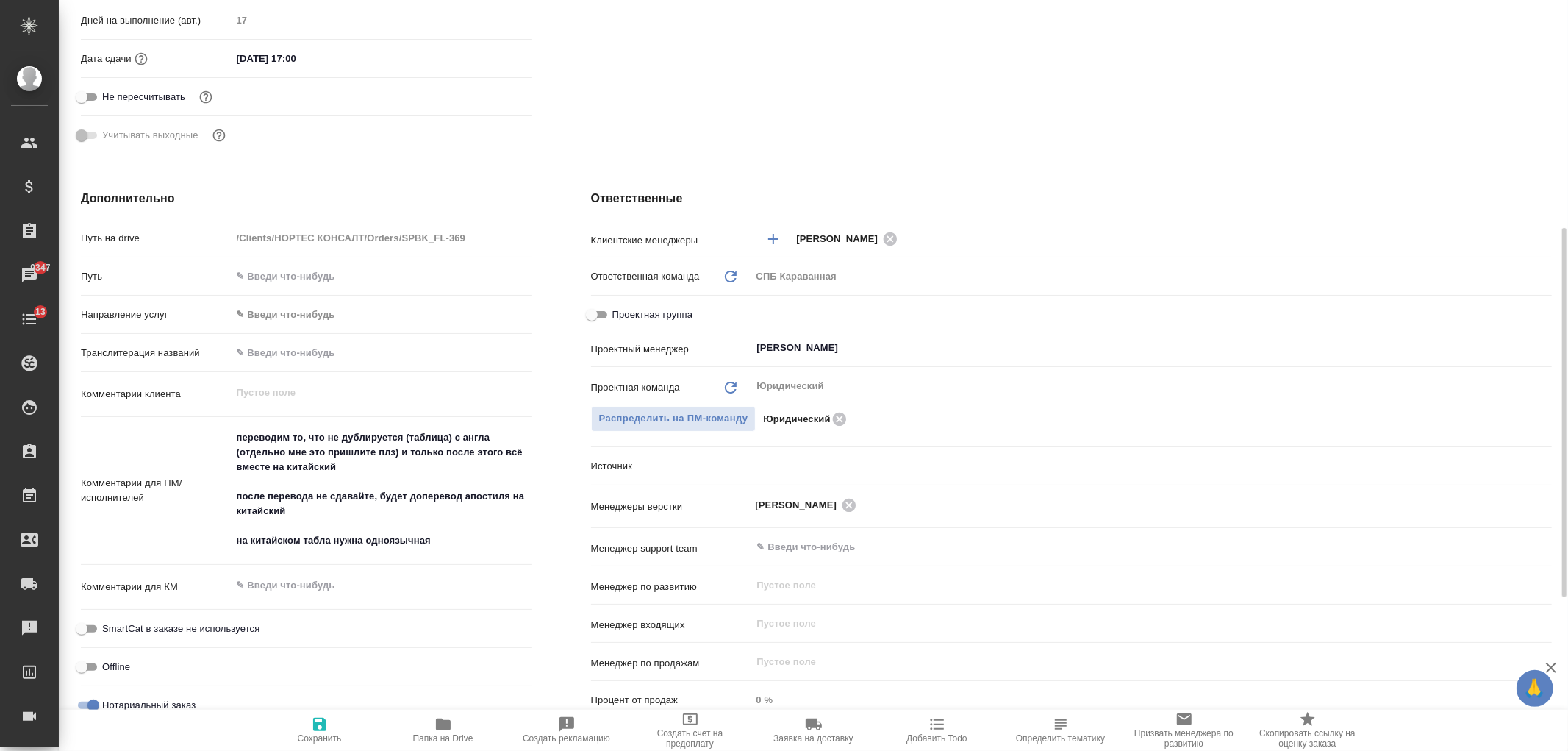
type textarea "x"
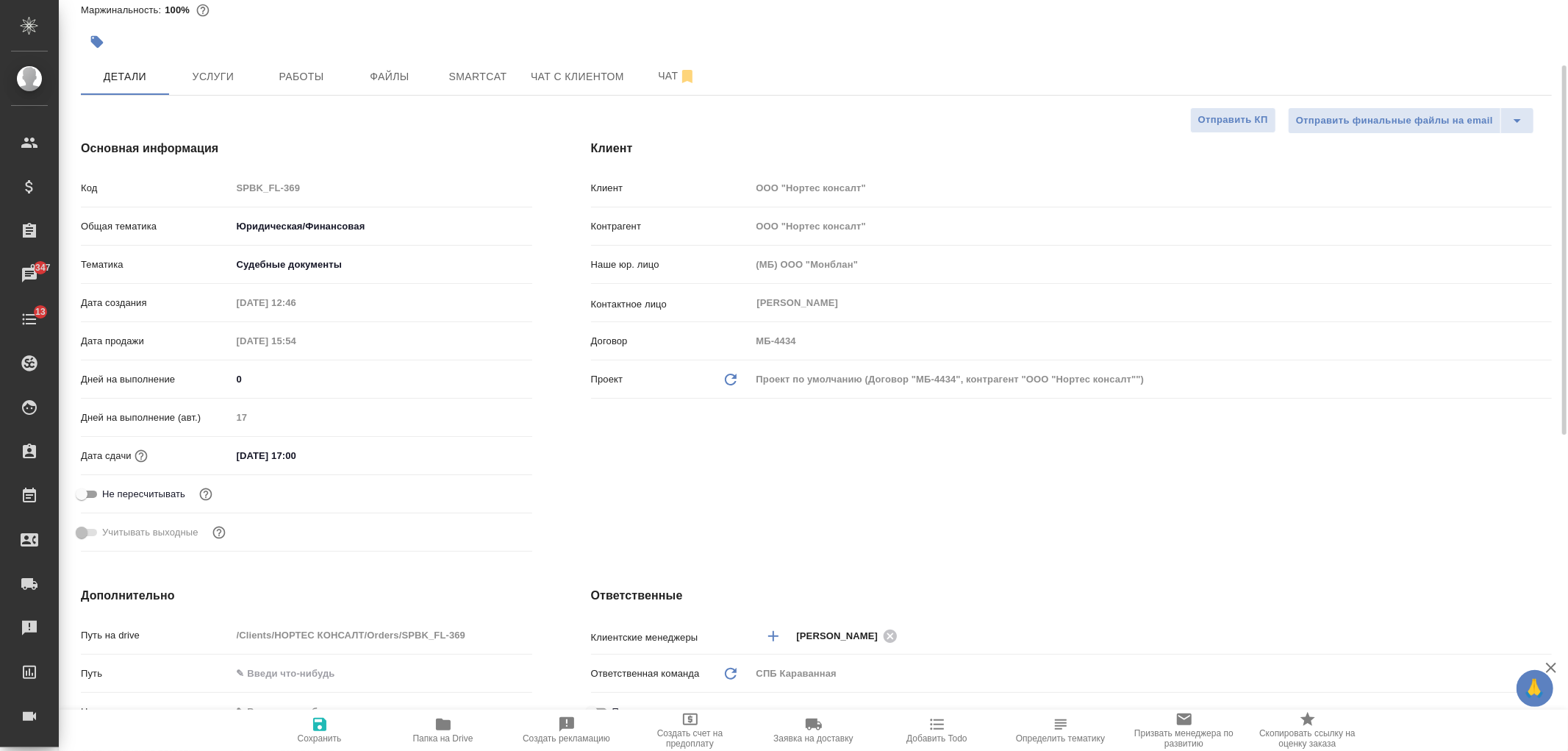
scroll to position [0, 0]
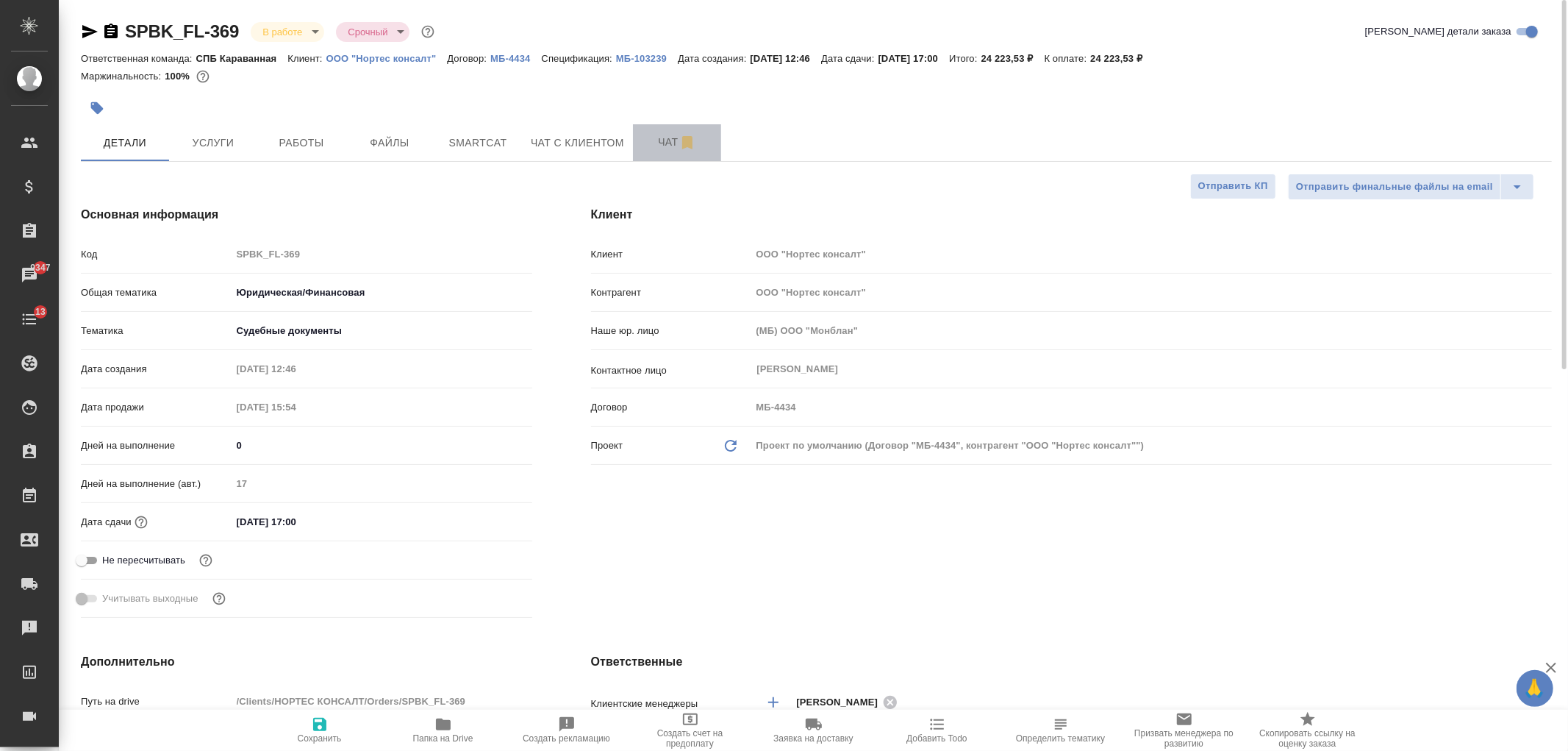
click at [641, 129] on button "Чат" at bounding box center [677, 142] width 88 height 37
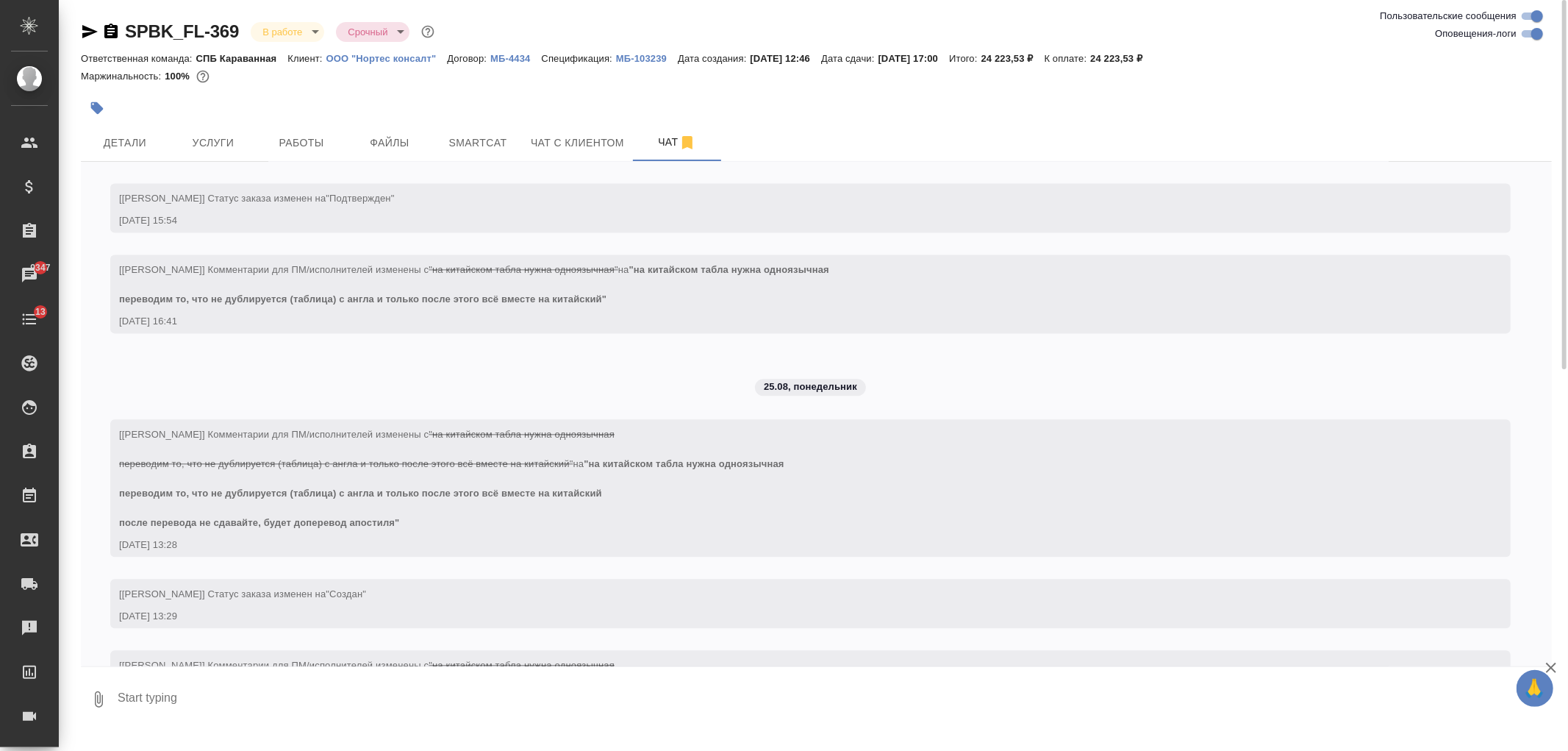
scroll to position [3126, 0]
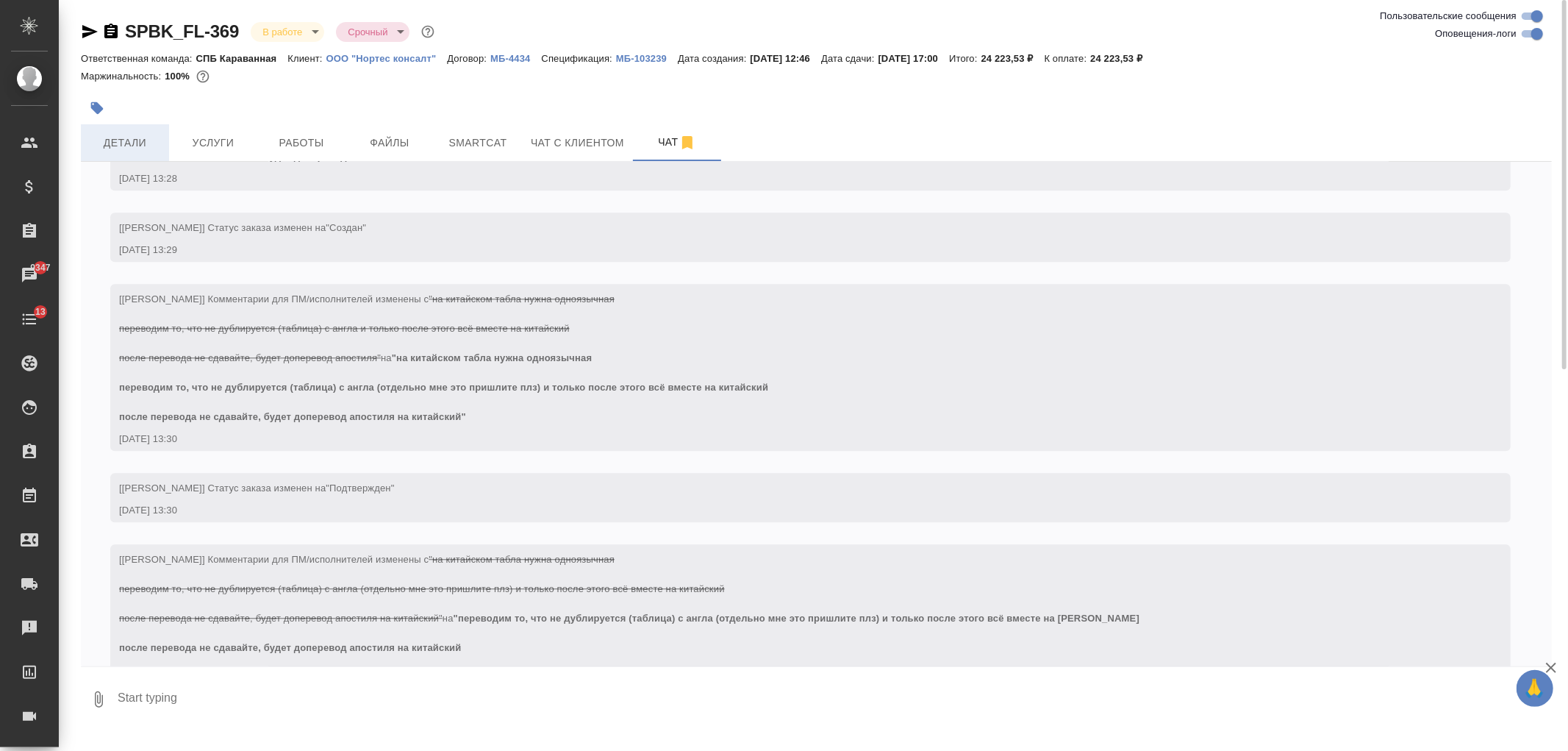
click at [119, 131] on button "Детали" at bounding box center [125, 142] width 88 height 37
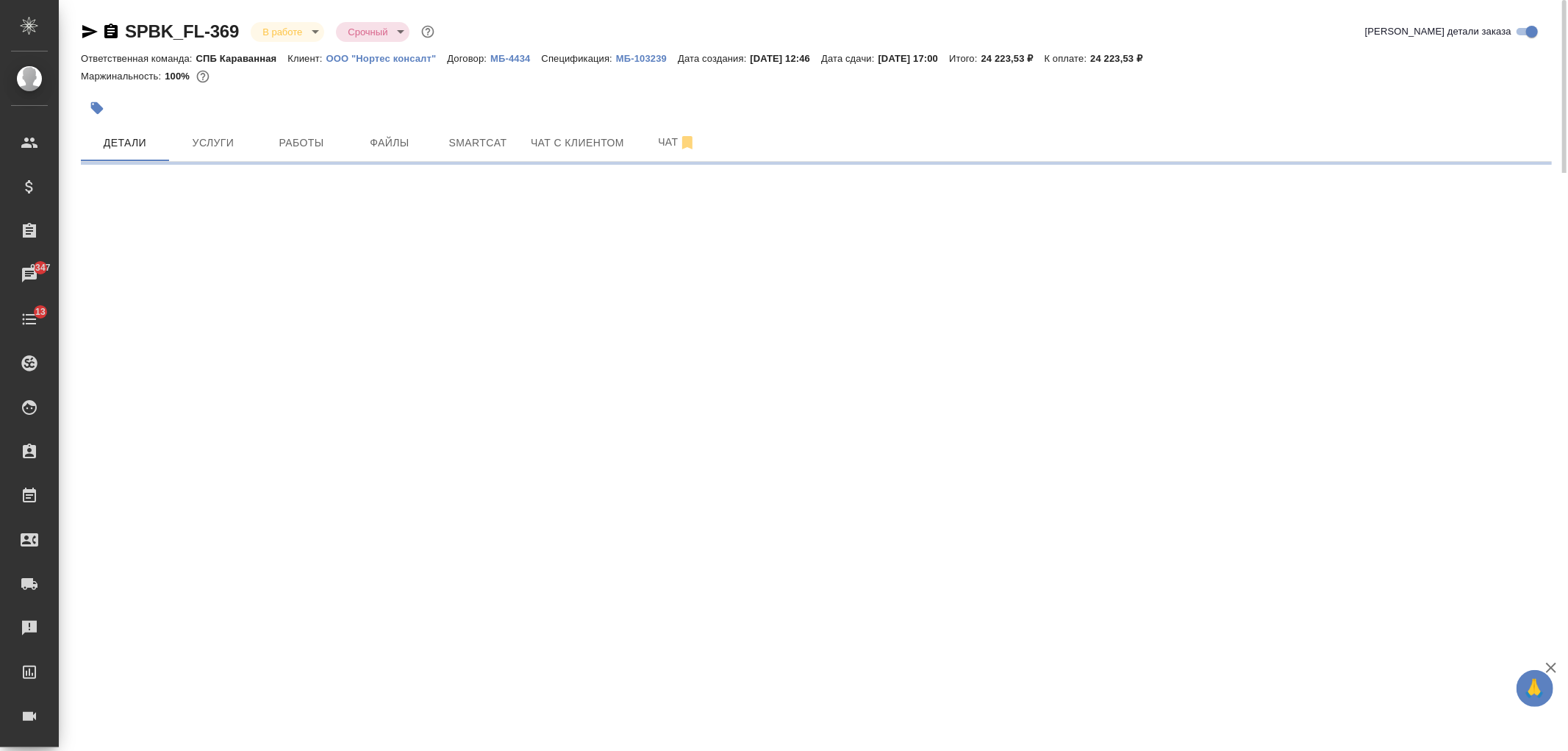
select select "RU"
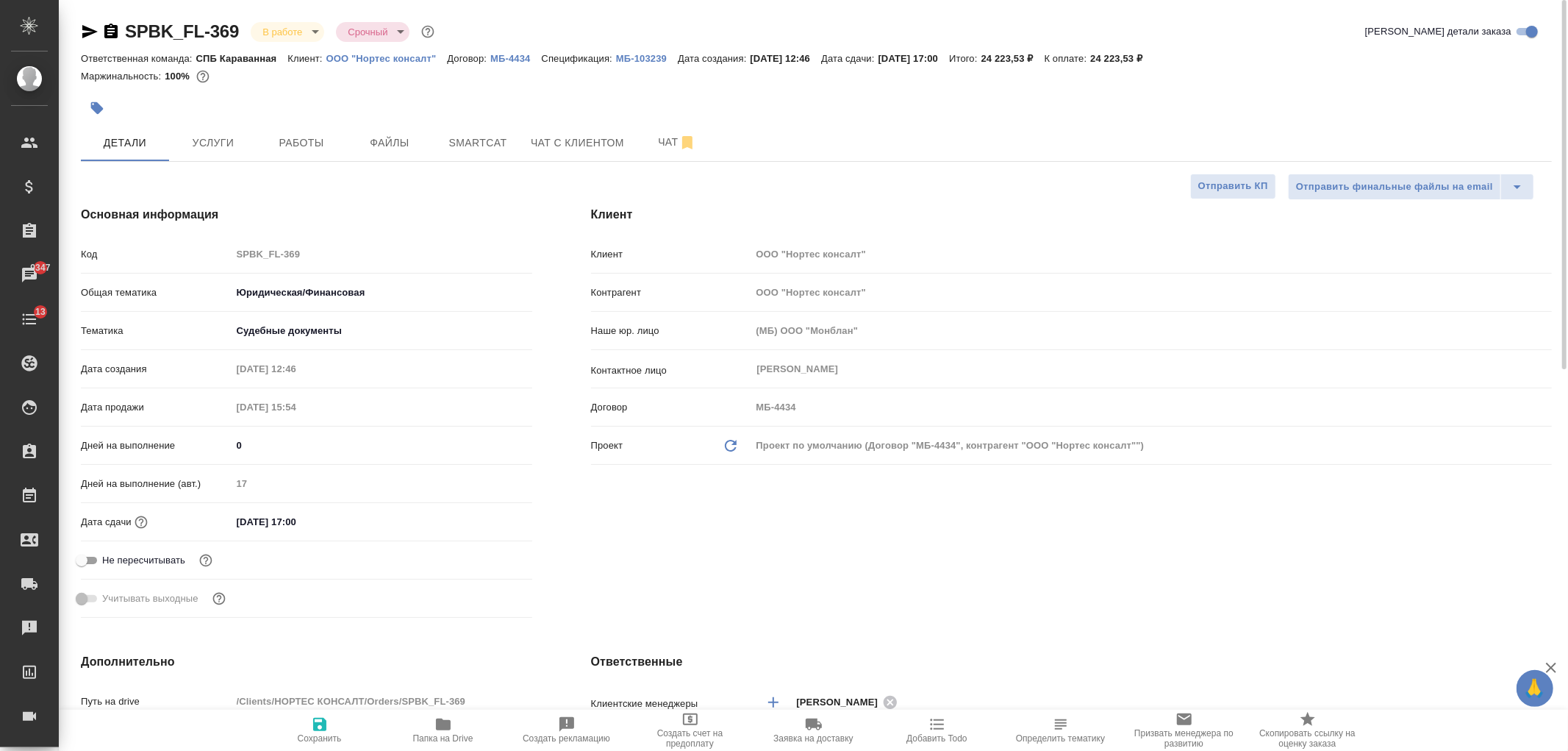
type textarea "x"
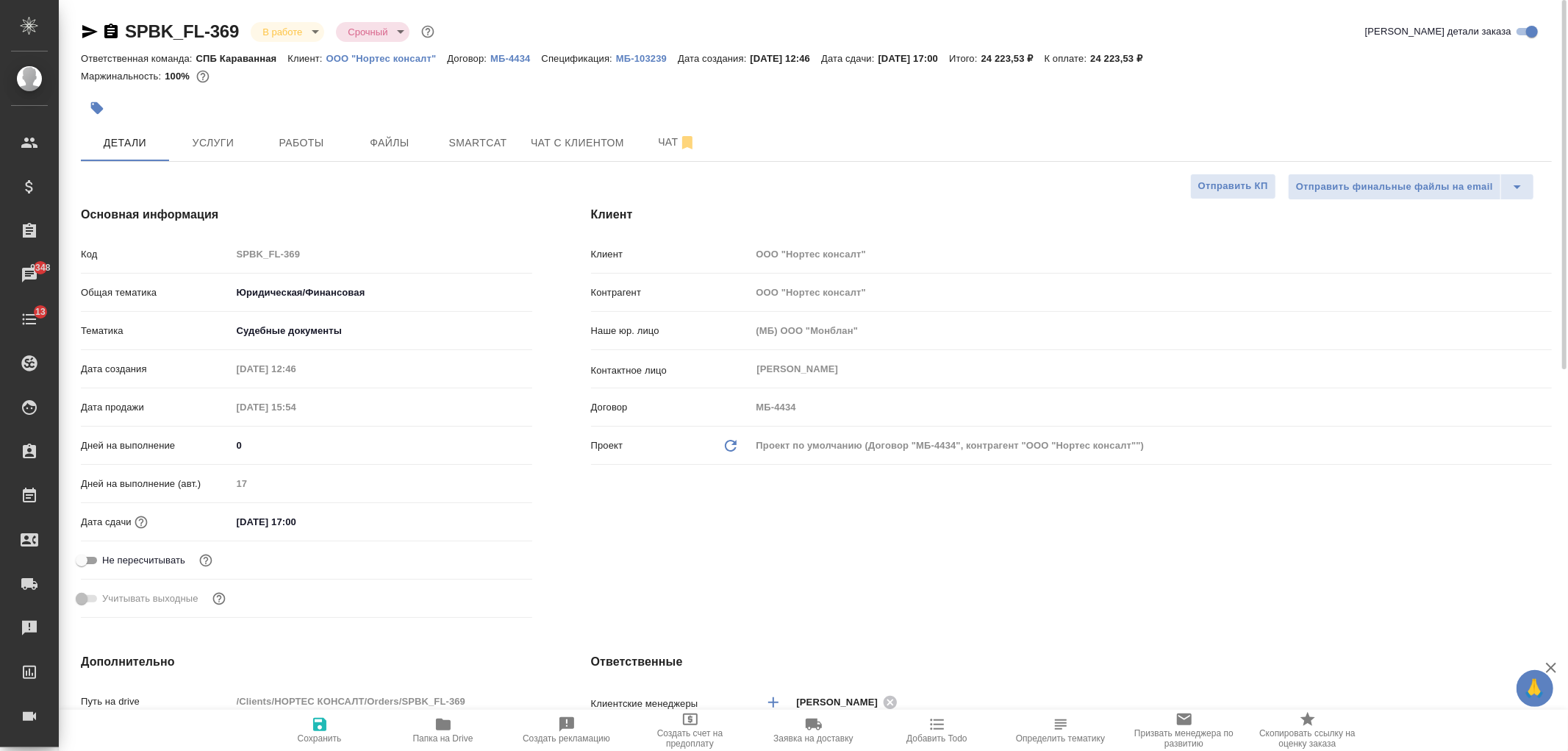
type textarea "x"
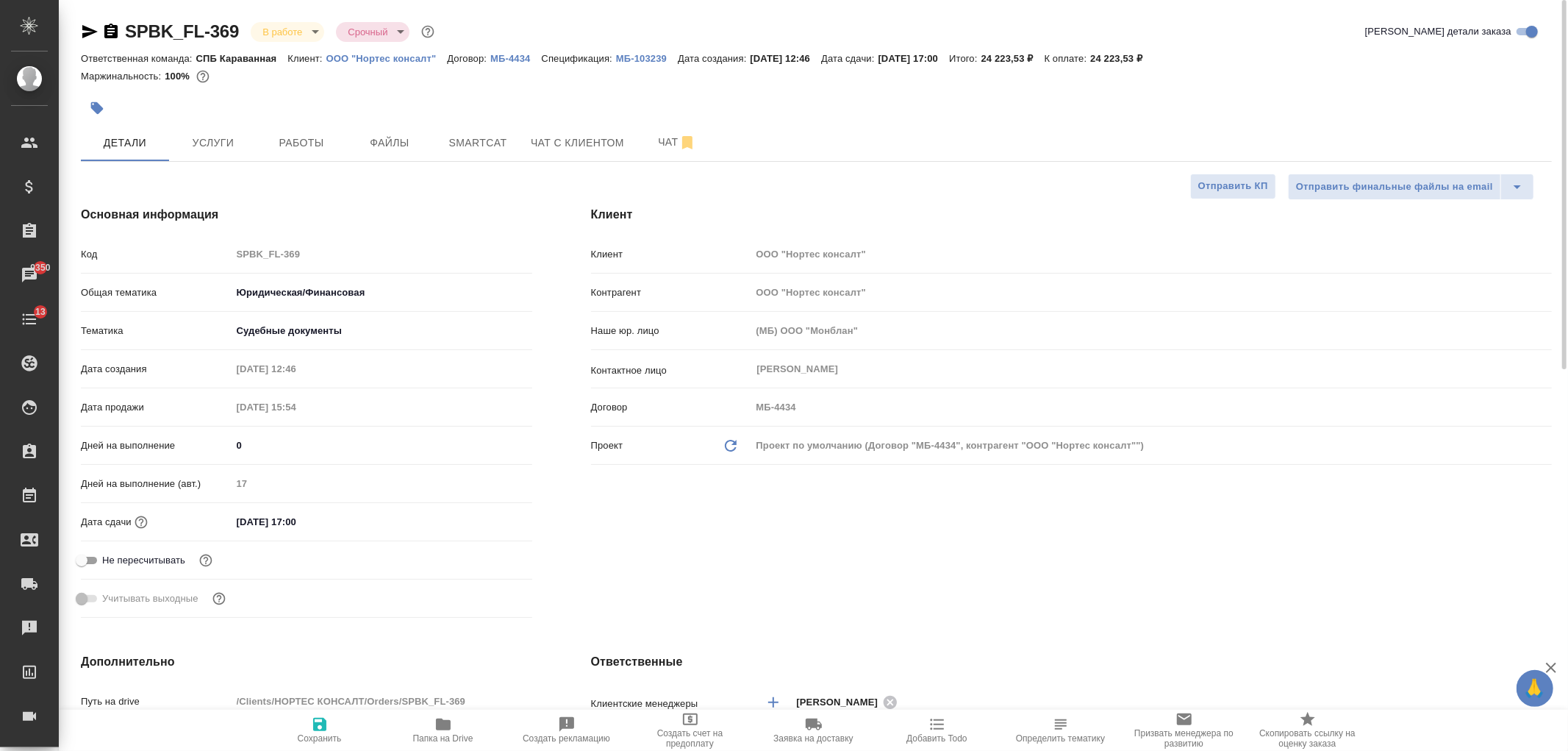
type textarea "x"
click at [544, 143] on span "Чат с клиентом" at bounding box center [577, 143] width 93 height 19
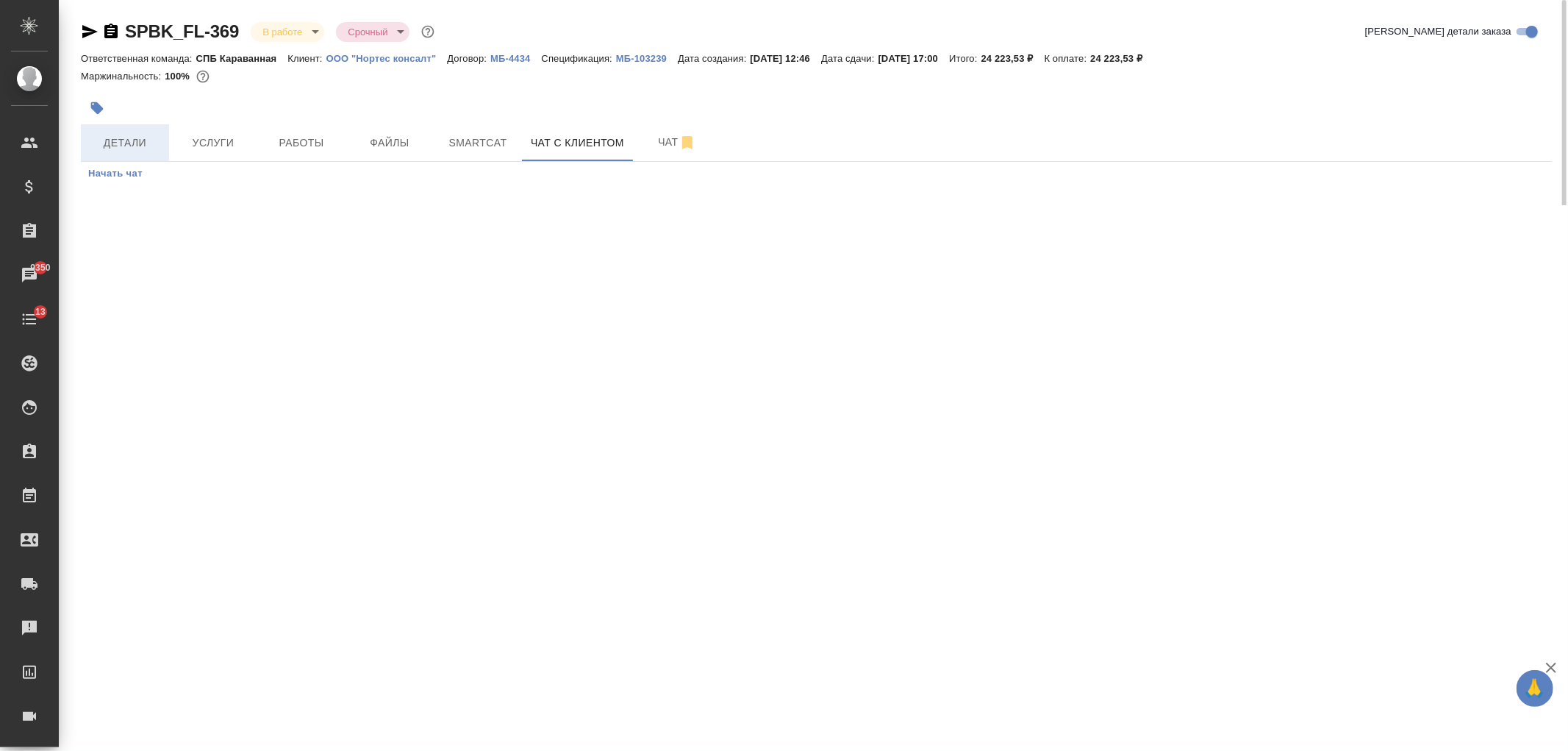
click at [123, 128] on button "Детали" at bounding box center [125, 142] width 88 height 37
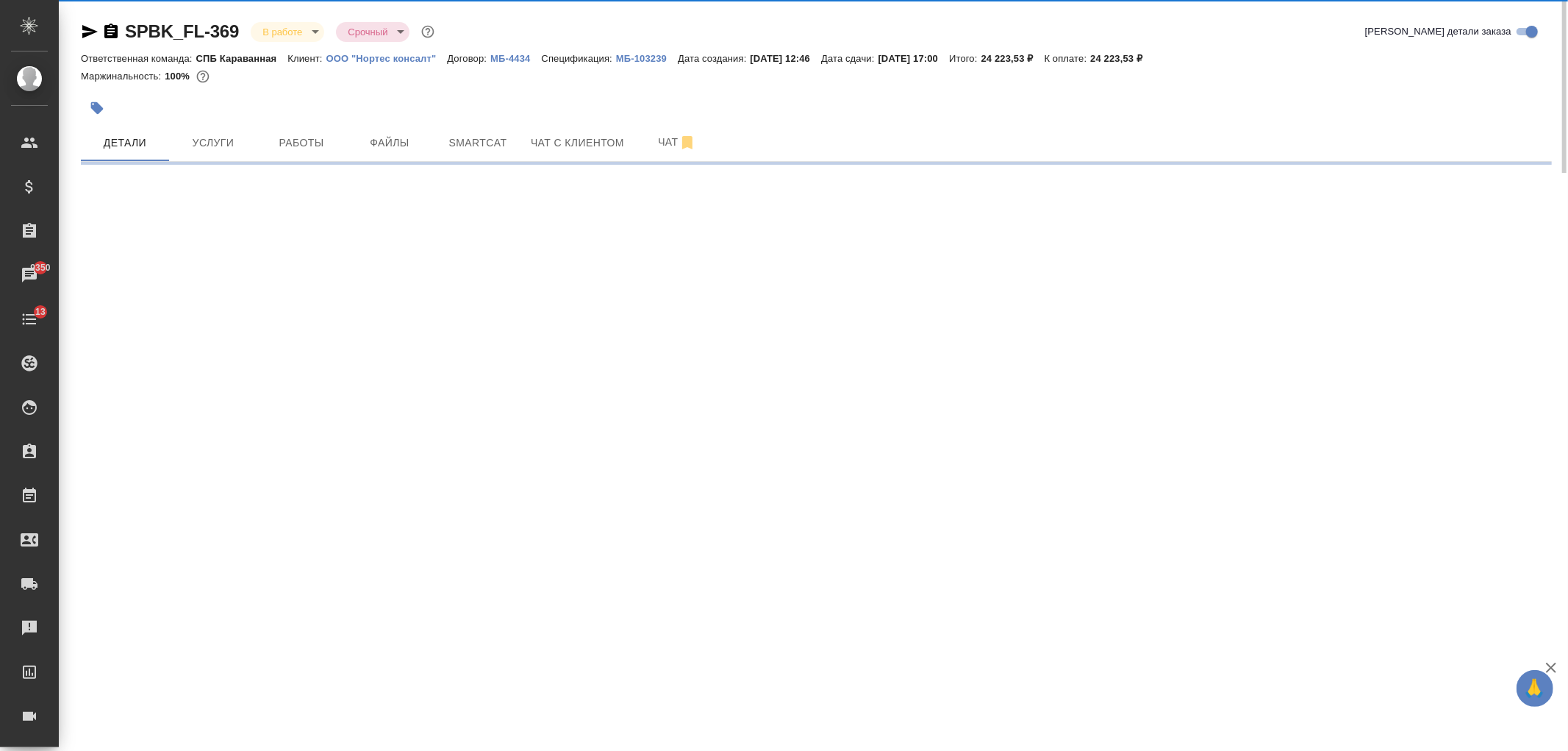
select select "RU"
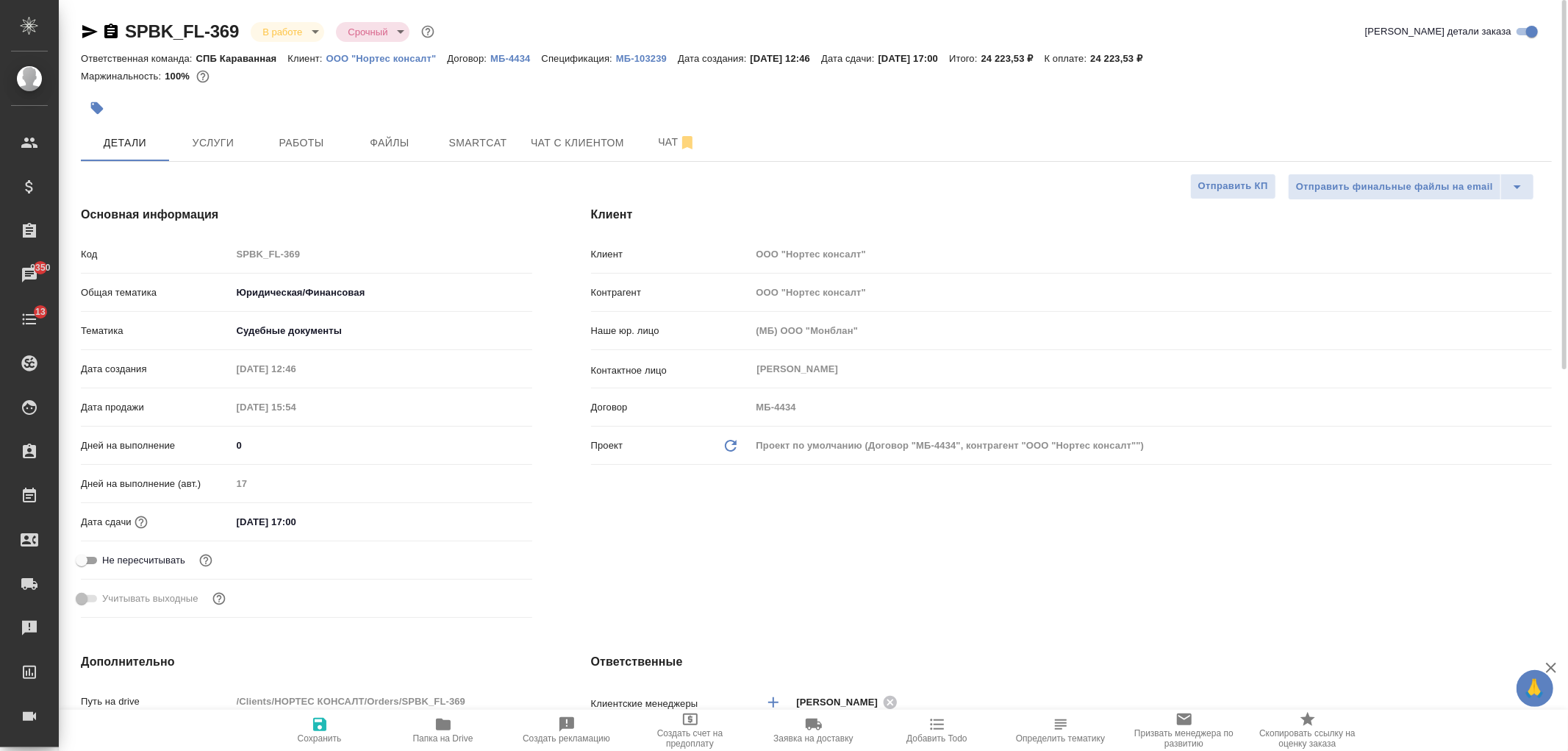
type textarea "x"
drag, startPoint x: 1560, startPoint y: 183, endPoint x: 826, endPoint y: 200, distance: 734.2
click at [1565, 40] on div at bounding box center [1562, 184] width 8 height 369
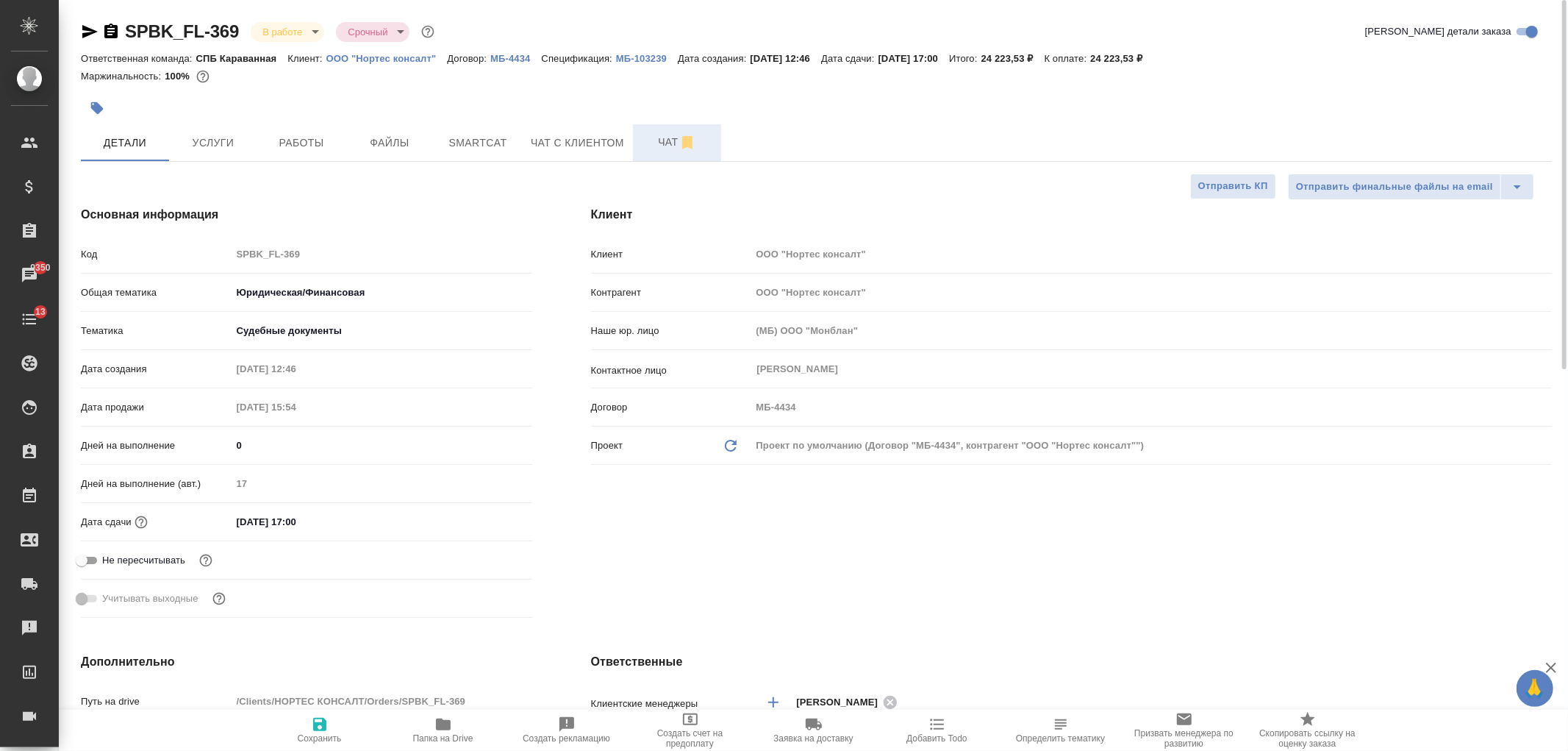
click at [663, 147] on span "Чат" at bounding box center [676, 142] width 71 height 19
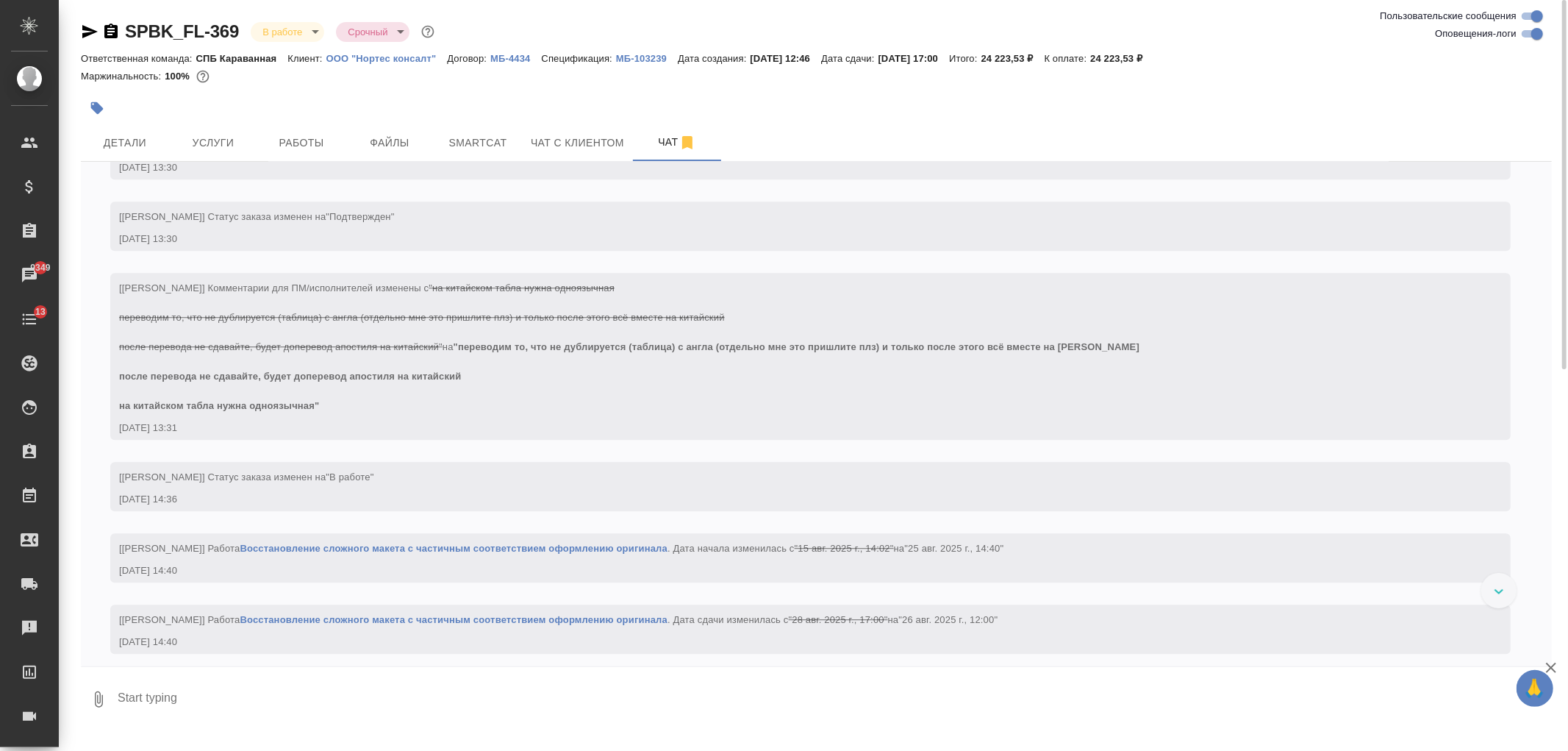
scroll to position [3427, 0]
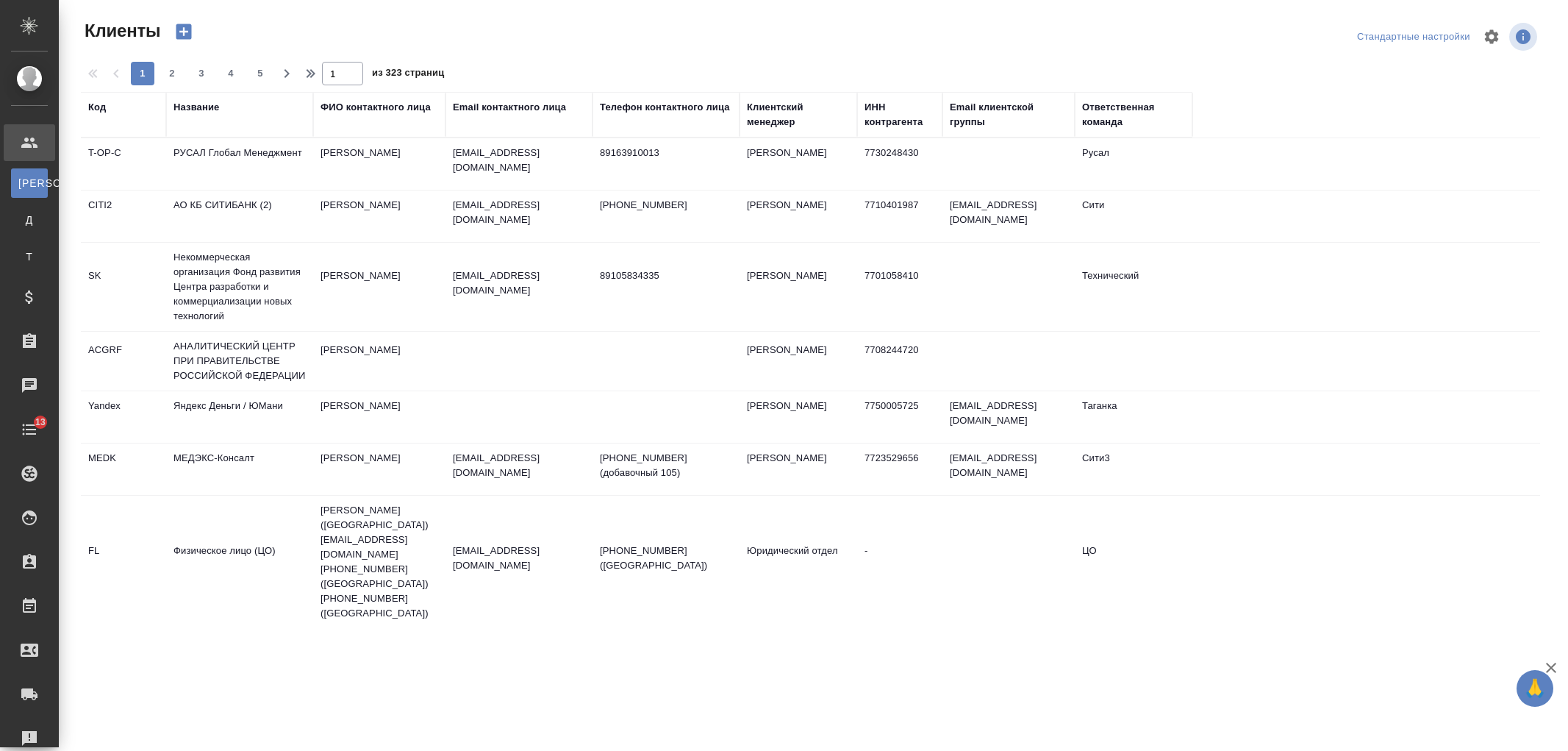
select select "RU"
